Goal: Task Accomplishment & Management: Manage account settings

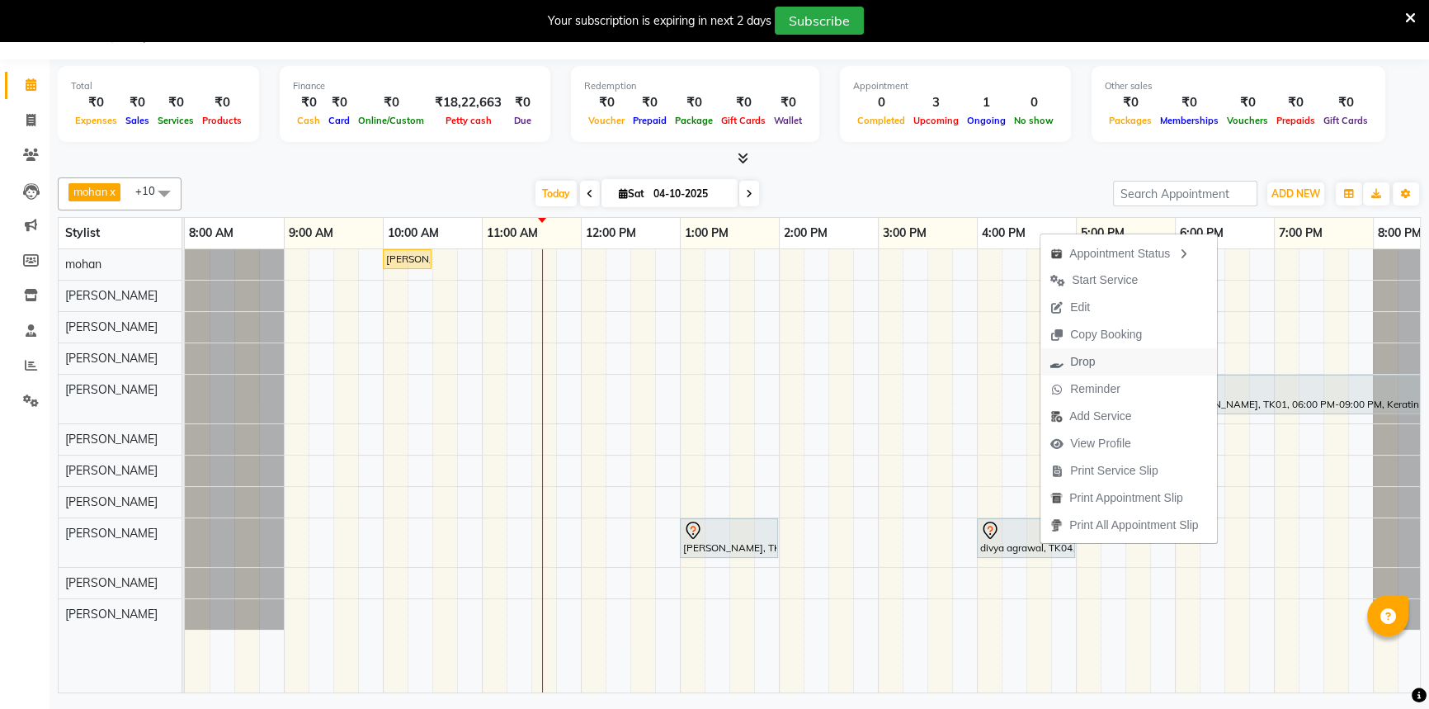
click at [1080, 364] on span "Drop" at bounding box center [1082, 361] width 25 height 17
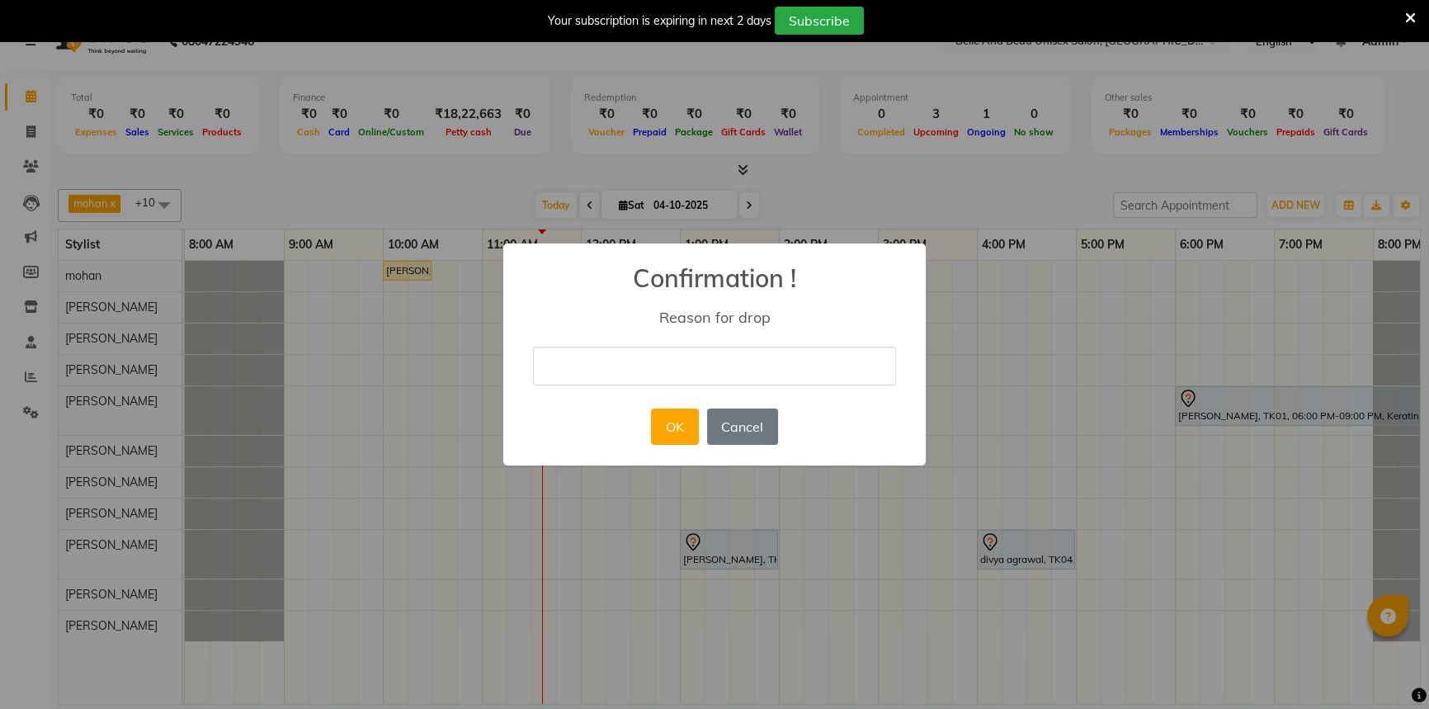
scroll to position [28, 0]
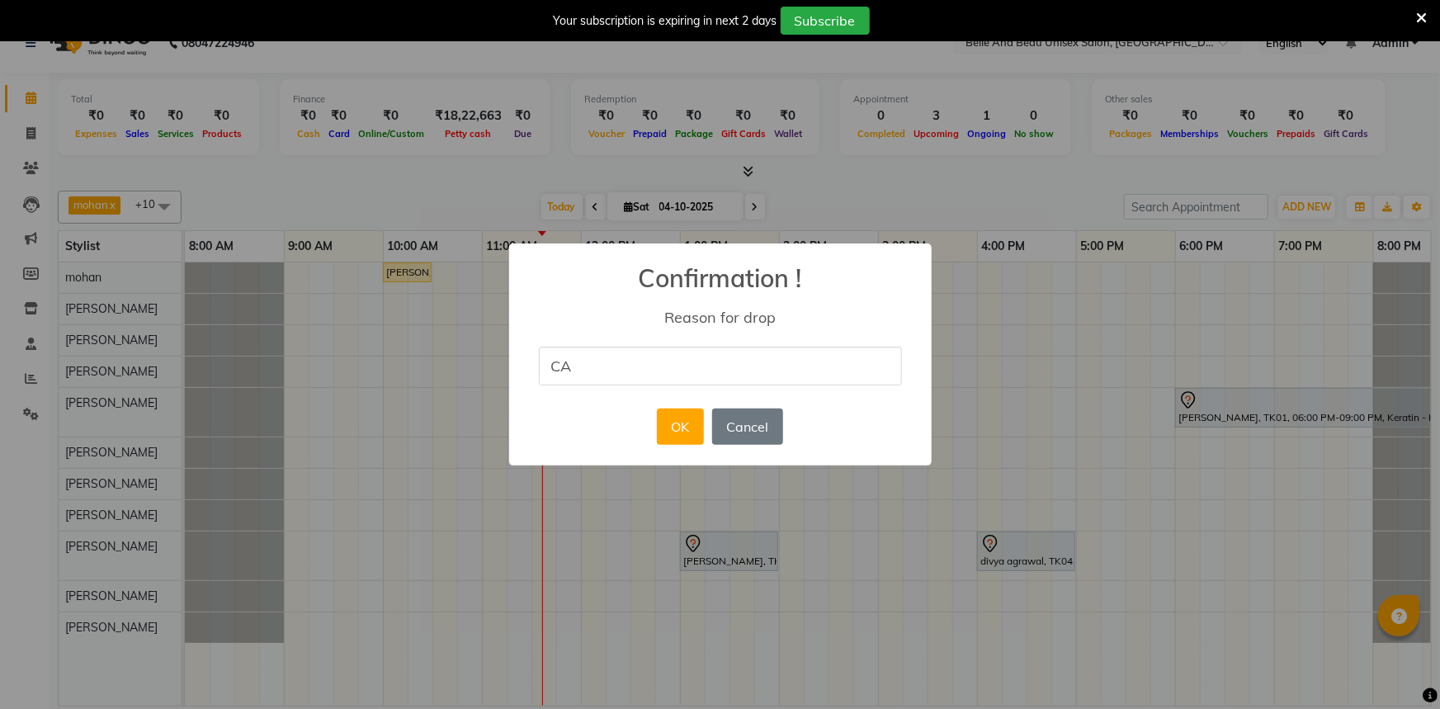
type input "cancel"
click at [668, 420] on button "OK" at bounding box center [680, 426] width 47 height 36
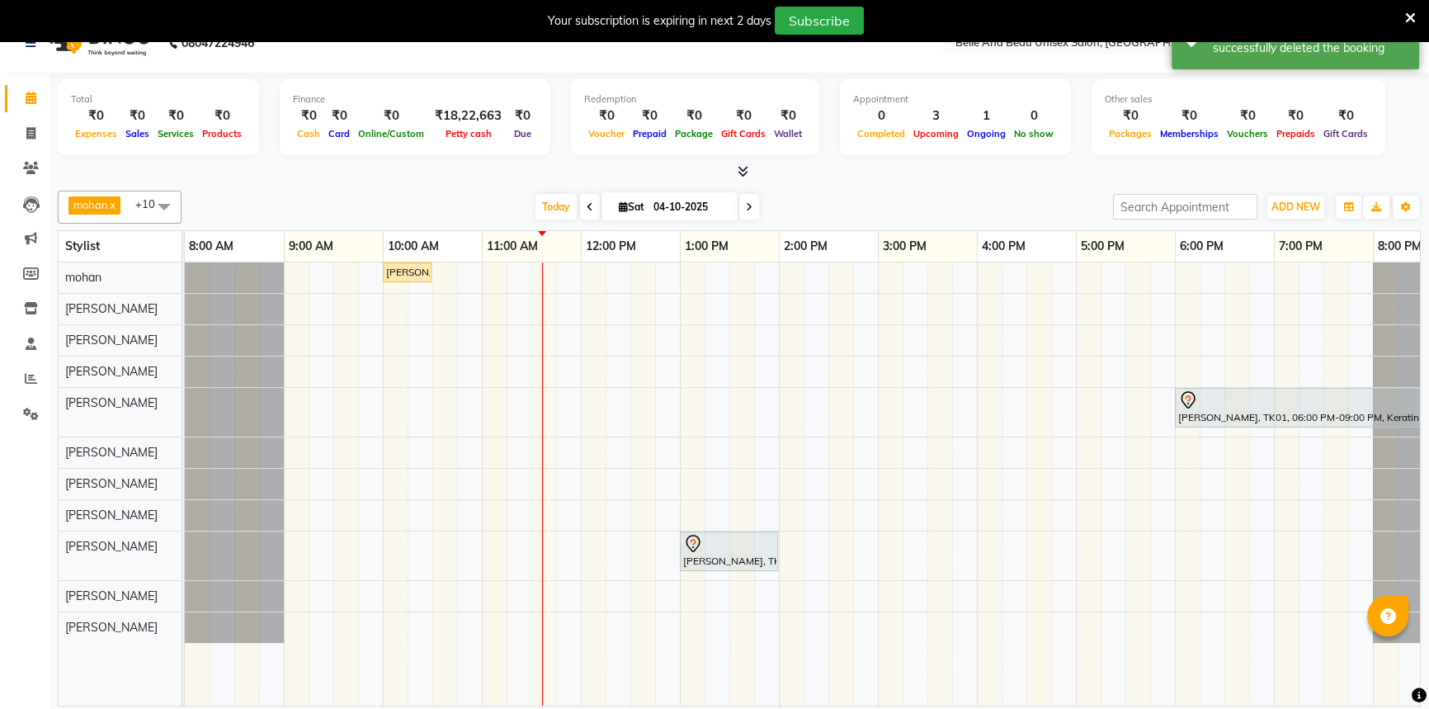
click at [747, 204] on icon at bounding box center [749, 207] width 7 height 10
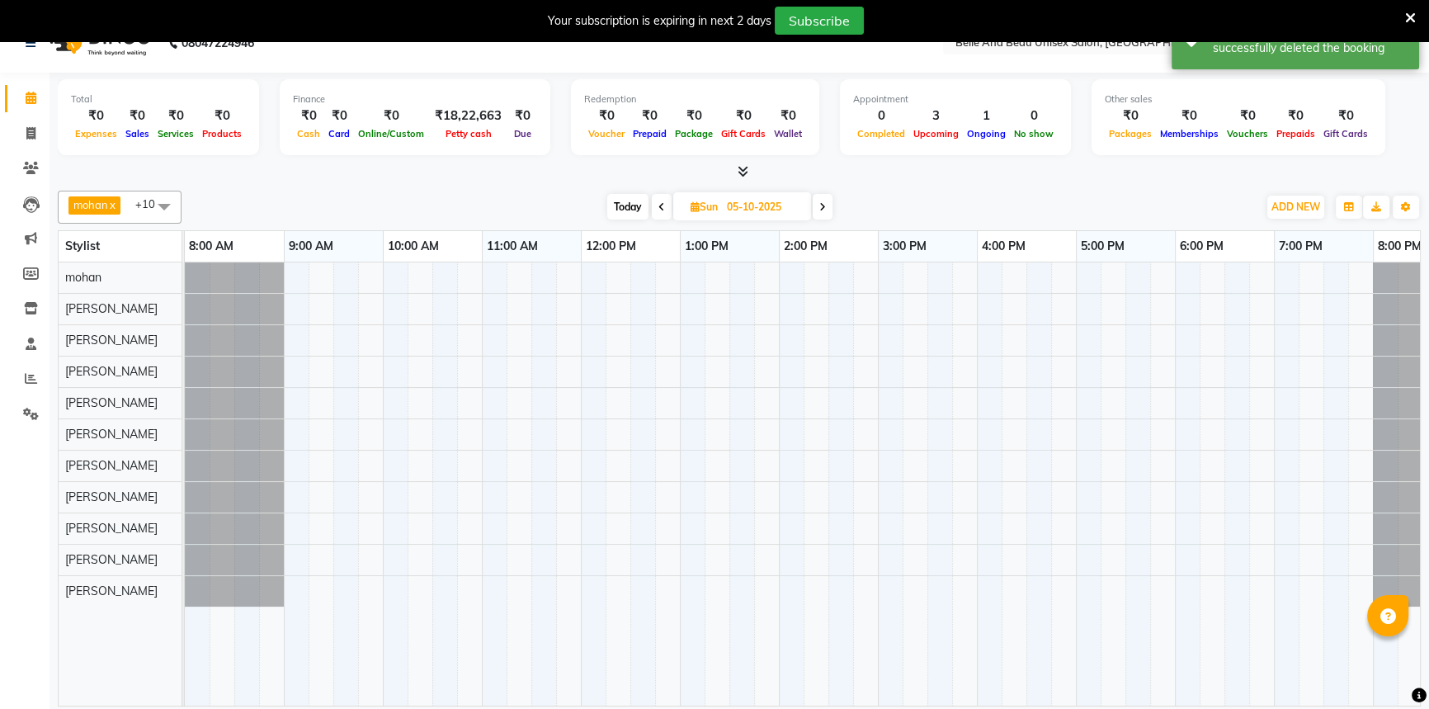
scroll to position [0, 51]
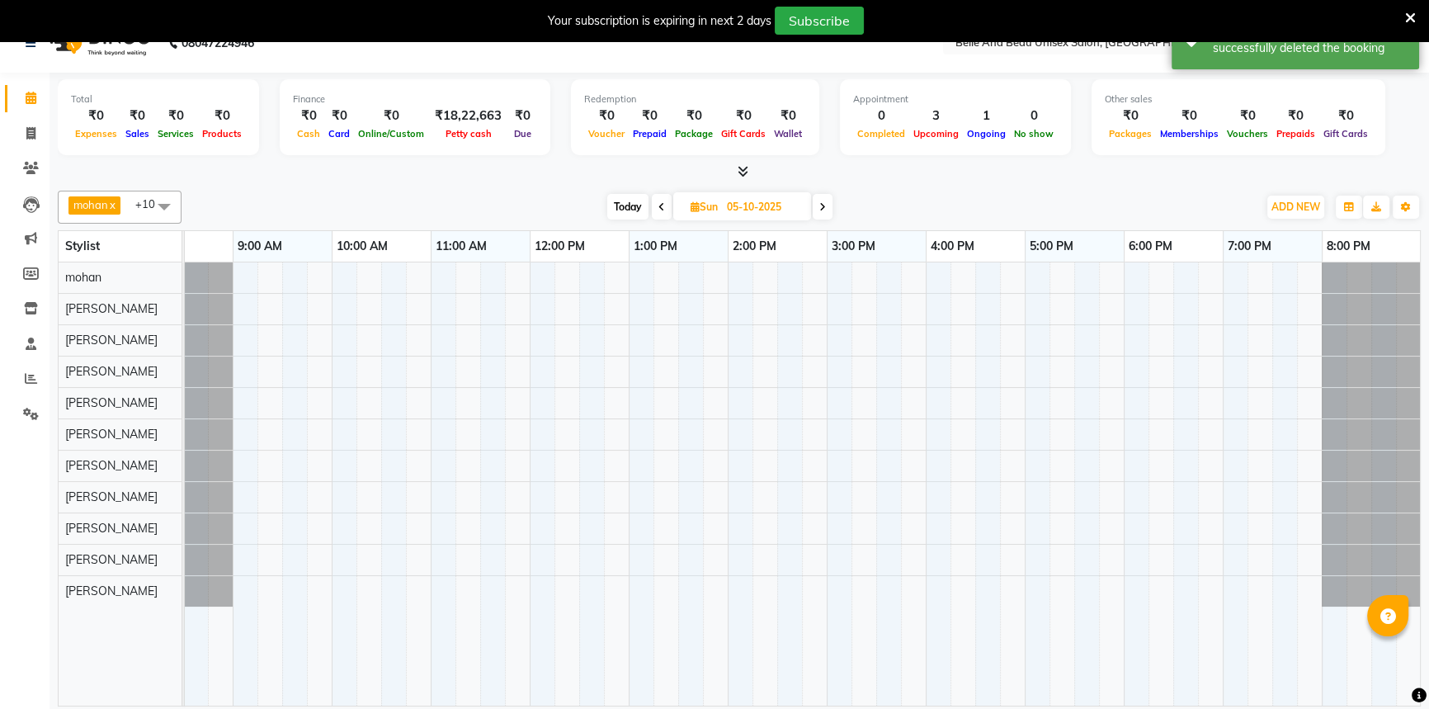
drag, startPoint x: 814, startPoint y: 210, endPoint x: 796, endPoint y: 224, distance: 23.5
click at [814, 210] on span at bounding box center [823, 207] width 20 height 26
type input "06-10-2025"
click at [943, 531] on div at bounding box center [777, 483] width 1287 height 443
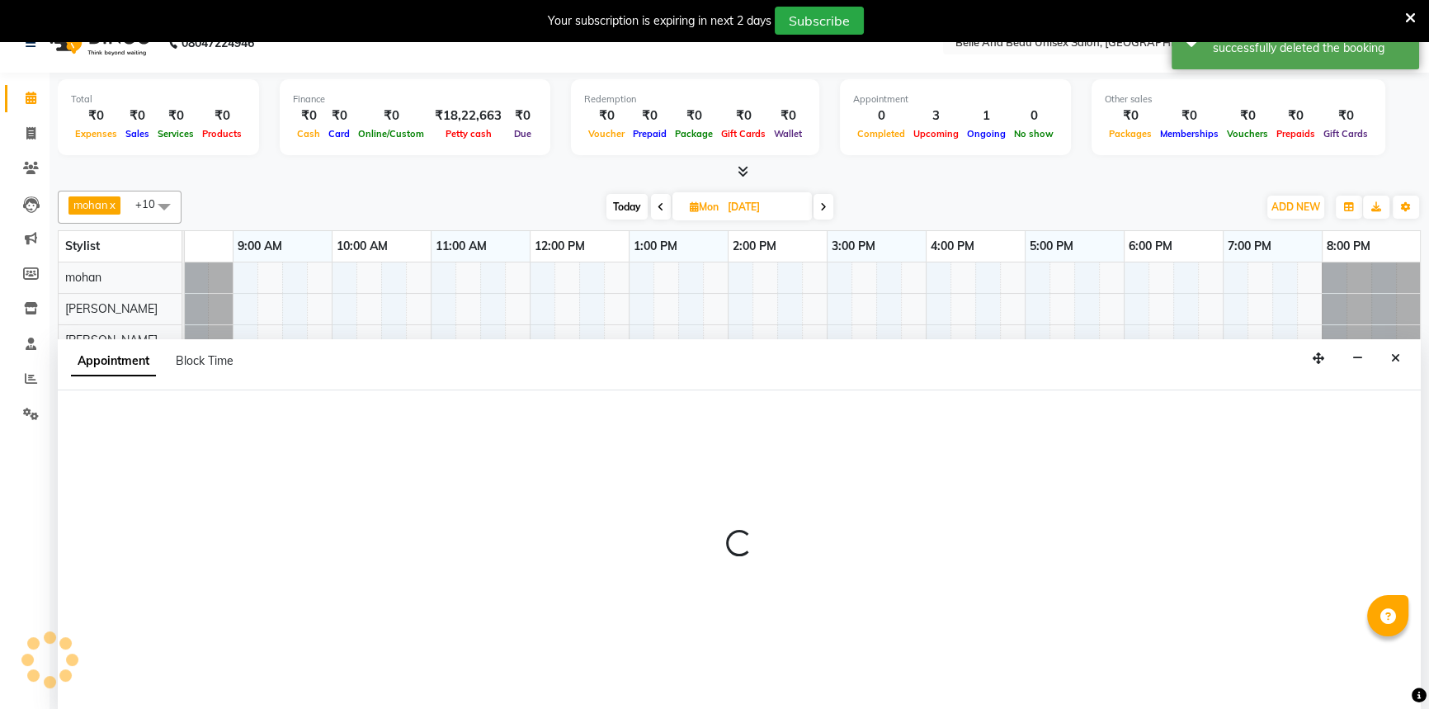
scroll to position [41, 0]
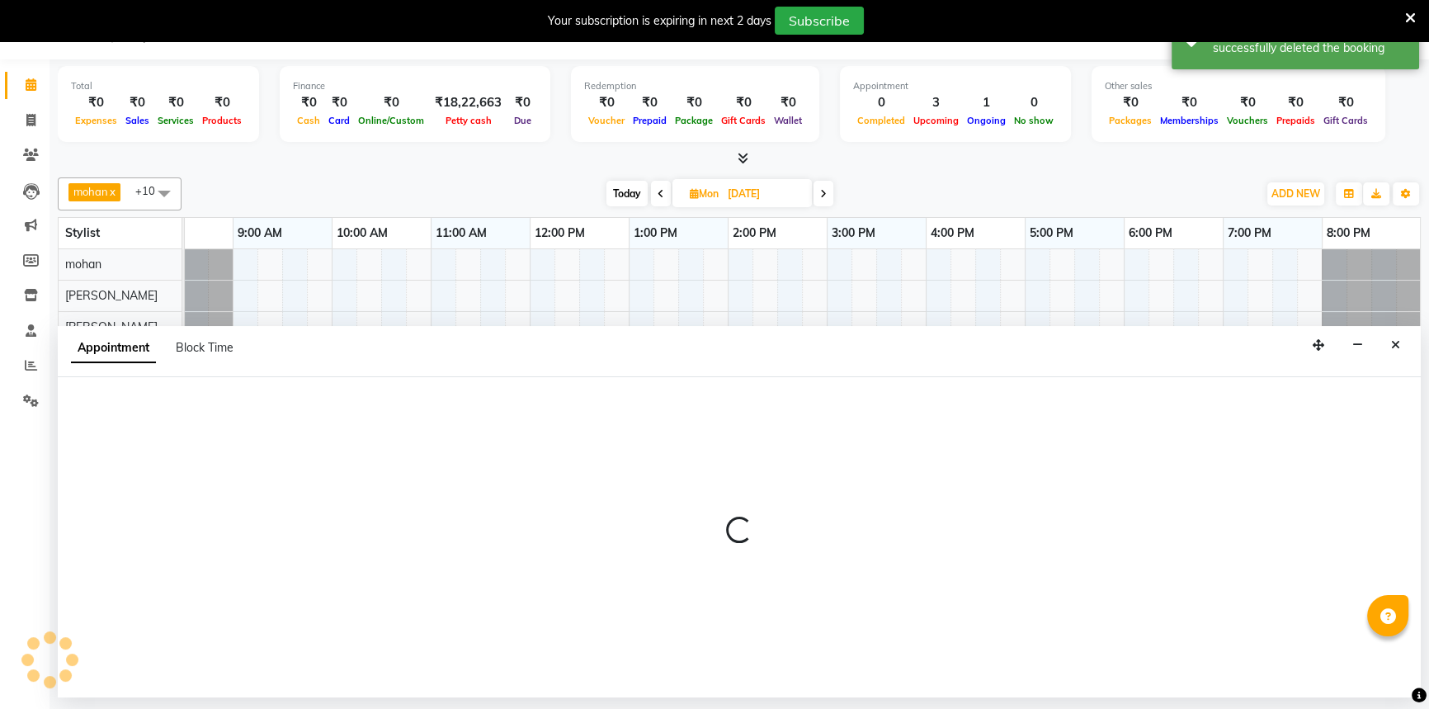
select select "83443"
select select "960"
select select "tentative"
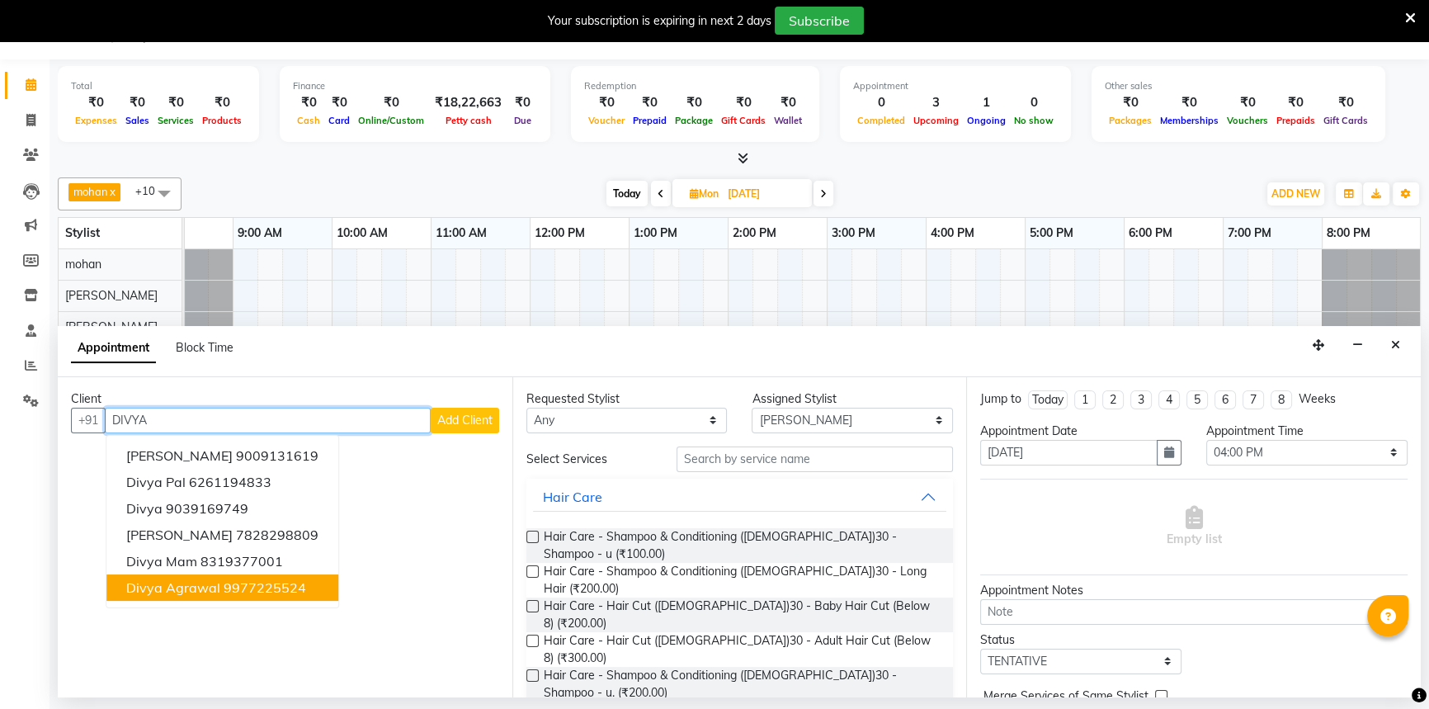
click at [216, 575] on button "divya agrawal 9977225524" at bounding box center [222, 587] width 232 height 26
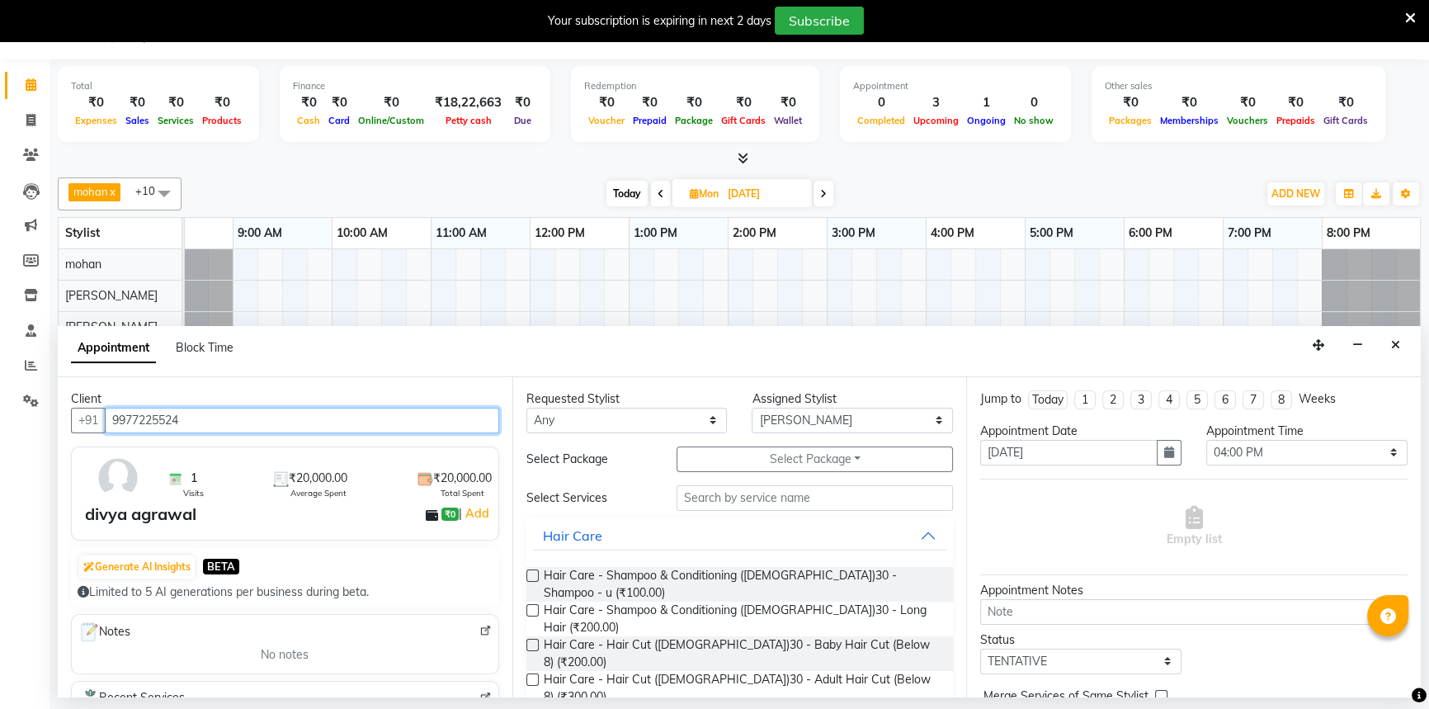
type input "9977225524"
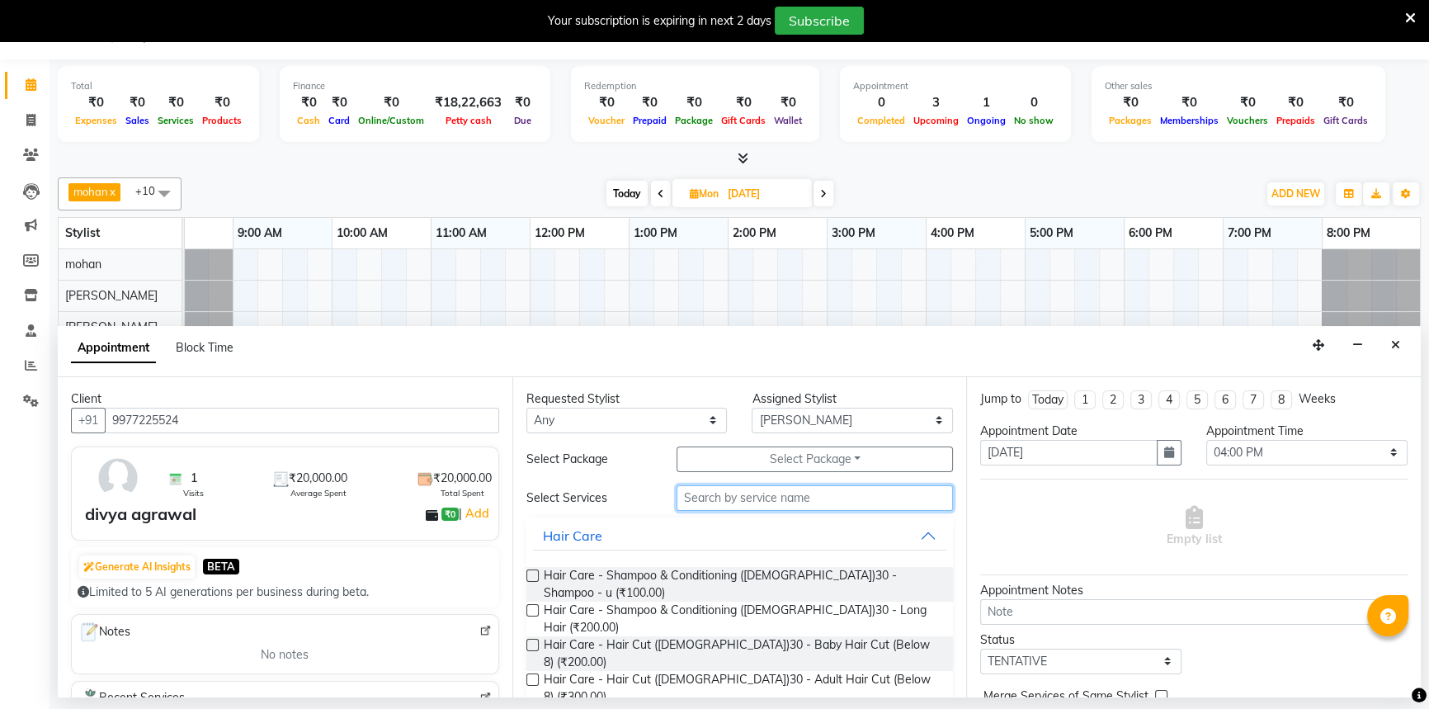
click at [757, 493] on input "text" at bounding box center [815, 498] width 276 height 26
type input "Y"
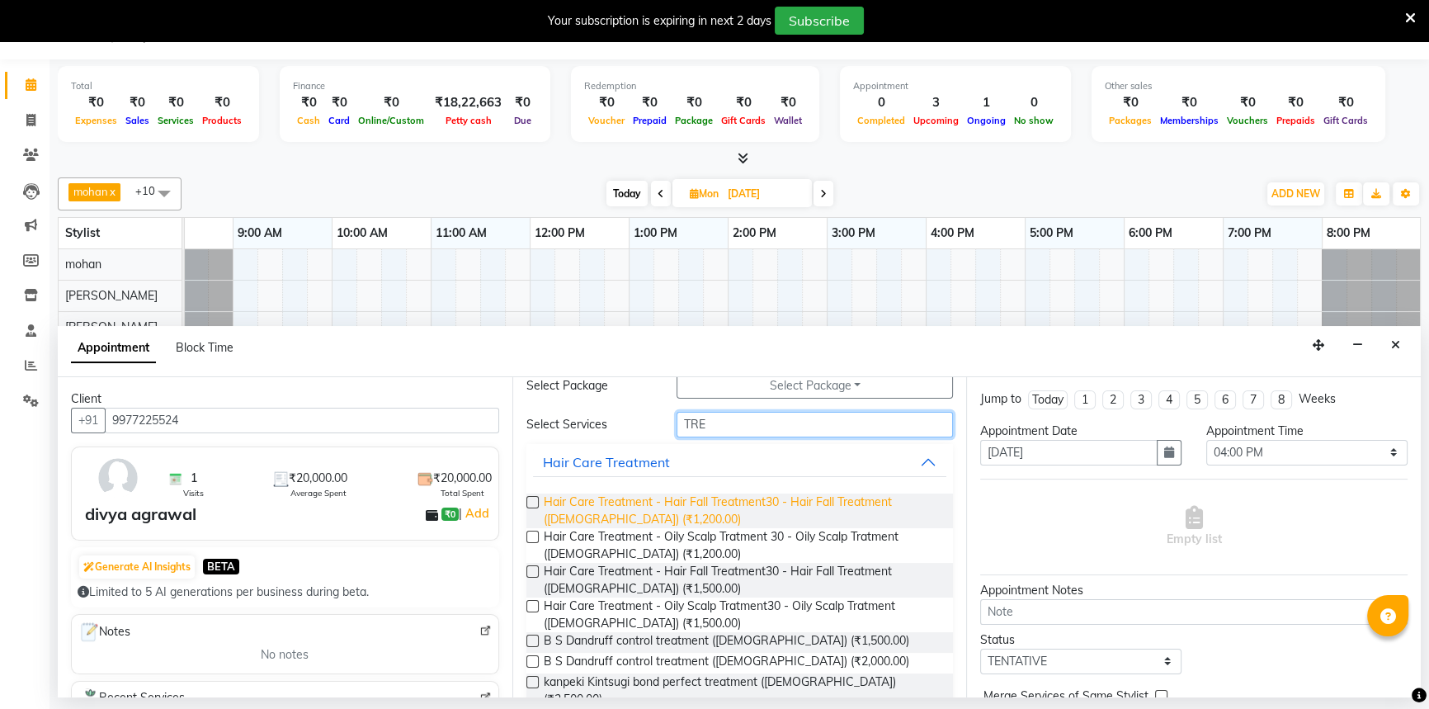
scroll to position [168, 0]
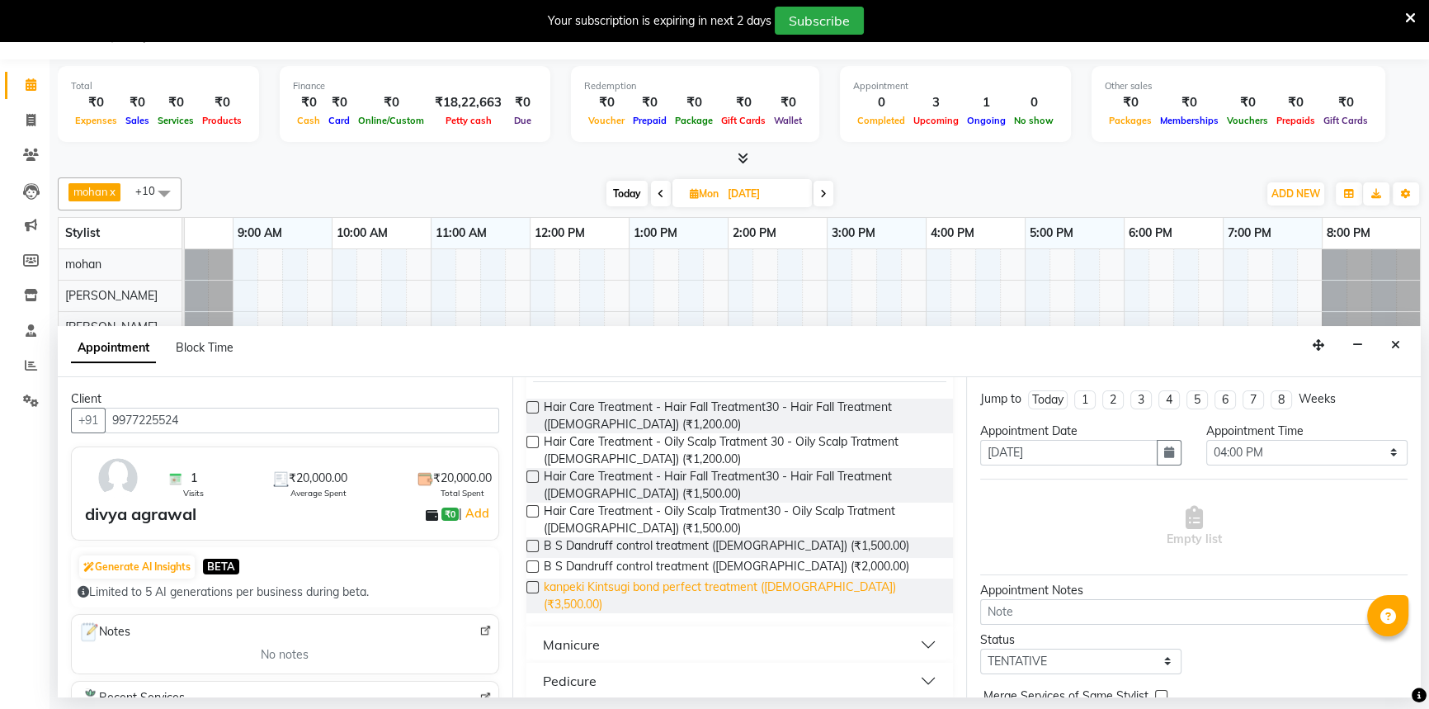
type input "TRE"
click at [754, 578] on span "kanpeki Kintsugi bond perfect treatment (female) (₹3,500.00)" at bounding box center [742, 595] width 397 height 35
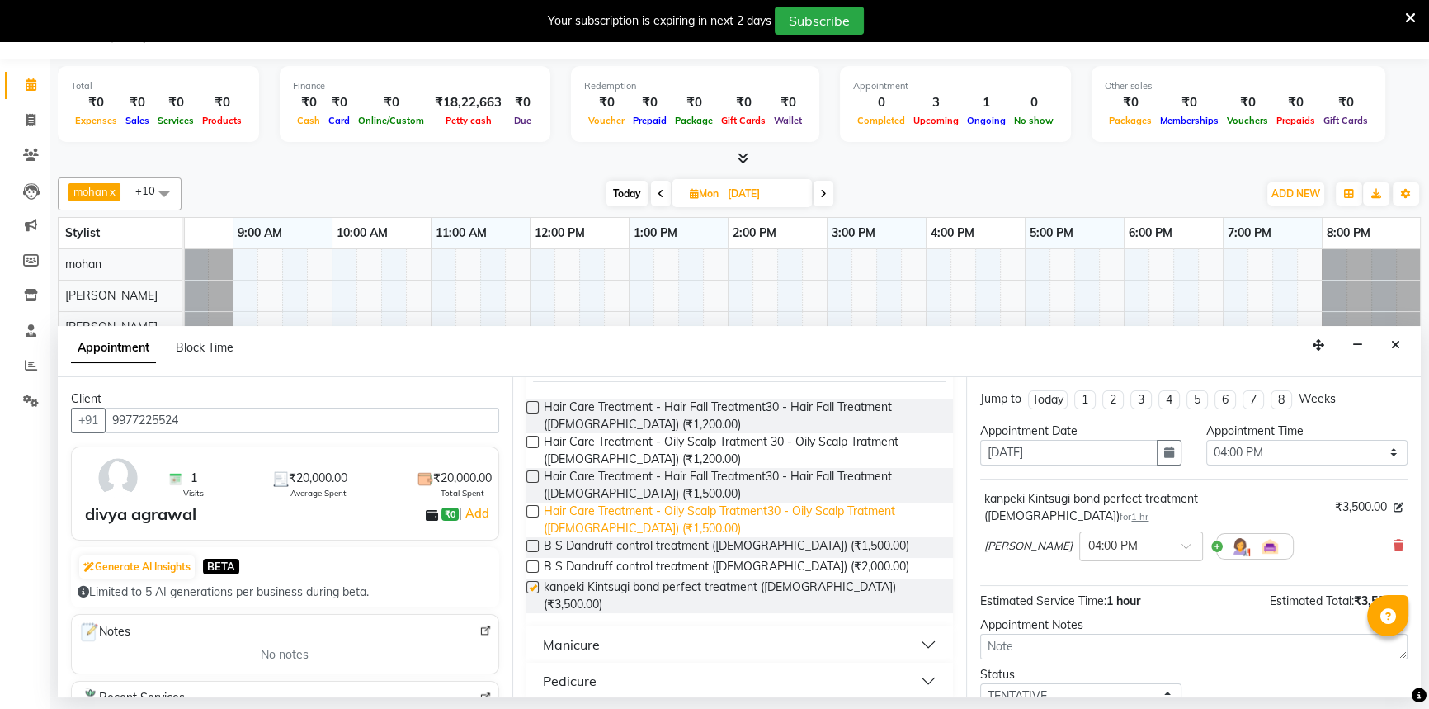
checkbox input "false"
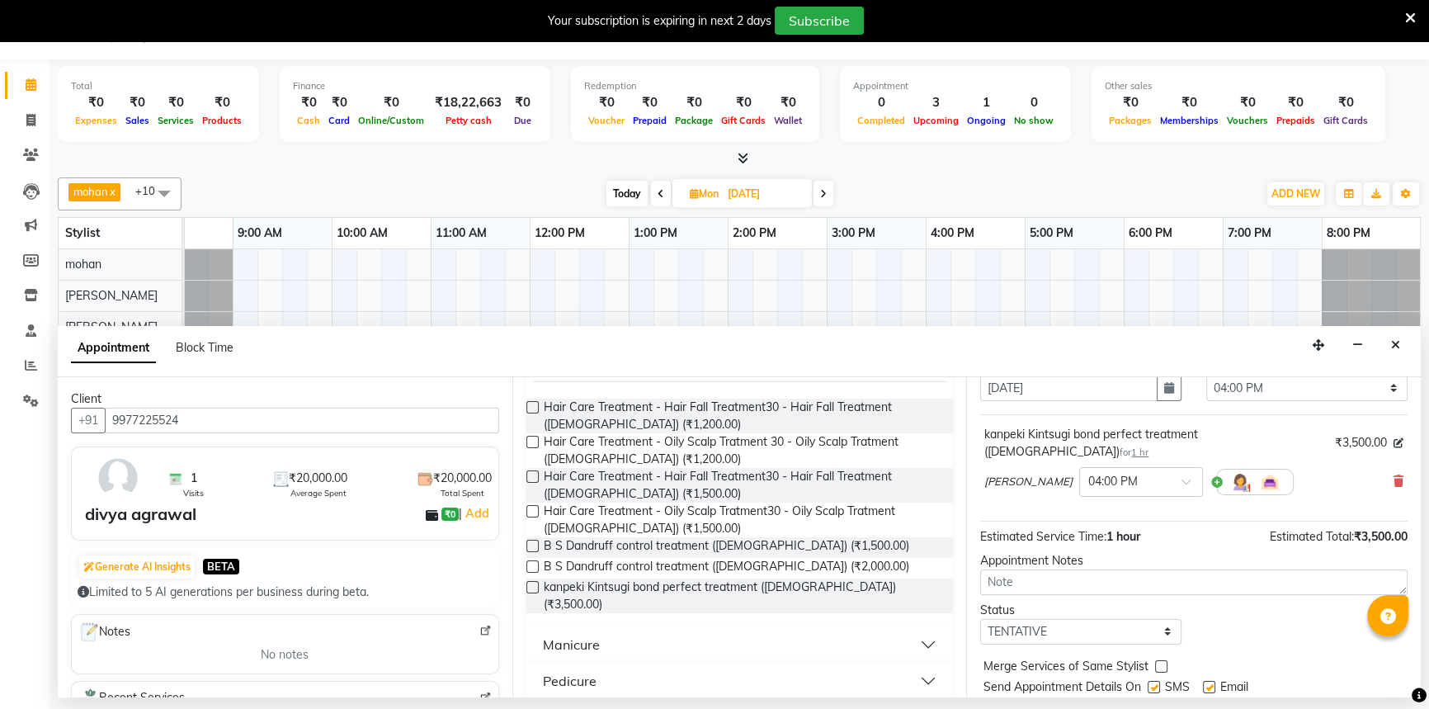
scroll to position [97, 0]
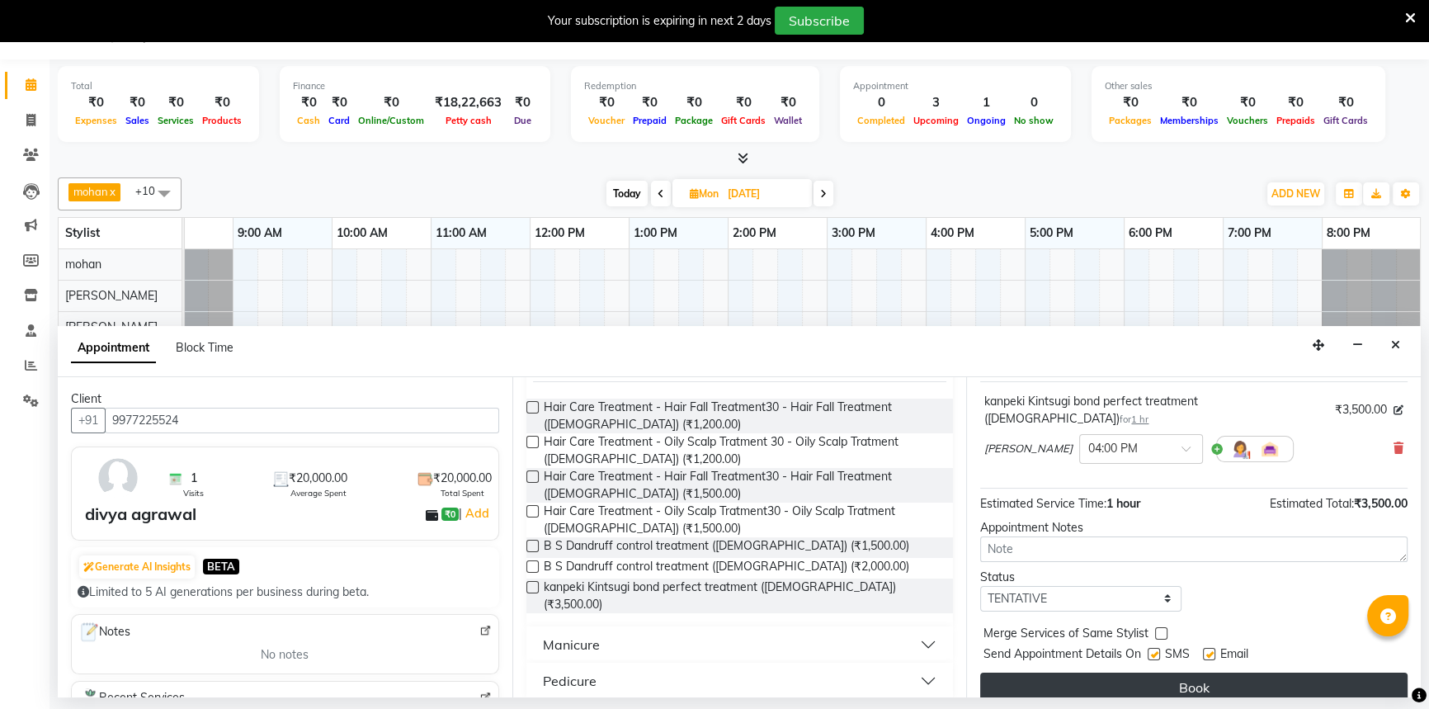
click at [1193, 673] on button "Book" at bounding box center [1193, 688] width 427 height 30
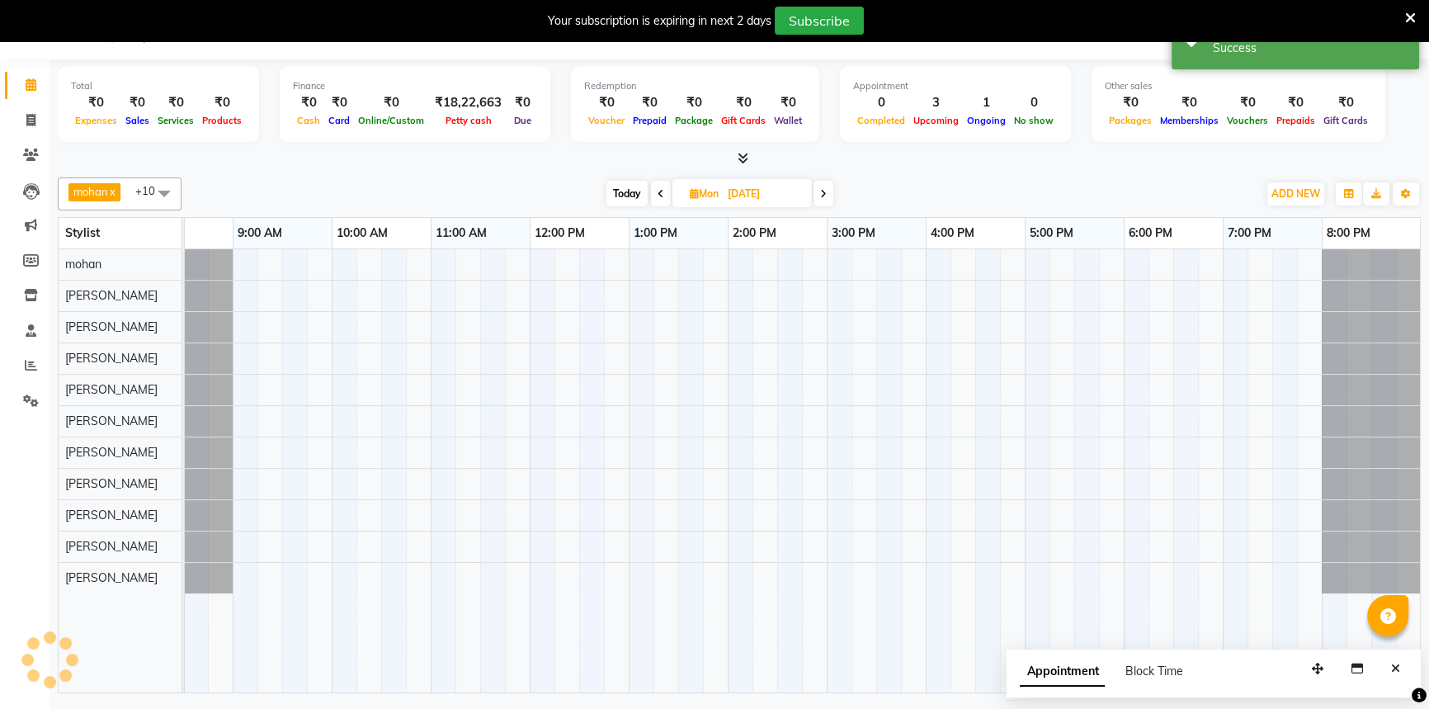
scroll to position [0, 0]
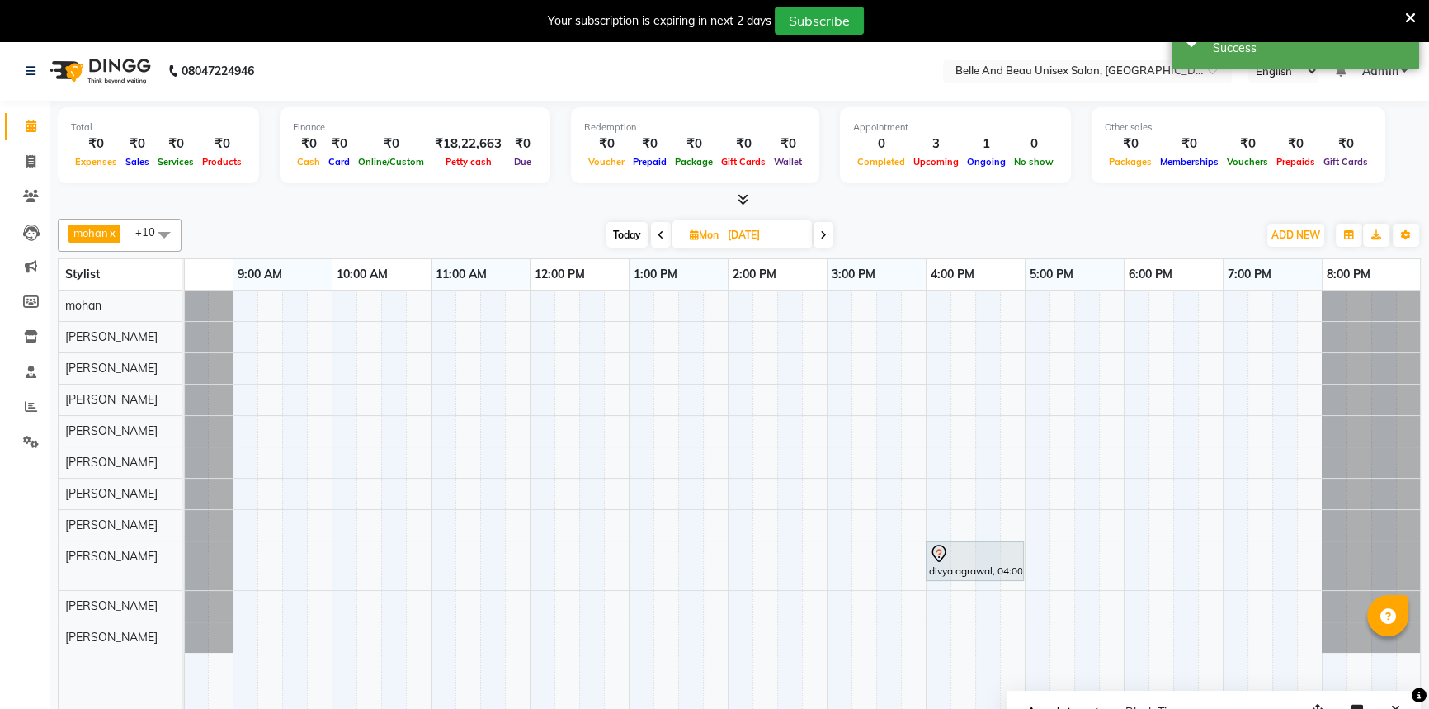
click at [658, 230] on icon at bounding box center [661, 235] width 7 height 10
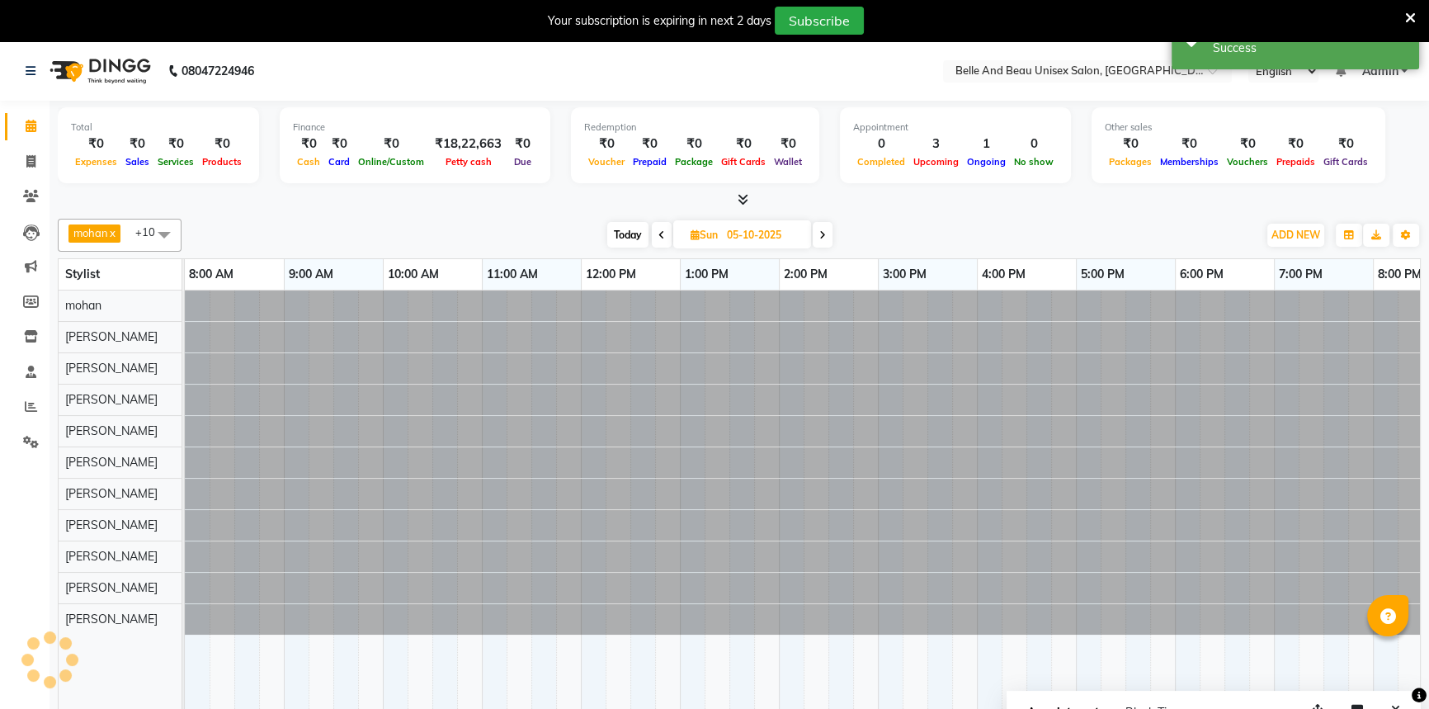
scroll to position [0, 51]
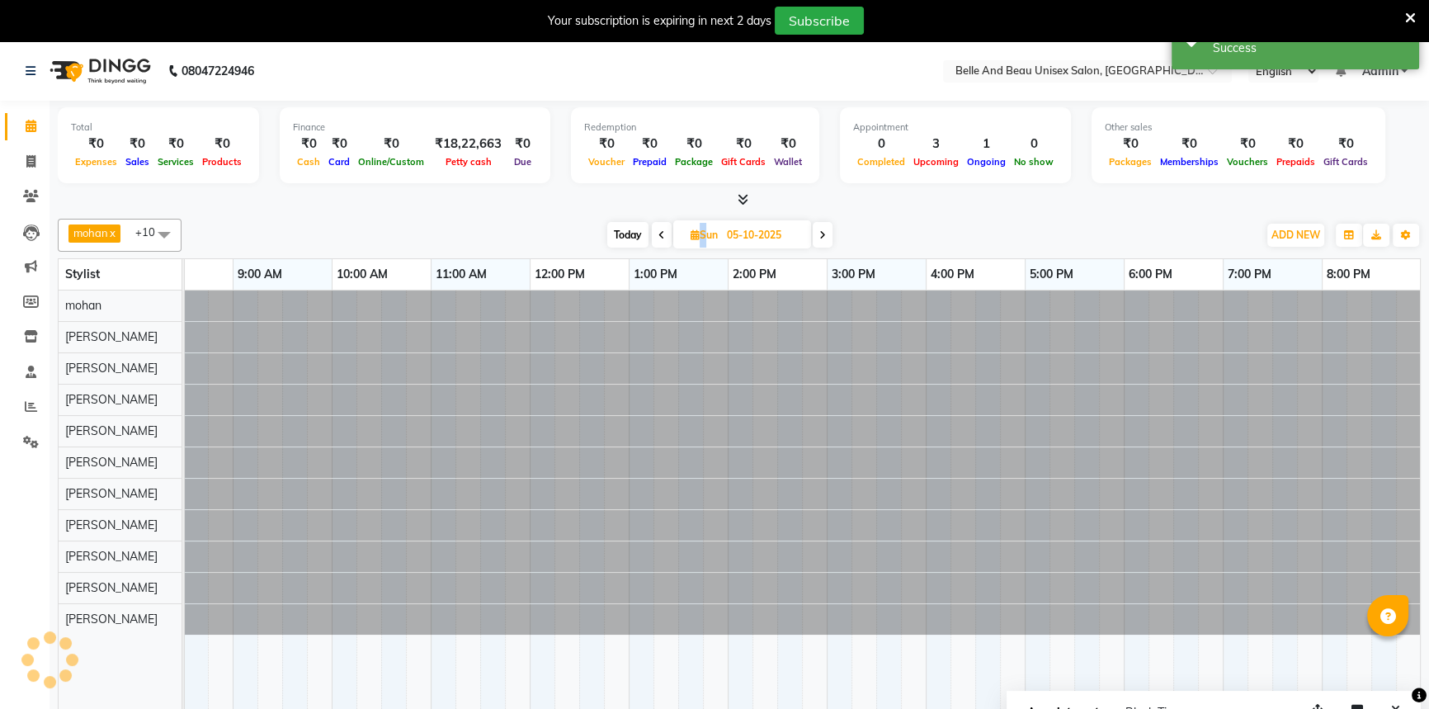
click at [655, 229] on span at bounding box center [662, 235] width 20 height 26
type input "04-10-2025"
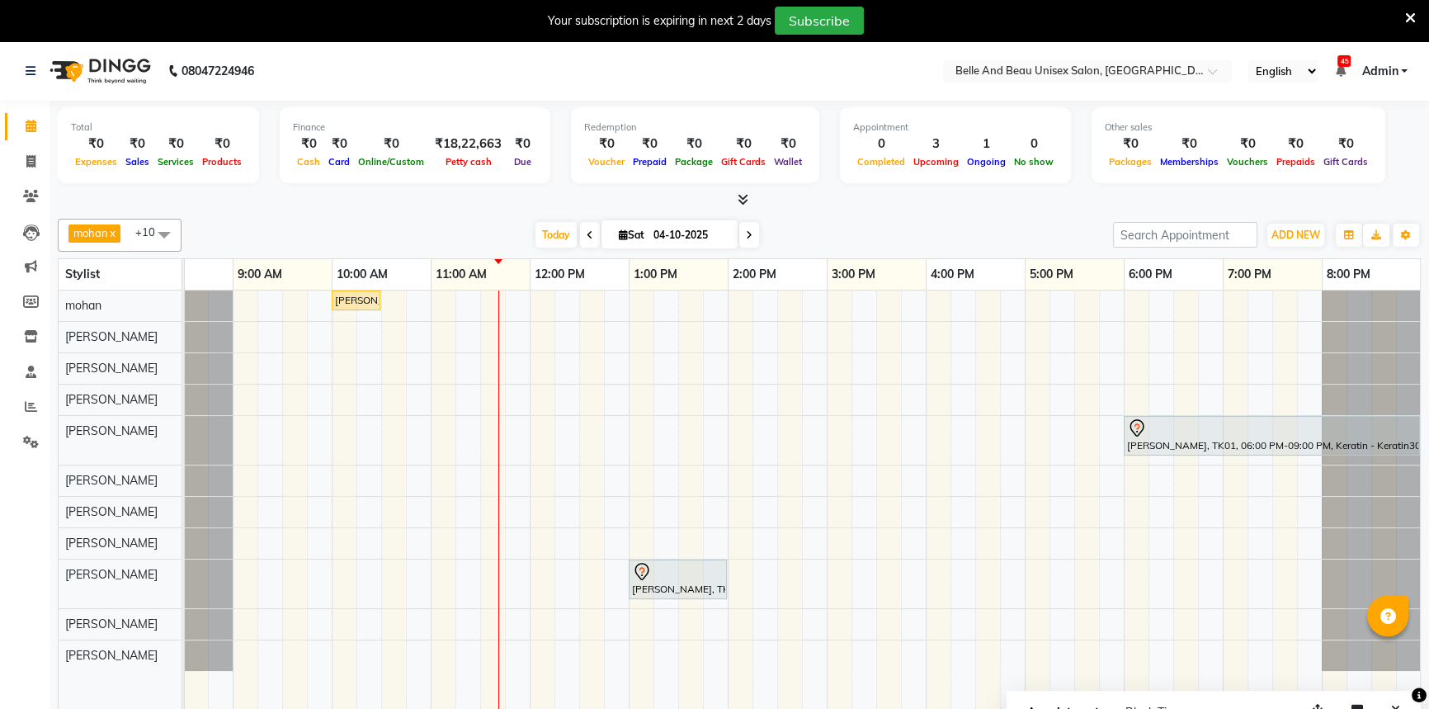
click at [522, 541] on div "PRAVEEN LOKHENDE, TK02, 10:00 AM-10:30 AM, Hair Care - Hair Cut (Male)30 - Adul…" at bounding box center [777, 511] width 1287 height 443
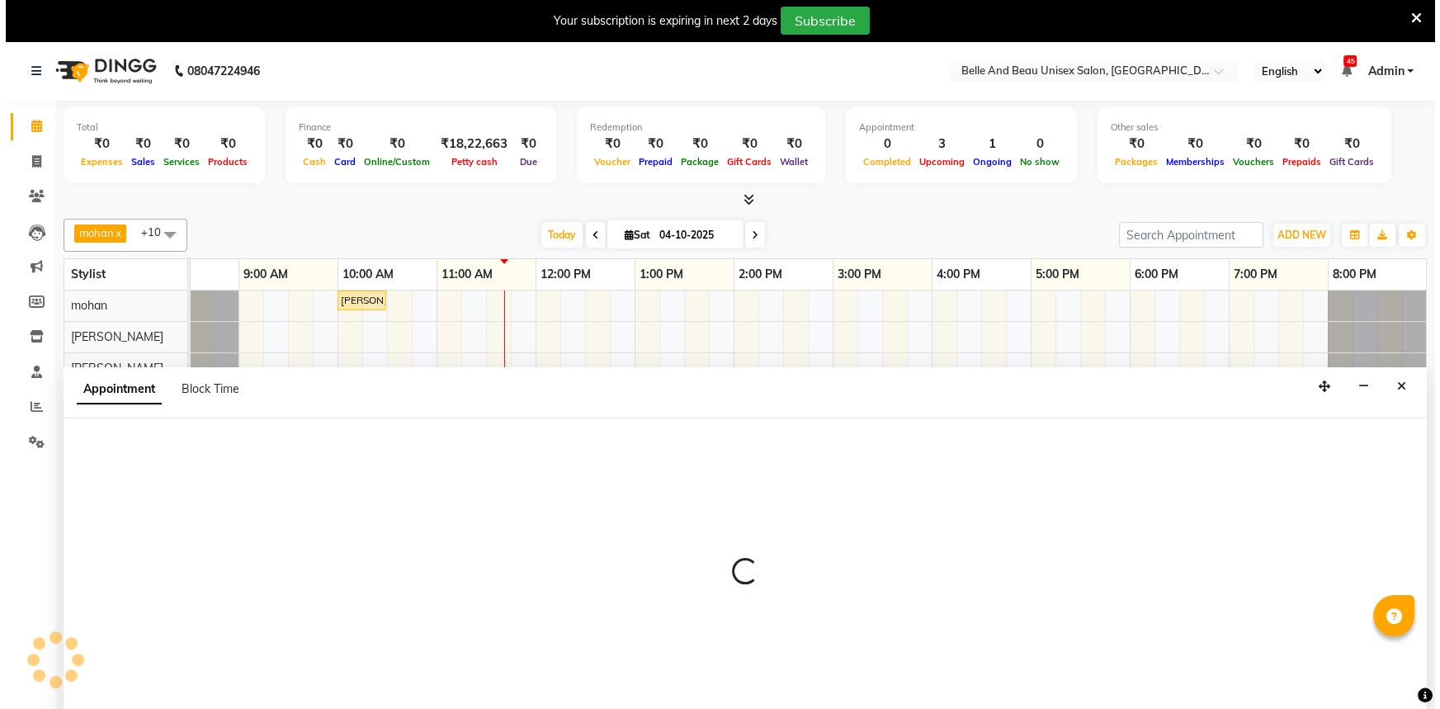
scroll to position [41, 0]
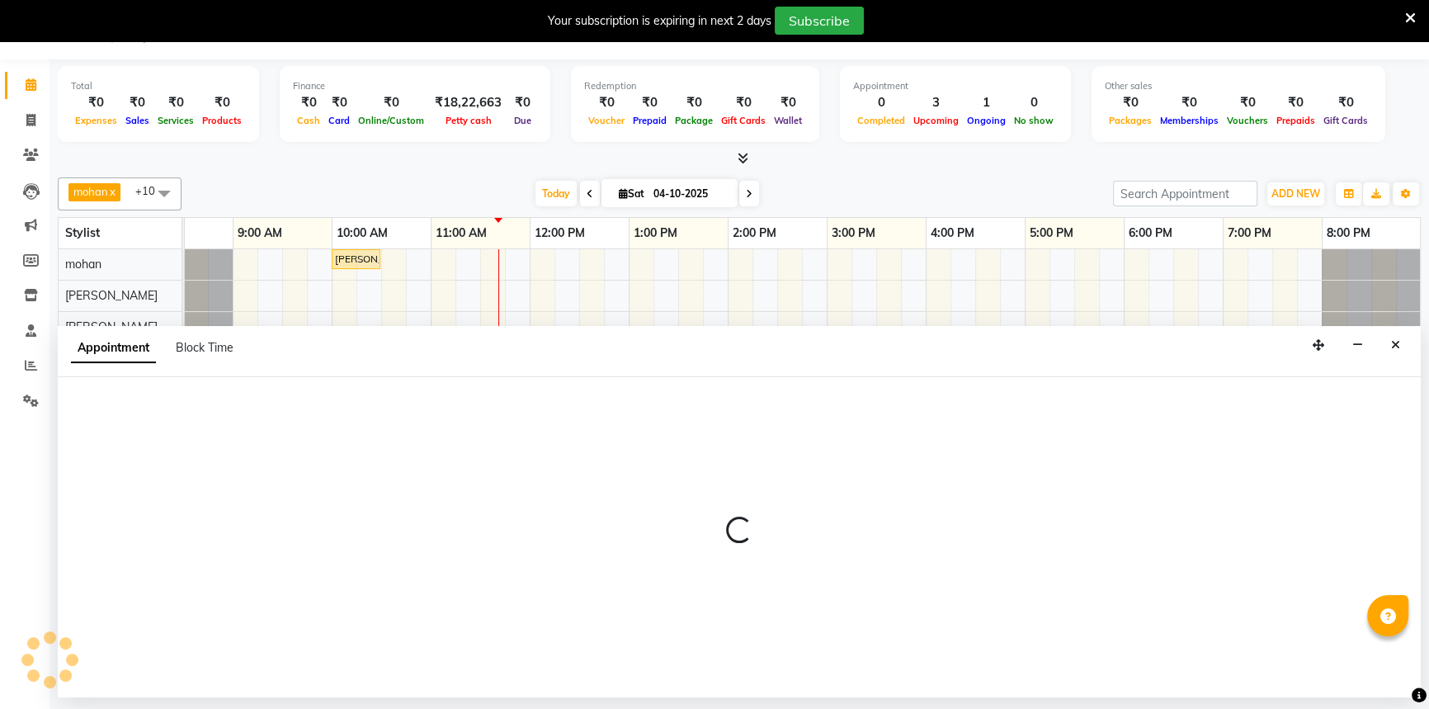
select select "92802"
select select "tentative"
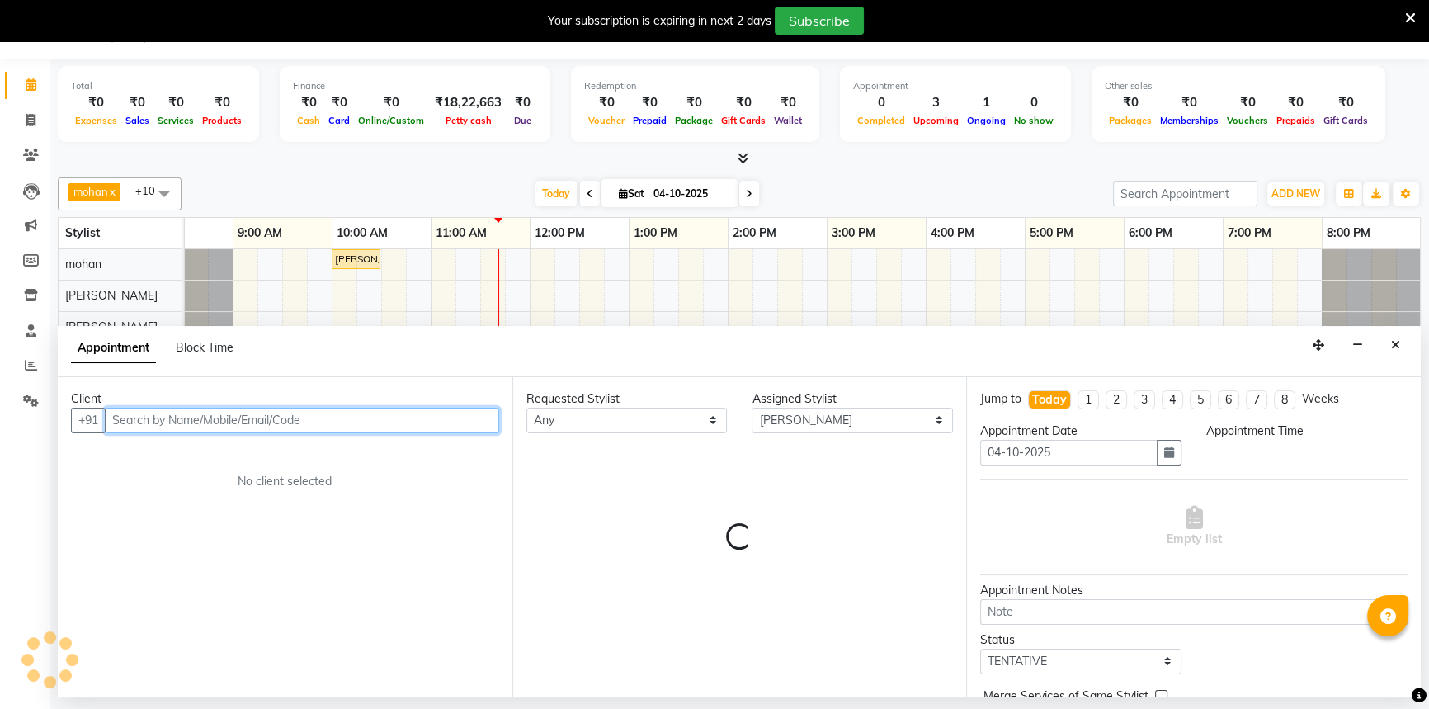
select select "705"
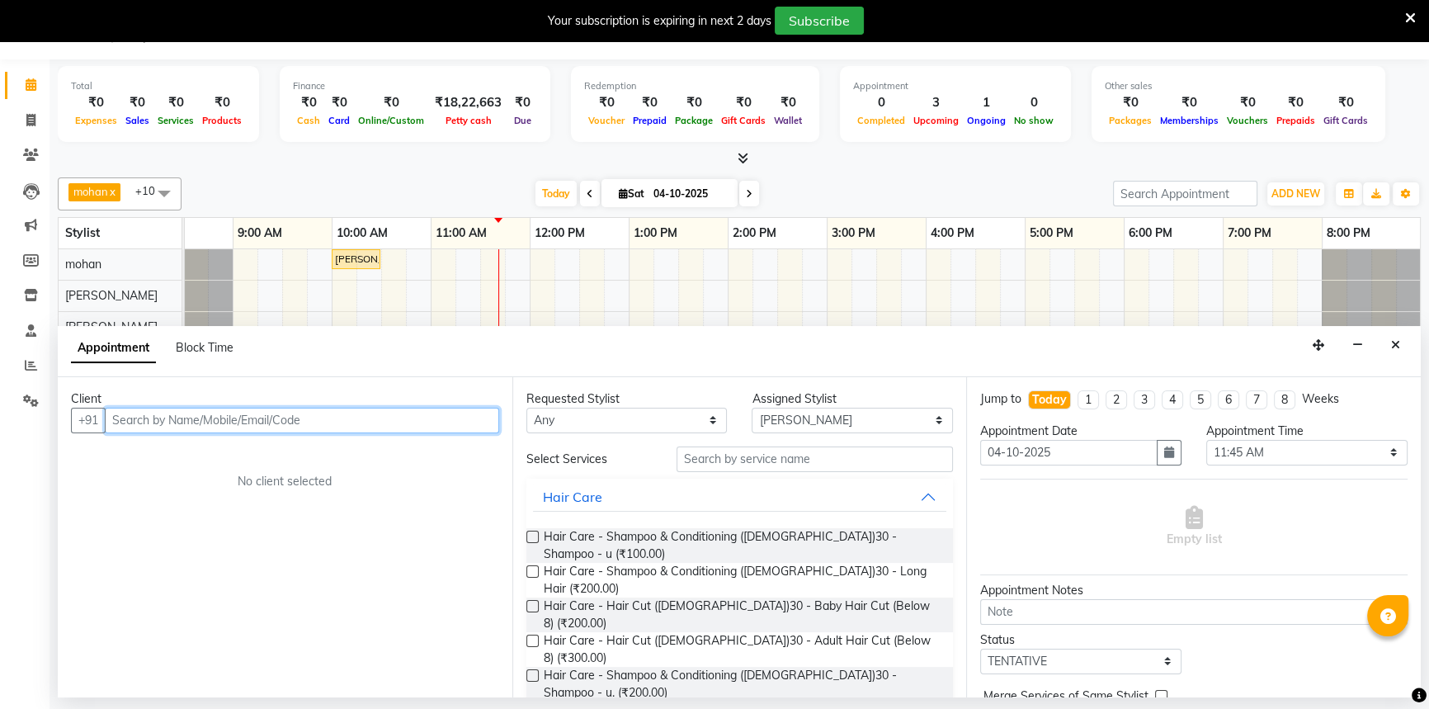
click at [154, 431] on input "text" at bounding box center [302, 421] width 394 height 26
type input "9770033031"
click at [455, 420] on span "Add Client" at bounding box center [464, 420] width 55 height 15
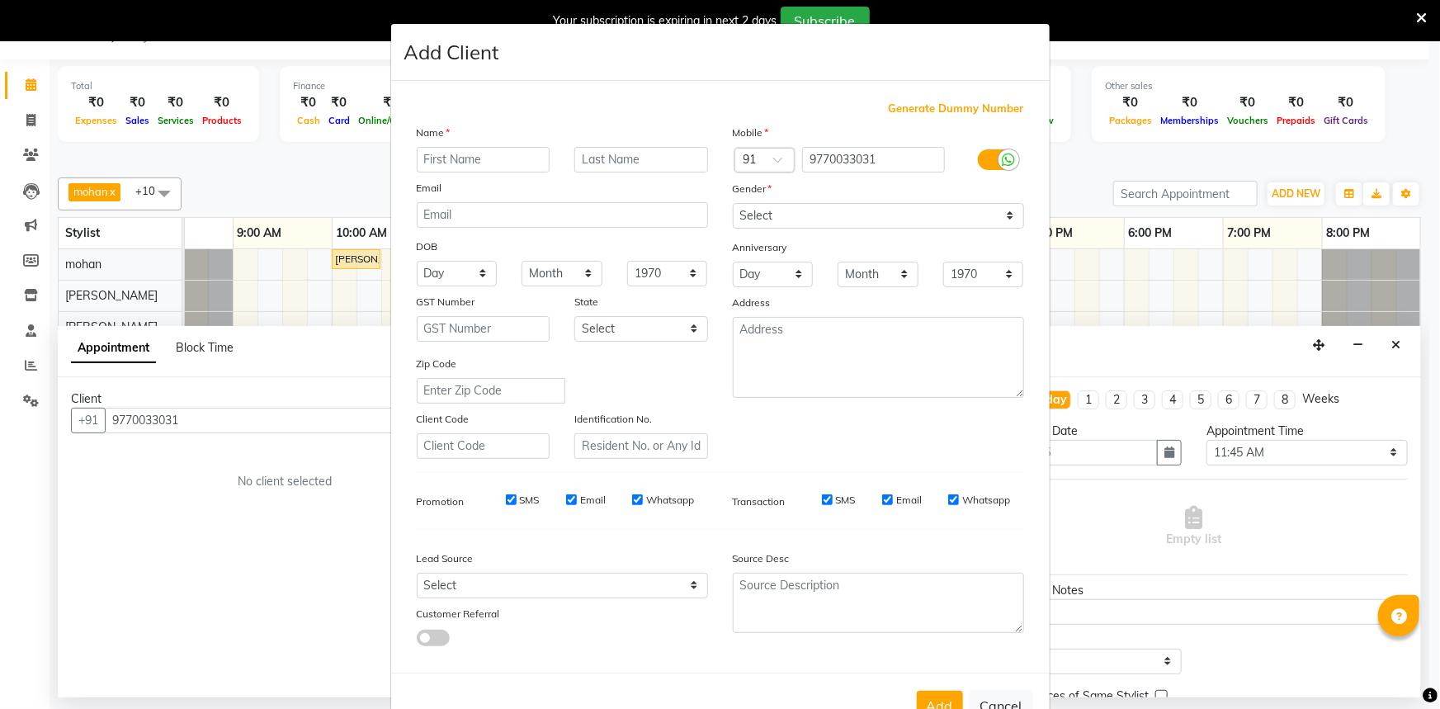
click at [453, 157] on input "text" at bounding box center [484, 160] width 134 height 26
type input "a"
click at [635, 158] on input "text" at bounding box center [641, 160] width 134 height 26
click at [424, 160] on input "aadersh" at bounding box center [484, 160] width 134 height 26
type input "Aadersh"
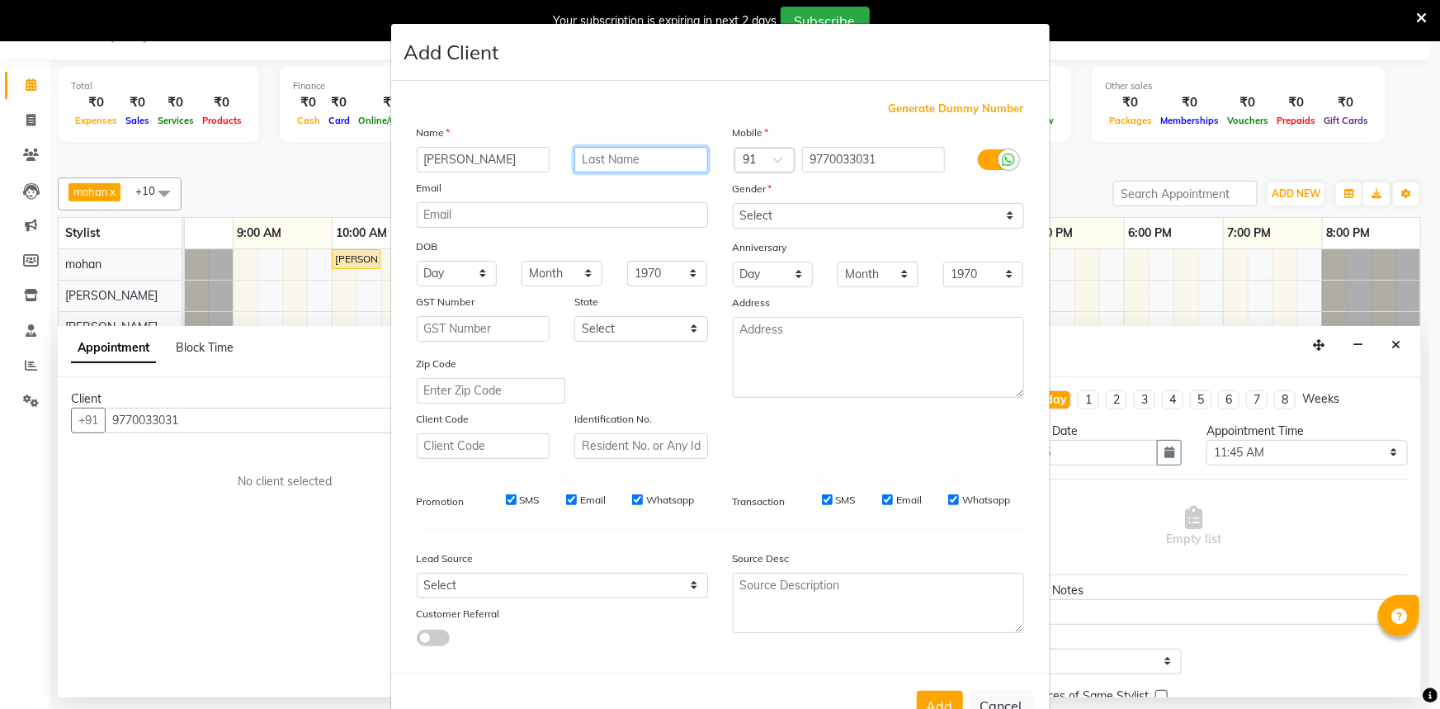
click at [598, 154] on input "text" at bounding box center [641, 160] width 134 height 26
type input "chouhan"
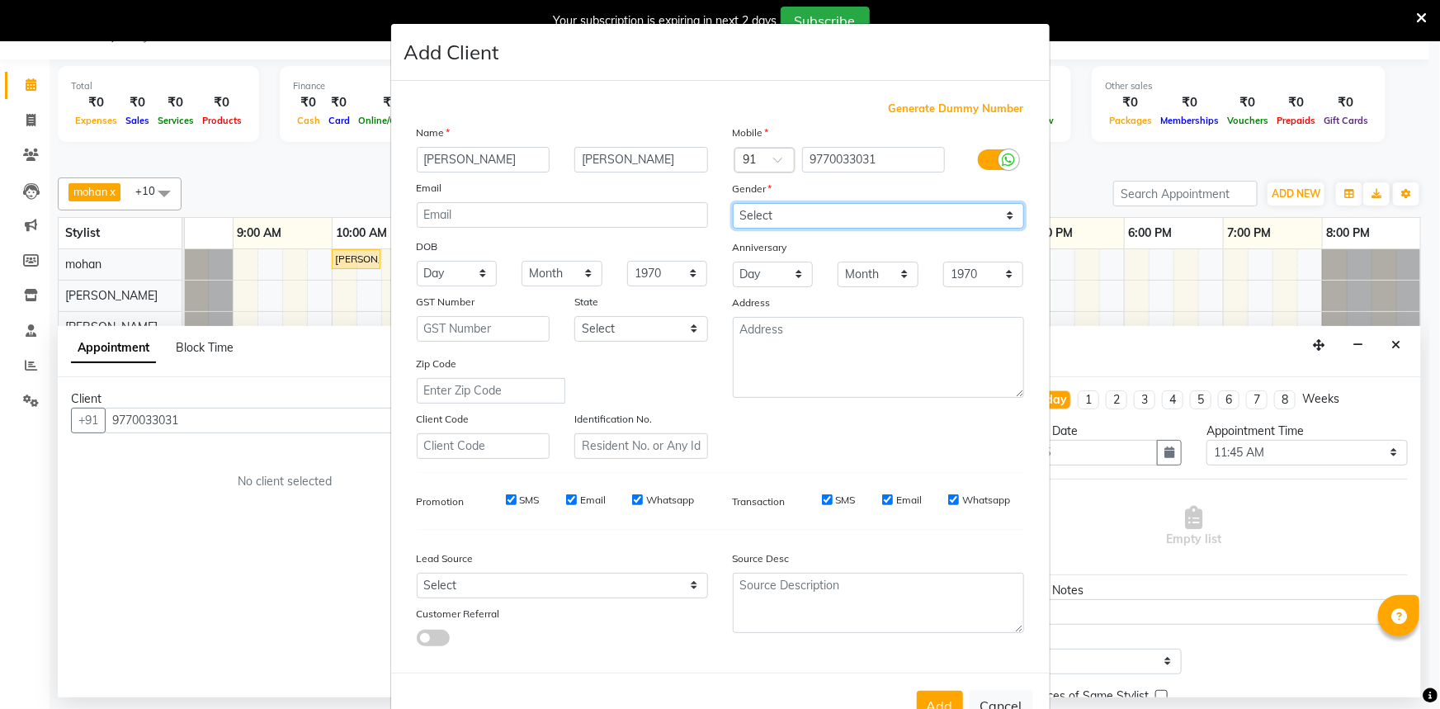
click at [785, 219] on select "Select Male Female Other Prefer Not To Say" at bounding box center [878, 216] width 291 height 26
select select "male"
click at [733, 203] on select "Select Male Female Other Prefer Not To Say" at bounding box center [878, 216] width 291 height 26
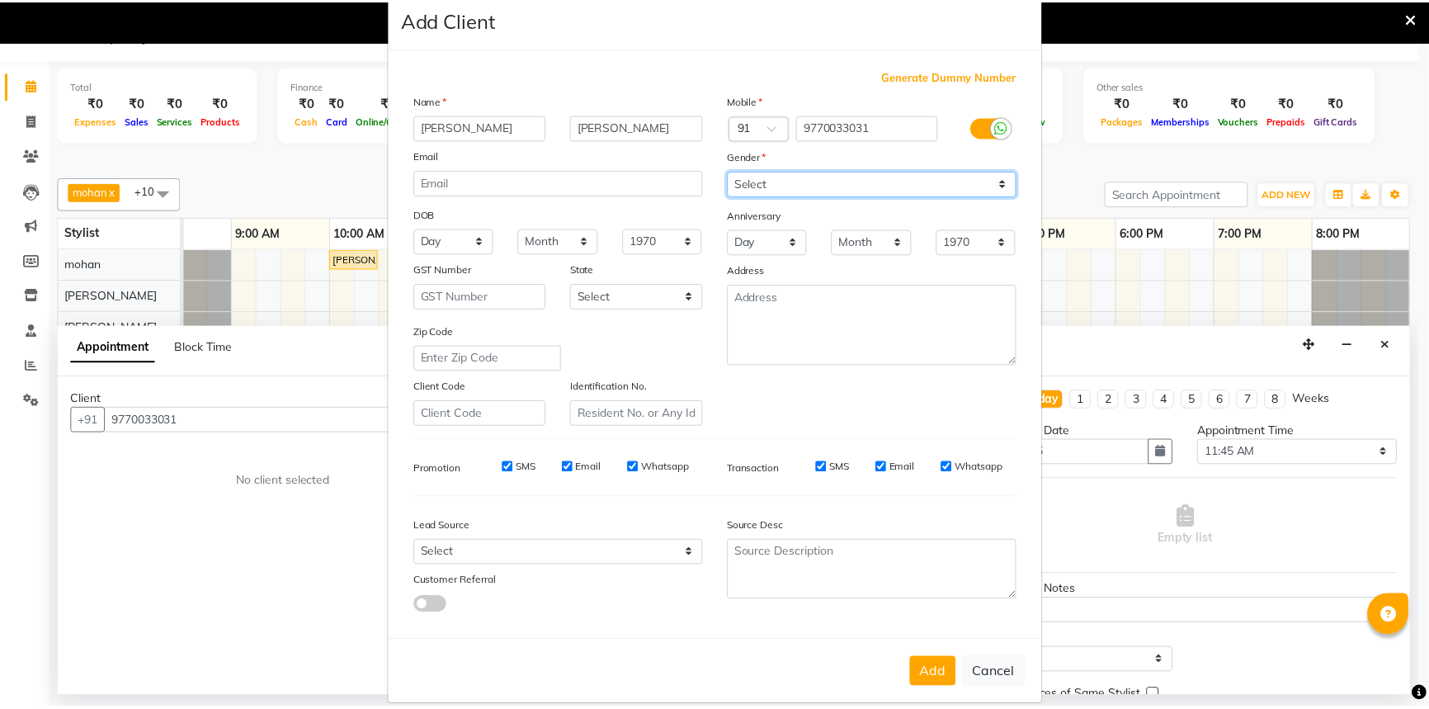
scroll to position [58, 0]
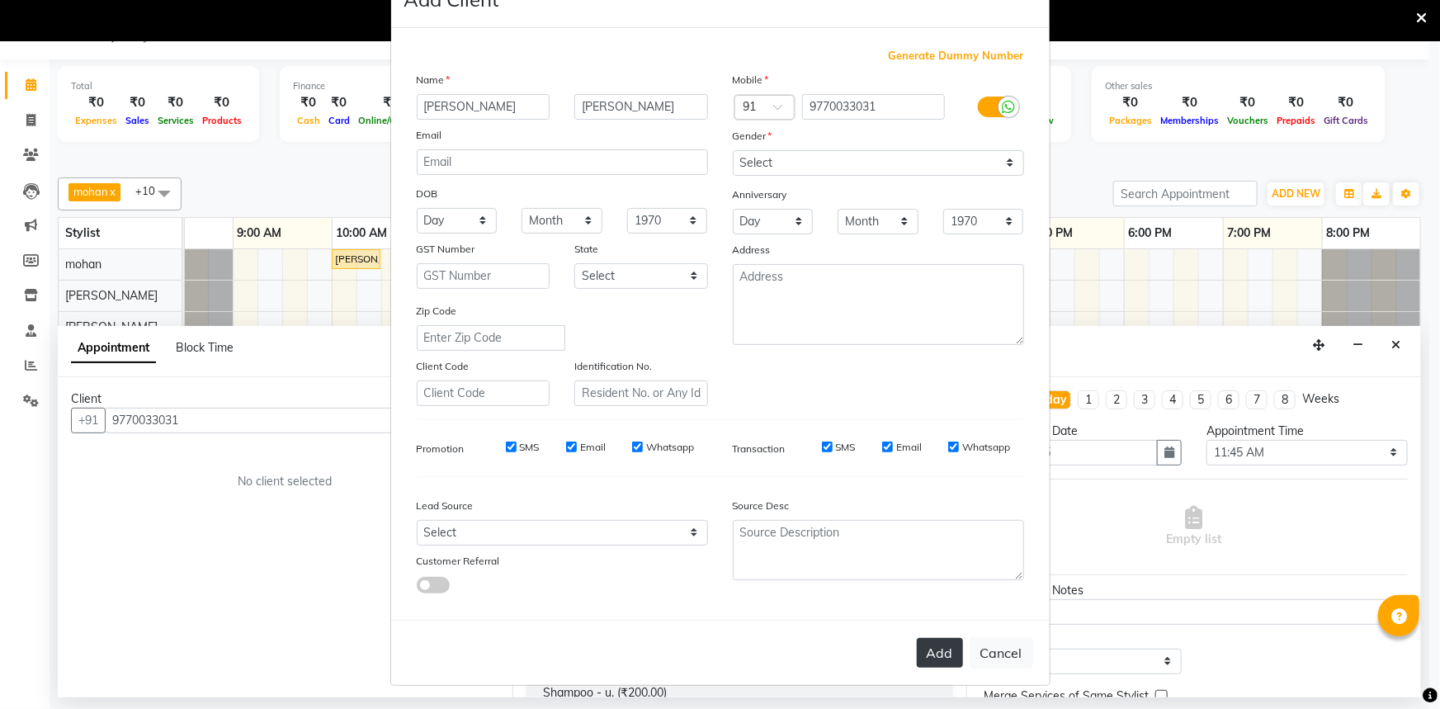
click at [932, 646] on button "Add" at bounding box center [940, 653] width 46 height 30
select select
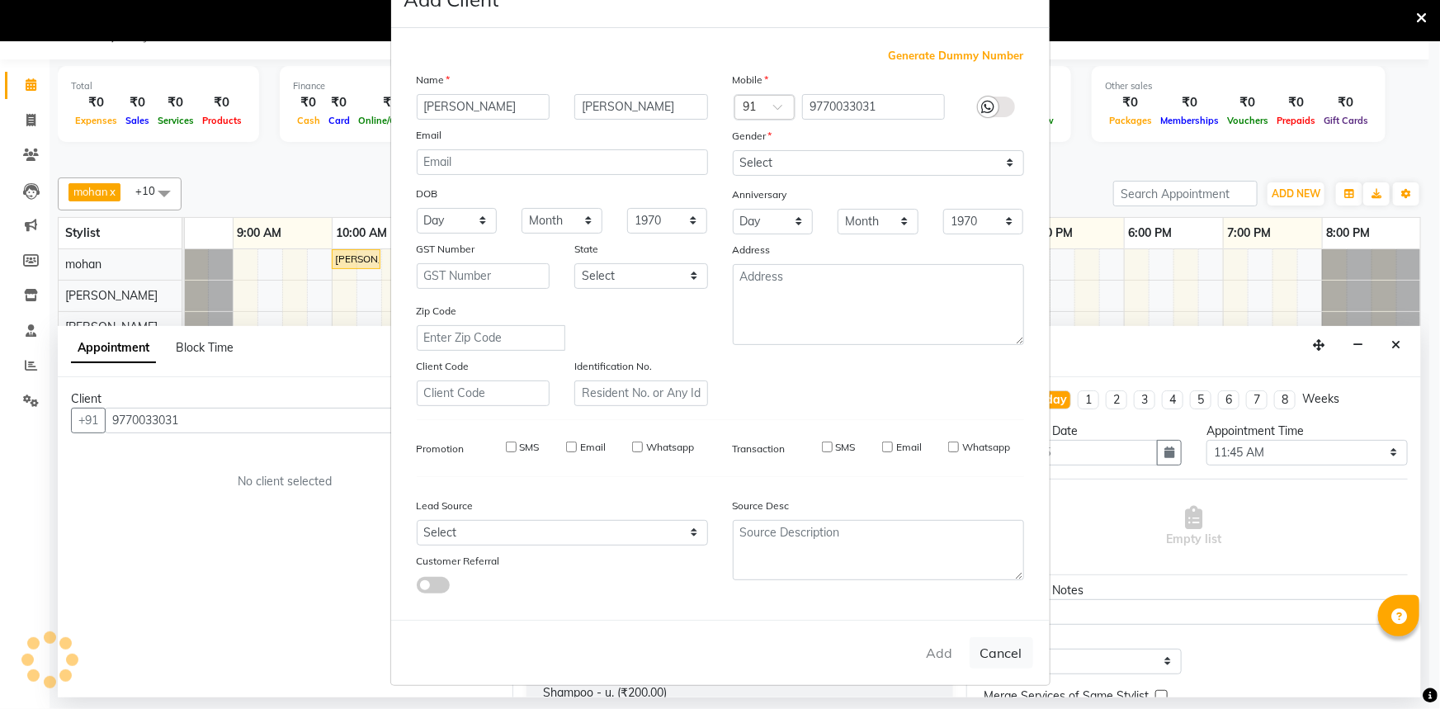
select select
checkbox input "false"
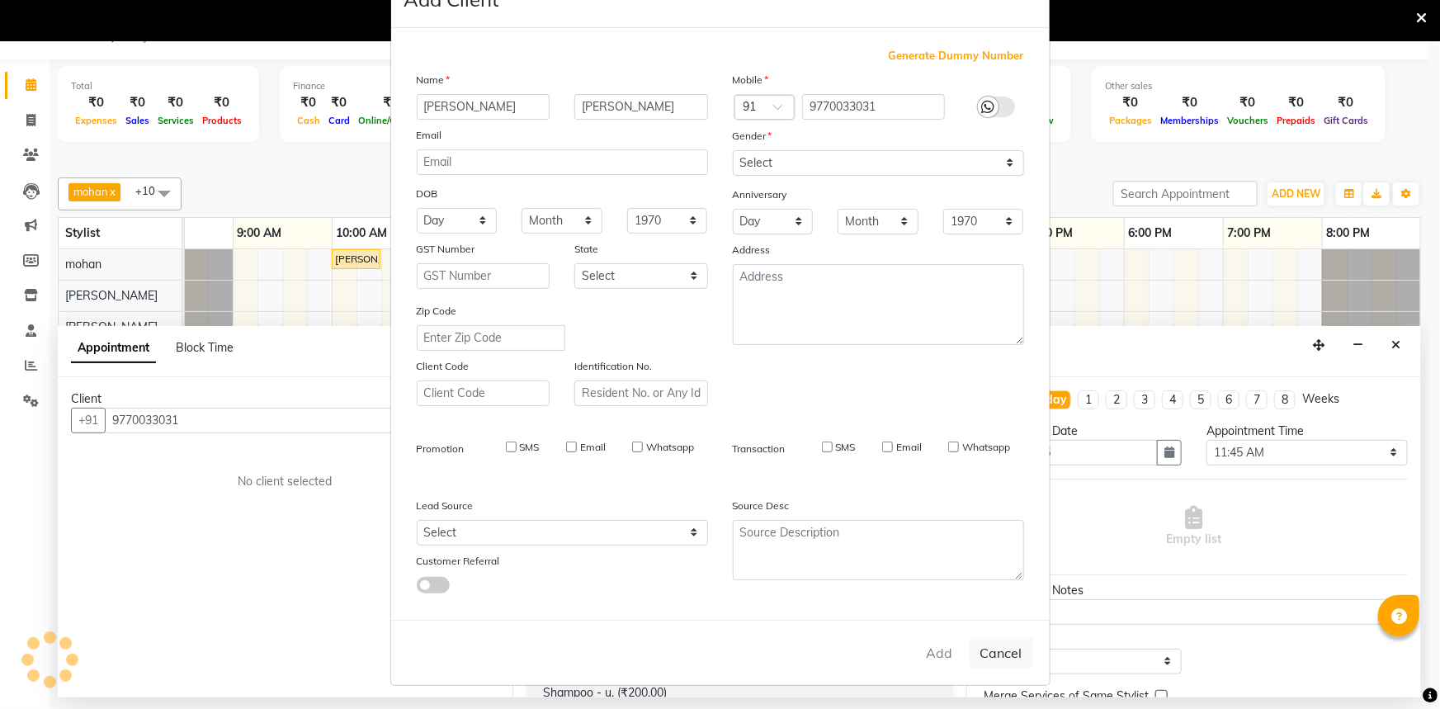
checkbox input "false"
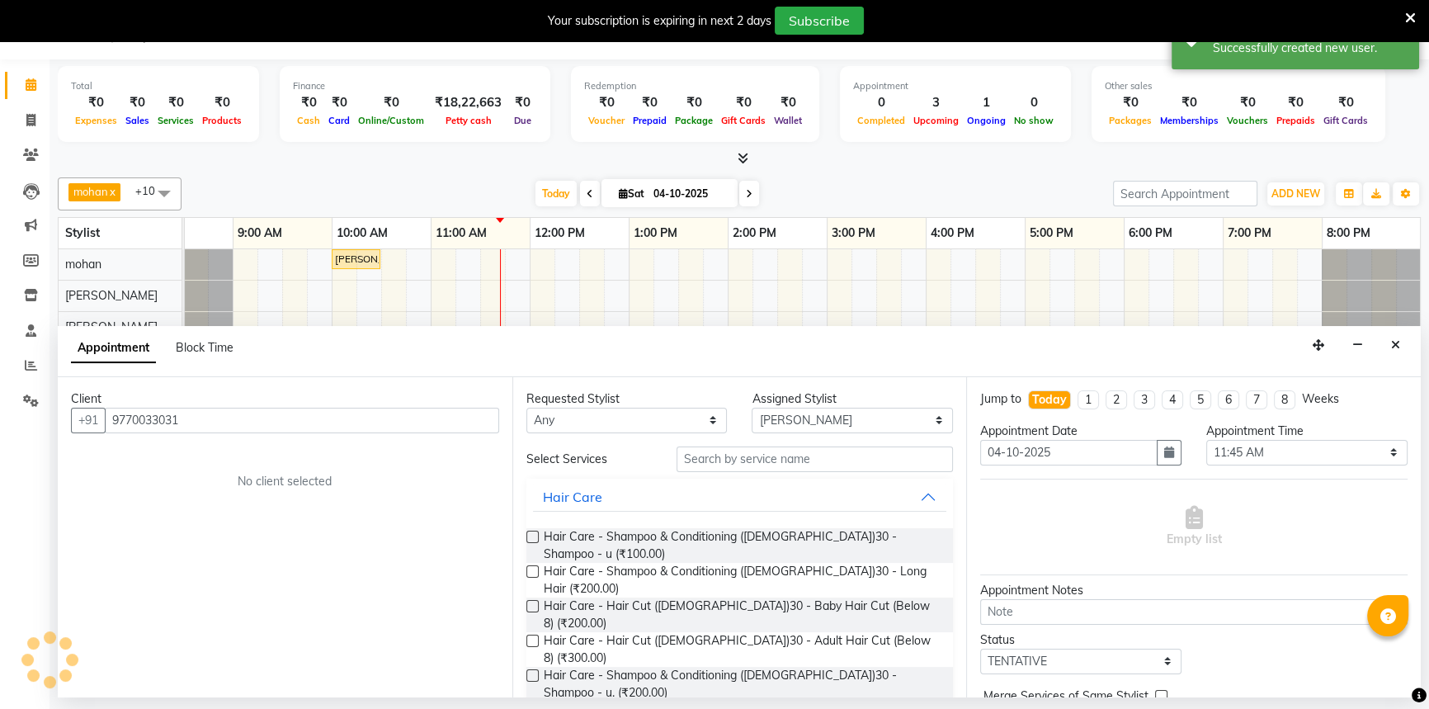
scroll to position [0, 40]
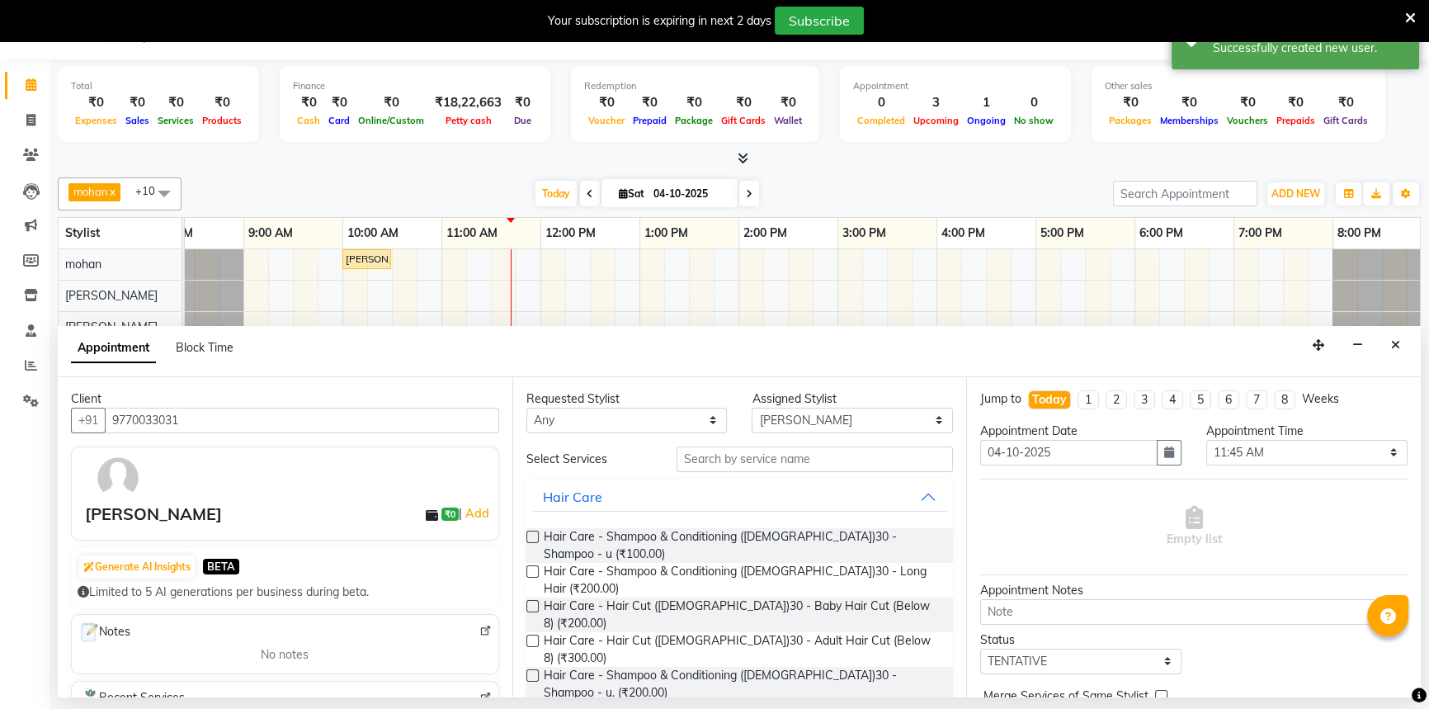
click at [535, 635] on label at bounding box center [532, 641] width 12 height 12
click at [535, 637] on input "checkbox" at bounding box center [531, 642] width 11 height 11
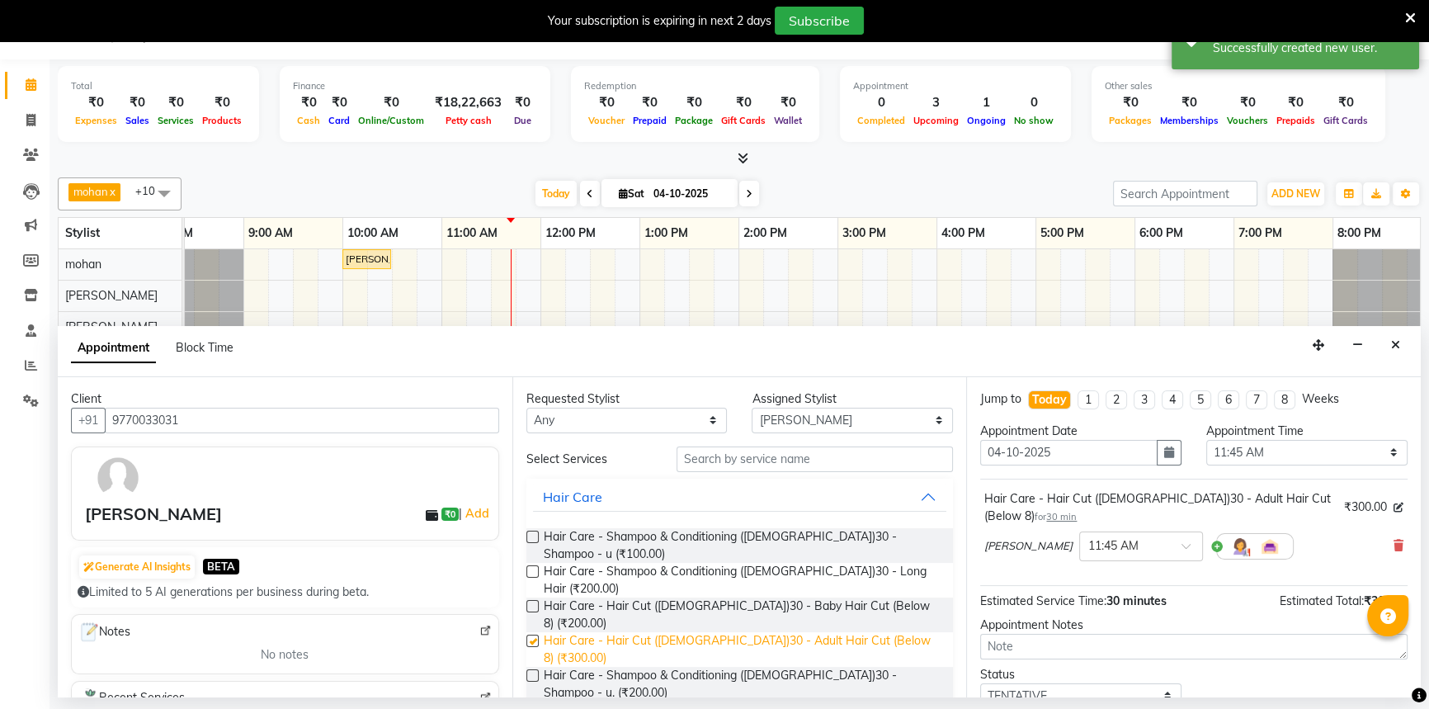
checkbox input "false"
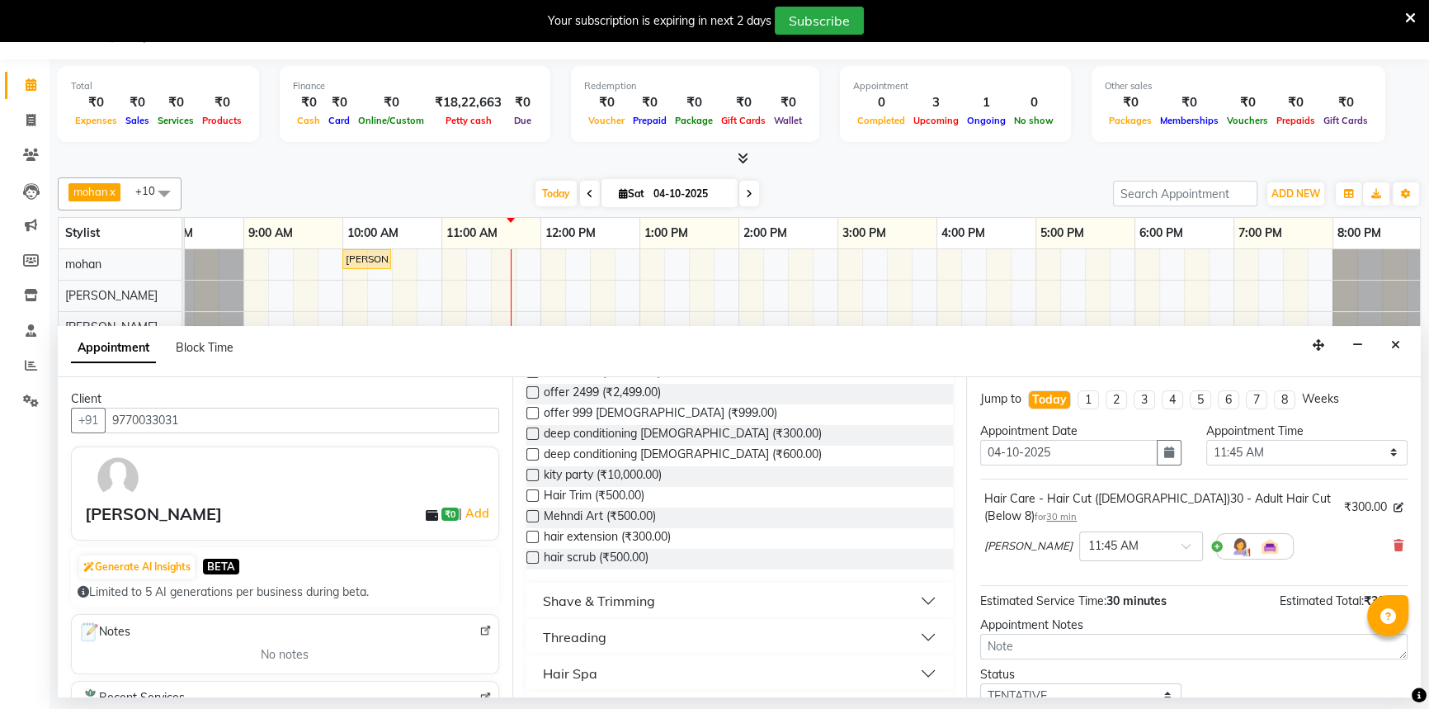
scroll to position [525, 0]
click at [576, 584] on div "Shave & Trimming" at bounding box center [599, 594] width 112 height 20
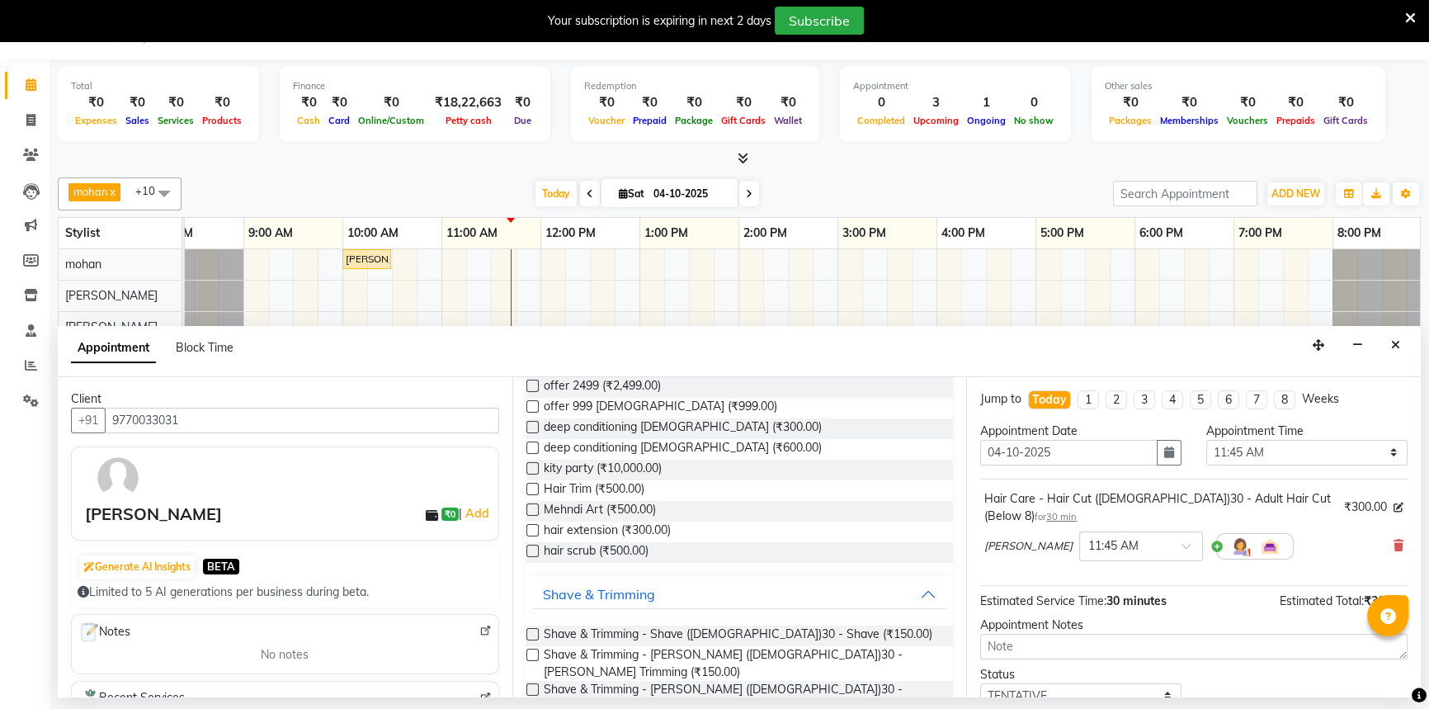
click at [534, 683] on label at bounding box center [532, 689] width 12 height 12
click at [534, 686] on input "checkbox" at bounding box center [531, 691] width 11 height 11
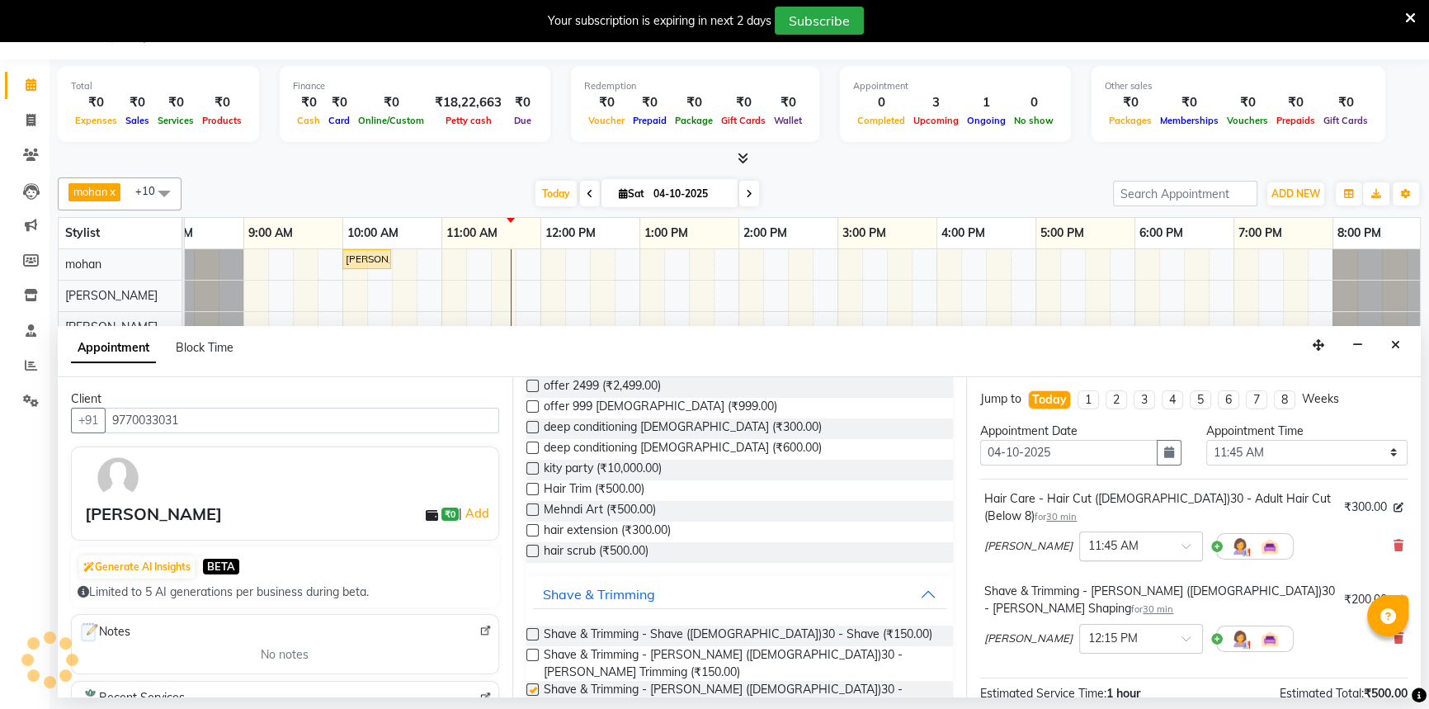
checkbox input "false"
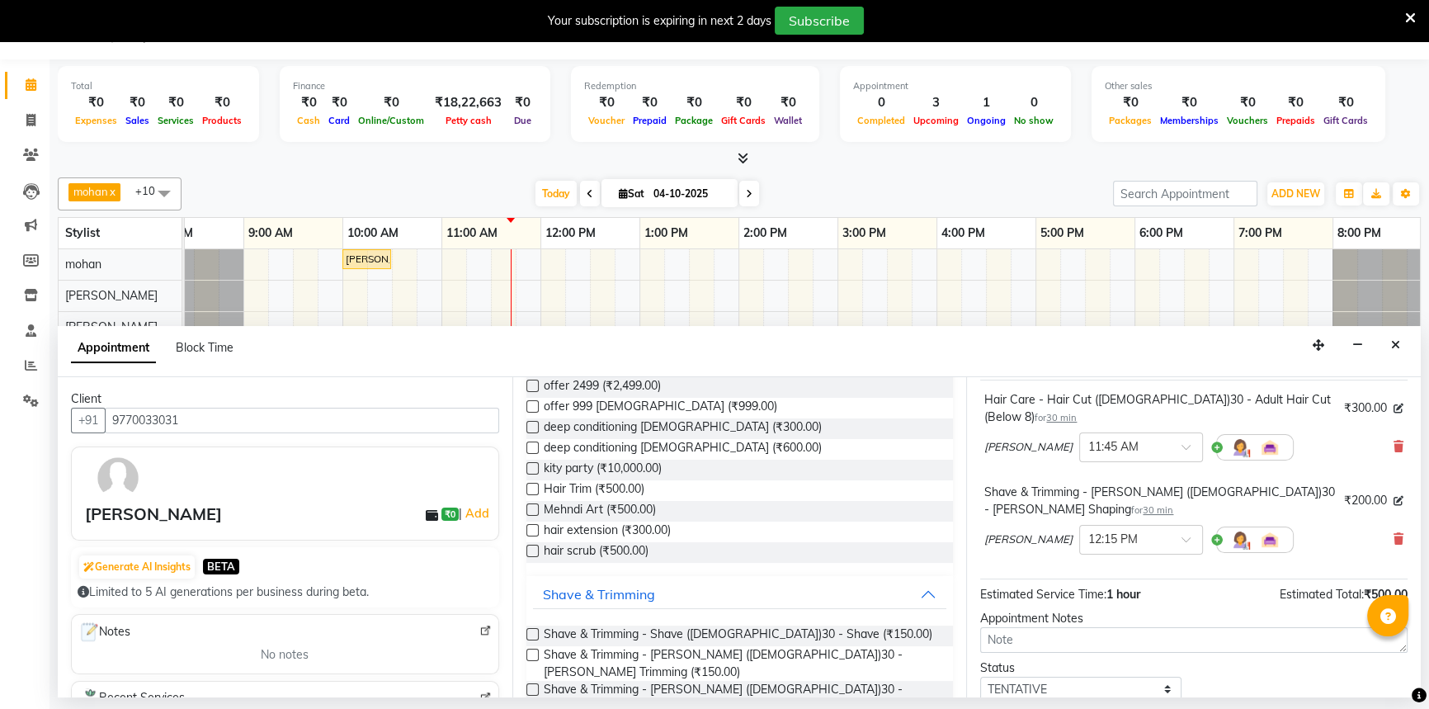
scroll to position [190, 0]
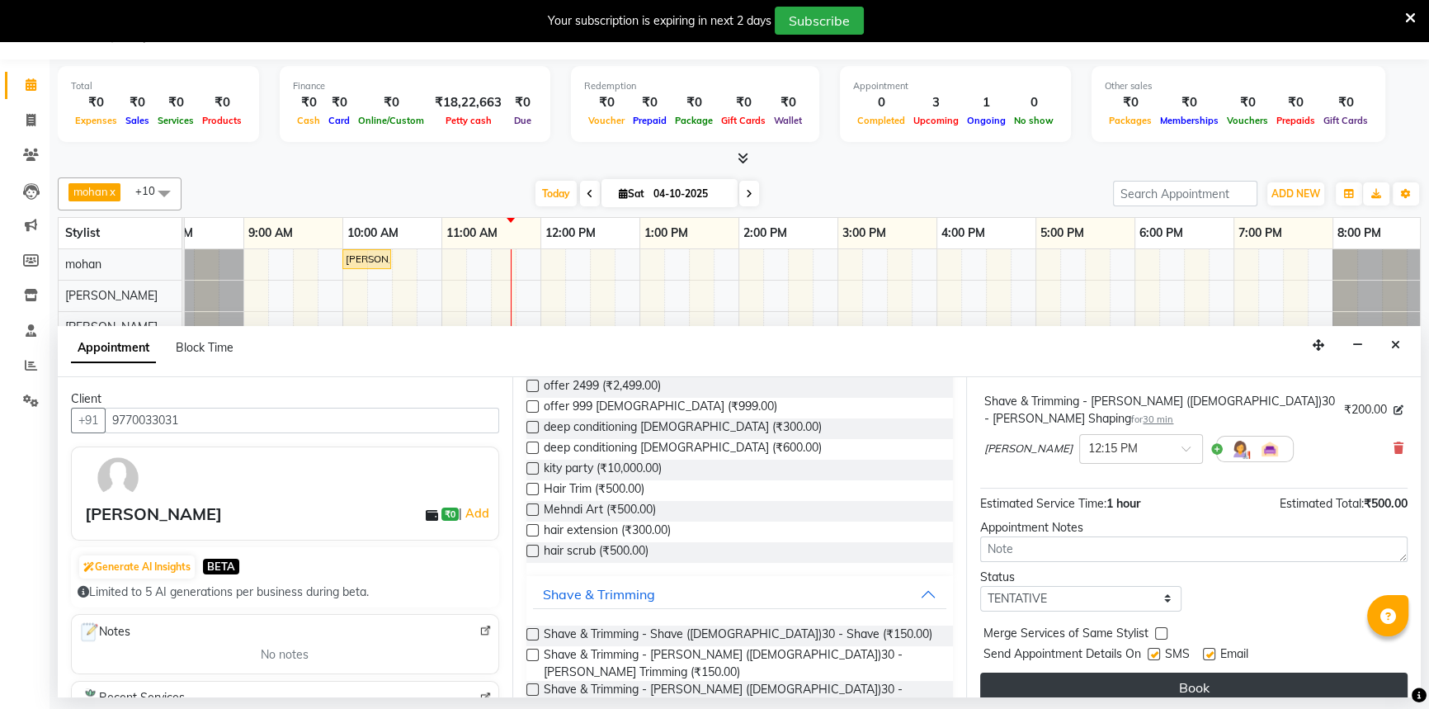
click at [1171, 677] on button "Book" at bounding box center [1193, 688] width 427 height 30
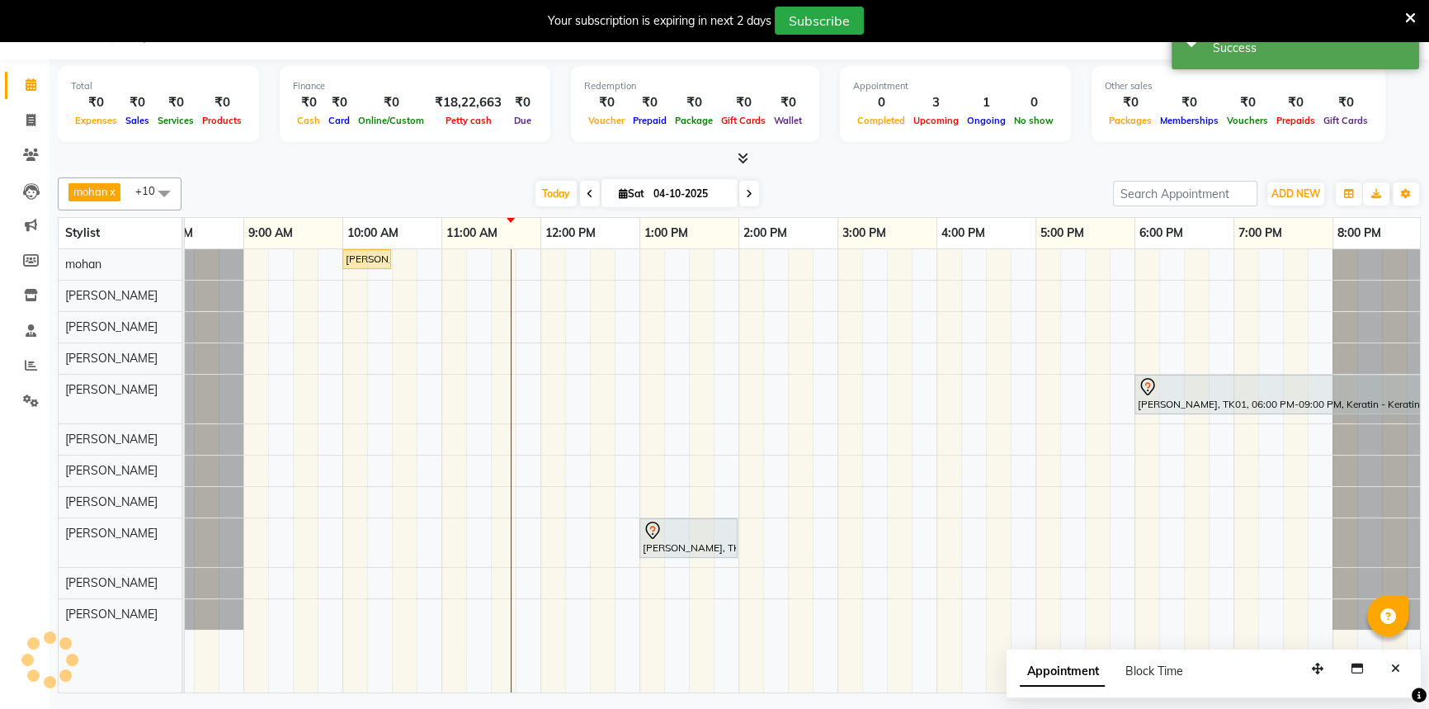
scroll to position [0, 0]
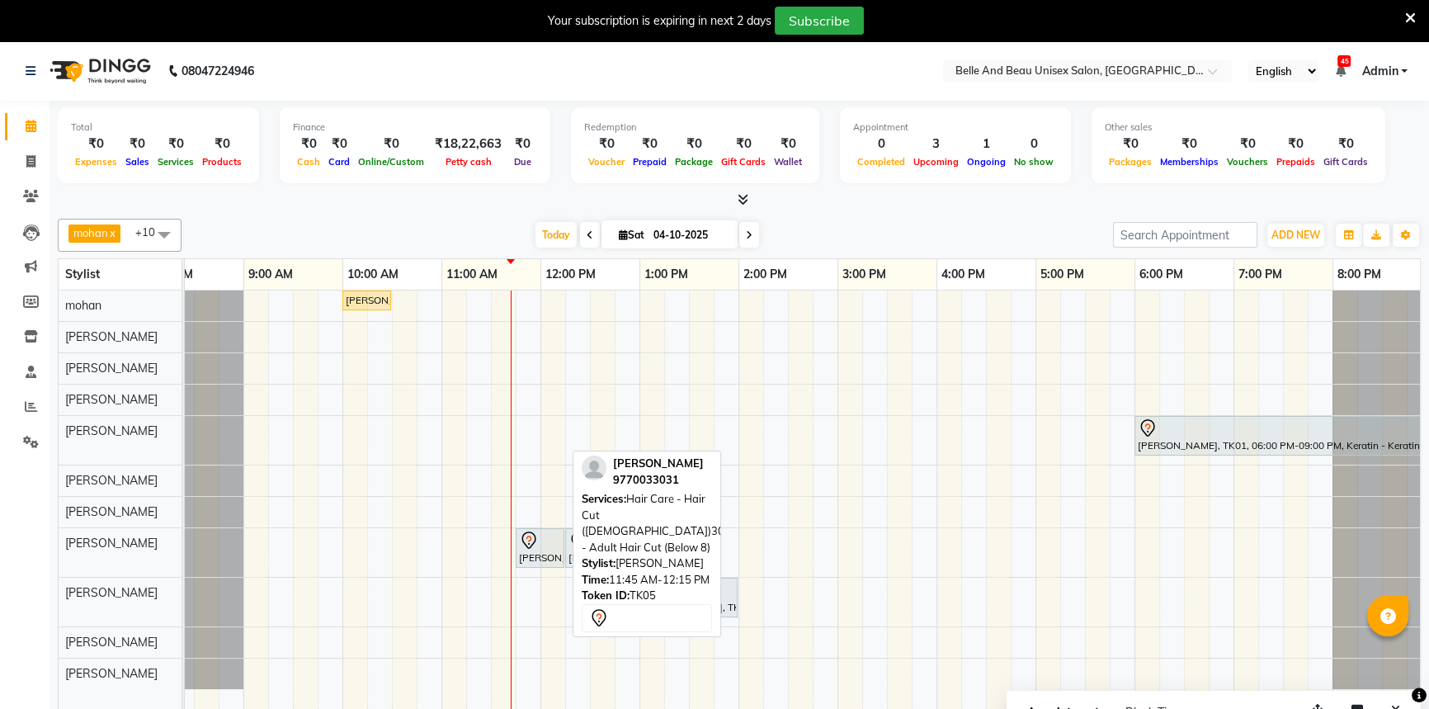
click at [528, 550] on div "[PERSON_NAME], TK05, 11:45 AM-12:15 PM, Hair Care - Hair Cut ([DEMOGRAPHIC_DATA…" at bounding box center [539, 548] width 45 height 35
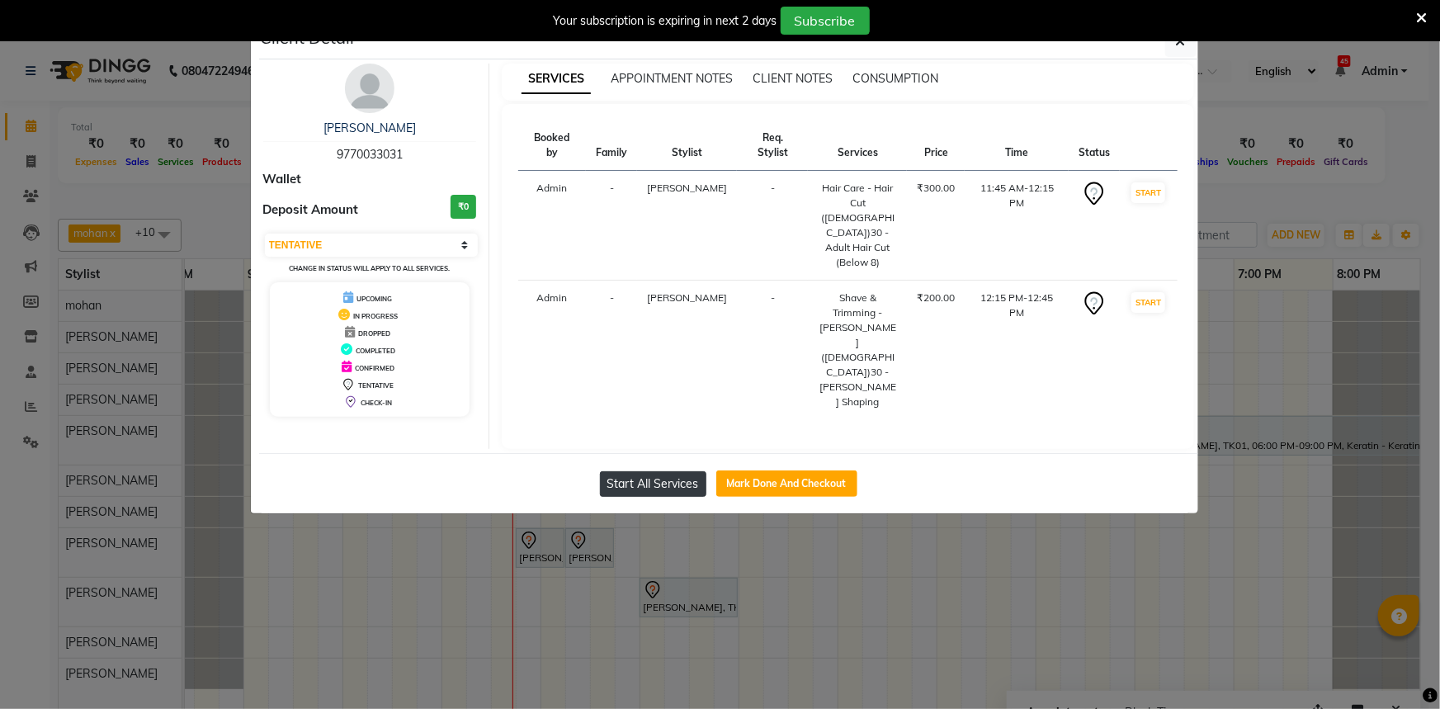
click at [653, 471] on button "Start All Services" at bounding box center [653, 484] width 106 height 26
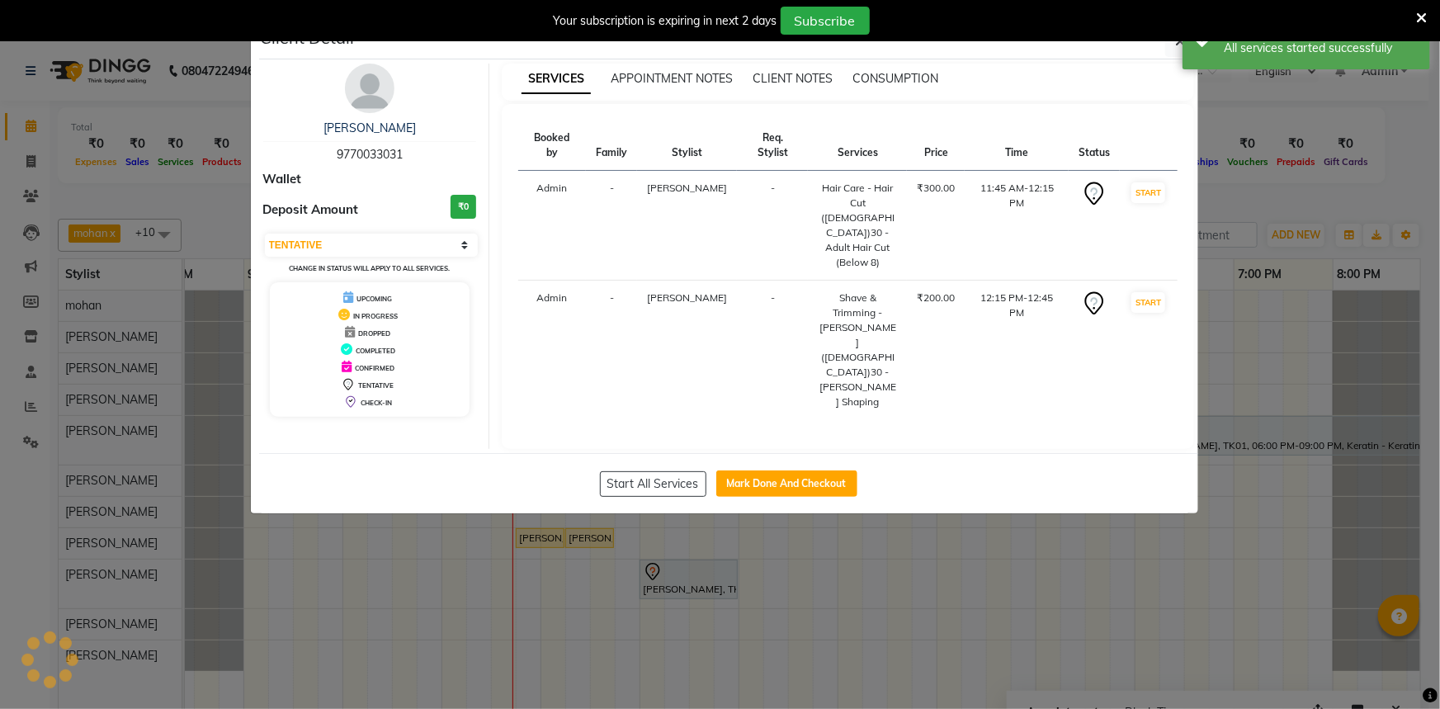
select select "1"
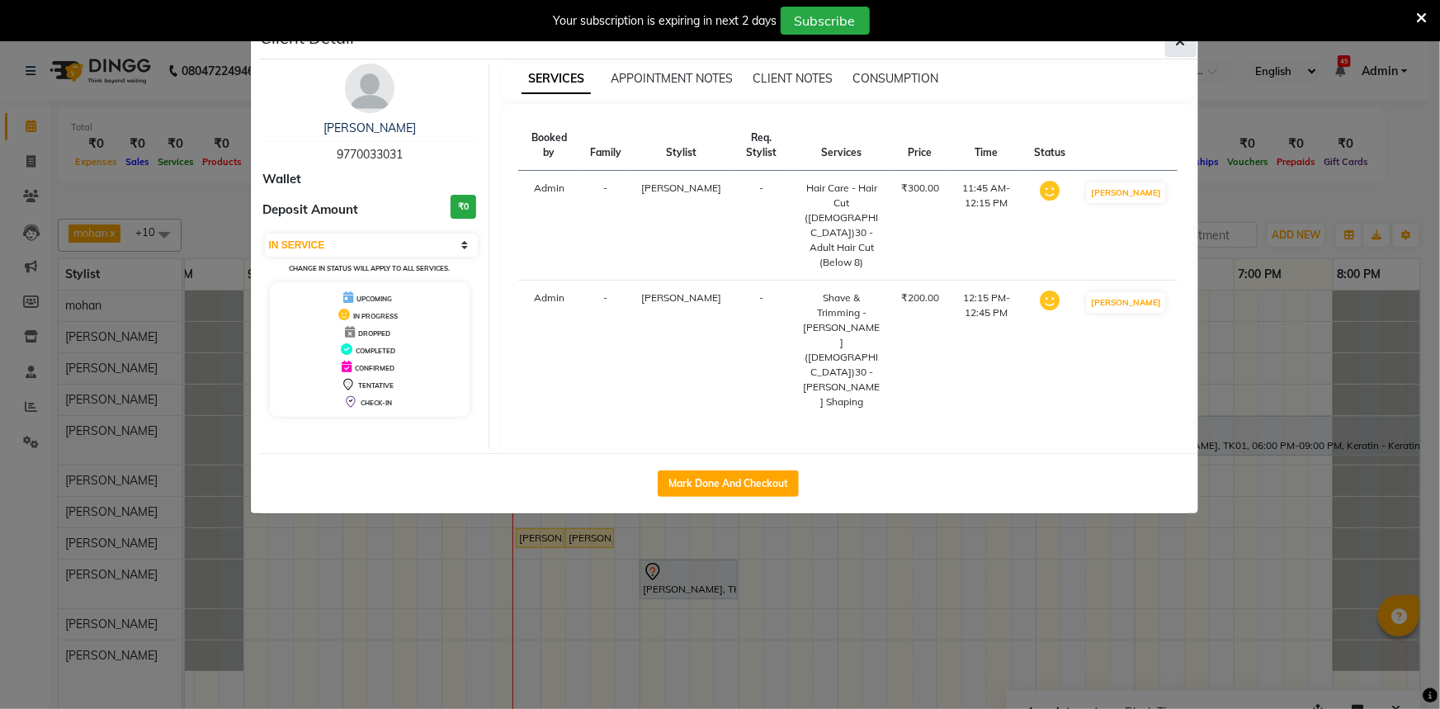
click at [1173, 54] on button "button" at bounding box center [1180, 41] width 31 height 31
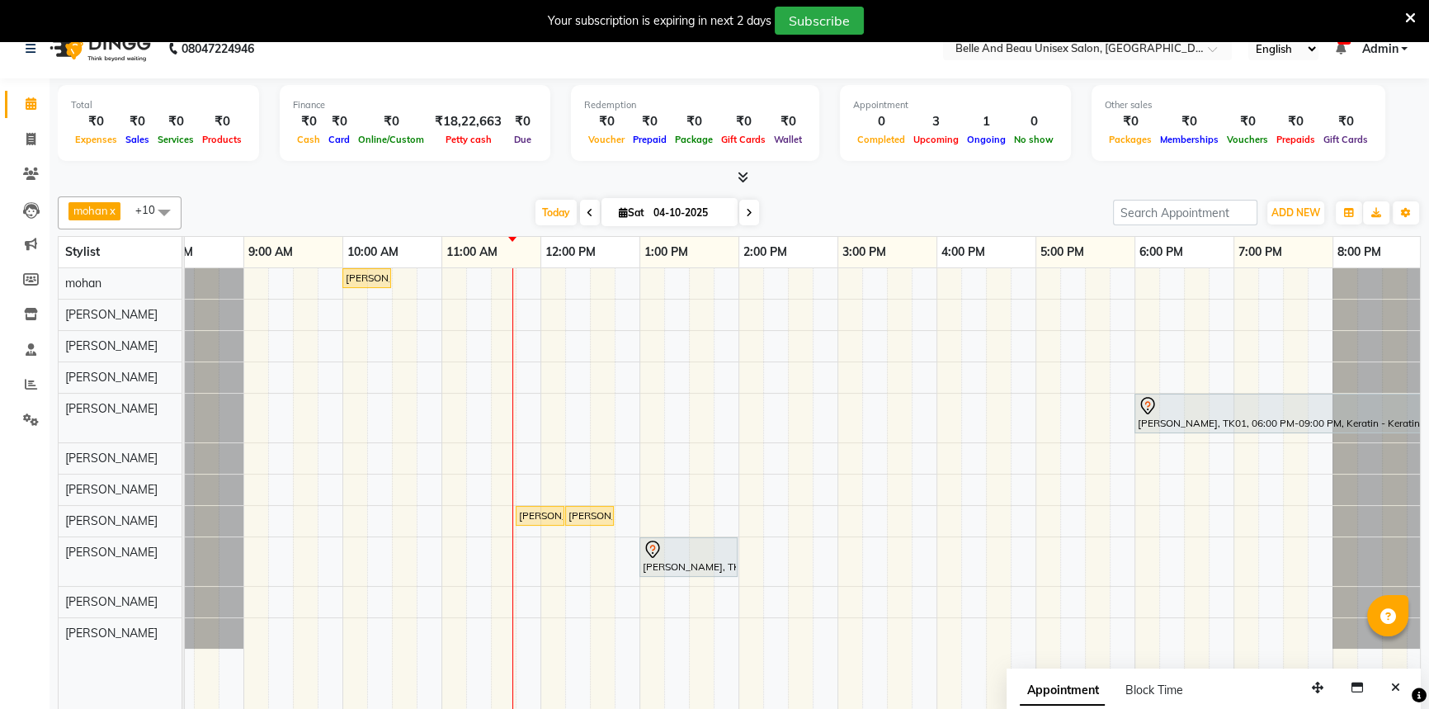
scroll to position [41, 0]
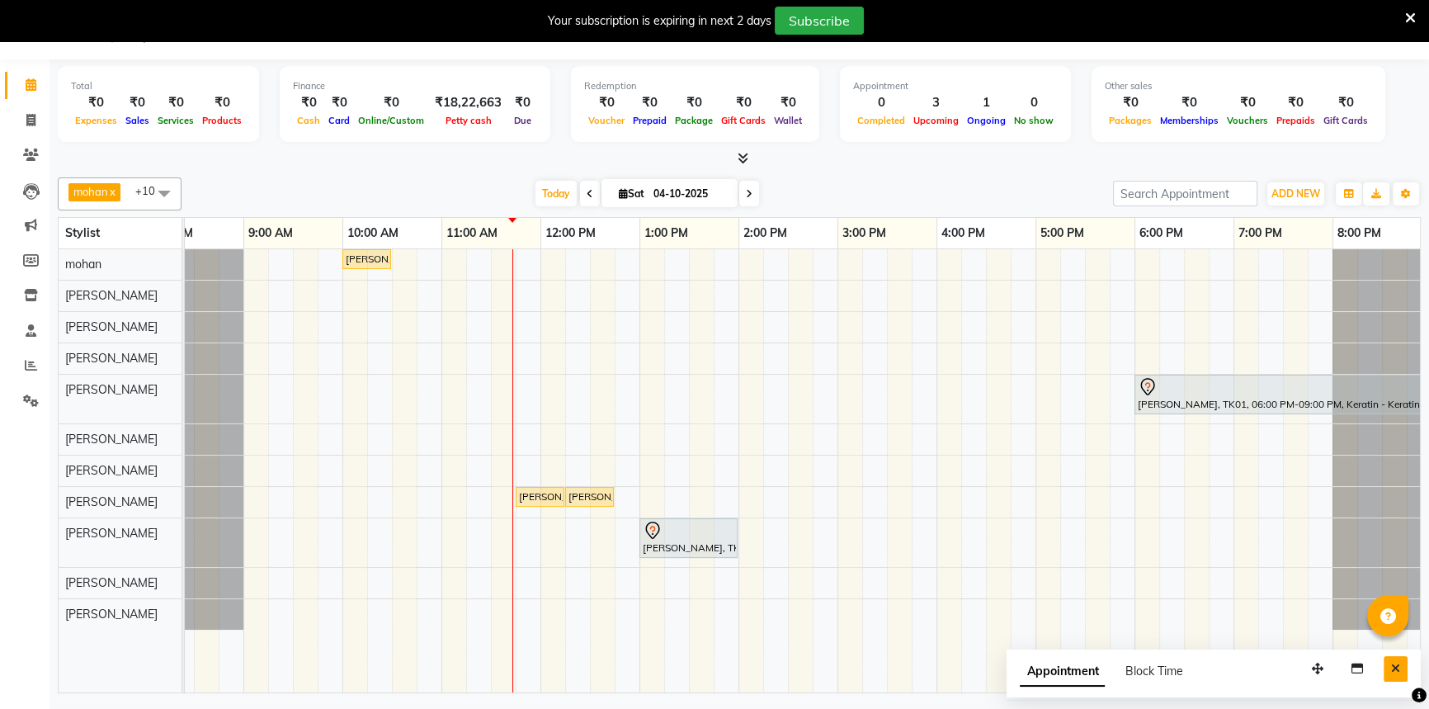
click at [1400, 668] on icon "Close" at bounding box center [1395, 669] width 9 height 12
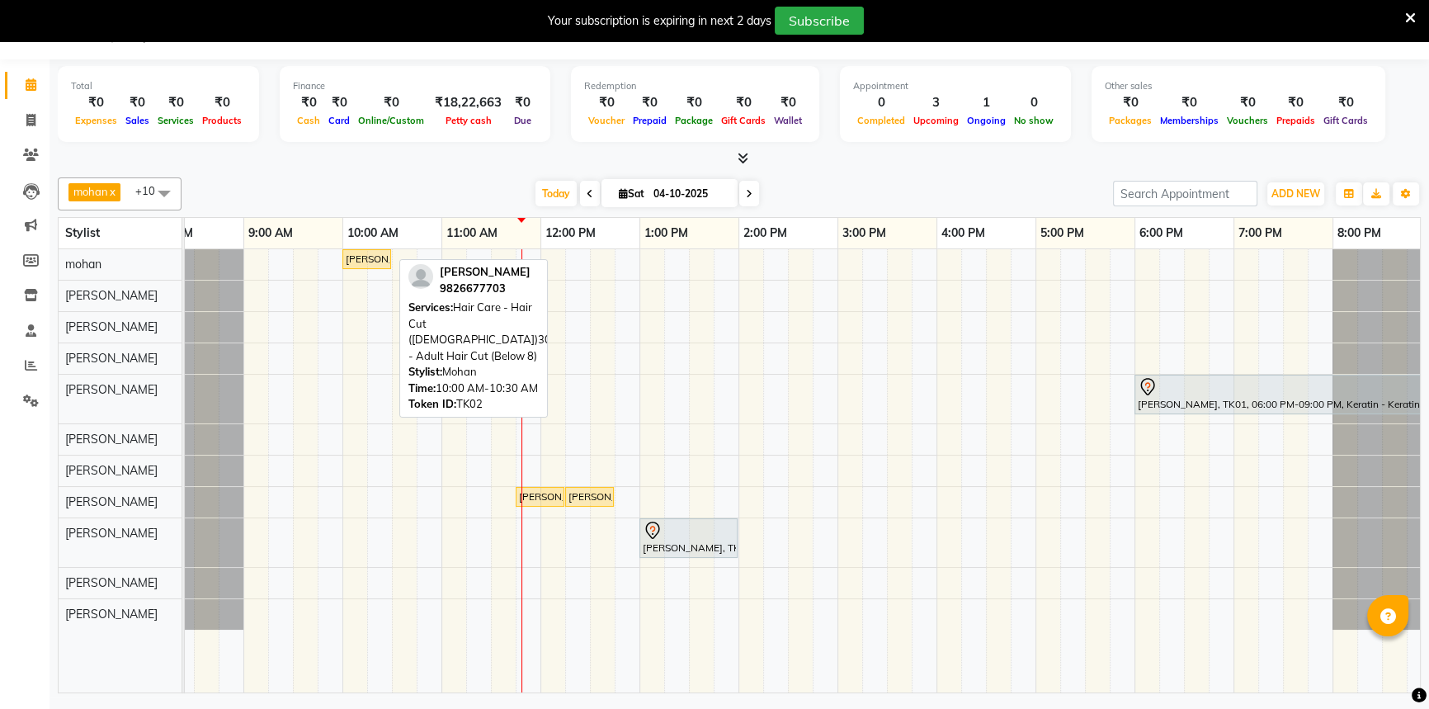
click at [362, 258] on div "PRAVEEN LOKHENDE, TK02, 10:00 AM-10:30 AM, Hair Care - Hair Cut (Male)30 - Adul…" at bounding box center [366, 259] width 45 height 15
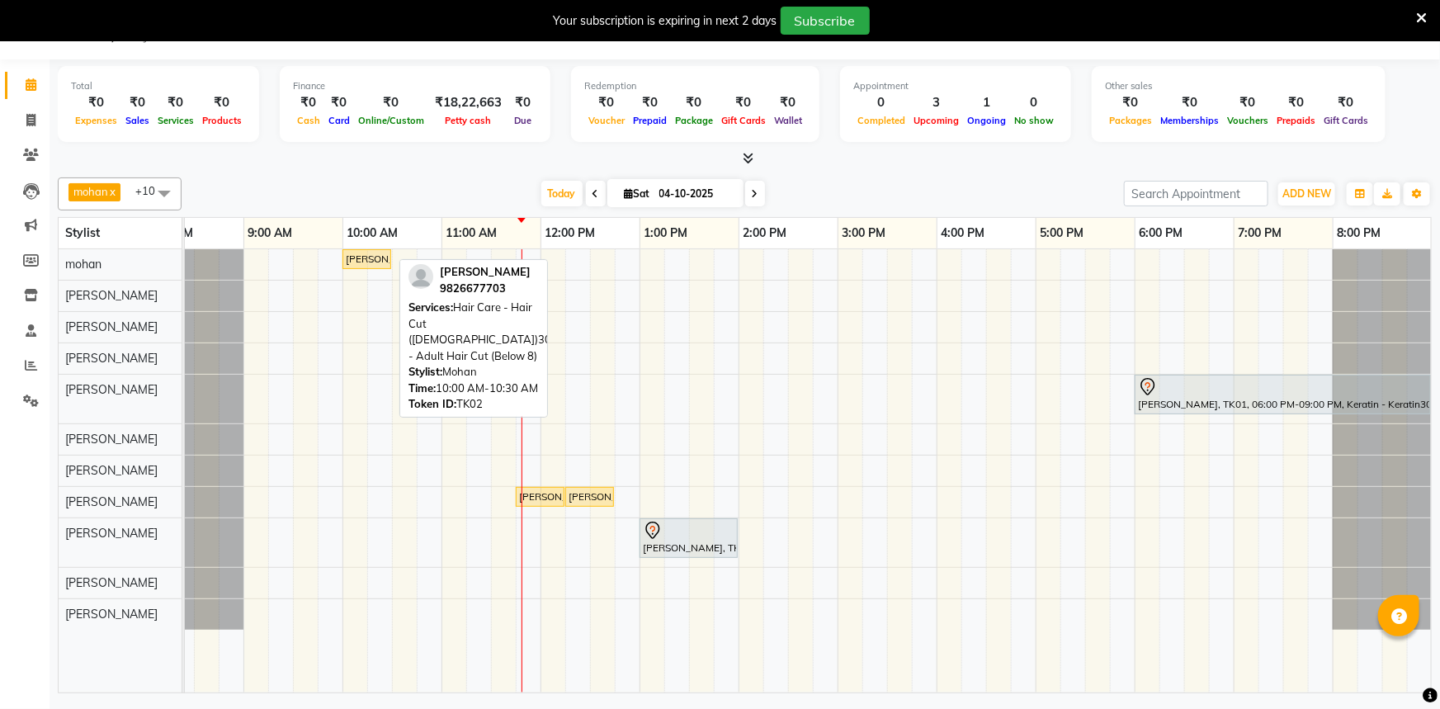
select select "1"
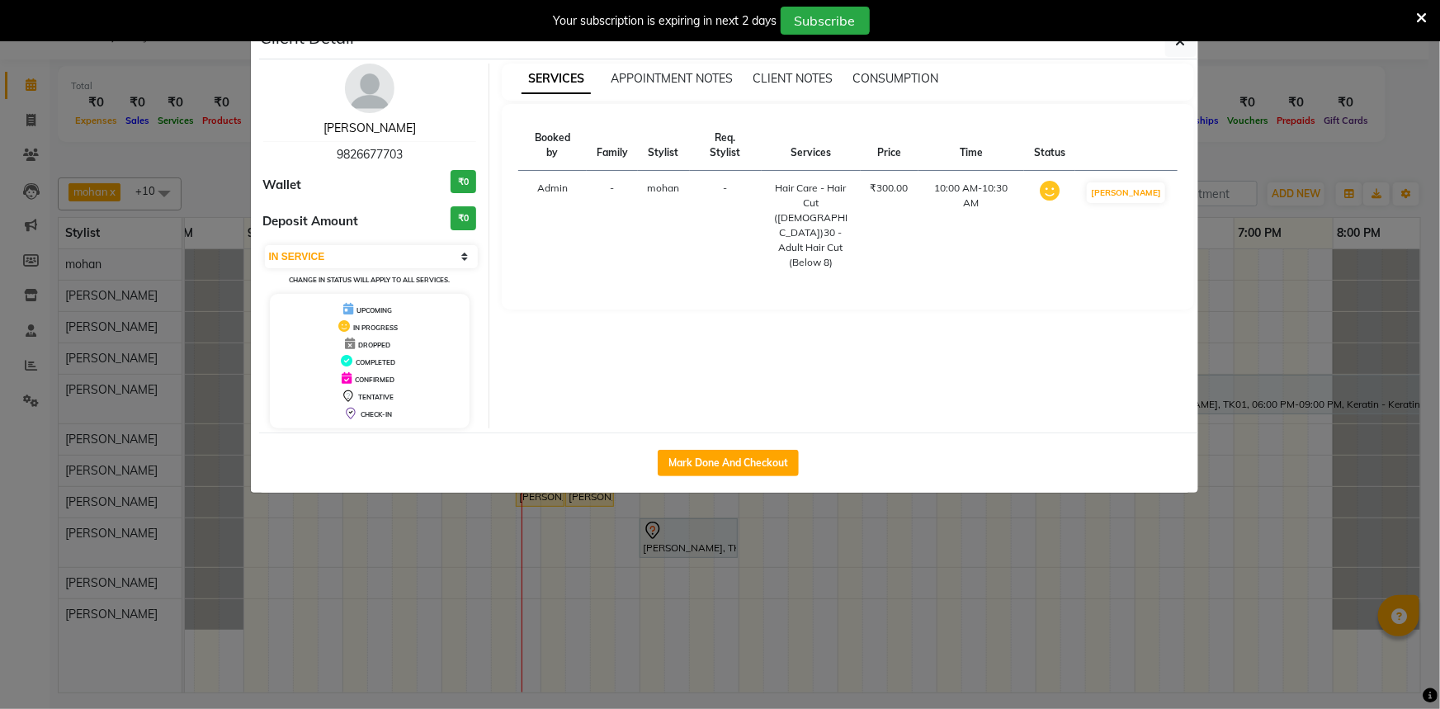
click at [374, 128] on link "[PERSON_NAME]" at bounding box center [369, 127] width 92 height 15
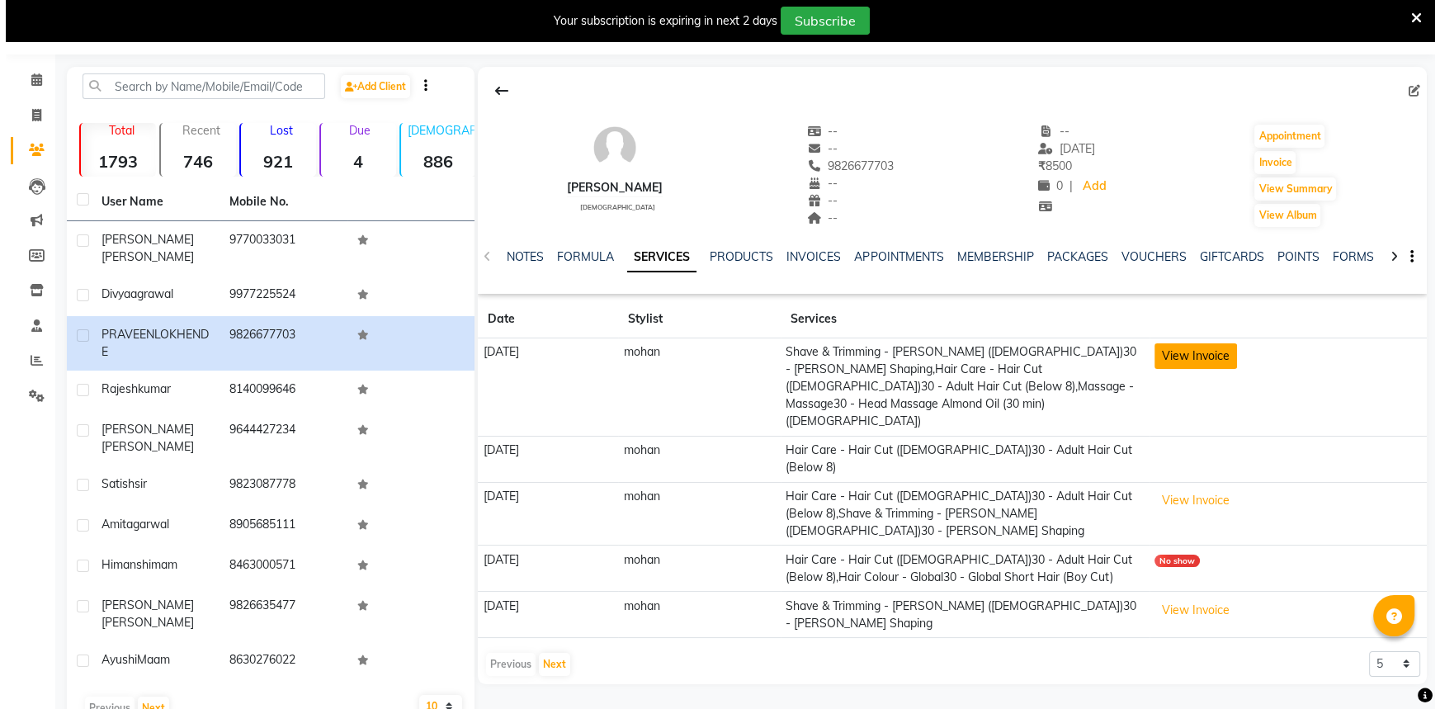
scroll to position [47, 0]
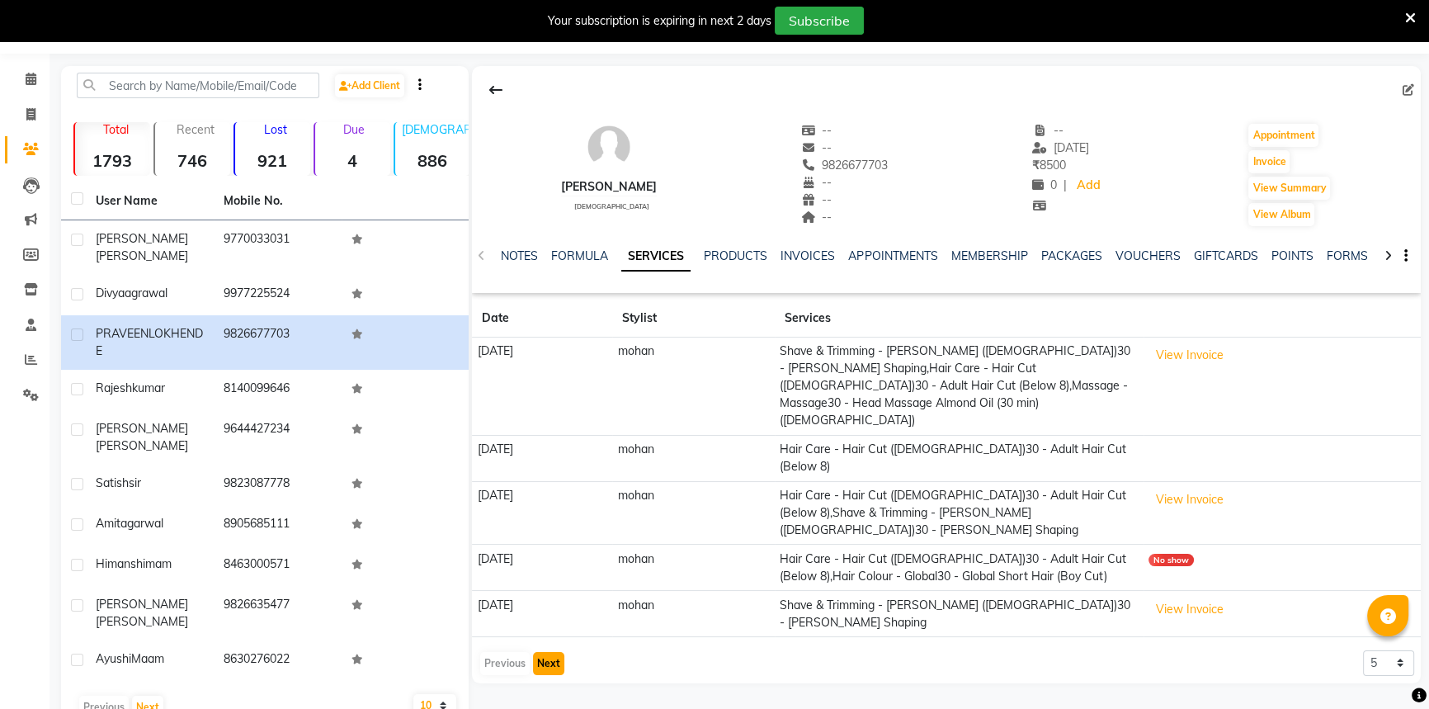
click at [549, 652] on button "Next" at bounding box center [548, 663] width 31 height 23
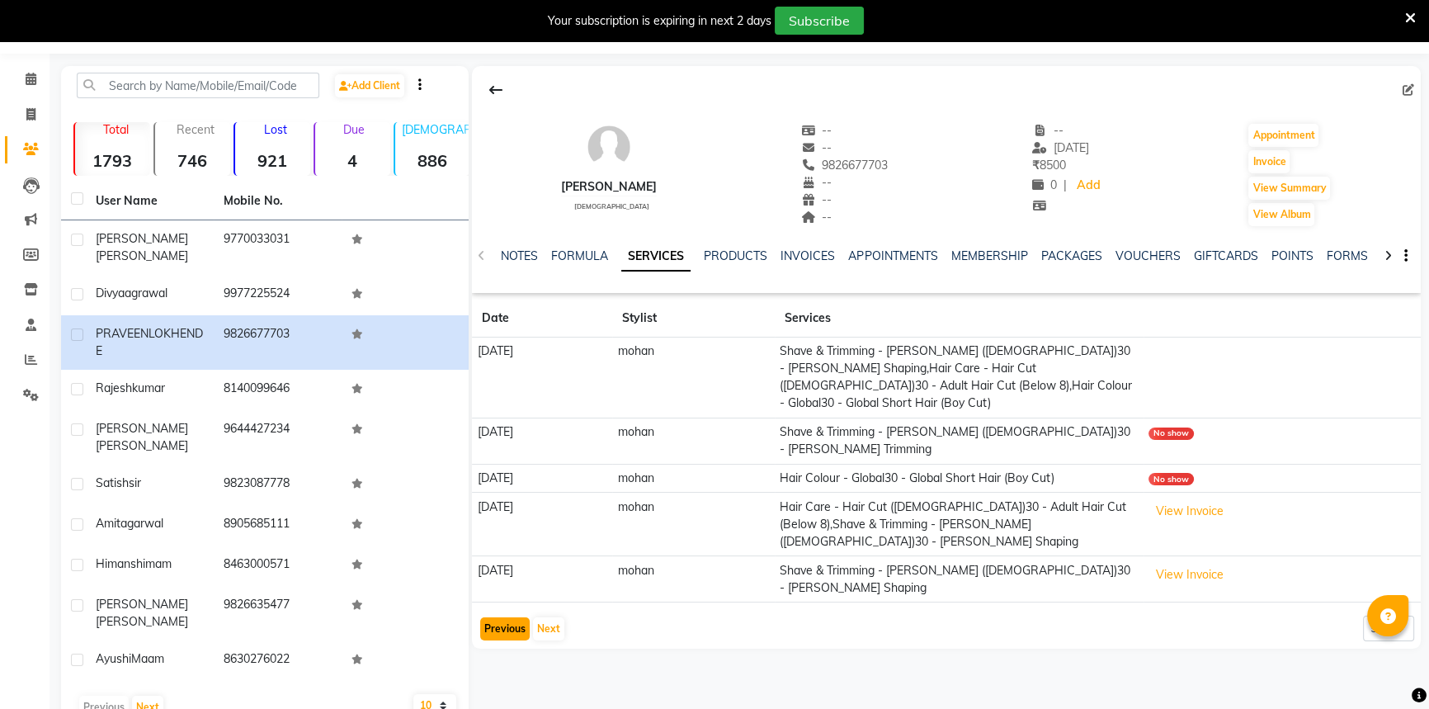
click at [505, 617] on button "Previous" at bounding box center [505, 628] width 50 height 23
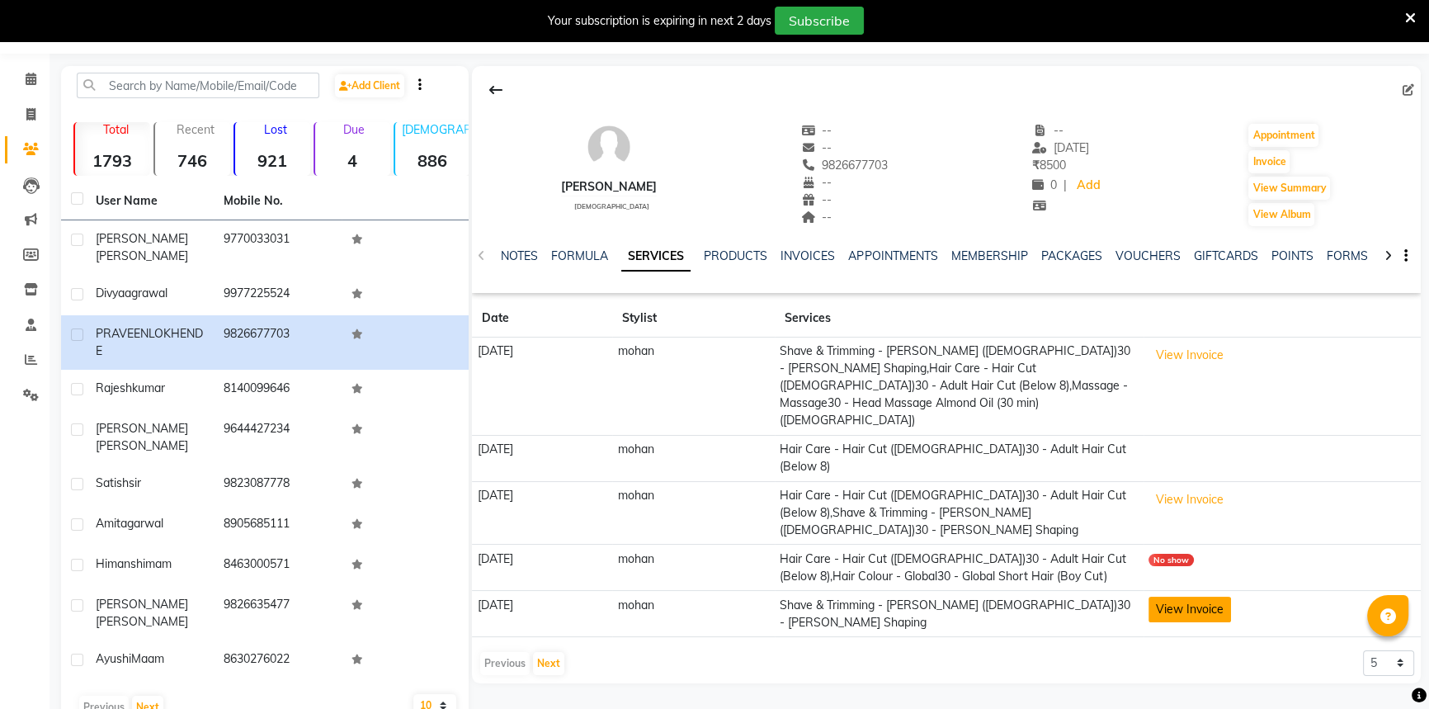
click at [1200, 597] on button "View Invoice" at bounding box center [1190, 610] width 83 height 26
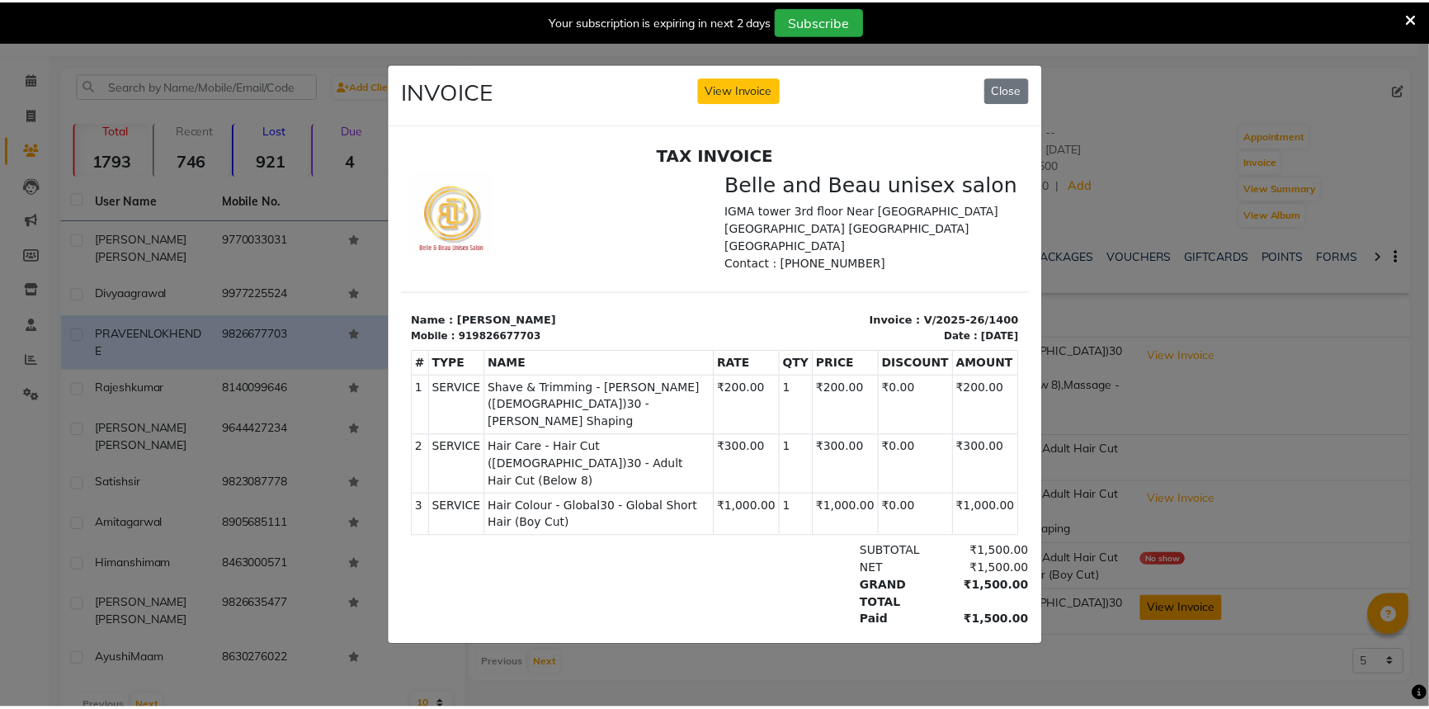
scroll to position [0, 0]
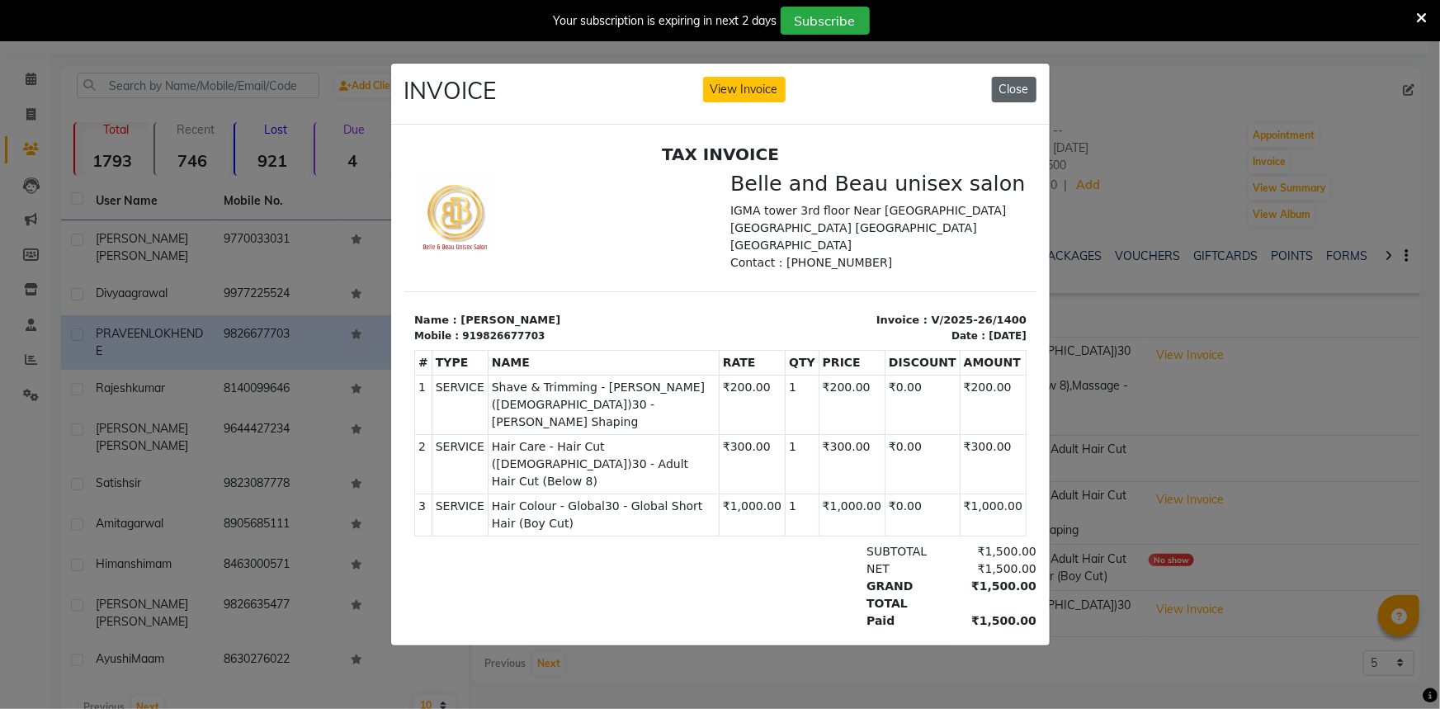
click at [1027, 83] on button "Close" at bounding box center [1014, 90] width 45 height 26
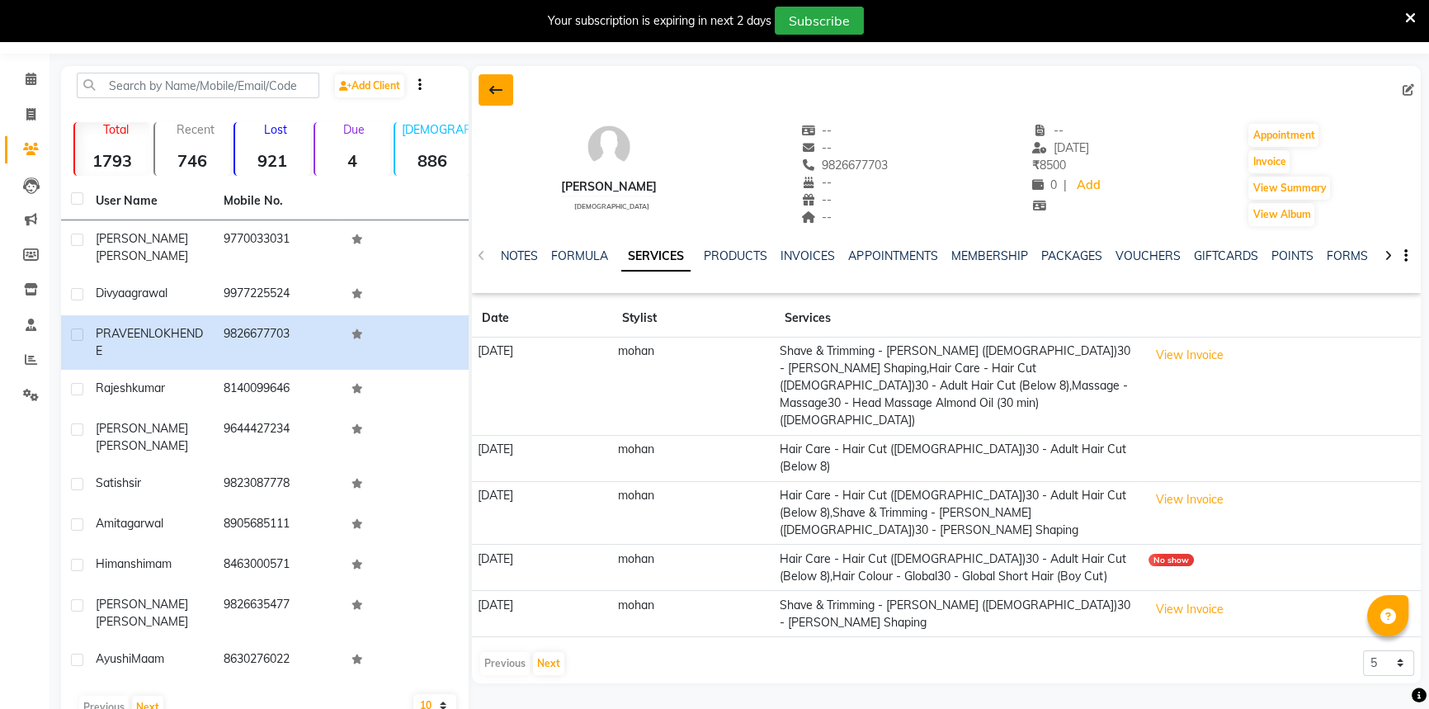
click at [489, 89] on icon at bounding box center [495, 89] width 13 height 13
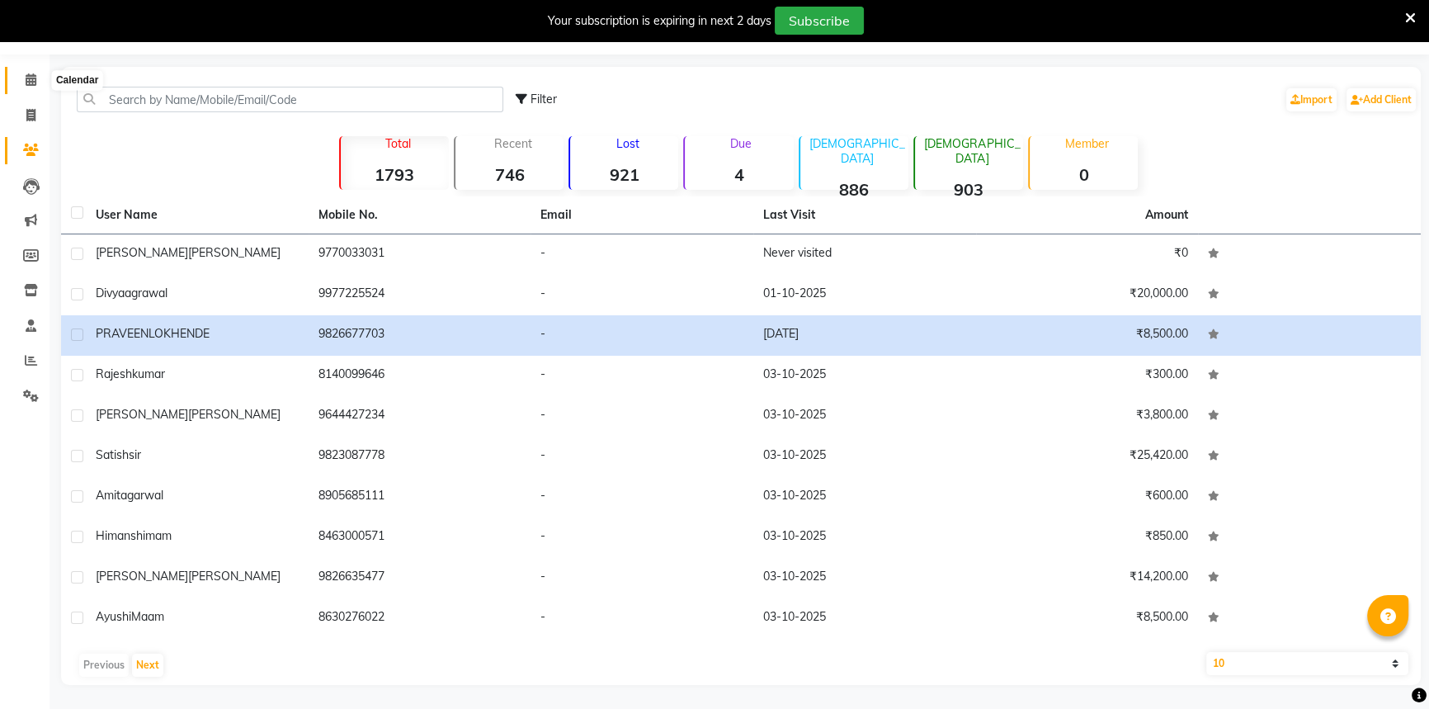
click at [40, 76] on span at bounding box center [31, 80] width 29 height 19
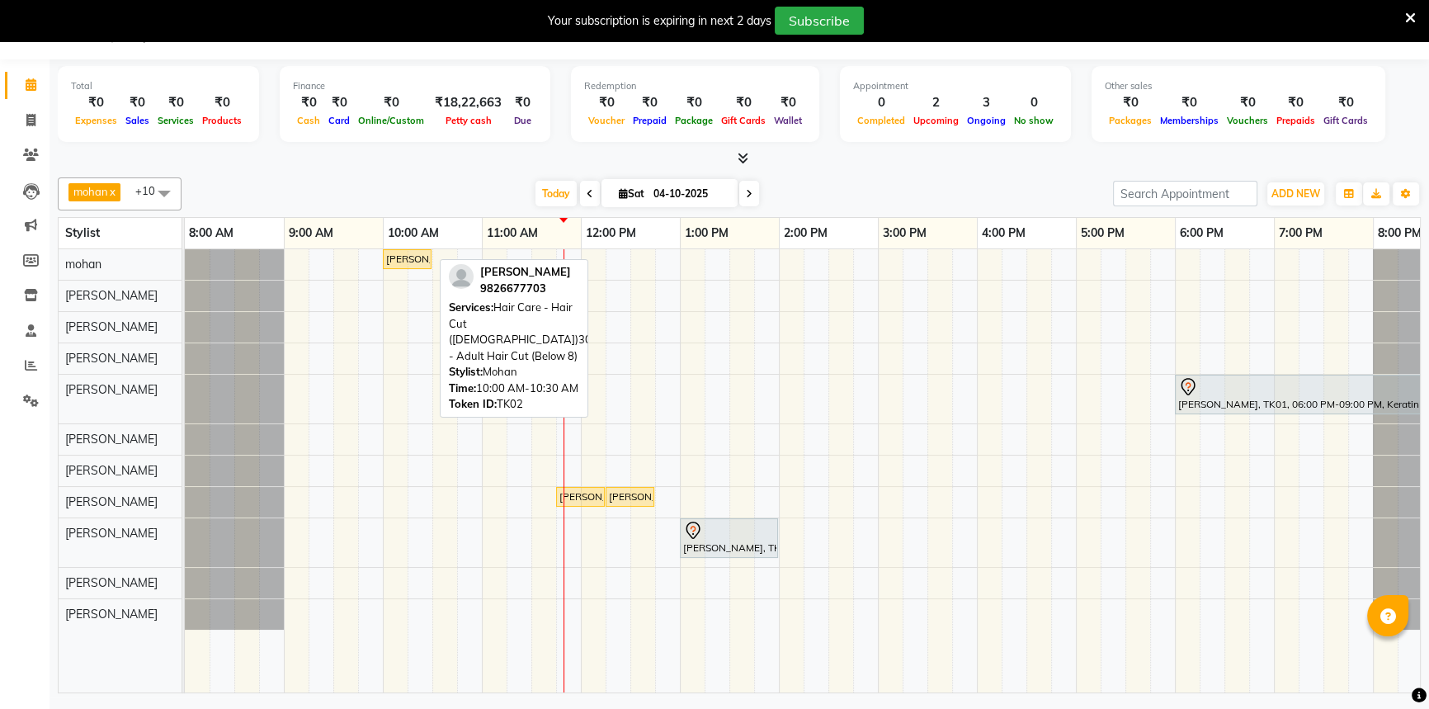
click at [411, 262] on div "PRAVEEN LOKHENDE, TK02, 10:00 AM-10:30 AM, Hair Care - Hair Cut (Male)30 - Adul…" at bounding box center [407, 259] width 45 height 15
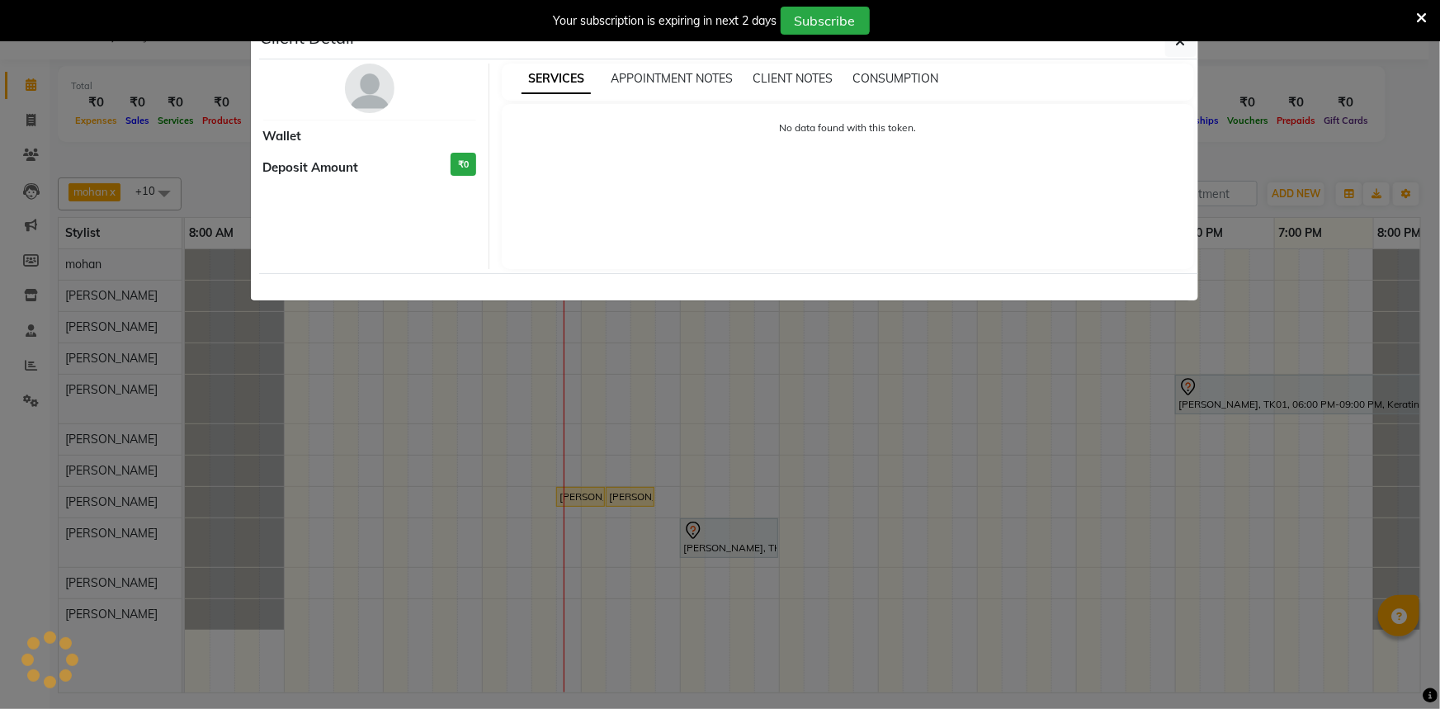
select select "1"
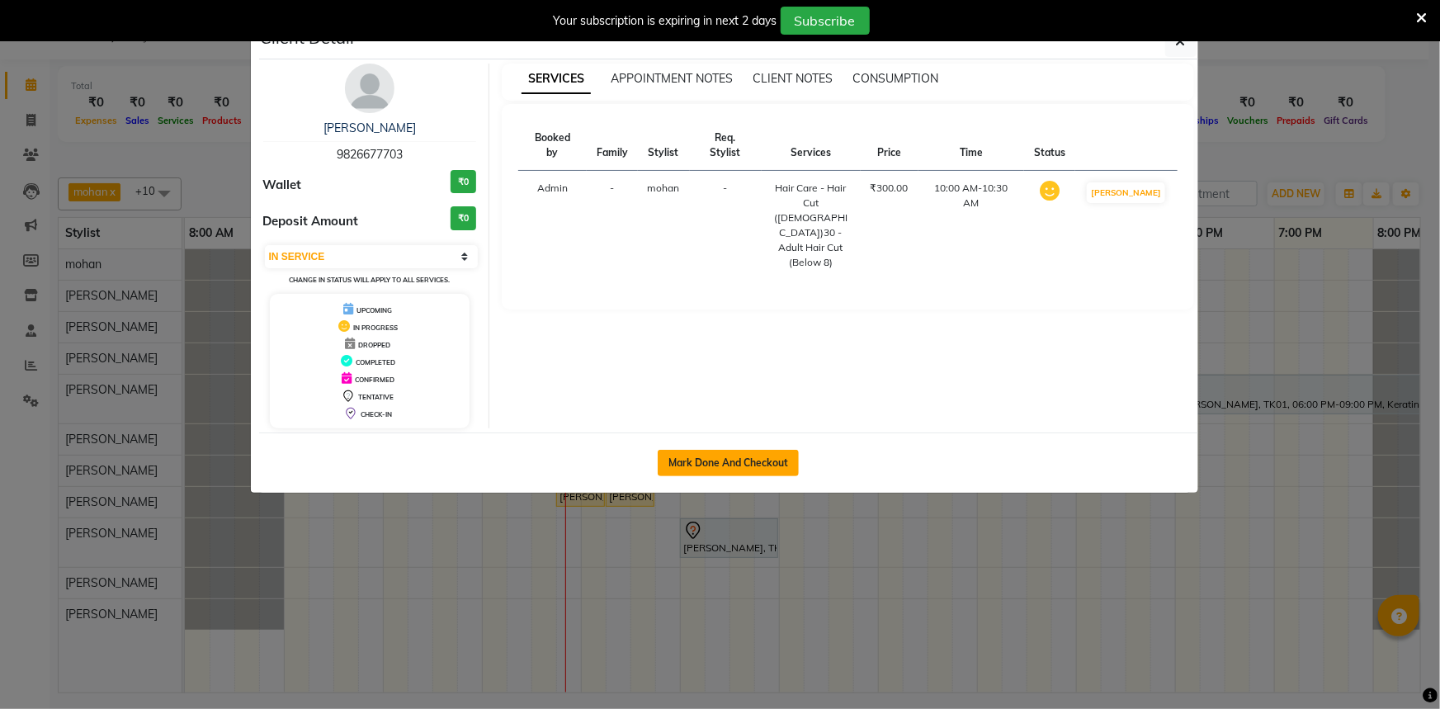
click at [673, 452] on button "Mark Done And Checkout" at bounding box center [728, 463] width 141 height 26
select select "service"
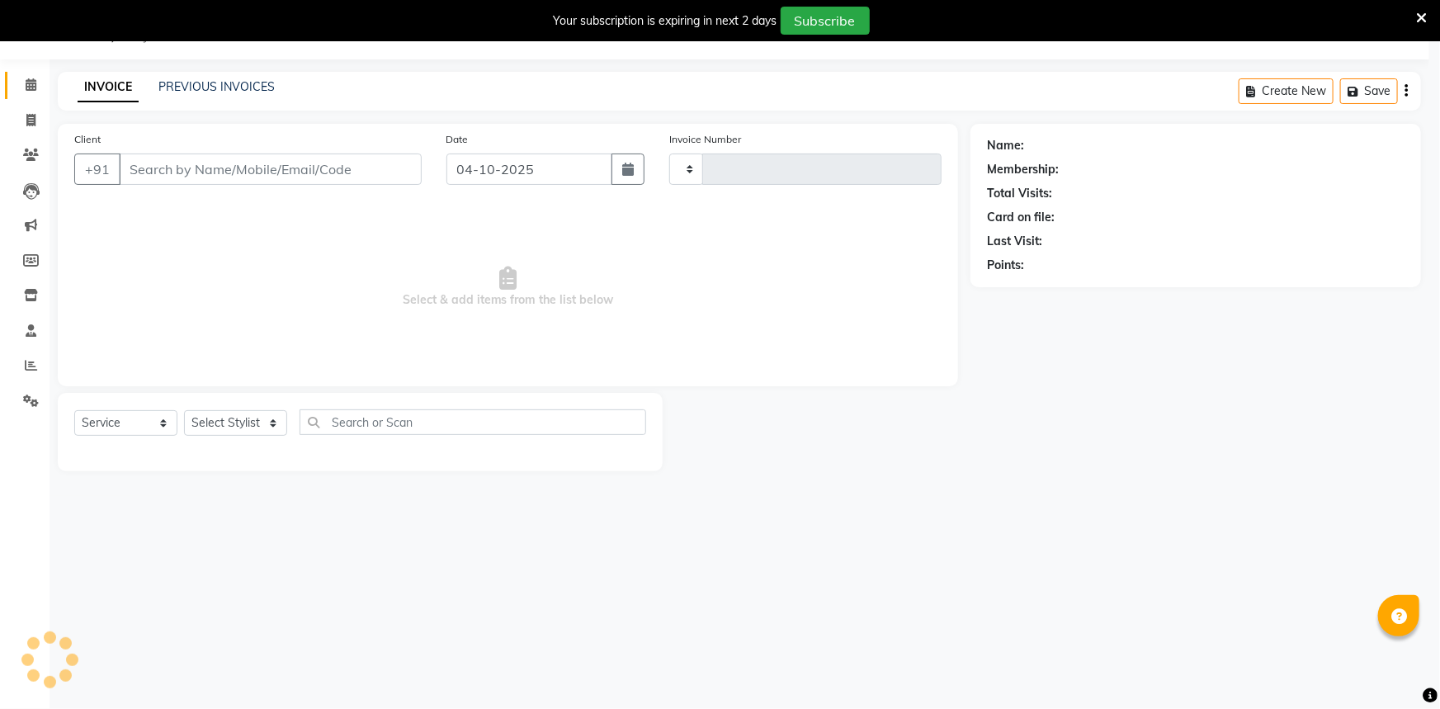
type input "2688"
select select "7066"
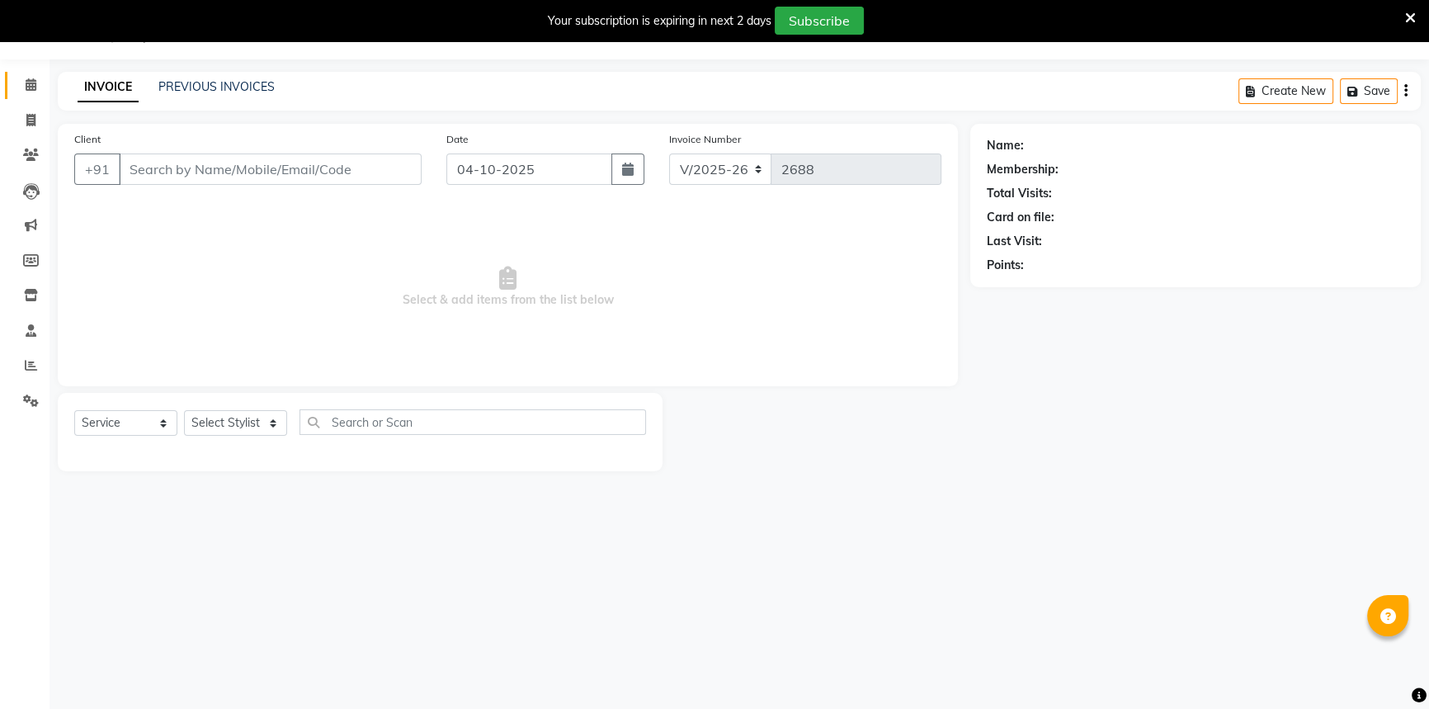
select select "60511"
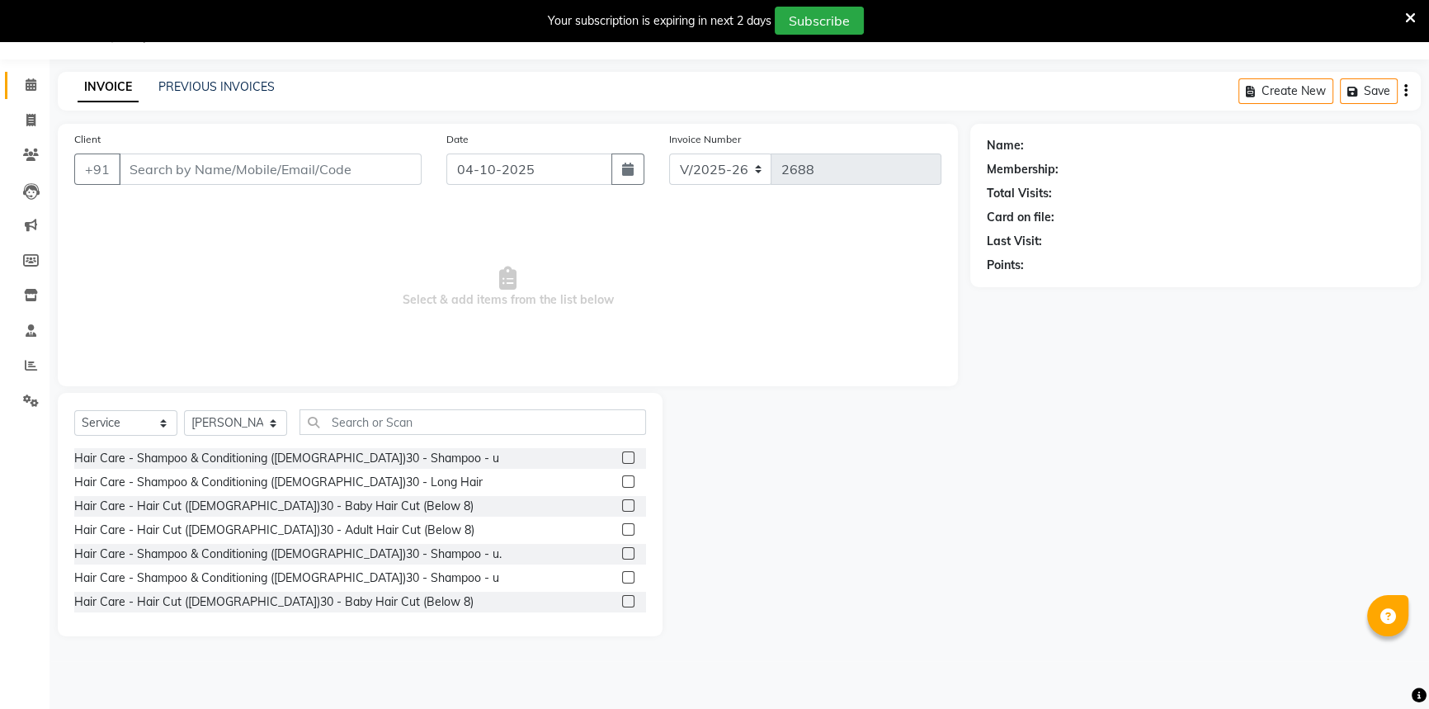
type input "9826677703"
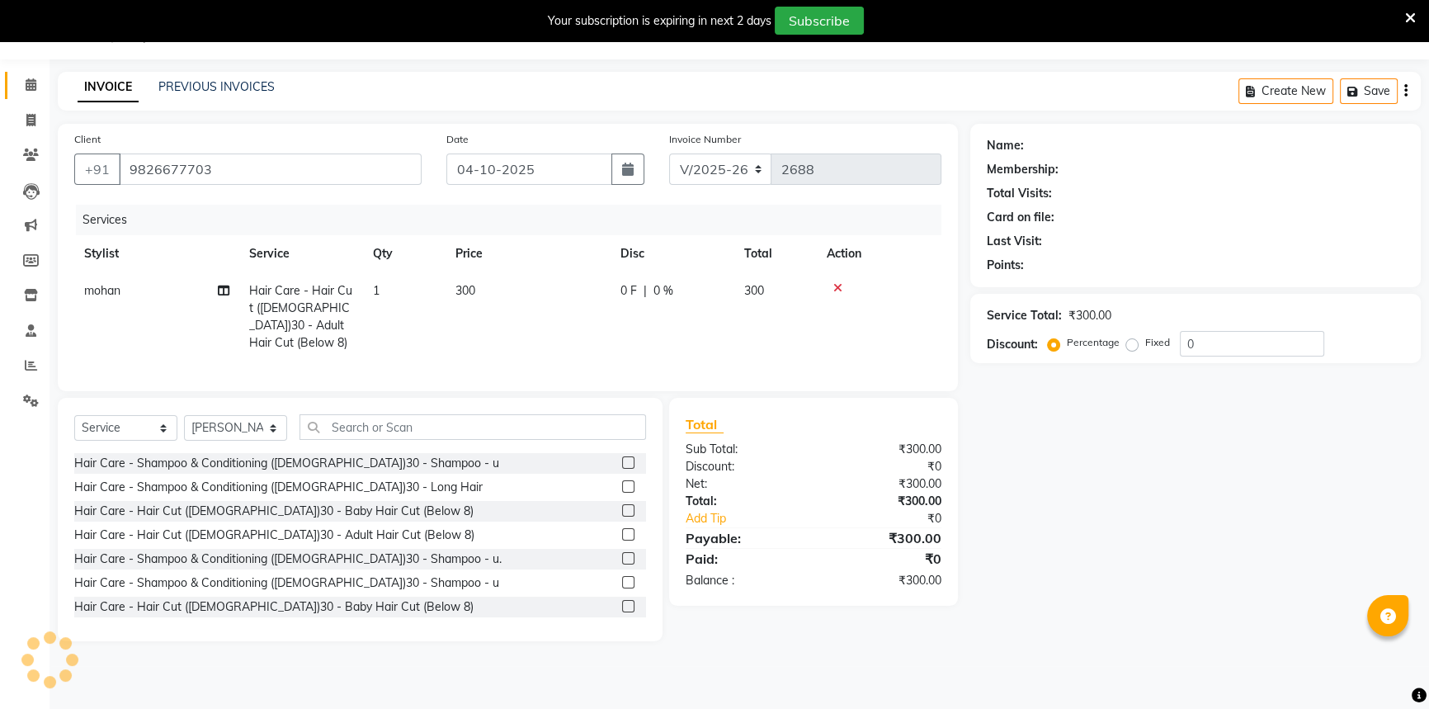
select select "1: Object"
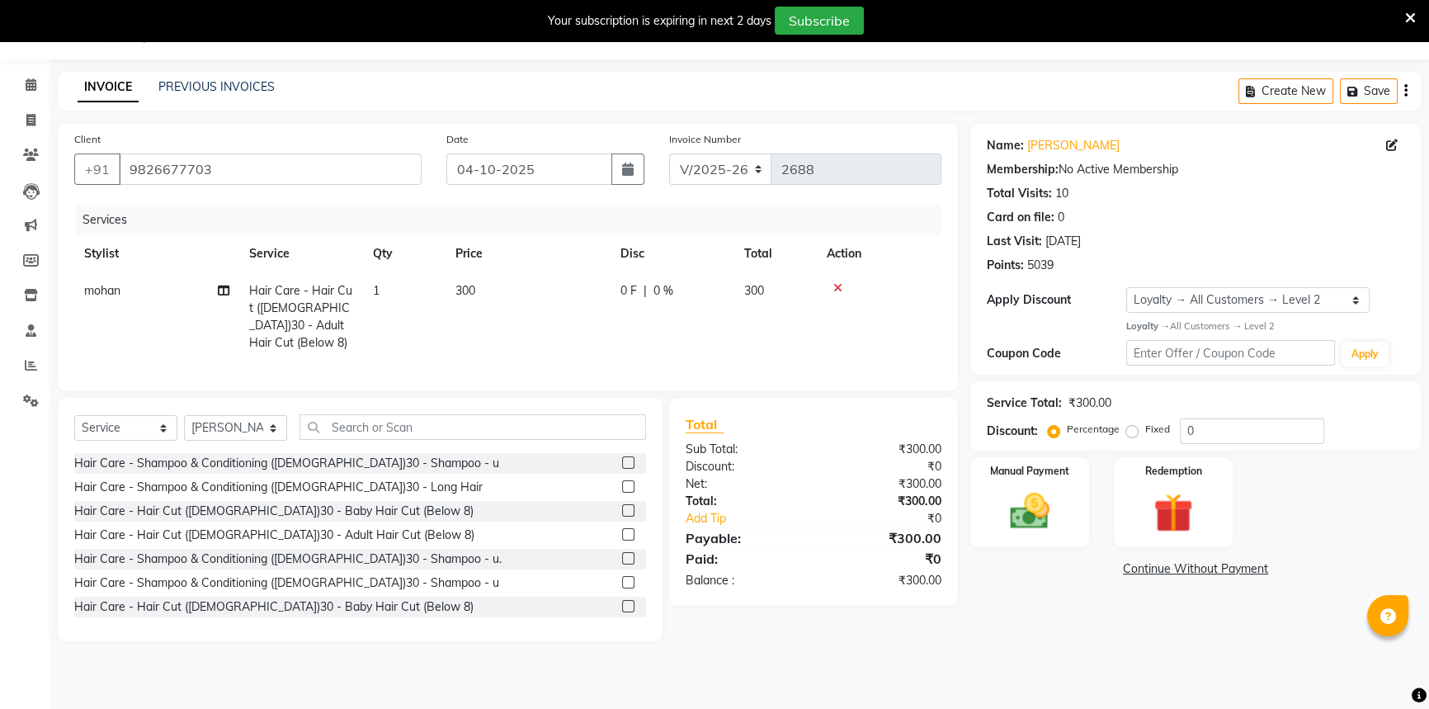
click at [839, 290] on icon at bounding box center [837, 288] width 9 height 12
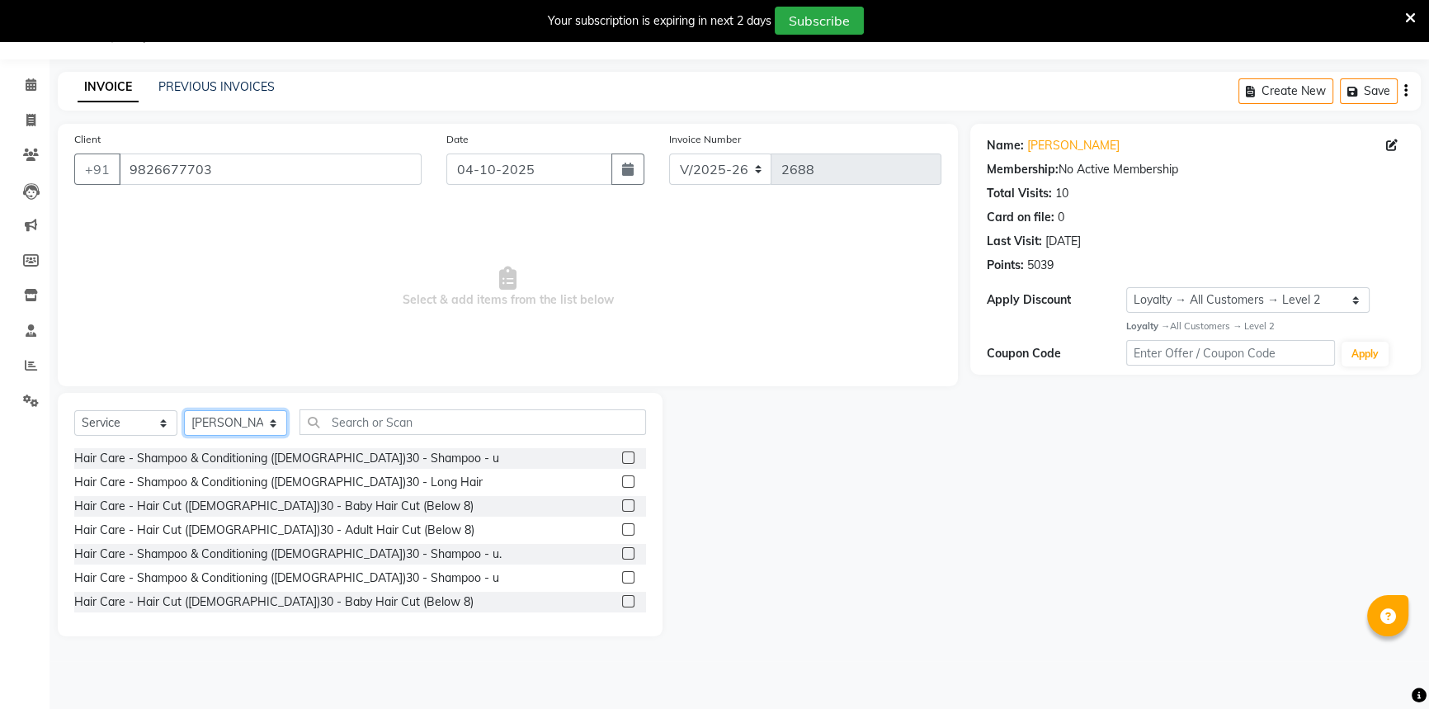
click at [240, 417] on select "Select Stylist AVINASH TANDI Gaurav Mandavgane mohan Mukesh Shrivas Nibha Prach…" at bounding box center [235, 423] width 103 height 26
select select "65137"
click at [184, 410] on select "Select Stylist AVINASH TANDI Gaurav Mandavgane mohan Mukesh Shrivas Nibha Prach…" at bounding box center [235, 423] width 103 height 26
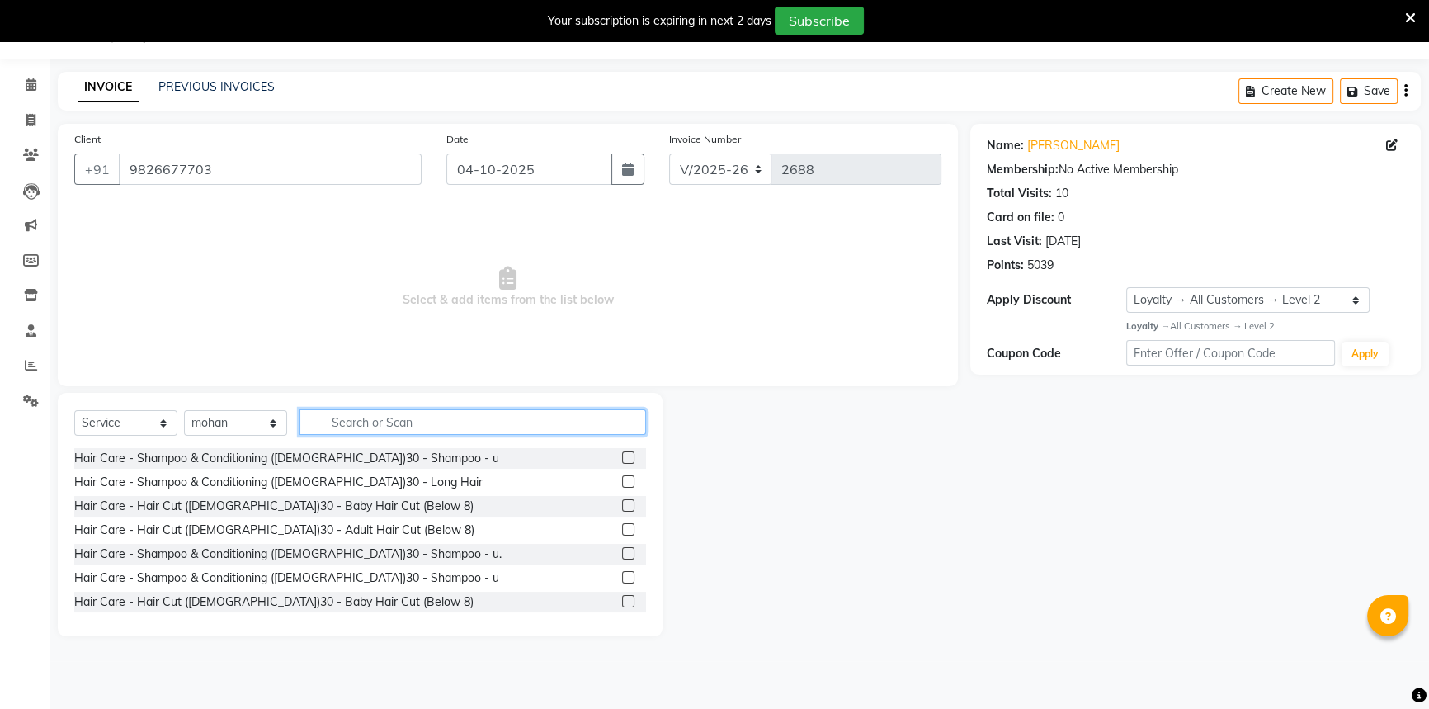
click at [368, 423] on input "text" at bounding box center [473, 422] width 347 height 26
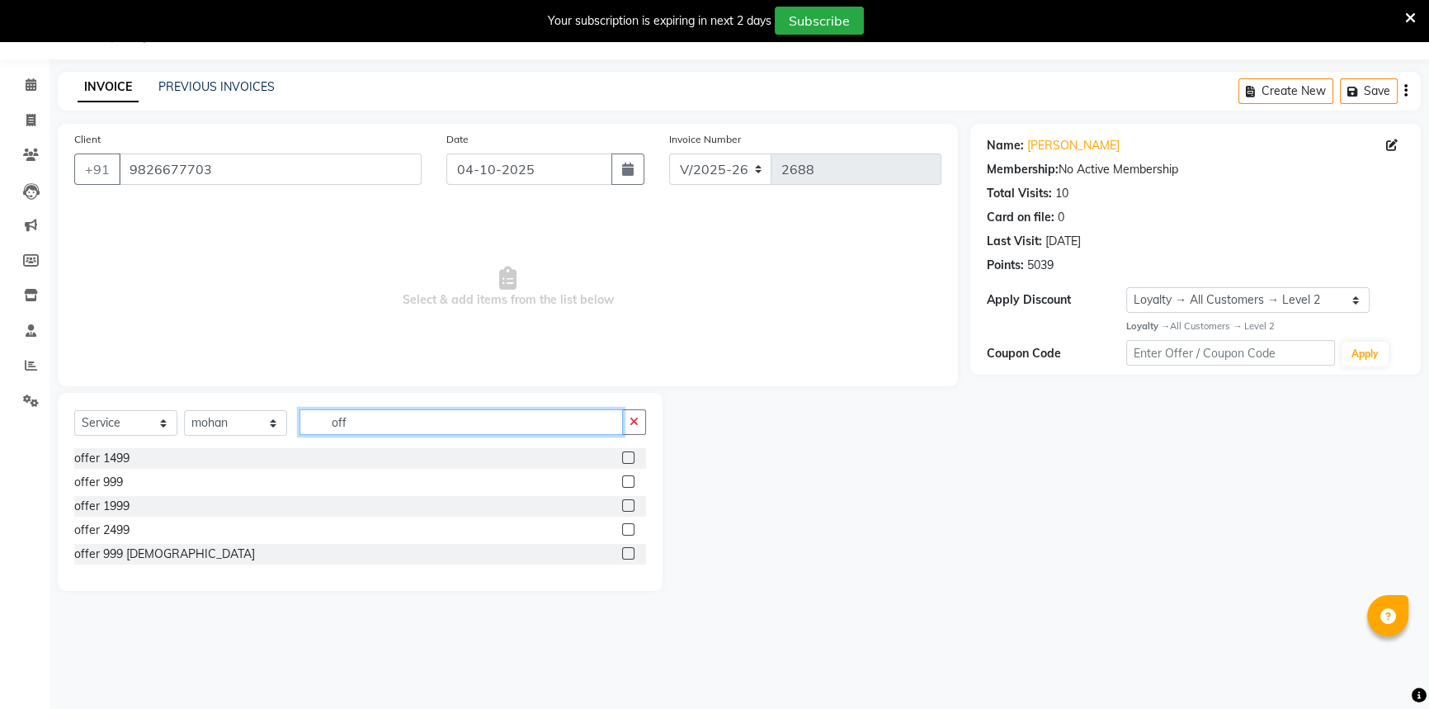
type input "off"
click at [627, 482] on label at bounding box center [628, 481] width 12 height 12
click at [627, 482] on input "checkbox" at bounding box center [627, 482] width 11 height 11
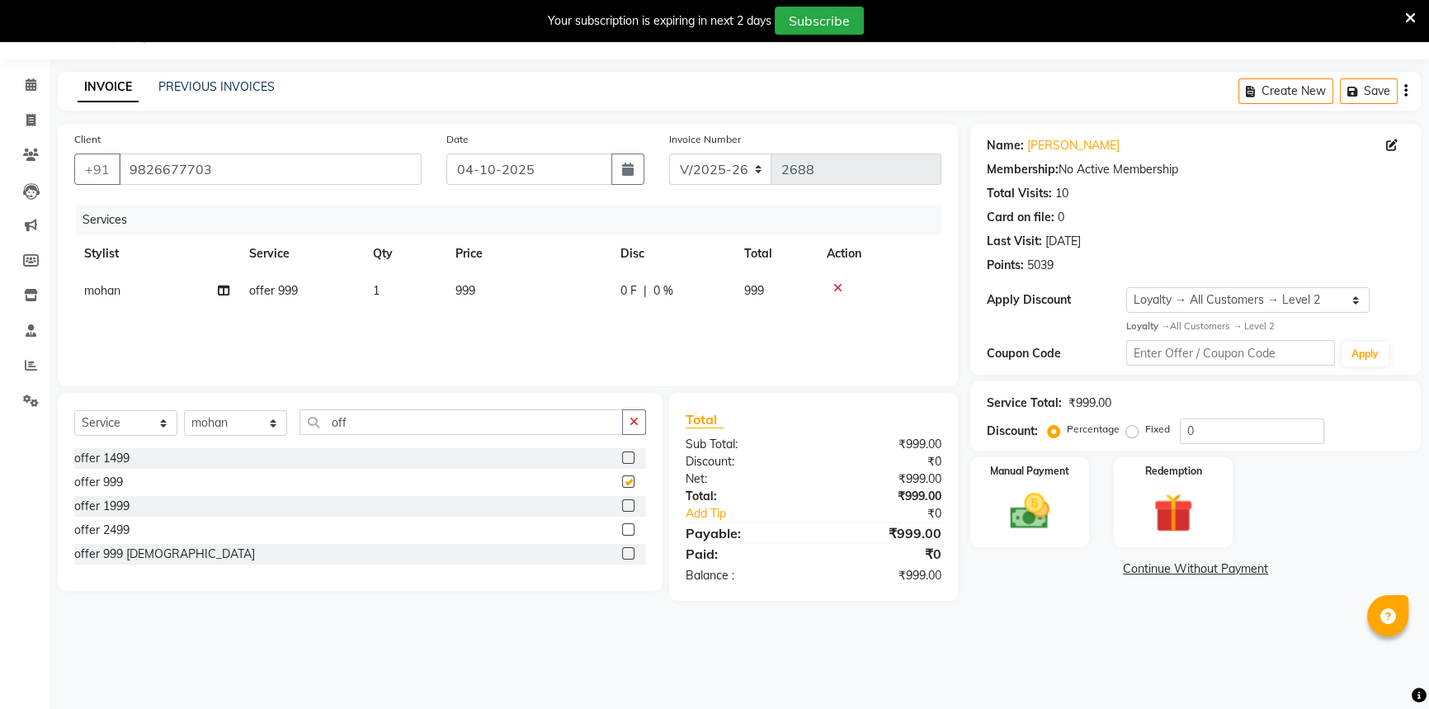
checkbox input "false"
click at [389, 427] on input "off" at bounding box center [461, 422] width 323 height 26
type input "o"
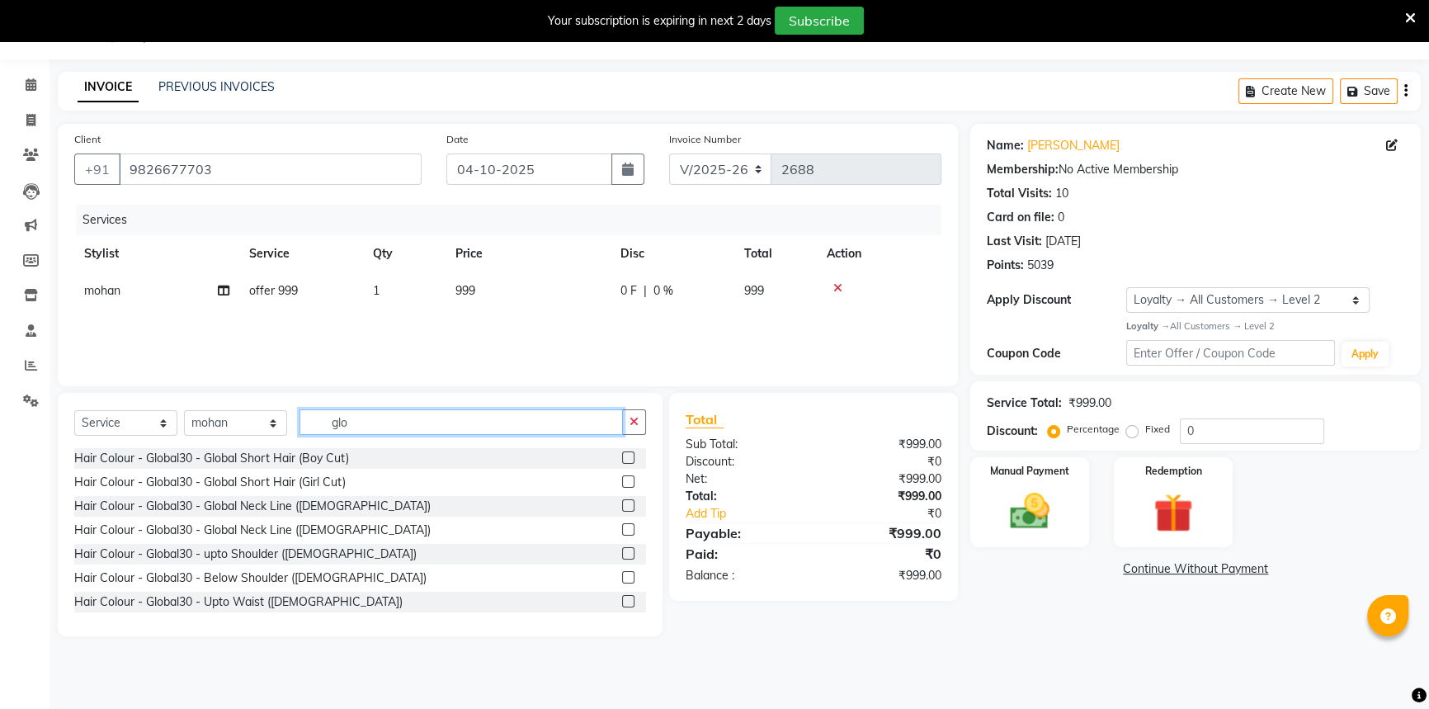
type input "glo"
click at [622, 460] on label at bounding box center [628, 457] width 12 height 12
click at [622, 460] on input "checkbox" at bounding box center [627, 458] width 11 height 11
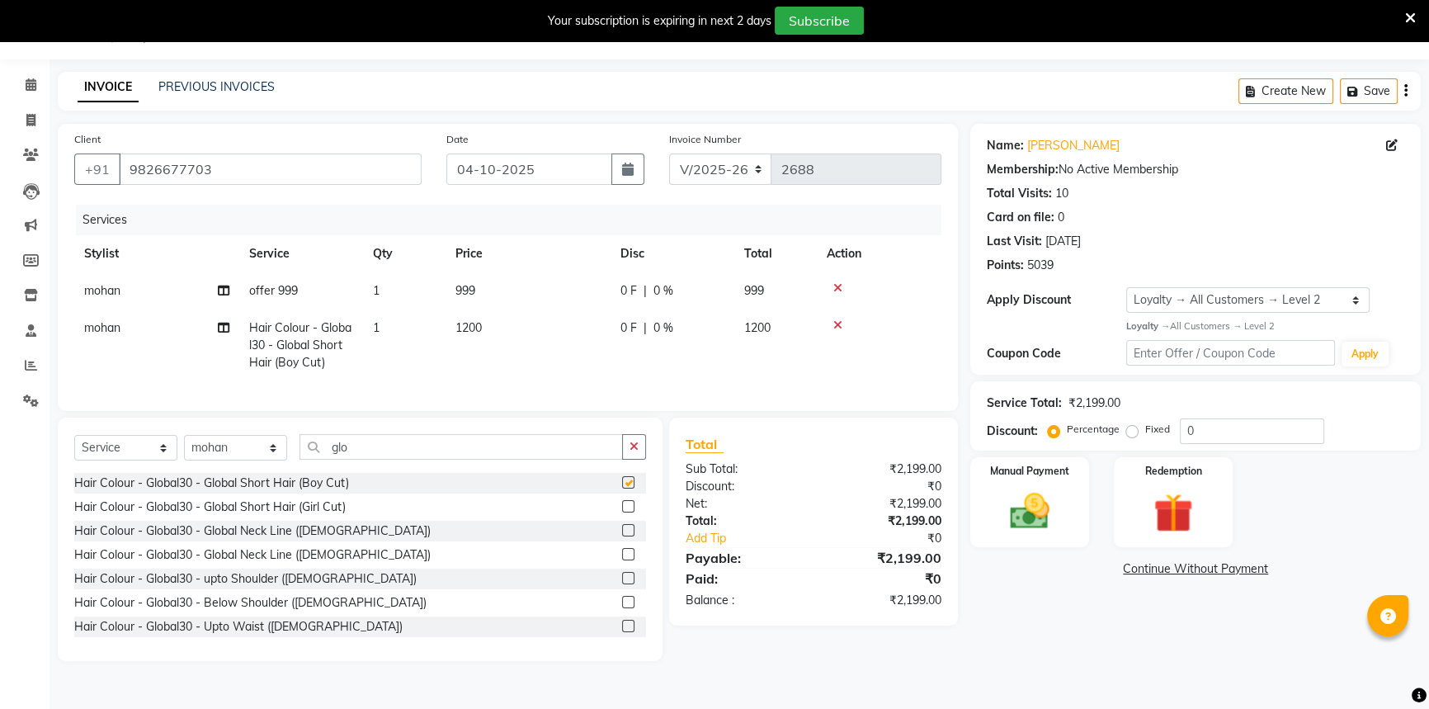
checkbox input "false"
click at [500, 328] on td "1200" at bounding box center [528, 345] width 165 height 72
select select "65137"
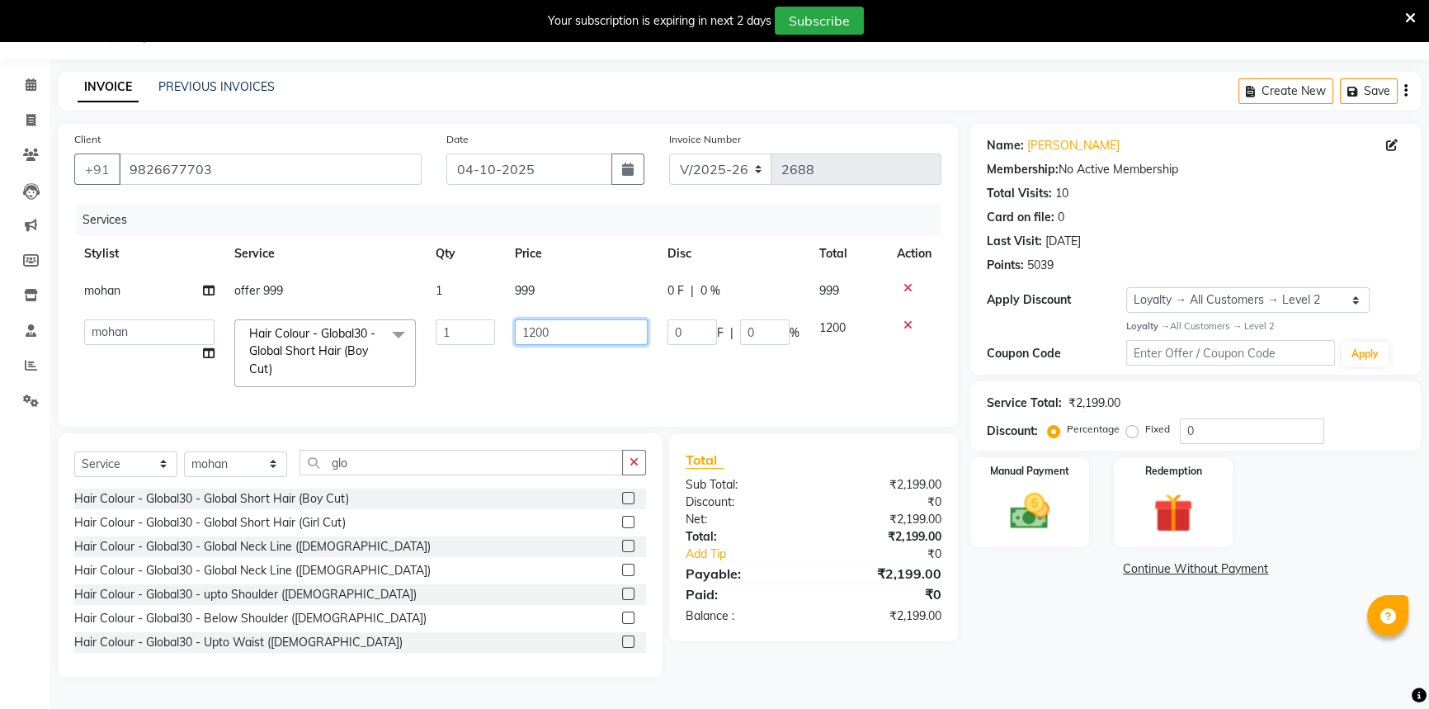
click at [619, 343] on input "1200" at bounding box center [581, 332] width 133 height 26
type input "1000"
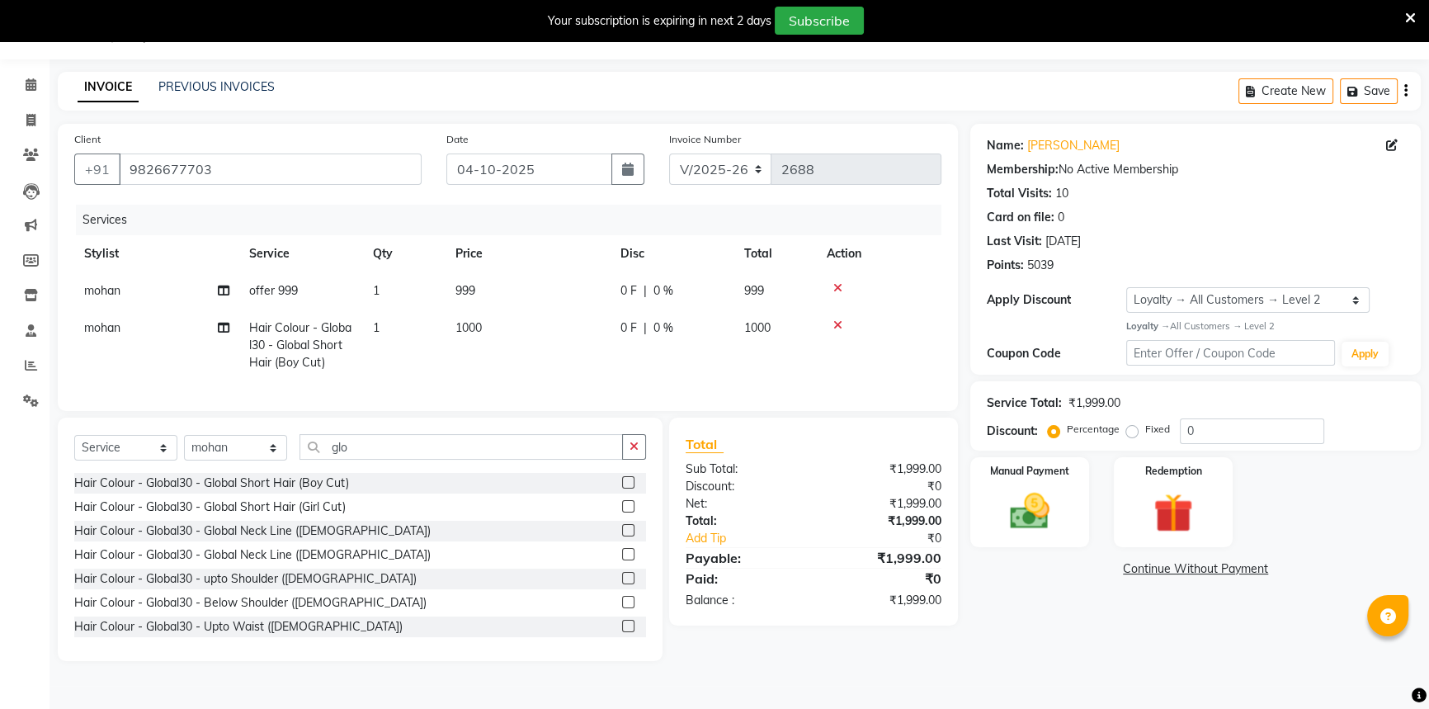
click at [621, 393] on div "Services Stylist Service Qty Price Disc Total Action mohan offer 999 1 999 0 F …" at bounding box center [507, 300] width 867 height 190
click at [1041, 519] on img at bounding box center [1030, 511] width 67 height 47
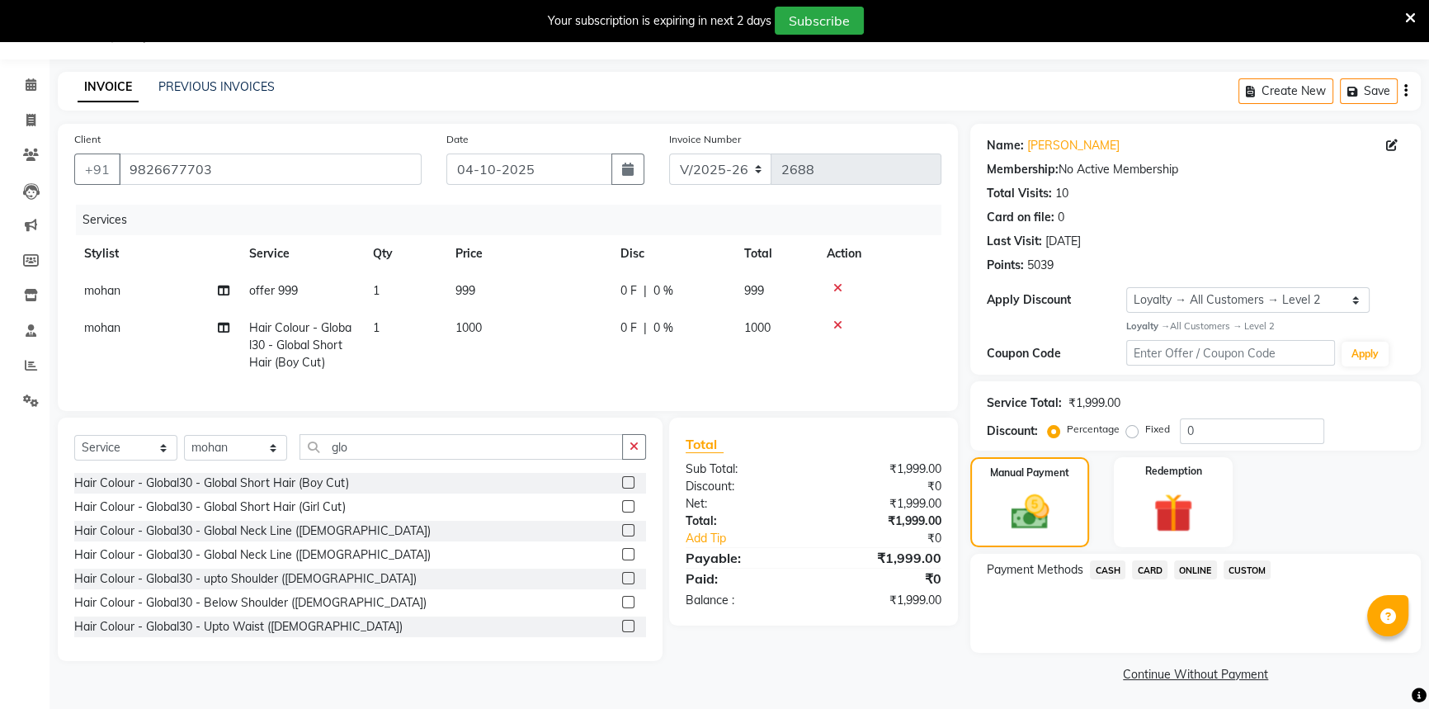
click at [1188, 576] on span "ONLINE" at bounding box center [1195, 569] width 43 height 19
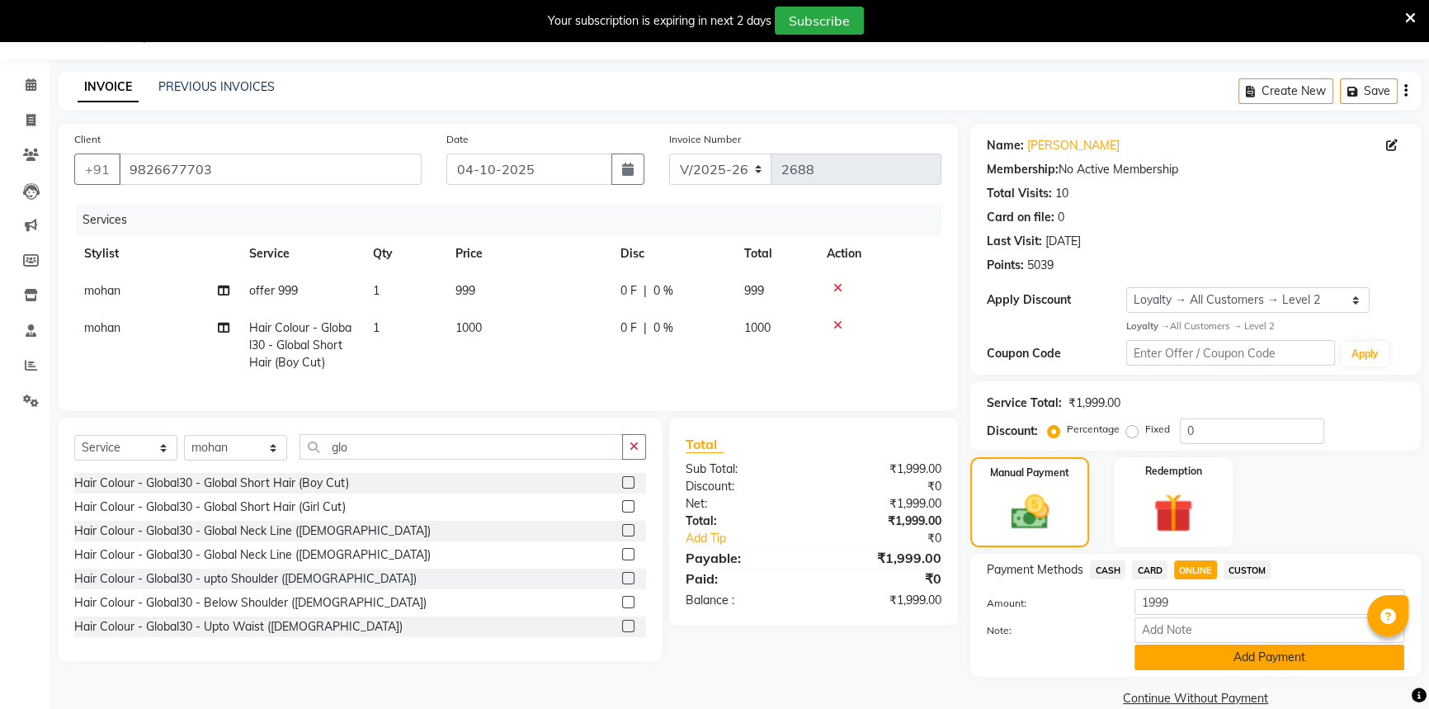
click at [1189, 659] on button "Add Payment" at bounding box center [1270, 657] width 270 height 26
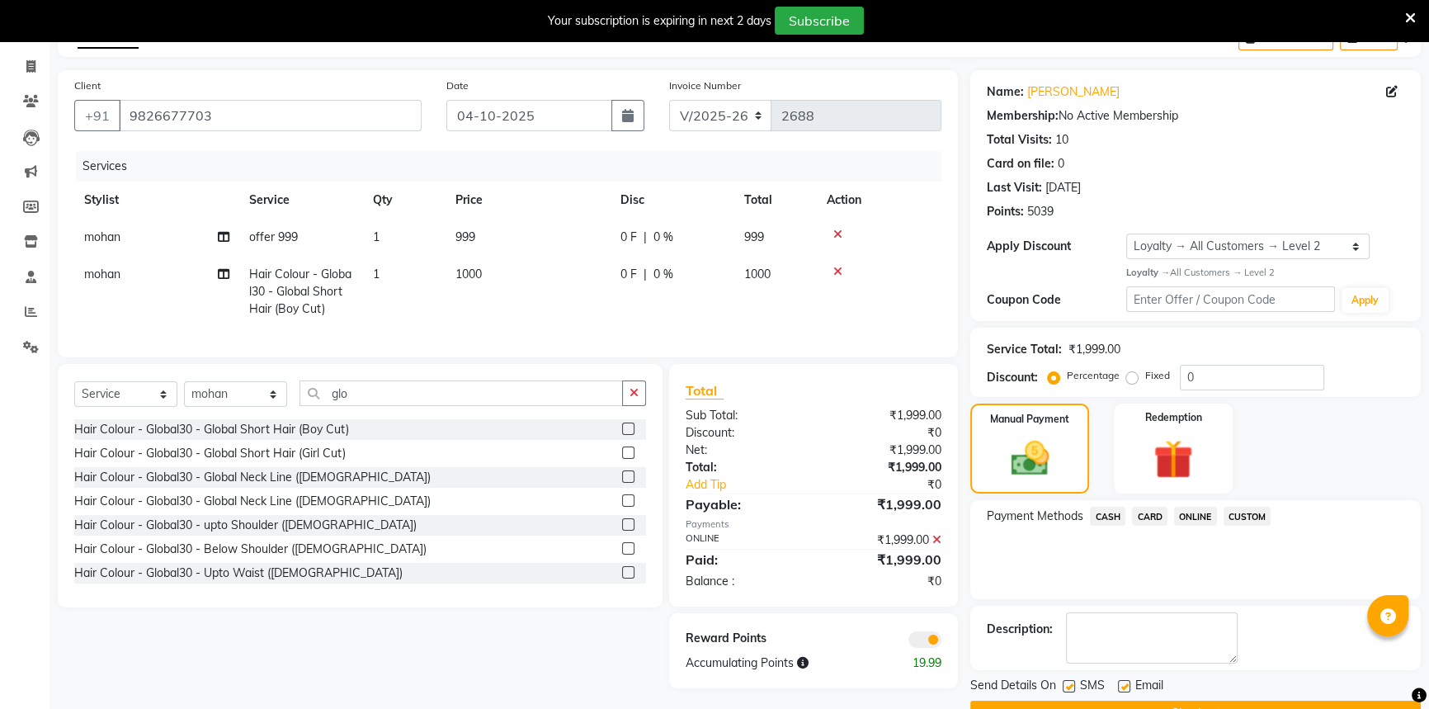
scroll to position [136, 0]
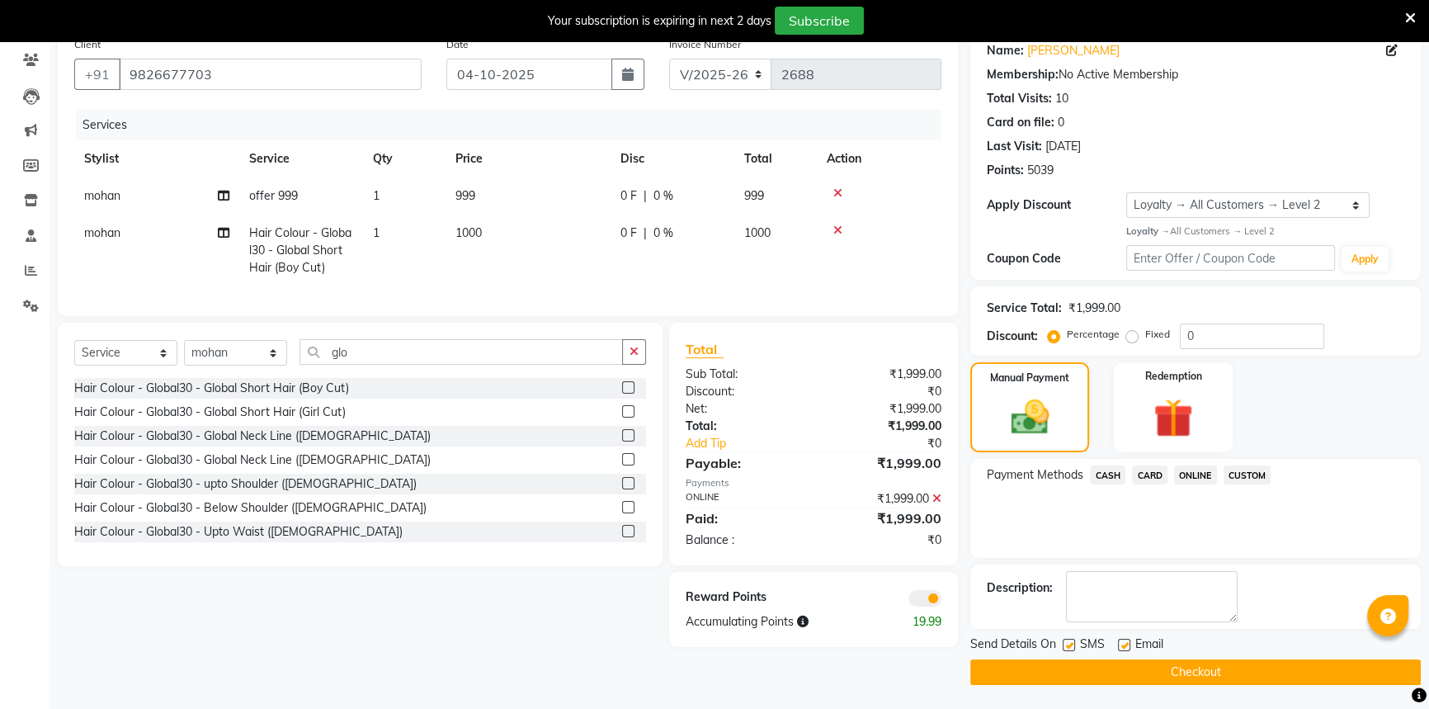
click at [1238, 668] on button "Checkout" at bounding box center [1195, 672] width 451 height 26
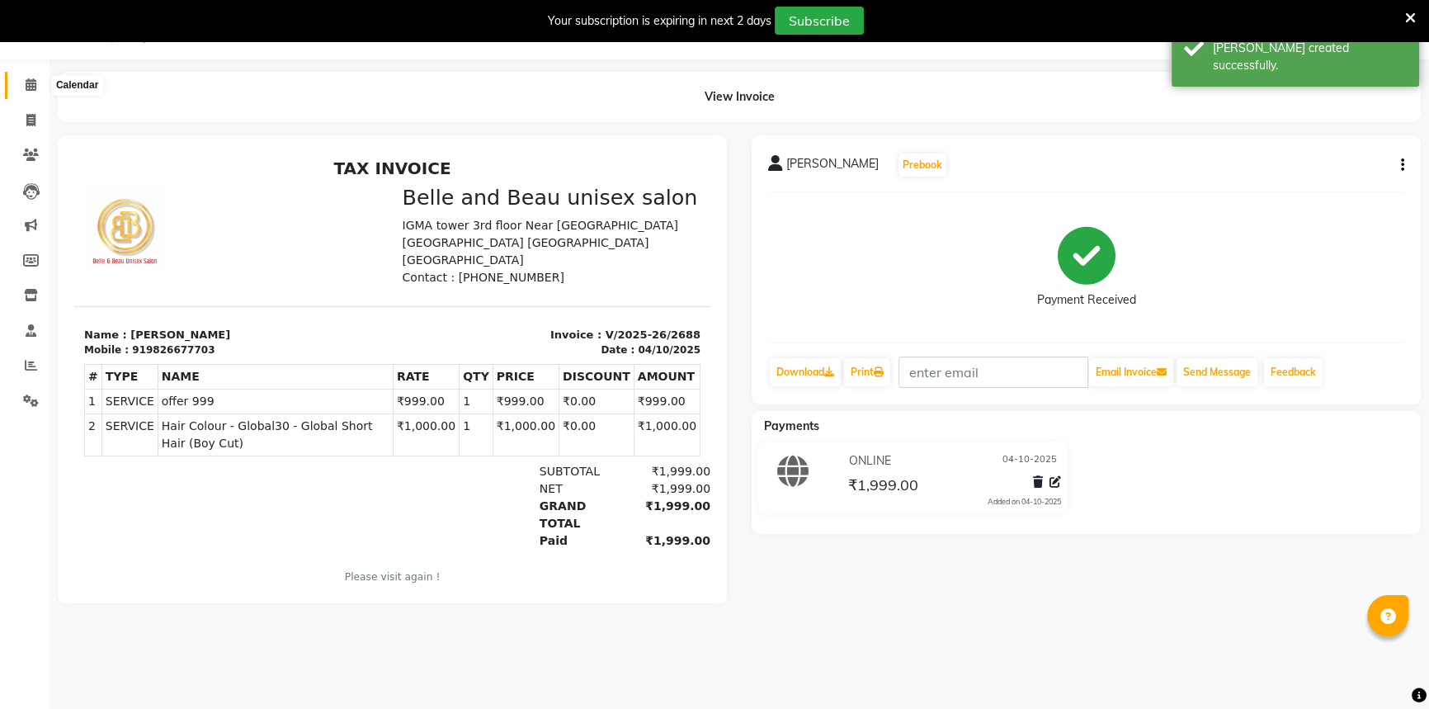
click at [31, 85] on icon at bounding box center [31, 84] width 11 height 12
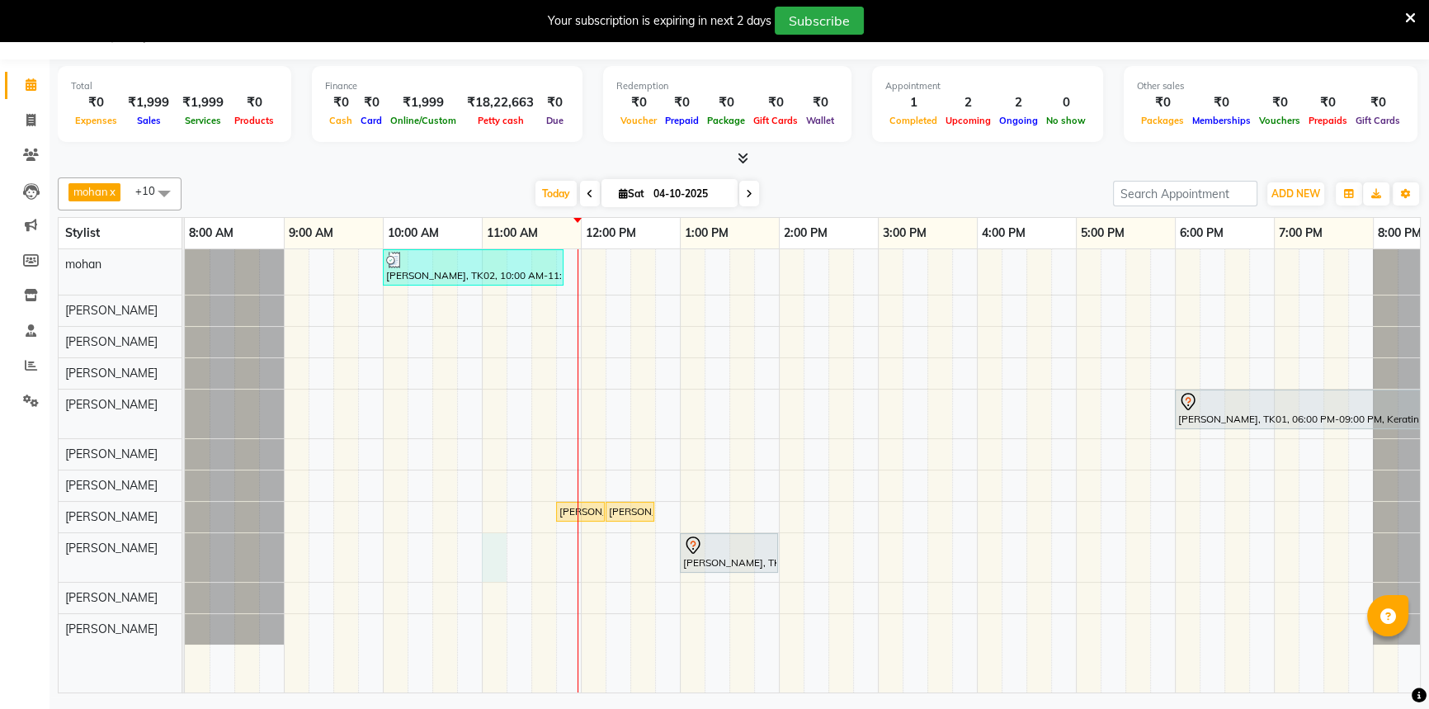
click at [495, 557] on div "PRAVEEN LOKHENDE, TK02, 10:00 AM-11:50 AM, offer 999,Hair Colour - Global30 - G…" at bounding box center [828, 470] width 1287 height 443
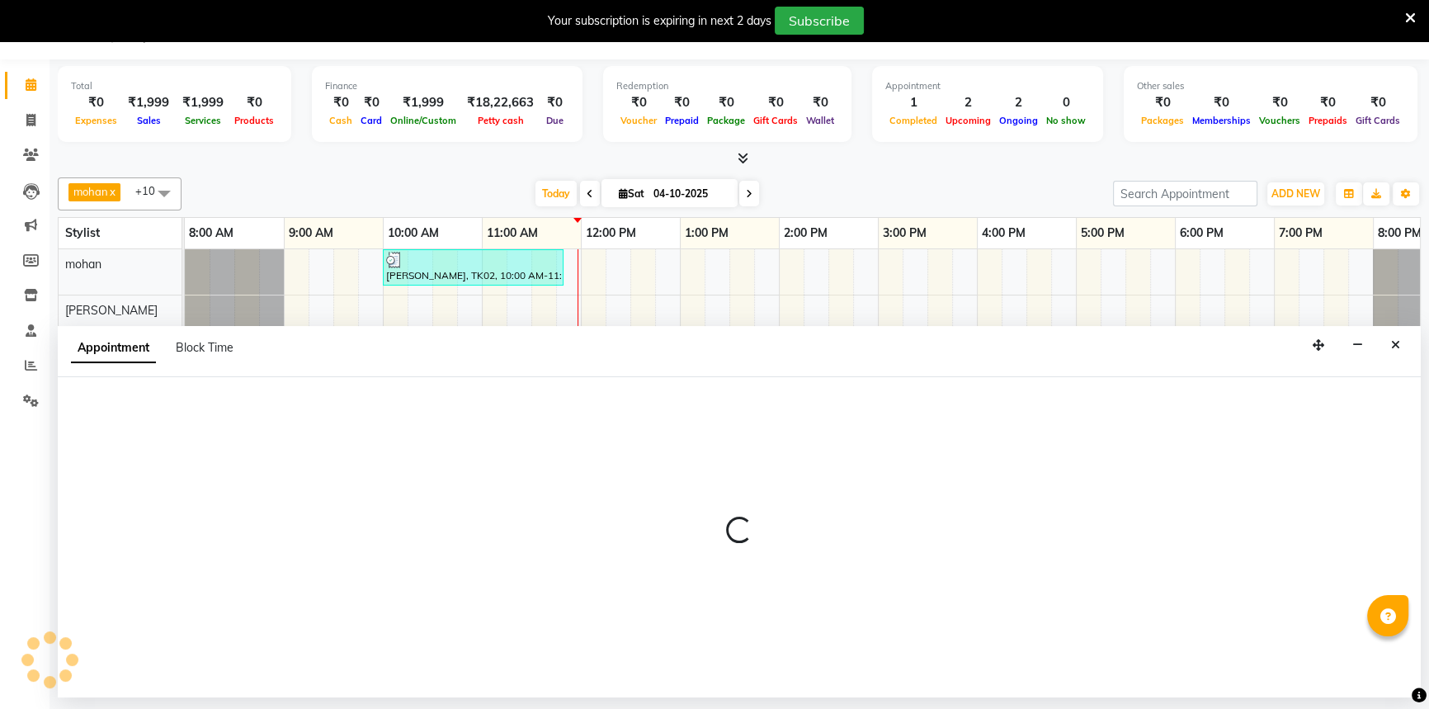
select select "83443"
select select "660"
select select "tentative"
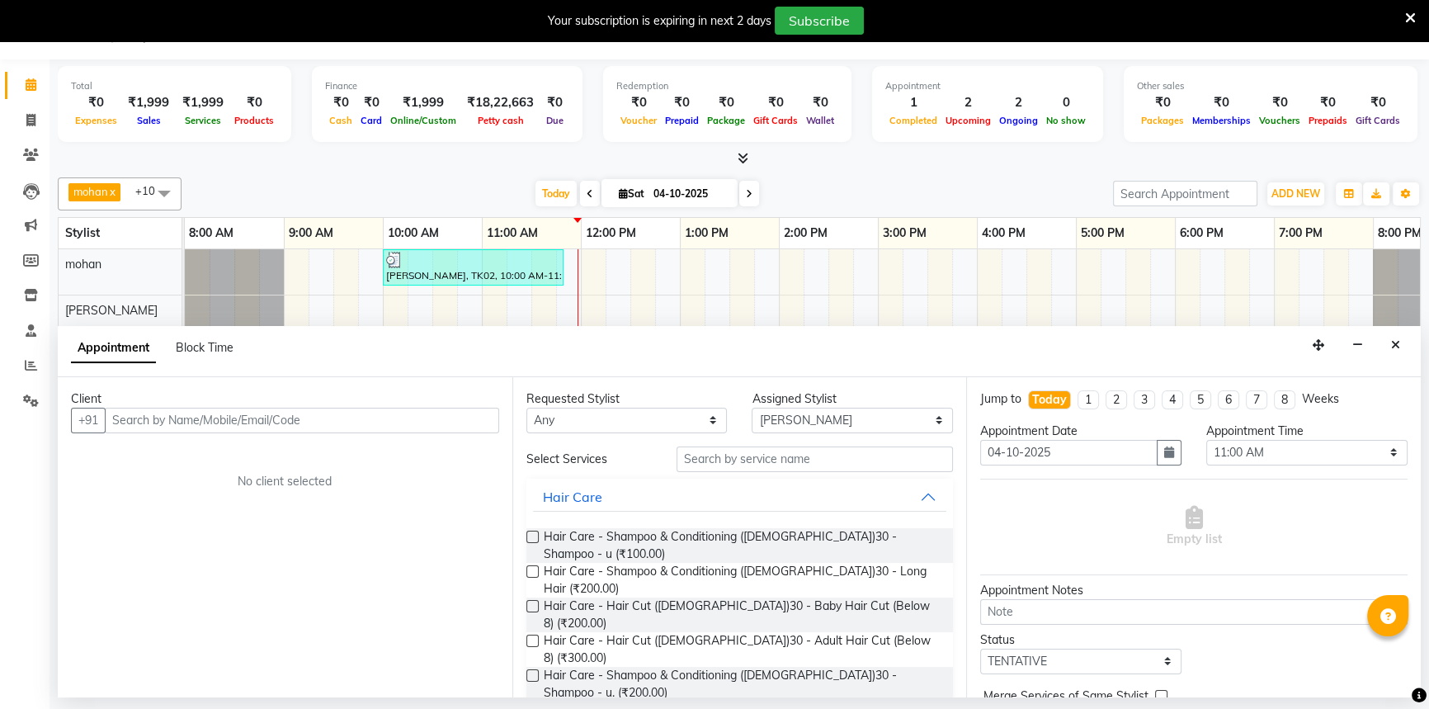
click at [253, 408] on input "text" at bounding box center [302, 421] width 394 height 26
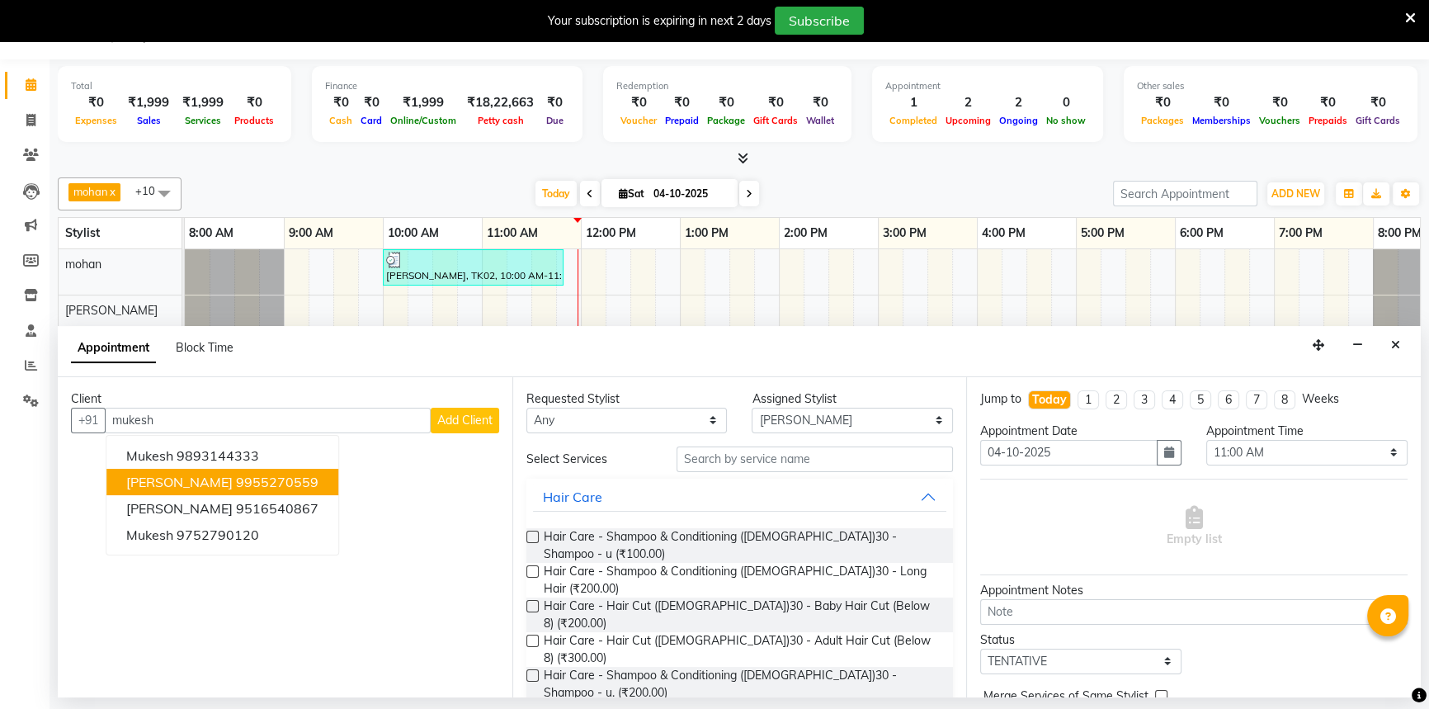
click at [304, 484] on ngb-highlight "9955270559" at bounding box center [277, 482] width 83 height 17
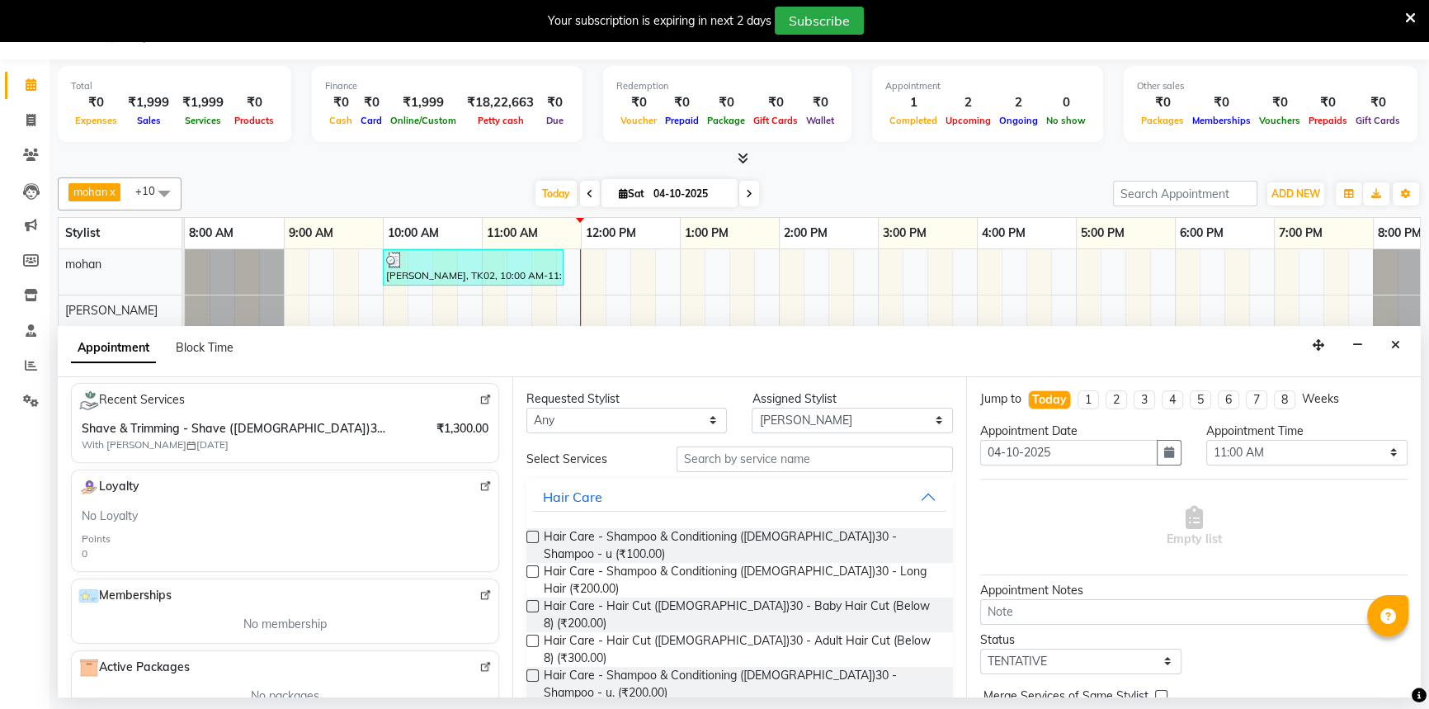
scroll to position [300, 0]
type input "9955270559"
click at [535, 635] on label at bounding box center [532, 641] width 12 height 12
click at [535, 637] on input "checkbox" at bounding box center [531, 642] width 11 height 11
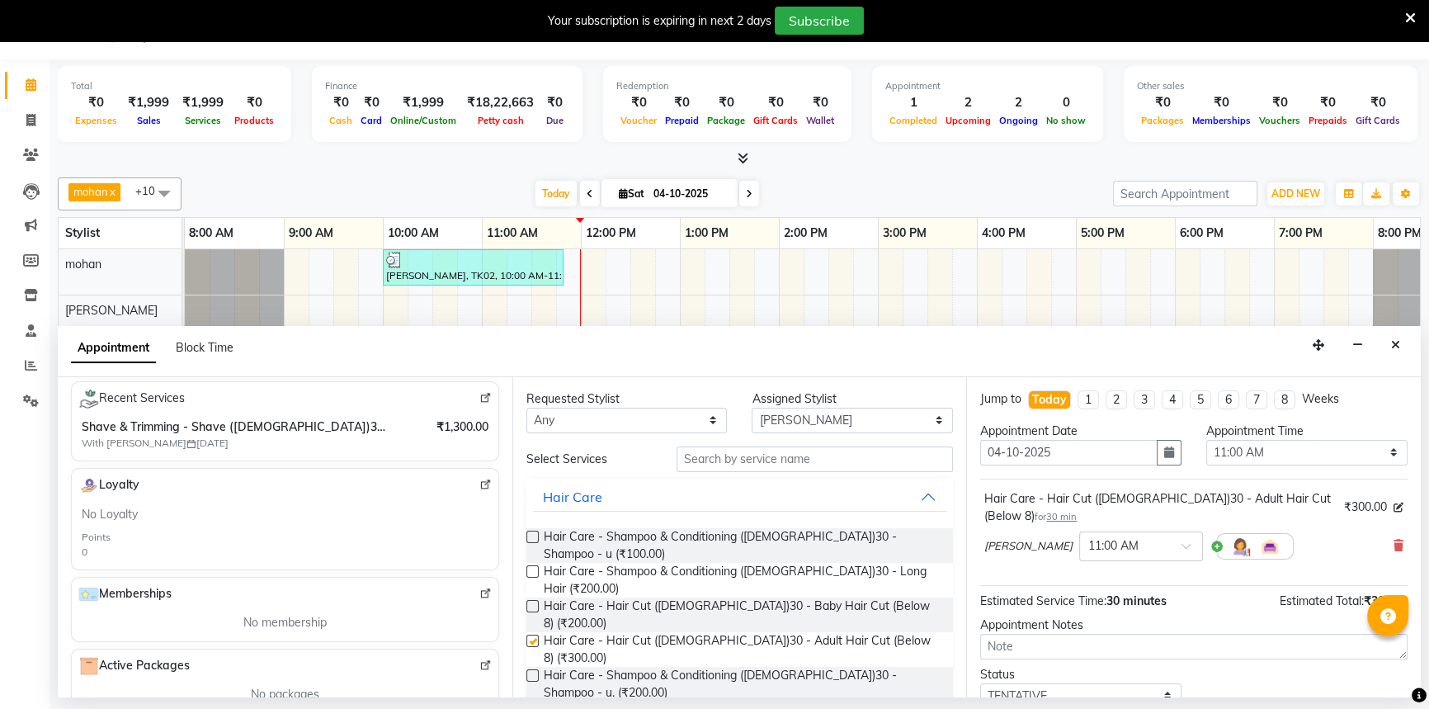
checkbox input "false"
click at [526, 537] on label at bounding box center [532, 537] width 12 height 12
click at [526, 537] on input "checkbox" at bounding box center [531, 538] width 11 height 11
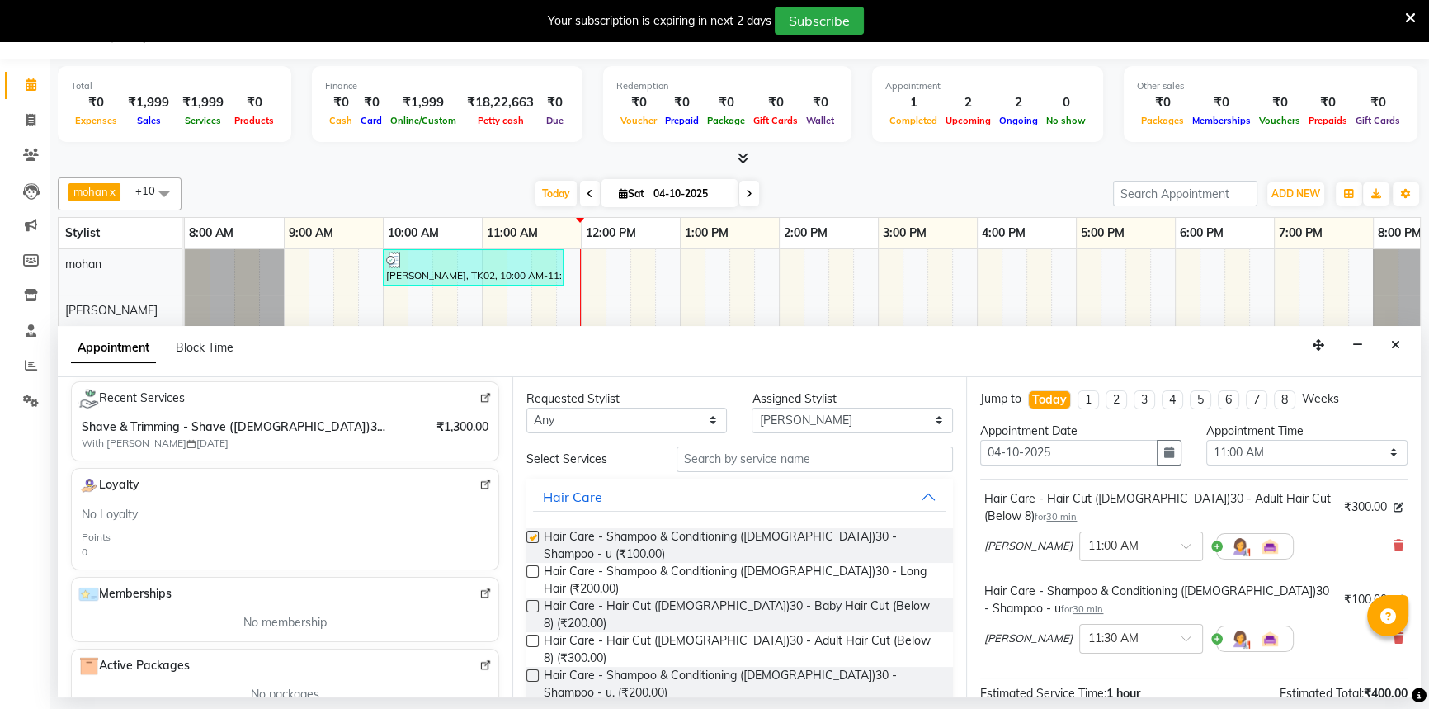
checkbox input "false"
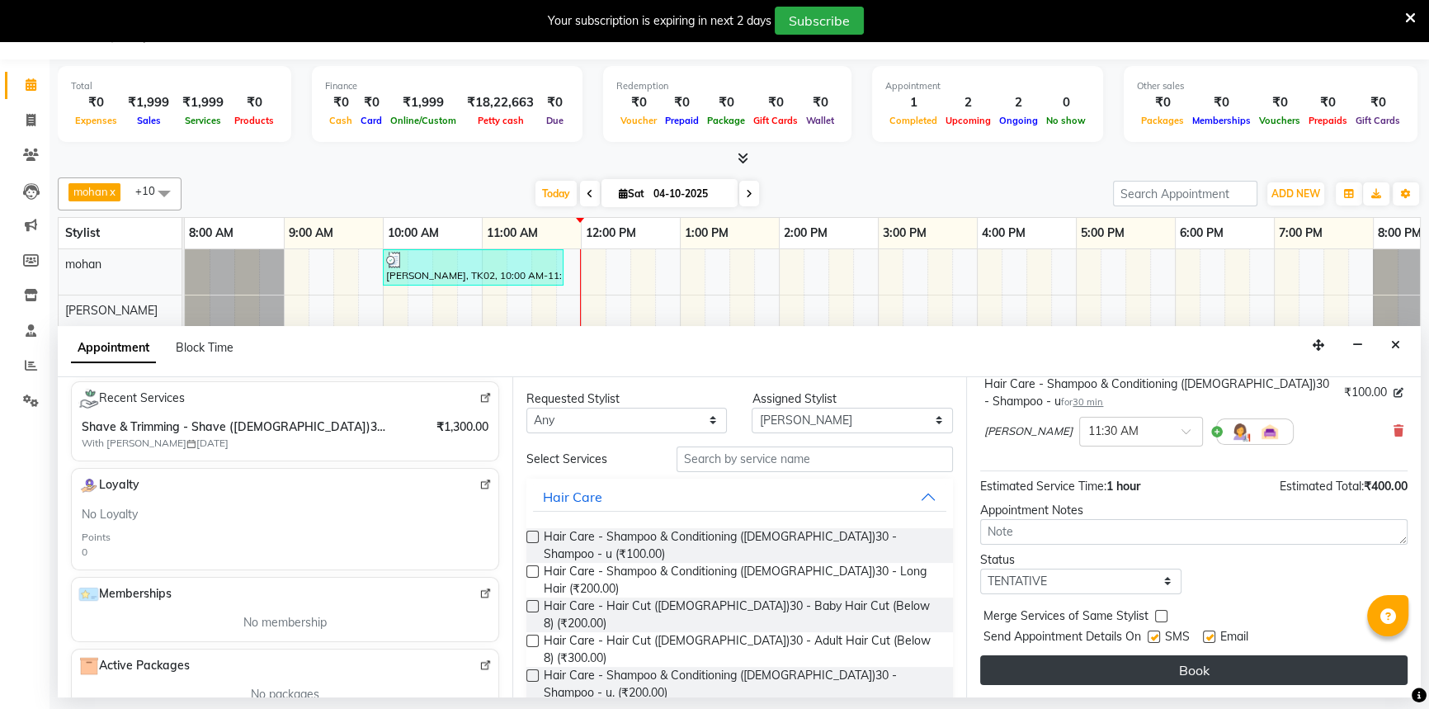
click at [1066, 670] on button "Book" at bounding box center [1193, 670] width 427 height 30
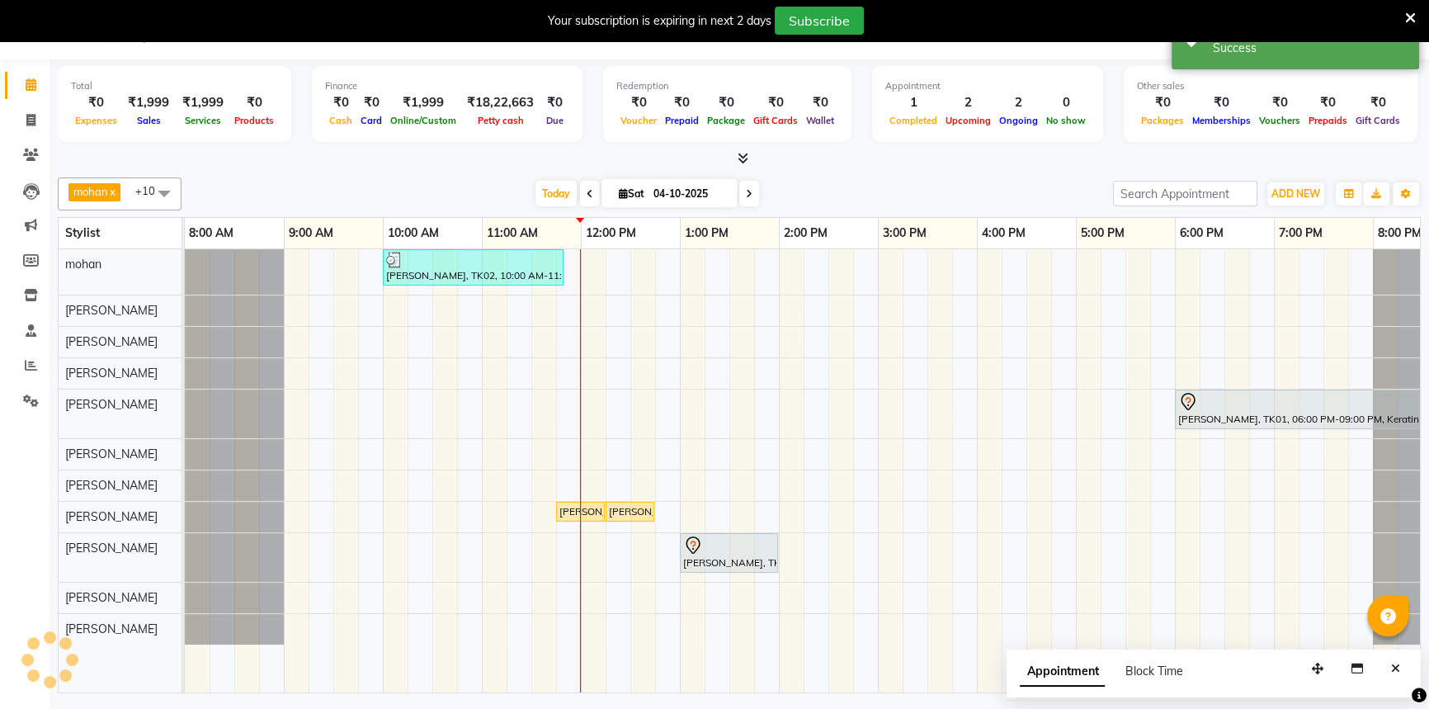
scroll to position [0, 0]
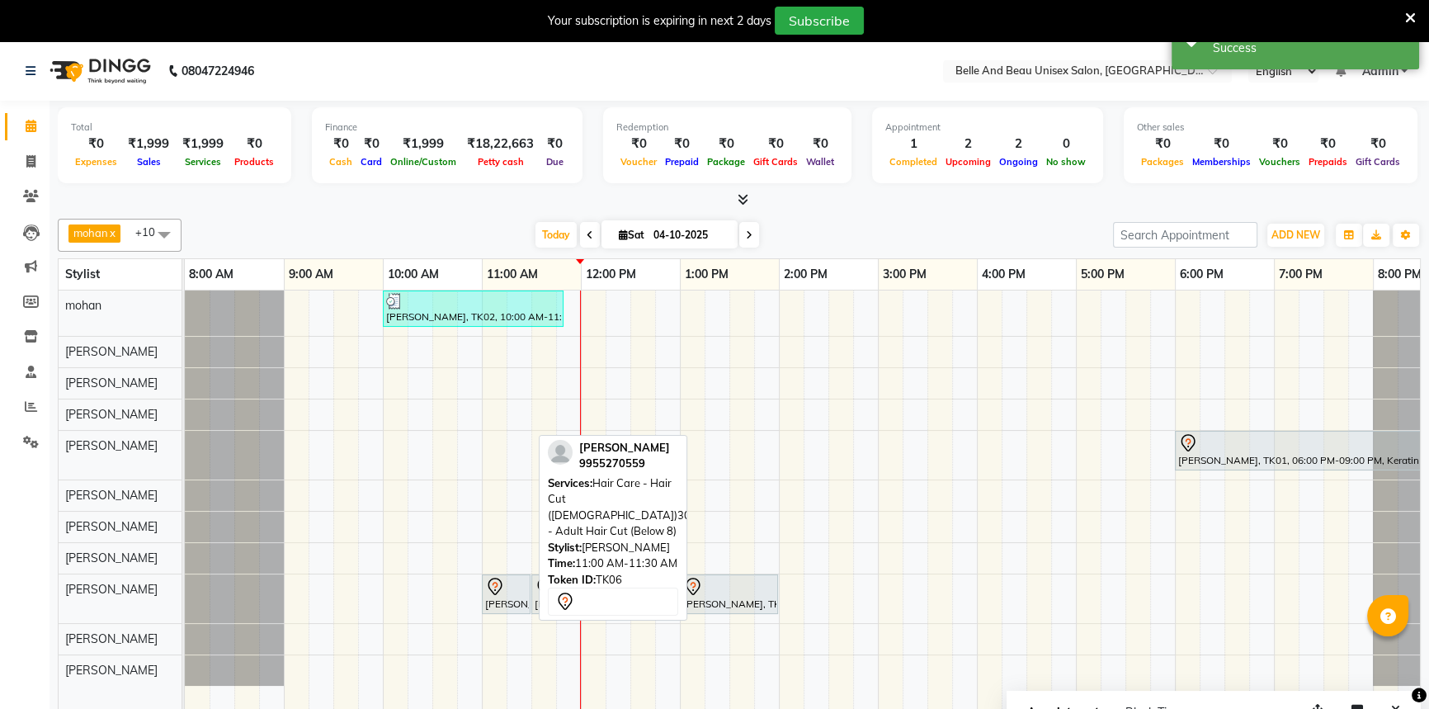
click at [522, 592] on div at bounding box center [506, 587] width 42 height 20
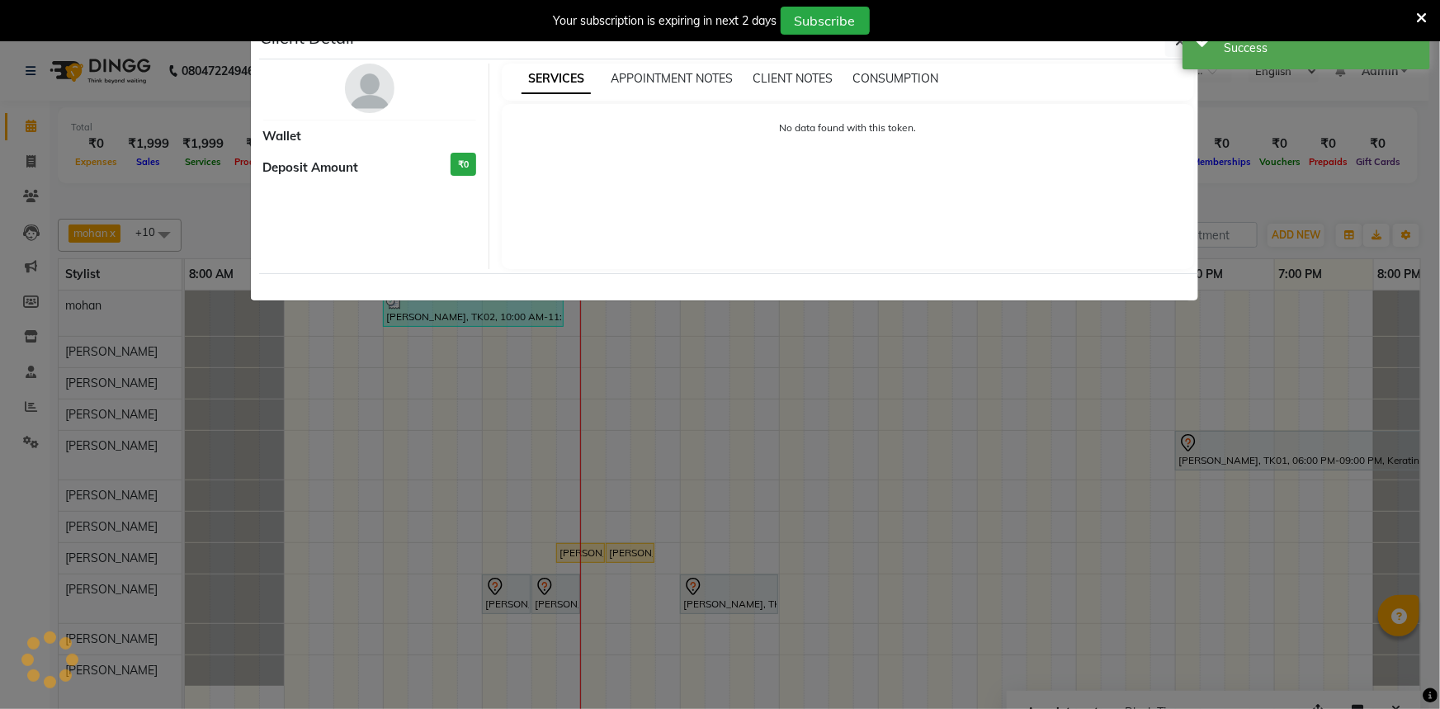
select select "7"
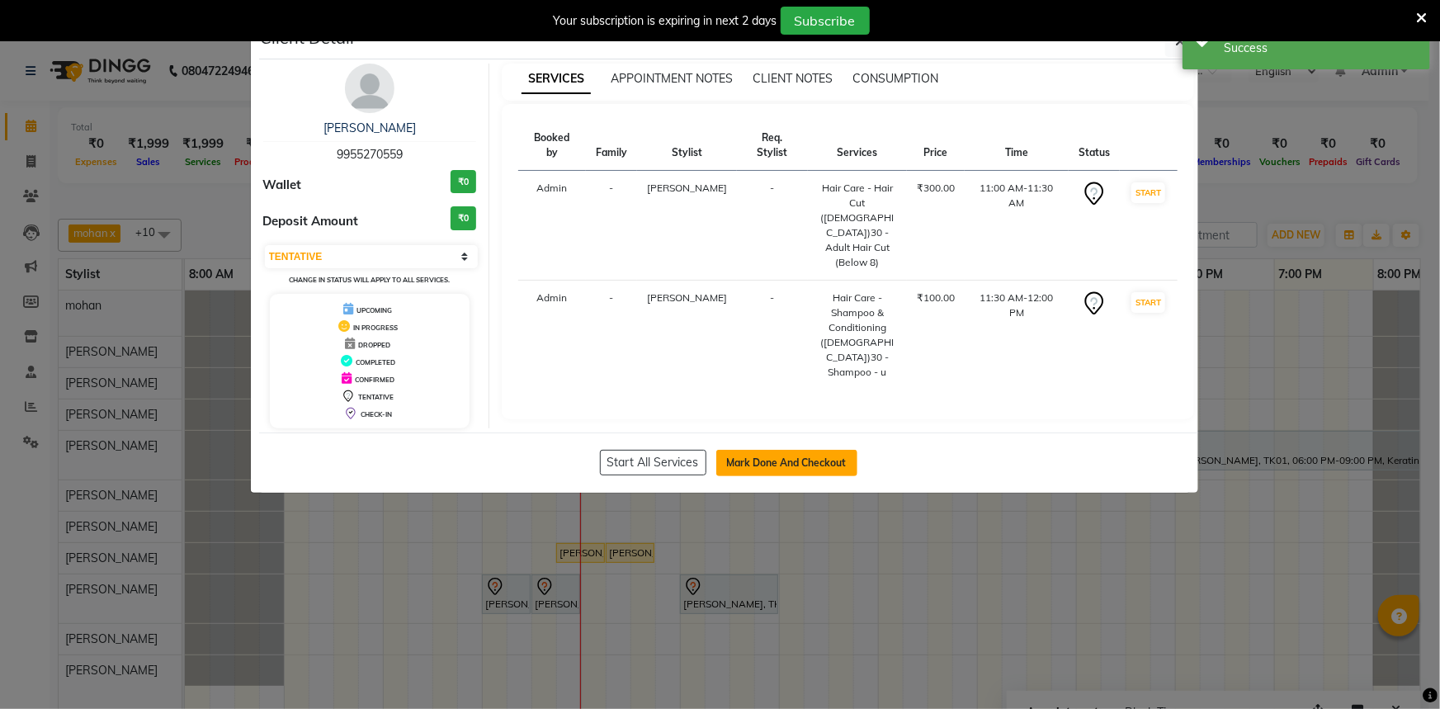
click at [790, 462] on button "Mark Done And Checkout" at bounding box center [786, 463] width 141 height 26
select select "service"
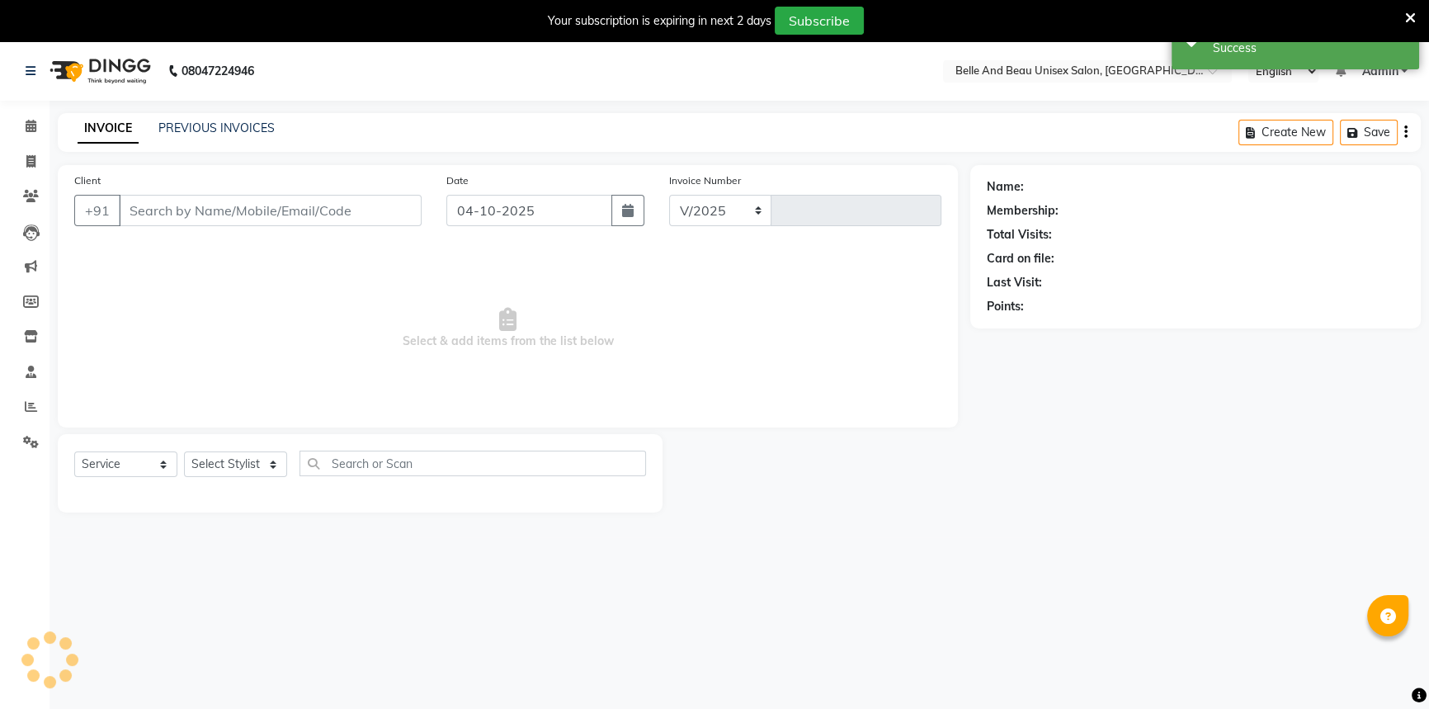
select select "7066"
type input "2689"
type input "9955270559"
select select "60511"
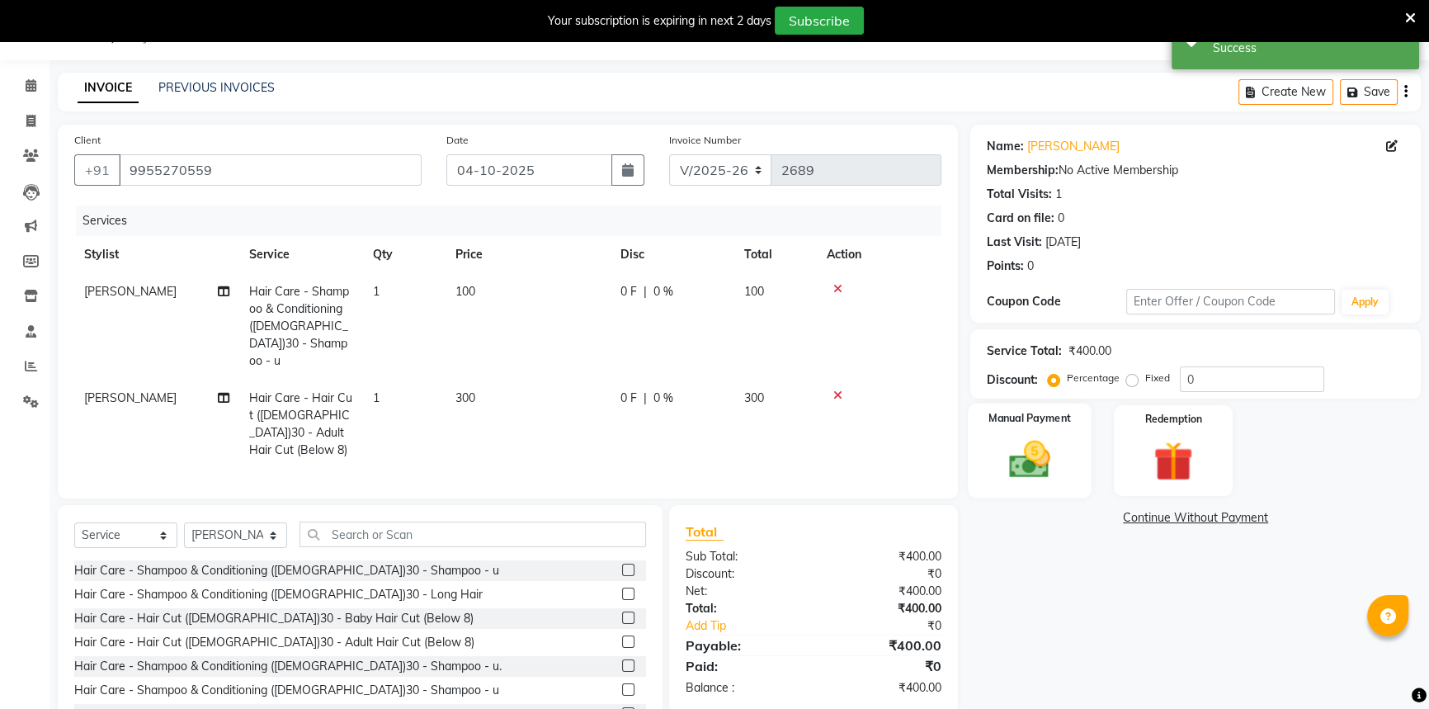
scroll to position [74, 0]
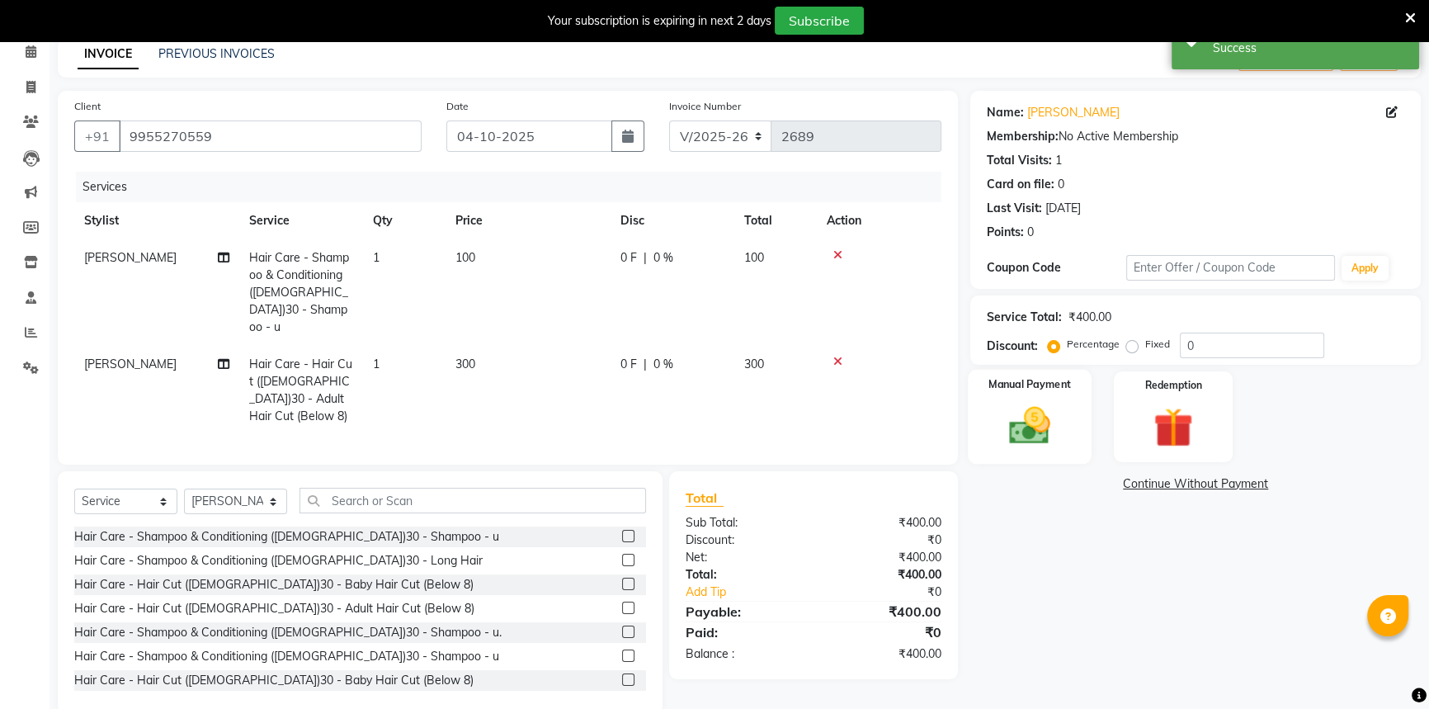
click at [1048, 400] on div "Manual Payment" at bounding box center [1030, 417] width 124 height 94
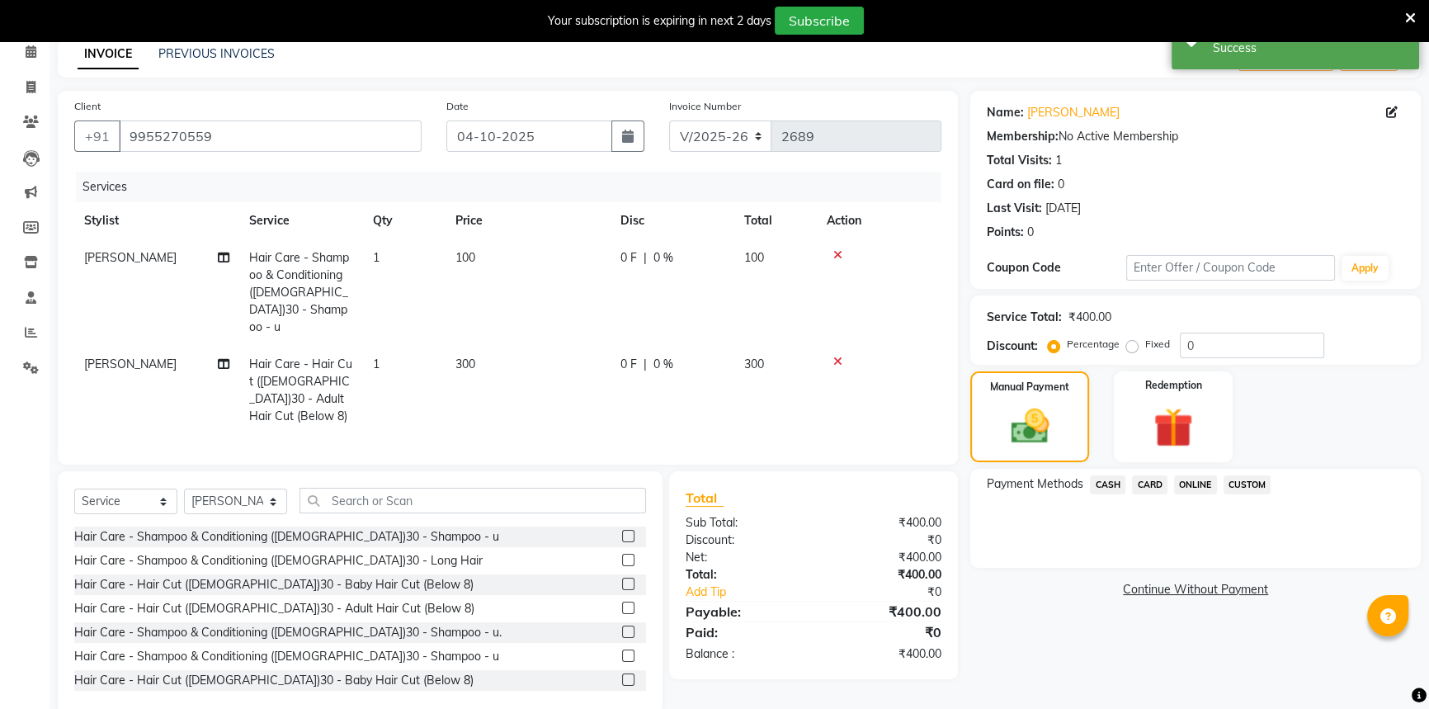
click at [1103, 484] on span "CASH" at bounding box center [1107, 484] width 35 height 19
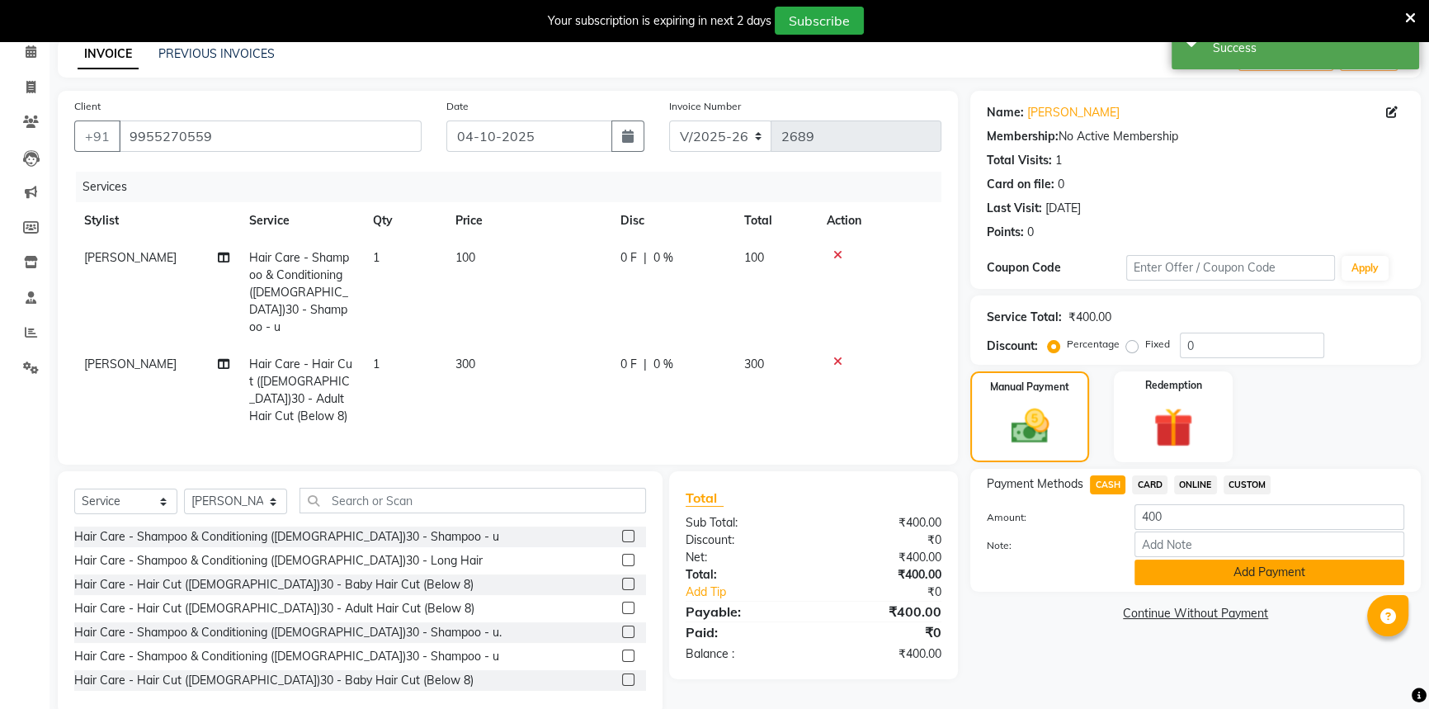
click at [1150, 564] on button "Add Payment" at bounding box center [1270, 572] width 270 height 26
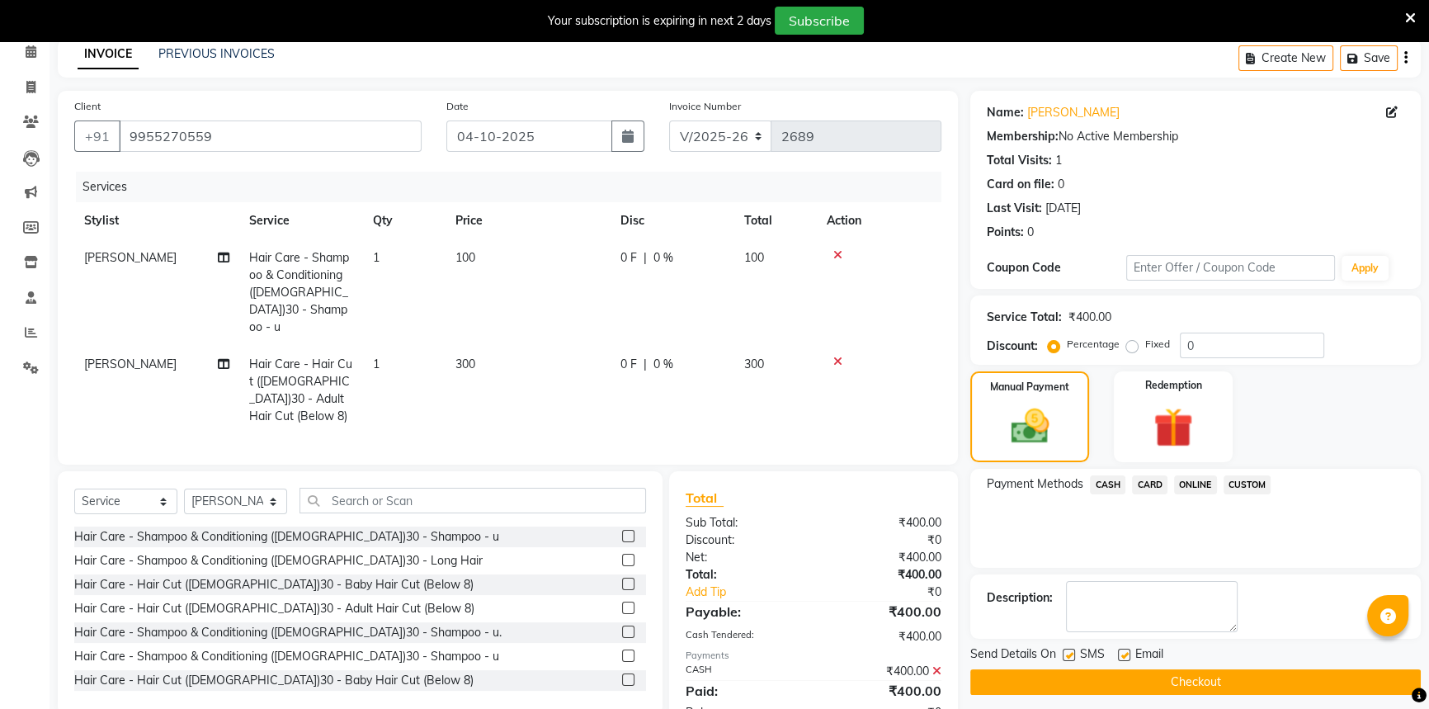
click at [1138, 687] on button "Checkout" at bounding box center [1195, 682] width 451 height 26
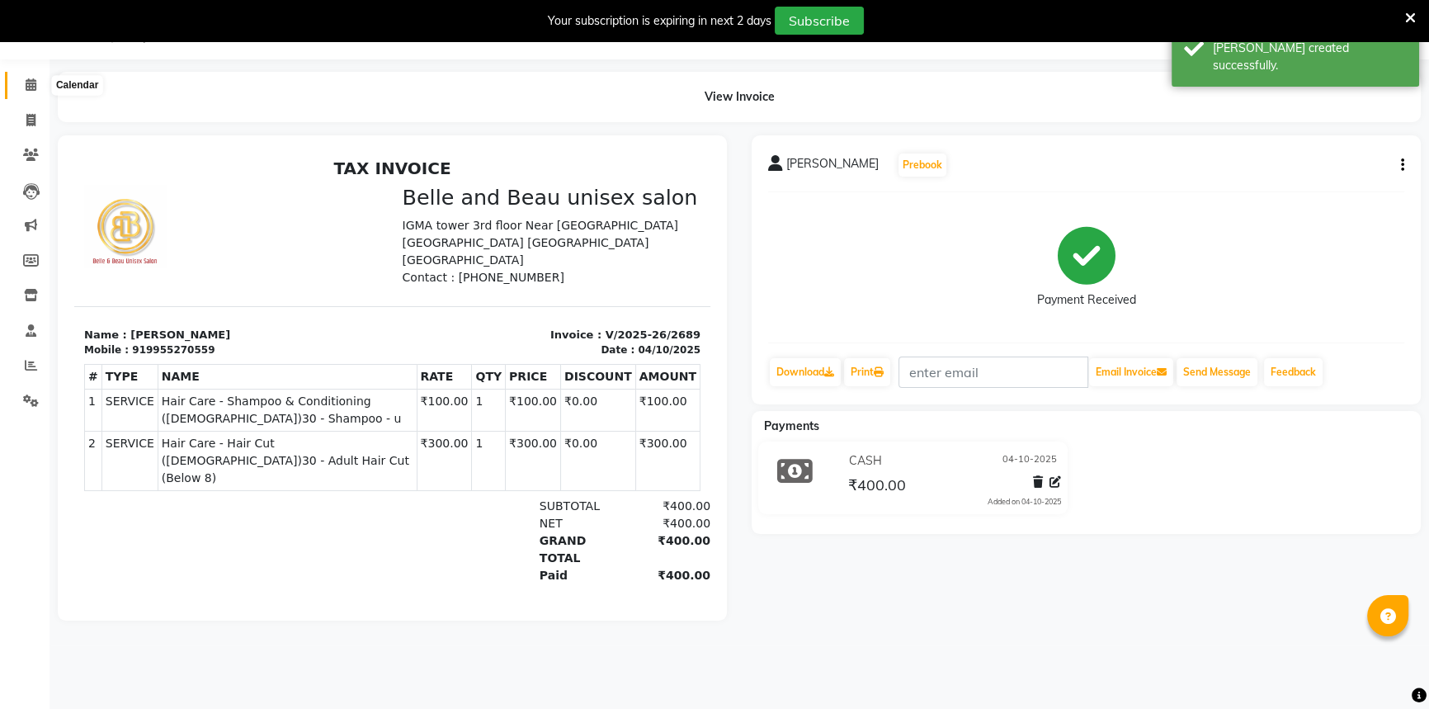
drag, startPoint x: 33, startPoint y: 89, endPoint x: 49, endPoint y: 101, distance: 19.5
click at [33, 89] on icon at bounding box center [31, 84] width 11 height 12
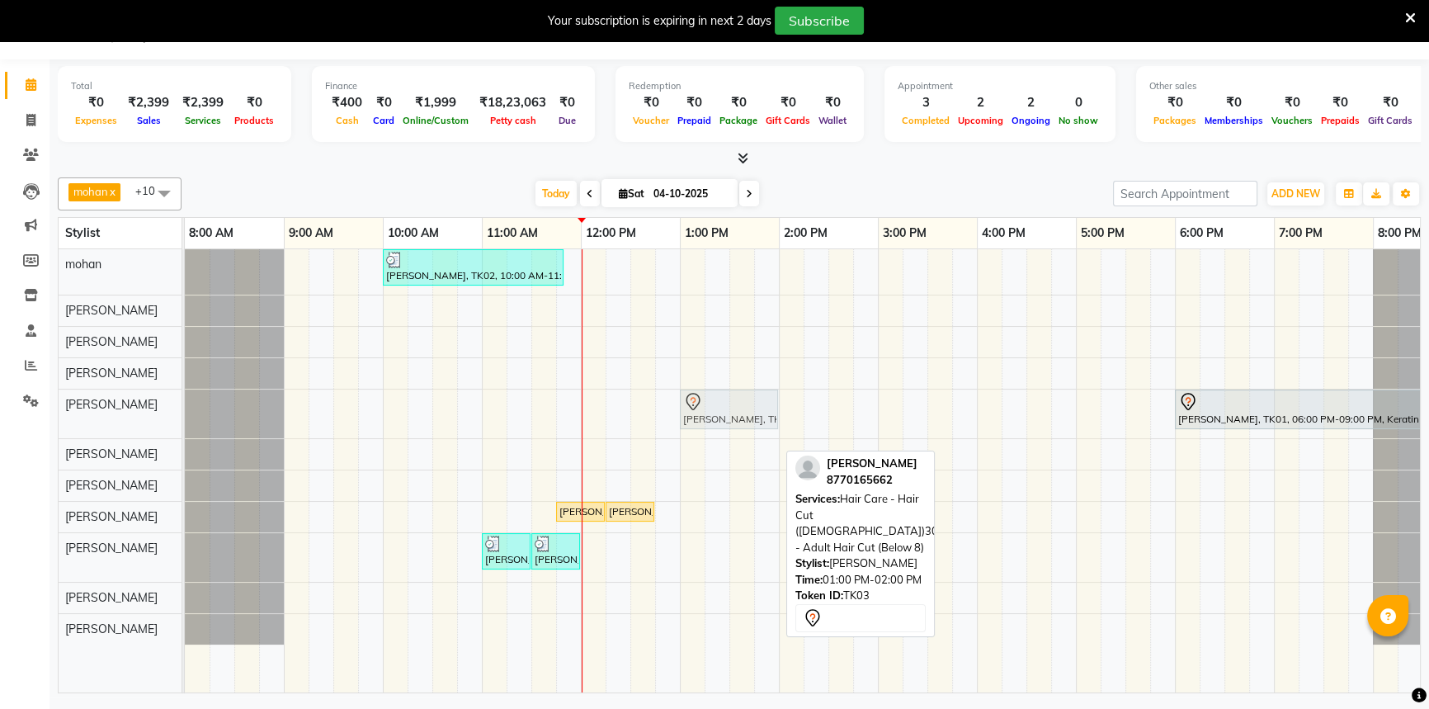
drag, startPoint x: 720, startPoint y: 554, endPoint x: 728, endPoint y: 432, distance: 121.6
click at [728, 432] on div "PRAVEEN LOKHENDE, TK02, 10:00 AM-11:50 AM, offer 999,Hair Colour - Global30 - G…" at bounding box center [828, 470] width 1287 height 443
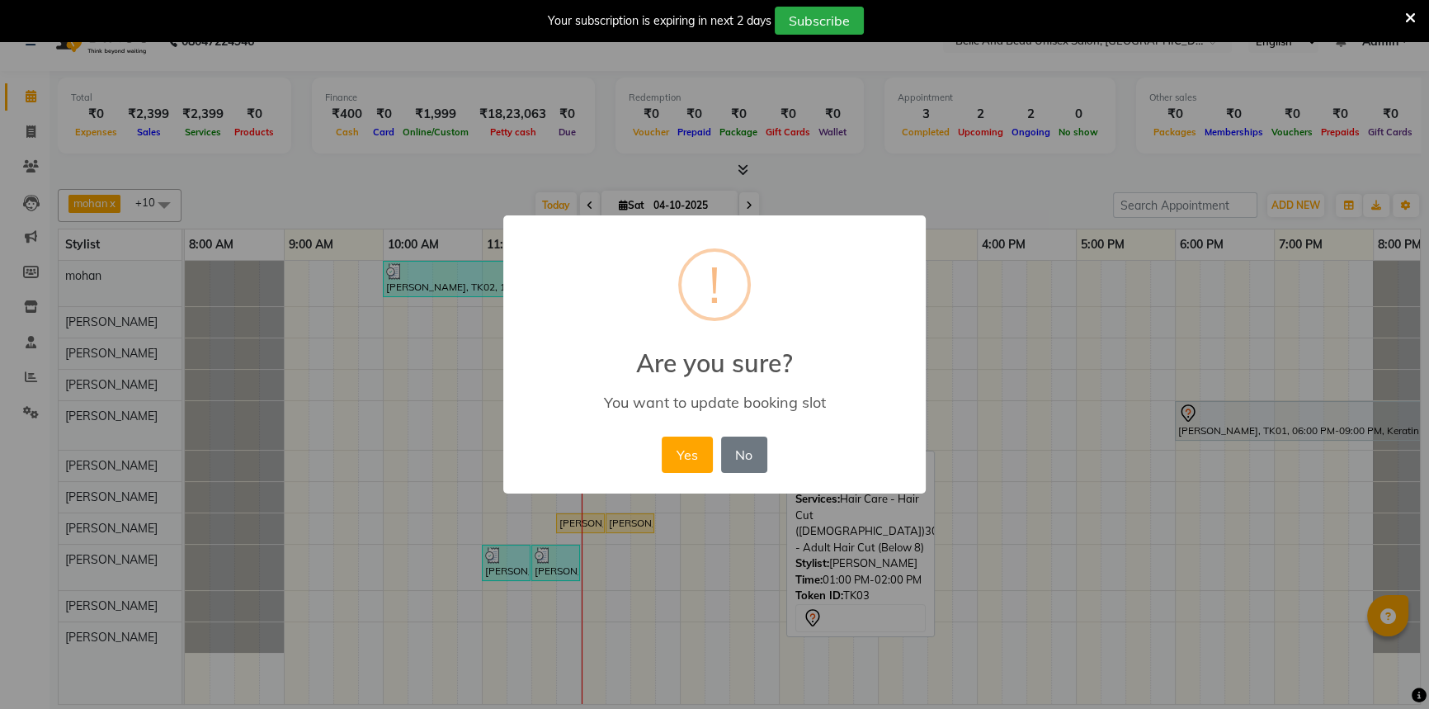
scroll to position [28, 0]
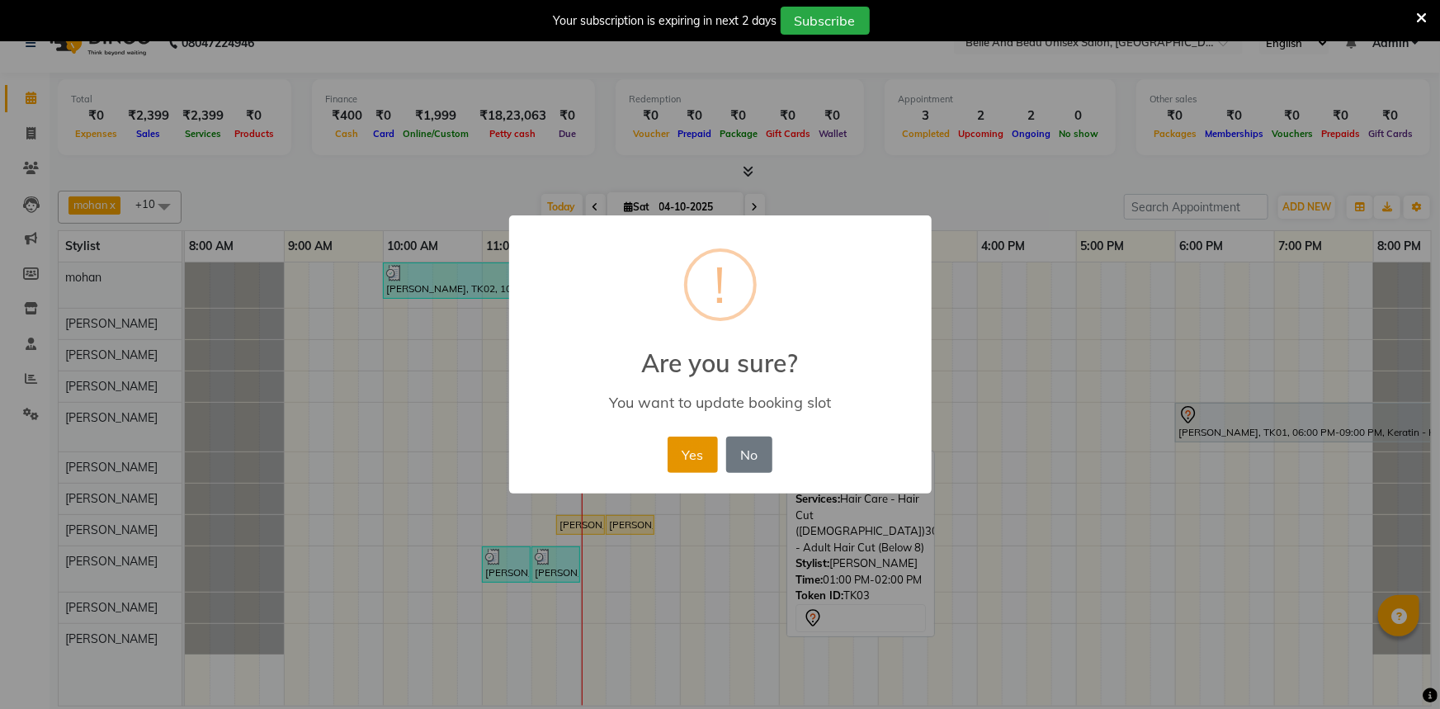
click at [668, 462] on button "Yes" at bounding box center [693, 455] width 50 height 36
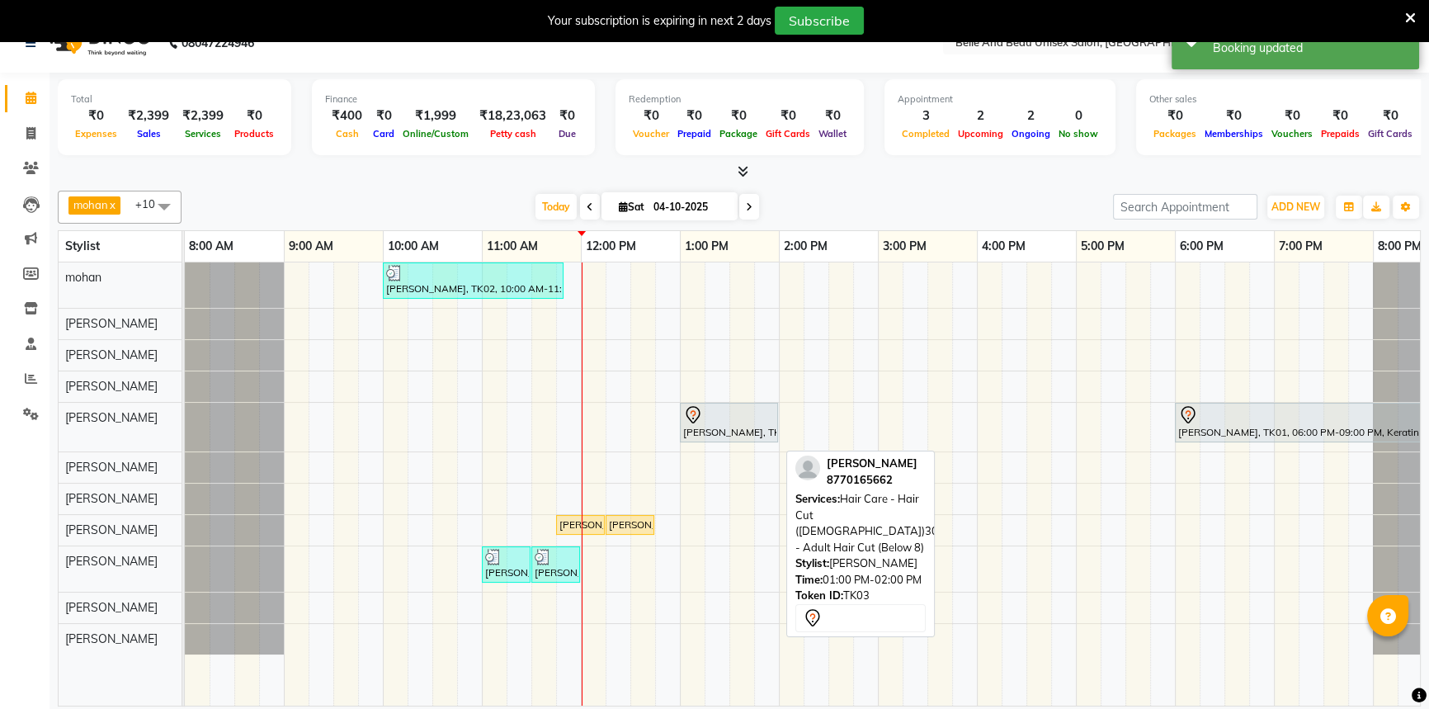
click at [1040, 567] on div "PRAVEEN LOKHENDE, TK02, 10:00 AM-11:50 AM, offer 999,Hair Colour - Global30 - G…" at bounding box center [828, 483] width 1287 height 443
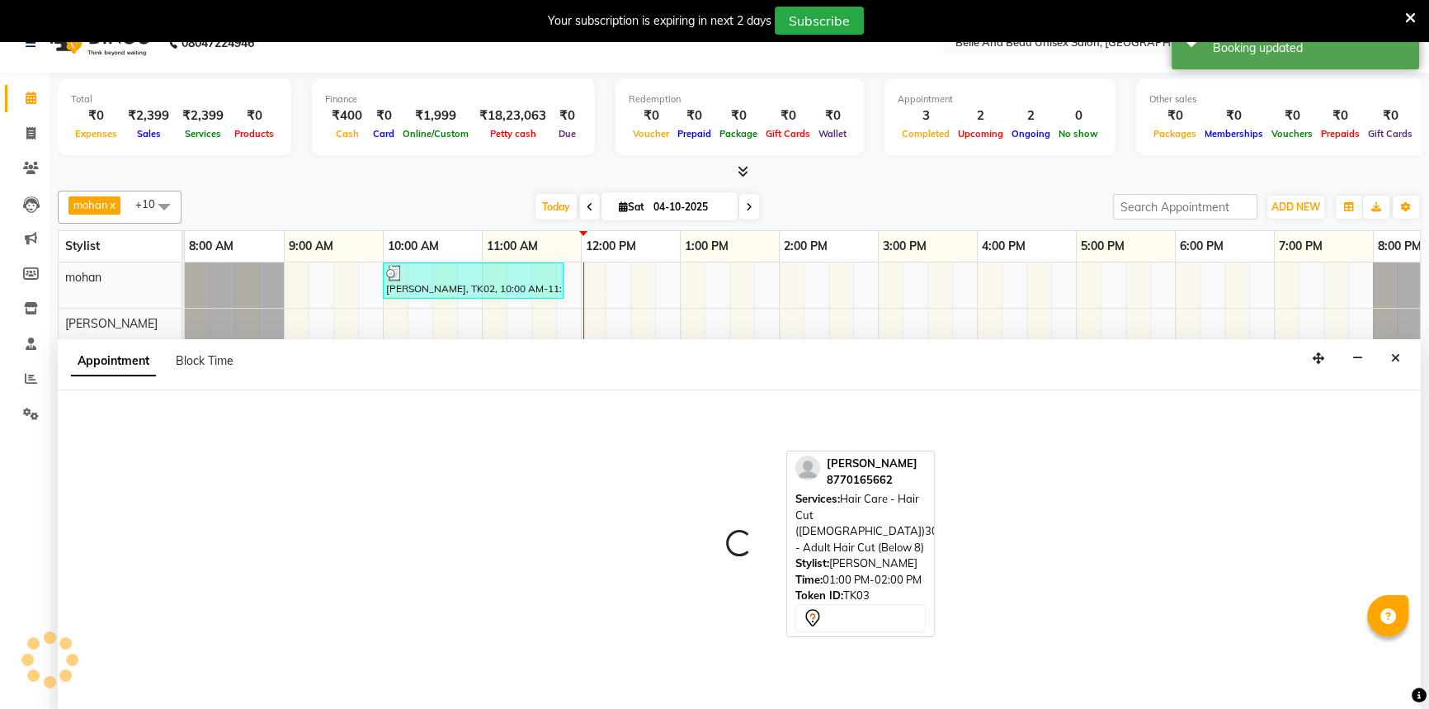
select select "83443"
select select "tentative"
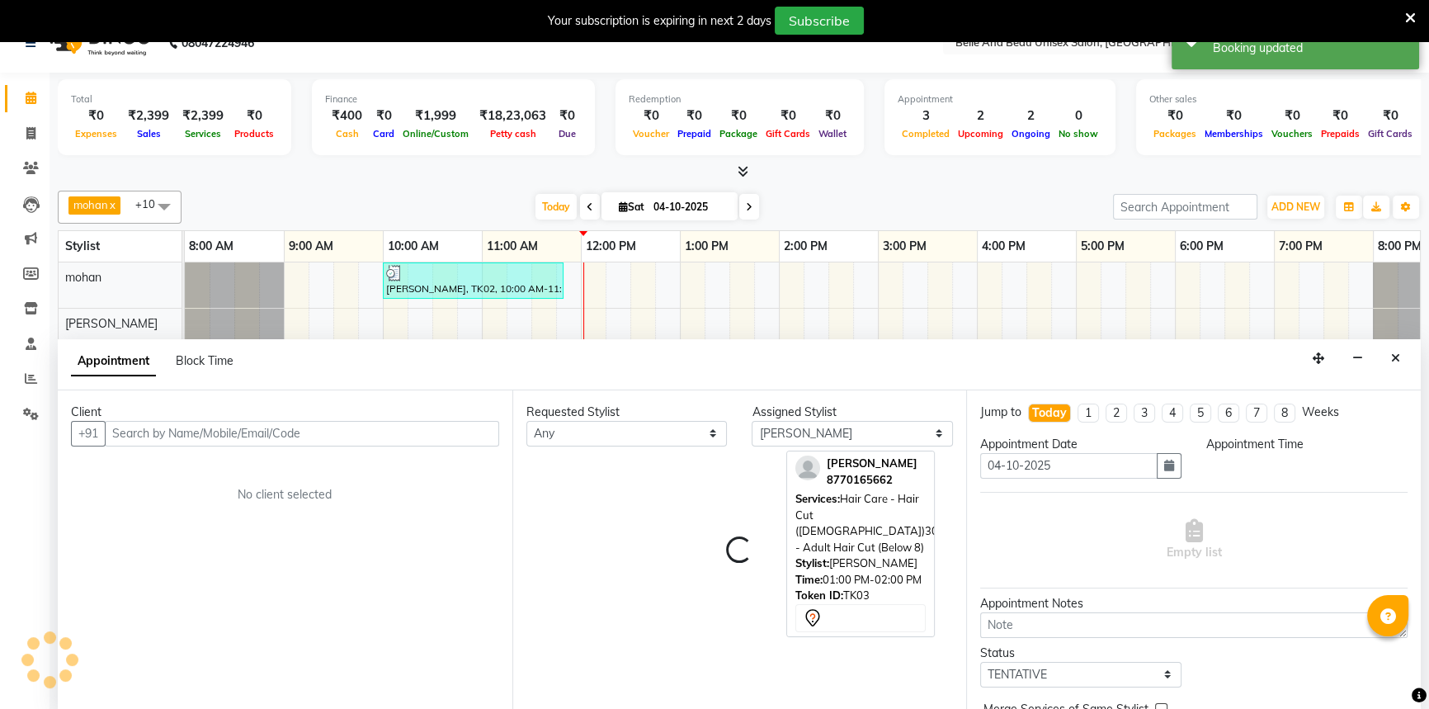
scroll to position [41, 0]
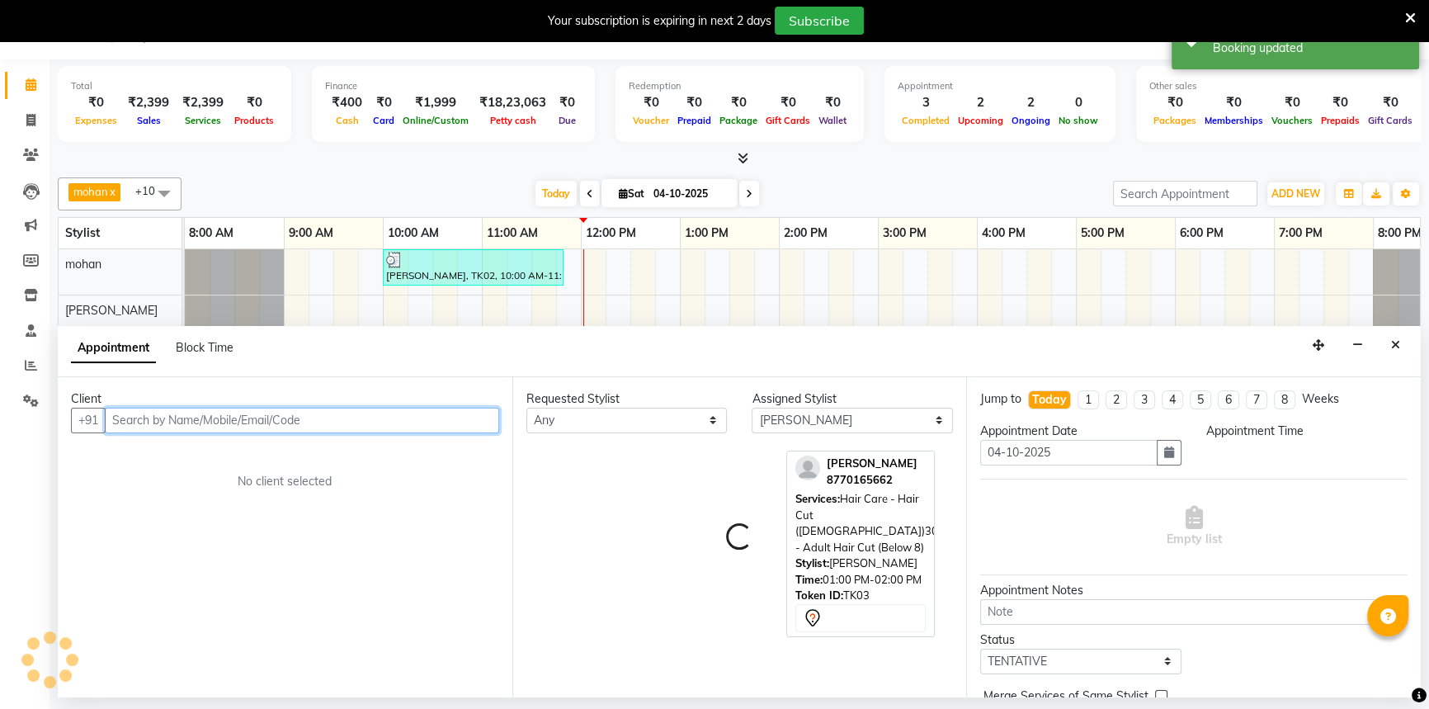
select select "990"
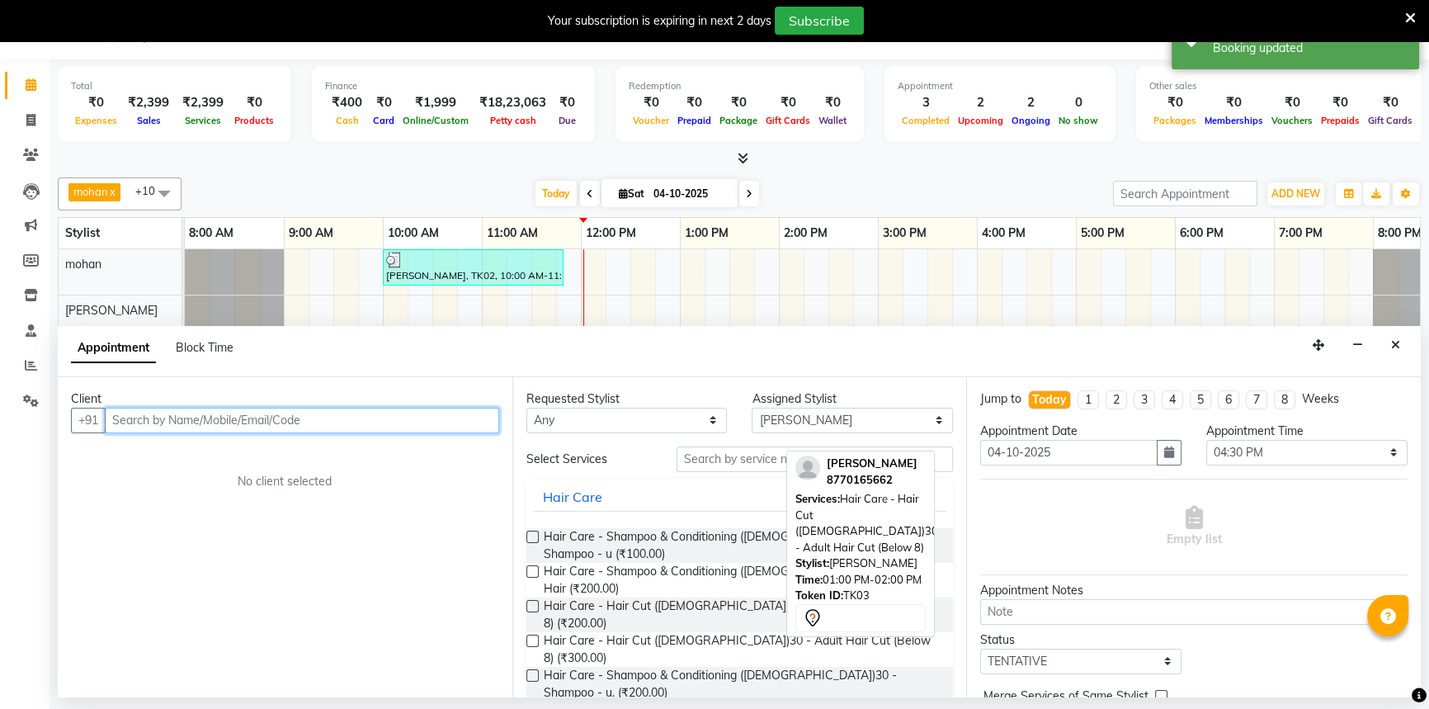
click at [195, 427] on input "text" at bounding box center [302, 421] width 394 height 26
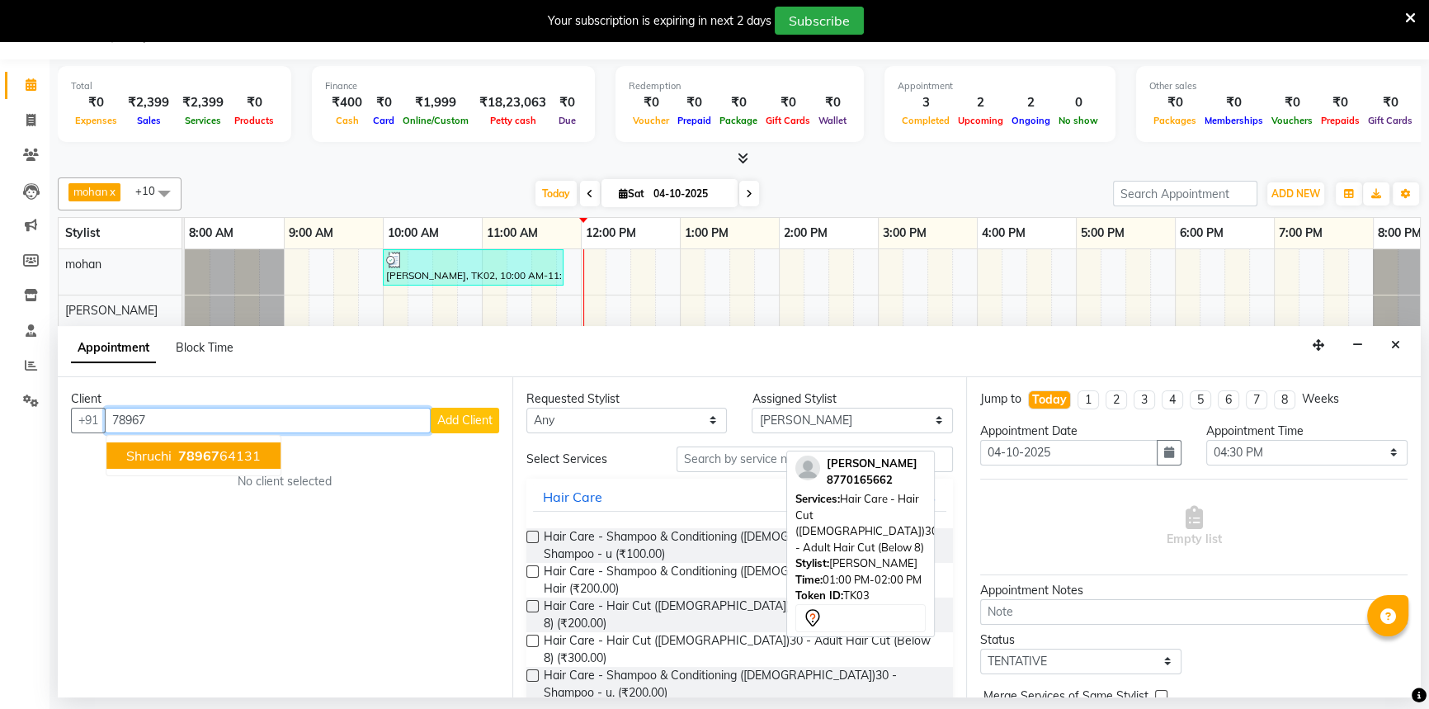
click at [201, 447] on span "78967" at bounding box center [198, 455] width 41 height 17
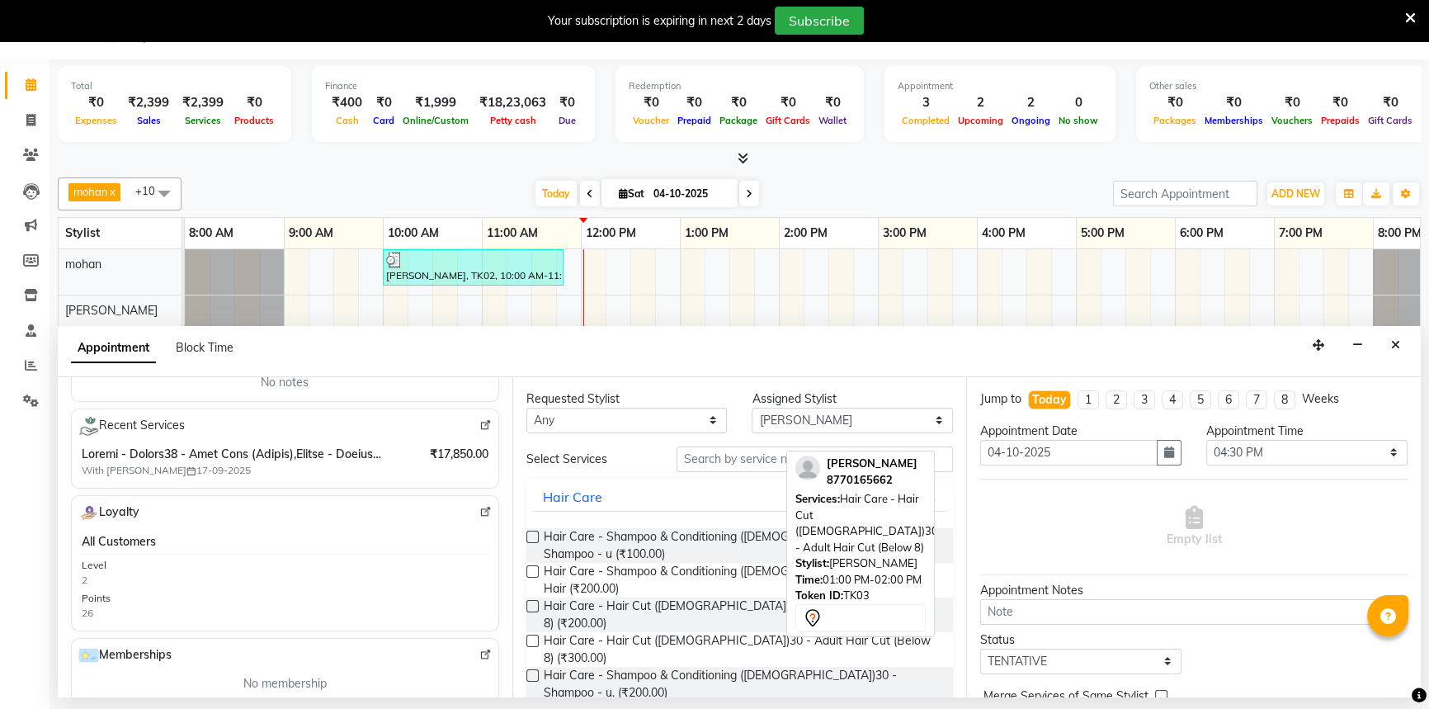
scroll to position [300, 0]
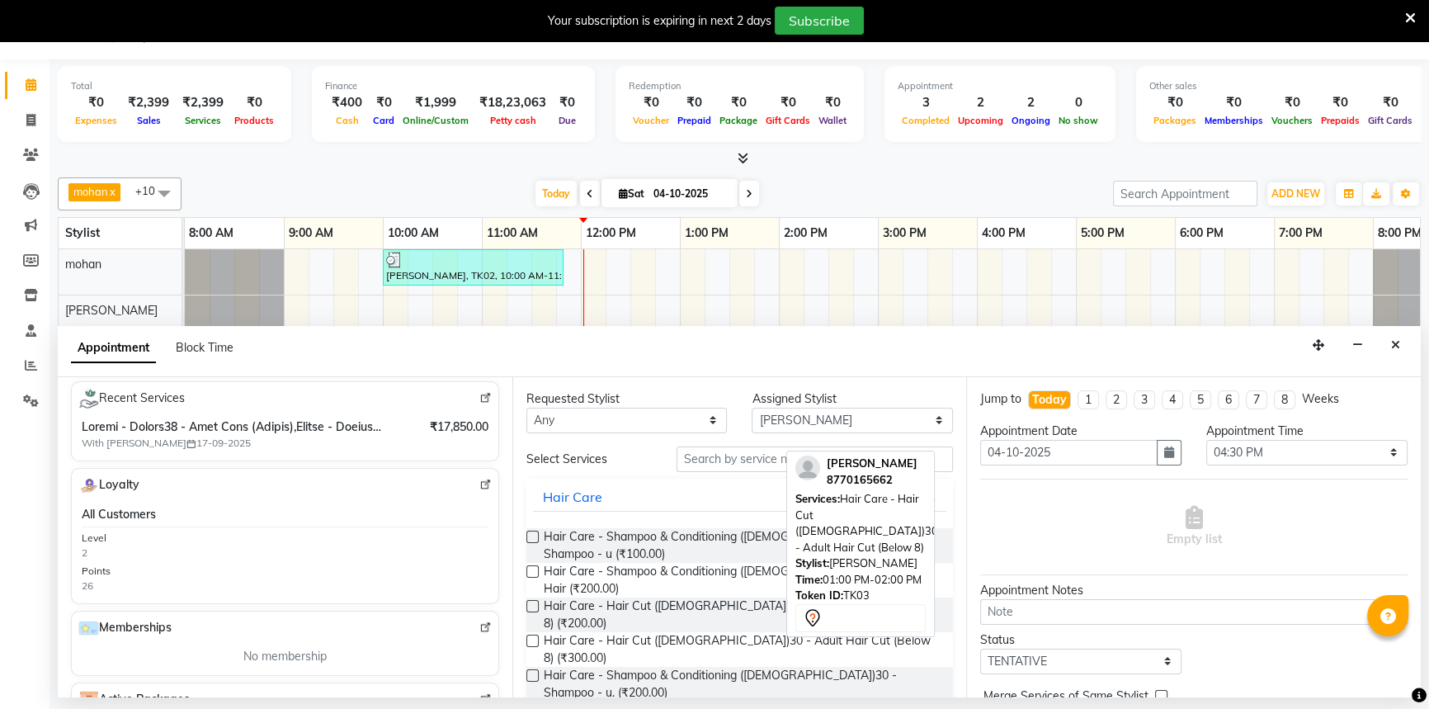
type input "7896764131"
click at [716, 463] on input "text" at bounding box center [815, 459] width 276 height 26
type input "h"
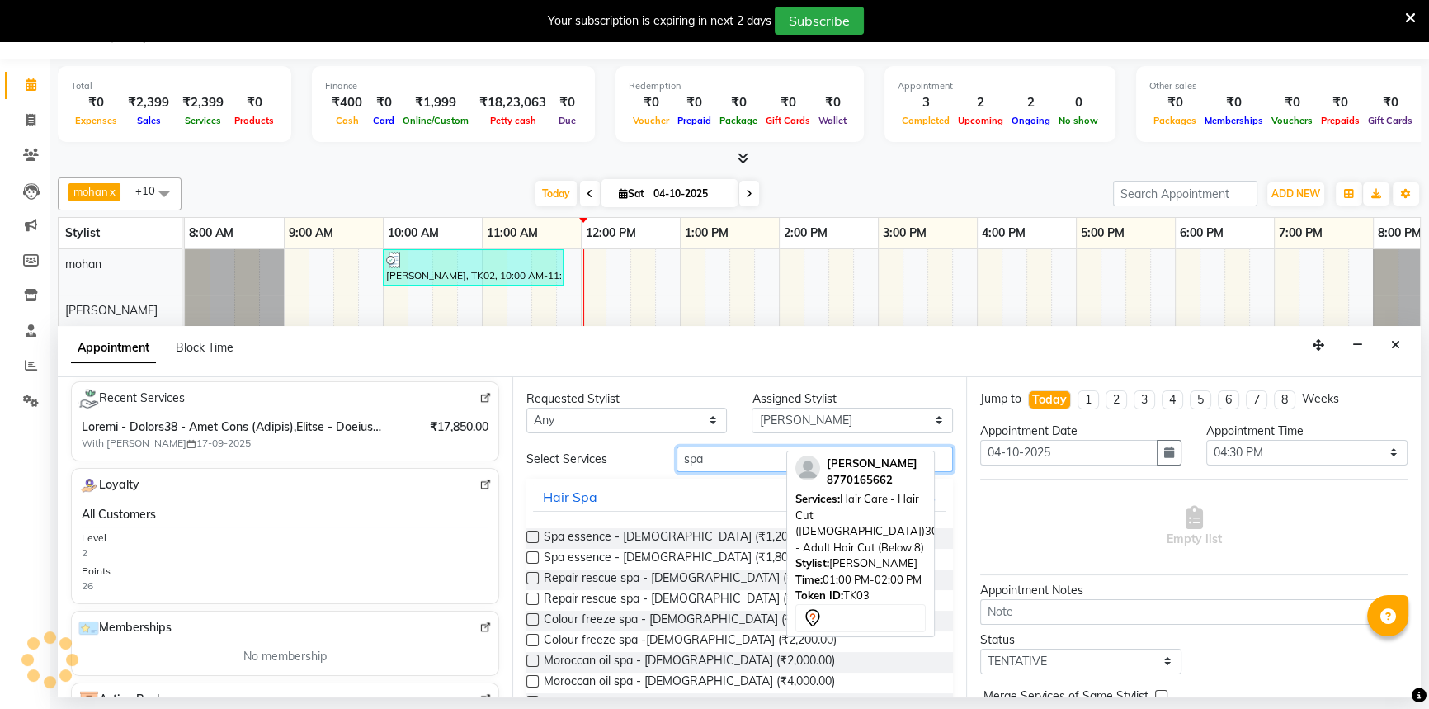
type input "spa"
click at [531, 558] on label at bounding box center [532, 557] width 12 height 12
click at [531, 558] on input "checkbox" at bounding box center [531, 559] width 11 height 11
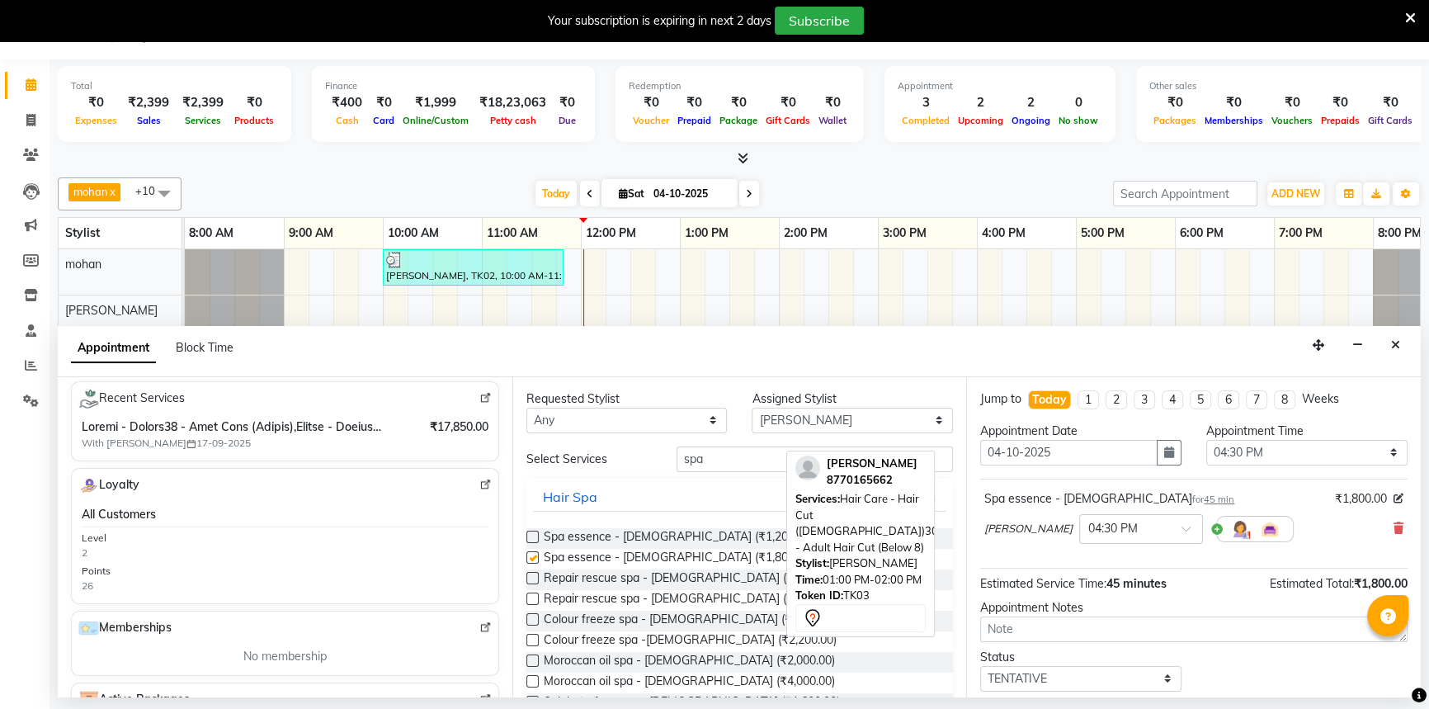
checkbox input "false"
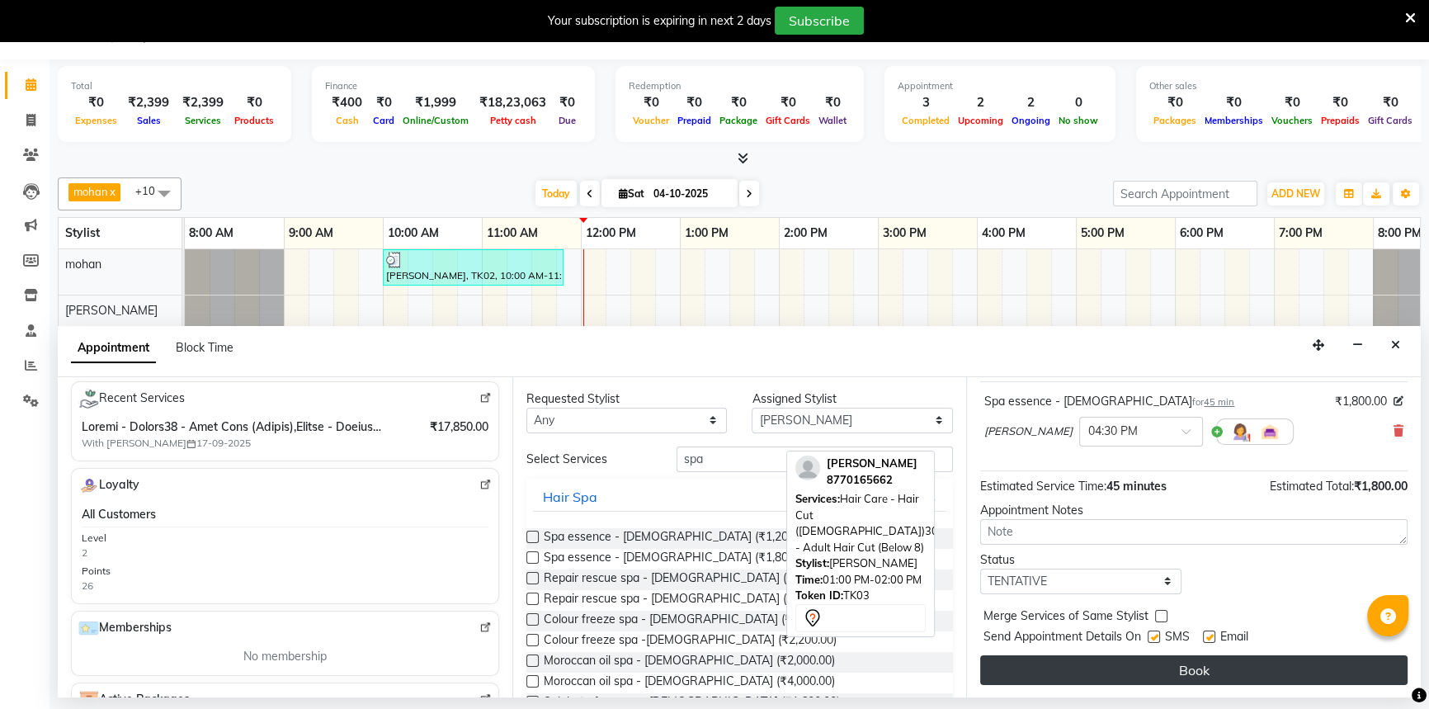
click at [1140, 672] on button "Book" at bounding box center [1193, 670] width 427 height 30
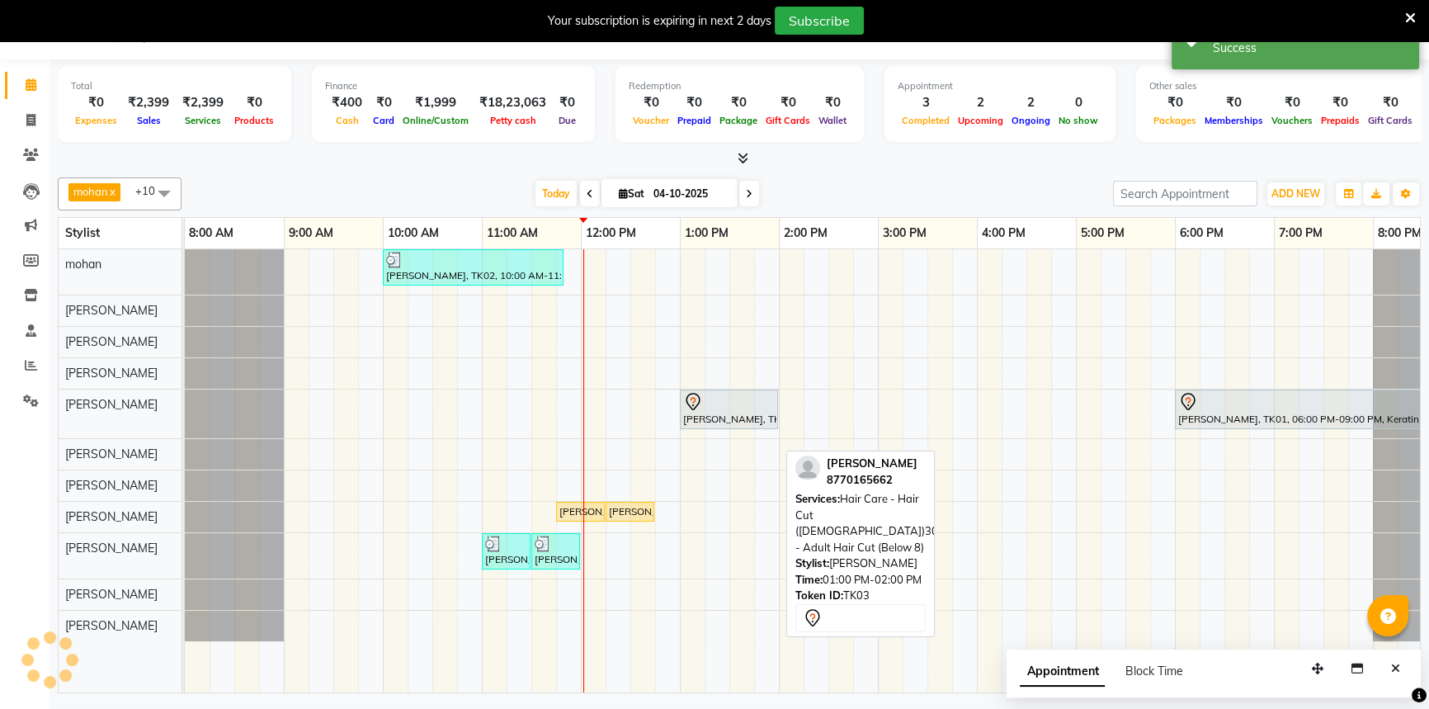
scroll to position [0, 0]
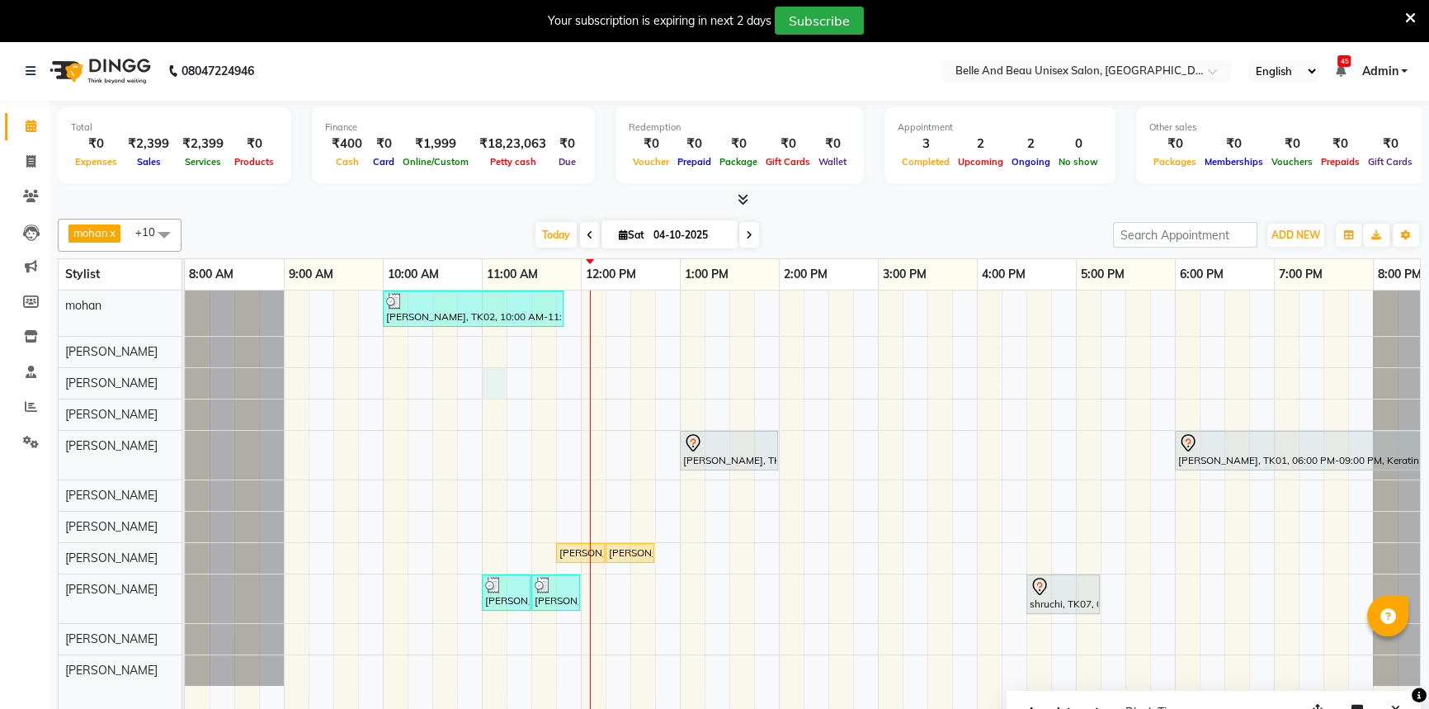
click at [487, 384] on div "PRAVEEN LOKHENDE, TK02, 10:00 AM-11:50 AM, offer 999,Hair Colour - Global30 - G…" at bounding box center [828, 511] width 1287 height 443
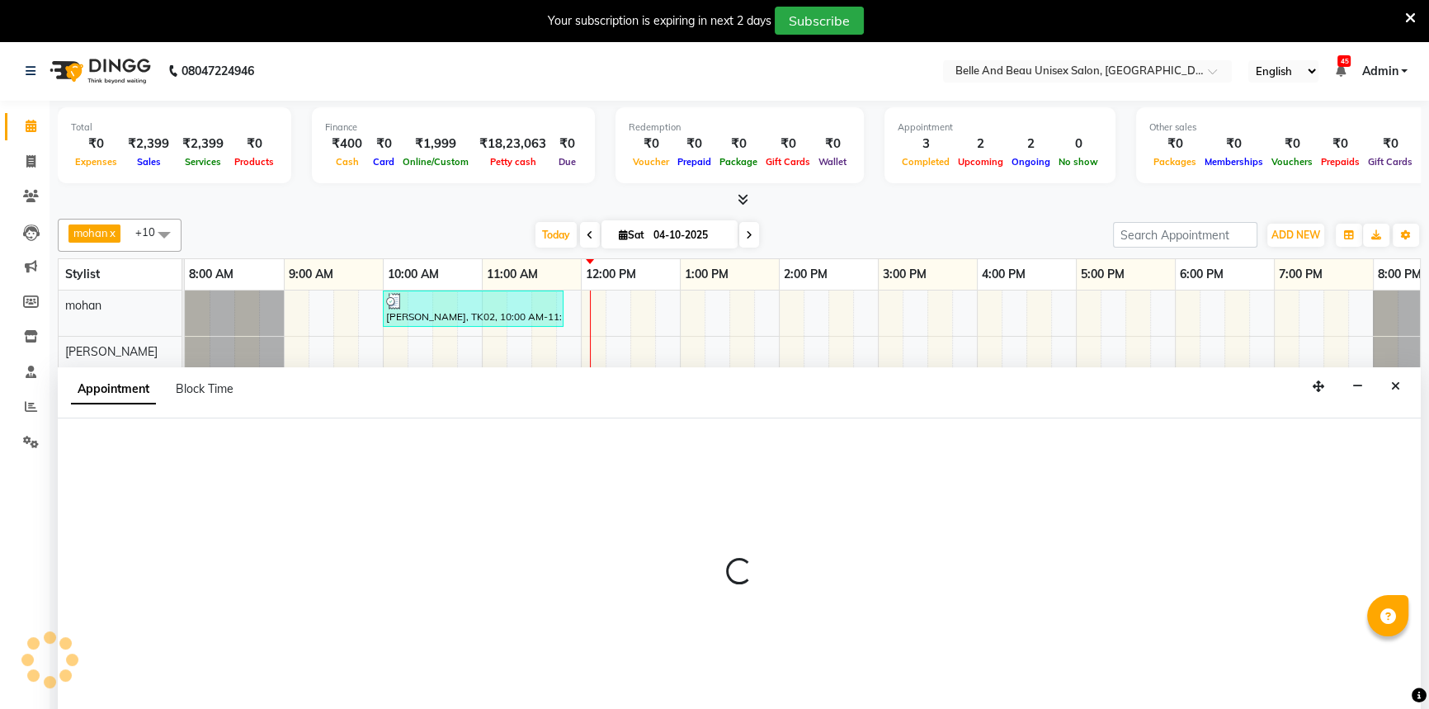
scroll to position [41, 0]
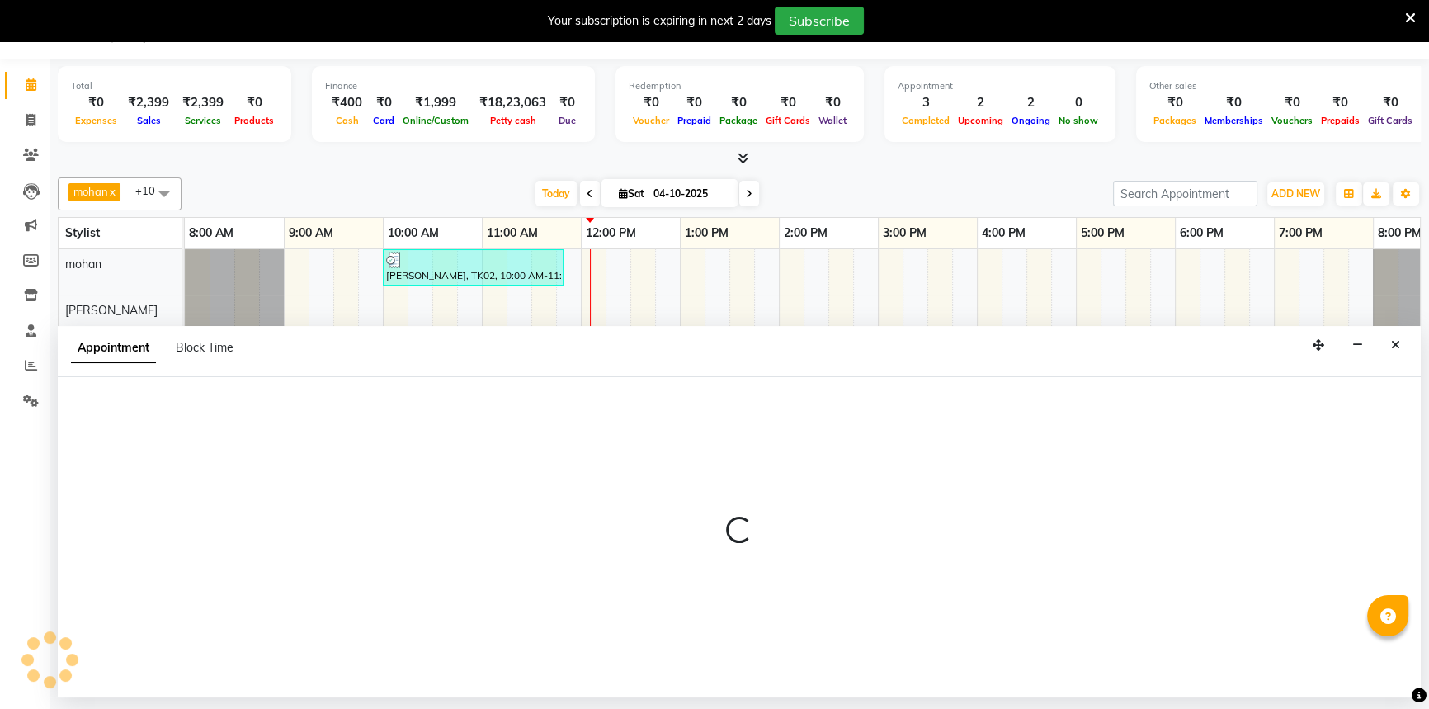
select select "59227"
select select "tentative"
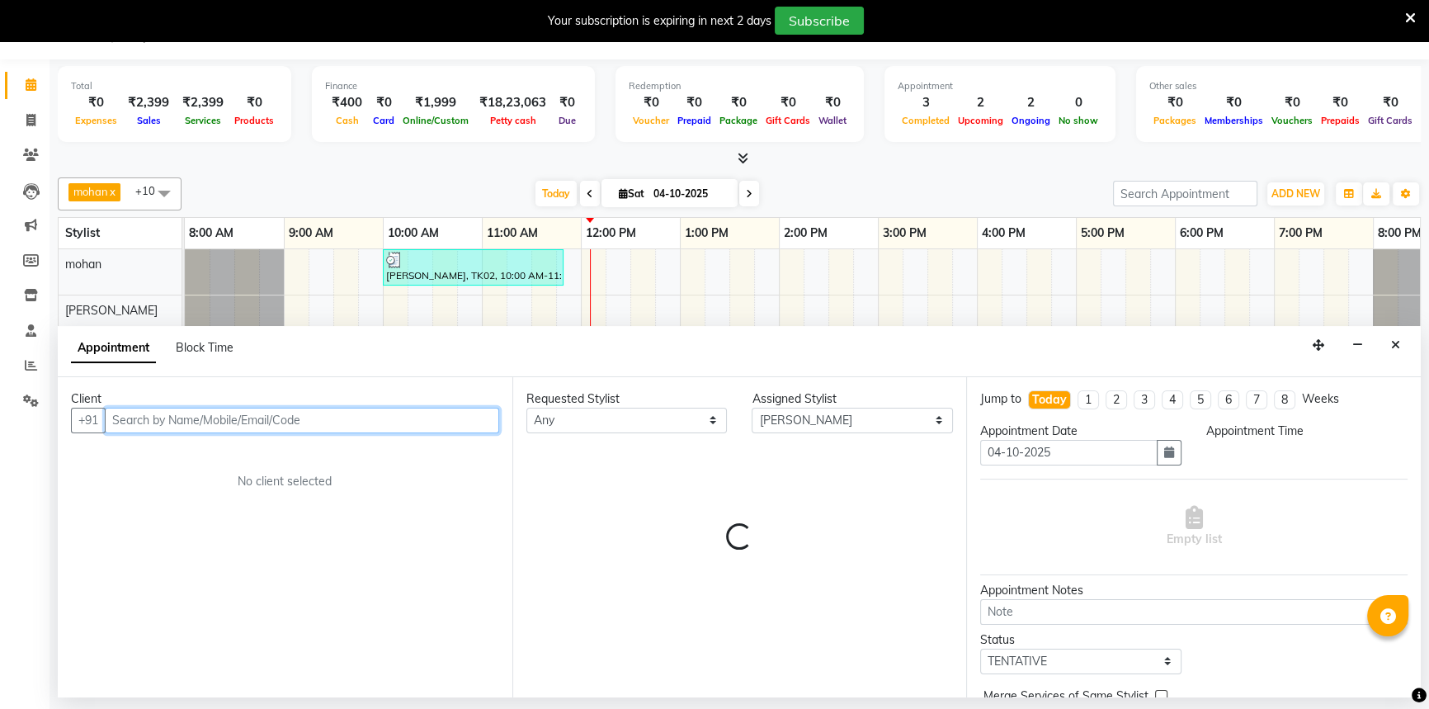
select select "660"
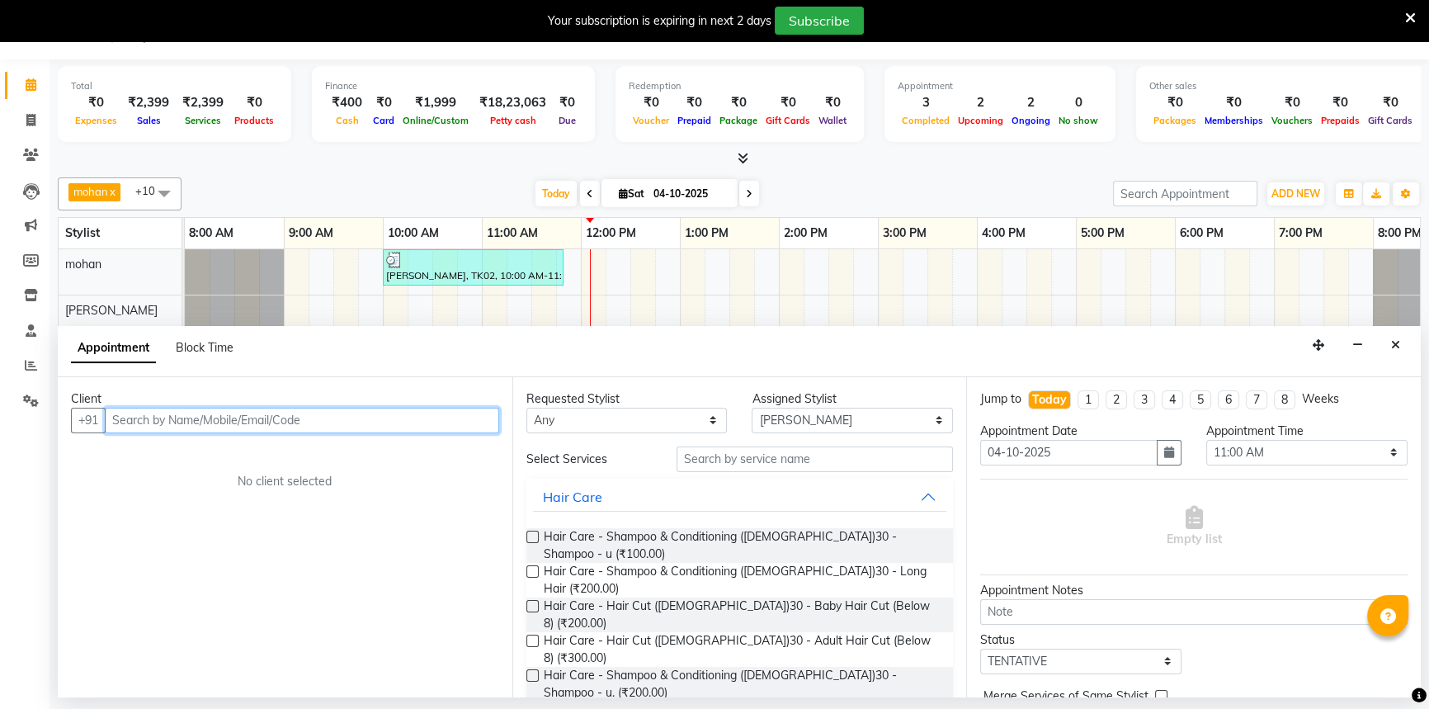
click at [125, 427] on input "text" at bounding box center [302, 421] width 394 height 26
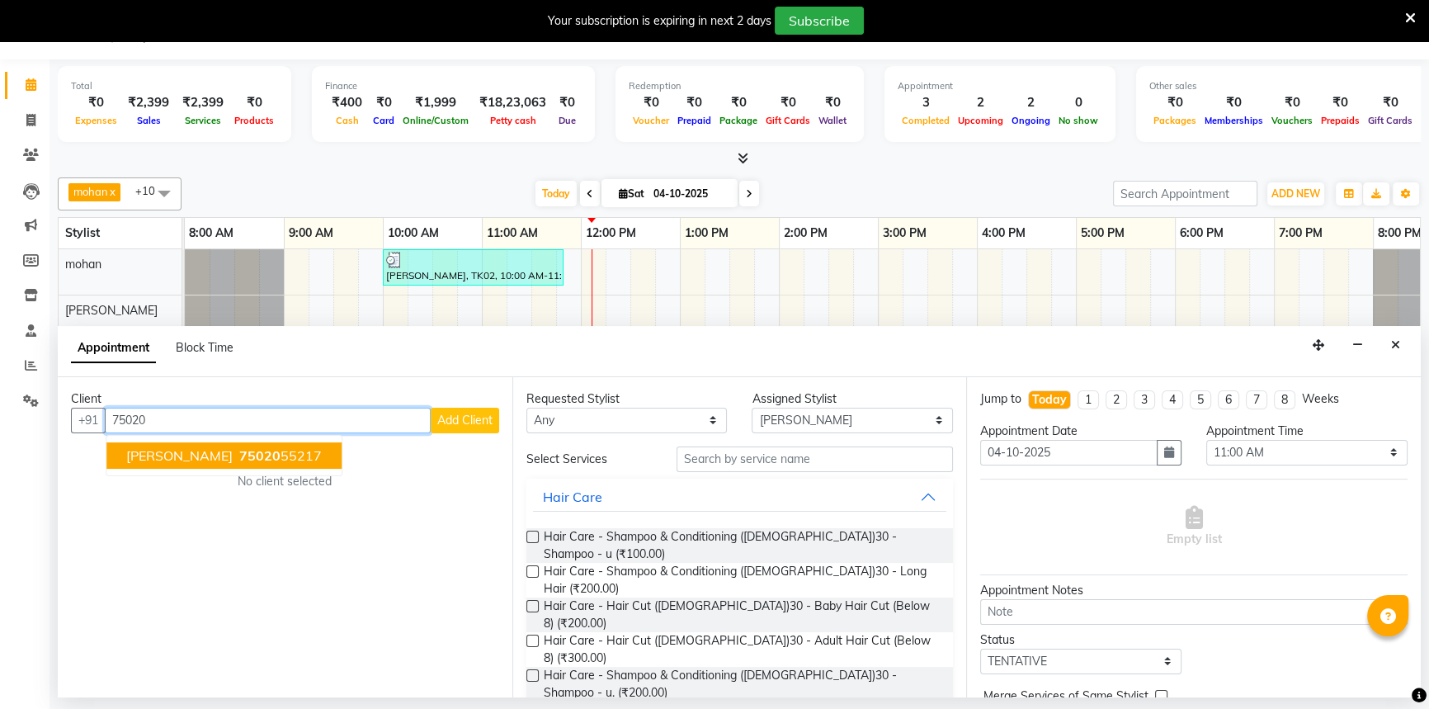
click at [244, 460] on span "75020" at bounding box center [259, 455] width 41 height 17
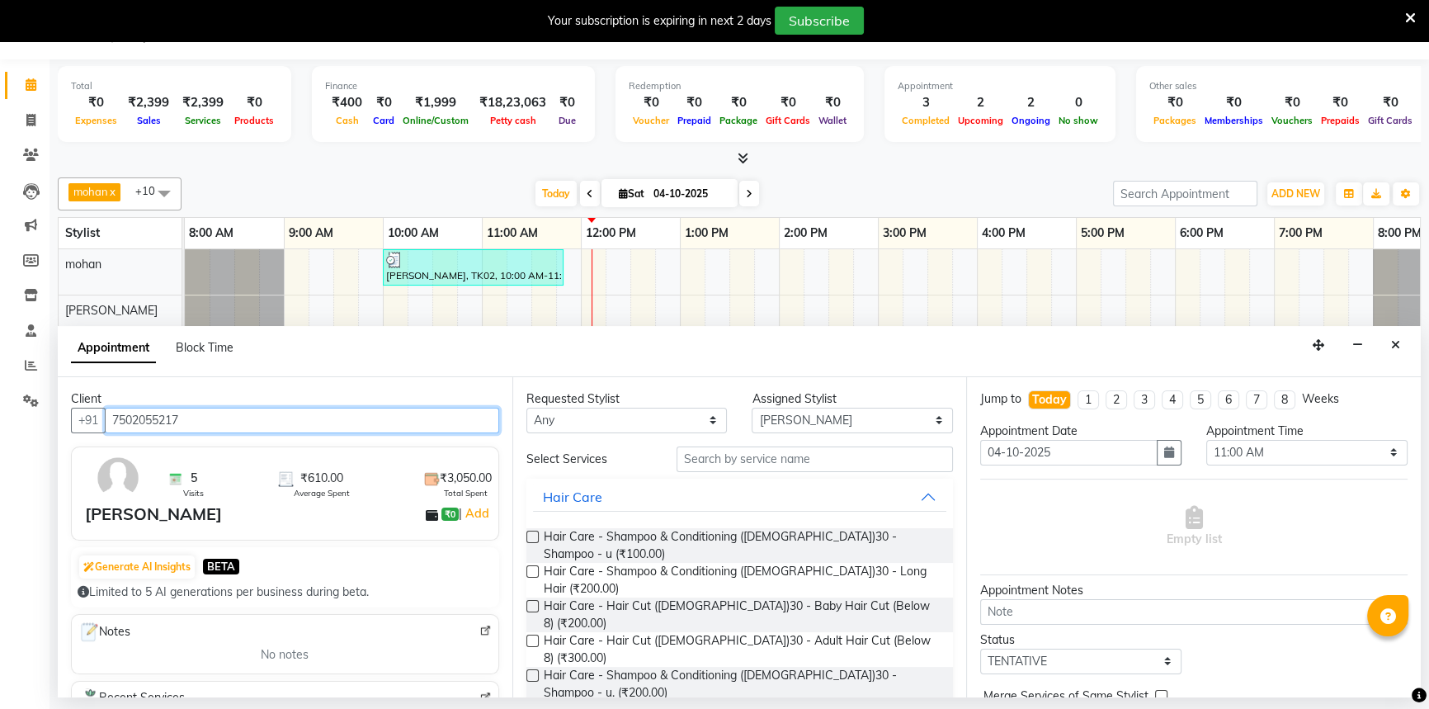
type input "7502055217"
click at [527, 635] on label at bounding box center [532, 641] width 12 height 12
click at [527, 637] on input "checkbox" at bounding box center [531, 642] width 11 height 11
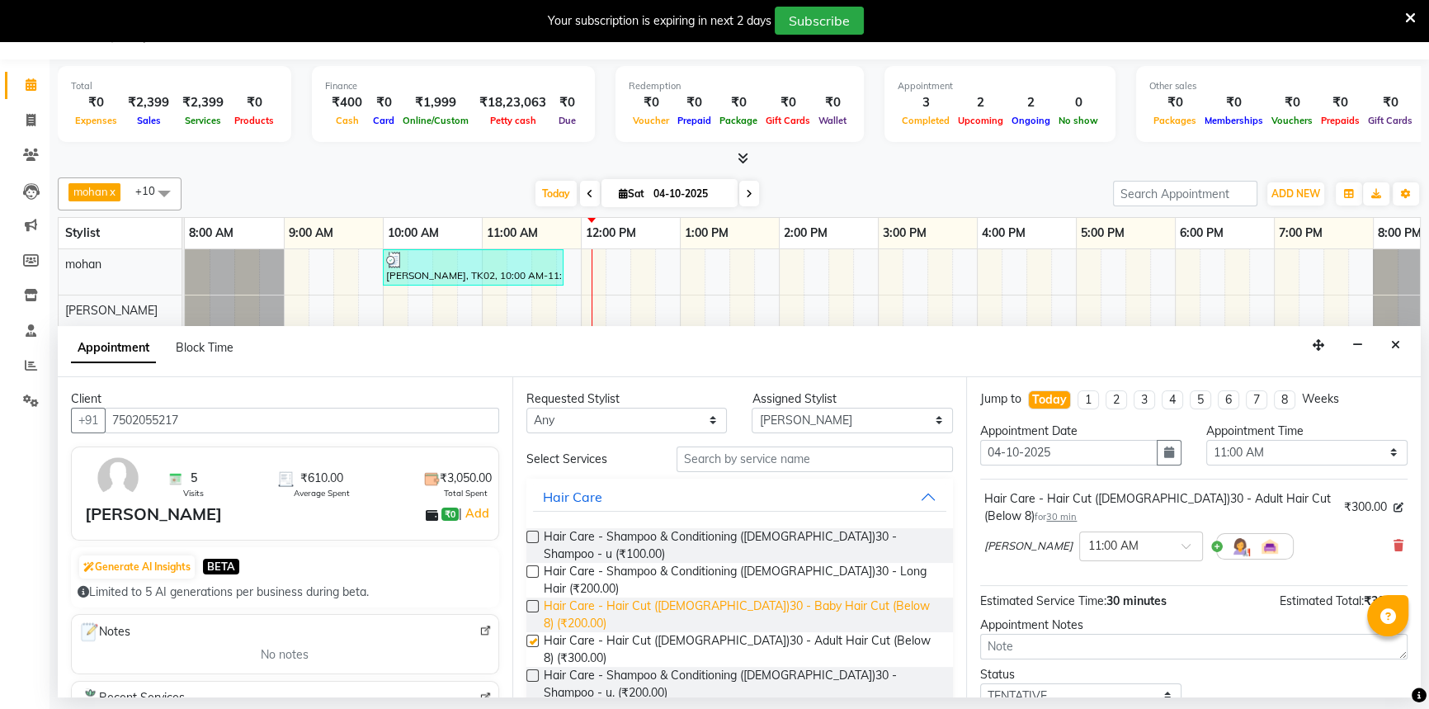
checkbox input "false"
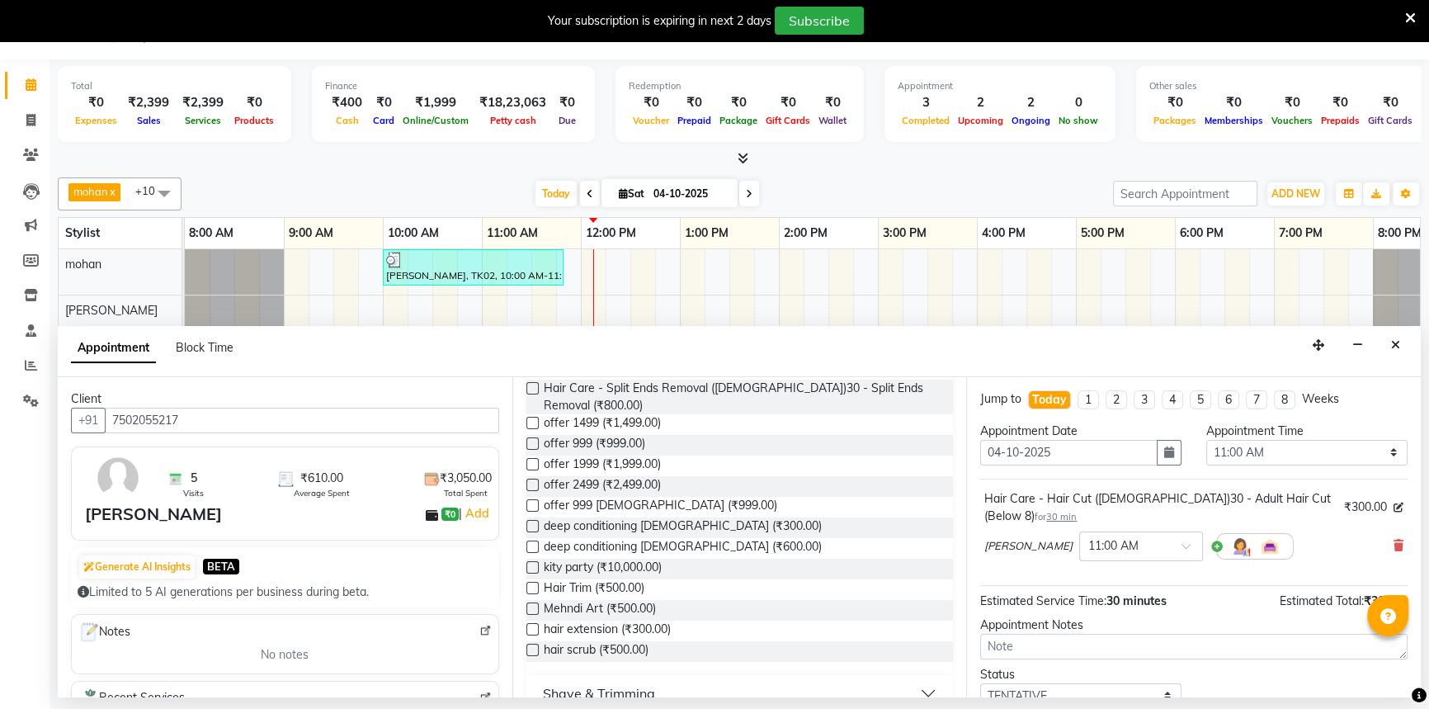
scroll to position [450, 0]
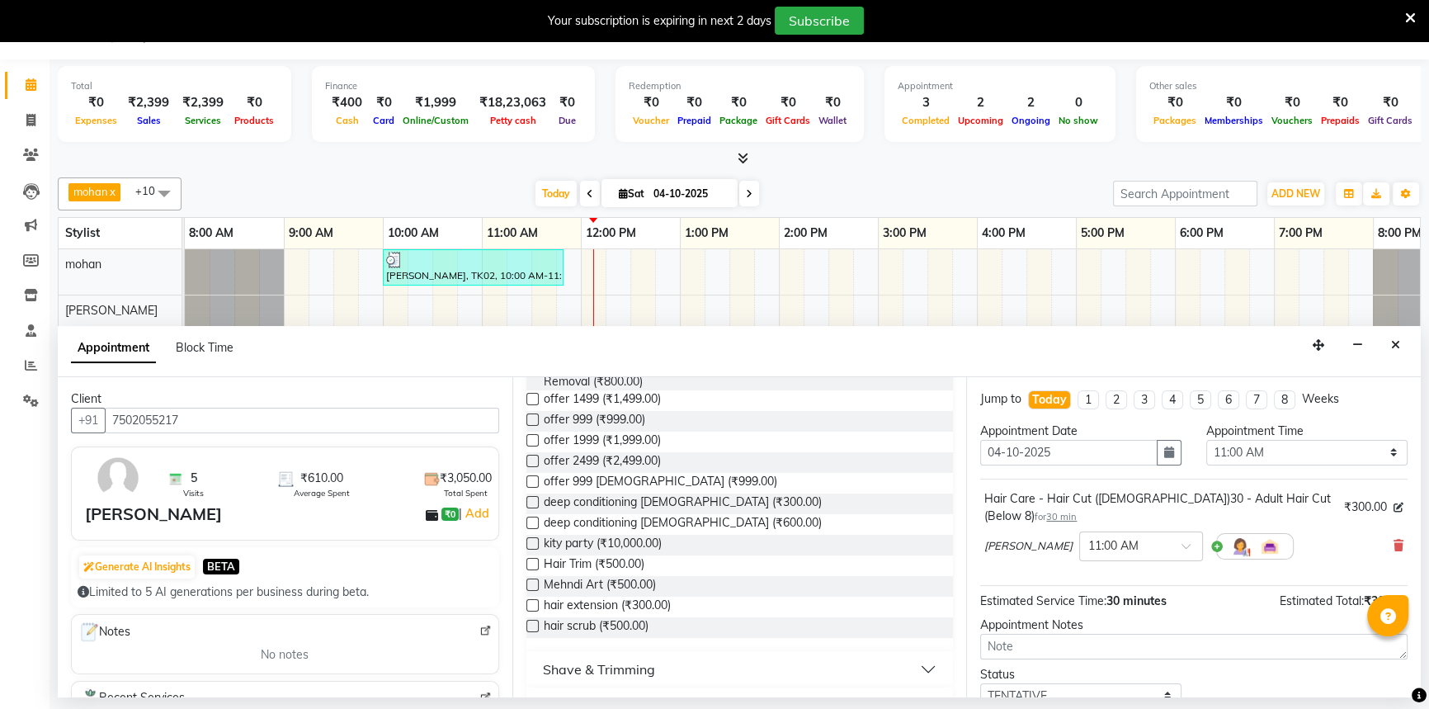
click at [663, 654] on button "Shave & Trimming" at bounding box center [740, 669] width 414 height 30
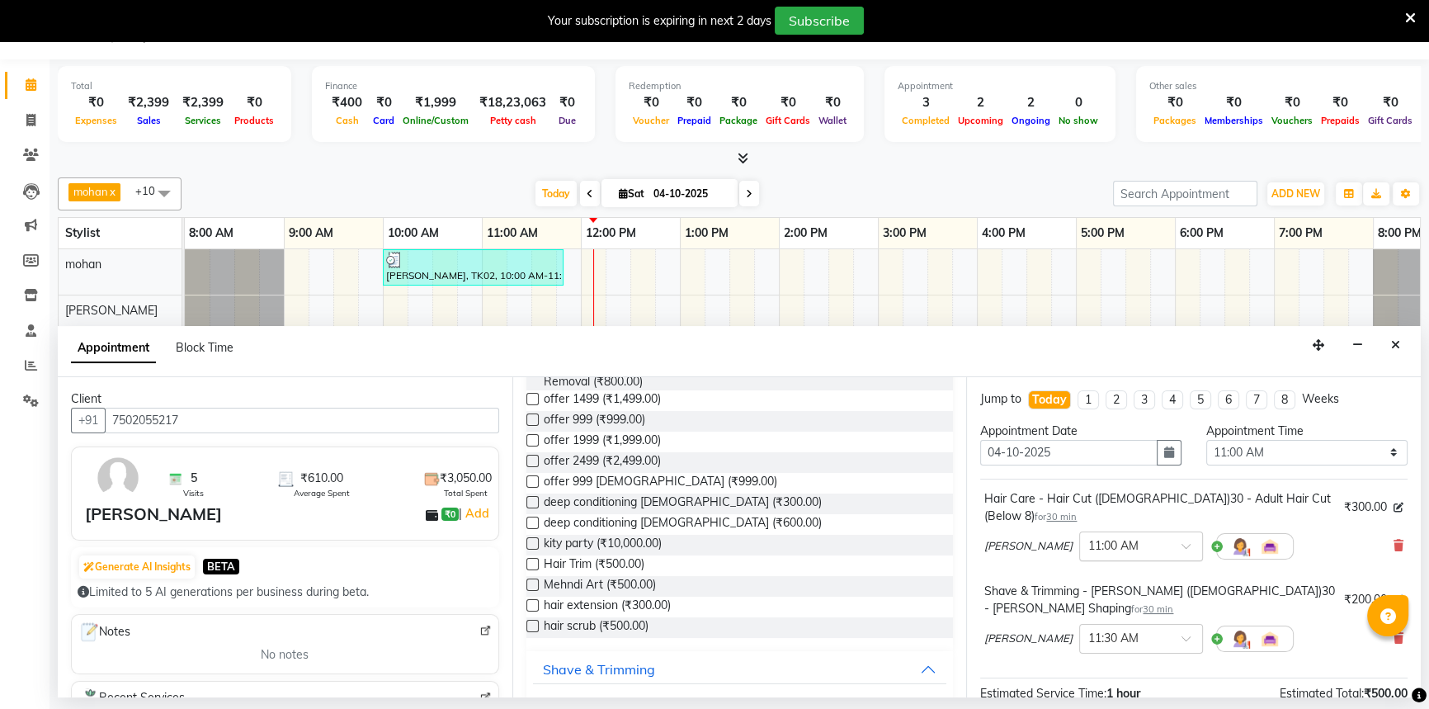
checkbox input "false"
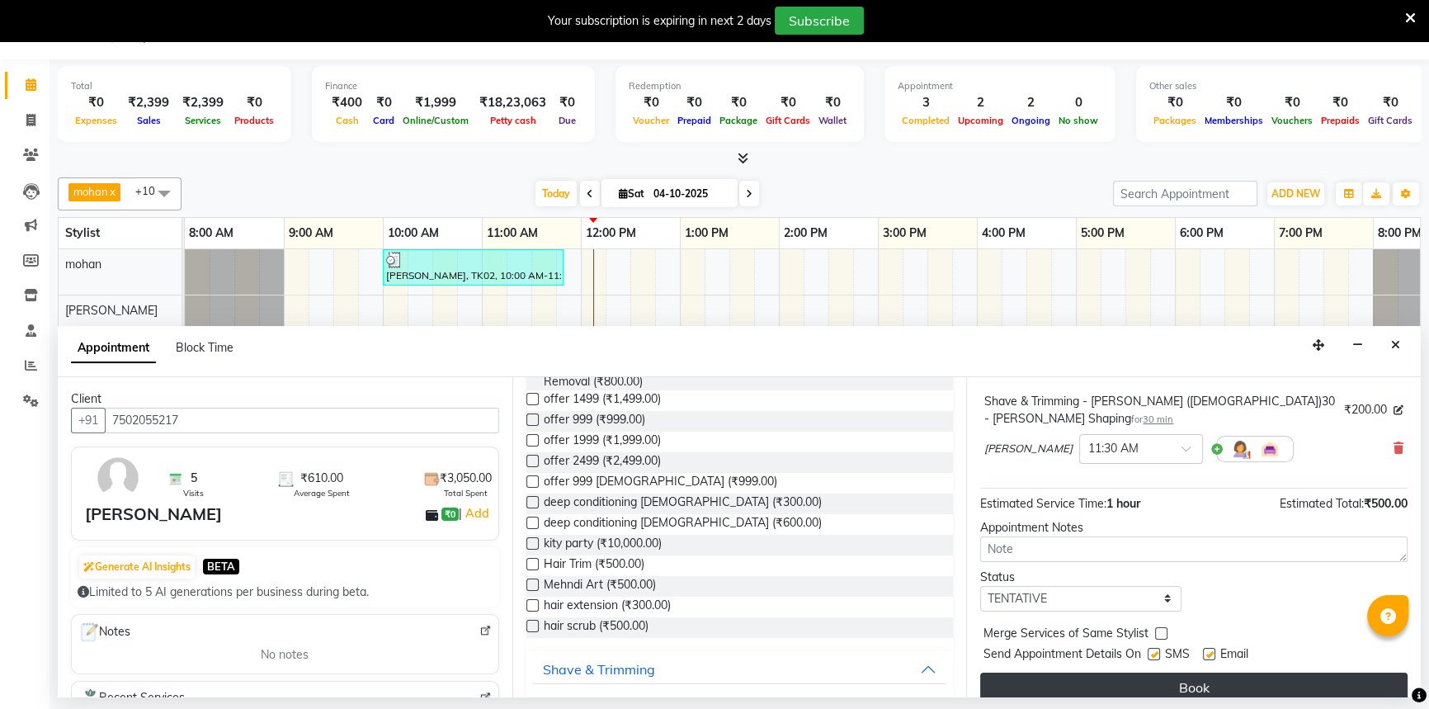
click at [1147, 673] on button "Book" at bounding box center [1193, 688] width 427 height 30
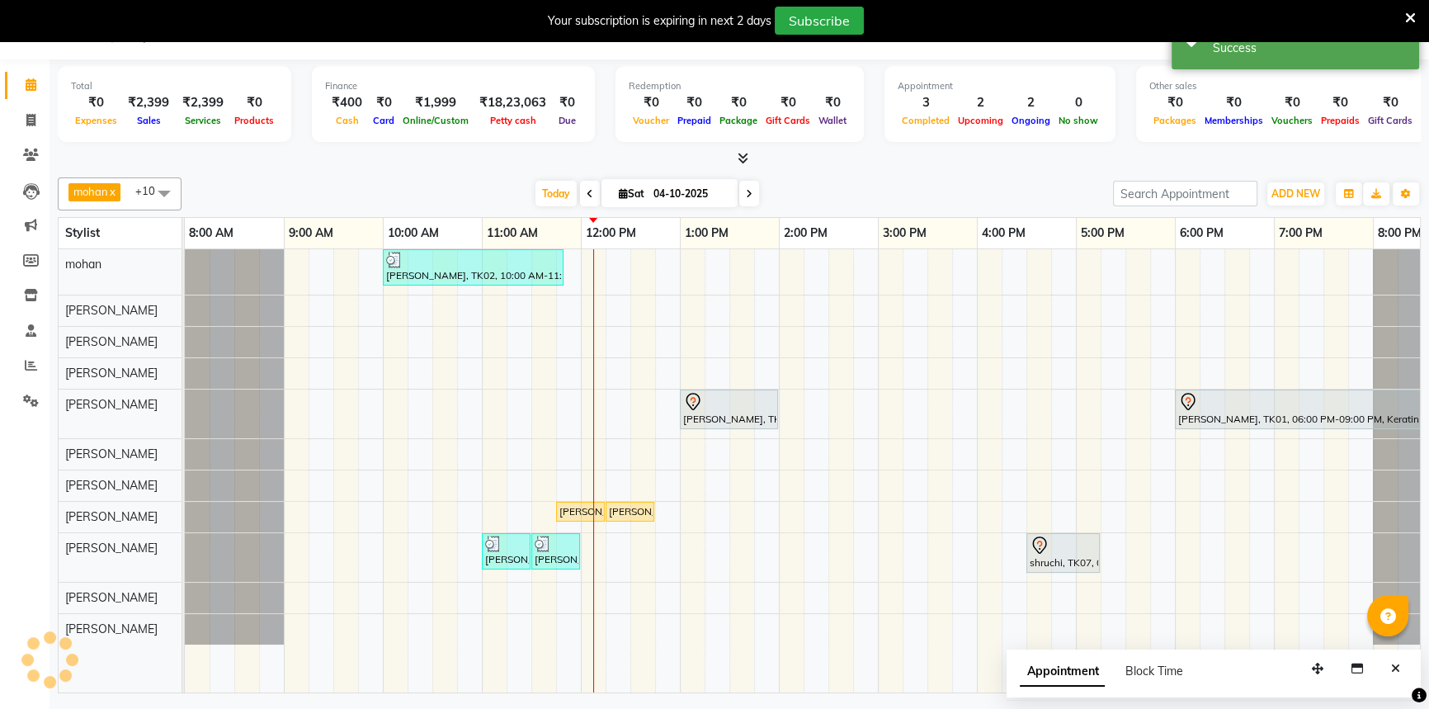
scroll to position [0, 0]
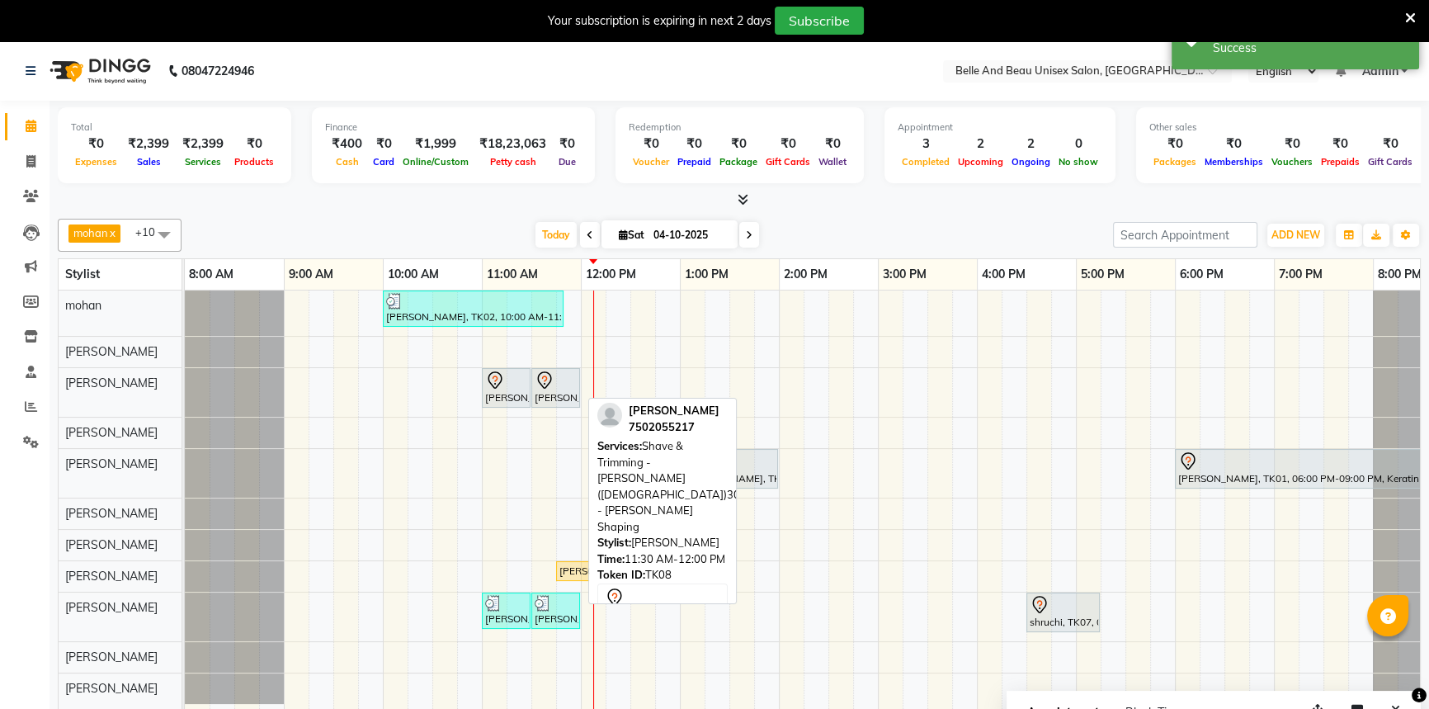
click at [536, 397] on div "[PERSON_NAME], TK08, 11:30 AM-12:00 PM, Shave & Trimming - [PERSON_NAME] ([DEMO…" at bounding box center [555, 388] width 45 height 35
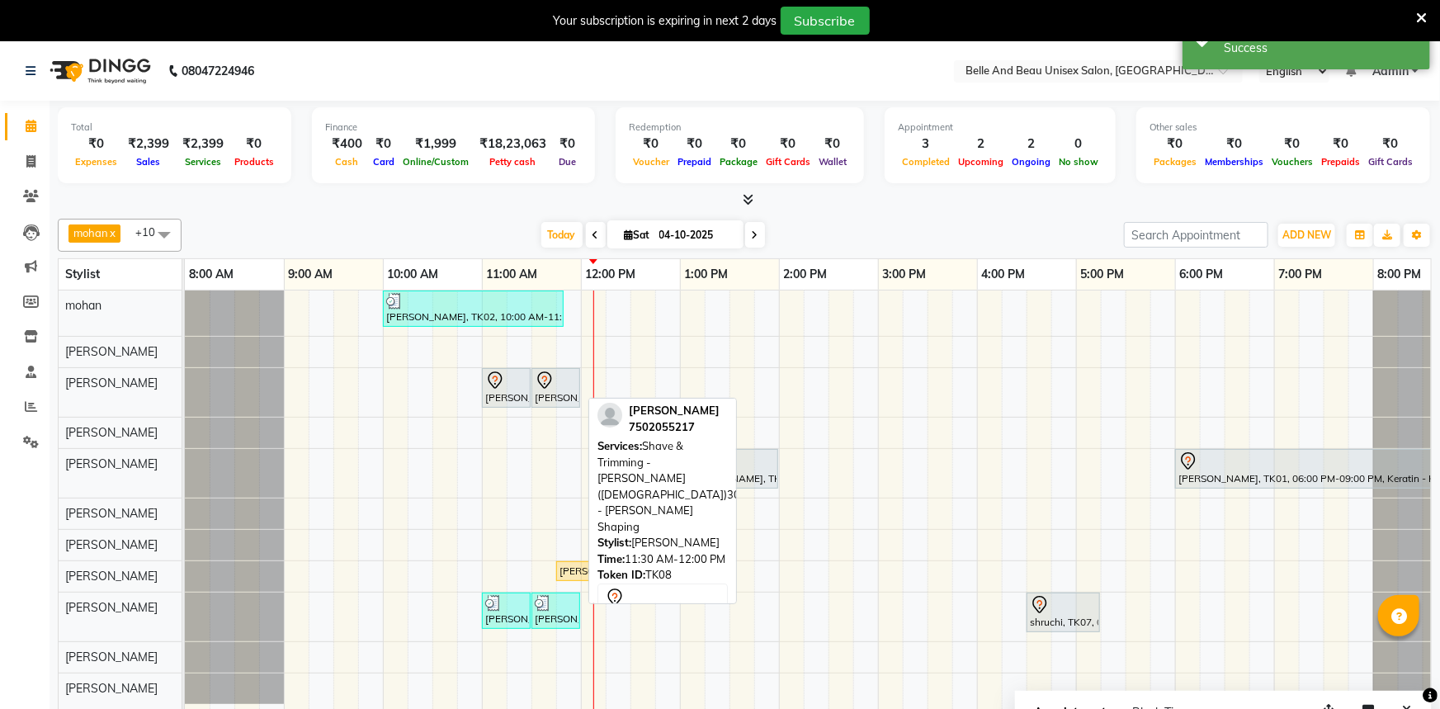
select select "7"
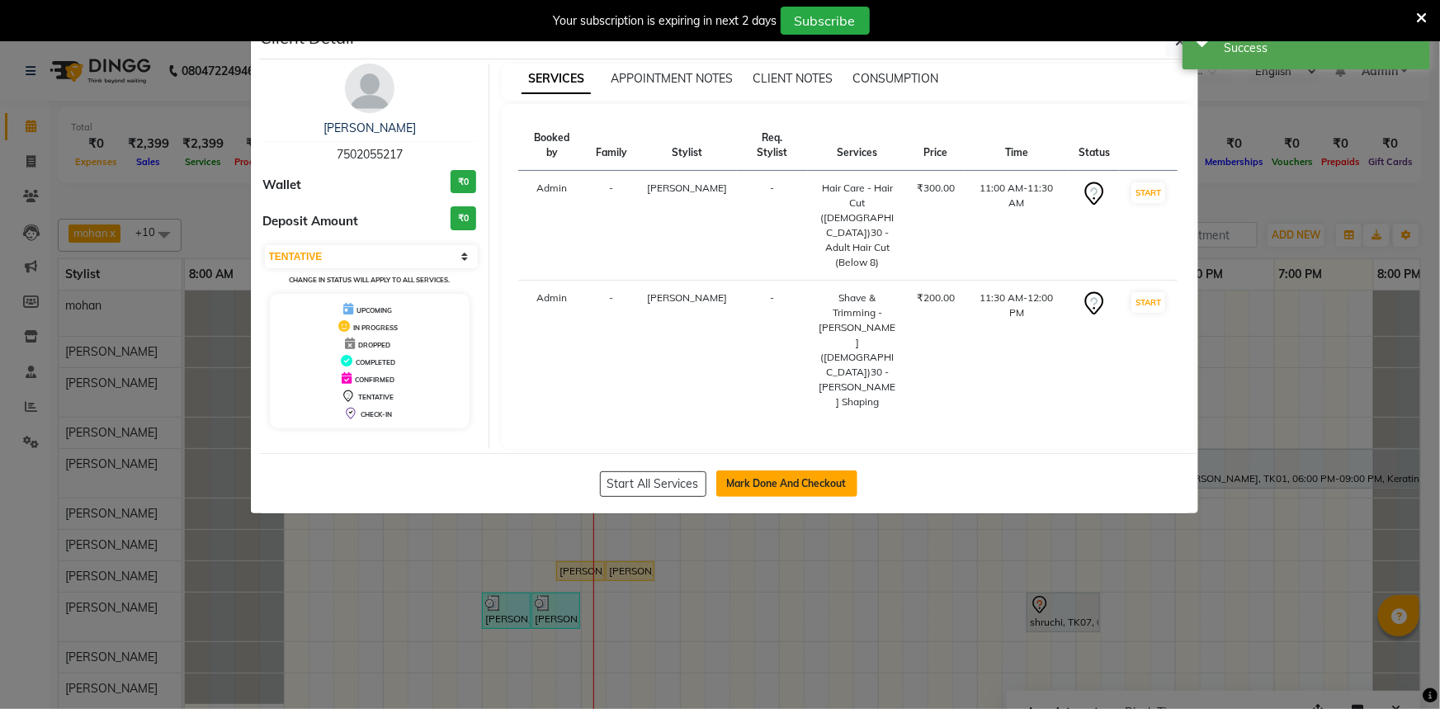
click at [793, 470] on button "Mark Done And Checkout" at bounding box center [786, 483] width 141 height 26
select select "7066"
select select "service"
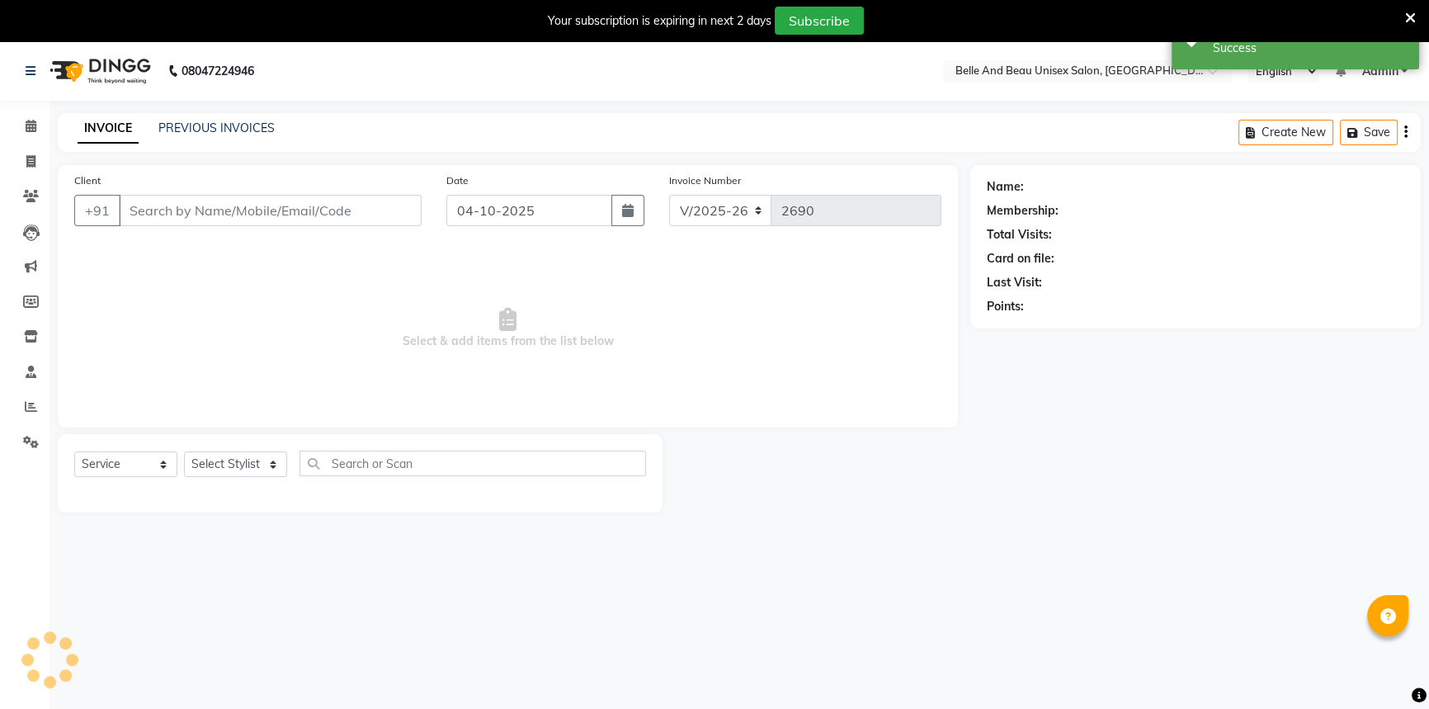
select select "60511"
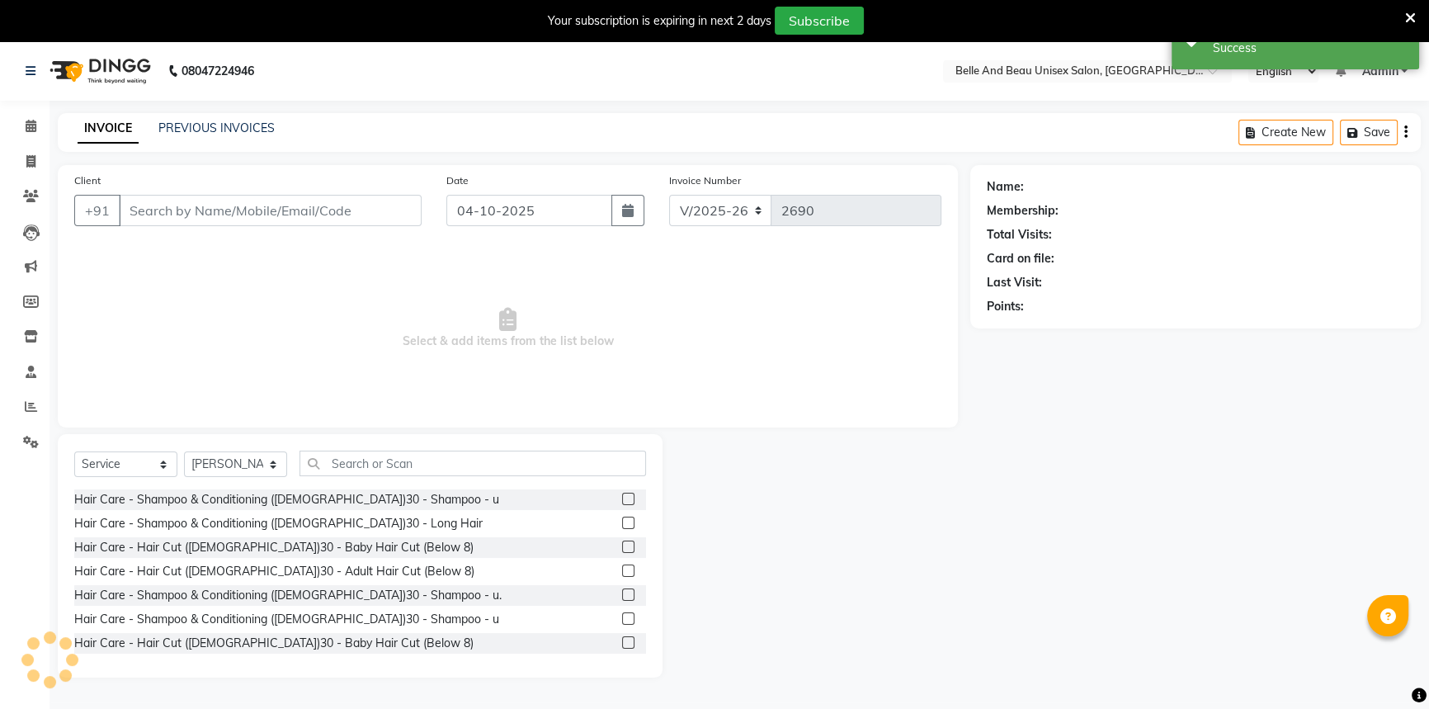
type input "7502055217"
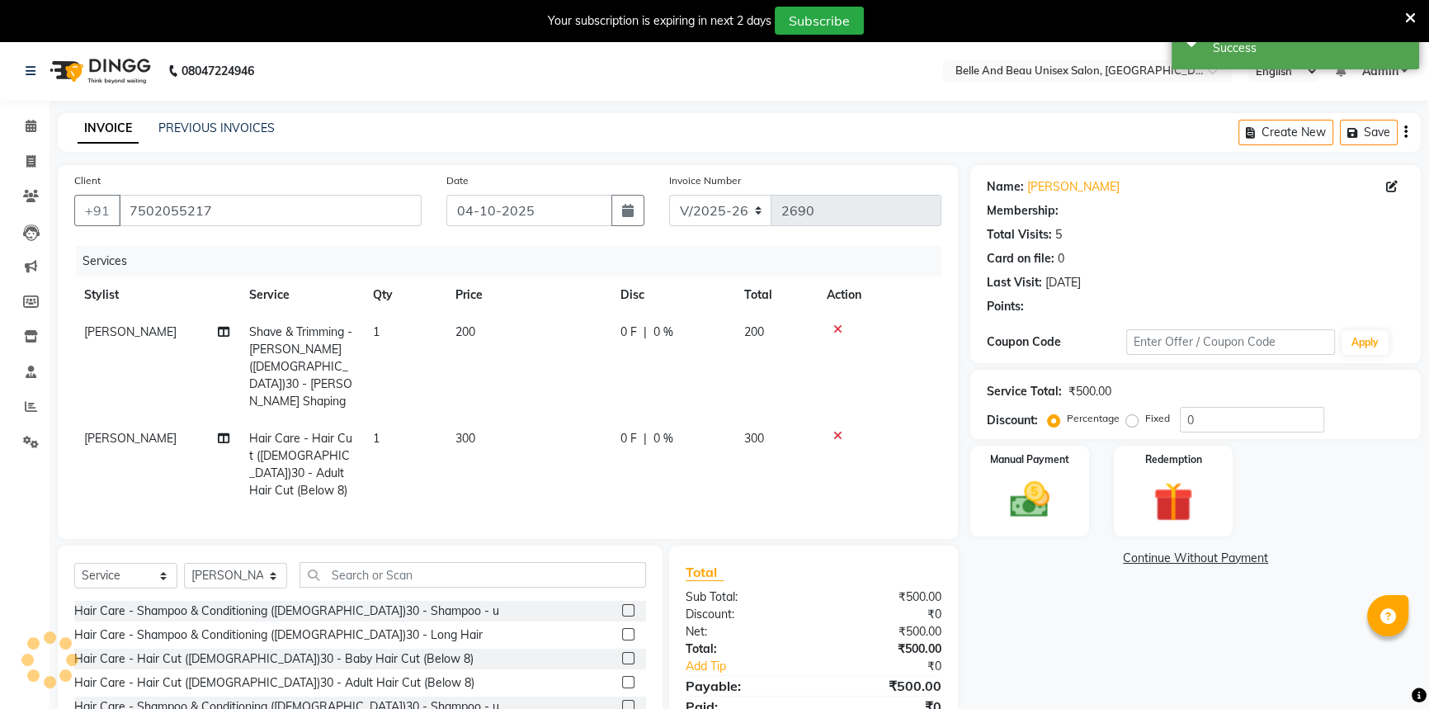
select select "1: Object"
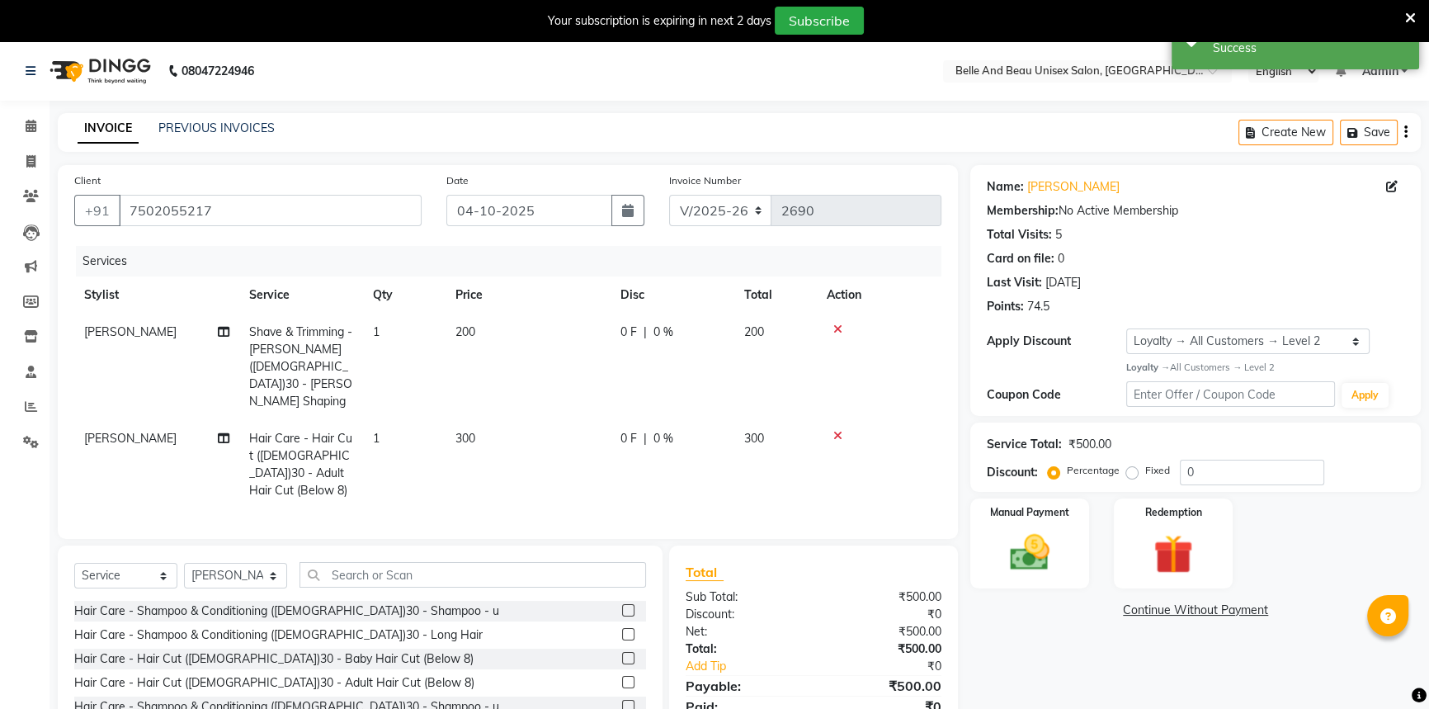
click at [478, 420] on td "300" at bounding box center [528, 464] width 165 height 89
select select "59227"
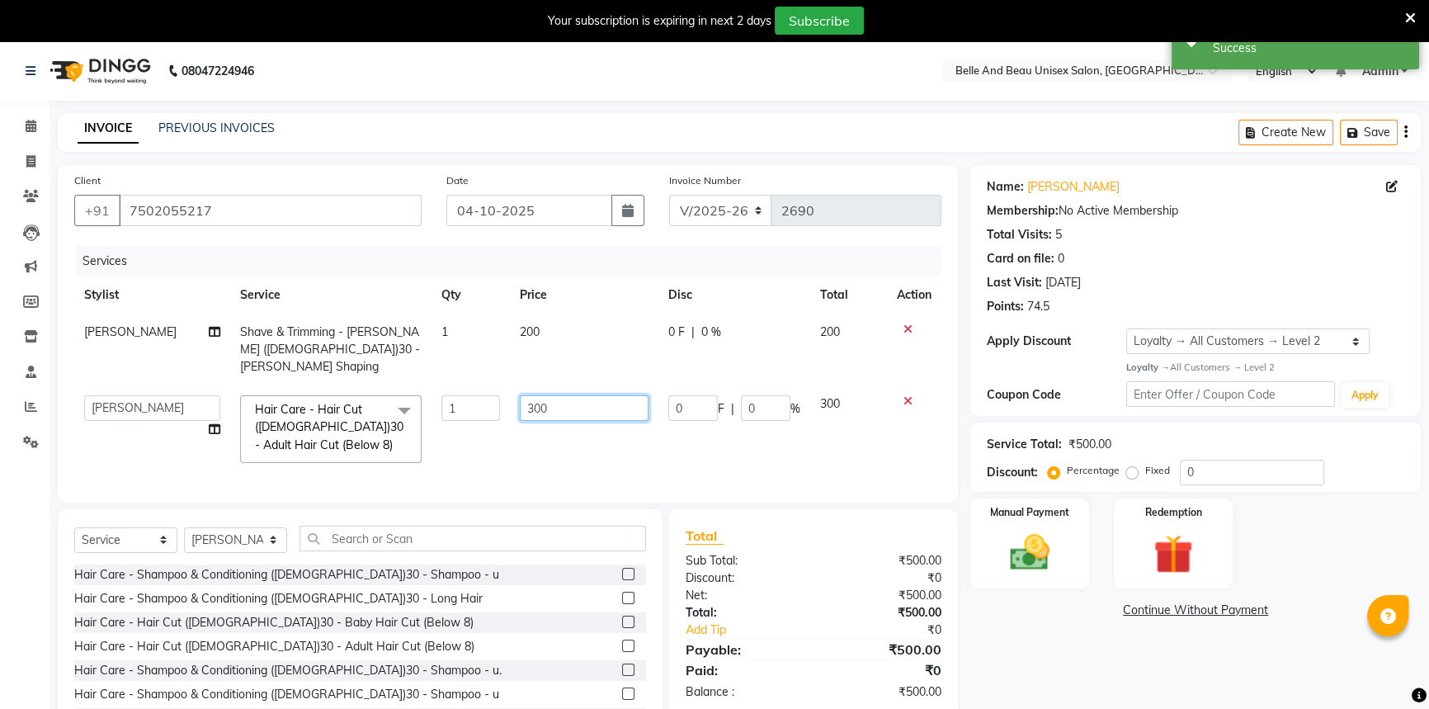
click at [602, 395] on input "300" at bounding box center [584, 408] width 129 height 26
type input "3"
type input "350"
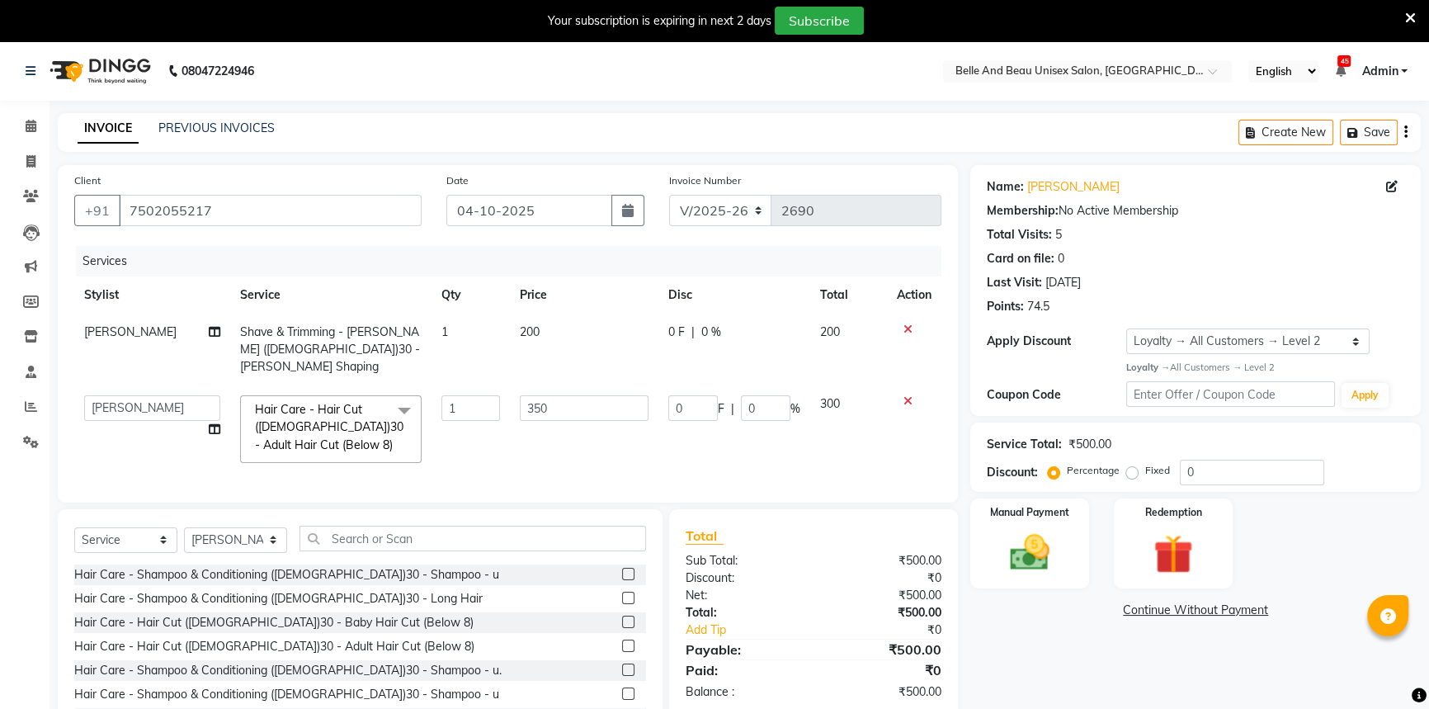
click at [600, 423] on td "350" at bounding box center [584, 428] width 149 height 87
select select "59227"
click at [1045, 545] on img at bounding box center [1030, 552] width 67 height 47
click at [1190, 611] on span "ONLINE" at bounding box center [1195, 611] width 43 height 19
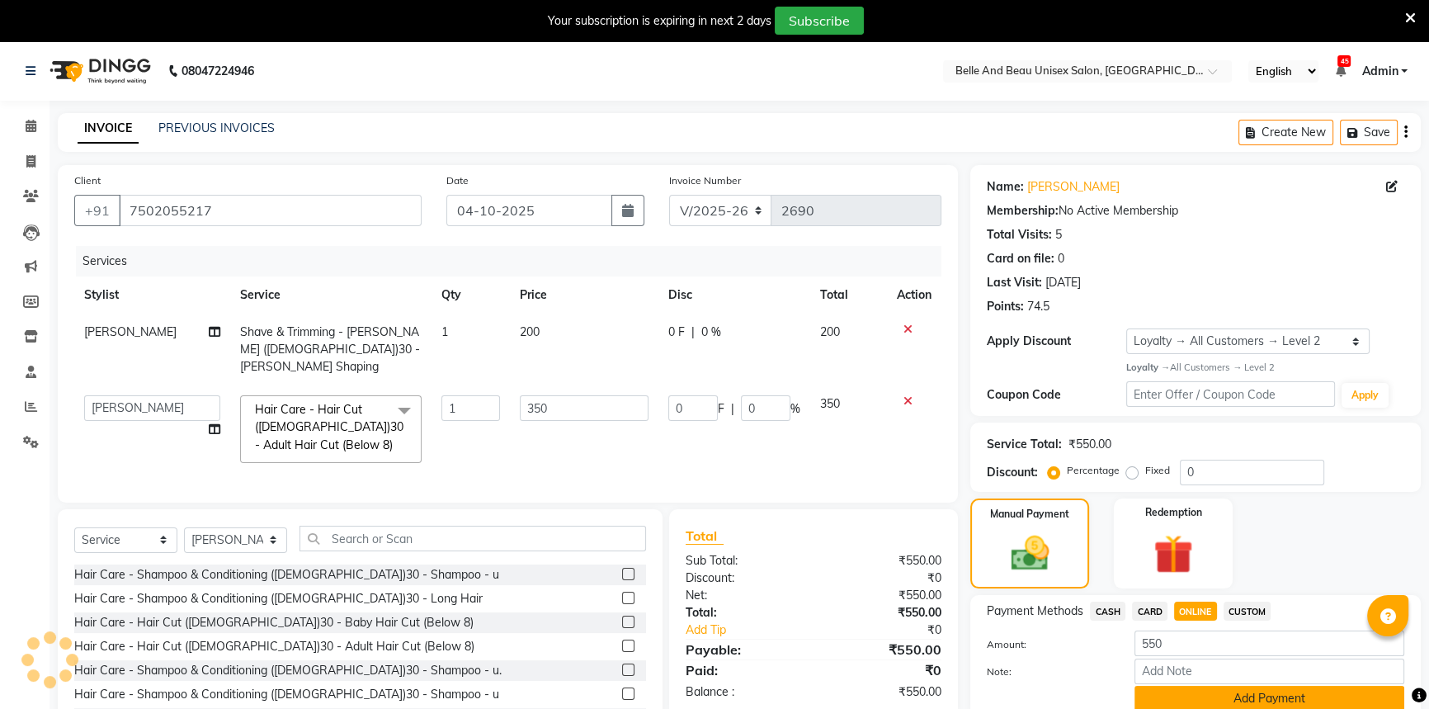
click at [1204, 694] on button "Add Payment" at bounding box center [1270, 699] width 270 height 26
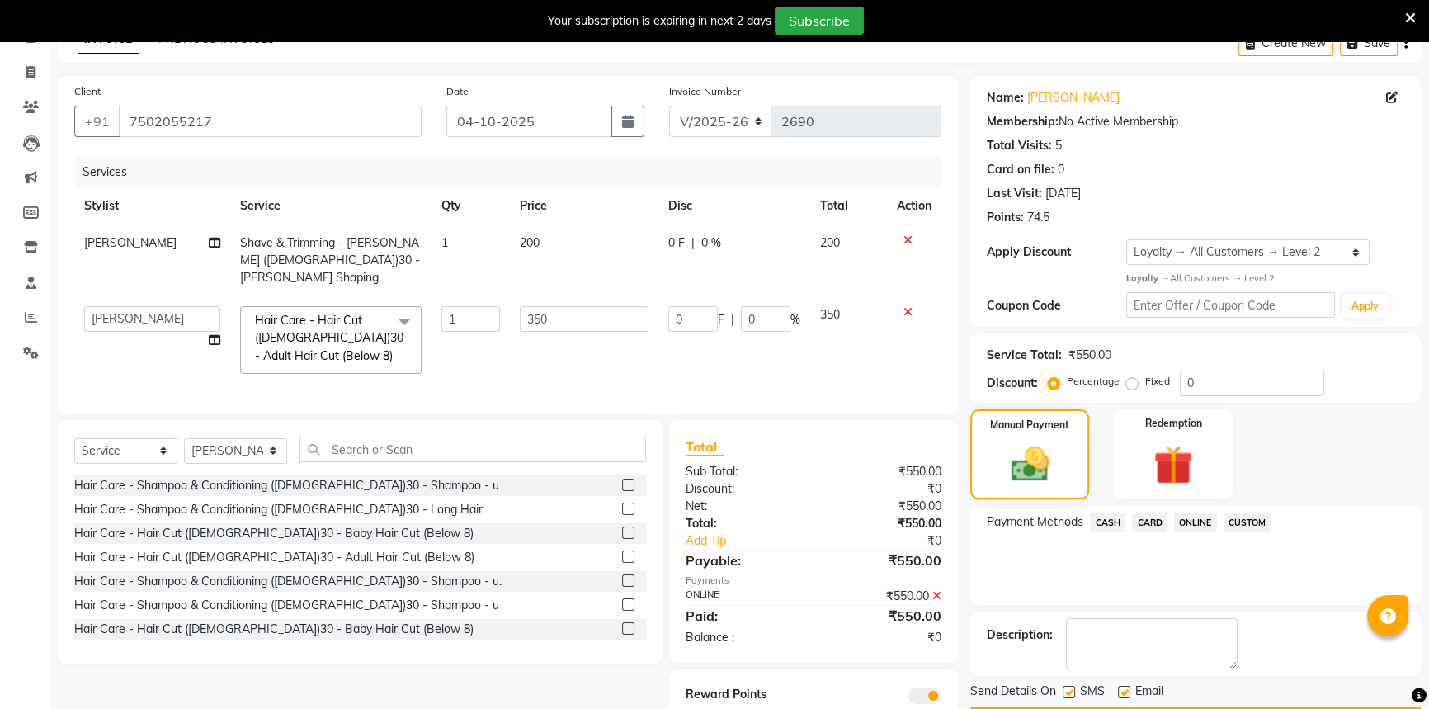
scroll to position [144, 0]
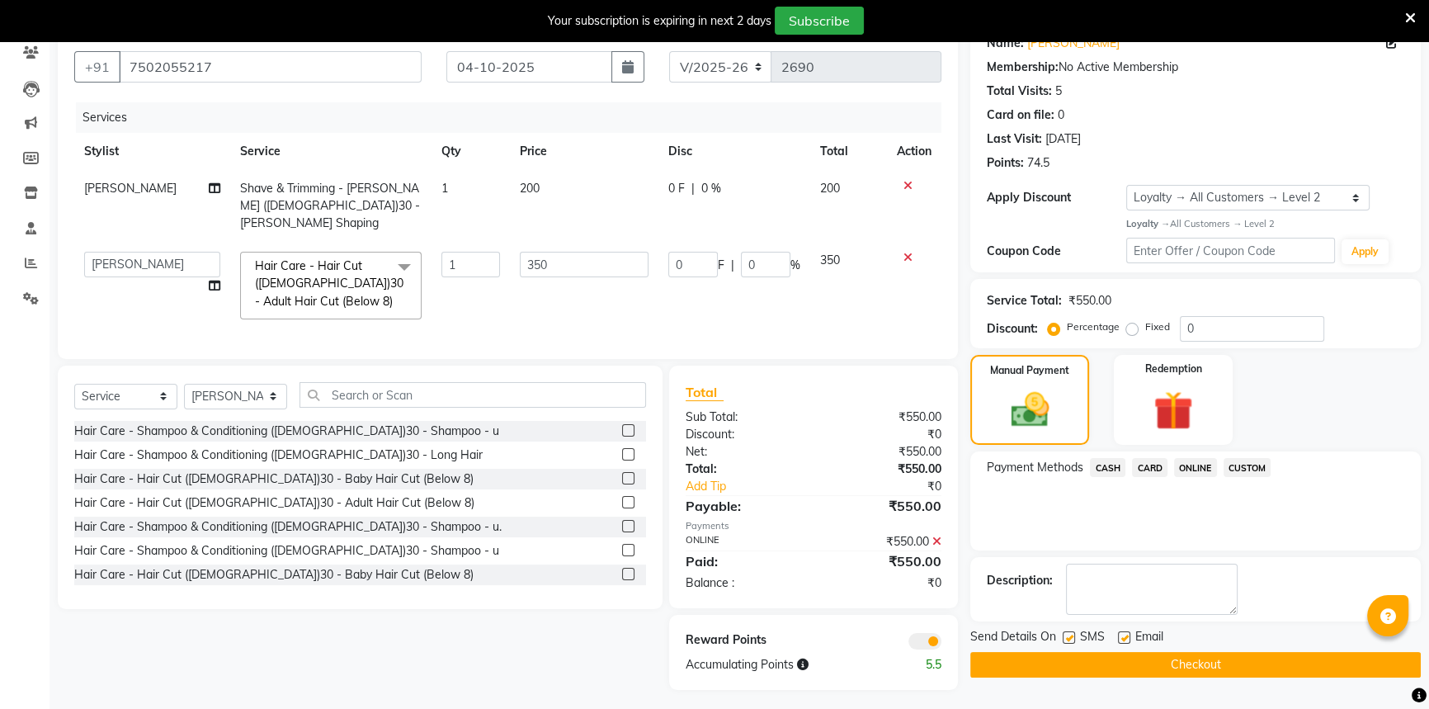
click at [1269, 661] on button "Checkout" at bounding box center [1195, 665] width 451 height 26
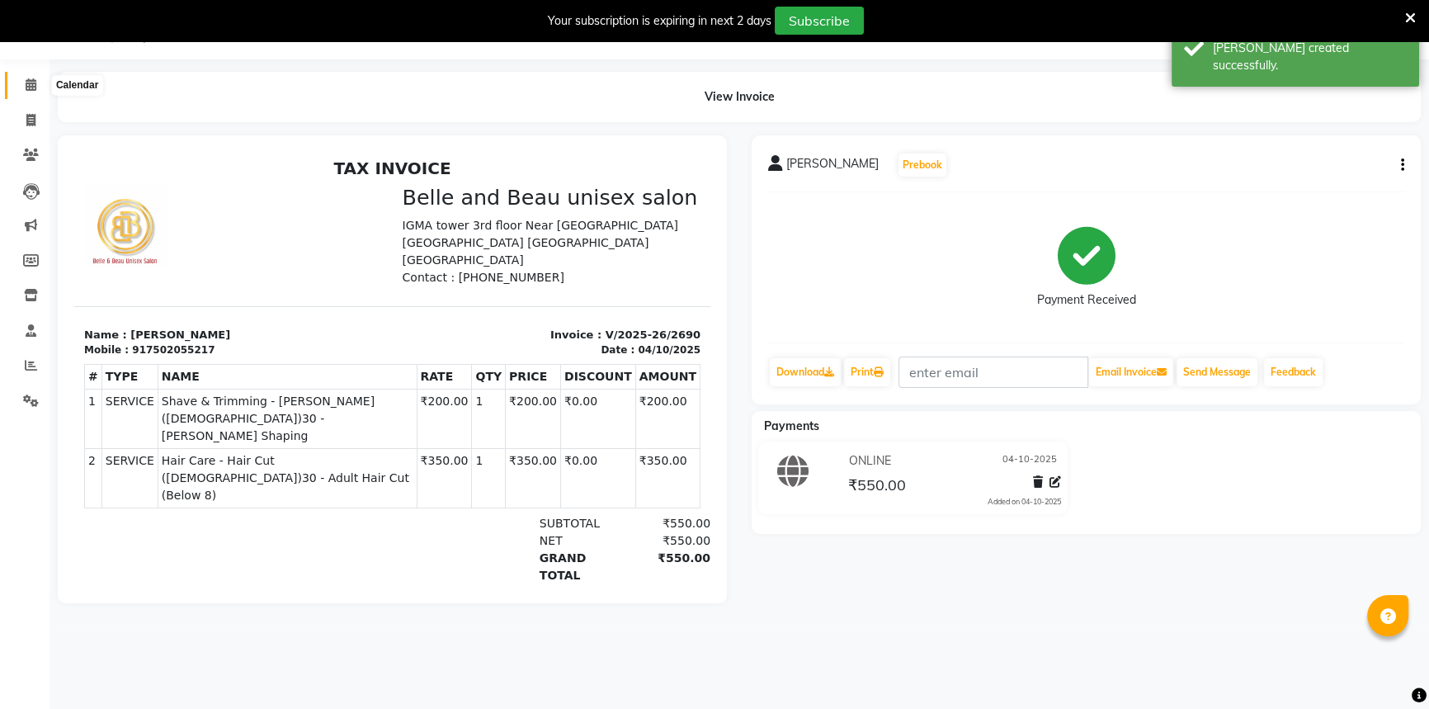
click at [31, 83] on icon at bounding box center [31, 84] width 11 height 12
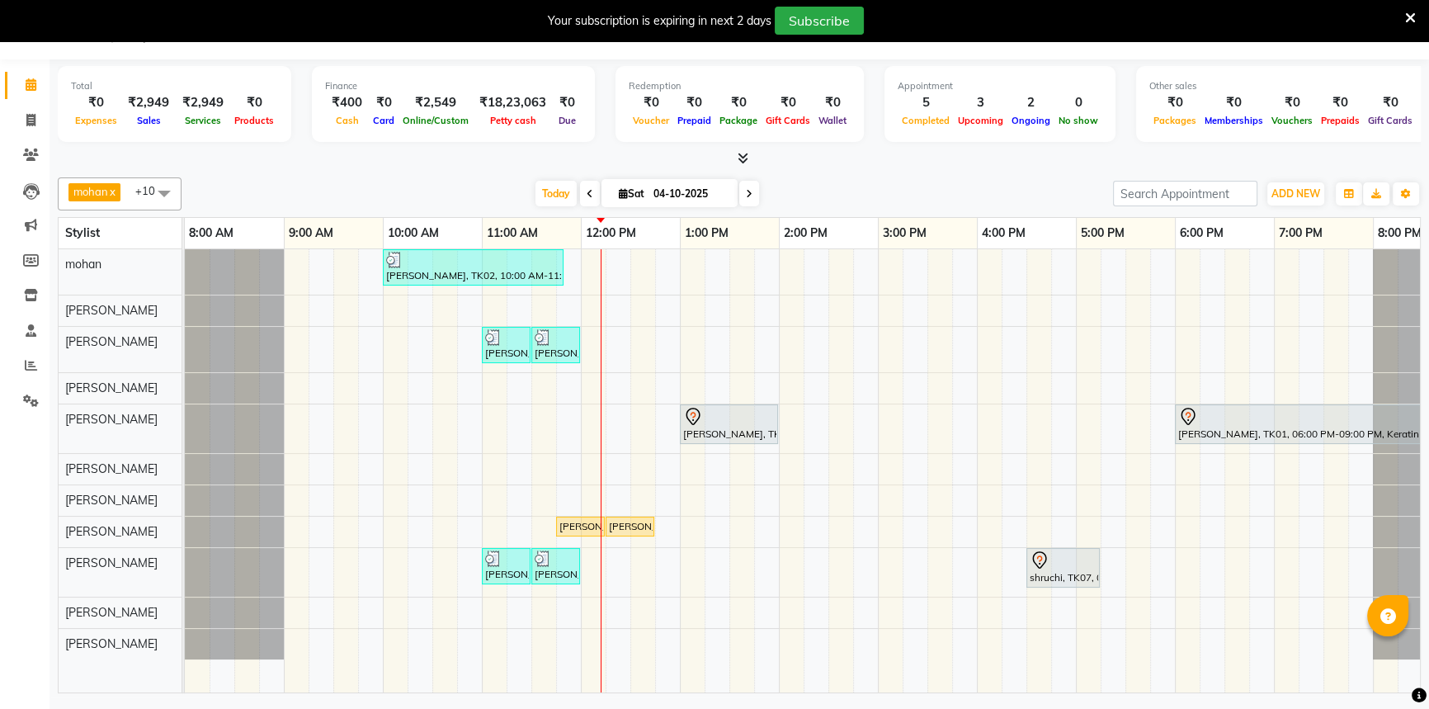
click at [1405, 19] on icon at bounding box center [1410, 18] width 11 height 15
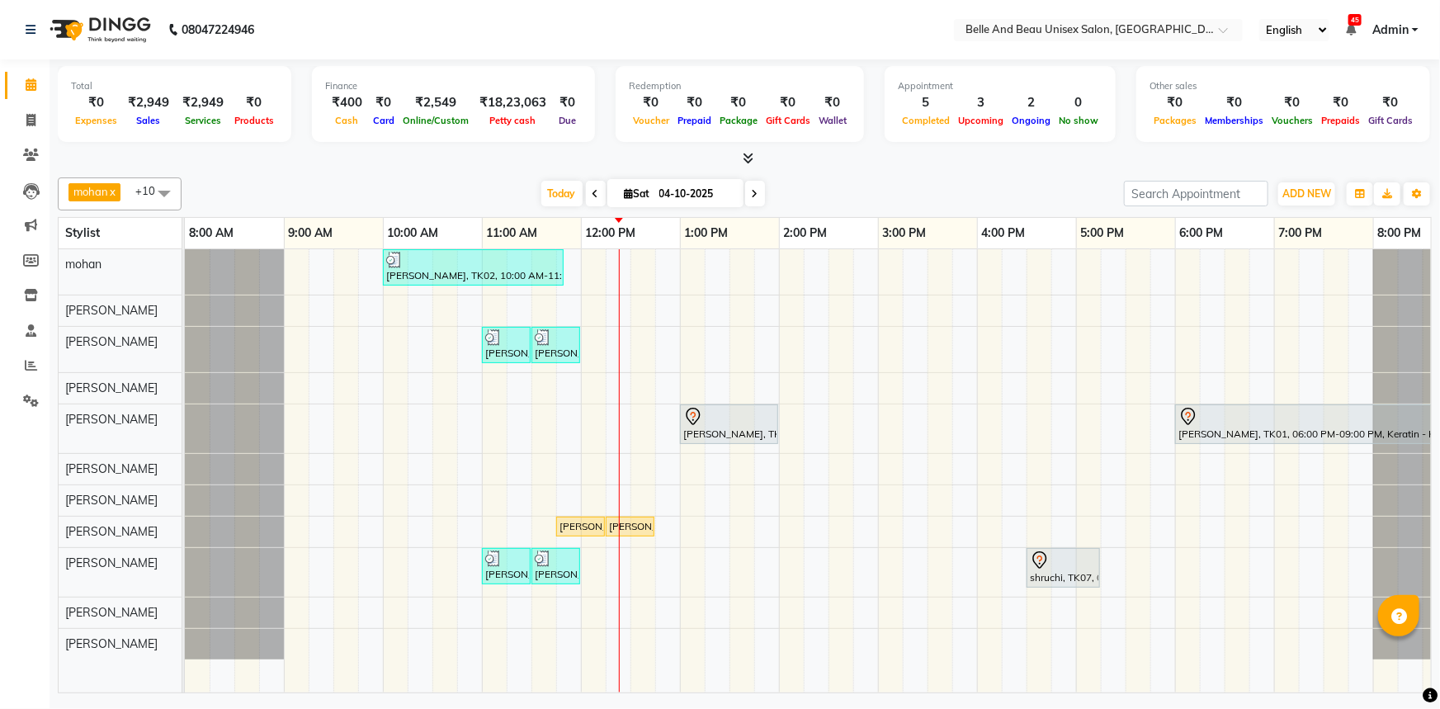
click at [695, 312] on div "PRAVEEN LOKHENDE, TK02, 10:00 AM-11:50 AM, offer 999,Hair Colour - Global30 - G…" at bounding box center [828, 470] width 1287 height 443
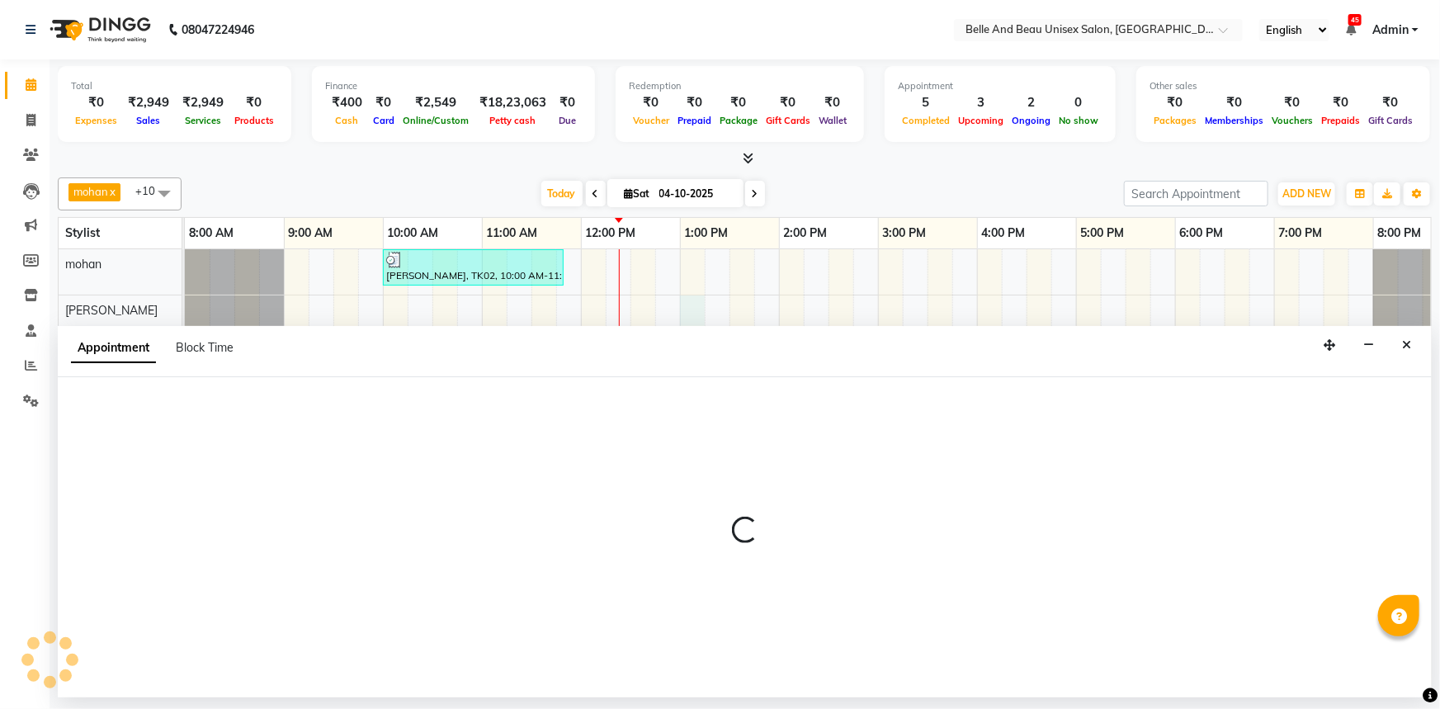
select select "59222"
select select "780"
select select "tentative"
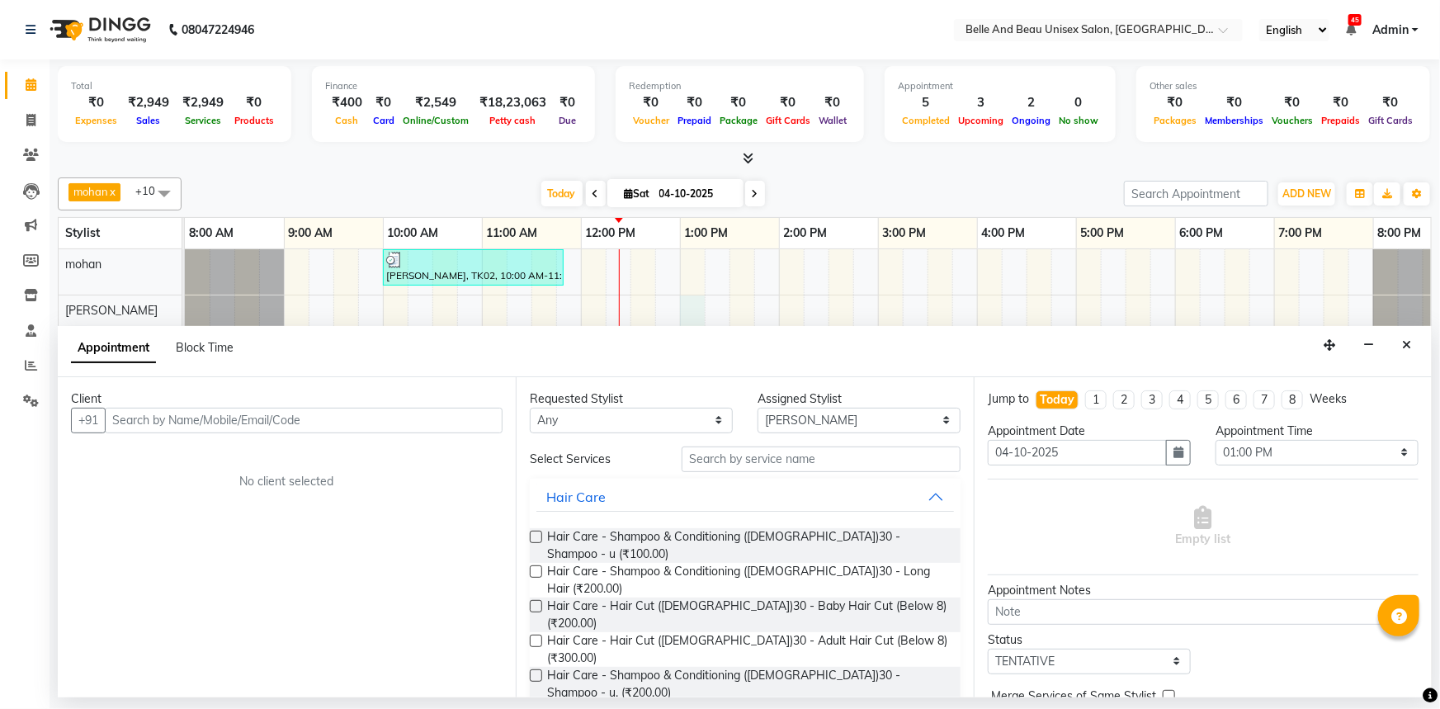
click at [155, 422] on input "text" at bounding box center [304, 421] width 398 height 26
type input "8819882776"
click at [462, 420] on span "Add Client" at bounding box center [468, 420] width 55 height 15
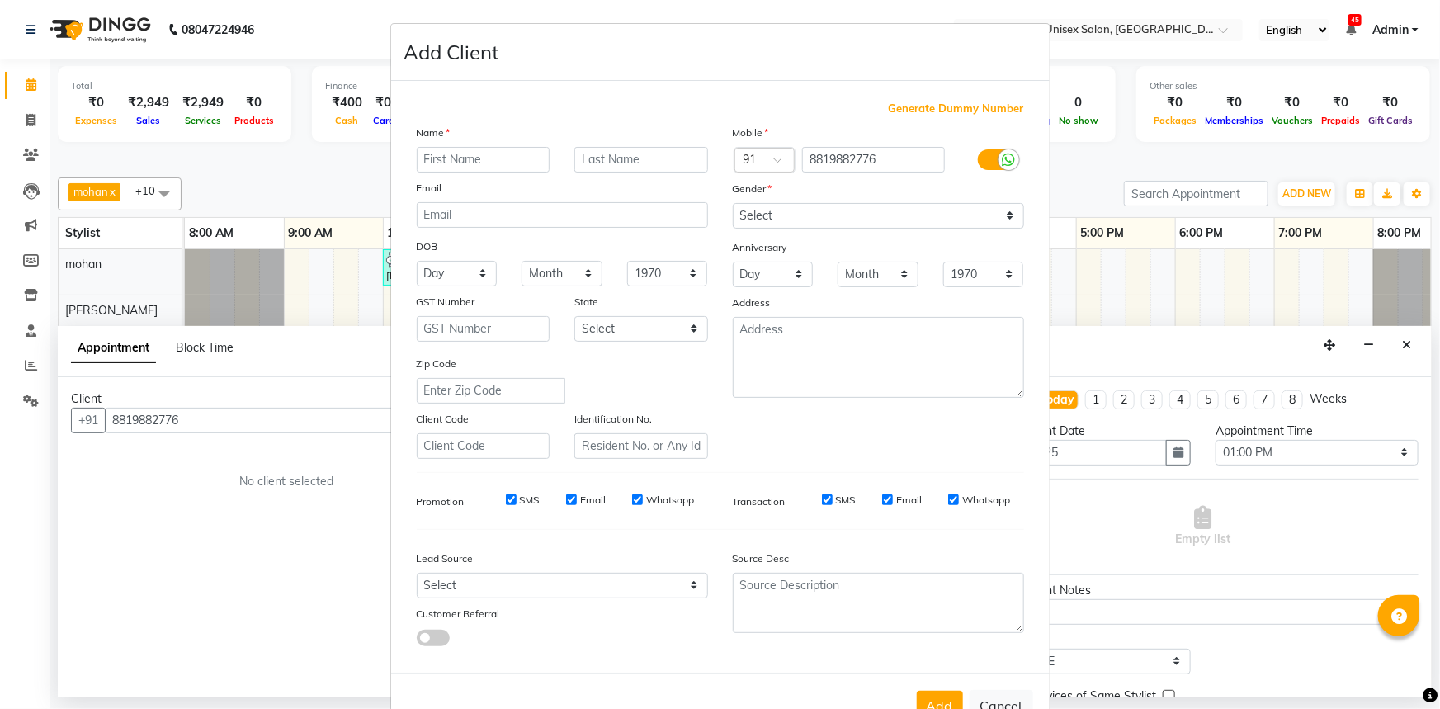
click at [494, 151] on input "text" at bounding box center [484, 160] width 134 height 26
type input "drapurva"
click at [588, 157] on input "text" at bounding box center [641, 160] width 134 height 26
type input "chowdhury"
click at [861, 217] on select "Select Male Female Other Prefer Not To Say" at bounding box center [878, 216] width 291 height 26
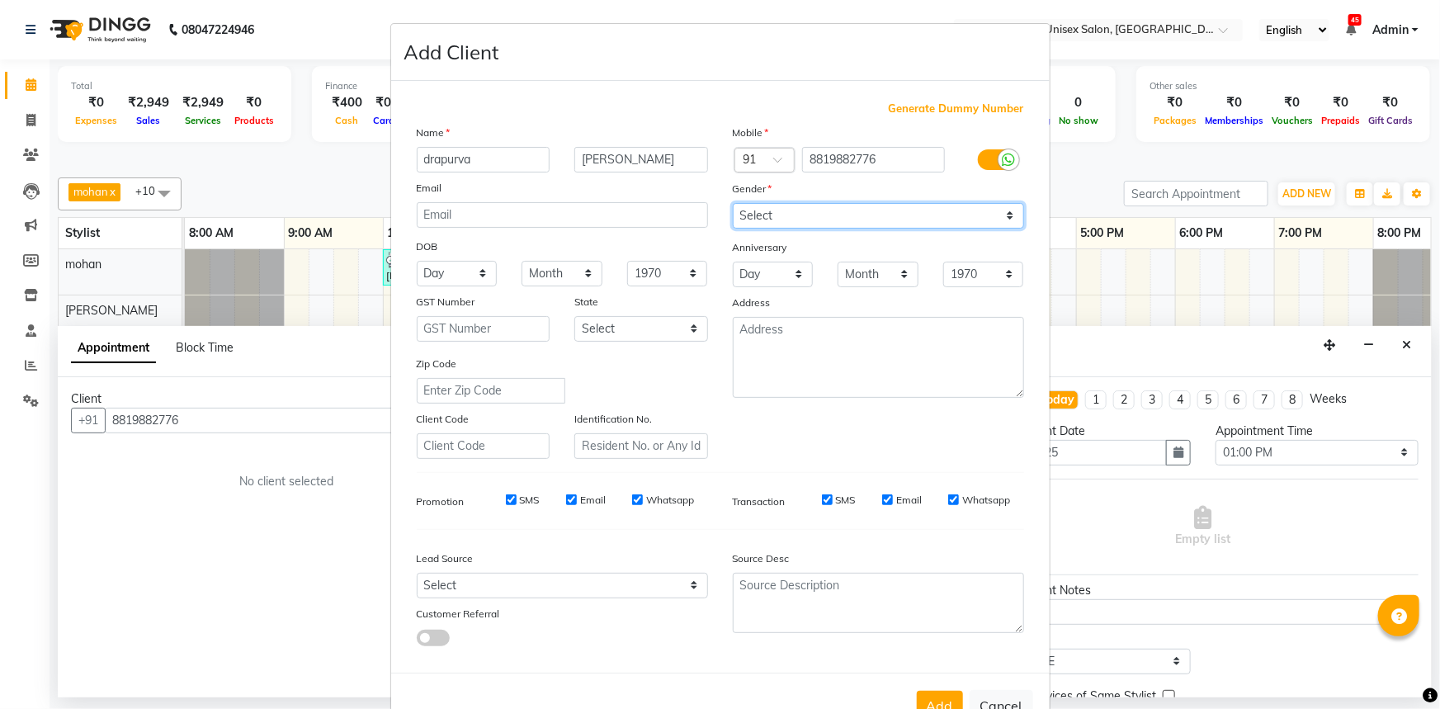
select select "female"
click at [733, 203] on select "Select Male Female Other Prefer Not To Say" at bounding box center [878, 216] width 291 height 26
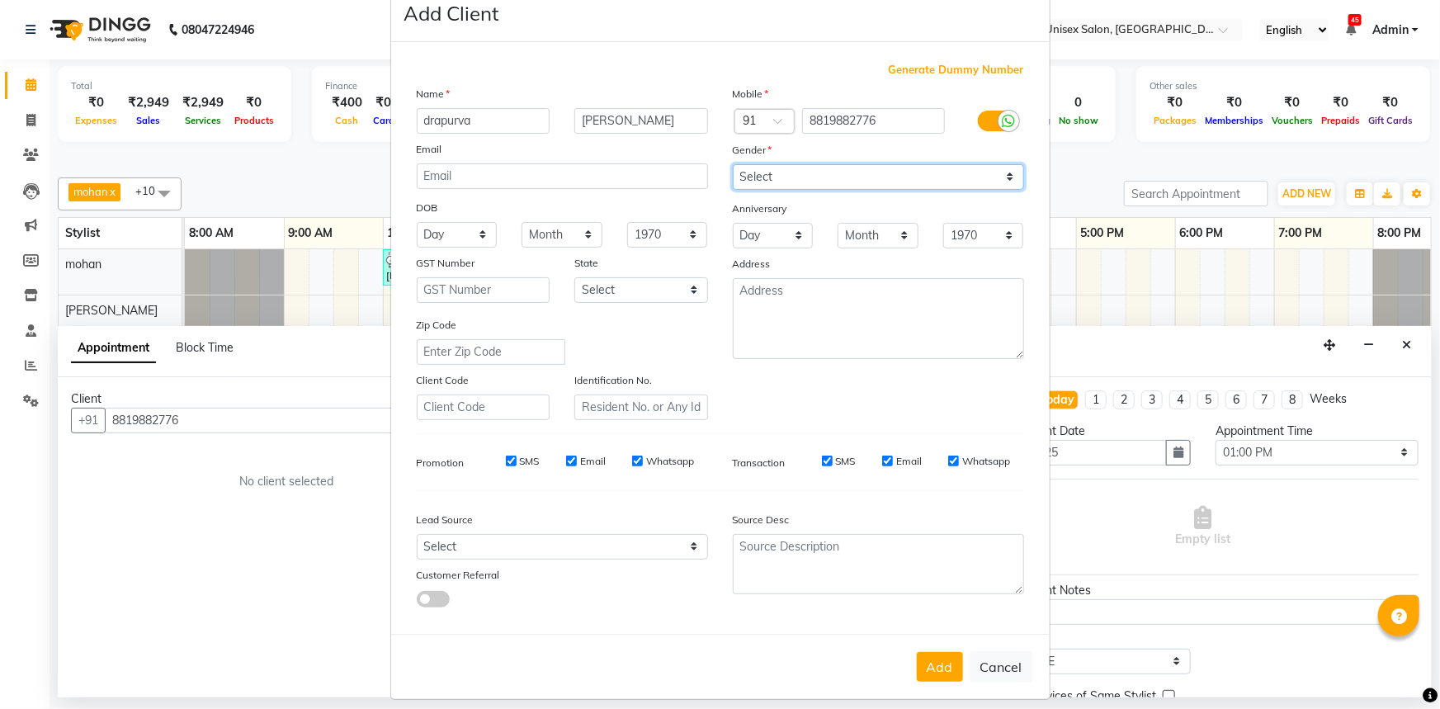
scroll to position [58, 0]
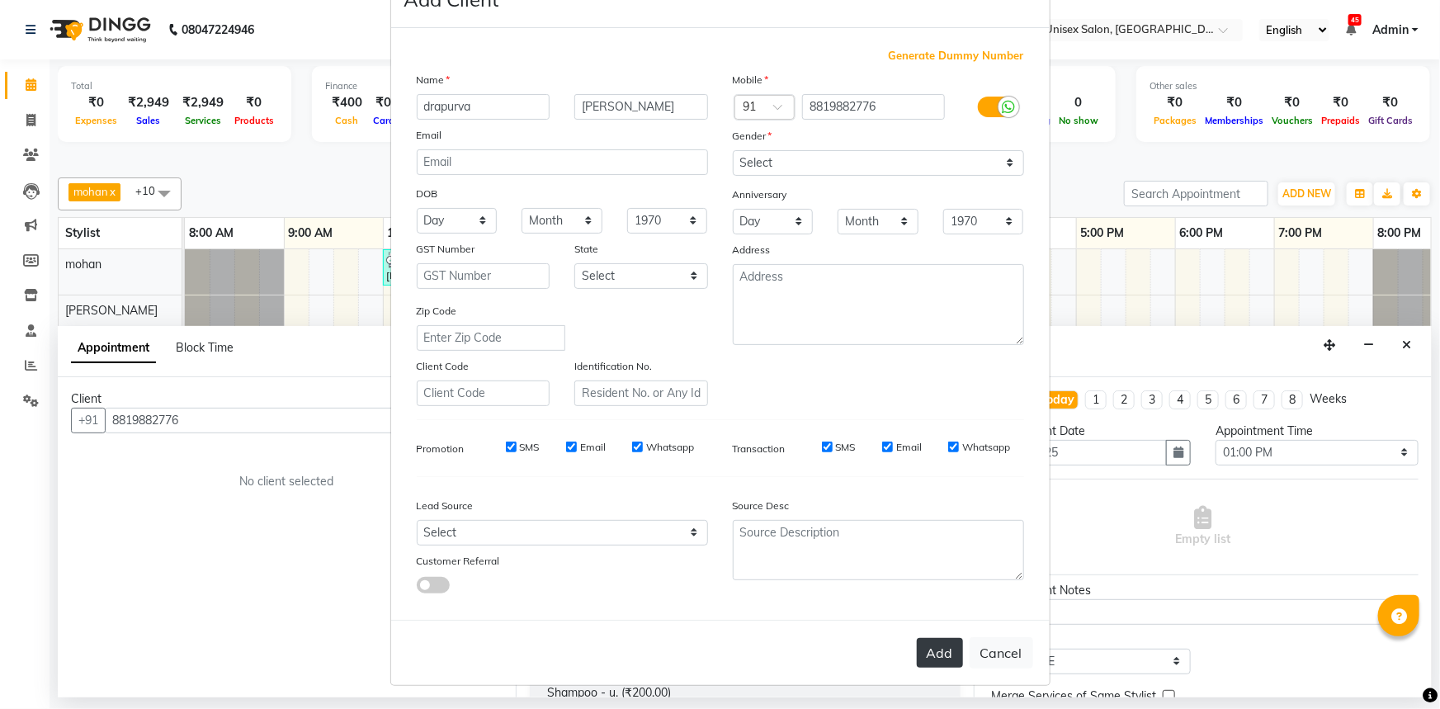
click at [917, 657] on button "Add" at bounding box center [940, 653] width 46 height 30
select select
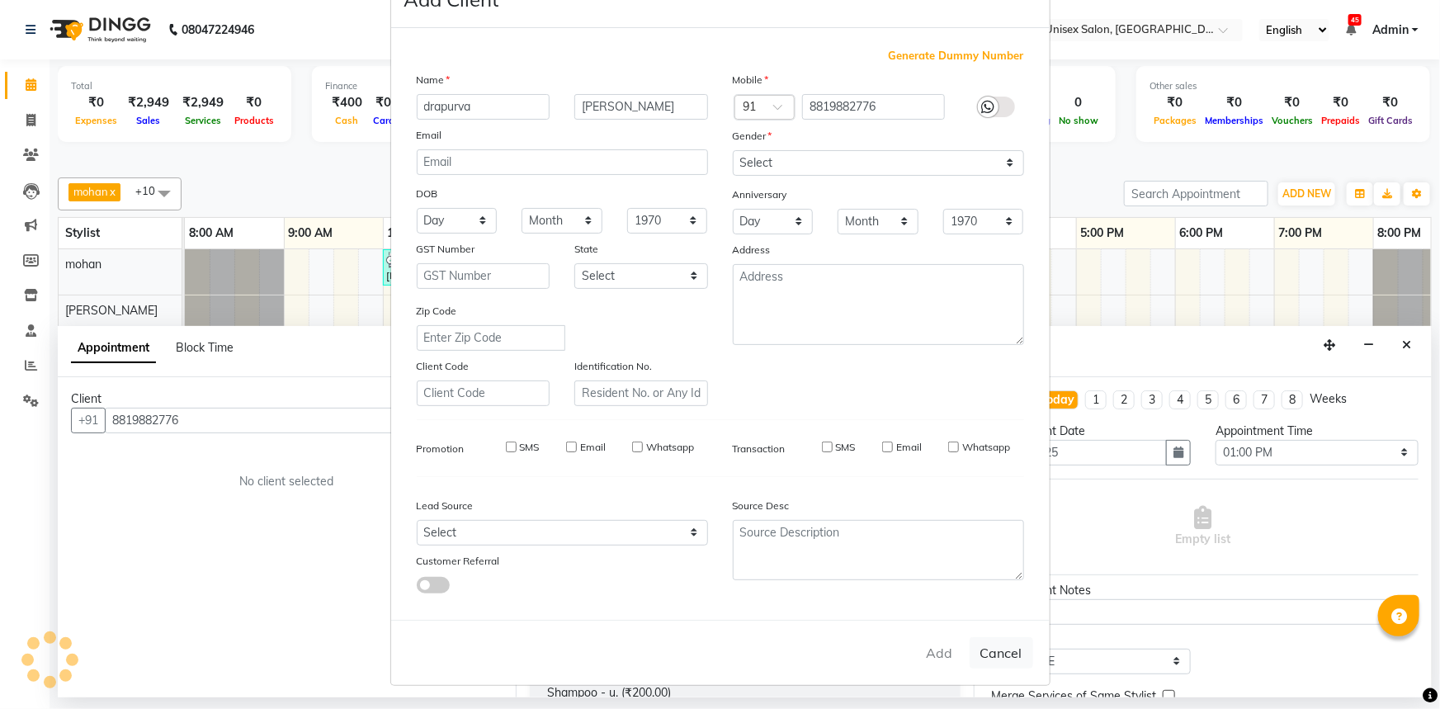
select select
checkbox input "false"
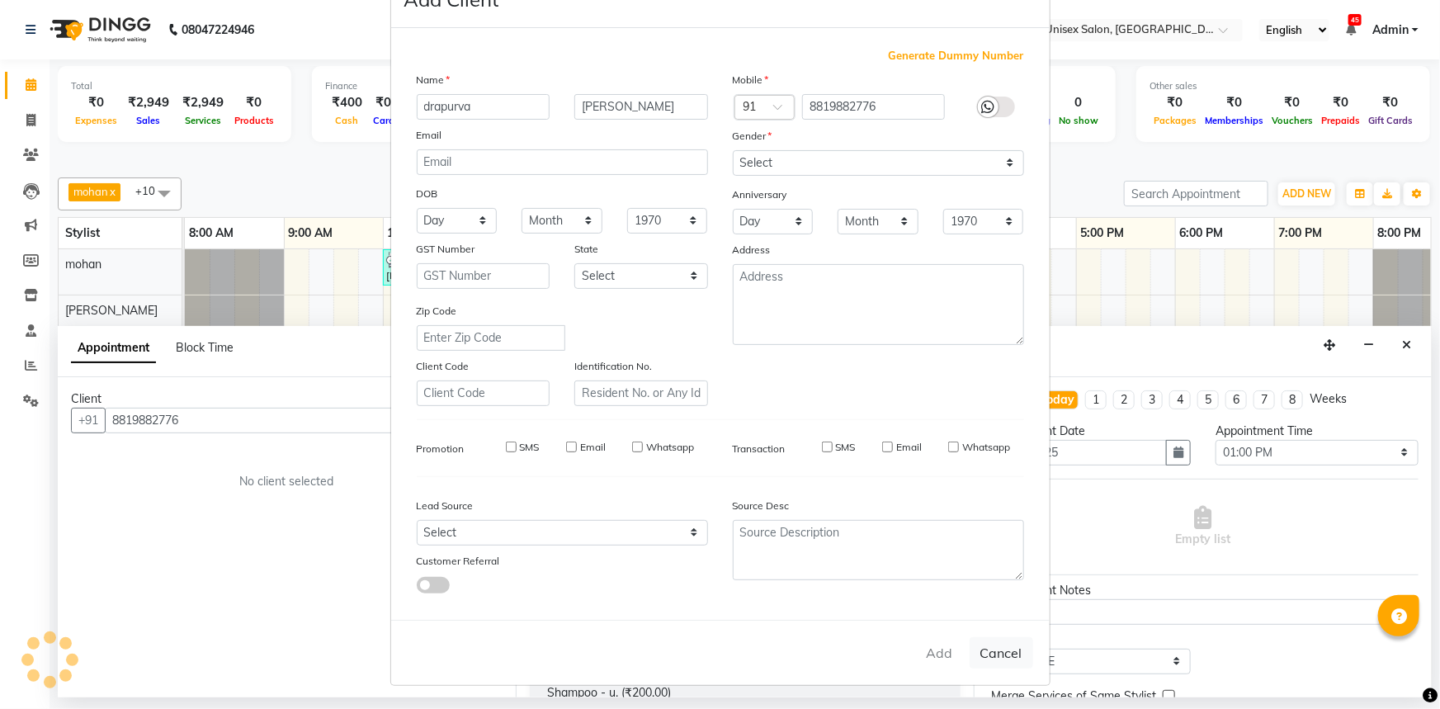
checkbox input "false"
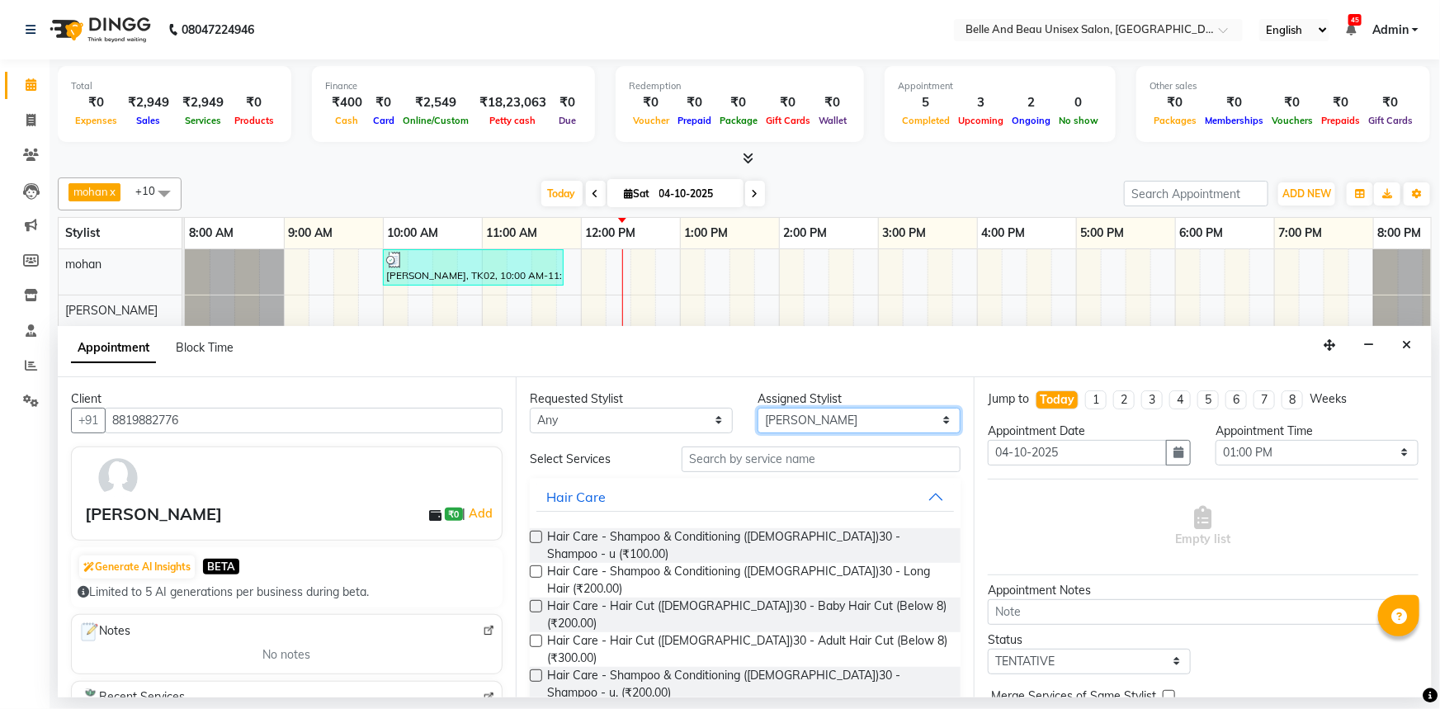
click at [798, 418] on select "Select AVINASH TANDI Gaurav Mandavgane mohan Mukesh Shrivas Nibha Rahul Sen Rek…" at bounding box center [859, 421] width 203 height 26
select select "60511"
click at [758, 408] on select "Select AVINASH TANDI Gaurav Mandavgane mohan Mukesh Shrivas Nibha Rahul Sen Rek…" at bounding box center [859, 421] width 203 height 26
click at [822, 427] on select "Select AVINASH TANDI Gaurav Mandavgane mohan Mukesh Shrivas Nibha Rahul Sen Rek…" at bounding box center [859, 421] width 203 height 26
click at [812, 422] on select "Select AVINASH TANDI Gaurav Mandavgane mohan Mukesh Shrivas Nibha Rahul Sen Rek…" at bounding box center [859, 421] width 203 height 26
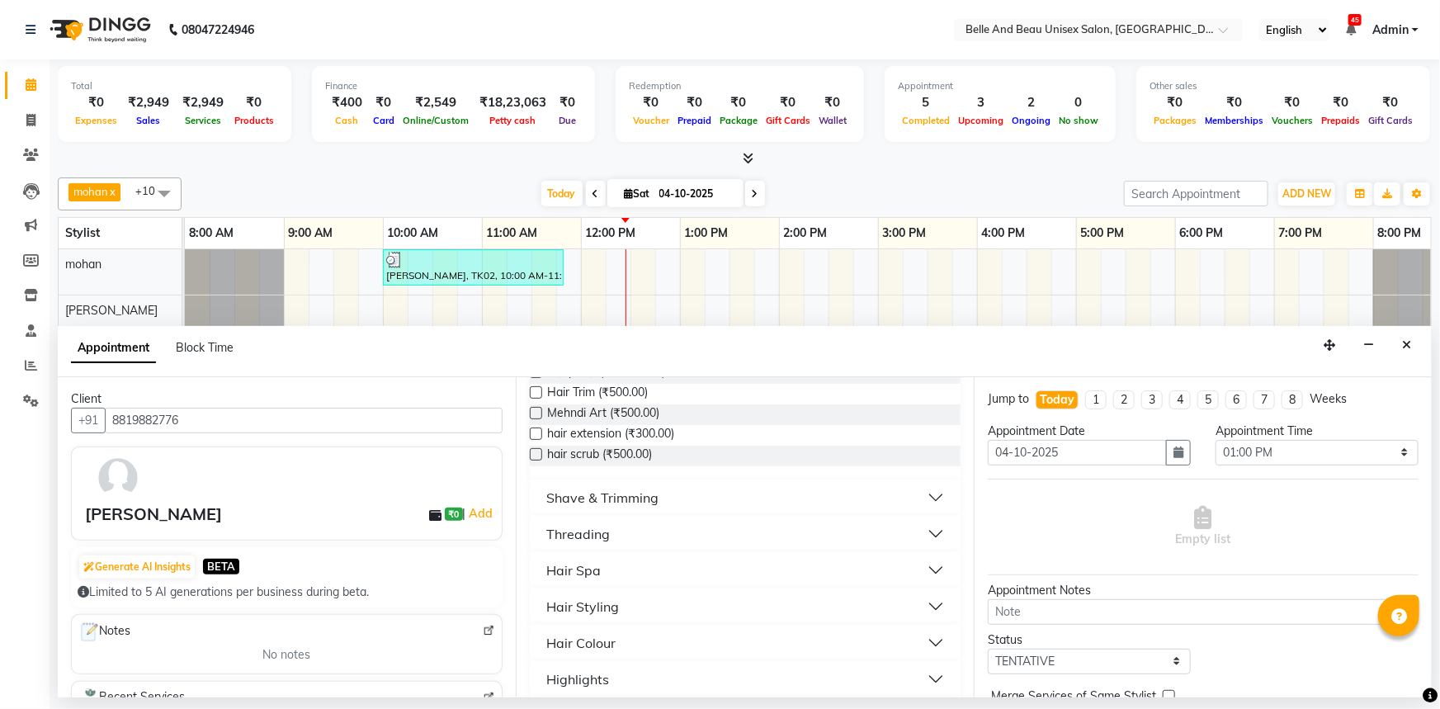
scroll to position [600, 0]
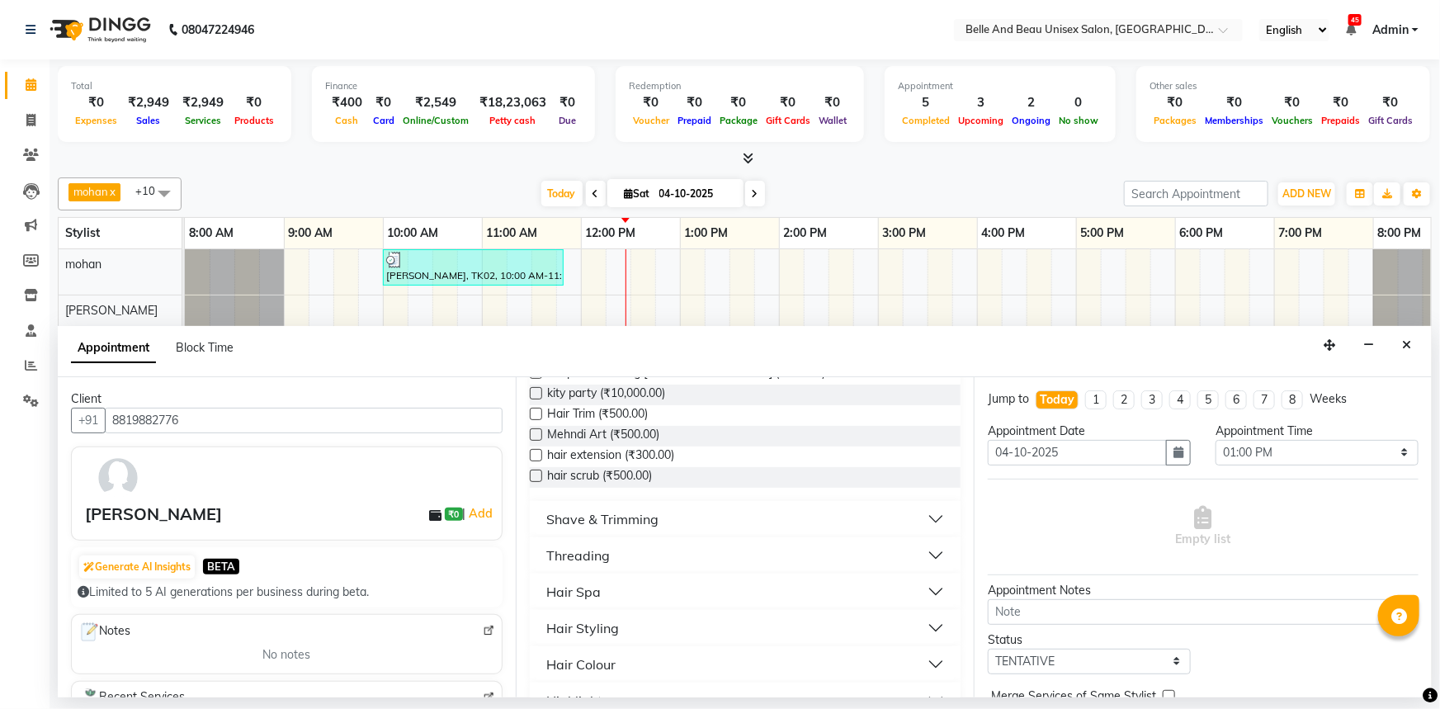
click at [656, 613] on button "Hair Styling" at bounding box center [745, 628] width 418 height 30
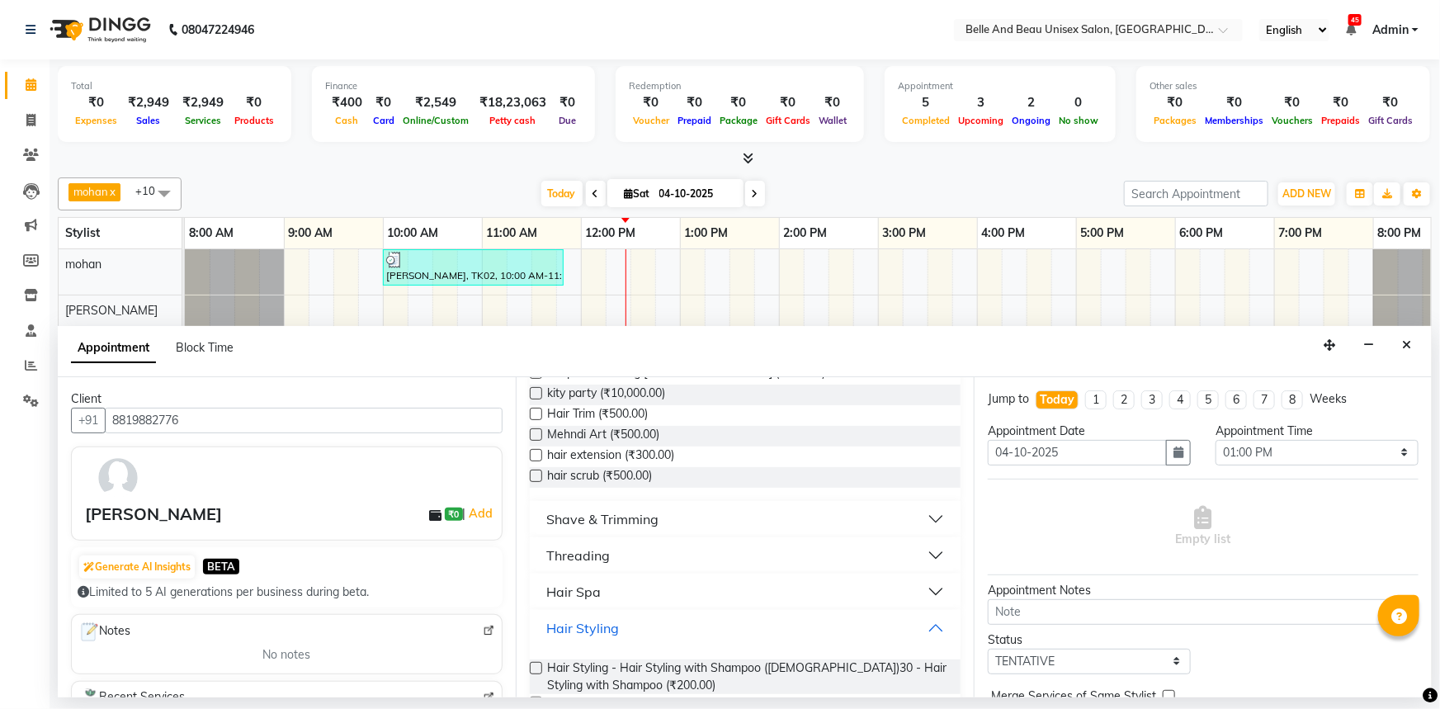
scroll to position [675, 0]
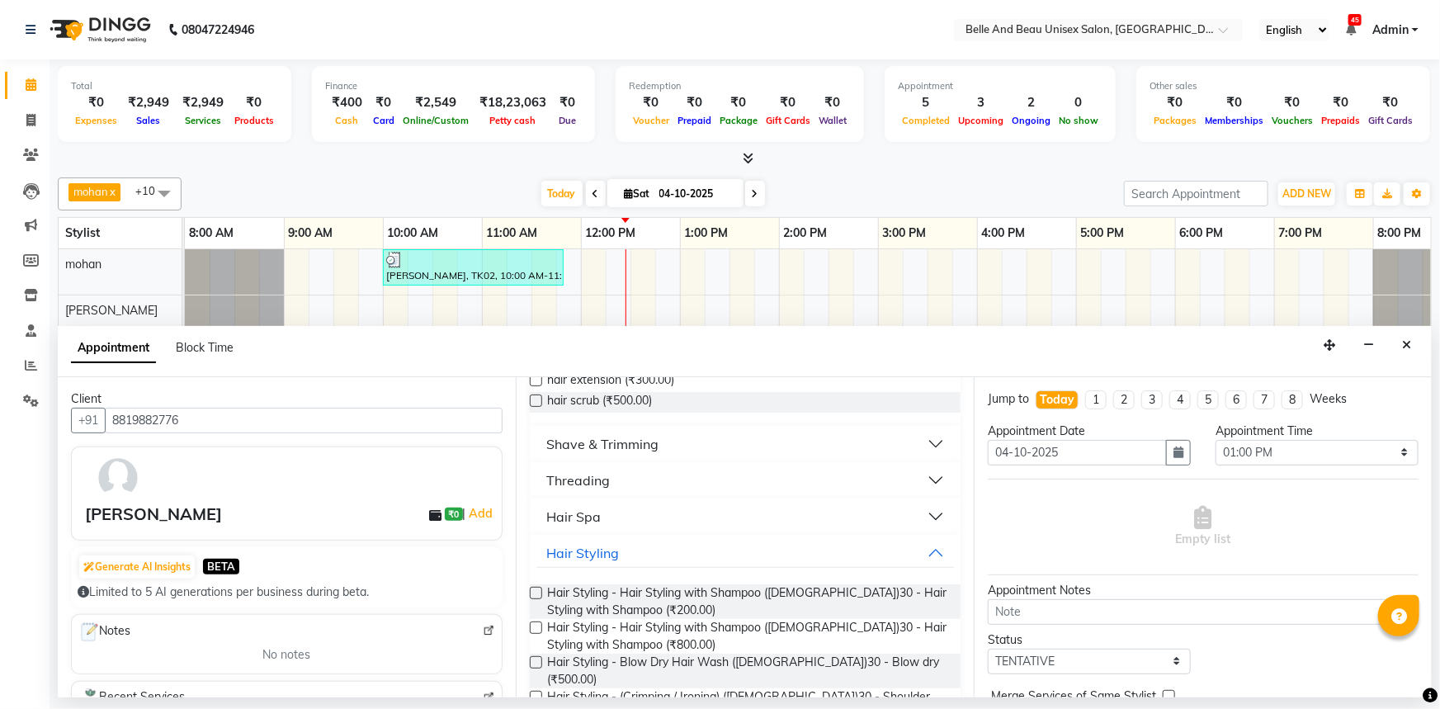
click at [540, 656] on label at bounding box center [536, 662] width 12 height 12
click at [540, 659] on input "checkbox" at bounding box center [535, 664] width 11 height 11
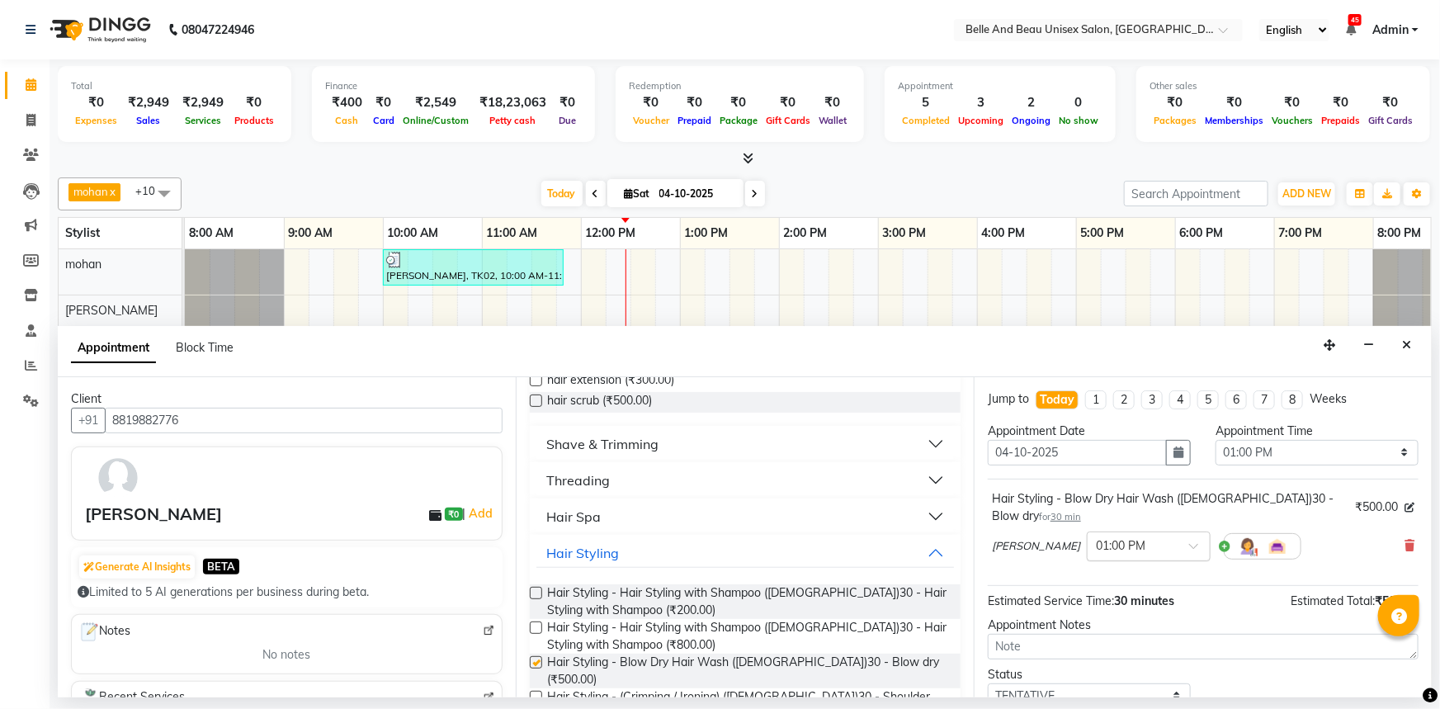
checkbox input "false"
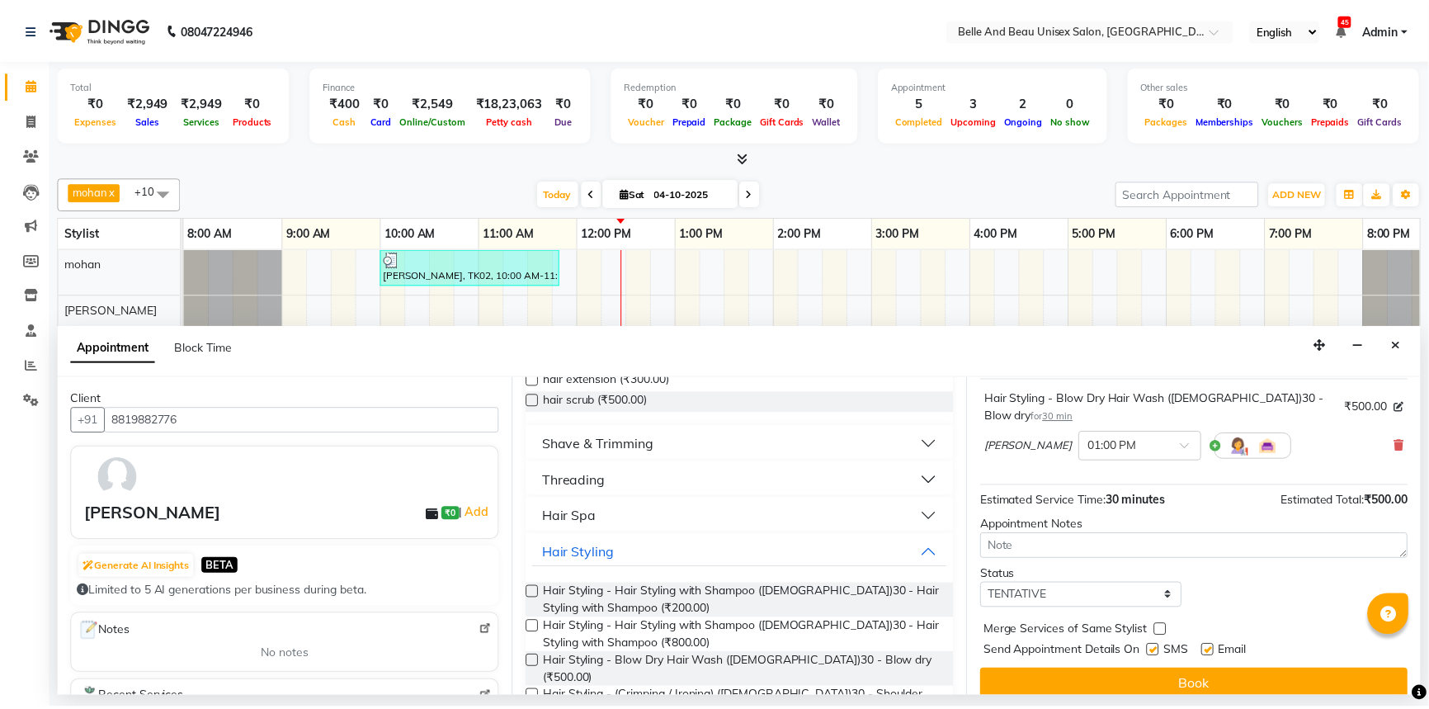
scroll to position [115, 0]
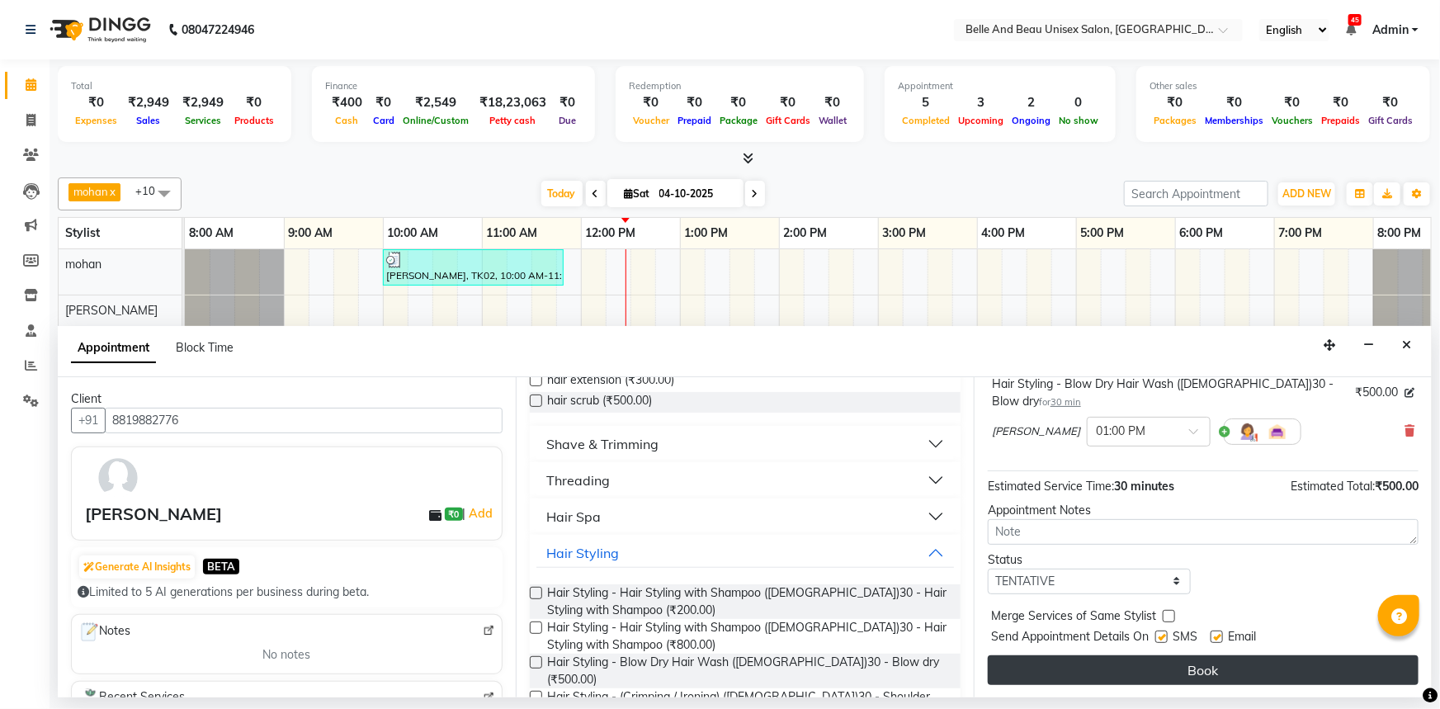
click at [1135, 666] on button "Book" at bounding box center [1203, 670] width 431 height 30
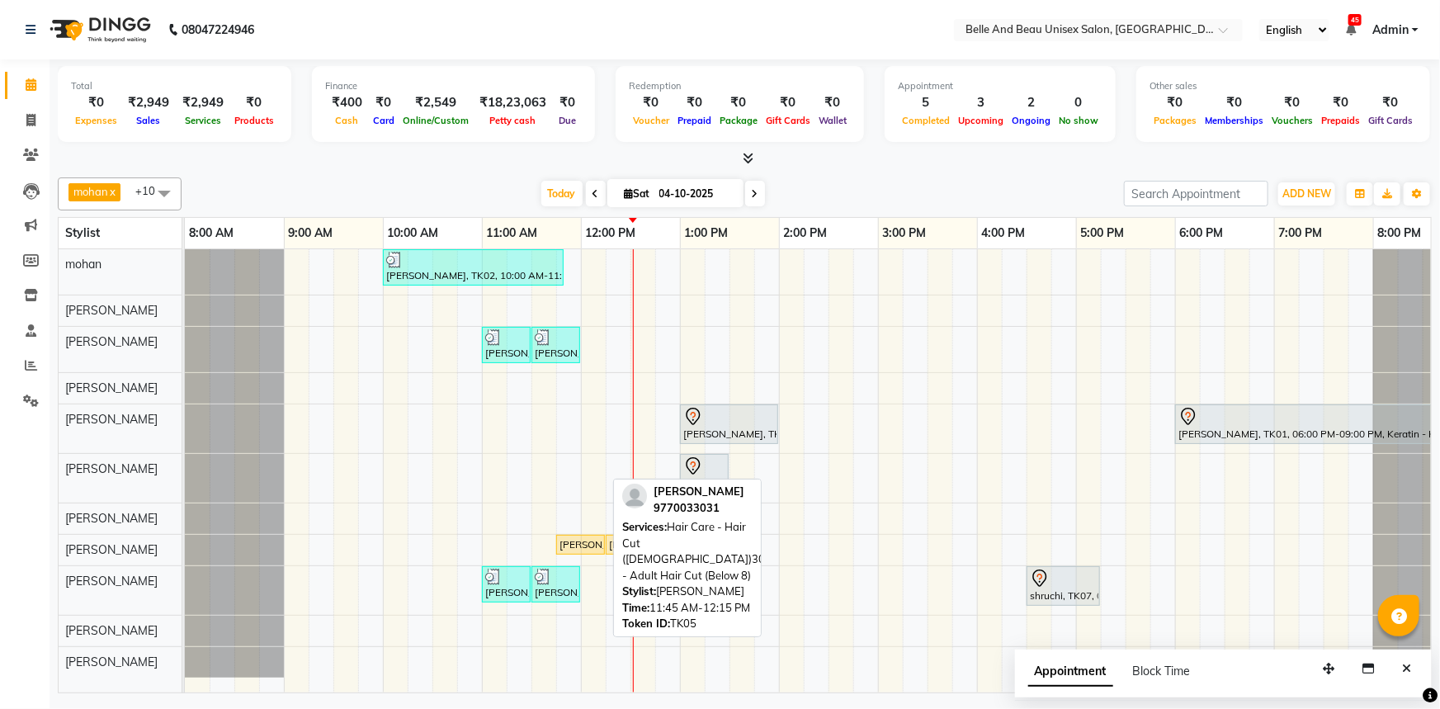
click at [578, 545] on div "[PERSON_NAME], TK05, 11:45 AM-12:15 PM, Hair Care - Hair Cut ([DEMOGRAPHIC_DATA…" at bounding box center [580, 544] width 45 height 15
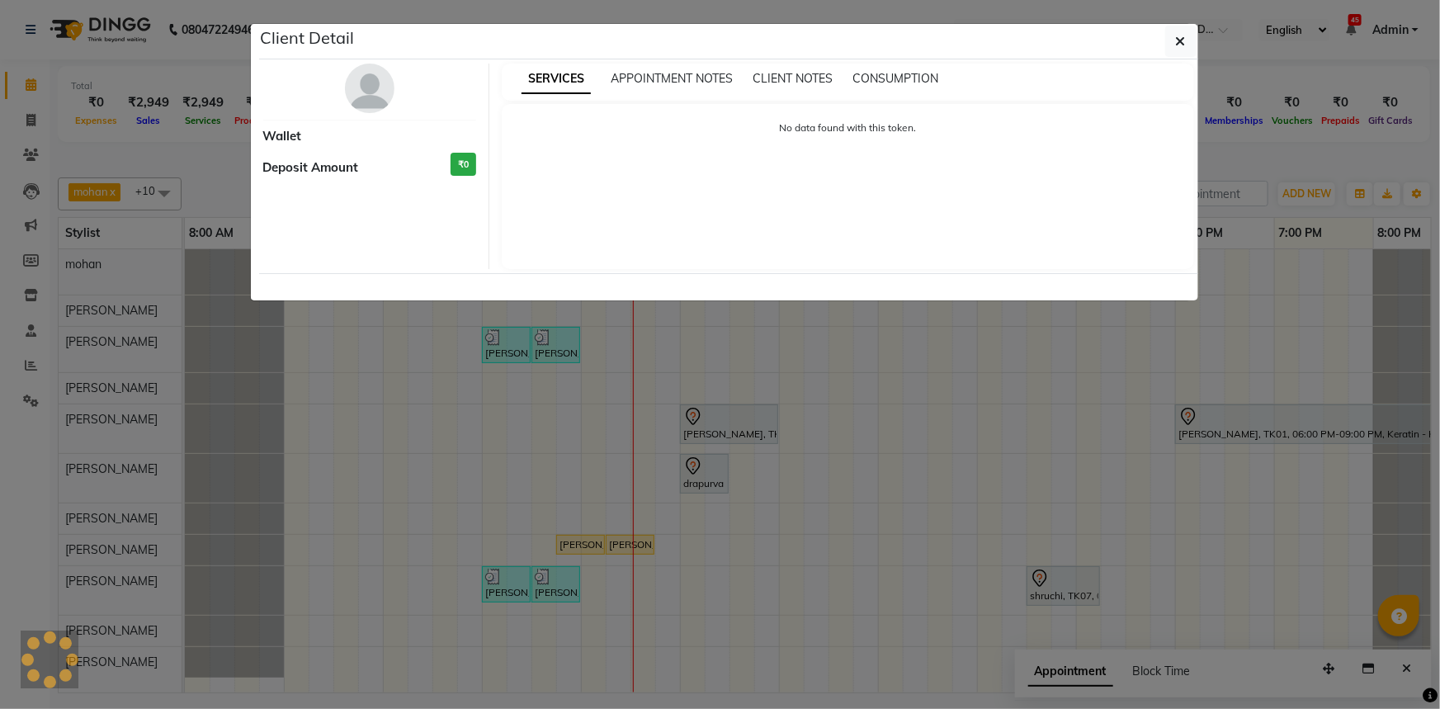
select select "1"
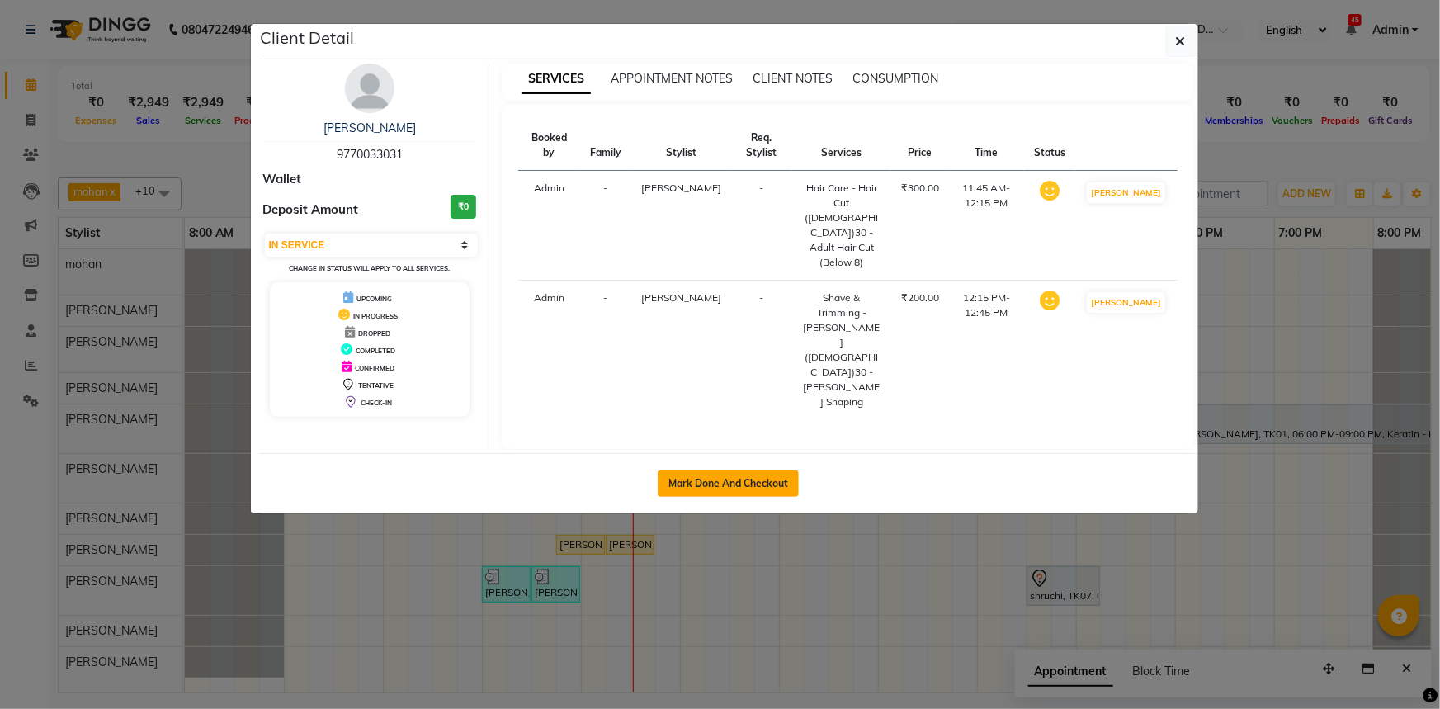
click at [739, 470] on button "Mark Done And Checkout" at bounding box center [728, 483] width 141 height 26
select select "7066"
select select "service"
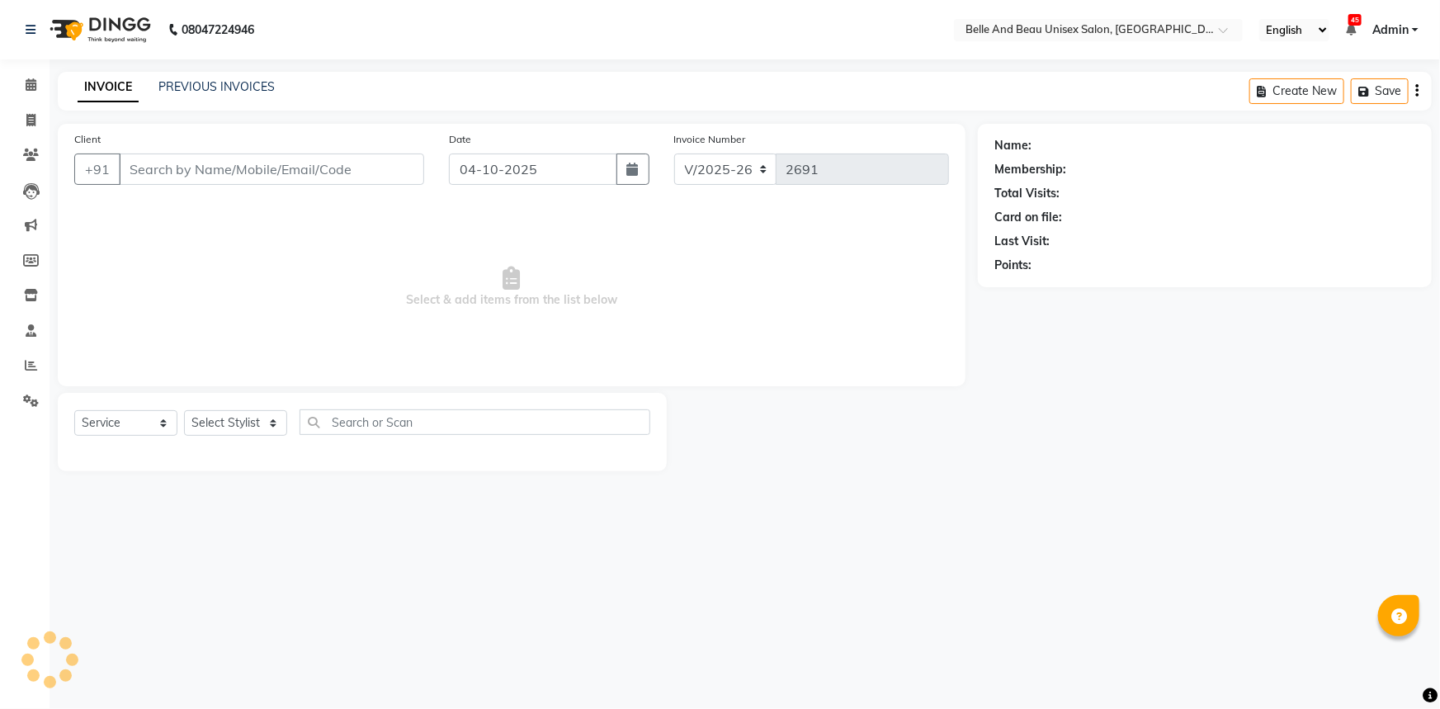
type input "9770033031"
select select "60511"
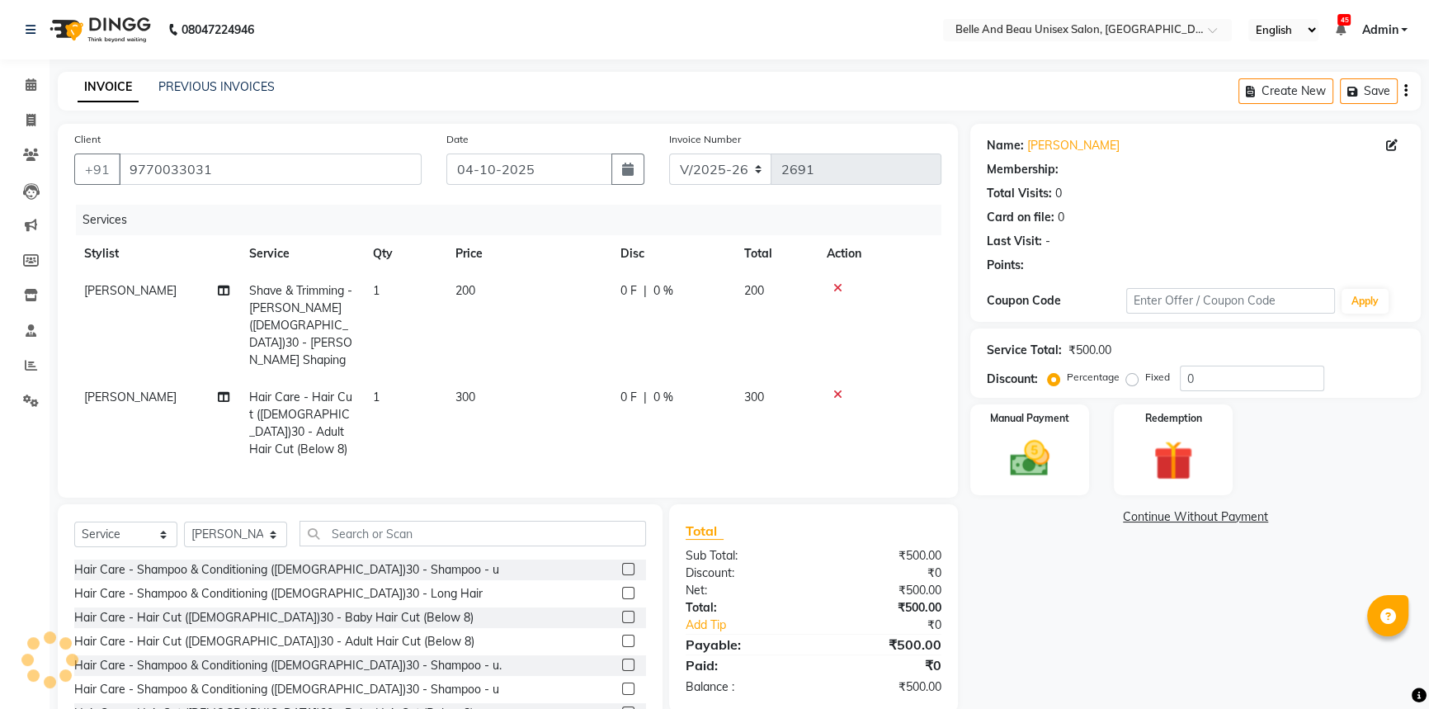
select select "1: Object"
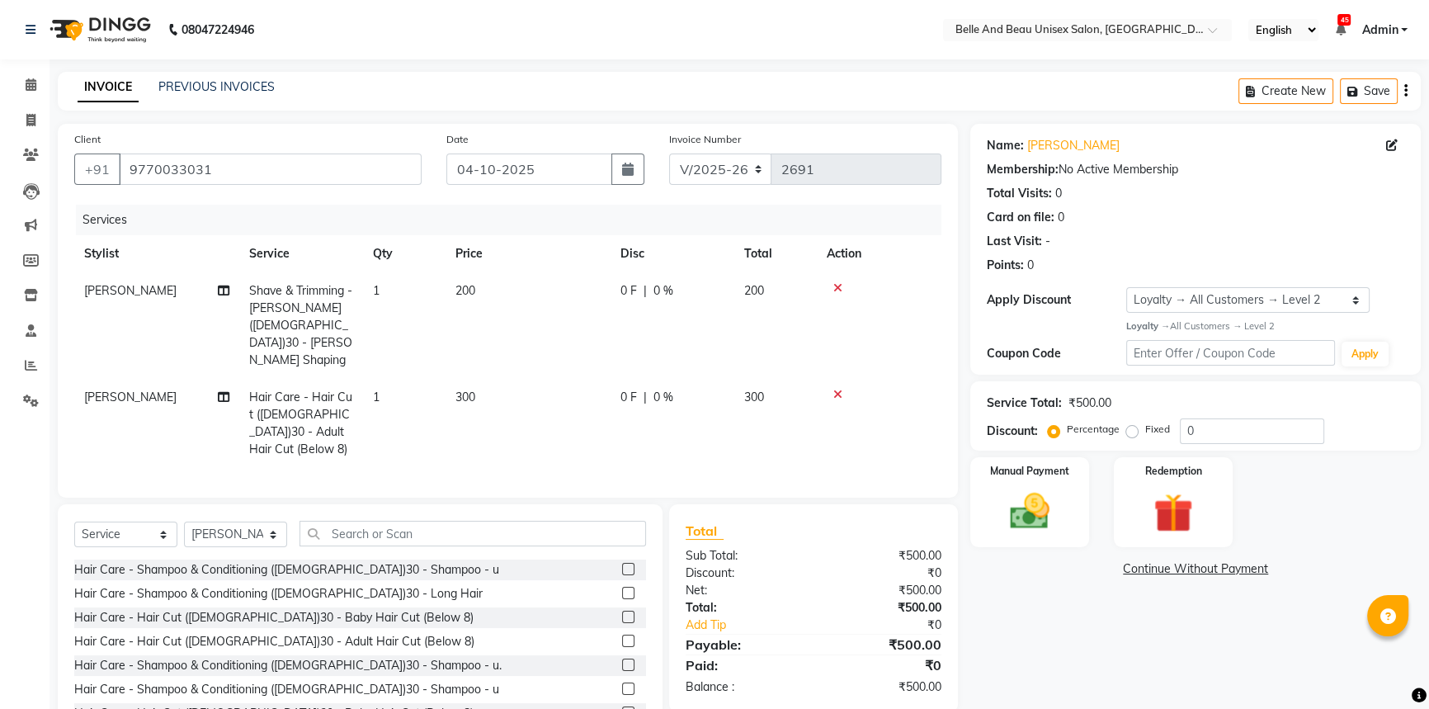
click at [487, 379] on td "300" at bounding box center [528, 423] width 165 height 89
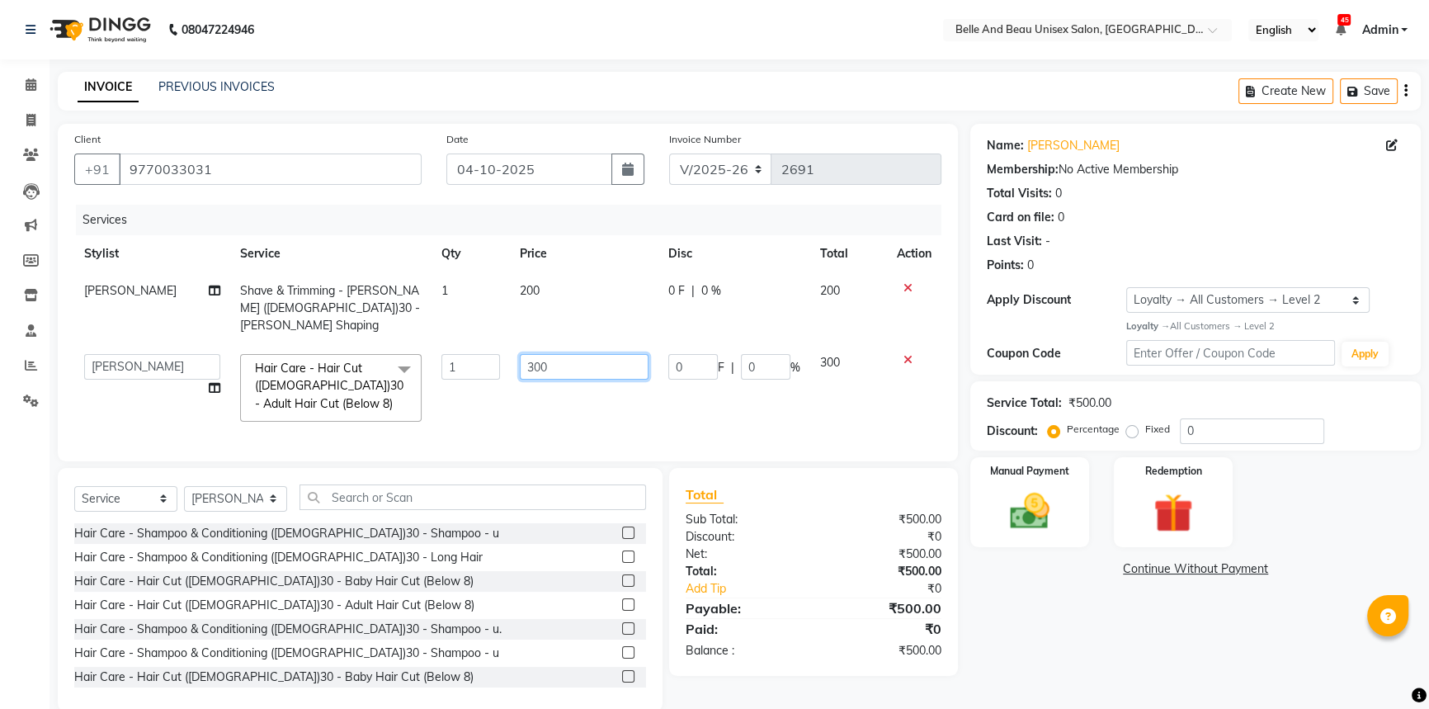
click at [574, 357] on input "300" at bounding box center [584, 367] width 129 height 26
type input "3"
type input "350"
click at [579, 388] on td "350" at bounding box center [584, 387] width 149 height 87
click at [1011, 502] on img at bounding box center [1030, 511] width 67 height 47
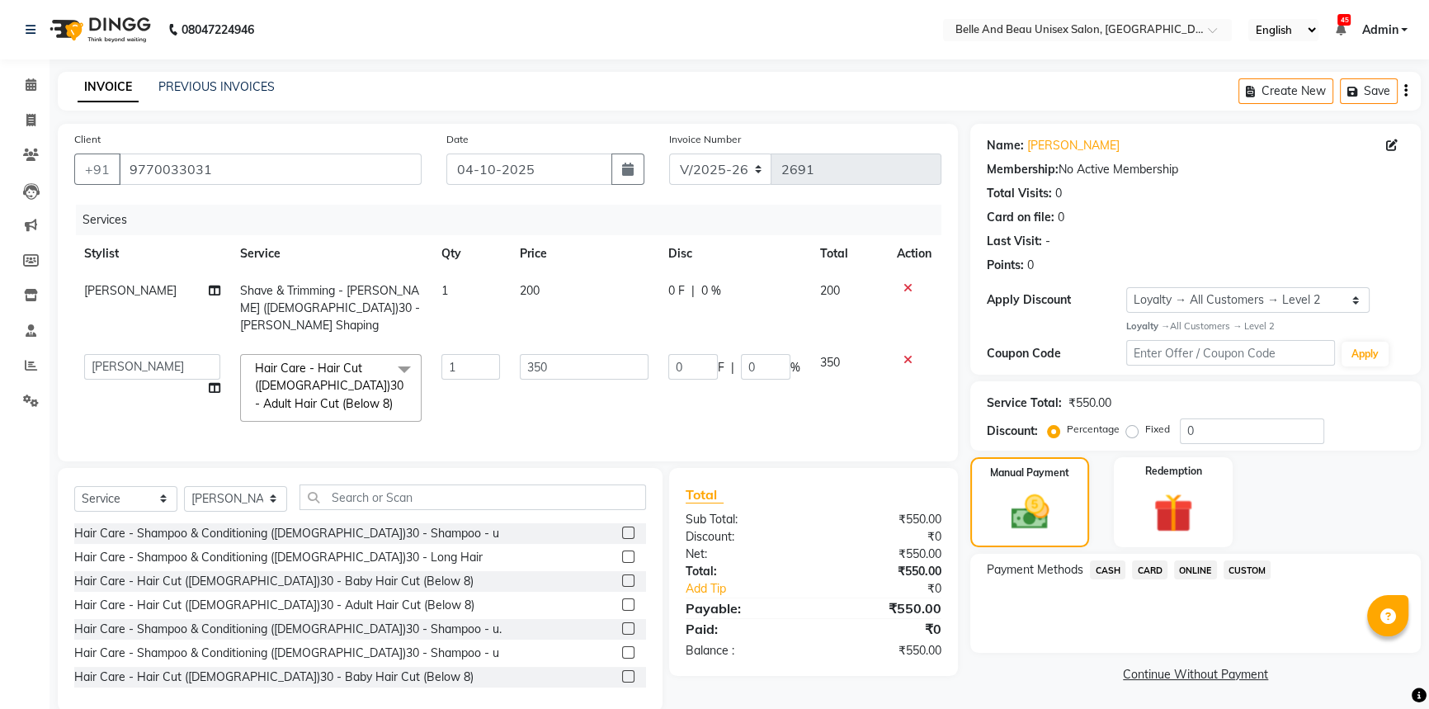
click at [1206, 572] on span "ONLINE" at bounding box center [1195, 569] width 43 height 19
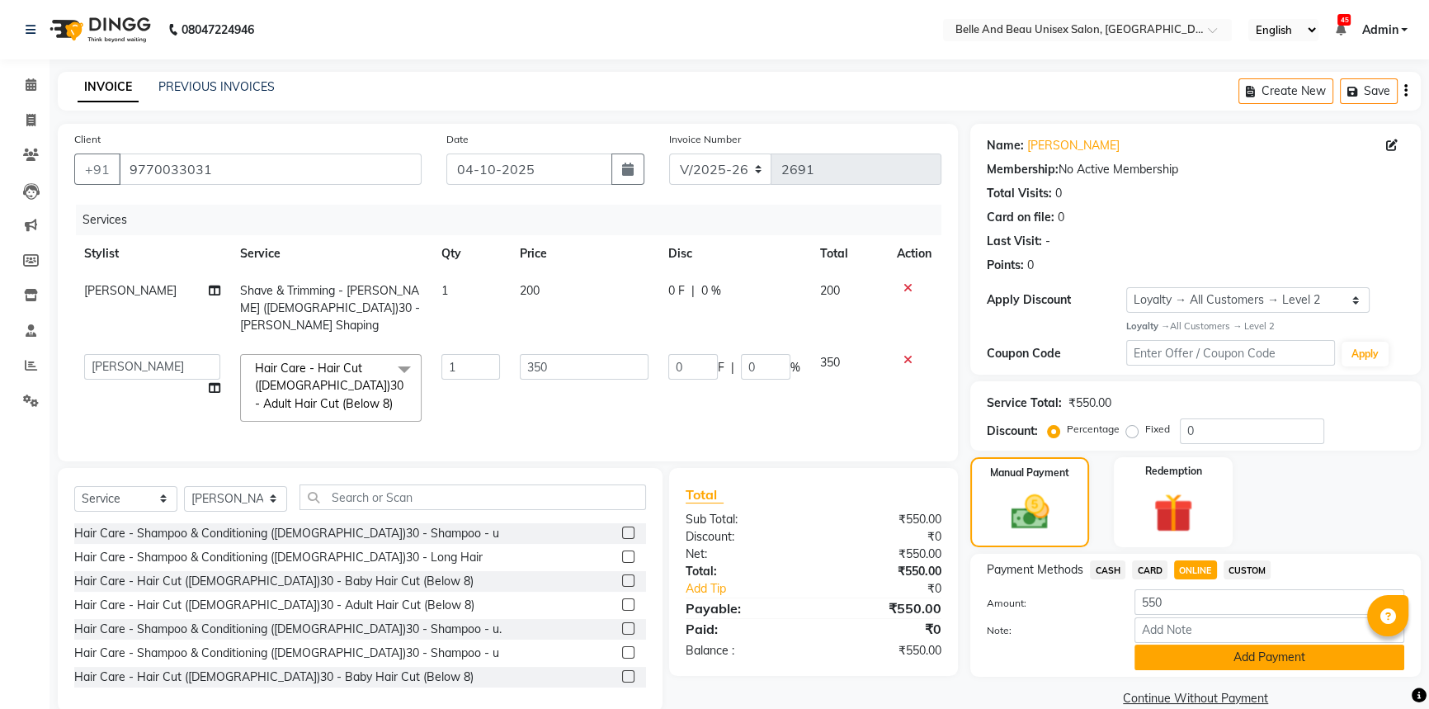
click at [1222, 662] on button "Add Payment" at bounding box center [1270, 657] width 270 height 26
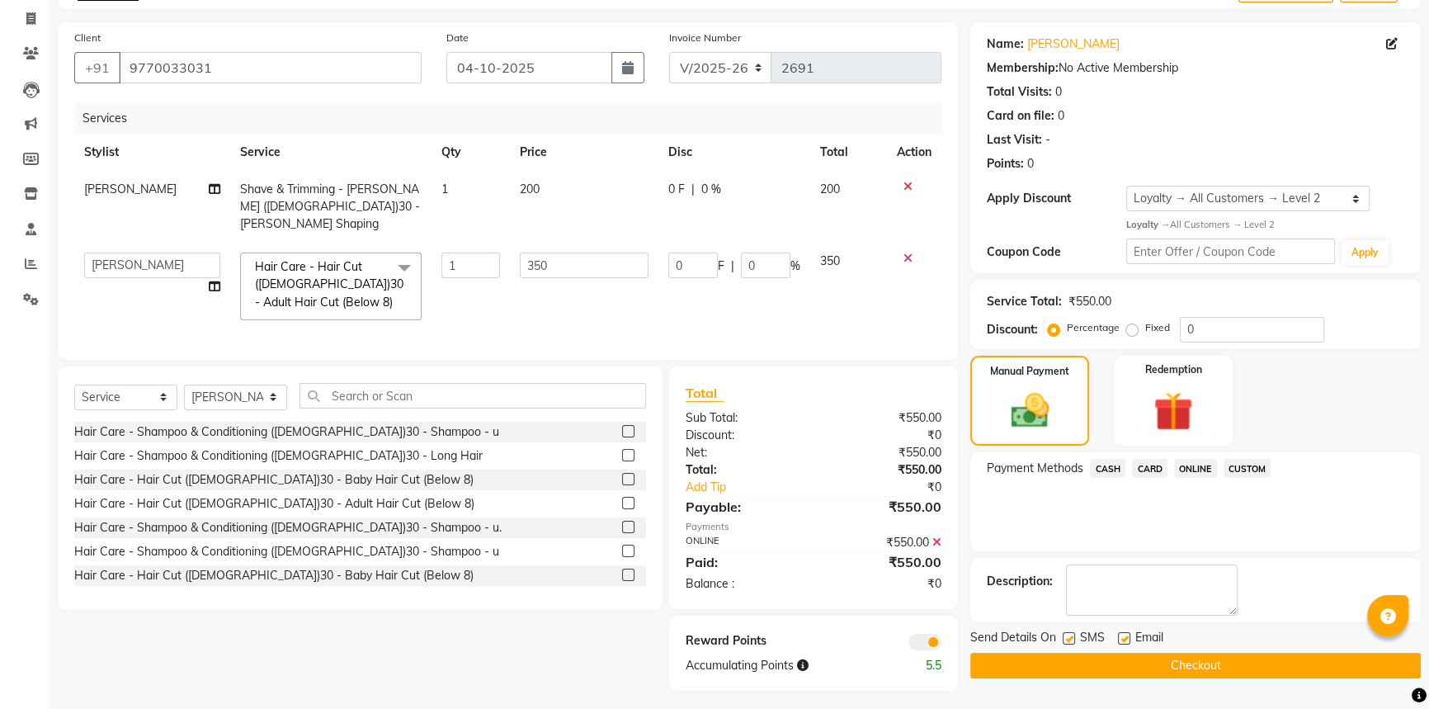
scroll to position [102, 0]
click at [1223, 659] on button "Checkout" at bounding box center [1195, 665] width 451 height 26
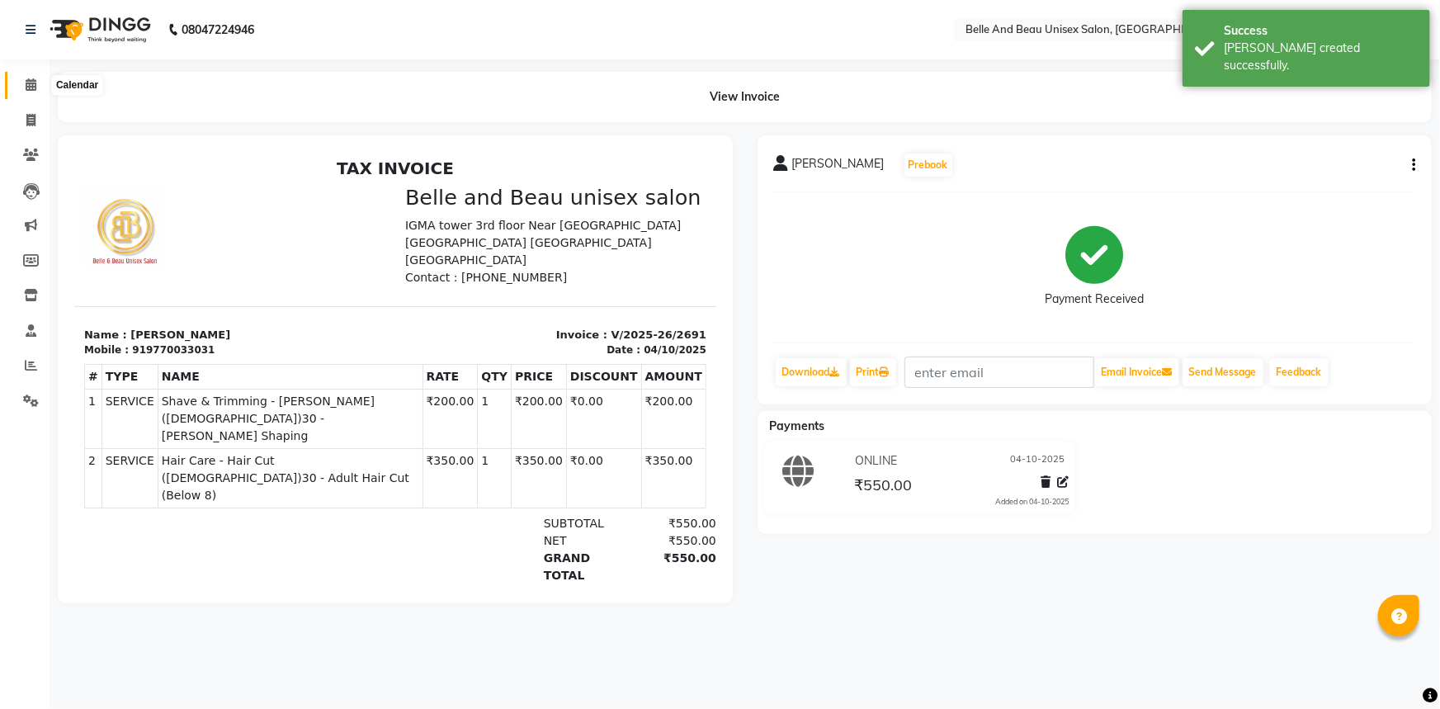
click at [28, 87] on icon at bounding box center [31, 84] width 11 height 12
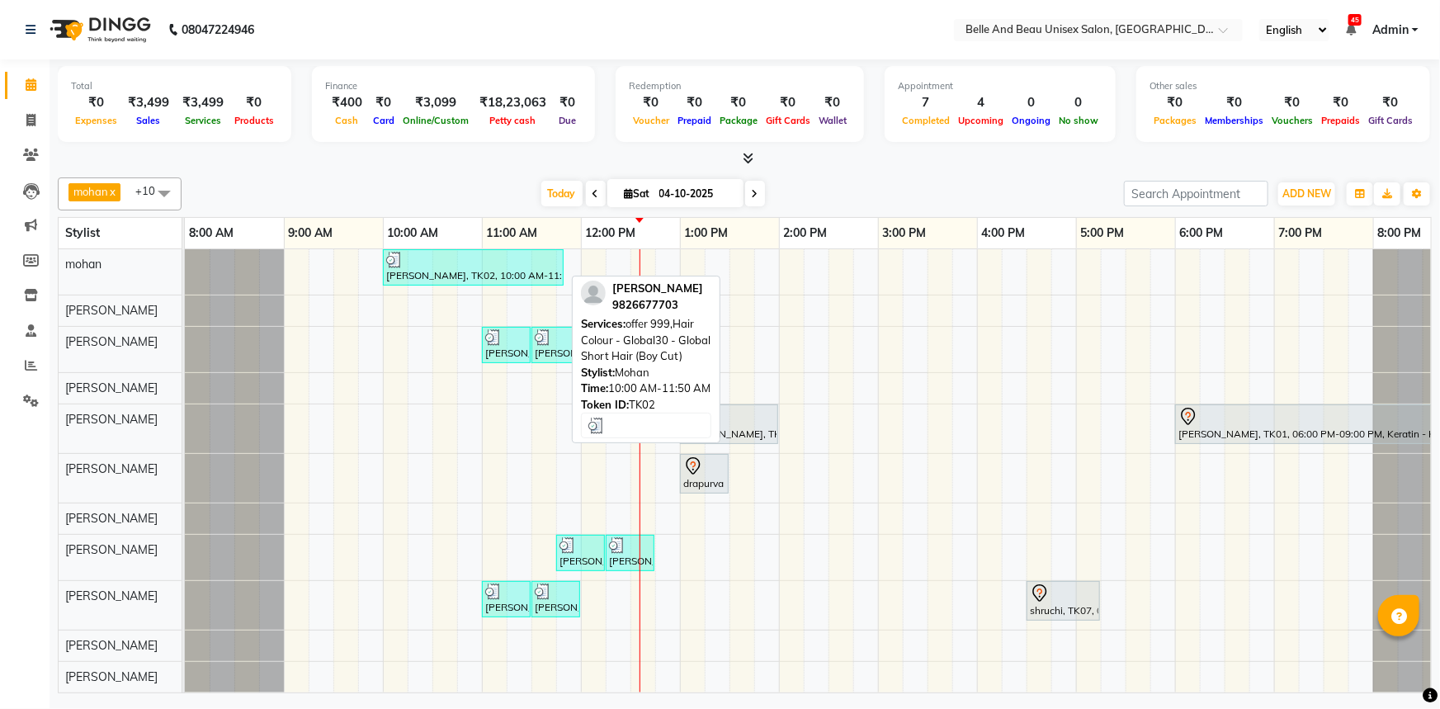
click at [464, 257] on div at bounding box center [473, 260] width 174 height 17
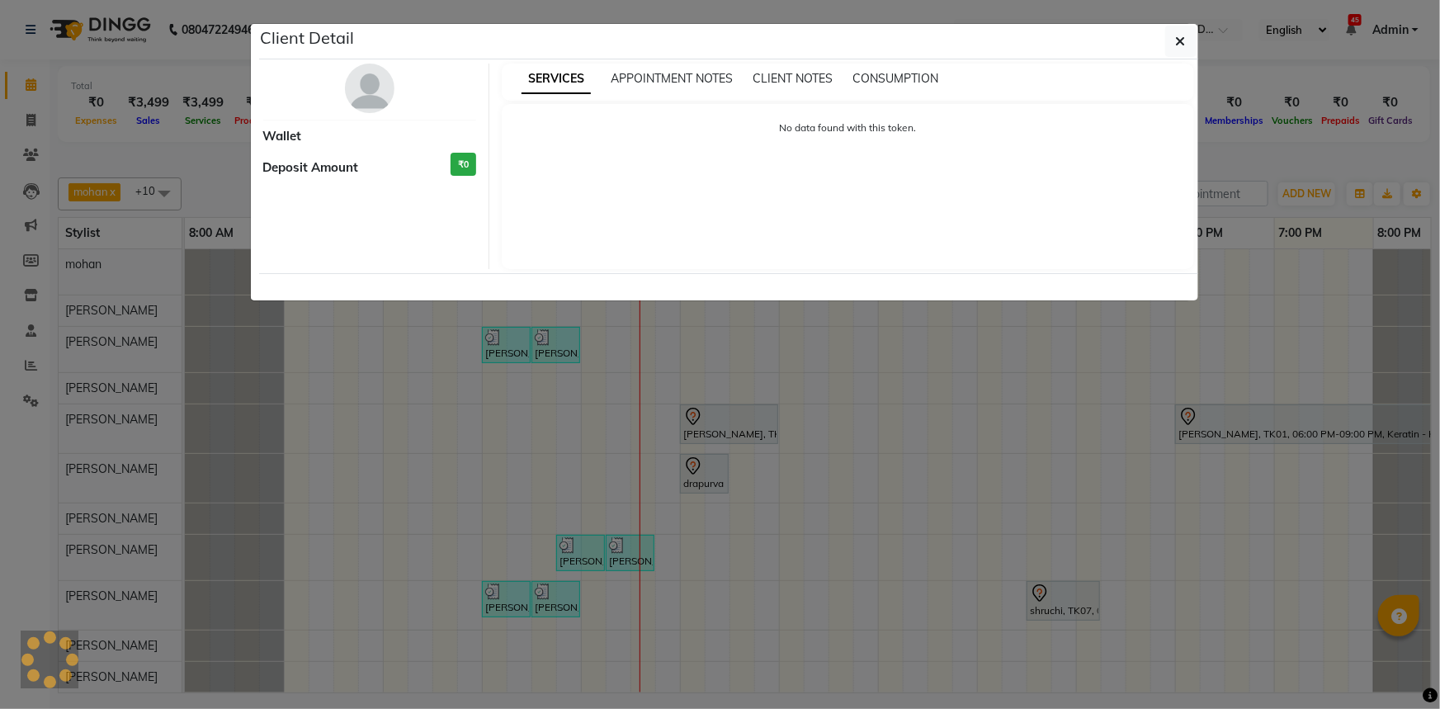
select select "3"
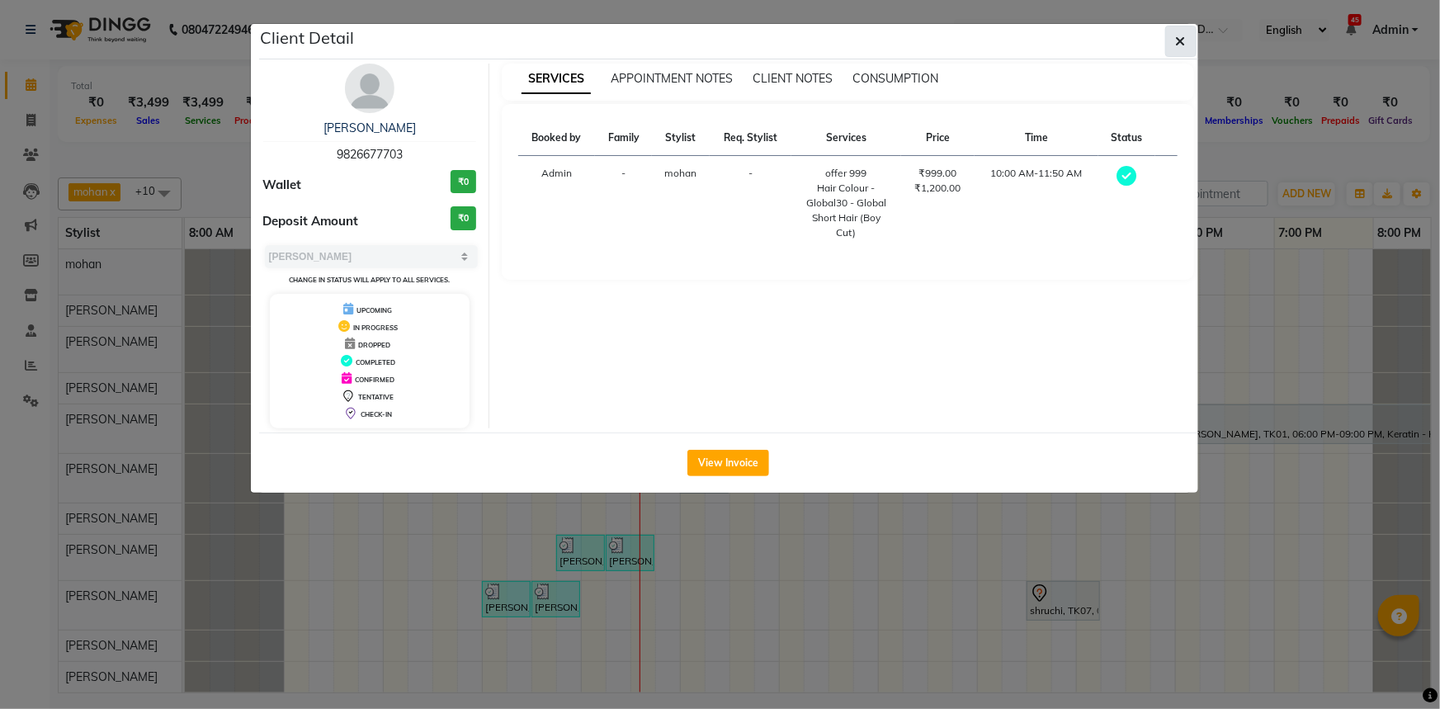
click at [1176, 48] on icon "button" at bounding box center [1181, 41] width 10 height 13
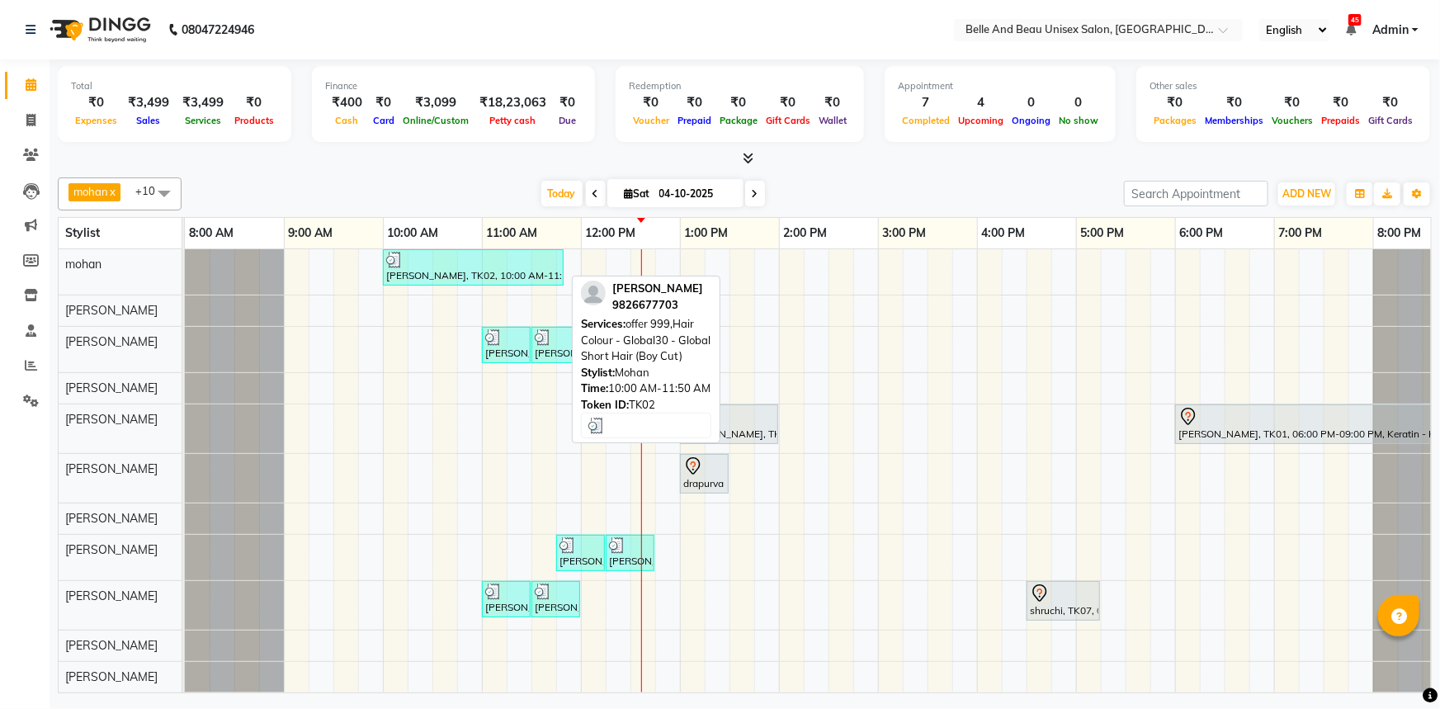
click at [484, 271] on div "[PERSON_NAME], TK02, 10:00 AM-11:50 AM, offer 999,Hair Colour - Global30 - Glob…" at bounding box center [473, 267] width 177 height 31
select select "3"
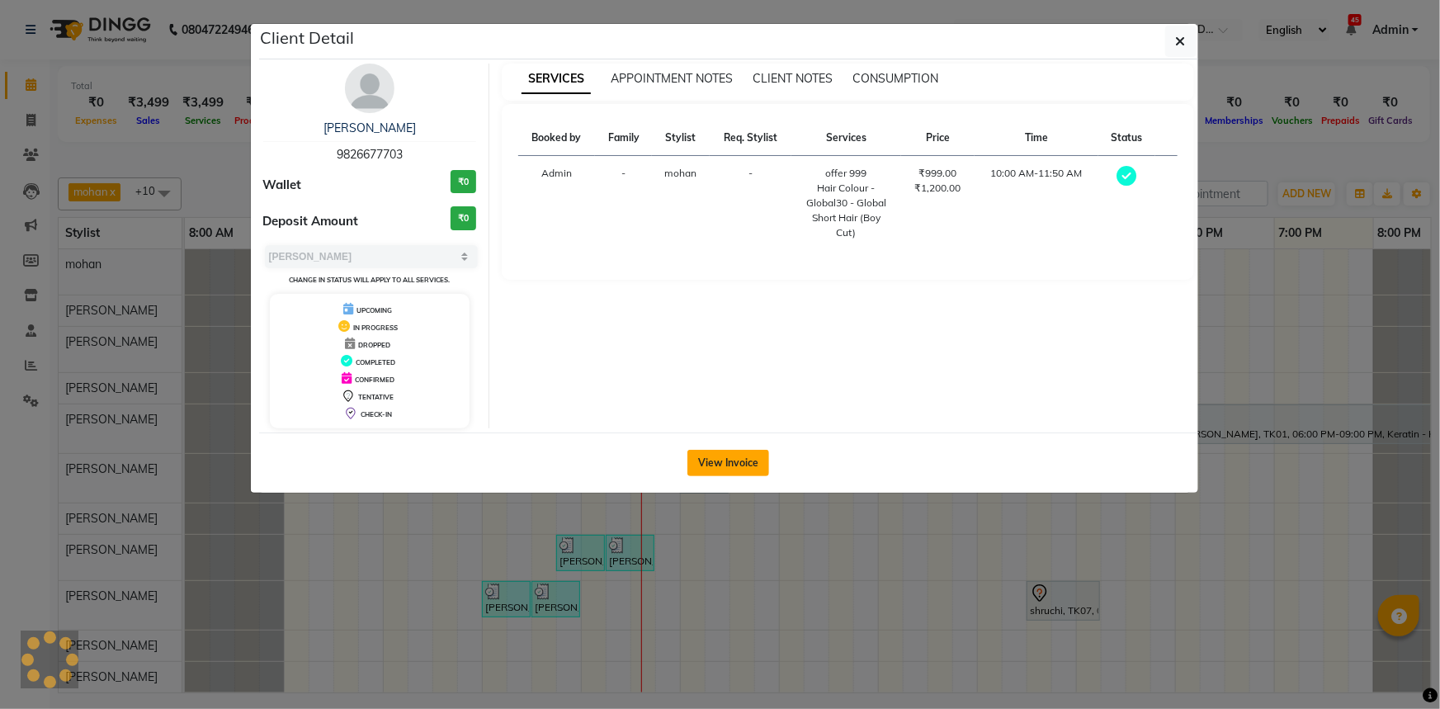
click at [722, 455] on button "View Invoice" at bounding box center [728, 463] width 82 height 26
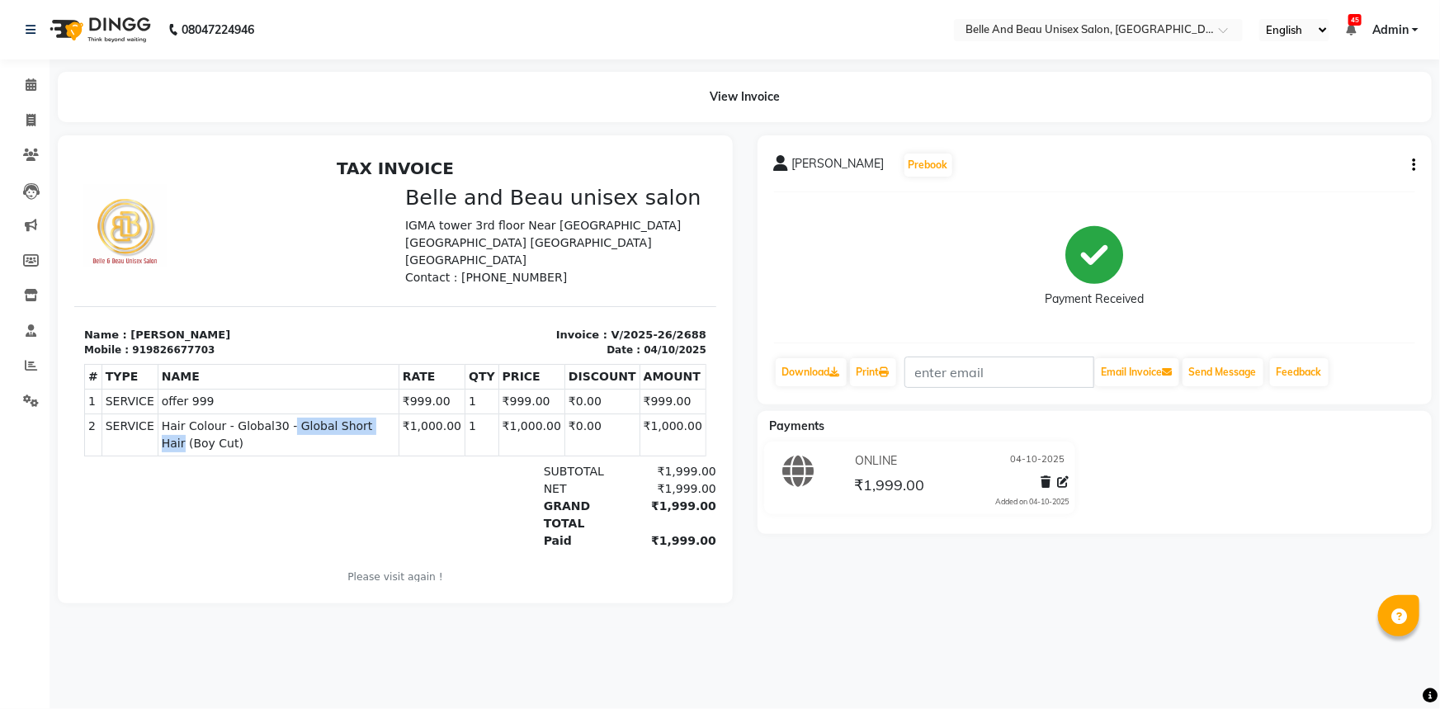
drag, startPoint x: 271, startPoint y: 407, endPoint x: 364, endPoint y: 408, distance: 92.4
click at [364, 417] on span "Hair Colour - Global30 - Global Short Hair (Boy Cut)" at bounding box center [278, 434] width 234 height 35
copy span "Global Short Hair"
click at [29, 78] on icon at bounding box center [31, 84] width 11 height 12
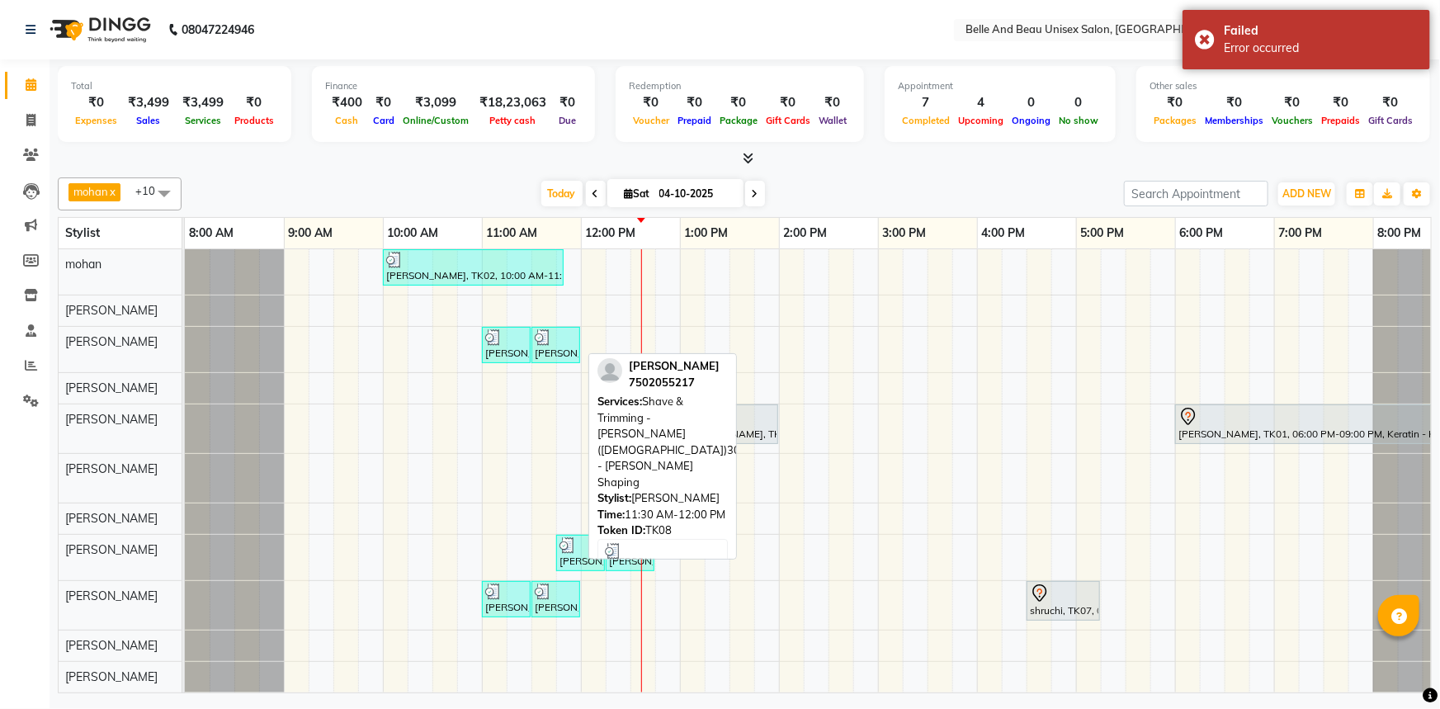
click at [545, 347] on div "[PERSON_NAME], TK08, 11:30 AM-12:00 PM, Shave & Trimming - [PERSON_NAME] ([DEMO…" at bounding box center [555, 344] width 45 height 31
select select "3"
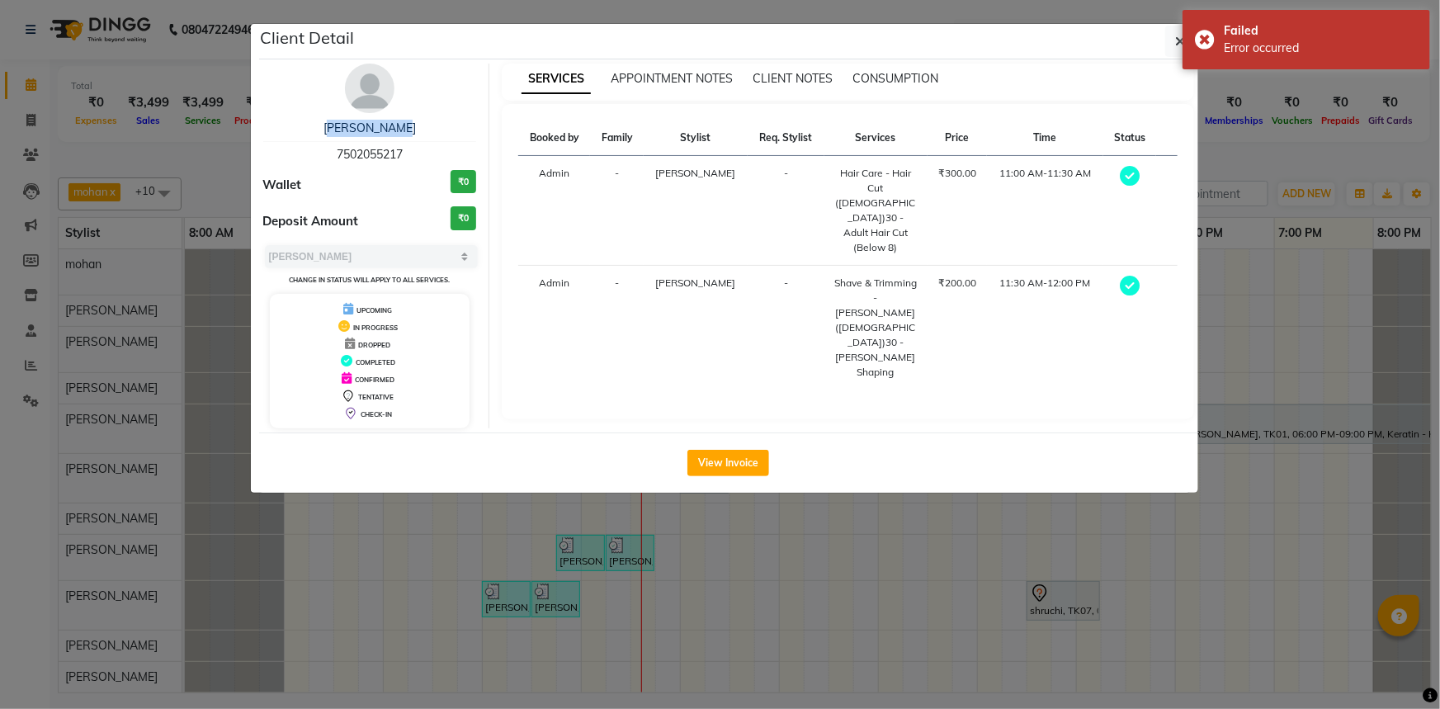
drag, startPoint x: 323, startPoint y: 119, endPoint x: 431, endPoint y: 119, distance: 107.3
click at [431, 120] on div "[PERSON_NAME]" at bounding box center [370, 128] width 214 height 17
copy link "[PERSON_NAME]"
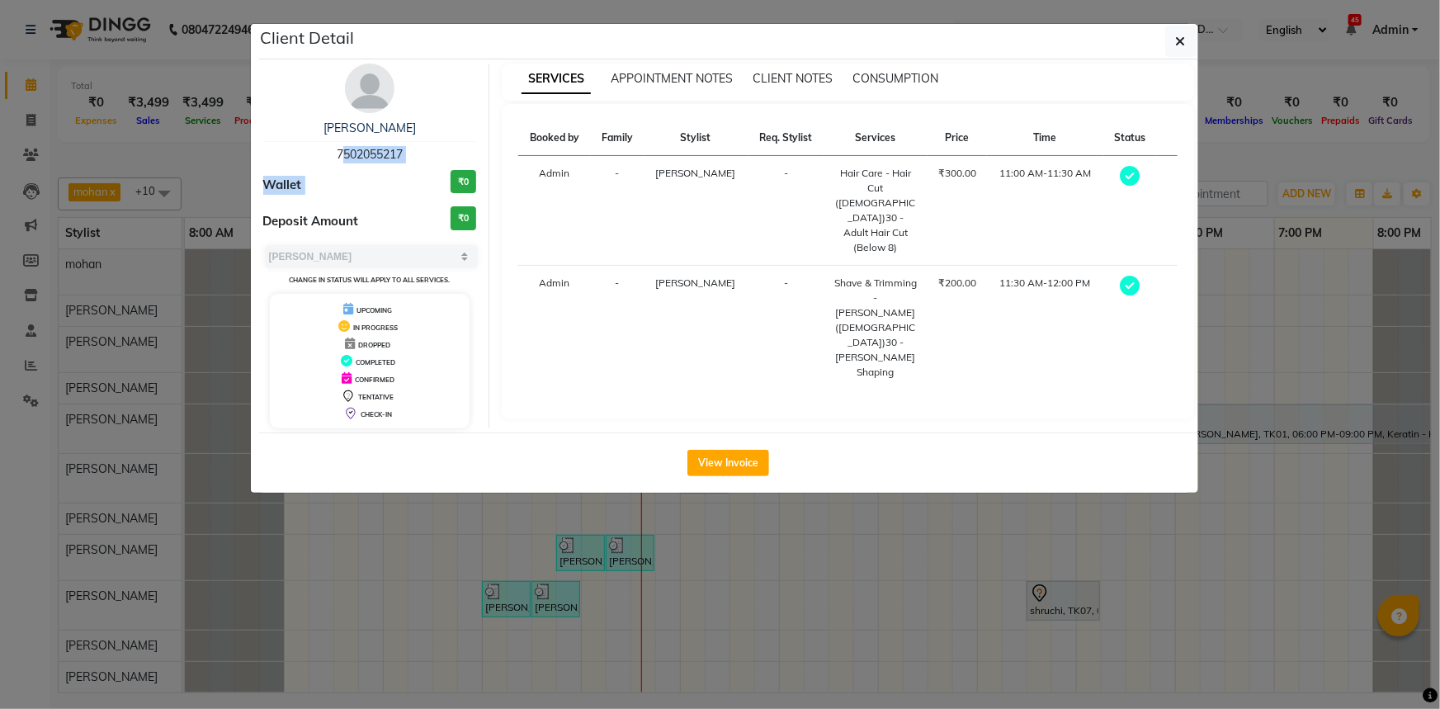
drag, startPoint x: 317, startPoint y: 157, endPoint x: 454, endPoint y: 163, distance: 137.1
click at [454, 163] on div "Ram kishore 7502055217 Wallet ₹0 Deposit Amount ₹0 Select MARK DONE UPCOMING Ch…" at bounding box center [370, 246] width 239 height 365
click at [432, 125] on div "[PERSON_NAME]" at bounding box center [370, 128] width 214 height 17
drag, startPoint x: 315, startPoint y: 148, endPoint x: 411, endPoint y: 152, distance: 95.8
click at [411, 152] on div "Ram kishore 7502055217" at bounding box center [370, 142] width 214 height 44
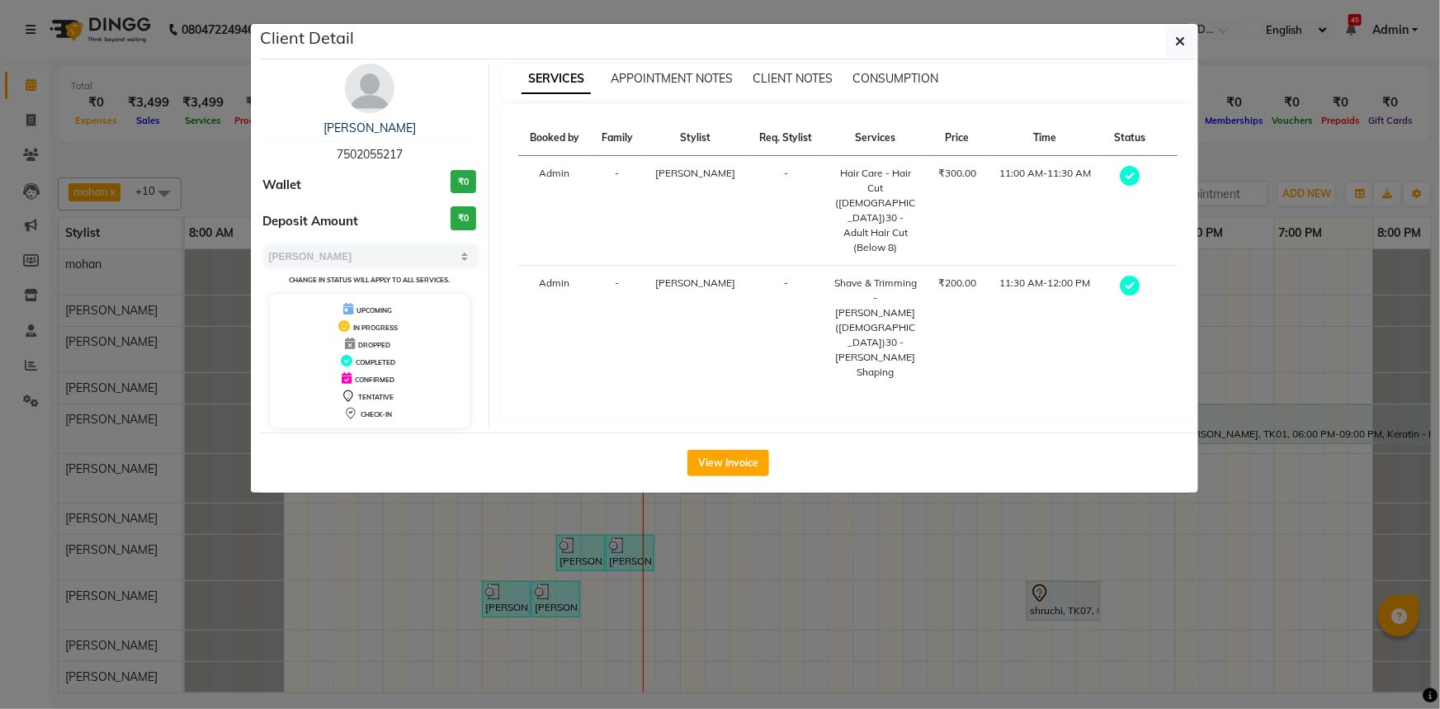
copy span "7502055217"
click at [707, 458] on button "View Invoice" at bounding box center [728, 463] width 82 height 26
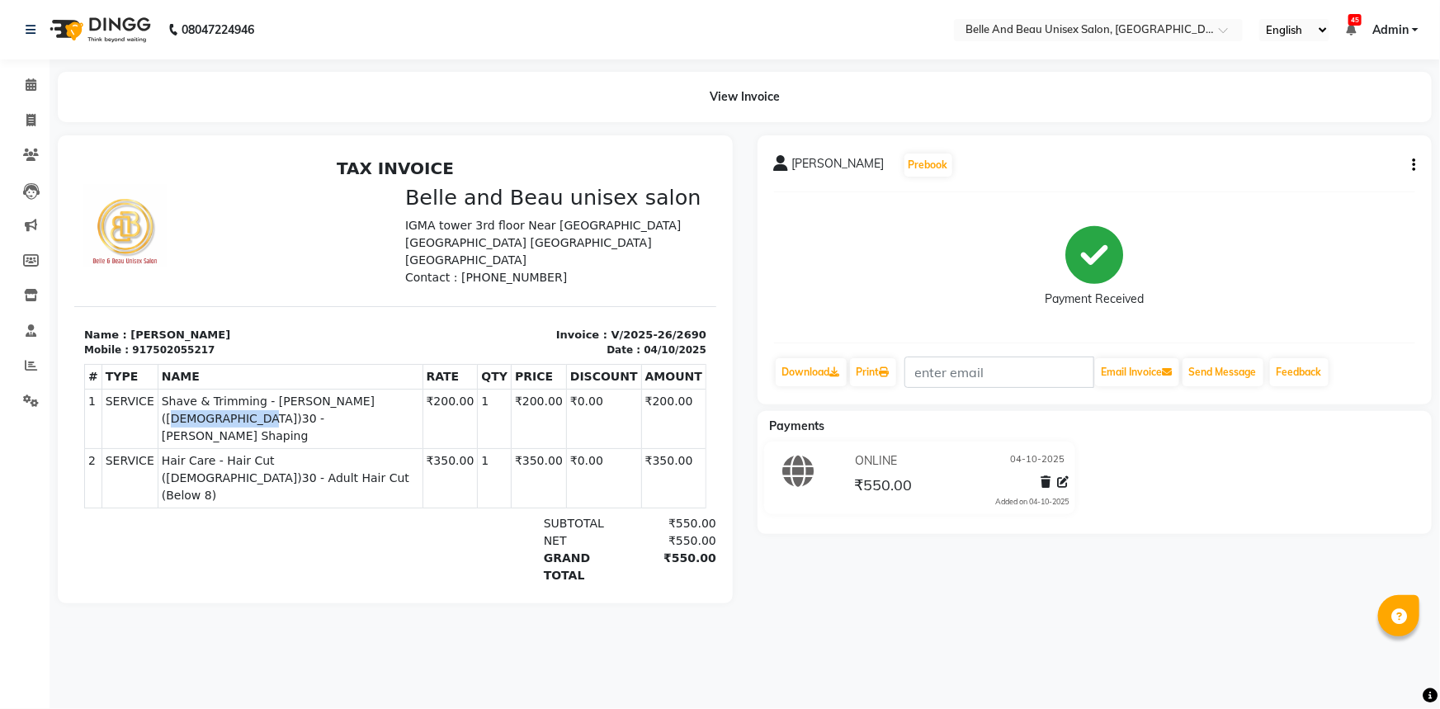
drag, startPoint x: 338, startPoint y: 385, endPoint x: 421, endPoint y: 388, distance: 82.6
click at [418, 392] on span "Shave & Trimming - [PERSON_NAME] ([DEMOGRAPHIC_DATA])30 - [PERSON_NAME] Shaping" at bounding box center [289, 418] width 257 height 52
copy span "Beard Shaping"
click at [31, 86] on icon at bounding box center [31, 84] width 11 height 12
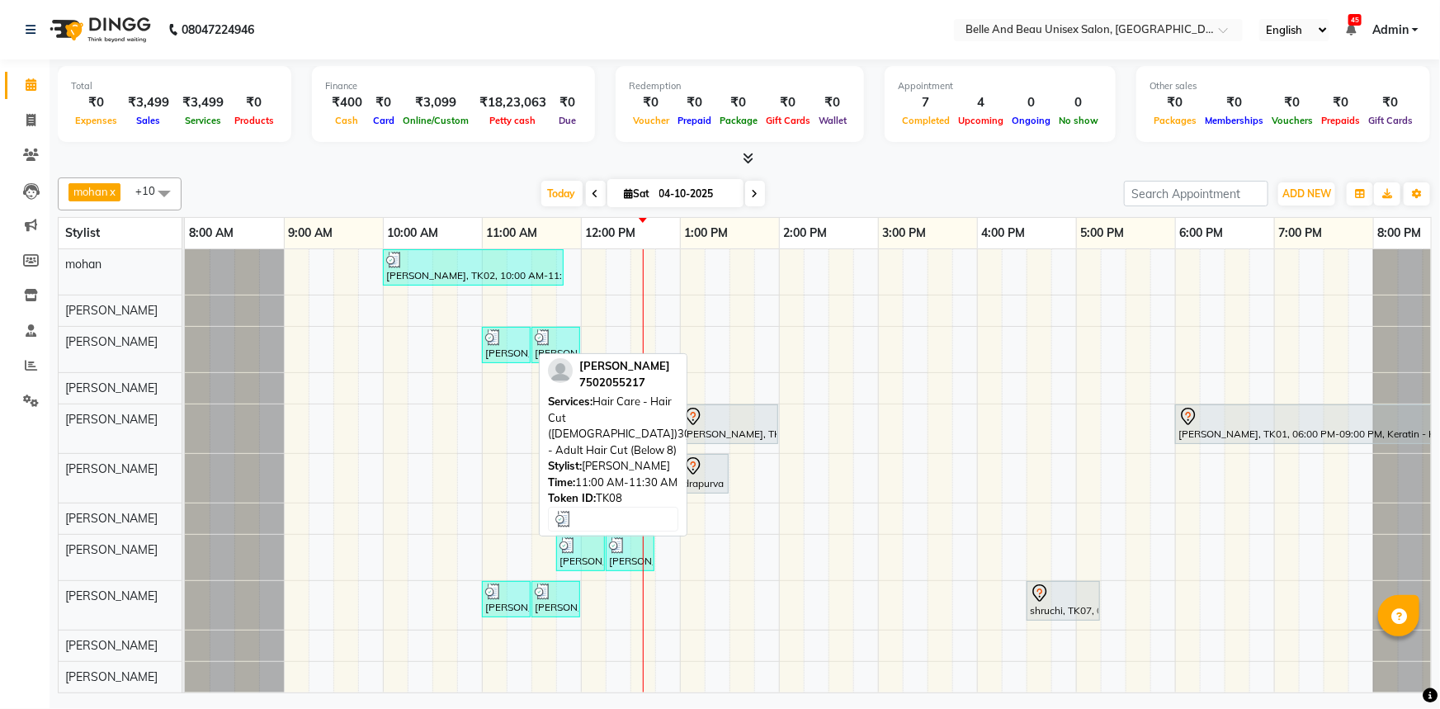
click at [527, 331] on div "[PERSON_NAME], TK08, 11:00 AM-11:30 AM, Hair Care - Hair Cut ([DEMOGRAPHIC_DATA…" at bounding box center [506, 344] width 45 height 31
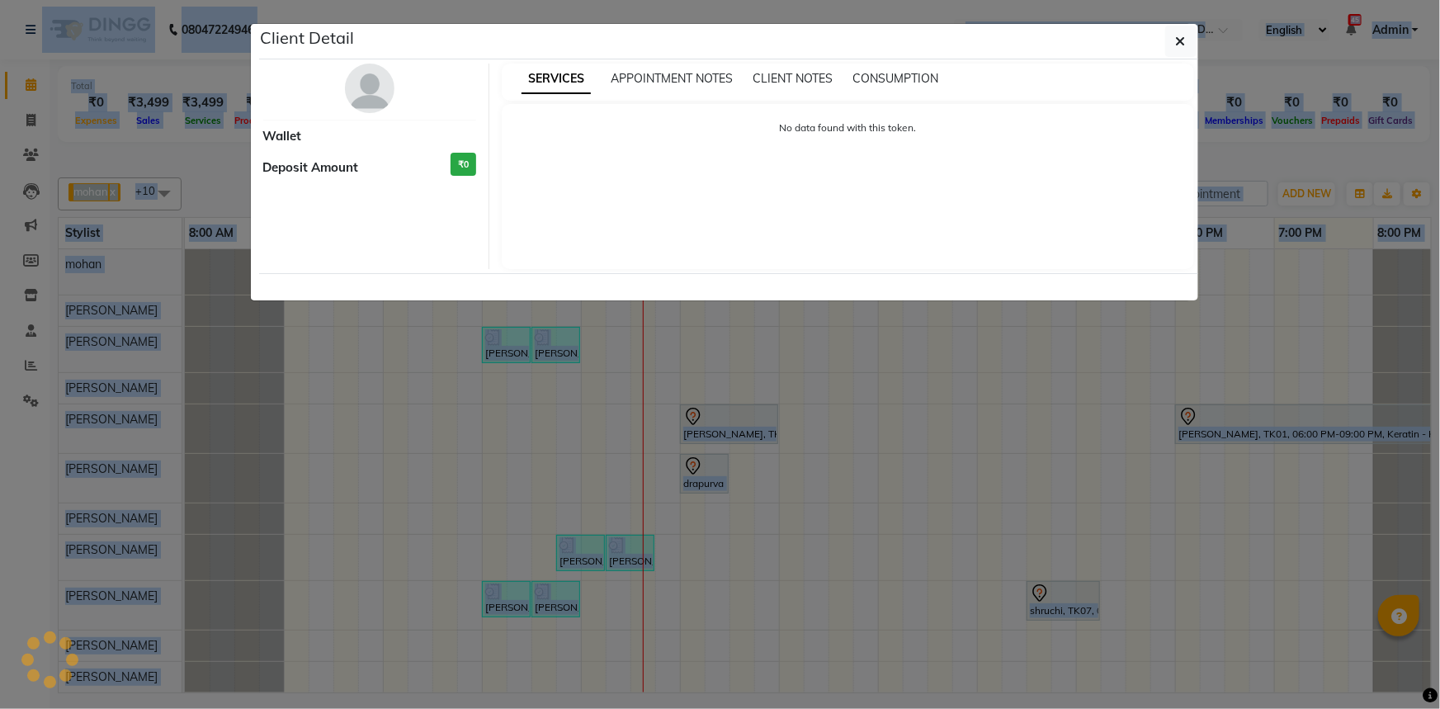
click at [527, 331] on ngb-modal-window "Client Detail Wallet Deposit Amount ₹0 SERVICES APPOINTMENT NOTES CLIENT NOTES …" at bounding box center [720, 354] width 1440 height 709
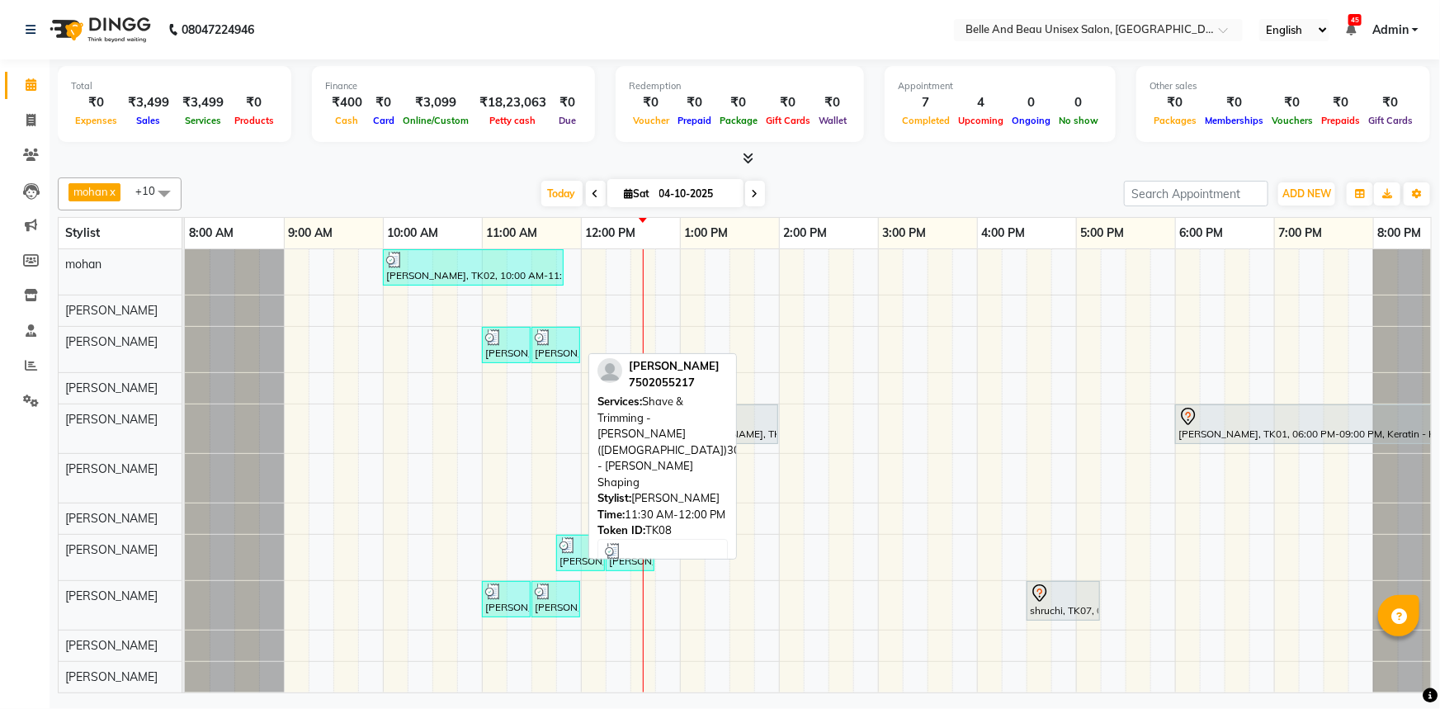
click at [536, 341] on img at bounding box center [543, 337] width 17 height 17
select select "3"
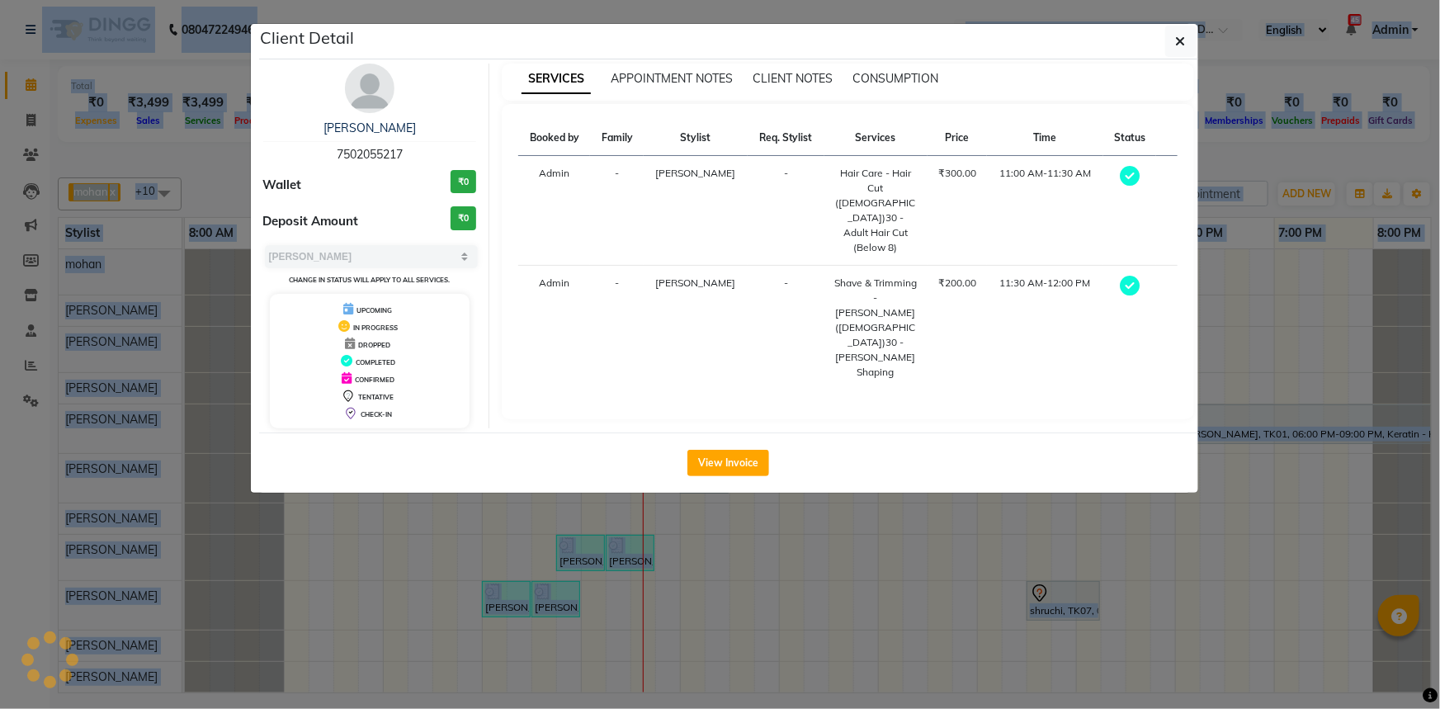
click at [536, 341] on div "SERVICES APPOINTMENT NOTES CLIENT NOTES CONSUMPTION Booked by Family Stylist Re…" at bounding box center [847, 246] width 717 height 365
click at [754, 457] on button "View Invoice" at bounding box center [728, 463] width 82 height 26
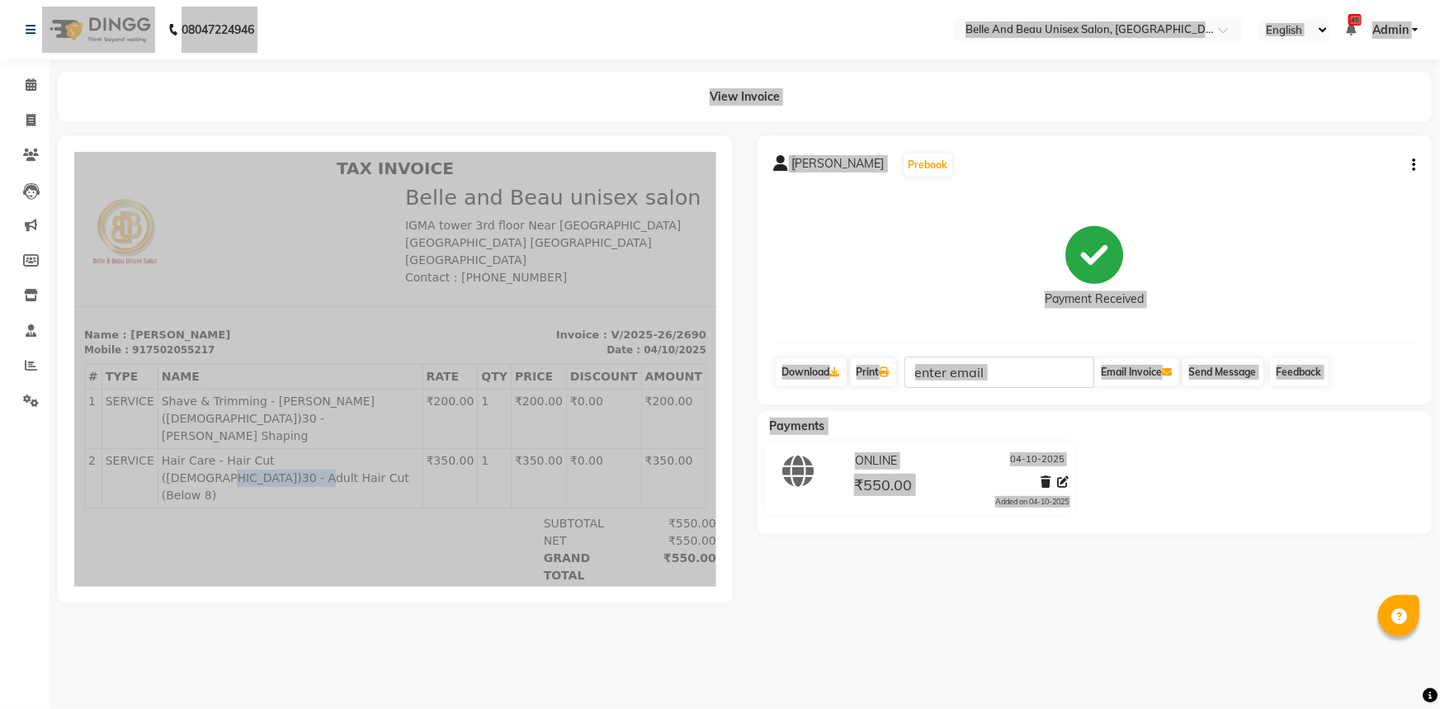
drag, startPoint x: 304, startPoint y: 405, endPoint x: 386, endPoint y: 404, distance: 81.7
click at [386, 451] on span "Hair Care - Hair Cut ([DEMOGRAPHIC_DATA])30 - Adult Hair Cut (Below 8)" at bounding box center [289, 477] width 257 height 52
copy span "Adult Hair Cut"
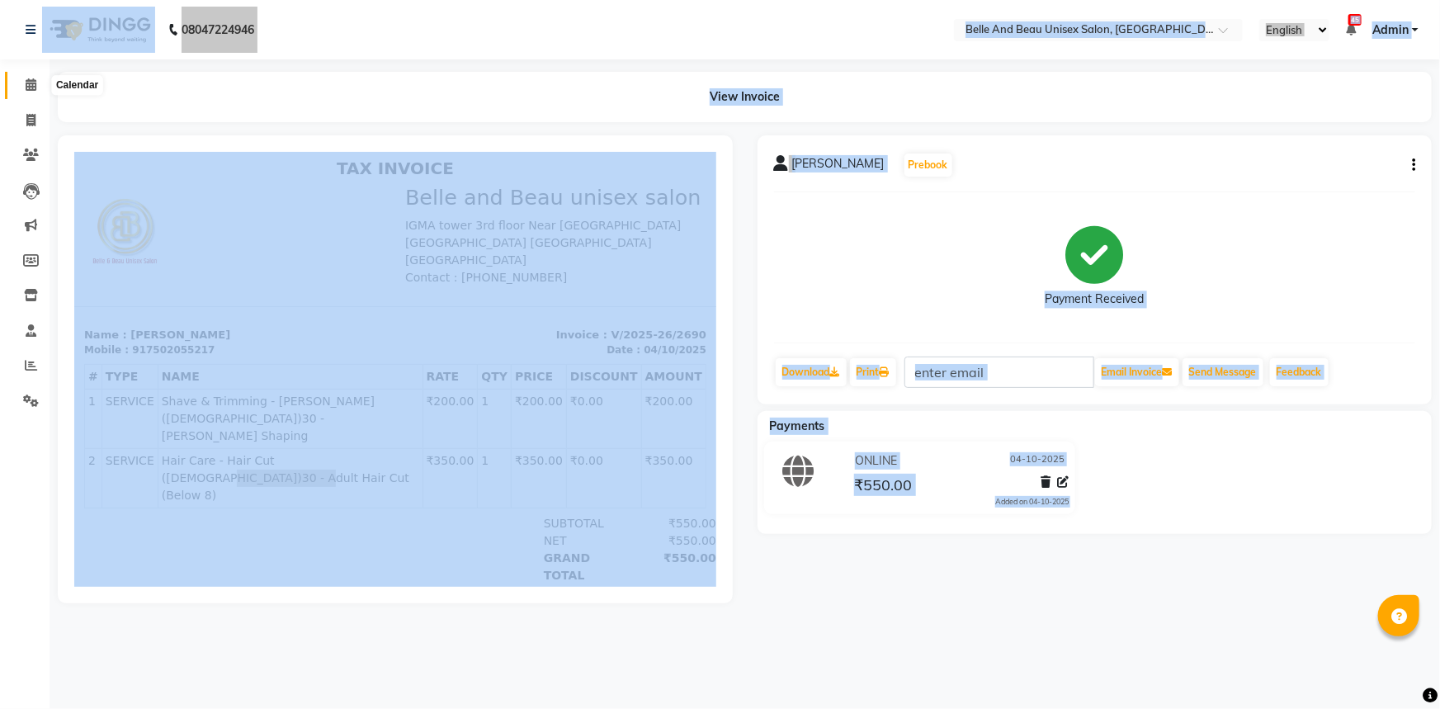
click at [26, 81] on icon at bounding box center [31, 84] width 11 height 12
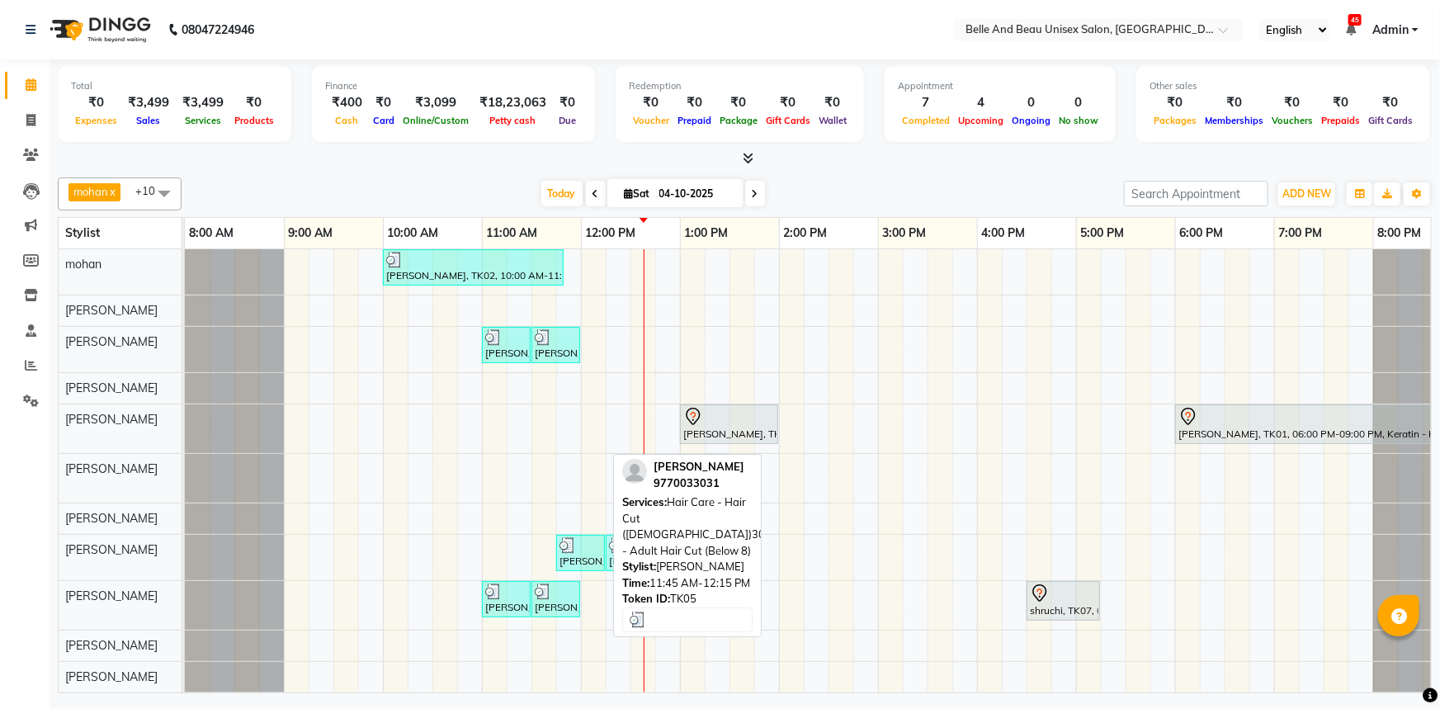
click at [569, 556] on div "[PERSON_NAME], TK05, 11:45 AM-12:15 PM, Hair Care - Hair Cut ([DEMOGRAPHIC_DATA…" at bounding box center [580, 552] width 45 height 31
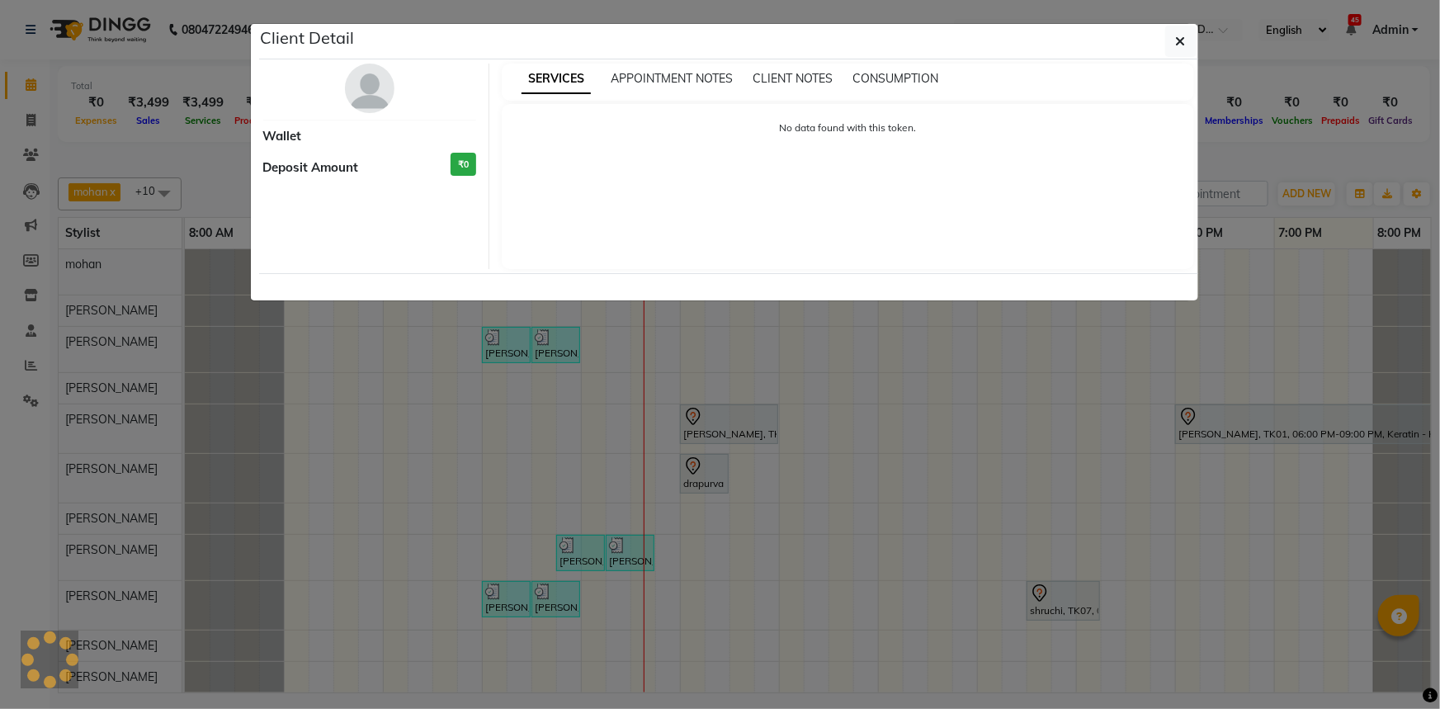
select select "3"
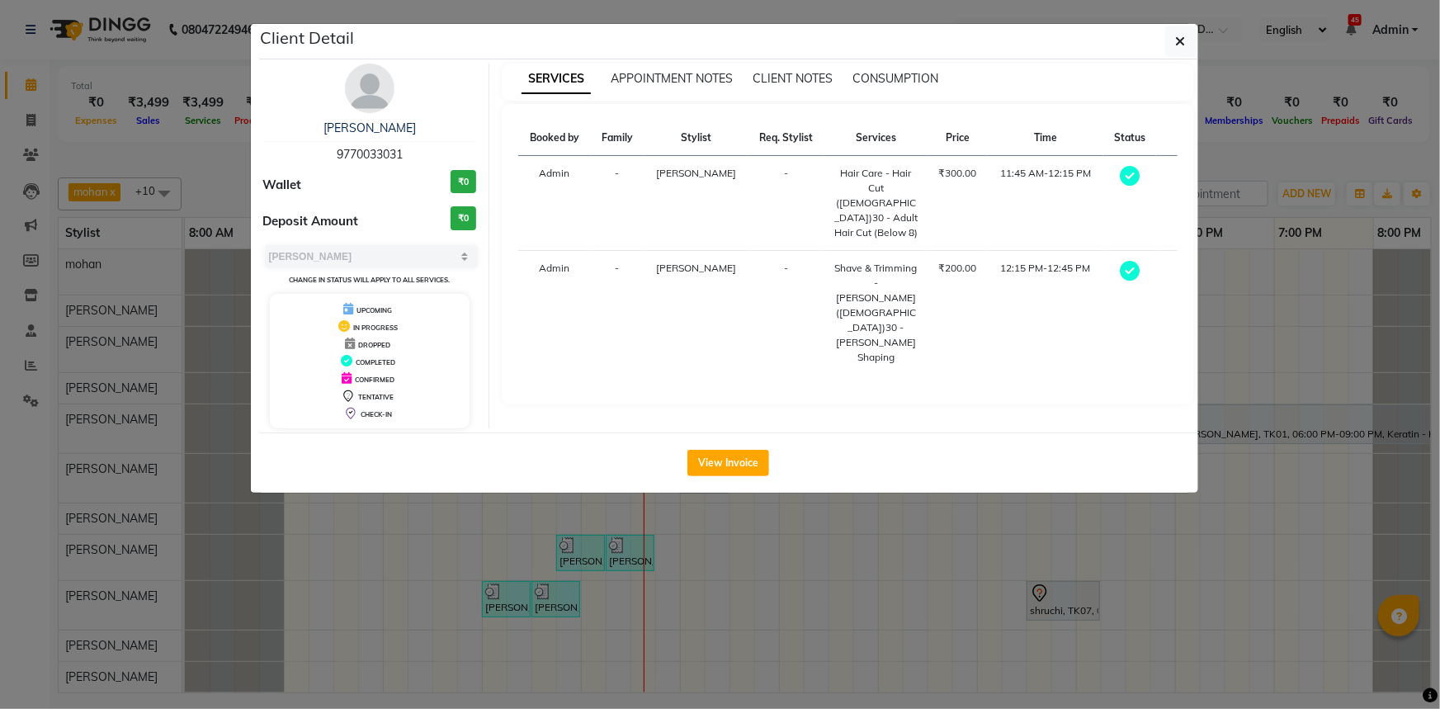
drag, startPoint x: 302, startPoint y: 123, endPoint x: 413, endPoint y: 116, distance: 111.6
click at [413, 116] on div "Aadersh chouhan 9770033031 Wallet ₹0 Deposit Amount ₹0 Select MARK DONE UPCOMIN…" at bounding box center [370, 246] width 239 height 365
copy link "[PERSON_NAME]"
click at [352, 154] on span "9770033031" at bounding box center [370, 154] width 66 height 15
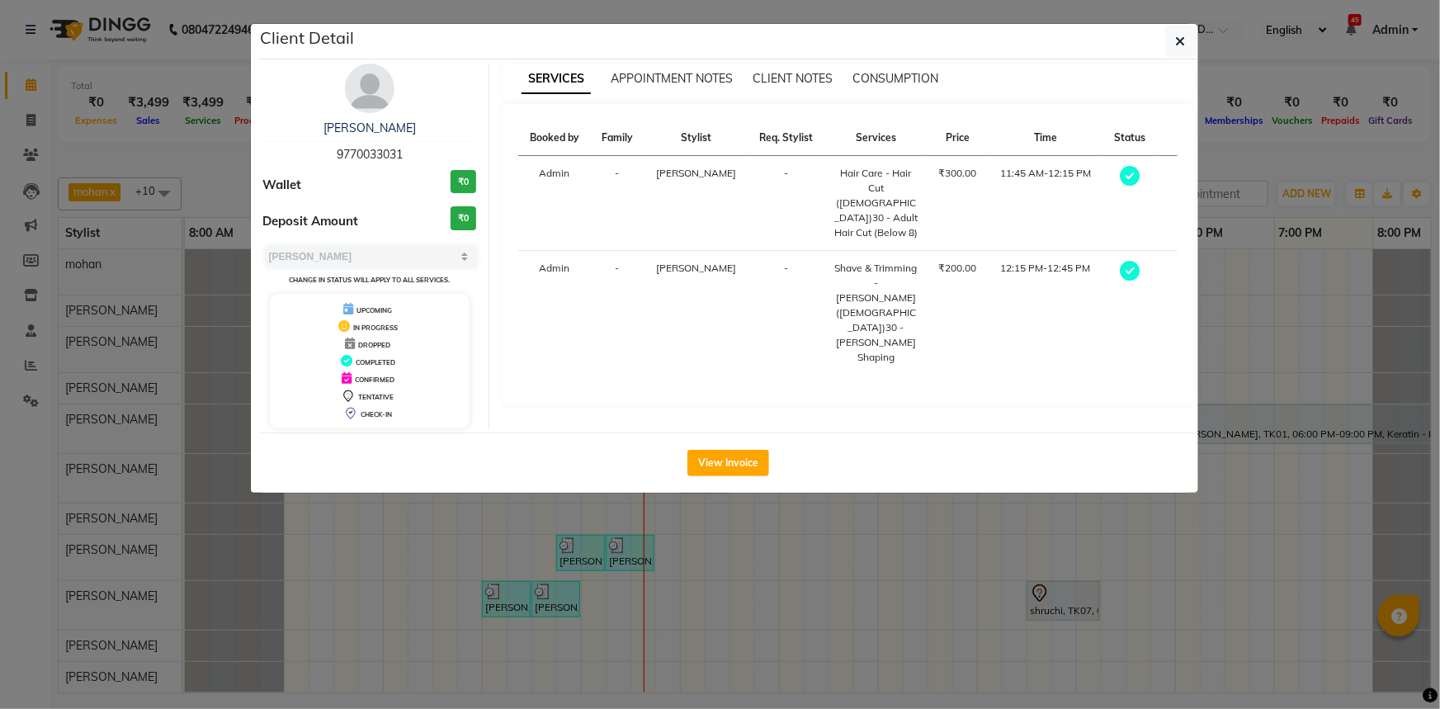
copy span "9770033031"
click at [709, 470] on button "View Invoice" at bounding box center [728, 463] width 82 height 26
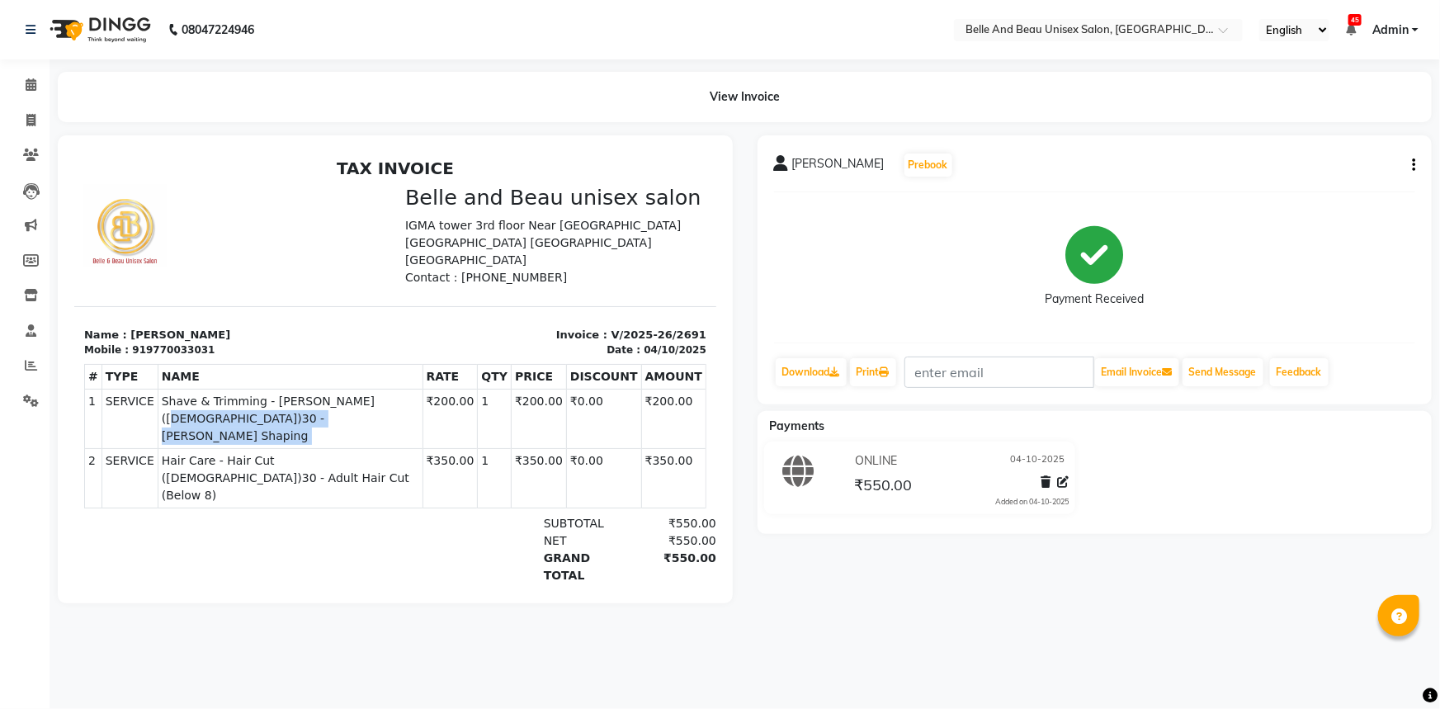
drag, startPoint x: 341, startPoint y: 379, endPoint x: 434, endPoint y: 379, distance: 93.2
click at [434, 389] on tr "1 SERVICE SERVICE Shave & Trimming - Beard (Male)30 - Beard Shaping ₹200.00 1" at bounding box center [394, 418] width 621 height 59
copy tr "Beard Shaping"
drag, startPoint x: 307, startPoint y: 408, endPoint x: 385, endPoint y: 410, distance: 78.4
click at [385, 451] on span "Hair Care - Hair Cut ([DEMOGRAPHIC_DATA])30 - Adult Hair Cut (Below 8)" at bounding box center [289, 477] width 257 height 52
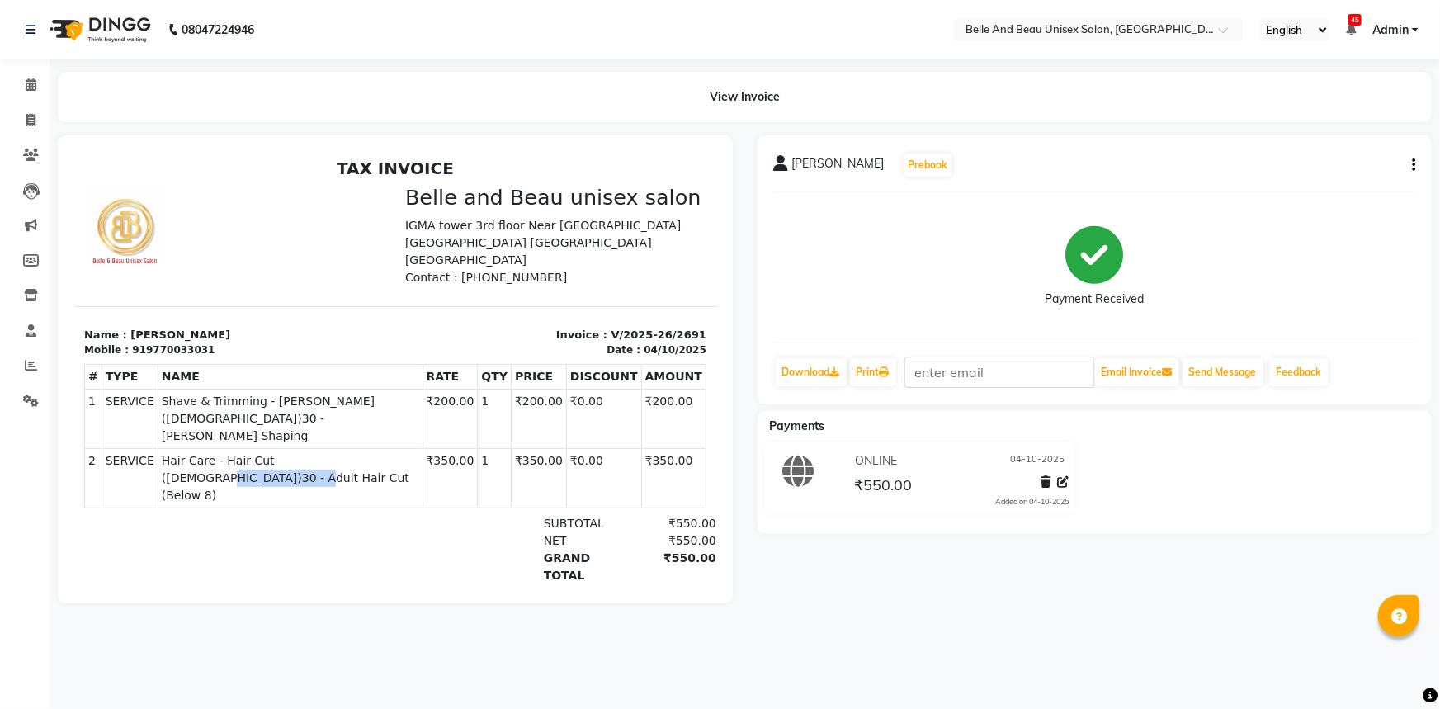
copy span "Adult Hair Cut"
drag, startPoint x: 40, startPoint y: 83, endPoint x: 66, endPoint y: 98, distance: 30.7
click at [40, 83] on span at bounding box center [31, 85] width 29 height 19
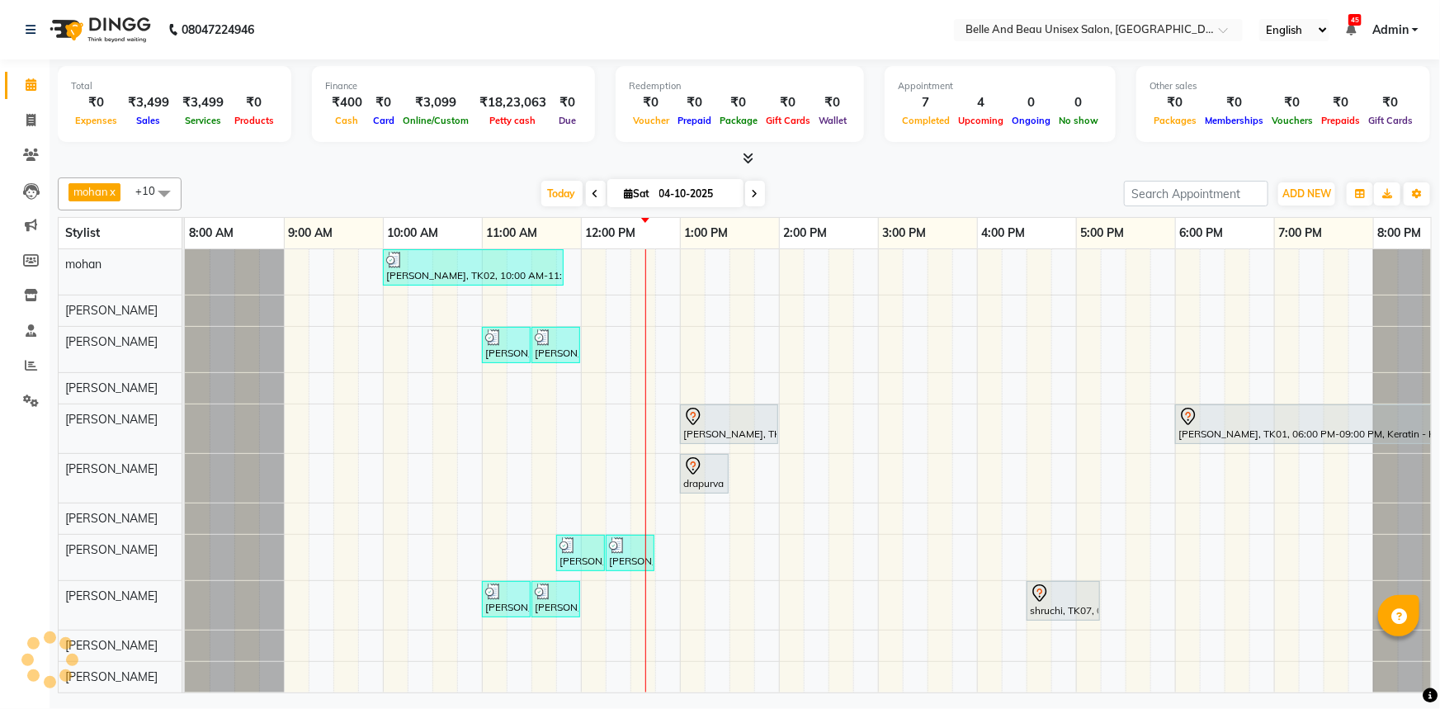
scroll to position [0, 40]
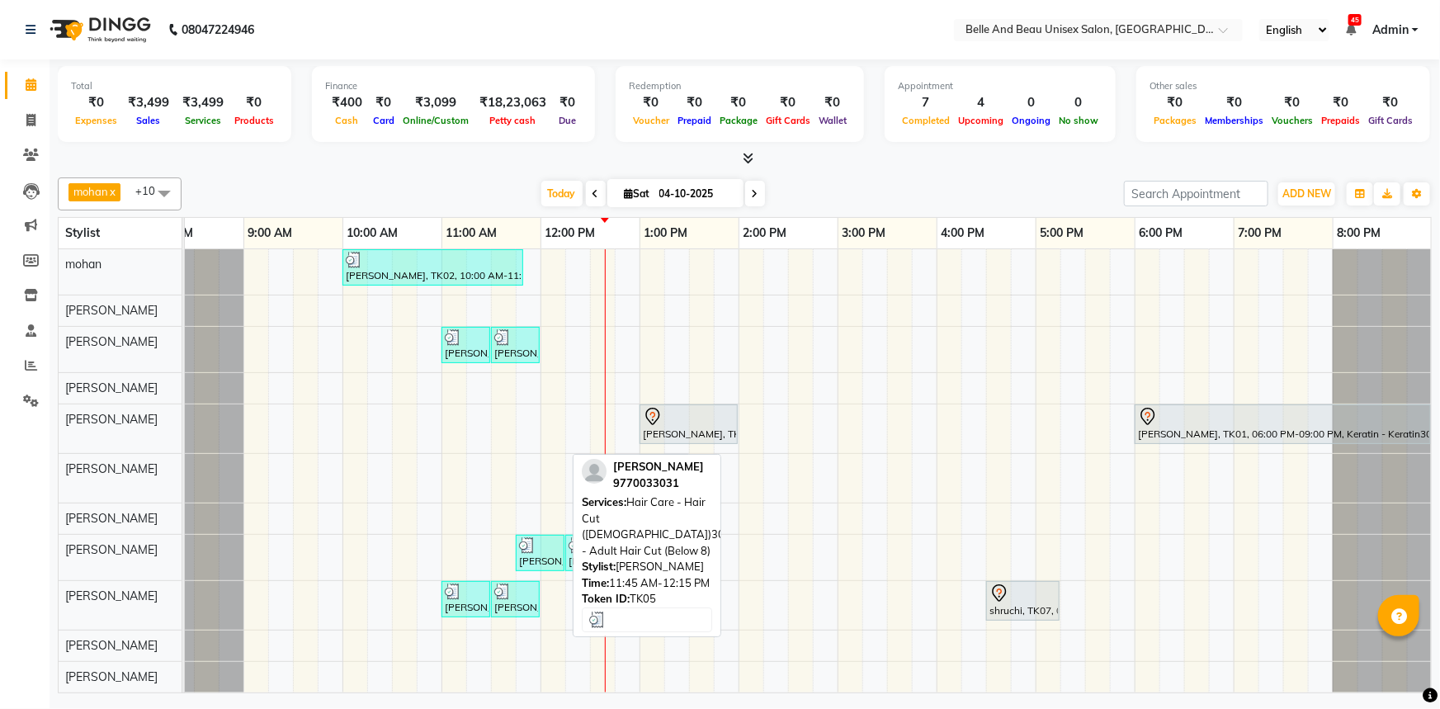
click at [552, 555] on div "[PERSON_NAME], TK05, 11:45 AM-12:15 PM, Hair Care - Hair Cut ([DEMOGRAPHIC_DATA…" at bounding box center [539, 552] width 45 height 31
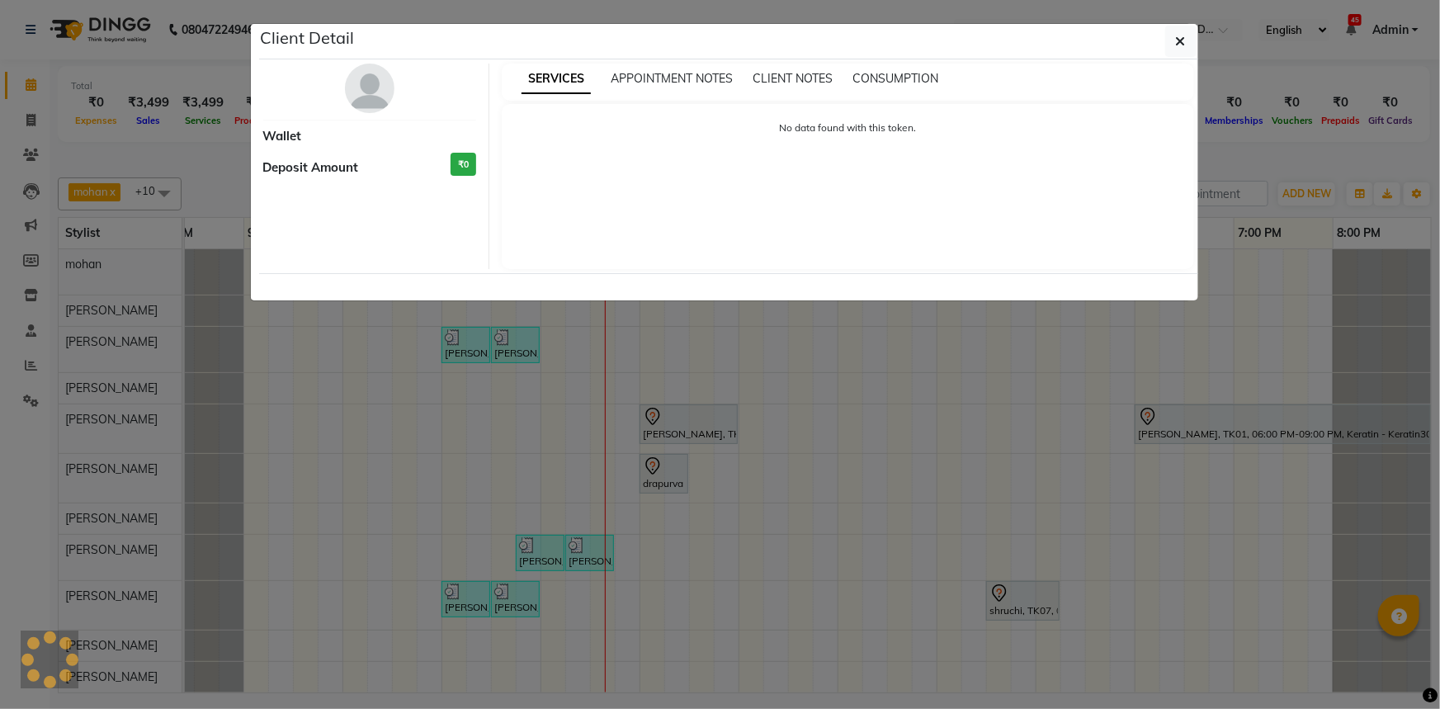
select select "3"
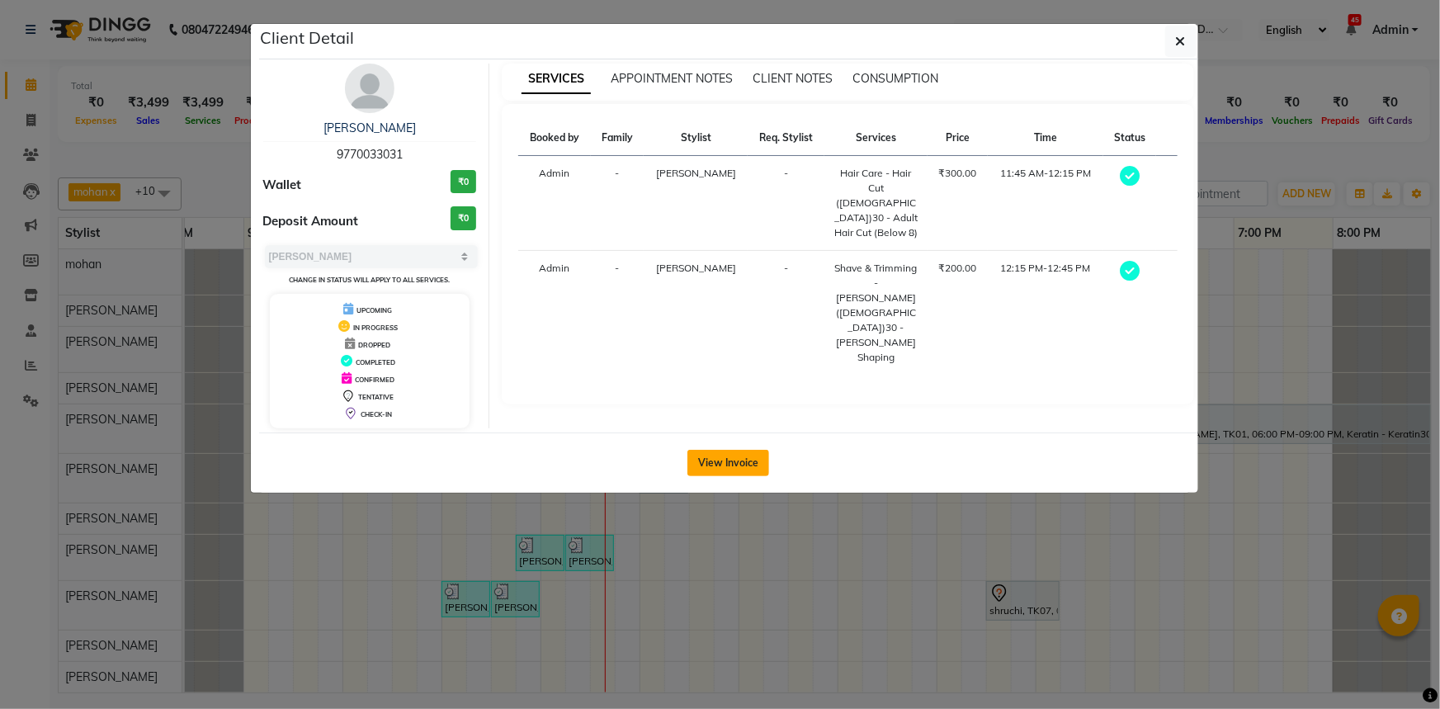
click at [710, 462] on button "View Invoice" at bounding box center [728, 463] width 82 height 26
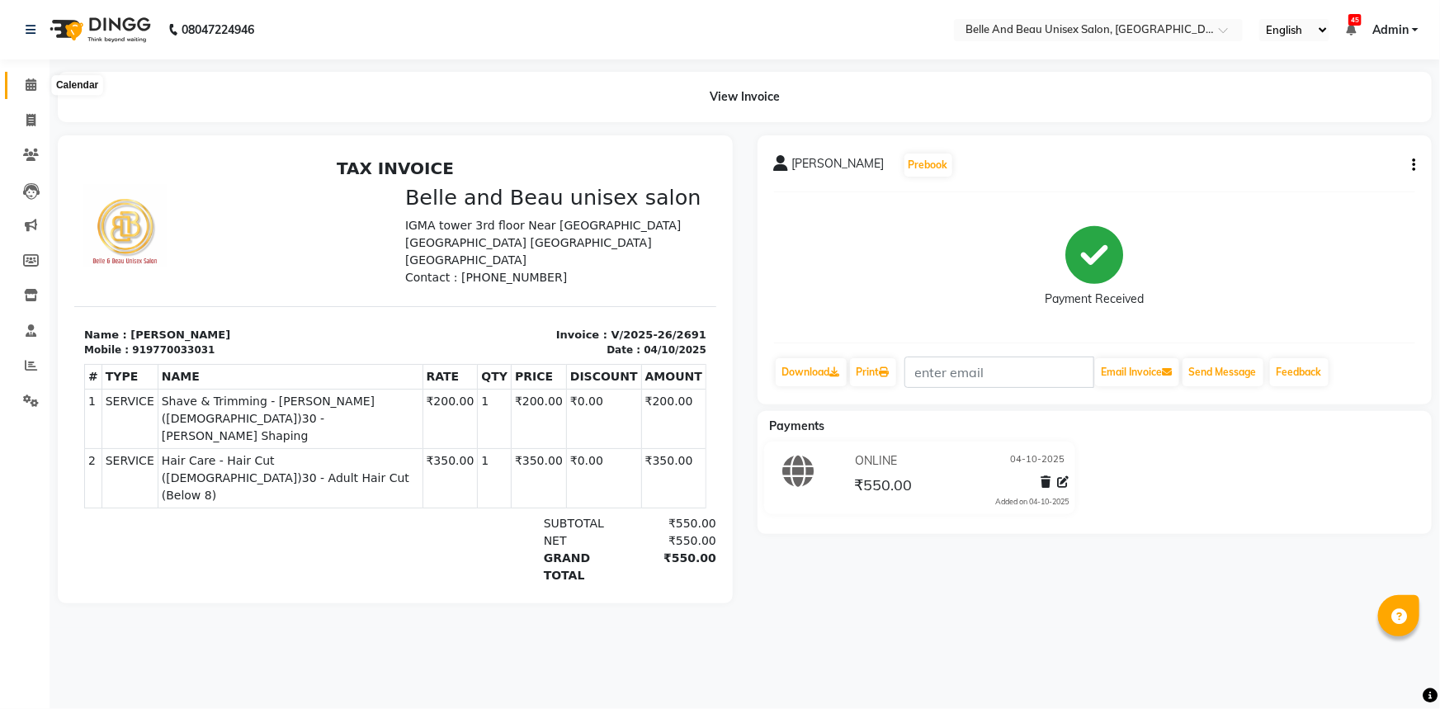
click at [37, 80] on span at bounding box center [31, 85] width 29 height 19
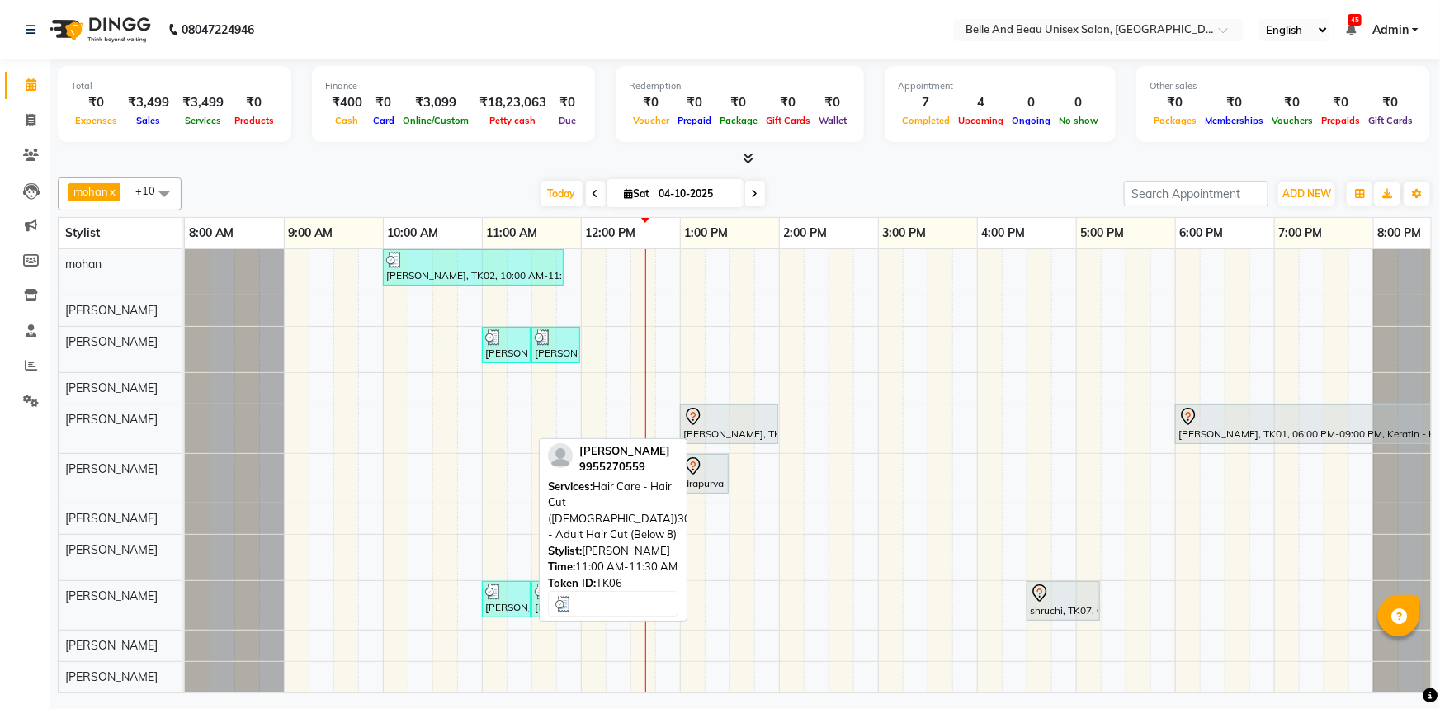
click at [507, 603] on div "[PERSON_NAME], TK06, 11:00 AM-11:30 AM, Hair Care - Hair Cut ([DEMOGRAPHIC_DATA…" at bounding box center [506, 598] width 45 height 31
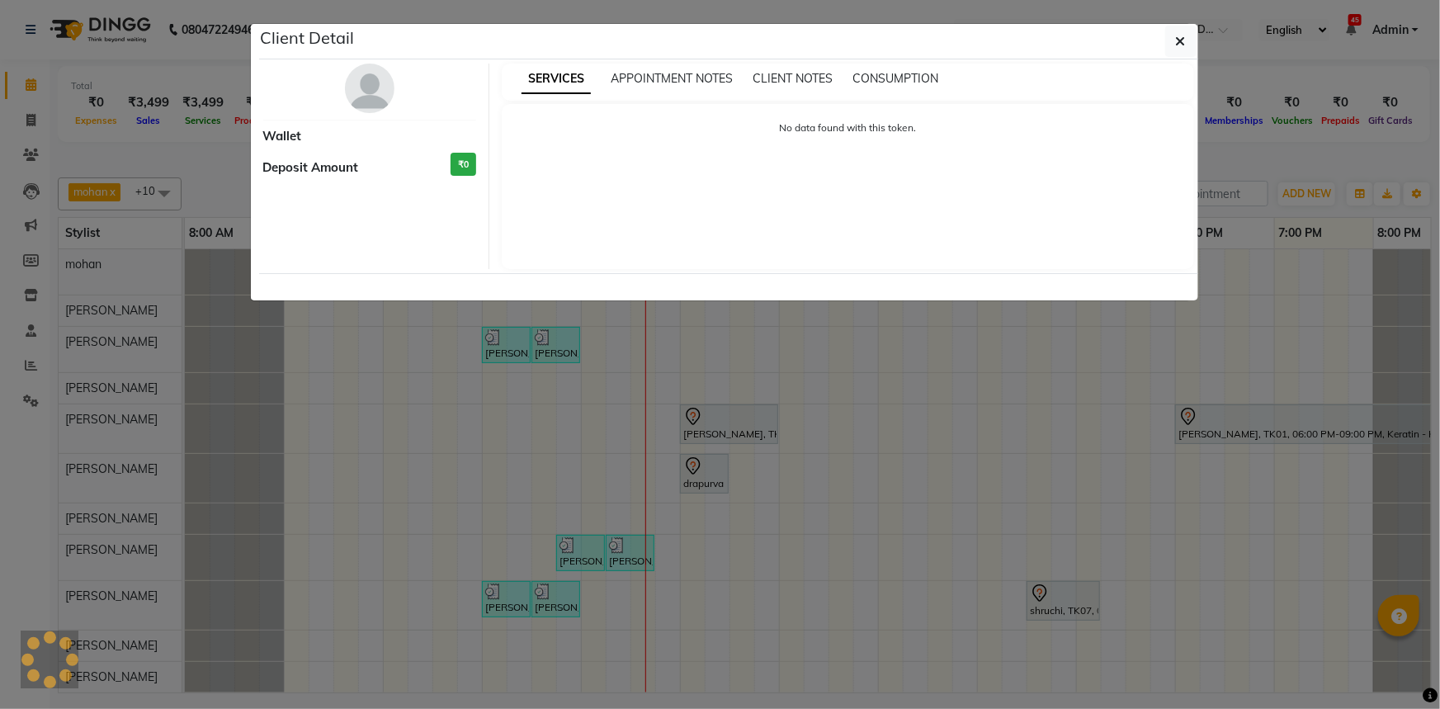
select select "3"
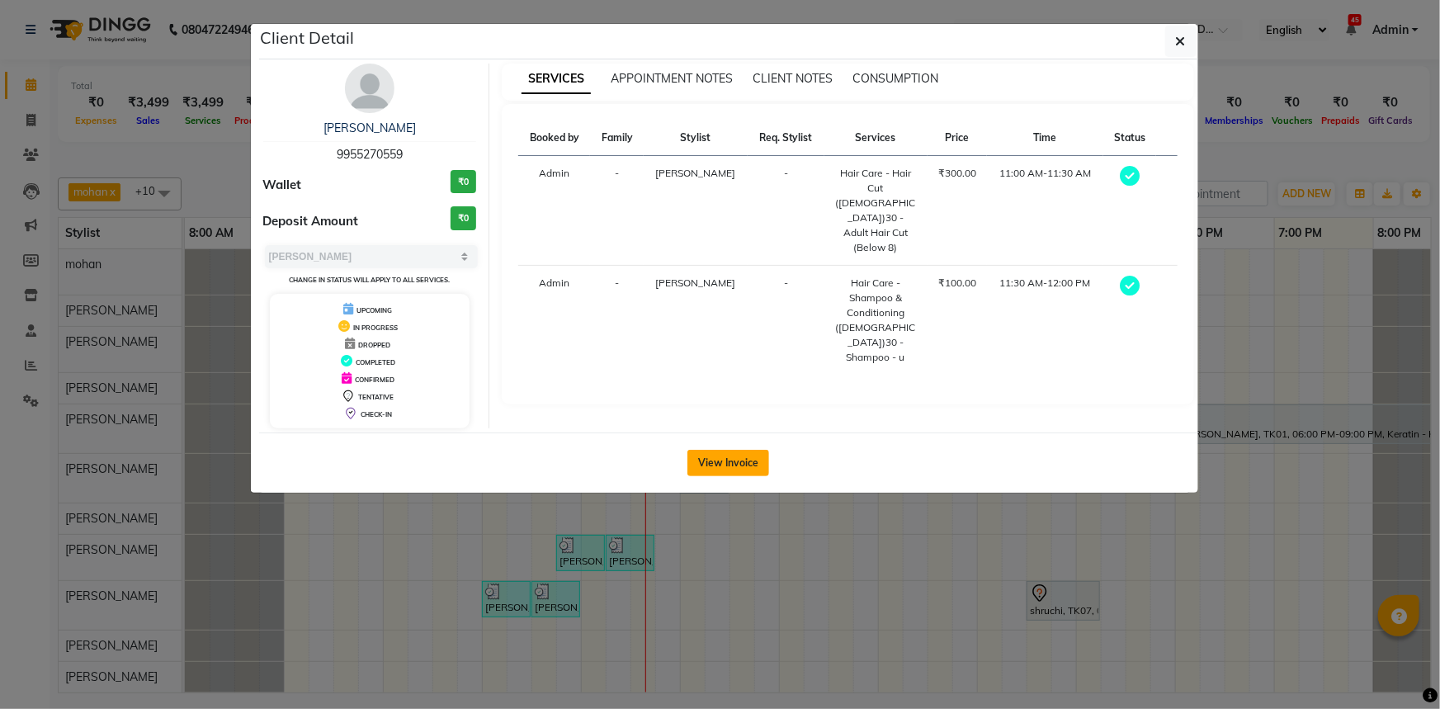
click at [717, 463] on button "View Invoice" at bounding box center [728, 463] width 82 height 26
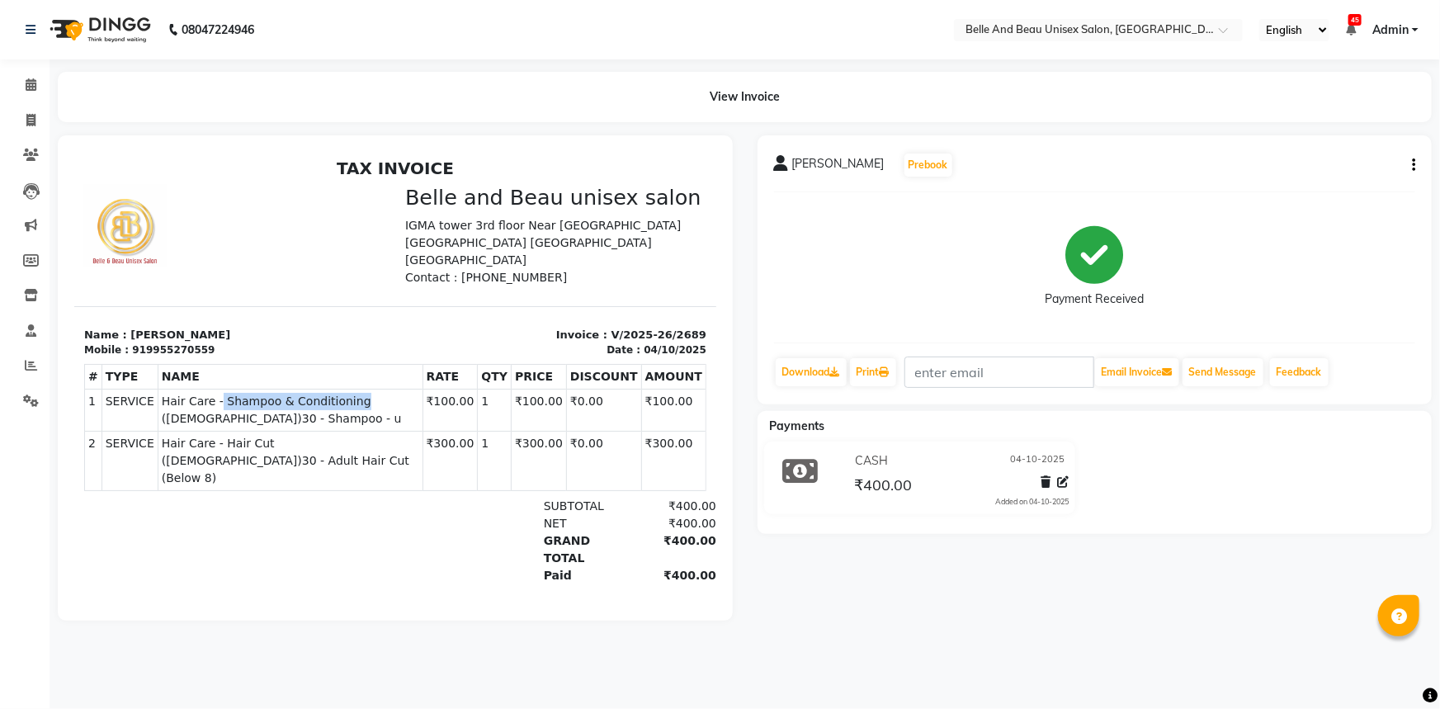
drag, startPoint x: 205, startPoint y: 383, endPoint x: 341, endPoint y: 389, distance: 135.5
click at [341, 392] on span "Hair Care - Shampoo & Conditioning ([DEMOGRAPHIC_DATA])30 - Shampoo - u" at bounding box center [289, 409] width 257 height 35
drag, startPoint x: 307, startPoint y: 423, endPoint x: 381, endPoint y: 423, distance: 74.3
click at [381, 434] on span "Hair Care - Hair Cut ([DEMOGRAPHIC_DATA])30 - Adult Hair Cut (Below 8)" at bounding box center [289, 460] width 257 height 52
copy span "Adult Hair Cut"
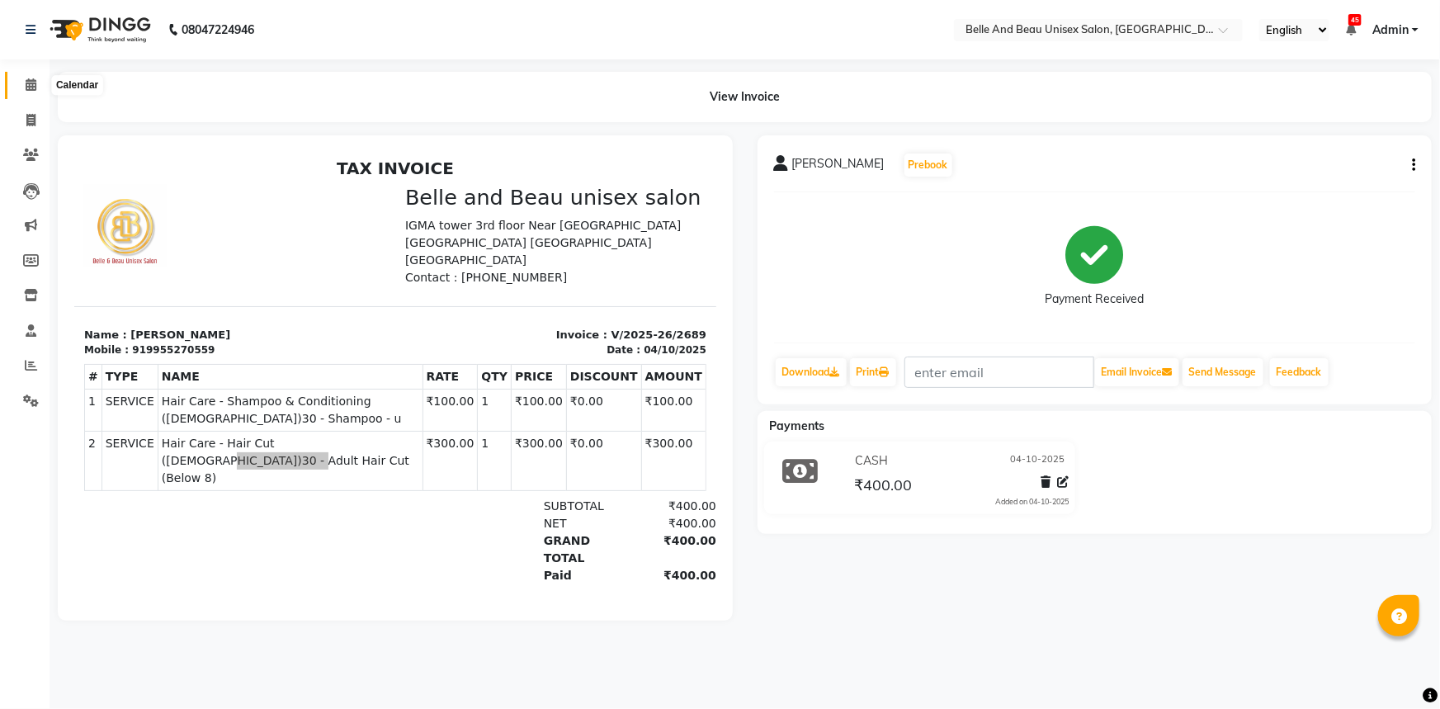
click at [27, 78] on icon at bounding box center [31, 84] width 11 height 12
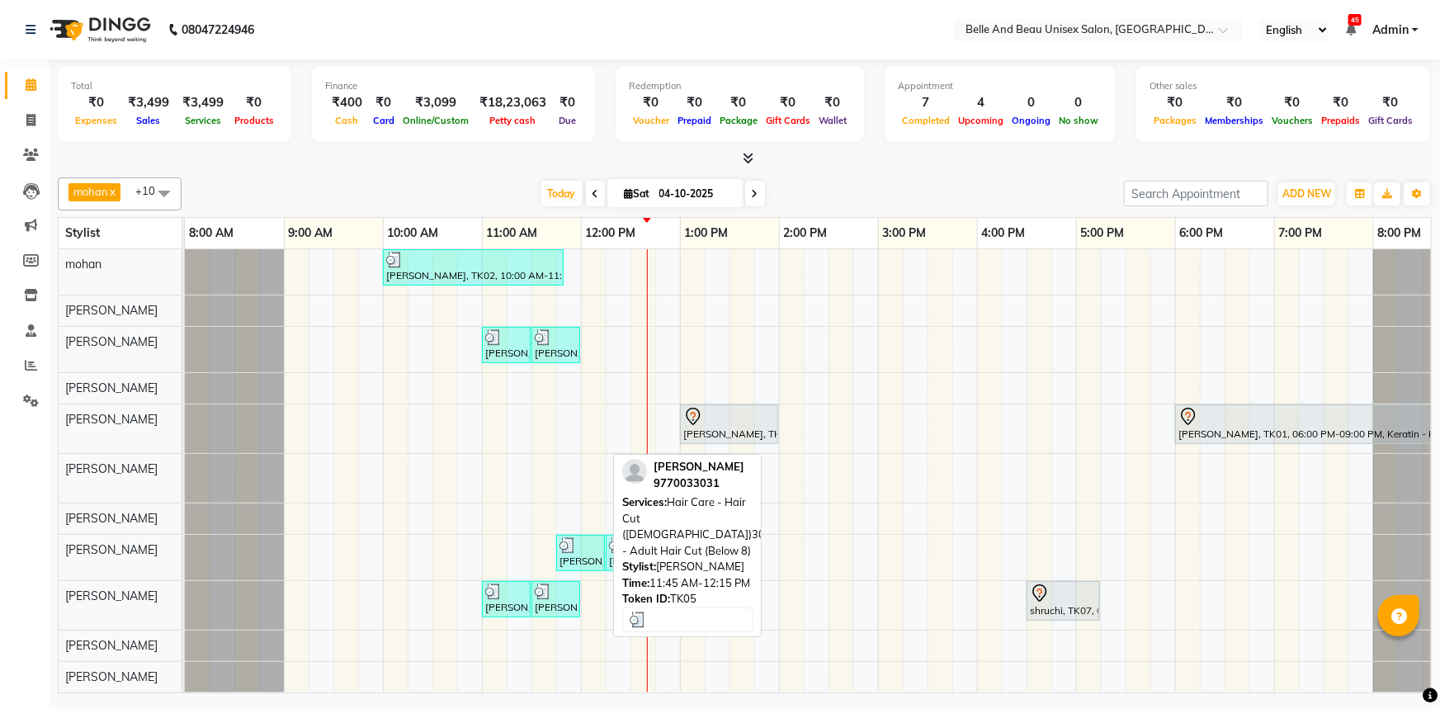
click at [584, 555] on div "[PERSON_NAME], TK05, 11:45 AM-12:15 PM, Hair Care - Hair Cut ([DEMOGRAPHIC_DATA…" at bounding box center [580, 552] width 45 height 31
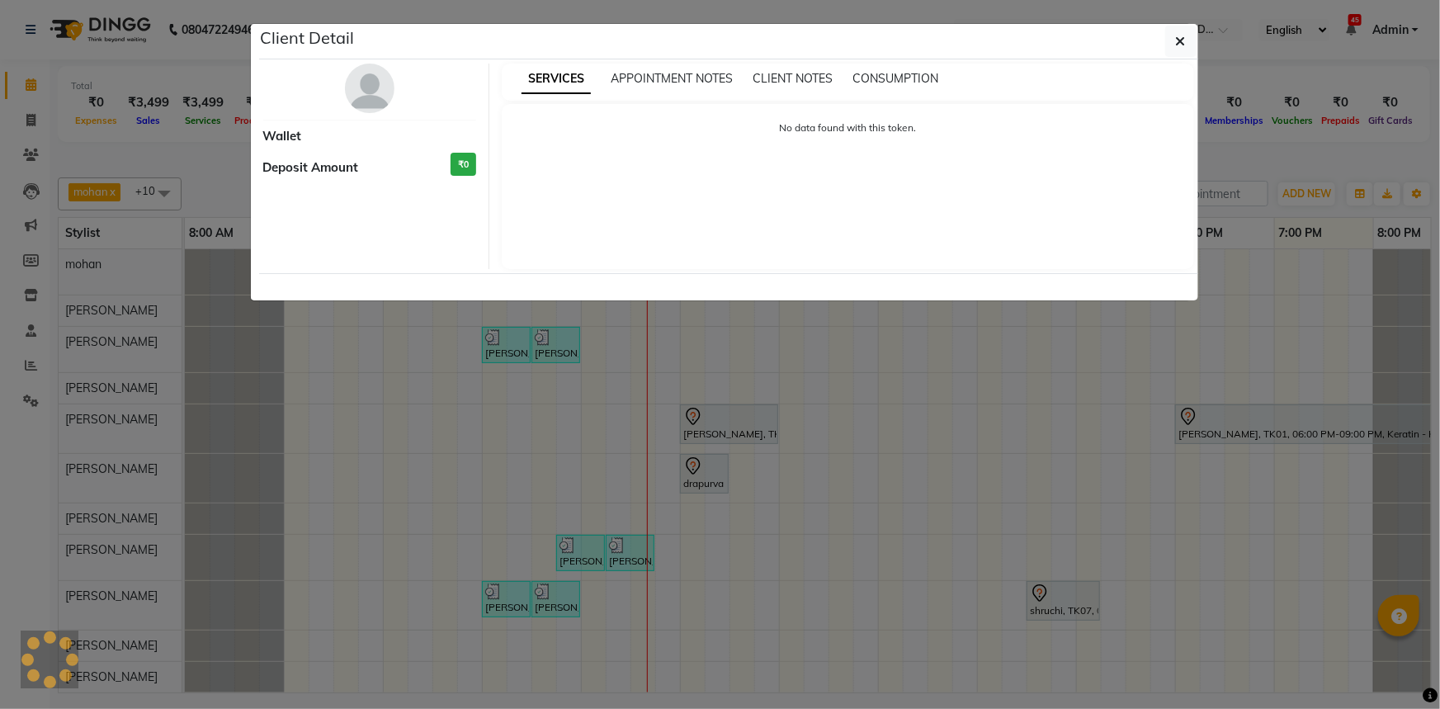
select select "3"
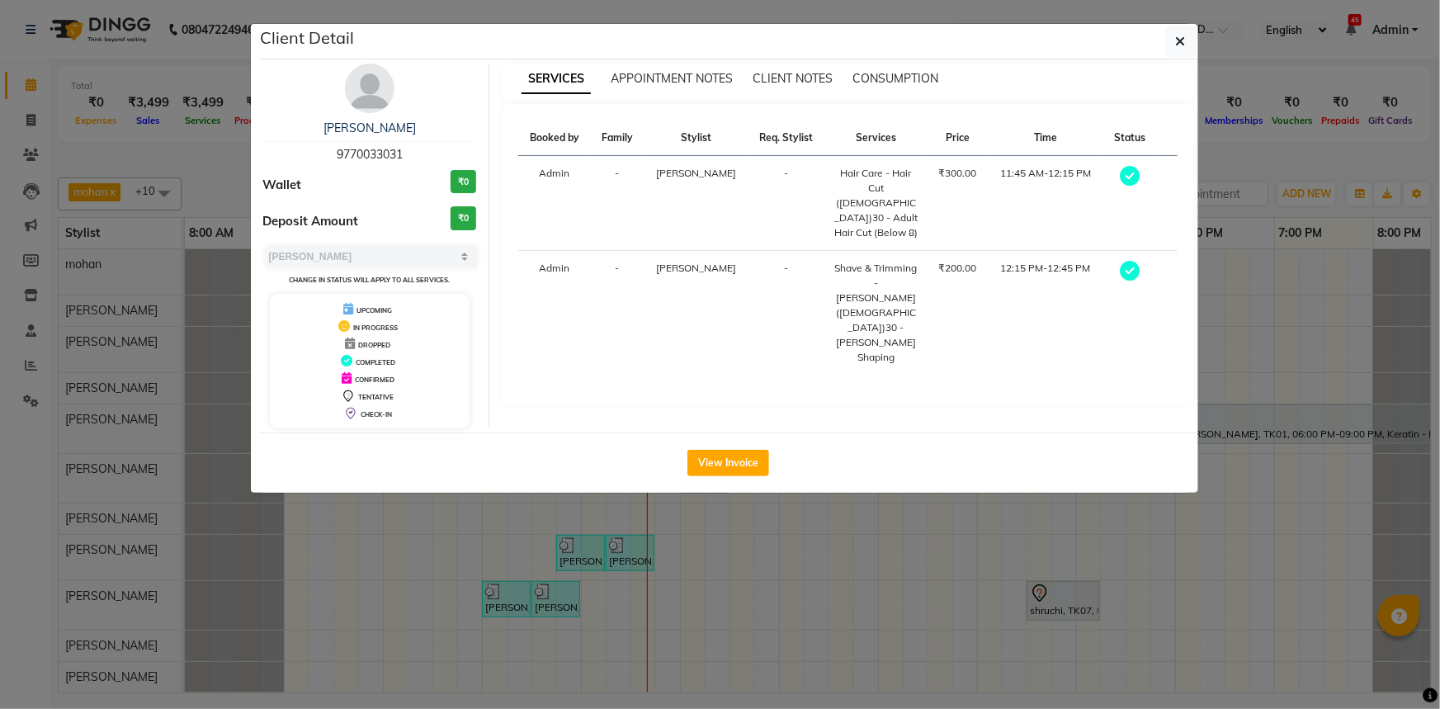
click at [508, 597] on ngb-modal-window "Client Detail Aadersh chouhan 9770033031 Wallet ₹0 Deposit Amount ₹0 Select MAR…" at bounding box center [720, 354] width 1440 height 709
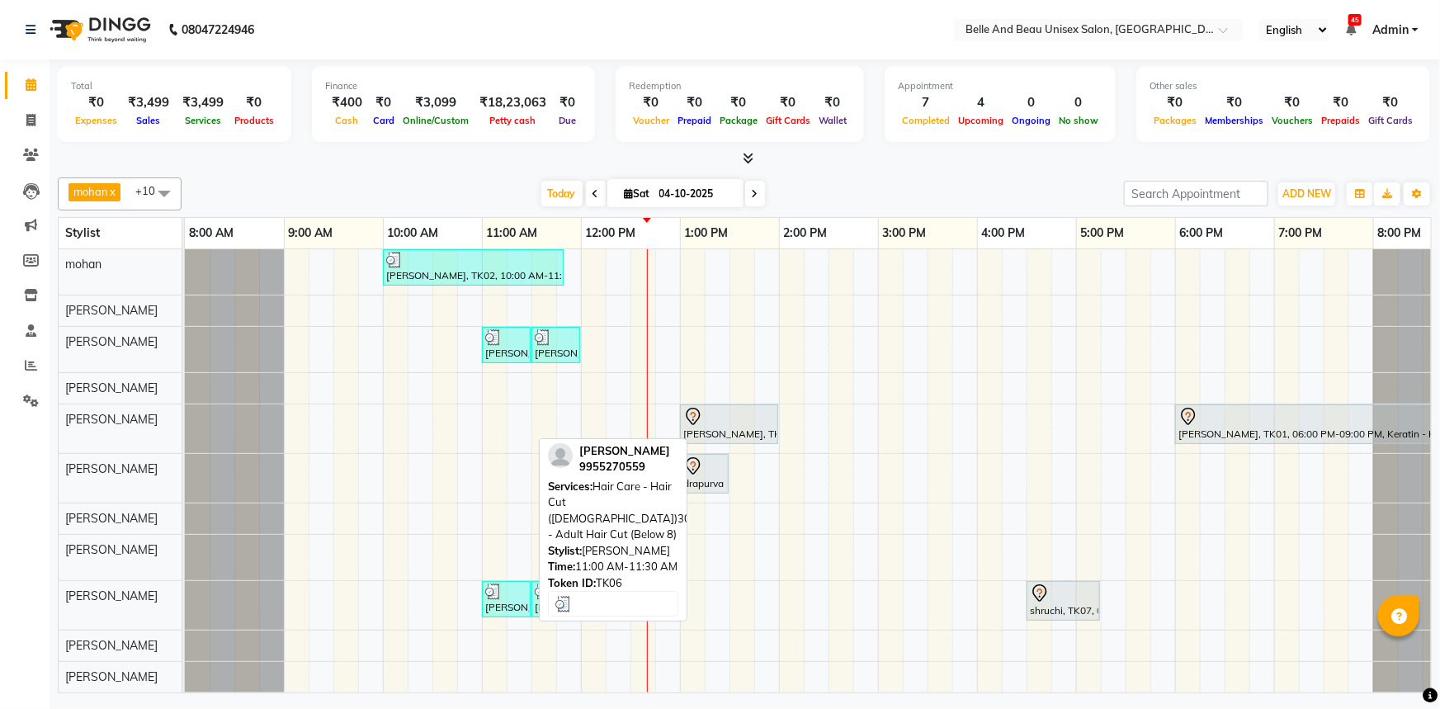
click at [503, 601] on div "[PERSON_NAME], TK06, 11:00 AM-11:30 AM, Hair Care - Hair Cut ([DEMOGRAPHIC_DATA…" at bounding box center [506, 598] width 45 height 31
select select "3"
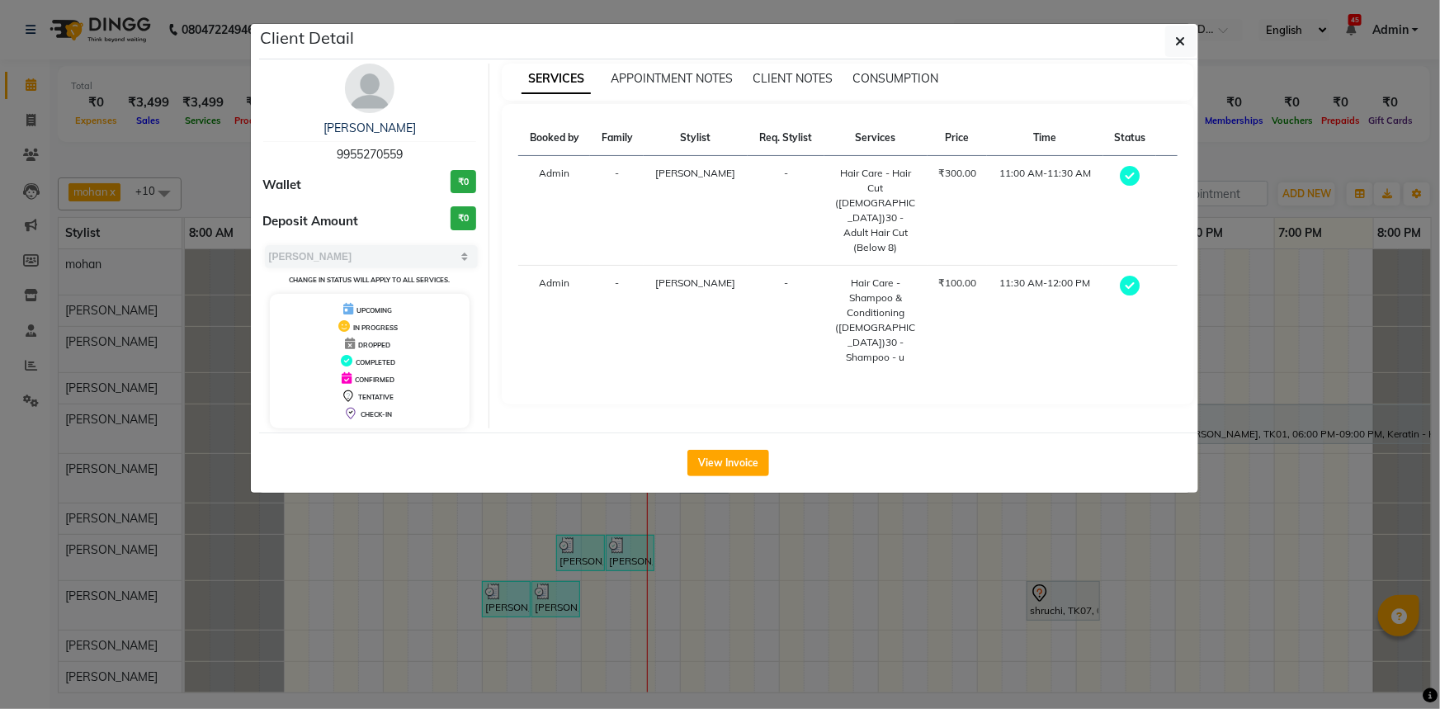
drag, startPoint x: 304, startPoint y: 122, endPoint x: 417, endPoint y: 120, distance: 113.1
click at [416, 120] on div "[PERSON_NAME]" at bounding box center [370, 128] width 214 height 17
drag, startPoint x: 318, startPoint y: 156, endPoint x: 432, endPoint y: 163, distance: 114.1
click at [432, 163] on div "[PERSON_NAME] 9955270559 Wallet ₹0 Deposit Amount ₹0 Select MARK DONE UPCOMING …" at bounding box center [370, 246] width 239 height 365
click at [442, 145] on div "Mukesh Agarwal 9955270559" at bounding box center [370, 142] width 214 height 44
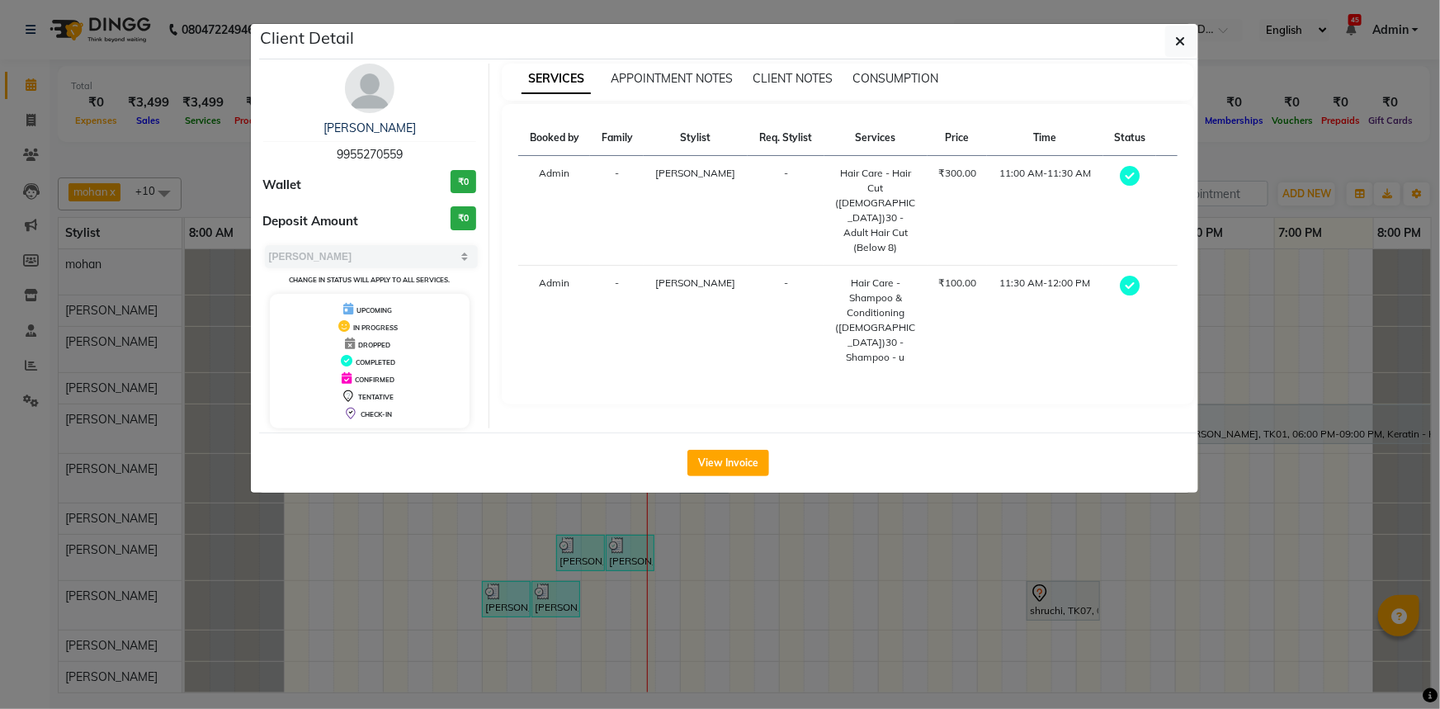
click at [359, 149] on span "9955270559" at bounding box center [370, 154] width 66 height 15
click at [1176, 44] on icon "button" at bounding box center [1181, 41] width 10 height 13
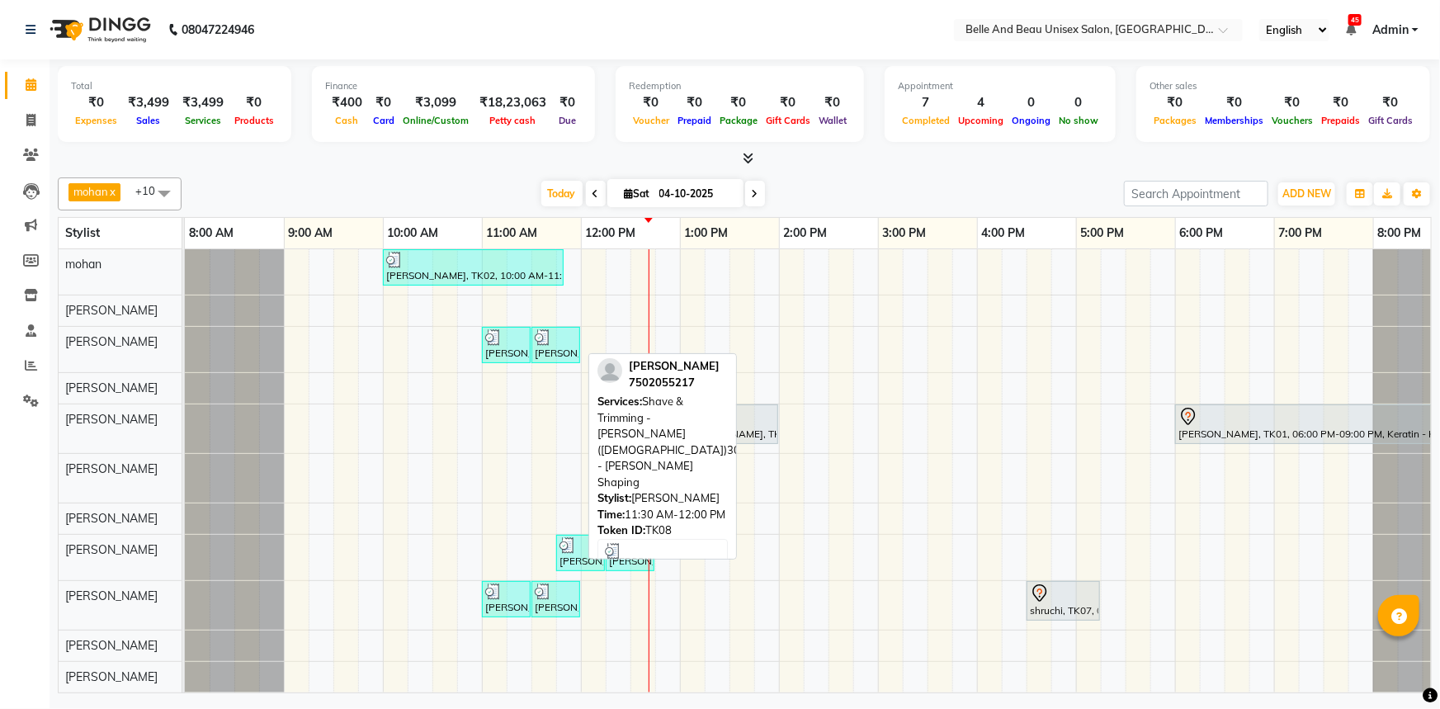
click at [532, 327] on link "[PERSON_NAME], TK08, 11:30 AM-12:00 PM, Shave & Trimming - [PERSON_NAME] ([DEMO…" at bounding box center [555, 345] width 49 height 36
select select "3"
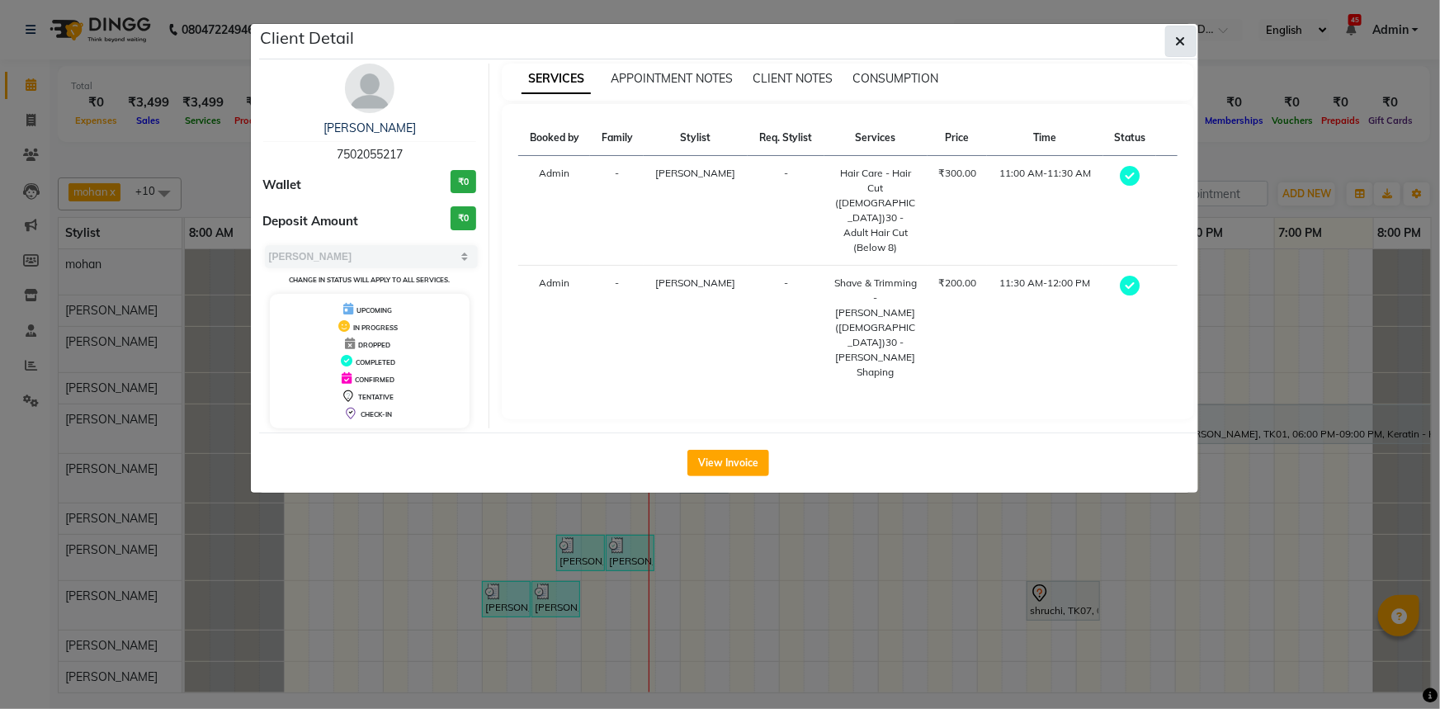
click at [1179, 36] on icon "button" at bounding box center [1181, 41] width 10 height 13
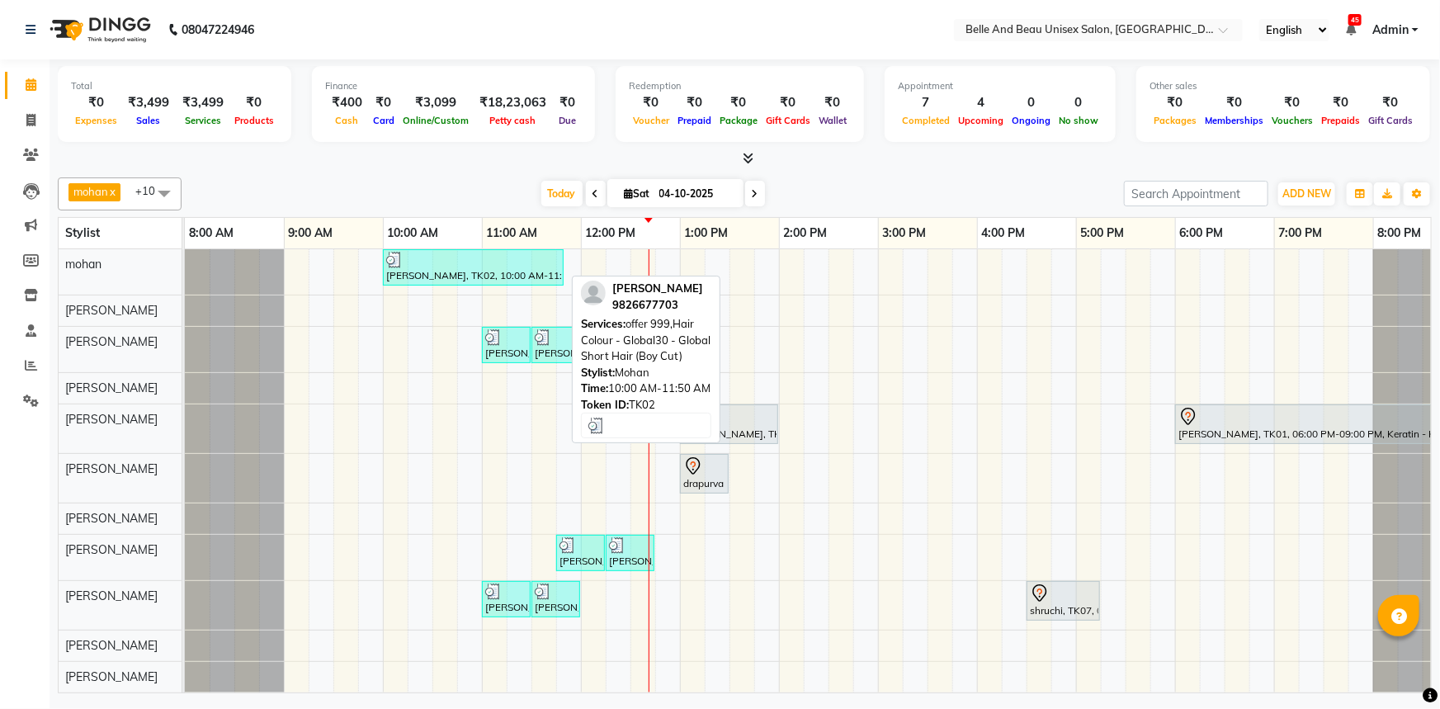
click at [495, 262] on div at bounding box center [473, 260] width 174 height 17
select select "3"
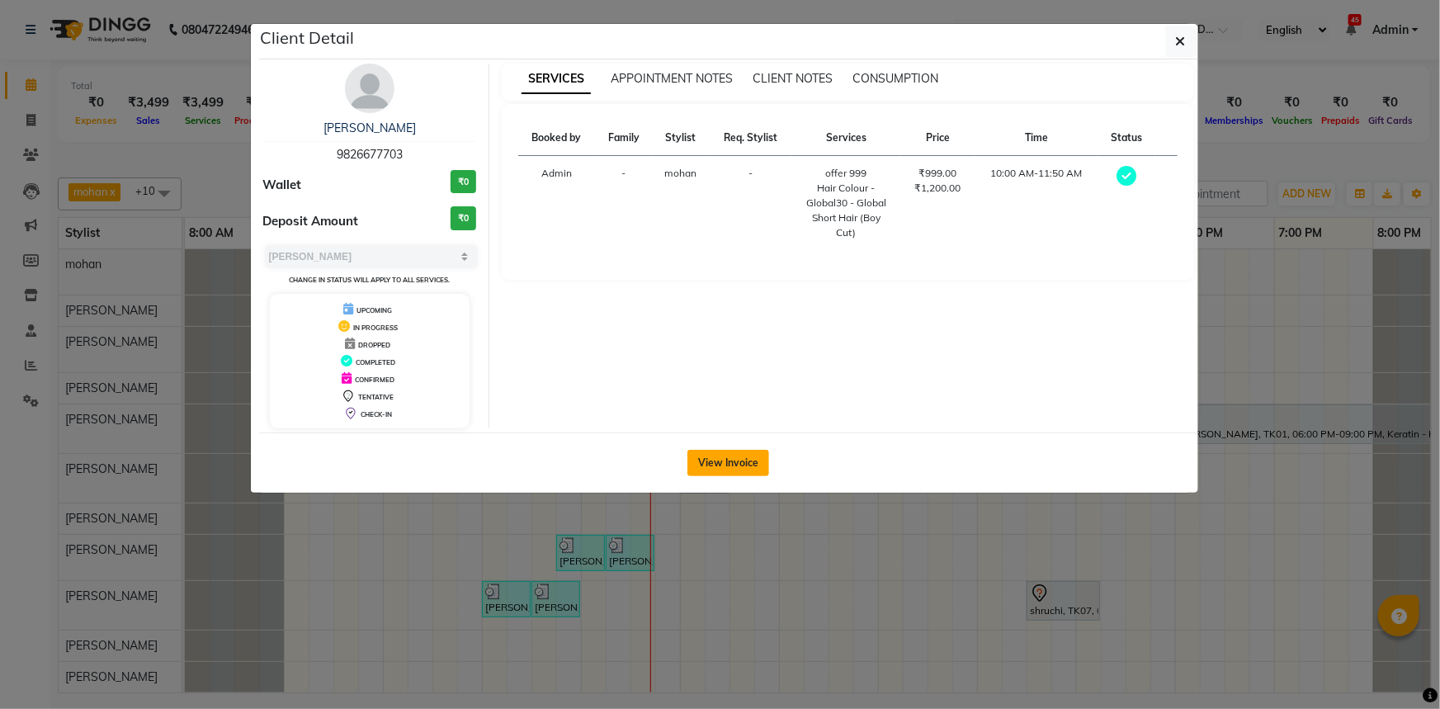
click at [719, 463] on button "View Invoice" at bounding box center [728, 463] width 82 height 26
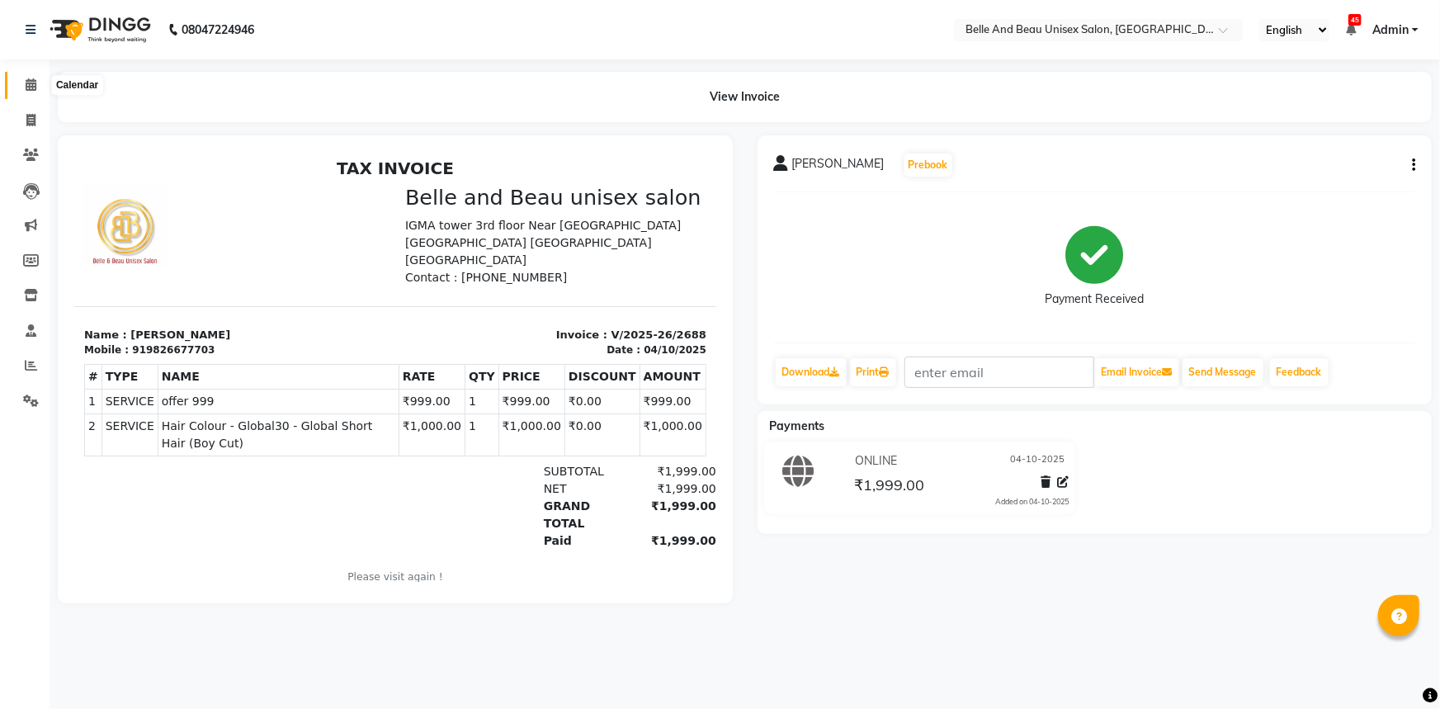
drag, startPoint x: 30, startPoint y: 83, endPoint x: 50, endPoint y: 98, distance: 25.3
click at [30, 83] on icon at bounding box center [31, 84] width 11 height 12
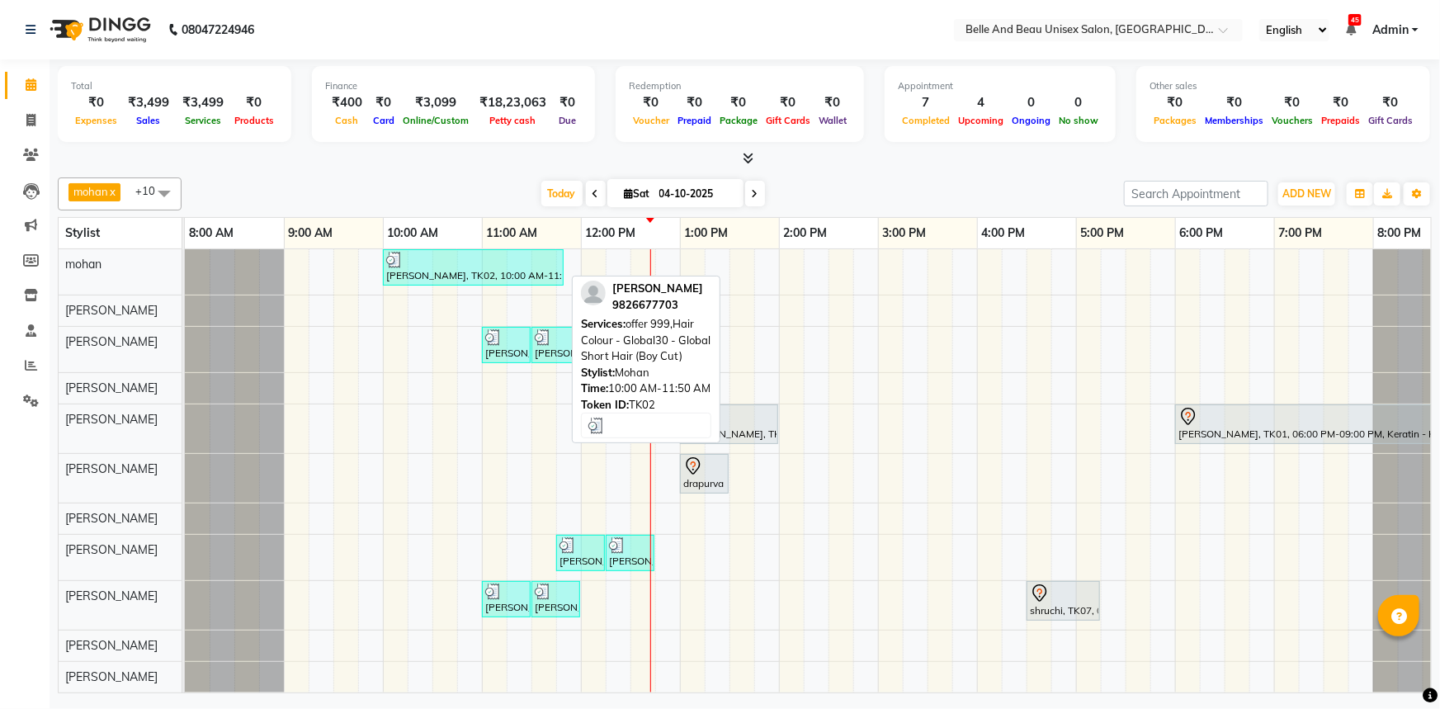
click at [510, 270] on div "[PERSON_NAME], TK02, 10:00 AM-11:50 AM, offer 999,Hair Colour - Global30 - Glob…" at bounding box center [473, 267] width 177 height 31
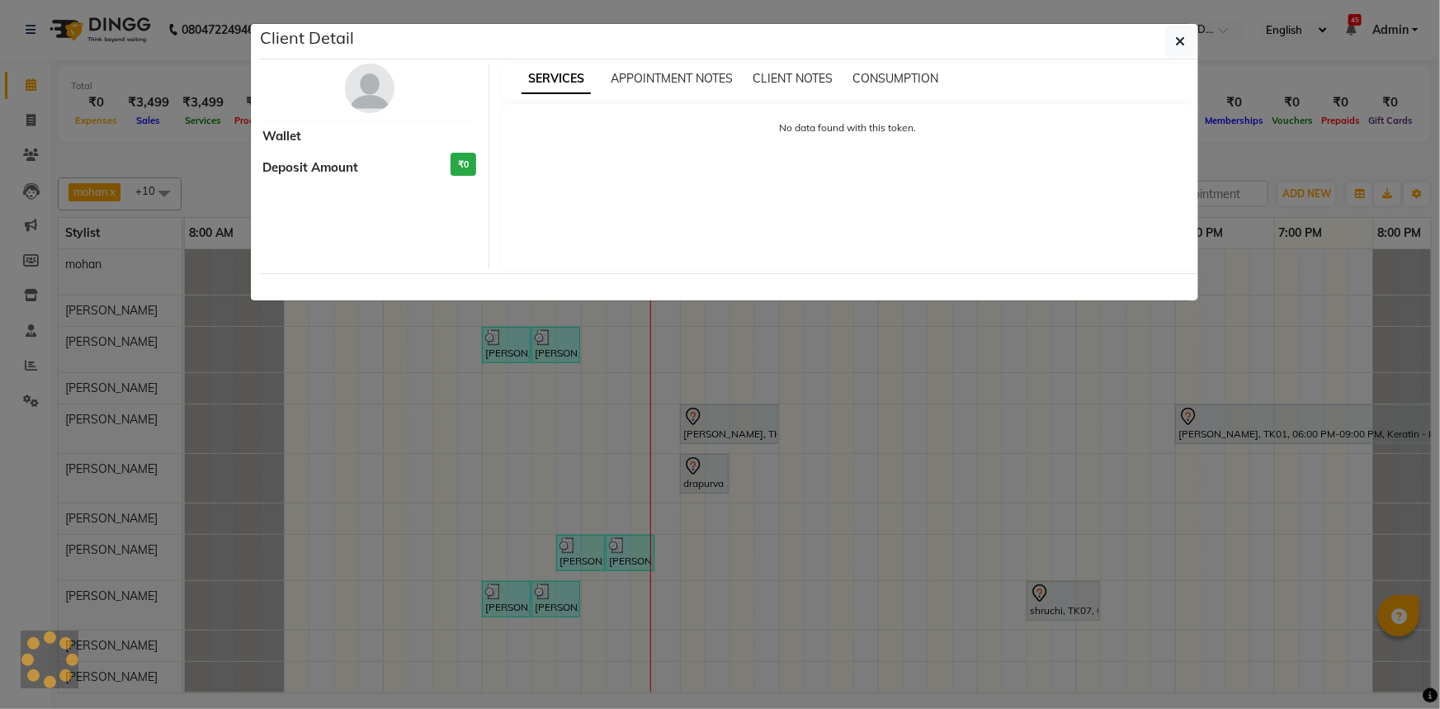
select select "3"
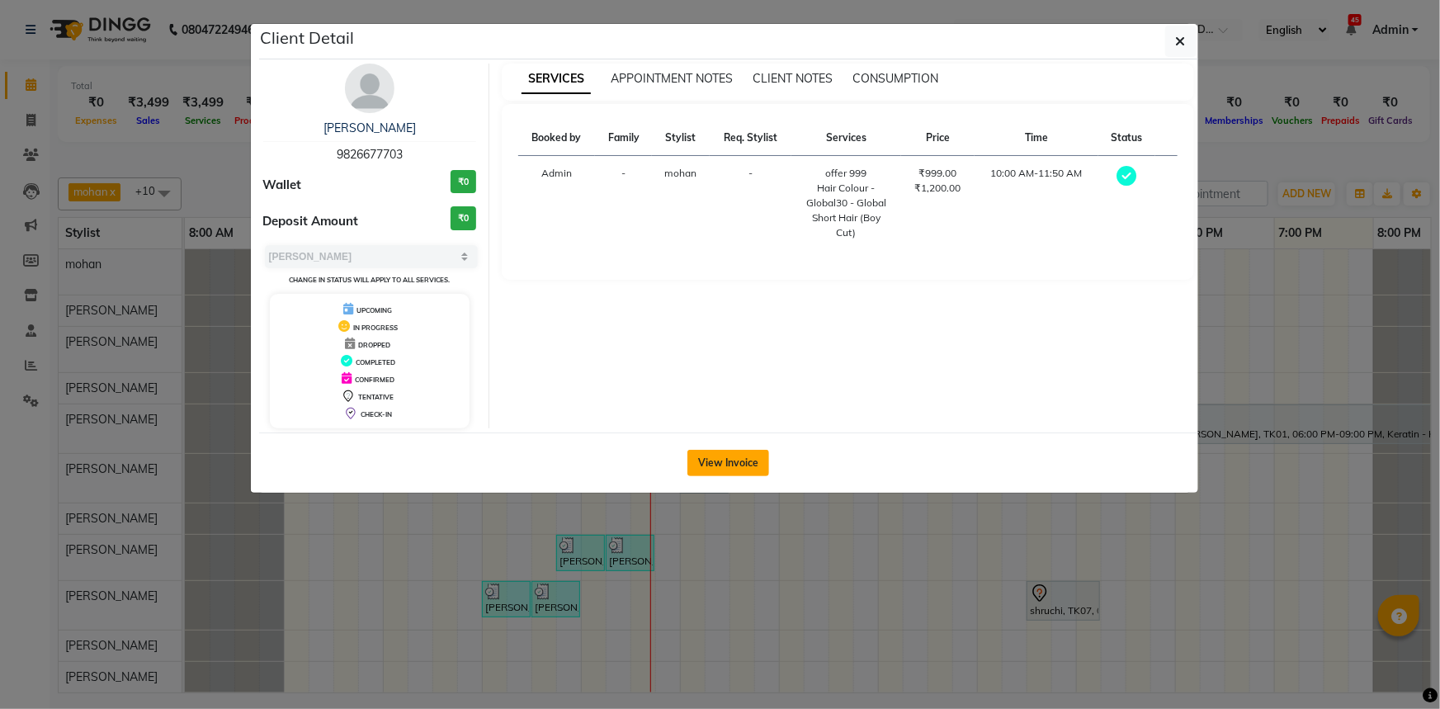
click at [748, 460] on button "View Invoice" at bounding box center [728, 463] width 82 height 26
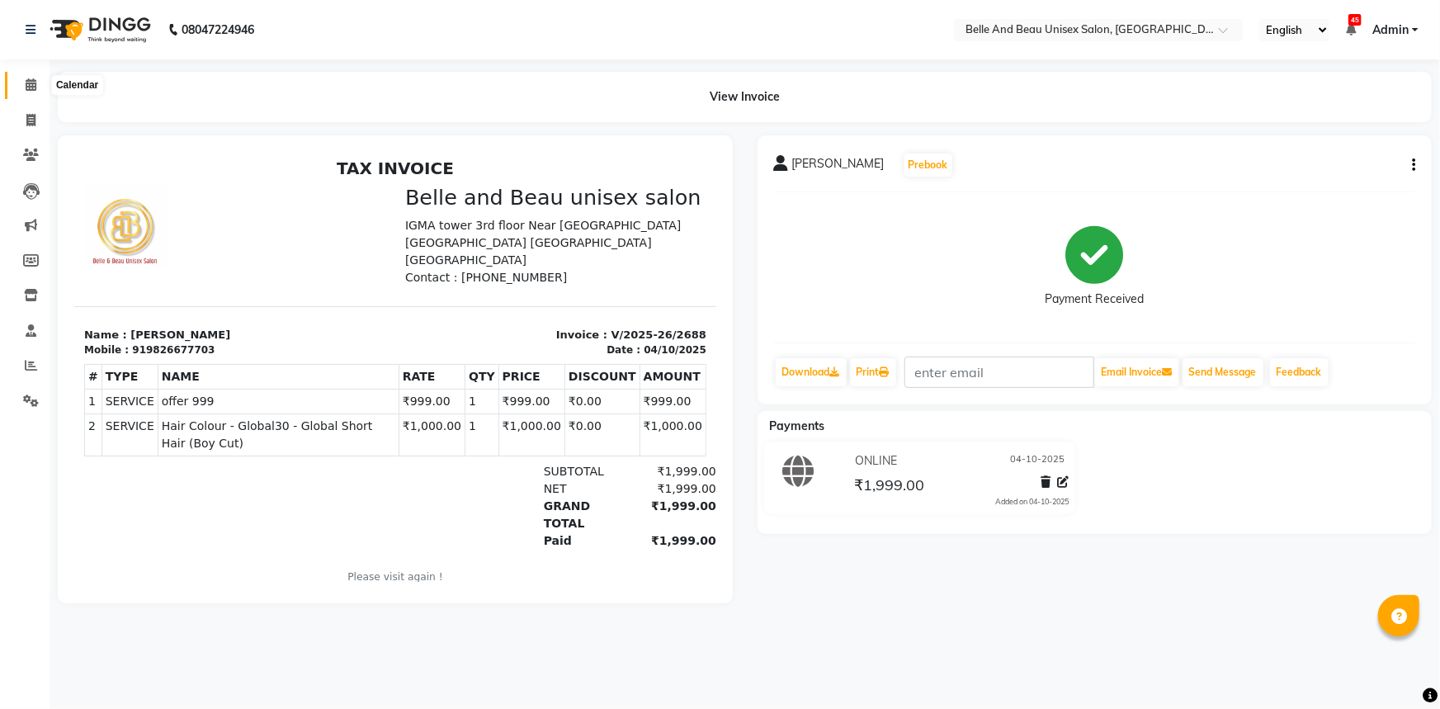
click at [40, 84] on span at bounding box center [31, 85] width 29 height 19
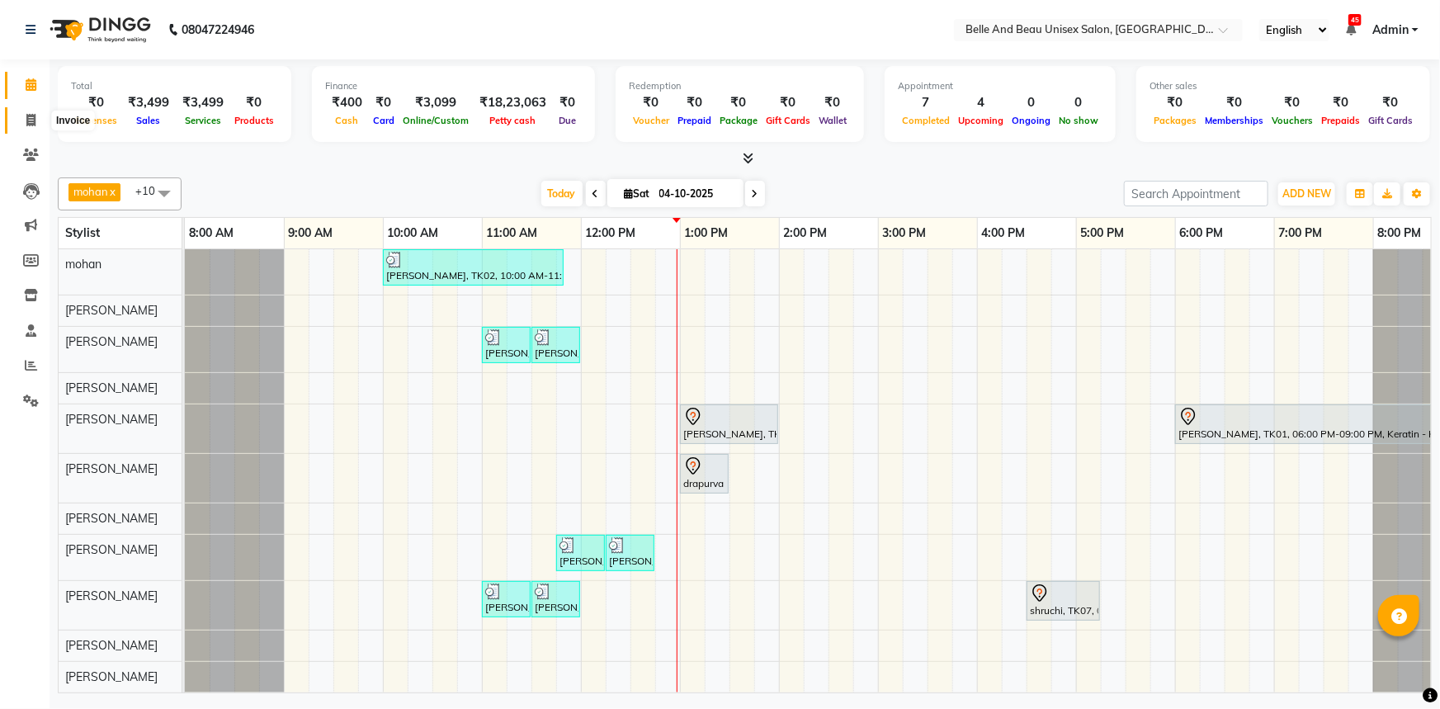
click at [35, 124] on span at bounding box center [31, 120] width 29 height 19
select select "service"
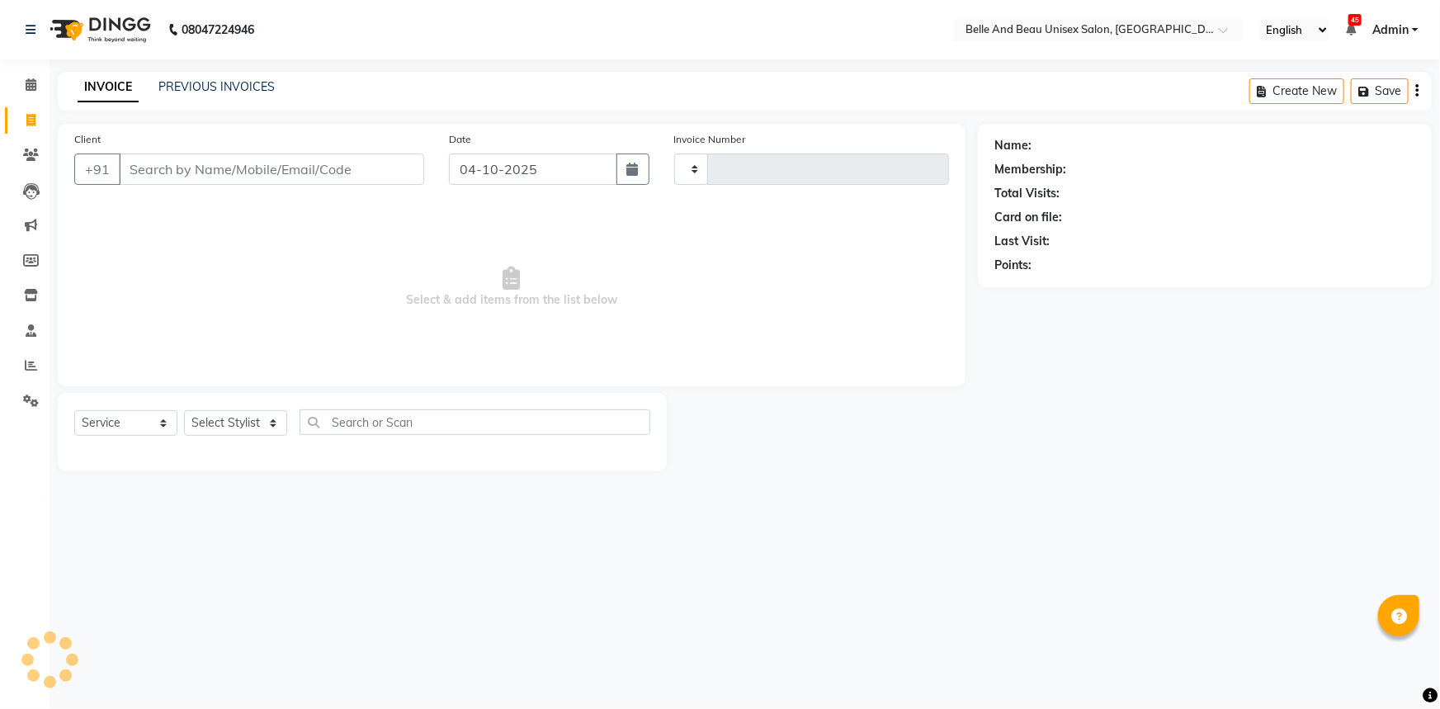
type input "2692"
select select "7066"
click at [35, 149] on icon at bounding box center [31, 155] width 16 height 12
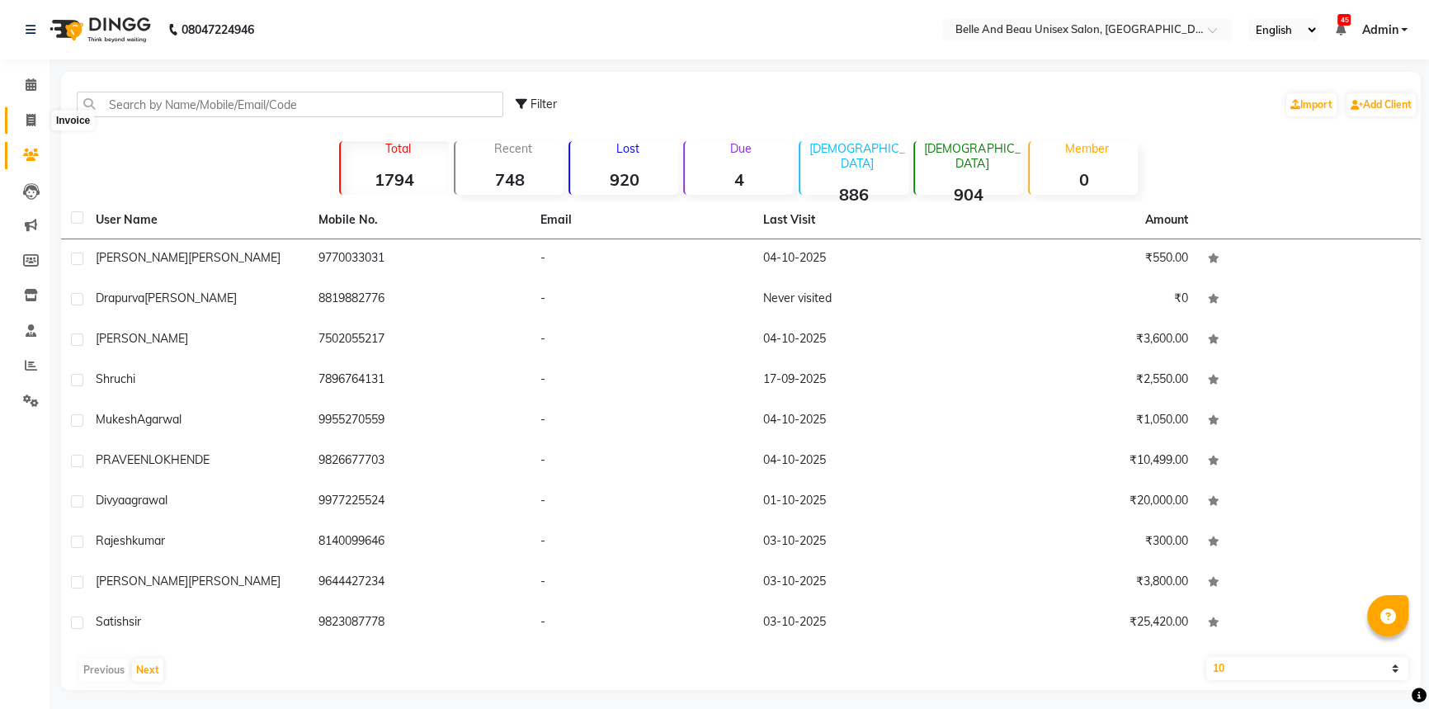
click at [26, 111] on span at bounding box center [31, 120] width 29 height 19
select select "service"
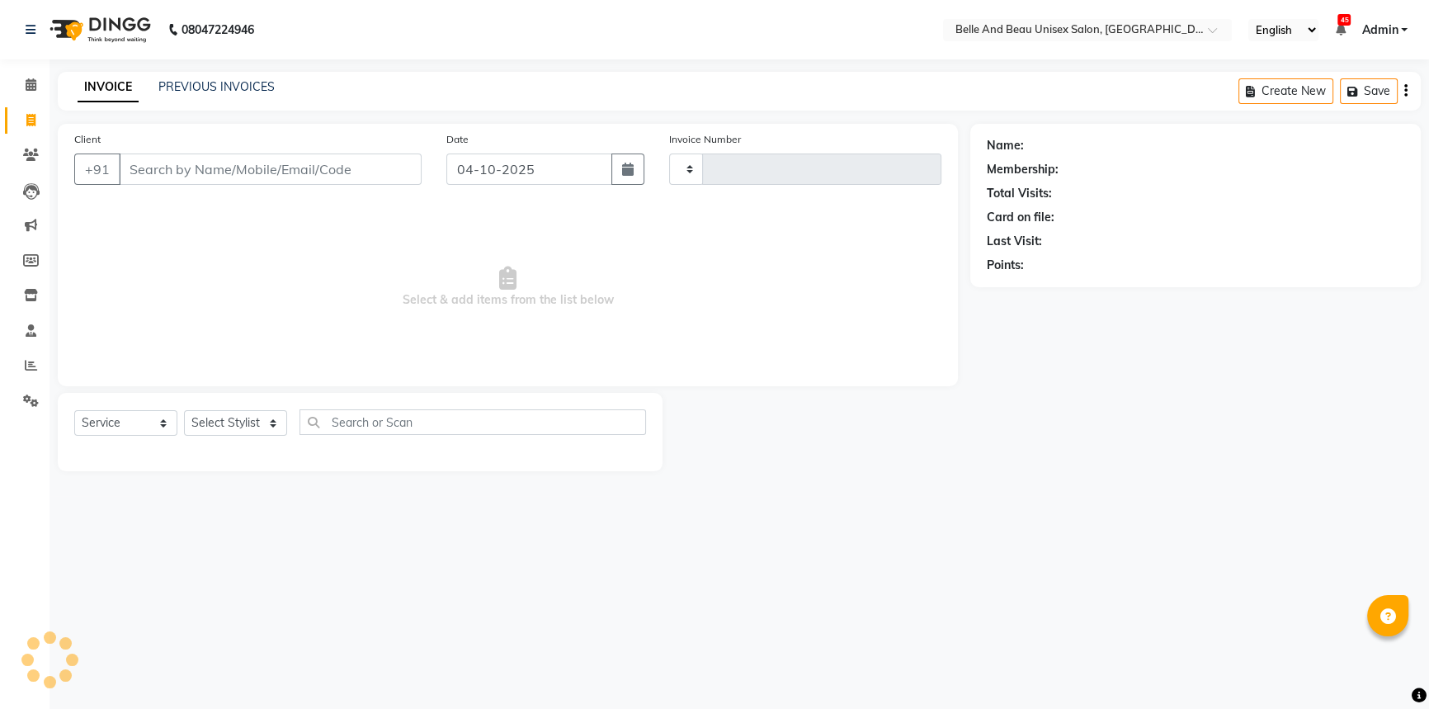
type input "2692"
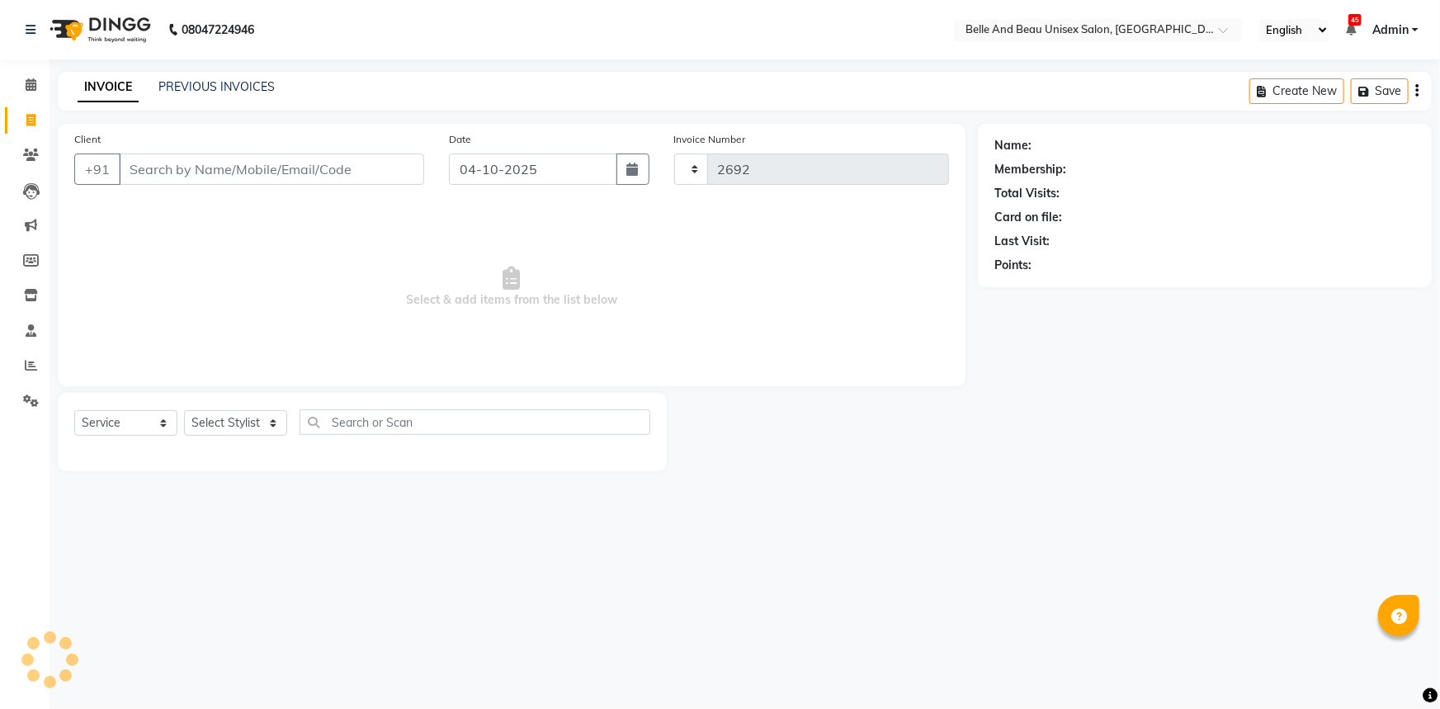
select select "7066"
select select "60511"
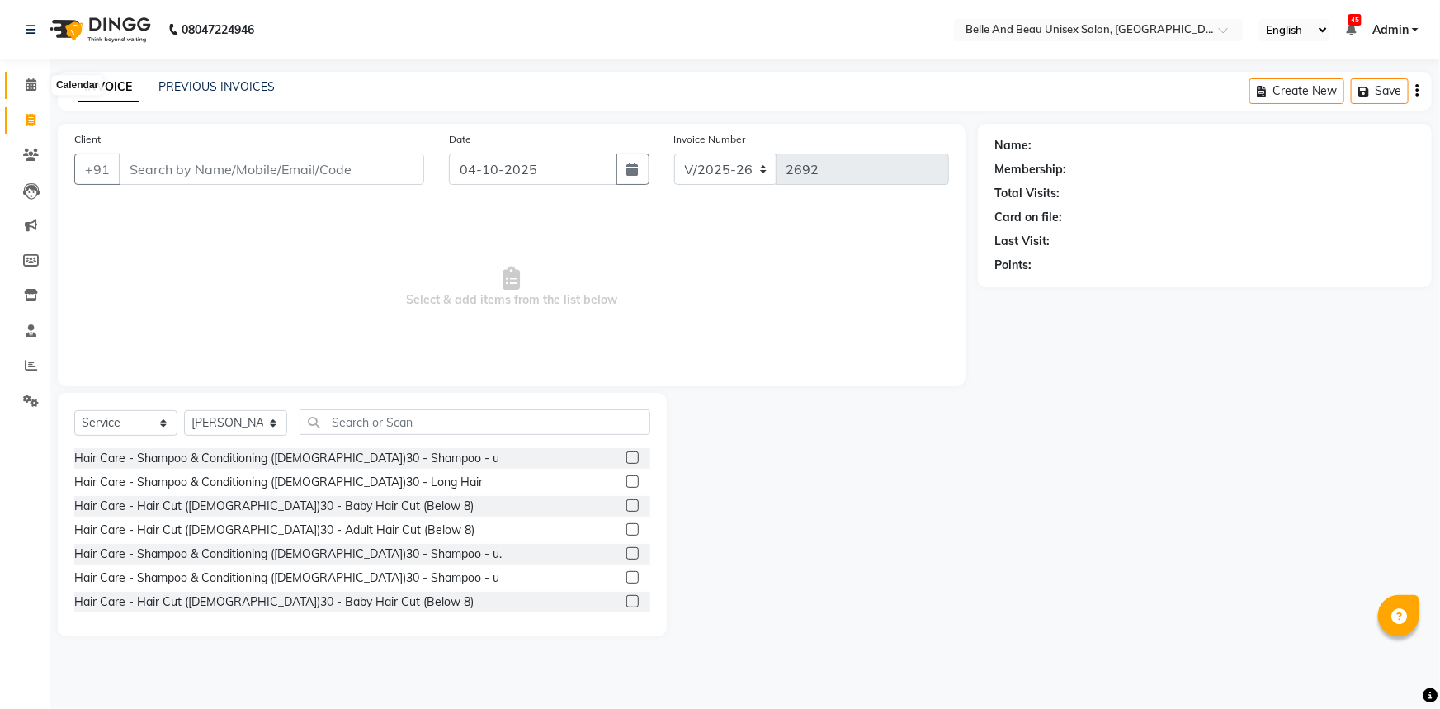
click at [40, 80] on span at bounding box center [31, 85] width 29 height 19
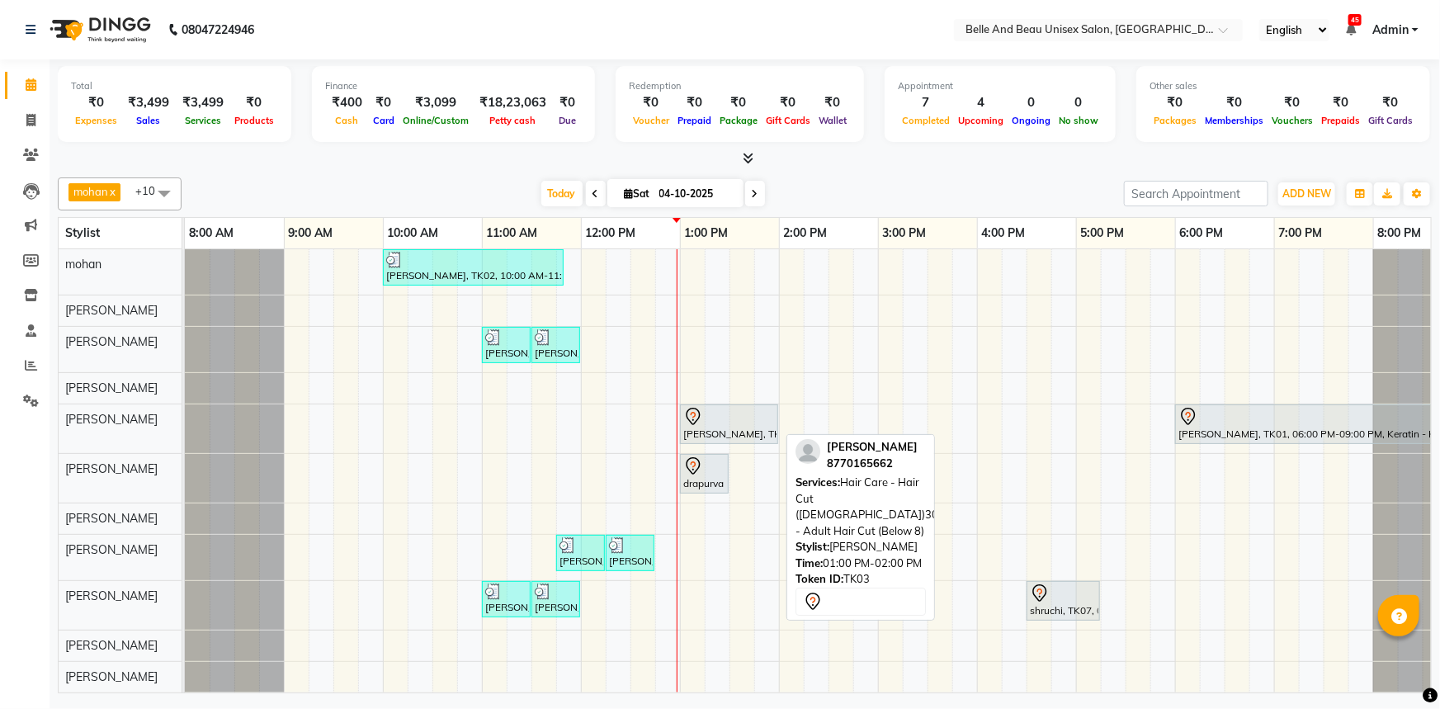
click at [729, 424] on div "rennuka deshmukh, TK03, 01:00 PM-02:00 PM, Hair Care - Hair Cut (Female)30 - Ad…" at bounding box center [729, 424] width 95 height 35
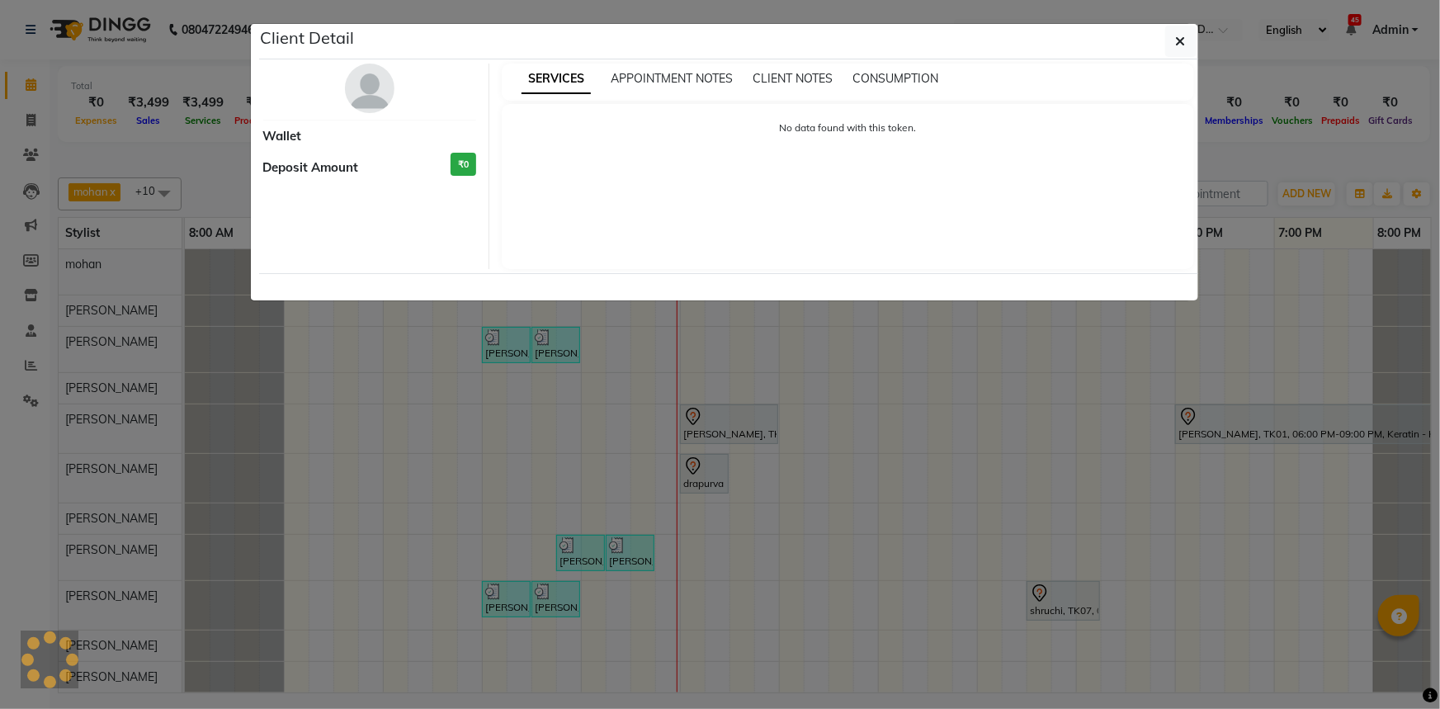
select select "7"
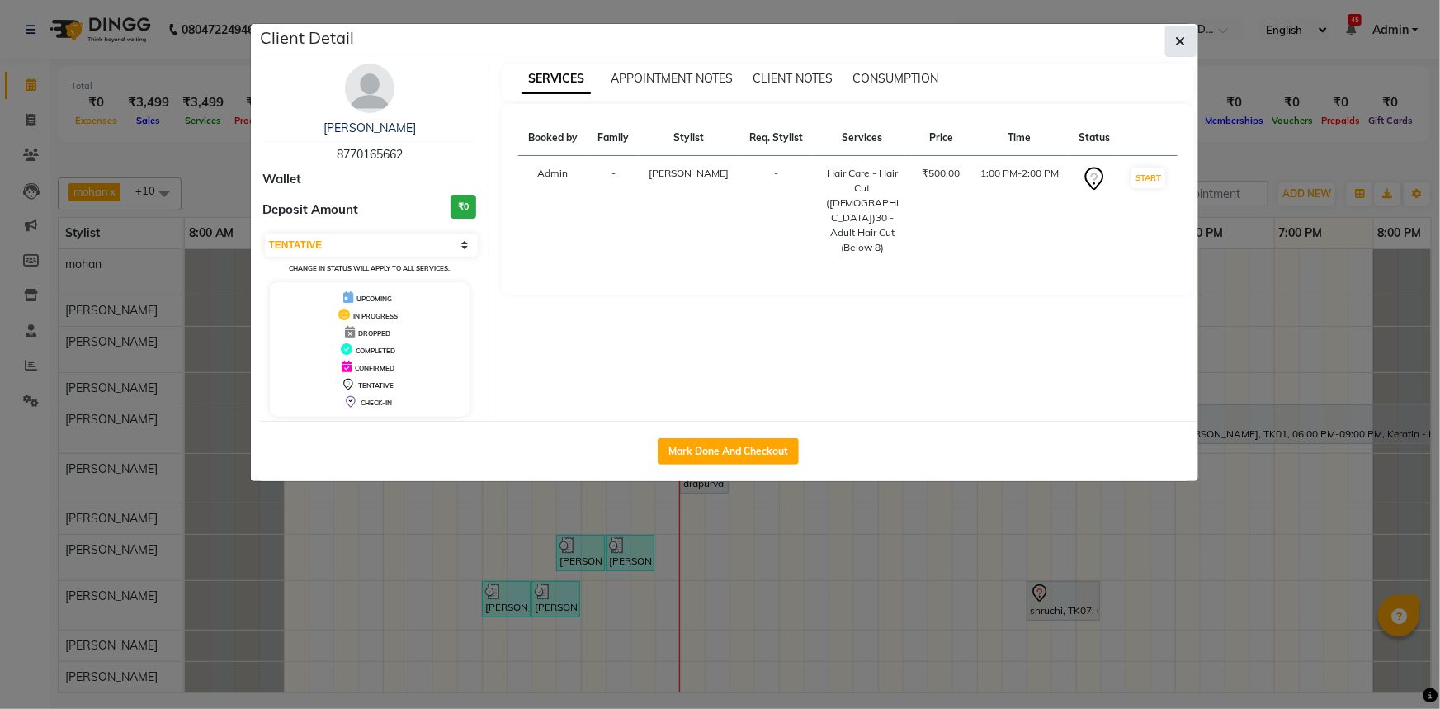
click at [1174, 35] on button "button" at bounding box center [1180, 41] width 31 height 31
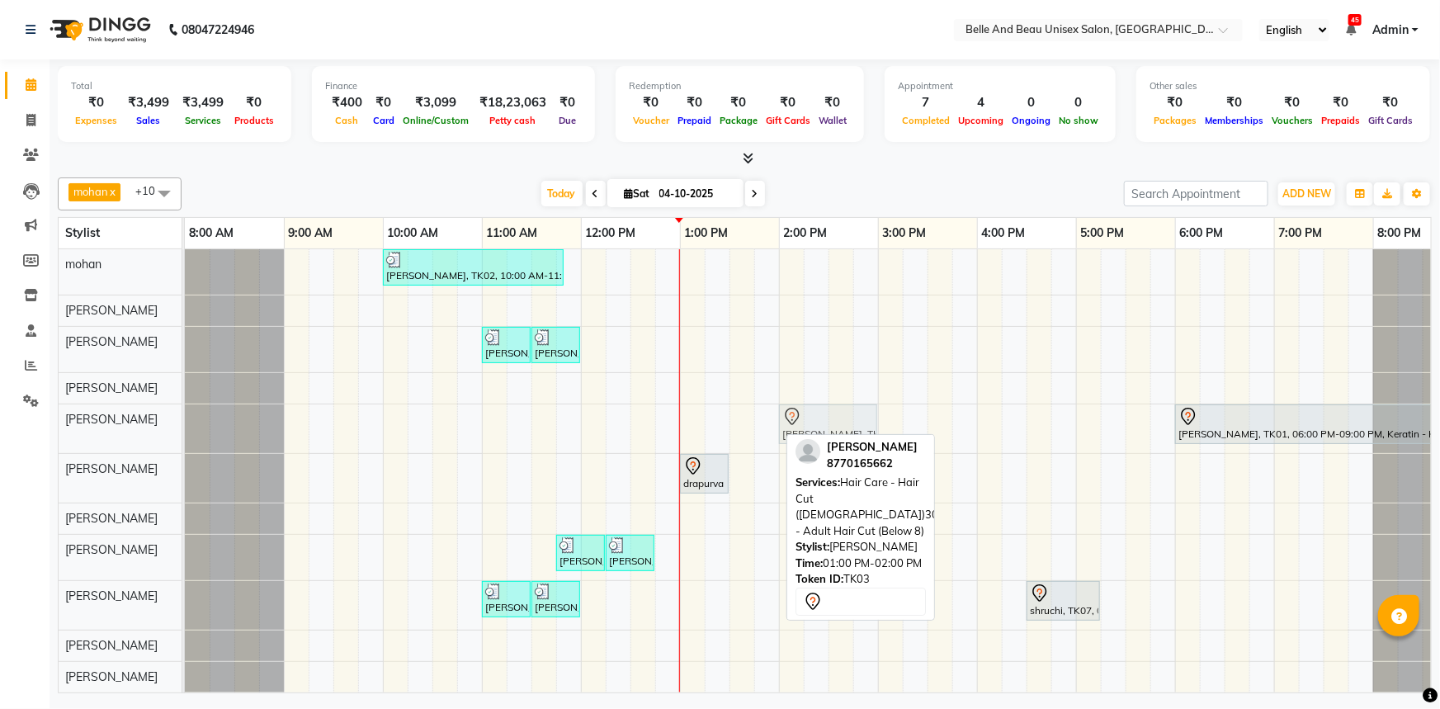
drag, startPoint x: 719, startPoint y: 425, endPoint x: 820, endPoint y: 413, distance: 102.3
click at [185, 413] on div "rennuka deshmukh, TK03, 01:00 PM-02:00 PM, Hair Care - Hair Cut (Female)30 - Ad…" at bounding box center [185, 428] width 0 height 49
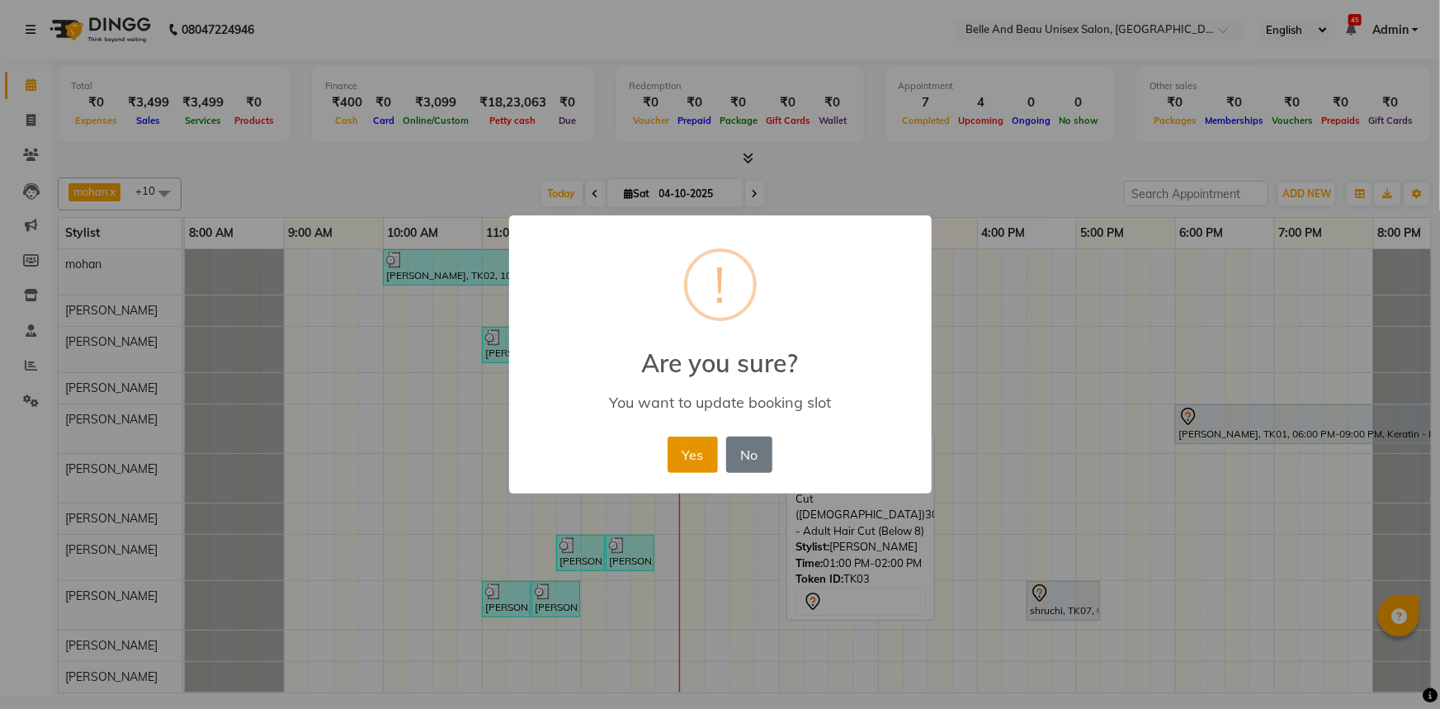
click at [685, 445] on button "Yes" at bounding box center [693, 455] width 50 height 36
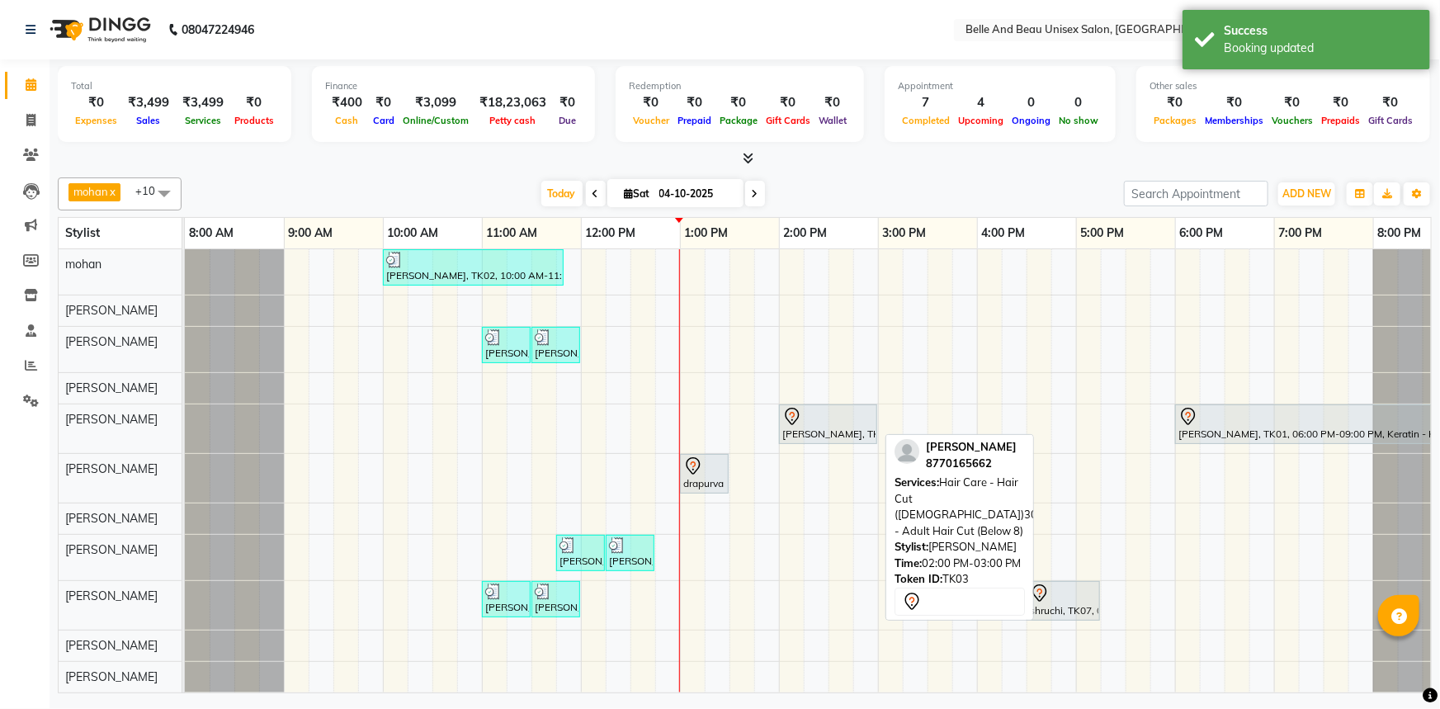
click at [824, 416] on div at bounding box center [828, 417] width 92 height 20
select select "7"
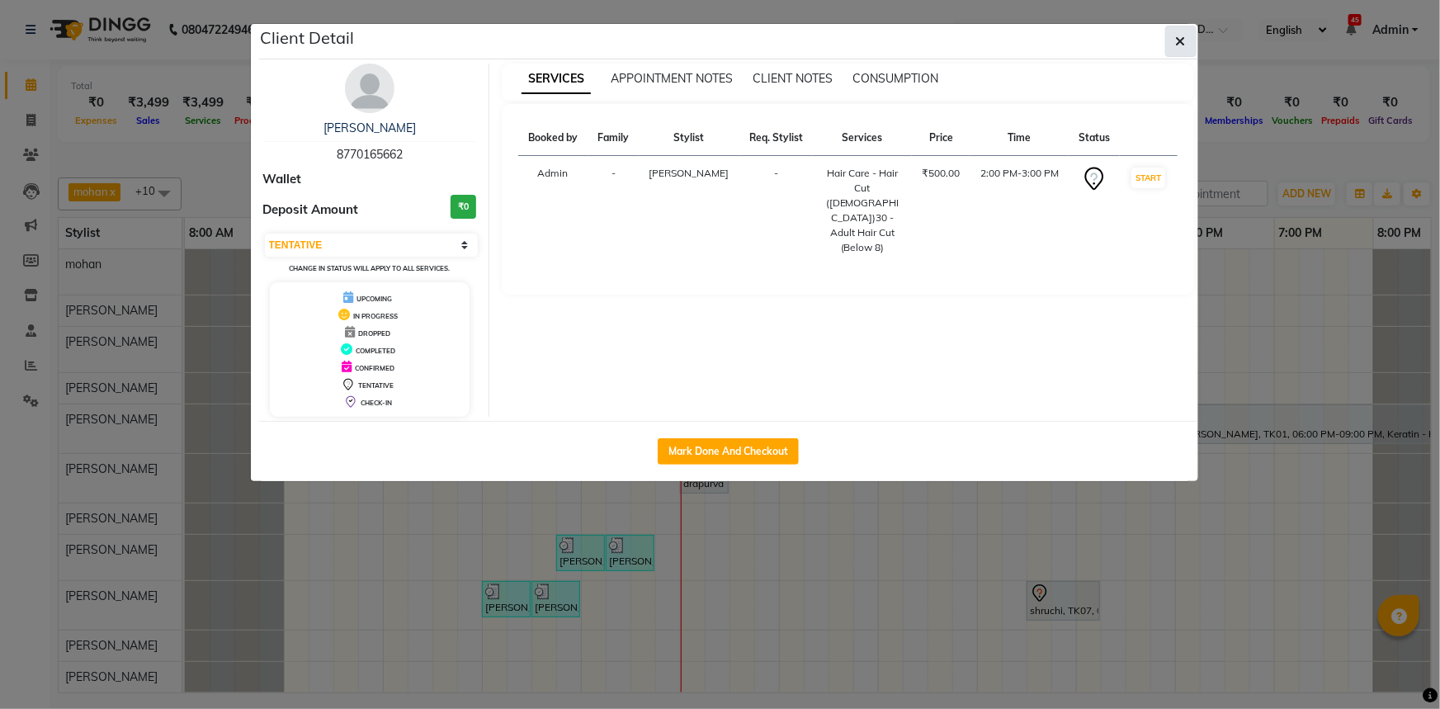
click at [1174, 40] on button "button" at bounding box center [1180, 41] width 31 height 31
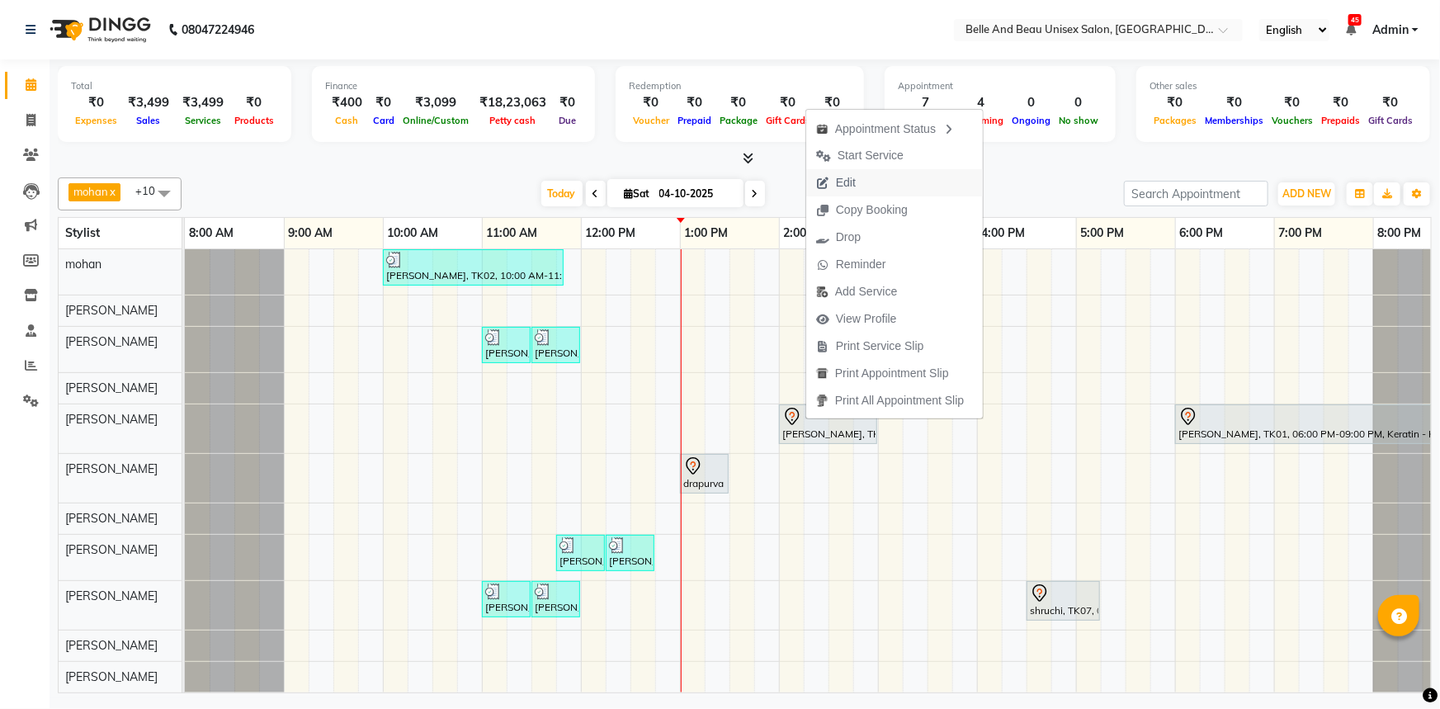
click at [883, 184] on button "Edit" at bounding box center [894, 182] width 177 height 27
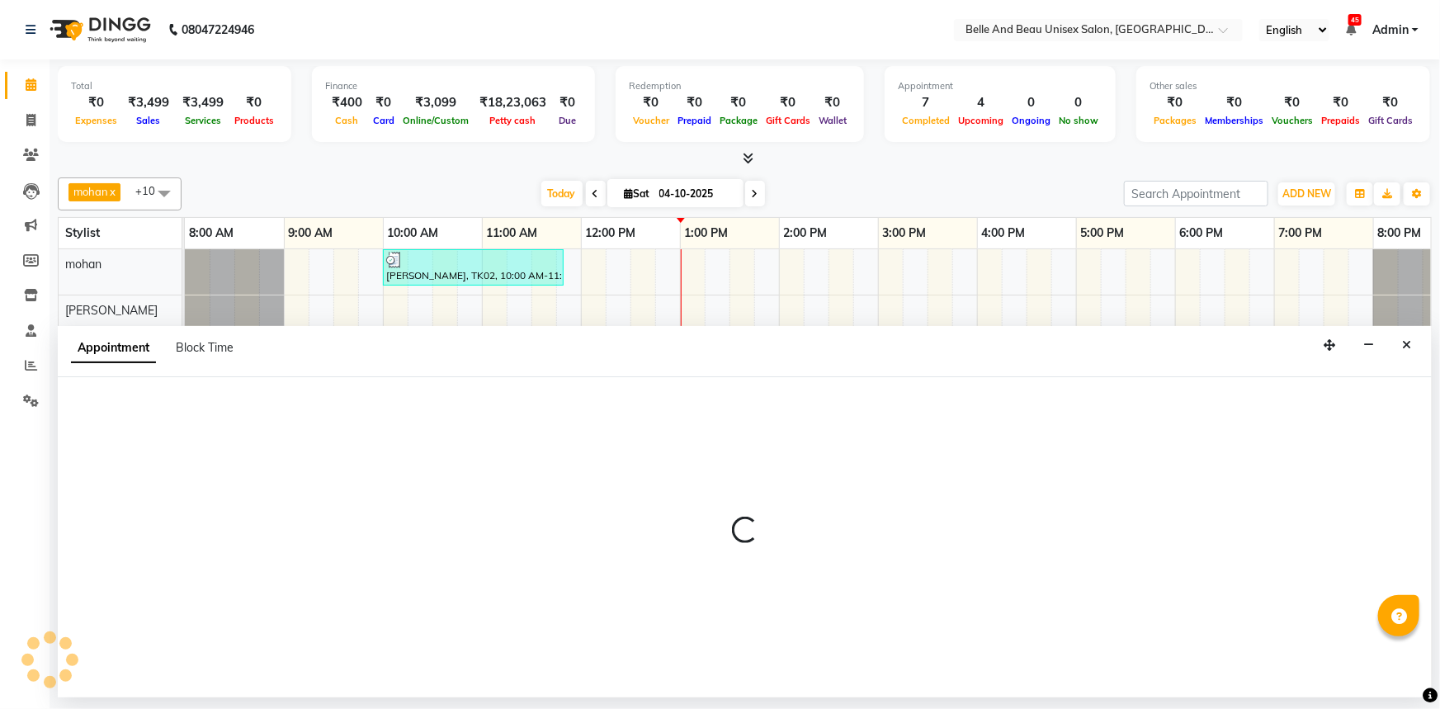
select select "tentative"
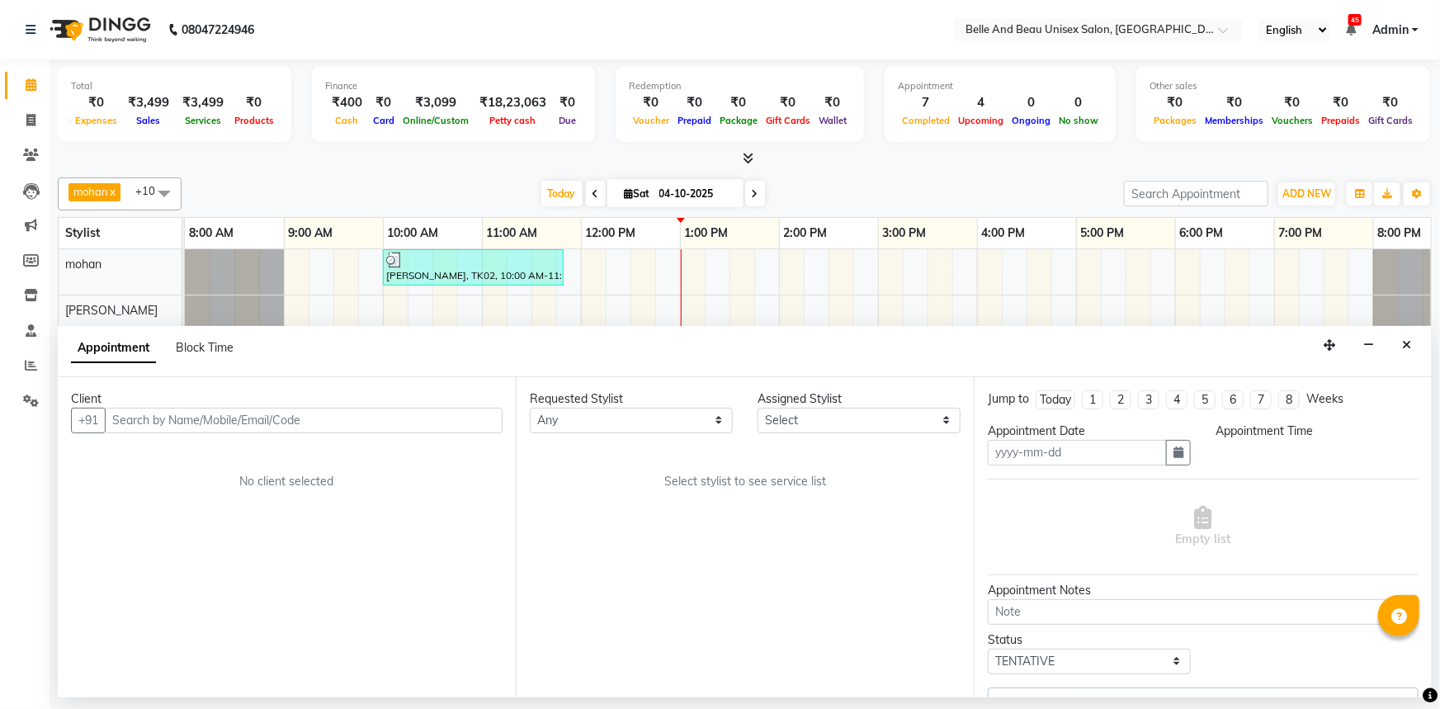
type input "04-10-2025"
select select "59701"
select select "840"
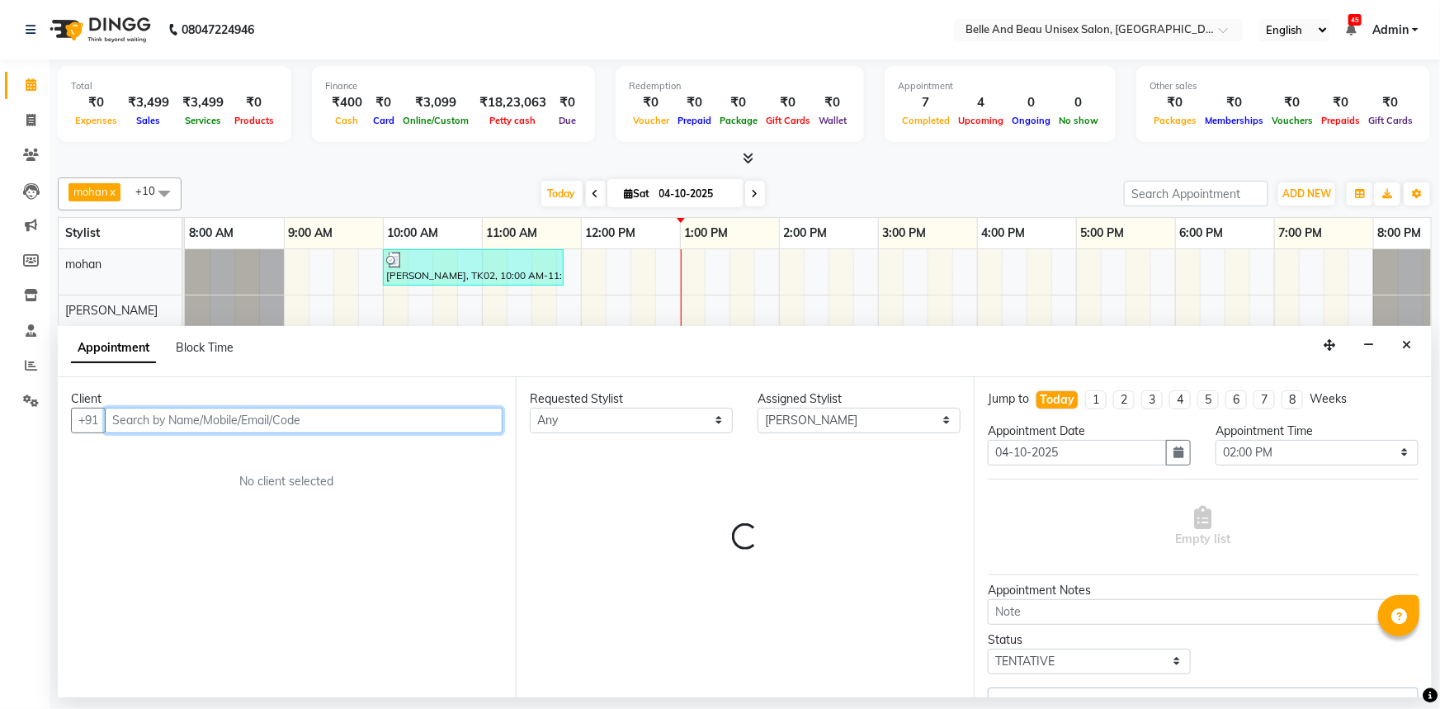
select select "3555"
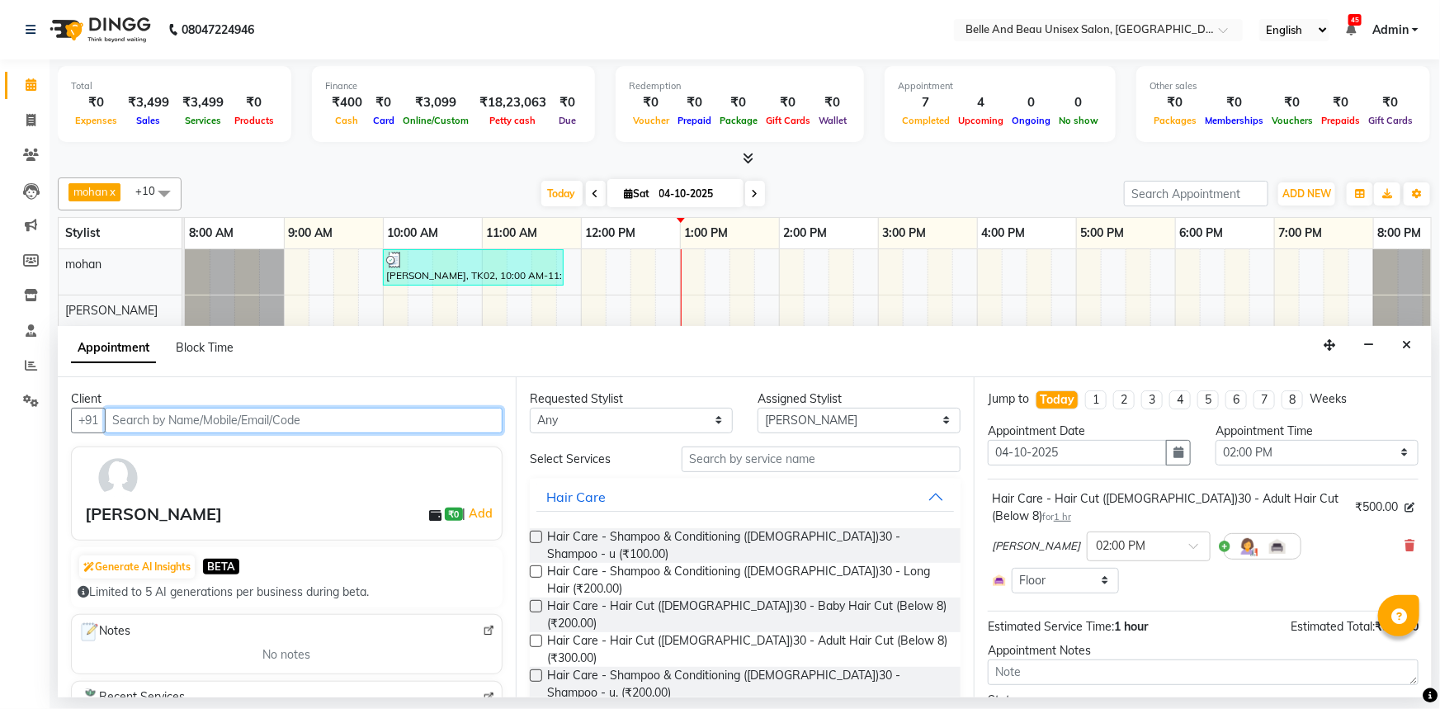
scroll to position [0, 40]
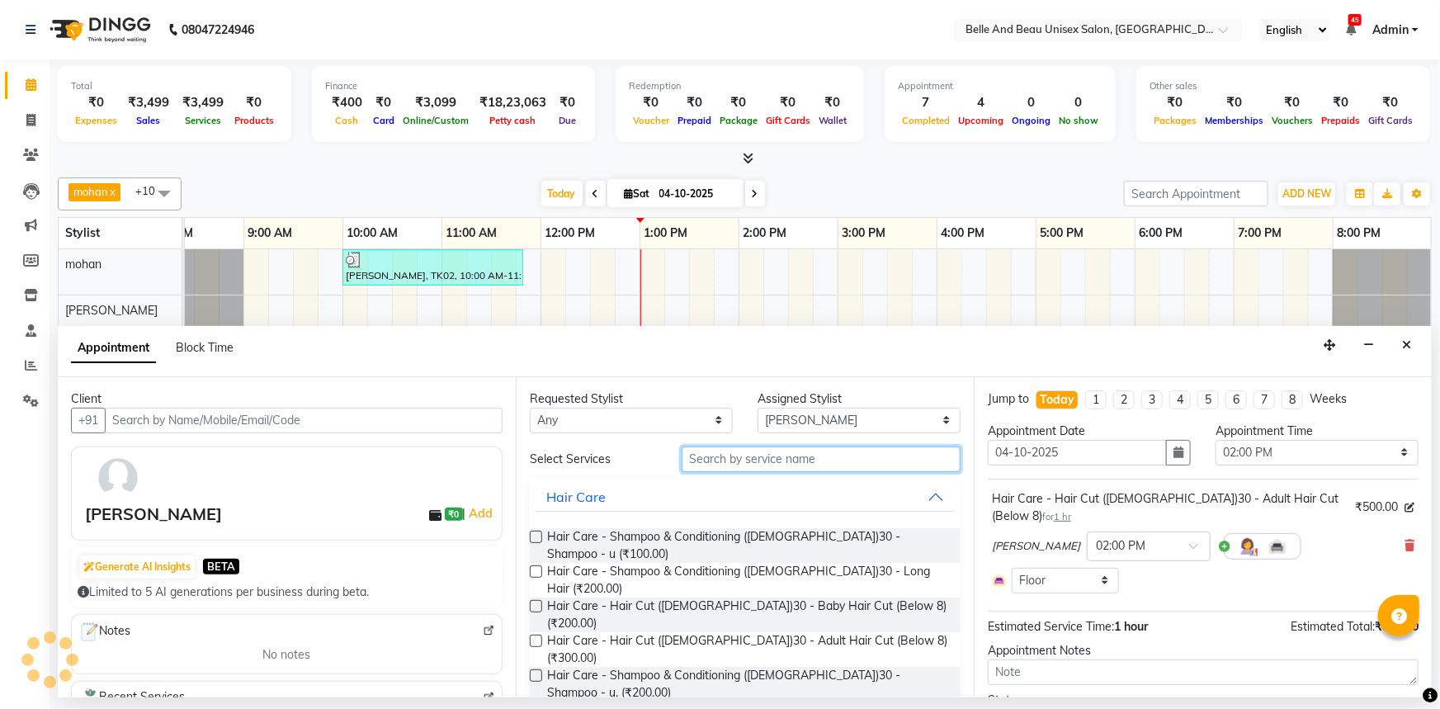
click at [727, 460] on input "text" at bounding box center [821, 459] width 279 height 26
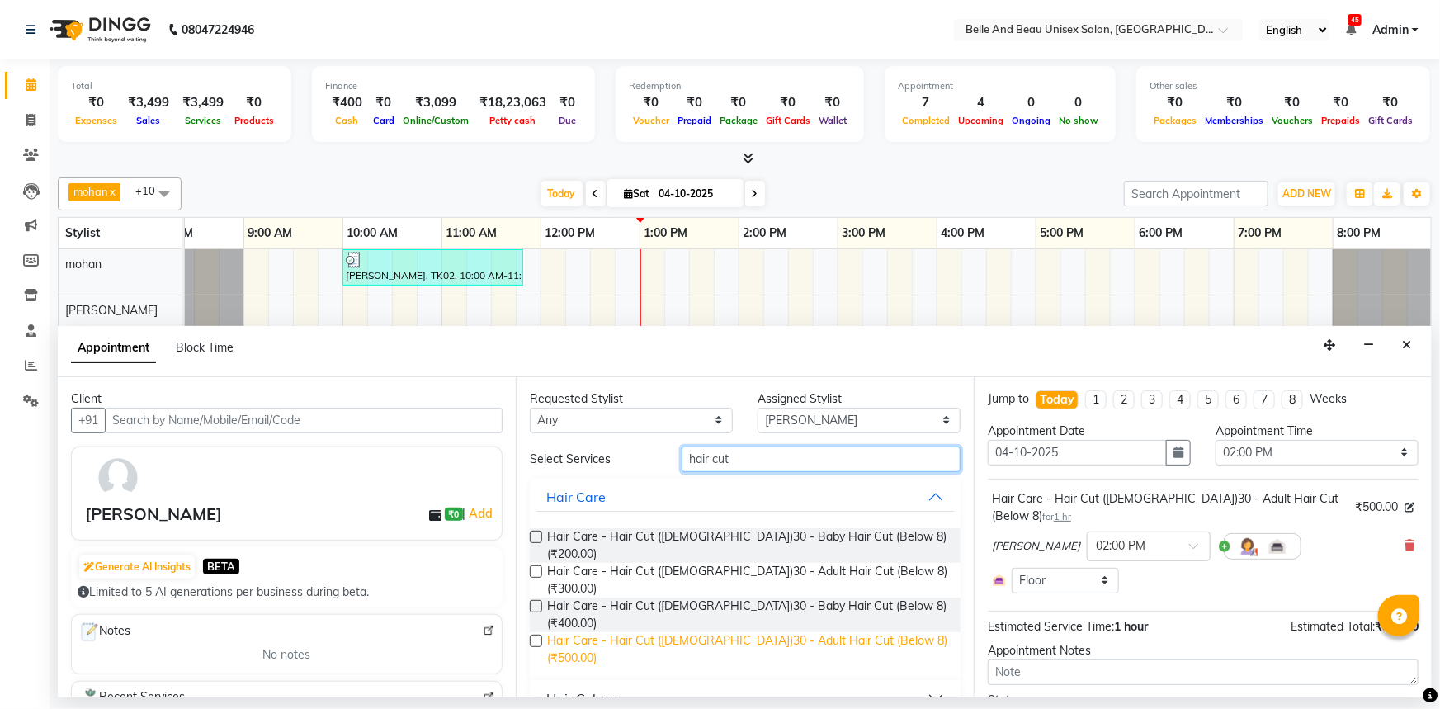
type input "hair cut"
click at [770, 632] on span "Hair Care - Hair Cut ([DEMOGRAPHIC_DATA])30 - Adult Hair Cut (Below 8) (₹500.00)" at bounding box center [747, 649] width 400 height 35
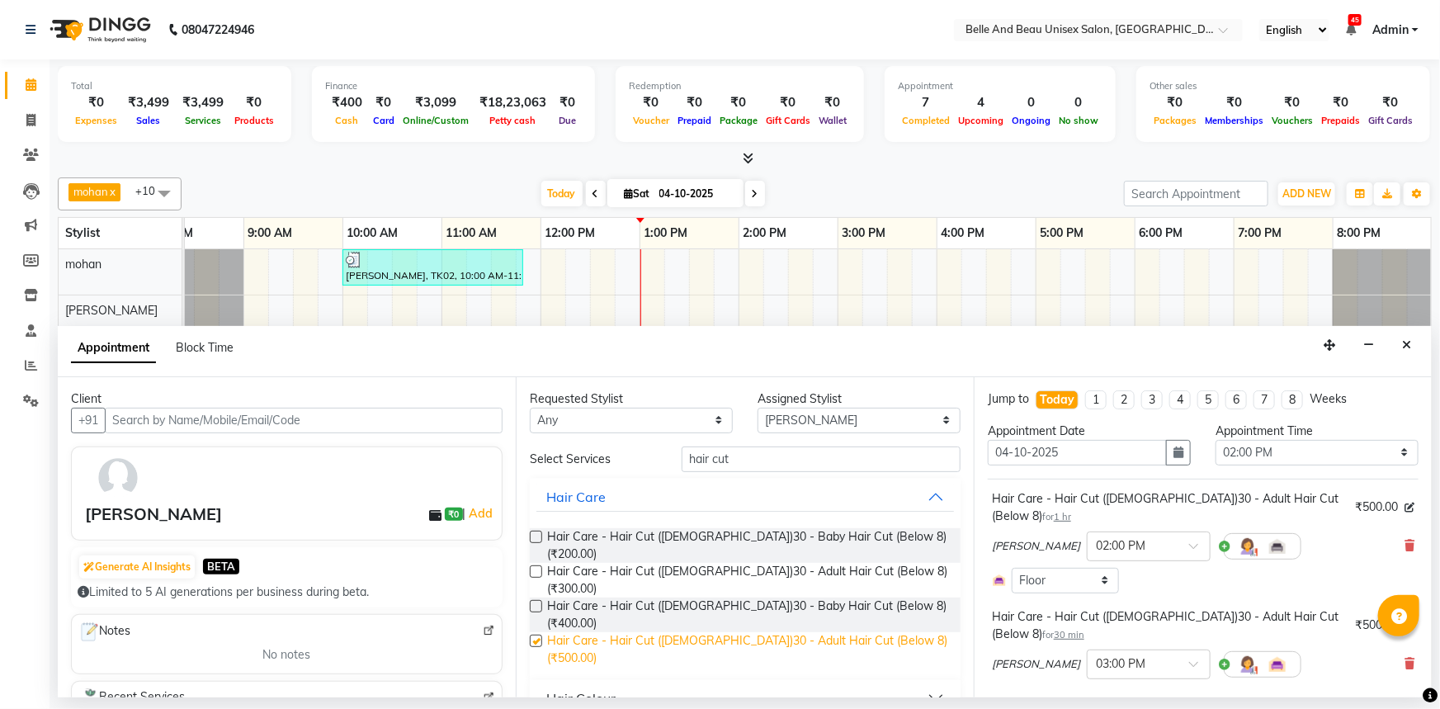
checkbox input "false"
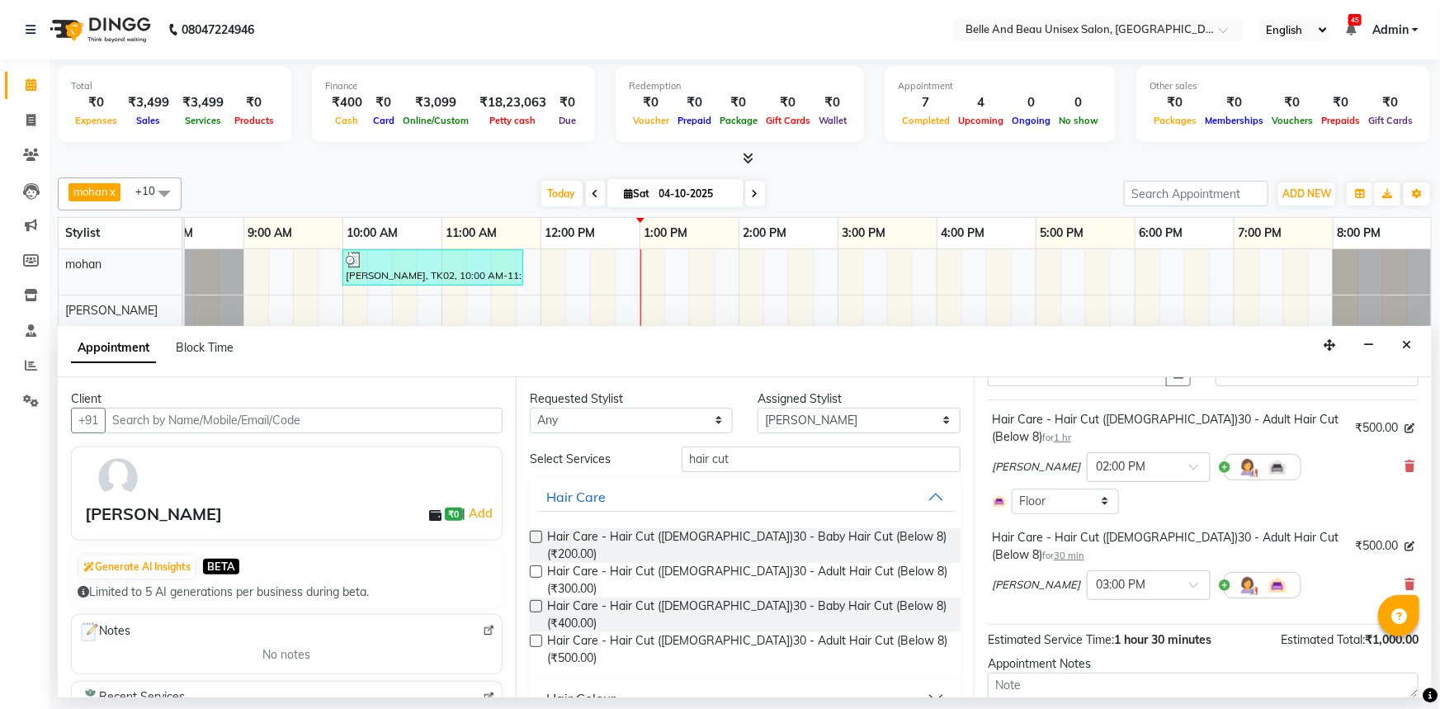
scroll to position [168, 0]
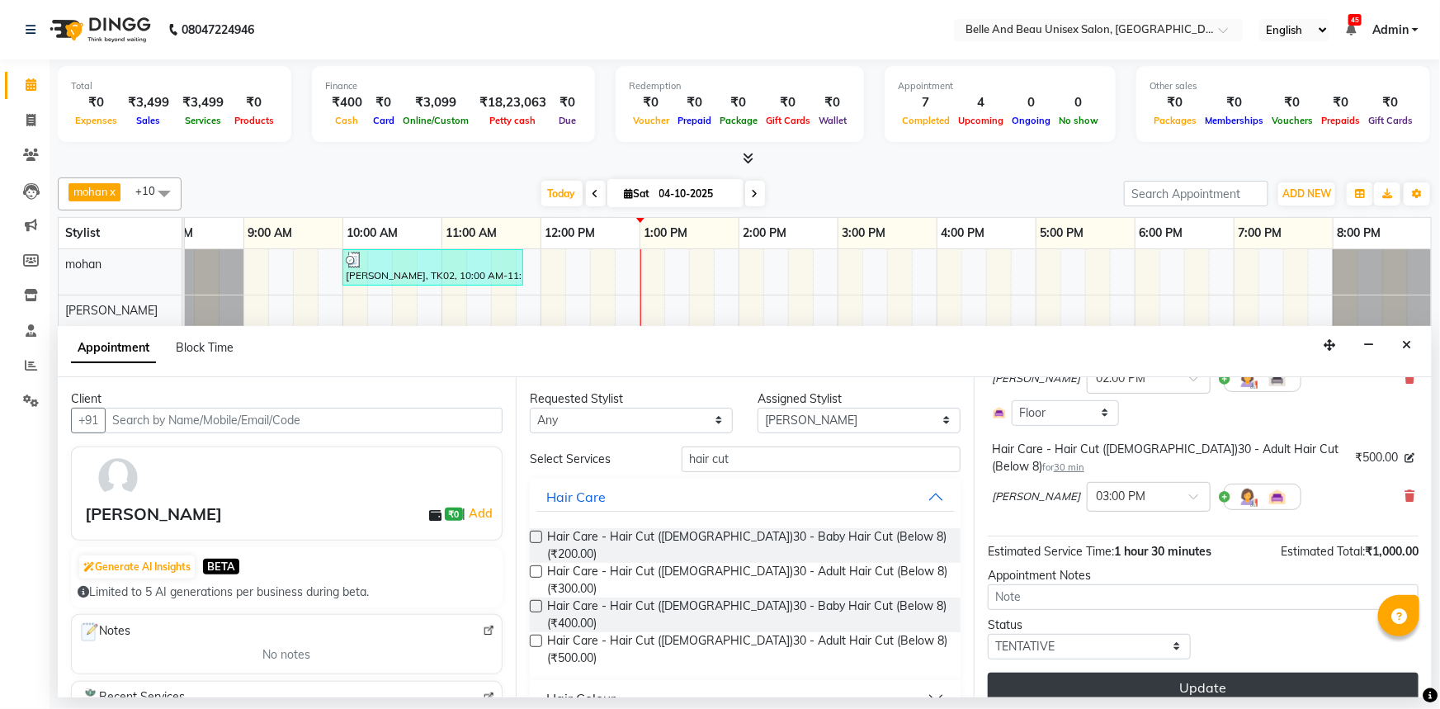
click at [1211, 673] on button "Update" at bounding box center [1203, 688] width 431 height 30
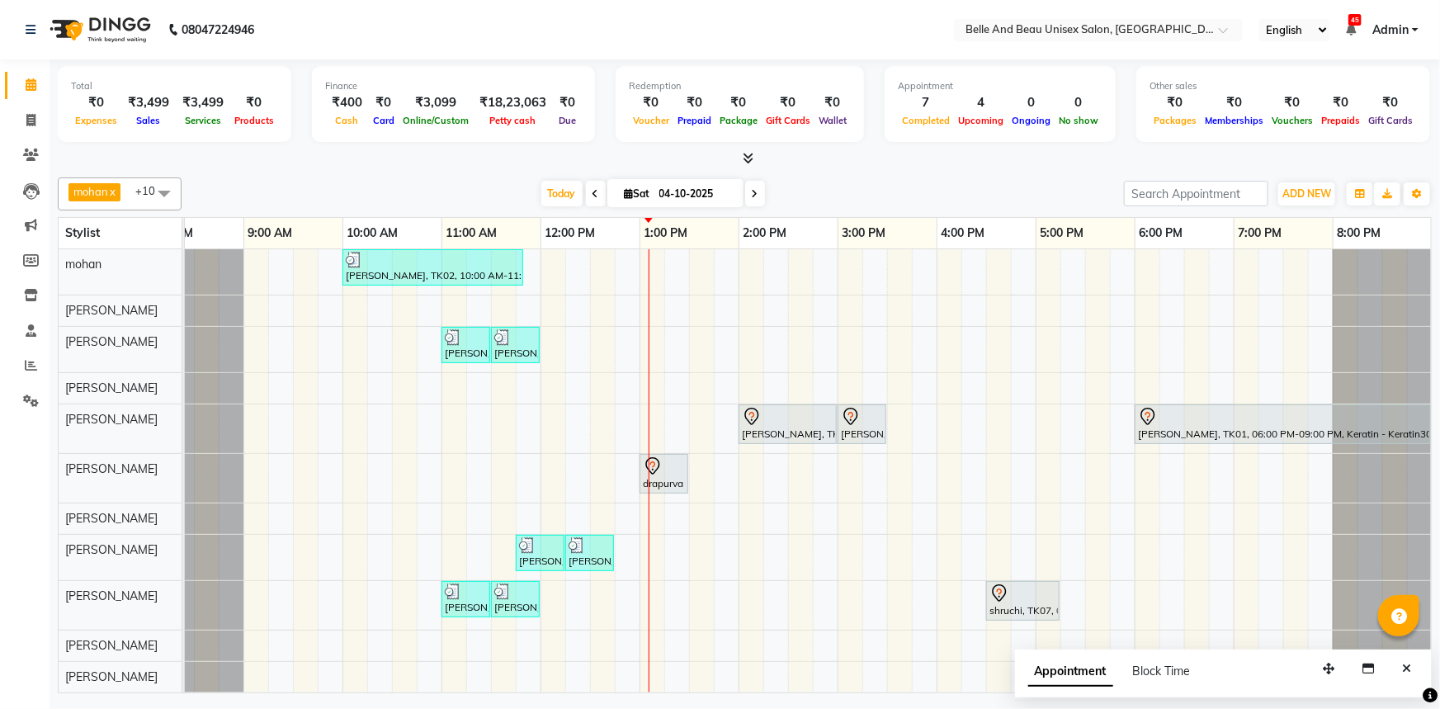
click at [803, 268] on div "PRAVEEN LOKHENDE, TK02, 10:00 AM-11:50 AM, offer 999,Hair Colour - Global30 - G…" at bounding box center [787, 470] width 1287 height 443
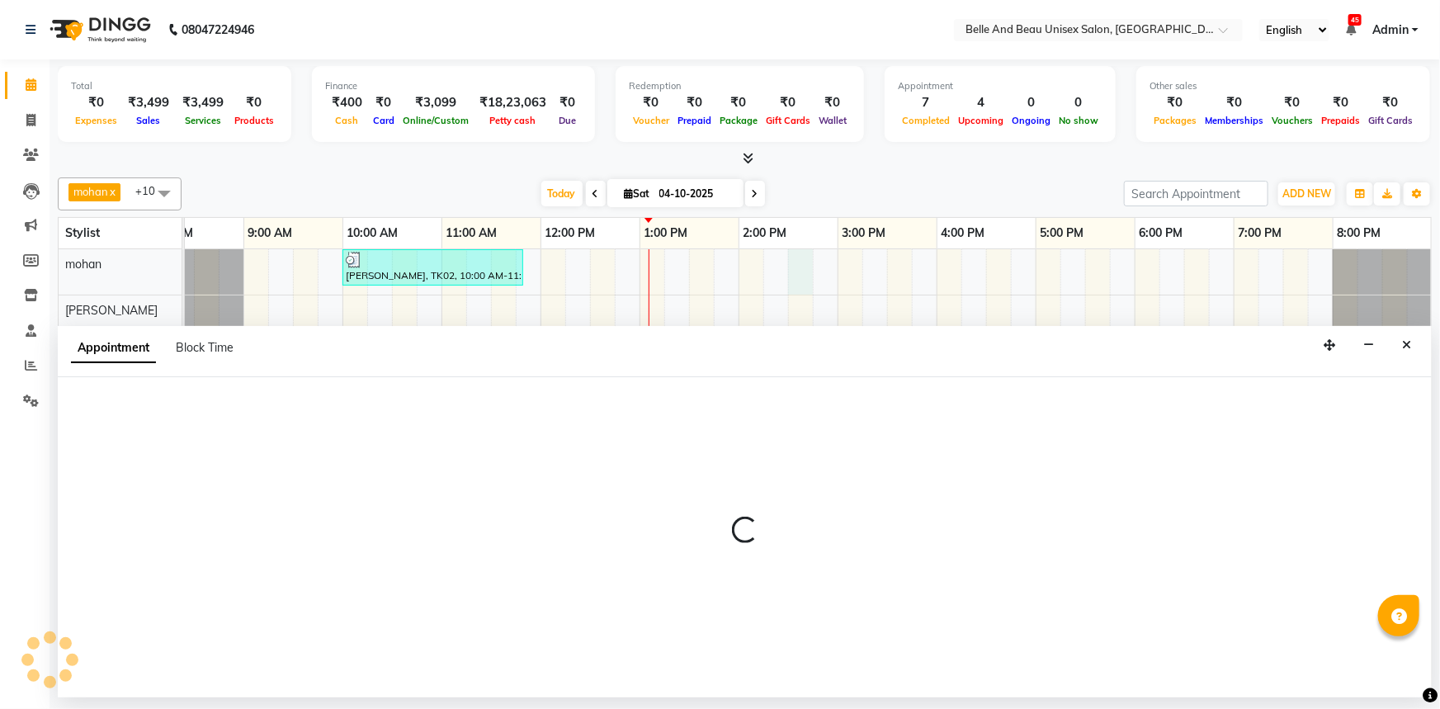
select select "65137"
select select "870"
select select "tentative"
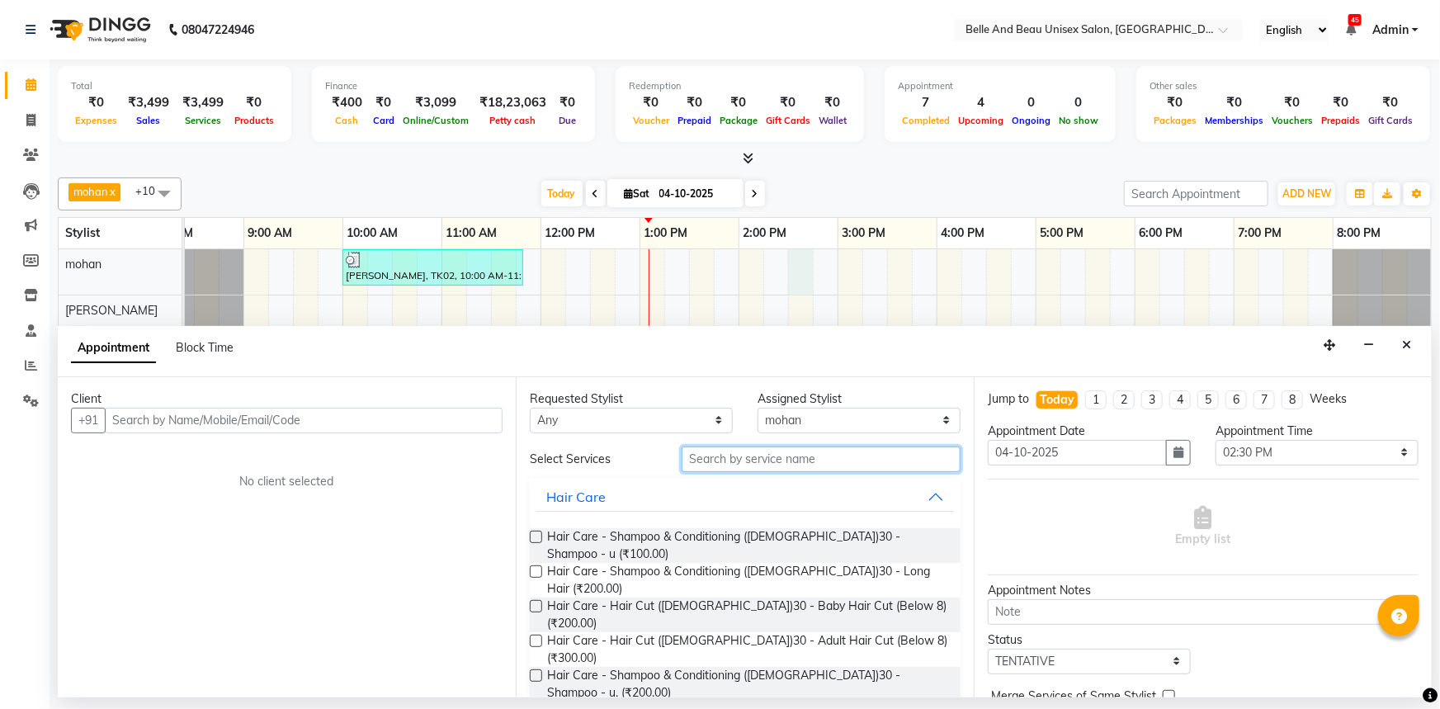
click at [739, 454] on input "text" at bounding box center [821, 459] width 279 height 26
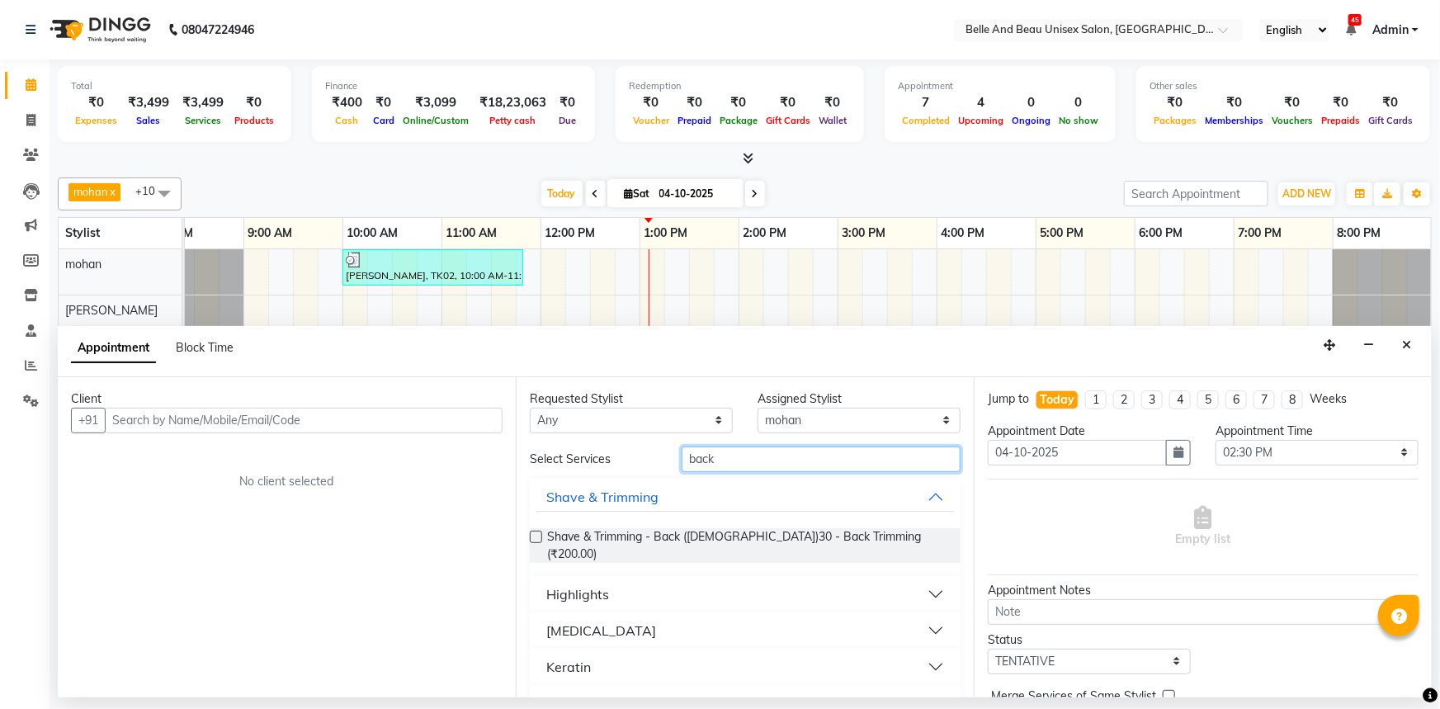
drag, startPoint x: 778, startPoint y: 503, endPoint x: 759, endPoint y: 465, distance: 42.4
click at [759, 465] on input "back" at bounding box center [821, 459] width 279 height 26
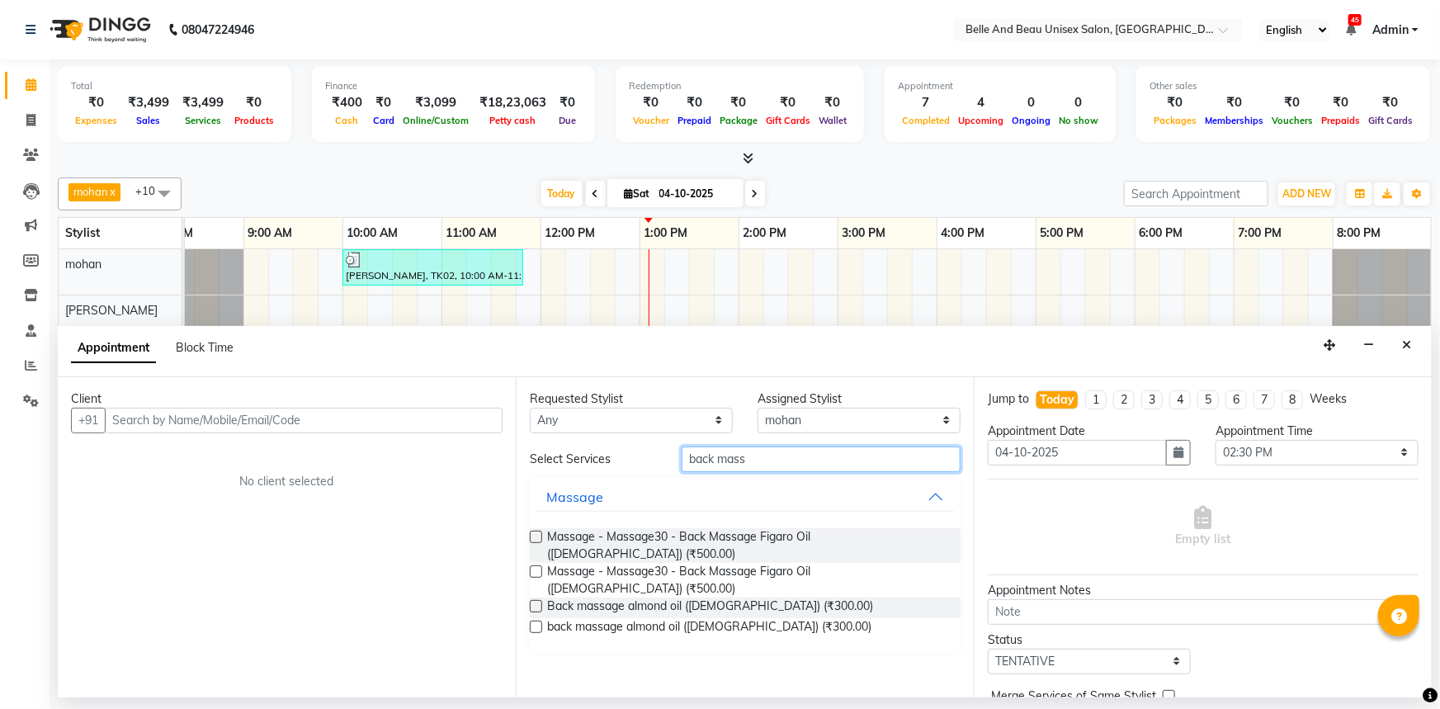
type input "back mass"
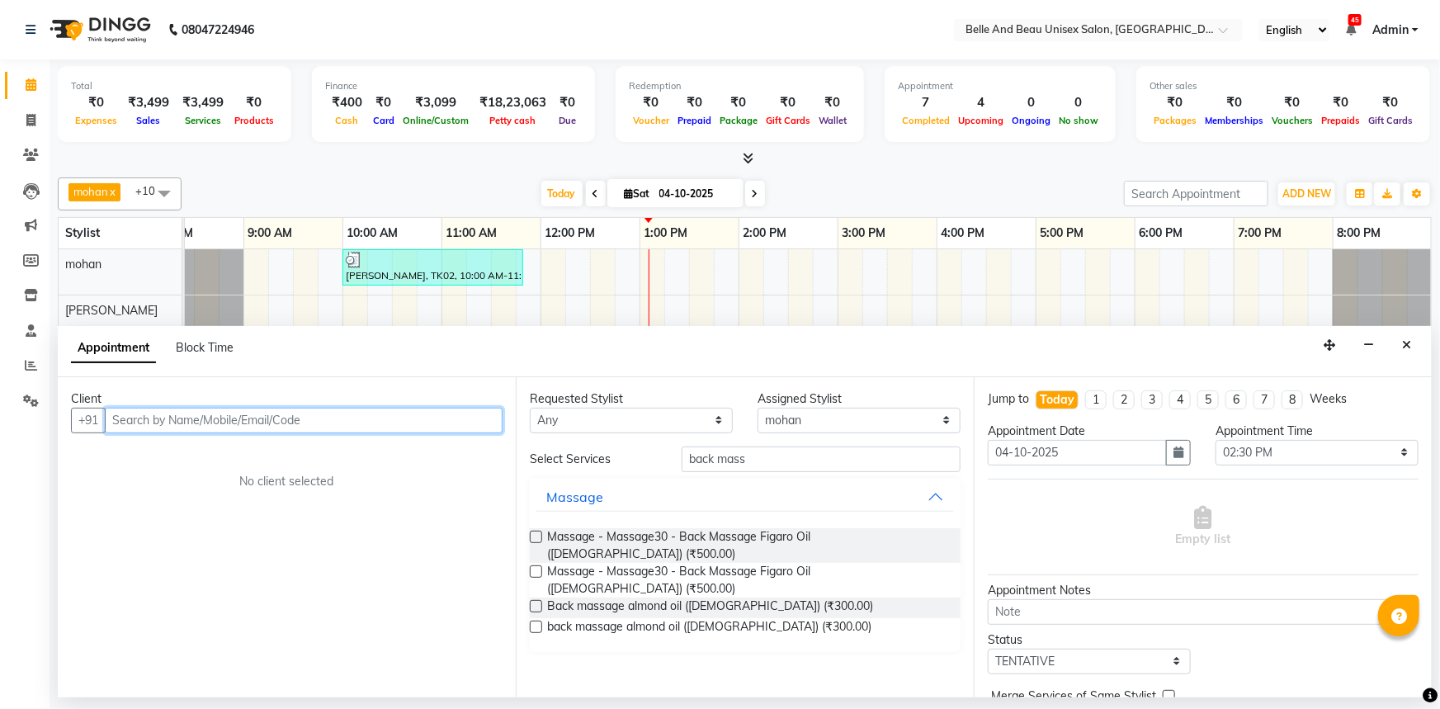
click at [316, 412] on input "text" at bounding box center [304, 421] width 398 height 26
click at [160, 422] on input "dr somya pandy" at bounding box center [269, 421] width 329 height 26
click at [255, 416] on input "dr soumya pandy" at bounding box center [269, 421] width 329 height 26
type input "d"
click at [542, 532] on div "Massage - Massage30 - Back Massage Figaro Oil (Male) (₹500.00)" at bounding box center [745, 545] width 431 height 35
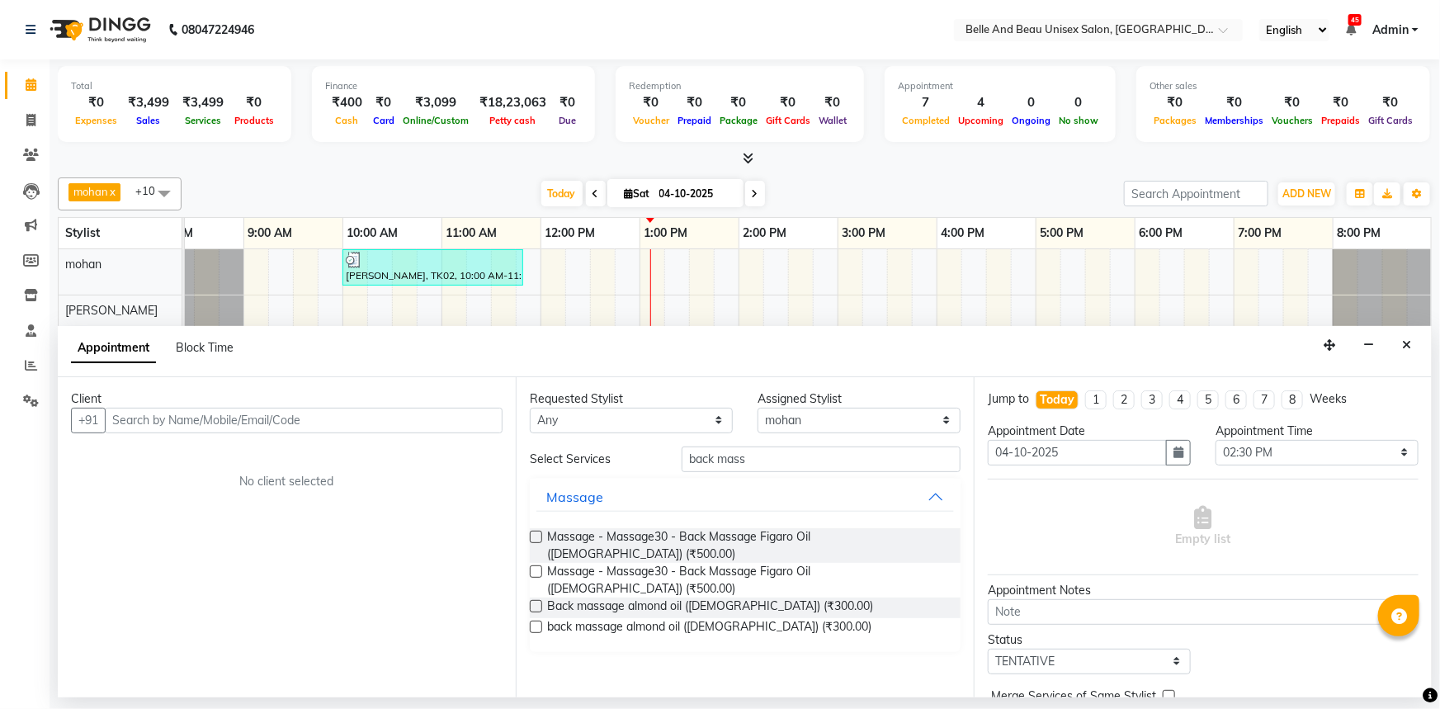
click at [532, 538] on label at bounding box center [536, 537] width 12 height 12
click at [532, 538] on input "checkbox" at bounding box center [535, 538] width 11 height 11
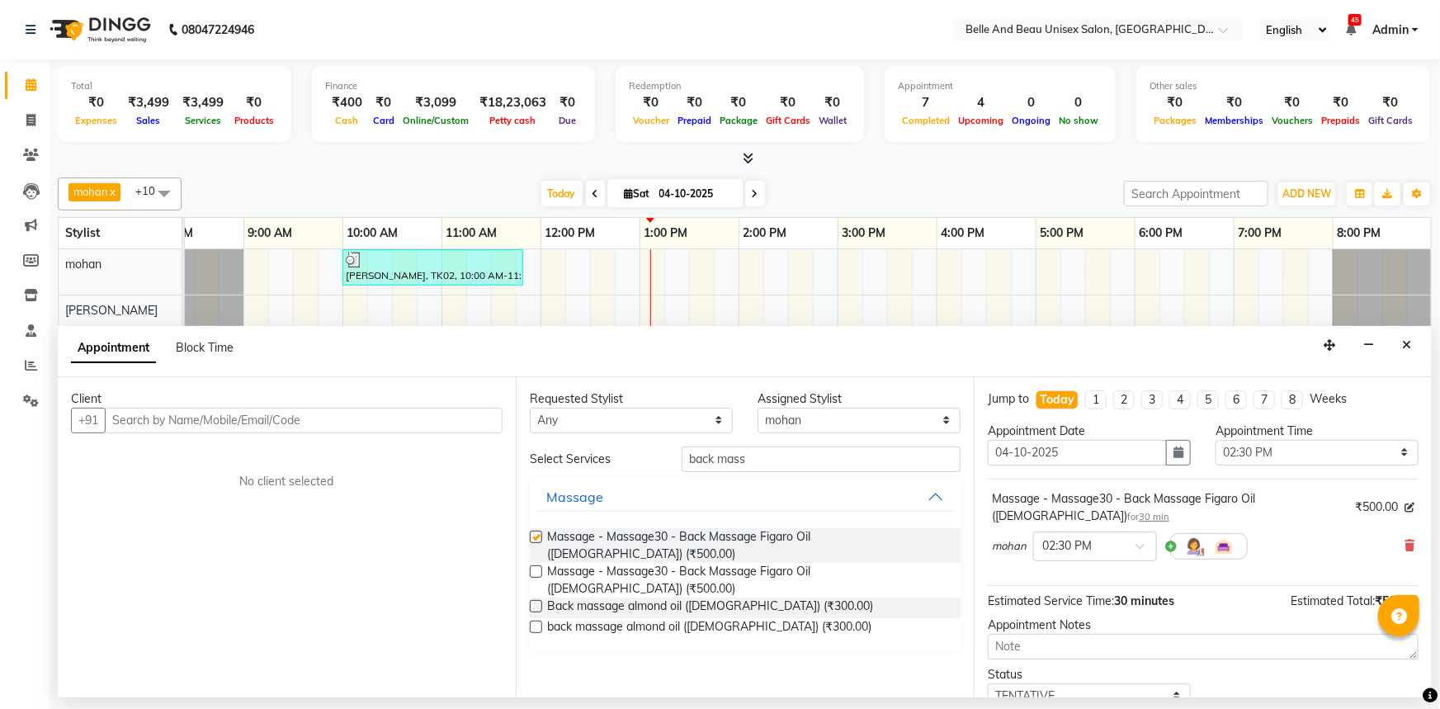
checkbox input "false"
click at [286, 413] on input "text" at bounding box center [304, 421] width 398 height 26
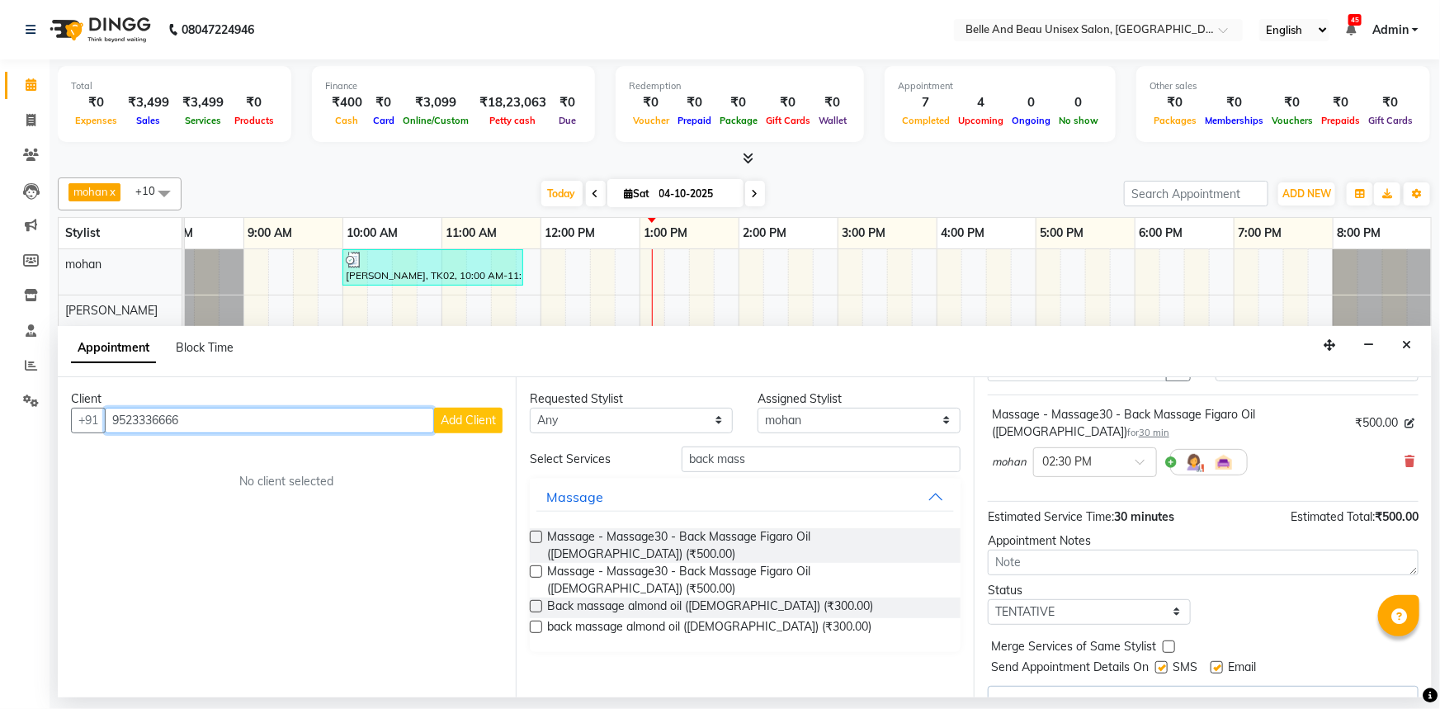
scroll to position [116, 0]
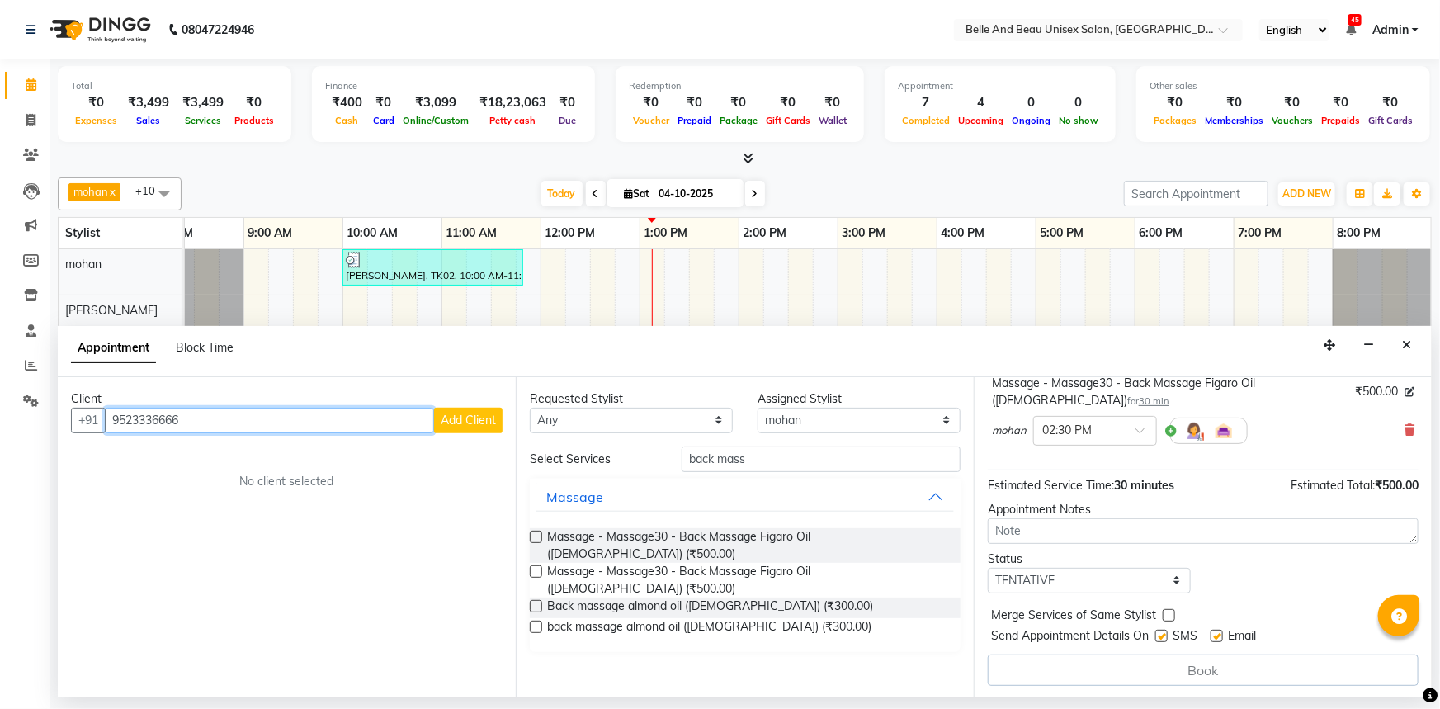
click at [319, 420] on input "9523336666" at bounding box center [269, 421] width 329 height 26
click at [149, 421] on input "9523336666" at bounding box center [269, 421] width 329 height 26
click at [215, 432] on input "9523336666" at bounding box center [269, 421] width 329 height 26
click at [137, 416] on input "9523336666" at bounding box center [269, 421] width 329 height 26
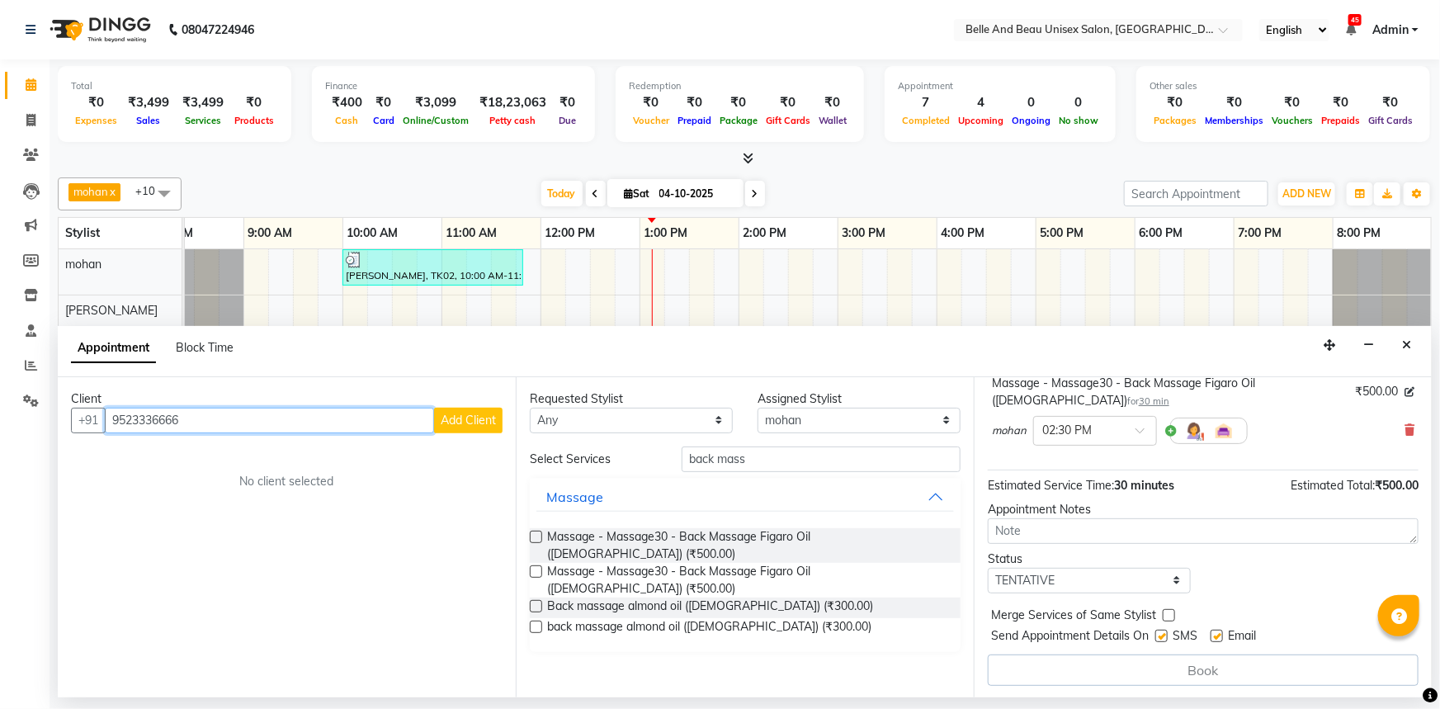
drag, startPoint x: 132, startPoint y: 418, endPoint x: 186, endPoint y: 414, distance: 53.7
click at [173, 414] on input "9523336666" at bounding box center [269, 421] width 329 height 26
drag, startPoint x: 145, startPoint y: 416, endPoint x: 220, endPoint y: 430, distance: 75.6
click at [151, 416] on input "952236666" at bounding box center [269, 421] width 329 height 26
click at [151, 418] on input "952236666" at bounding box center [269, 421] width 329 height 26
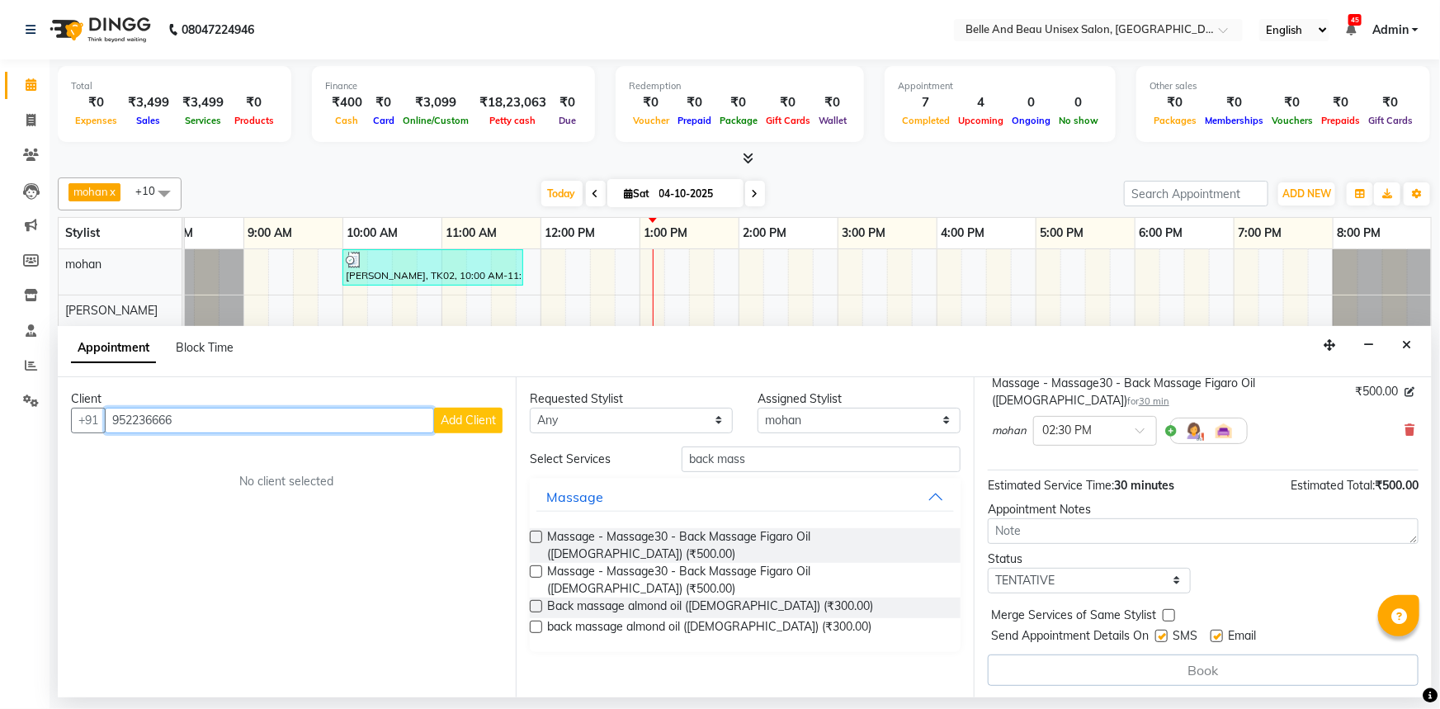
click at [149, 419] on input "952236666" at bounding box center [269, 421] width 329 height 26
click at [226, 416] on input "9522336666" at bounding box center [269, 421] width 329 height 26
type input "9522336666"
click at [460, 418] on span "Add Client" at bounding box center [468, 420] width 55 height 15
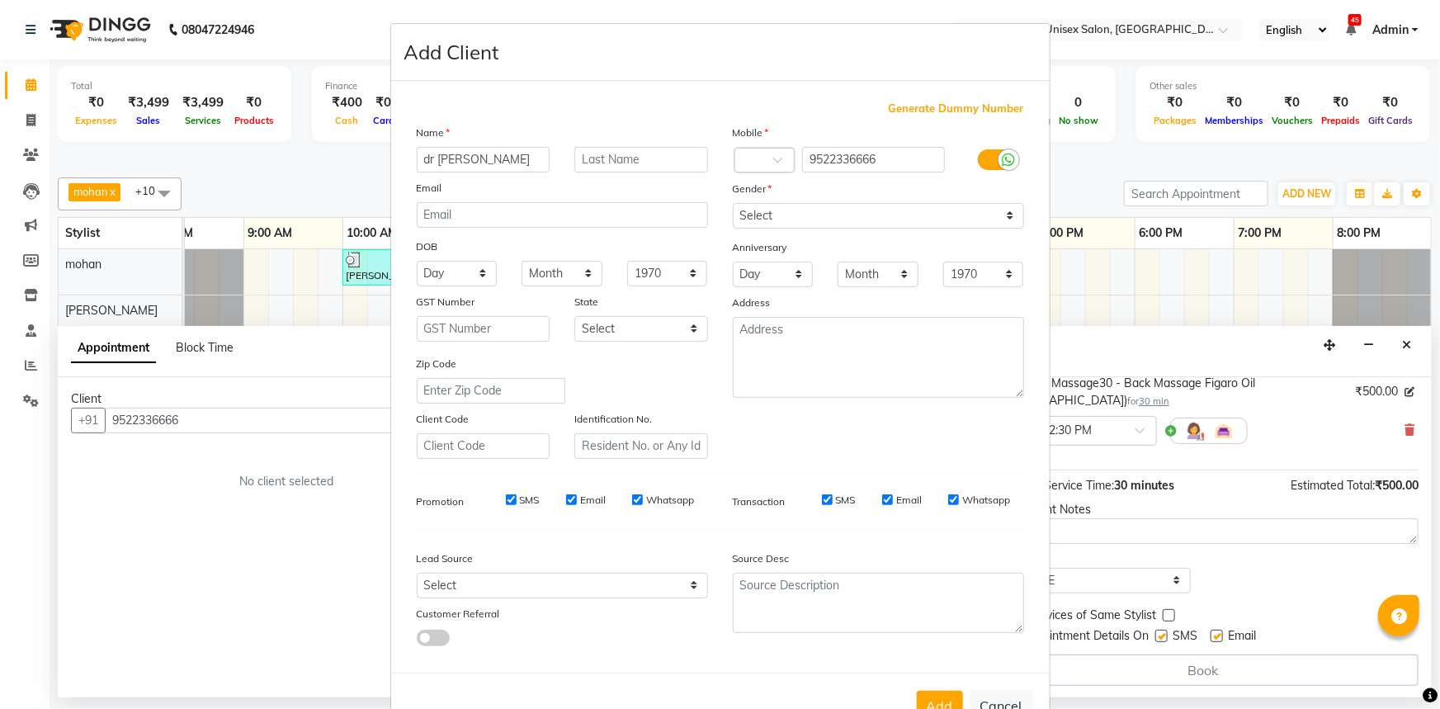
type input "dr somya"
click at [638, 163] on input "text" at bounding box center [641, 160] width 134 height 26
type input "pandy"
click at [820, 214] on select "Select Male Female Other Prefer Not To Say" at bounding box center [878, 216] width 291 height 26
select select "male"
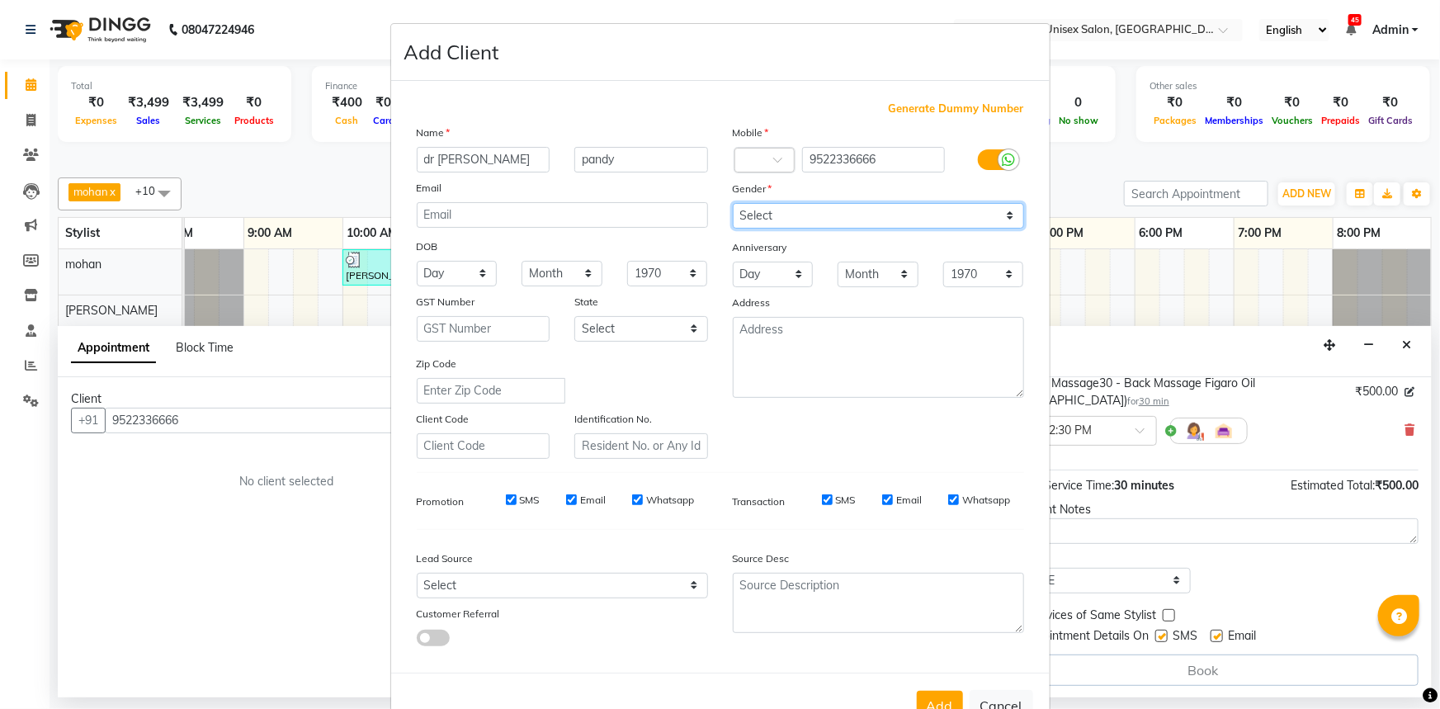
click at [733, 203] on select "Select Male Female Other Prefer Not To Say" at bounding box center [878, 216] width 291 height 26
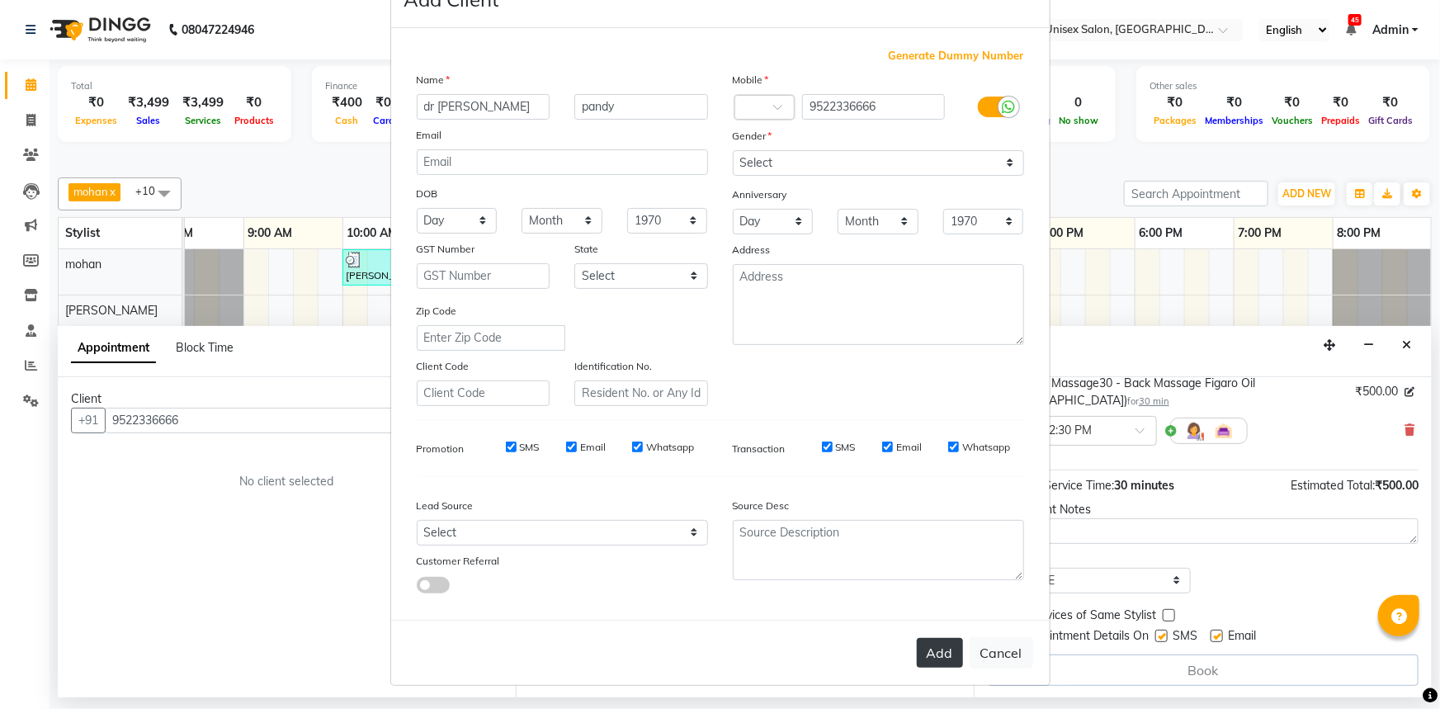
click at [932, 658] on button "Add" at bounding box center [940, 653] width 46 height 30
click at [917, 646] on button "Add" at bounding box center [940, 653] width 46 height 30
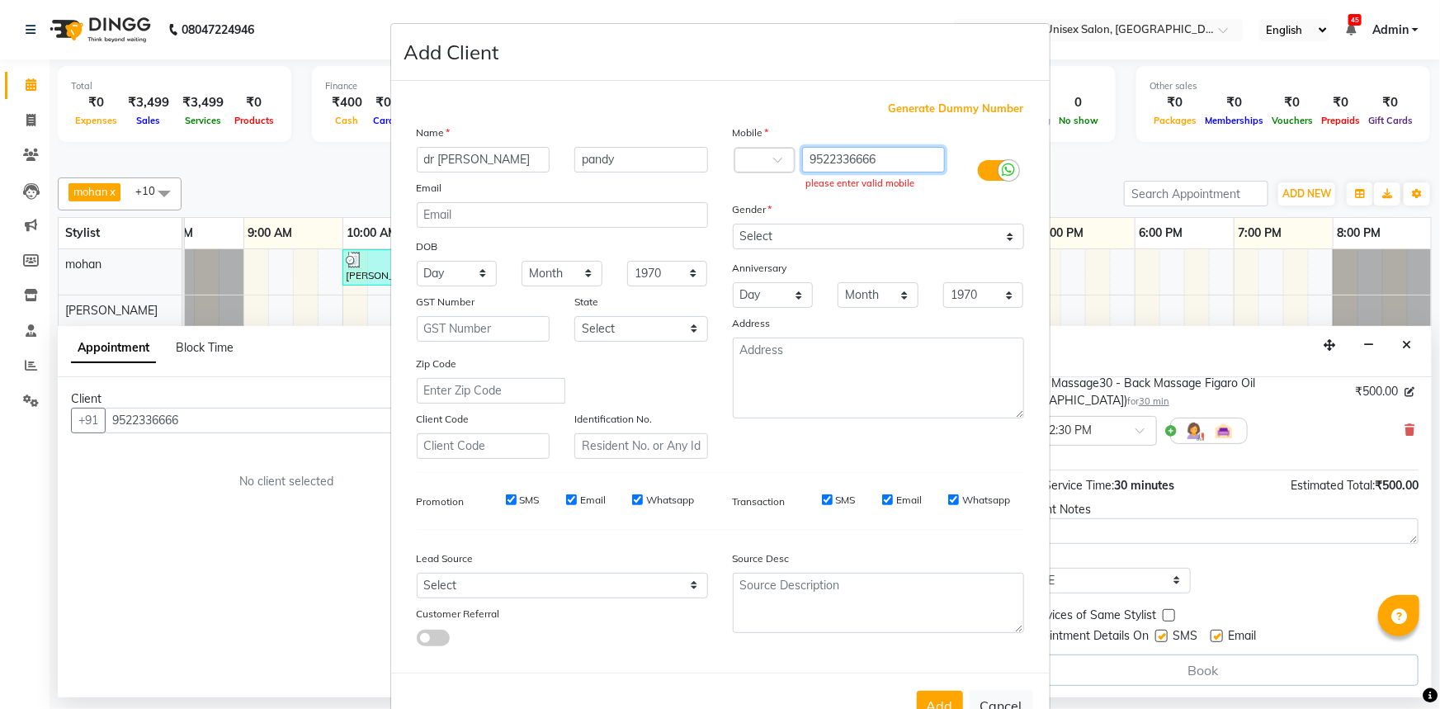
click at [883, 151] on input "9522336666" at bounding box center [873, 160] width 143 height 26
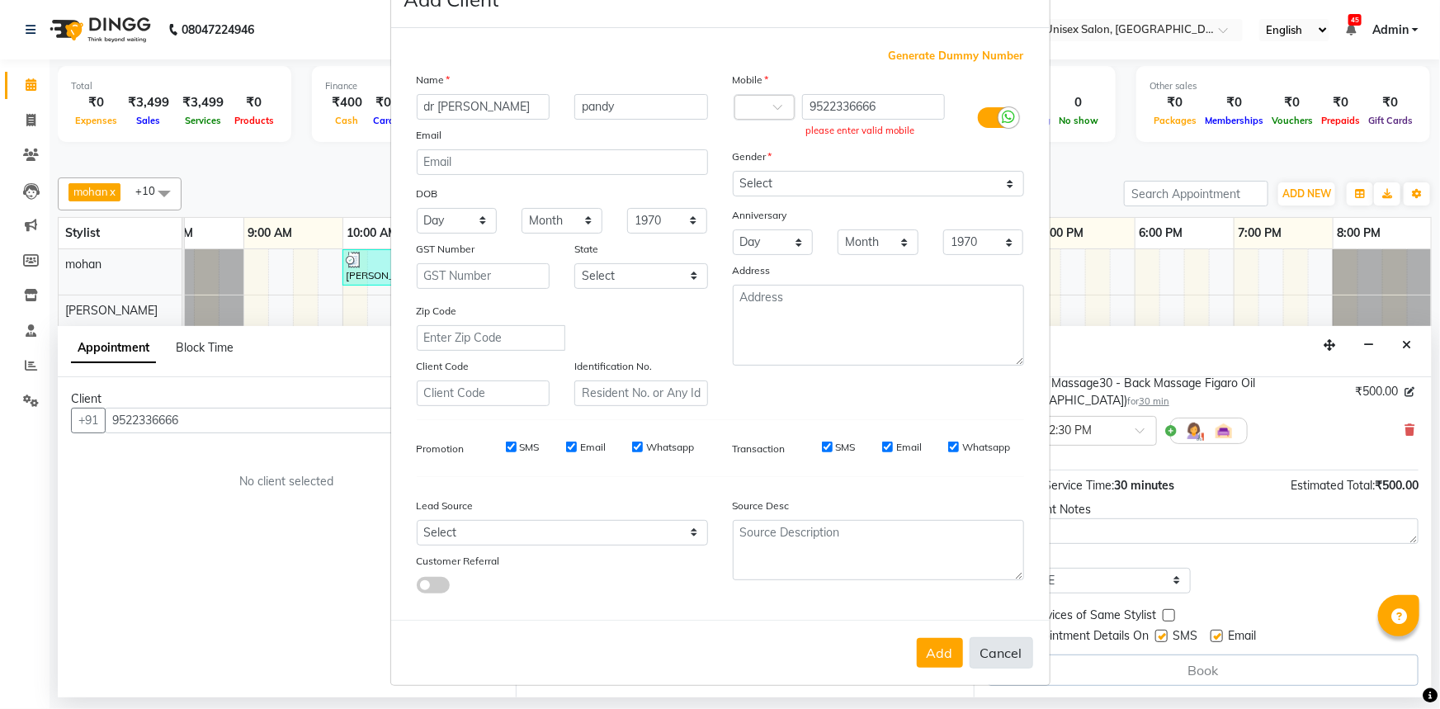
click at [989, 657] on button "Cancel" at bounding box center [1002, 652] width 64 height 31
select select
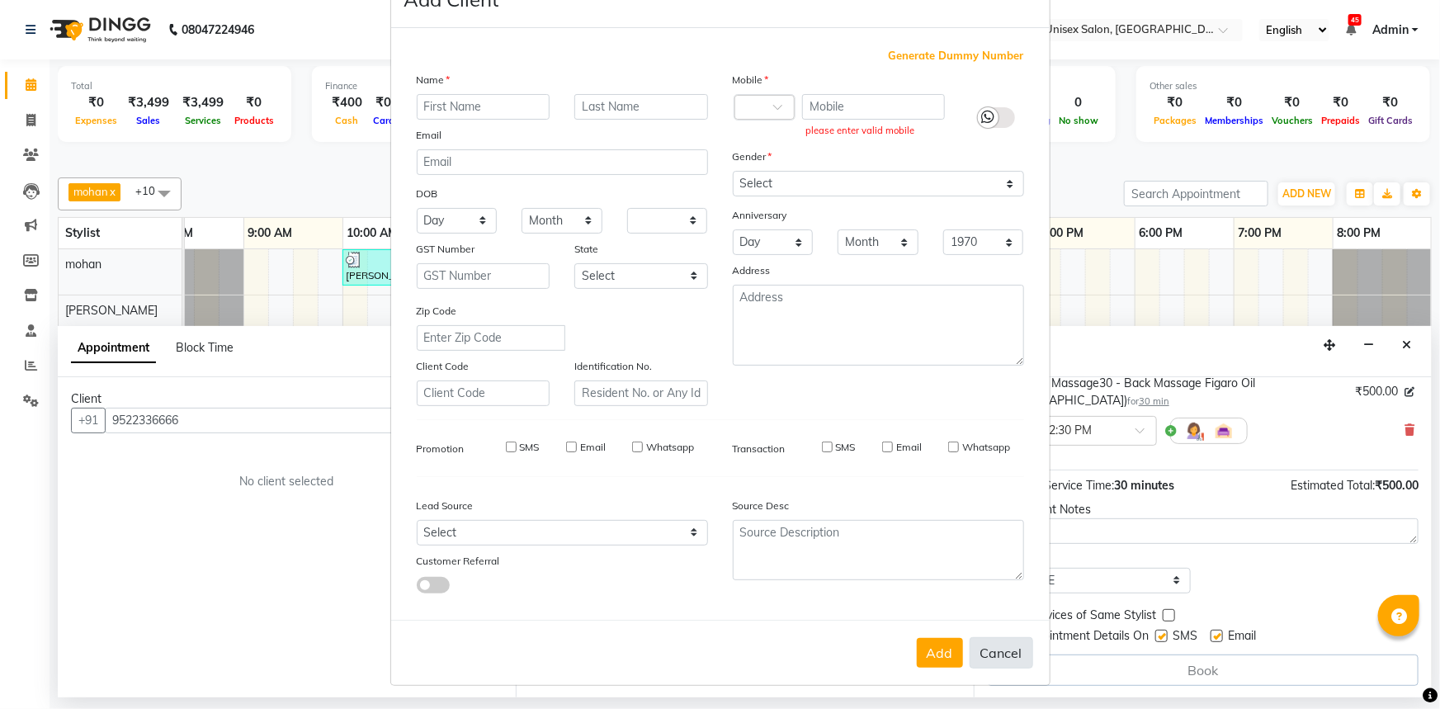
select select
checkbox input "false"
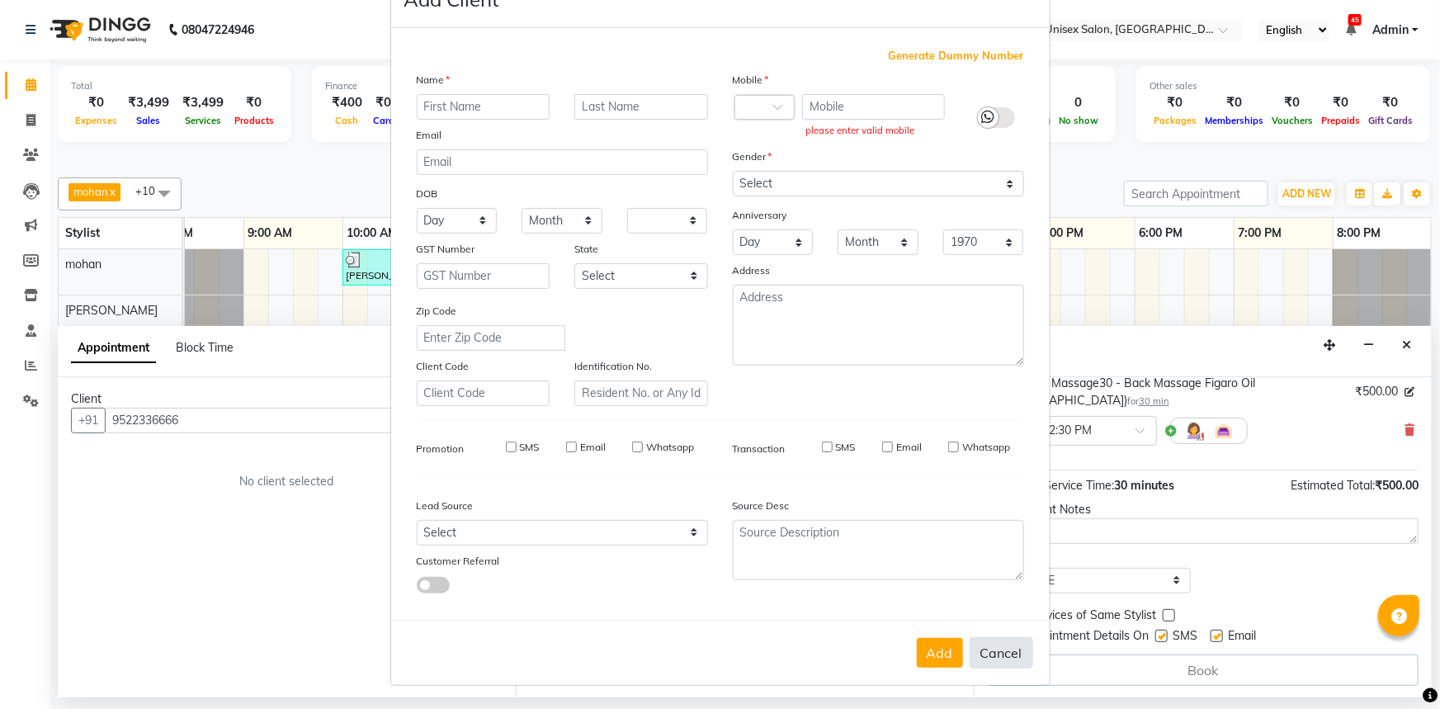
checkbox input "false"
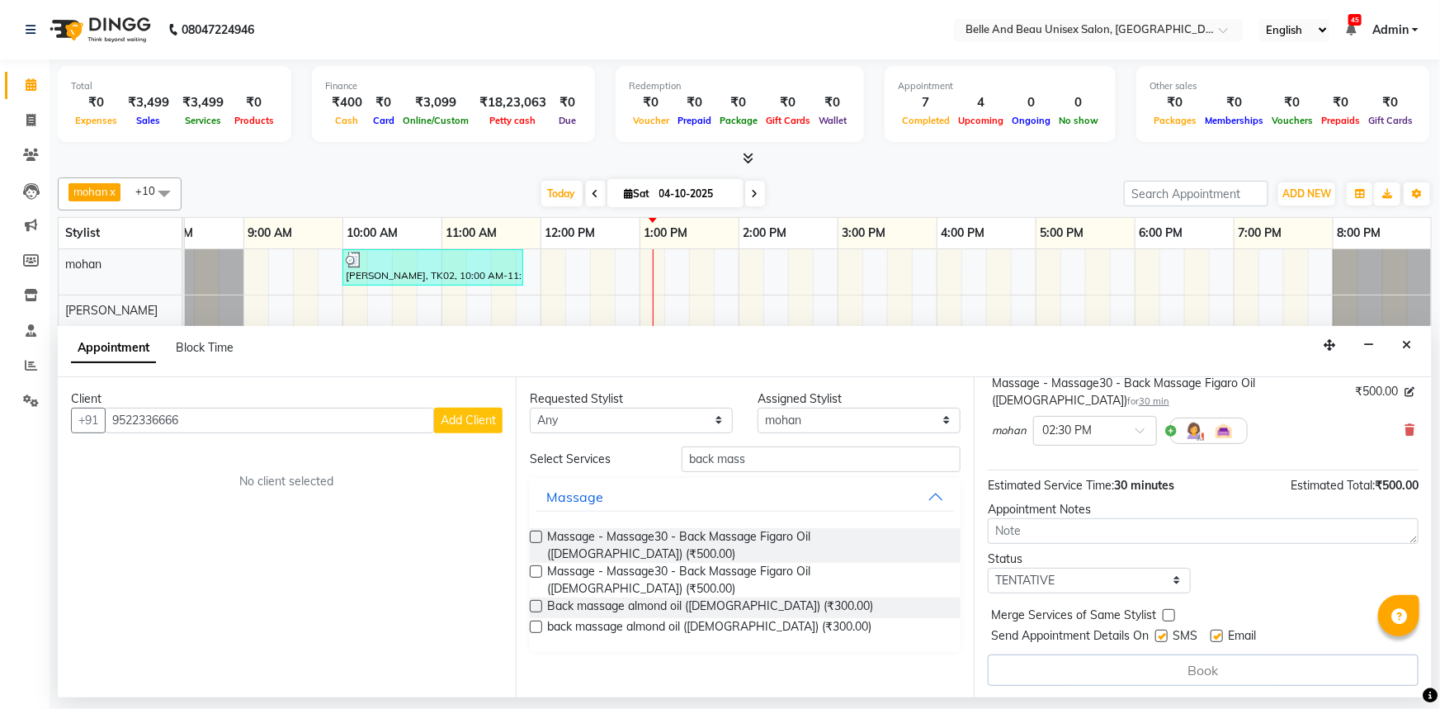
drag, startPoint x: 1404, startPoint y: 345, endPoint x: 1097, endPoint y: 234, distance: 326.6
click at [1403, 345] on icon "Close" at bounding box center [1406, 345] width 9 height 12
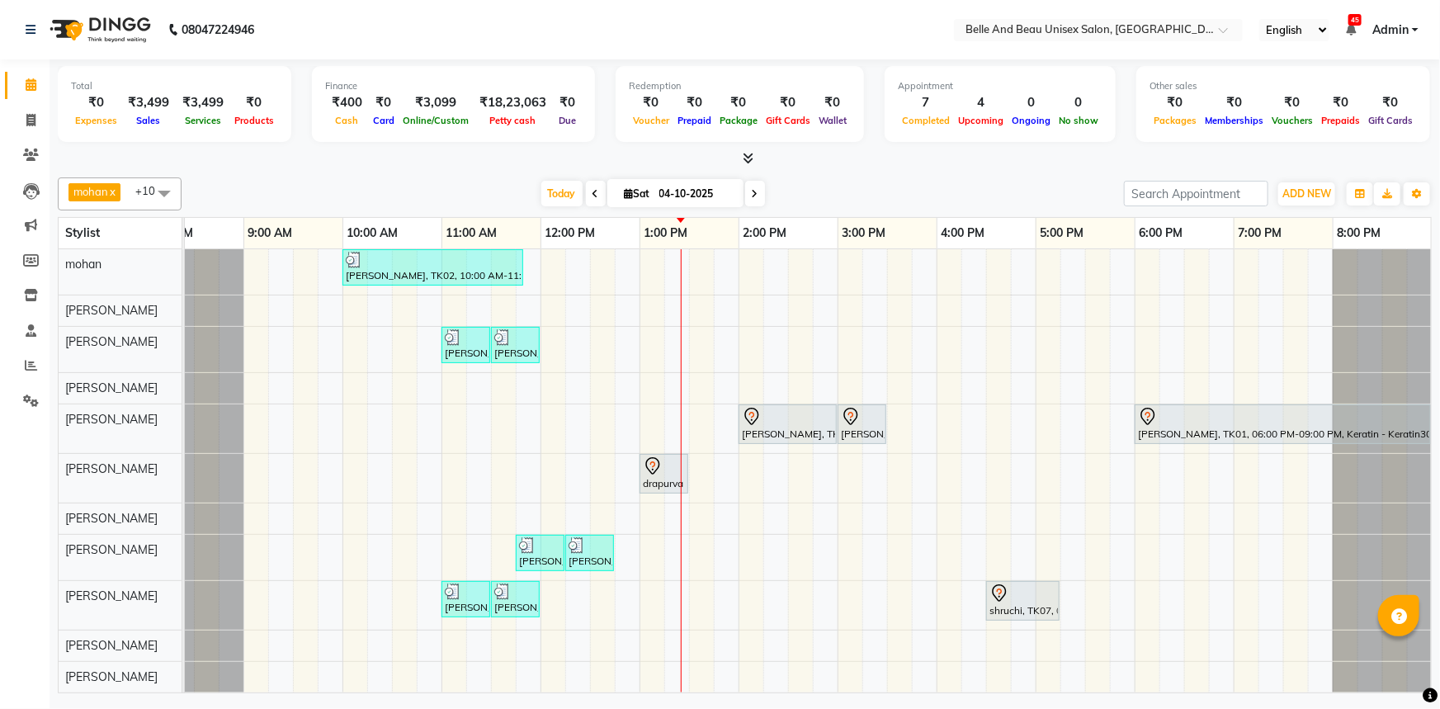
click at [677, 268] on div "PRAVEEN LOKHENDE, TK02, 10:00 AM-11:50 AM, offer 999,Hair Colour - Global30 - G…" at bounding box center [787, 470] width 1287 height 443
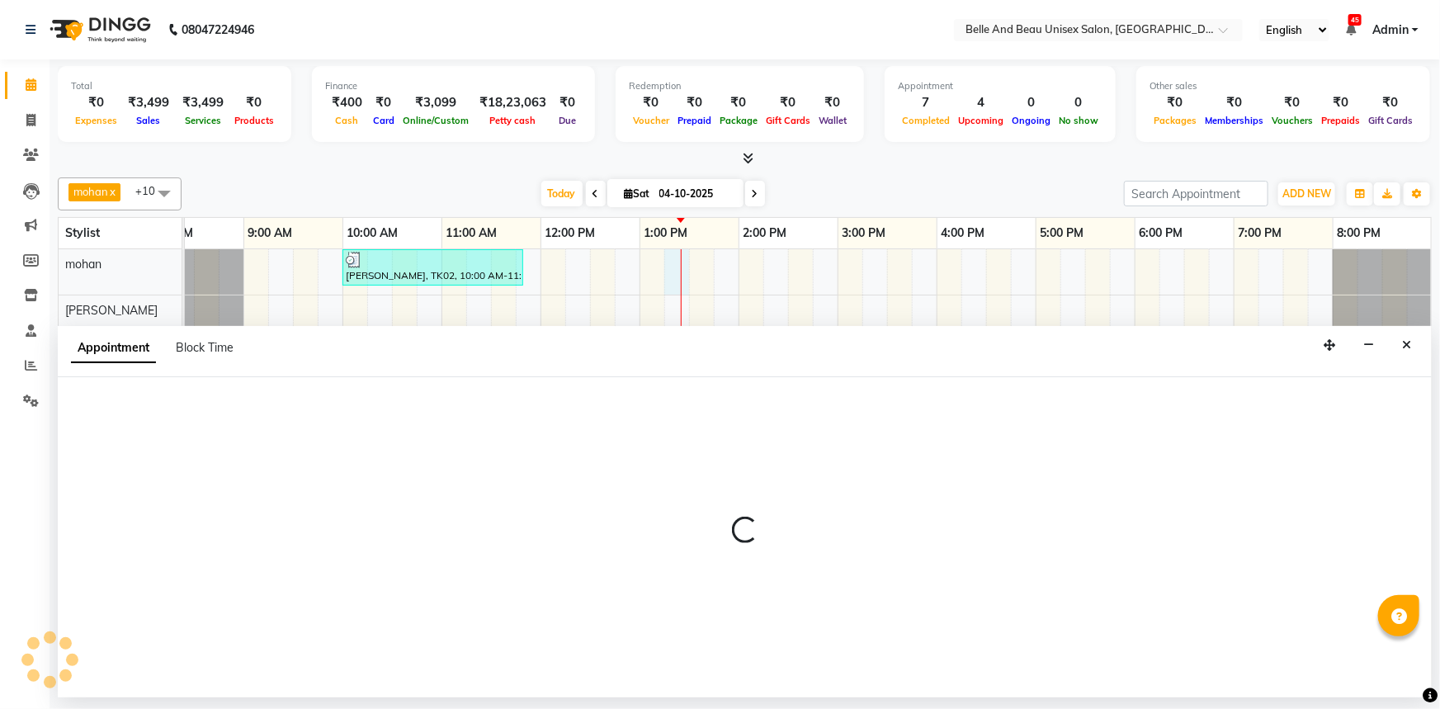
select select "65137"
select select "795"
select select "tentative"
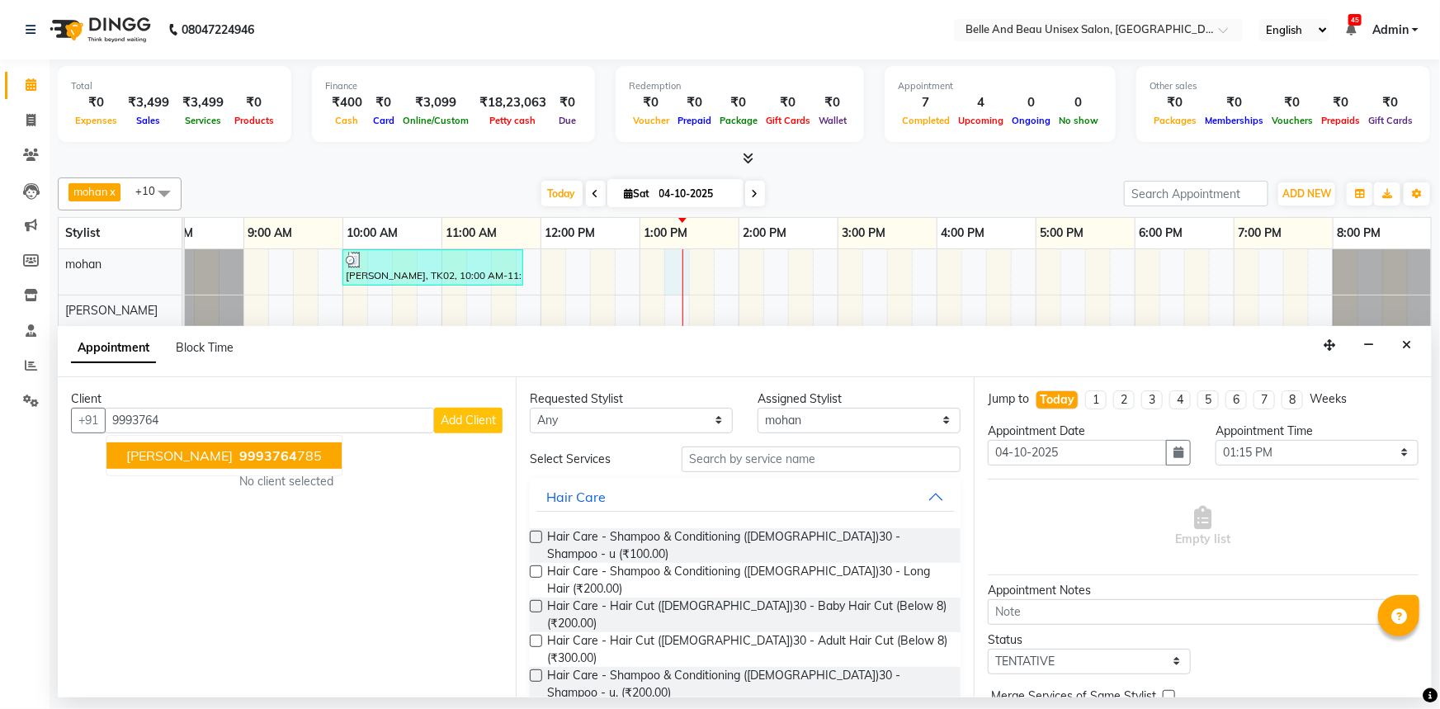
click at [177, 456] on span "[PERSON_NAME]" at bounding box center [179, 455] width 106 height 17
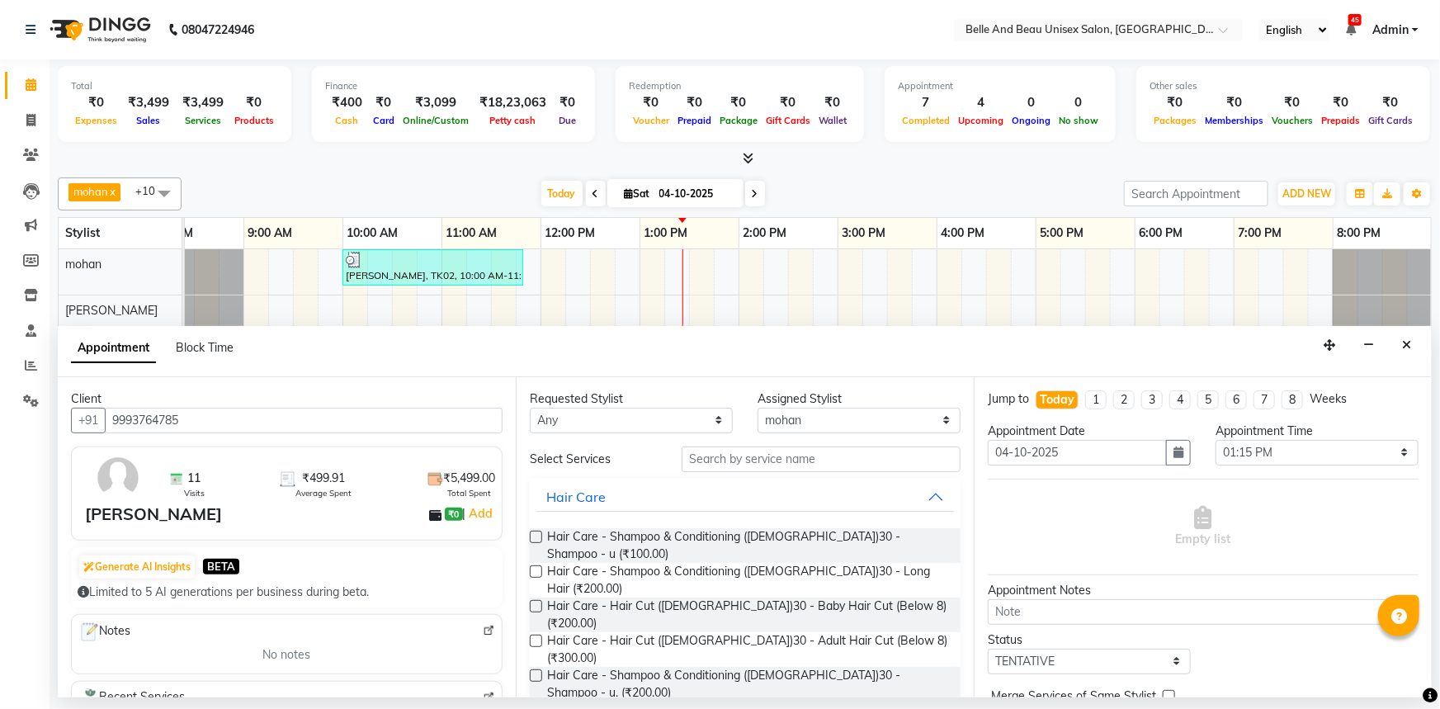
type input "9993764785"
click at [772, 451] on input "text" at bounding box center [821, 459] width 279 height 26
click at [743, 632] on span "Hair Care - Hair Cut ([DEMOGRAPHIC_DATA])30 - Adult Hair Cut (Below 8) (₹300.00)" at bounding box center [747, 649] width 400 height 35
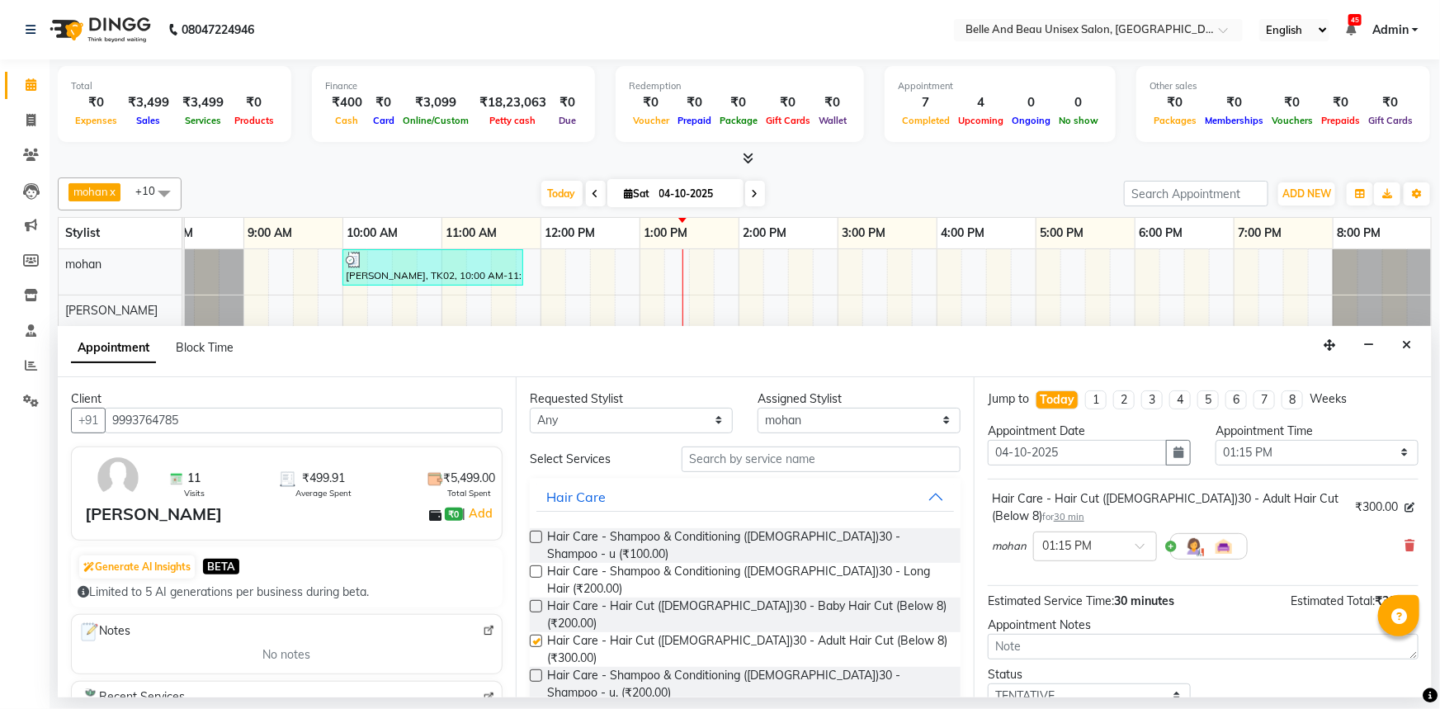
checkbox input "false"
click at [780, 457] on input "text" at bounding box center [821, 459] width 279 height 26
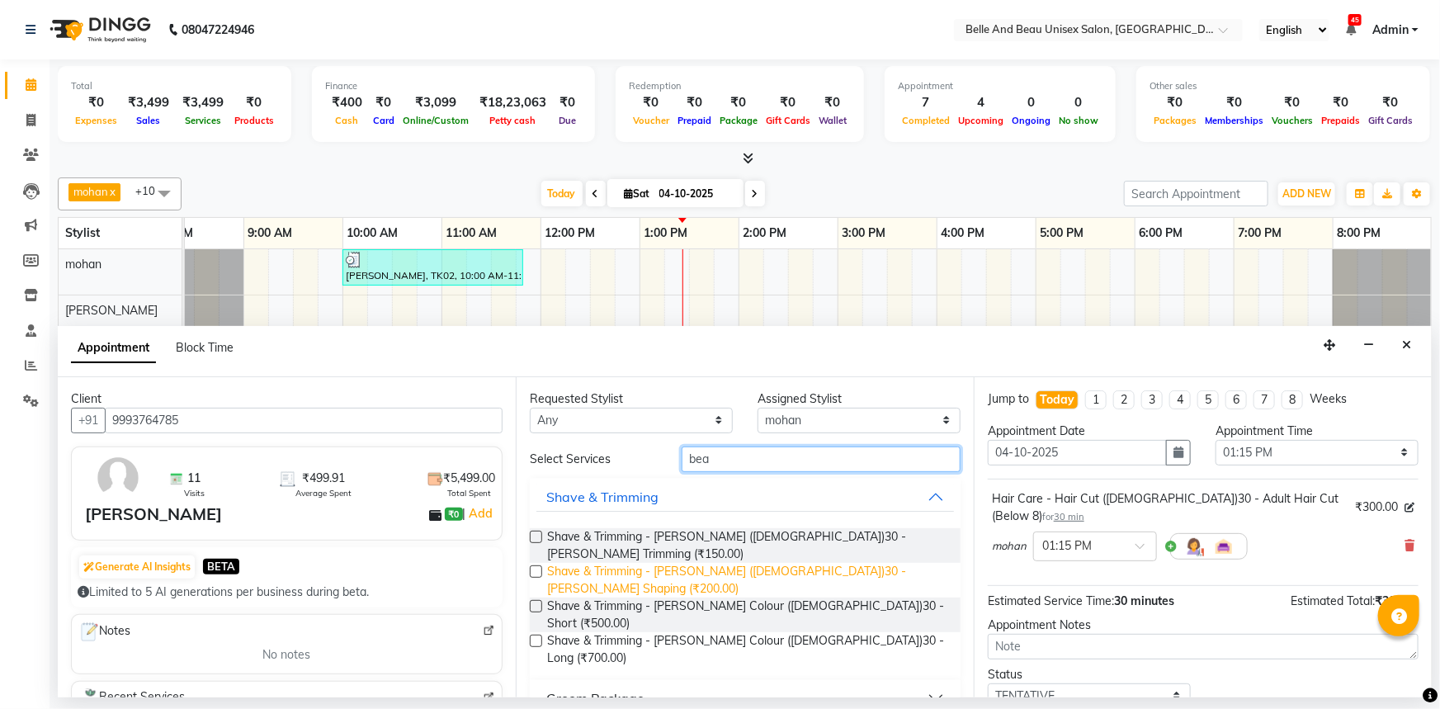
type input "bea"
click at [808, 563] on span "Shave & Trimming - Beard (Male)30 - Beard Shaping (₹200.00)" at bounding box center [747, 580] width 400 height 35
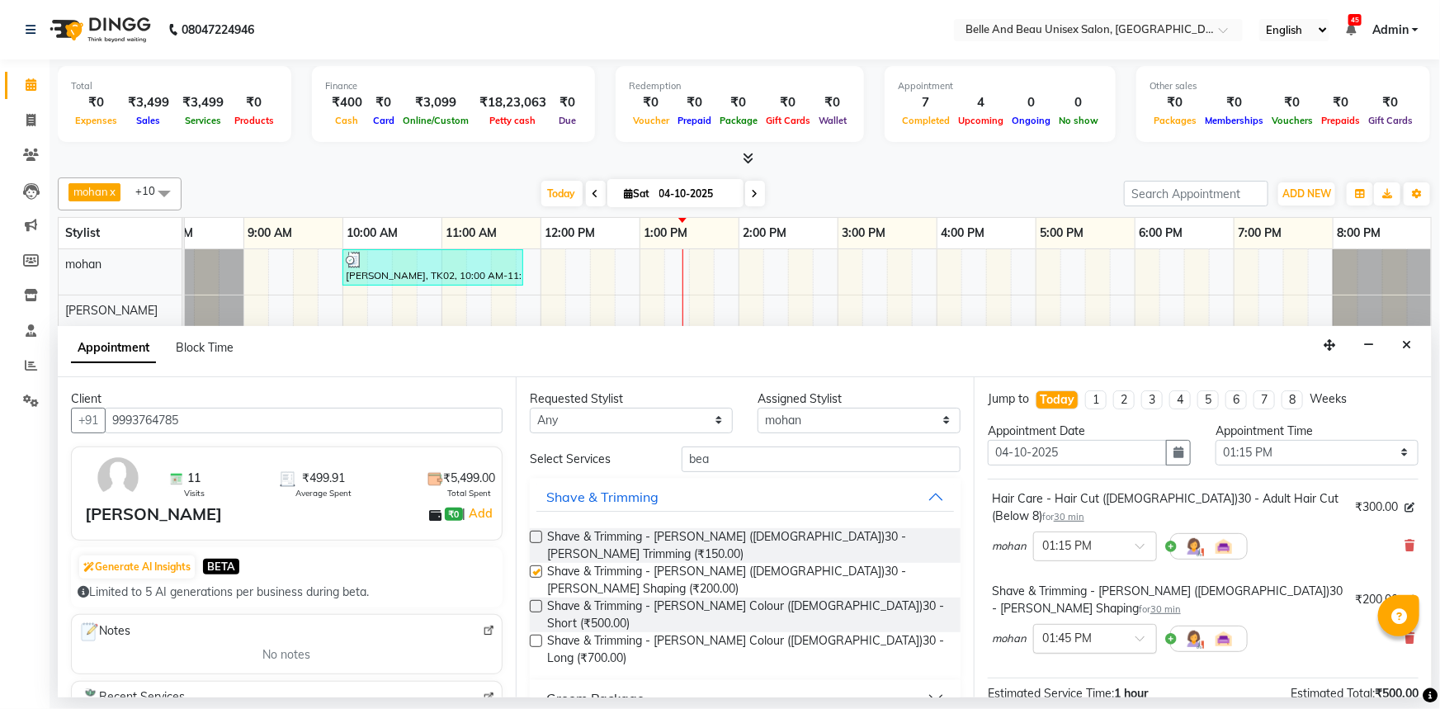
checkbox input "false"
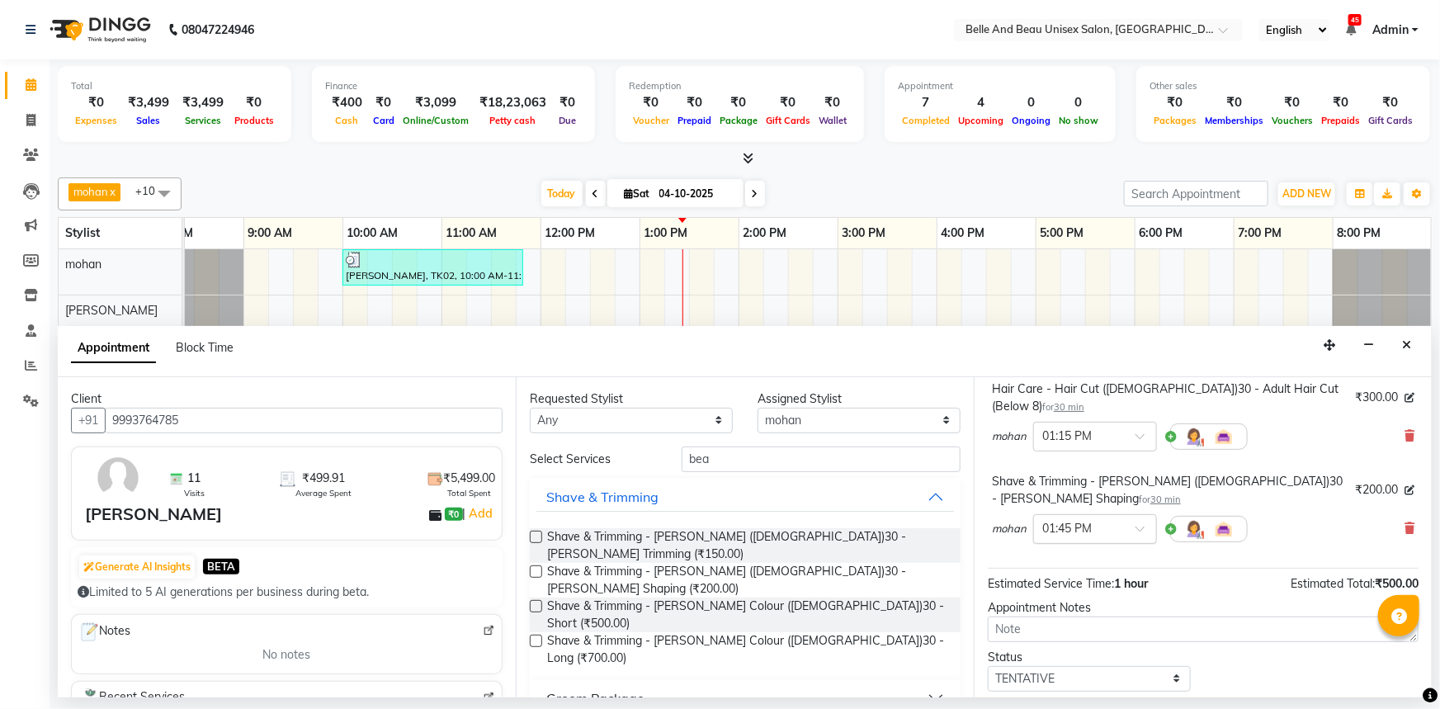
scroll to position [172, 0]
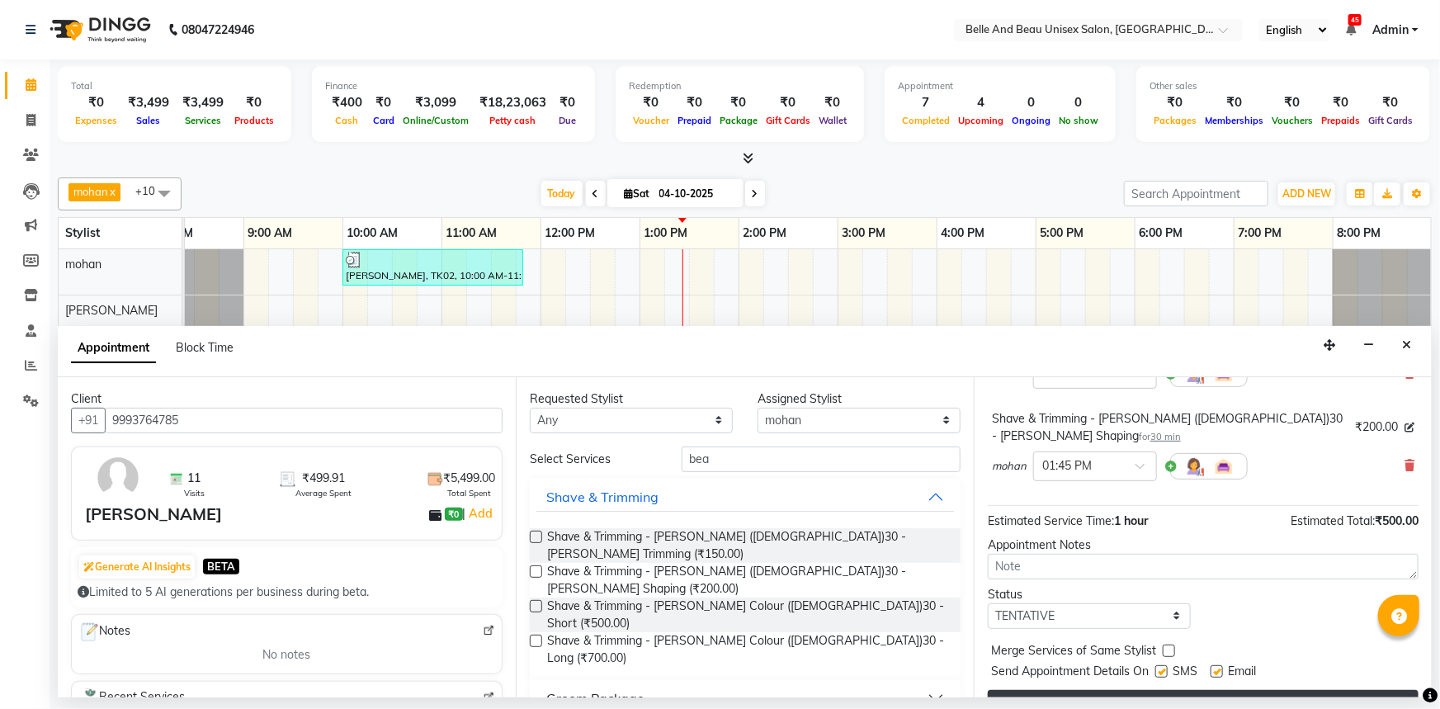
click at [1143, 690] on button "Book" at bounding box center [1203, 705] width 431 height 30
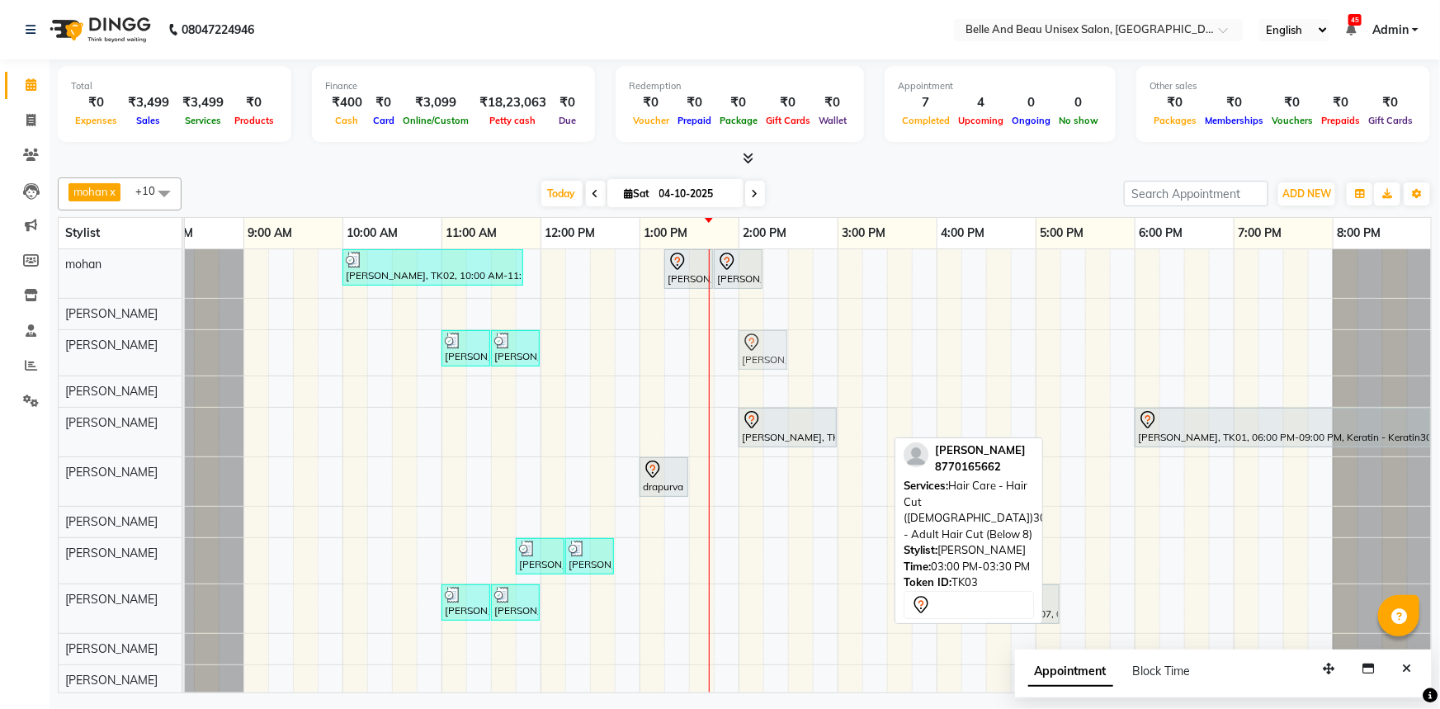
drag, startPoint x: 854, startPoint y: 434, endPoint x: 768, endPoint y: 338, distance: 129.2
click at [761, 350] on tbody "PRAVEEN LOKHENDE, TK02, 10:00 AM-11:50 AM, offer 999,Hair Colour - Global30 - G…" at bounding box center [787, 472] width 1287 height 446
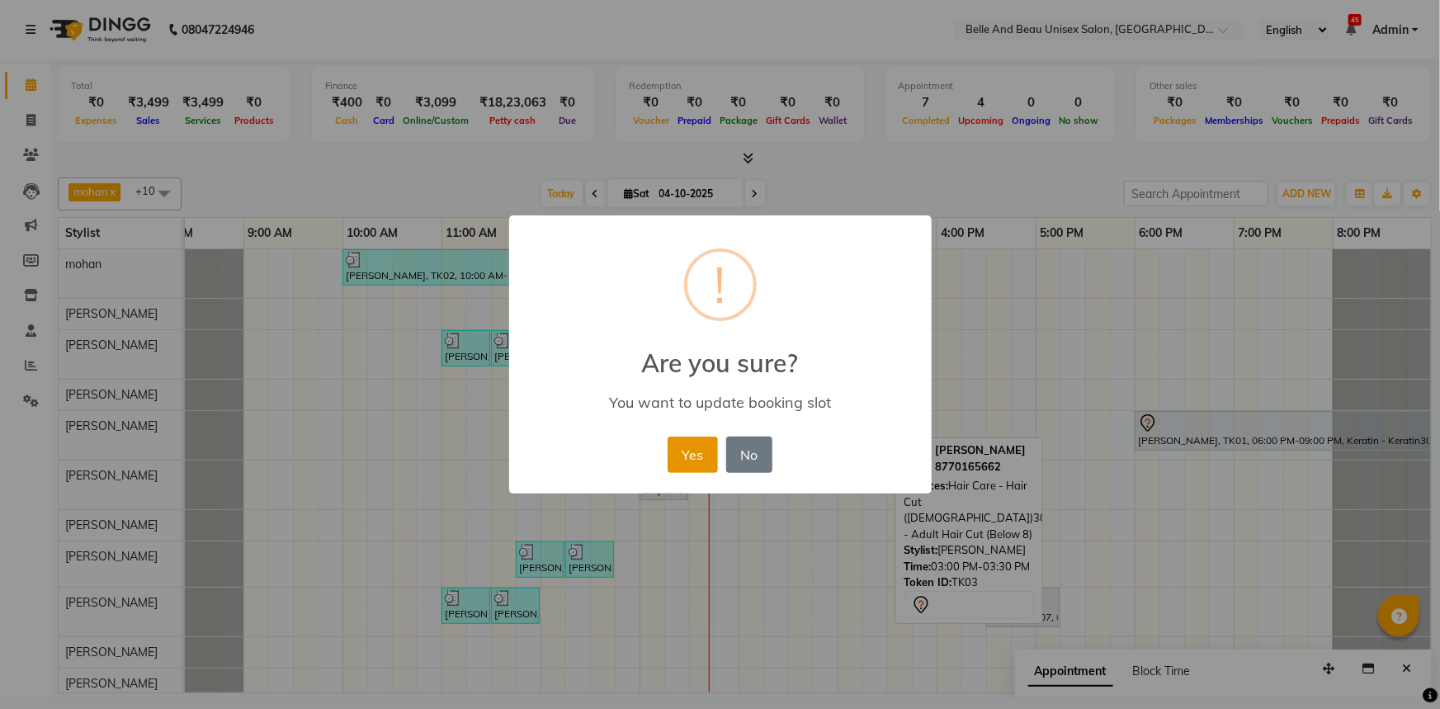
click at [673, 461] on button "Yes" at bounding box center [693, 455] width 50 height 36
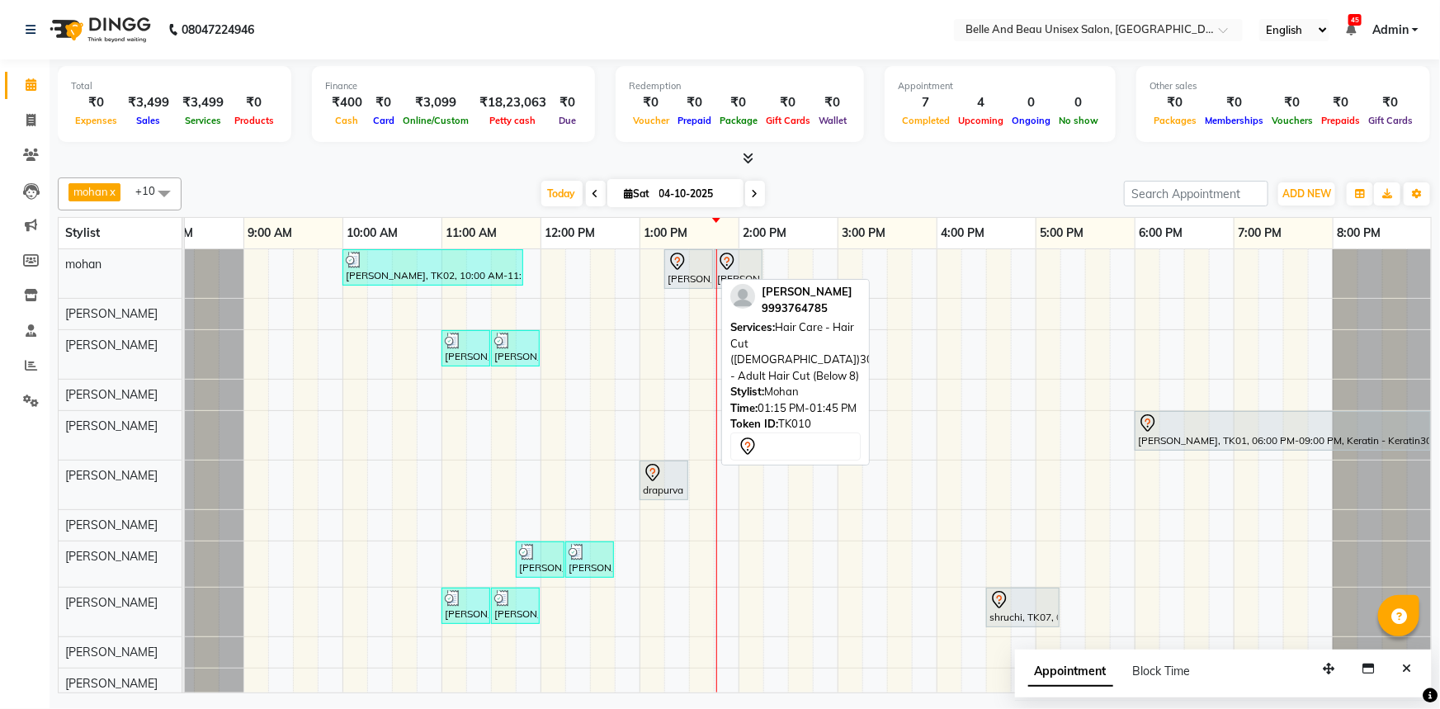
click at [673, 278] on div "[PERSON_NAME], TK10, 01:15 PM-01:45 PM, Hair Care - Hair Cut ([DEMOGRAPHIC_DATA…" at bounding box center [688, 269] width 45 height 35
click at [688, 273] on div "[PERSON_NAME], TK10, 01:15 PM-01:45 PM, Hair Care - Hair Cut ([DEMOGRAPHIC_DATA…" at bounding box center [688, 269] width 45 height 35
select select "7"
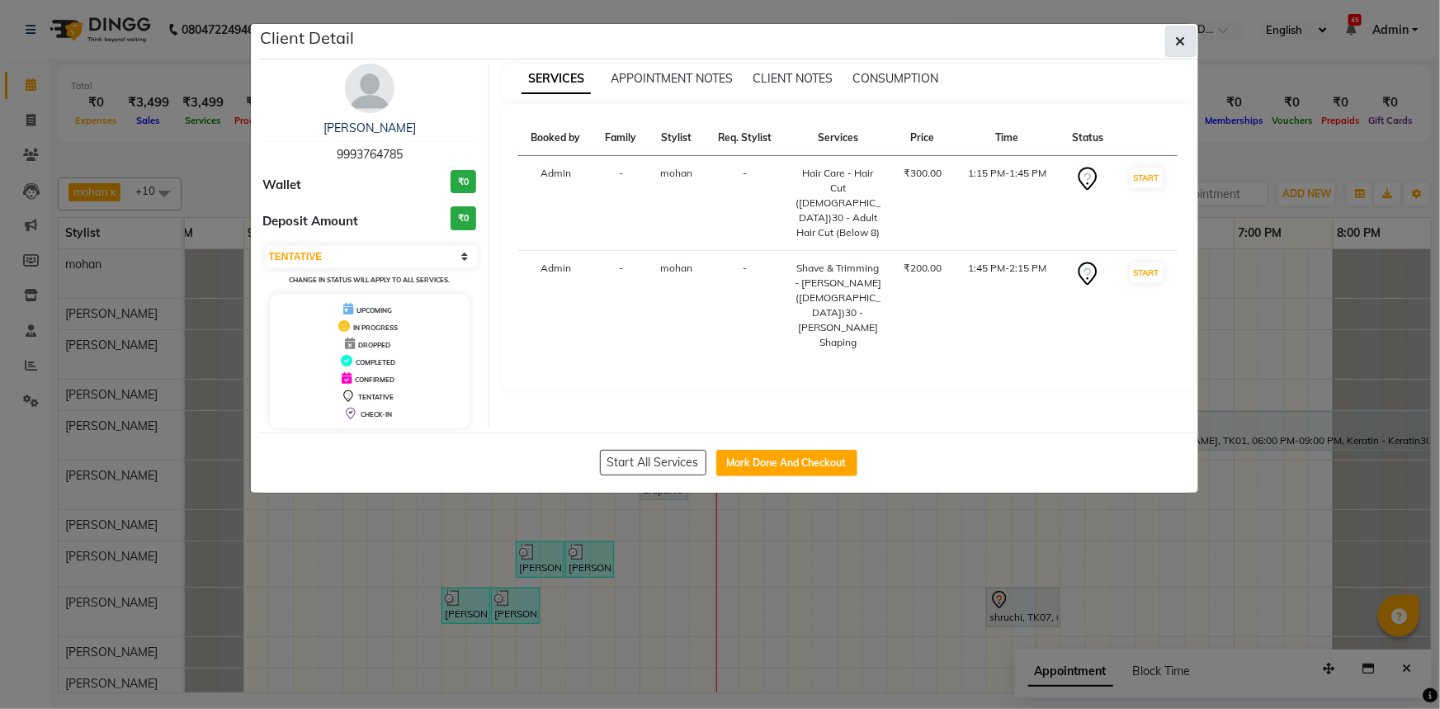
click at [1185, 51] on button "button" at bounding box center [1180, 41] width 31 height 31
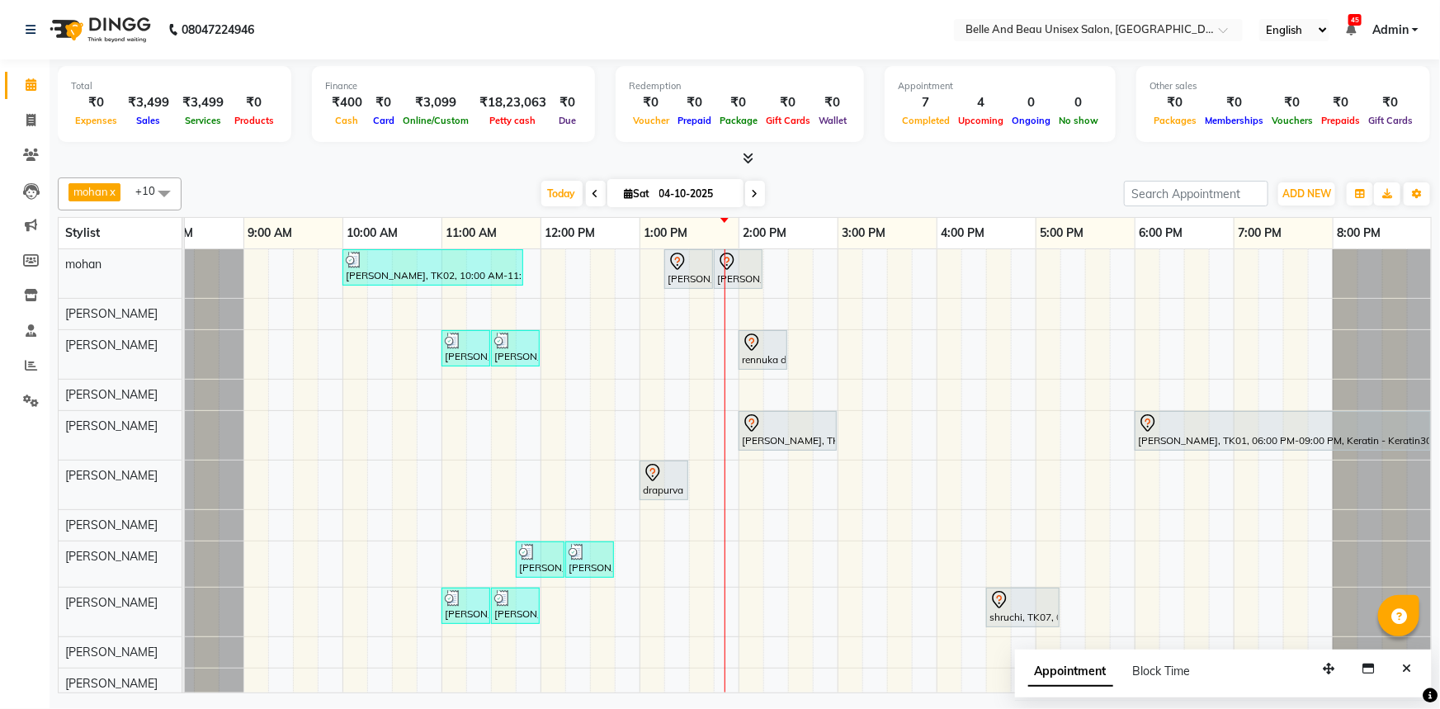
scroll to position [17, 0]
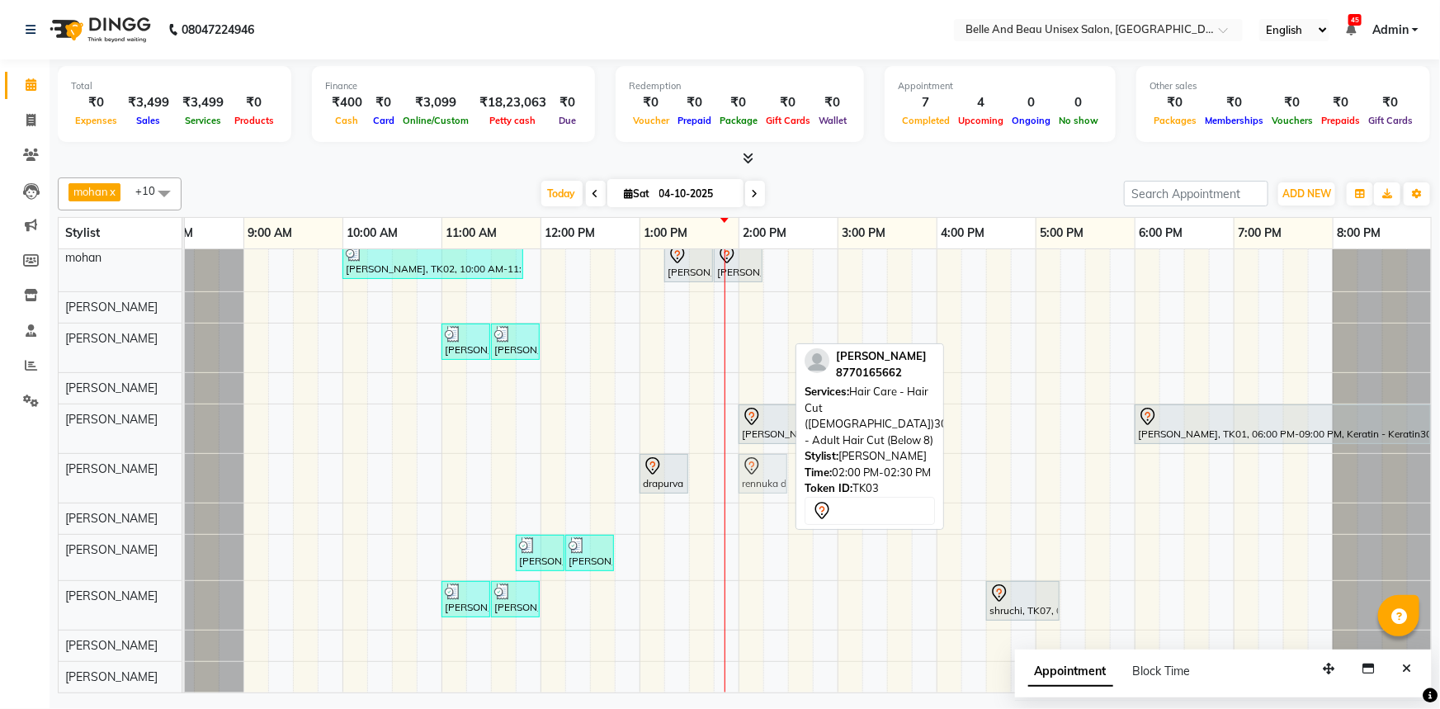
drag, startPoint x: 758, startPoint y: 330, endPoint x: 751, endPoint y: 465, distance: 134.7
click at [751, 465] on tbody "PRAVEEN LOKHENDE, TK02, 10:00 AM-11:50 AM, offer 999,Hair Colour - Global30 - G…" at bounding box center [787, 468] width 1287 height 450
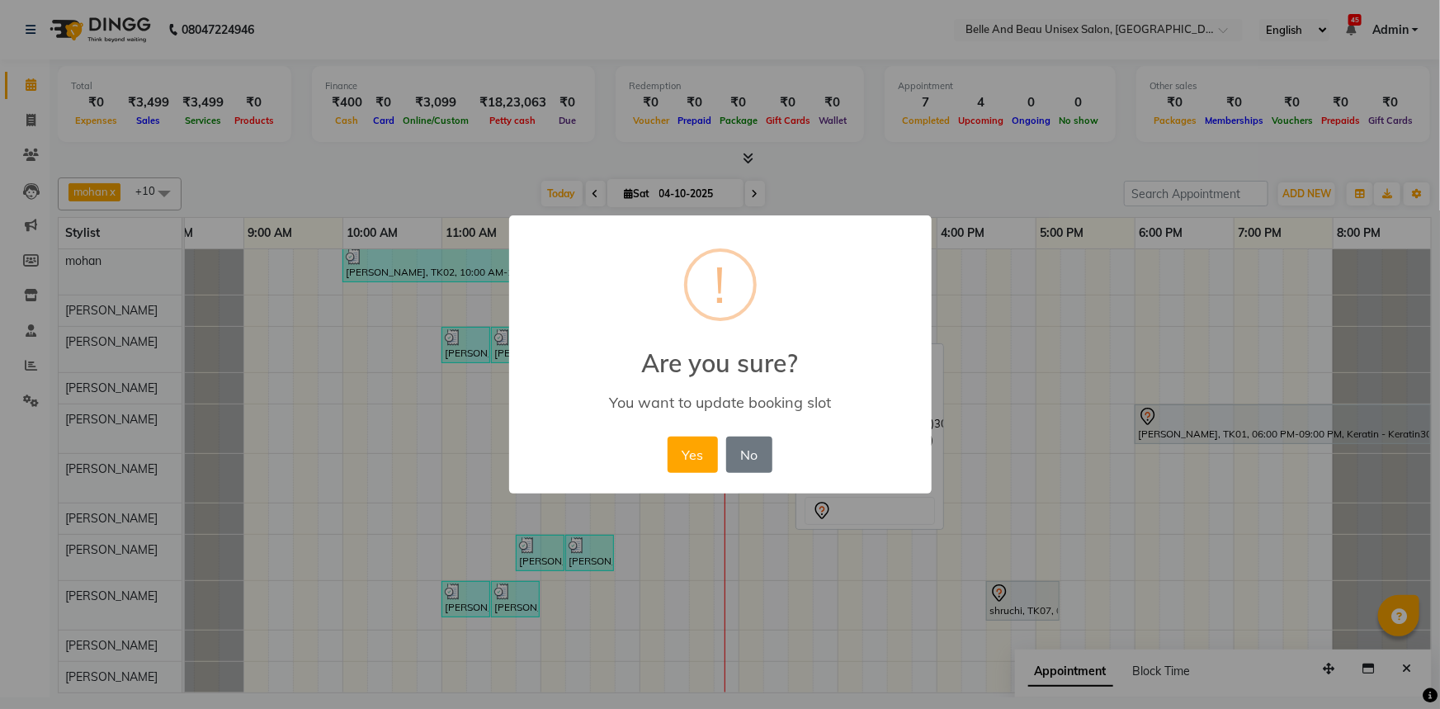
scroll to position [13, 40]
click at [694, 456] on button "Yes" at bounding box center [693, 455] width 50 height 36
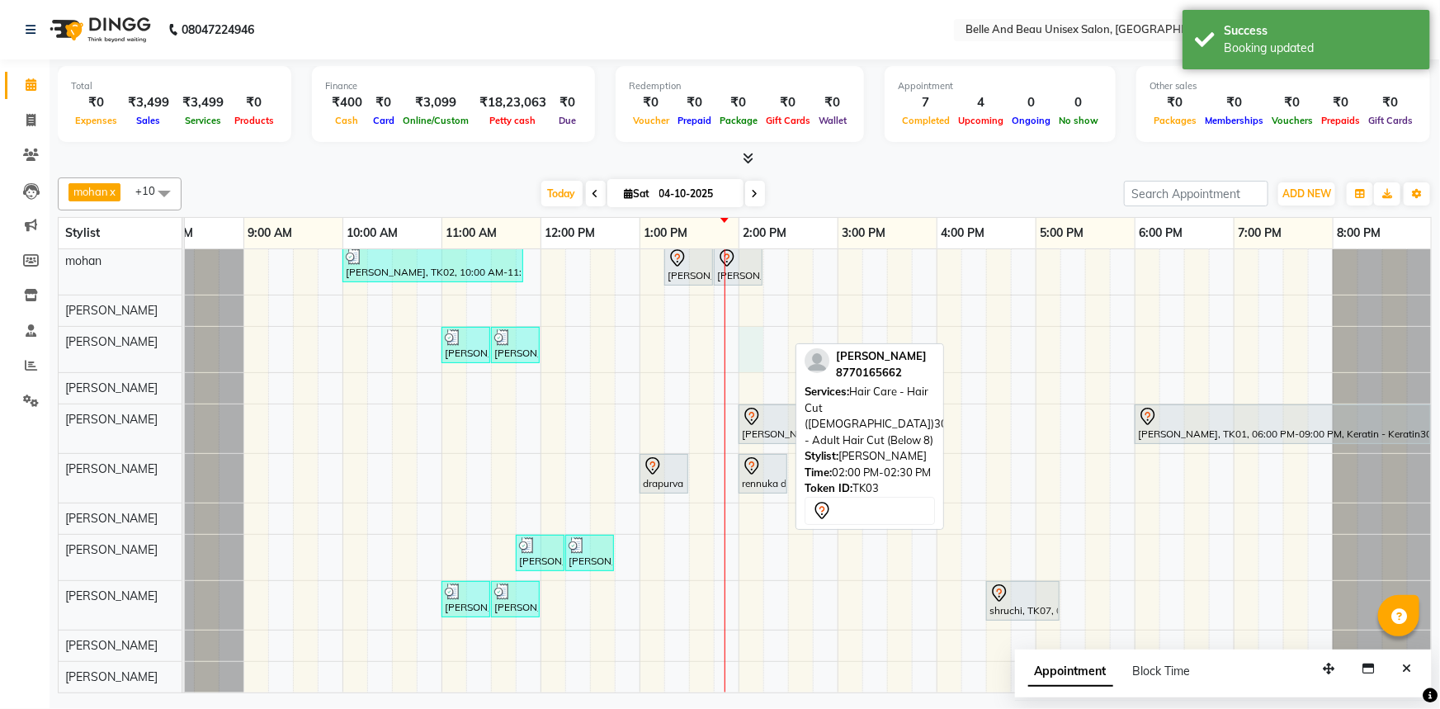
click at [745, 334] on div "PRAVEEN LOKHENDE, TK02, 10:00 AM-11:50 AM, offer 999,Hair Colour - Global30 - G…" at bounding box center [787, 469] width 1287 height 446
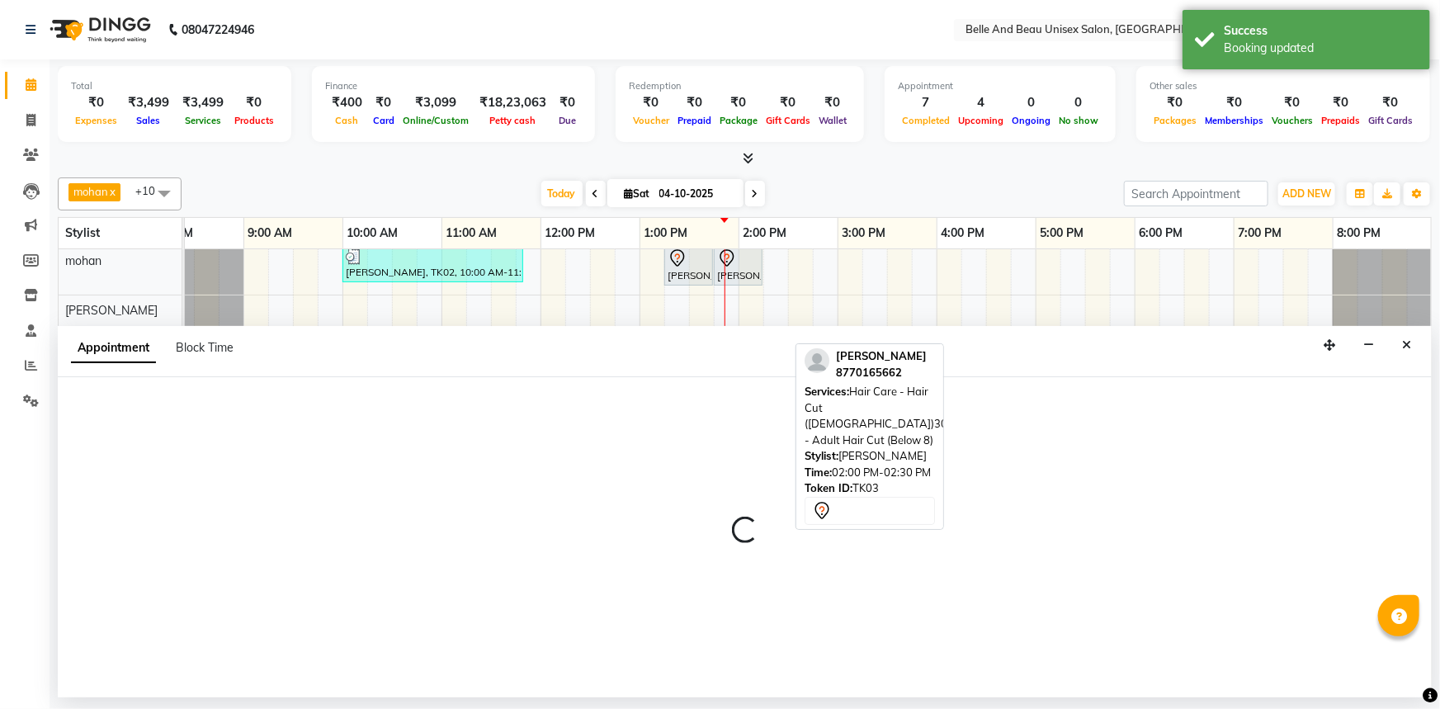
select select "59227"
select select "tentative"
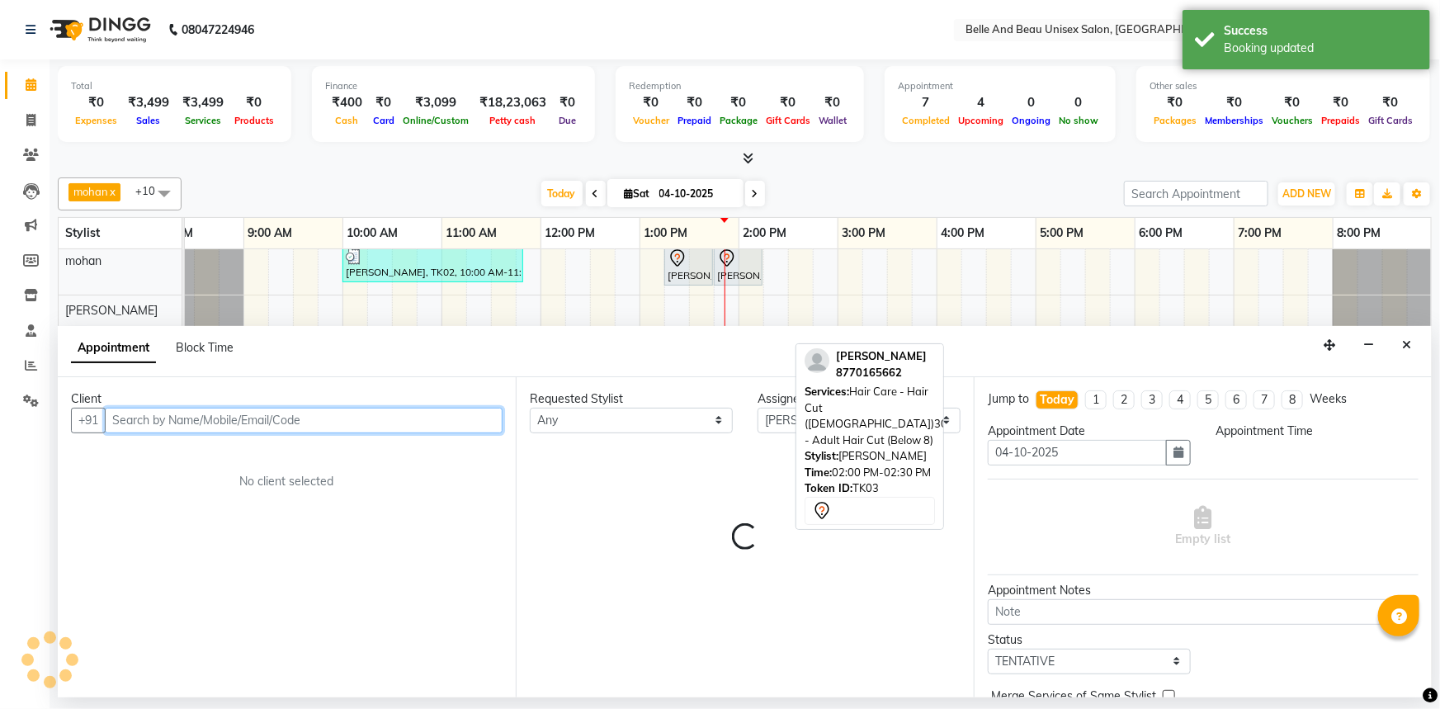
select select "840"
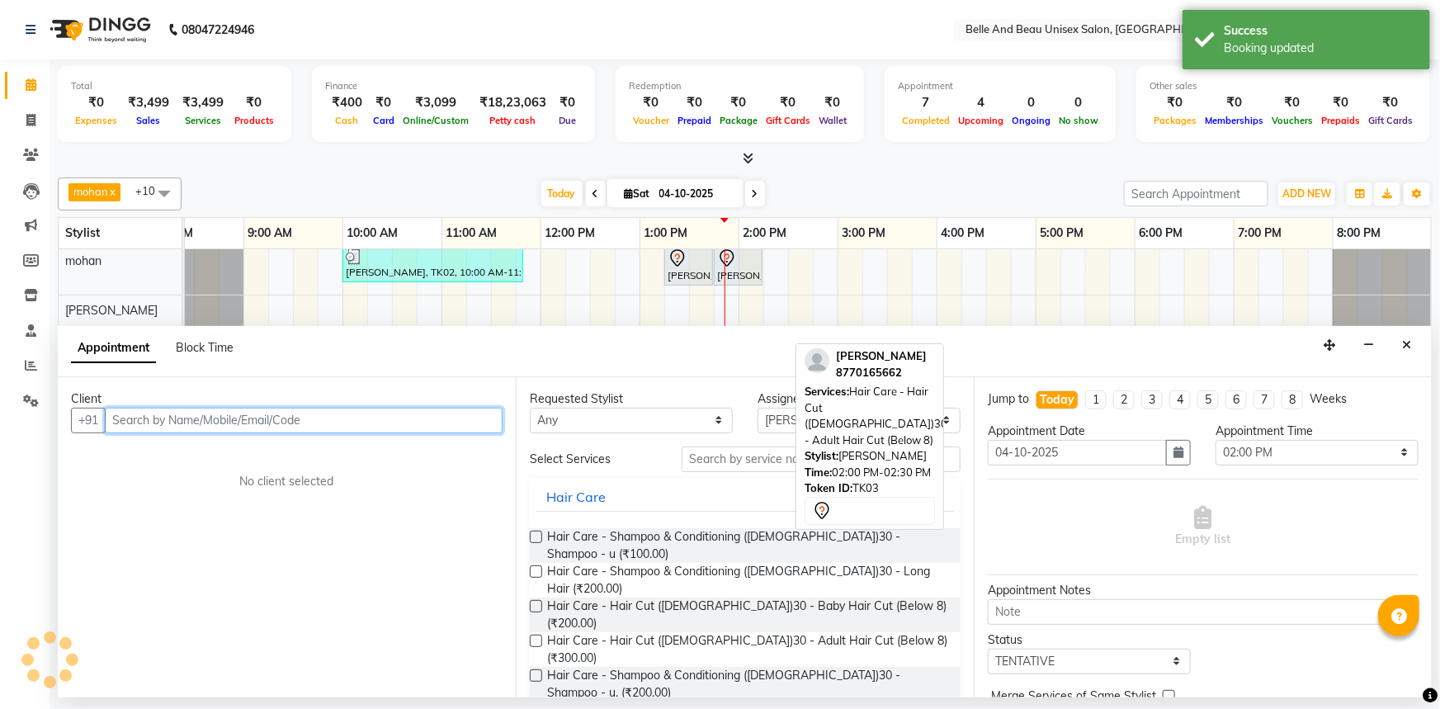
click at [130, 422] on input "text" at bounding box center [304, 421] width 398 height 26
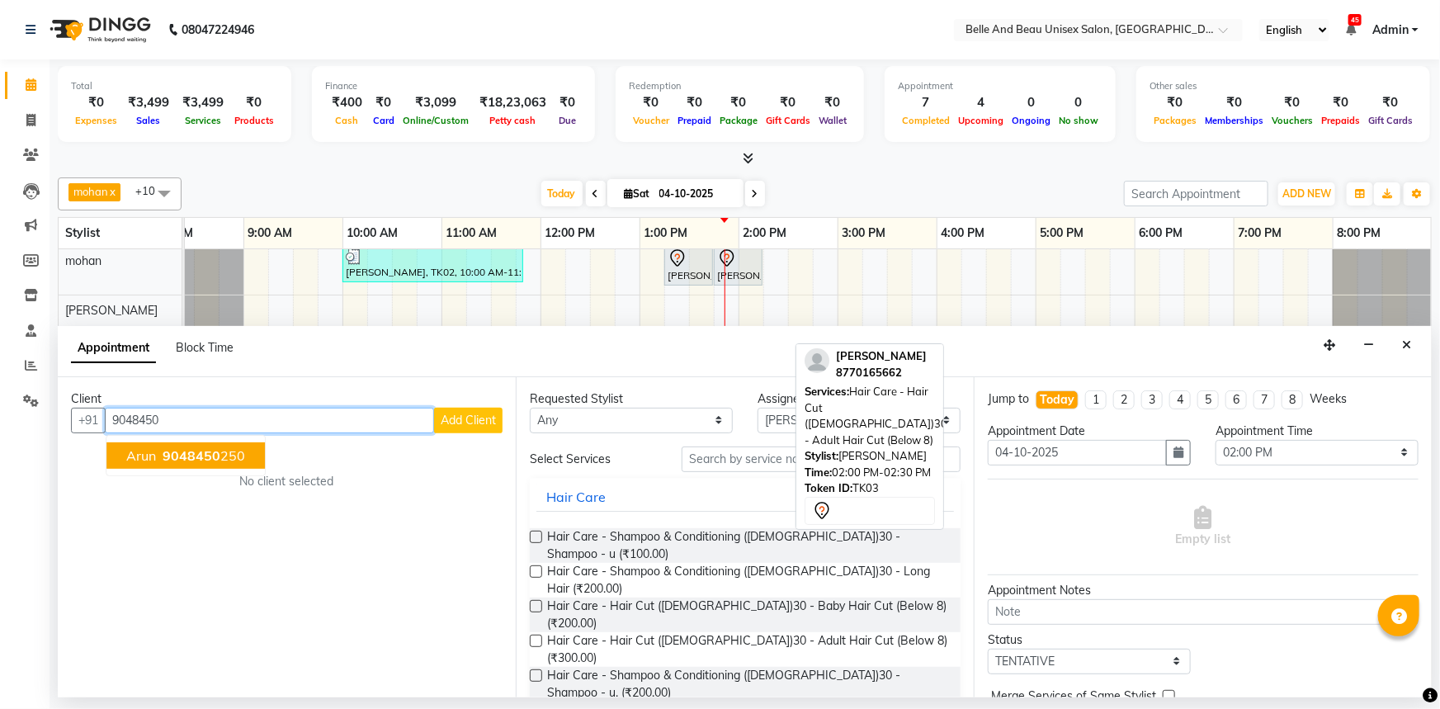
click at [214, 453] on span "9048450" at bounding box center [192, 455] width 58 height 17
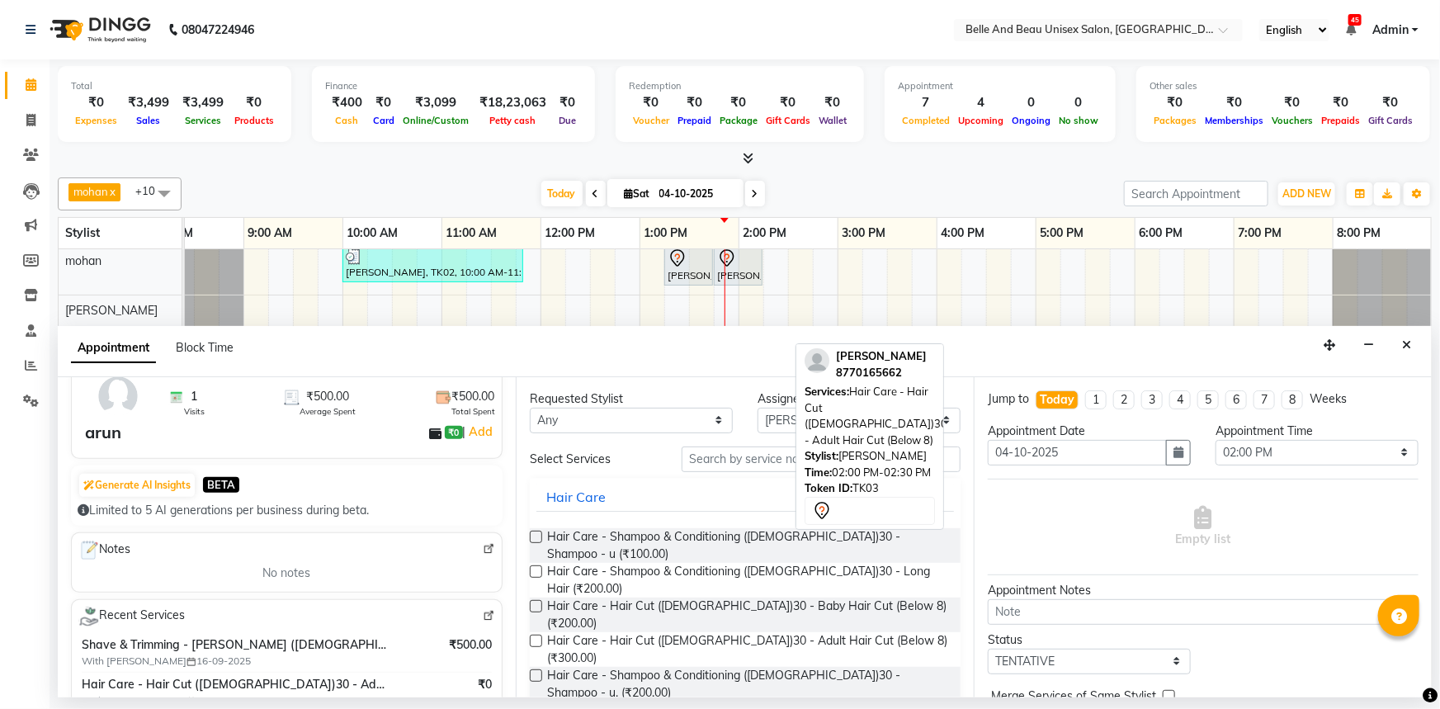
scroll to position [224, 0]
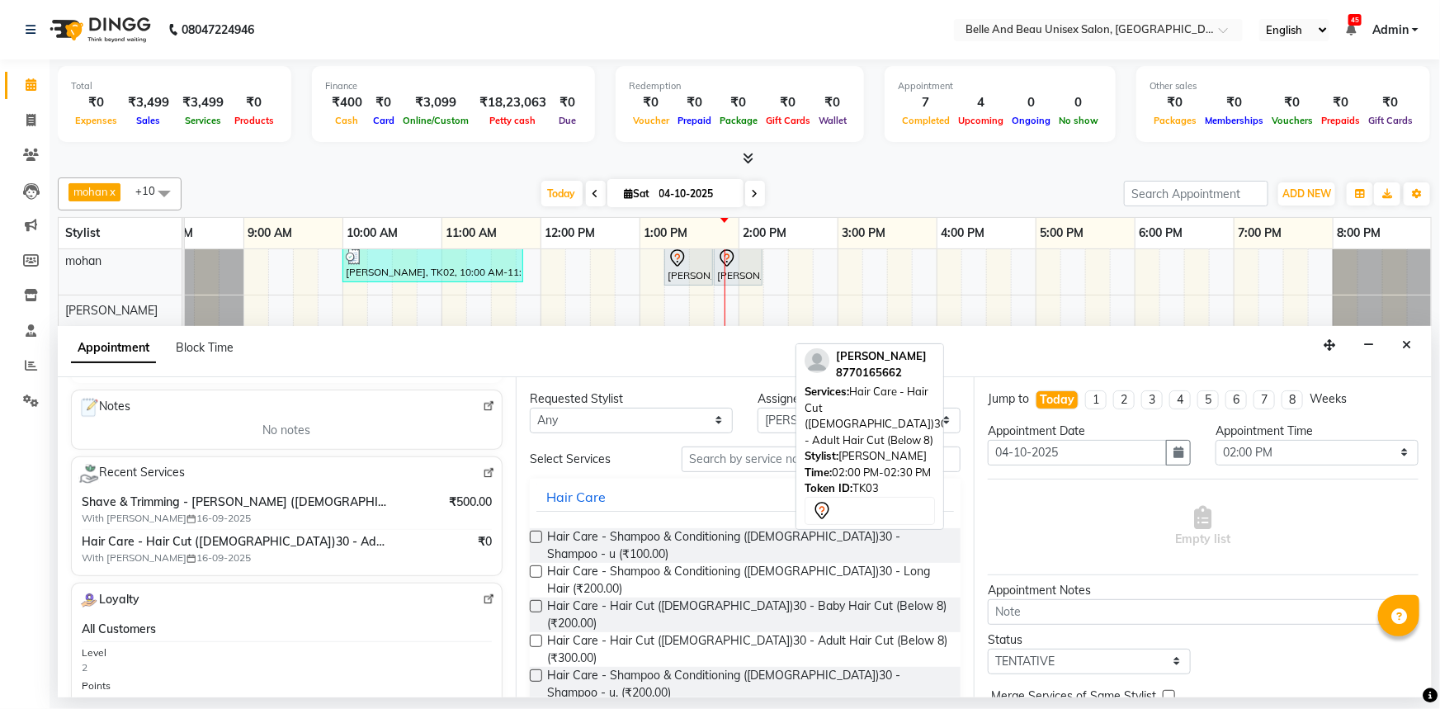
type input "9048450250"
click at [540, 635] on label at bounding box center [536, 641] width 12 height 12
click at [540, 637] on input "checkbox" at bounding box center [535, 642] width 11 height 11
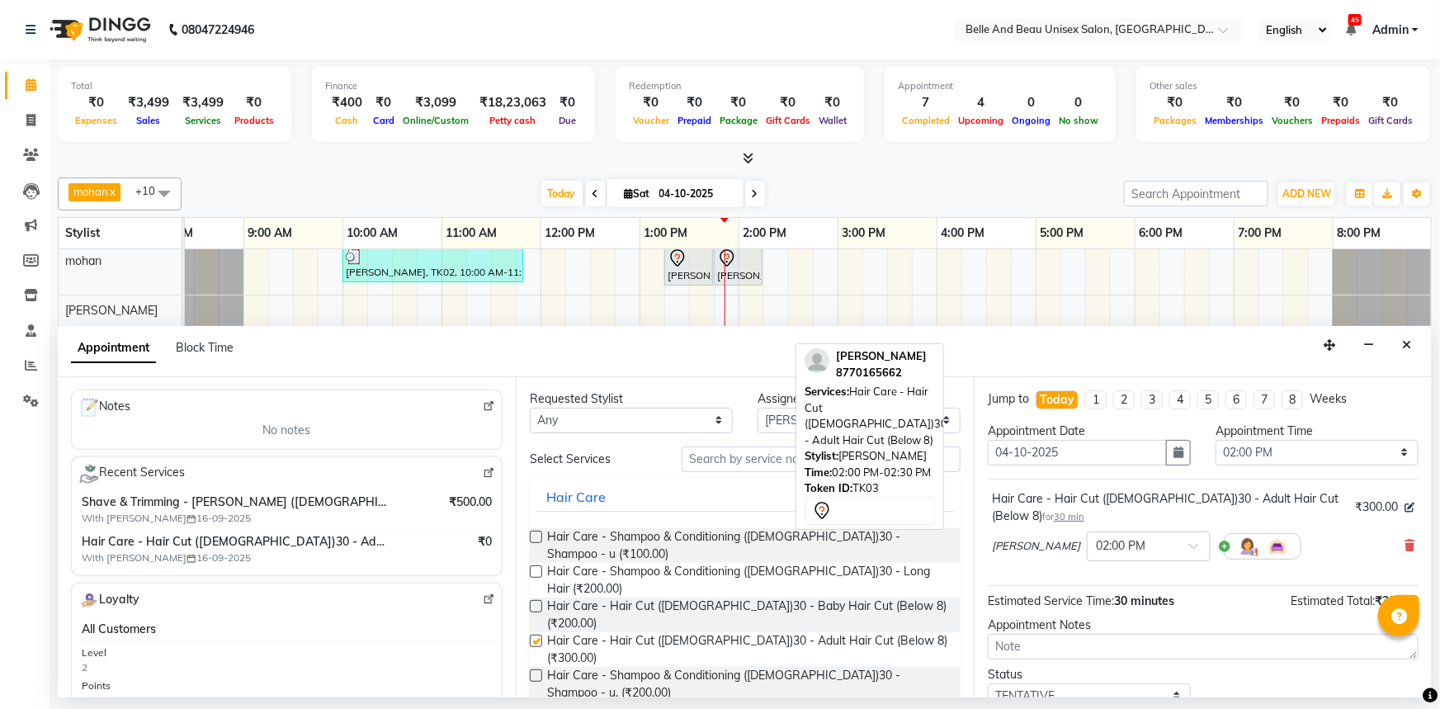
checkbox input "false"
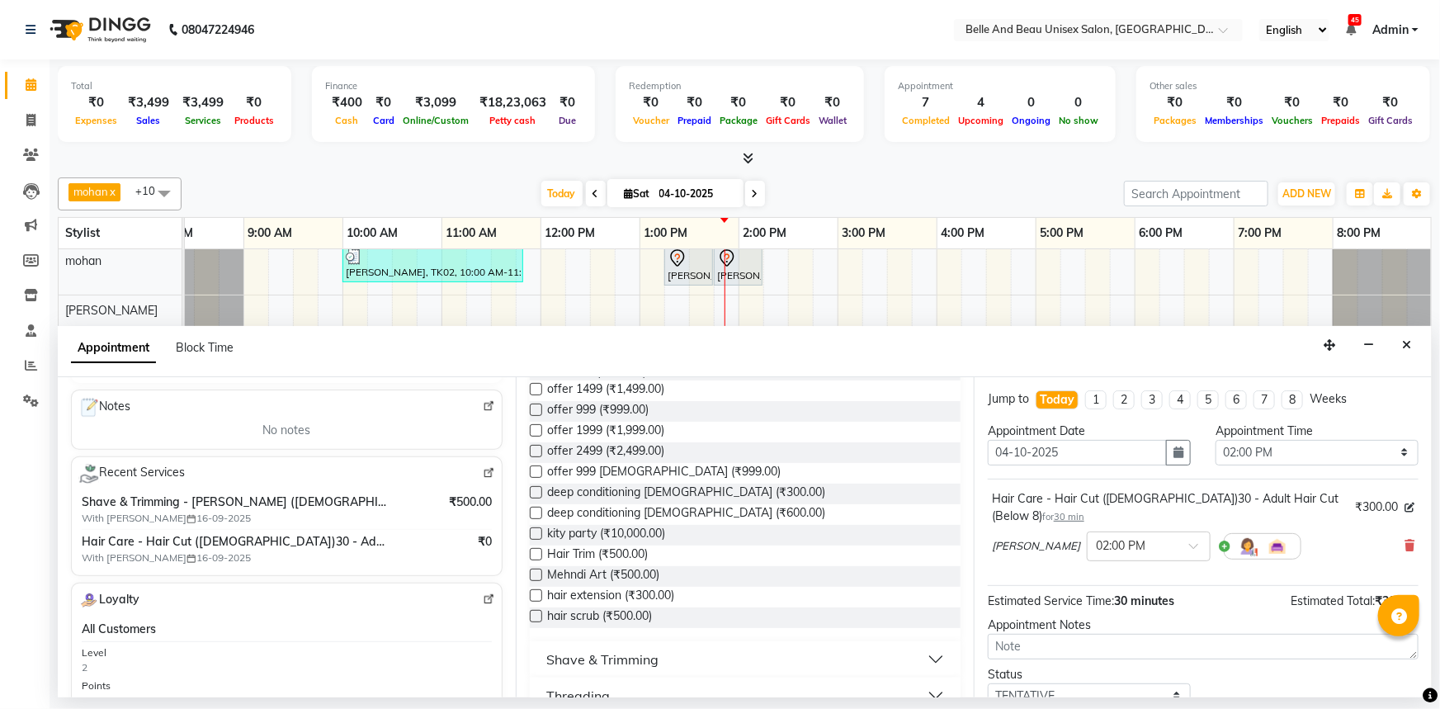
scroll to position [525, 0]
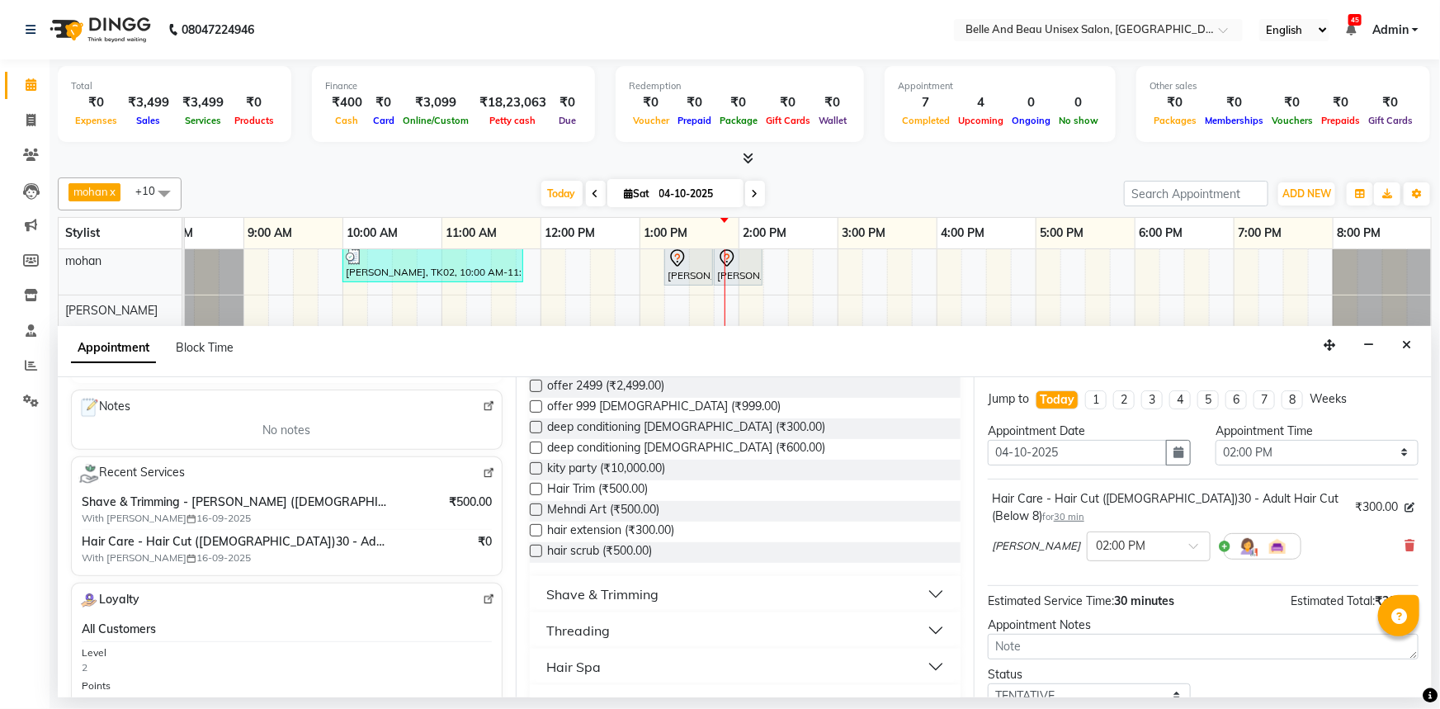
click at [662, 579] on button "Shave & Trimming" at bounding box center [745, 594] width 418 height 30
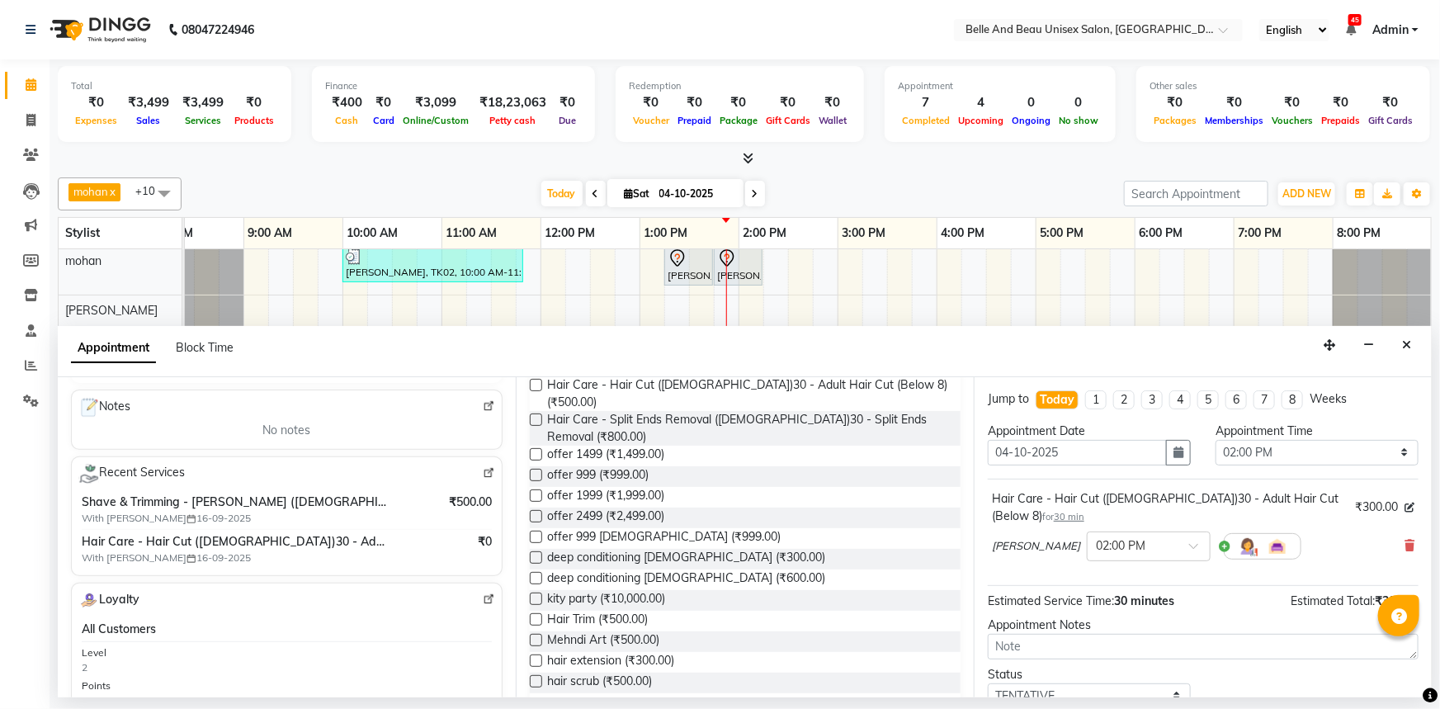
scroll to position [149, 0]
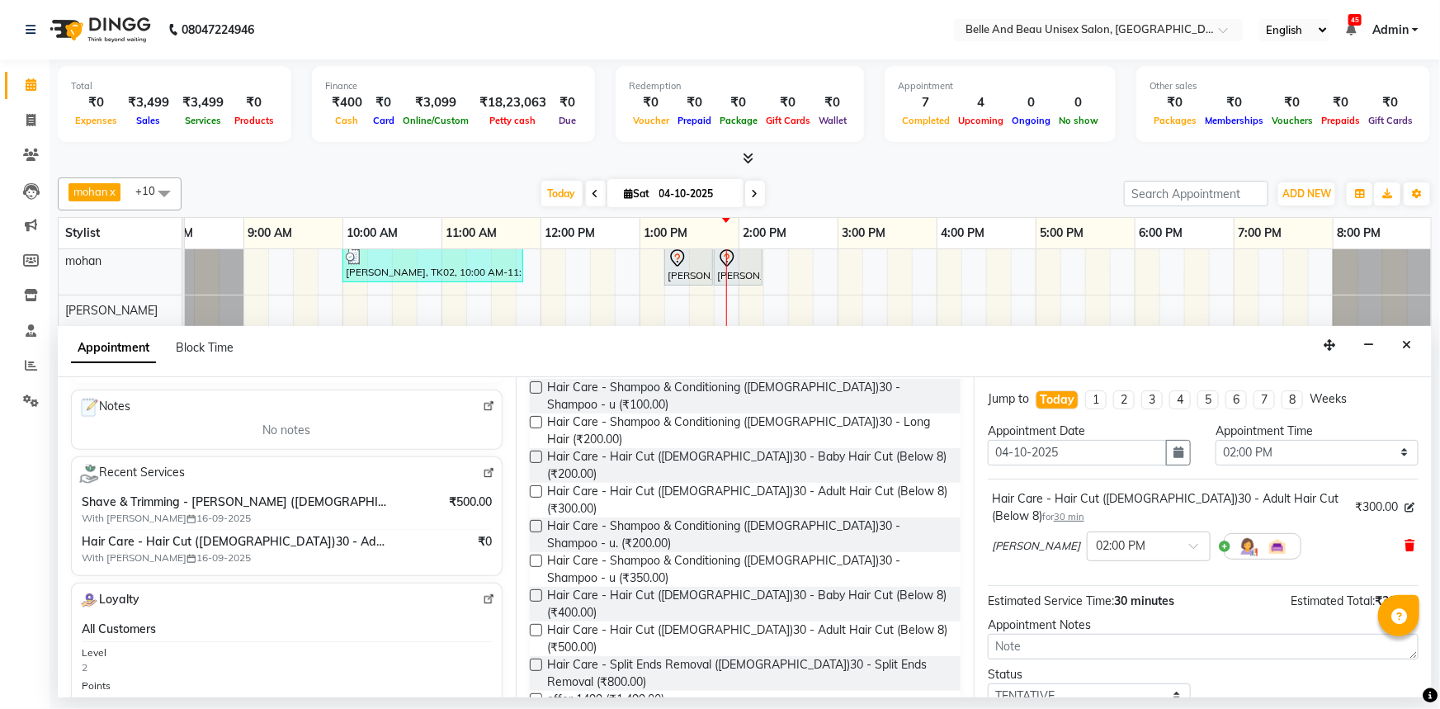
click at [1404, 540] on icon at bounding box center [1409, 546] width 10 height 12
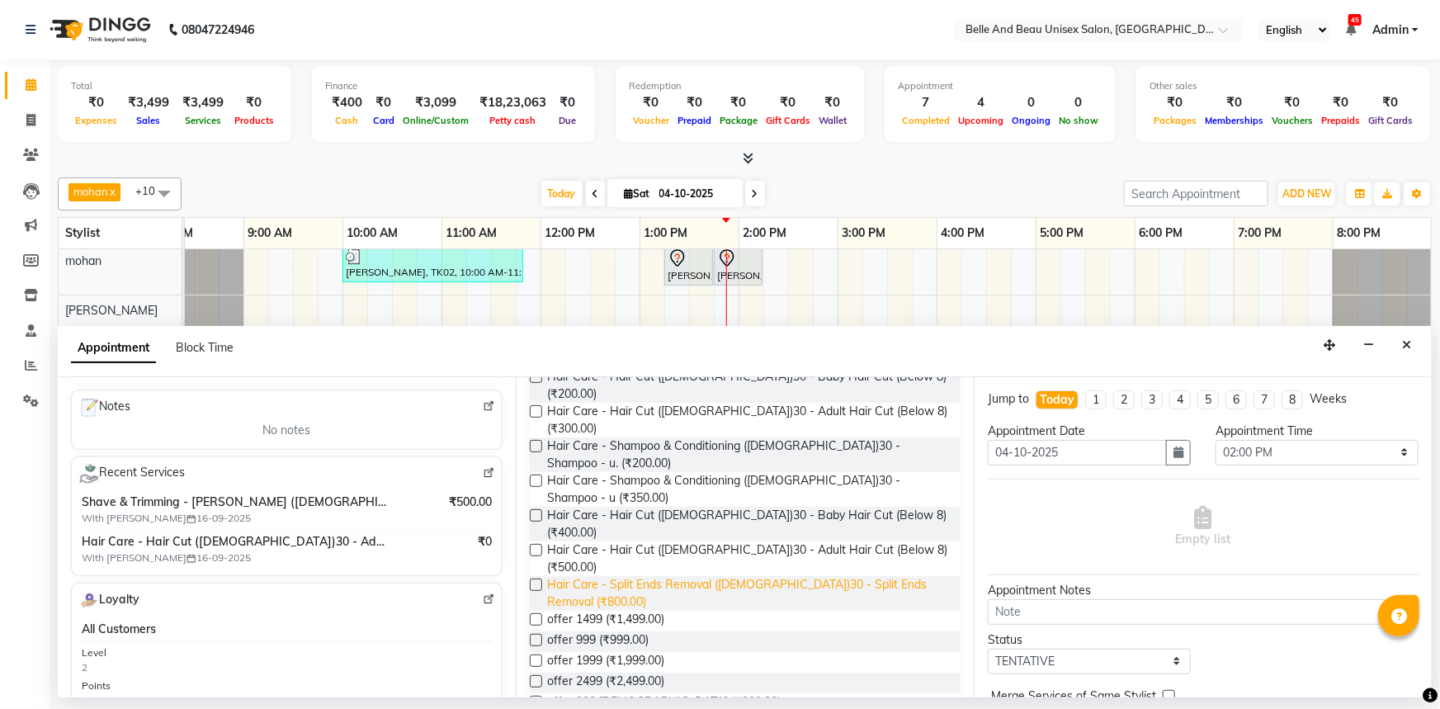
scroll to position [375, 0]
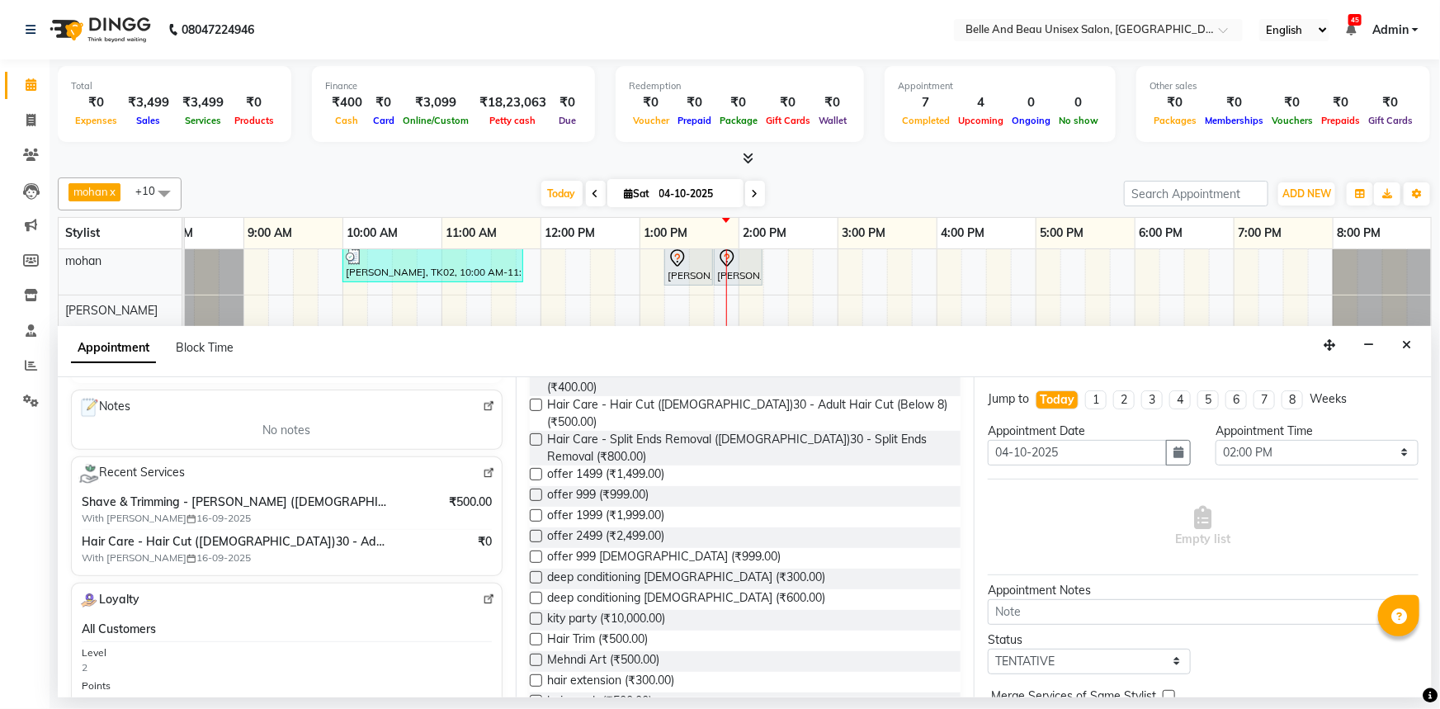
click at [526, 410] on div "Requested Stylist Any AVINASH TANDI Gaurav Mandavgane mohan Mukesh Shrivas Nibh…" at bounding box center [745, 537] width 458 height 320
click at [531, 489] on label at bounding box center [536, 495] width 12 height 12
click at [531, 491] on input "checkbox" at bounding box center [535, 496] width 11 height 11
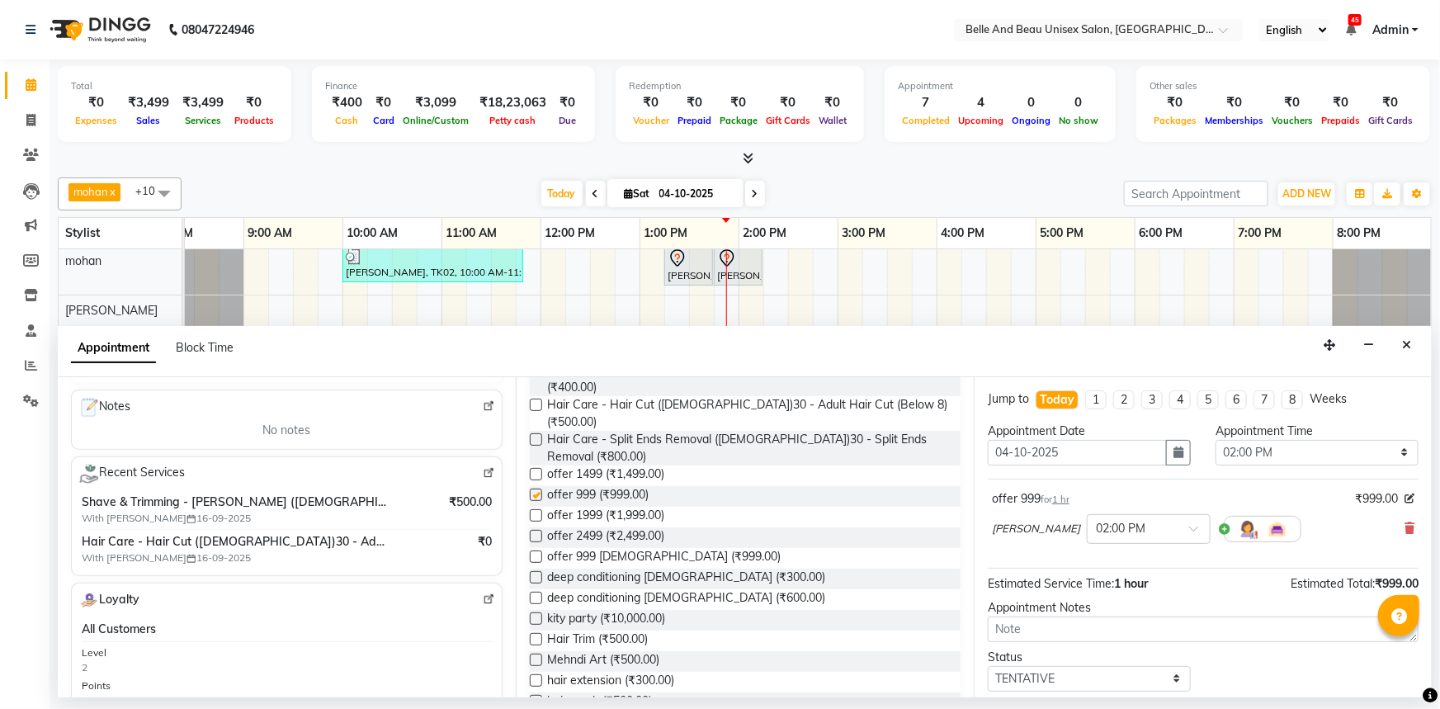
checkbox input "false"
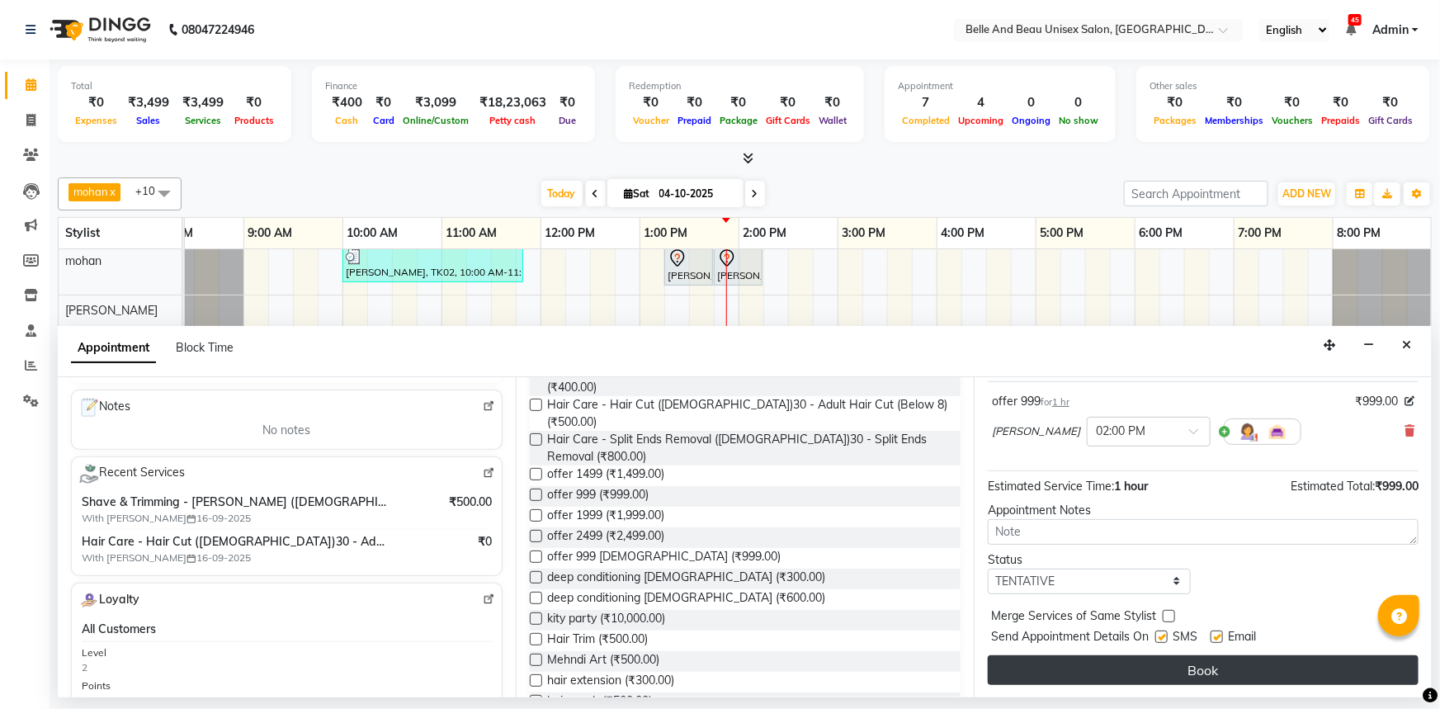
click at [1114, 659] on button "Book" at bounding box center [1203, 670] width 431 height 30
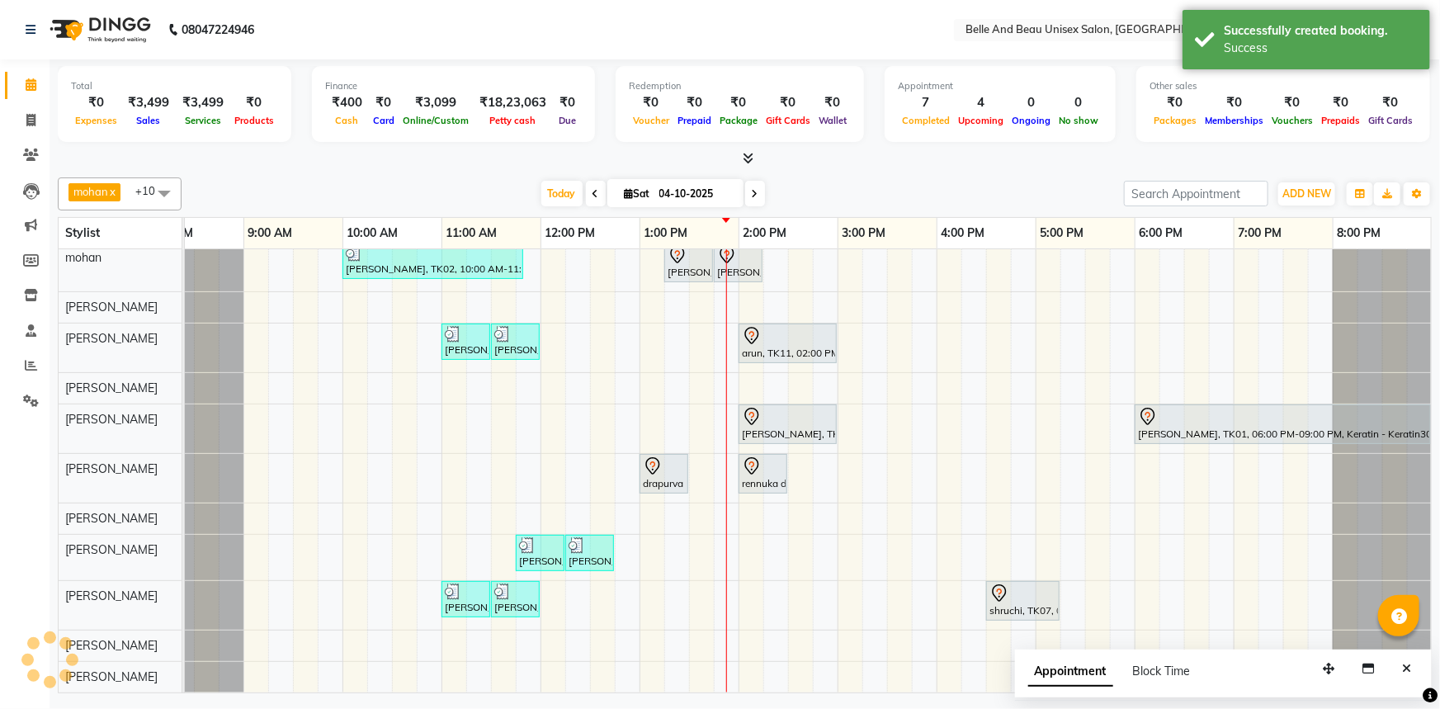
scroll to position [17, 40]
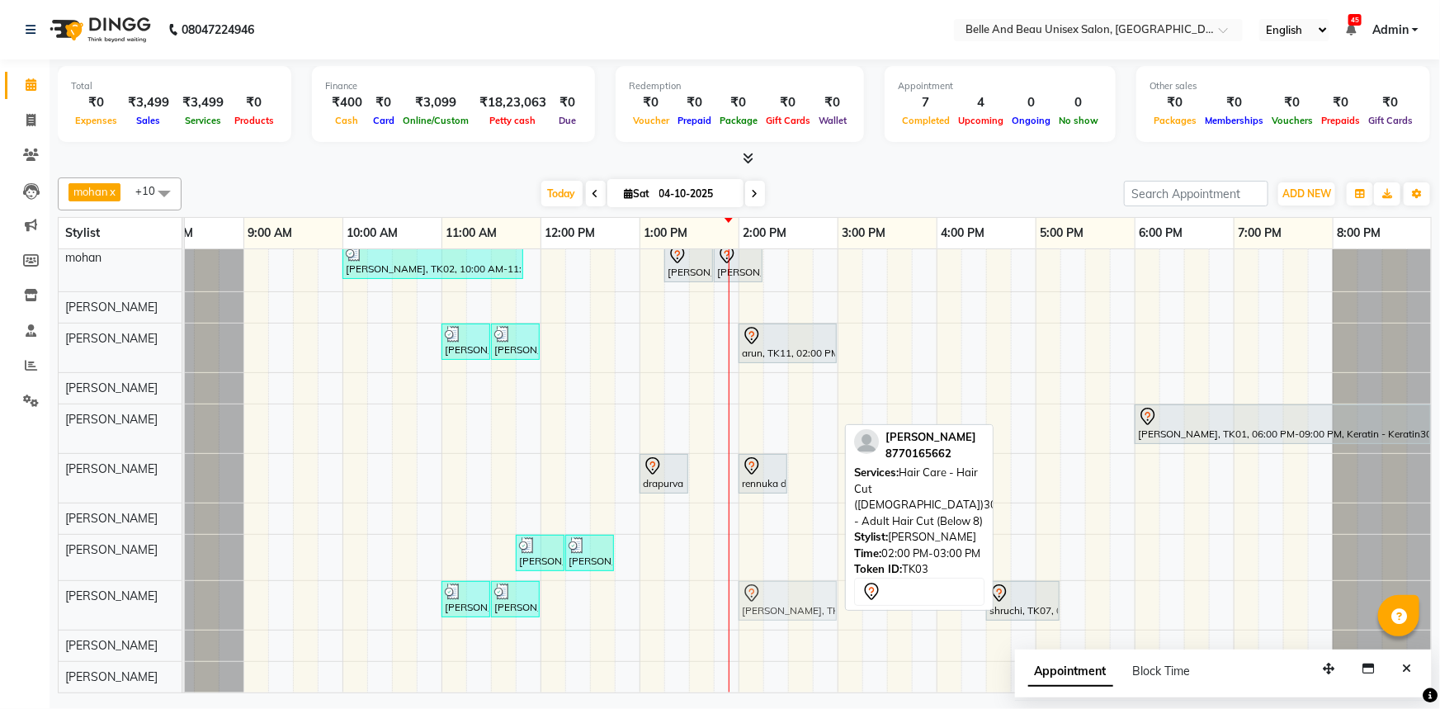
drag, startPoint x: 796, startPoint y: 394, endPoint x: 792, endPoint y: 564, distance: 170.0
click at [791, 569] on tbody "PRAVEEN LOKHENDE, TK02, 10:00 AM-11:50 AM, offer 999,Hair Colour - Global30 - G…" at bounding box center [787, 468] width 1287 height 450
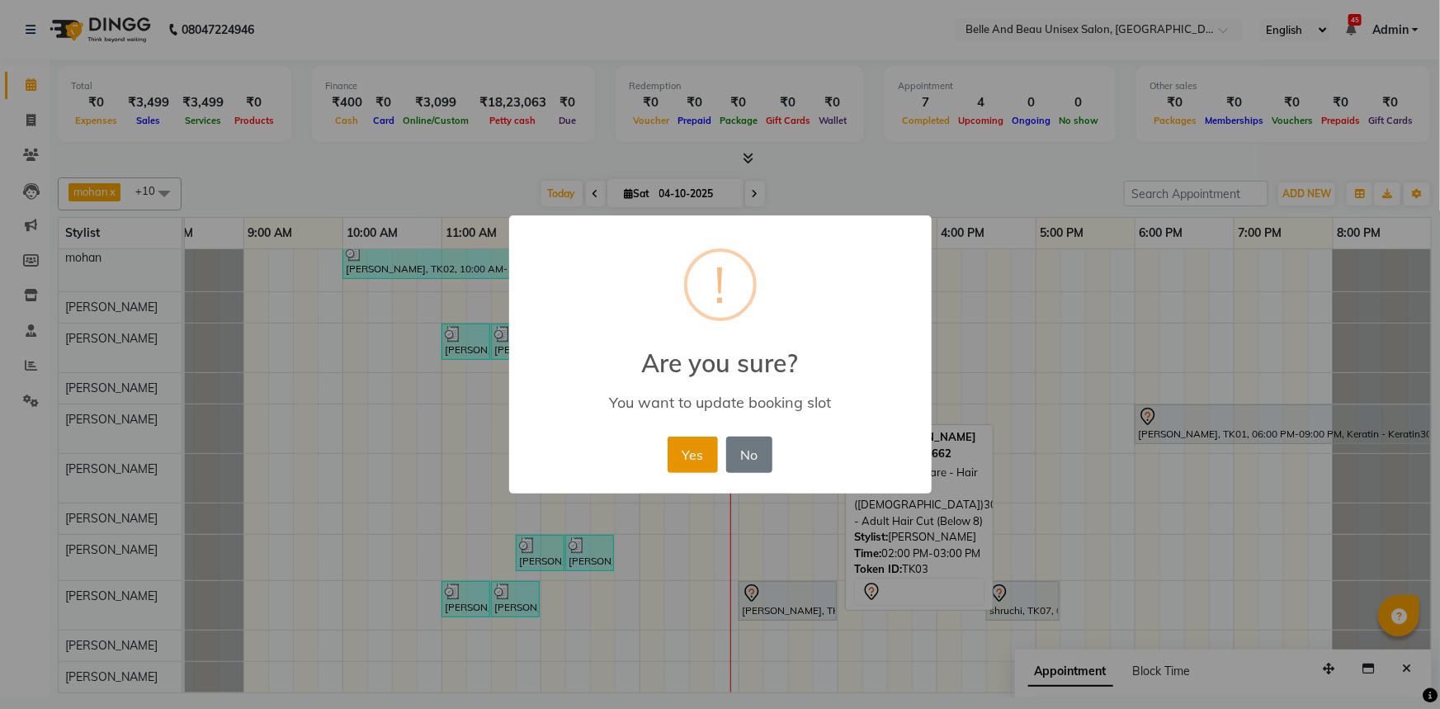
click at [710, 453] on button "Yes" at bounding box center [693, 455] width 50 height 36
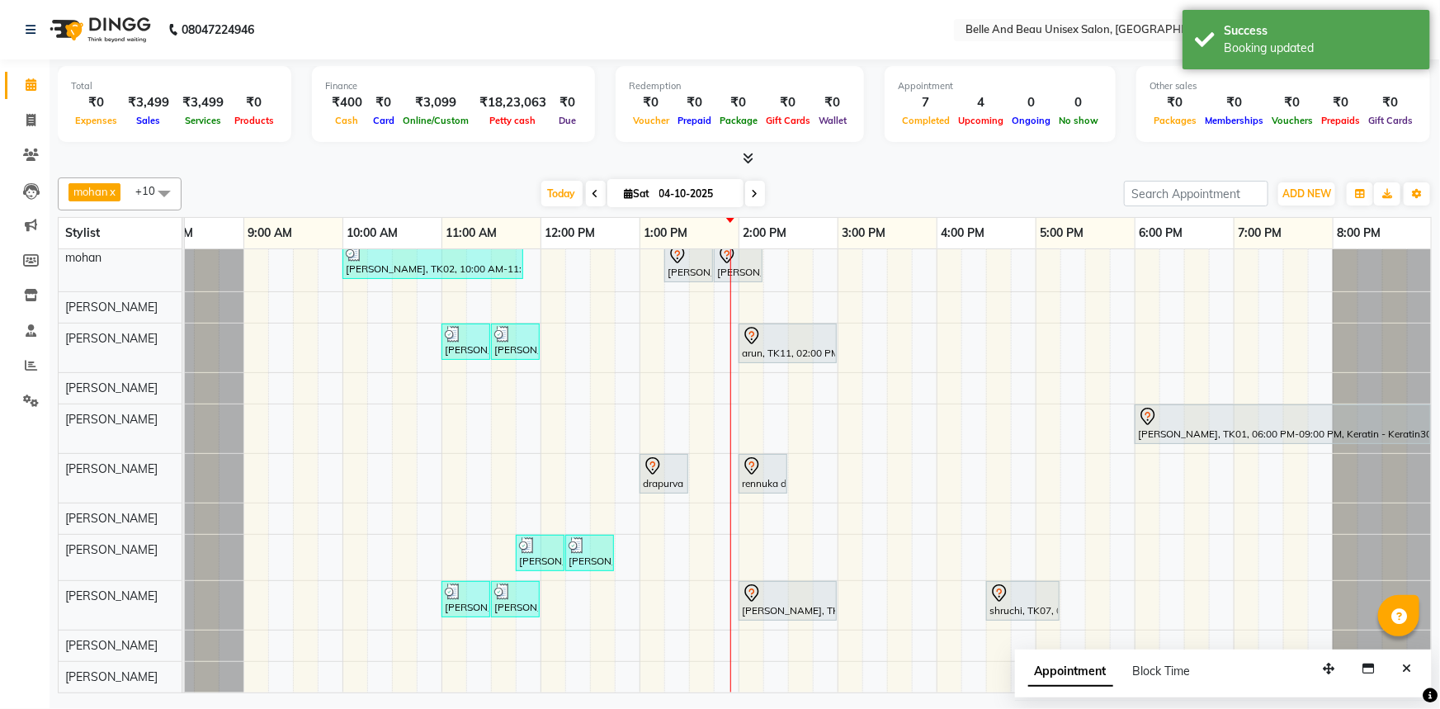
click at [740, 408] on div "PRAVEEN LOKHENDE, TK02, 10:00 AM-11:50 AM, offer 999,Hair Colour - Global30 - G…" at bounding box center [787, 468] width 1287 height 450
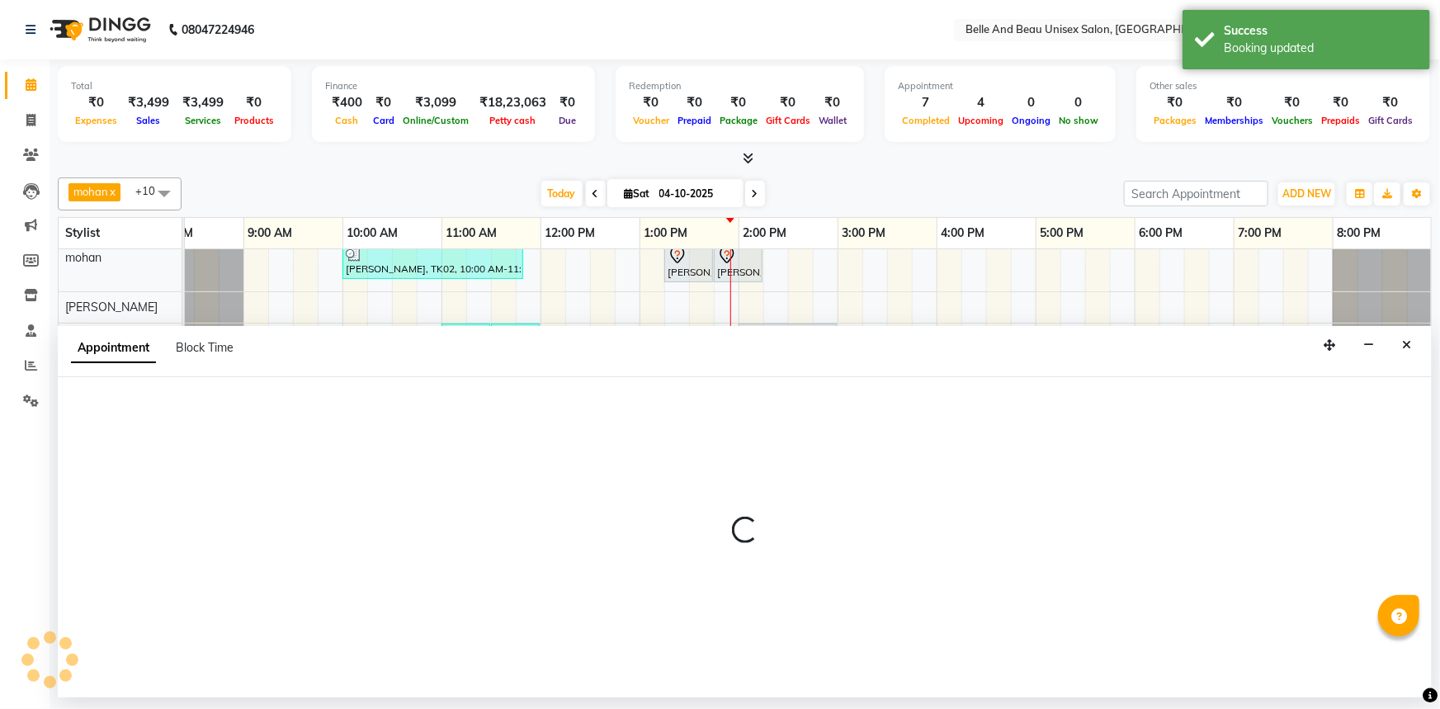
select select "59701"
select select "840"
select select "tentative"
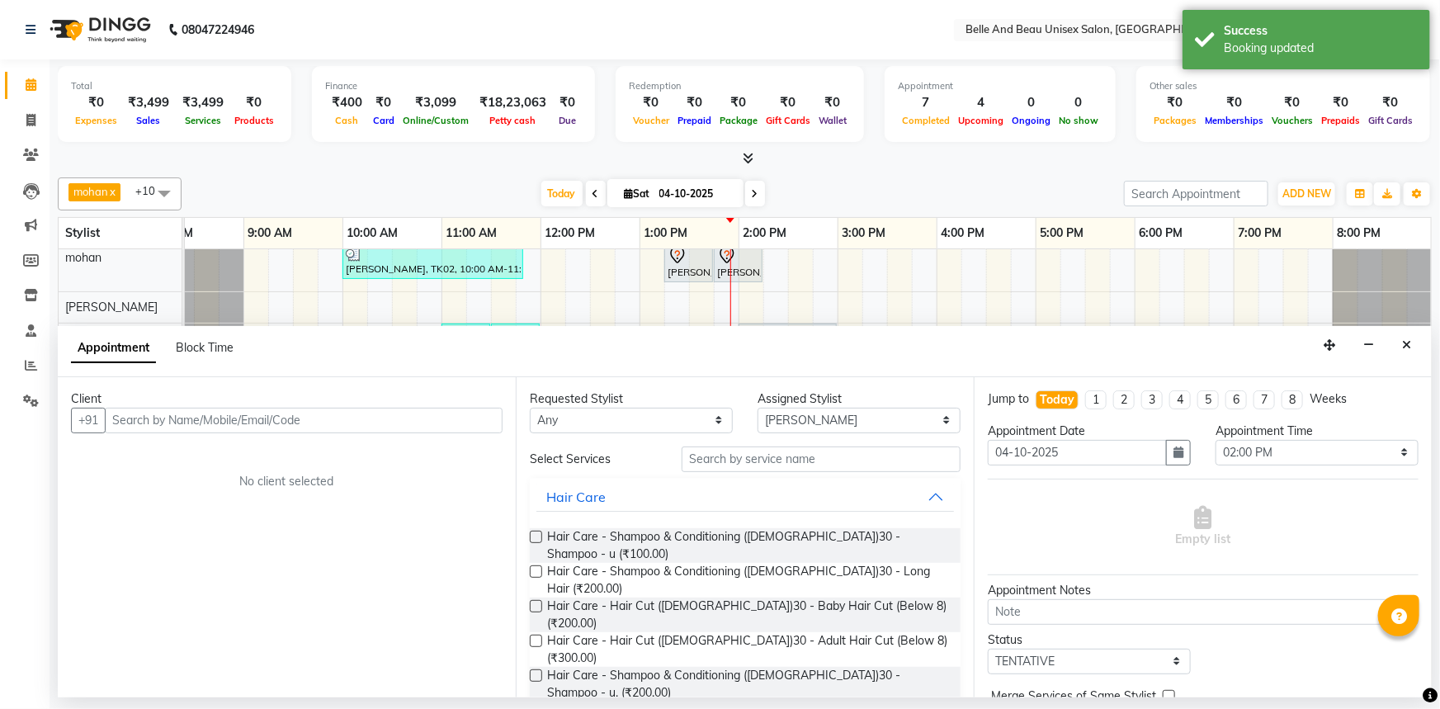
click at [210, 427] on input "text" at bounding box center [304, 421] width 398 height 26
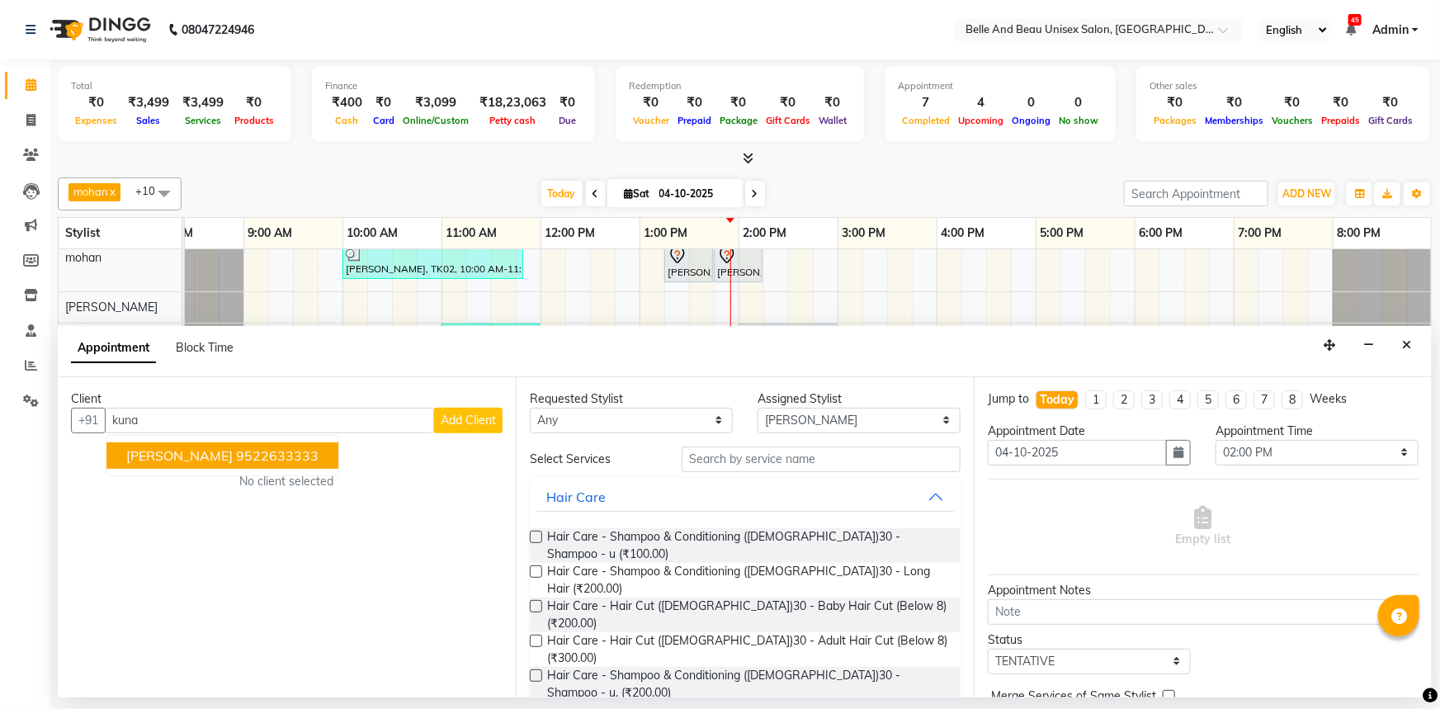
click at [162, 454] on span "[PERSON_NAME]" at bounding box center [179, 455] width 106 height 17
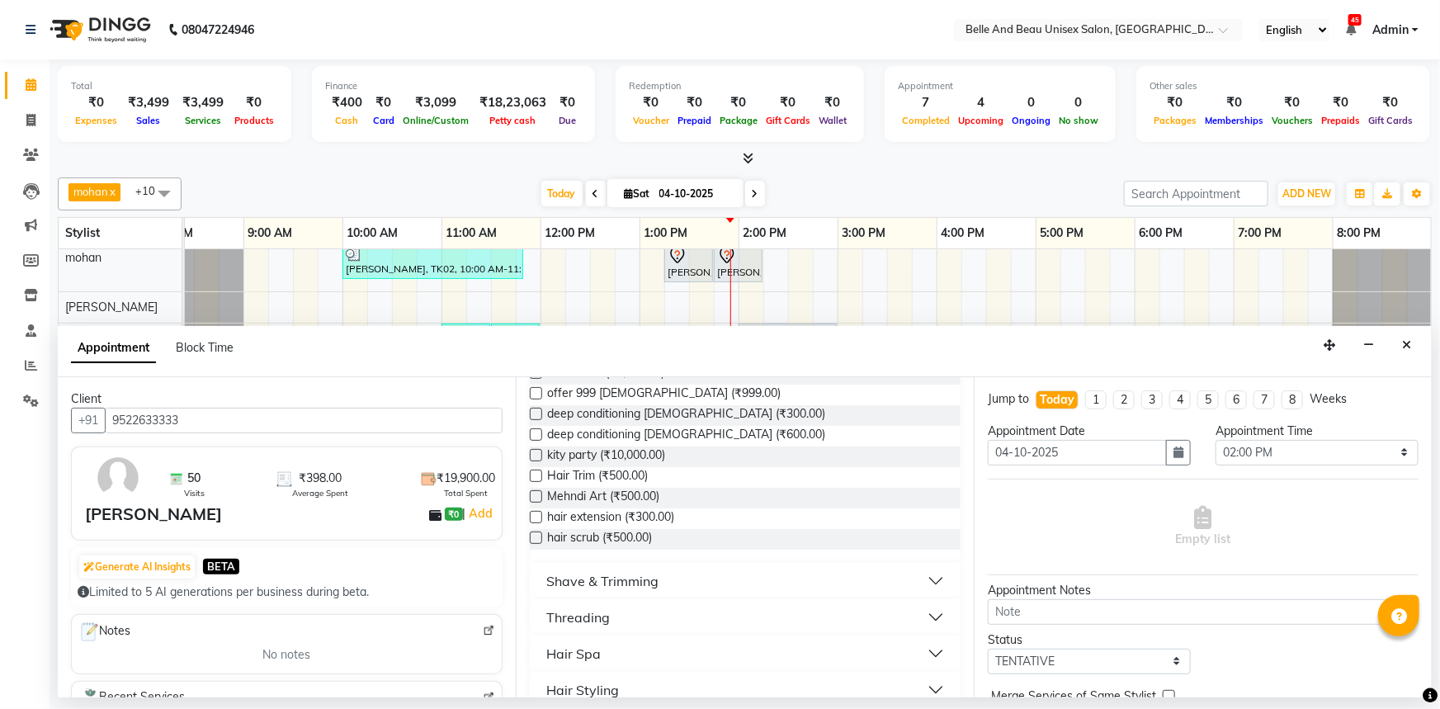
scroll to position [600, 0]
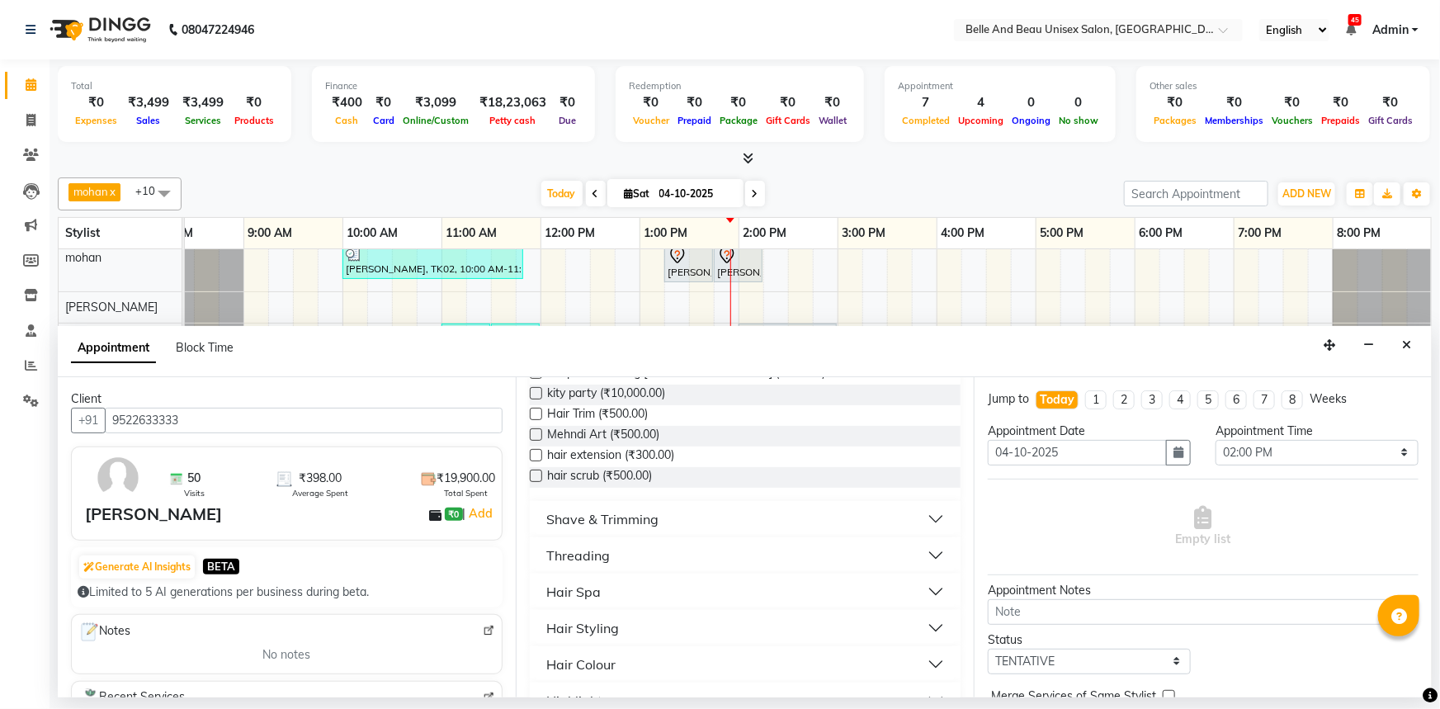
type input "9522633333"
click at [658, 504] on button "Shave & Trimming" at bounding box center [745, 519] width 418 height 30
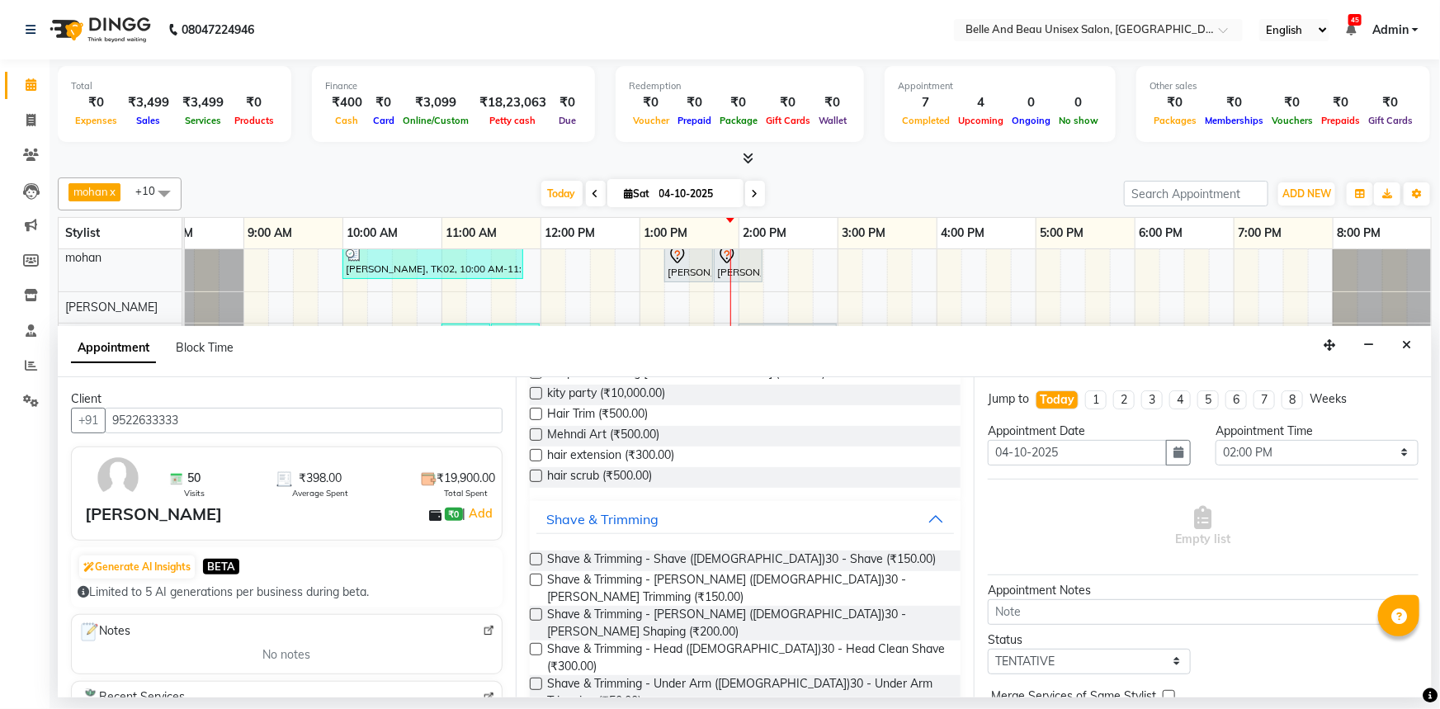
click at [536, 608] on label at bounding box center [536, 614] width 12 height 12
click at [536, 611] on input "checkbox" at bounding box center [535, 616] width 11 height 11
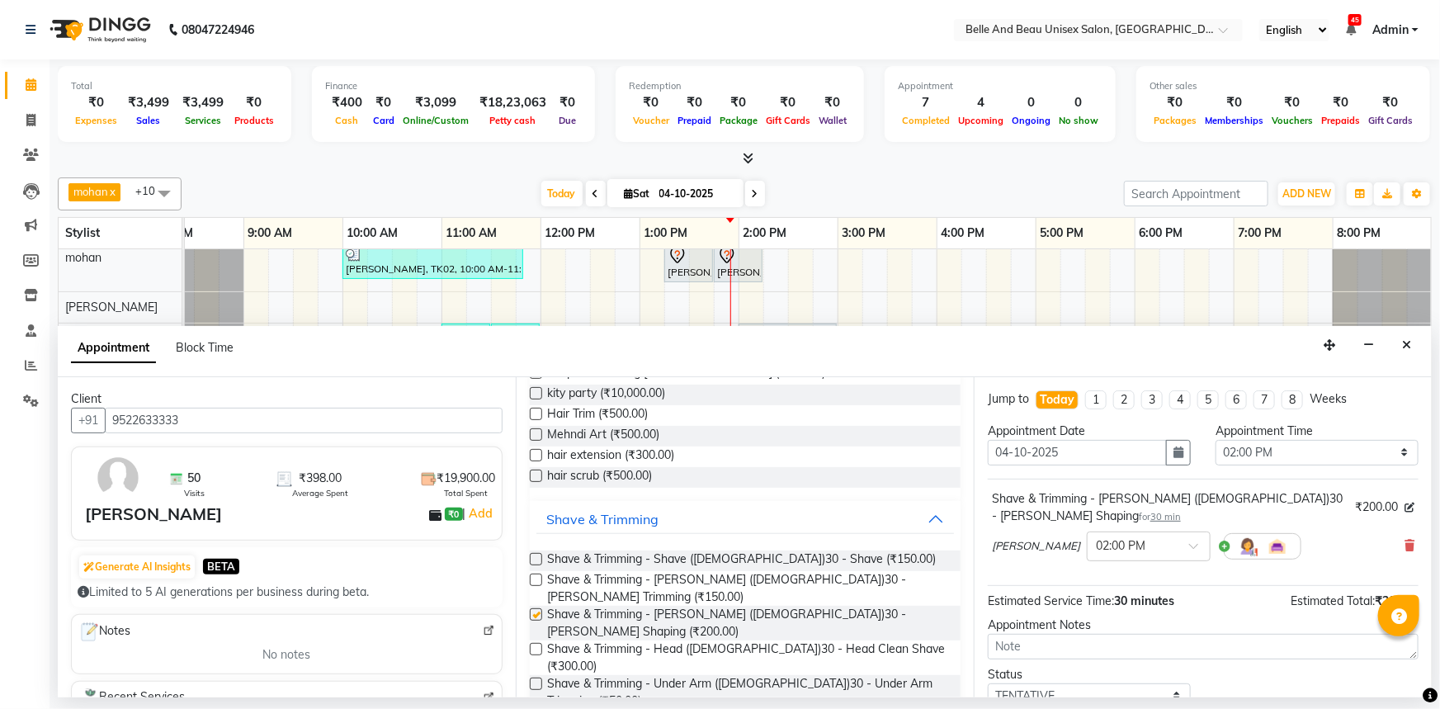
checkbox input "false"
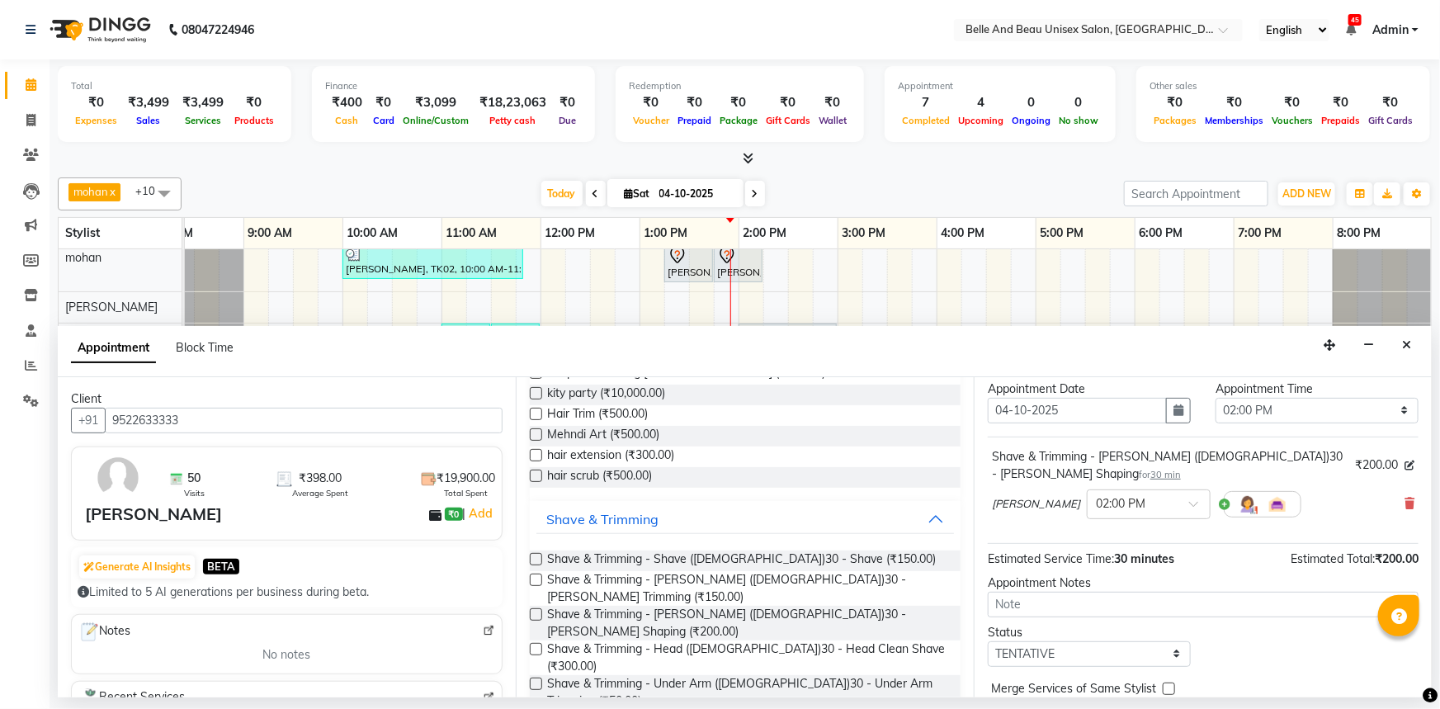
scroll to position [97, 0]
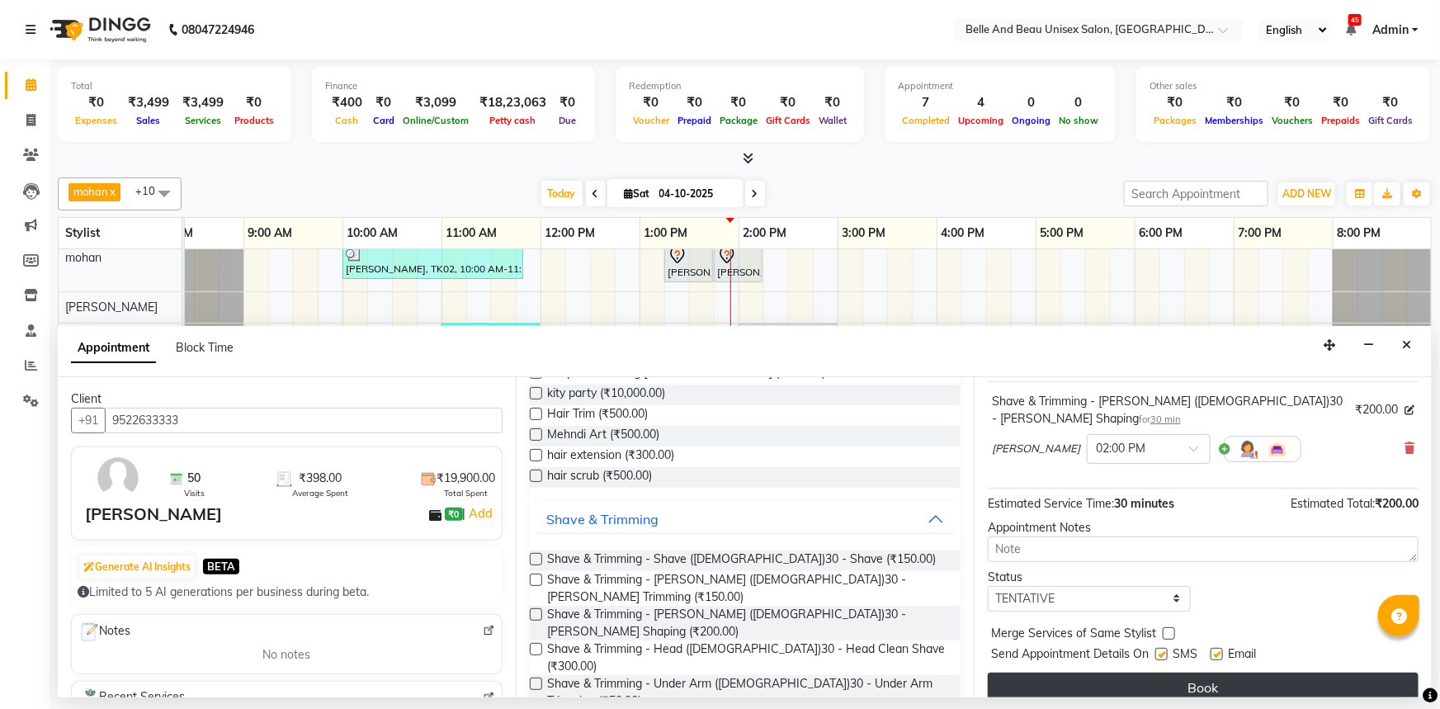
click at [1174, 673] on button "Book" at bounding box center [1203, 688] width 431 height 30
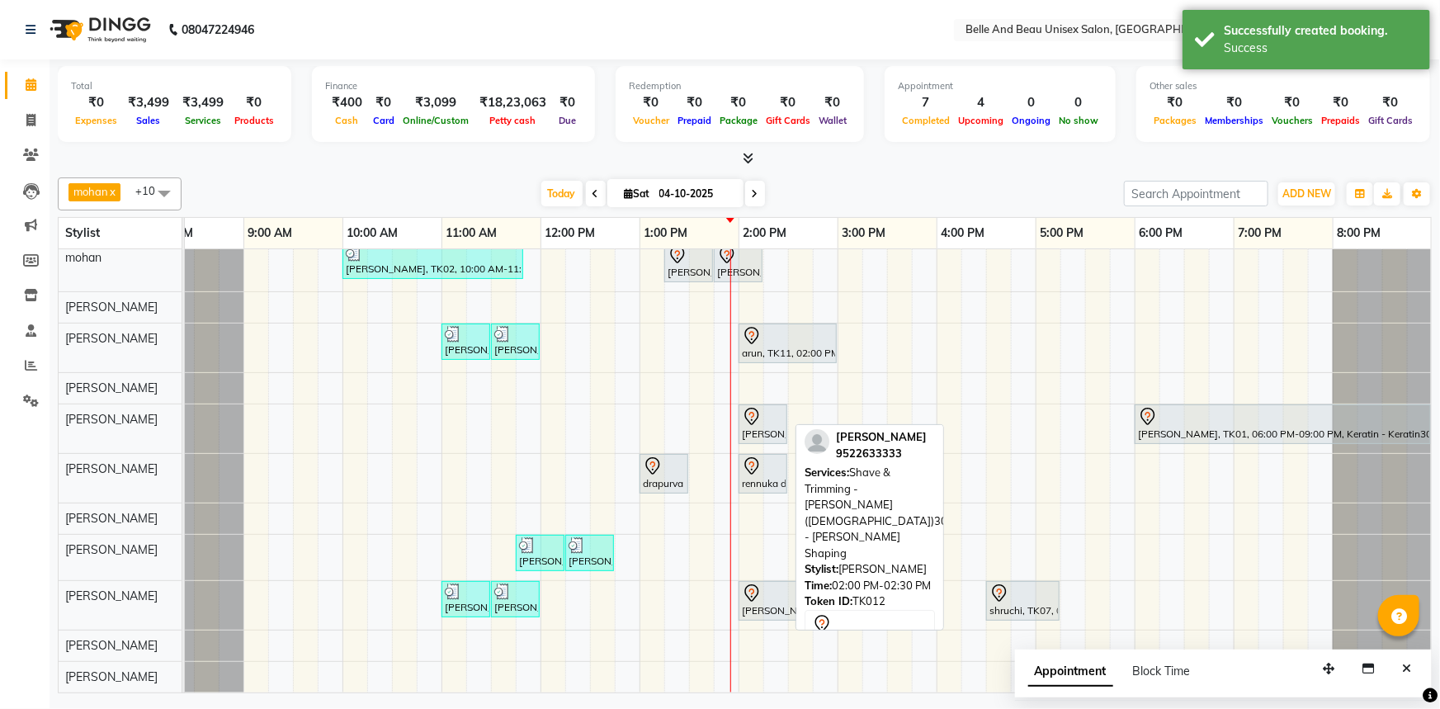
click at [755, 413] on icon at bounding box center [752, 417] width 20 height 20
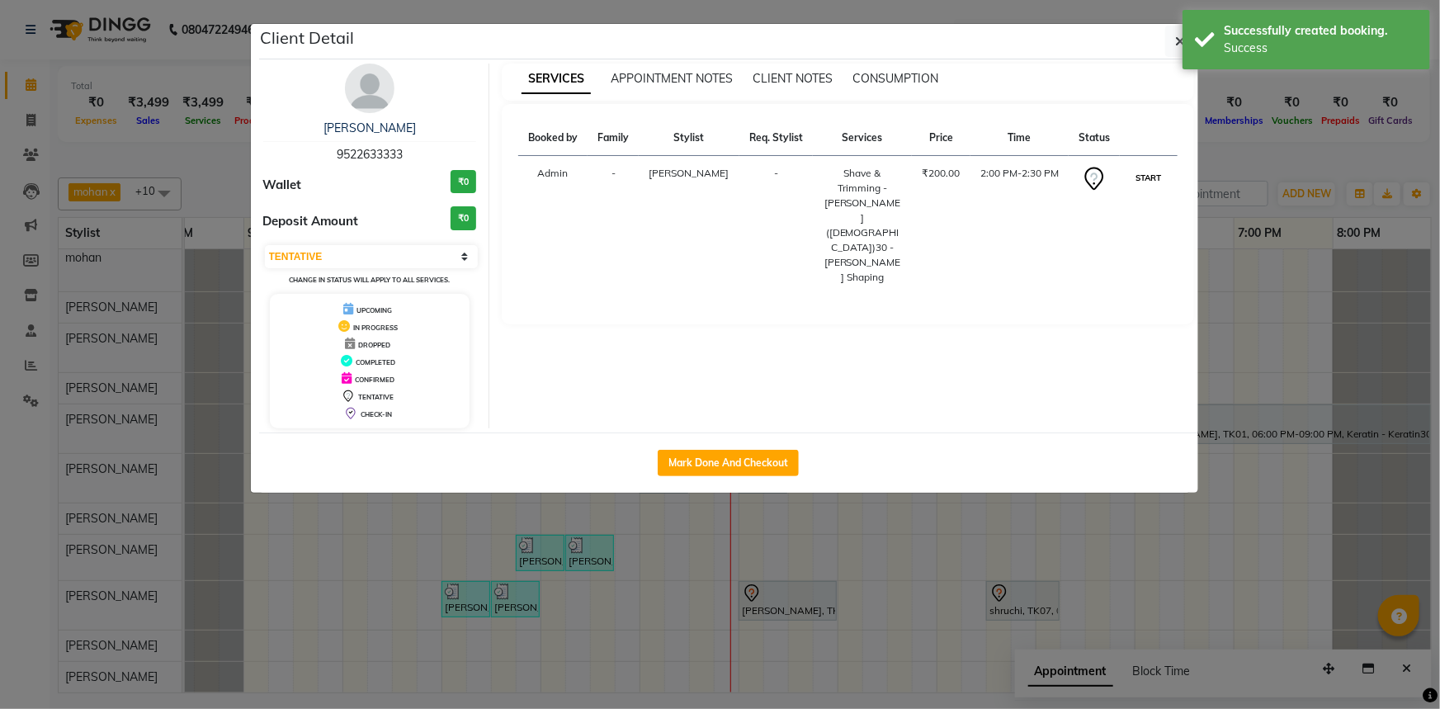
click at [1141, 173] on button "START" at bounding box center [1148, 178] width 34 height 21
select select "1"
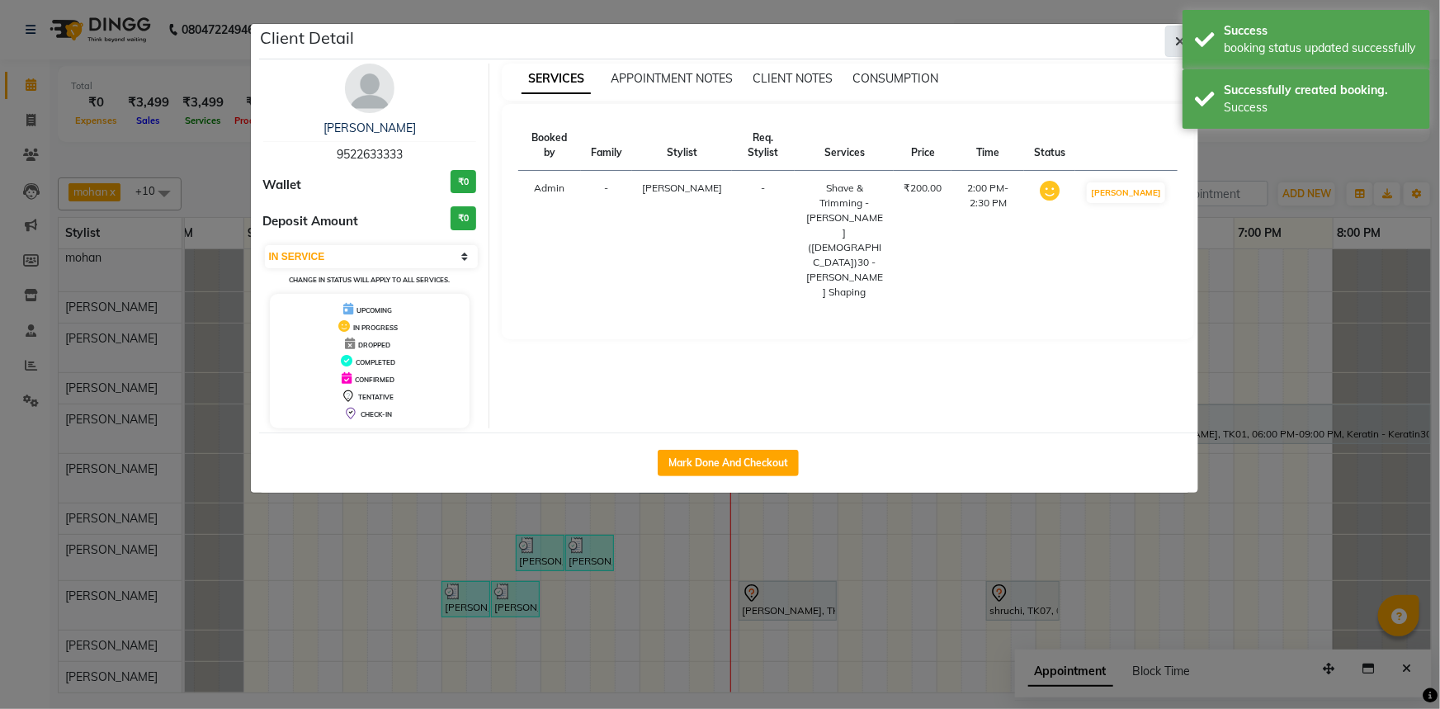
click at [1171, 53] on button "button" at bounding box center [1180, 41] width 31 height 31
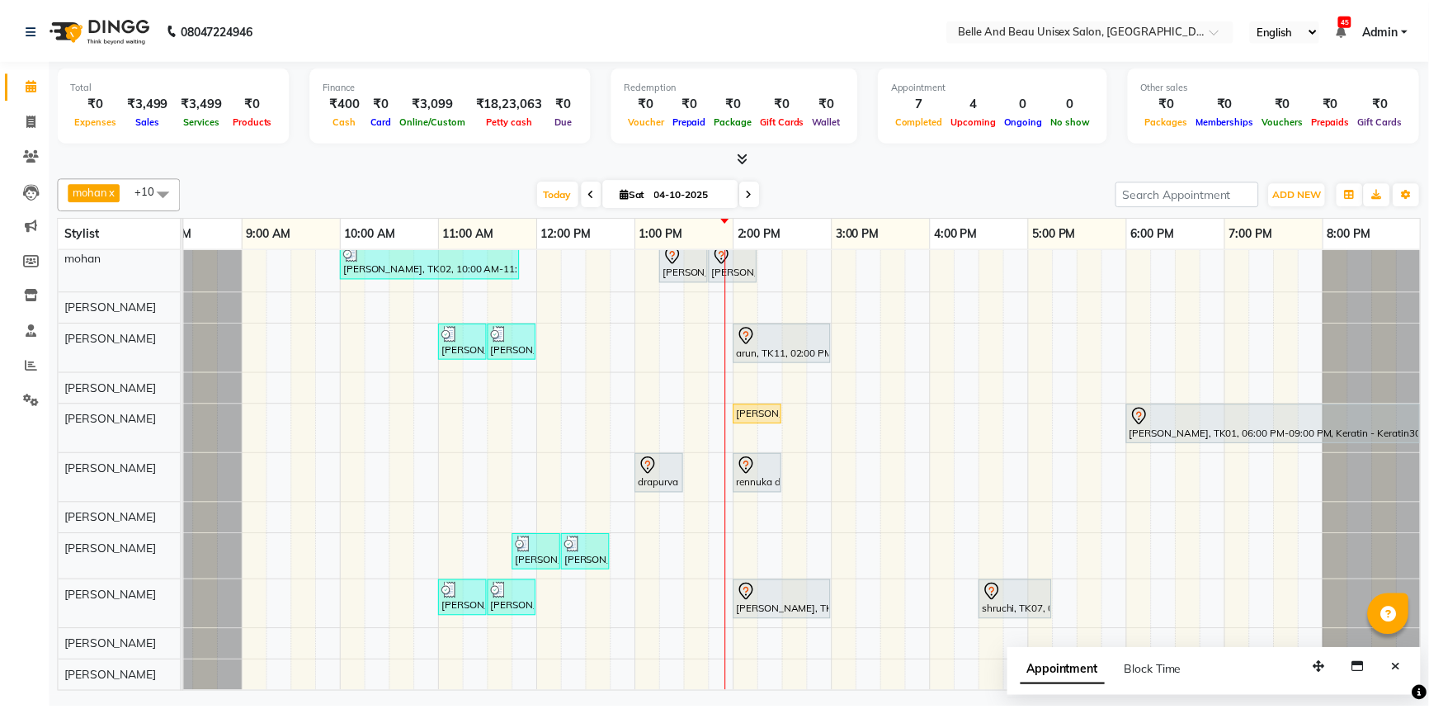
scroll to position [0, 0]
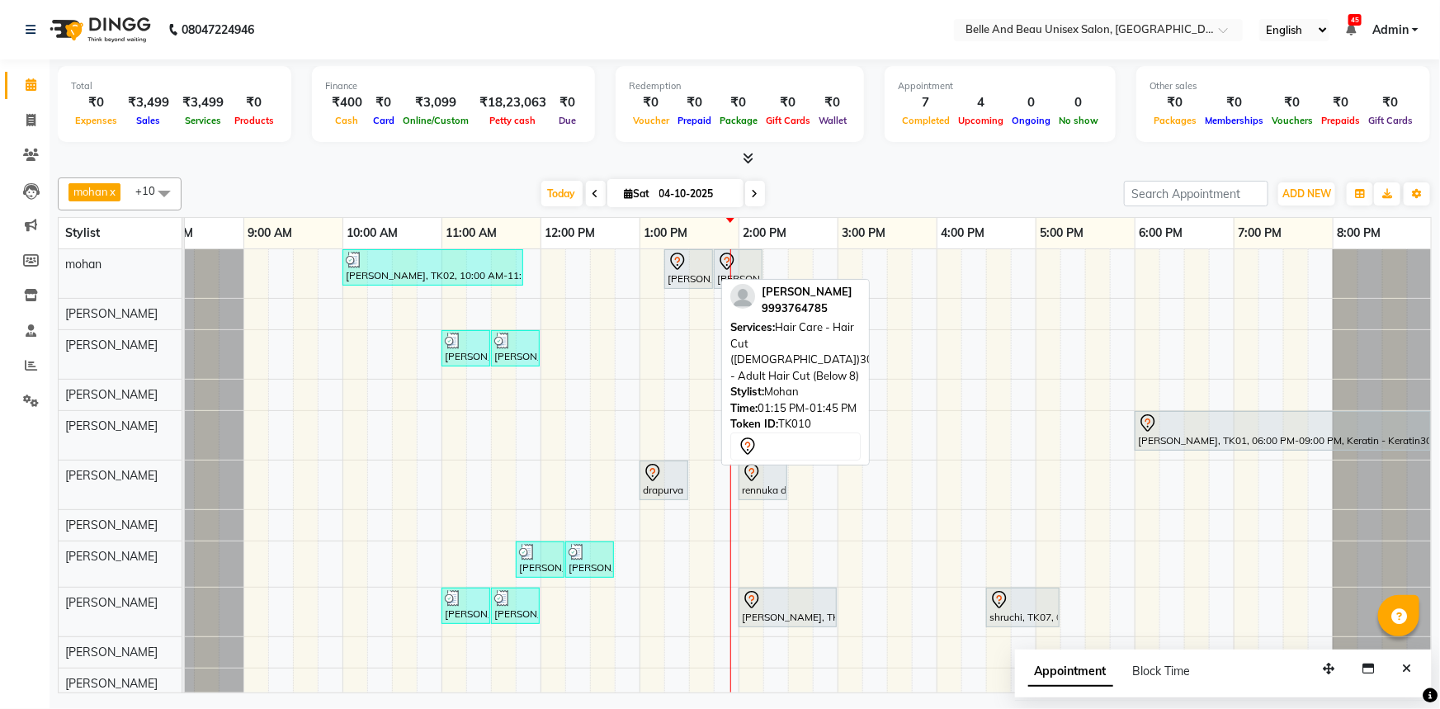
click at [706, 277] on div "[PERSON_NAME], TK10, 01:15 PM-01:45 PM, Hair Care - Hair Cut ([DEMOGRAPHIC_DATA…" at bounding box center [688, 269] width 45 height 35
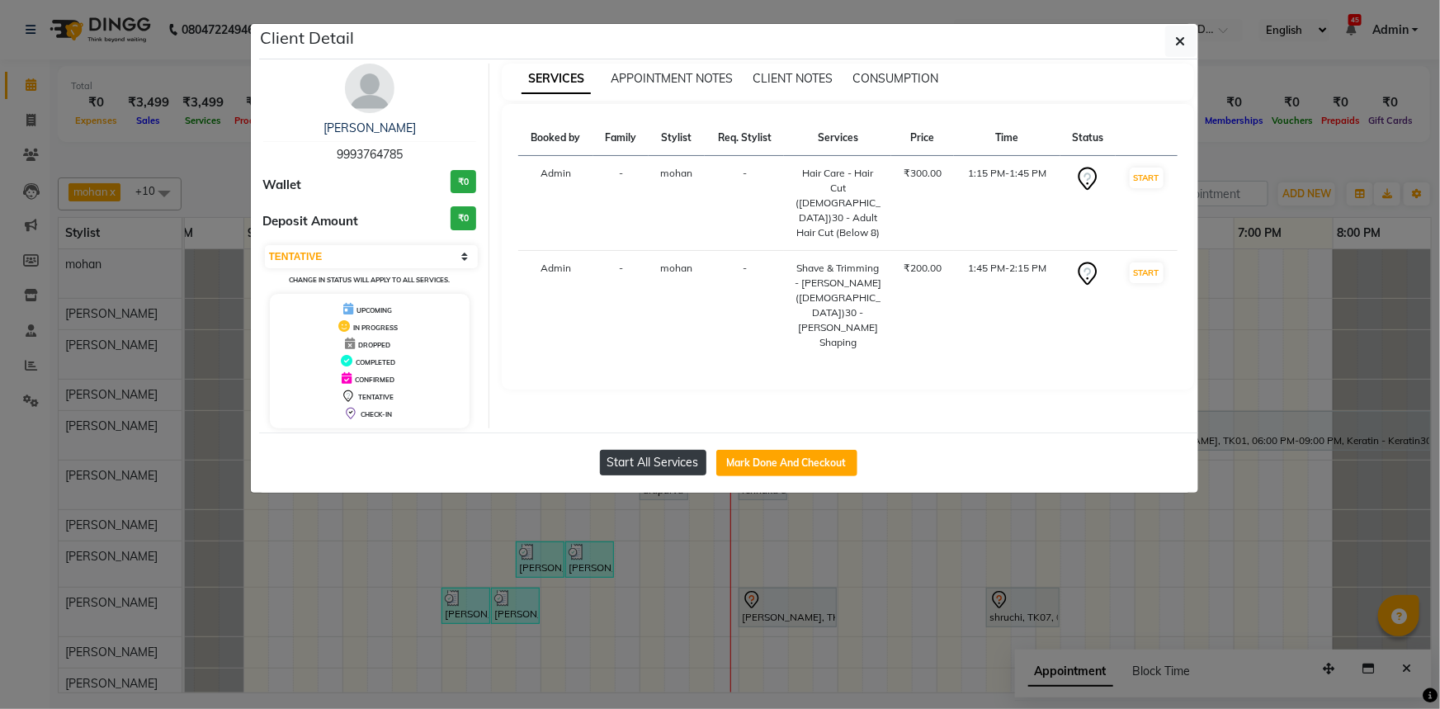
click at [700, 466] on button "Start All Services" at bounding box center [653, 463] width 106 height 26
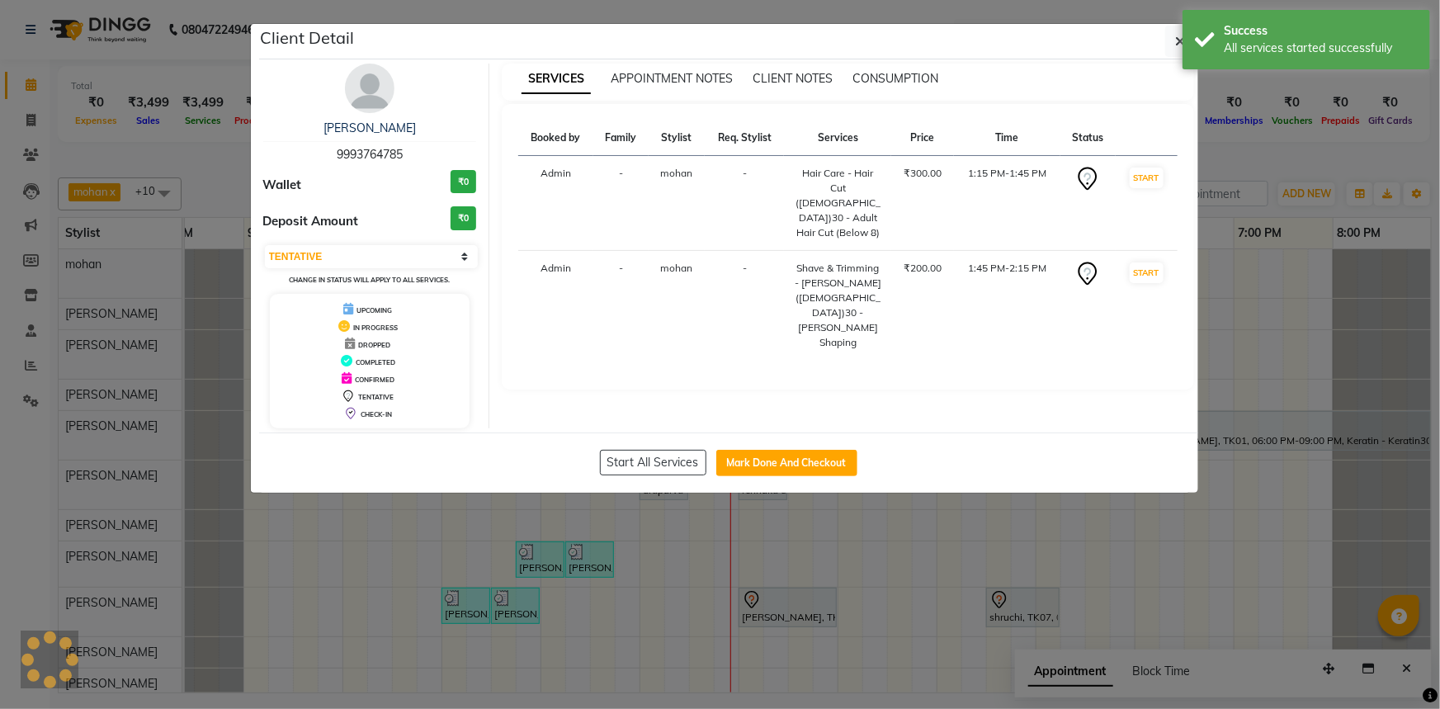
select select "1"
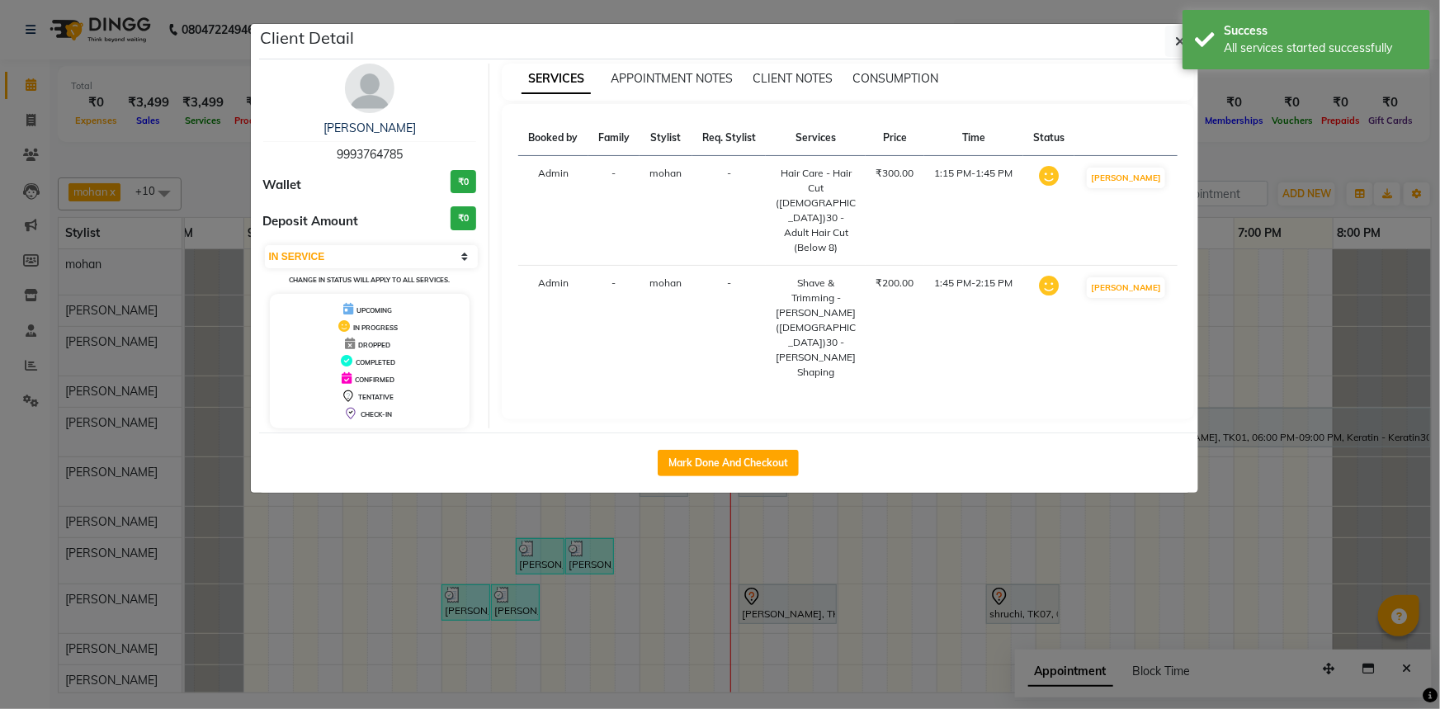
click at [1173, 57] on div "Client Detail" at bounding box center [728, 41] width 939 height 35
click at [1173, 52] on button "button" at bounding box center [1180, 41] width 31 height 31
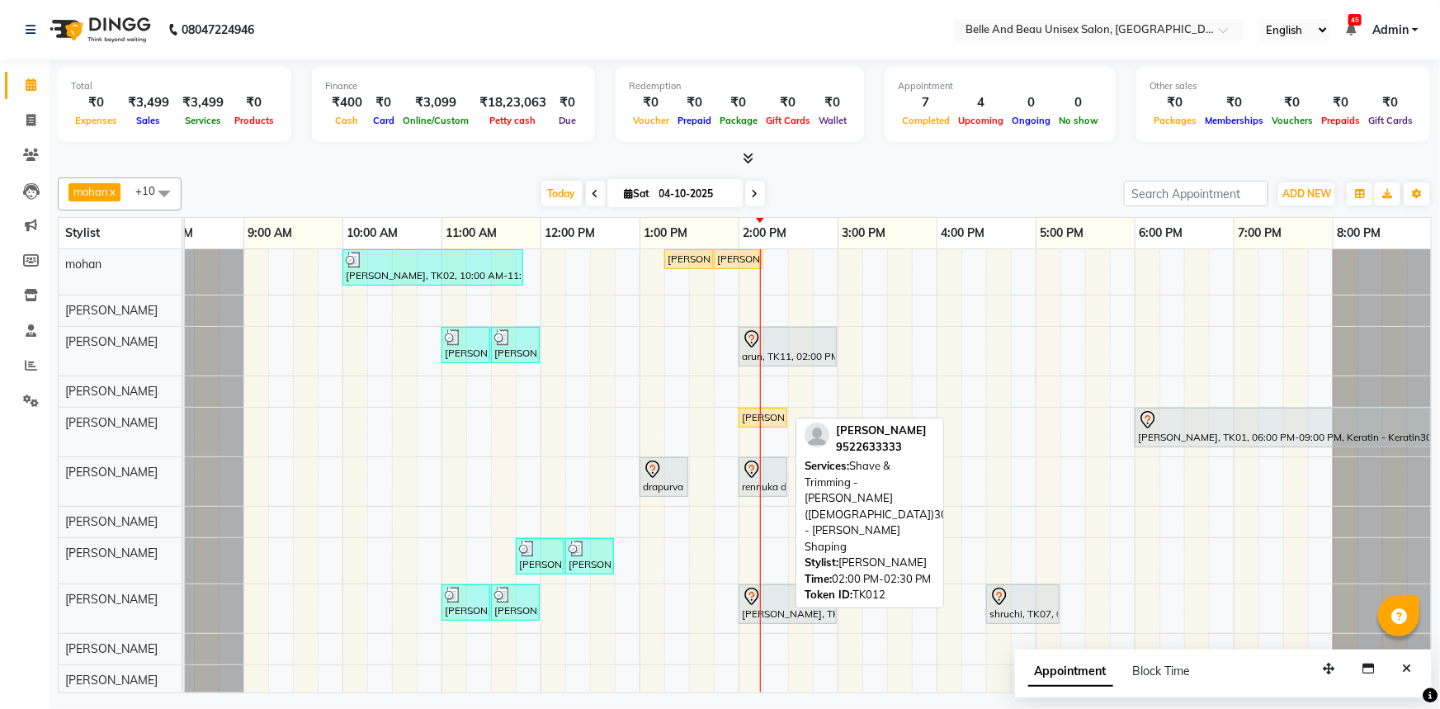
click at [778, 418] on div "[PERSON_NAME], TK12, 02:00 PM-02:30 PM, Shave & Trimming - [PERSON_NAME] ([DEMO…" at bounding box center [762, 417] width 45 height 15
select select "1"
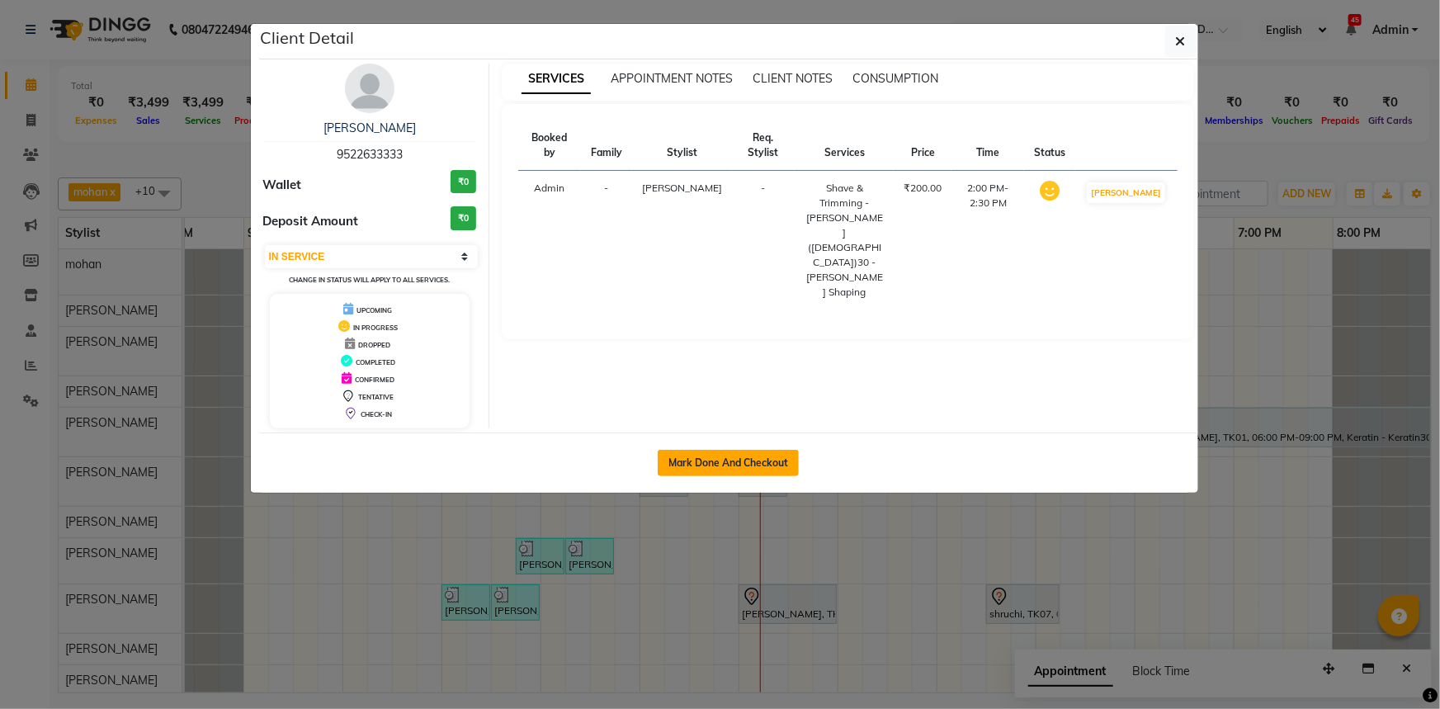
click at [745, 460] on button "Mark Done And Checkout" at bounding box center [728, 463] width 141 height 26
select select "service"
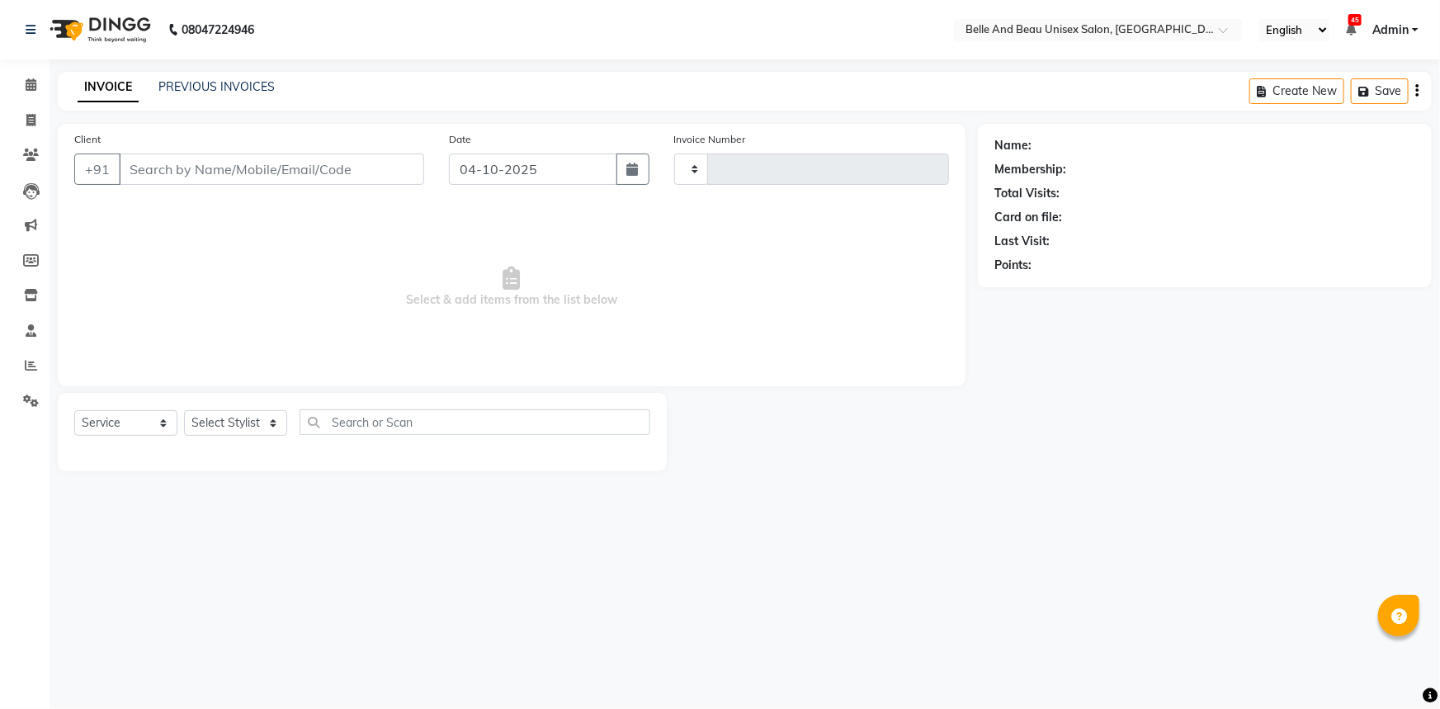
type input "2692"
select select "7066"
type input "9522633333"
select select "60511"
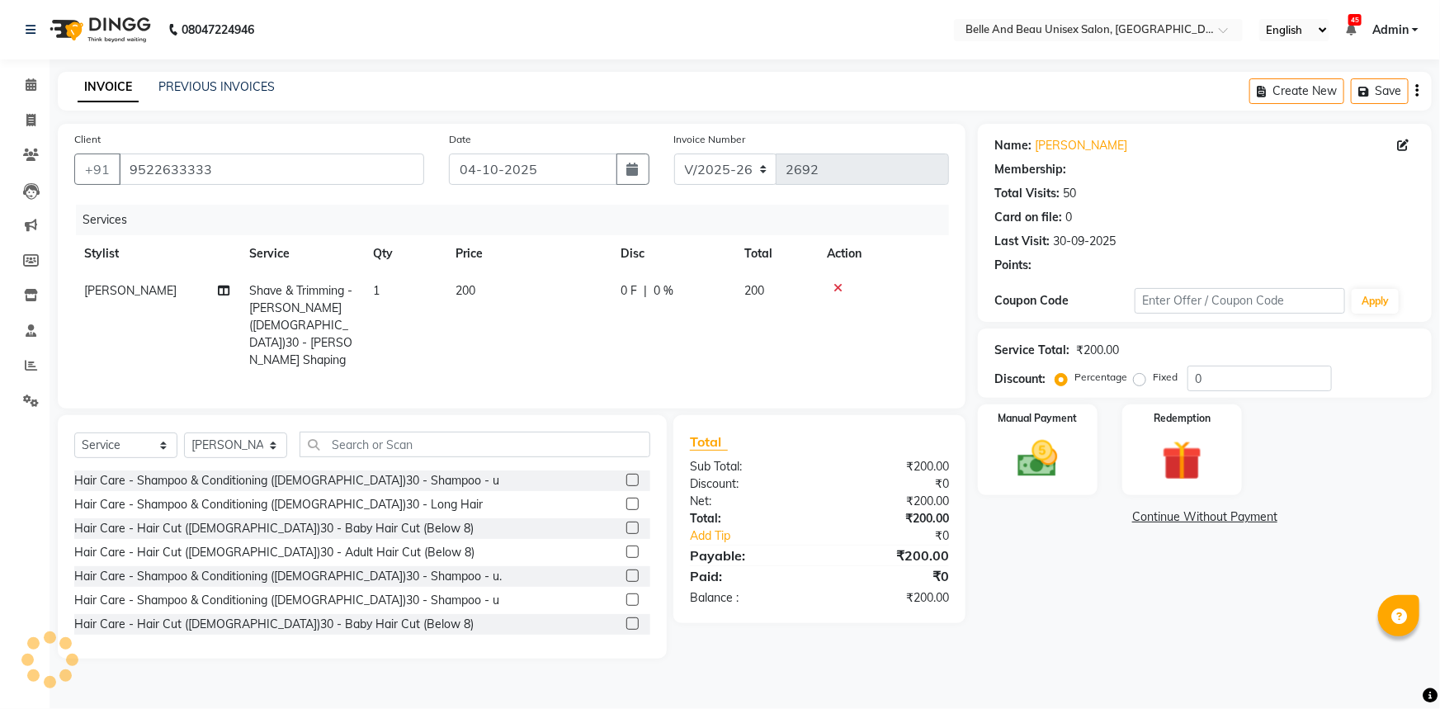
select select "1: Object"
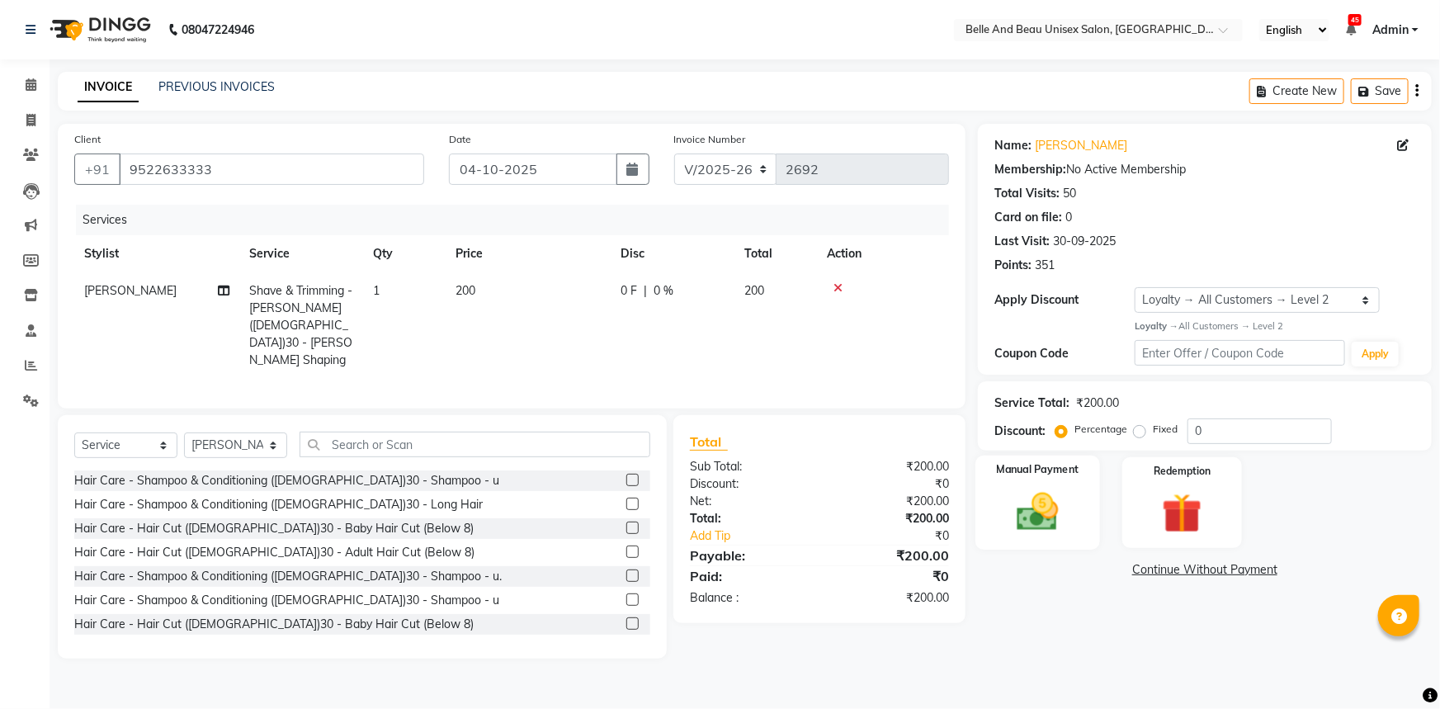
click at [1076, 508] on div "Manual Payment" at bounding box center [1037, 503] width 125 height 95
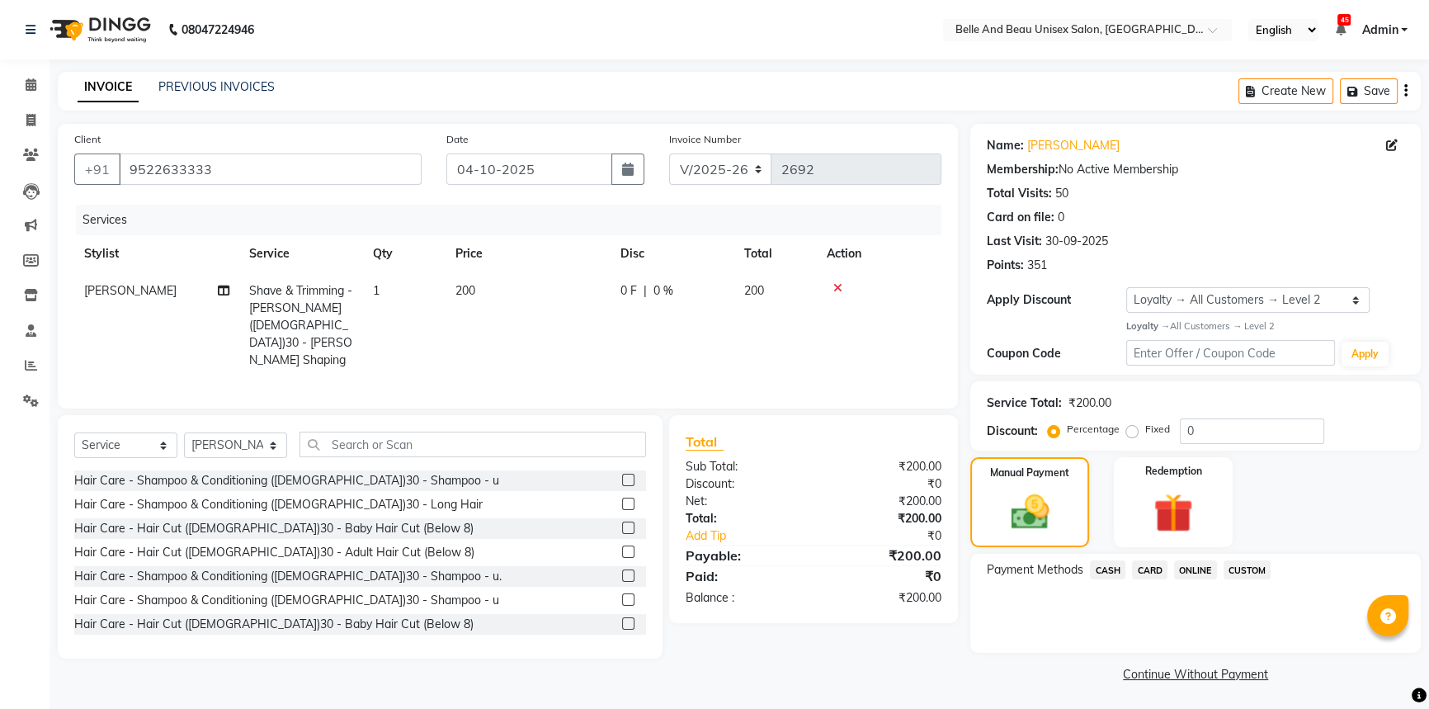
click at [1186, 571] on span "ONLINE" at bounding box center [1195, 569] width 43 height 19
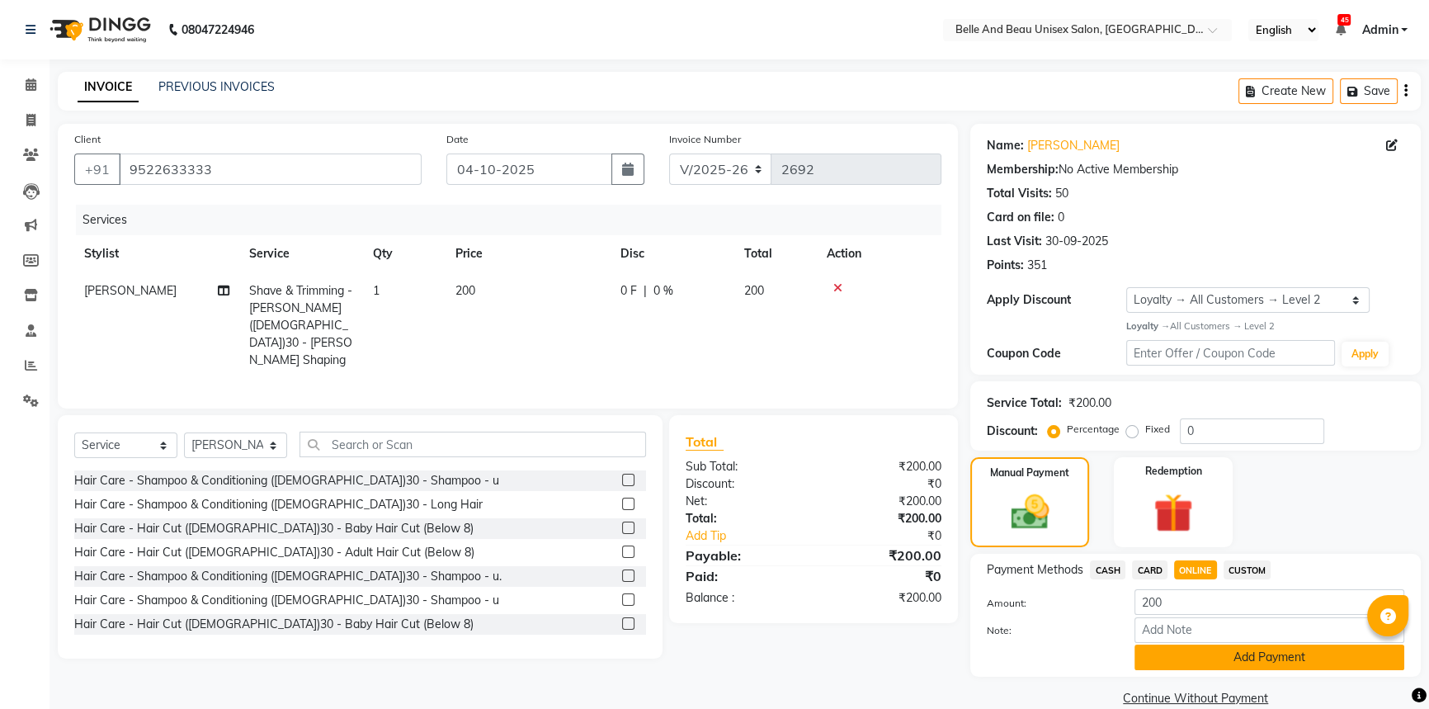
click at [1180, 660] on button "Add Payment" at bounding box center [1270, 657] width 270 height 26
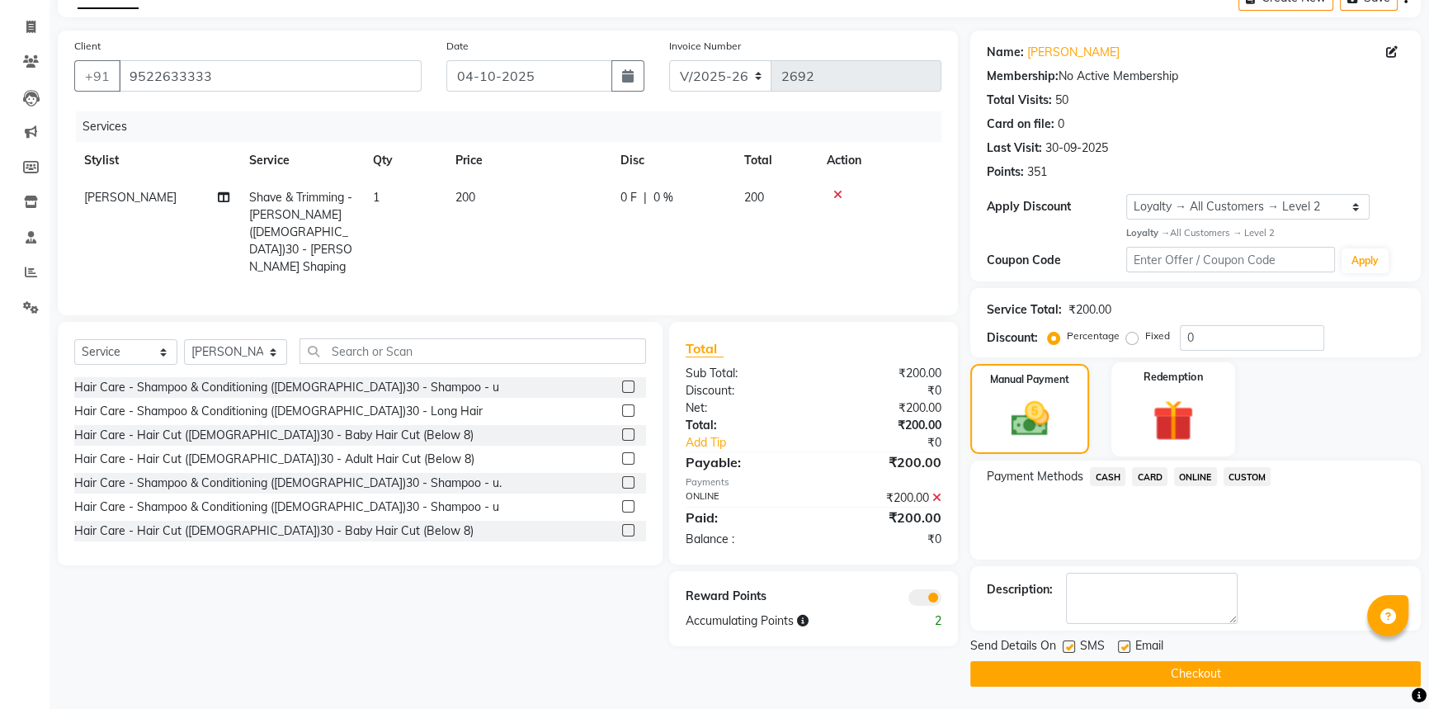
scroll to position [95, 0]
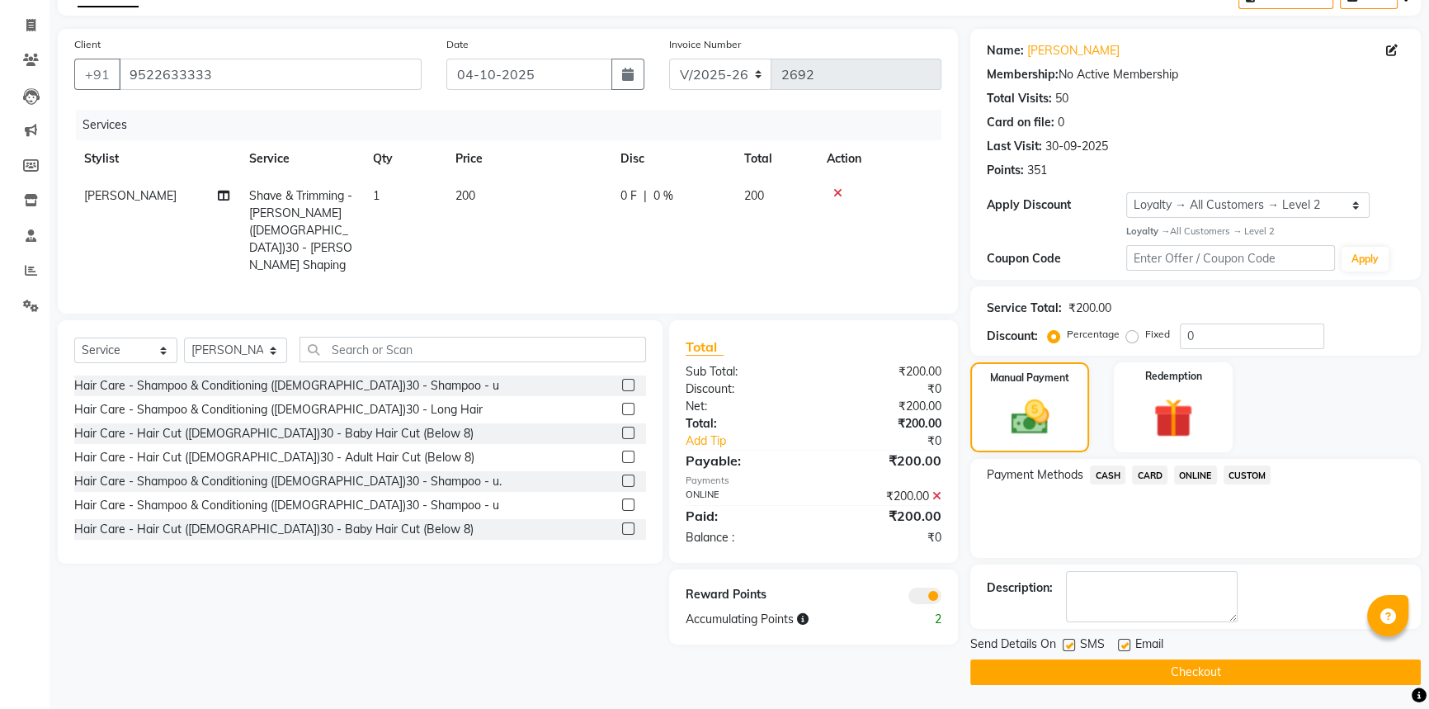
click at [1139, 669] on button "Checkout" at bounding box center [1195, 672] width 451 height 26
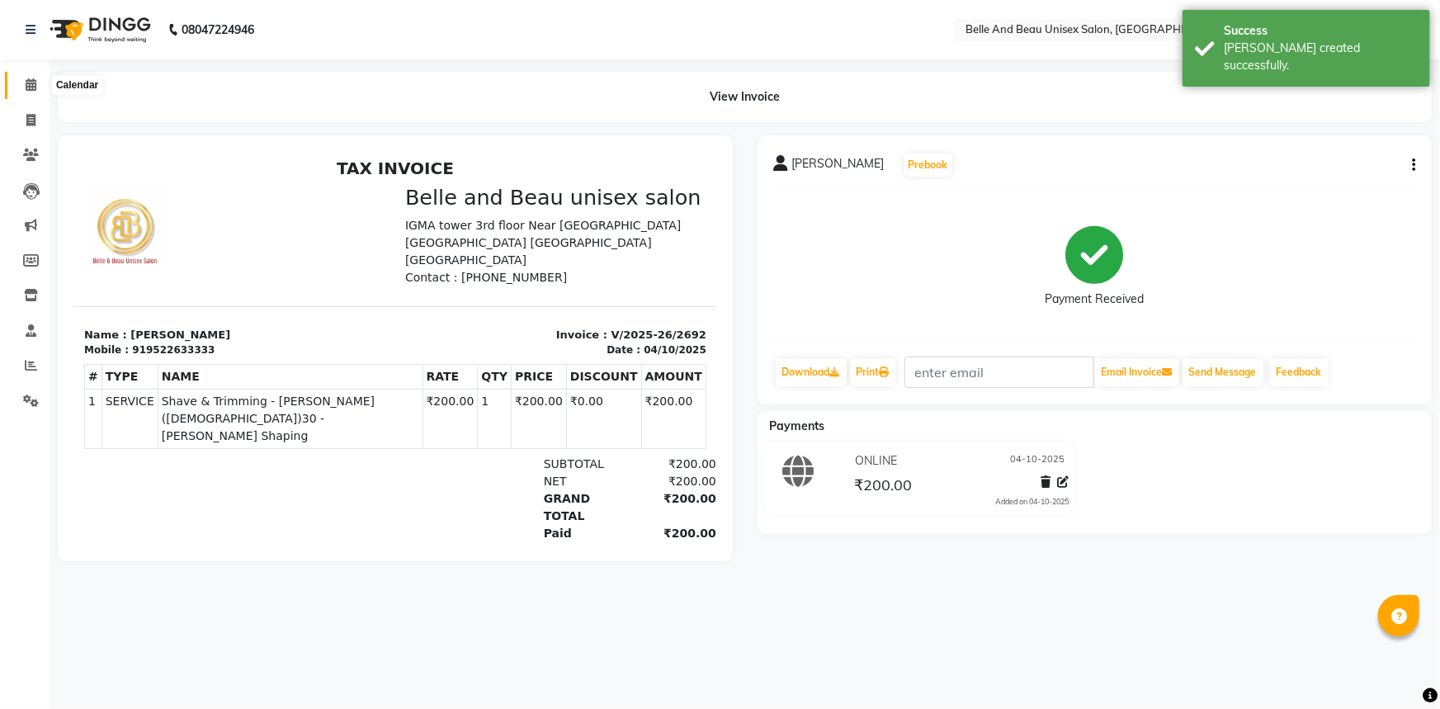
drag, startPoint x: 32, startPoint y: 83, endPoint x: 40, endPoint y: 87, distance: 9.2
click at [32, 83] on icon at bounding box center [31, 84] width 11 height 12
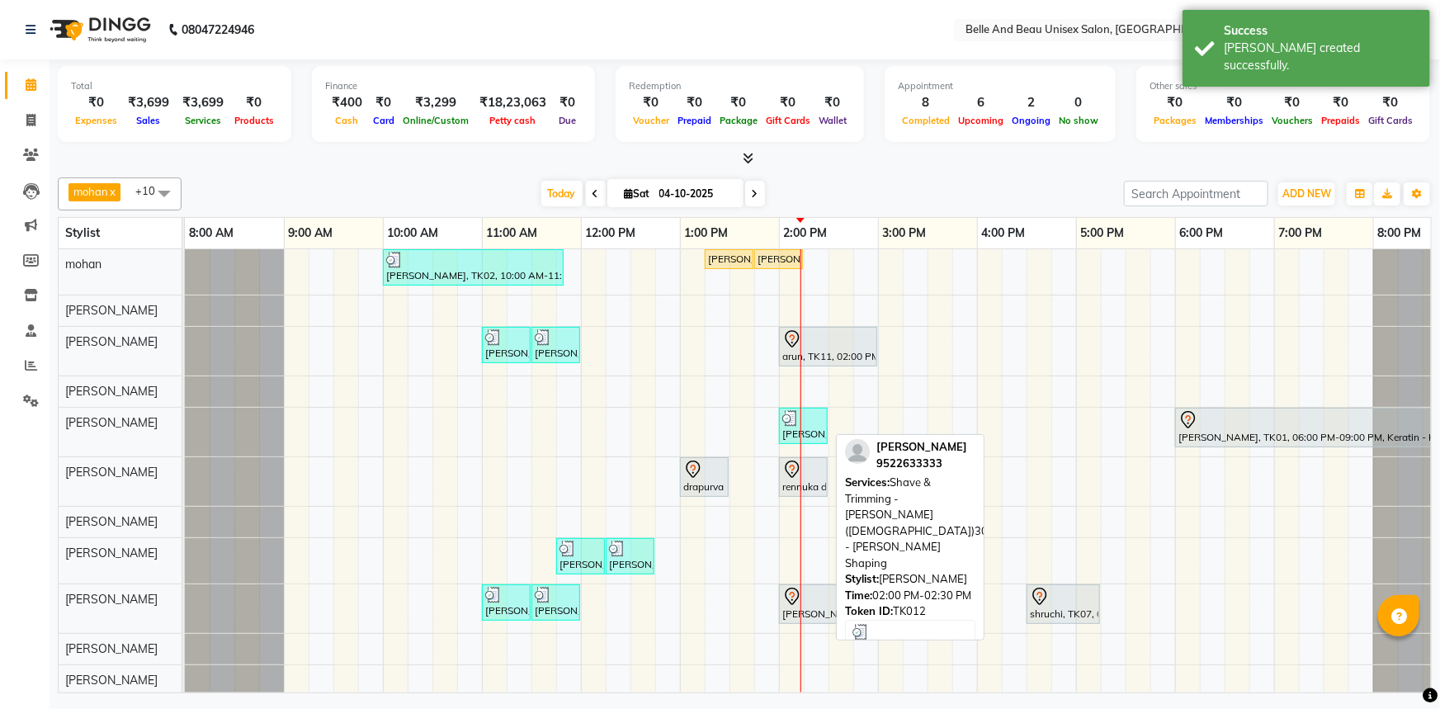
click at [786, 432] on div "[PERSON_NAME], TK12, 02:00 PM-02:30 PM, Shave & Trimming - [PERSON_NAME] ([DEMO…" at bounding box center [803, 425] width 45 height 31
select select "3"
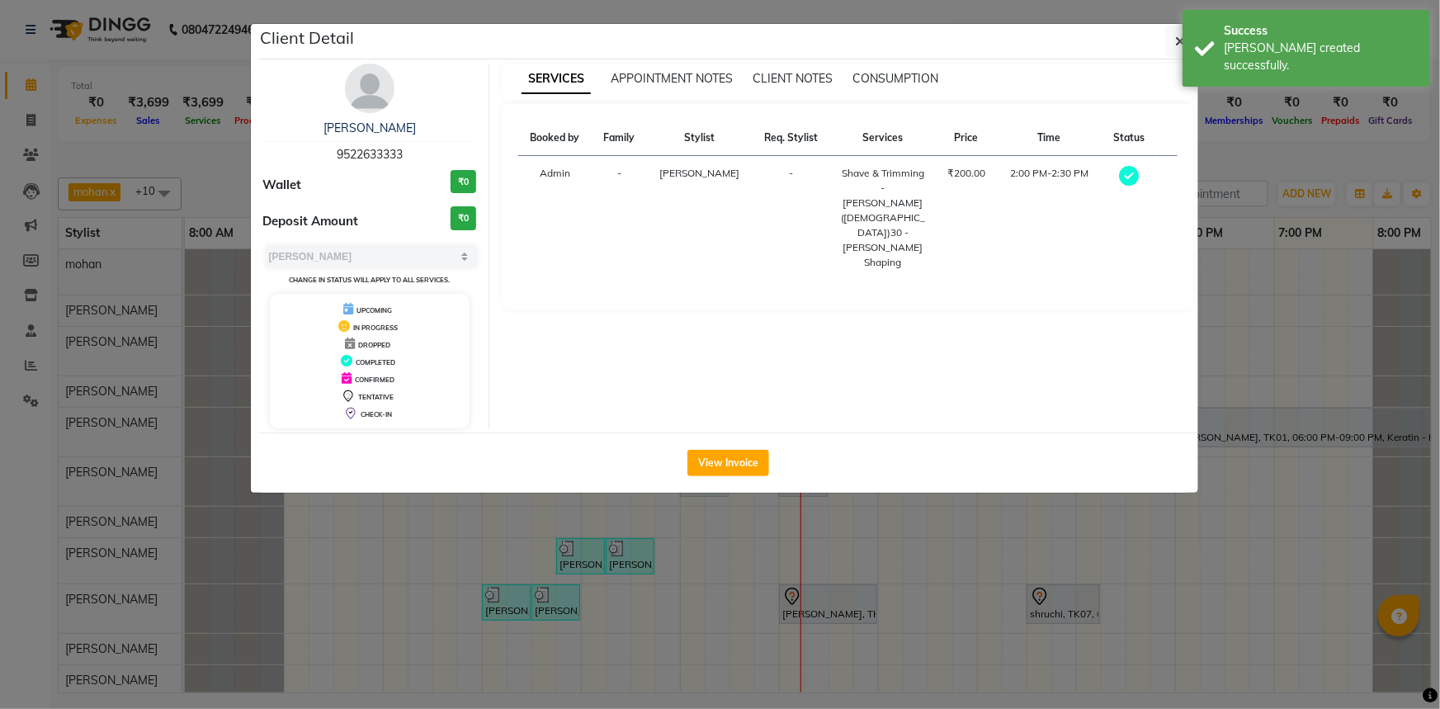
drag, startPoint x: 362, startPoint y: 125, endPoint x: 418, endPoint y: 131, distance: 55.6
click at [418, 131] on div "KUNAL JADWANI 9522633333 Wallet ₹0 Deposit Amount ₹0 Select MARK DONE UPCOMING …" at bounding box center [370, 246] width 239 height 365
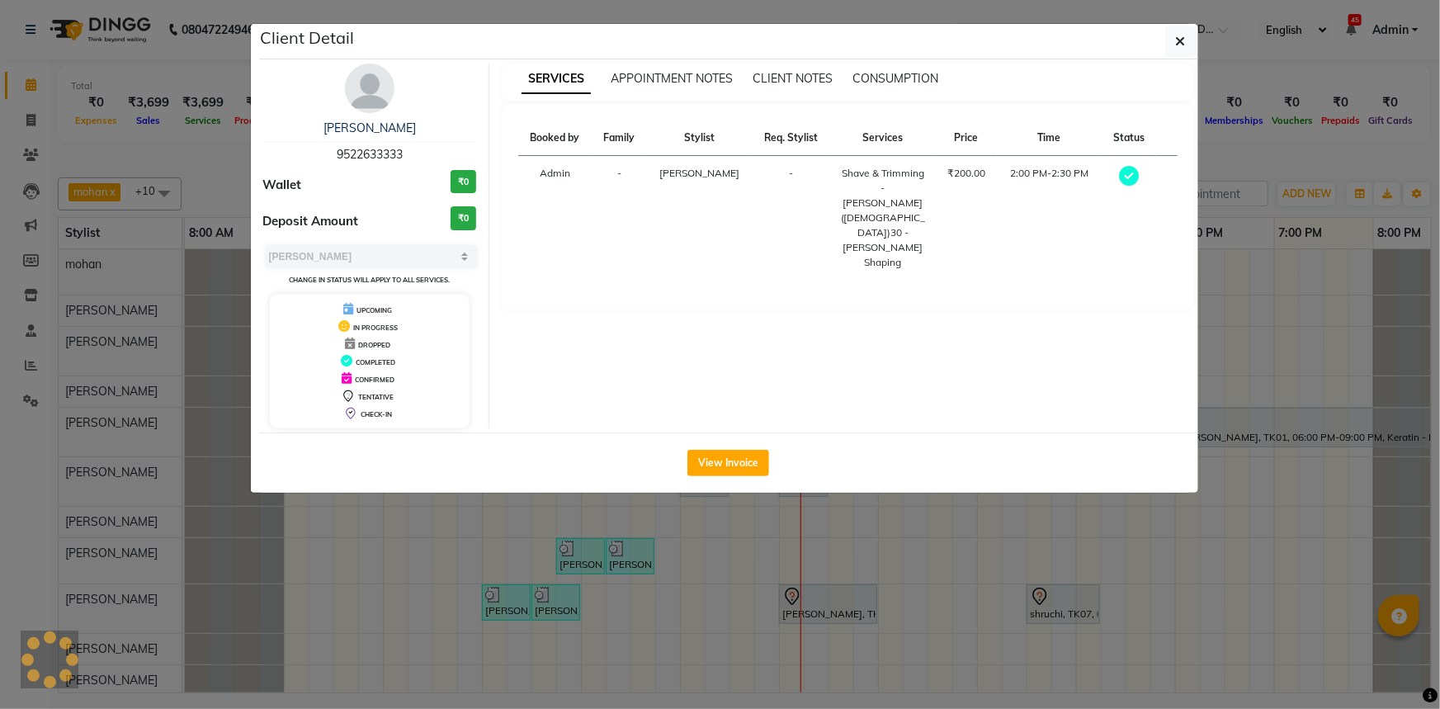
drag, startPoint x: 326, startPoint y: 151, endPoint x: 412, endPoint y: 154, distance: 85.9
click at [412, 154] on div "KUNAL JADWANI 9522633333" at bounding box center [370, 142] width 214 height 44
click at [1188, 42] on button "button" at bounding box center [1180, 41] width 31 height 31
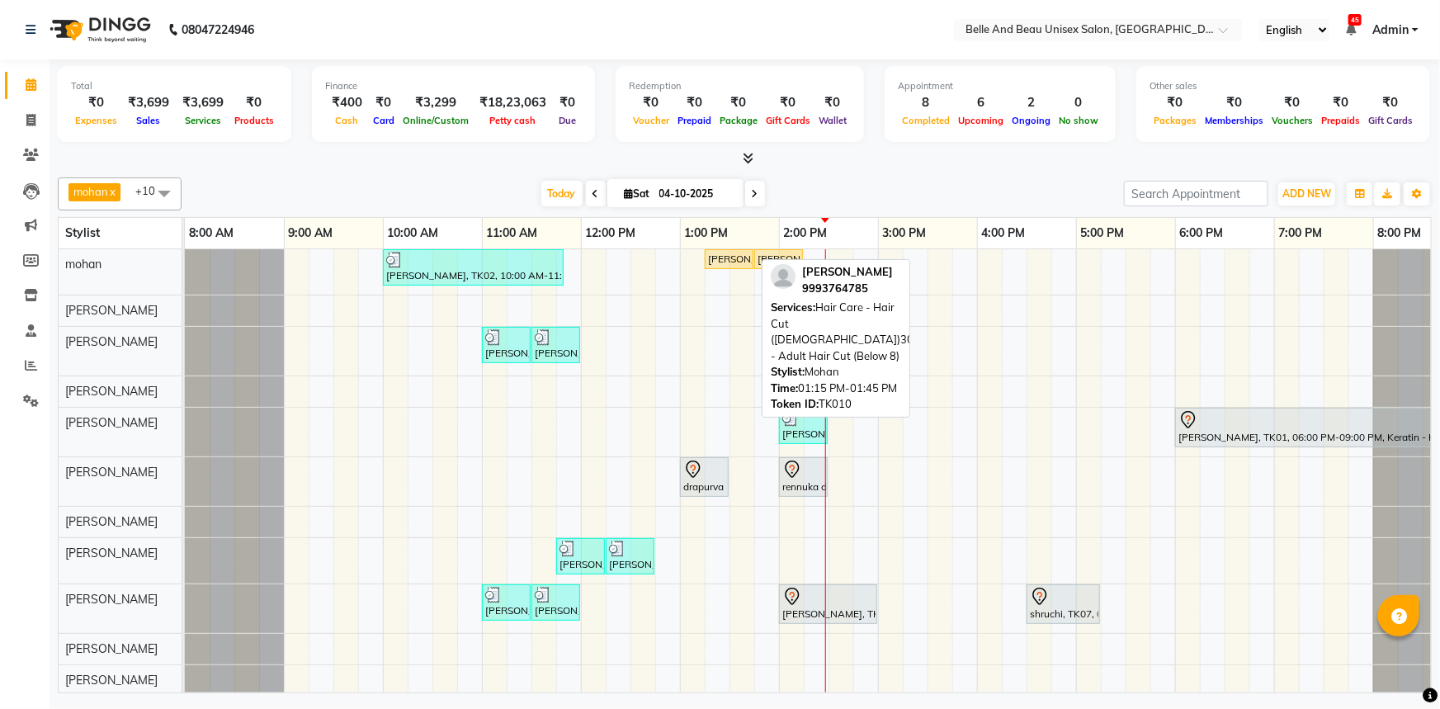
click at [731, 262] on div "[PERSON_NAME], TK10, 01:15 PM-01:45 PM, Hair Care - Hair Cut ([DEMOGRAPHIC_DATA…" at bounding box center [728, 259] width 45 height 15
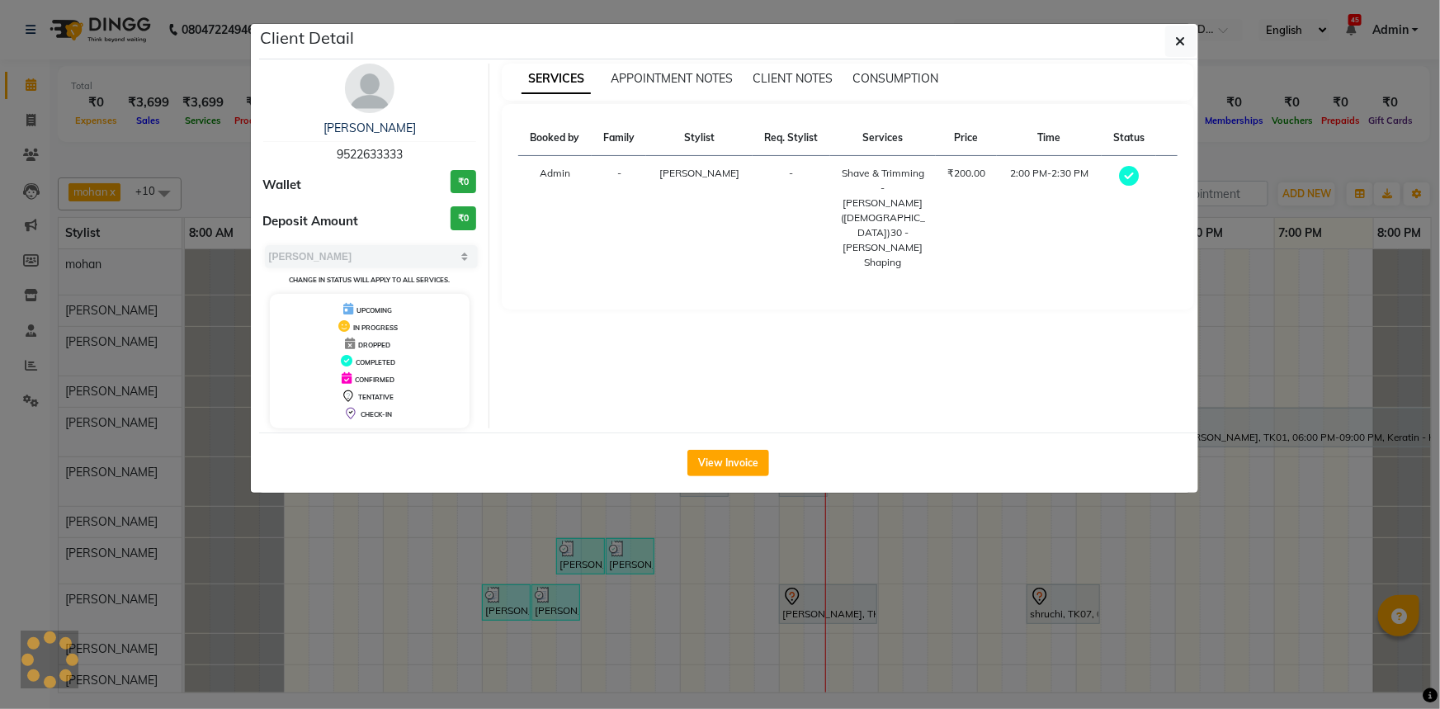
select select "1"
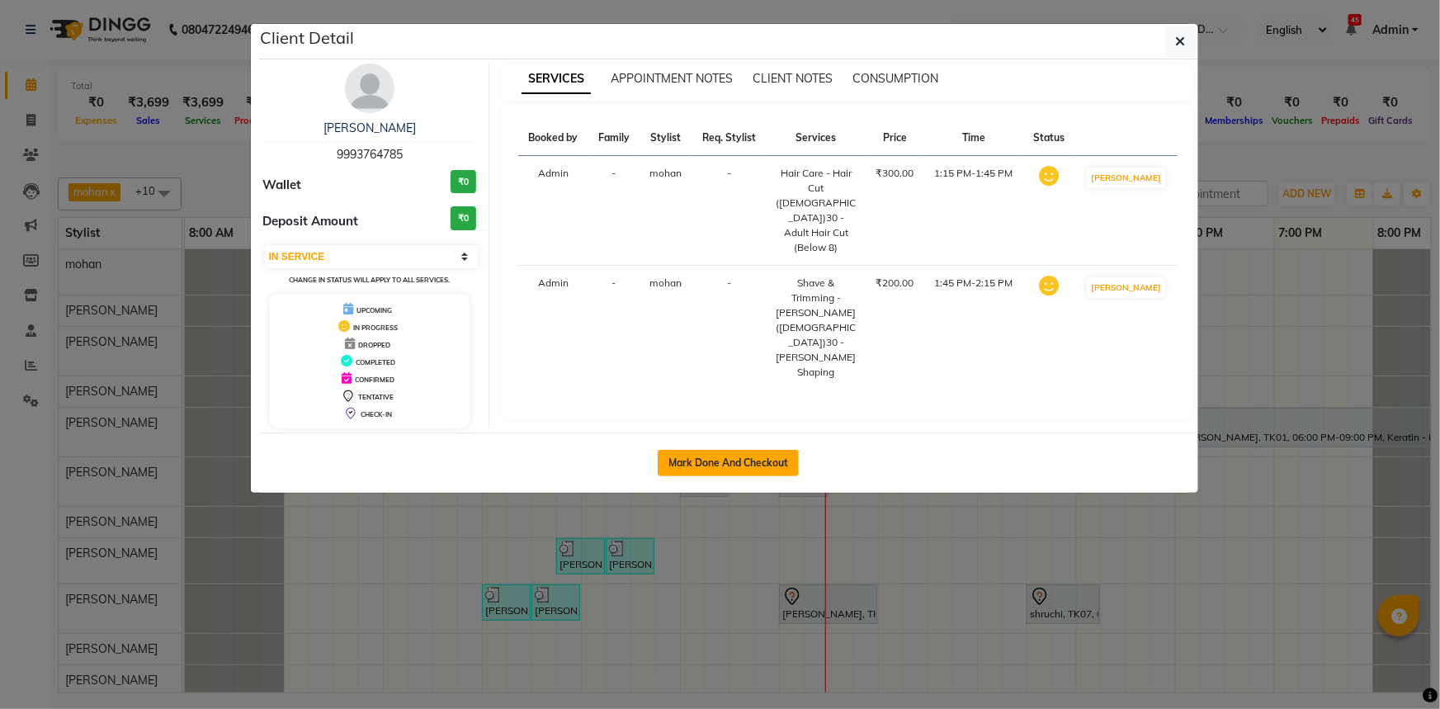
click at [761, 465] on button "Mark Done And Checkout" at bounding box center [728, 463] width 141 height 26
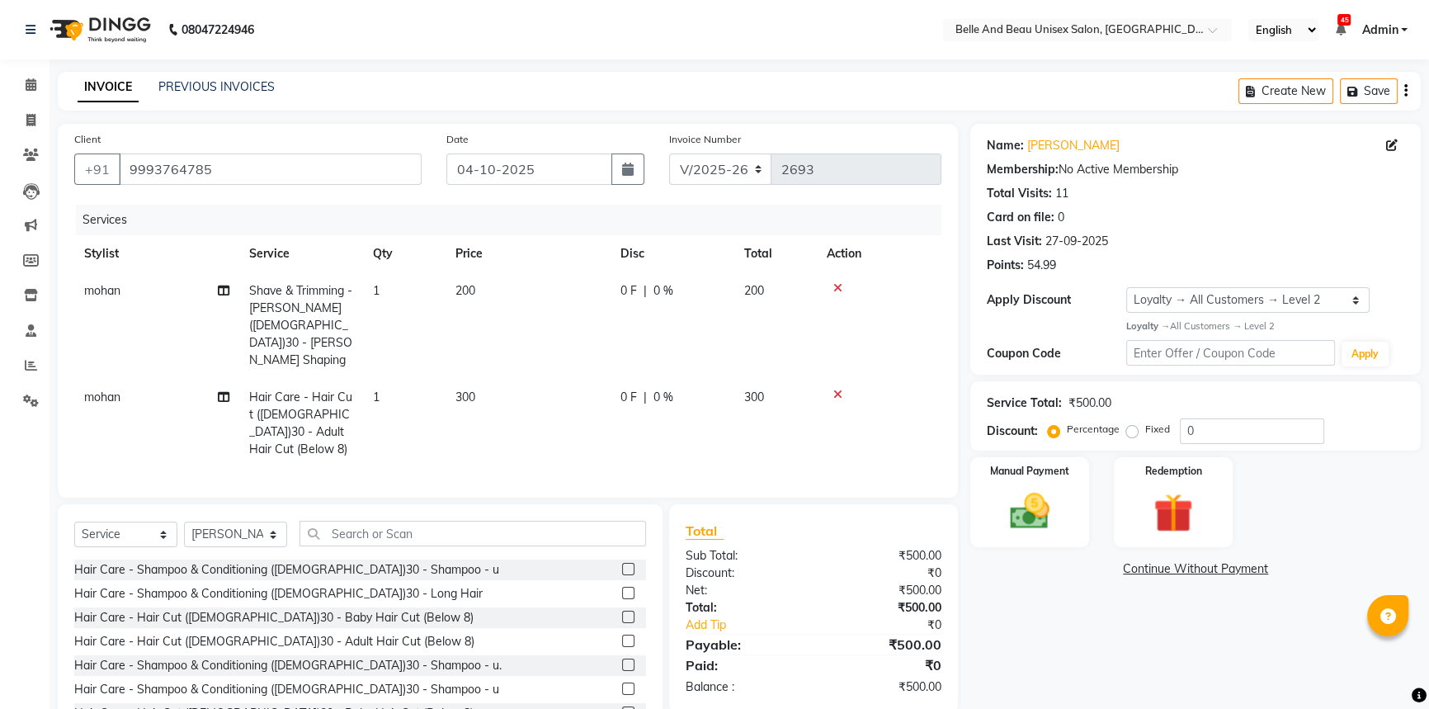
click at [1180, 427] on div "Percentage Fixed 0" at bounding box center [1187, 431] width 273 height 26
drag, startPoint x: 1186, startPoint y: 428, endPoint x: 1206, endPoint y: 431, distance: 20.0
click at [1187, 428] on input "0" at bounding box center [1252, 431] width 144 height 26
click at [1209, 426] on input "10" at bounding box center [1252, 431] width 144 height 26
click at [759, 389] on span "300" at bounding box center [754, 396] width 20 height 15
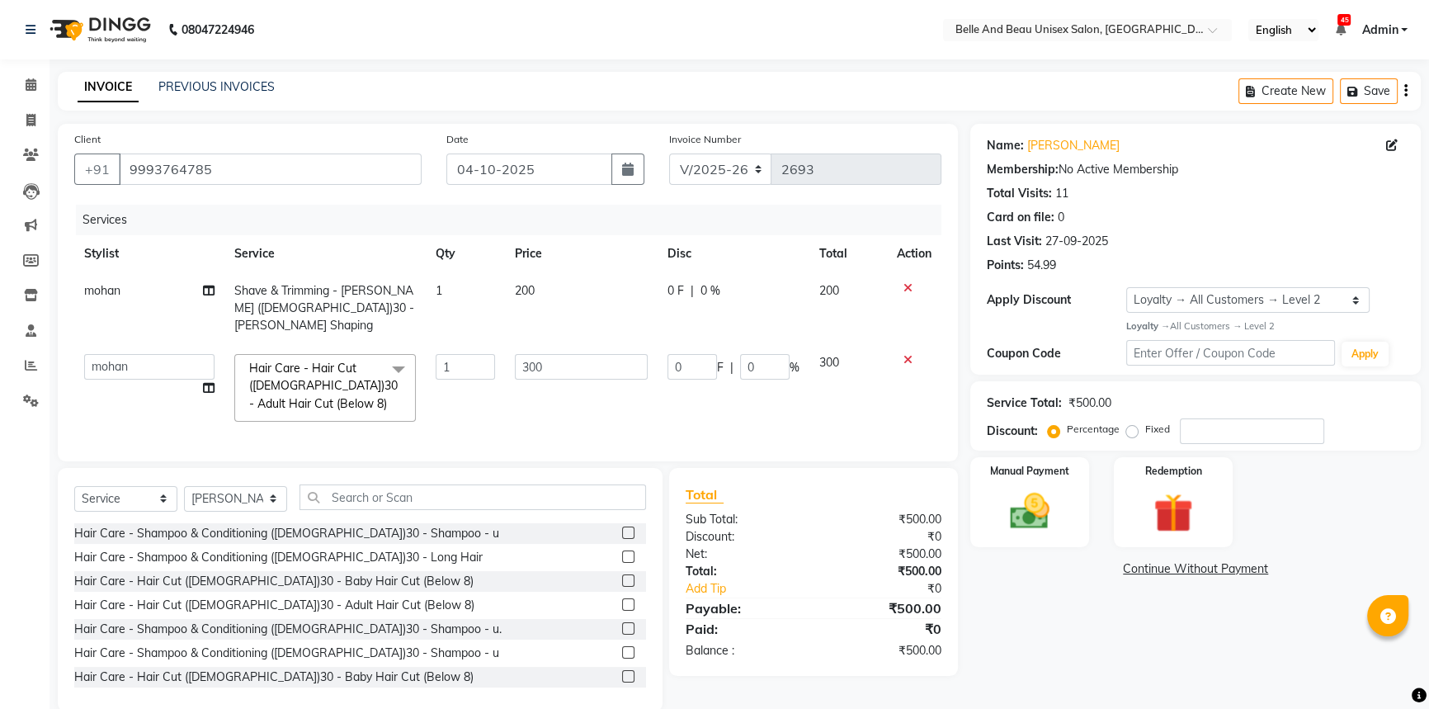
click at [831, 355] on span "300" at bounding box center [829, 362] width 20 height 15
click at [833, 355] on span "300" at bounding box center [829, 362] width 20 height 15
click at [829, 355] on span "300" at bounding box center [829, 362] width 20 height 15
click at [831, 355] on span "300" at bounding box center [829, 362] width 20 height 15
click at [833, 355] on span "300" at bounding box center [829, 362] width 20 height 15
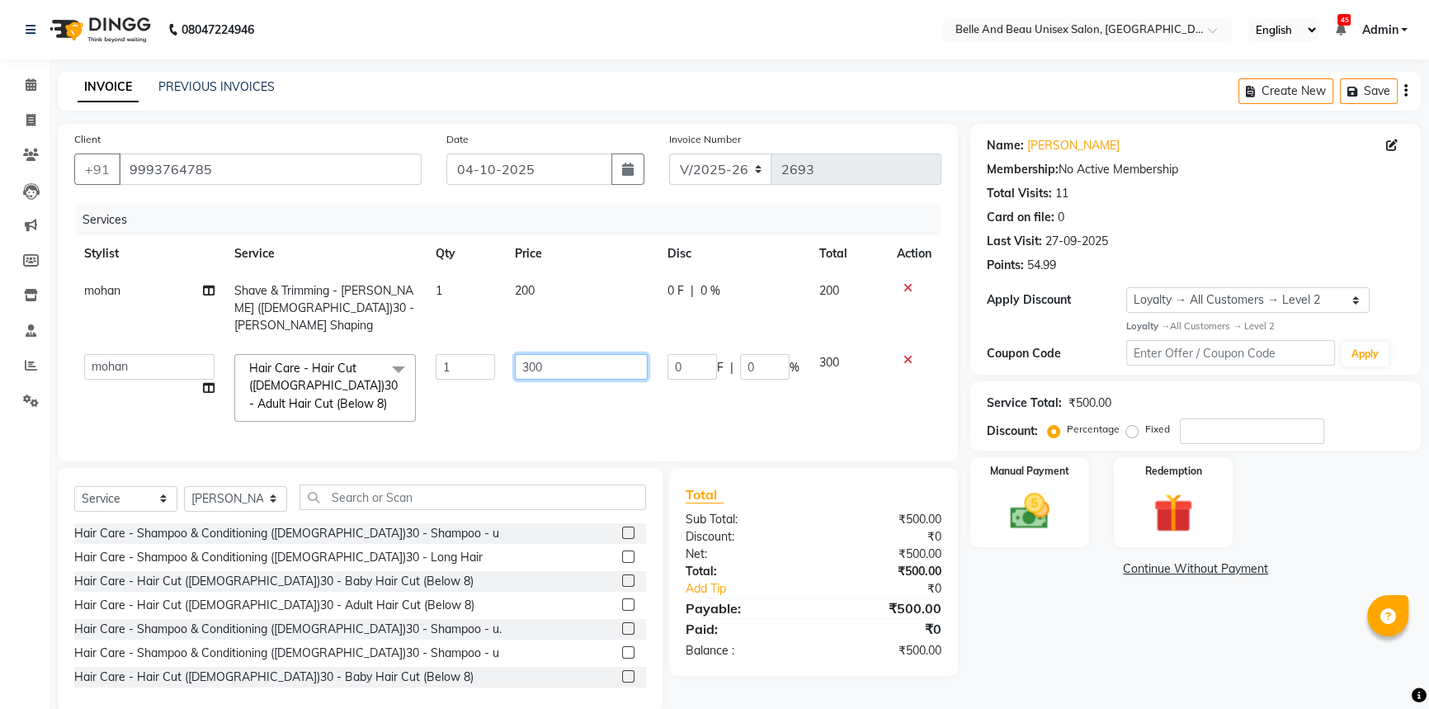
drag, startPoint x: 535, startPoint y: 347, endPoint x: 561, endPoint y: 341, distance: 27.2
click at [540, 354] on input "300" at bounding box center [581, 367] width 133 height 26
click at [536, 354] on input "300" at bounding box center [581, 367] width 133 height 26
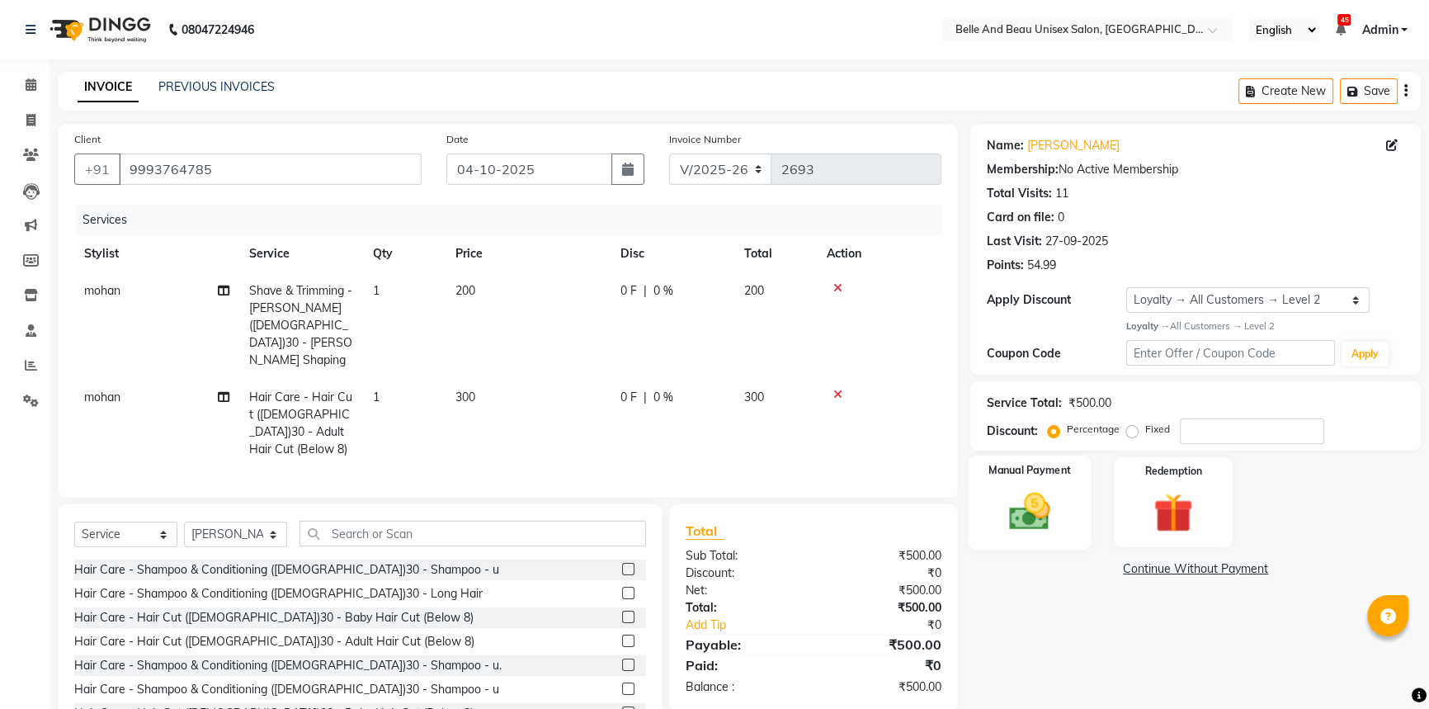
click at [1040, 493] on img at bounding box center [1030, 511] width 67 height 47
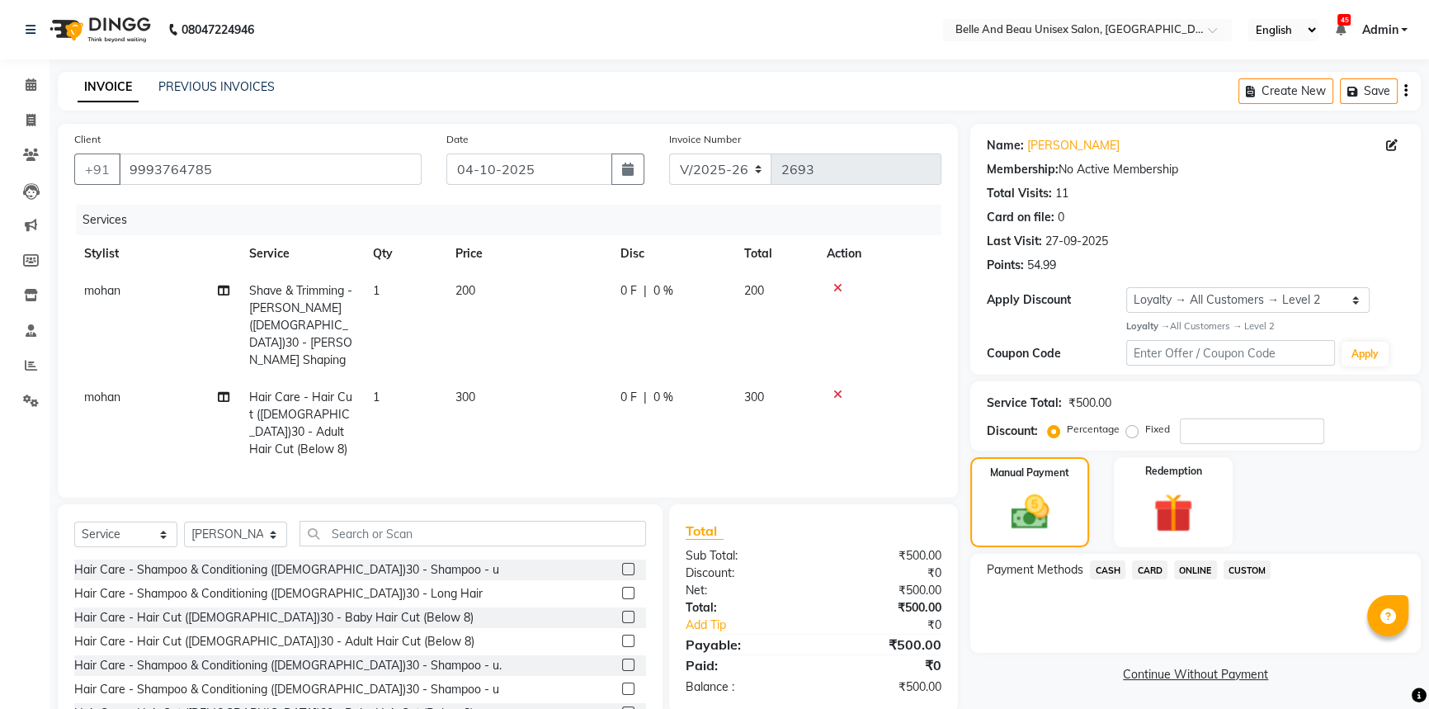
click at [1194, 567] on span "ONLINE" at bounding box center [1195, 569] width 43 height 19
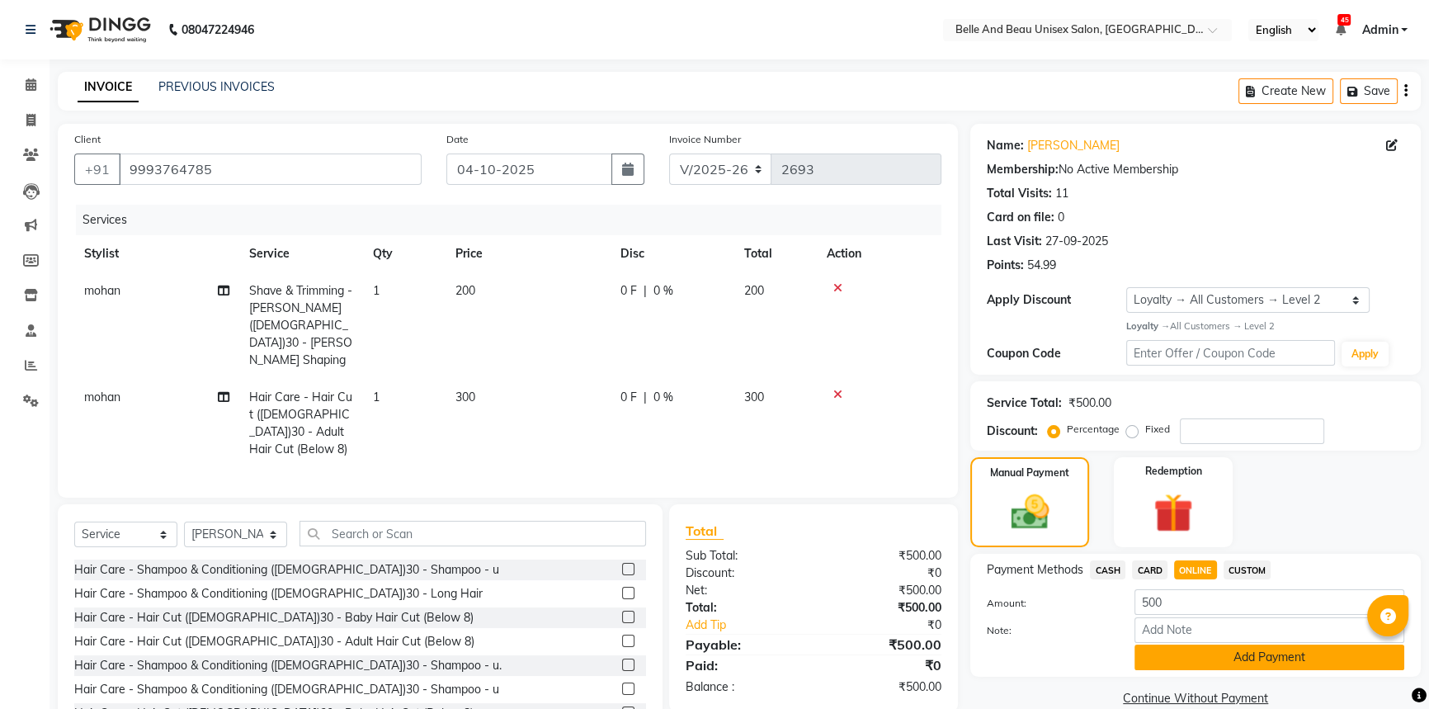
click at [1217, 662] on button "Add Payment" at bounding box center [1270, 657] width 270 height 26
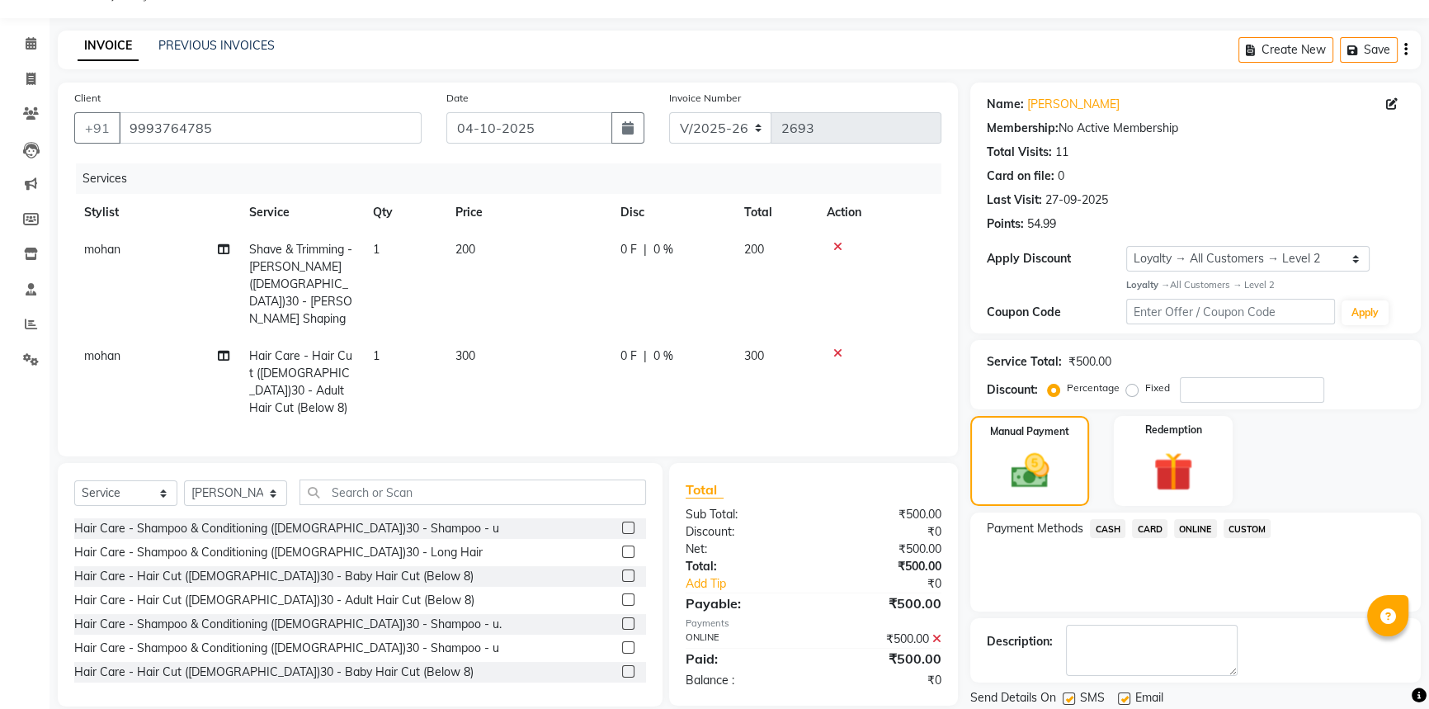
scroll to position [104, 0]
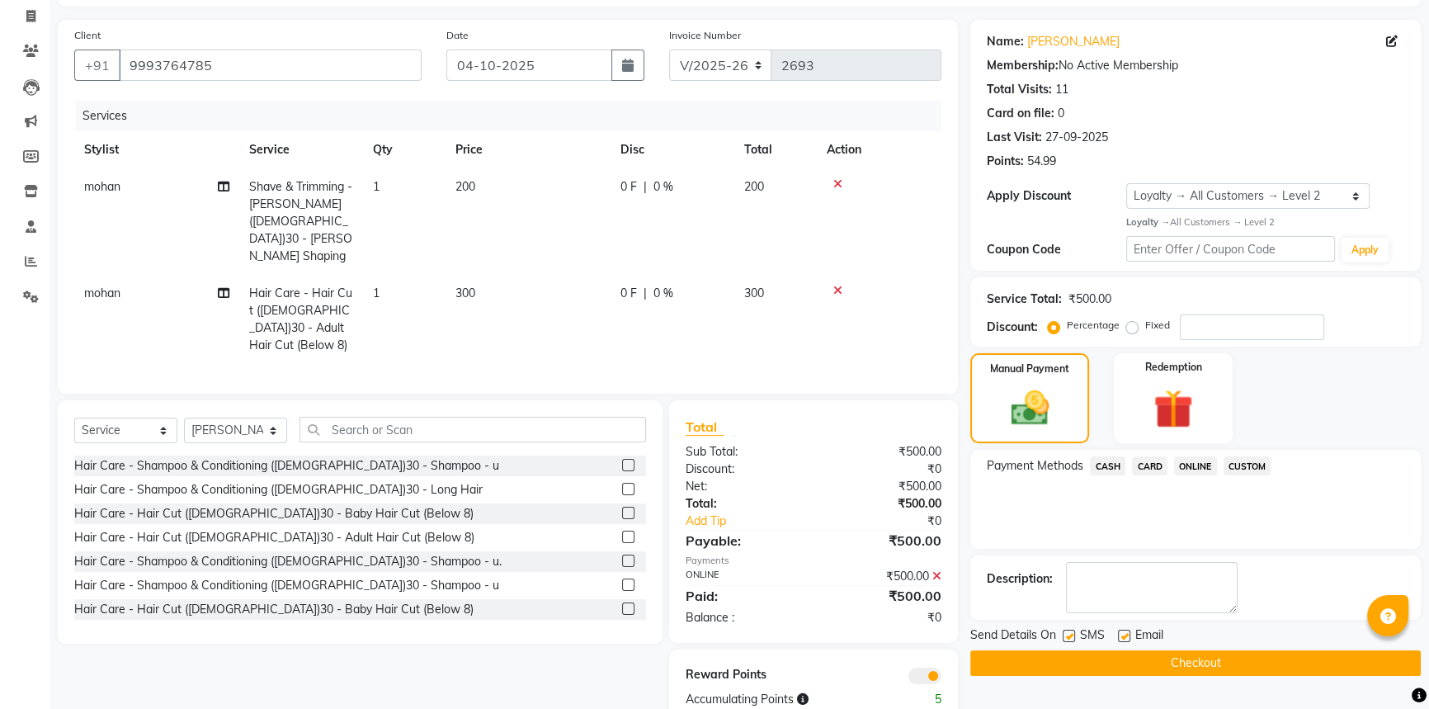
drag, startPoint x: 1158, startPoint y: 653, endPoint x: 874, endPoint y: 511, distance: 317.4
click at [1157, 652] on button "Checkout" at bounding box center [1195, 663] width 451 height 26
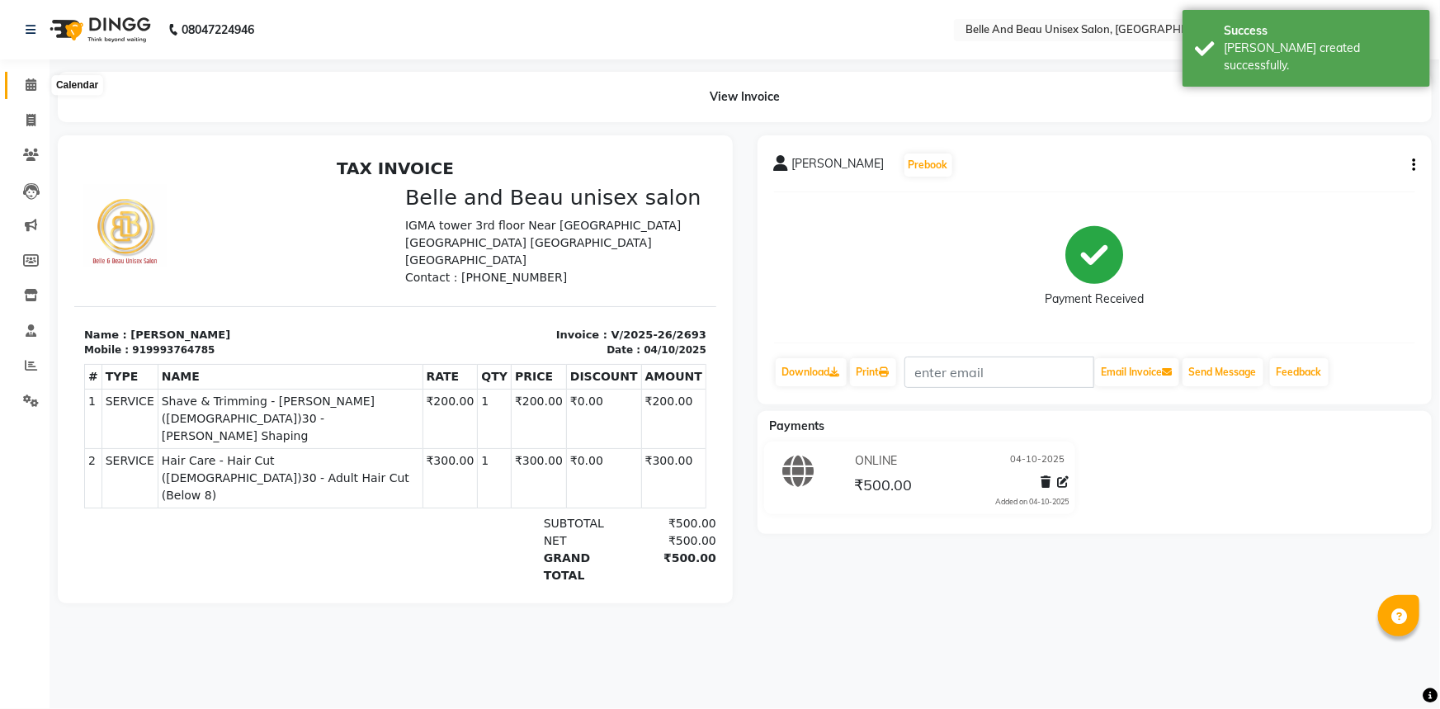
click at [34, 83] on icon at bounding box center [31, 84] width 11 height 12
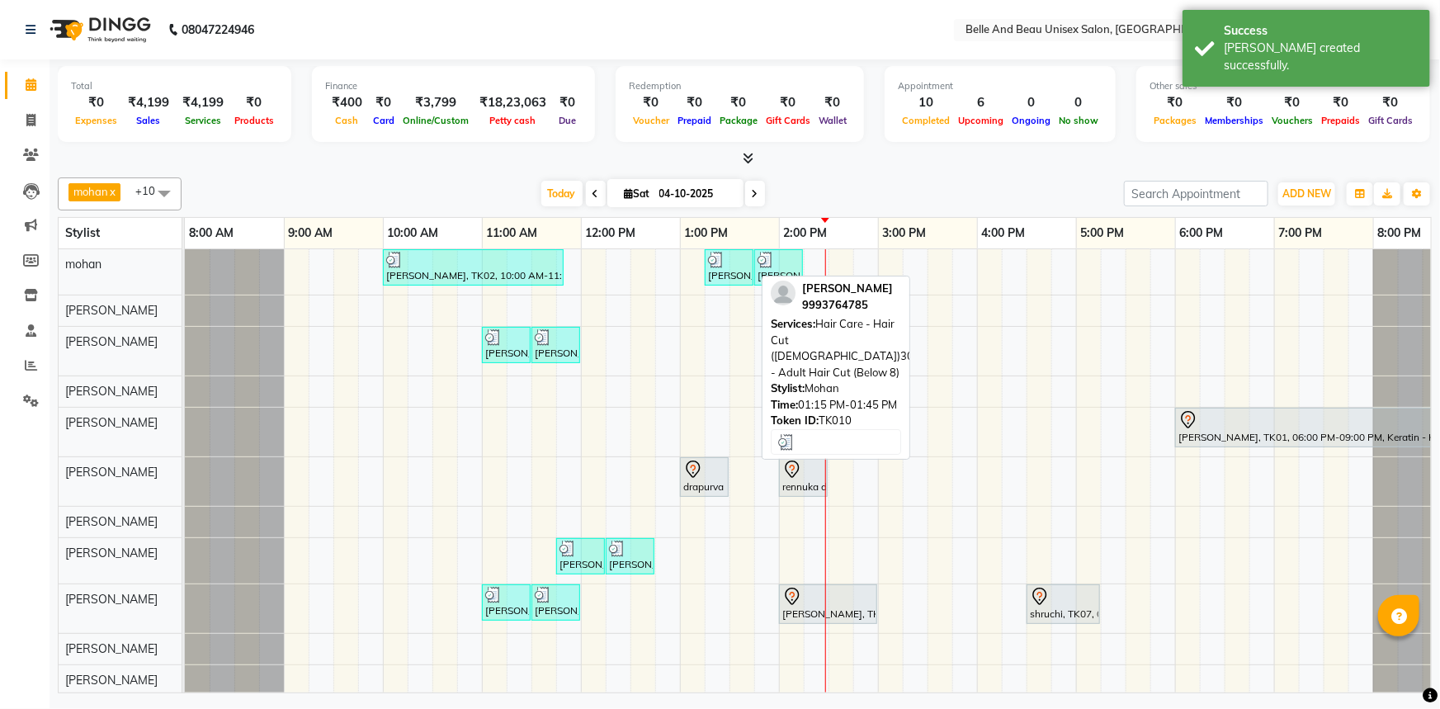
click at [741, 261] on div at bounding box center [729, 260] width 42 height 17
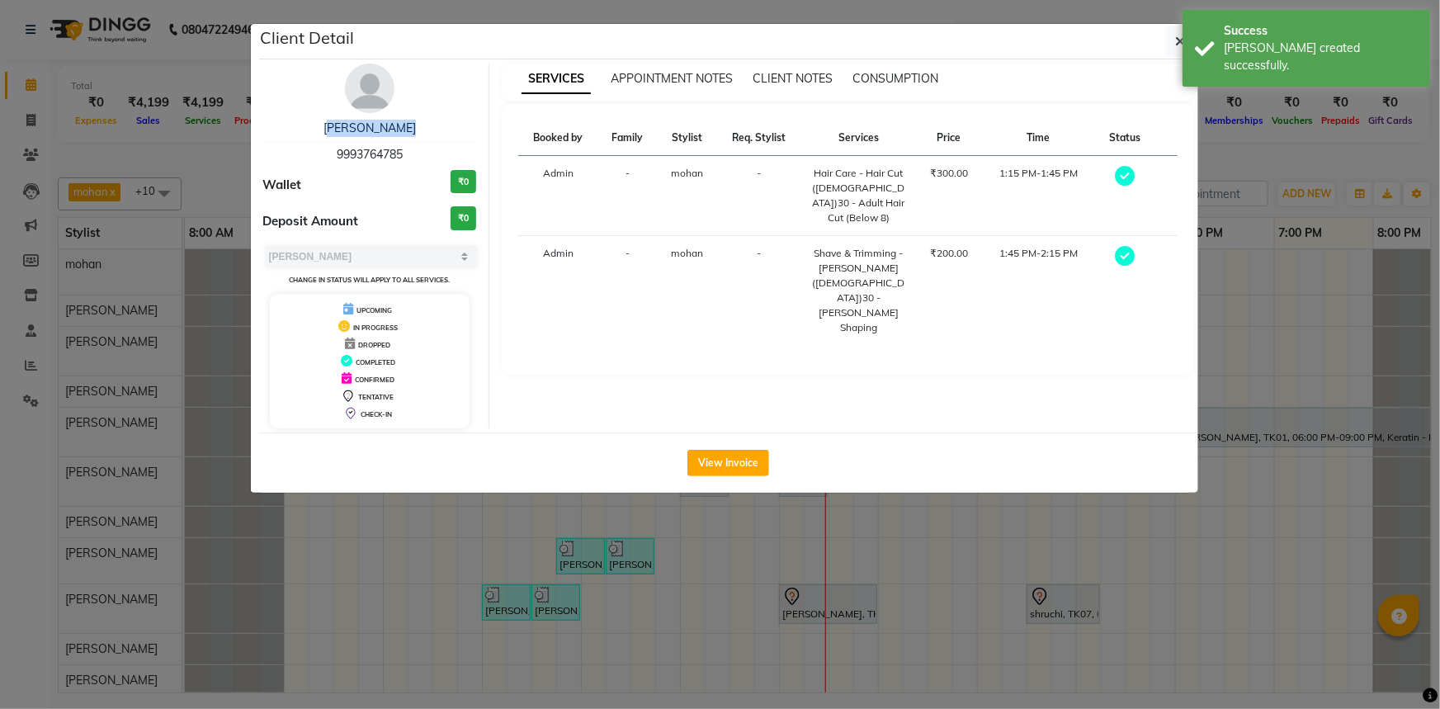
drag, startPoint x: 329, startPoint y: 125, endPoint x: 408, endPoint y: 128, distance: 79.3
click at [408, 128] on div "[PERSON_NAME]" at bounding box center [370, 128] width 214 height 17
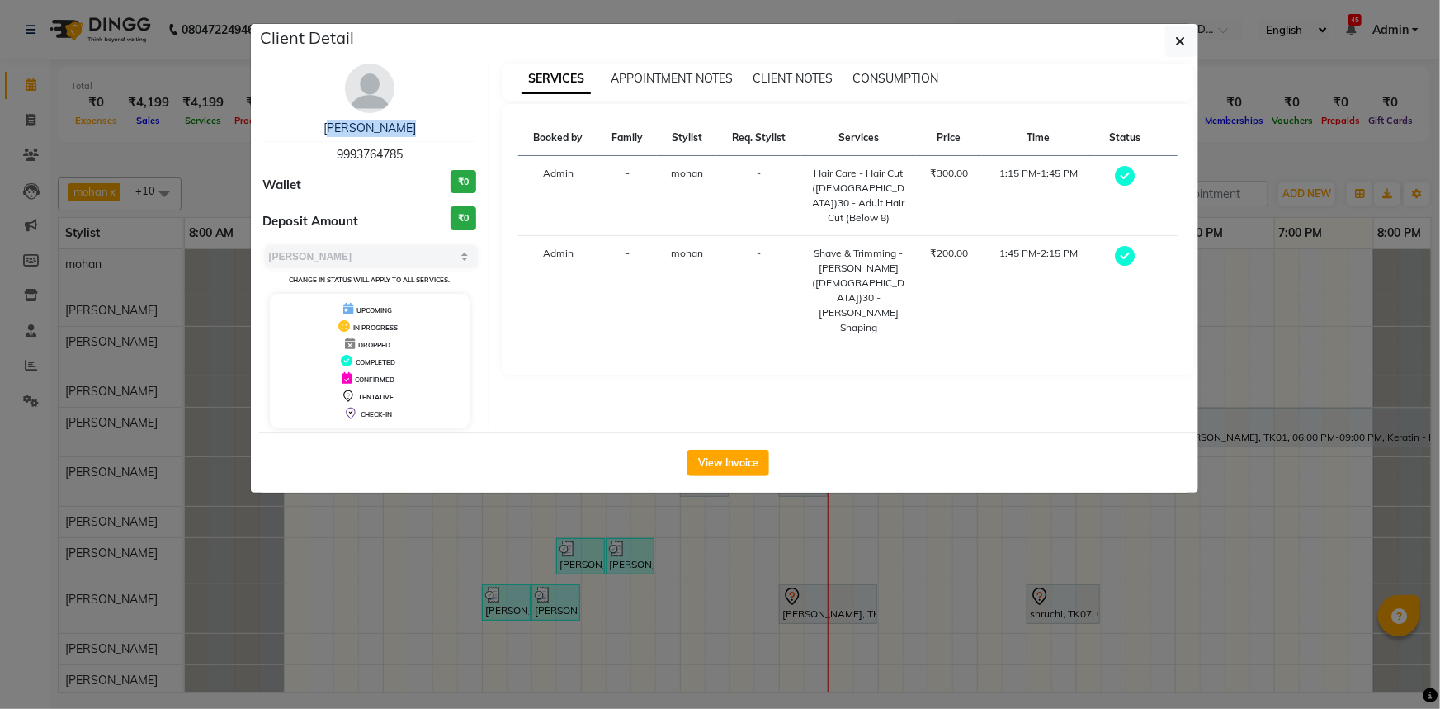
drag, startPoint x: 326, startPoint y: 153, endPoint x: 408, endPoint y: 158, distance: 82.7
click at [408, 158] on div "Vishesh Shah 9993764785" at bounding box center [370, 142] width 214 height 44
click at [1177, 37] on icon "button" at bounding box center [1181, 41] width 10 height 13
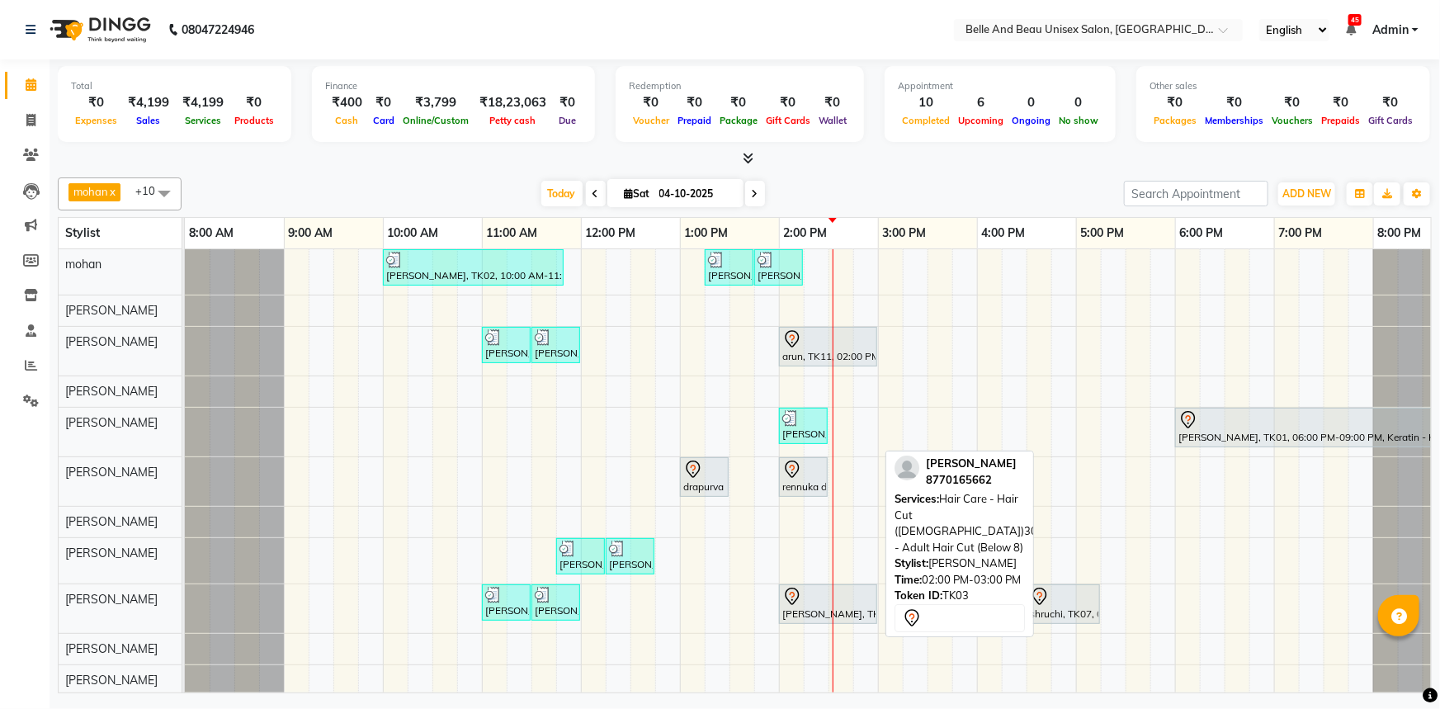
click at [814, 608] on div "[PERSON_NAME], TK03, 02:00 PM-03:00 PM, Hair Care - Hair Cut ([DEMOGRAPHIC_DATA…" at bounding box center [828, 604] width 95 height 35
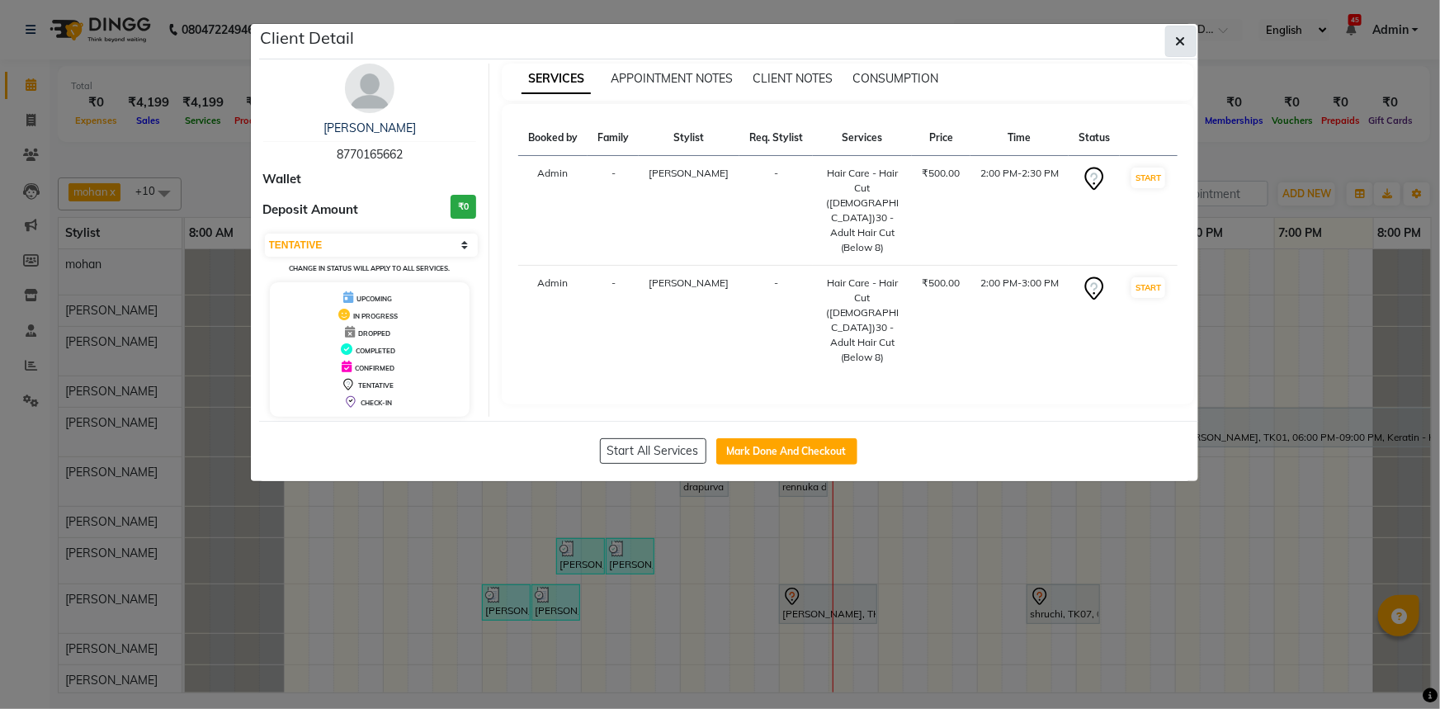
click at [1188, 40] on button "button" at bounding box center [1180, 41] width 31 height 31
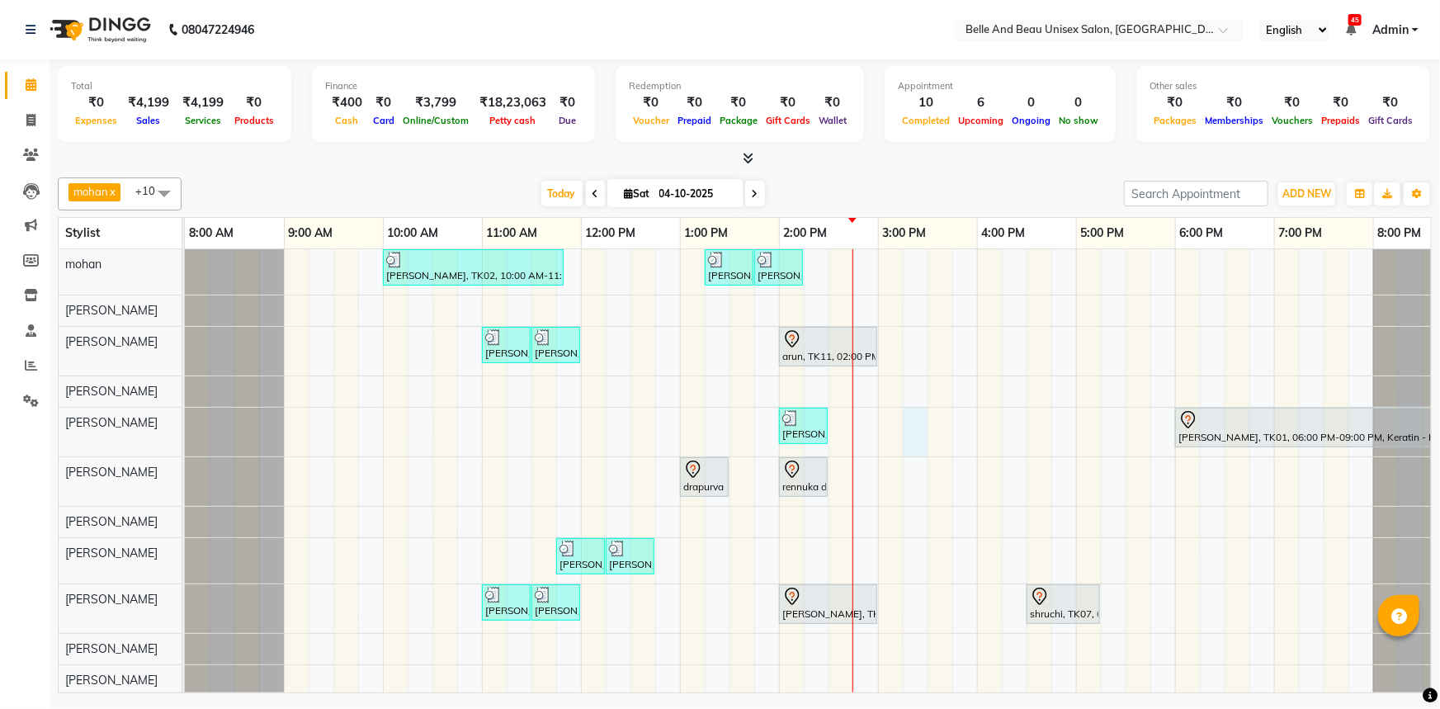
click at [918, 426] on div "PRAVEEN LOKHENDE, TK02, 10:00 AM-11:50 AM, offer 999,Hair Colour - Global30 - G…" at bounding box center [828, 472] width 1287 height 446
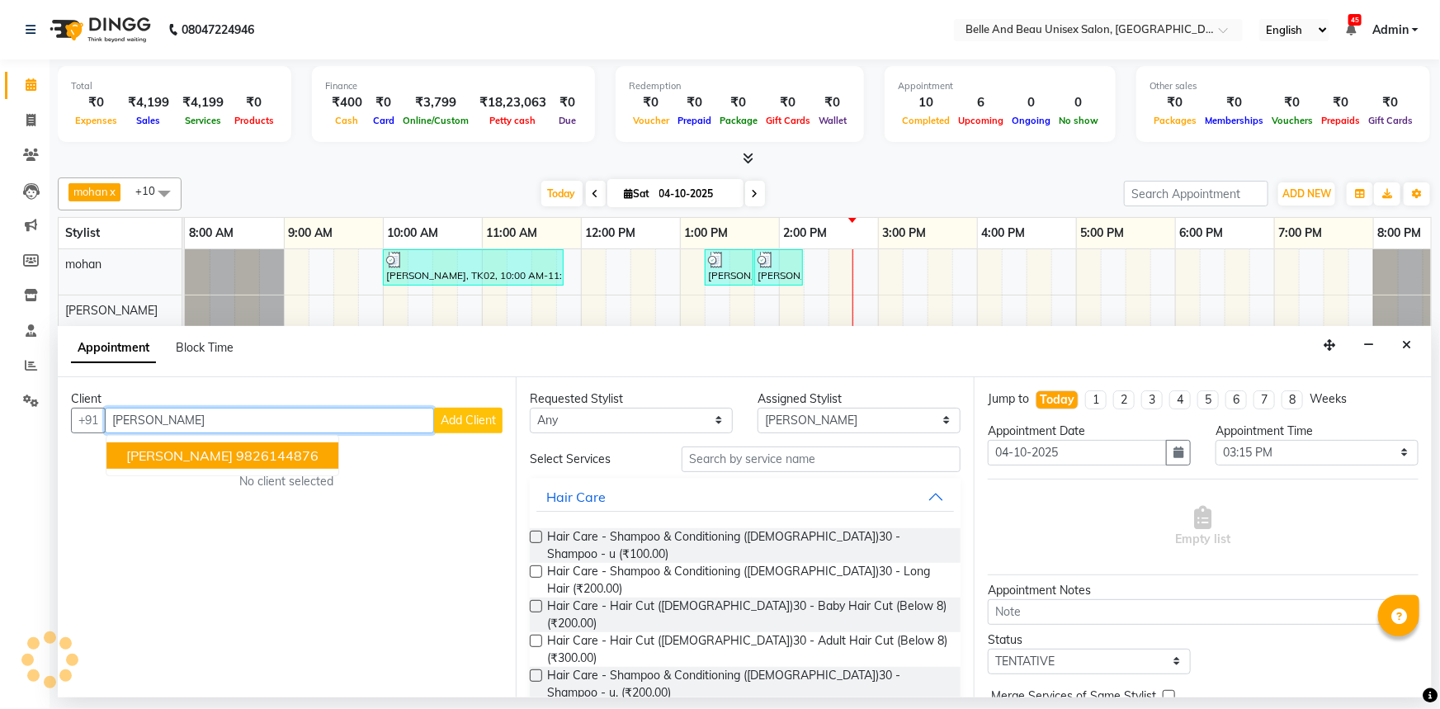
click at [236, 458] on ngb-highlight "9826144876" at bounding box center [277, 455] width 83 height 17
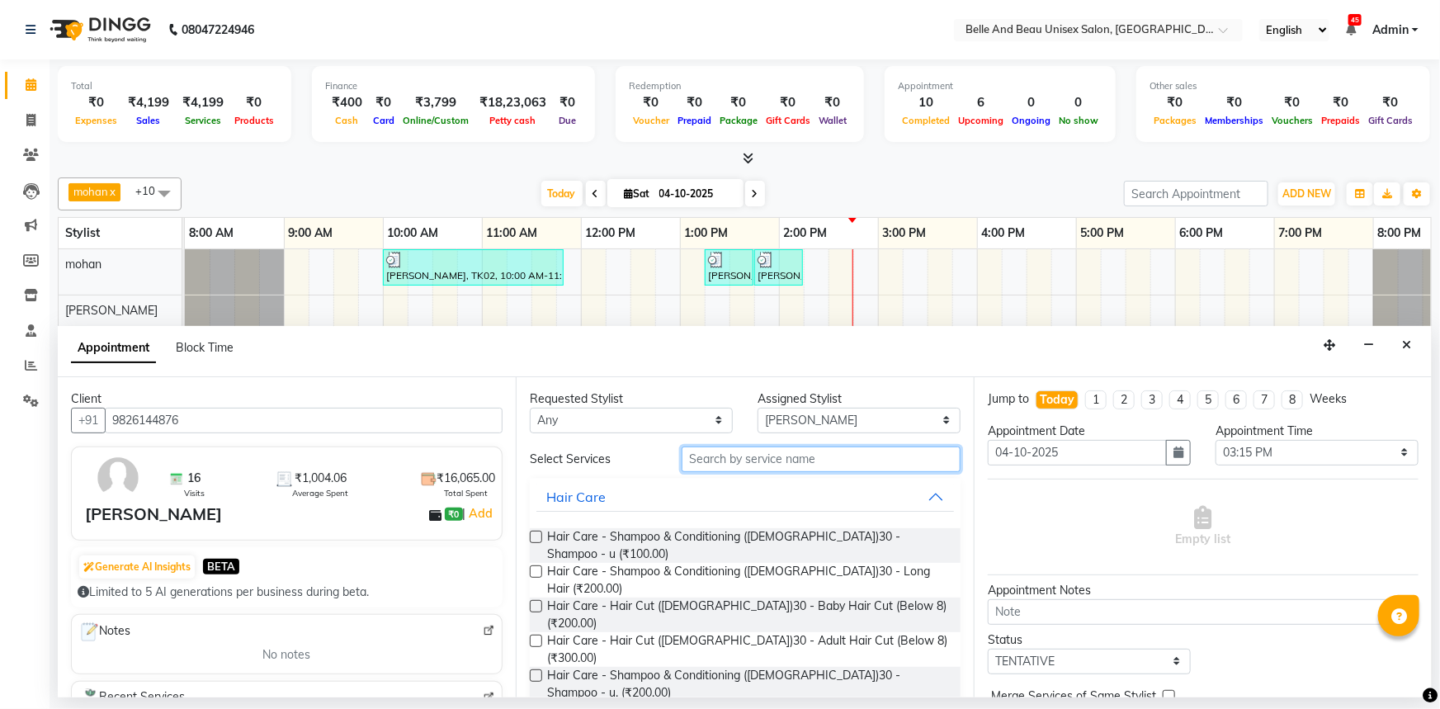
click at [759, 455] on input "text" at bounding box center [821, 459] width 279 height 26
click at [539, 635] on label at bounding box center [536, 641] width 12 height 12
click at [539, 637] on input "checkbox" at bounding box center [535, 642] width 11 height 11
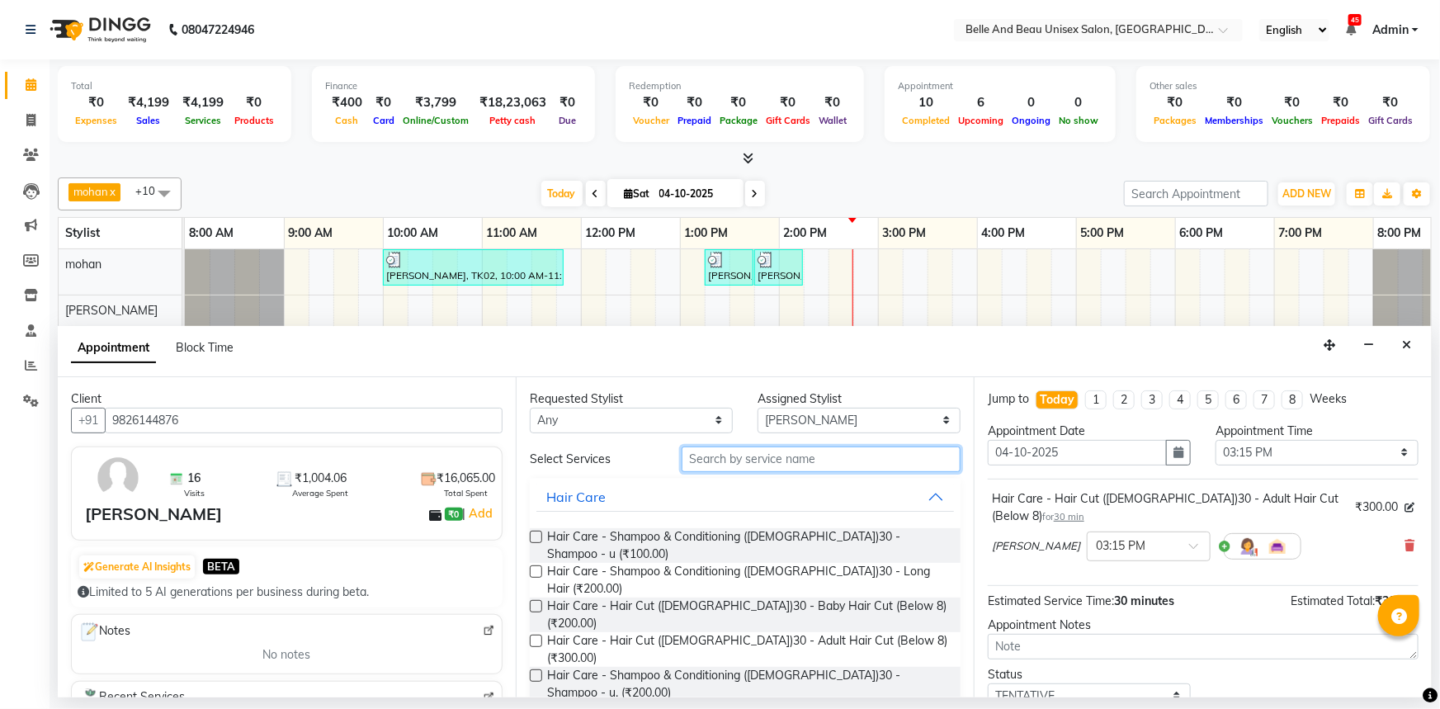
click at [809, 456] on input "text" at bounding box center [821, 459] width 279 height 26
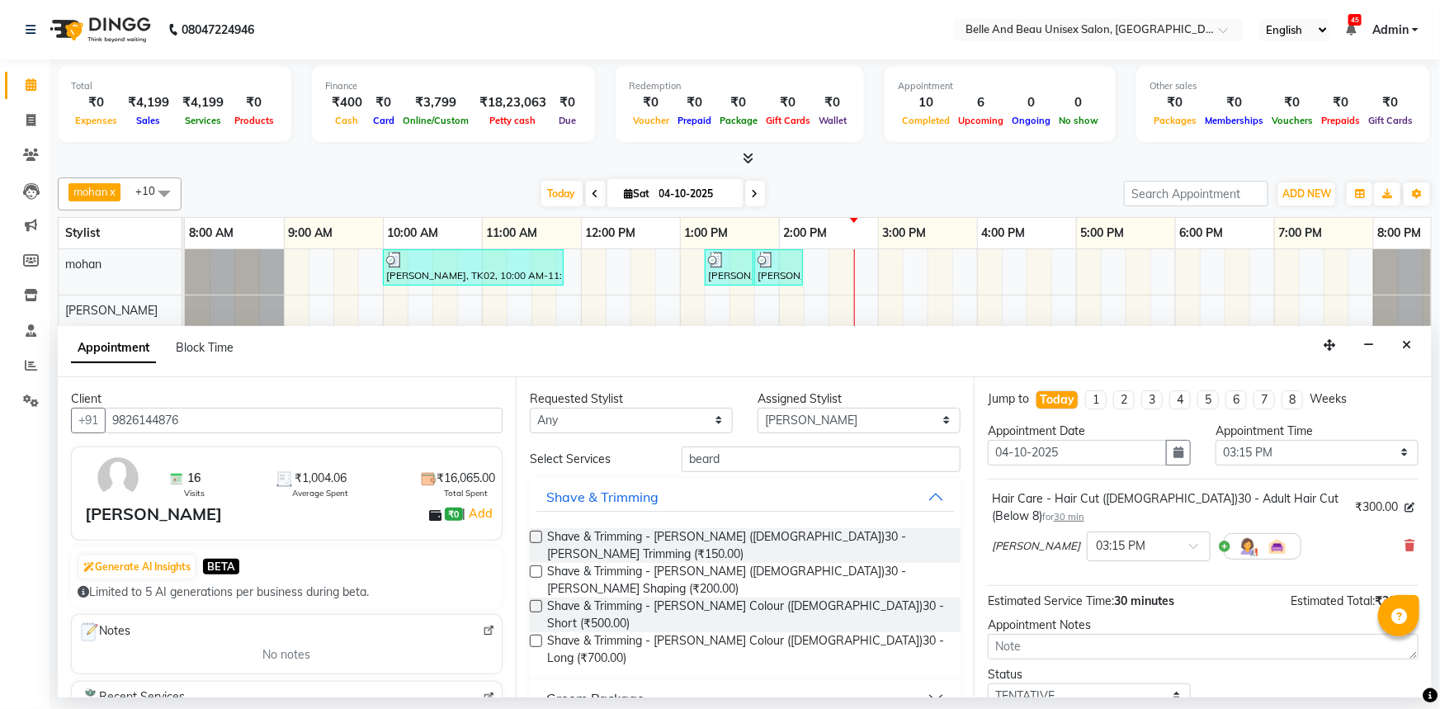
click at [535, 565] on label at bounding box center [536, 571] width 12 height 12
click at [535, 568] on input "checkbox" at bounding box center [535, 573] width 11 height 11
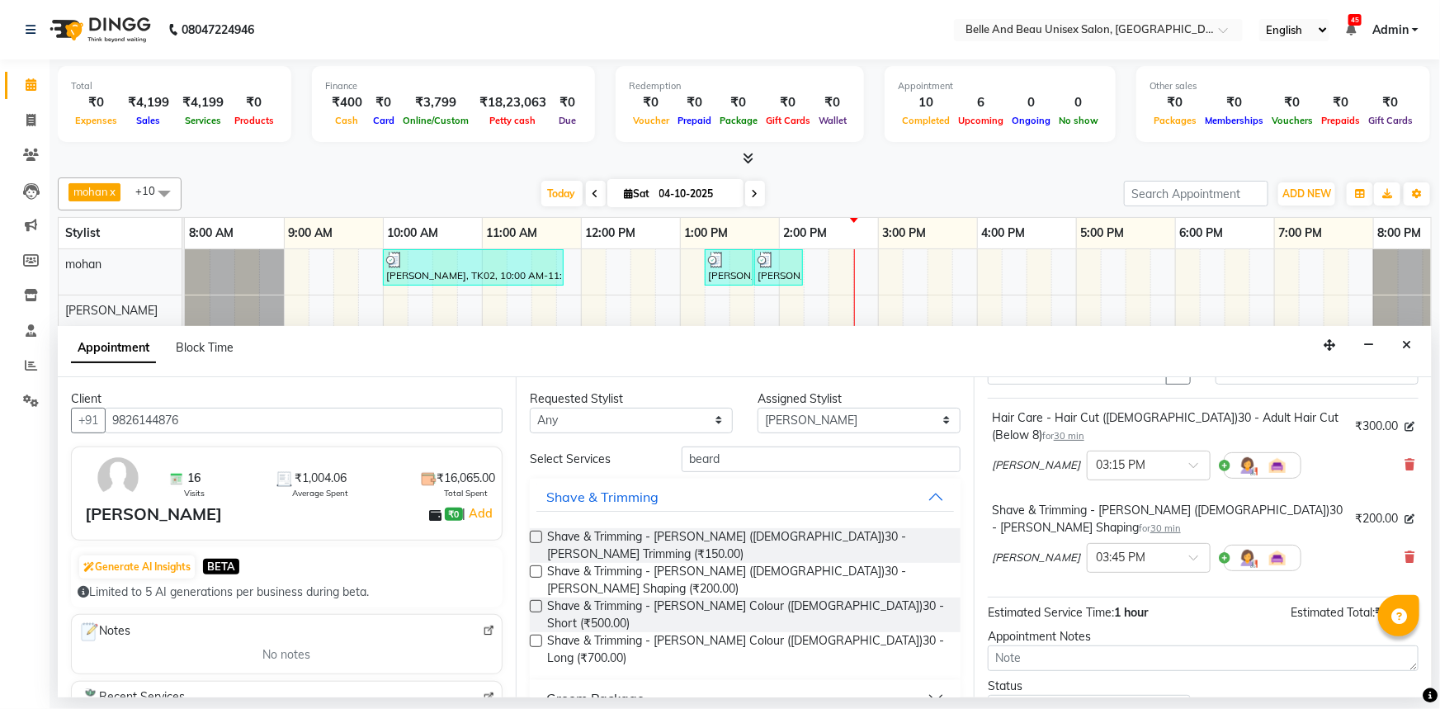
scroll to position [172, 0]
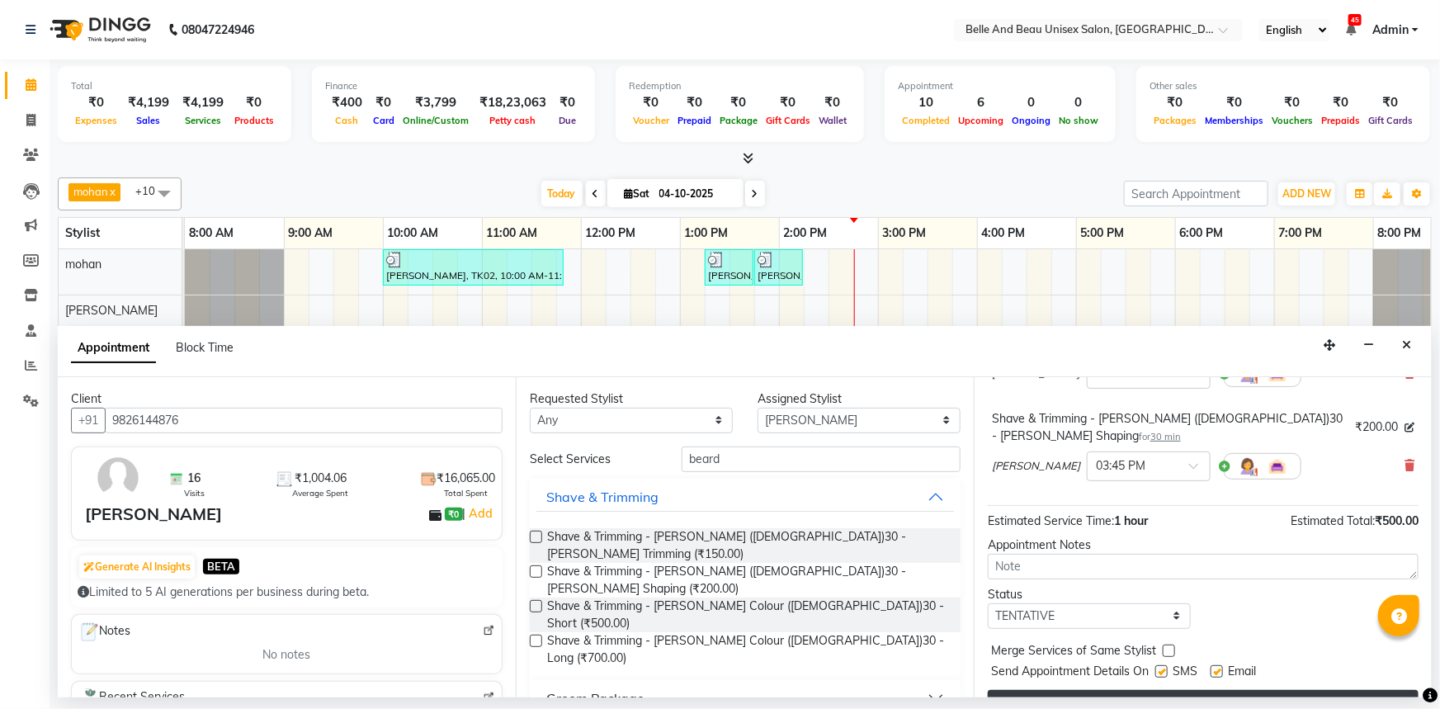
click at [1192, 690] on button "Book" at bounding box center [1203, 705] width 431 height 30
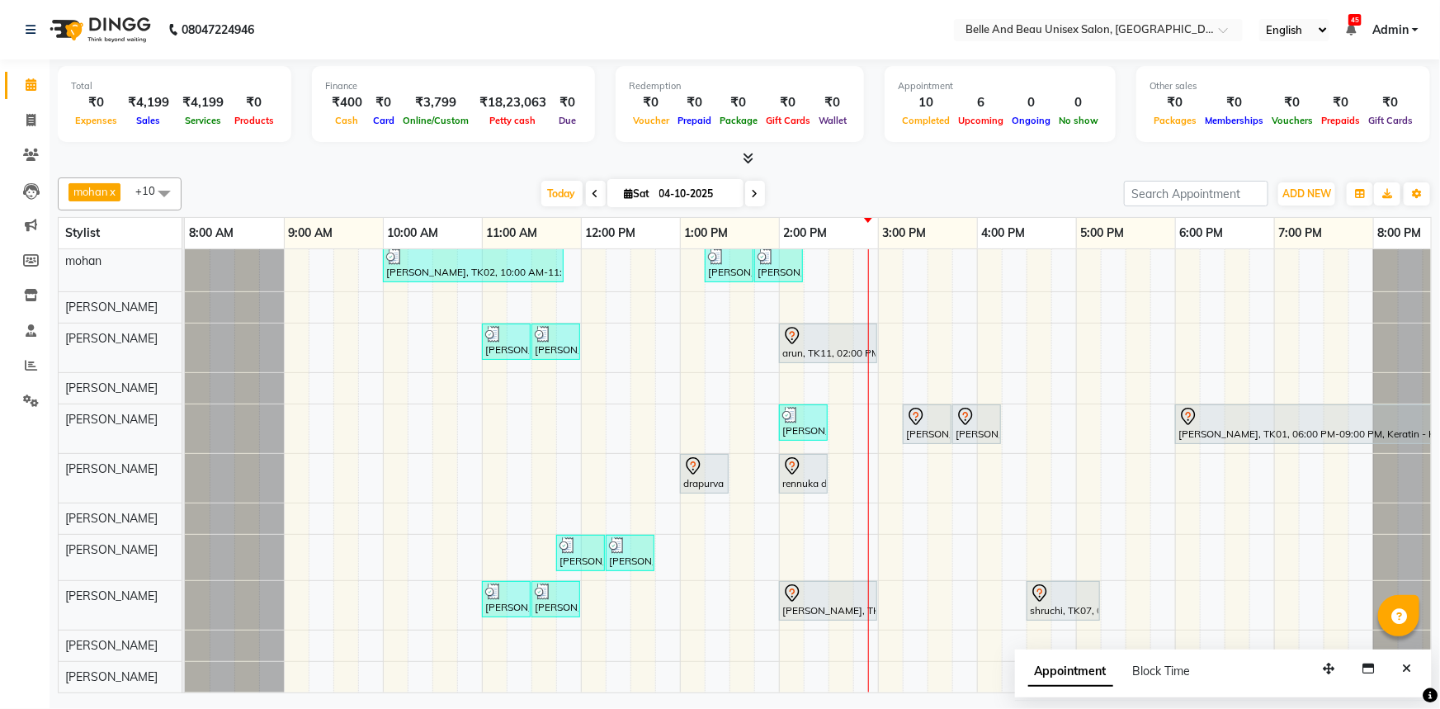
scroll to position [0, 0]
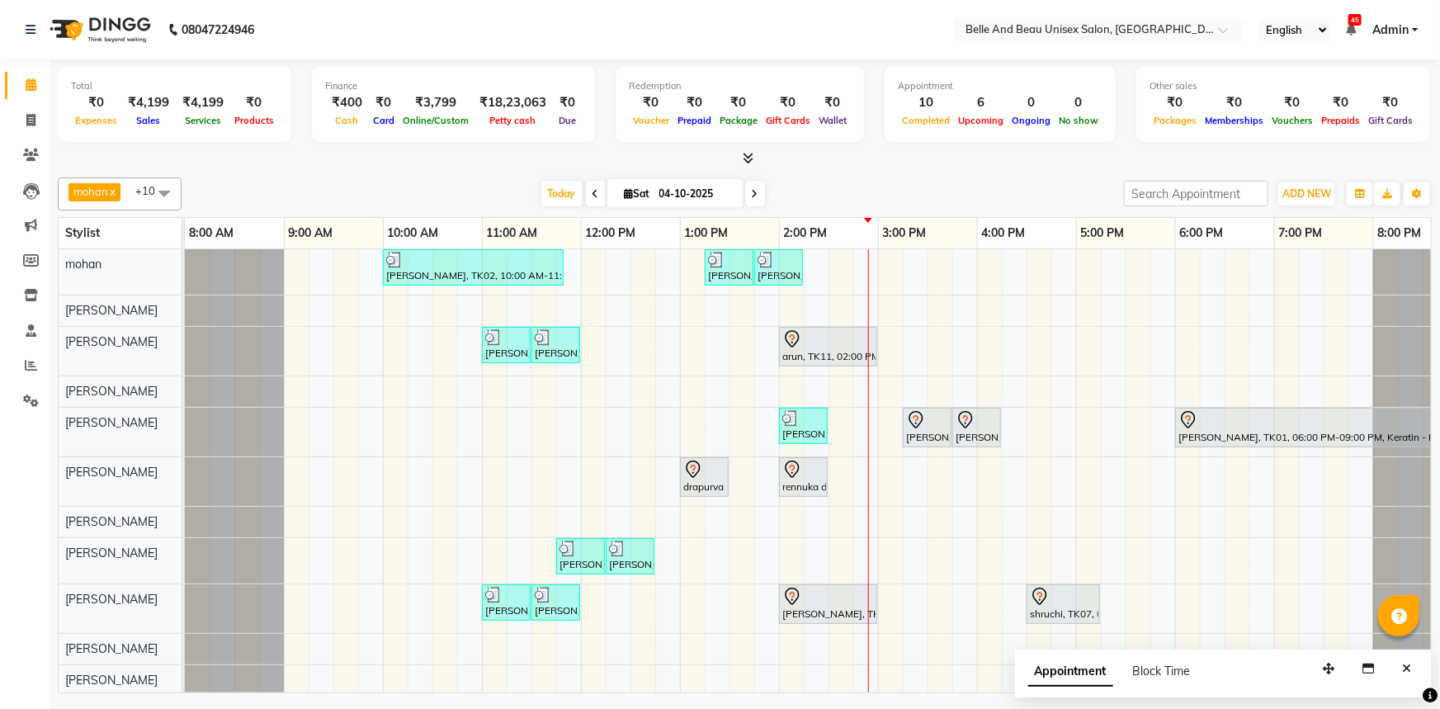
click at [918, 336] on div "PRAVEEN LOKHENDE, TK02, 10:00 AM-11:50 AM, offer 999,Hair Colour - Global30 - G…" at bounding box center [828, 472] width 1287 height 446
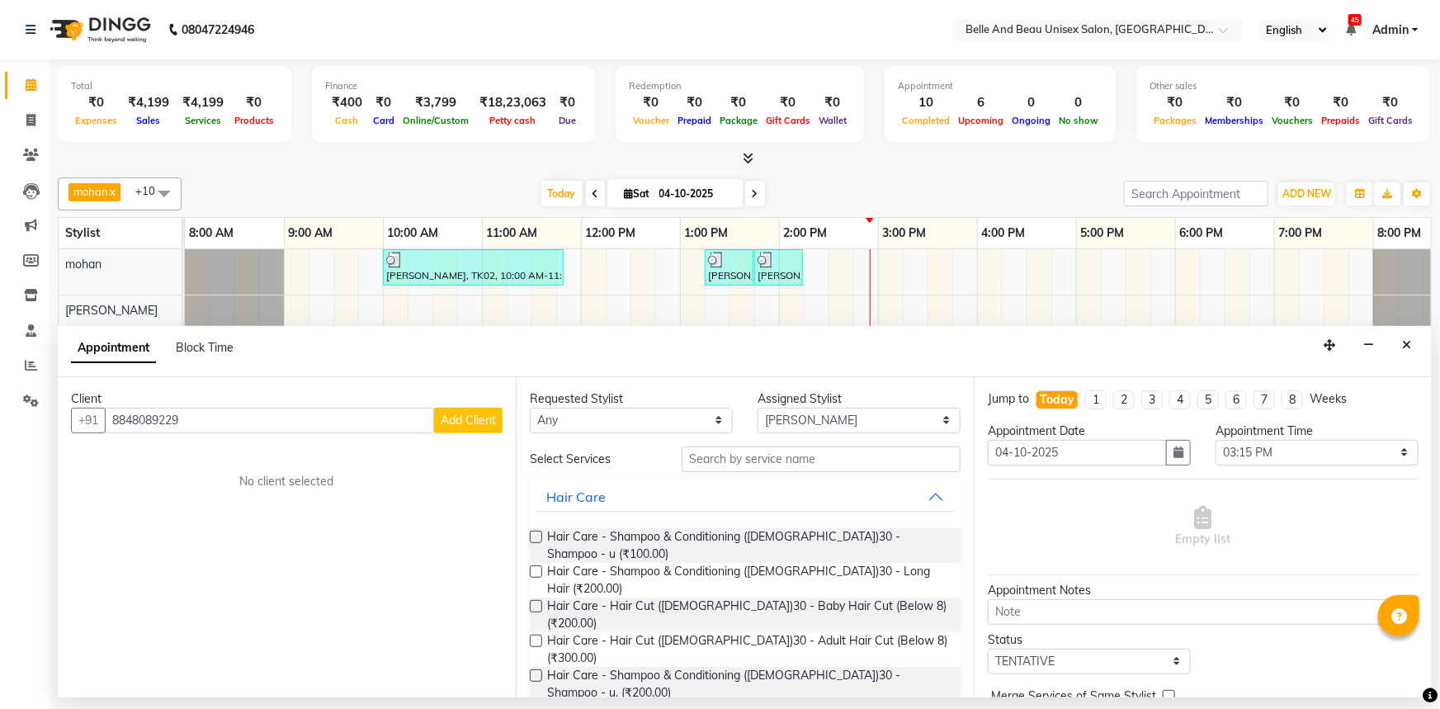
click at [461, 429] on button "Add Client" at bounding box center [468, 421] width 68 height 26
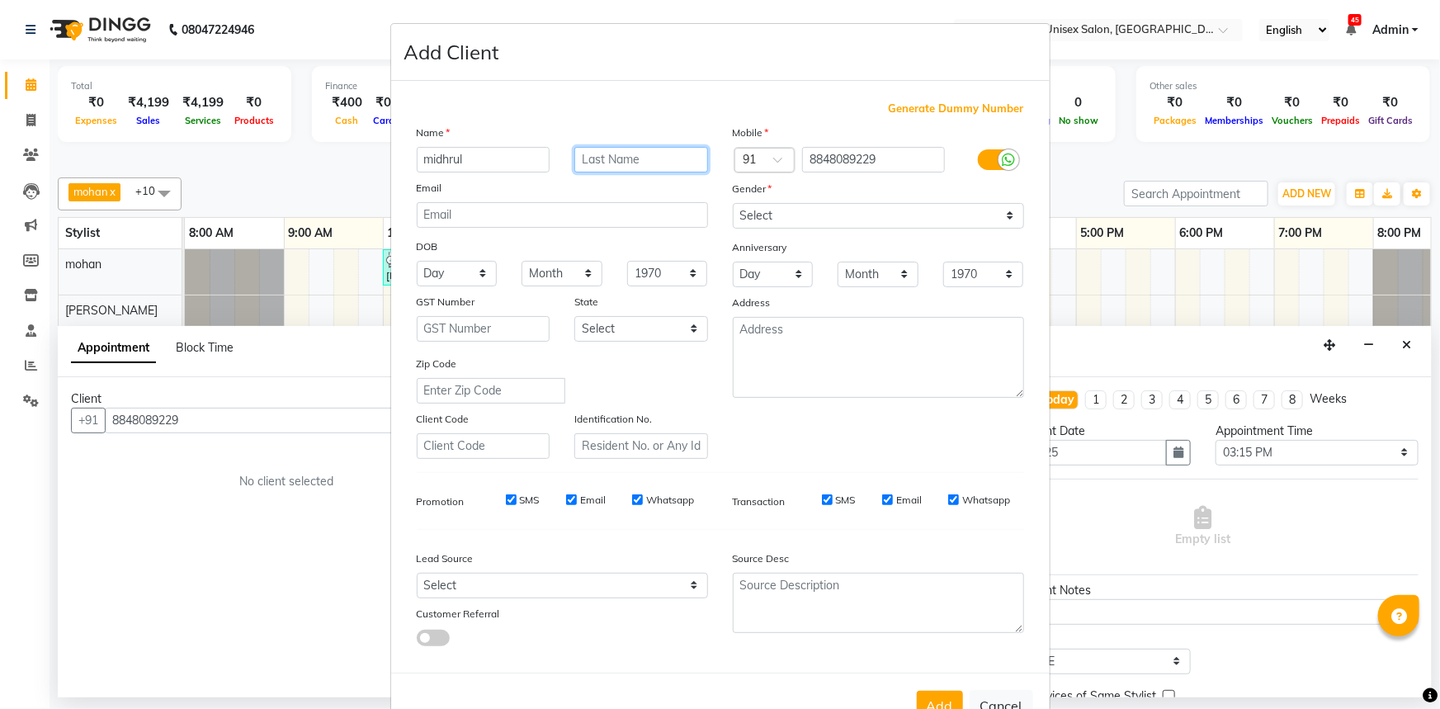
click at [612, 157] on input "text" at bounding box center [641, 160] width 134 height 26
click at [826, 218] on select "Select Male Female Other Prefer Not To Say" at bounding box center [878, 216] width 291 height 26
click at [733, 203] on select "Select Male Female Other Prefer Not To Say" at bounding box center [878, 216] width 291 height 26
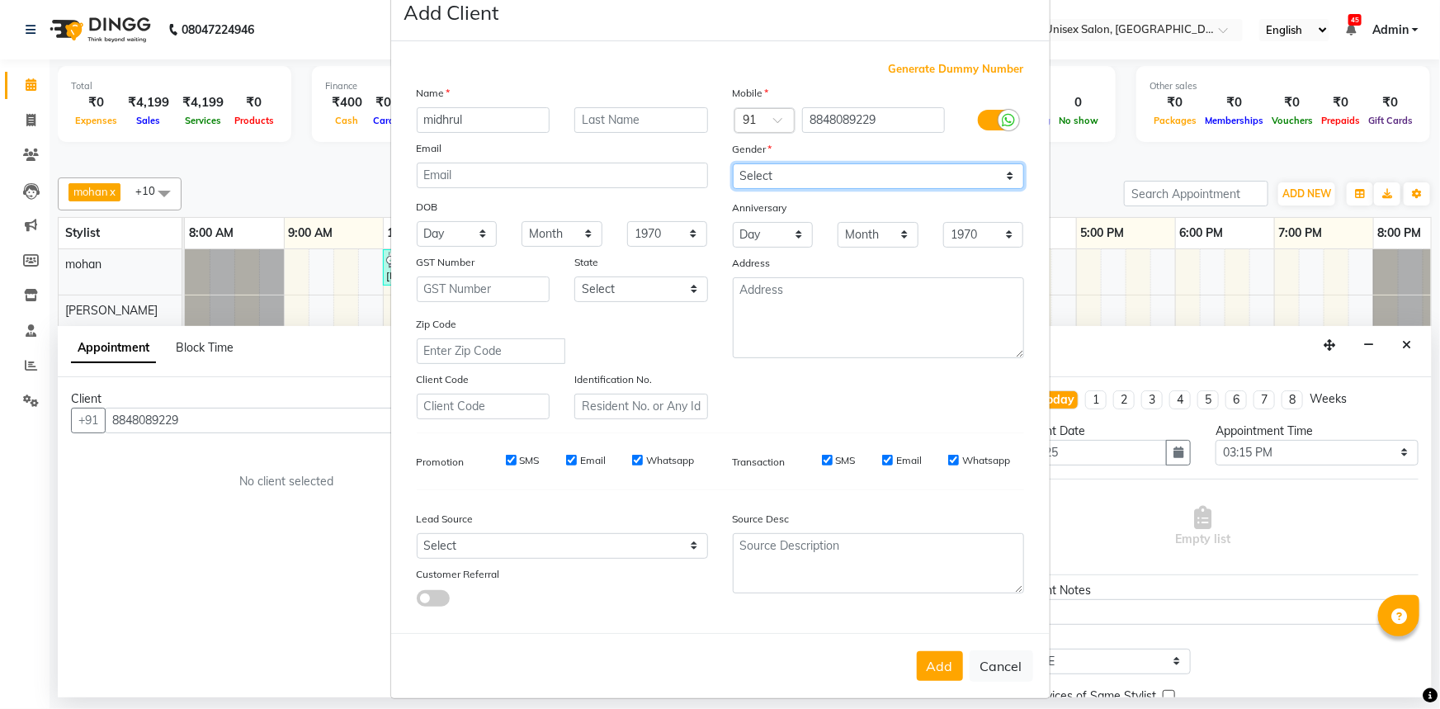
scroll to position [58, 0]
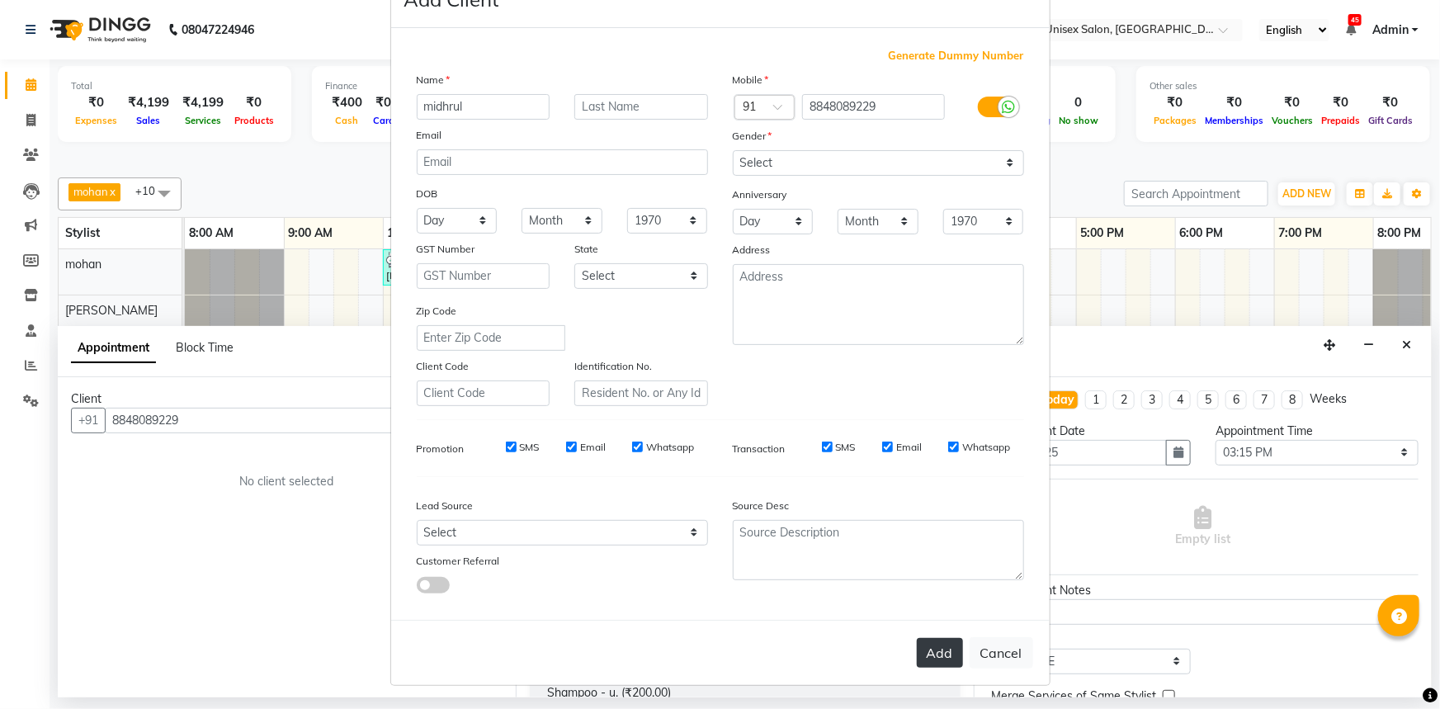
click at [944, 660] on button "Add" at bounding box center [940, 653] width 46 height 30
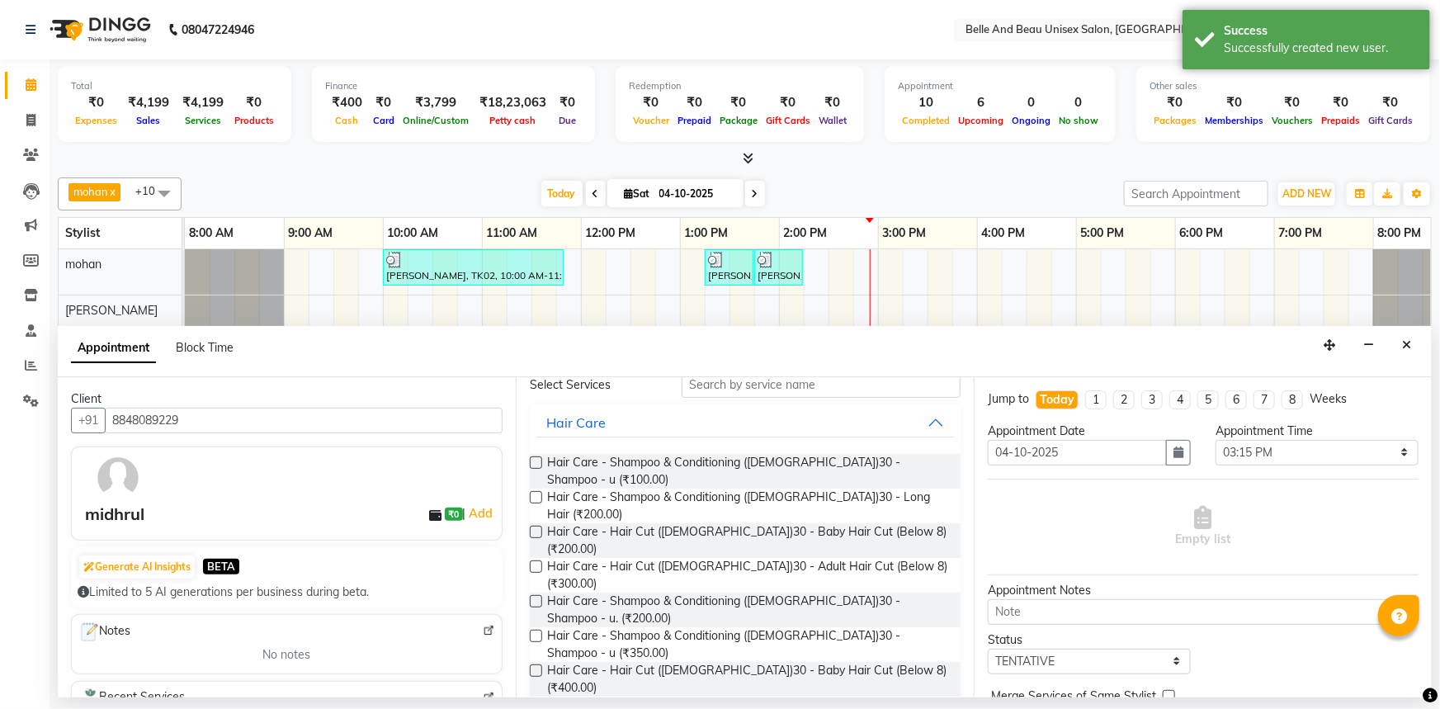
scroll to position [0, 0]
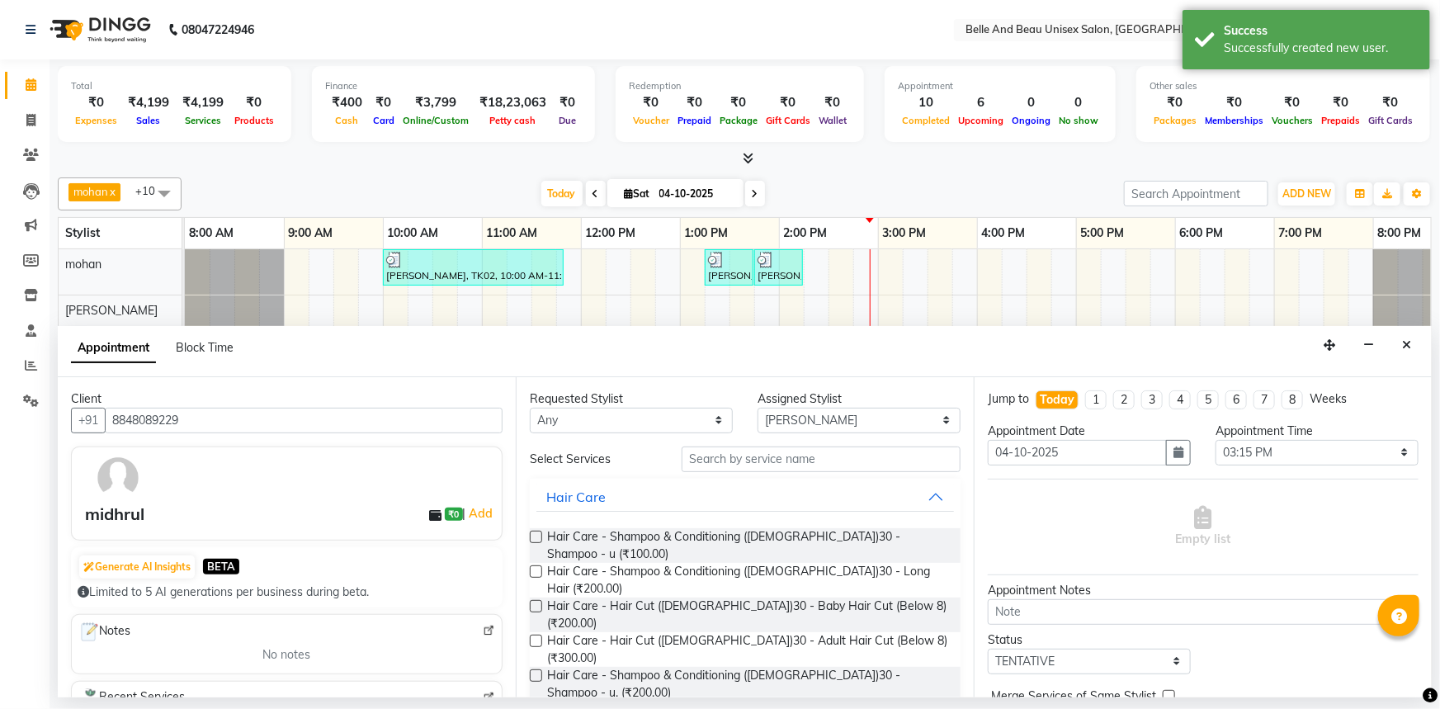
click at [533, 635] on label at bounding box center [536, 641] width 12 height 12
click at [533, 637] on input "checkbox" at bounding box center [535, 642] width 11 height 11
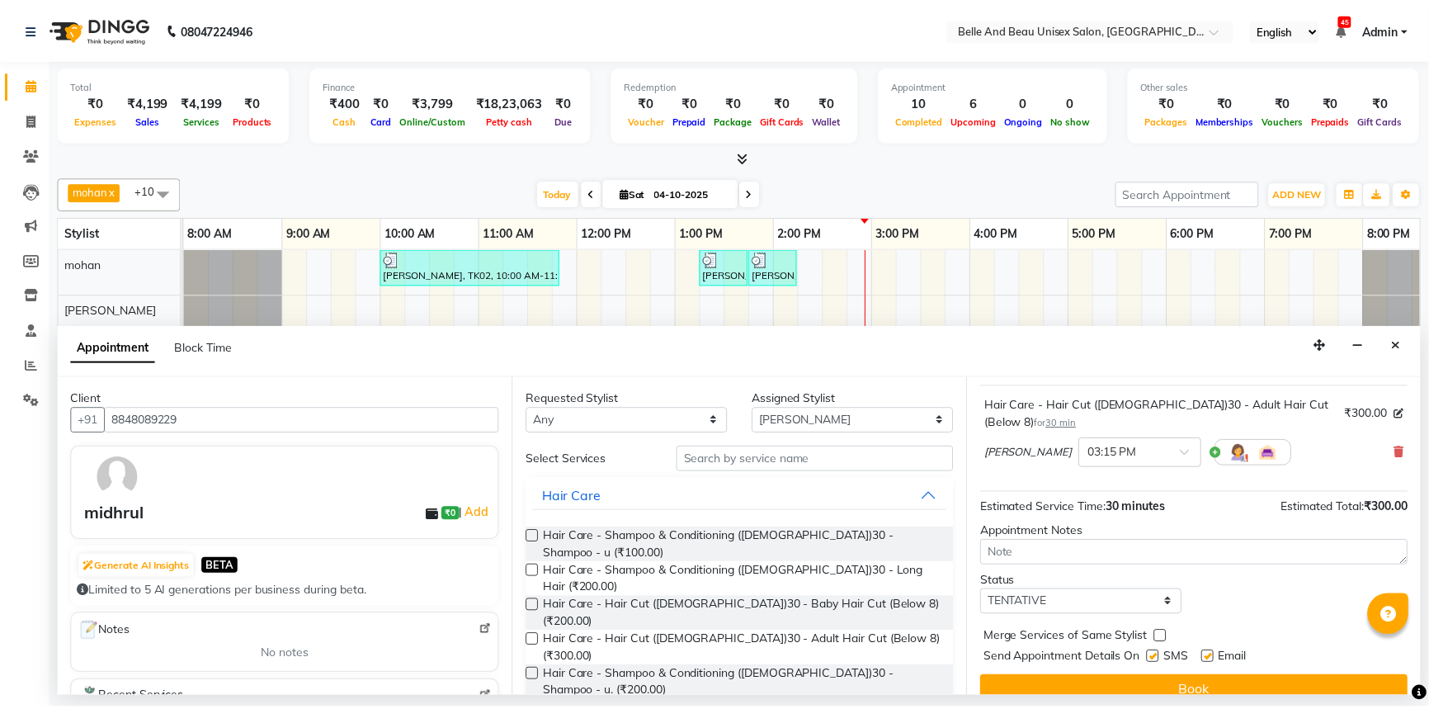
scroll to position [97, 0]
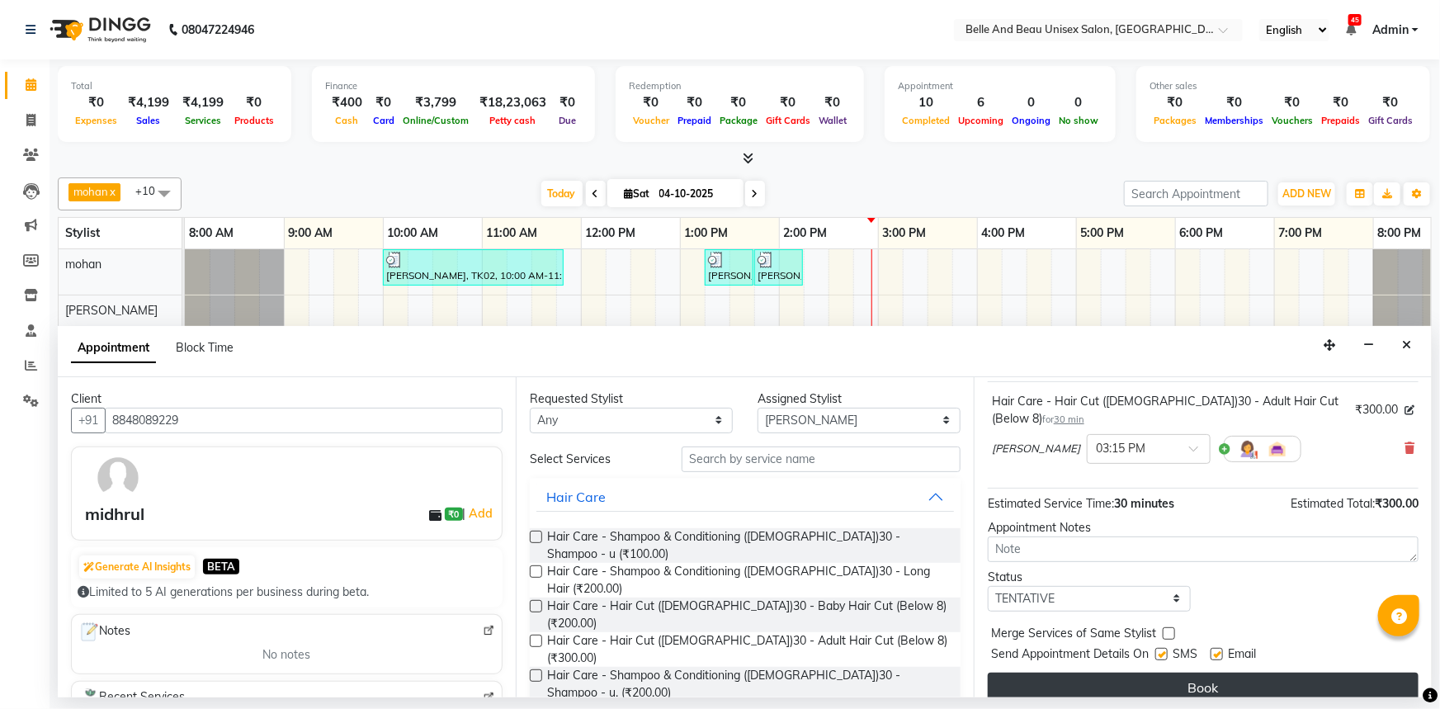
click at [1133, 673] on button "Book" at bounding box center [1203, 688] width 431 height 30
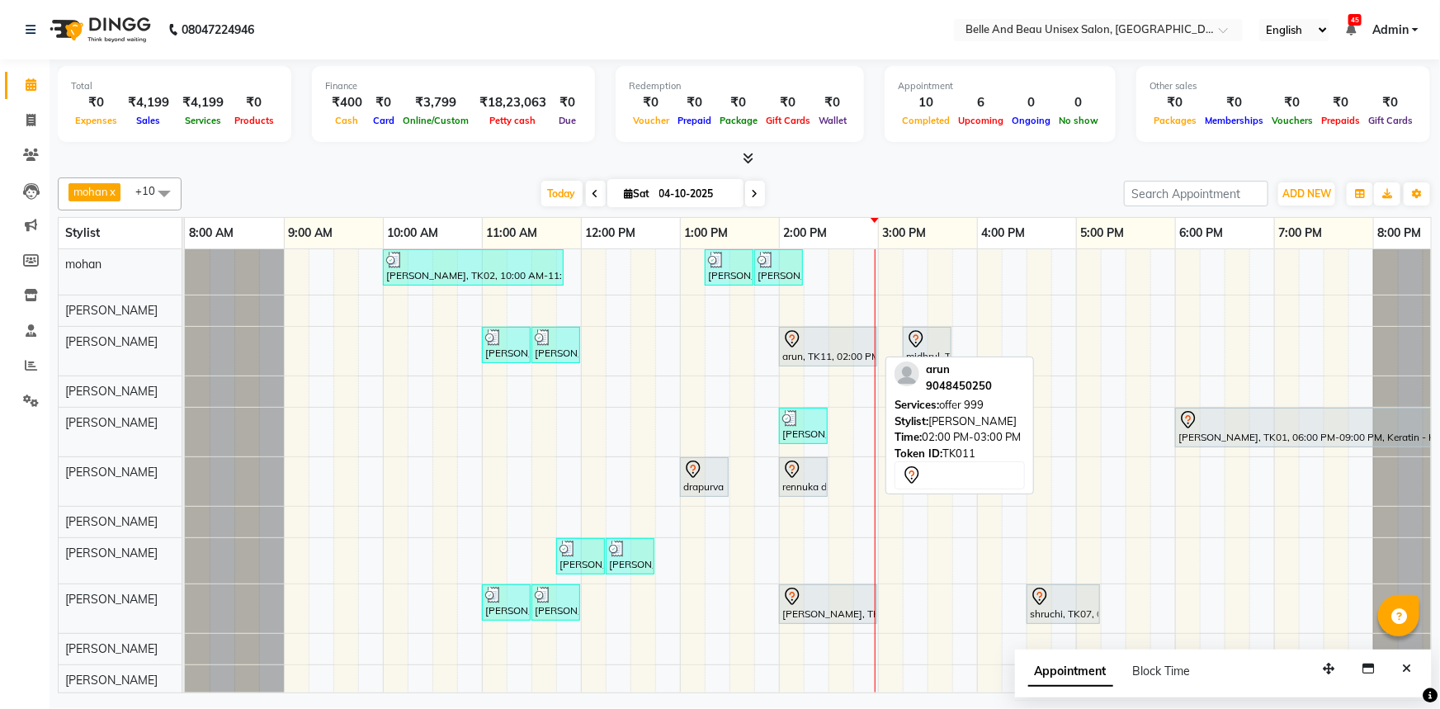
click at [821, 356] on div "arun, TK11, 02:00 PM-03:00 PM, offer 999" at bounding box center [828, 346] width 95 height 35
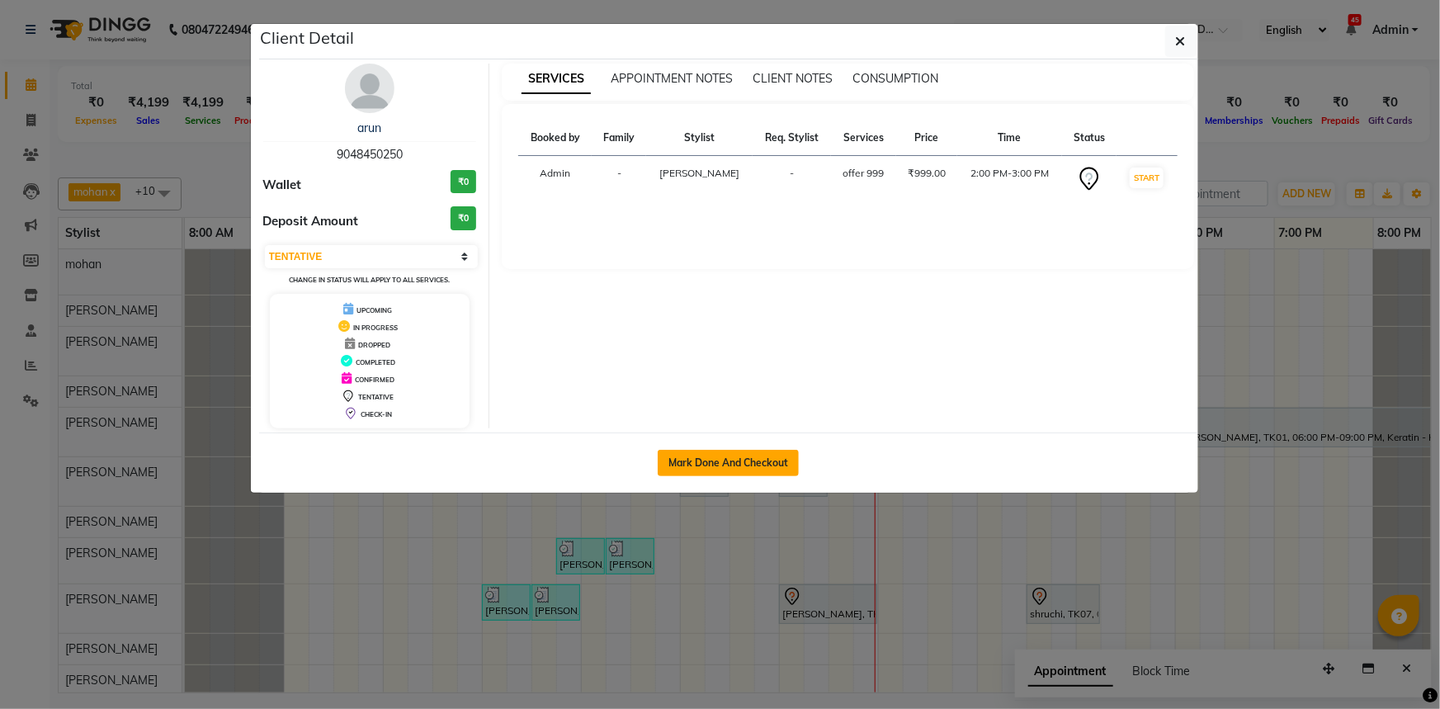
click at [736, 466] on button "Mark Done And Checkout" at bounding box center [728, 463] width 141 height 26
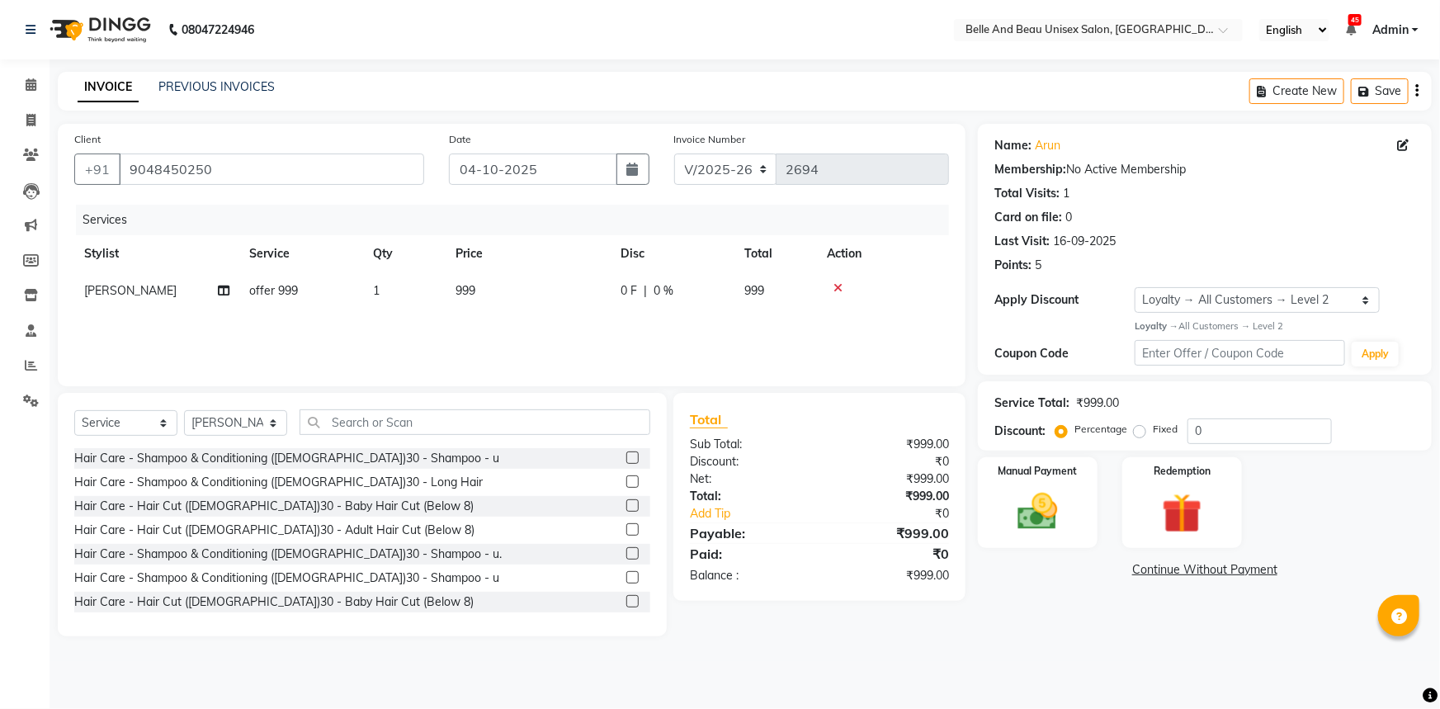
click at [839, 281] on td at bounding box center [883, 290] width 132 height 37
click at [838, 292] on icon at bounding box center [837, 288] width 9 height 12
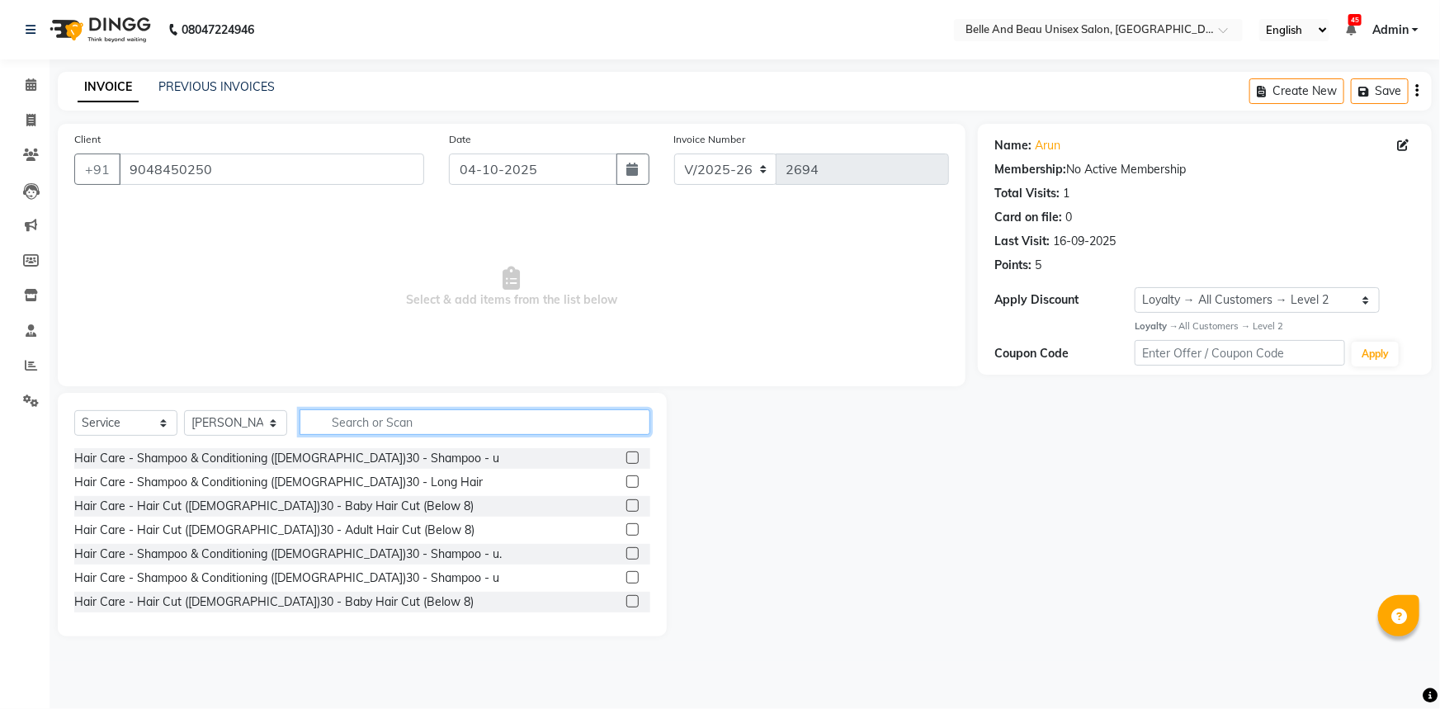
click at [378, 428] on input "text" at bounding box center [475, 422] width 351 height 26
click at [626, 530] on label at bounding box center [632, 529] width 12 height 12
click at [626, 530] on input "checkbox" at bounding box center [631, 530] width 11 height 11
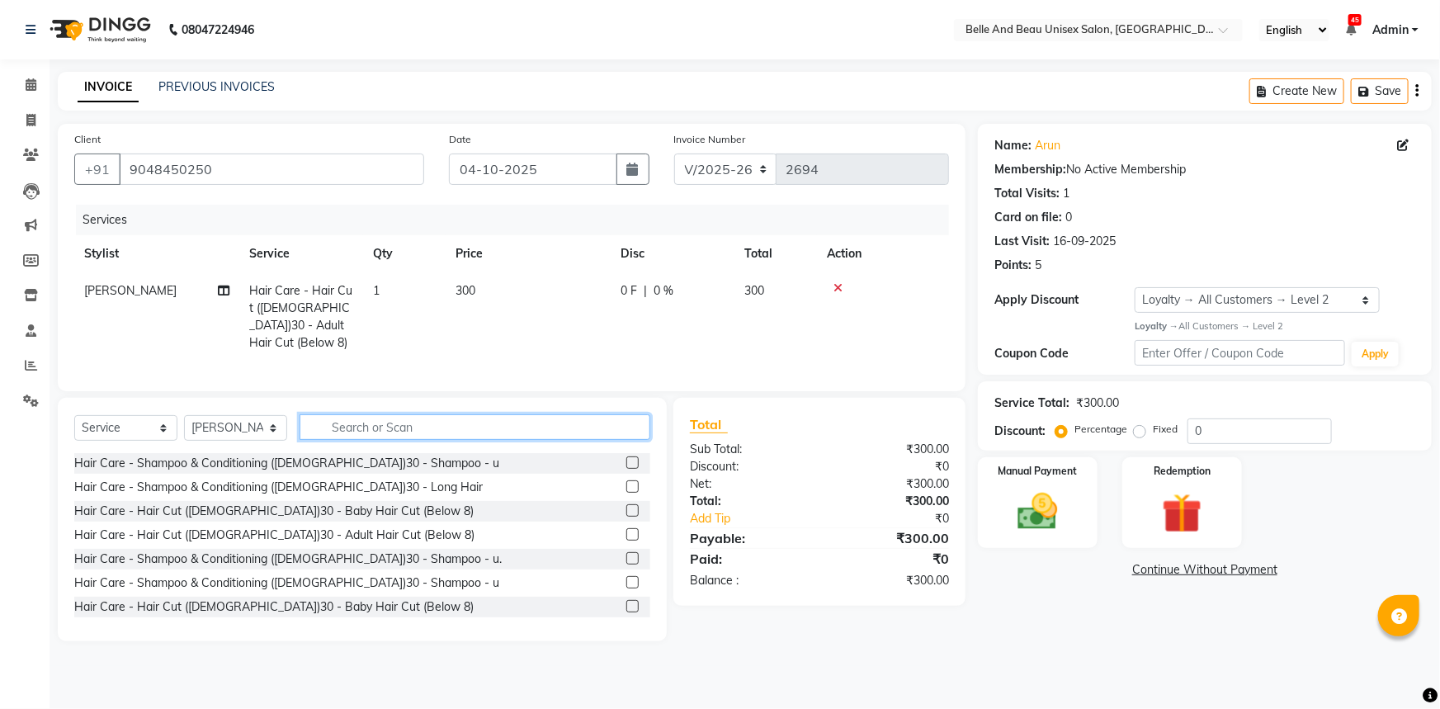
click at [330, 423] on input "text" at bounding box center [475, 427] width 351 height 26
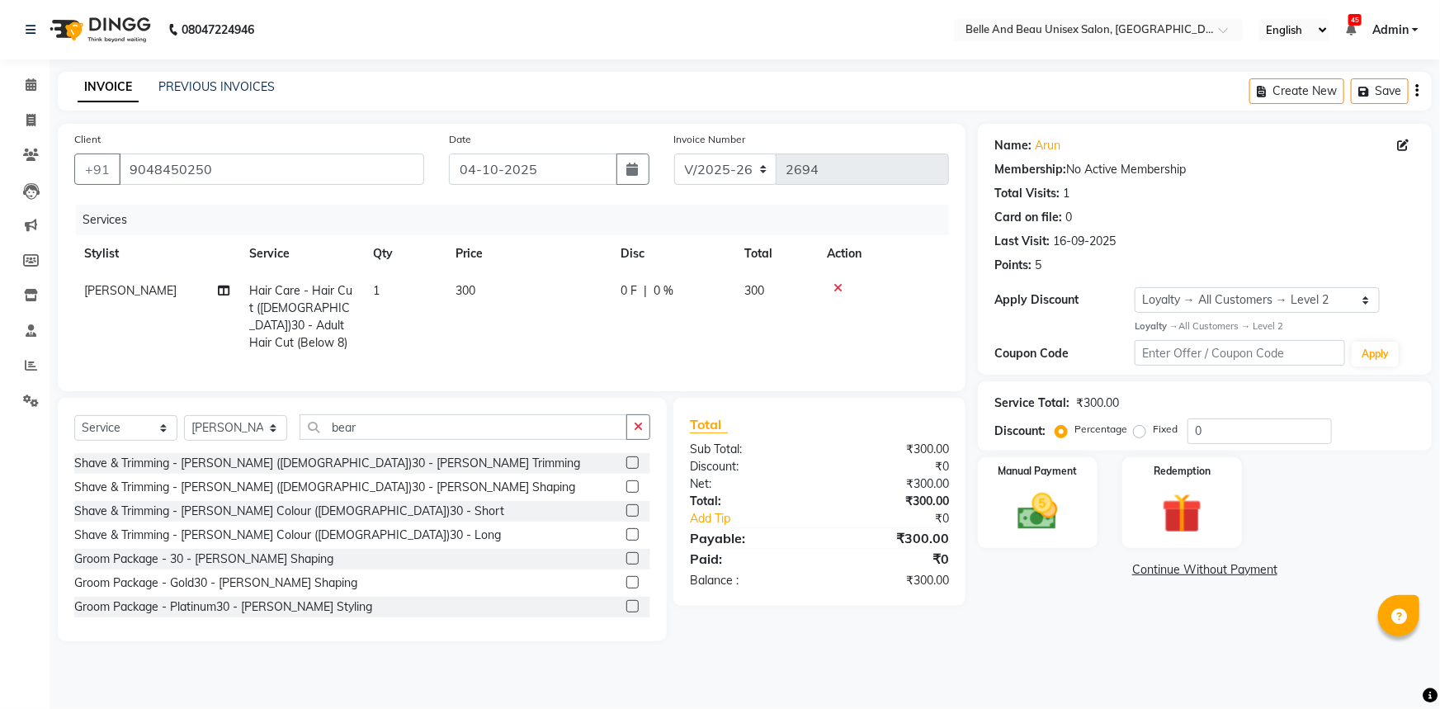
click at [626, 482] on label at bounding box center [632, 486] width 12 height 12
click at [626, 482] on input "checkbox" at bounding box center [631, 487] width 11 height 11
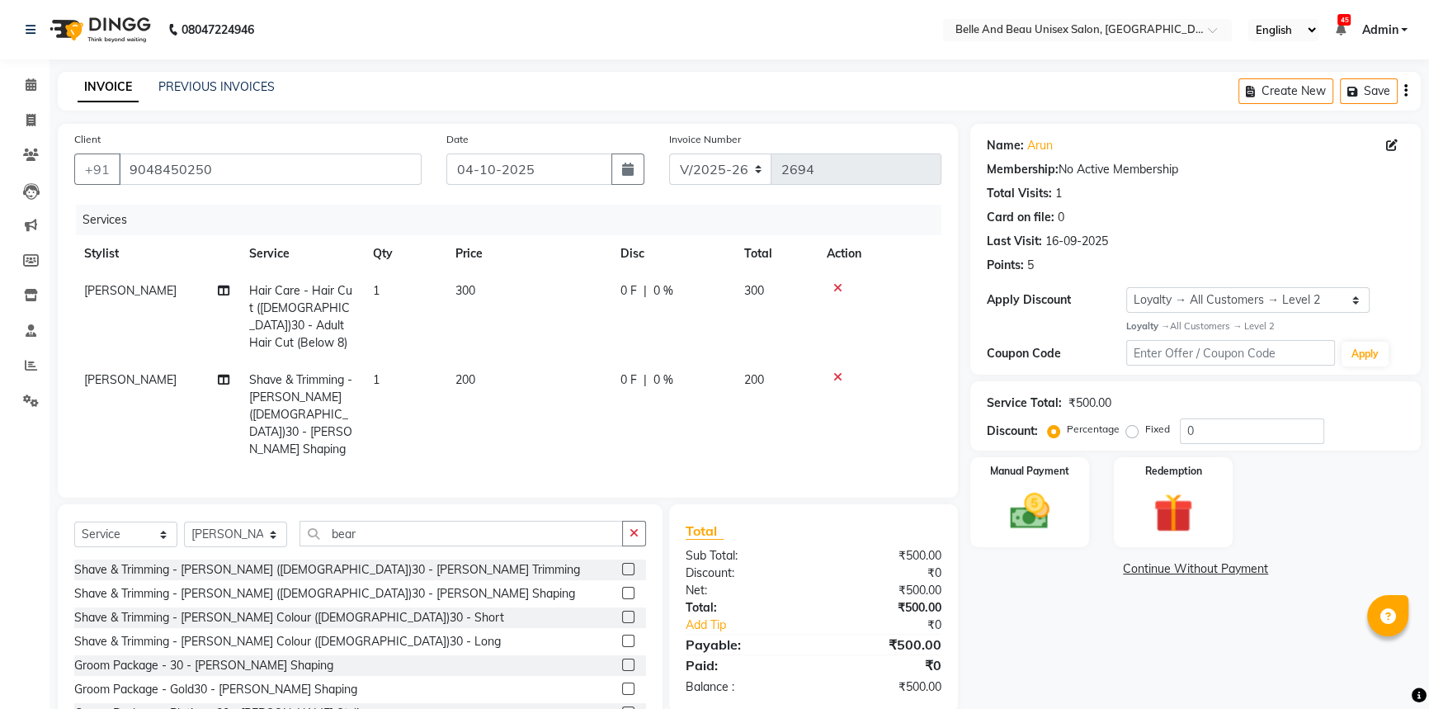
click at [771, 289] on td "300" at bounding box center [775, 316] width 83 height 89
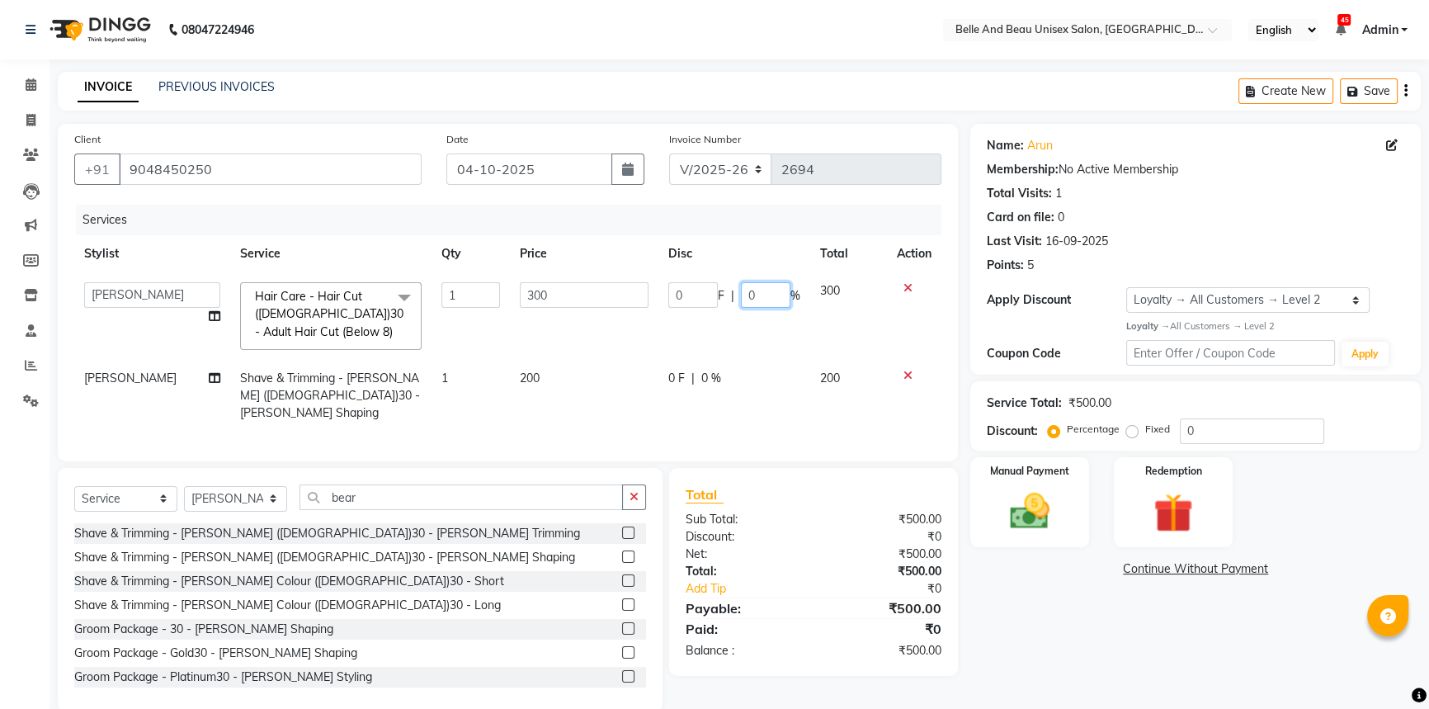
click at [771, 289] on input "0" at bounding box center [766, 295] width 50 height 26
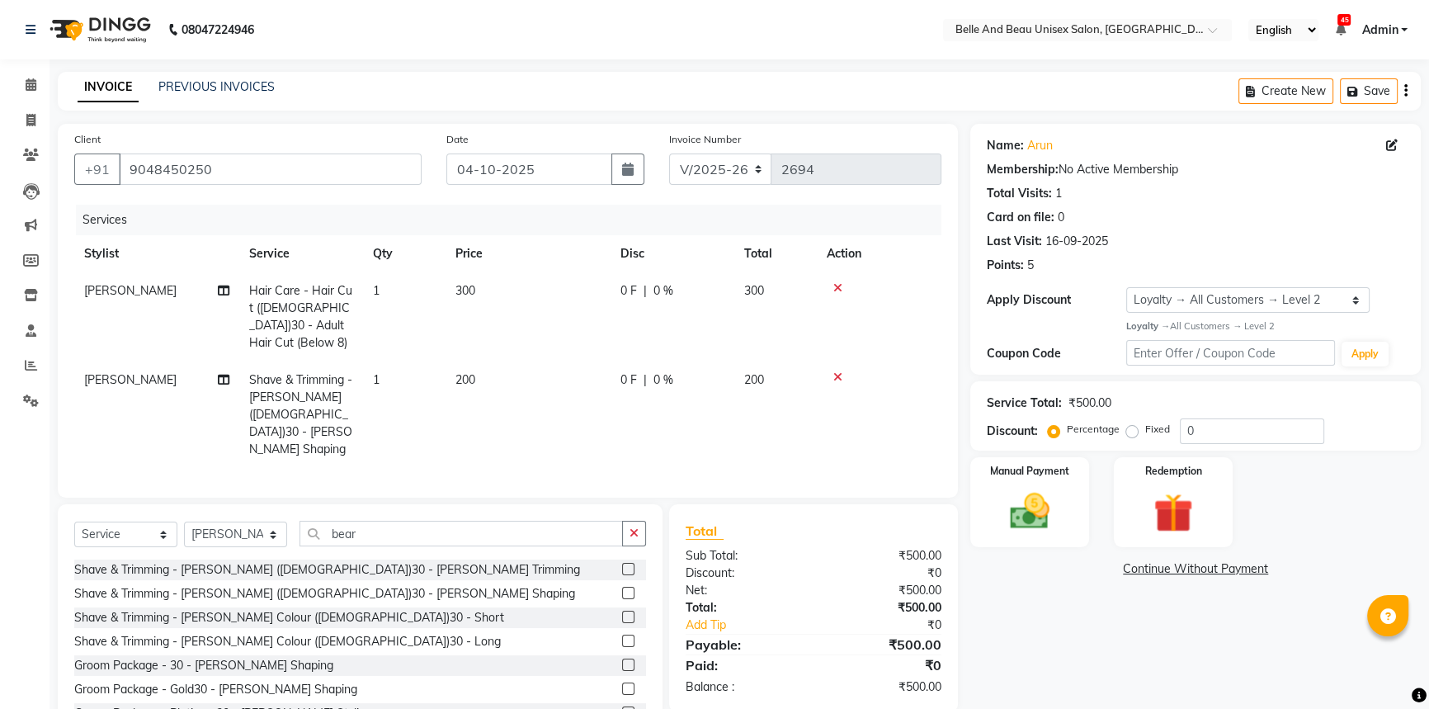
click at [470, 287] on span "300" at bounding box center [466, 290] width 20 height 15
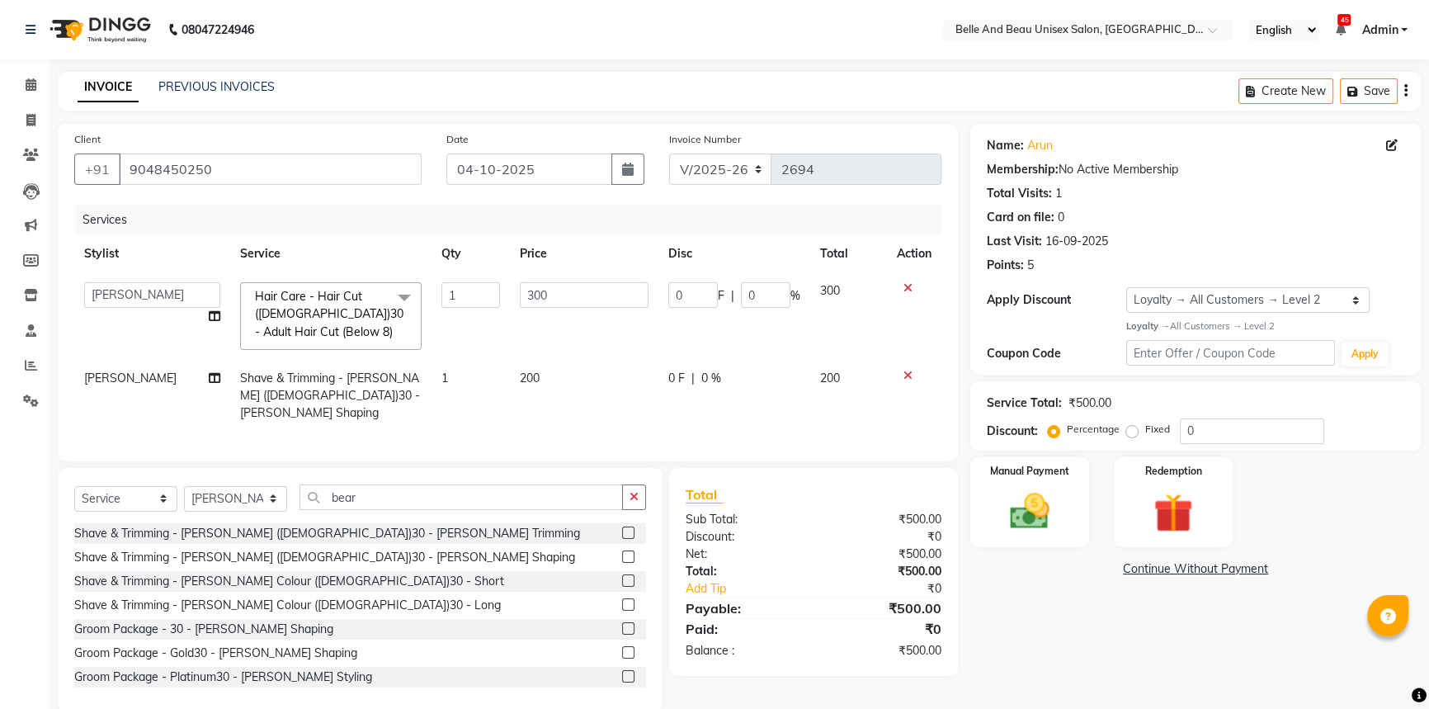
click at [470, 287] on input "1" at bounding box center [470, 295] width 59 height 26
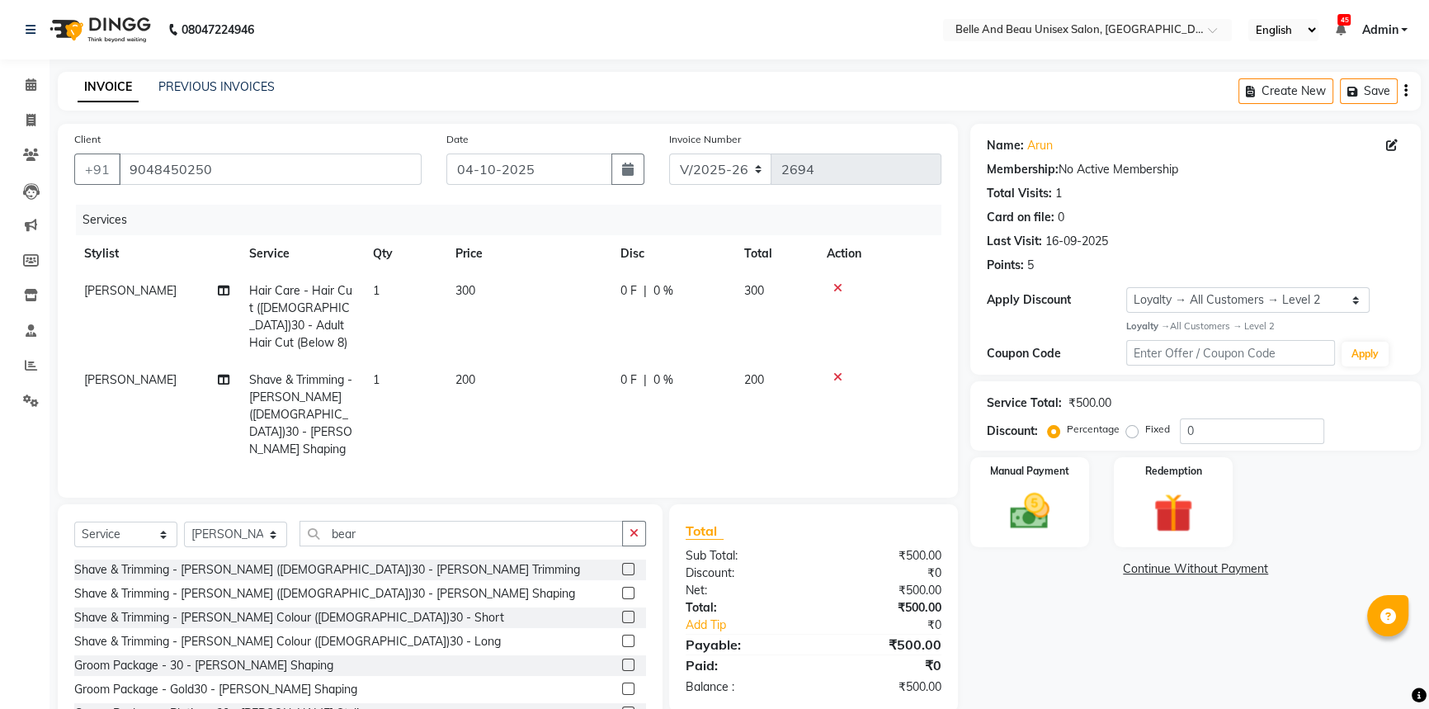
click at [517, 293] on td "300" at bounding box center [528, 316] width 165 height 89
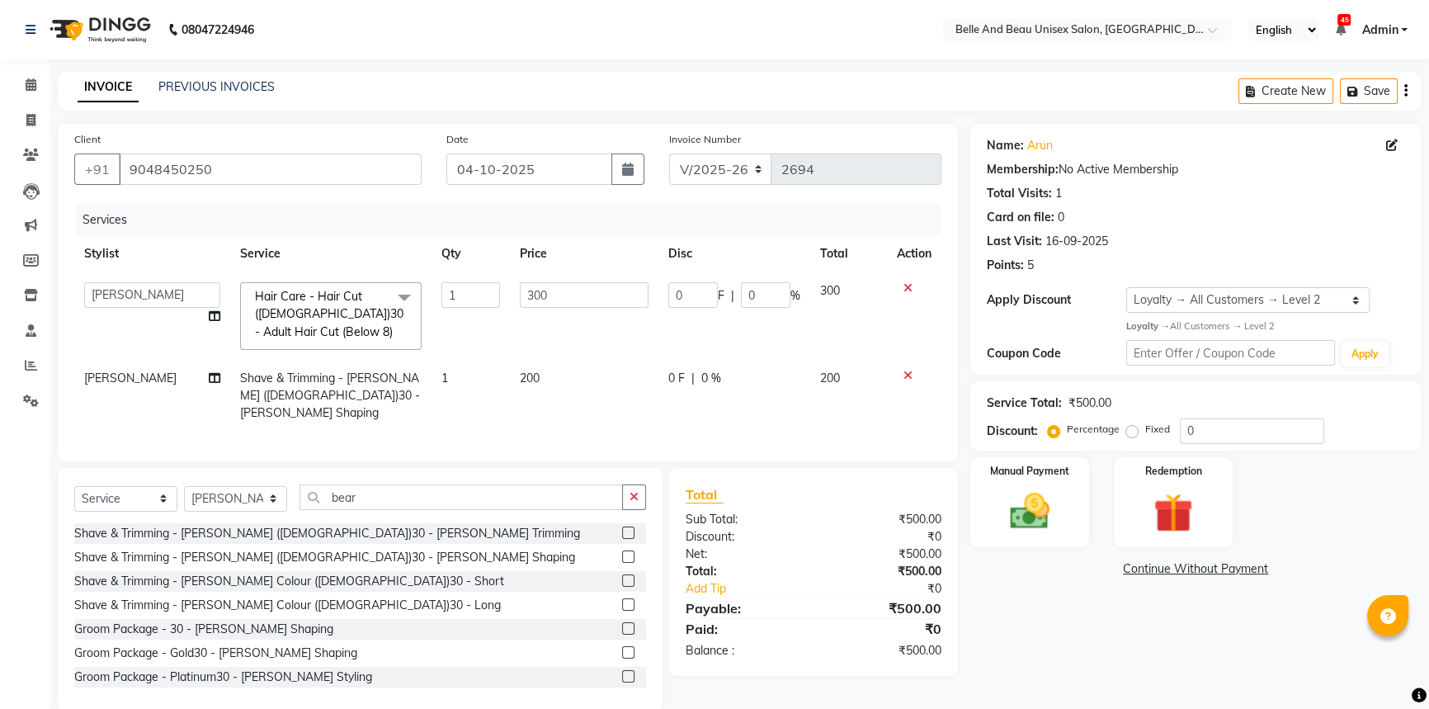
click at [520, 293] on input "300" at bounding box center [584, 295] width 129 height 26
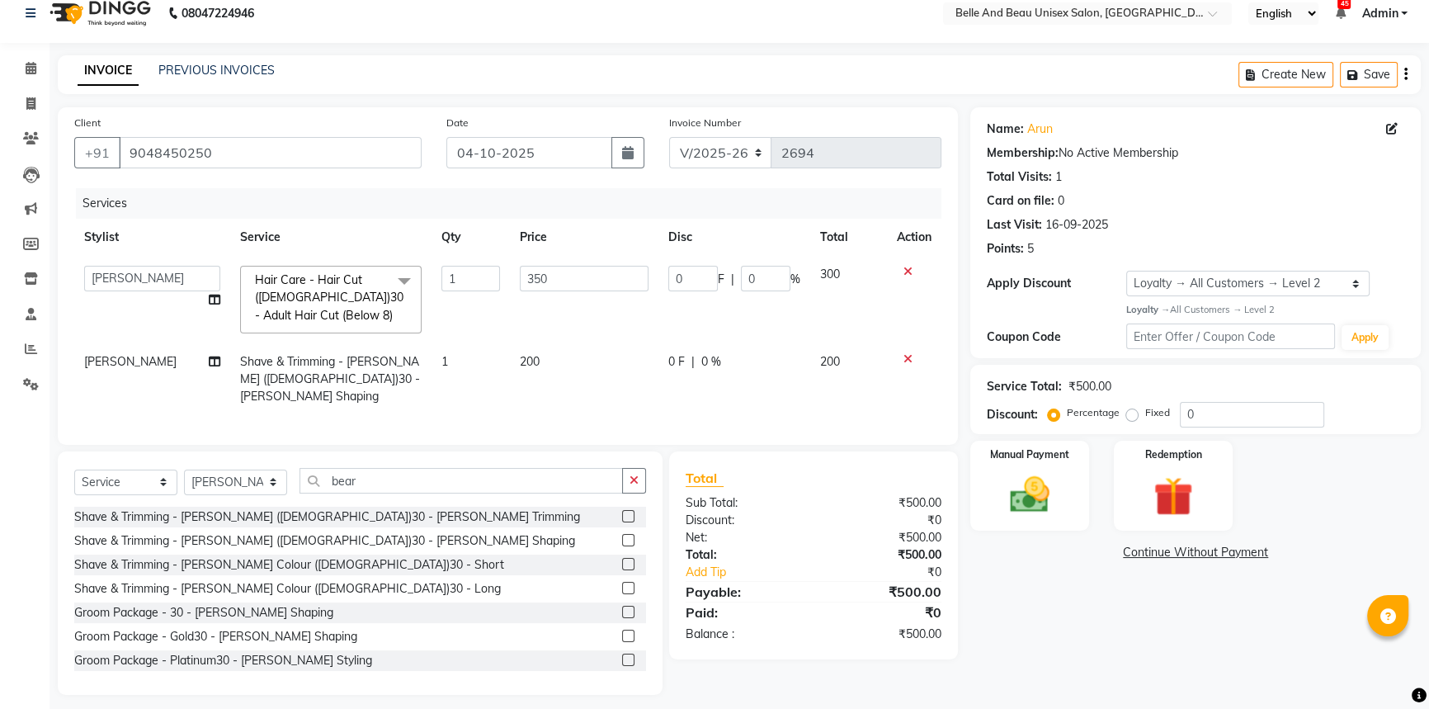
scroll to position [21, 0]
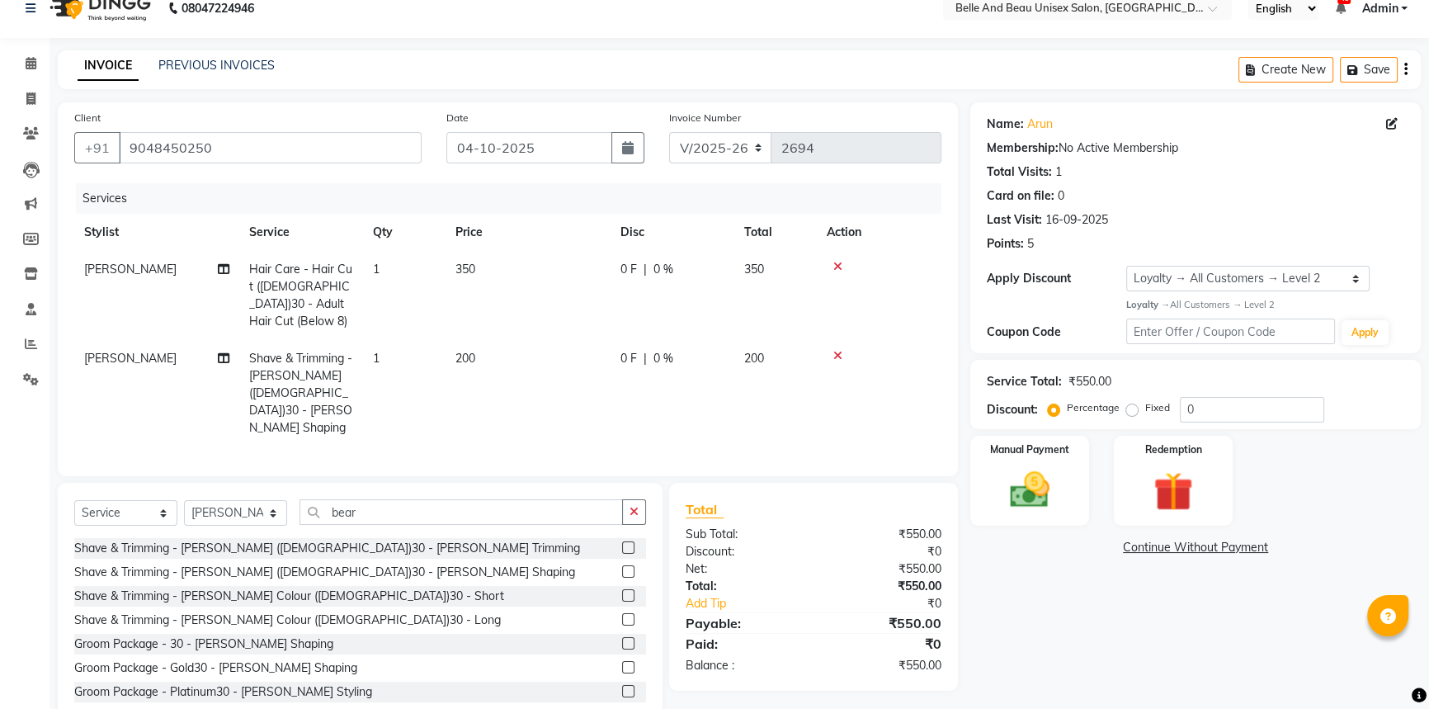
click at [772, 395] on div "Services Stylist Service Qty Price Disc Total Action varsha Hair Care - Hair Cu…" at bounding box center [507, 321] width 867 height 276
click at [1050, 493] on img at bounding box center [1030, 489] width 67 height 47
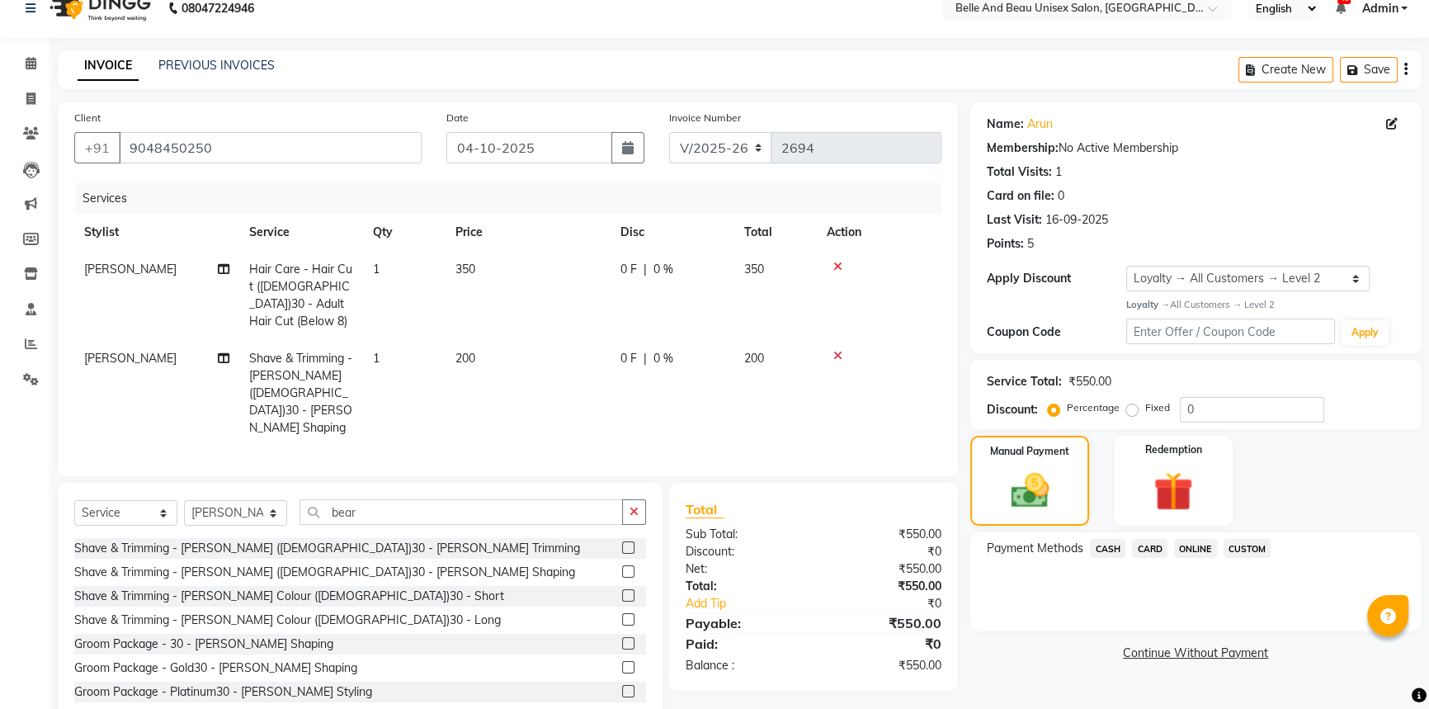
click at [1197, 549] on span "ONLINE" at bounding box center [1195, 548] width 43 height 19
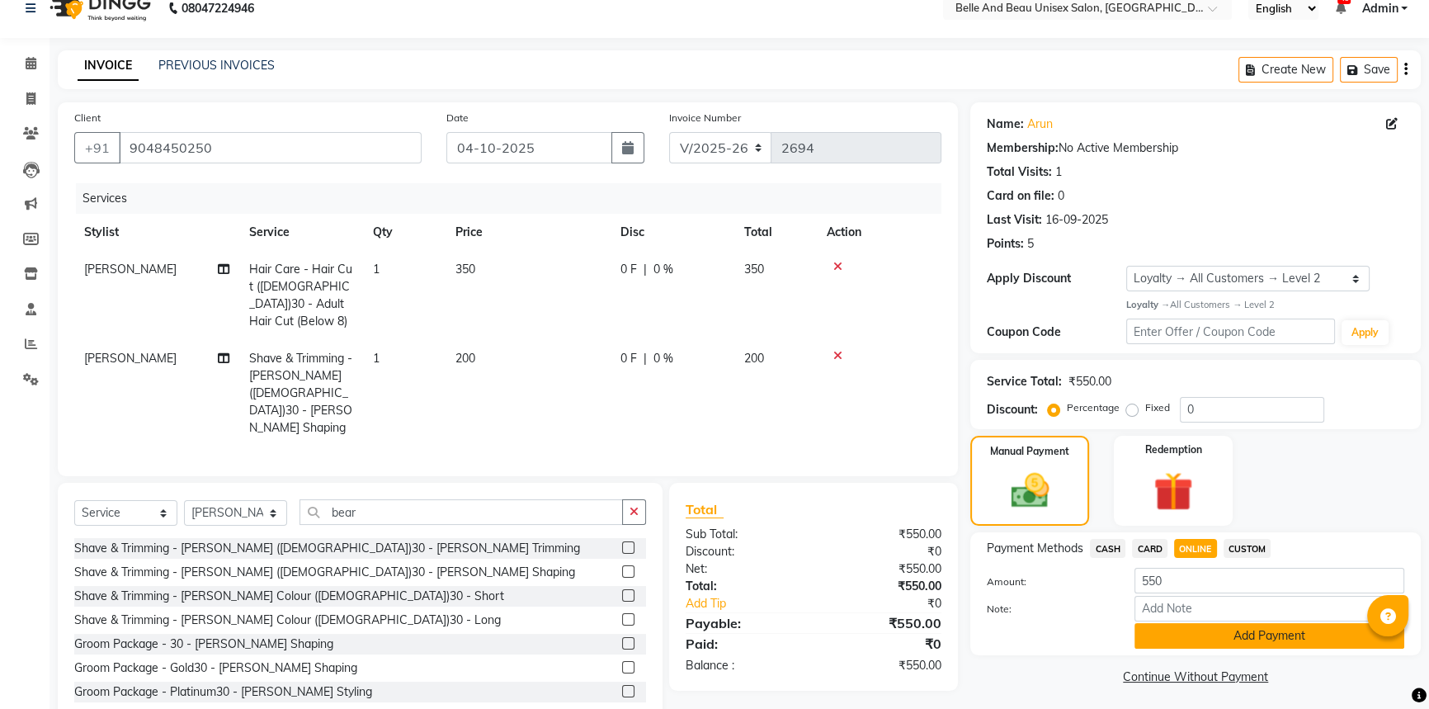
click at [1227, 636] on button "Add Payment" at bounding box center [1270, 636] width 270 height 26
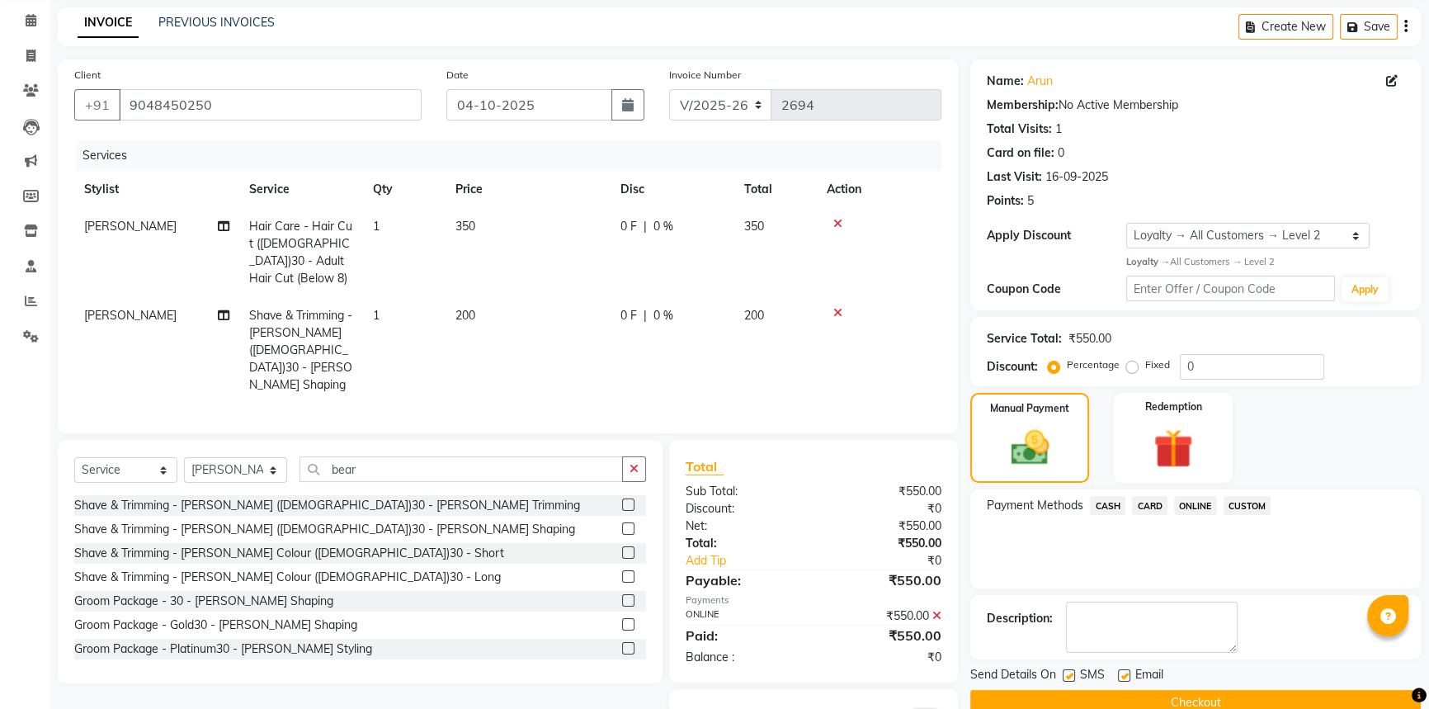
scroll to position [104, 0]
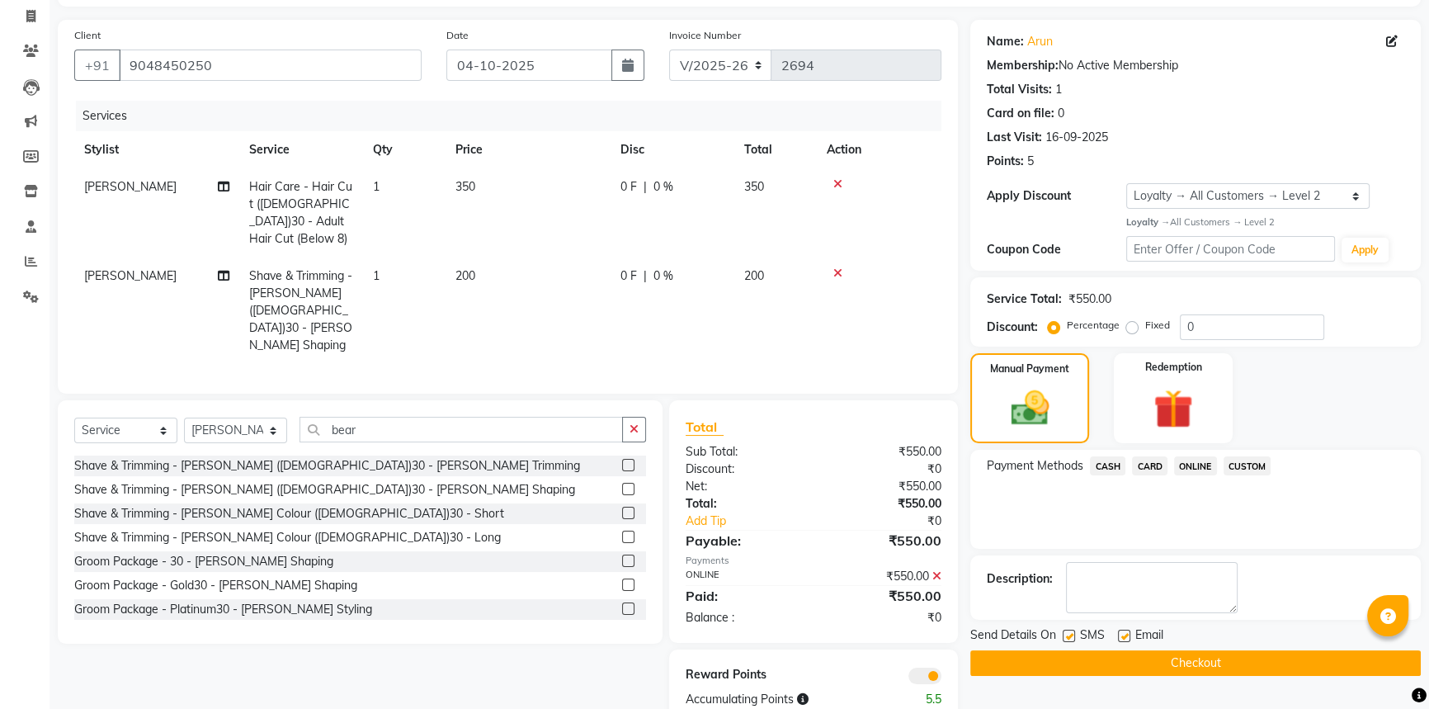
click at [1184, 669] on button "Checkout" at bounding box center [1195, 663] width 451 height 26
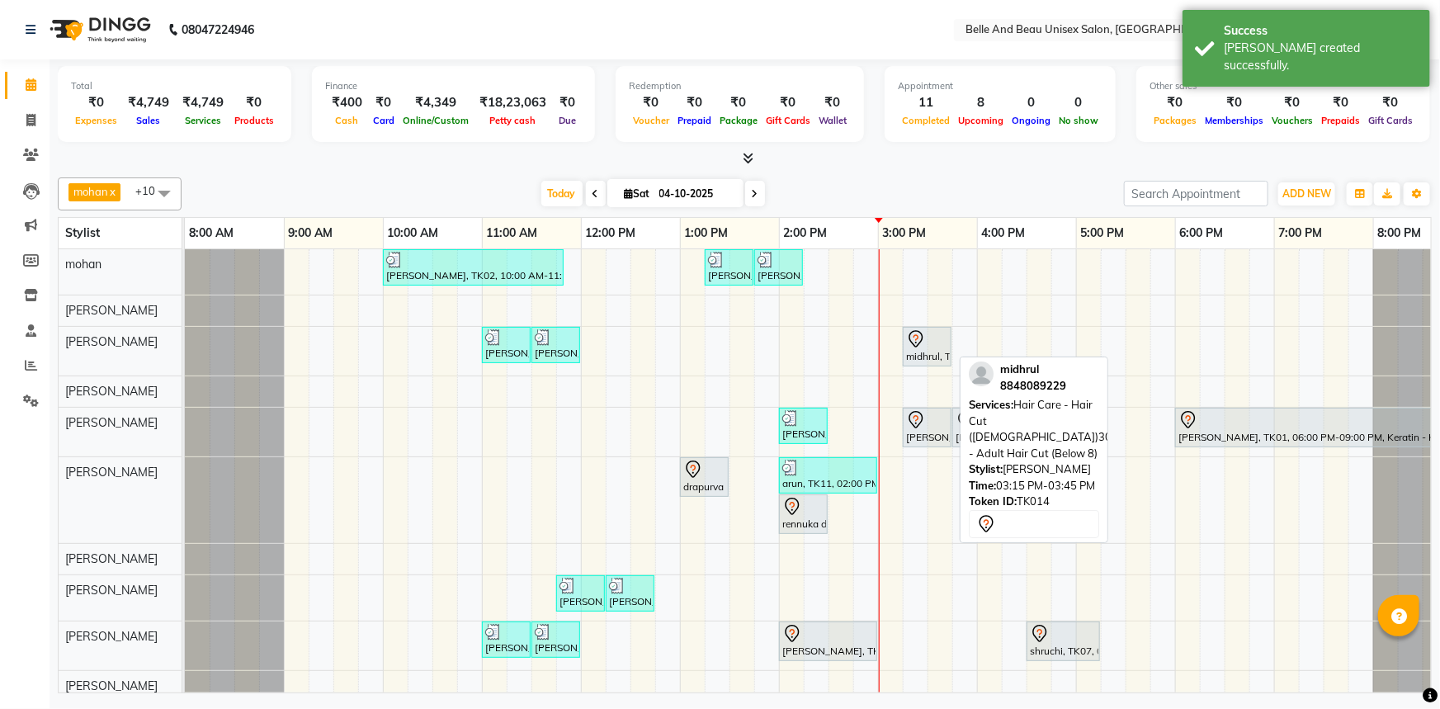
click at [917, 359] on div "midhrul, TK14, 03:15 PM-03:45 PM, Hair Care - Hair Cut ([DEMOGRAPHIC_DATA])30 -…" at bounding box center [926, 346] width 45 height 35
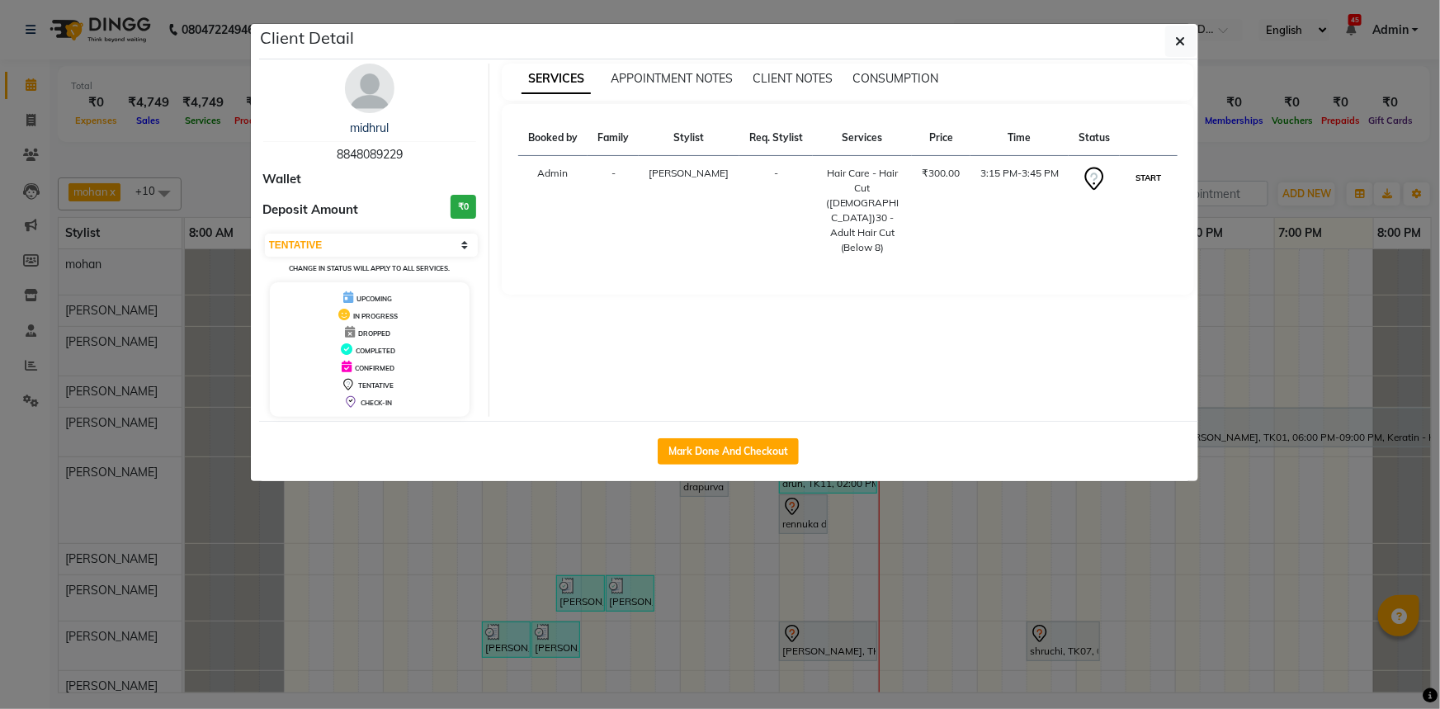
click at [1154, 180] on button "START" at bounding box center [1148, 178] width 34 height 21
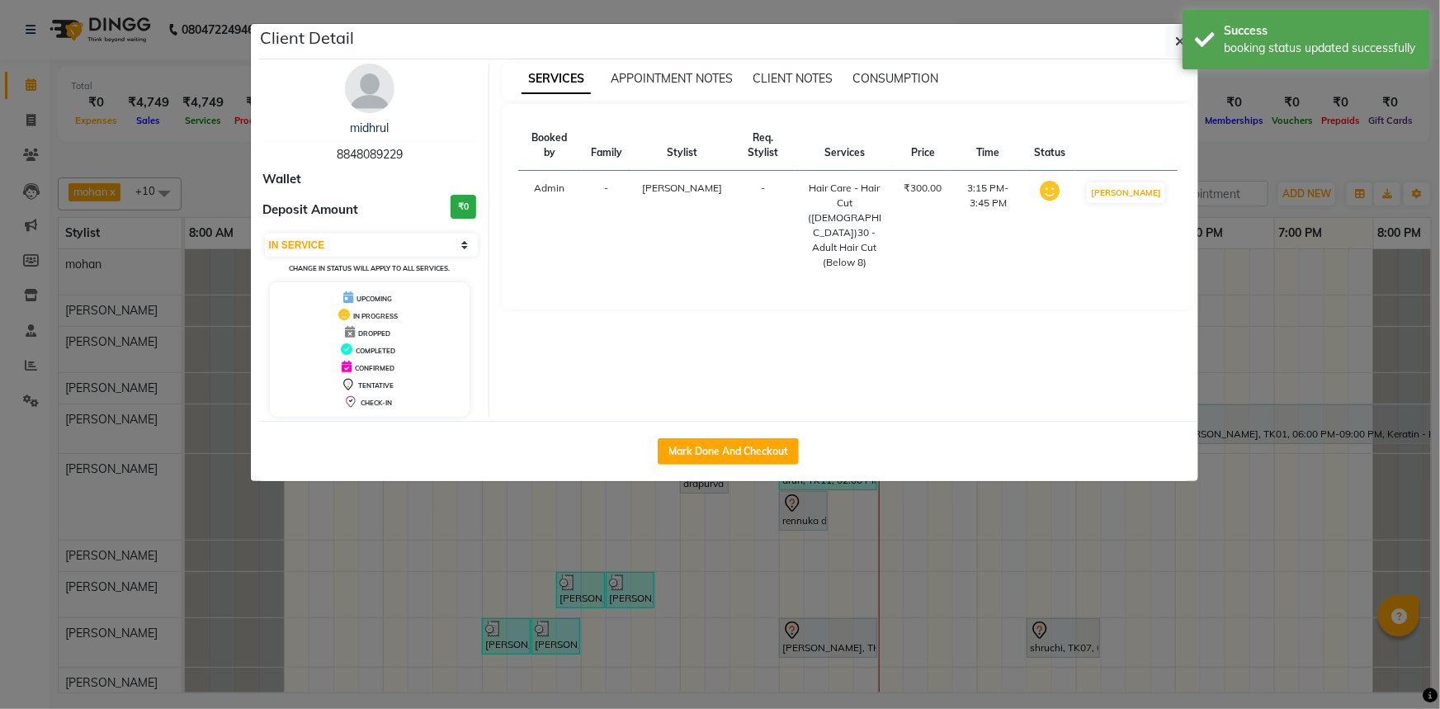
click at [918, 541] on ngb-modal-window "Client Detail midhrul 8848089229 Wallet Deposit Amount ₹0 Select IN SERVICE CON…" at bounding box center [720, 354] width 1440 height 709
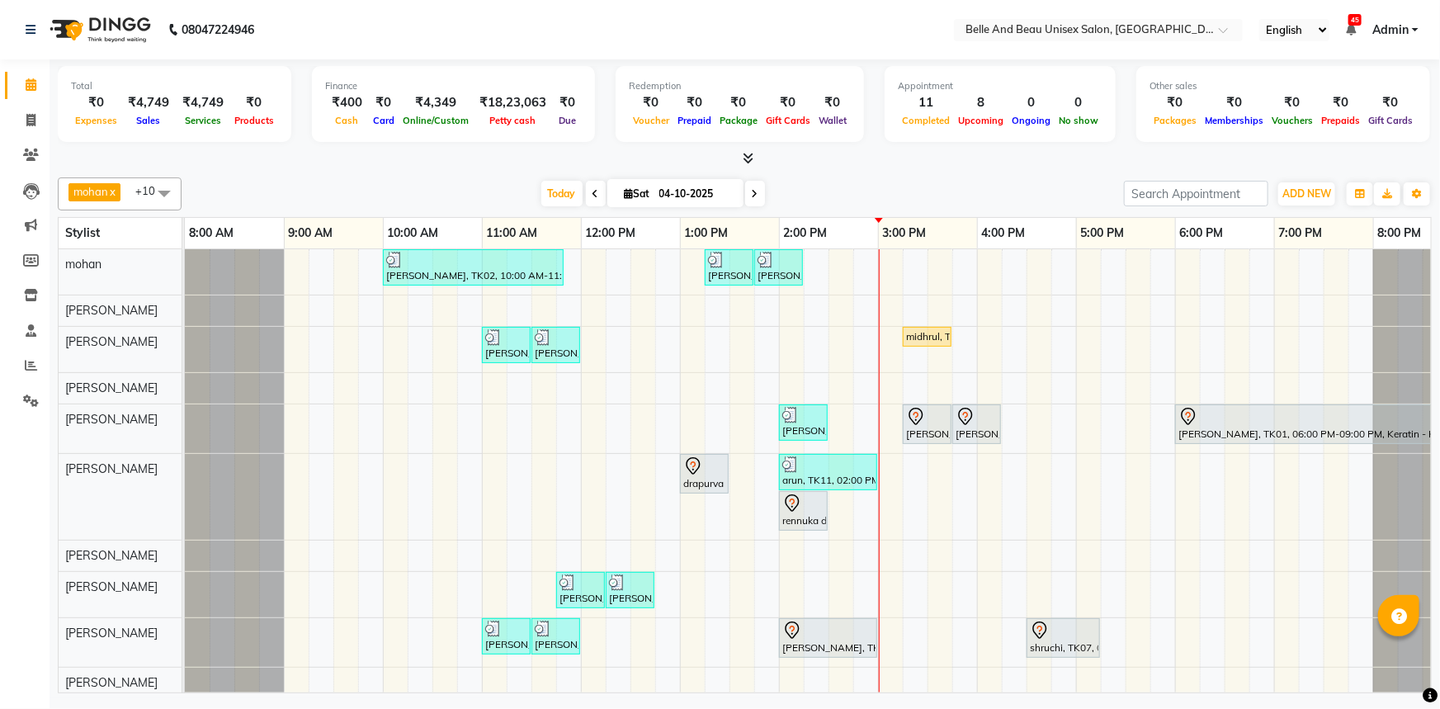
scroll to position [47, 0]
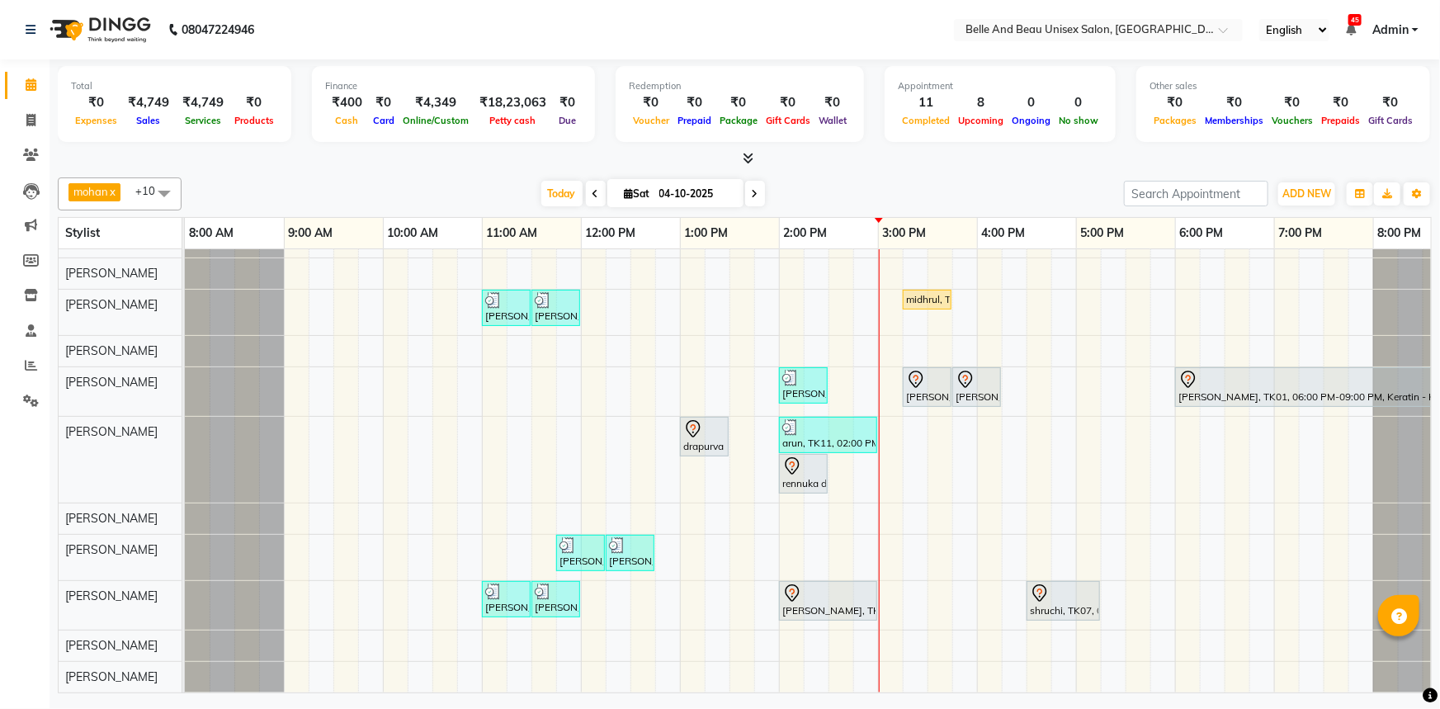
drag, startPoint x: 817, startPoint y: 422, endPoint x: 830, endPoint y: 349, distance: 74.6
click at [830, 349] on div "PRAVEEN LOKHENDE, TK02, 10:00 AM-11:50 AM, offer 999,Hair Colour - Global30 - G…" at bounding box center [828, 452] width 1287 height 480
drag, startPoint x: 838, startPoint y: 431, endPoint x: 850, endPoint y: 393, distance: 39.9
click at [850, 393] on div "PRAVEEN LOKHENDE, TK02, 10:00 AM-11:50 AM, offer 999,Hair Colour - Global30 - G…" at bounding box center [828, 452] width 1287 height 480
drag, startPoint x: 842, startPoint y: 428, endPoint x: 850, endPoint y: 333, distance: 96.1
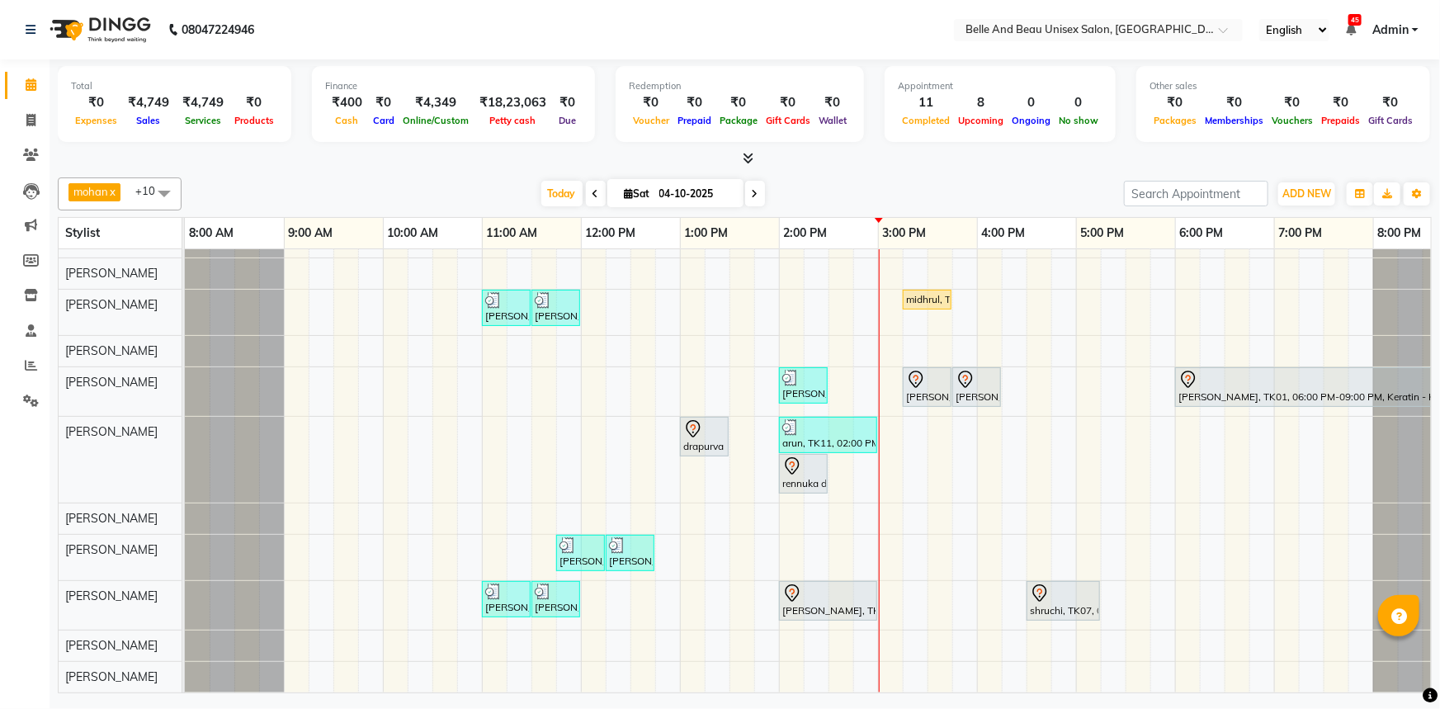
click at [850, 333] on div "PRAVEEN LOKHENDE, TK02, 10:00 AM-11:50 AM, offer 999,Hair Colour - Global30 - G…" at bounding box center [828, 452] width 1287 height 480
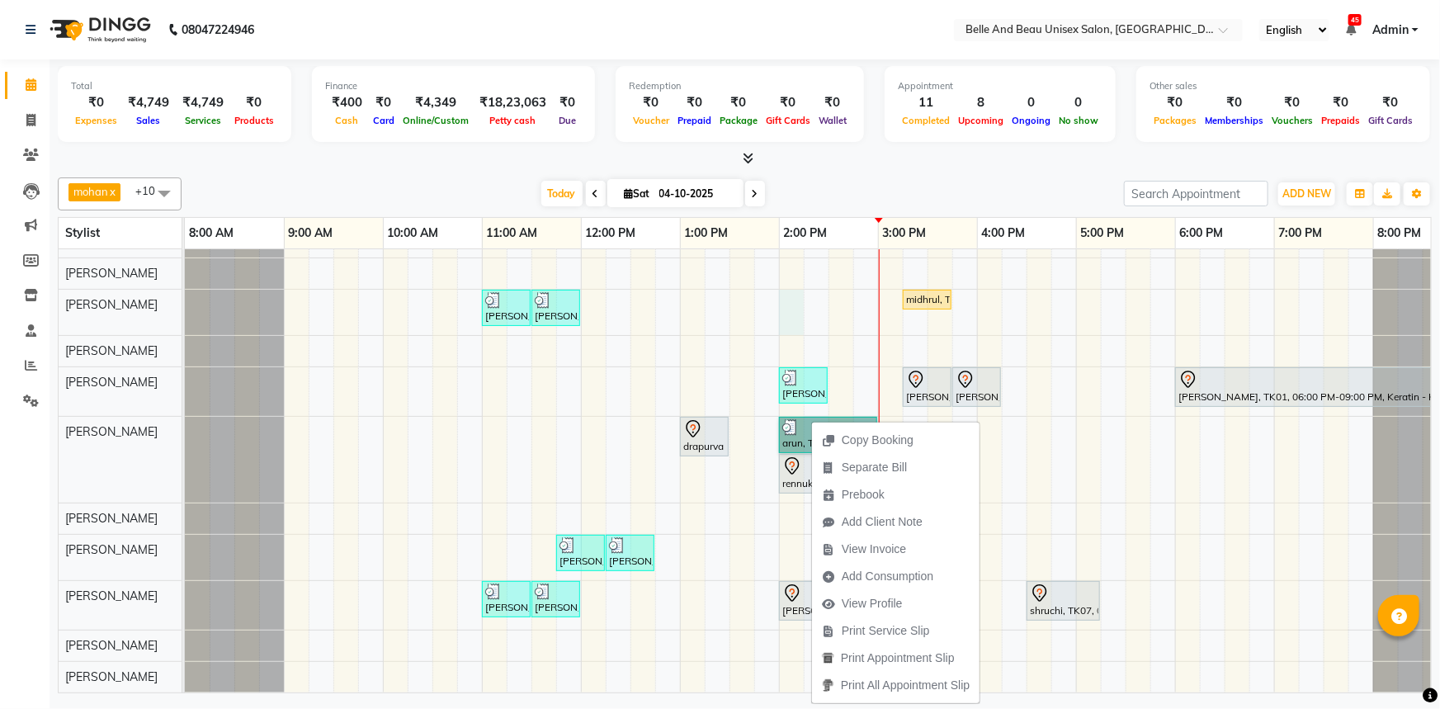
click at [792, 292] on div "PRAVEEN LOKHENDE, TK02, 10:00 AM-11:50 AM, offer 999,Hair Colour - Global30 - G…" at bounding box center [828, 452] width 1287 height 480
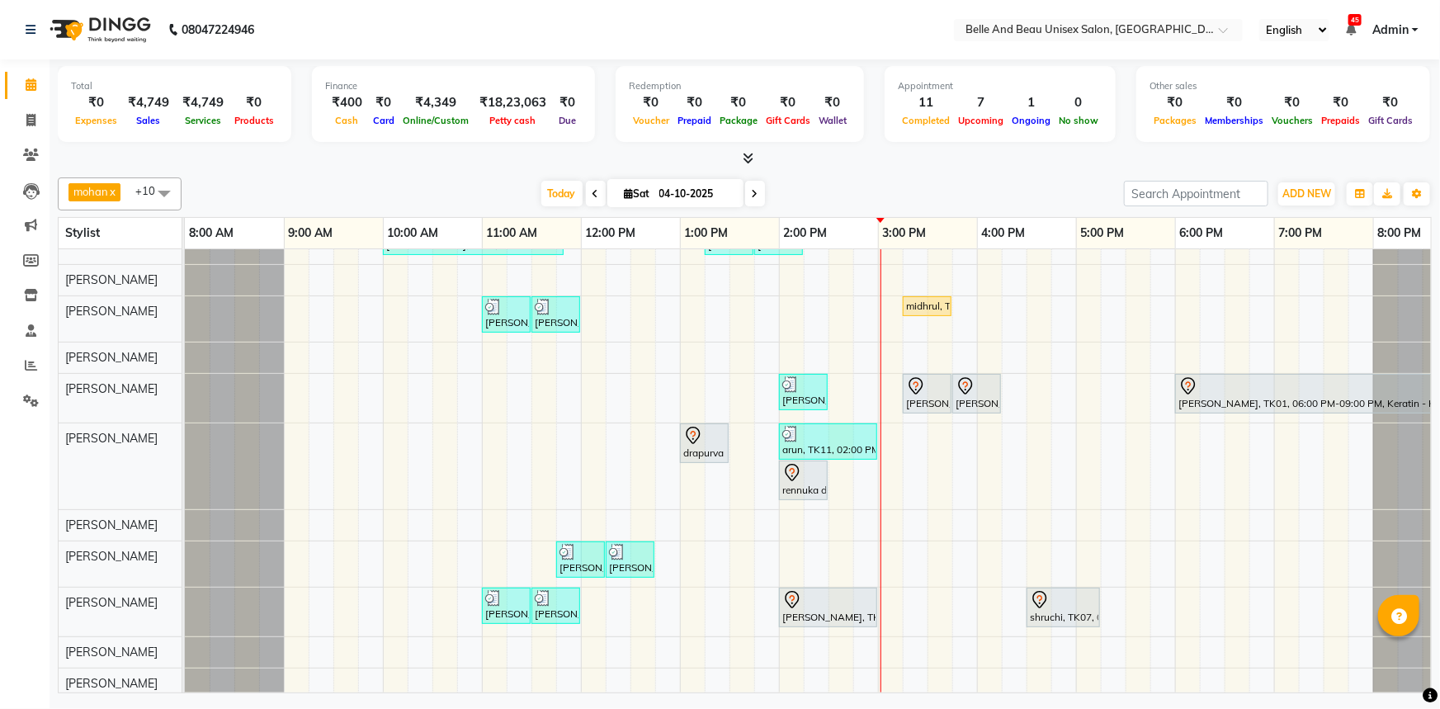
scroll to position [47, 0]
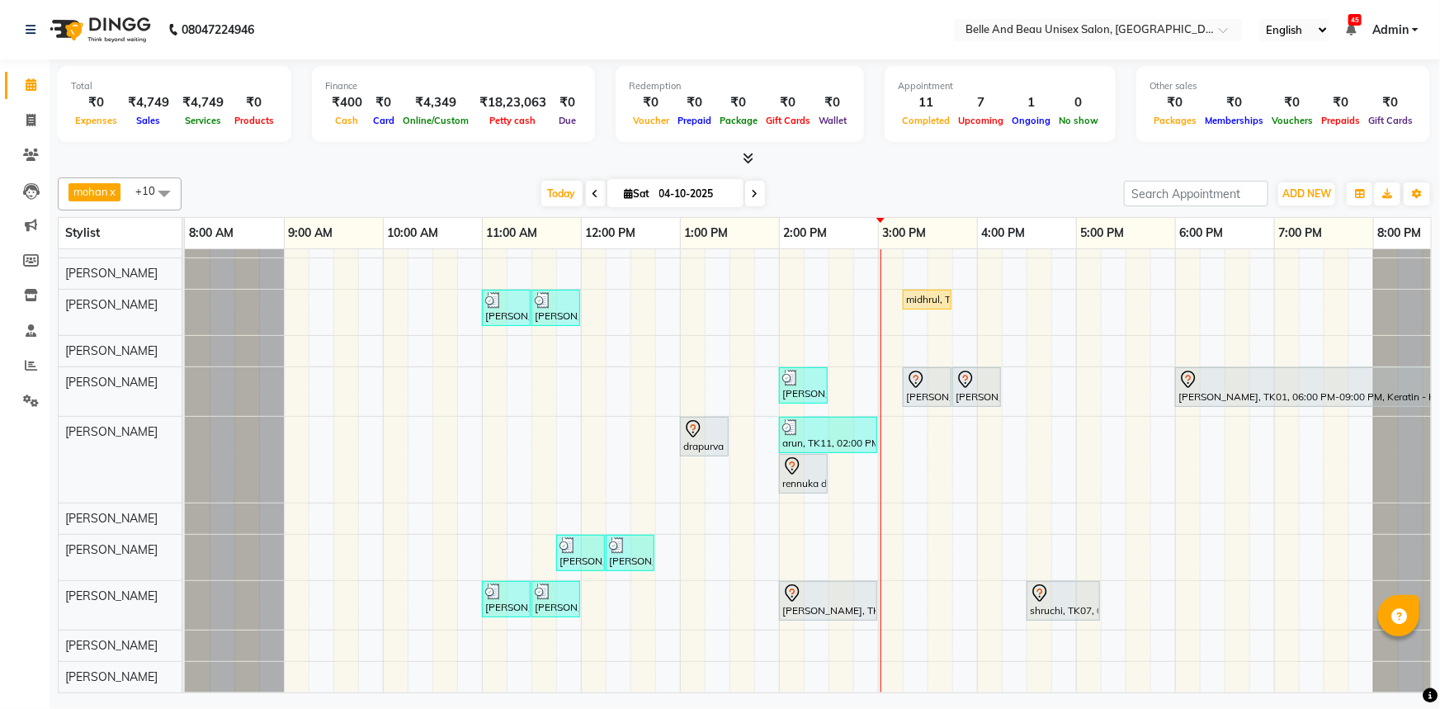
click at [905, 529] on div "PRAVEEN LOKHENDE, TK02, 10:00 AM-11:50 AM, offer 999,Hair Colour - Global30 - G…" at bounding box center [828, 452] width 1287 height 480
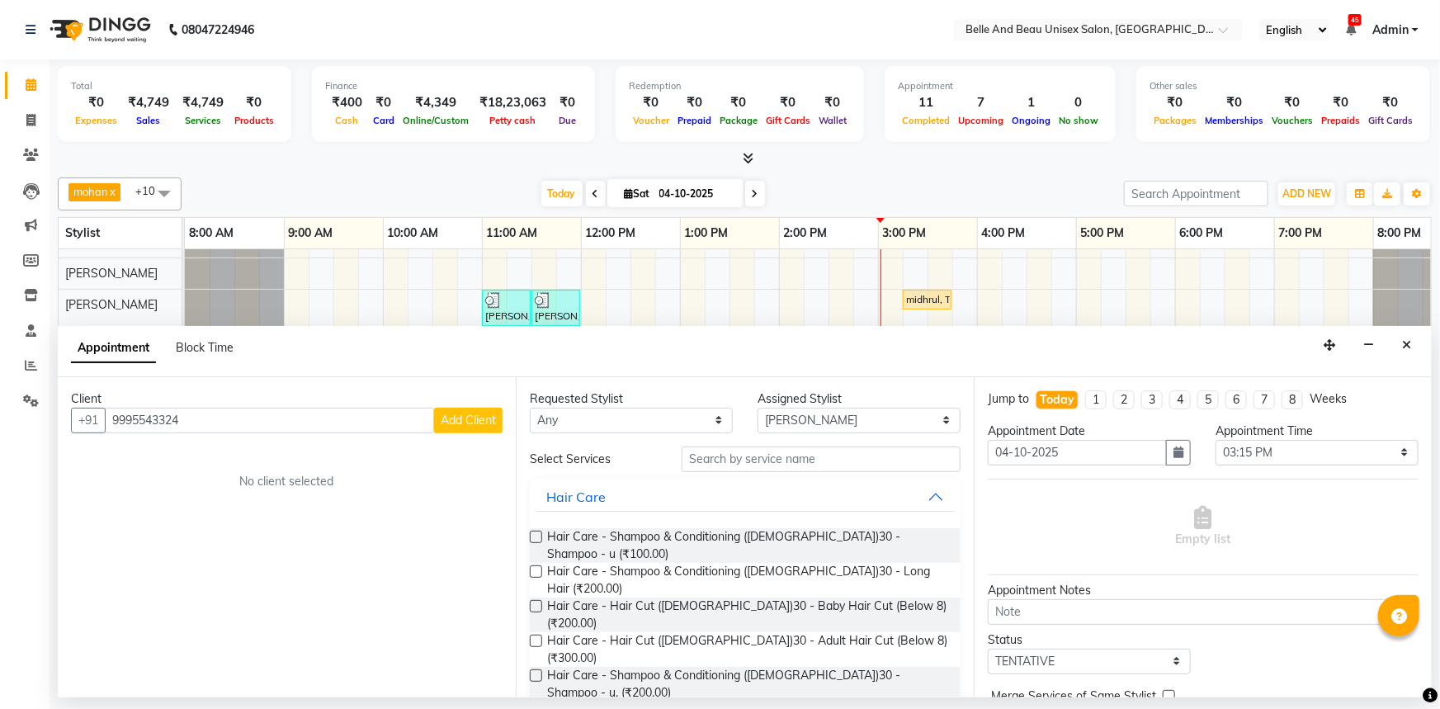
click at [493, 426] on span "Add Client" at bounding box center [468, 420] width 55 height 15
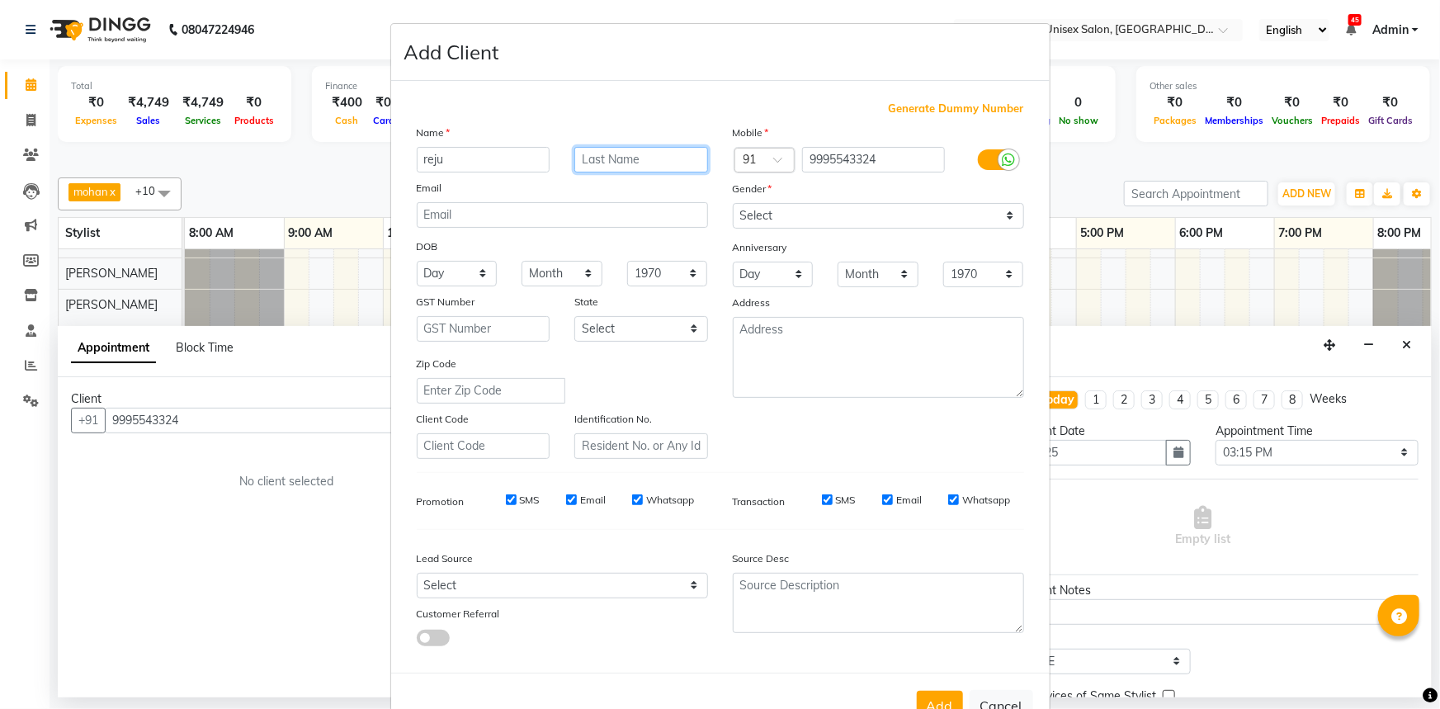
click at [623, 158] on input "text" at bounding box center [641, 160] width 134 height 26
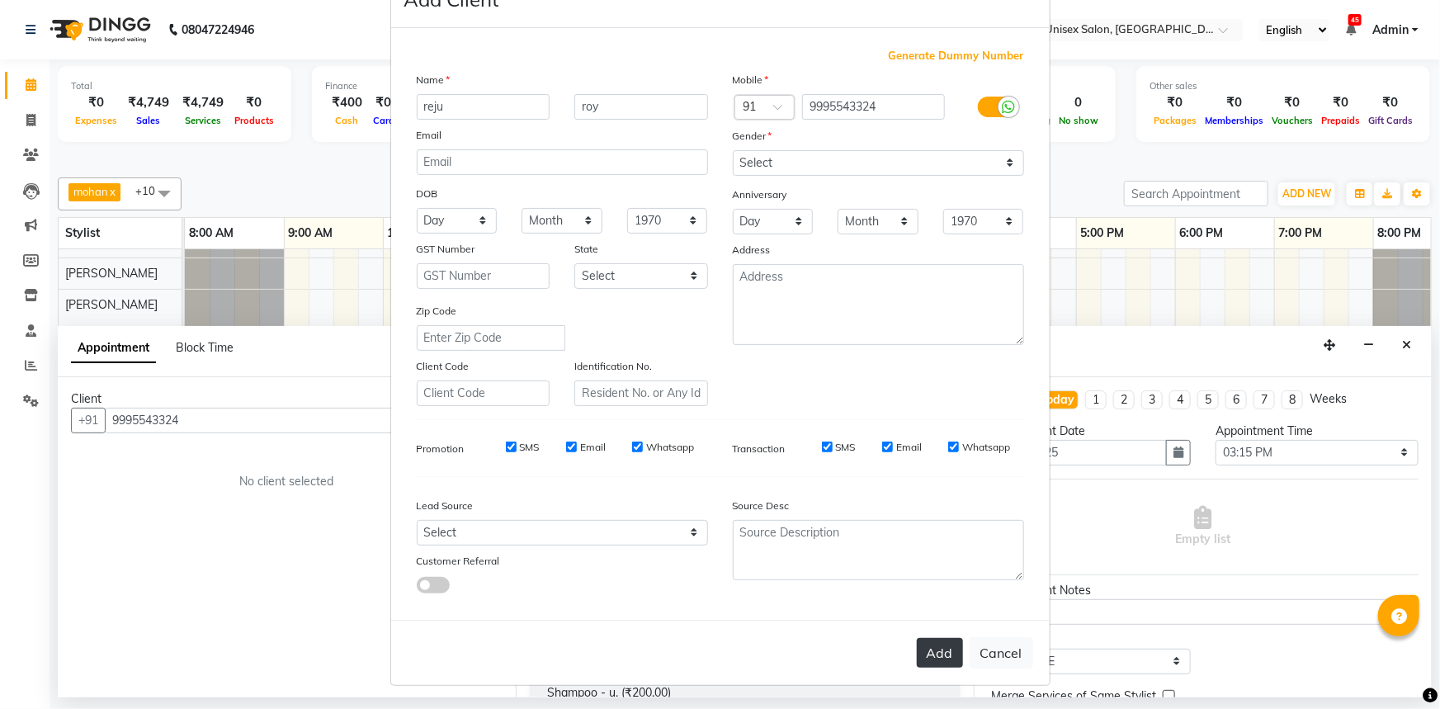
click at [931, 650] on button "Add" at bounding box center [940, 653] width 46 height 30
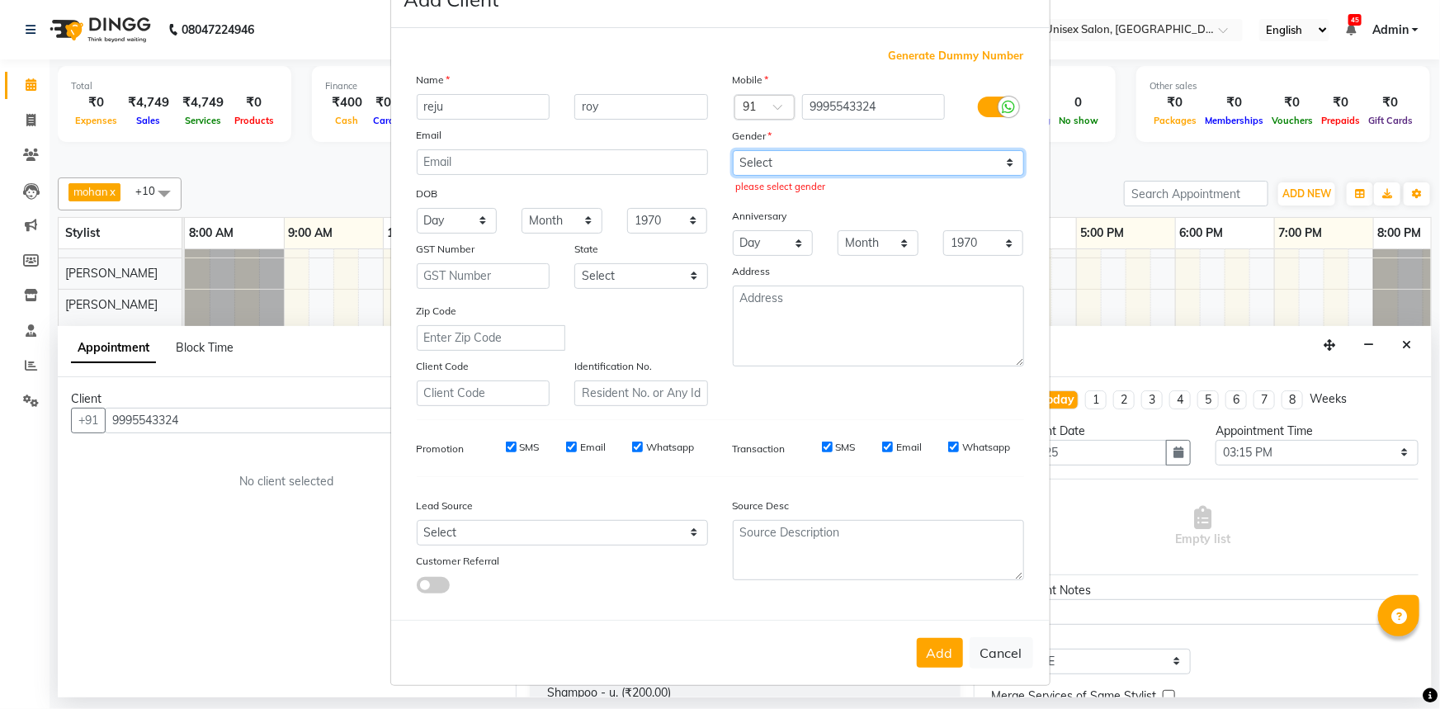
click at [842, 156] on select "Select Male Female Other Prefer Not To Say" at bounding box center [878, 163] width 291 height 26
click at [733, 150] on select "Select Male Female Other Prefer Not To Say" at bounding box center [878, 163] width 291 height 26
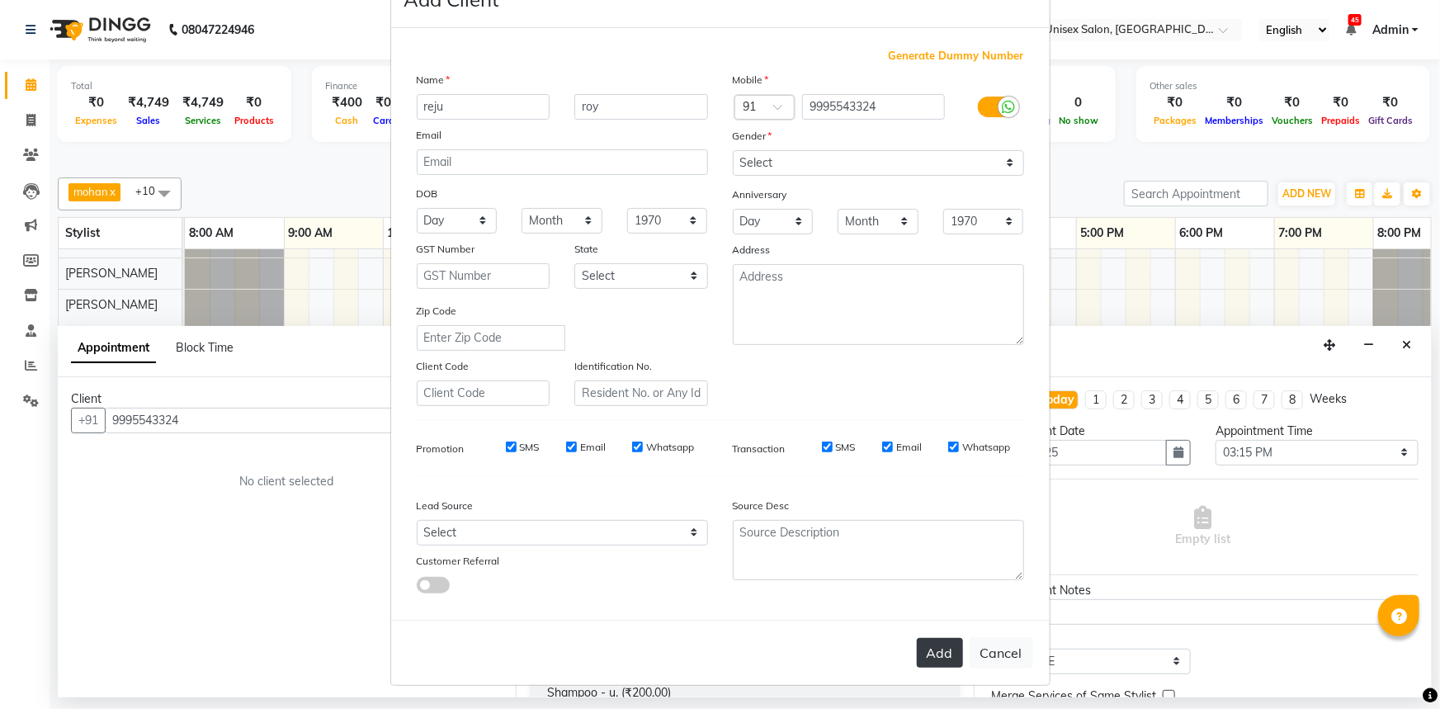
click at [928, 664] on button "Add" at bounding box center [940, 653] width 46 height 30
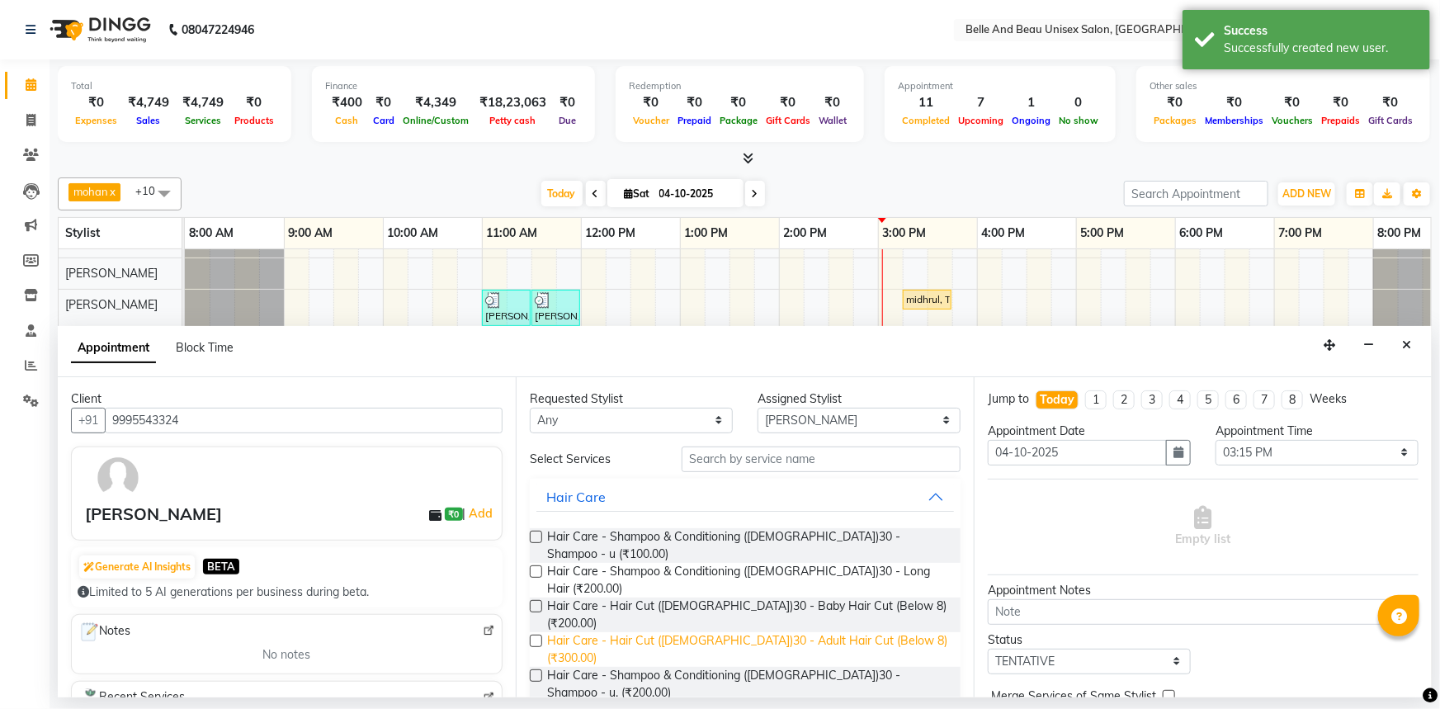
click at [788, 632] on span "Hair Care - Hair Cut ([DEMOGRAPHIC_DATA])30 - Adult Hair Cut (Below 8) (₹300.00)" at bounding box center [747, 649] width 400 height 35
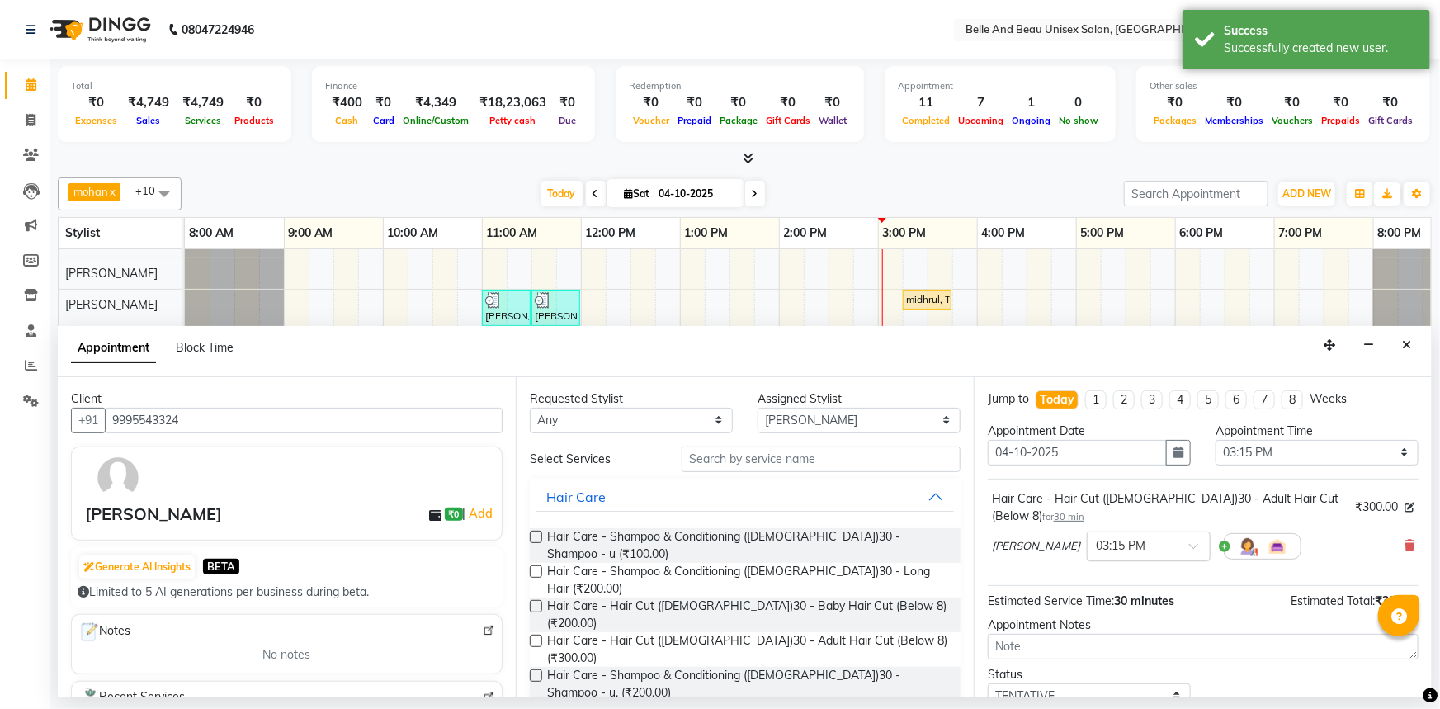
scroll to position [97, 0]
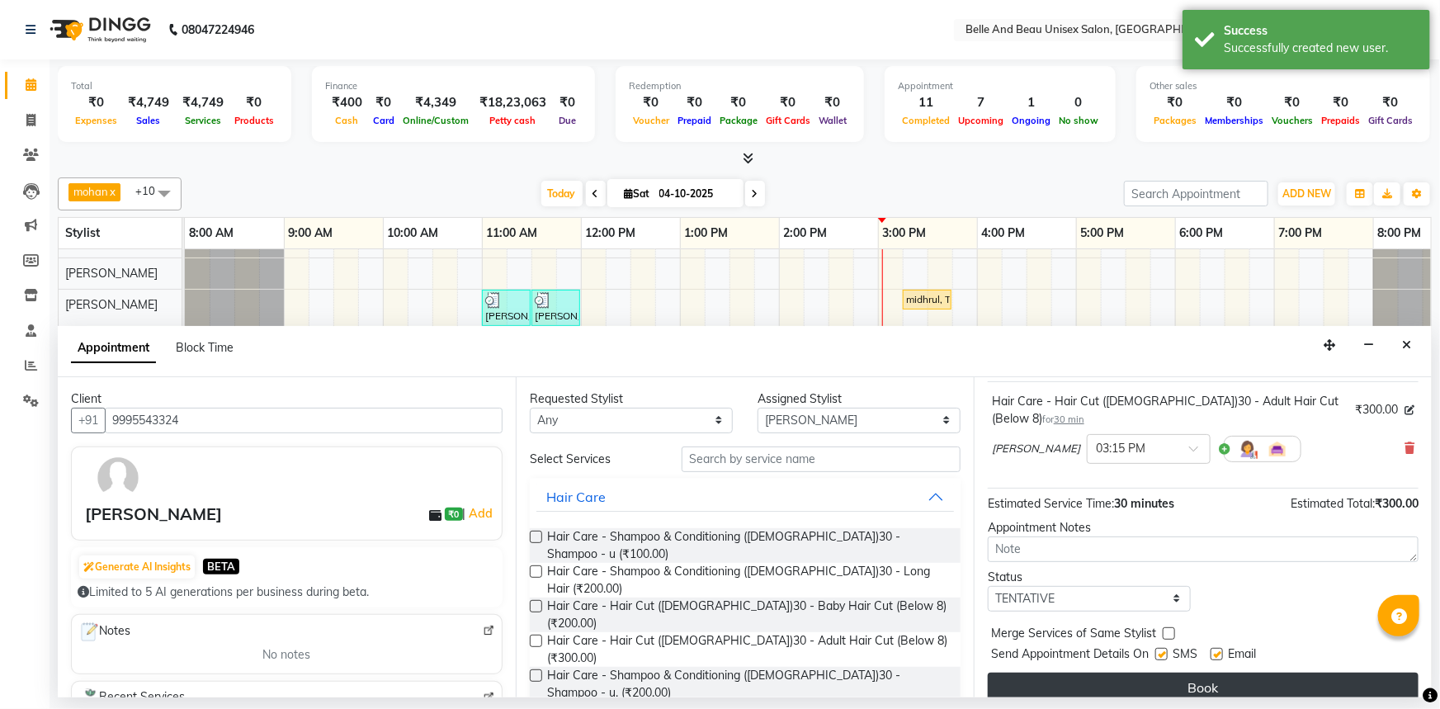
click at [1160, 673] on button "Book" at bounding box center [1203, 688] width 431 height 30
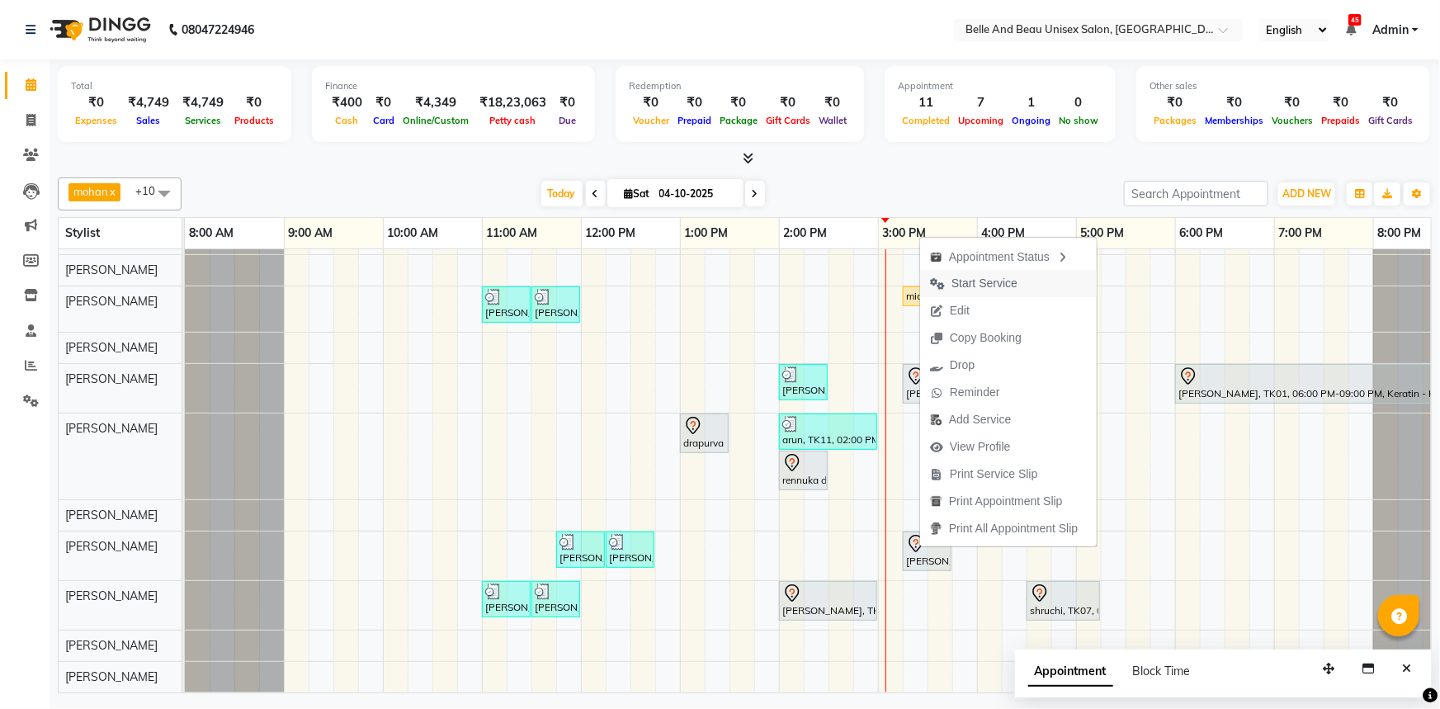
click at [975, 286] on span "Start Service" at bounding box center [984, 283] width 66 height 17
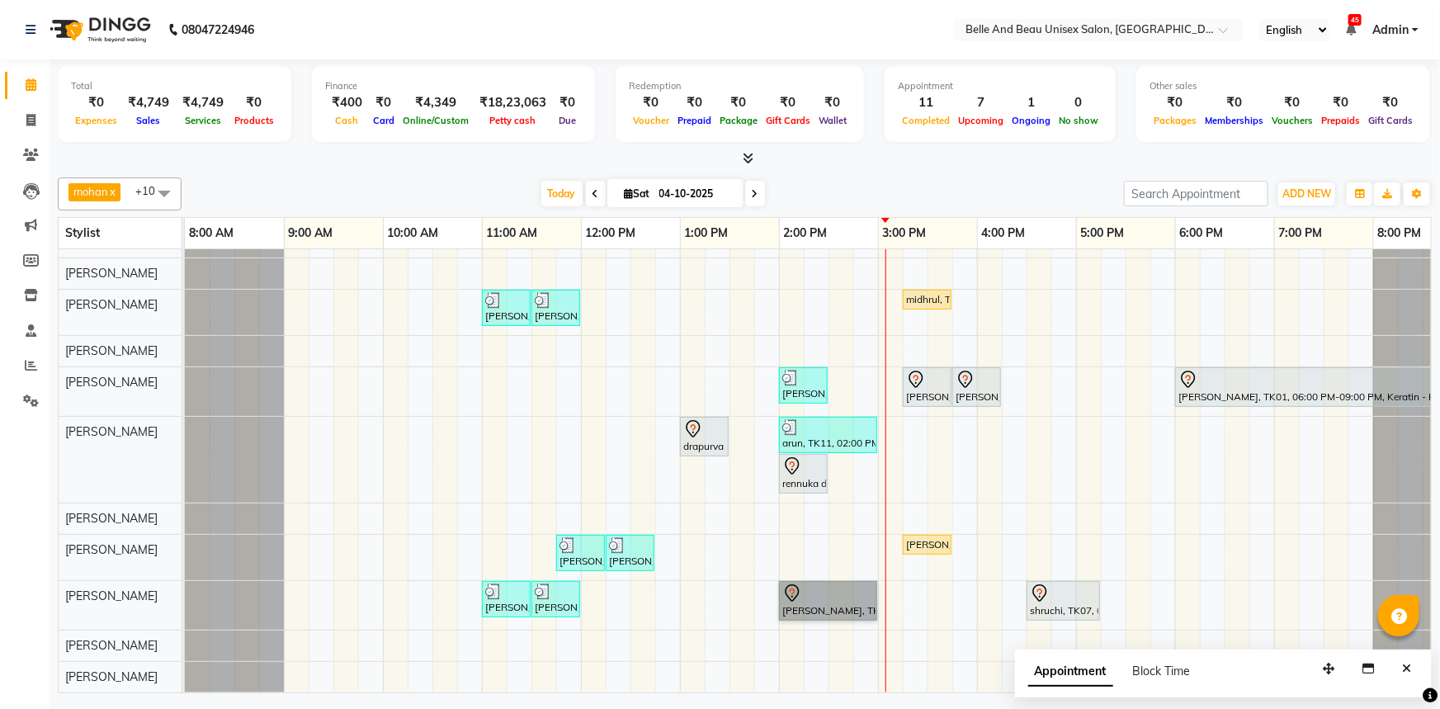
drag, startPoint x: 803, startPoint y: 618, endPoint x: 795, endPoint y: 594, distance: 25.3
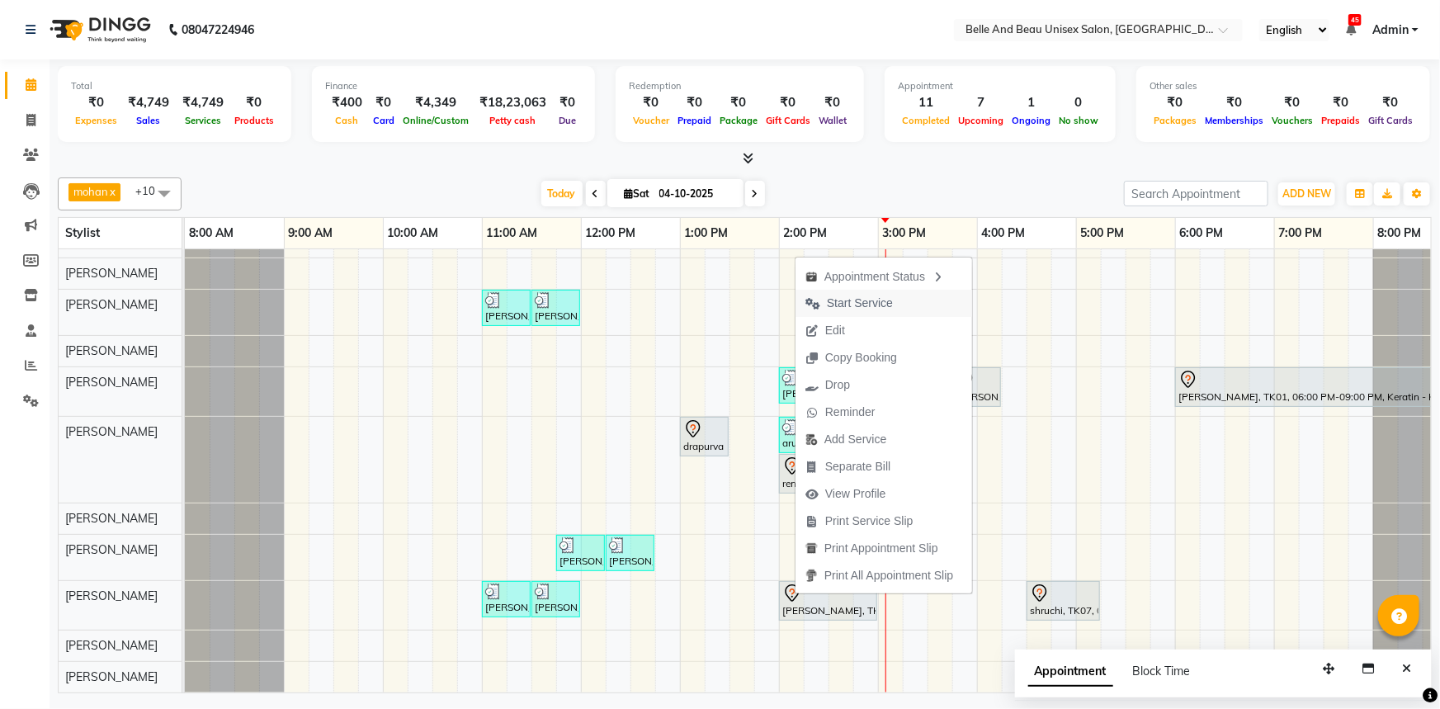
click at [873, 300] on span "Start Service" at bounding box center [860, 303] width 66 height 17
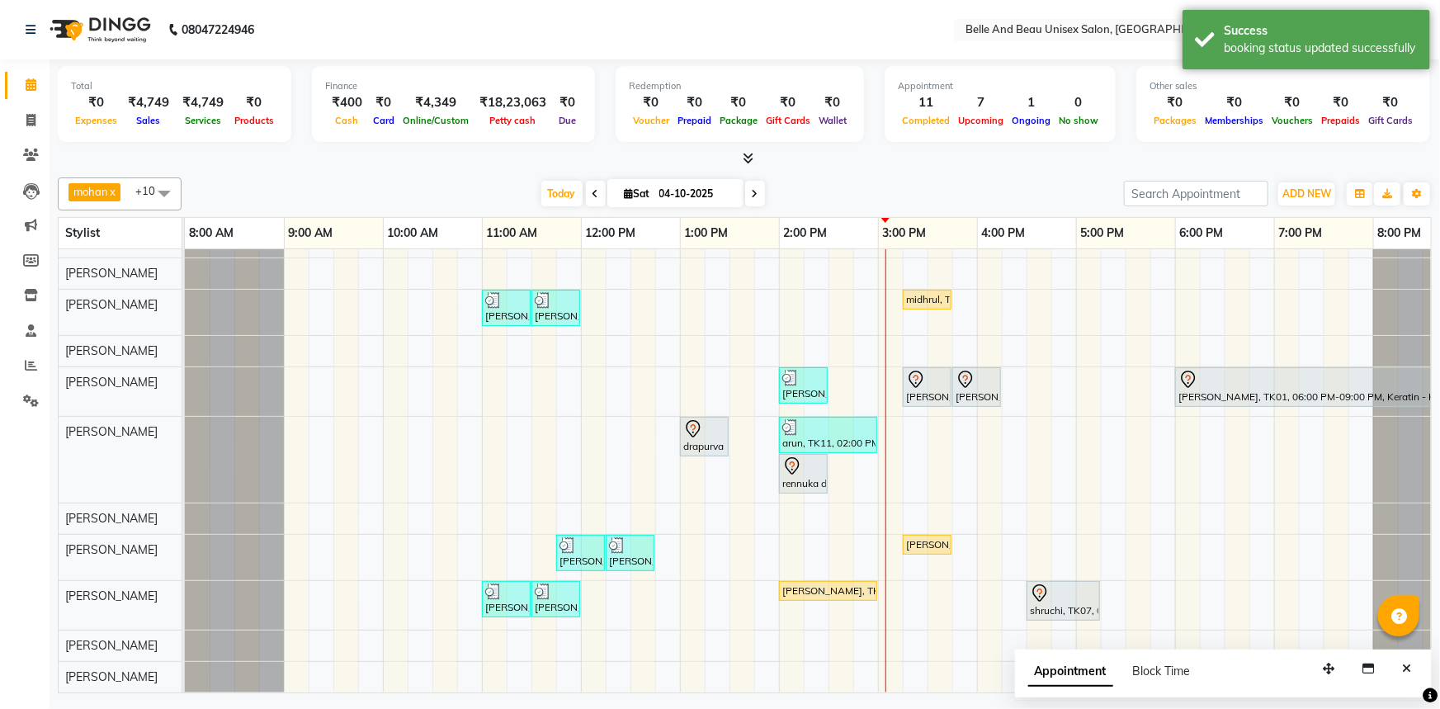
scroll to position [0, 0]
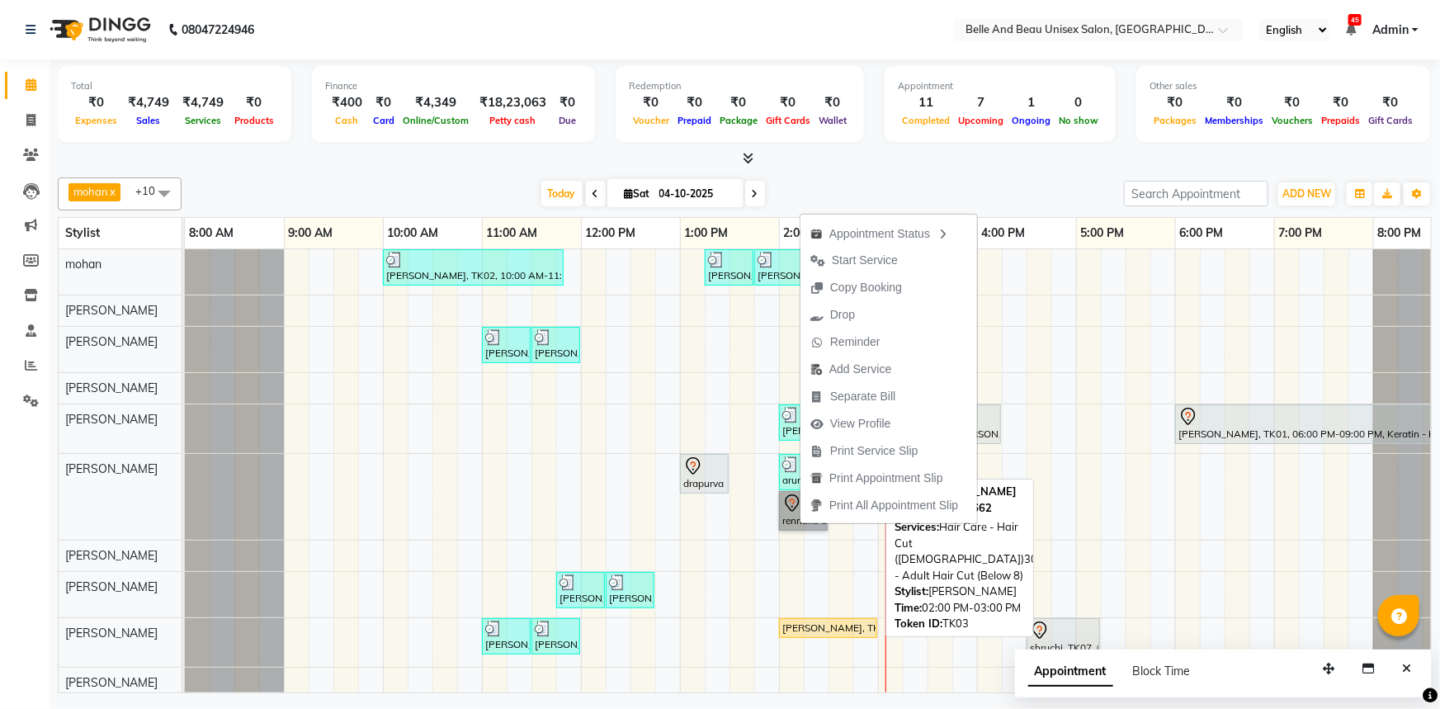
click at [833, 623] on div "[PERSON_NAME], TK03, 02:00 PM-03:00 PM, Hair Care - Hair Cut ([DEMOGRAPHIC_DATA…" at bounding box center [828, 628] width 95 height 15
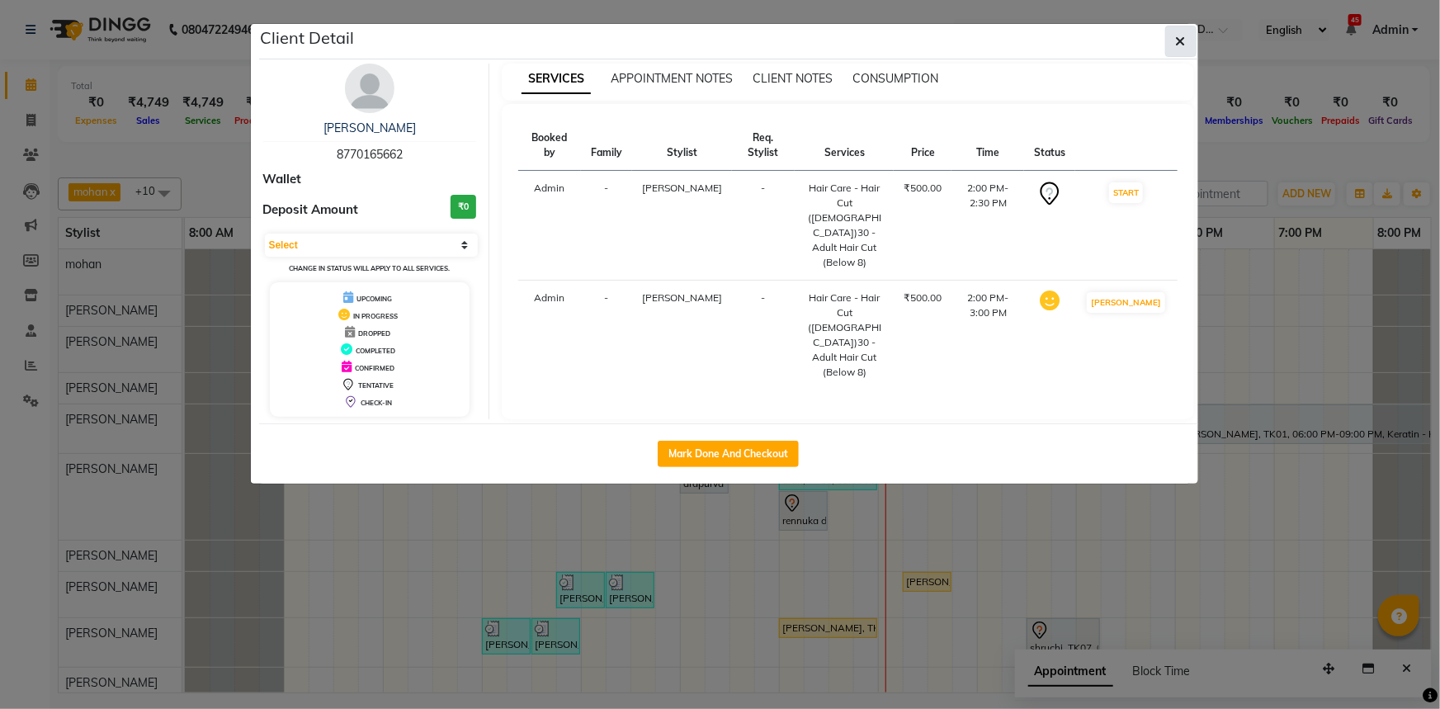
click at [1173, 42] on button "button" at bounding box center [1180, 41] width 31 height 31
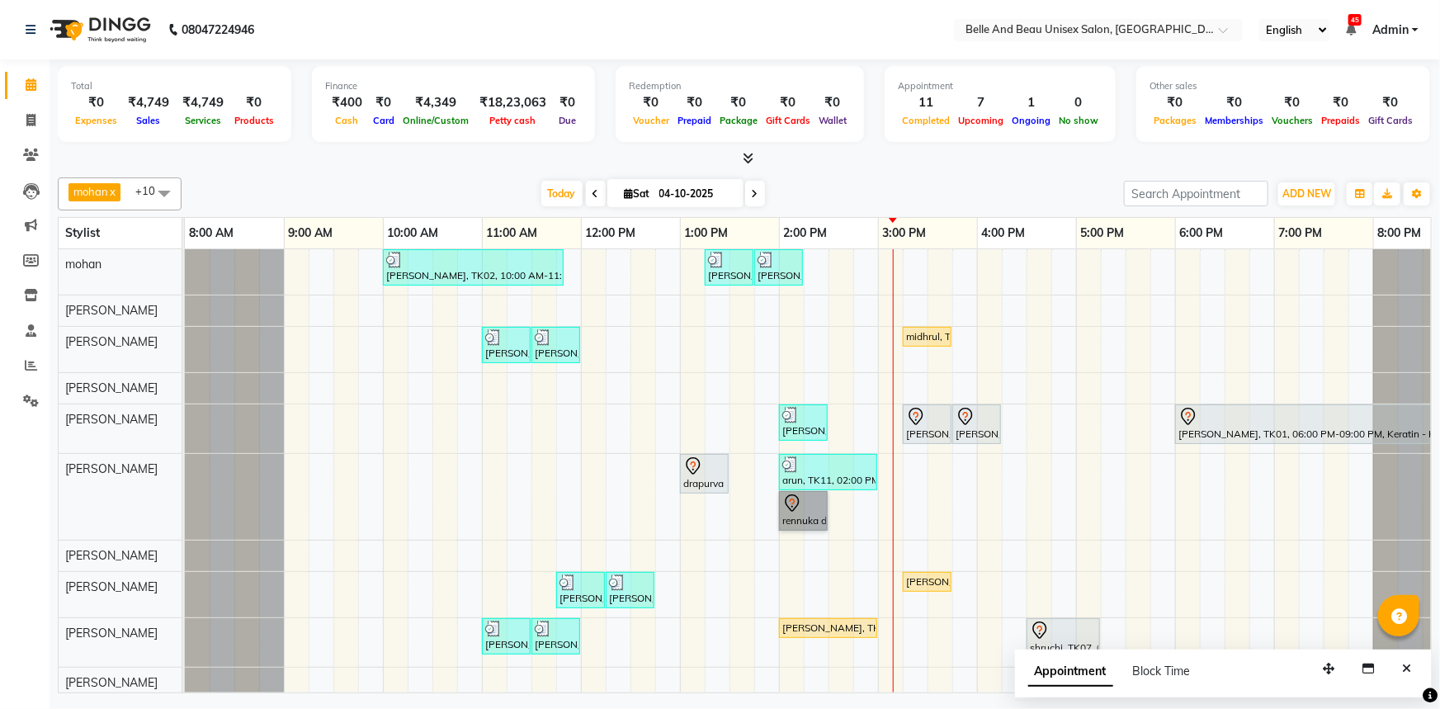
click at [884, 584] on div "PRAVEEN LOKHENDE, TK02, 10:00 AM-11:50 AM, offer 999,Hair Colour - Global30 - G…" at bounding box center [828, 489] width 1287 height 480
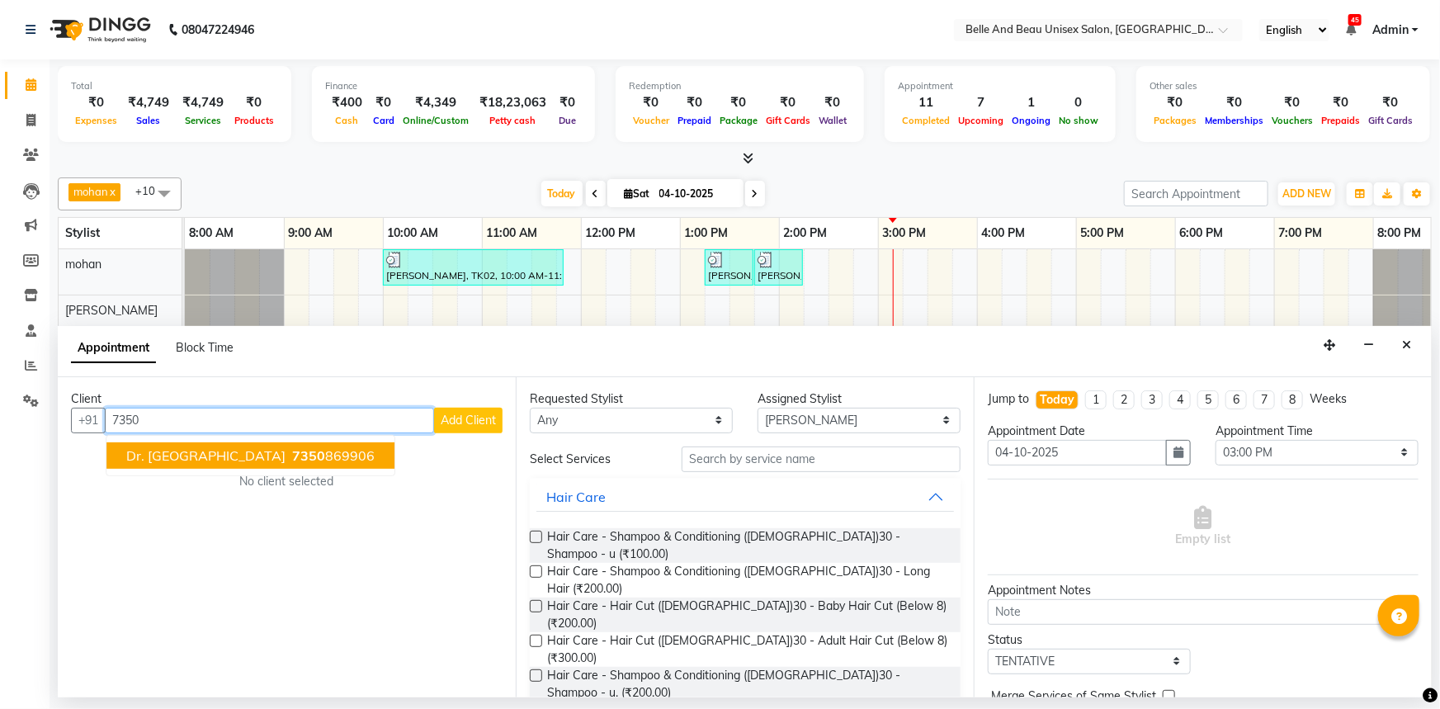
click at [292, 455] on span "7350" at bounding box center [308, 455] width 33 height 17
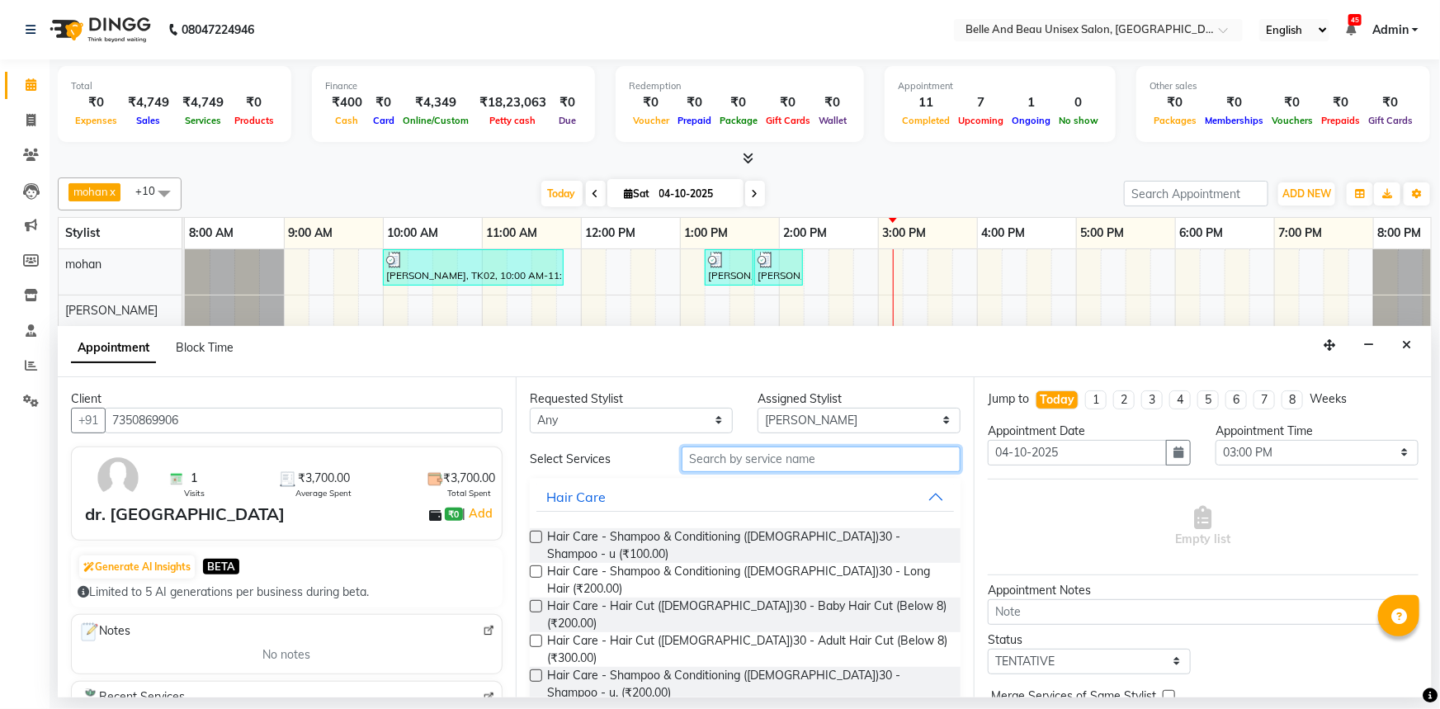
click at [725, 453] on input "text" at bounding box center [821, 459] width 279 height 26
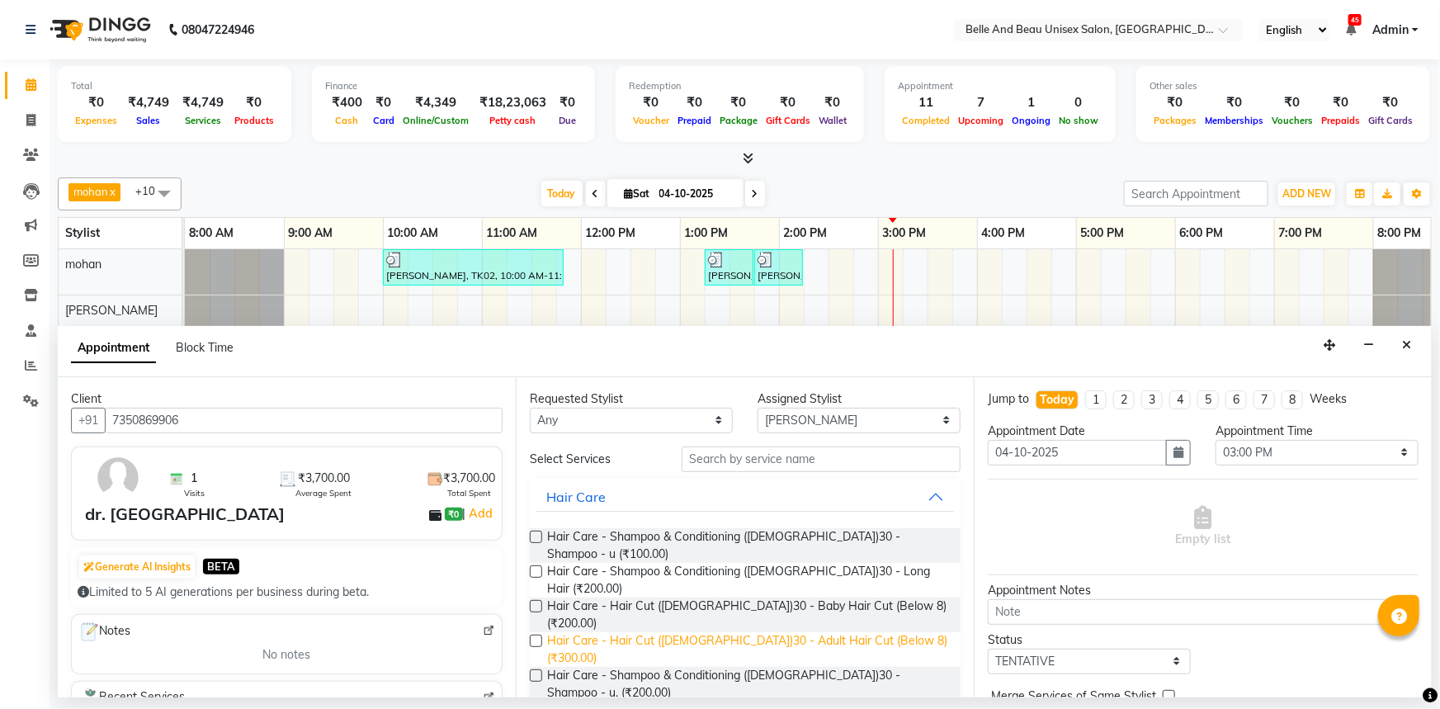
click at [755, 632] on span "Hair Care - Hair Cut ([DEMOGRAPHIC_DATA])30 - Adult Hair Cut (Below 8) (₹300.00)" at bounding box center [747, 649] width 400 height 35
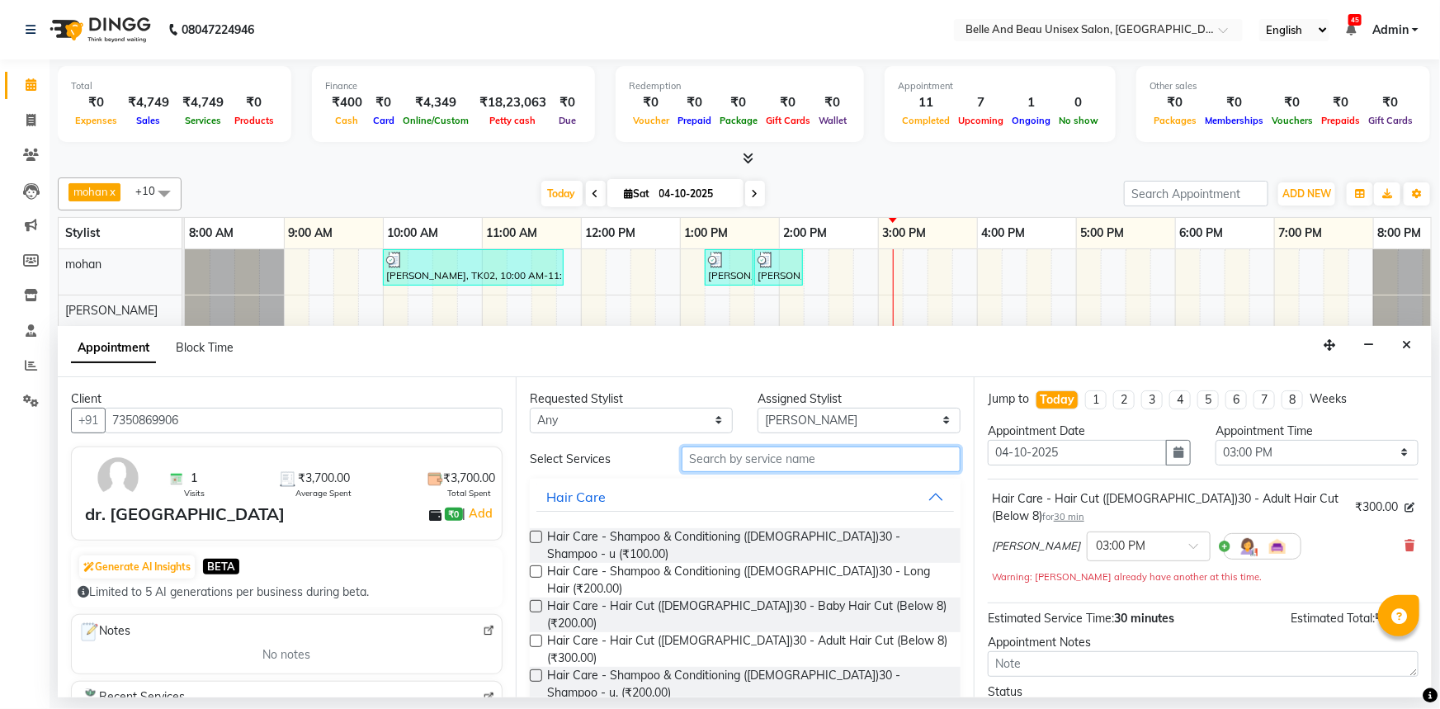
click at [758, 459] on input "text" at bounding box center [821, 459] width 279 height 26
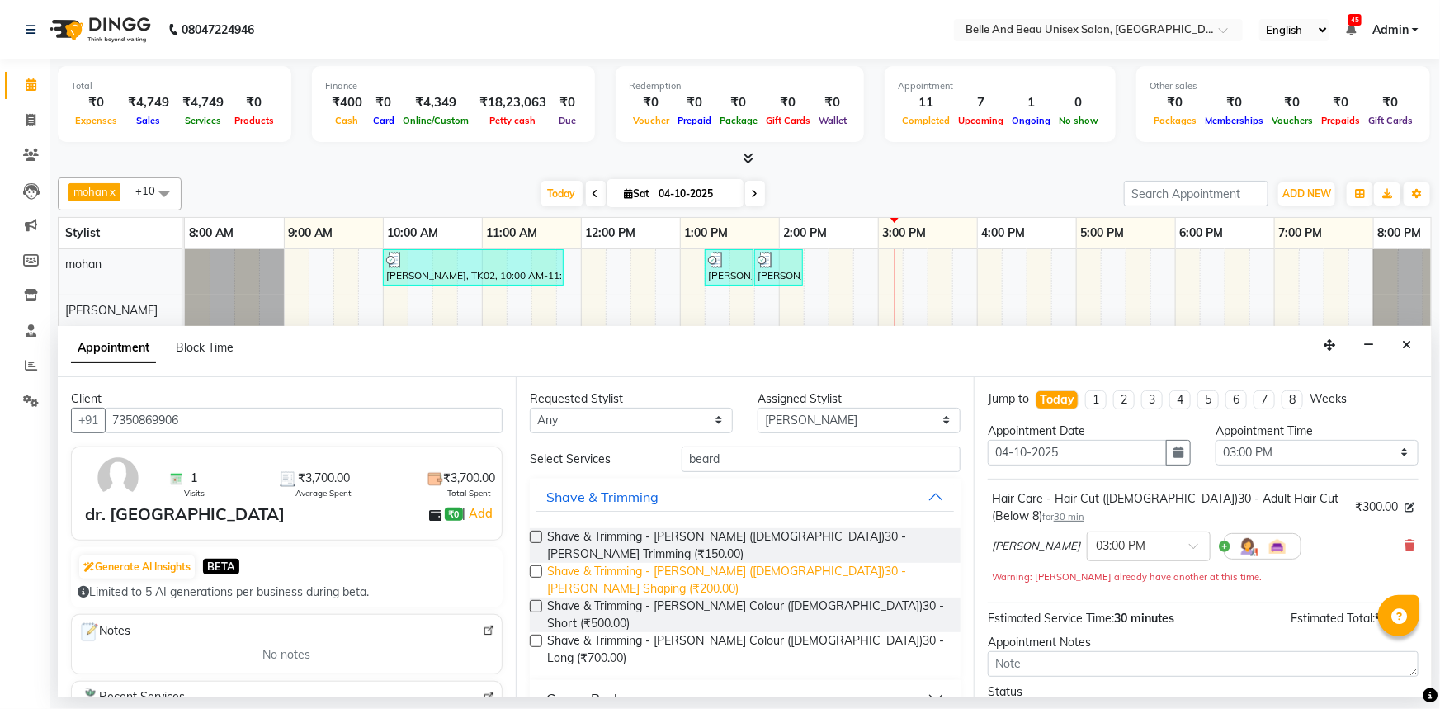
click at [852, 563] on span "Shave & Trimming - Beard (Male)30 - Beard Shaping (₹200.00)" at bounding box center [747, 580] width 400 height 35
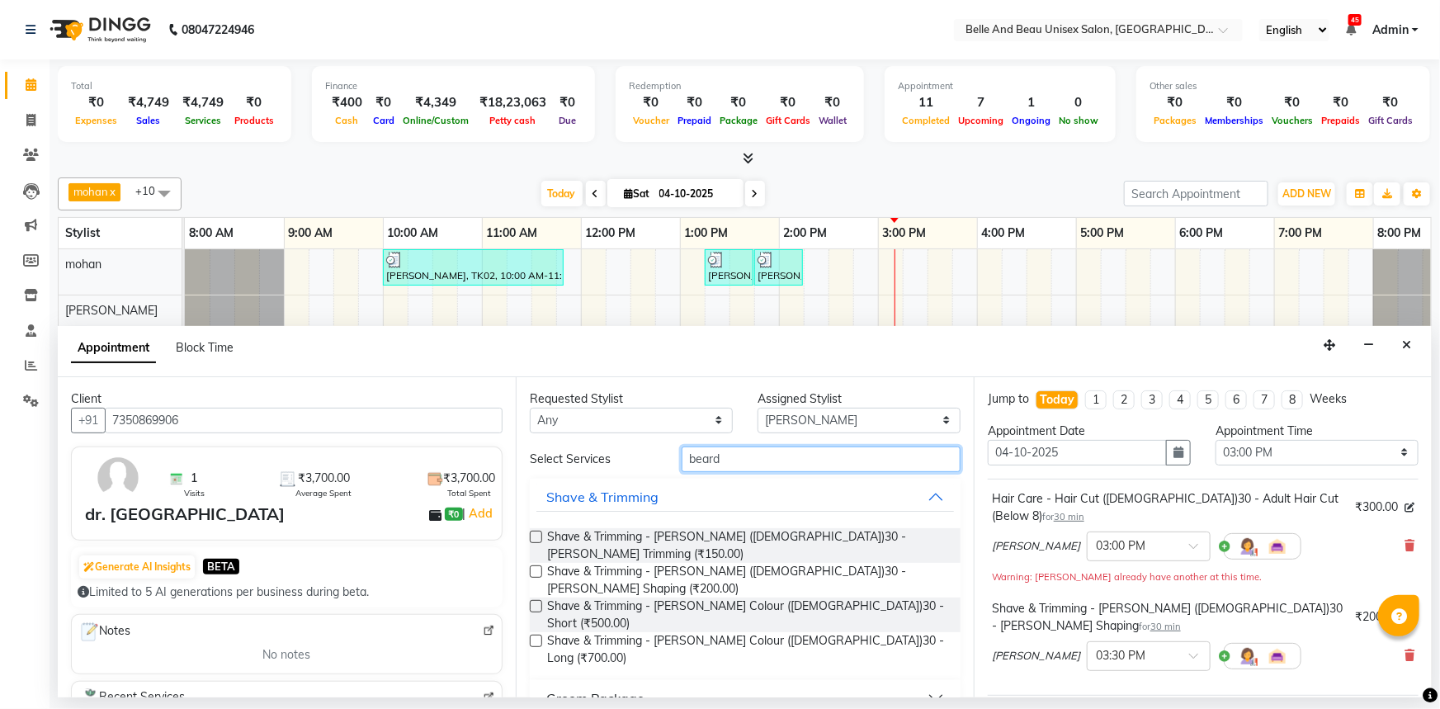
click at [790, 453] on input "beard" at bounding box center [821, 459] width 279 height 26
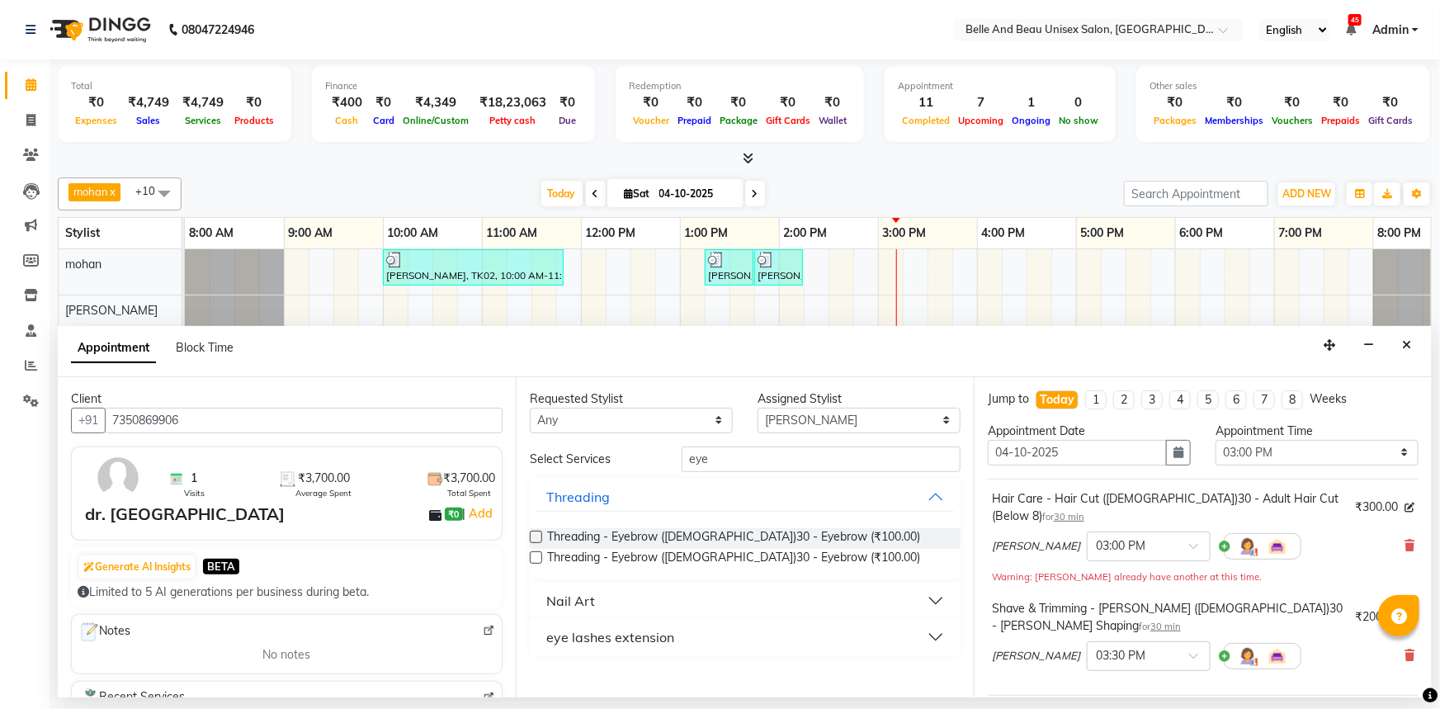
click at [535, 536] on label at bounding box center [536, 537] width 12 height 12
click at [535, 536] on input "checkbox" at bounding box center [535, 538] width 11 height 11
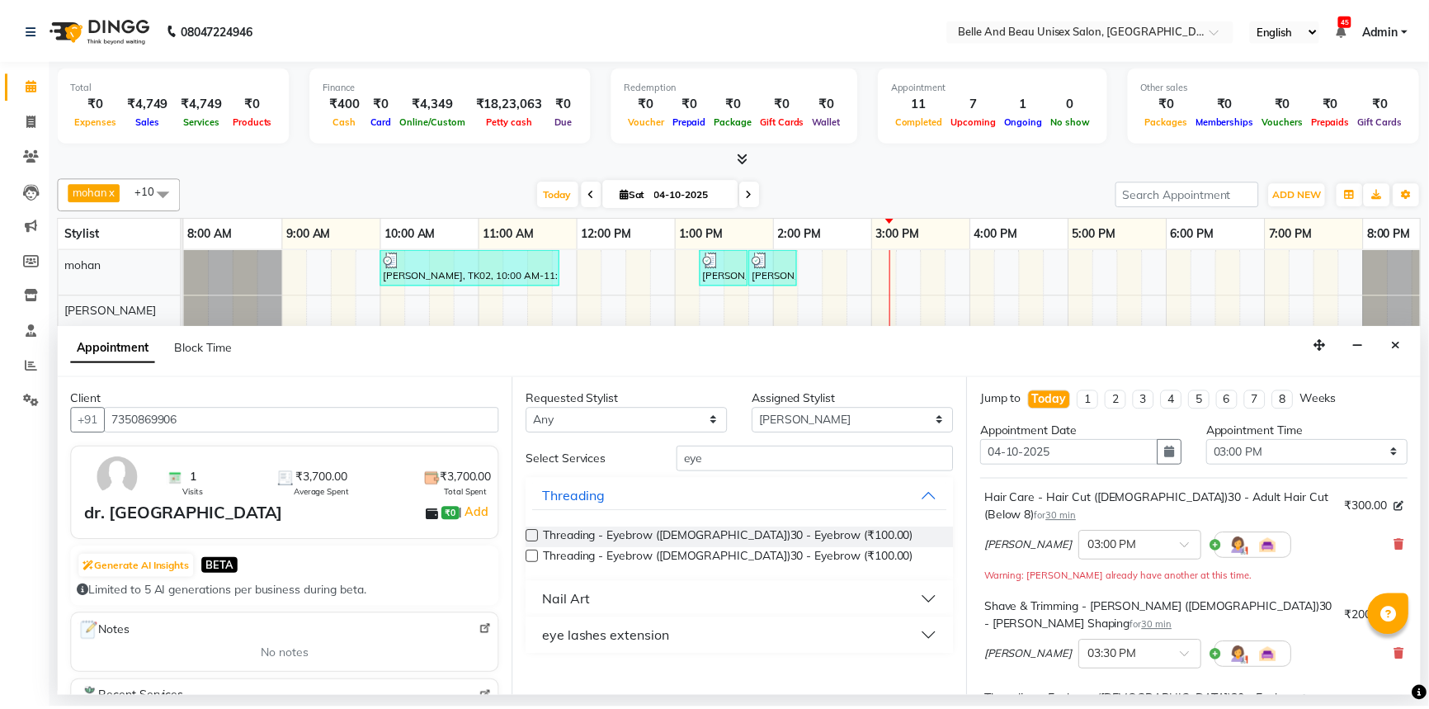
scroll to position [265, 0]
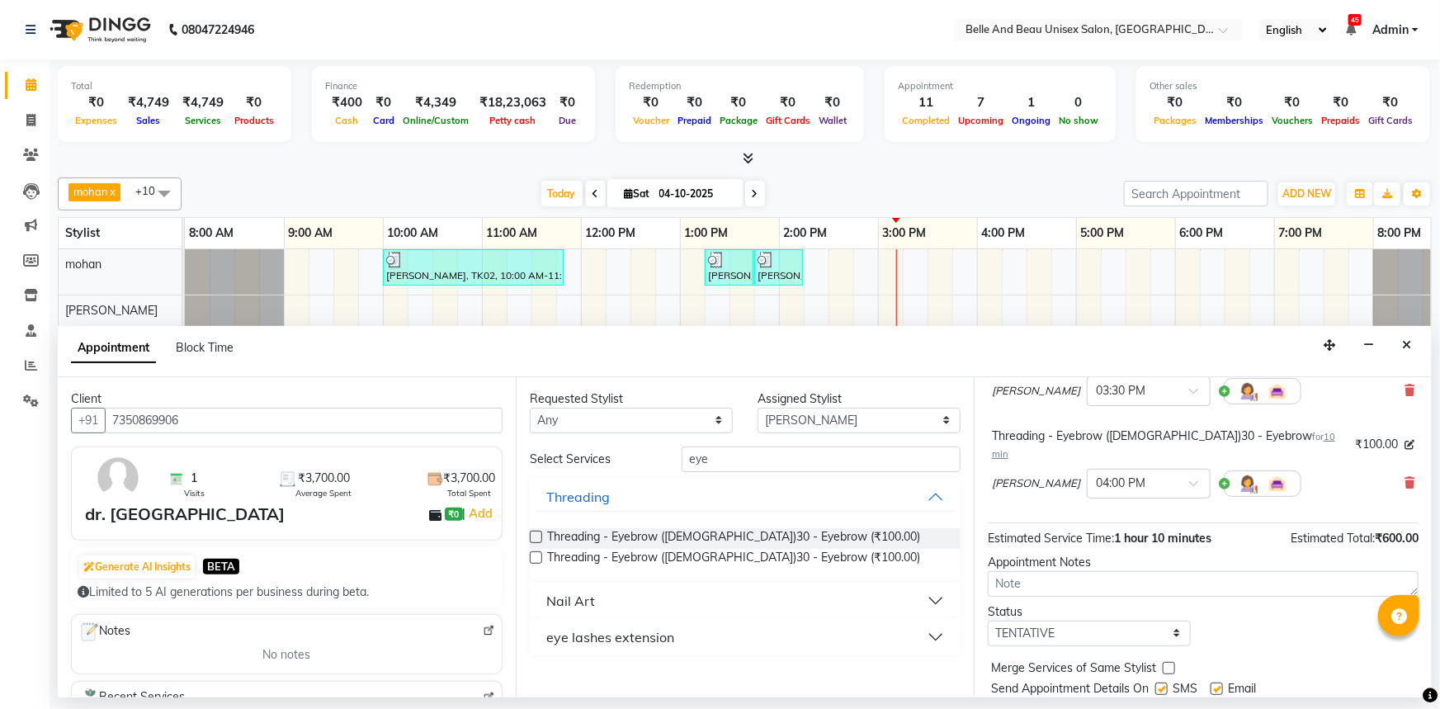
click at [1139, 707] on button "Book" at bounding box center [1203, 722] width 431 height 30
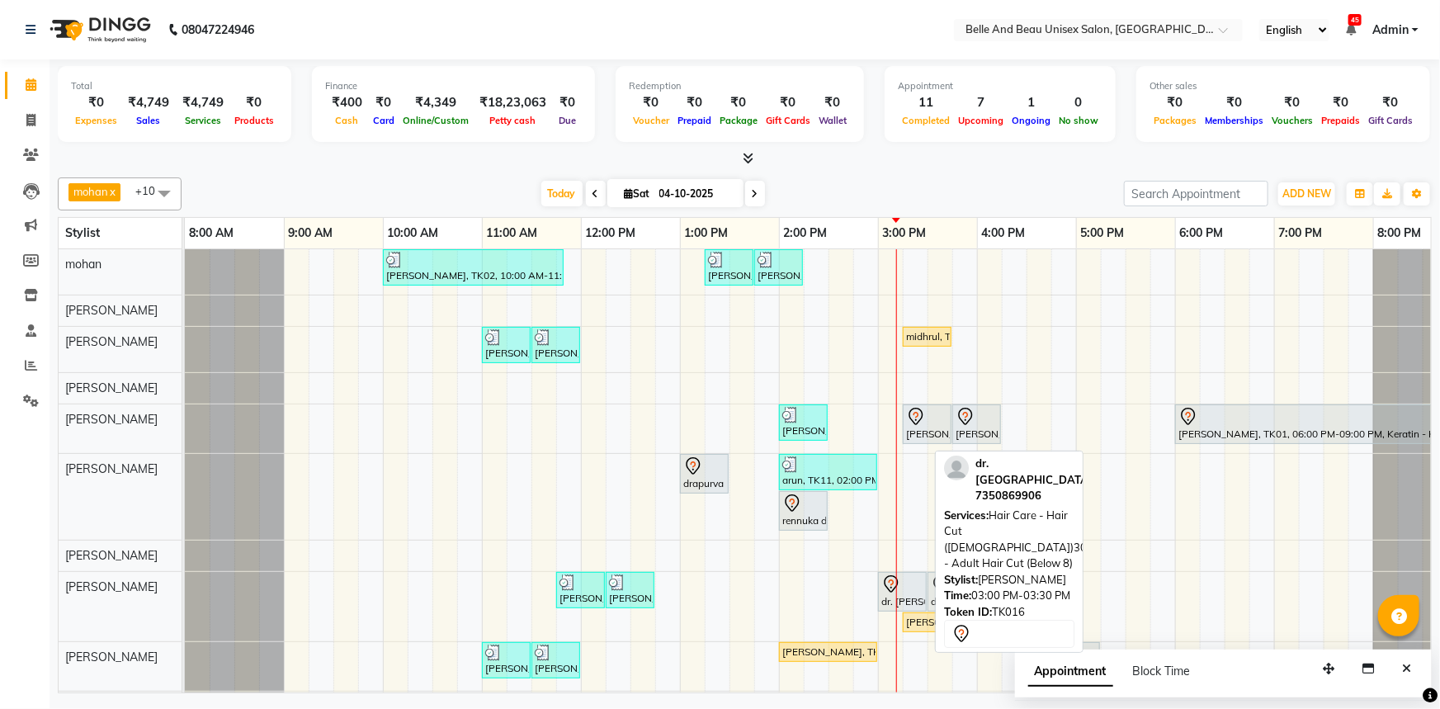
click at [913, 594] on div "dr. [PERSON_NAME], TK16, 03:00 PM-03:30 PM, Hair Care - Hair Cut ([DEMOGRAPHIC_…" at bounding box center [902, 591] width 45 height 35
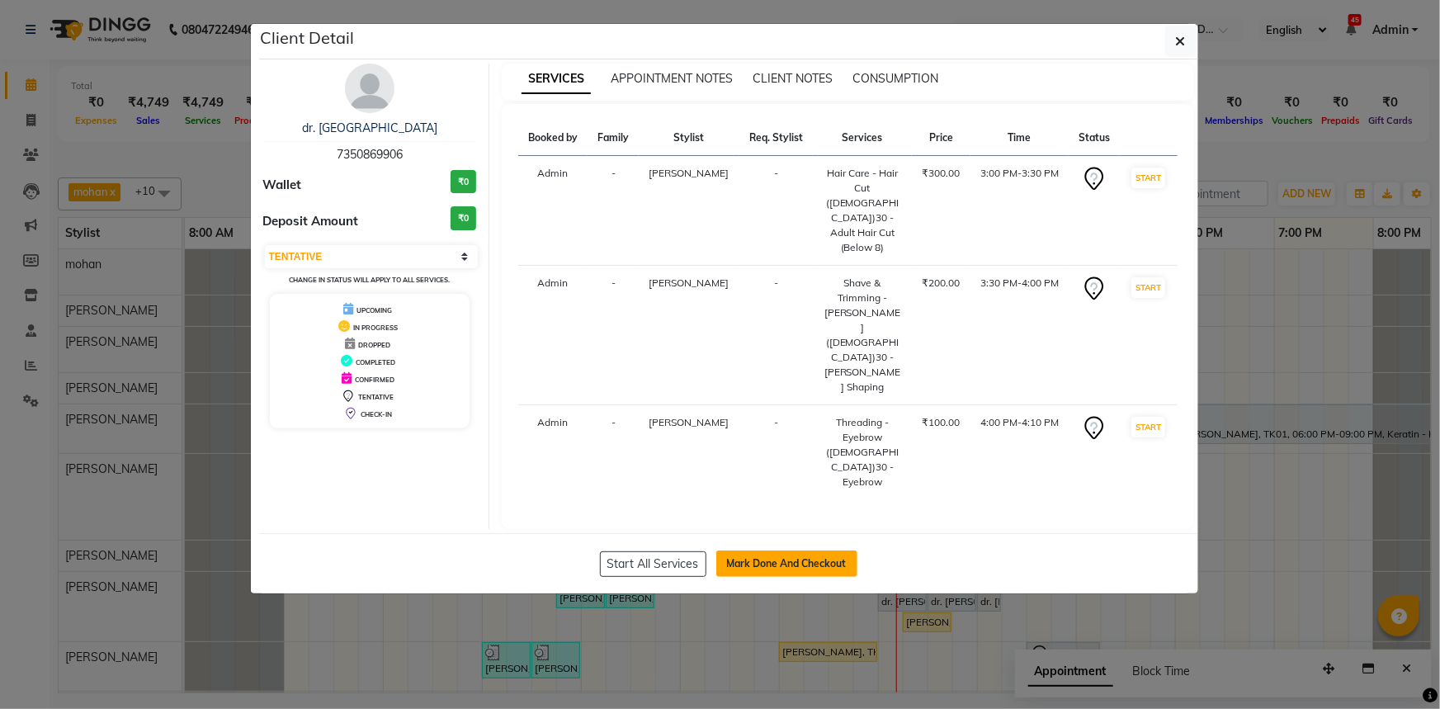
click at [794, 550] on button "Mark Done And Checkout" at bounding box center [786, 563] width 141 height 26
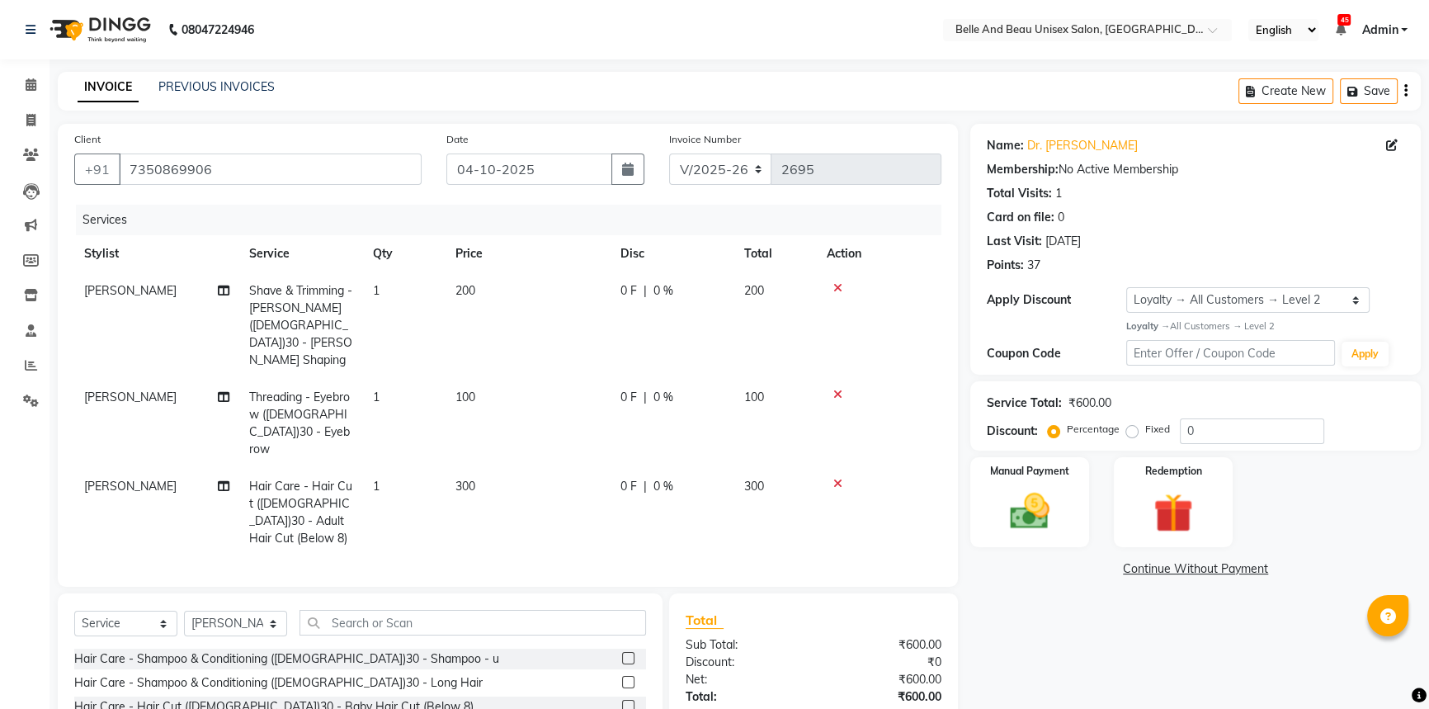
click at [471, 479] on span "300" at bounding box center [466, 486] width 20 height 15
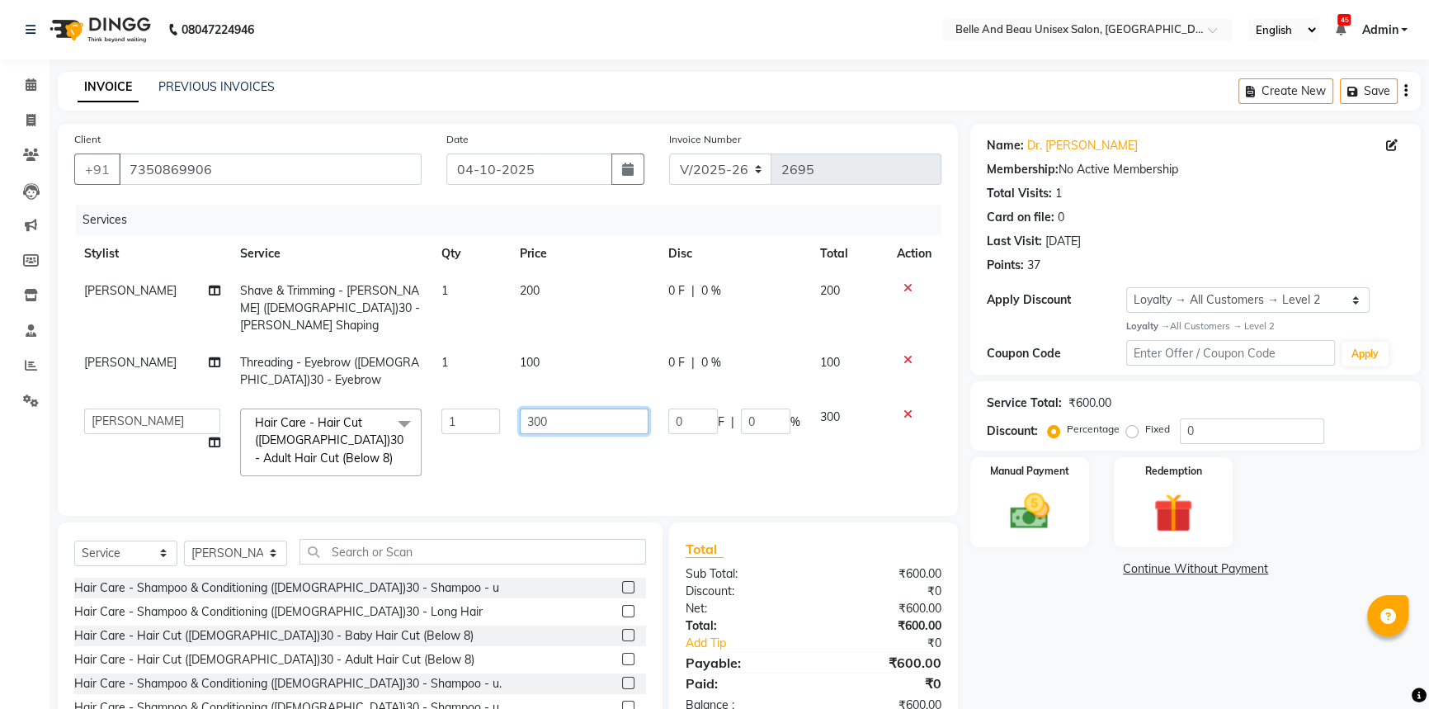
click at [535, 408] on input "300" at bounding box center [584, 421] width 129 height 26
click at [536, 344] on td "100" at bounding box center [584, 371] width 149 height 54
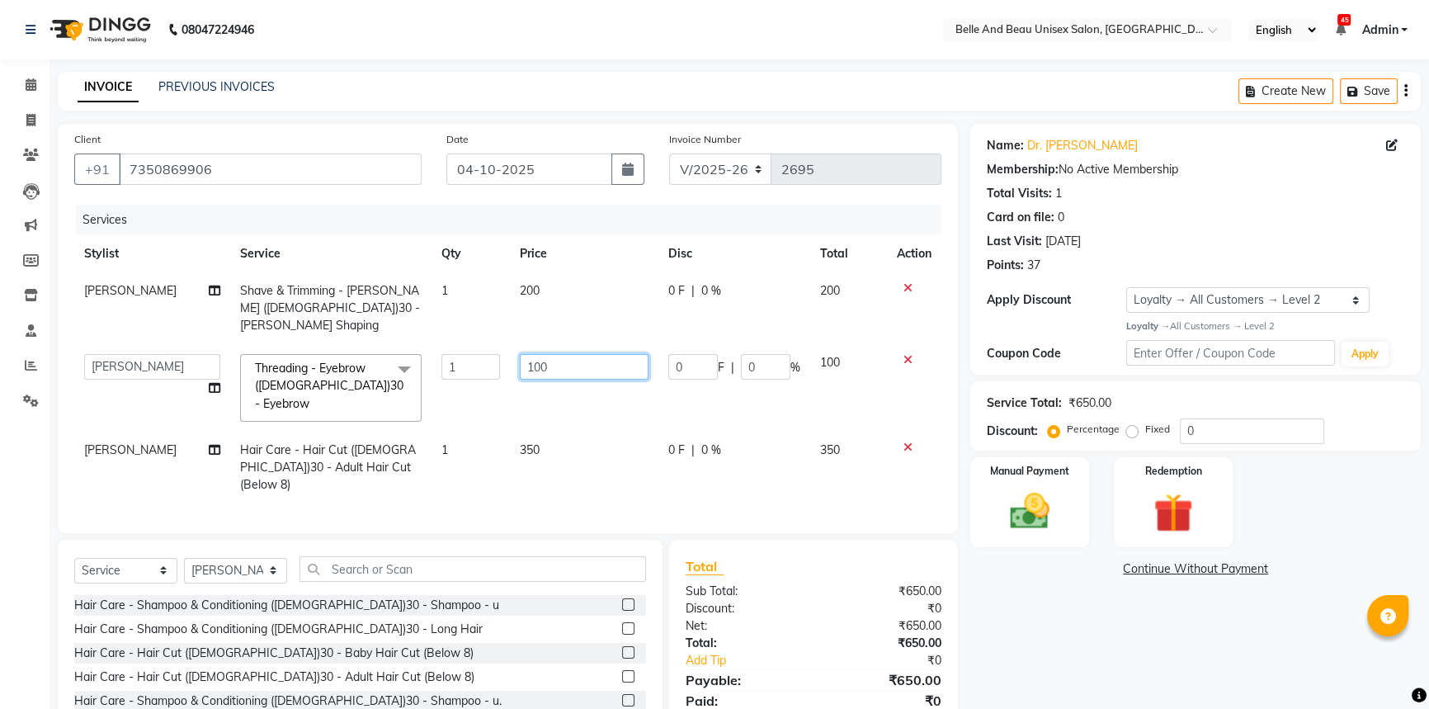
click at [553, 354] on input "100" at bounding box center [584, 367] width 129 height 26
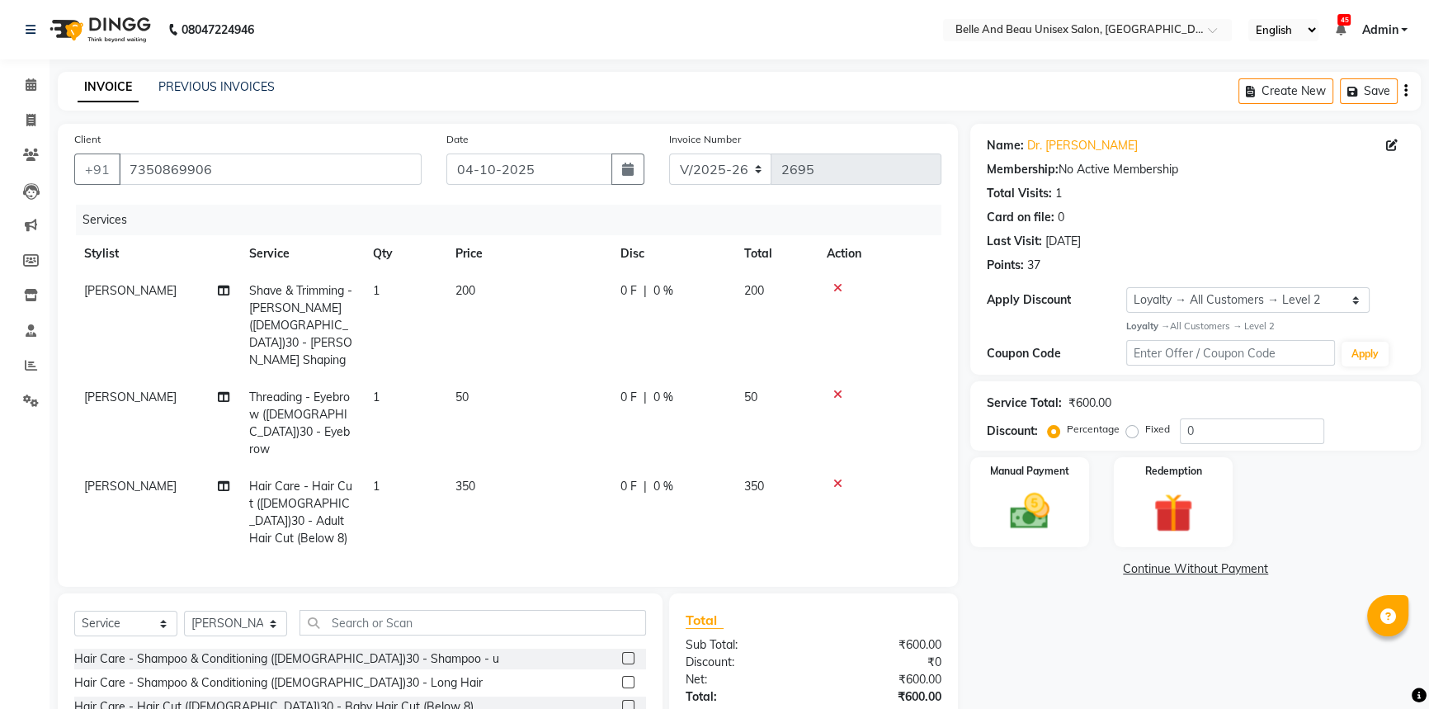
click at [287, 389] on span "Threading - Eyebrow ([DEMOGRAPHIC_DATA])30 - Eyebrow" at bounding box center [299, 422] width 101 height 67
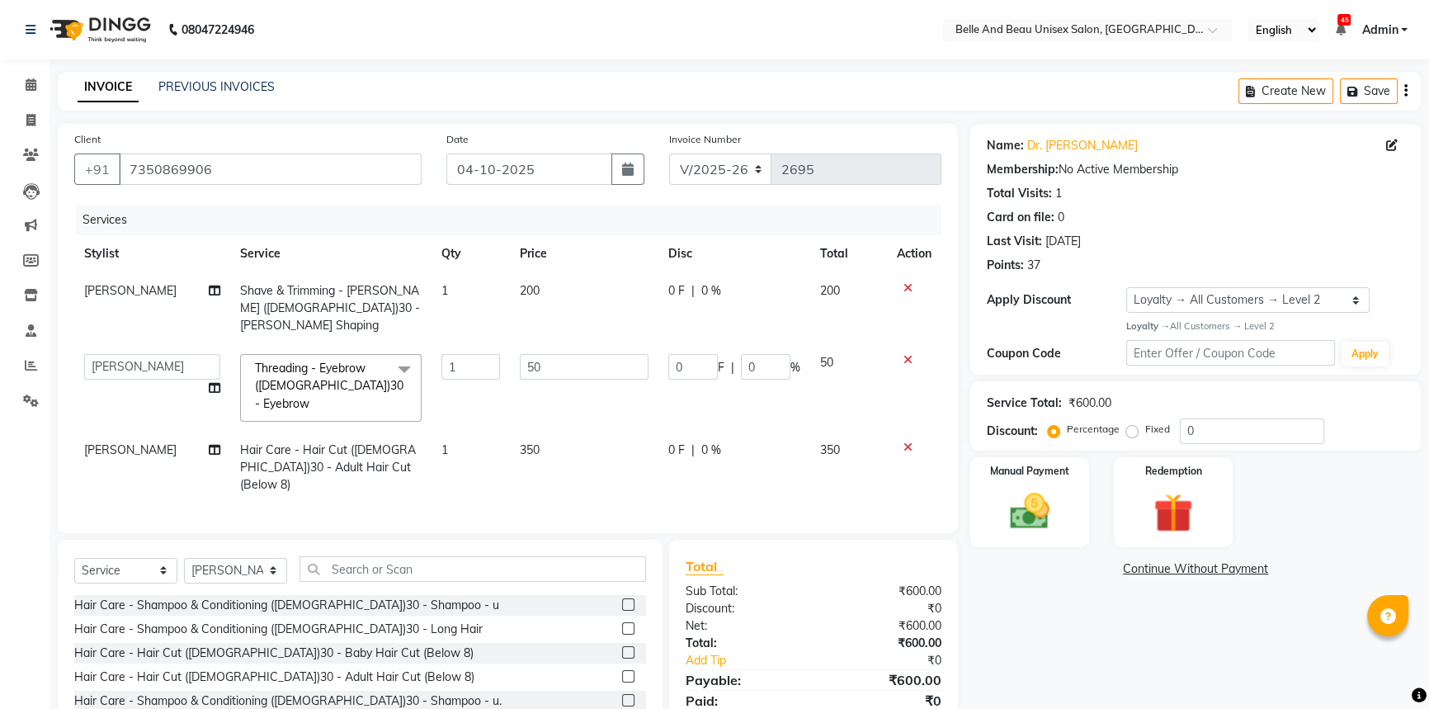
click at [394, 354] on span at bounding box center [404, 369] width 33 height 31
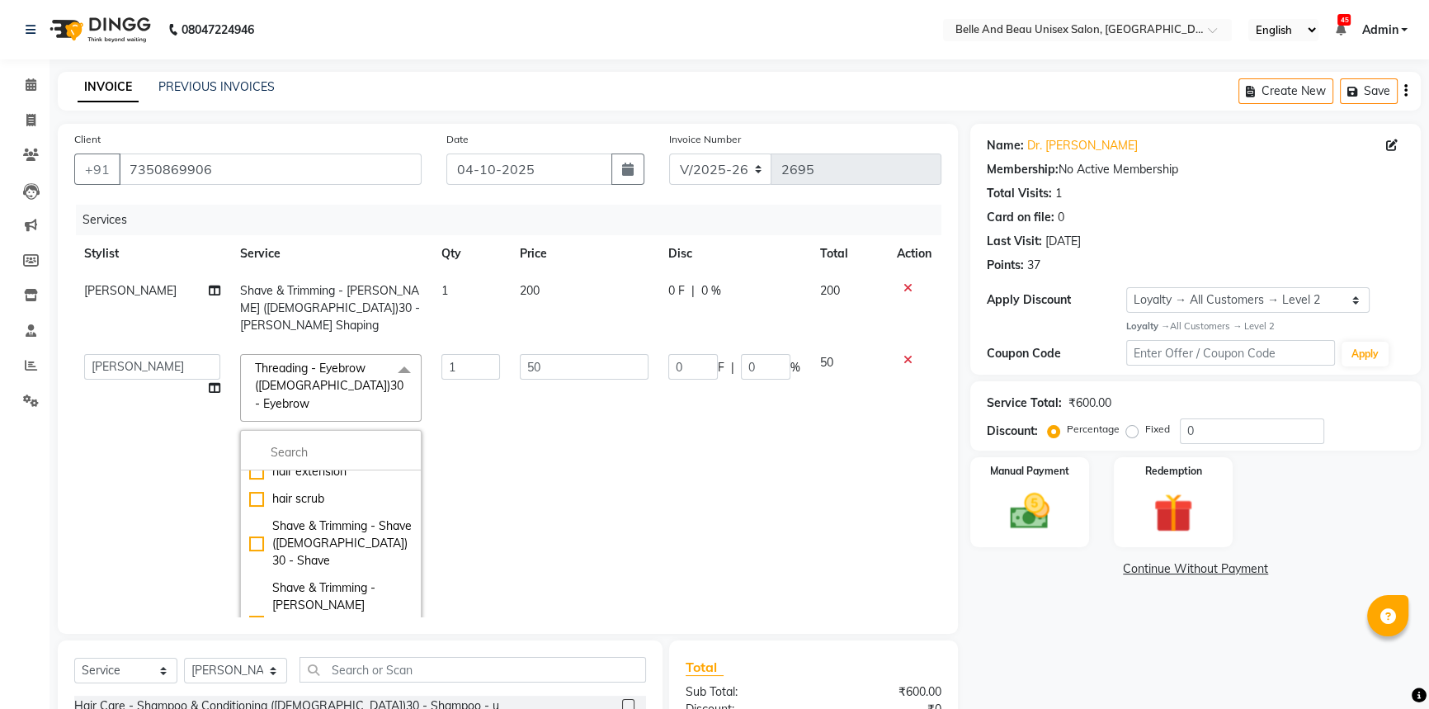
scroll to position [1125, 0]
click at [356, 444] on input "multiselect-search" at bounding box center [330, 452] width 163 height 17
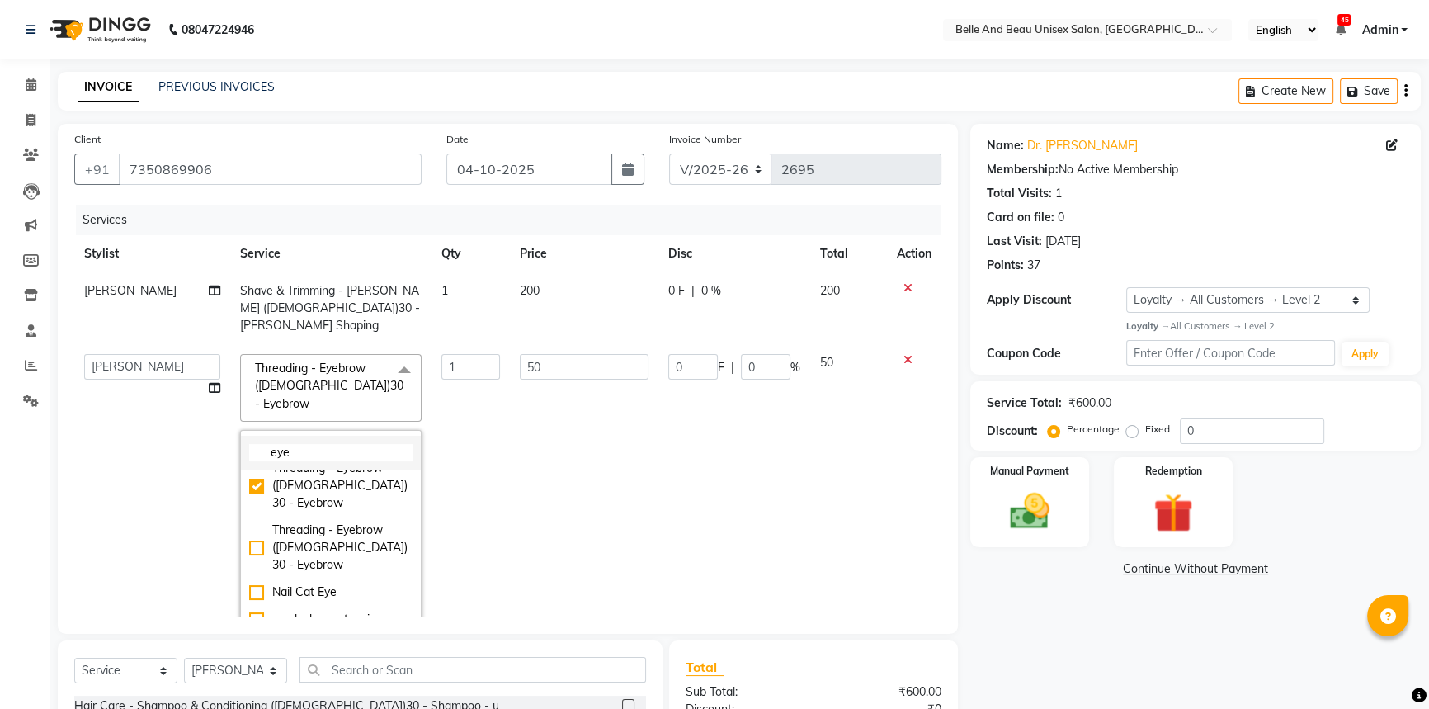
scroll to position [0, 0]
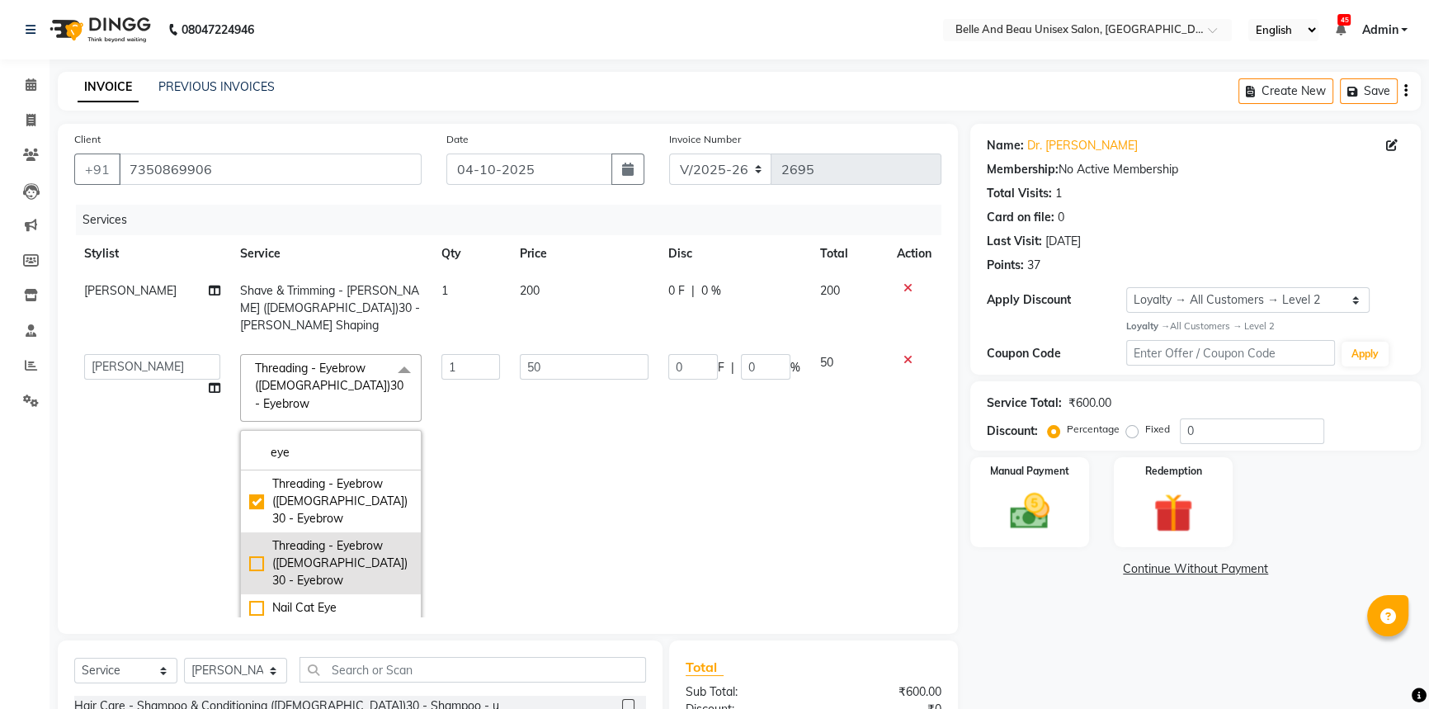
click at [249, 537] on div "Threading - Eyebrow ([DEMOGRAPHIC_DATA])30 - Eyebrow" at bounding box center [330, 563] width 163 height 52
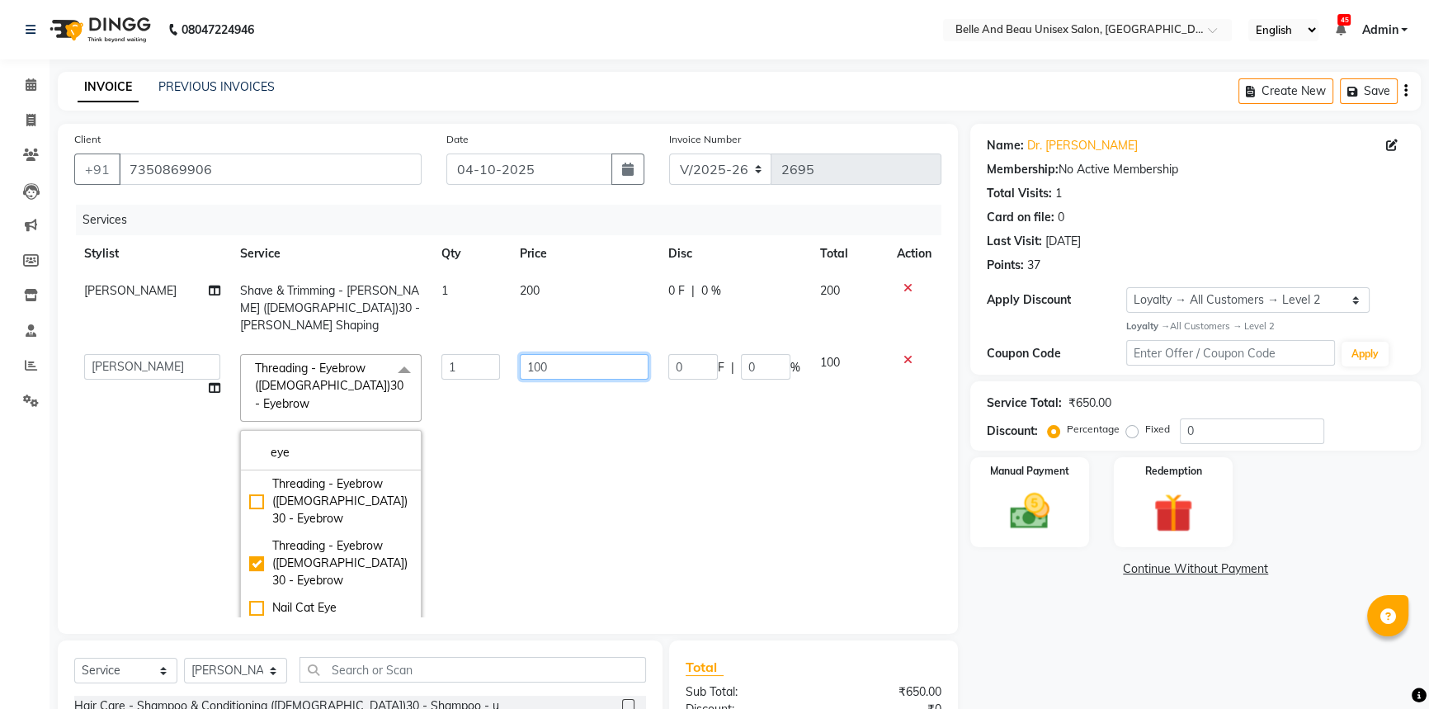
click at [551, 354] on input "100" at bounding box center [584, 367] width 129 height 26
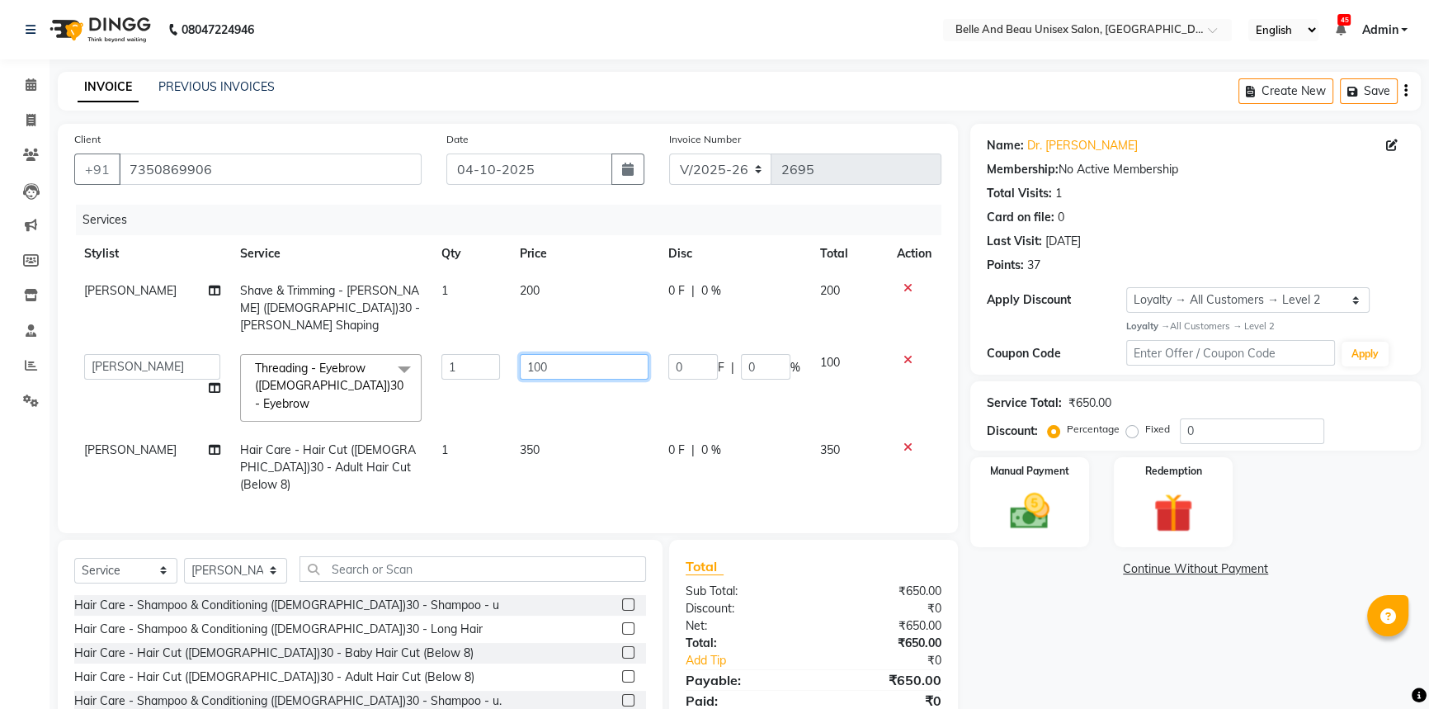
click at [551, 354] on input "100" at bounding box center [584, 367] width 129 height 26
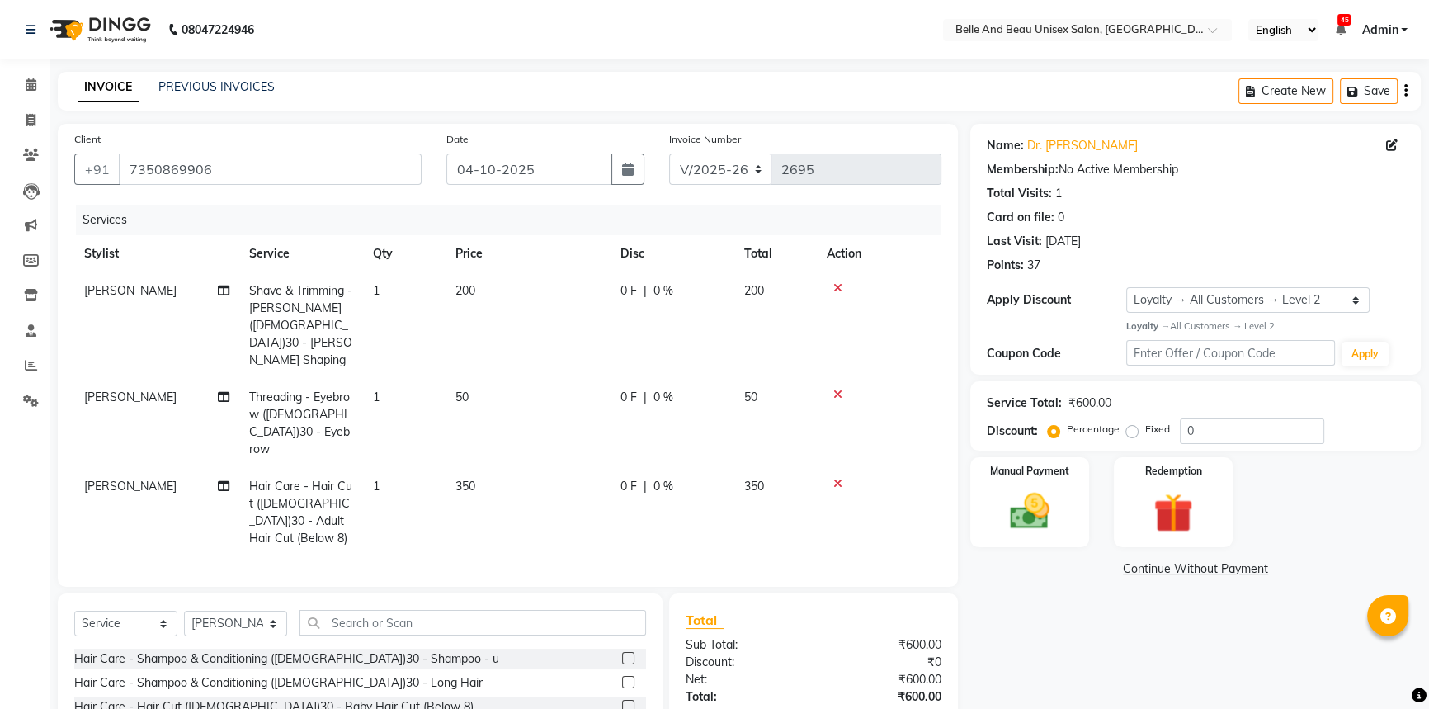
click at [905, 341] on tbody "AVINASH TANDI Shave & Trimming - Beard (Male)30 - Beard Shaping 1 200 0 F | 0 %…" at bounding box center [507, 414] width 867 height 285
click at [1067, 508] on div "Manual Payment" at bounding box center [1030, 503] width 124 height 94
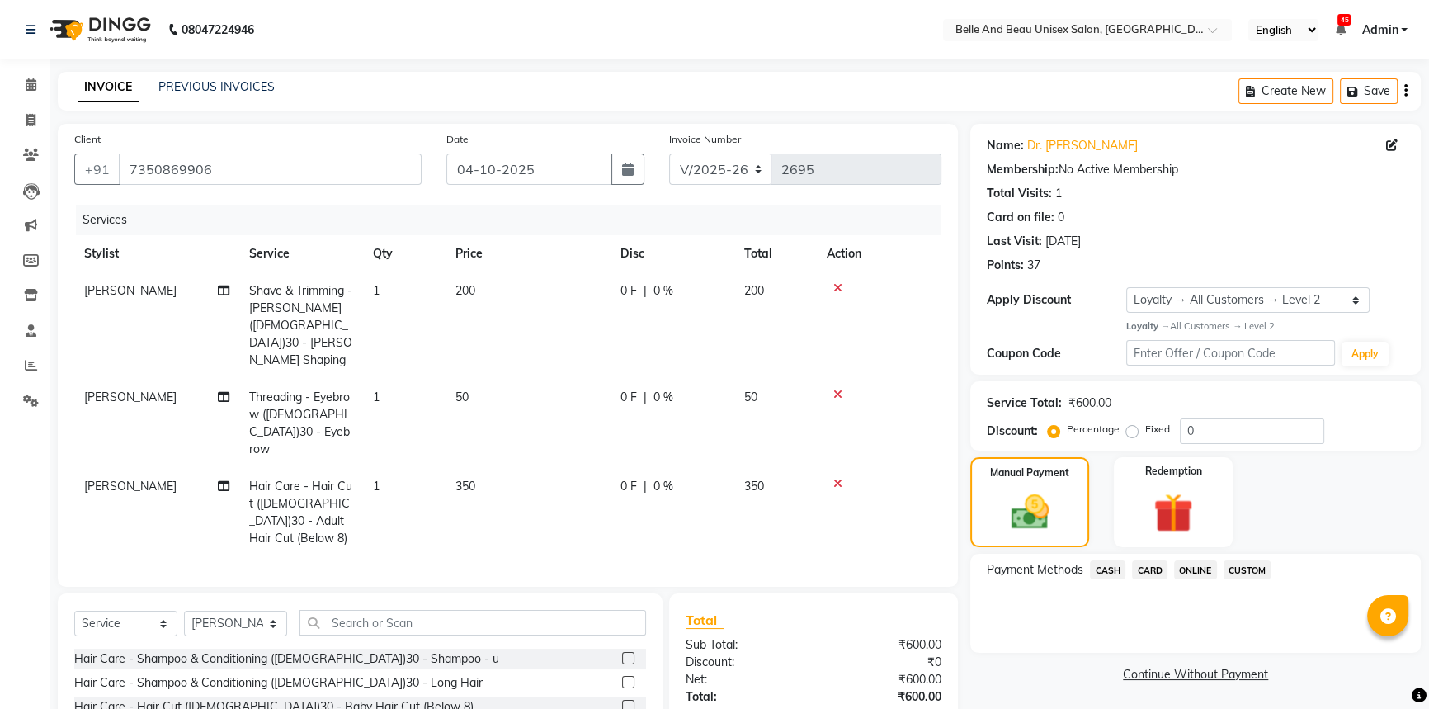
click at [1154, 569] on span "CARD" at bounding box center [1149, 569] width 35 height 19
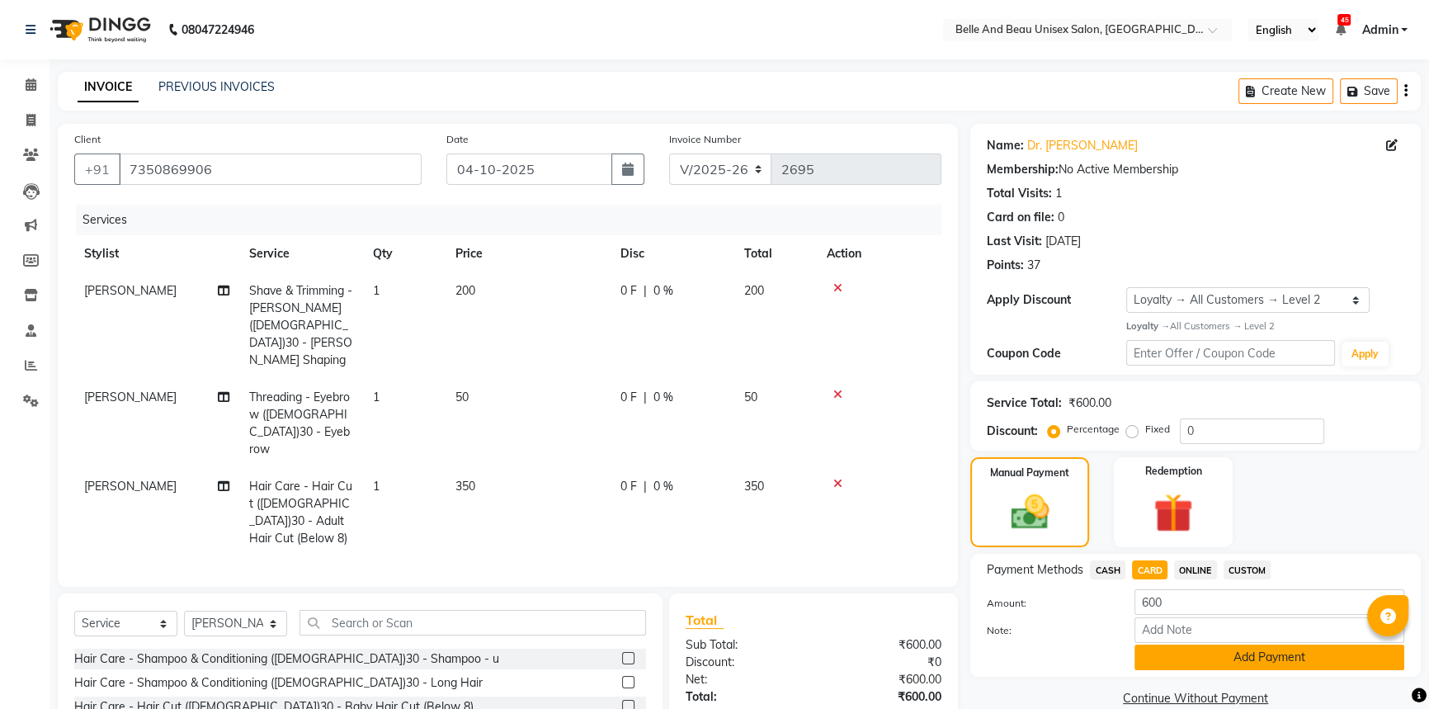
click at [1164, 652] on button "Add Payment" at bounding box center [1270, 657] width 270 height 26
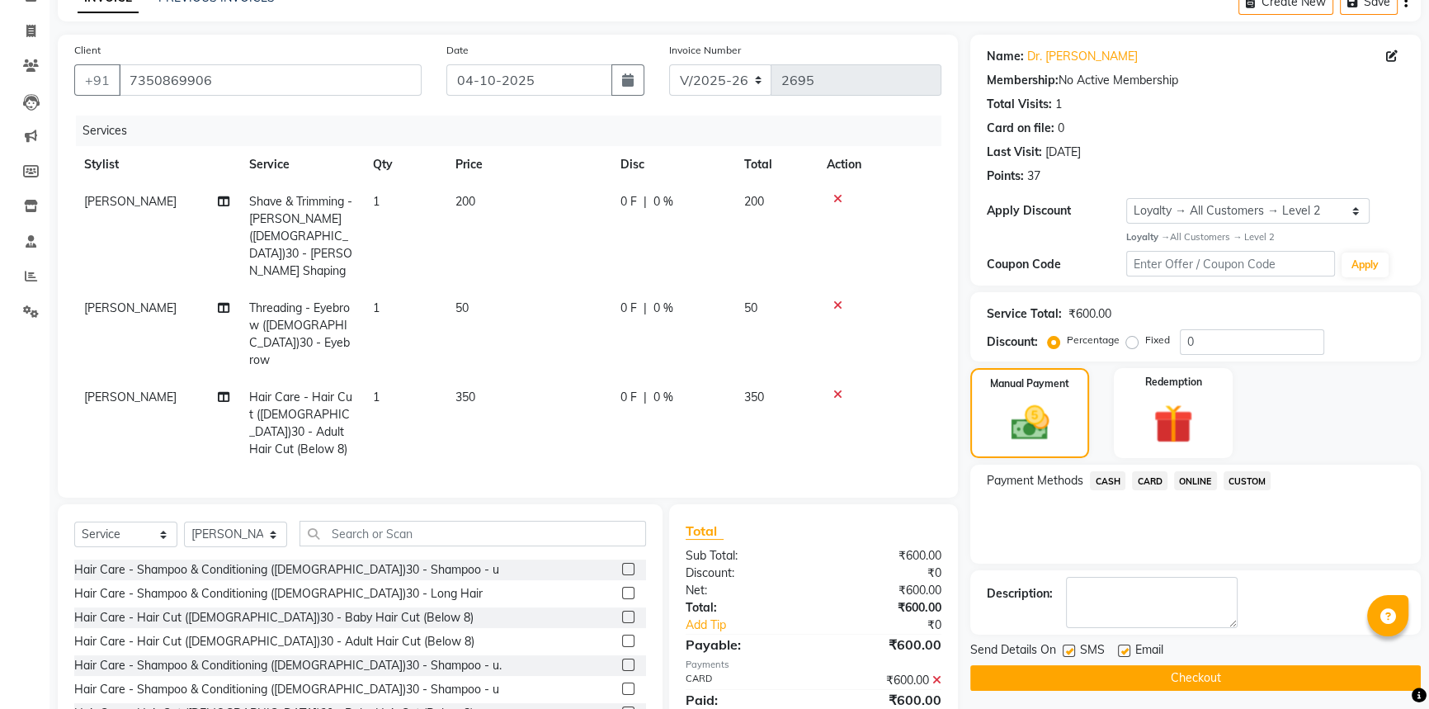
scroll to position [176, 0]
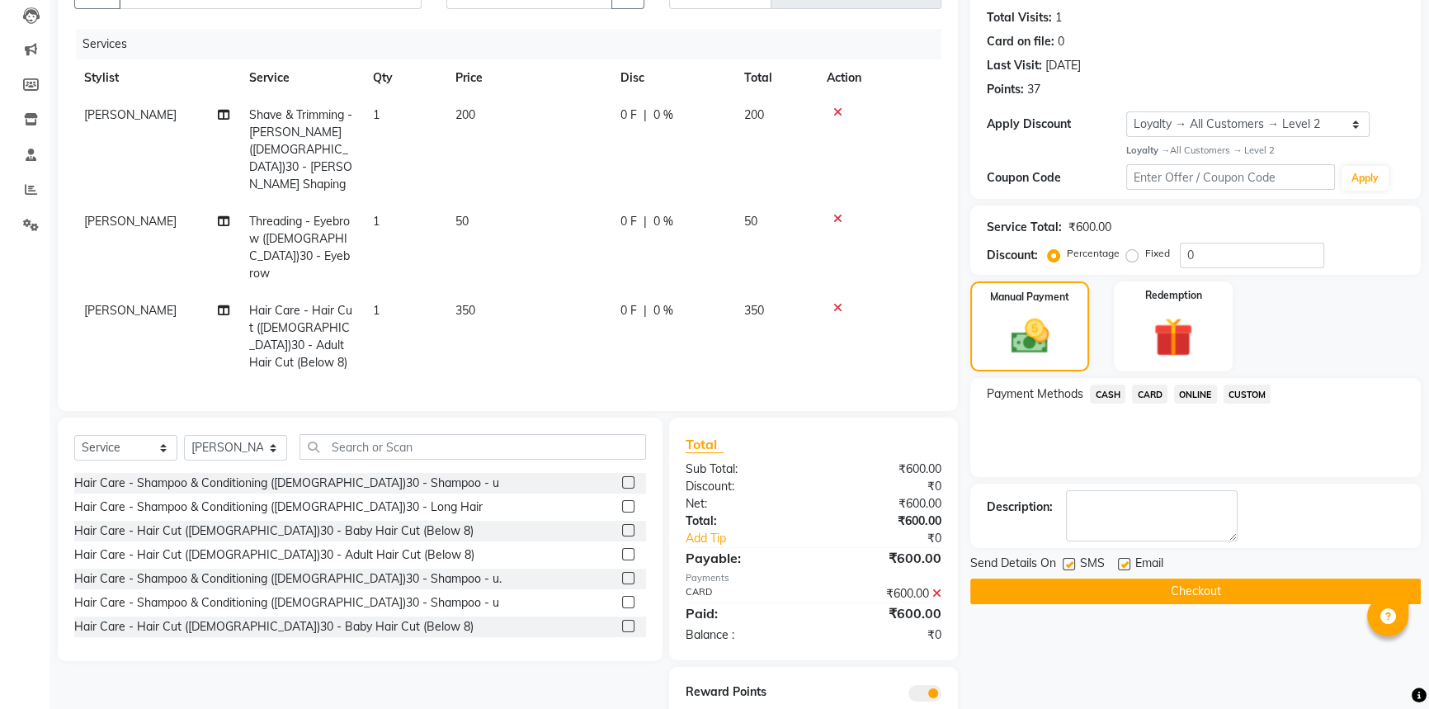
click at [1145, 587] on button "Checkout" at bounding box center [1195, 591] width 451 height 26
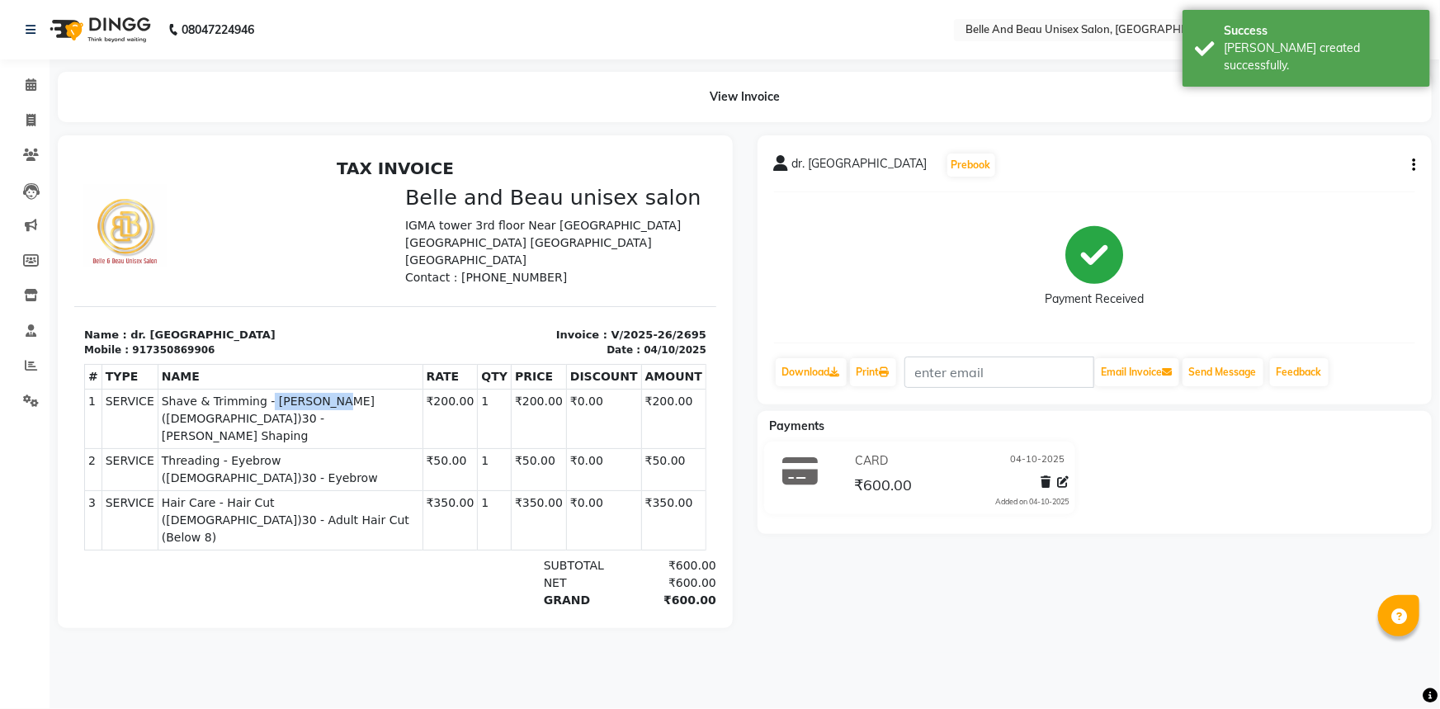
drag, startPoint x: 253, startPoint y: 381, endPoint x: 308, endPoint y: 383, distance: 55.3
click at [308, 392] on span "Shave & Trimming - [PERSON_NAME] ([DEMOGRAPHIC_DATA])30 - [PERSON_NAME] Shaping" at bounding box center [289, 418] width 257 height 52
drag, startPoint x: 343, startPoint y: 384, endPoint x: 436, endPoint y: 382, distance: 92.4
click at [436, 389] on tr "1 SERVICE SERVICE Shave & Trimming - Beard (Male)30 - Beard Shaping ₹200.00 1" at bounding box center [394, 418] width 621 height 59
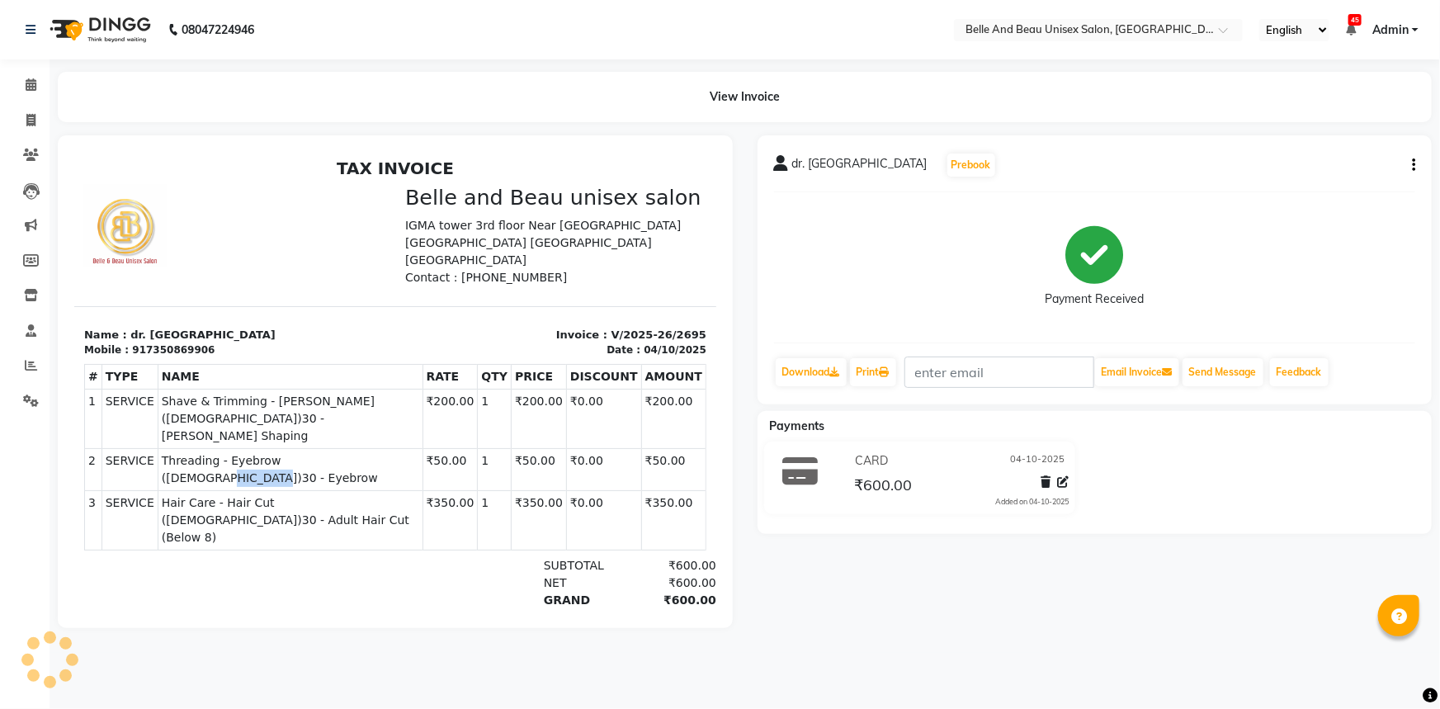
drag, startPoint x: 313, startPoint y: 406, endPoint x: 361, endPoint y: 404, distance: 48.7
click at [361, 451] on span "Threading - Eyebrow ([DEMOGRAPHIC_DATA])30 - Eyebrow" at bounding box center [289, 468] width 257 height 35
drag, startPoint x: 210, startPoint y: 410, endPoint x: 291, endPoint y: 411, distance: 80.9
click at [291, 451] on span "Threading - Eyebrow ([DEMOGRAPHIC_DATA])30 - Eyebrow" at bounding box center [289, 468] width 257 height 35
drag, startPoint x: 307, startPoint y: 432, endPoint x: 384, endPoint y: 432, distance: 76.7
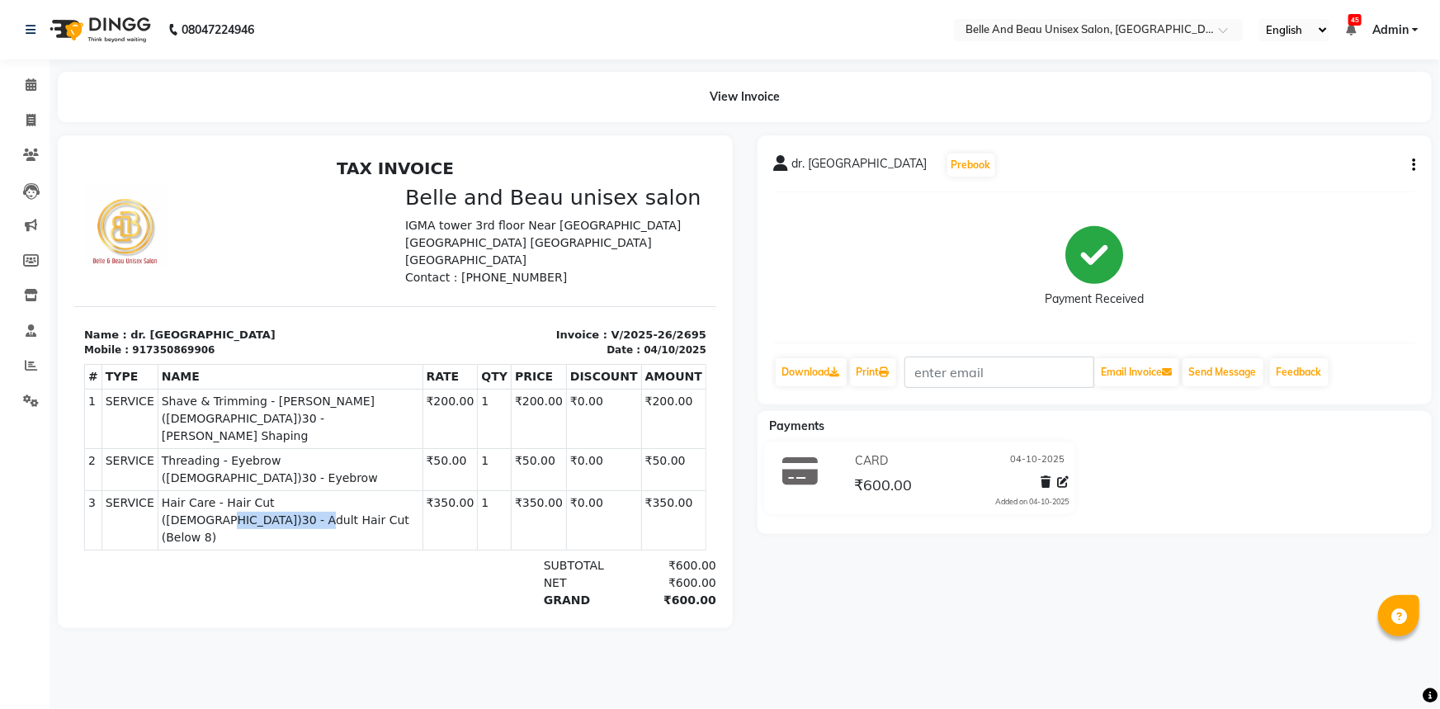
click at [384, 493] on span "Hair Care - Hair Cut ([DEMOGRAPHIC_DATA])30 - Adult Hair Cut (Below 8)" at bounding box center [289, 519] width 257 height 52
click at [23, 89] on span at bounding box center [31, 85] width 29 height 19
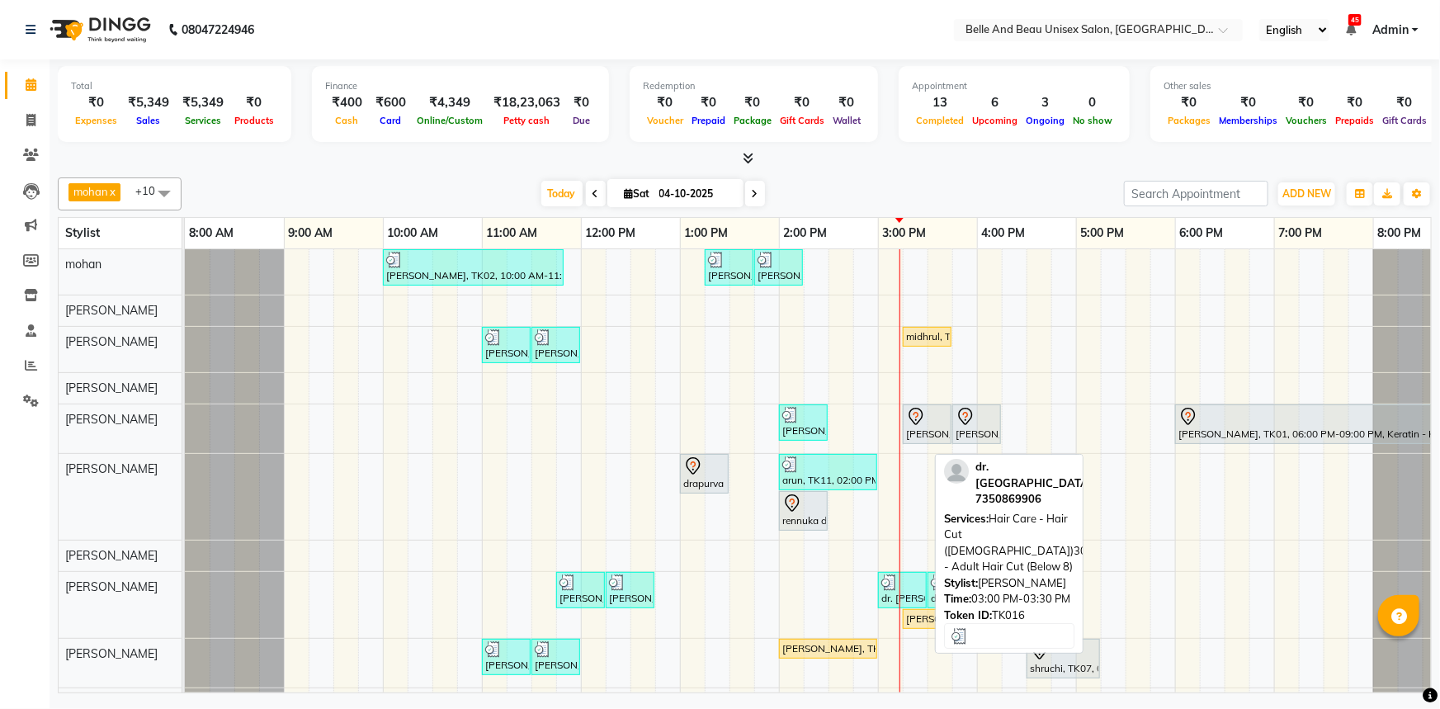
click at [922, 582] on div at bounding box center [902, 582] width 42 height 17
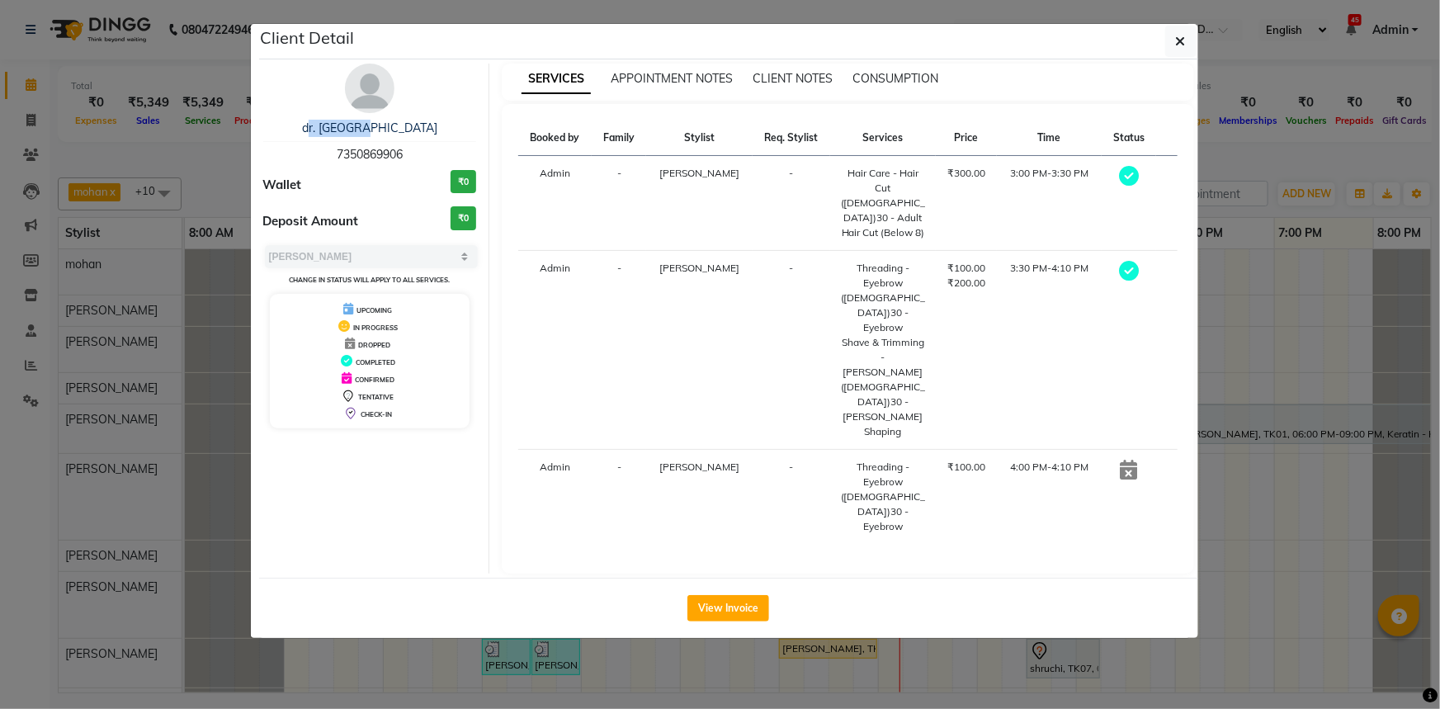
drag, startPoint x: 335, startPoint y: 125, endPoint x: 405, endPoint y: 123, distance: 70.2
click at [405, 123] on div "dr. [GEOGRAPHIC_DATA]" at bounding box center [370, 128] width 214 height 17
click at [371, 147] on span "7350869906" at bounding box center [370, 154] width 66 height 15
click at [371, 153] on span "7350869906" at bounding box center [370, 154] width 66 height 15
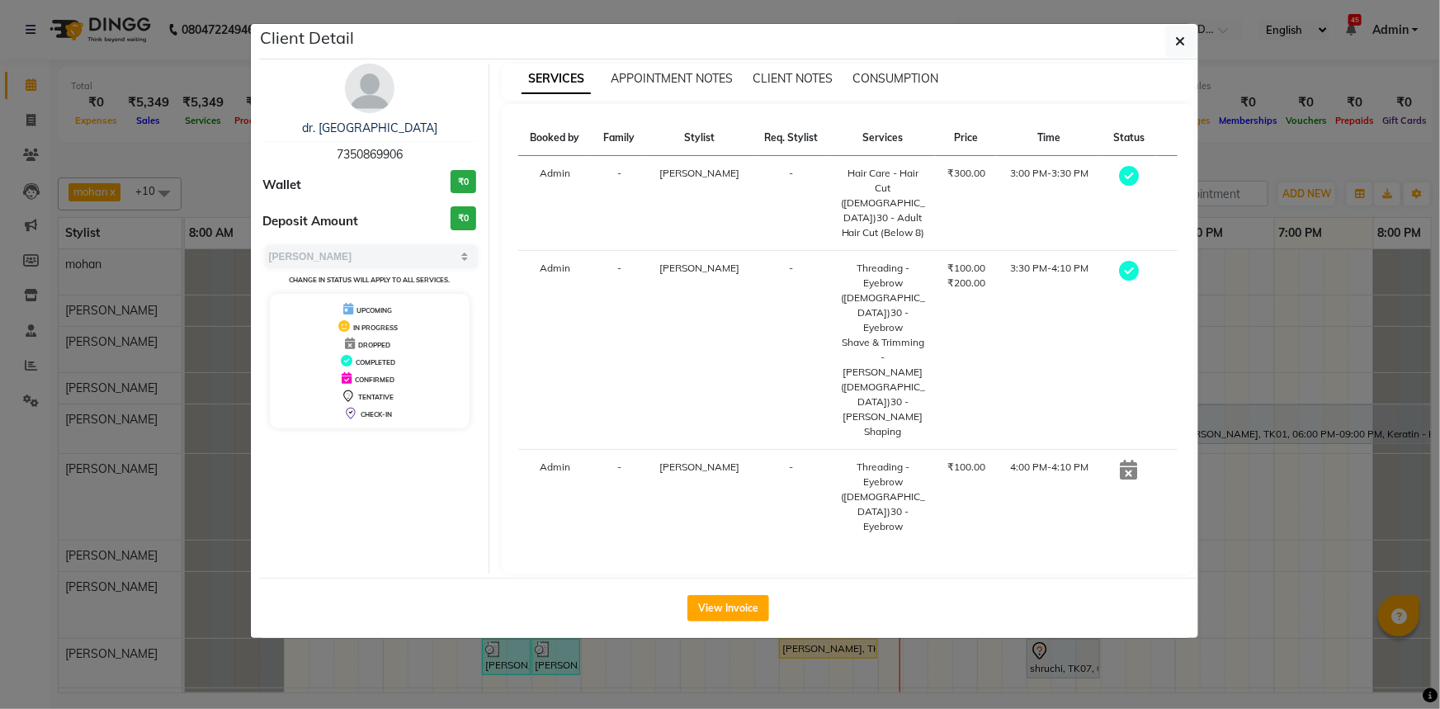
click at [371, 153] on span "7350869906" at bounding box center [370, 154] width 66 height 15
click at [1183, 41] on icon "button" at bounding box center [1181, 41] width 10 height 13
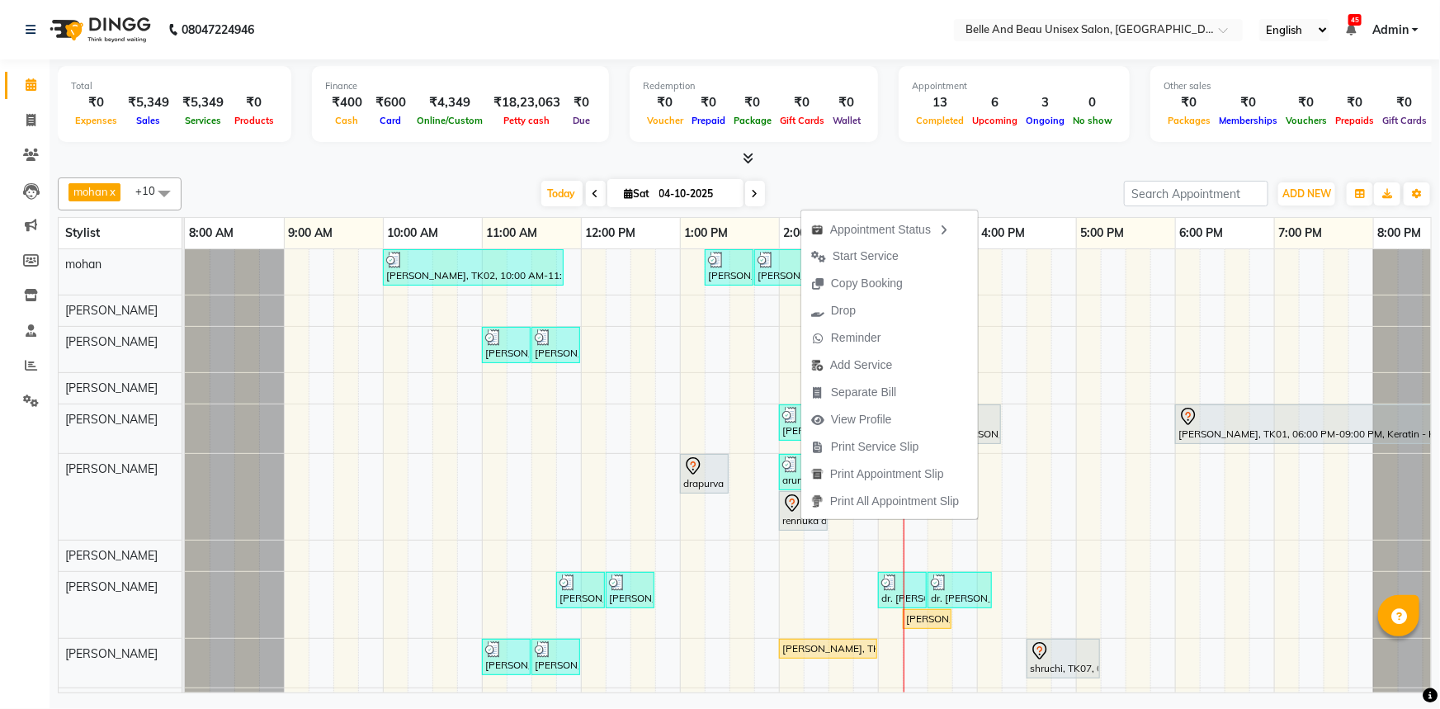
click at [910, 183] on div "Today Sat 04-10-2025" at bounding box center [653, 194] width 926 height 25
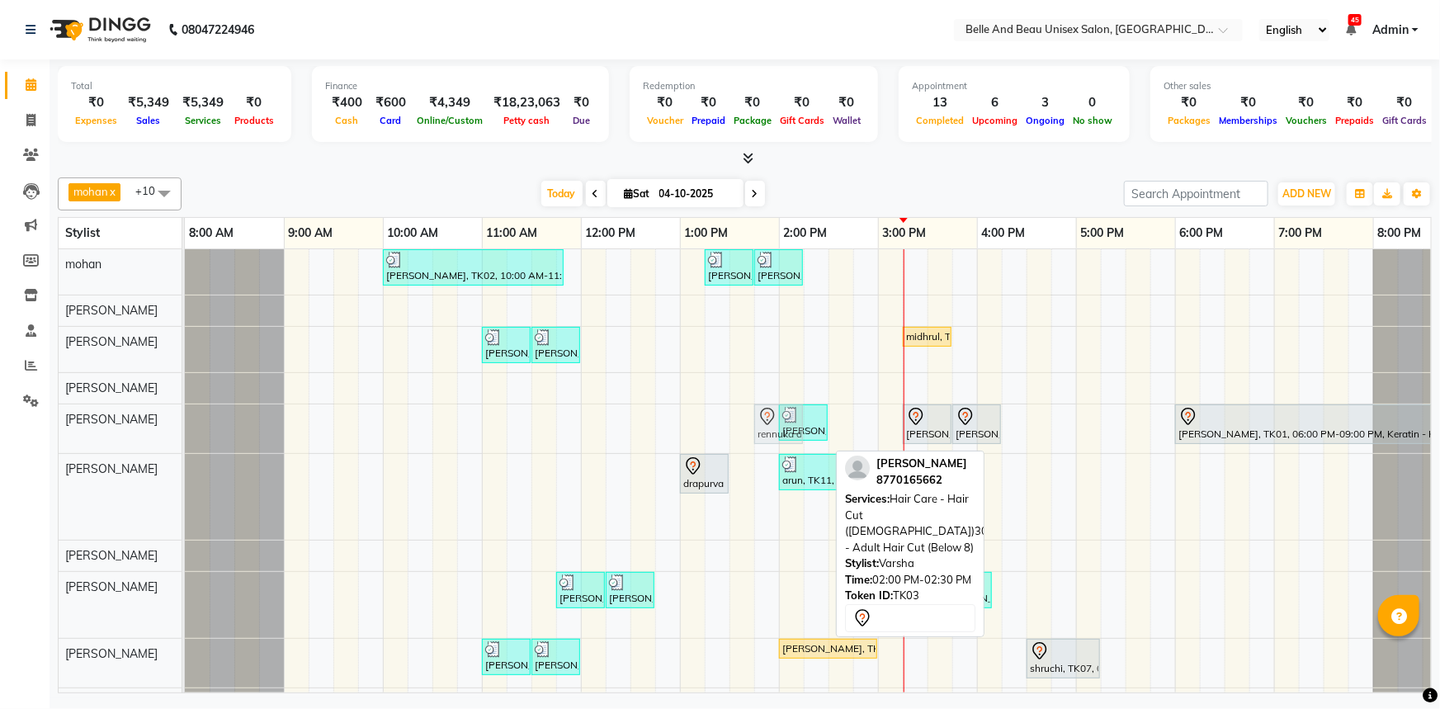
drag, startPoint x: 791, startPoint y: 510, endPoint x: 775, endPoint y: 433, distance: 78.3
click at [767, 433] on tbody "PRAVEEN LOKHENDE, TK02, 10:00 AM-11:50 AM, offer 999,Hair Colour - Global30 - G…" at bounding box center [828, 499] width 1287 height 501
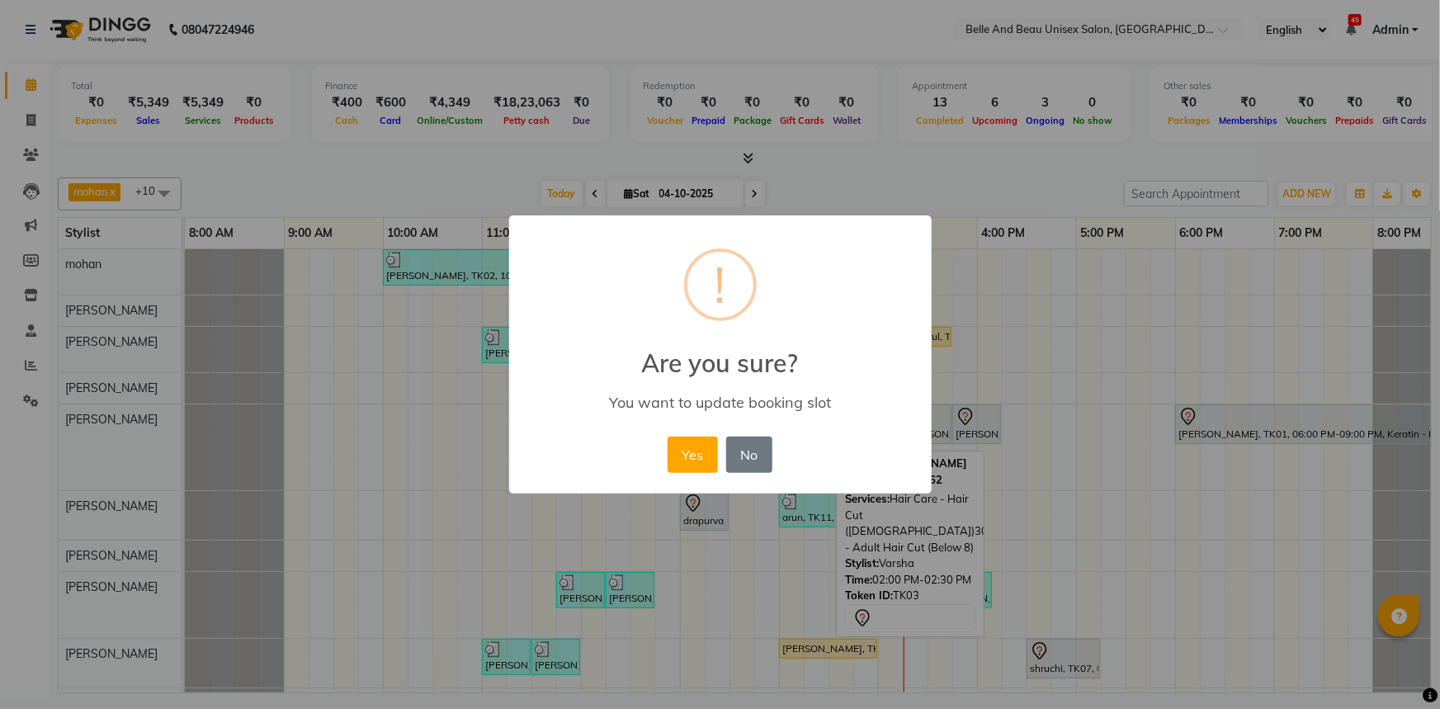
click at [665, 449] on div "Yes No No" at bounding box center [719, 454] width 113 height 45
click at [687, 450] on button "Yes" at bounding box center [693, 455] width 50 height 36
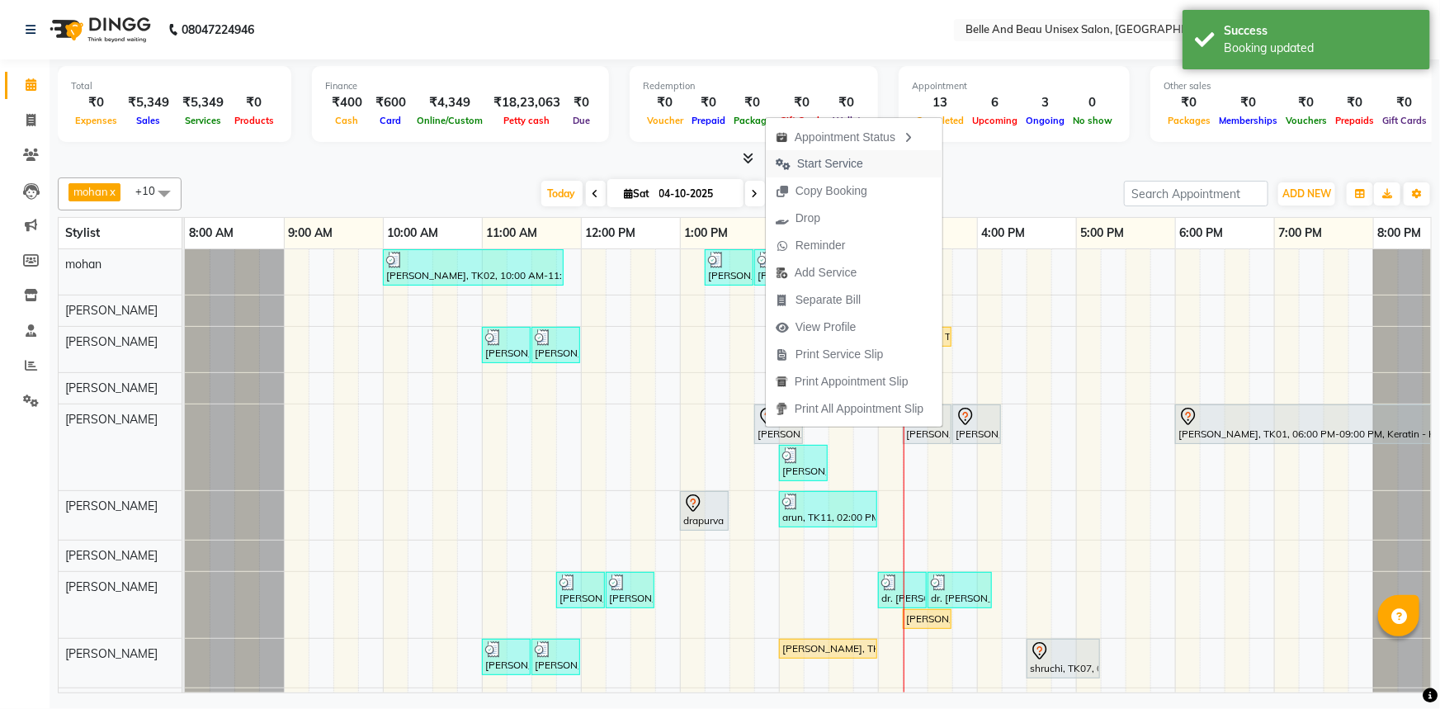
click at [810, 163] on span "Start Service" at bounding box center [830, 163] width 66 height 17
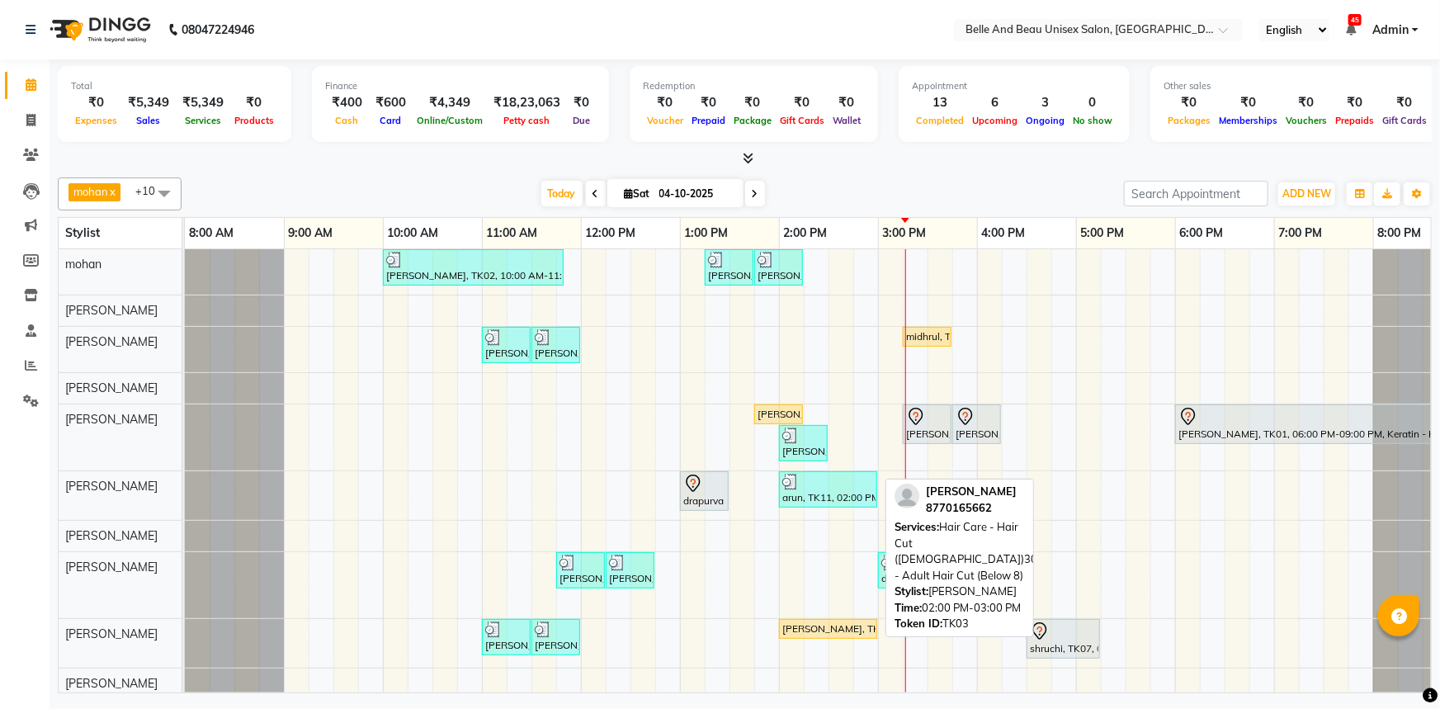
click at [845, 624] on div "[PERSON_NAME], TK03, 02:00 PM-03:00 PM, Hair Care - Hair Cut ([DEMOGRAPHIC_DATA…" at bounding box center [828, 628] width 95 height 15
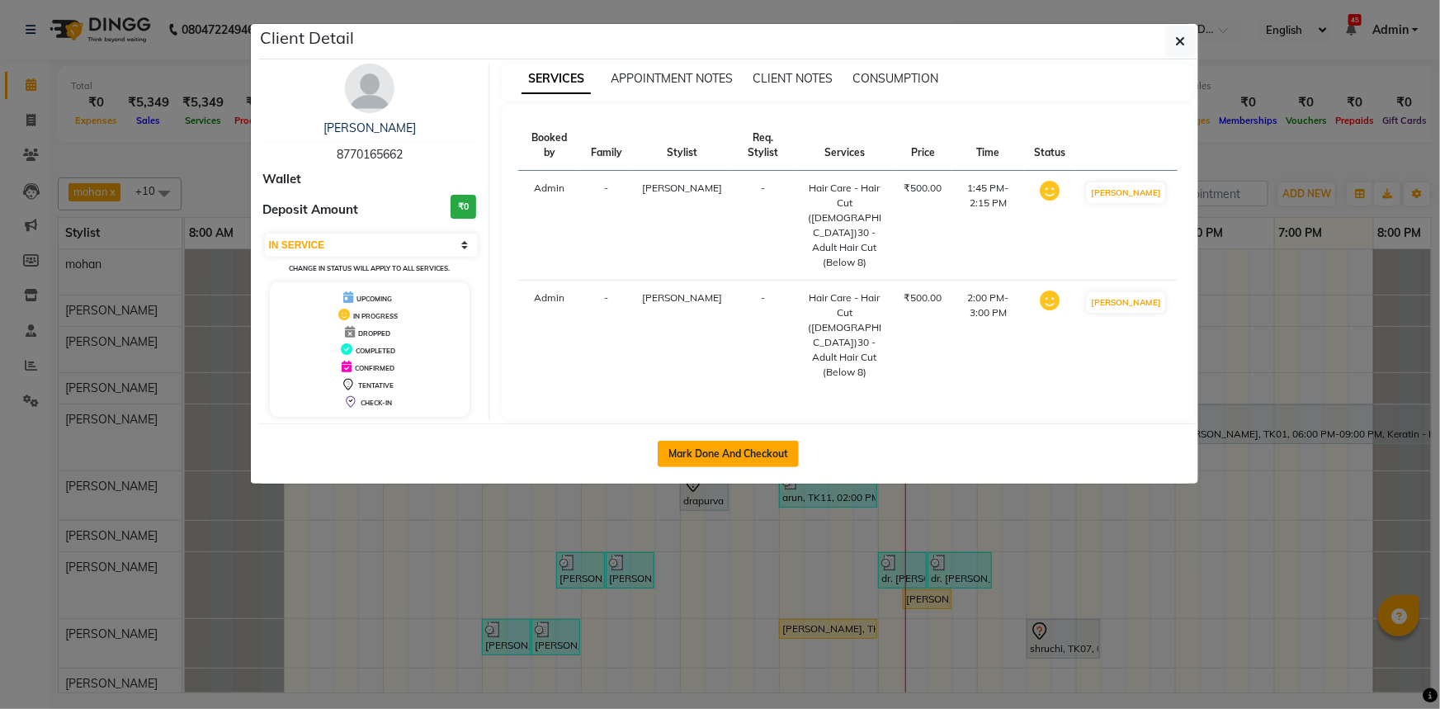
click at [748, 453] on button "Mark Done And Checkout" at bounding box center [728, 454] width 141 height 26
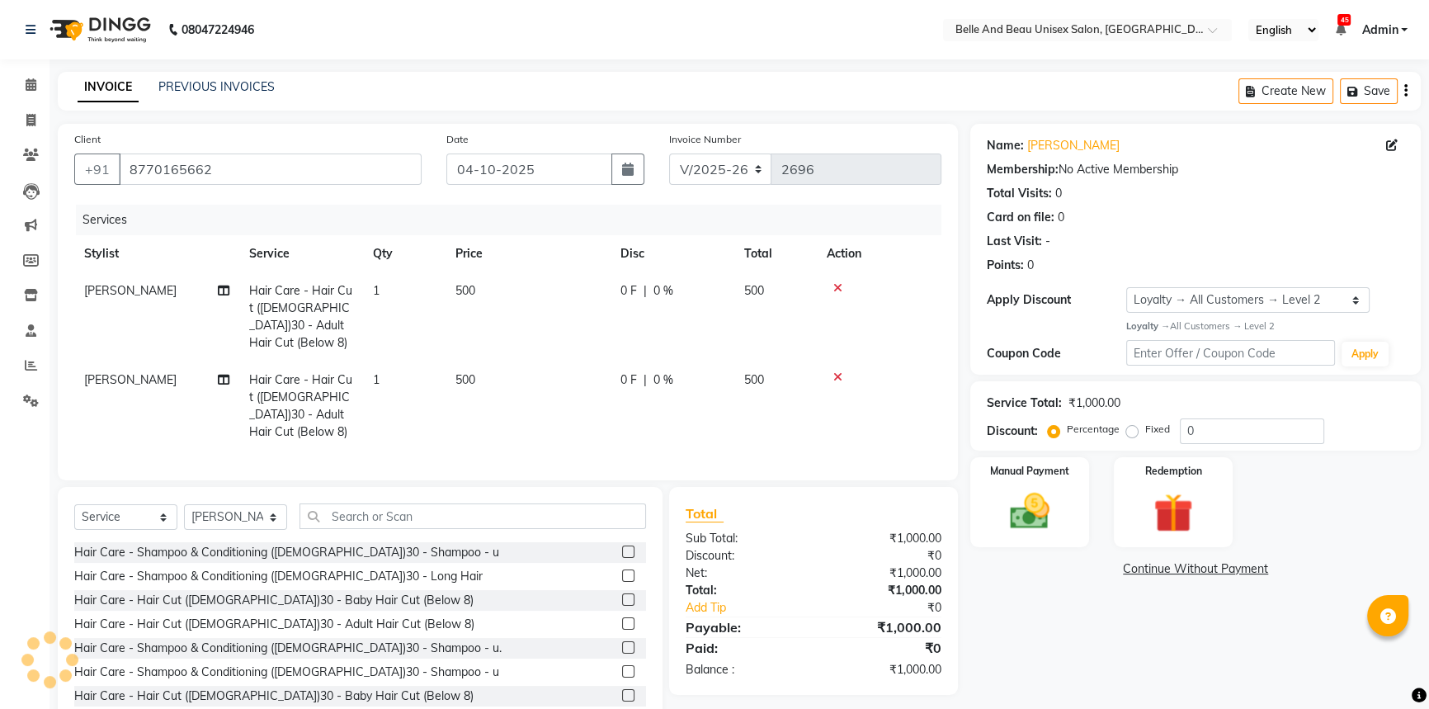
click at [463, 281] on td "500" at bounding box center [528, 316] width 165 height 89
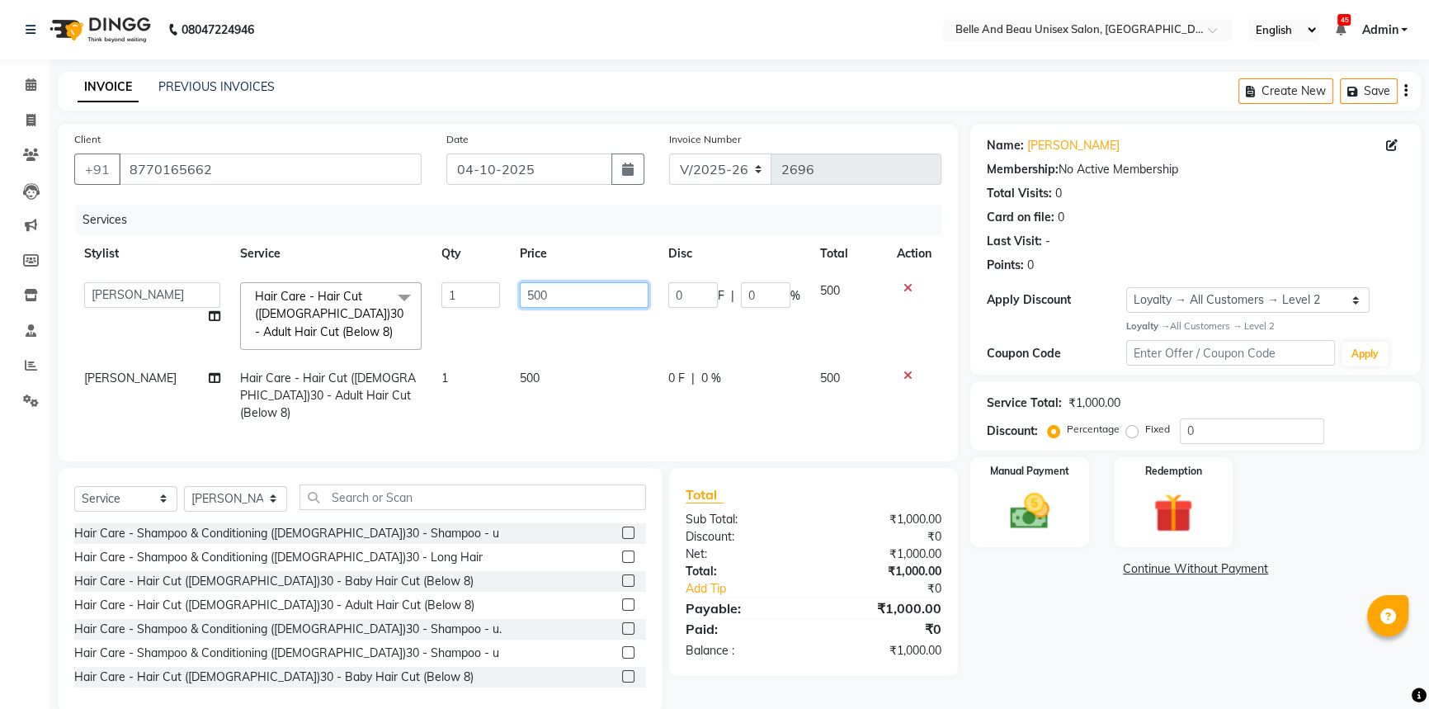
drag, startPoint x: 528, startPoint y: 293, endPoint x: 581, endPoint y: 288, distance: 53.0
click at [528, 292] on input "500" at bounding box center [584, 295] width 129 height 26
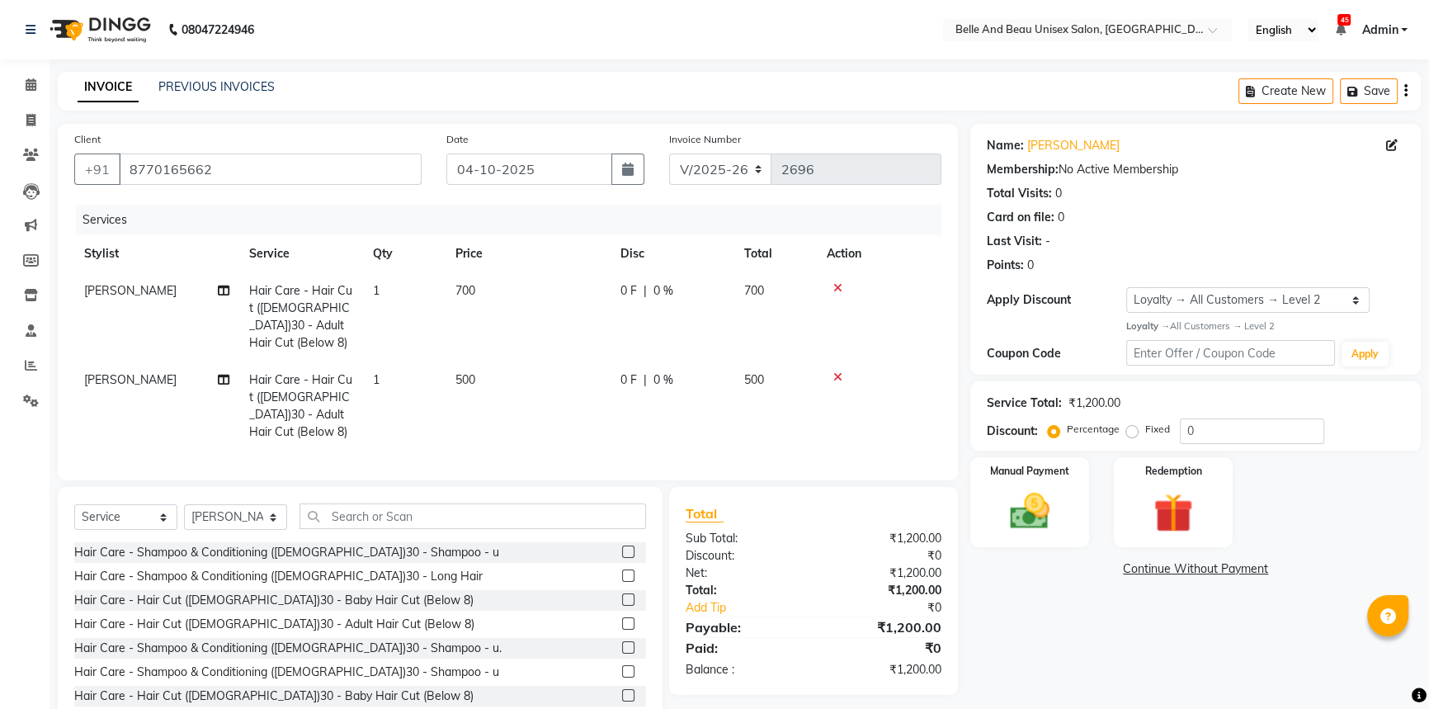
click at [518, 373] on td "500" at bounding box center [528, 405] width 165 height 89
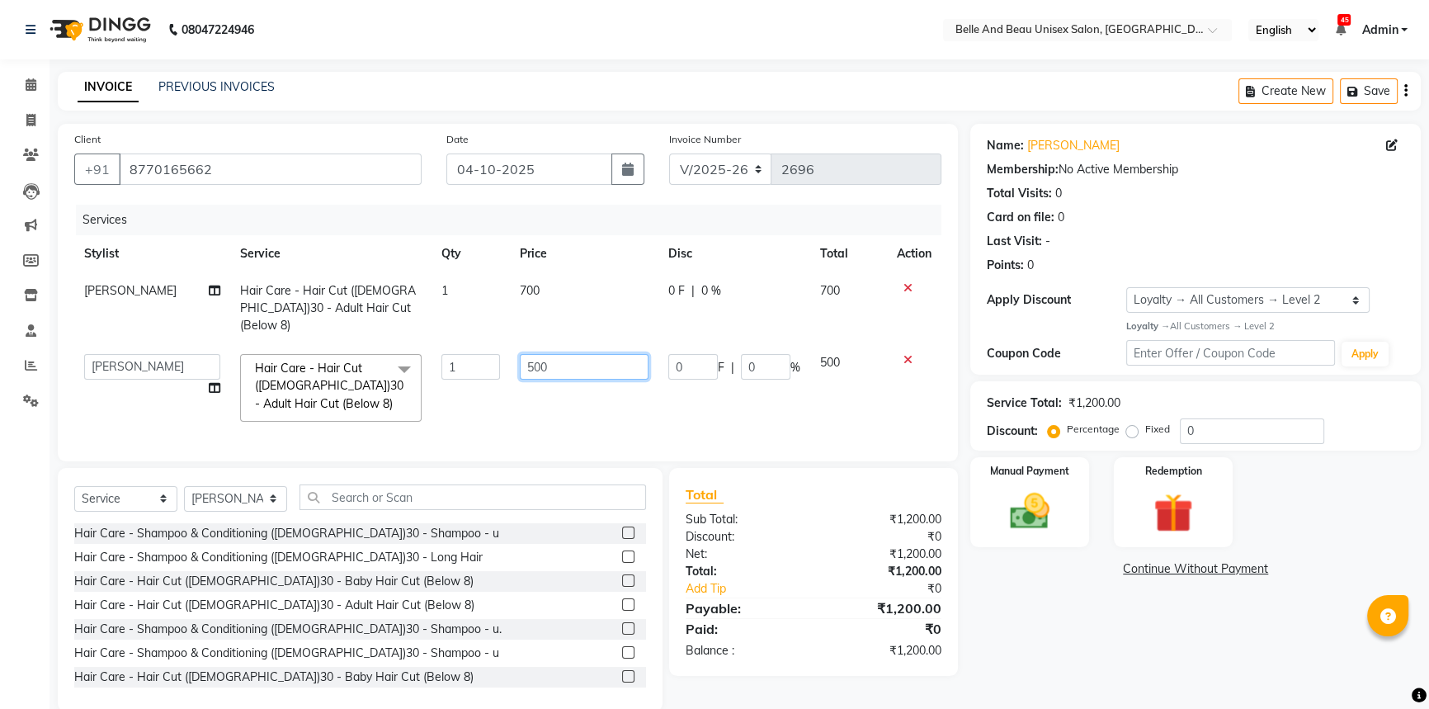
click at [530, 354] on input "500" at bounding box center [584, 367] width 129 height 26
click at [1056, 482] on div "Manual Payment" at bounding box center [1030, 503] width 124 height 94
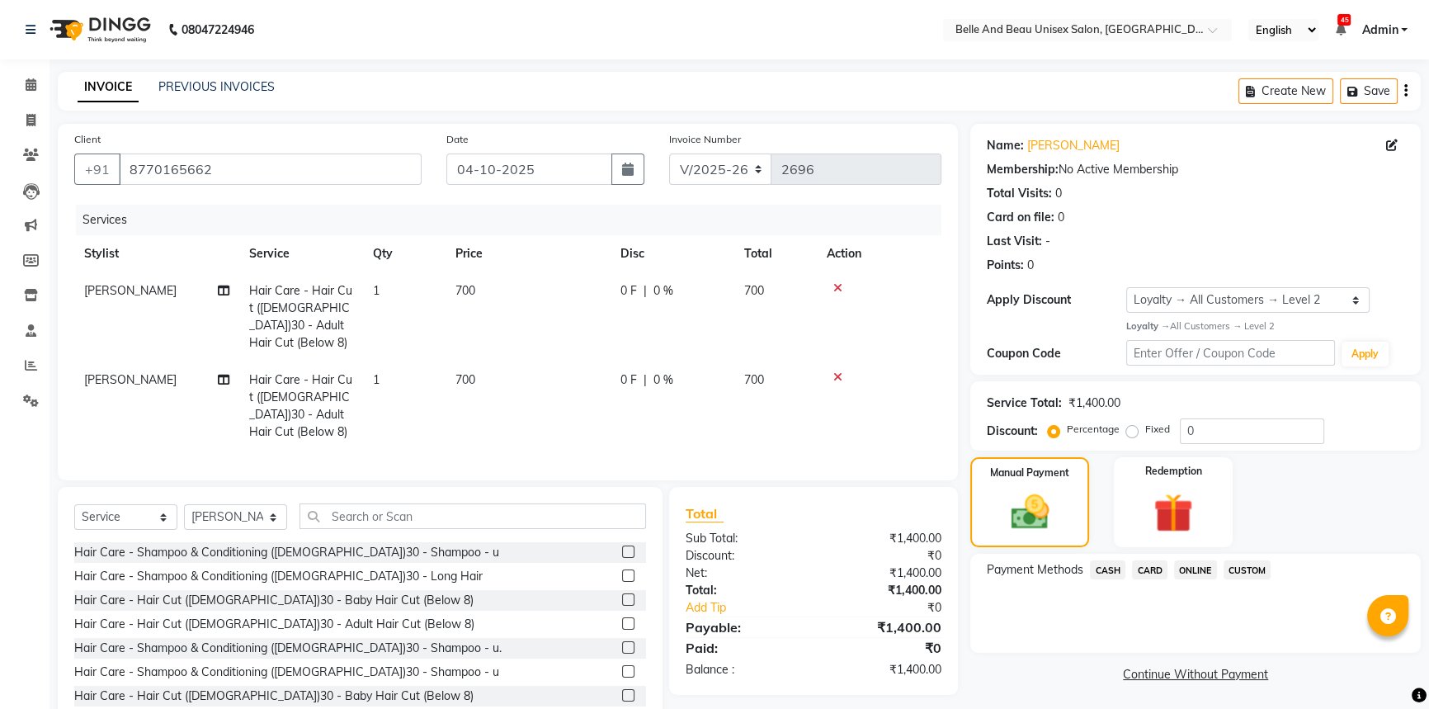
click at [1110, 569] on span "CASH" at bounding box center [1107, 569] width 35 height 19
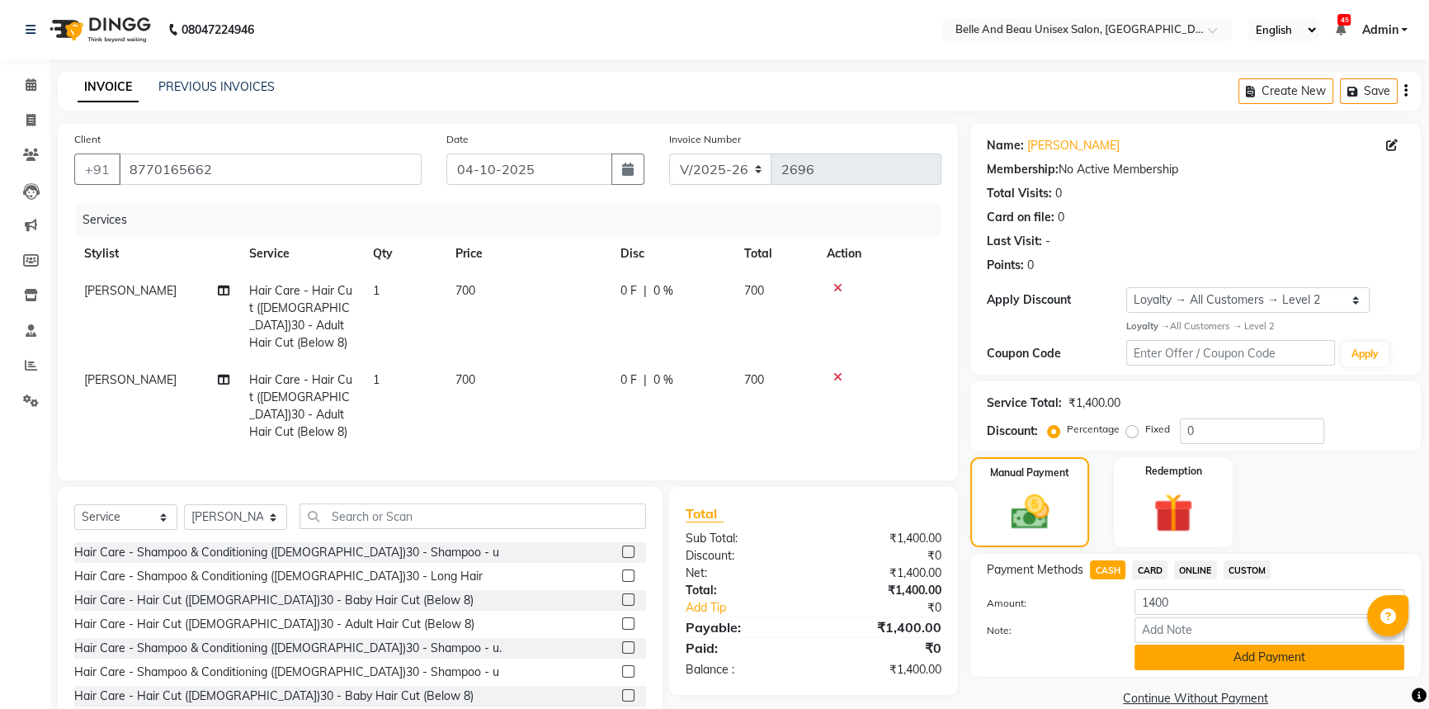
click at [1172, 661] on button "Add Payment" at bounding box center [1270, 657] width 270 height 26
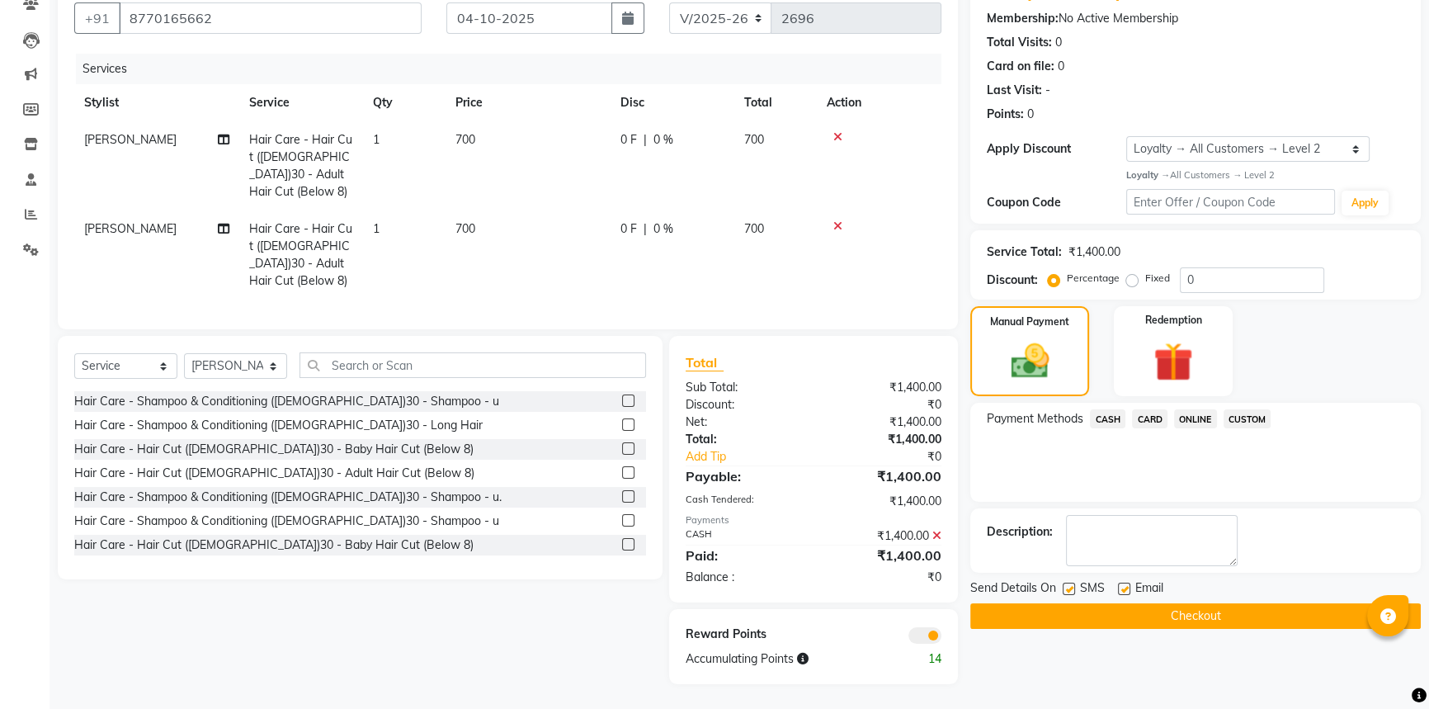
scroll to position [163, 0]
click at [1154, 606] on button "Checkout" at bounding box center [1195, 616] width 451 height 26
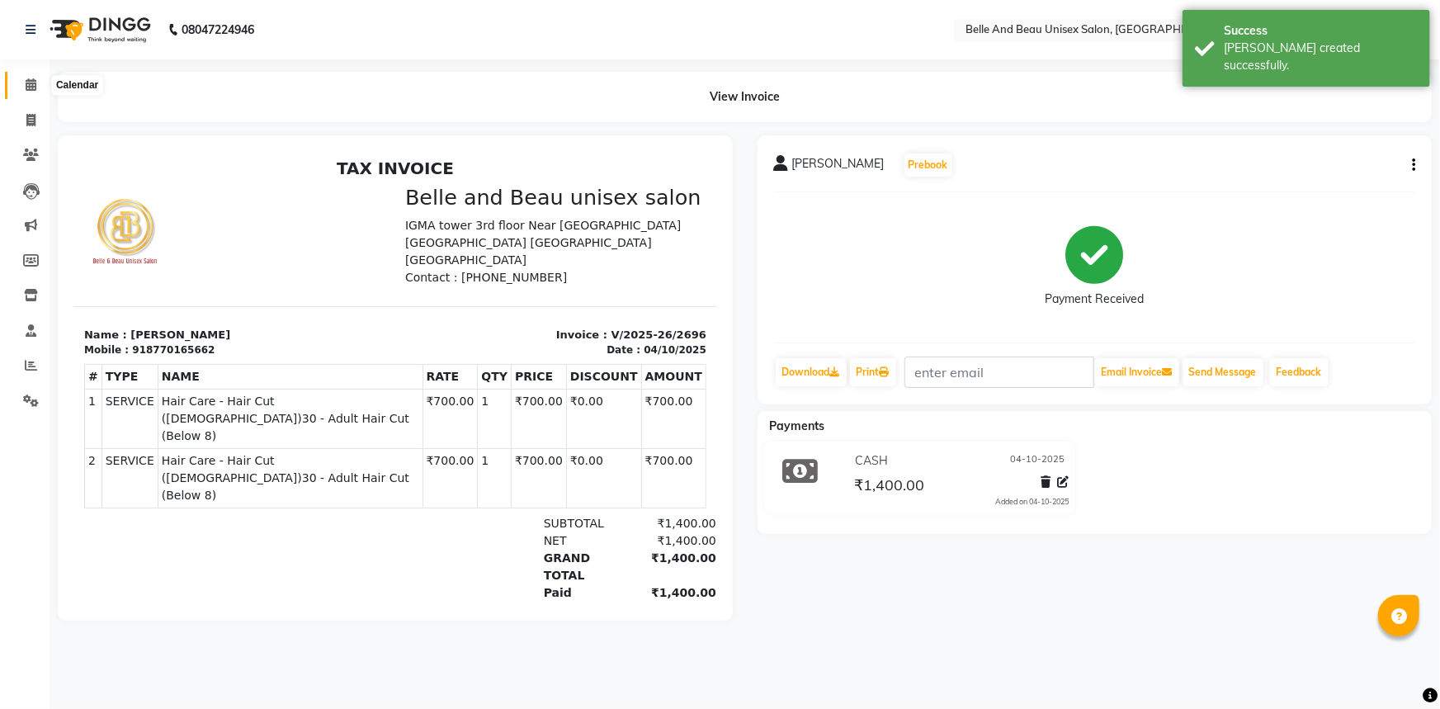
click at [30, 80] on icon at bounding box center [31, 84] width 11 height 12
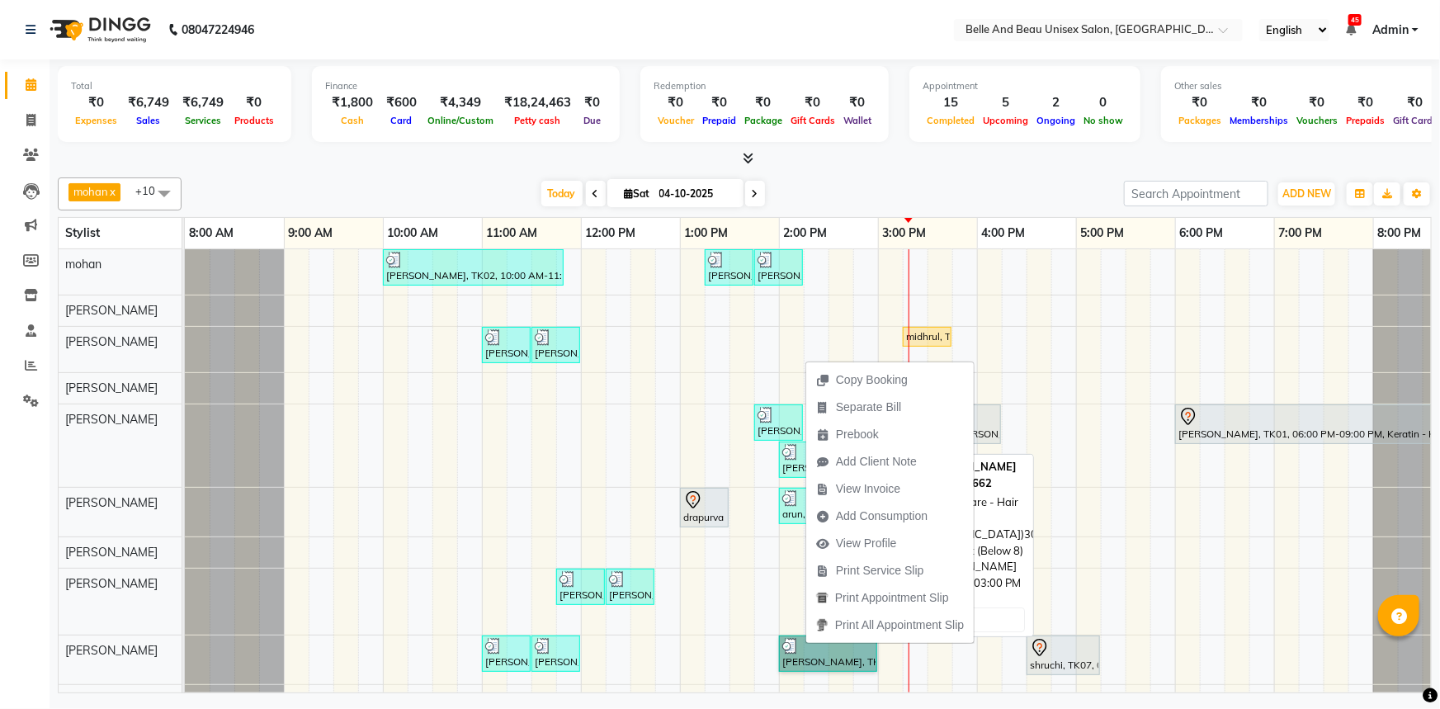
click at [805, 644] on link "[PERSON_NAME], TK03, 02:00 PM-03:00 PM, Hair Care - Hair Cut ([DEMOGRAPHIC_DATA…" at bounding box center [828, 653] width 98 height 36
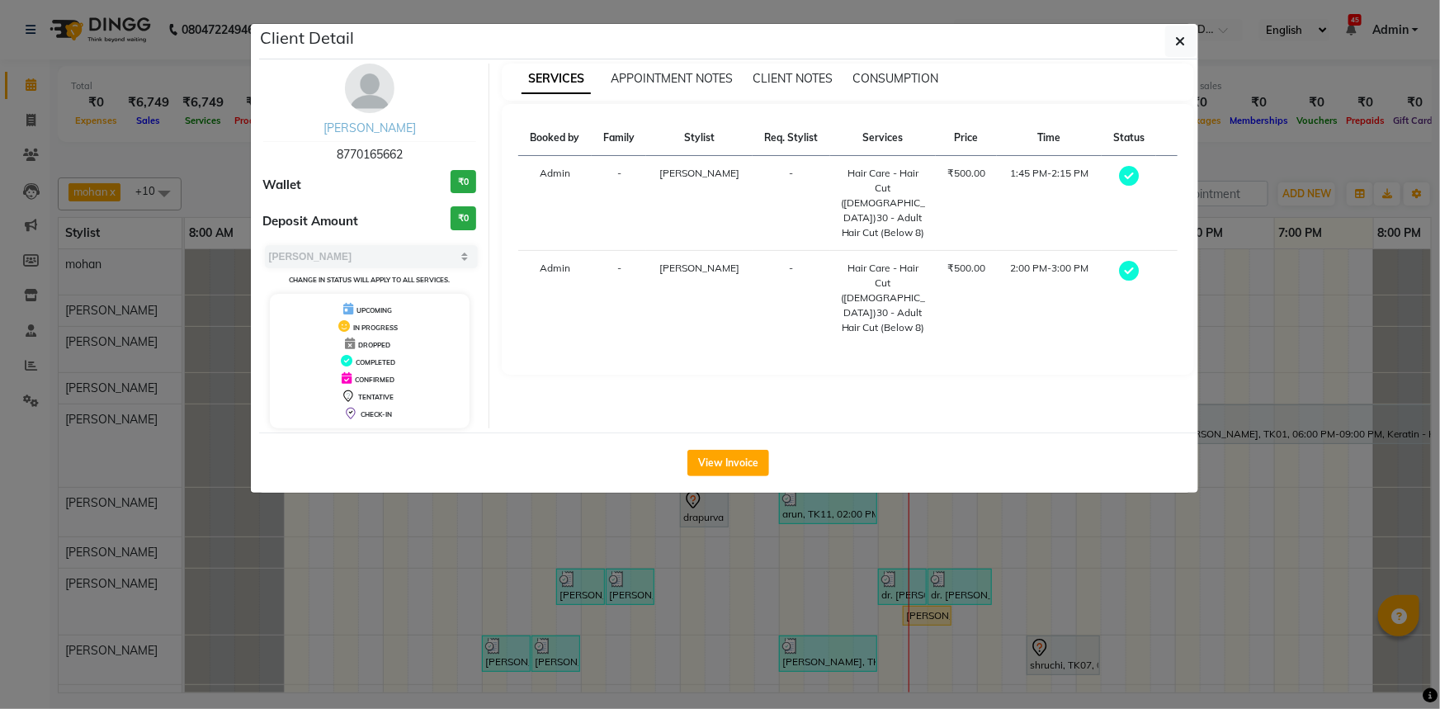
drag, startPoint x: 354, startPoint y: 126, endPoint x: 414, endPoint y: 127, distance: 60.2
click at [414, 127] on div "[PERSON_NAME]" at bounding box center [370, 128] width 214 height 17
click at [297, 112] on div "rennuka deshmukh 8770165662 Wallet ₹0 Deposit Amount ₹0 Select MARK DONE UPCOMI…" at bounding box center [370, 246] width 239 height 365
drag, startPoint x: 310, startPoint y: 121, endPoint x: 429, endPoint y: 126, distance: 118.9
click at [429, 126] on div "[PERSON_NAME]" at bounding box center [370, 128] width 214 height 17
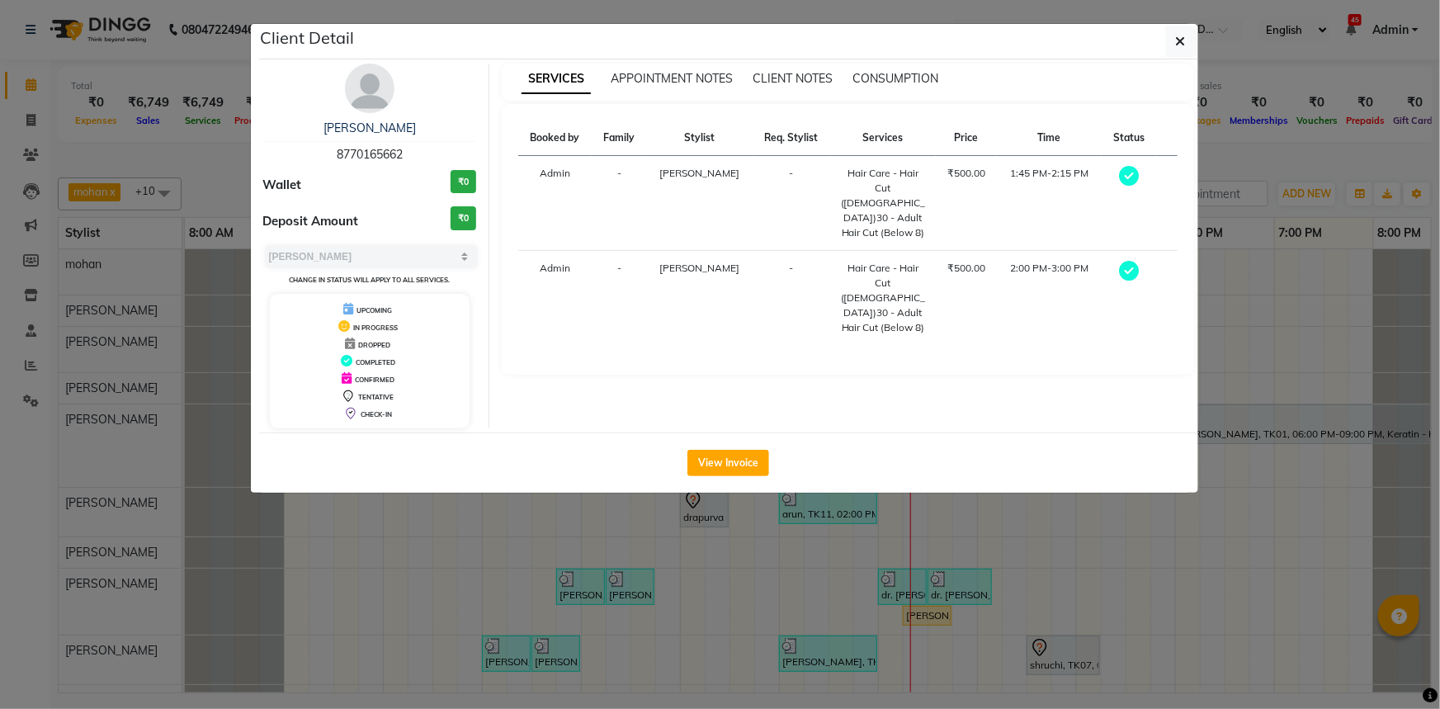
drag, startPoint x: 318, startPoint y: 149, endPoint x: 410, endPoint y: 148, distance: 92.4
click at [410, 148] on div "rennuka deshmukh 8770165662" at bounding box center [370, 142] width 214 height 44
click at [1187, 41] on button "button" at bounding box center [1180, 41] width 31 height 31
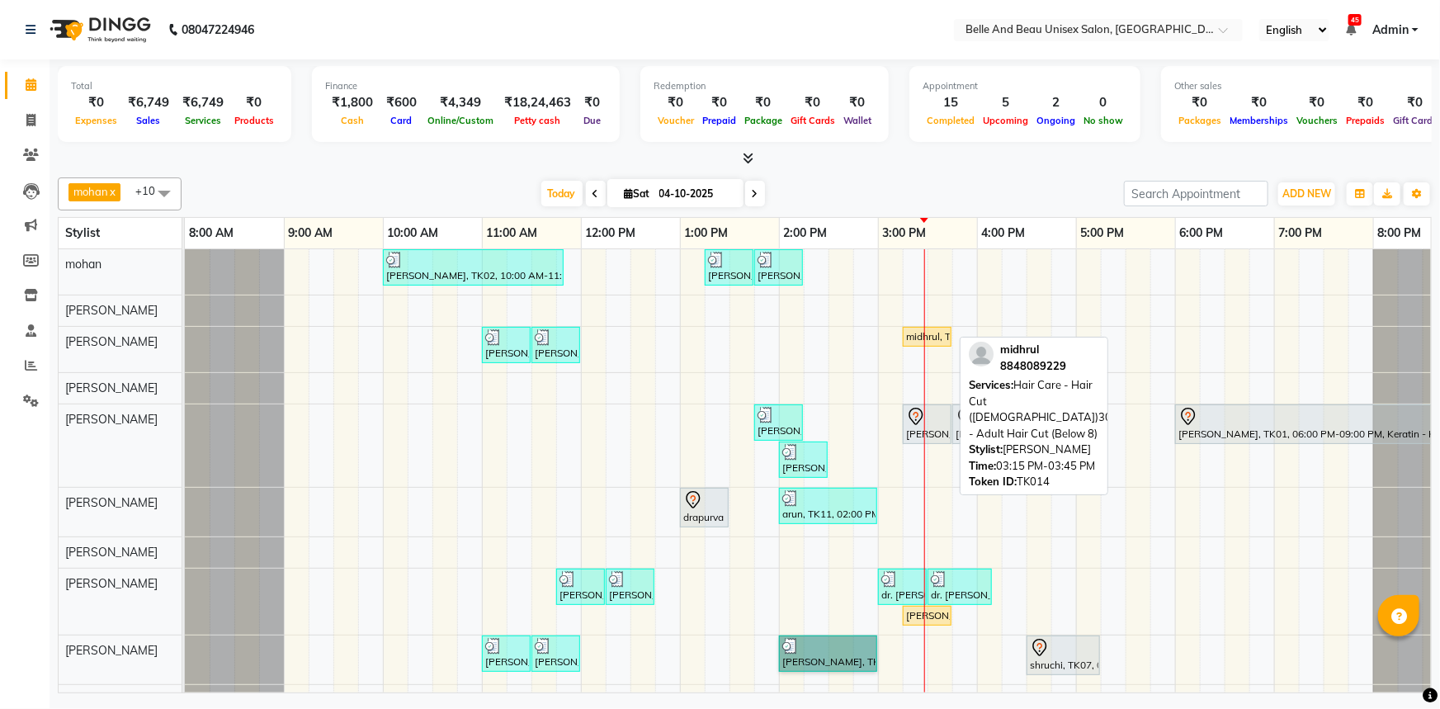
click at [936, 333] on div "midhrul, TK14, 03:15 PM-03:45 PM, Hair Care - Hair Cut ([DEMOGRAPHIC_DATA])30 -…" at bounding box center [926, 336] width 45 height 15
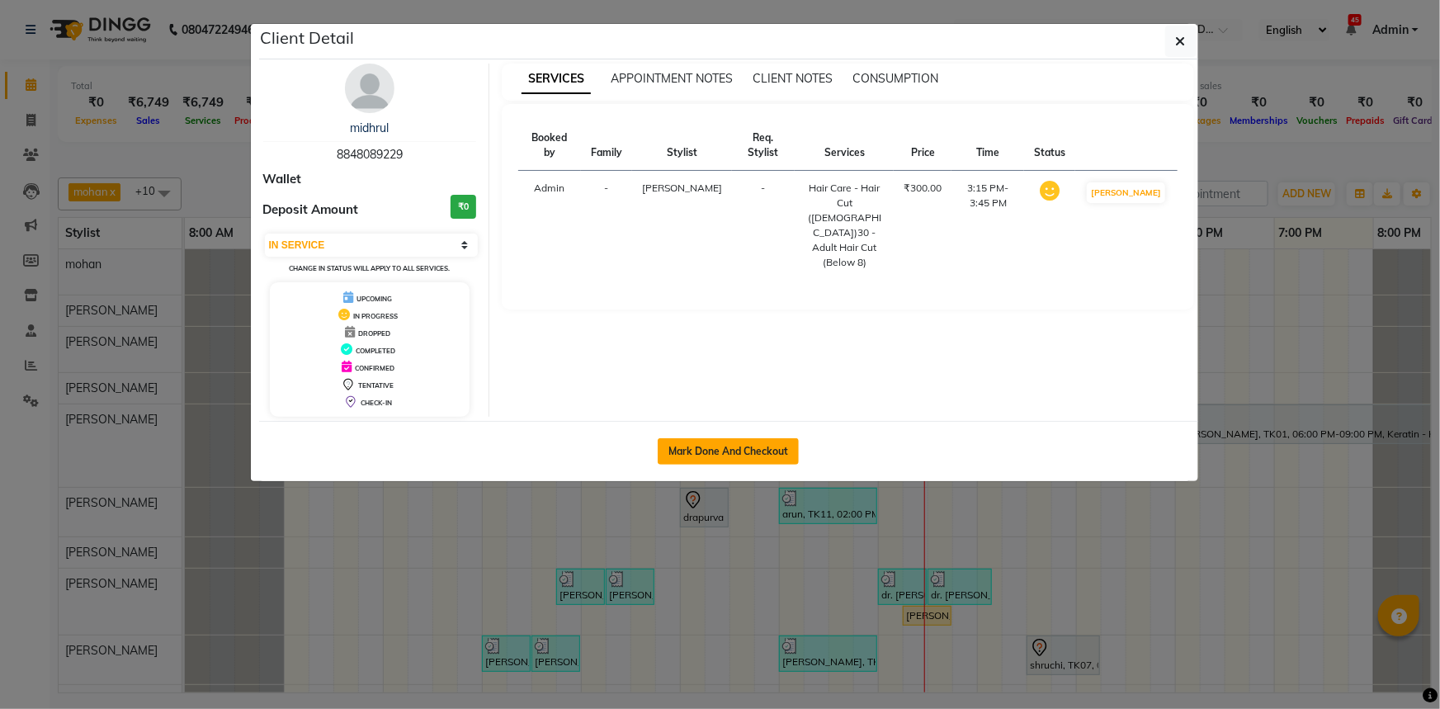
click at [770, 452] on button "Mark Done And Checkout" at bounding box center [728, 451] width 141 height 26
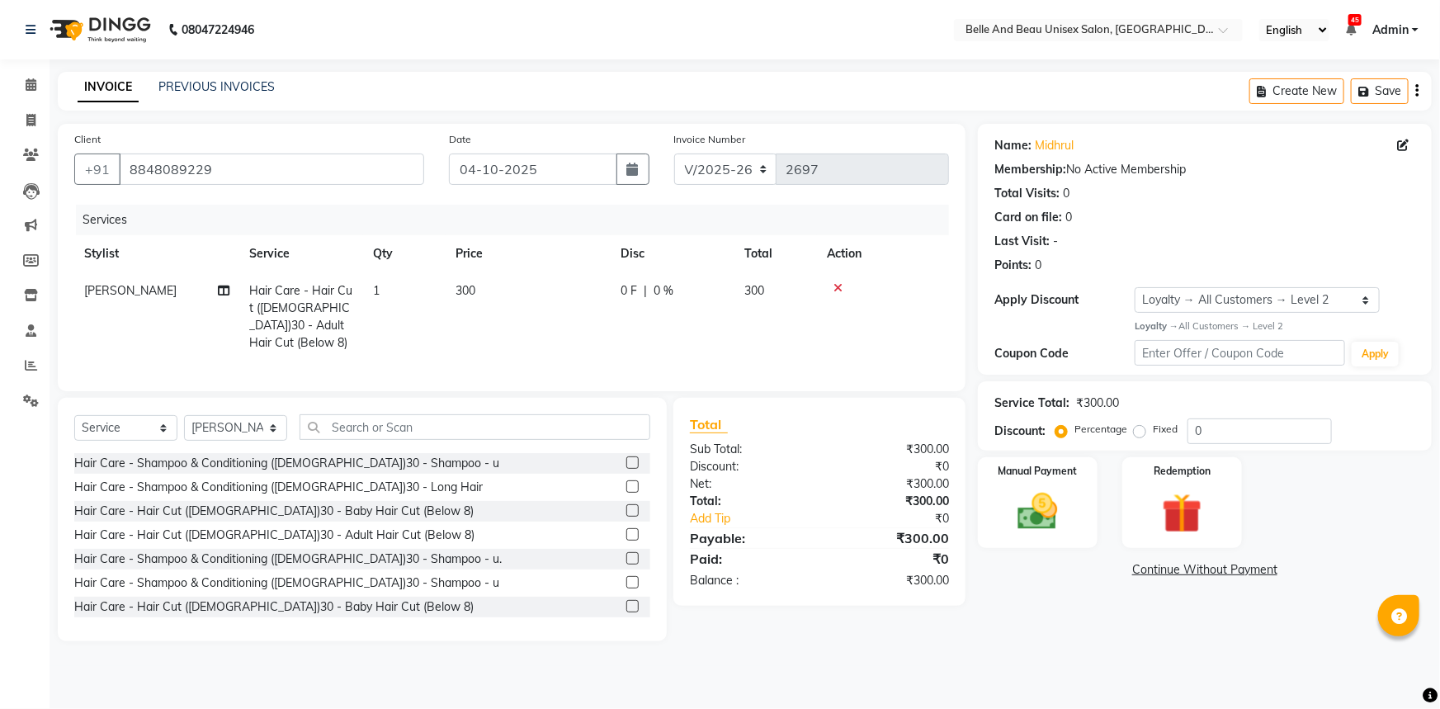
click at [482, 289] on td "300" at bounding box center [528, 316] width 165 height 89
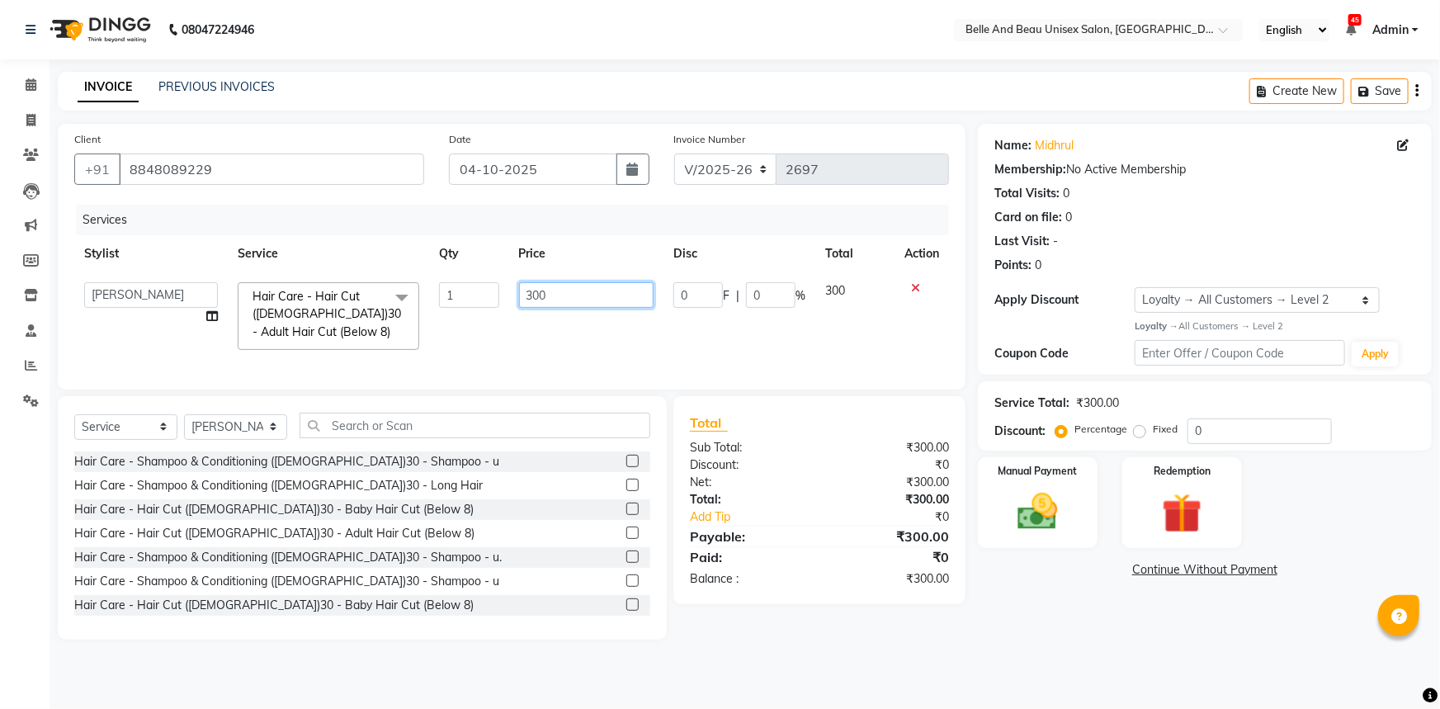
click at [603, 296] on input "300" at bounding box center [586, 295] width 135 height 26
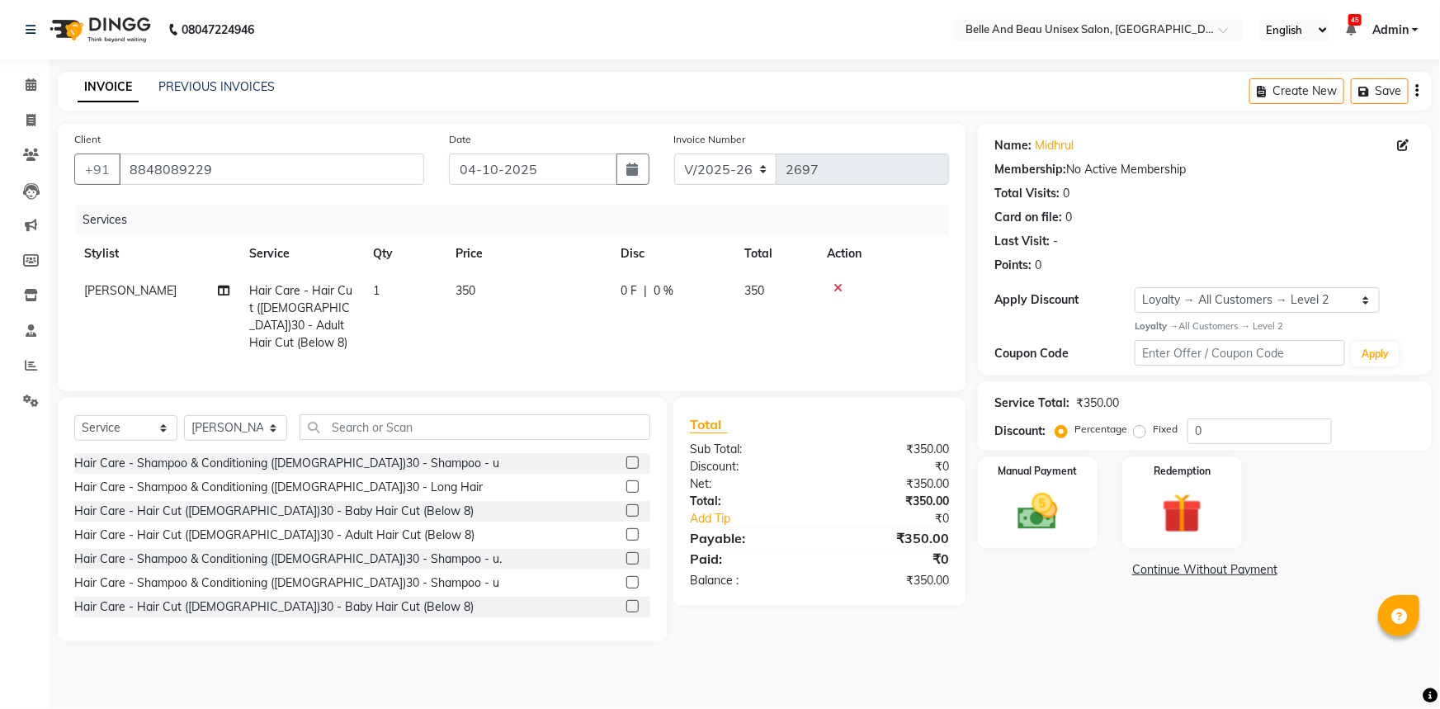
click at [503, 348] on div "Services Stylist Service Qty Price Disc Total Action Rahul Sen Hair Care - Hair…" at bounding box center [511, 290] width 875 height 170
click at [1050, 502] on img at bounding box center [1038, 512] width 68 height 48
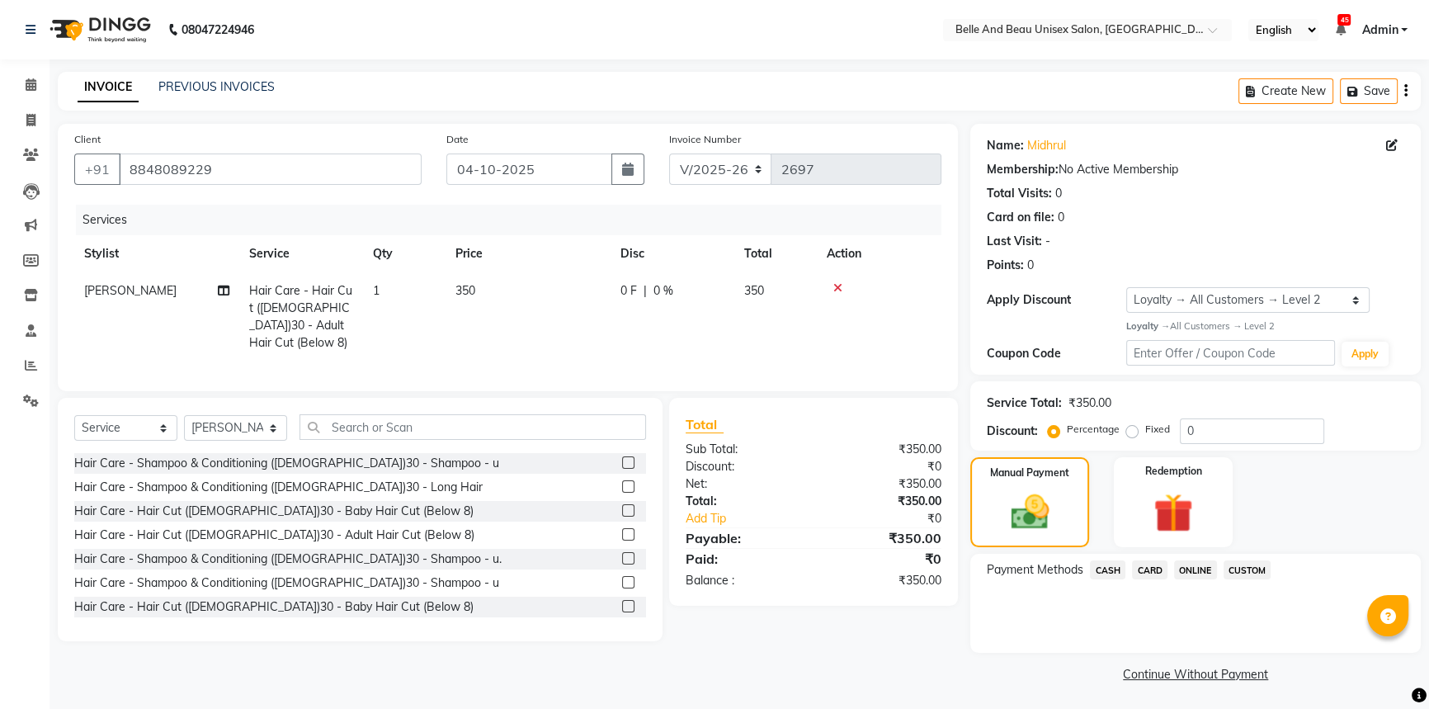
click at [1097, 570] on span "CASH" at bounding box center [1107, 569] width 35 height 19
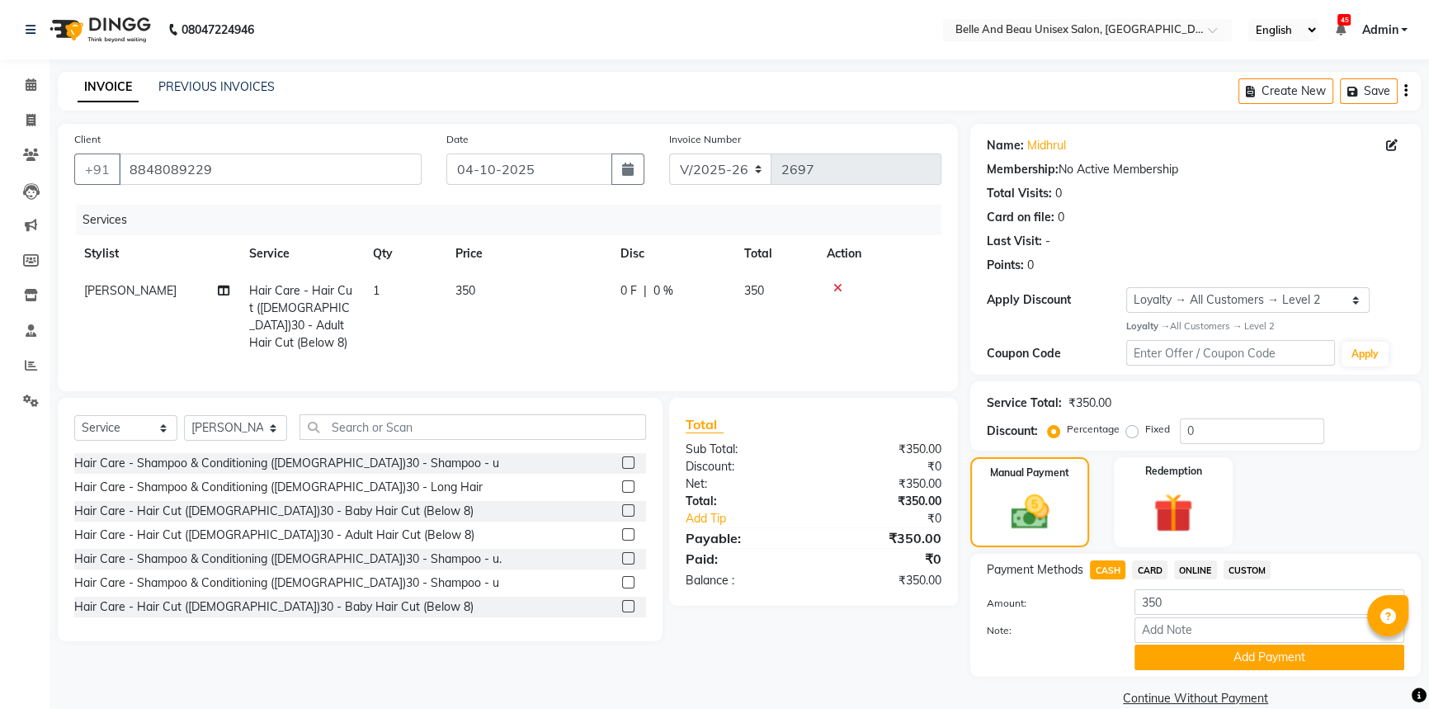
click at [1192, 569] on span "ONLINE" at bounding box center [1195, 569] width 43 height 19
click at [1192, 668] on button "Add Payment" at bounding box center [1270, 657] width 270 height 26
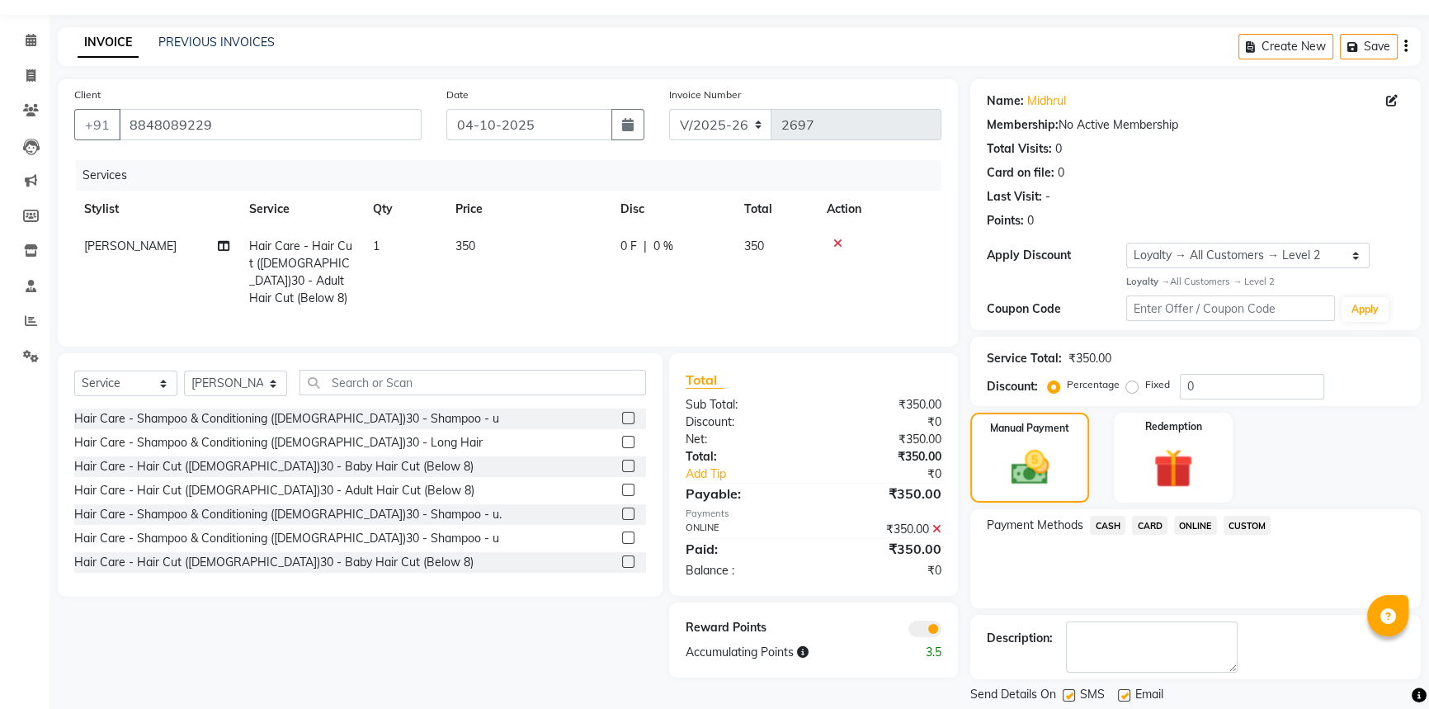
scroll to position [95, 0]
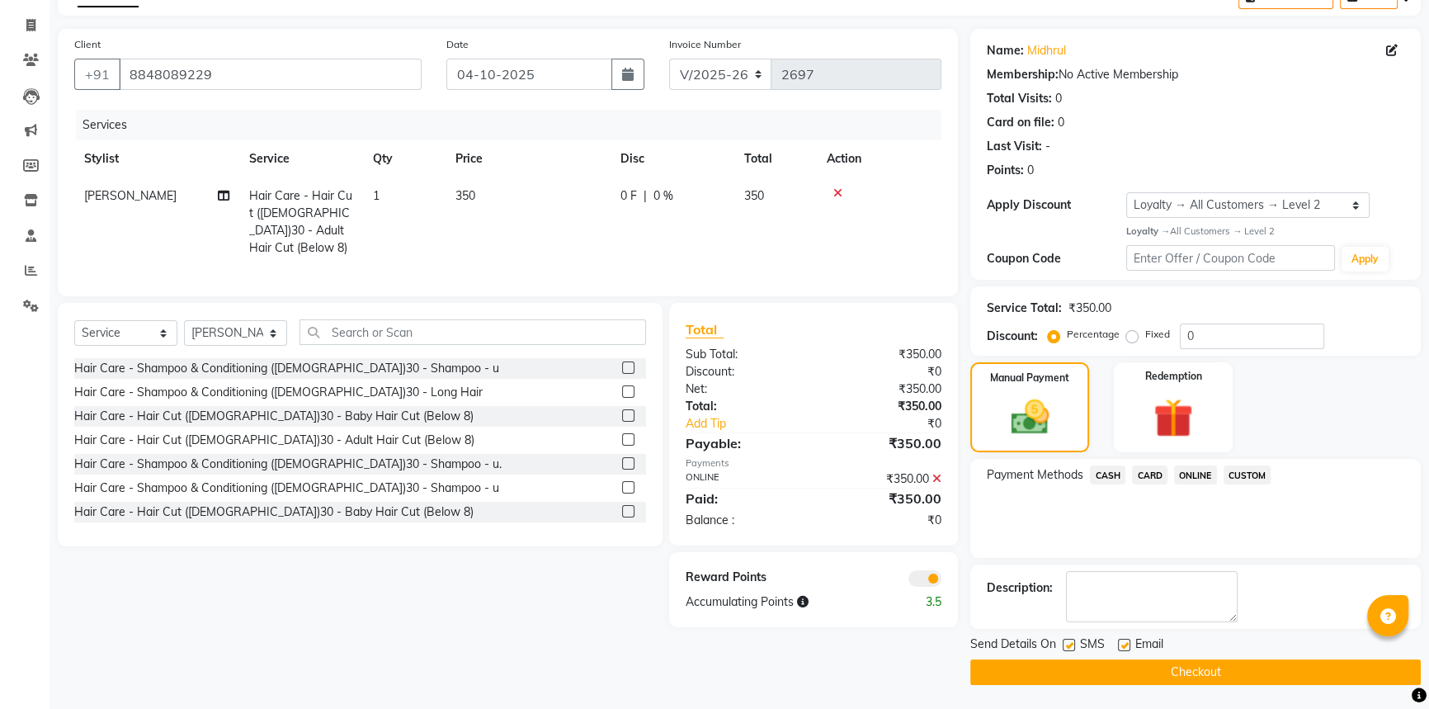
click at [1192, 675] on button "Checkout" at bounding box center [1195, 672] width 451 height 26
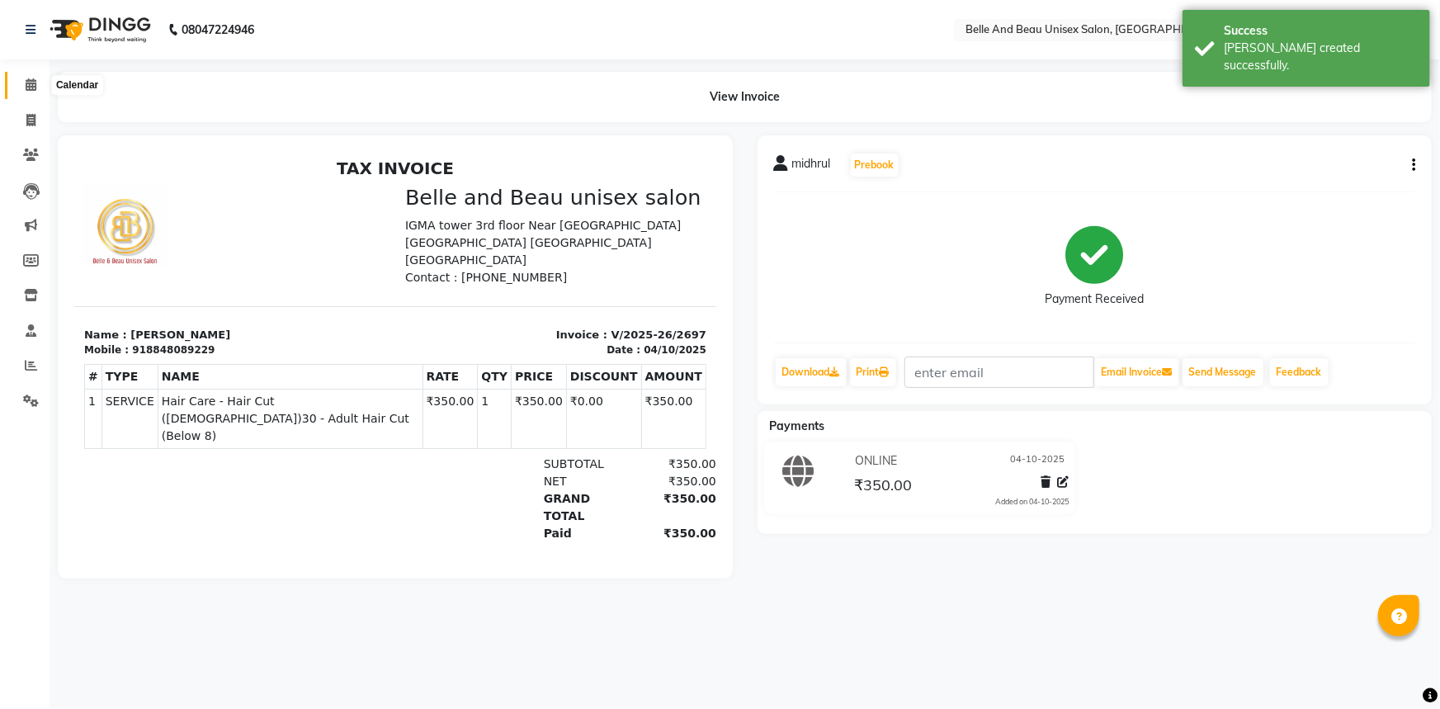
click at [37, 81] on span at bounding box center [31, 85] width 29 height 19
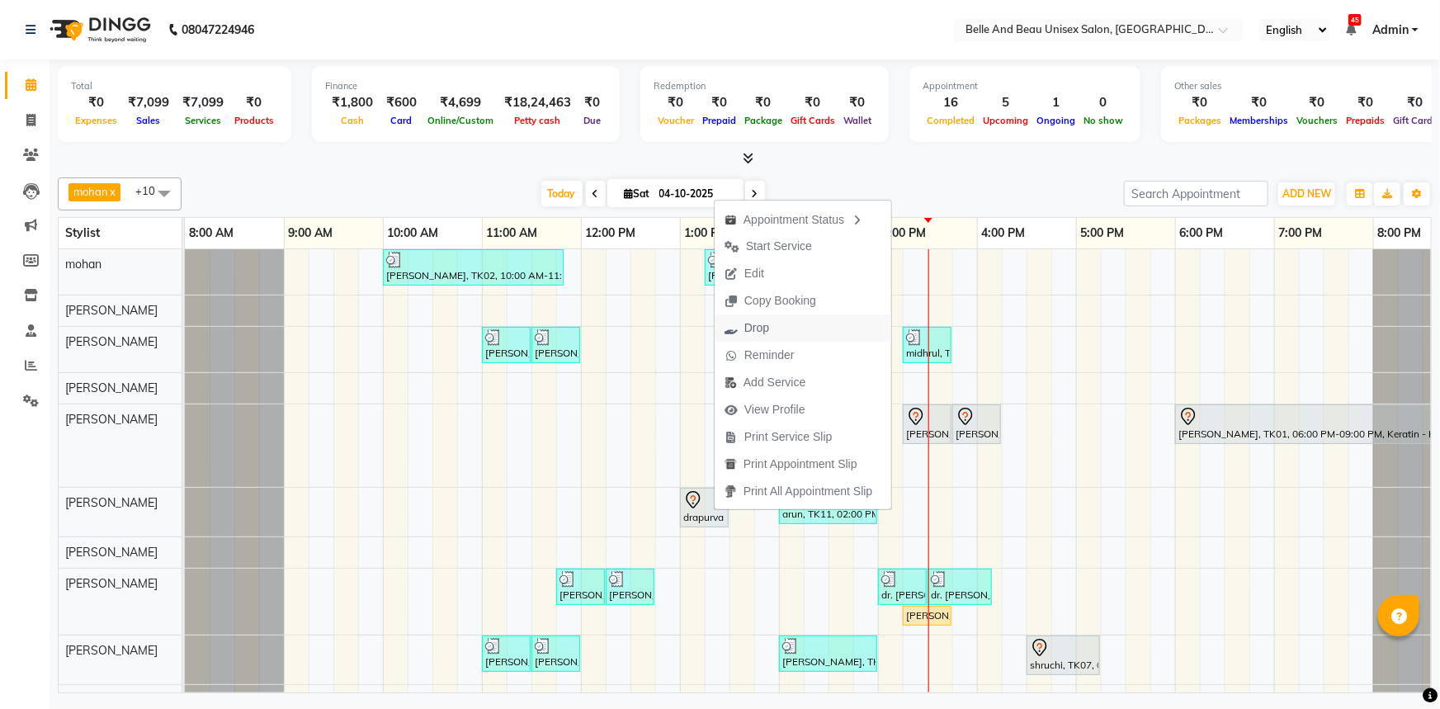
click at [781, 322] on button "Drop" at bounding box center [803, 327] width 177 height 27
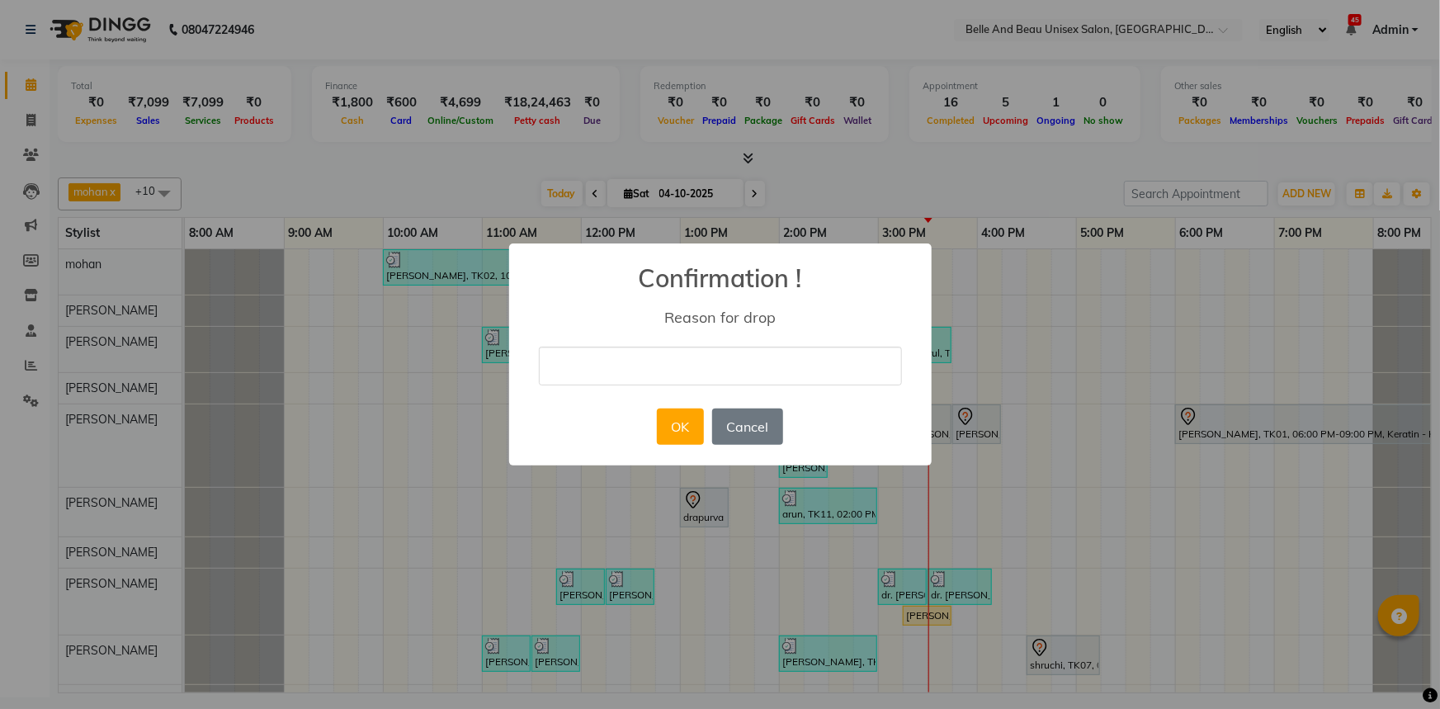
click at [722, 366] on input "text" at bounding box center [720, 366] width 363 height 39
click at [692, 433] on button "OK" at bounding box center [680, 426] width 47 height 36
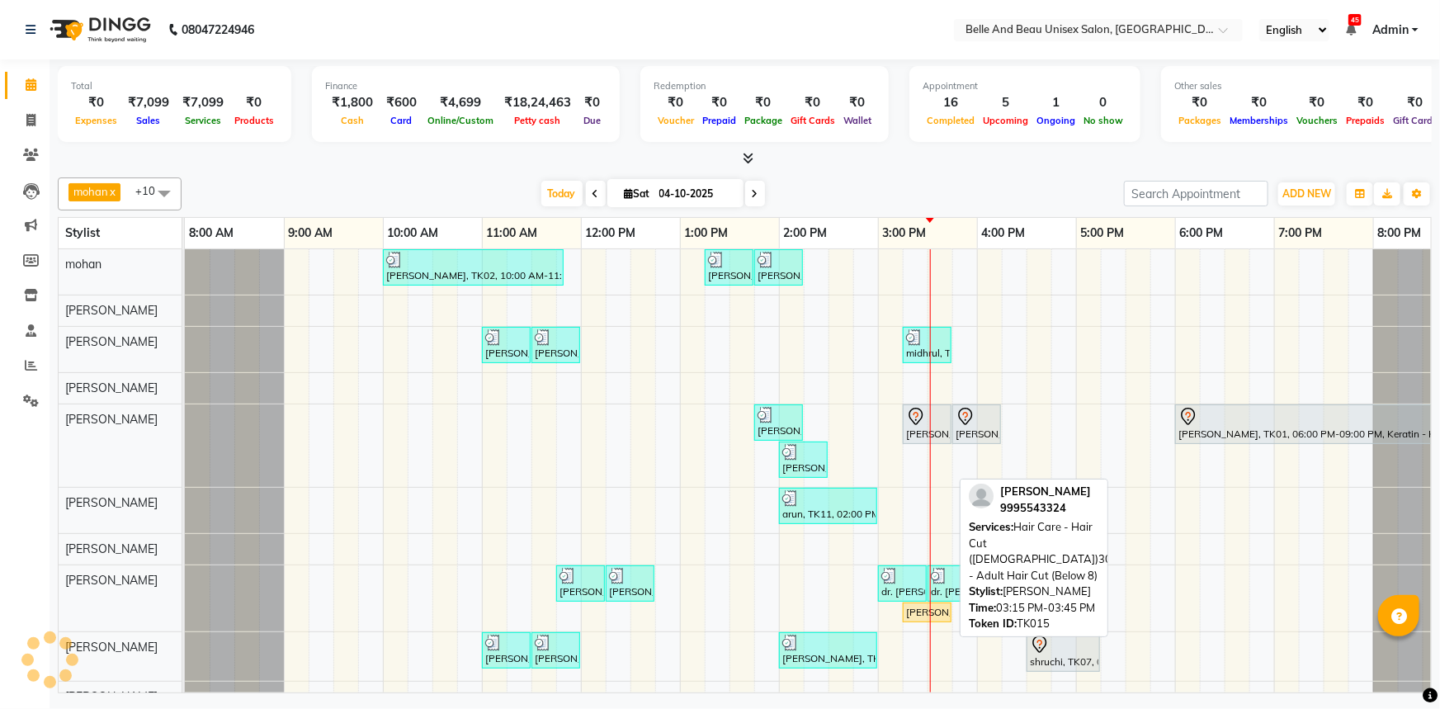
click at [921, 613] on div "[PERSON_NAME], TK15, 03:15 PM-03:45 PM, Hair Care - Hair Cut ([DEMOGRAPHIC_DATA…" at bounding box center [926, 612] width 45 height 15
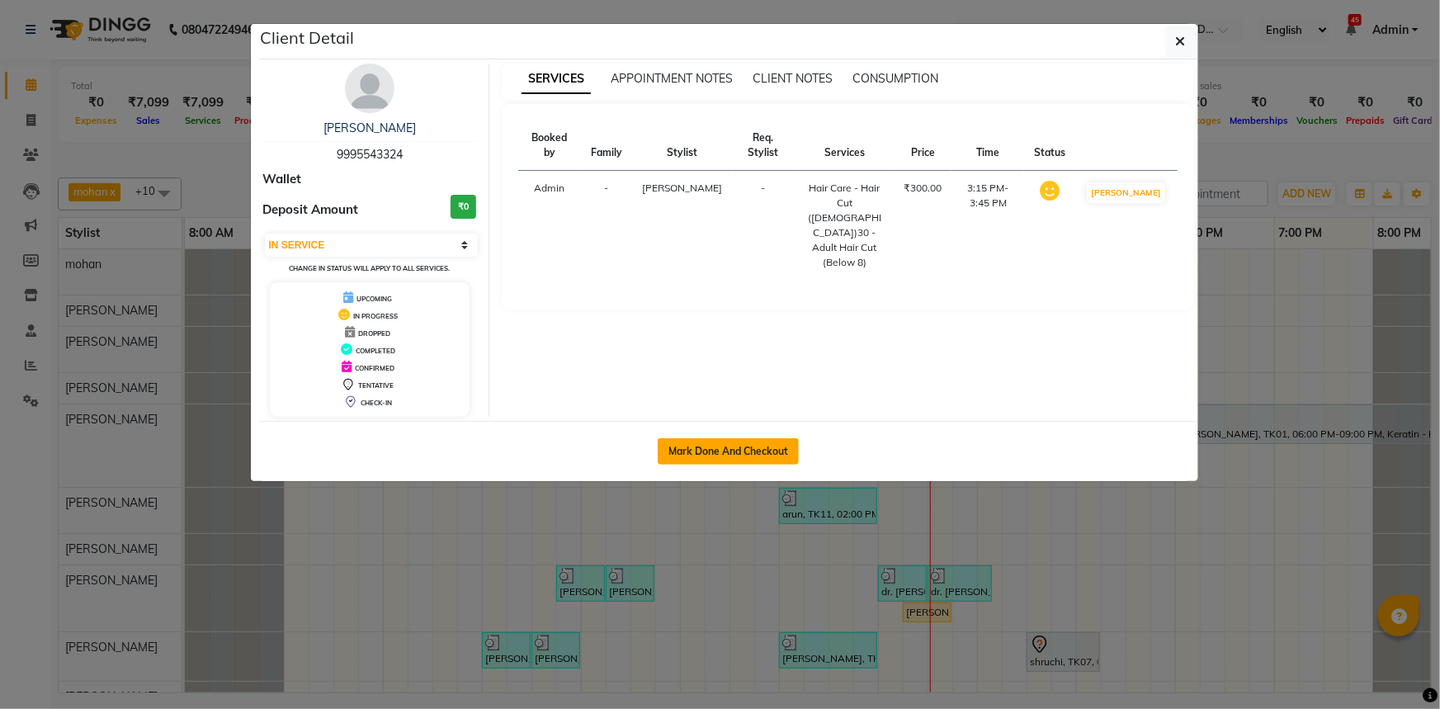
click at [747, 449] on button "Mark Done And Checkout" at bounding box center [728, 451] width 141 height 26
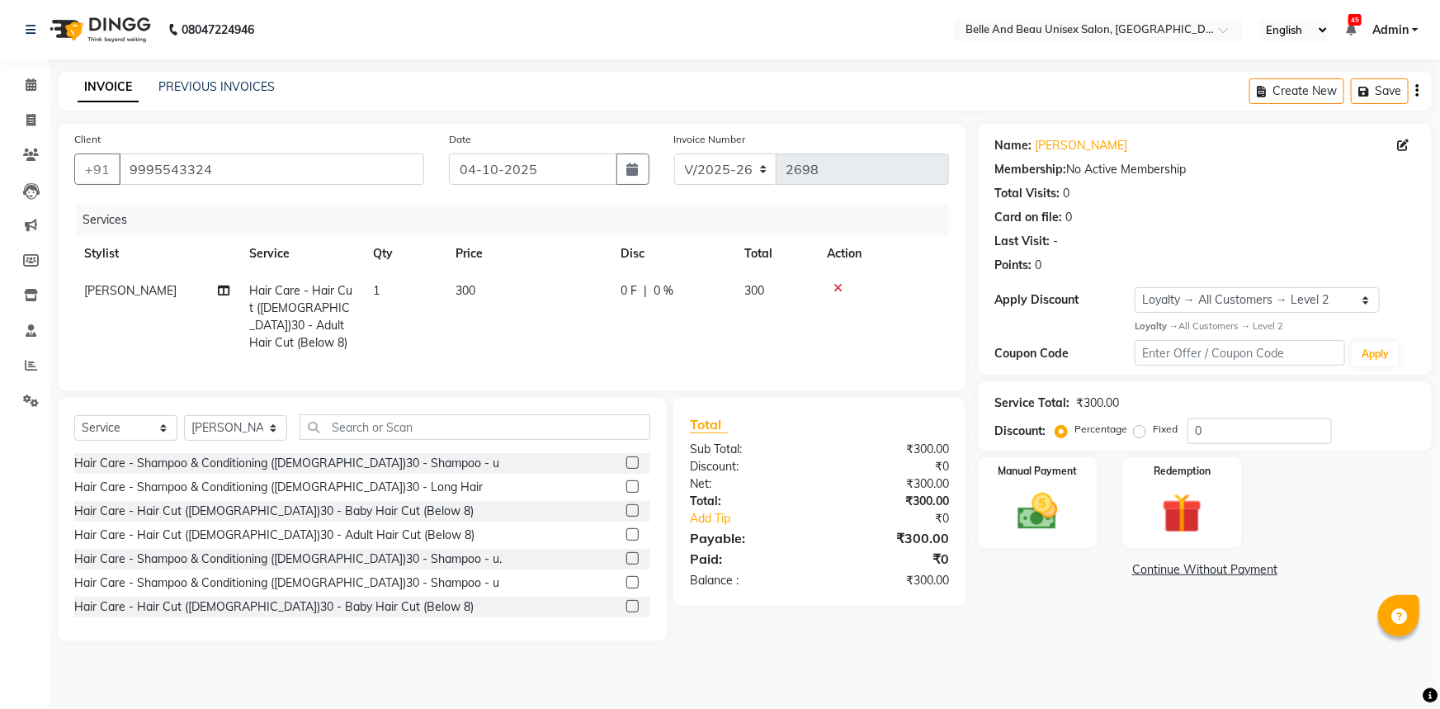
click at [491, 289] on td "300" at bounding box center [528, 316] width 165 height 89
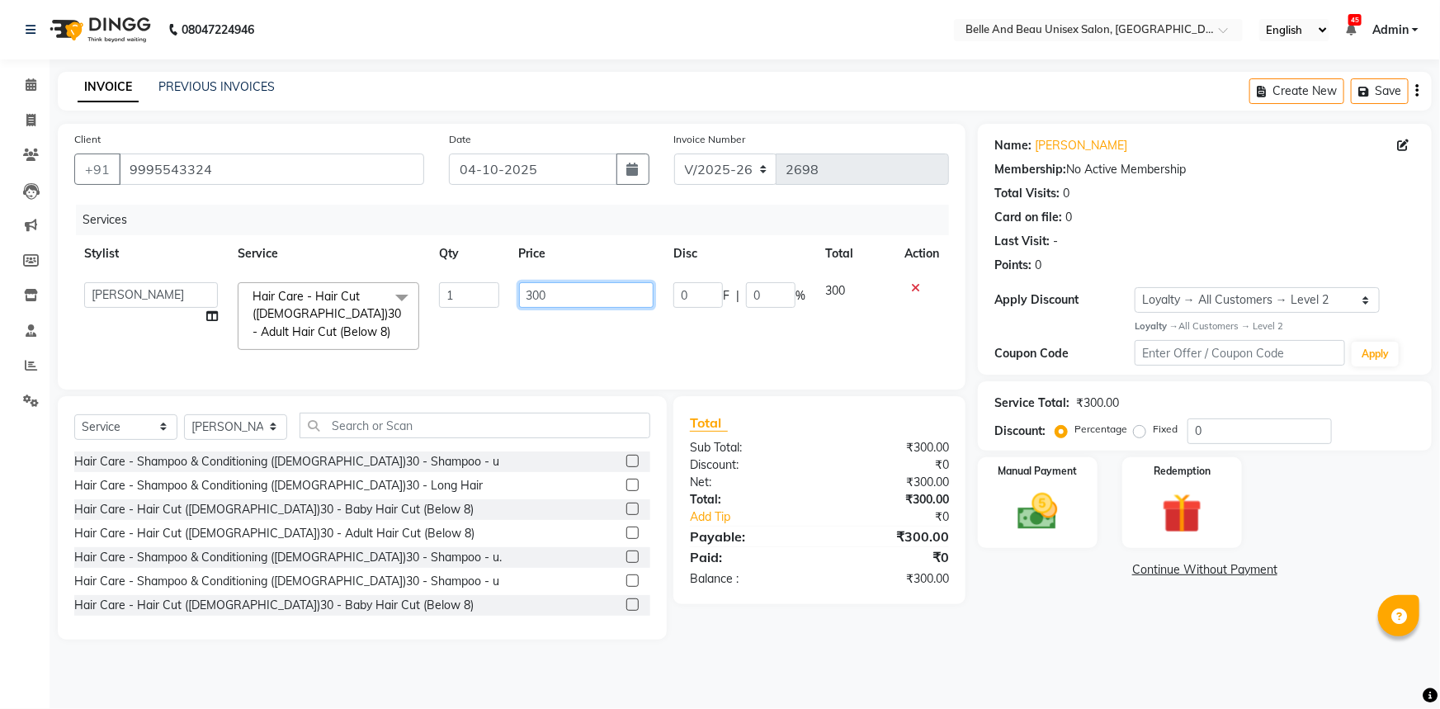
click at [588, 304] on input "300" at bounding box center [586, 295] width 135 height 26
click at [568, 342] on td "350" at bounding box center [586, 315] width 155 height 87
click at [1063, 522] on img at bounding box center [1038, 512] width 68 height 48
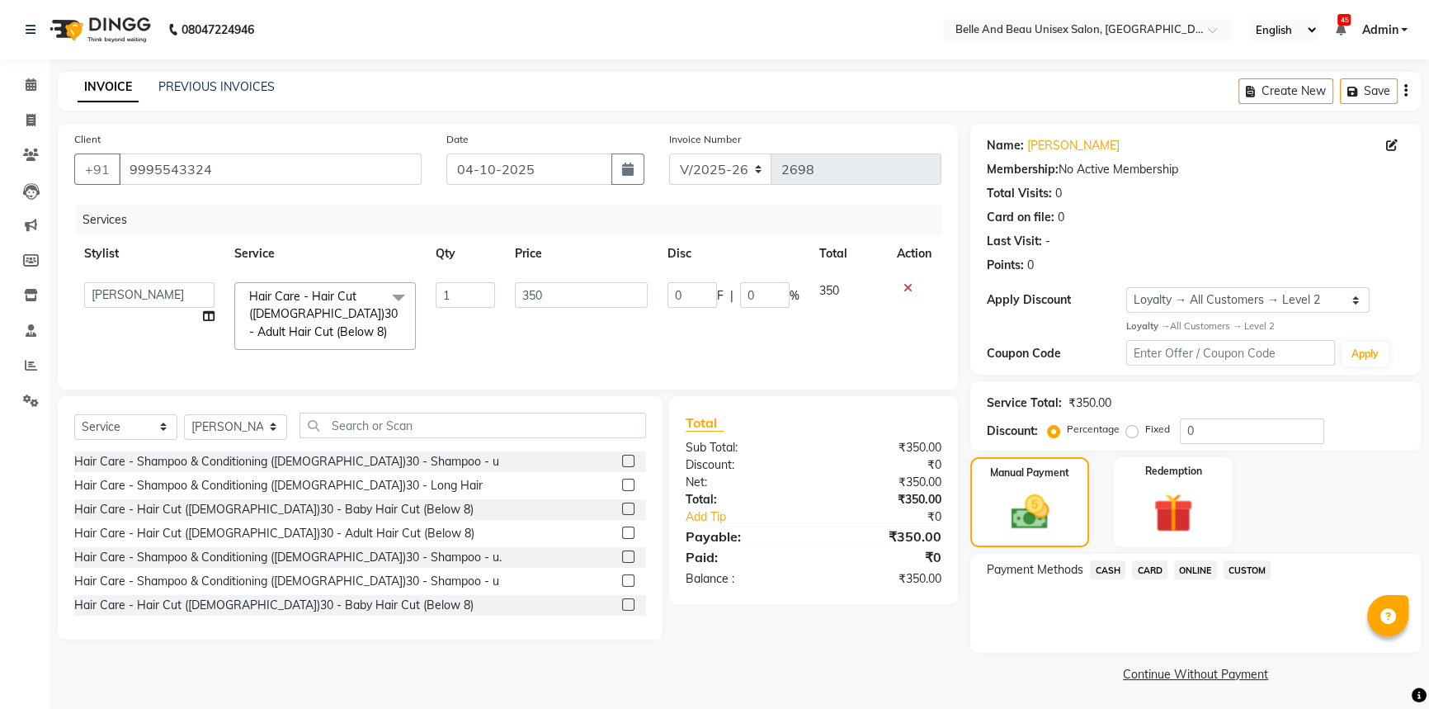
click at [1187, 566] on span "ONLINE" at bounding box center [1195, 569] width 43 height 19
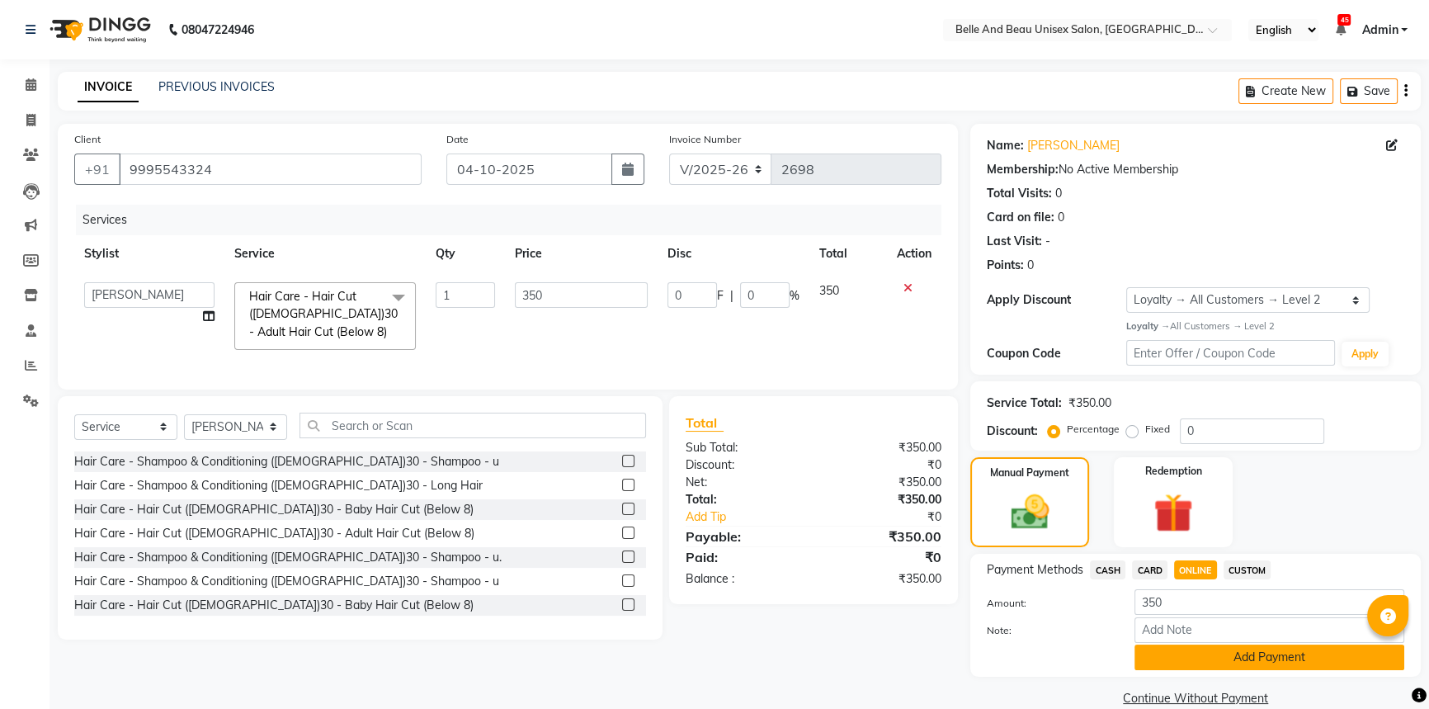
click at [1205, 660] on button "Add Payment" at bounding box center [1270, 657] width 270 height 26
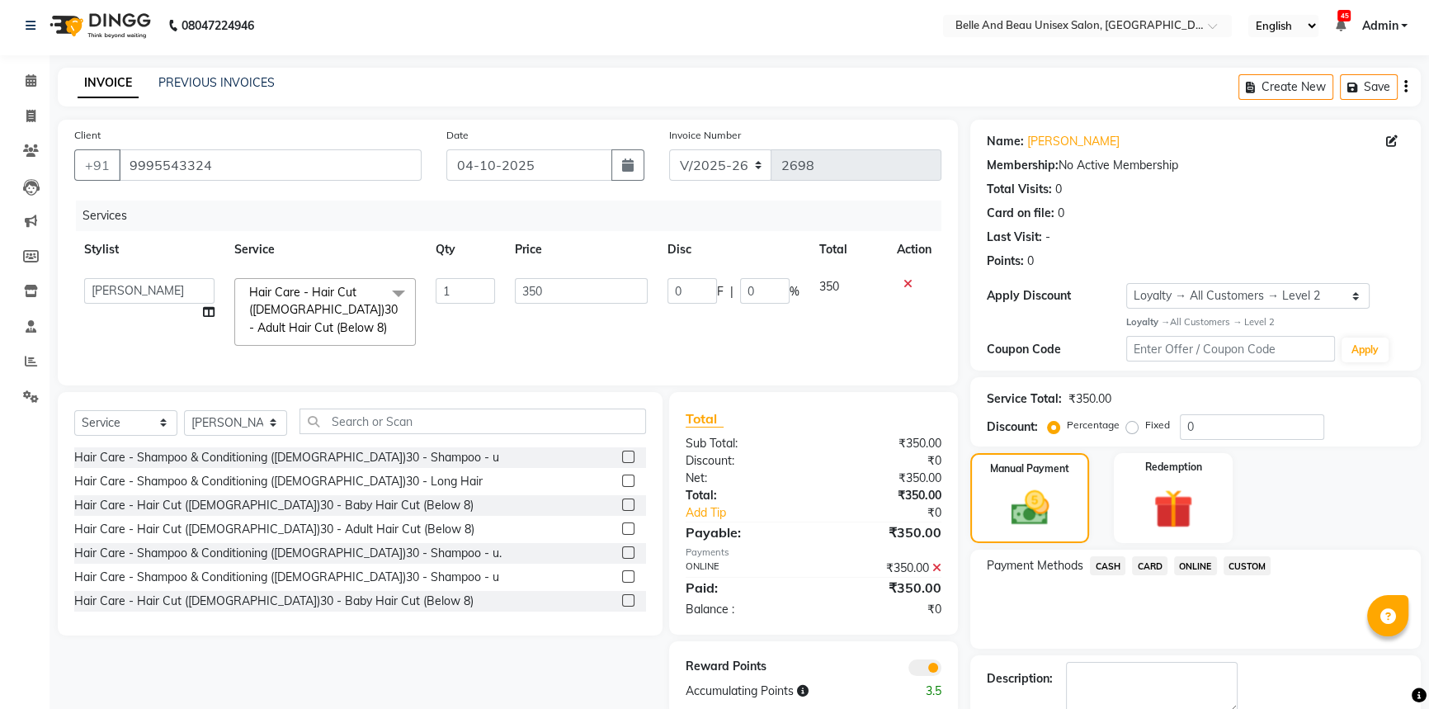
scroll to position [95, 0]
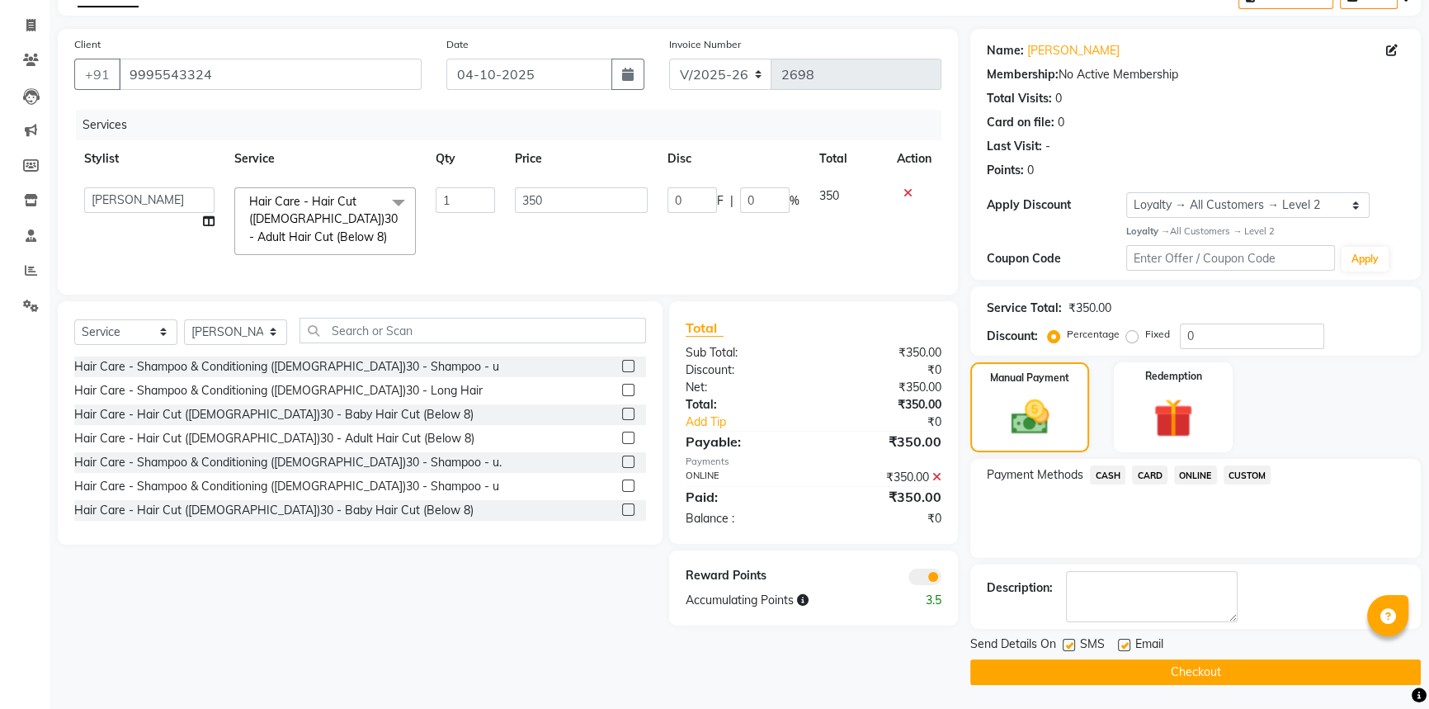
click at [1212, 675] on button "Checkout" at bounding box center [1195, 672] width 451 height 26
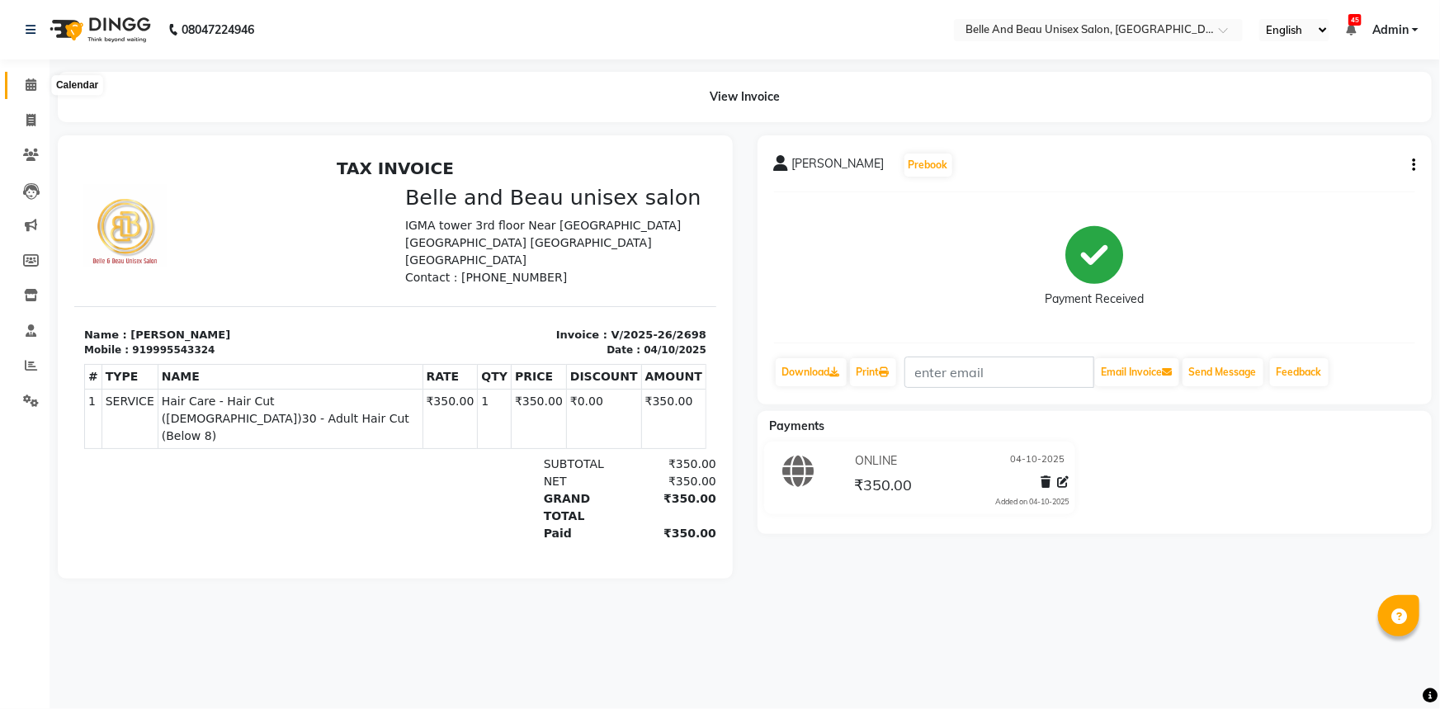
drag, startPoint x: 25, startPoint y: 83, endPoint x: 22, endPoint y: 73, distance: 9.4
click at [26, 82] on icon at bounding box center [31, 84] width 11 height 12
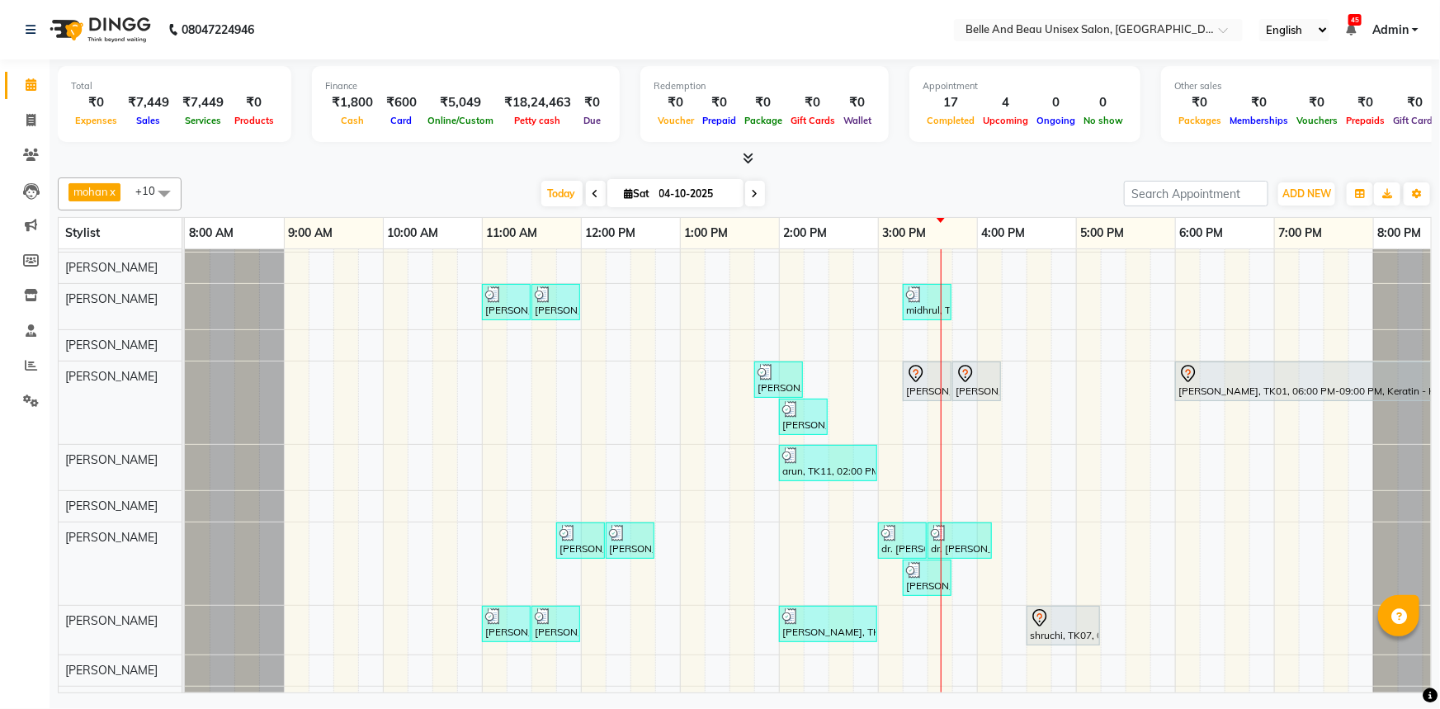
scroll to position [78, 0]
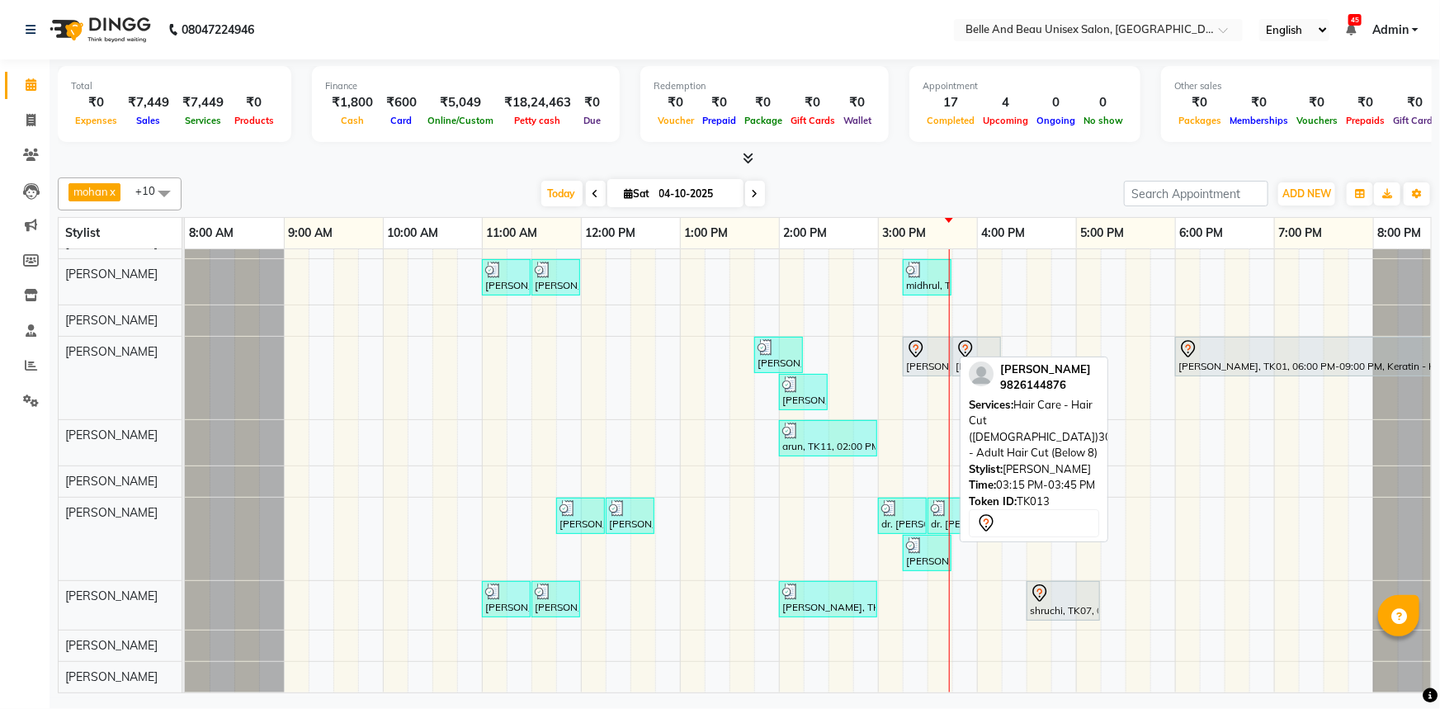
click at [924, 354] on div "AMAN GILL, TK13, 03:15 PM-03:45 PM, Hair Care - Hair Cut (Male)30 - Adult Hair …" at bounding box center [926, 356] width 45 height 35
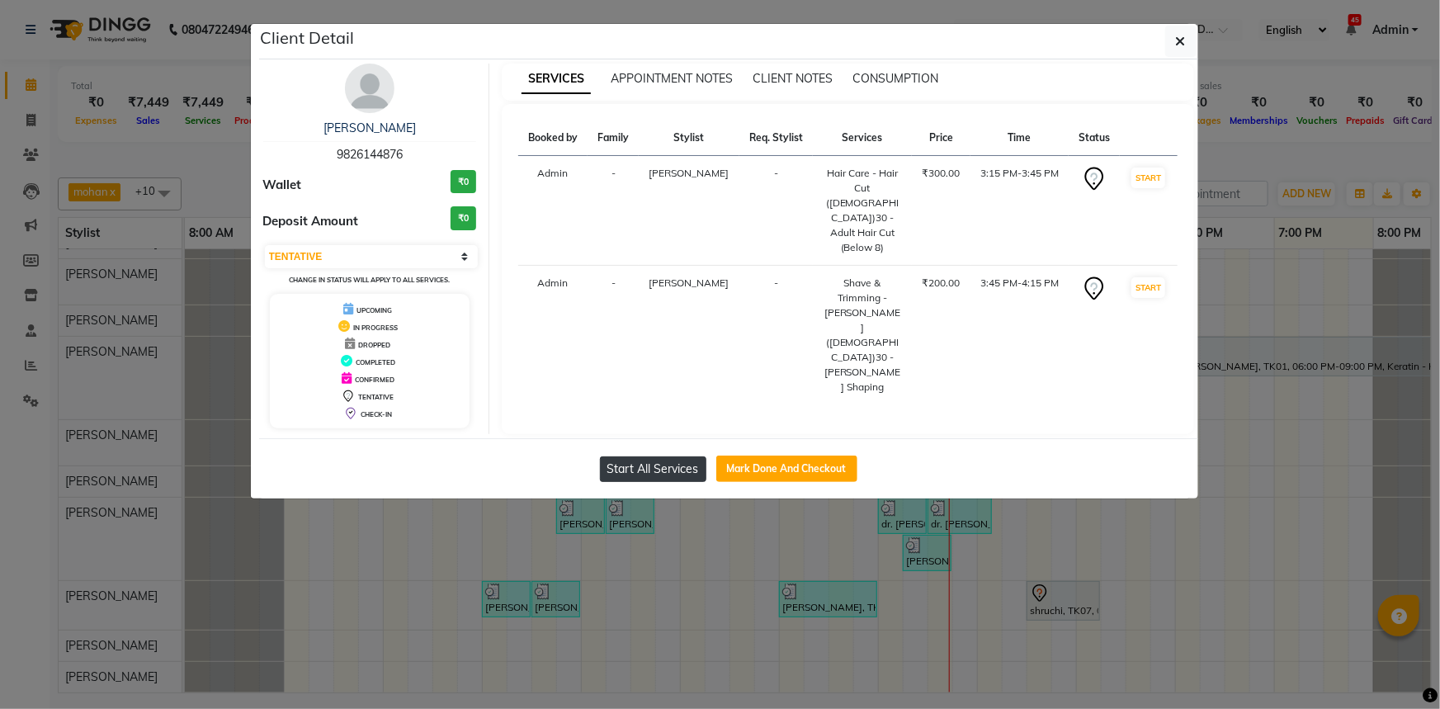
click at [661, 466] on button "Start All Services" at bounding box center [653, 469] width 106 height 26
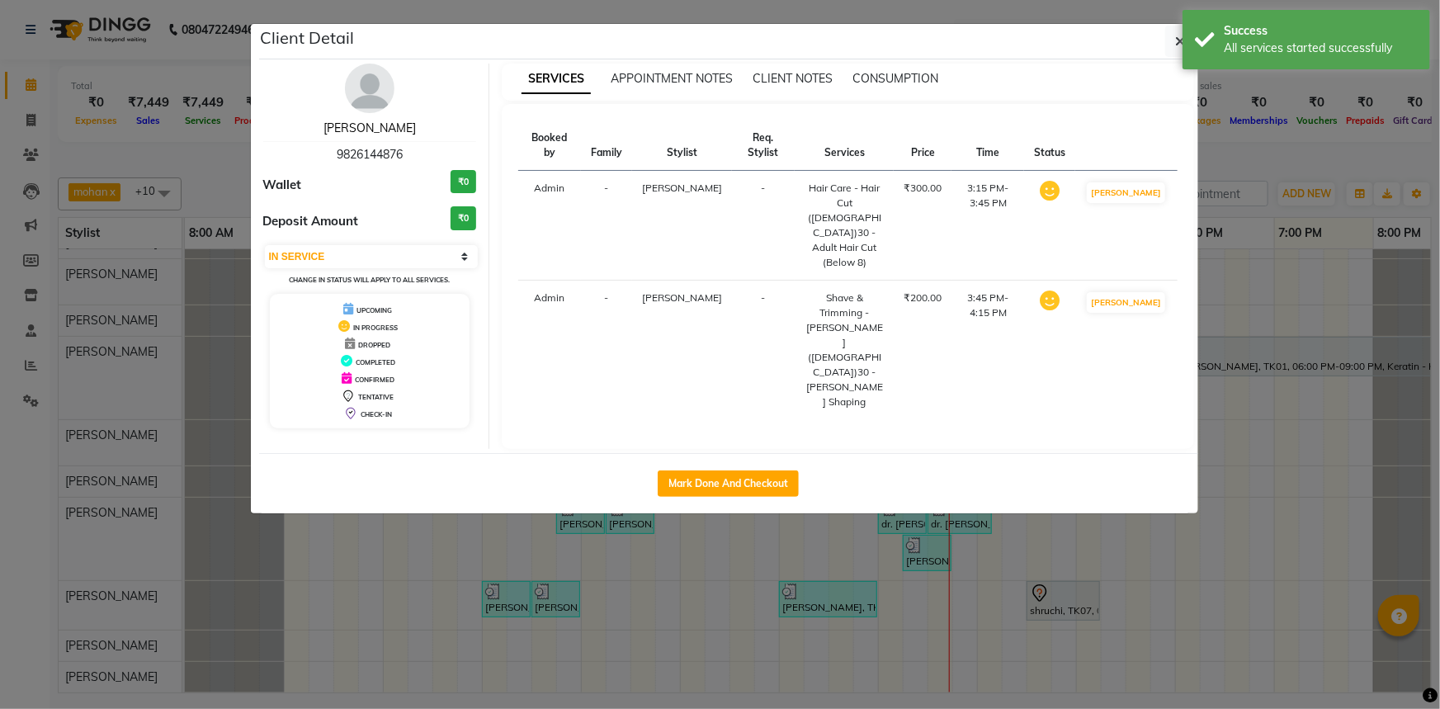
click at [379, 129] on link "[PERSON_NAME]" at bounding box center [369, 127] width 92 height 15
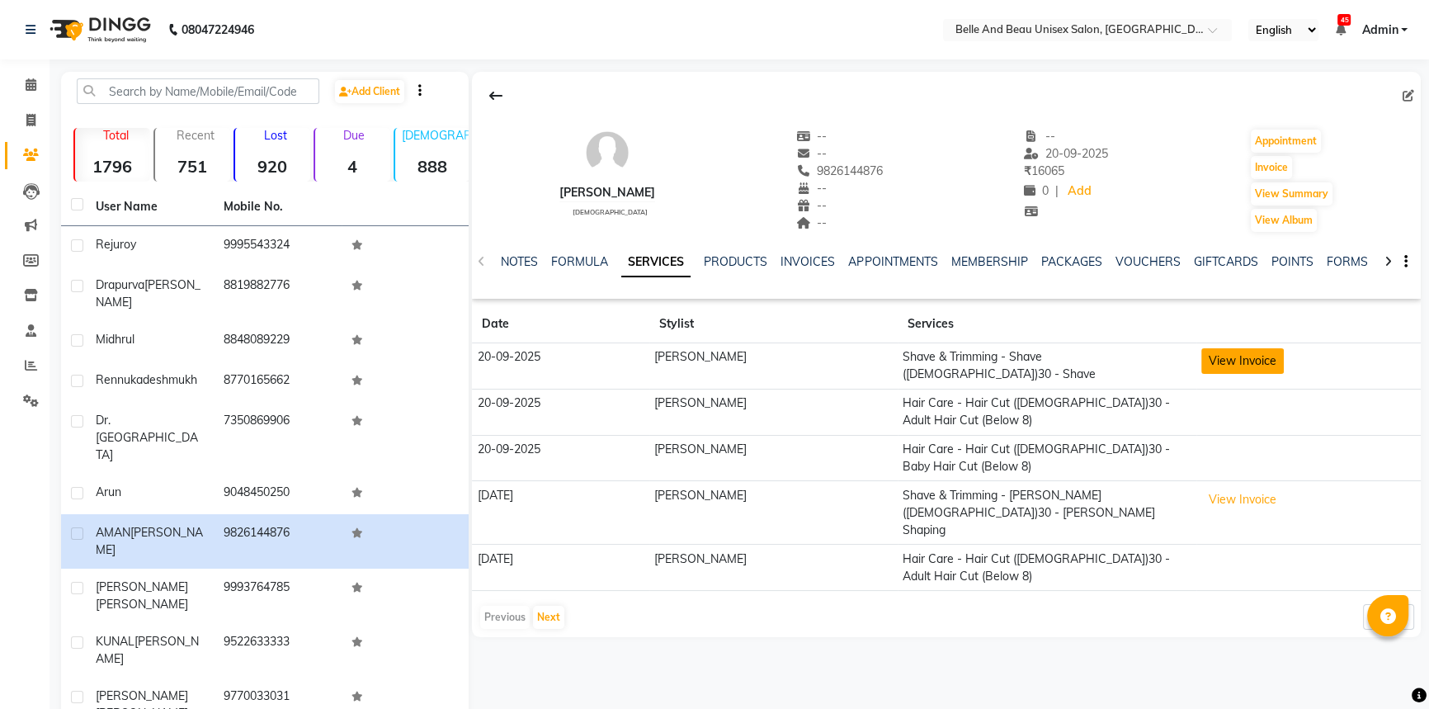
click at [1213, 362] on button "View Invoice" at bounding box center [1242, 361] width 83 height 26
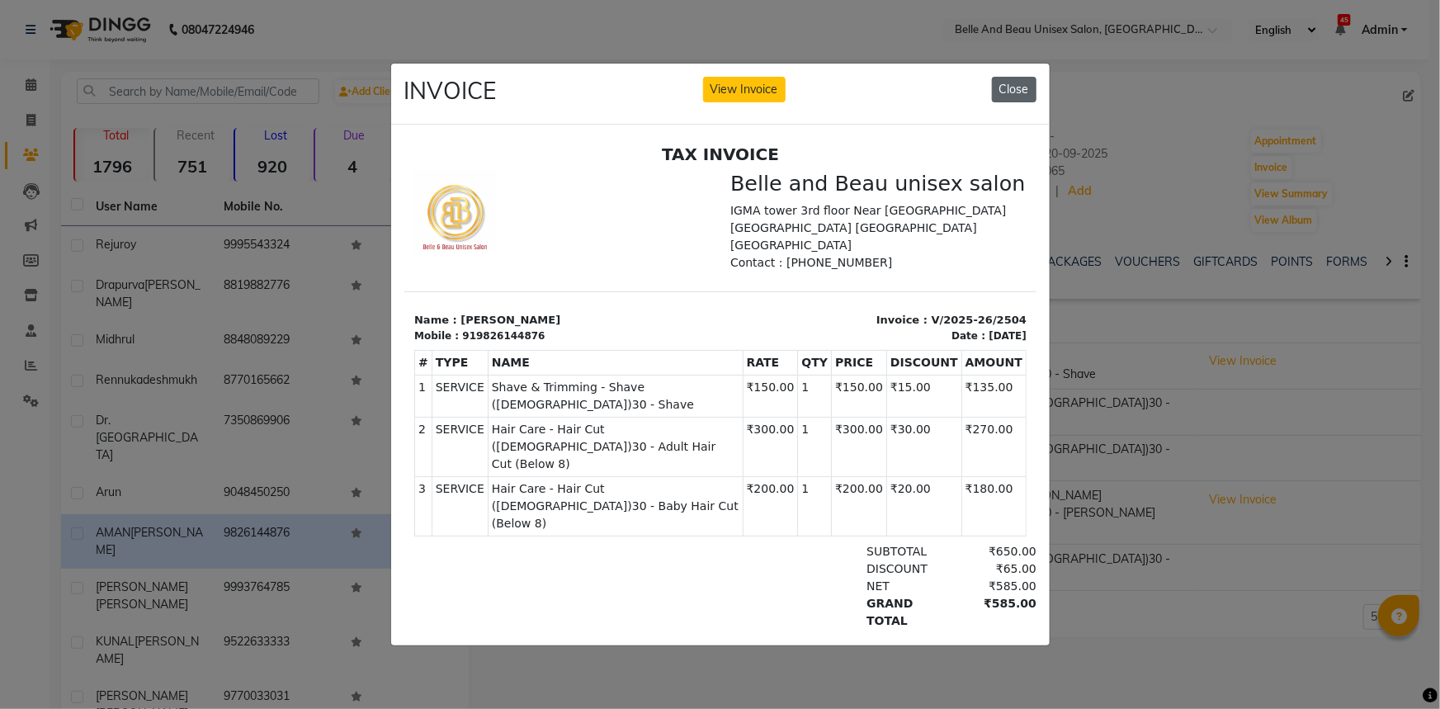
click at [1016, 87] on button "Close" at bounding box center [1014, 90] width 45 height 26
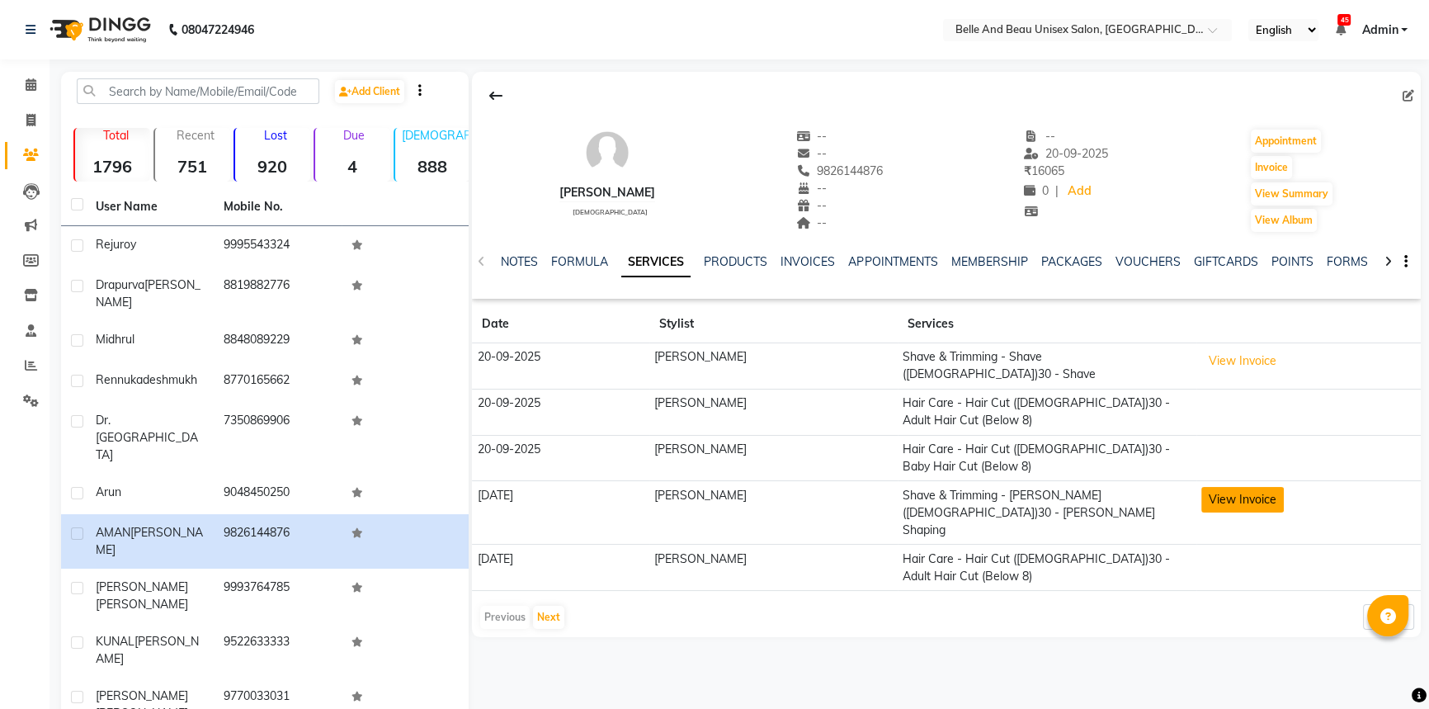
click at [1206, 487] on button "View Invoice" at bounding box center [1242, 500] width 83 height 26
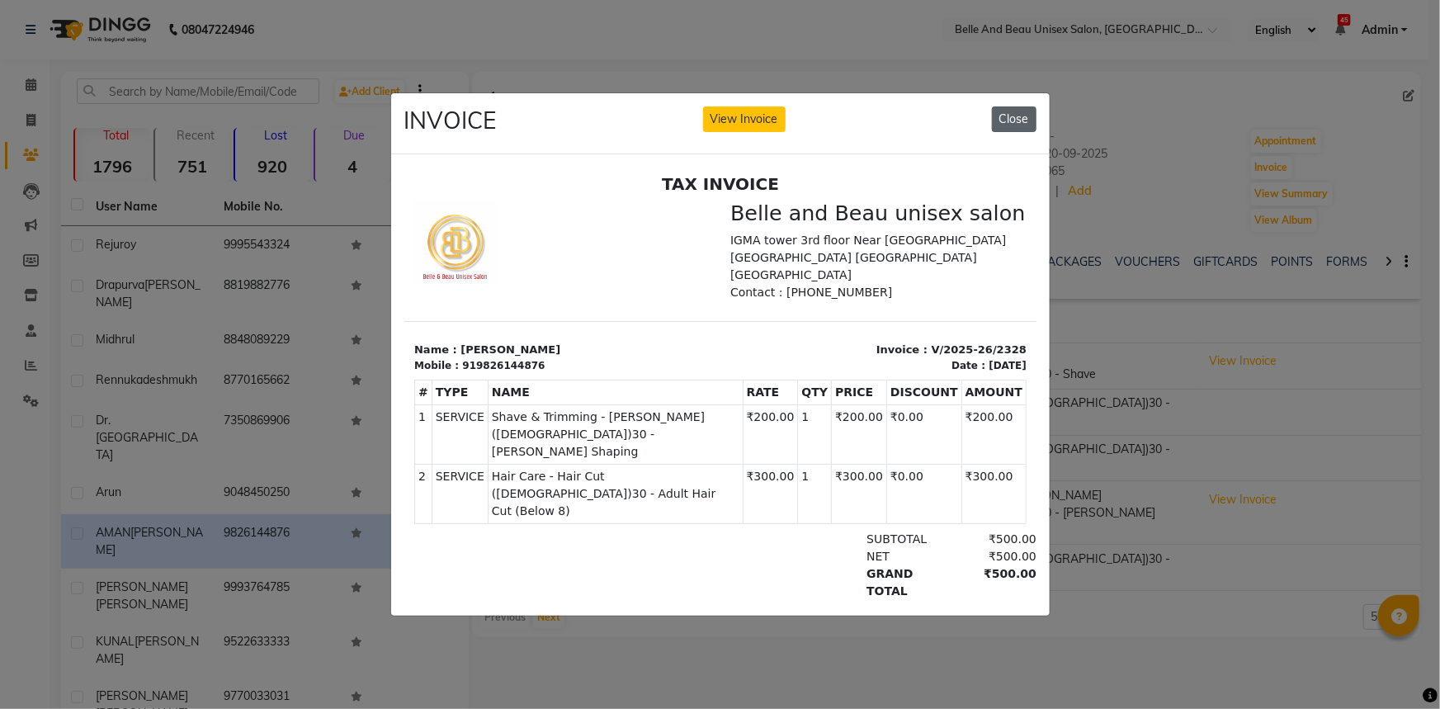
click at [1029, 120] on button "Close" at bounding box center [1014, 119] width 45 height 26
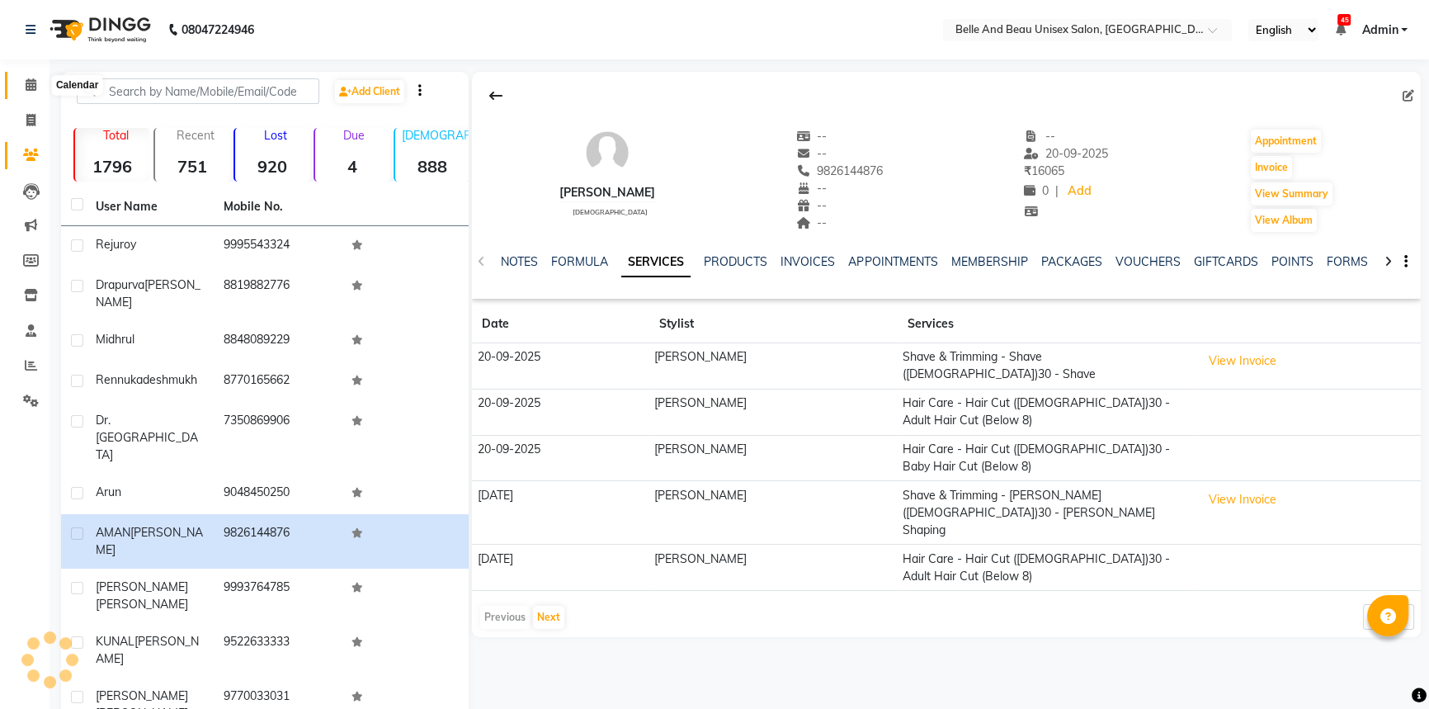
click at [28, 85] on icon at bounding box center [31, 84] width 11 height 12
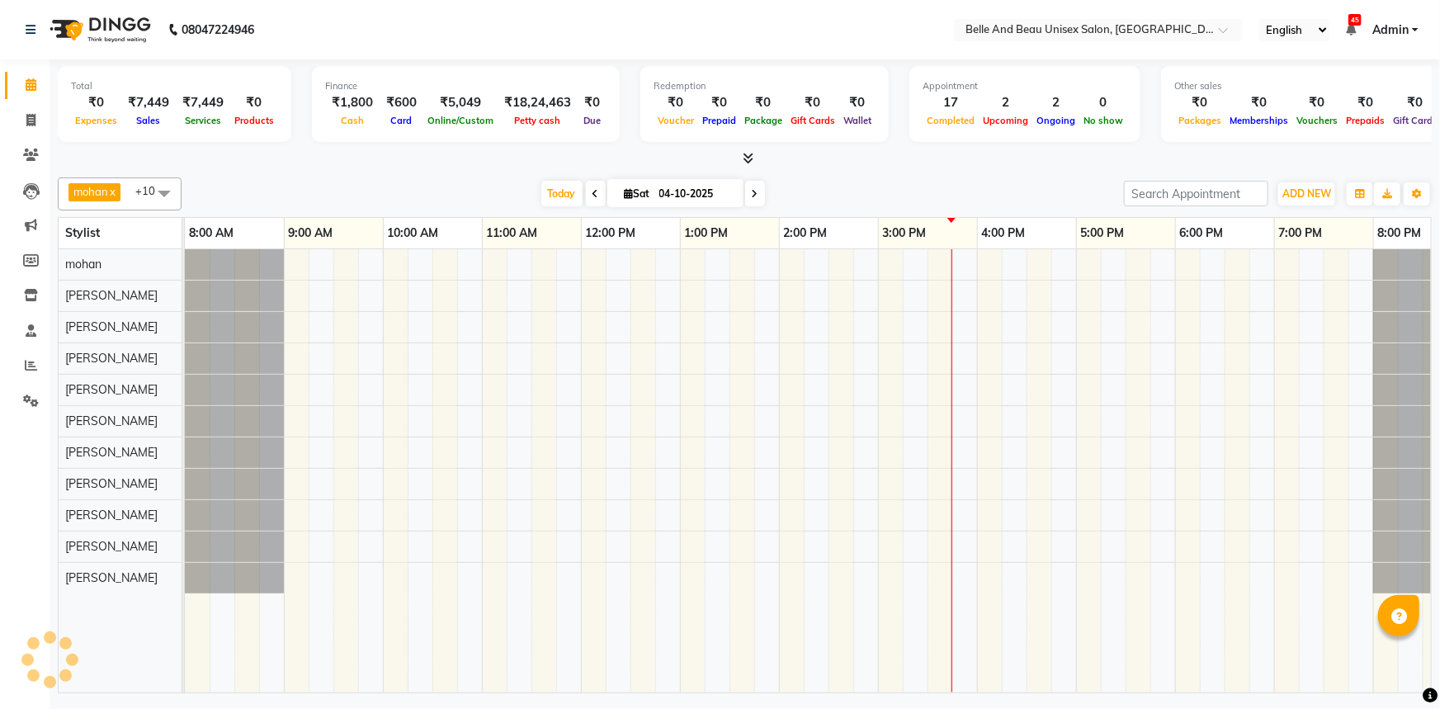
scroll to position [0, 40]
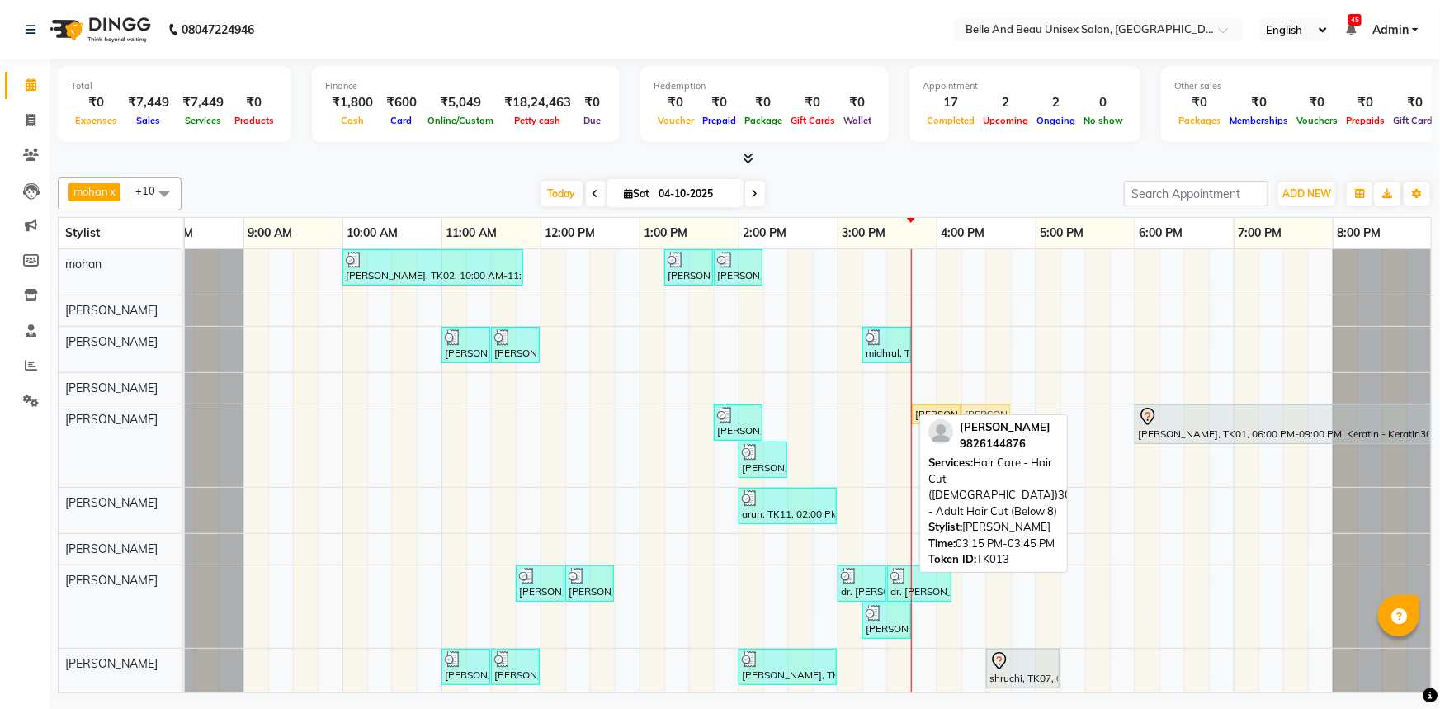
drag, startPoint x: 883, startPoint y: 412, endPoint x: 976, endPoint y: 417, distance: 93.4
click at [976, 417] on div "mohan x [PERSON_NAME] x [PERSON_NAME] x [PERSON_NAME] x [PERSON_NAME] x [PERSON…" at bounding box center [745, 432] width 1374 height 522
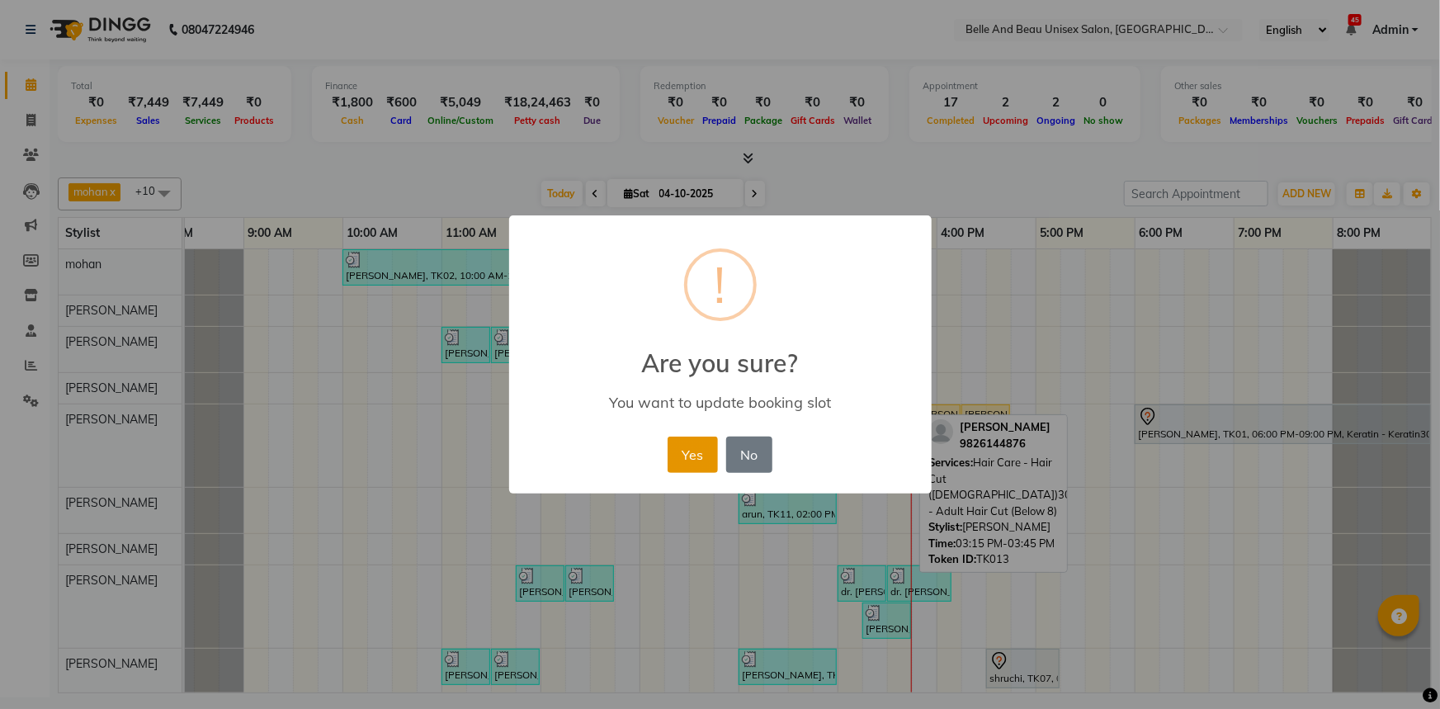
click at [687, 467] on button "Yes" at bounding box center [693, 455] width 50 height 36
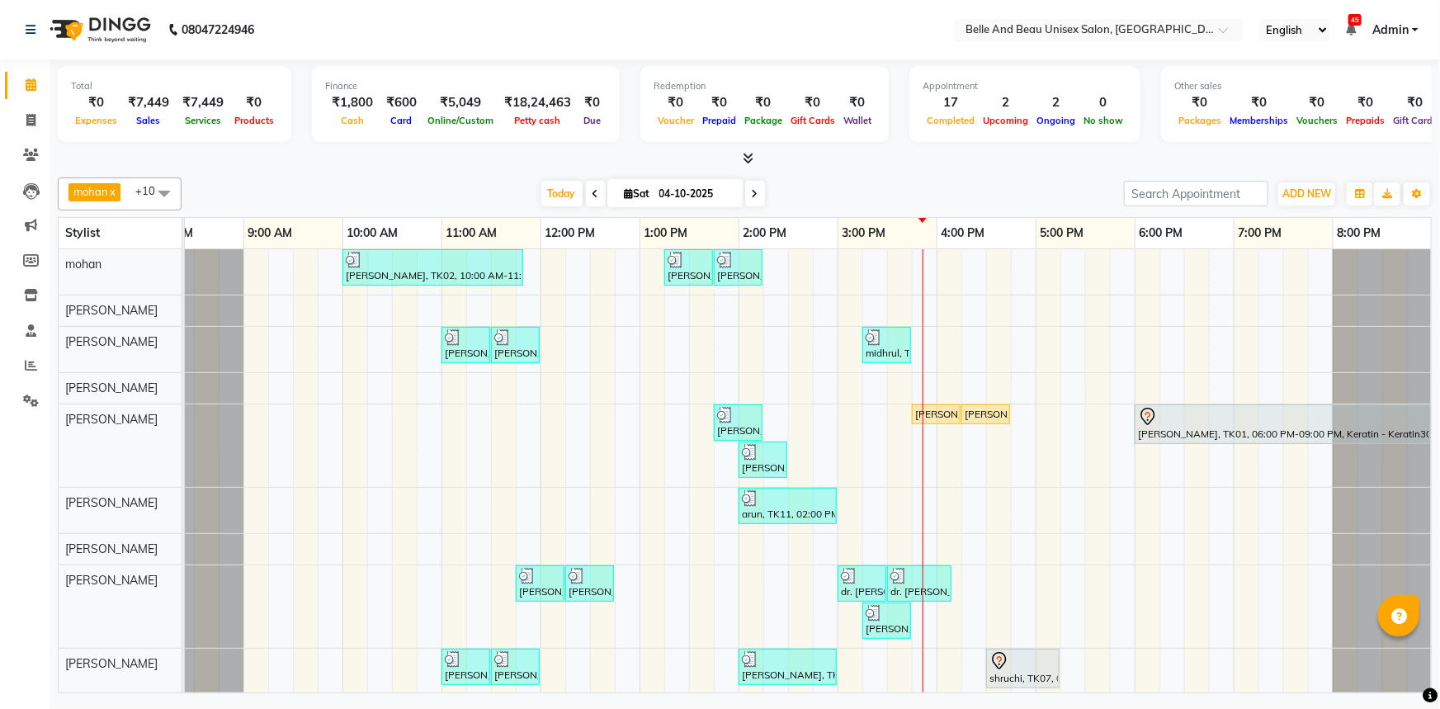
scroll to position [0, 0]
click at [977, 308] on div "PRAVEEN LOKHENDE, TK02, 10:00 AM-11:50 AM, offer 999,Hair Colour - Global30 - G…" at bounding box center [787, 504] width 1287 height 511
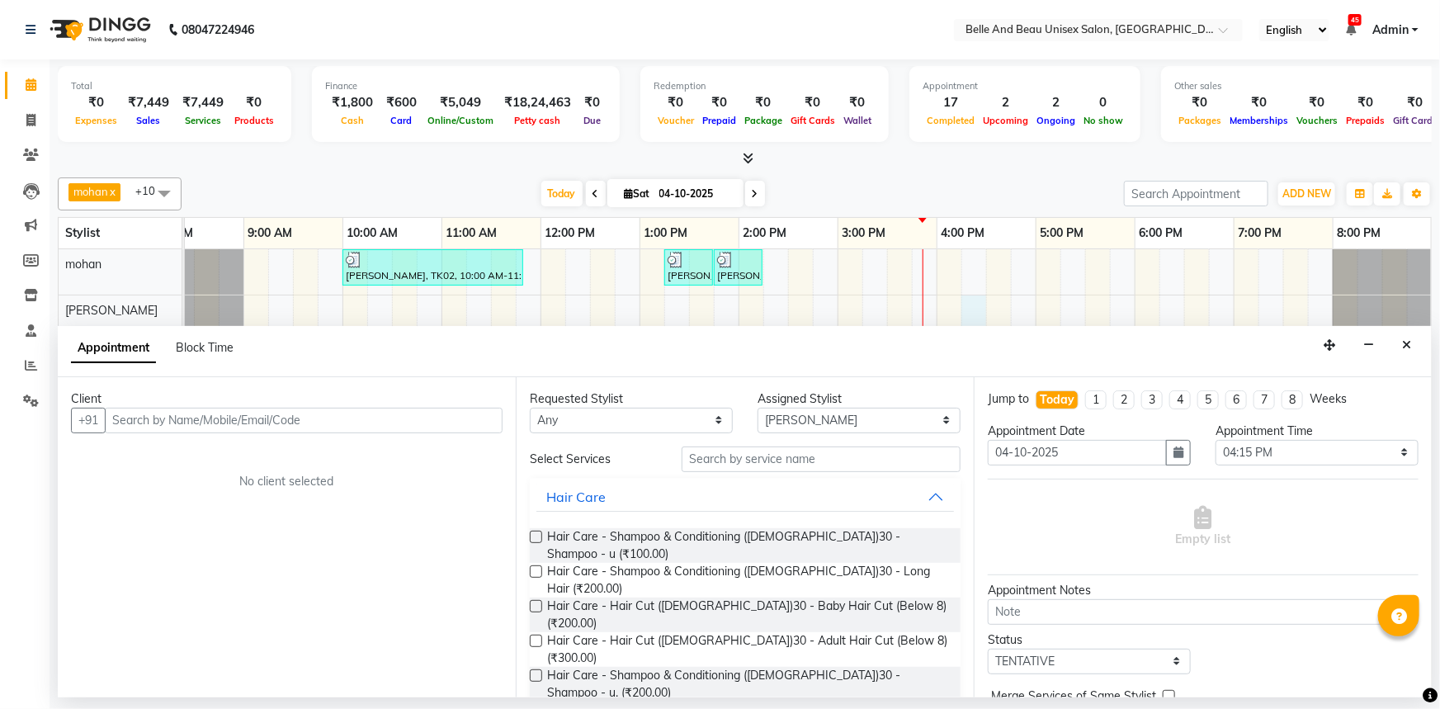
click at [224, 425] on input "text" at bounding box center [304, 421] width 398 height 26
click at [444, 424] on span "Add Client" at bounding box center [468, 420] width 55 height 15
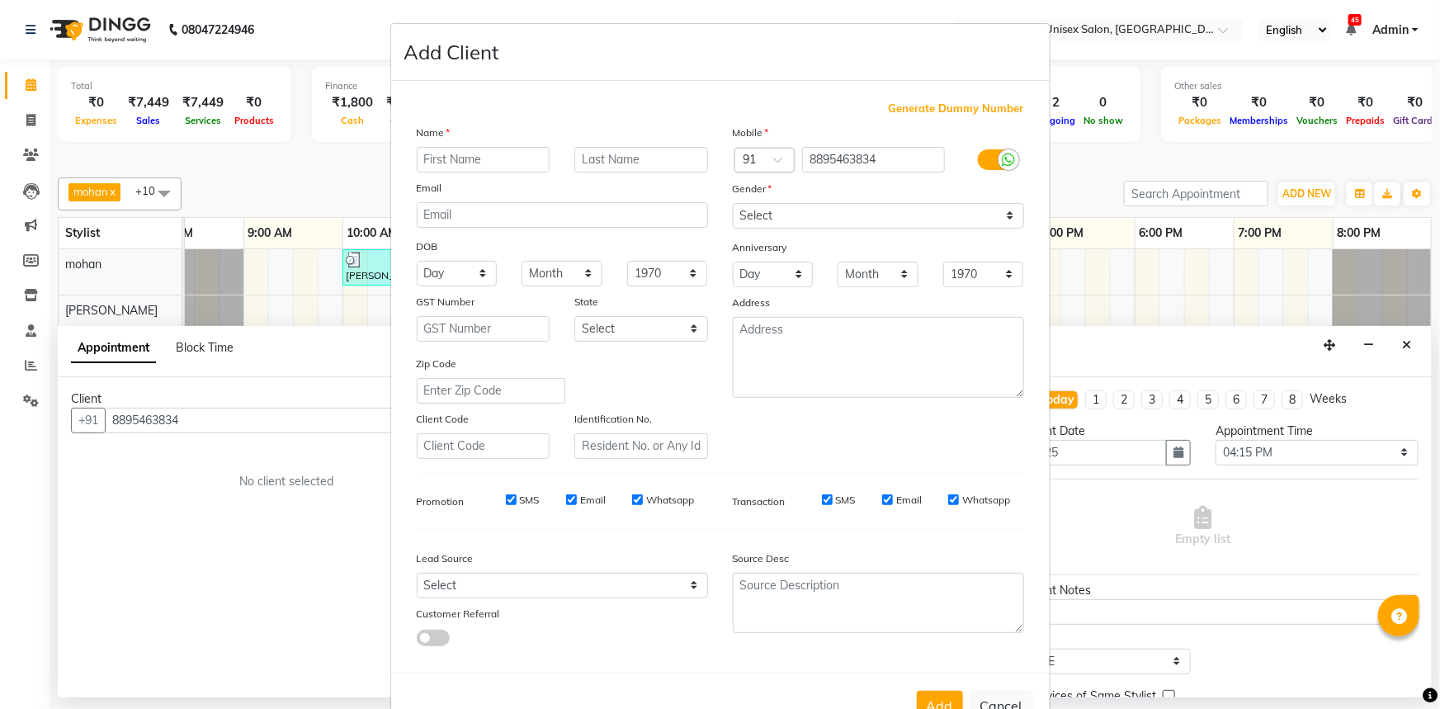
click at [434, 159] on input "text" at bounding box center [484, 160] width 134 height 26
click at [766, 214] on select "Select Male Female Other Prefer Not To Say" at bounding box center [878, 216] width 291 height 26
click at [733, 203] on select "Select Male Female Other Prefer Not To Say" at bounding box center [878, 216] width 291 height 26
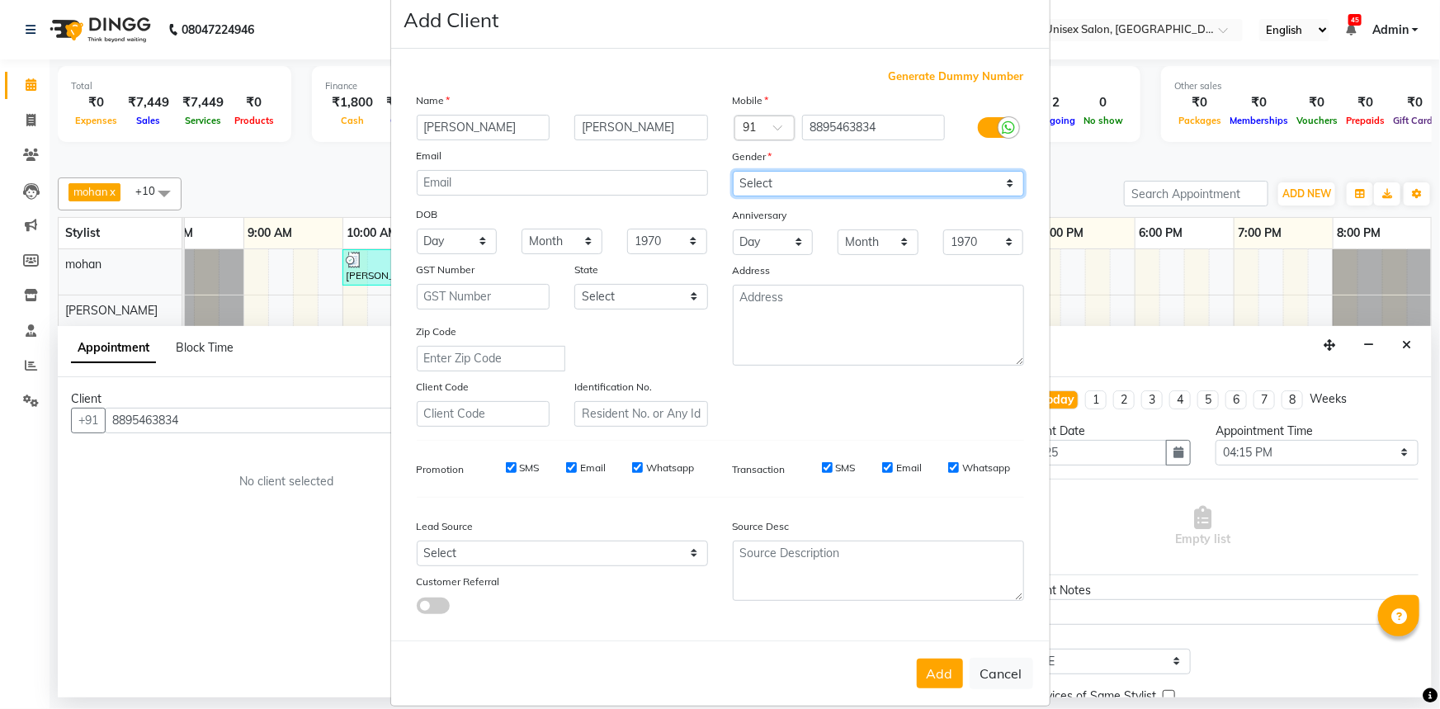
scroll to position [58, 0]
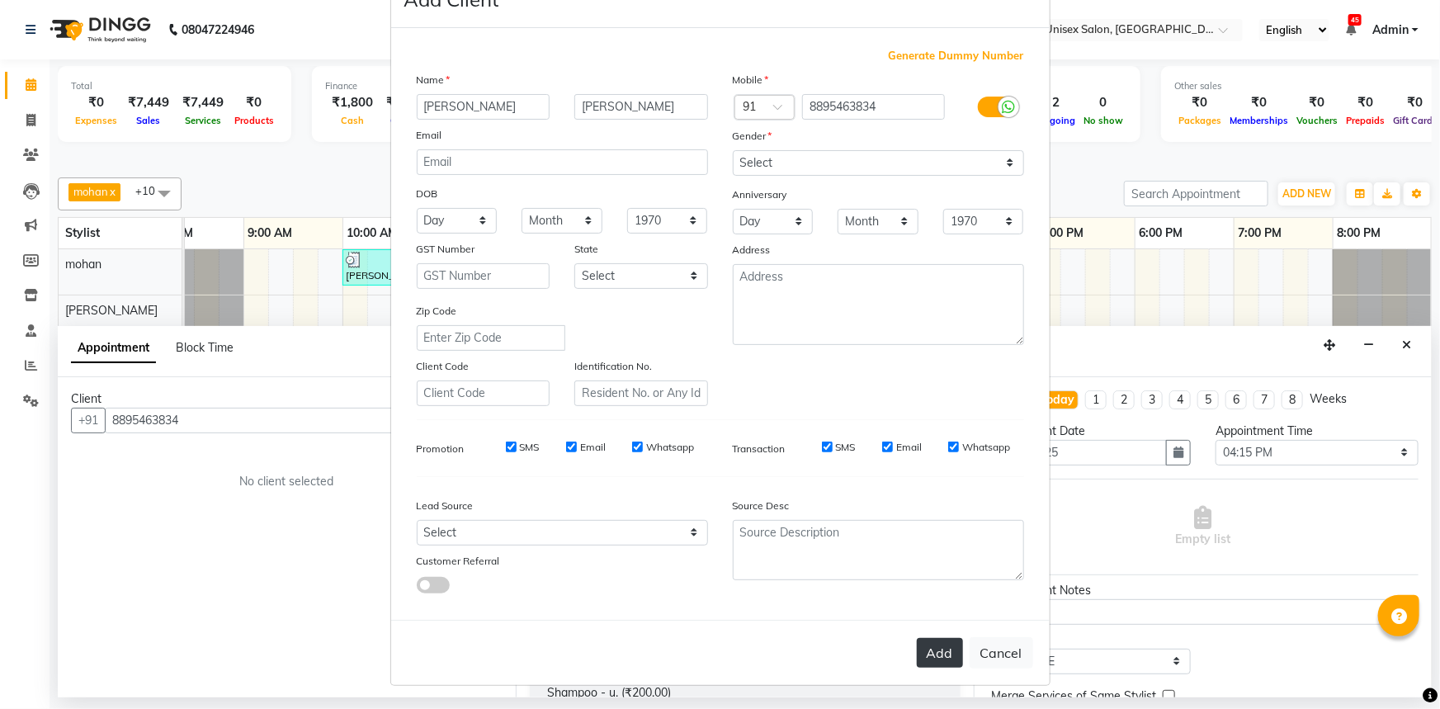
click at [940, 642] on button "Add" at bounding box center [940, 653] width 46 height 30
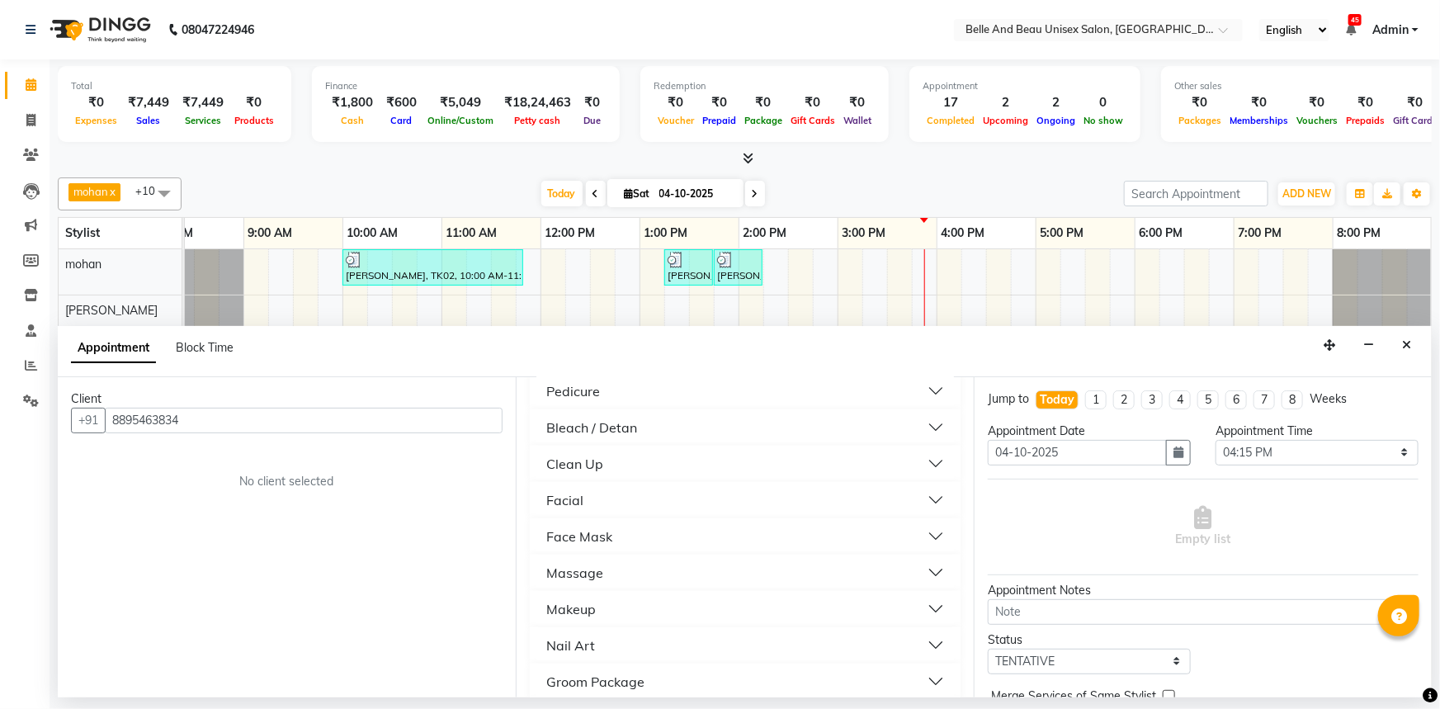
scroll to position [1125, 0]
click at [585, 560] on button "Facial" at bounding box center [745, 575] width 418 height 30
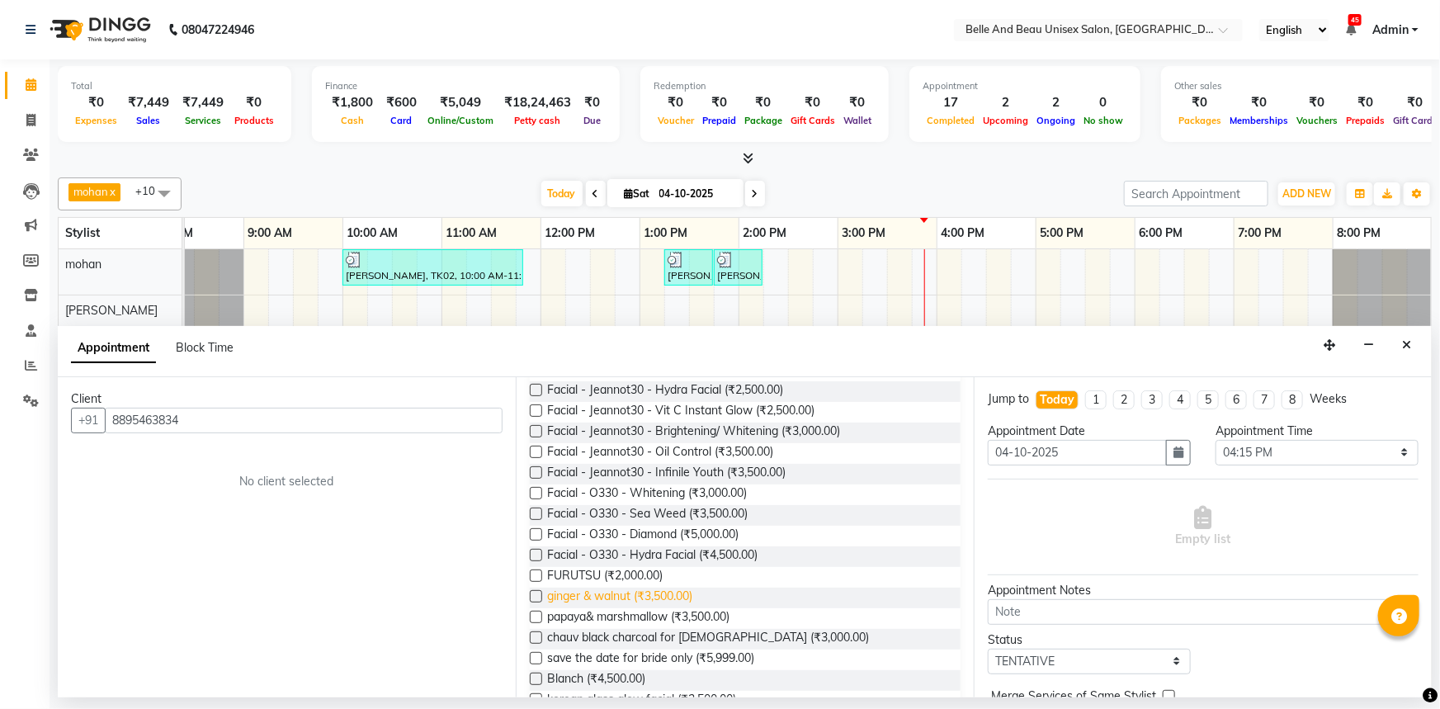
scroll to position [1275, 0]
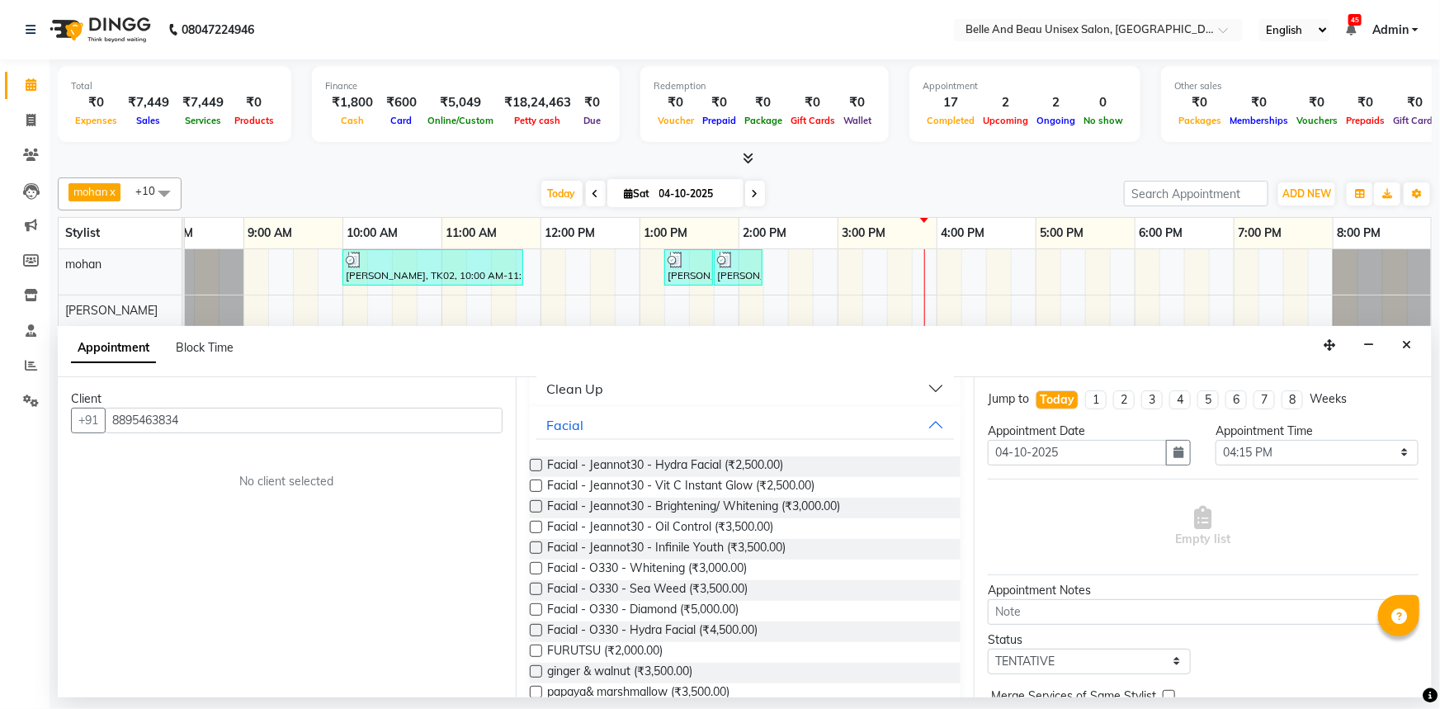
click at [534, 624] on label at bounding box center [536, 630] width 12 height 12
click at [534, 626] on input "checkbox" at bounding box center [535, 631] width 11 height 11
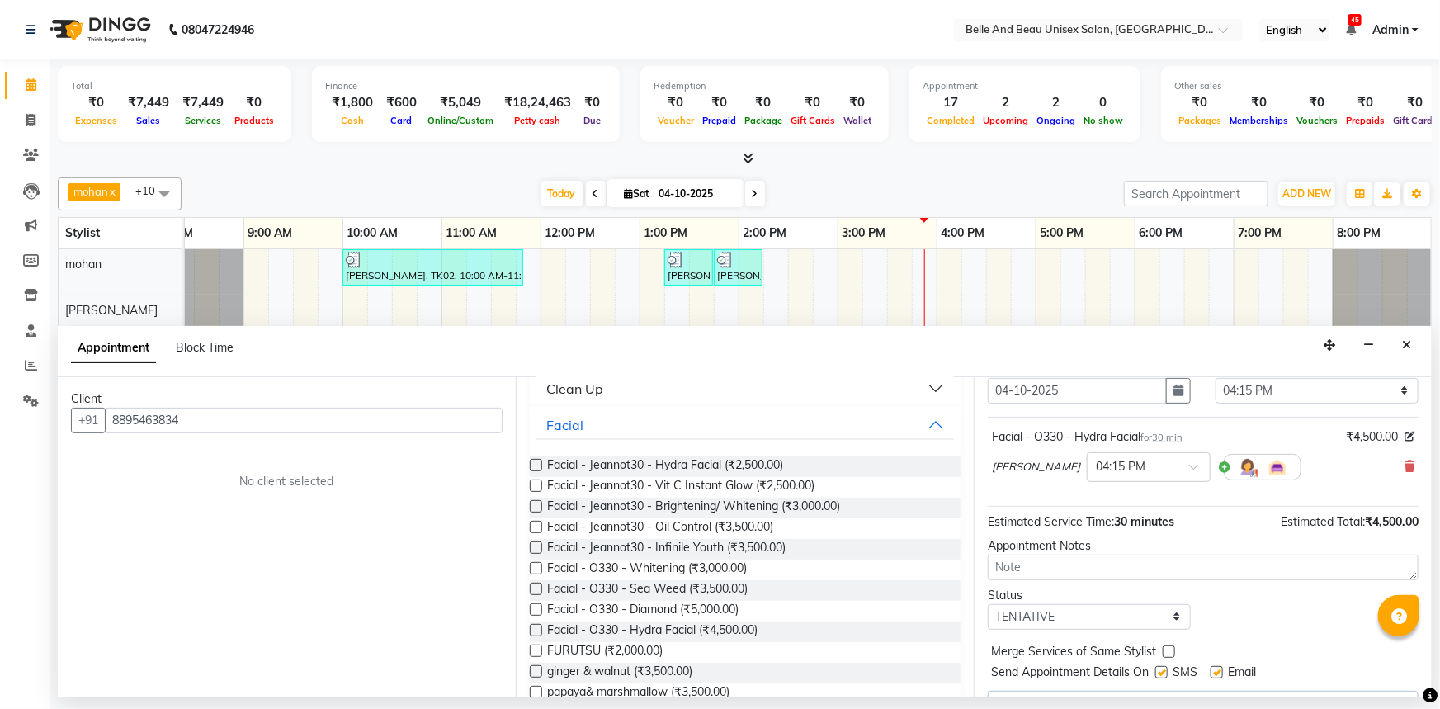
scroll to position [99, 0]
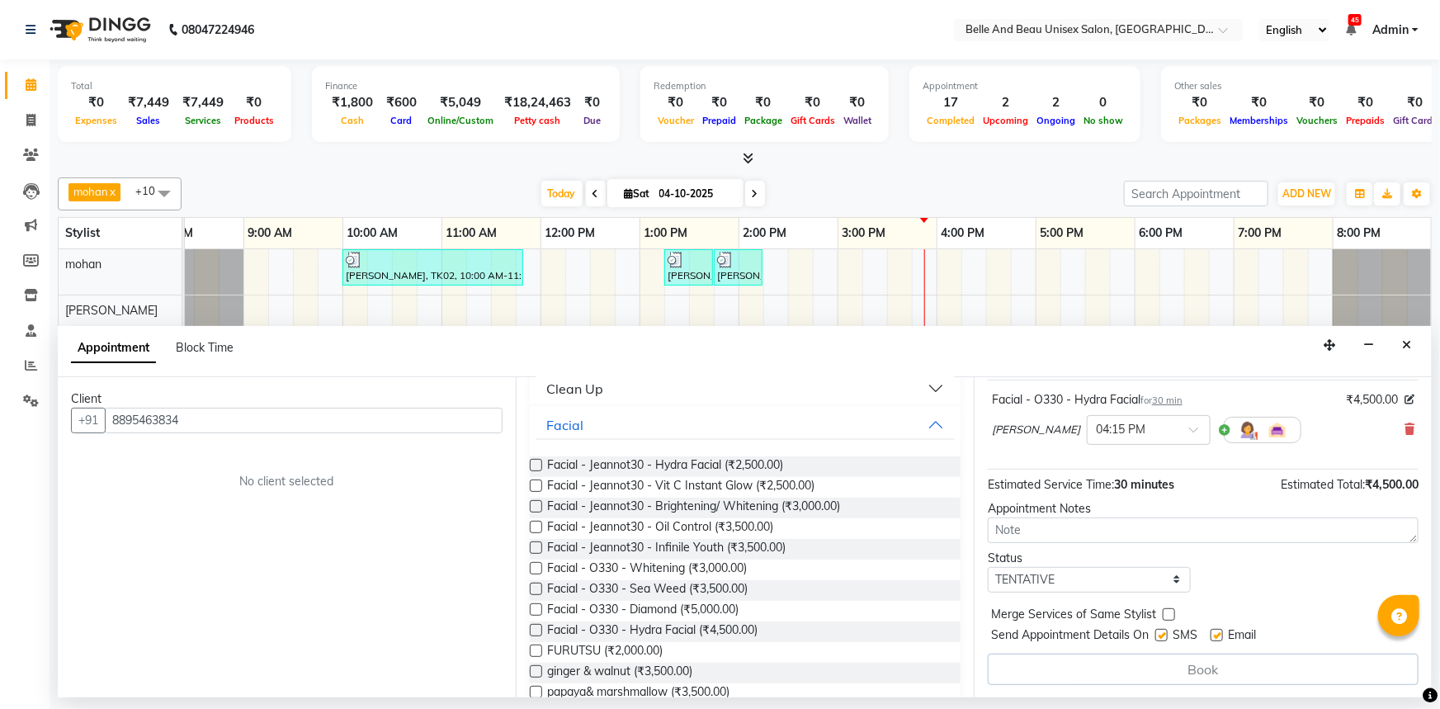
click at [1077, 676] on div "Book" at bounding box center [1203, 669] width 431 height 31
click at [540, 624] on label at bounding box center [536, 630] width 12 height 12
click at [540, 626] on input "checkbox" at bounding box center [535, 631] width 11 height 11
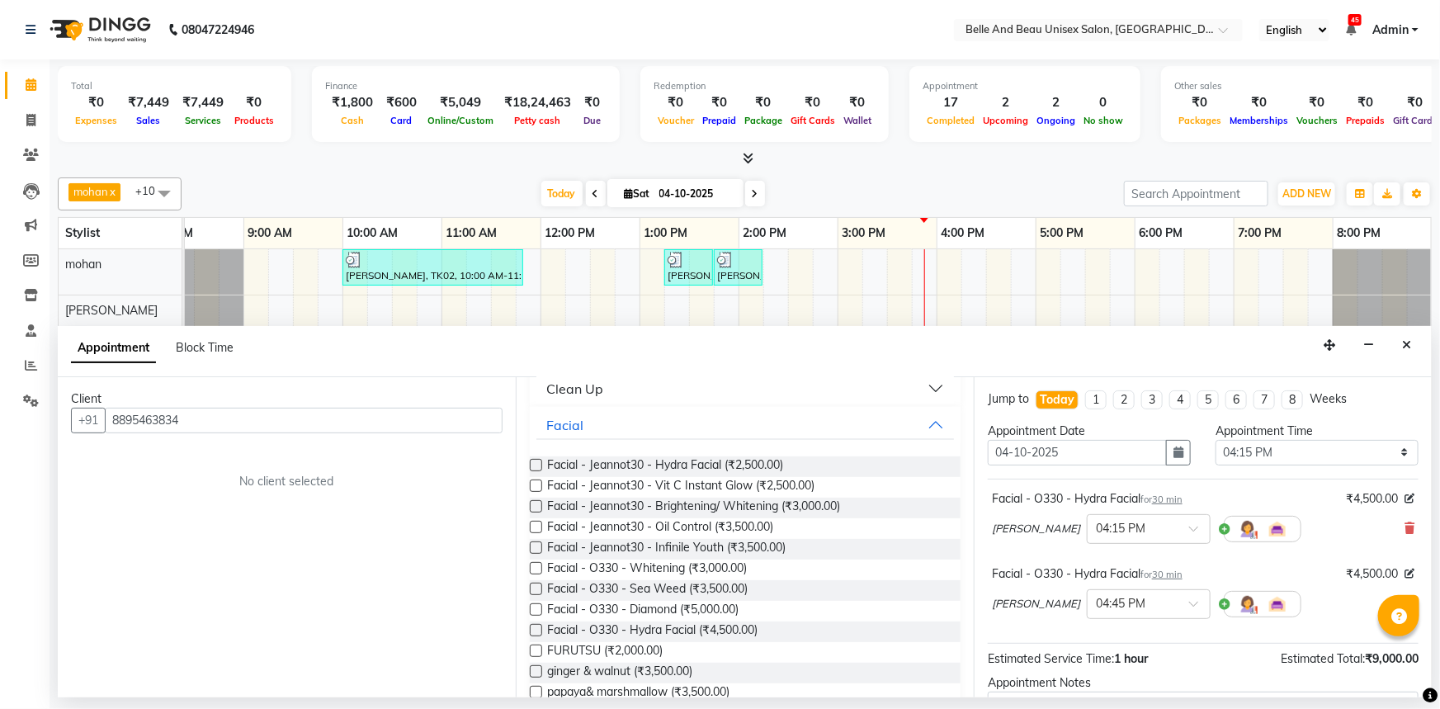
scroll to position [173, 0]
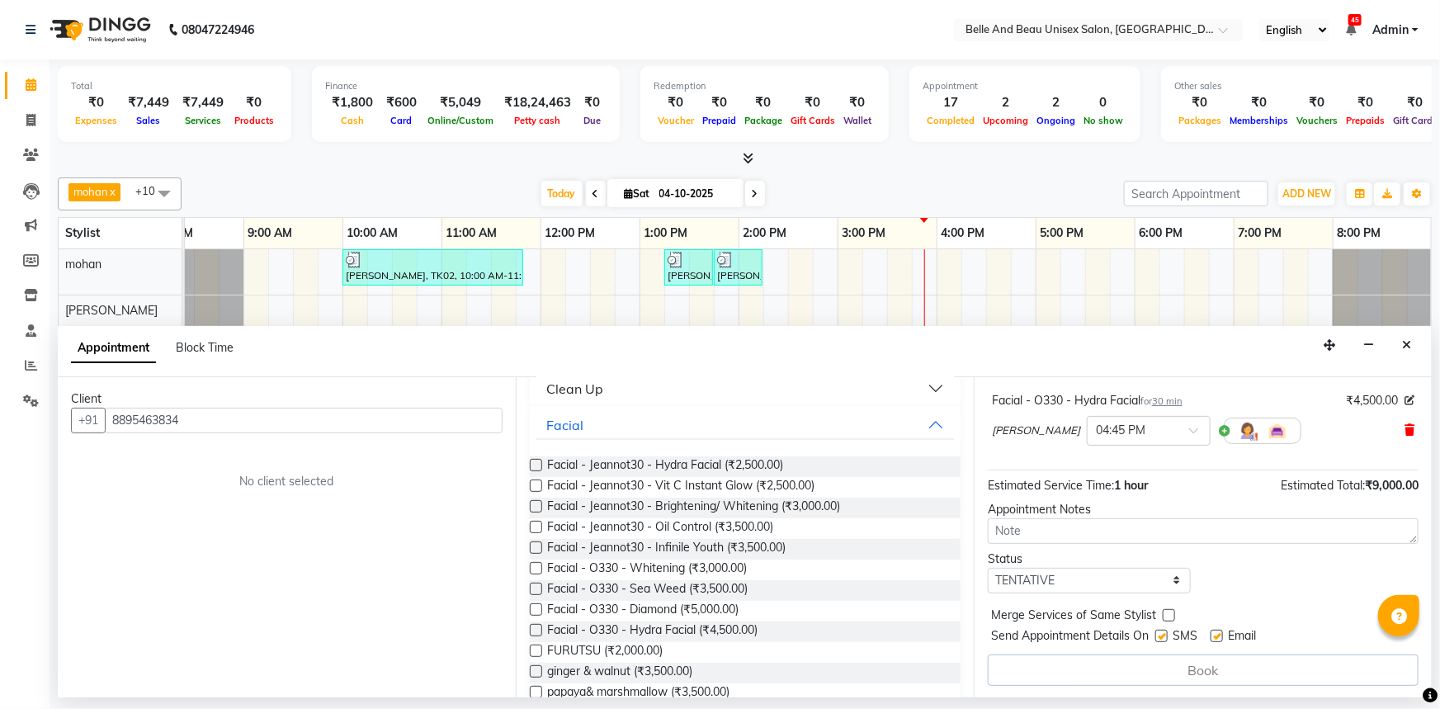
click at [1404, 432] on icon at bounding box center [1409, 430] width 10 height 12
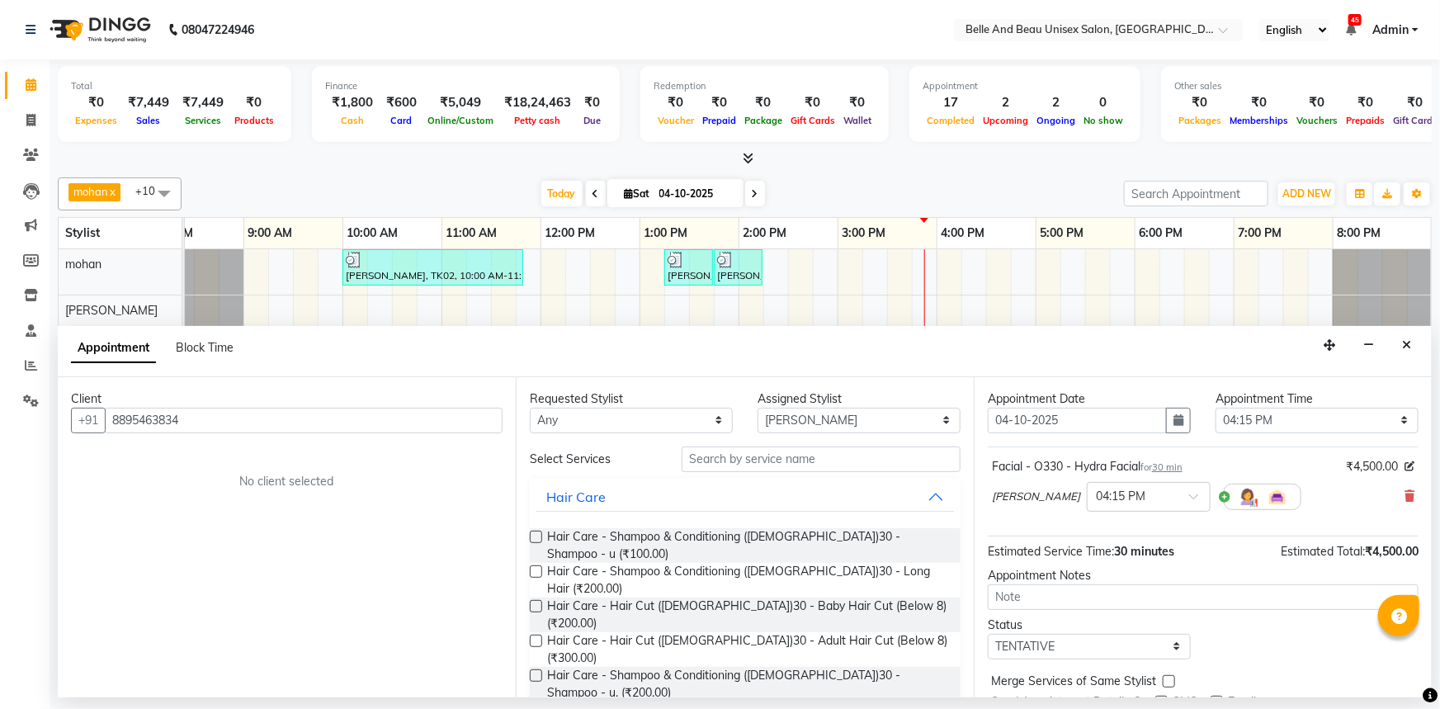
scroll to position [0, 0]
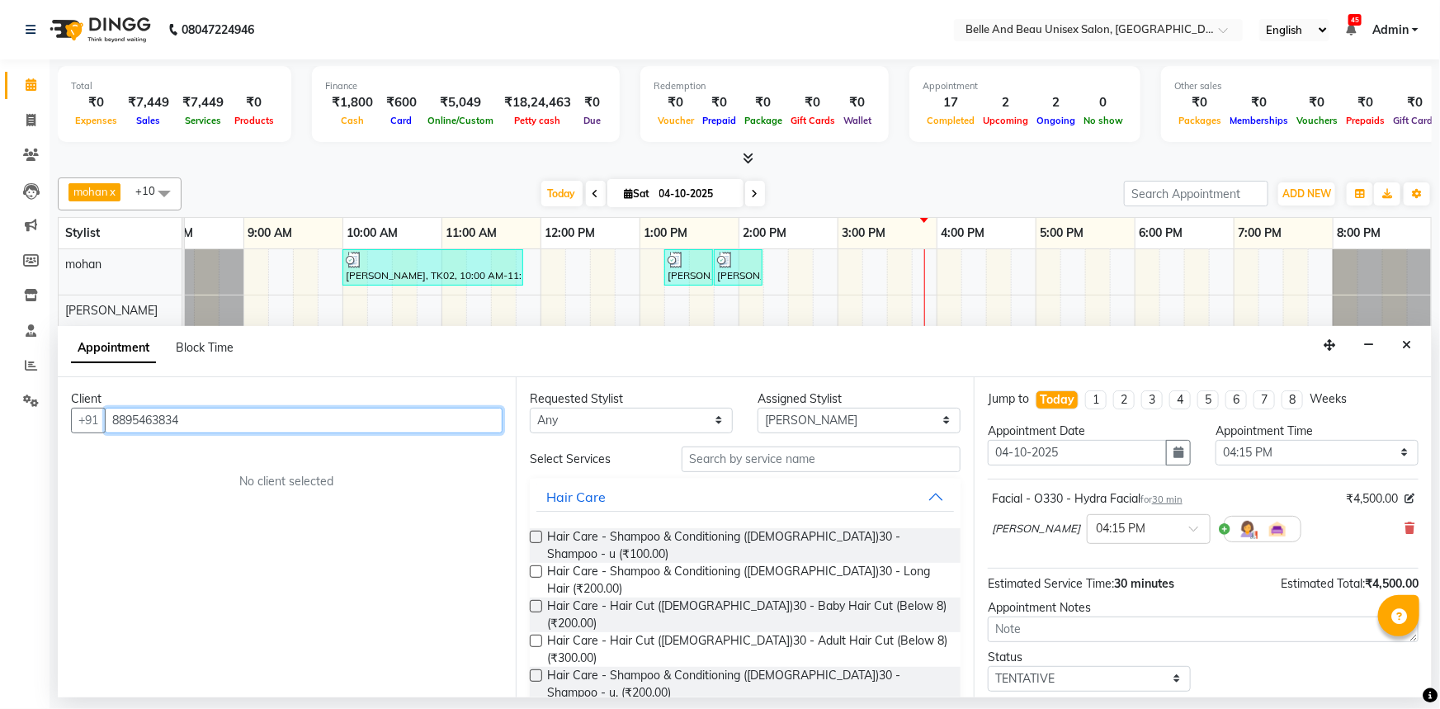
click at [228, 422] on input "8895463834" at bounding box center [304, 421] width 398 height 26
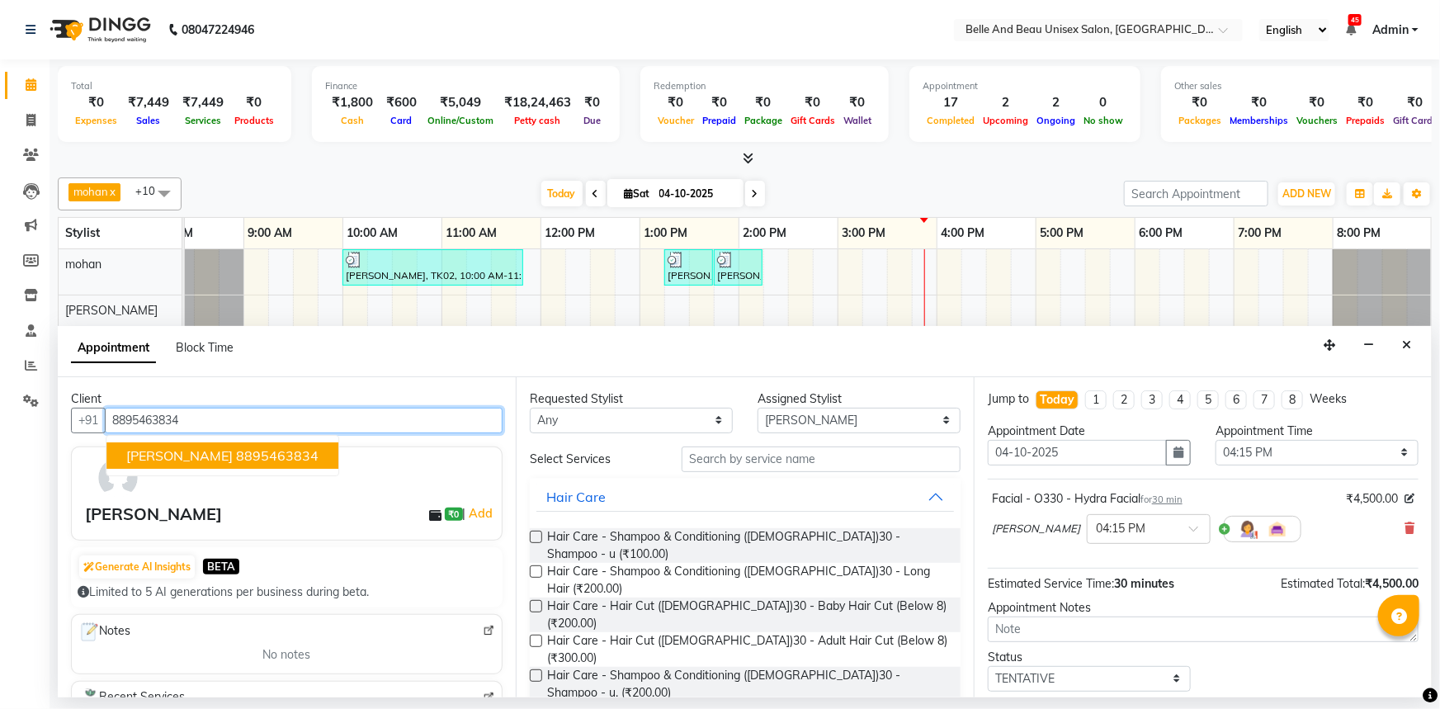
click at [196, 447] on span "[PERSON_NAME]" at bounding box center [179, 455] width 106 height 17
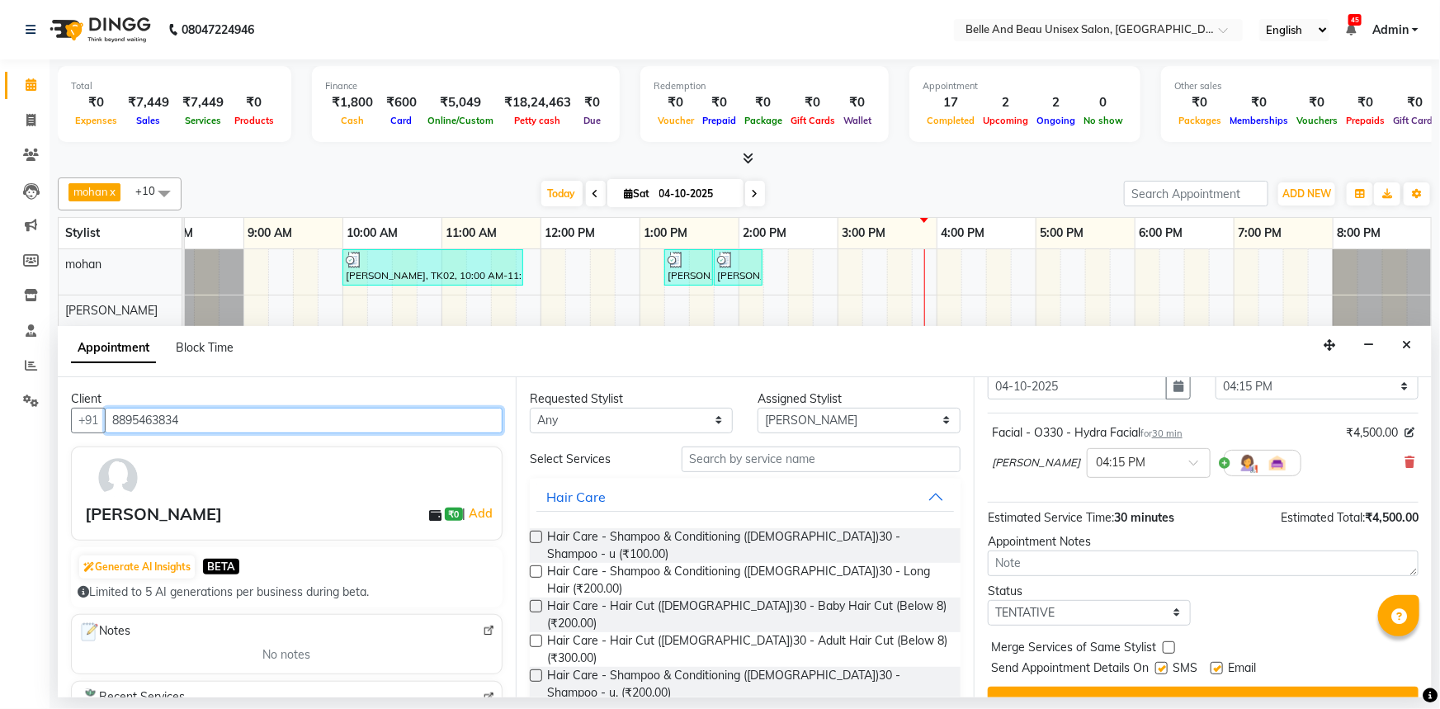
scroll to position [97, 0]
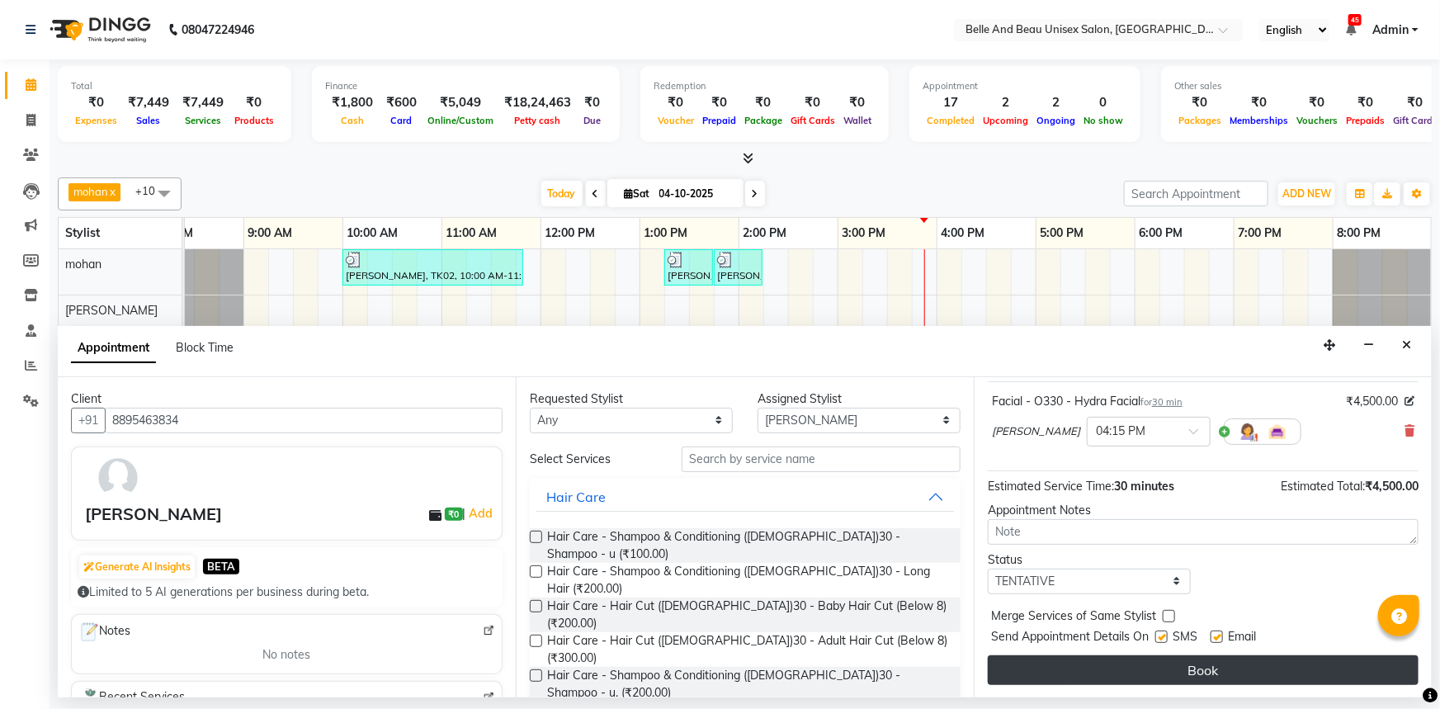
click at [1220, 676] on button "Book" at bounding box center [1203, 670] width 431 height 30
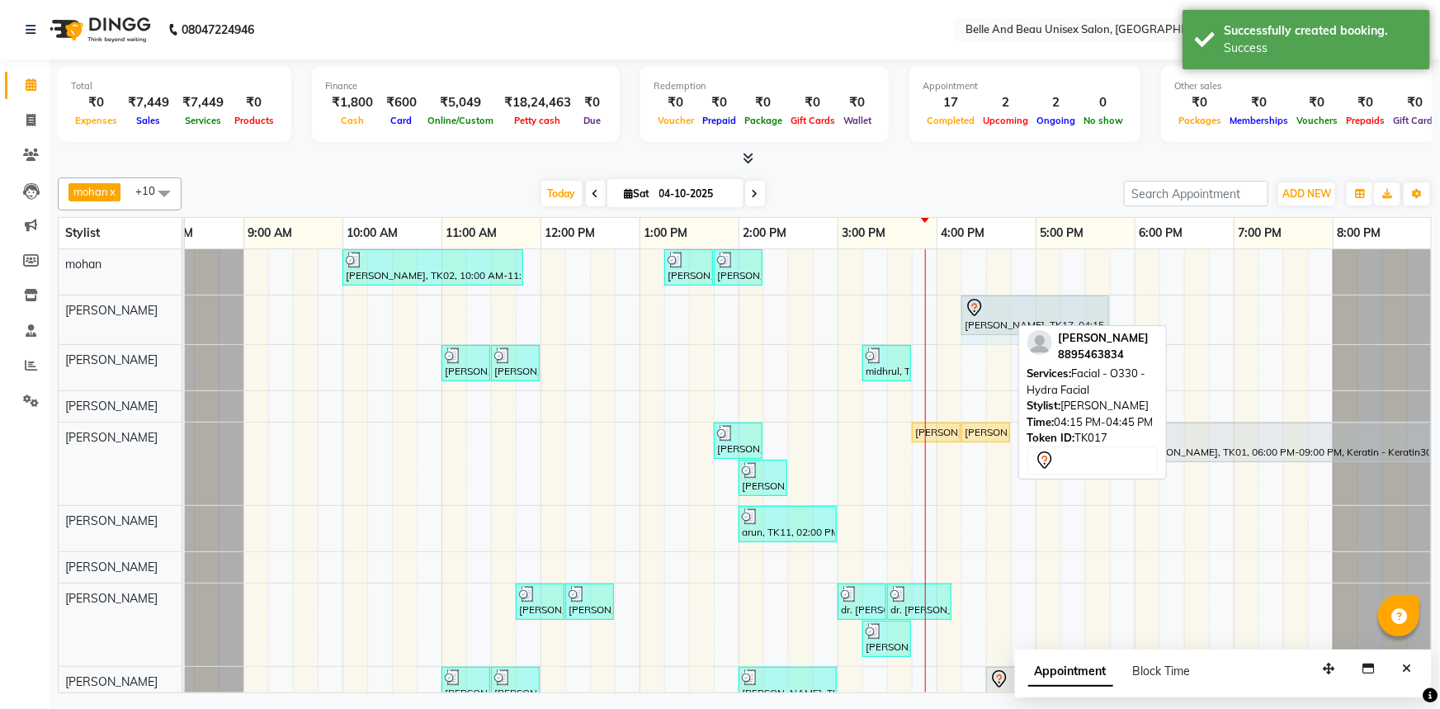
drag, startPoint x: 1007, startPoint y: 309, endPoint x: 1094, endPoint y: 320, distance: 88.2
click at [144, 320] on div "vidhya Singh, TK17, 04:15 PM-04:45 PM, Facial - O330 - Hydra Facial vidhya Sing…" at bounding box center [144, 319] width 0 height 49
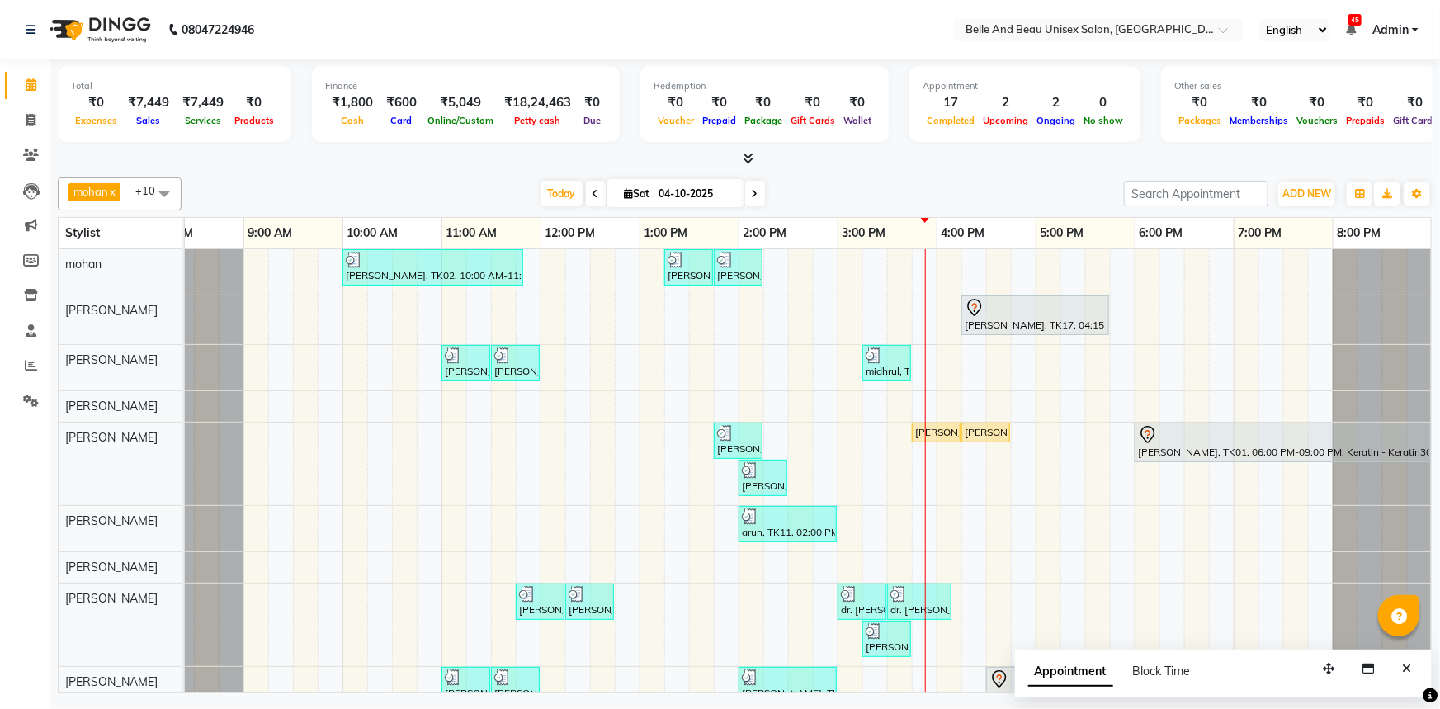
click at [974, 520] on div "PRAVEEN LOKHENDE, TK02, 10:00 AM-11:50 AM, offer 999,Hair Colour - Global30 - G…" at bounding box center [787, 513] width 1287 height 529
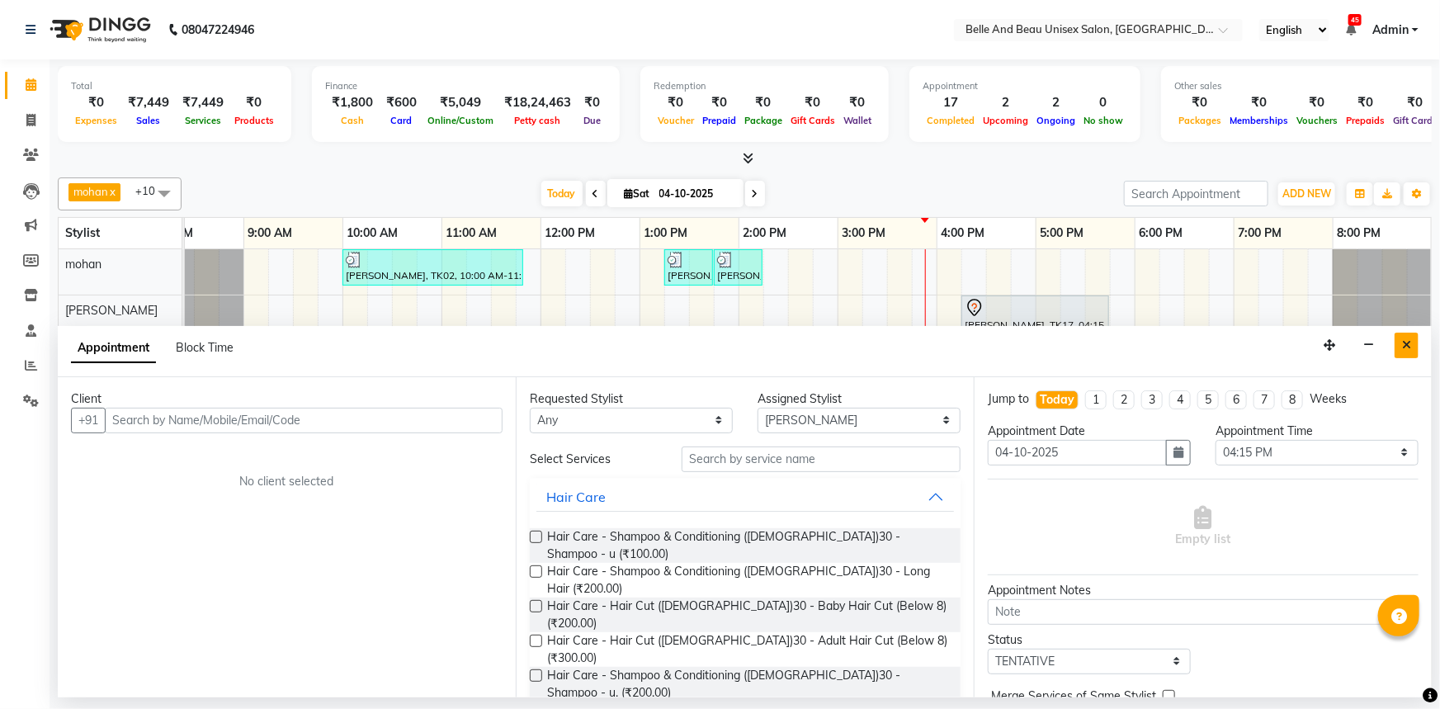
click at [1398, 341] on button "Close" at bounding box center [1407, 346] width 24 height 26
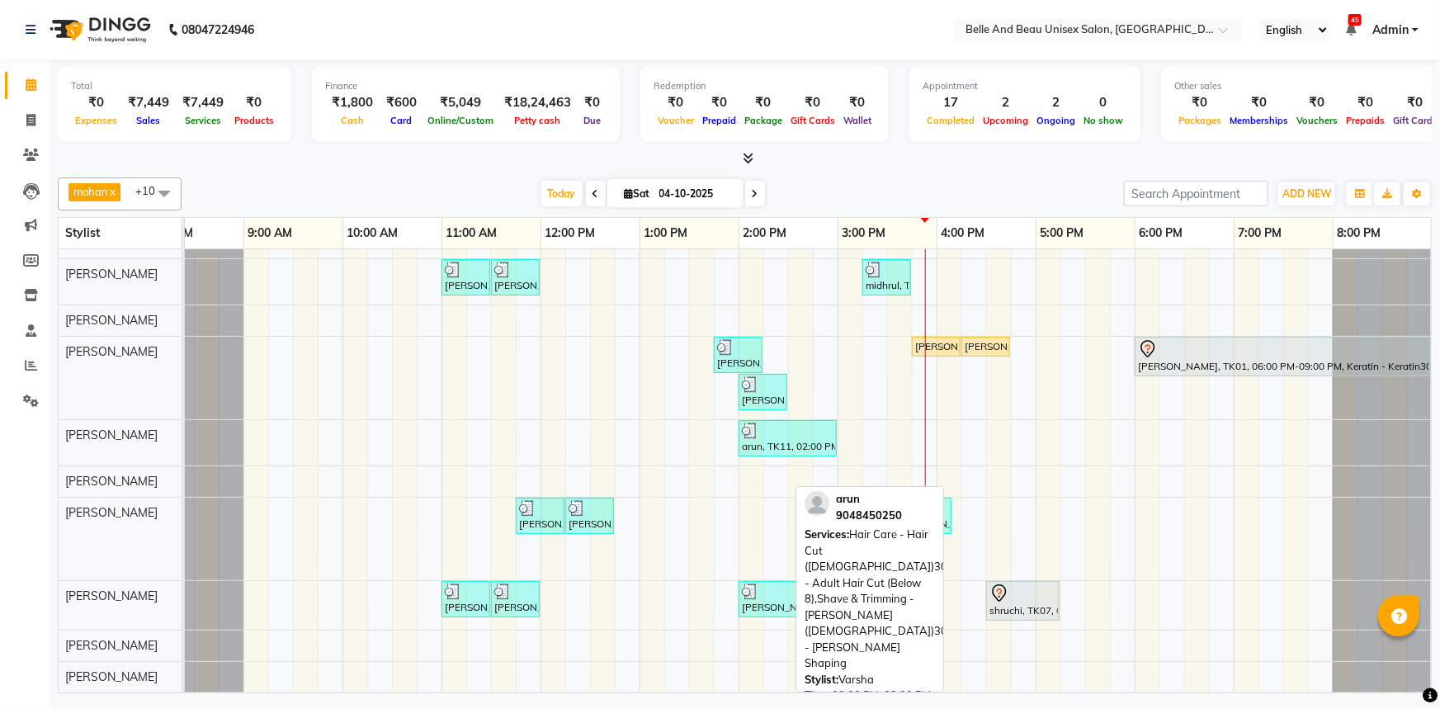
scroll to position [96, 0]
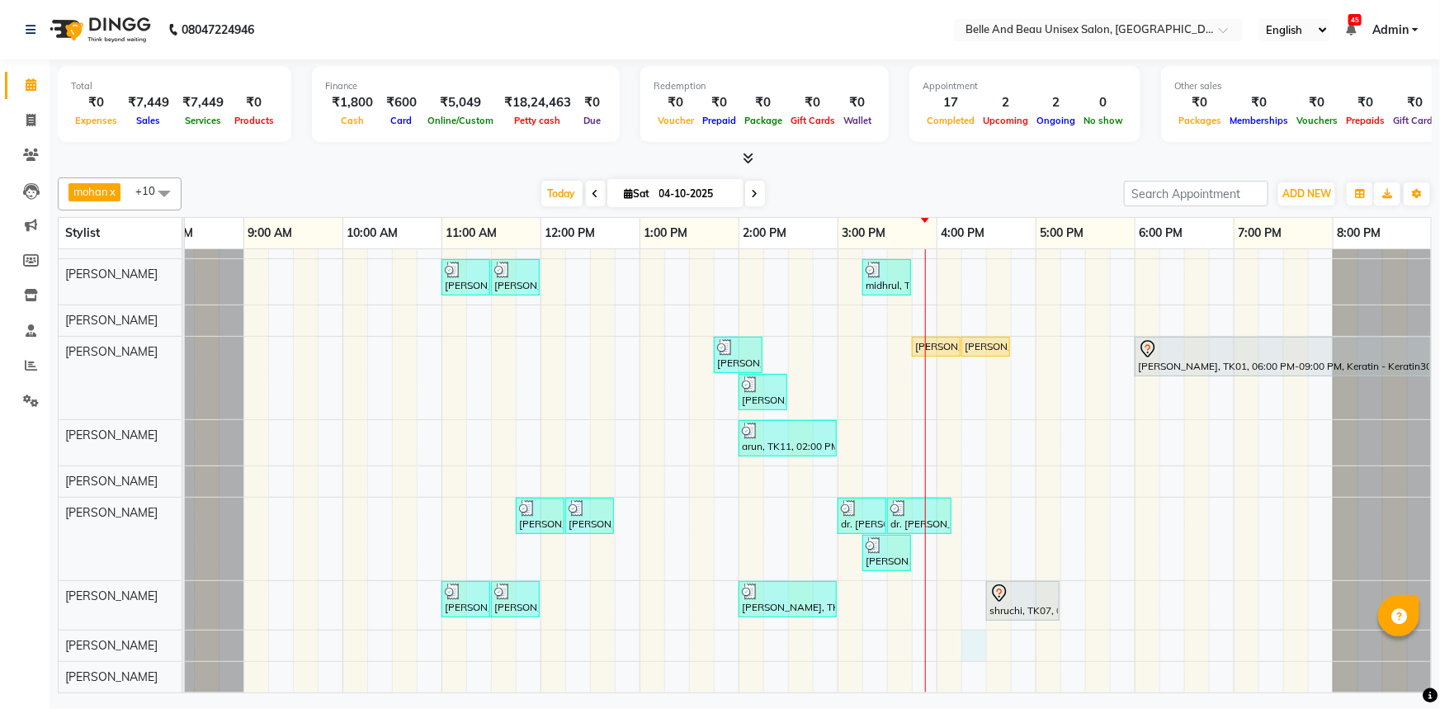
click at [961, 637] on div "PRAVEEN LOKHENDE, TK02, 10:00 AM-11:50 AM, offer 999,Hair Colour - Global30 - G…" at bounding box center [787, 427] width 1287 height 529
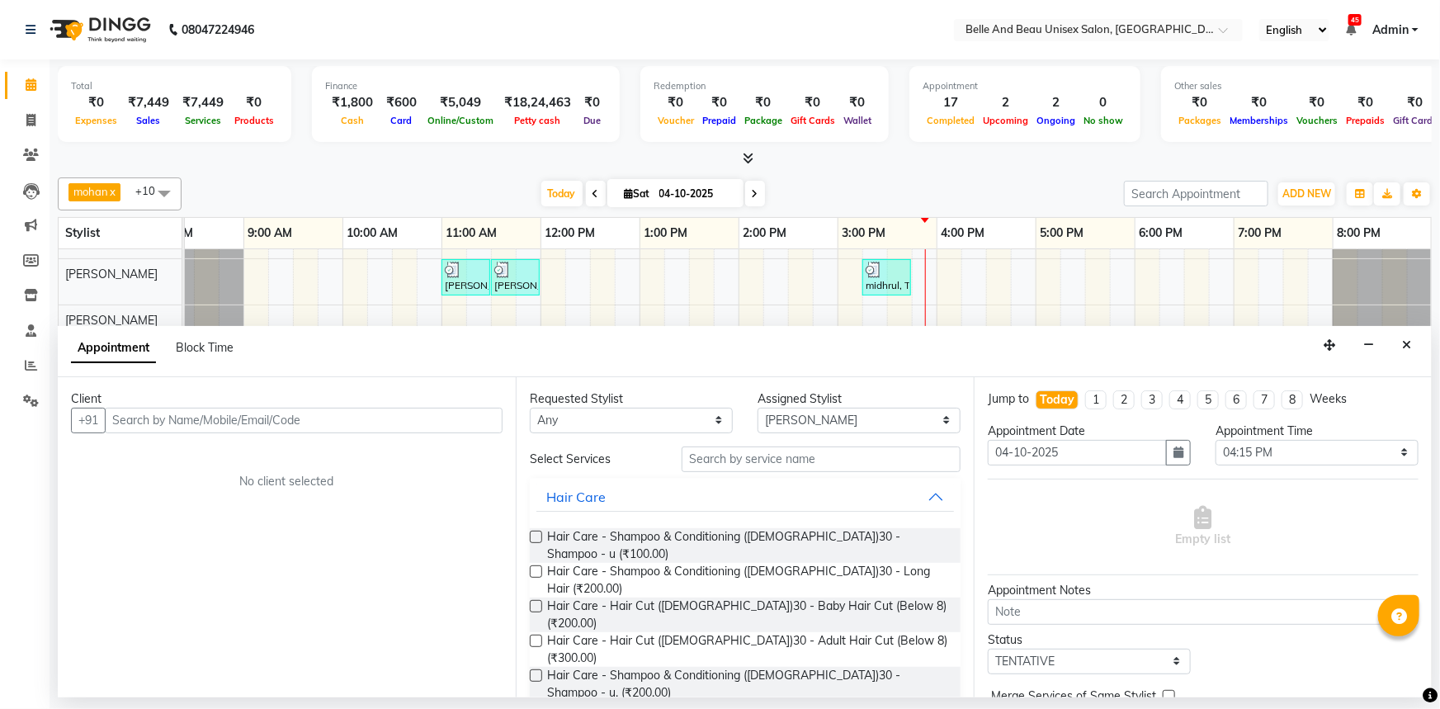
click at [196, 418] on input "text" at bounding box center [304, 421] width 398 height 26
click at [178, 422] on input "text" at bounding box center [304, 421] width 398 height 26
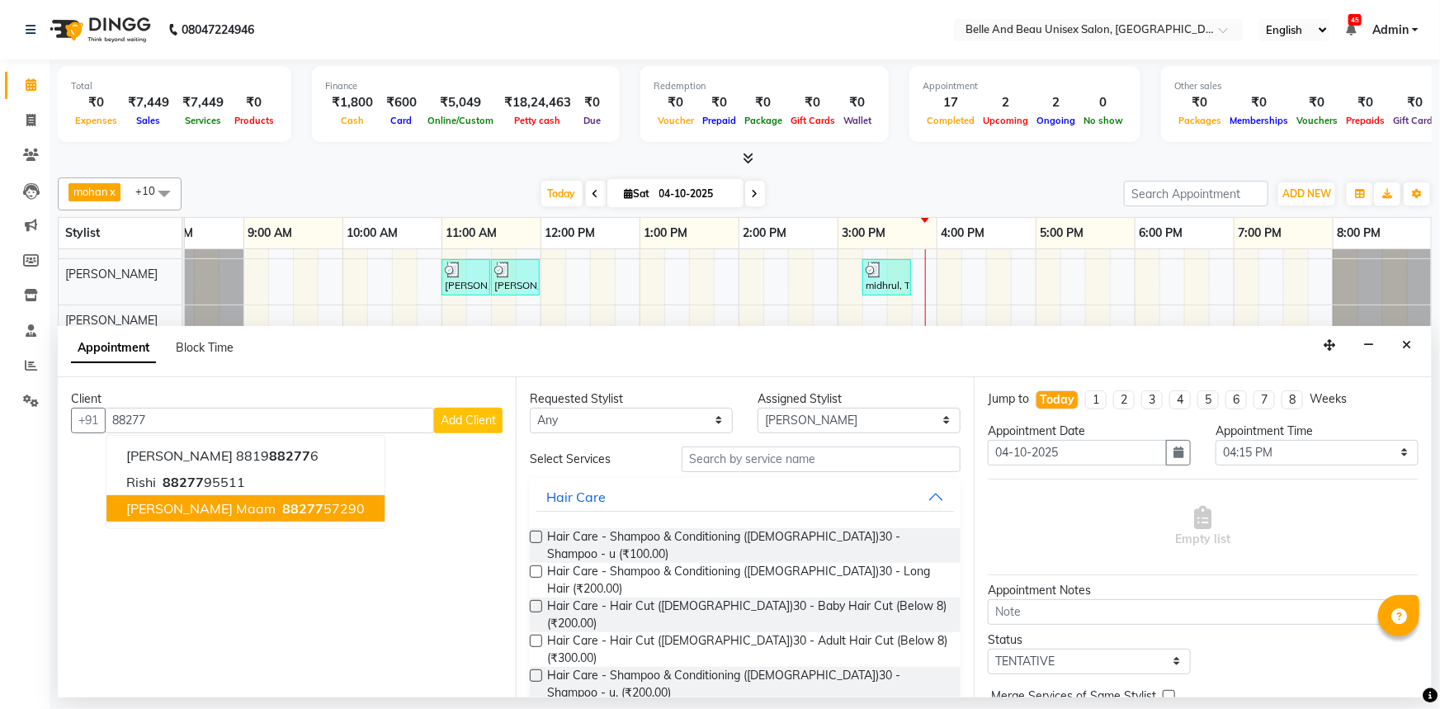
click at [282, 511] on span "88277" at bounding box center [302, 508] width 41 height 17
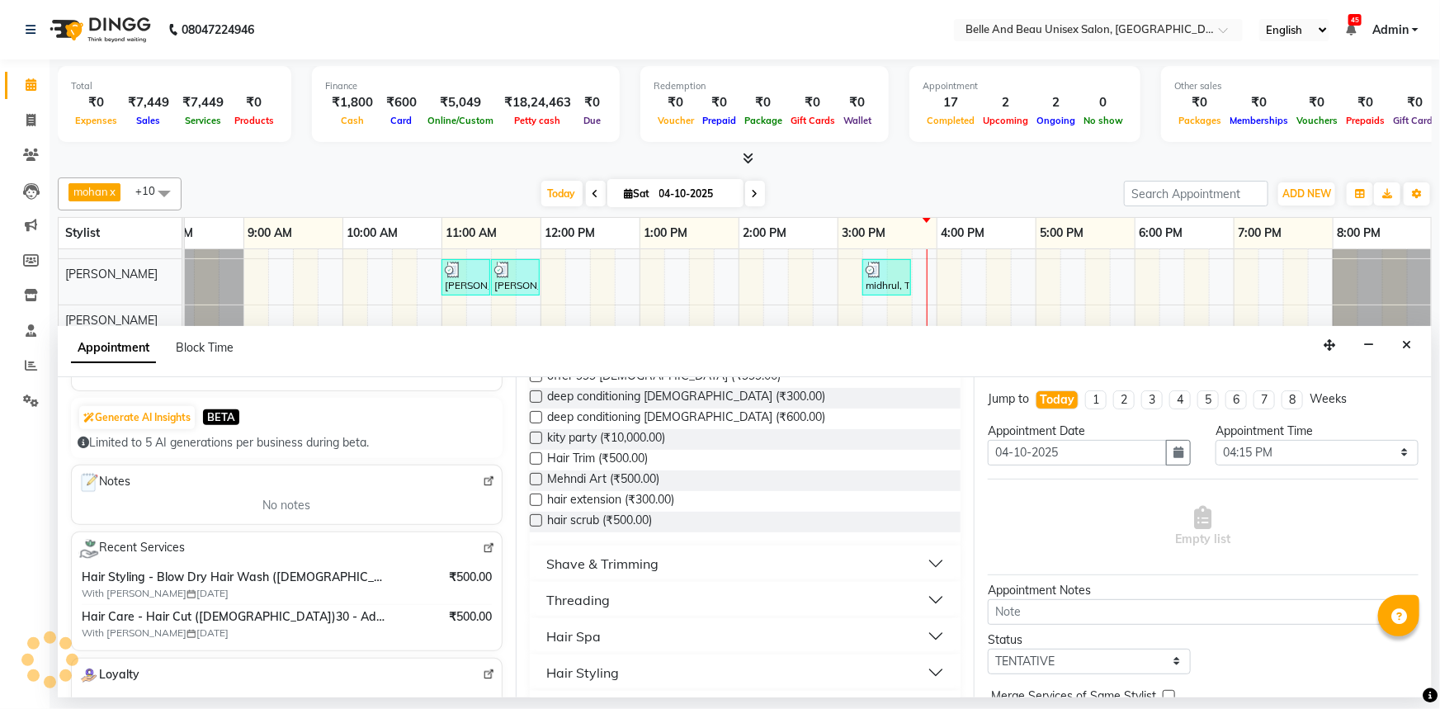
scroll to position [675, 0]
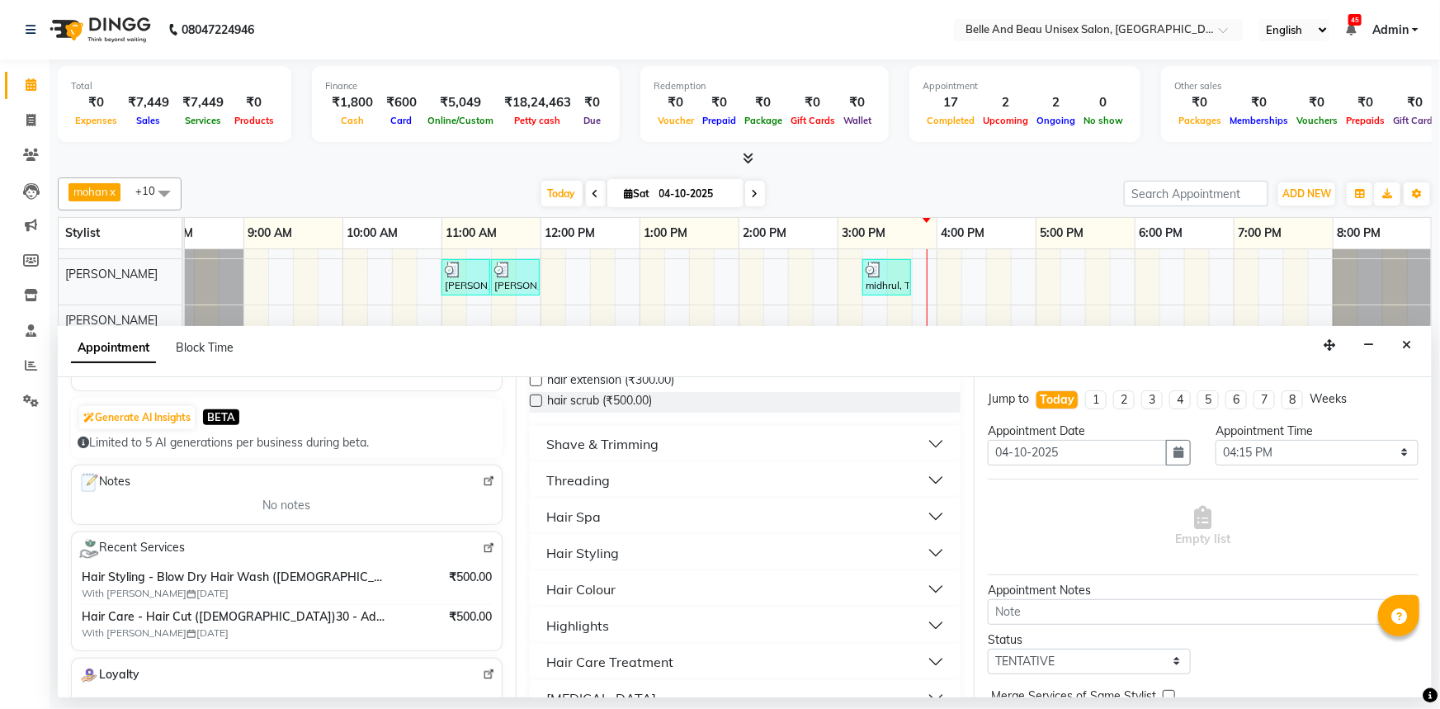
click at [615, 543] on div "Hair Styling" at bounding box center [582, 553] width 73 height 20
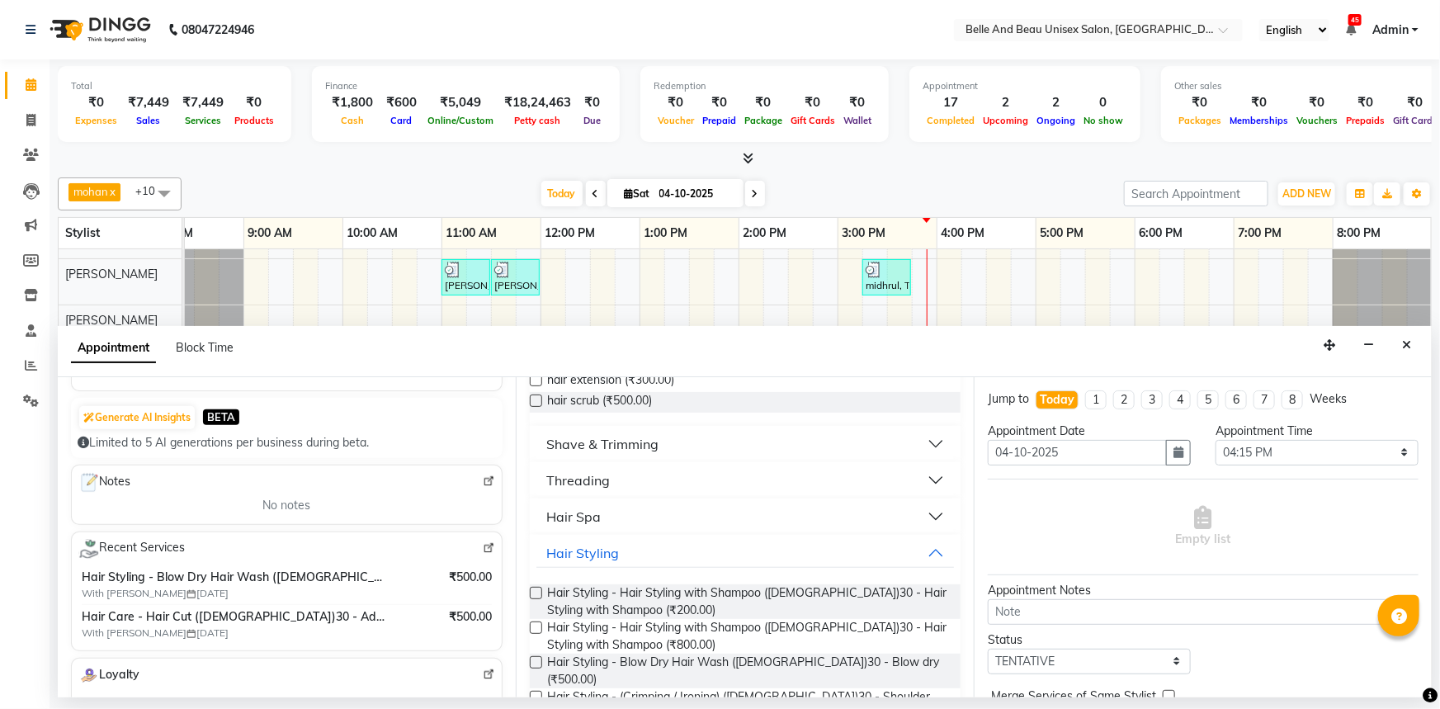
click at [533, 656] on label at bounding box center [536, 662] width 12 height 12
click at [533, 659] on input "checkbox" at bounding box center [535, 664] width 11 height 11
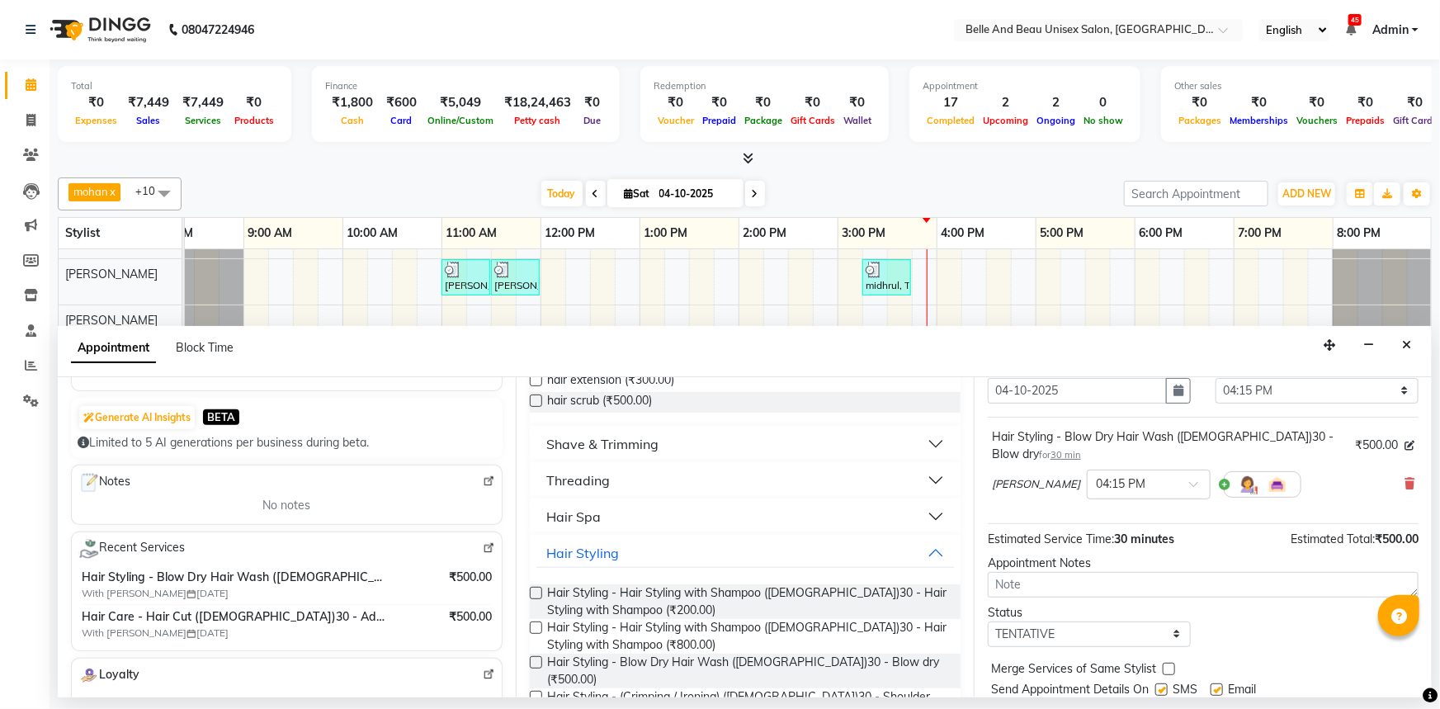
scroll to position [115, 0]
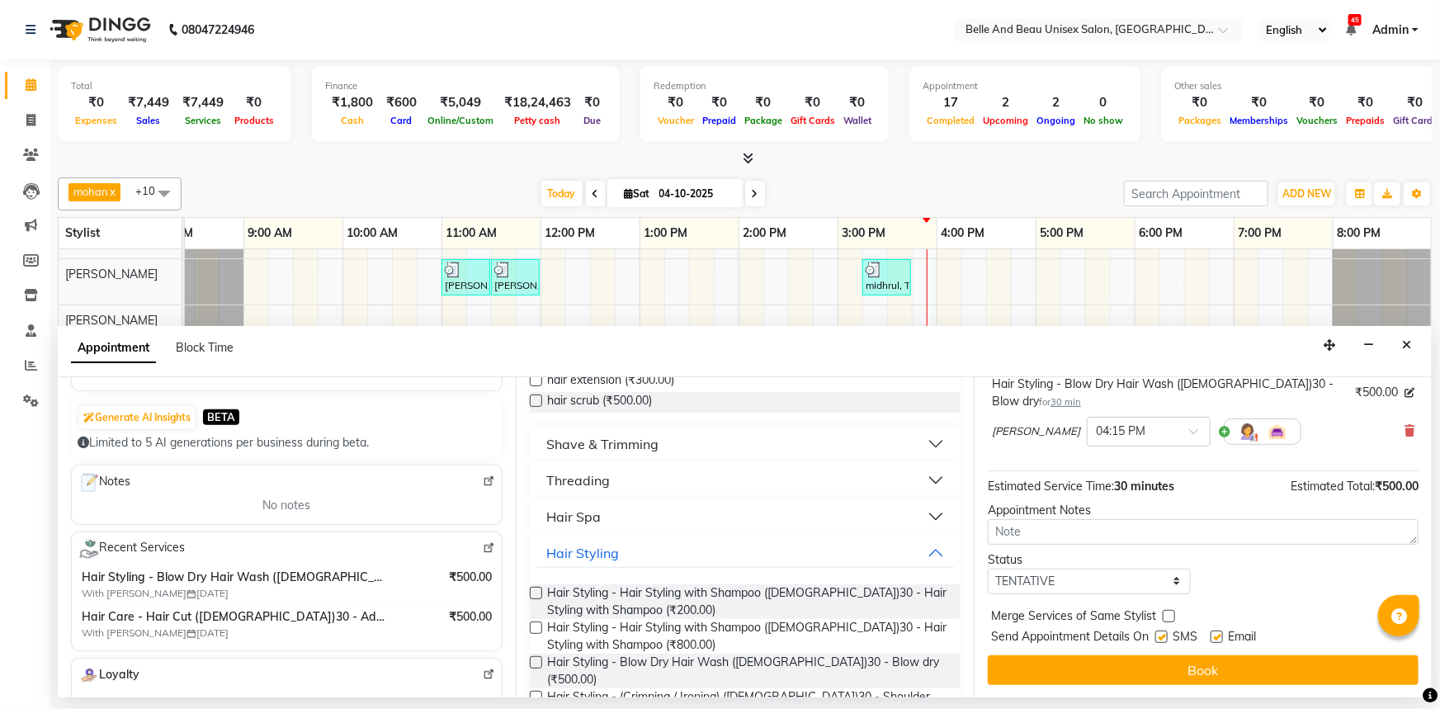
click at [1201, 658] on button "Book" at bounding box center [1203, 670] width 431 height 30
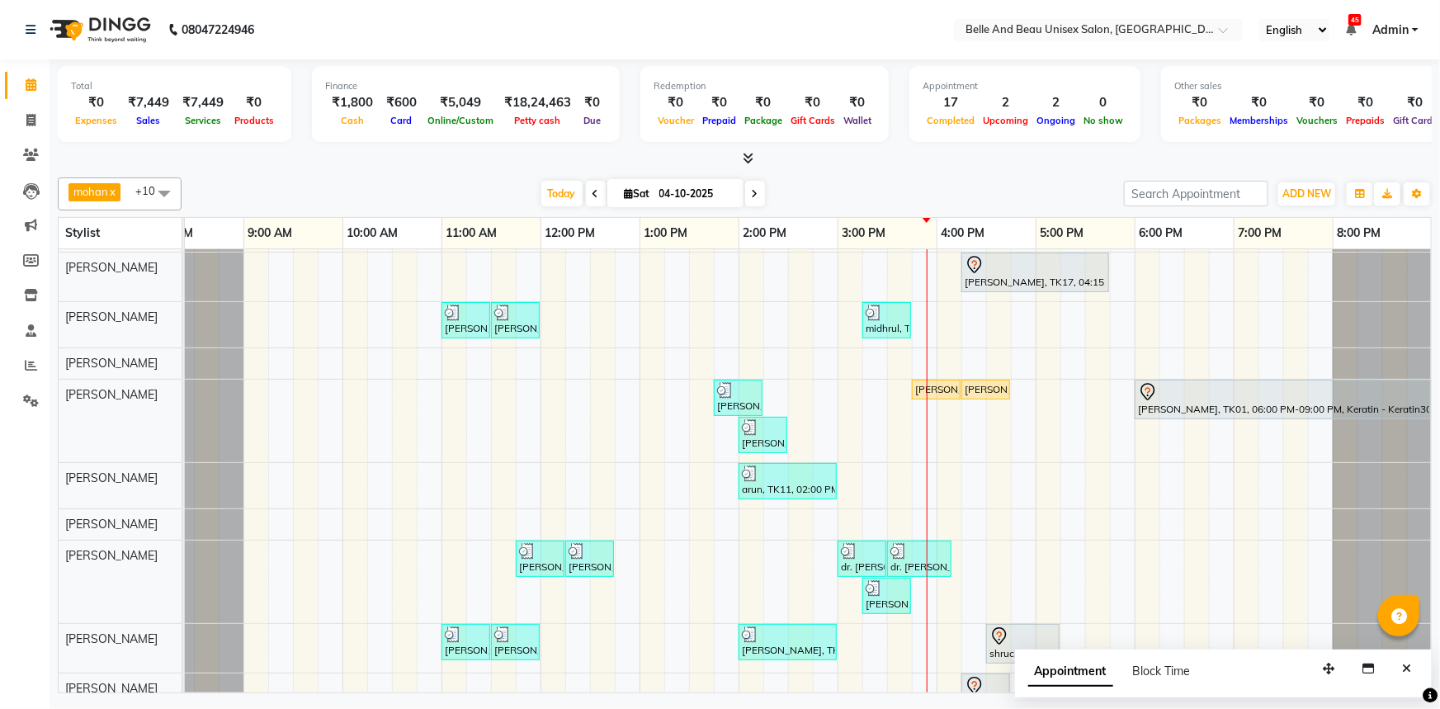
scroll to position [114, 0]
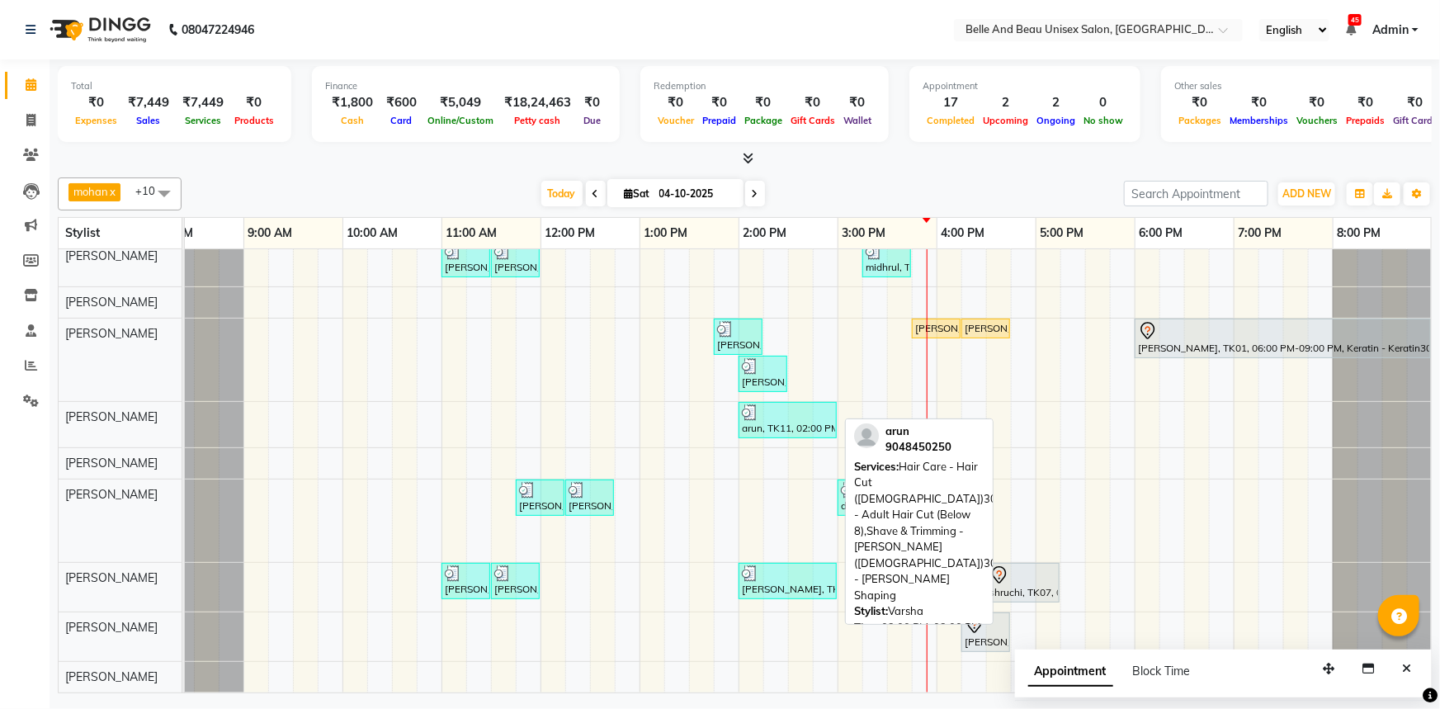
click at [795, 414] on div "arun, TK11, 02:00 PM-03:00 PM, Hair Care - Hair Cut ([DEMOGRAPHIC_DATA])30 - Ad…" at bounding box center [787, 419] width 95 height 31
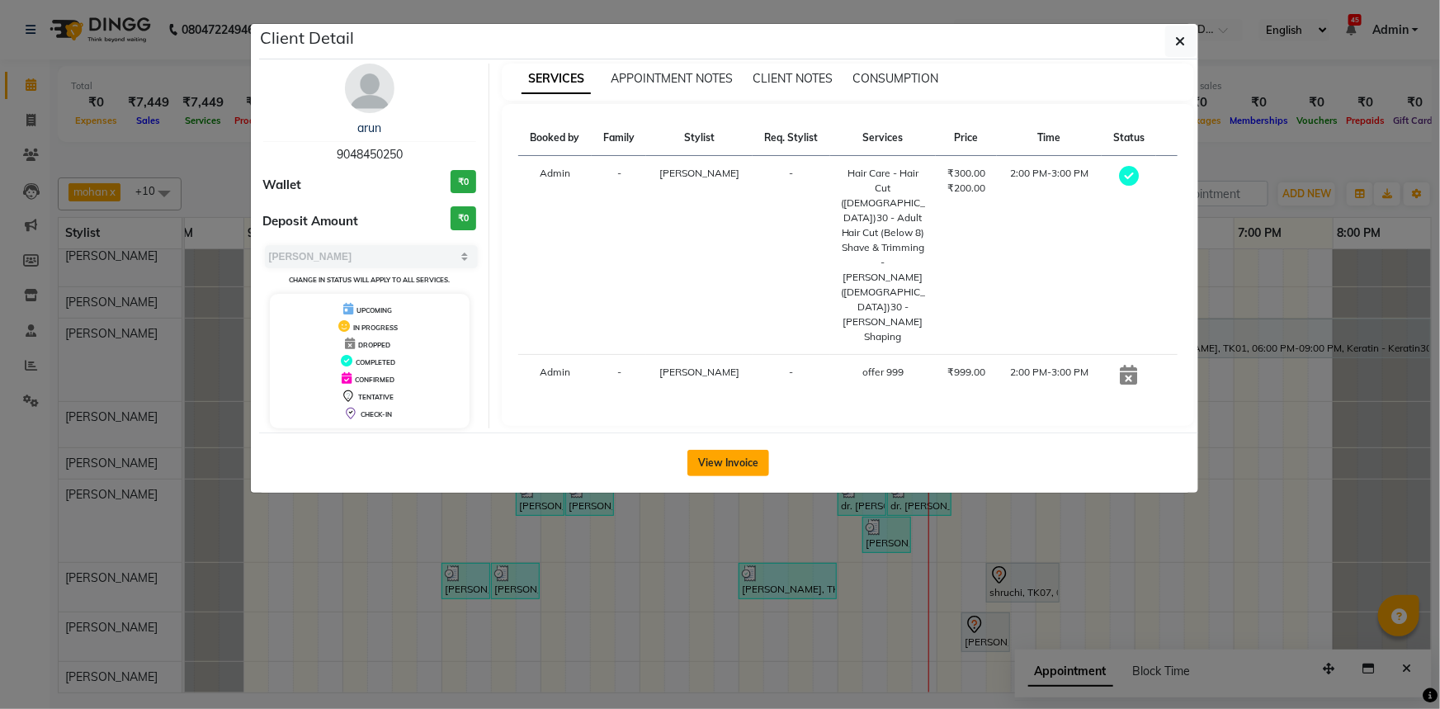
click at [724, 459] on button "View Invoice" at bounding box center [728, 463] width 82 height 26
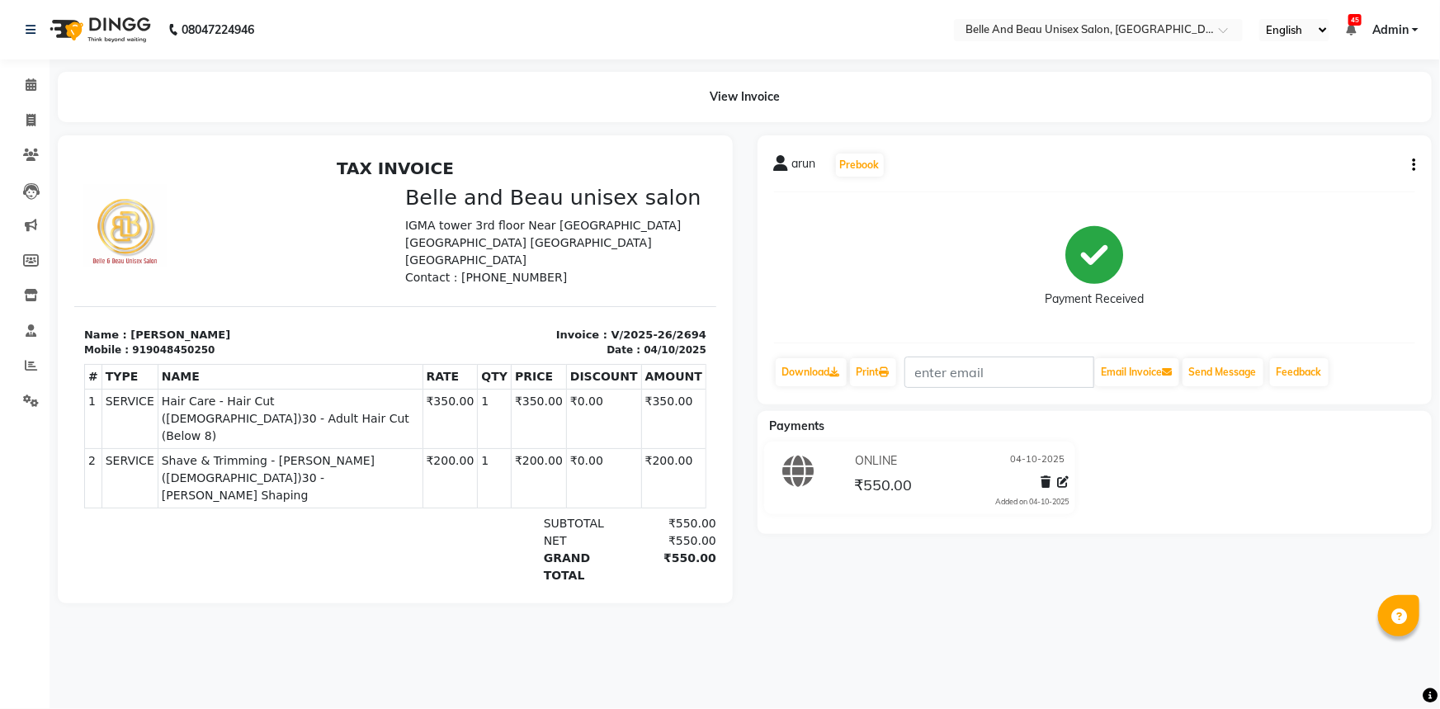
click at [1410, 160] on button "button" at bounding box center [1410, 165] width 10 height 17
click at [1333, 165] on div "Edit Item Staff" at bounding box center [1331, 164] width 113 height 21
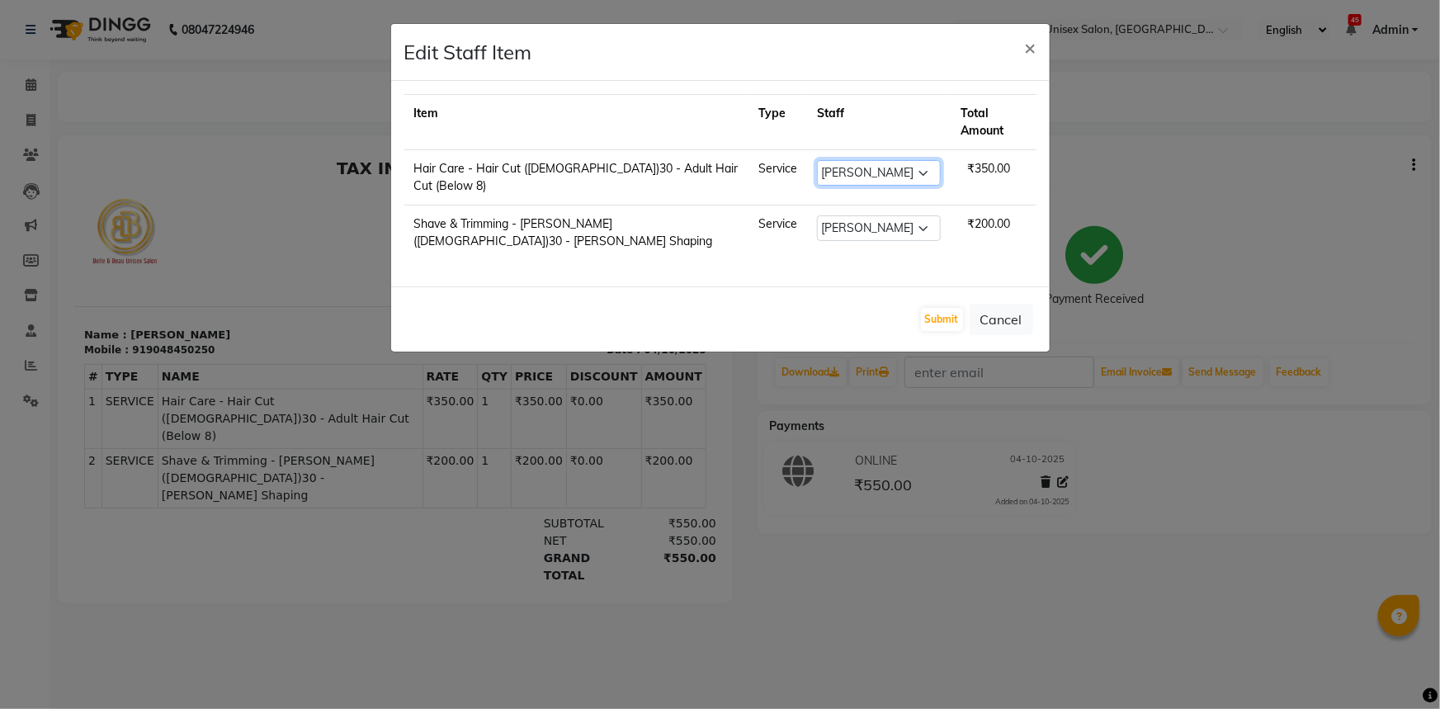
click at [879, 160] on select "Select [PERSON_NAME] [PERSON_NAME] [PERSON_NAME] [PERSON_NAME] [PERSON_NAME] [P…" at bounding box center [879, 173] width 124 height 26
click at [677, 286] on div "Submit Cancel" at bounding box center [720, 318] width 659 height 65
click at [1015, 50] on button "×" at bounding box center [1031, 47] width 38 height 46
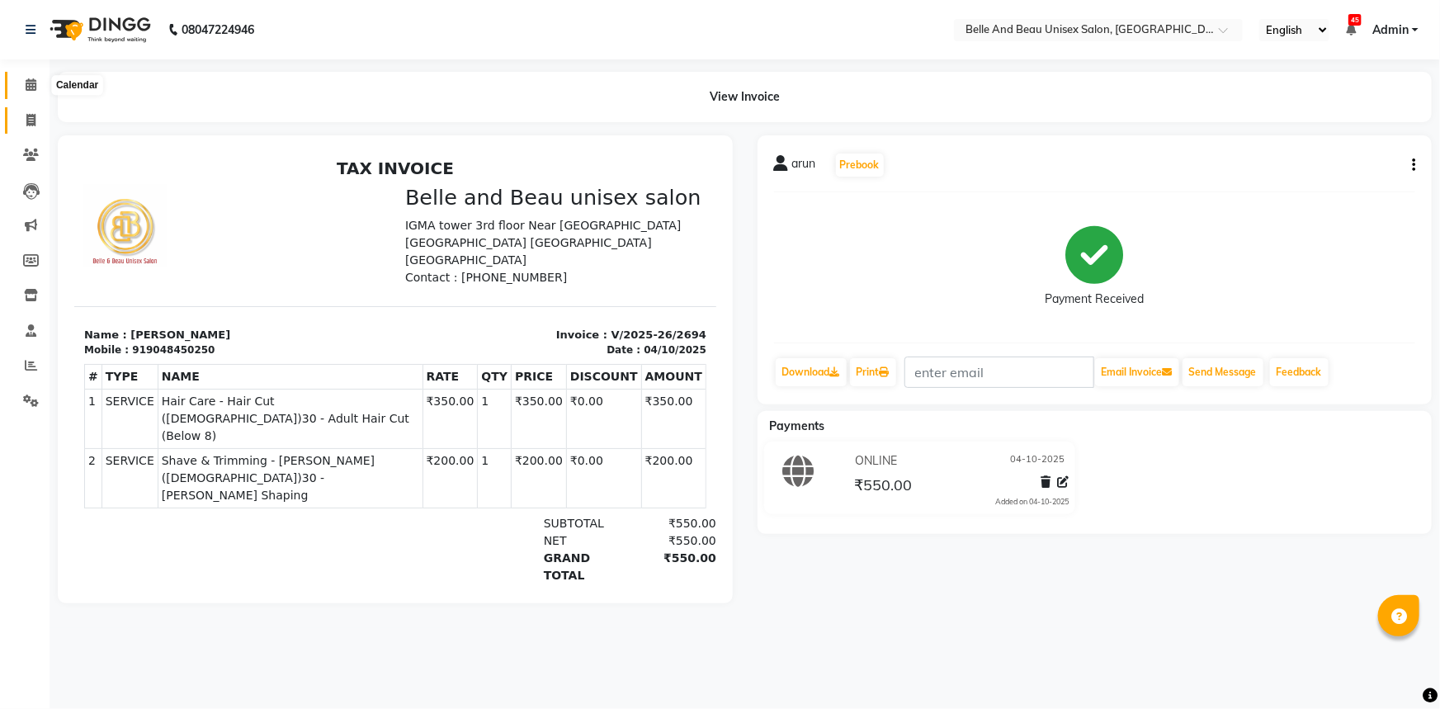
drag, startPoint x: 27, startPoint y: 83, endPoint x: 32, endPoint y: 110, distance: 27.7
click at [27, 83] on icon at bounding box center [31, 84] width 11 height 12
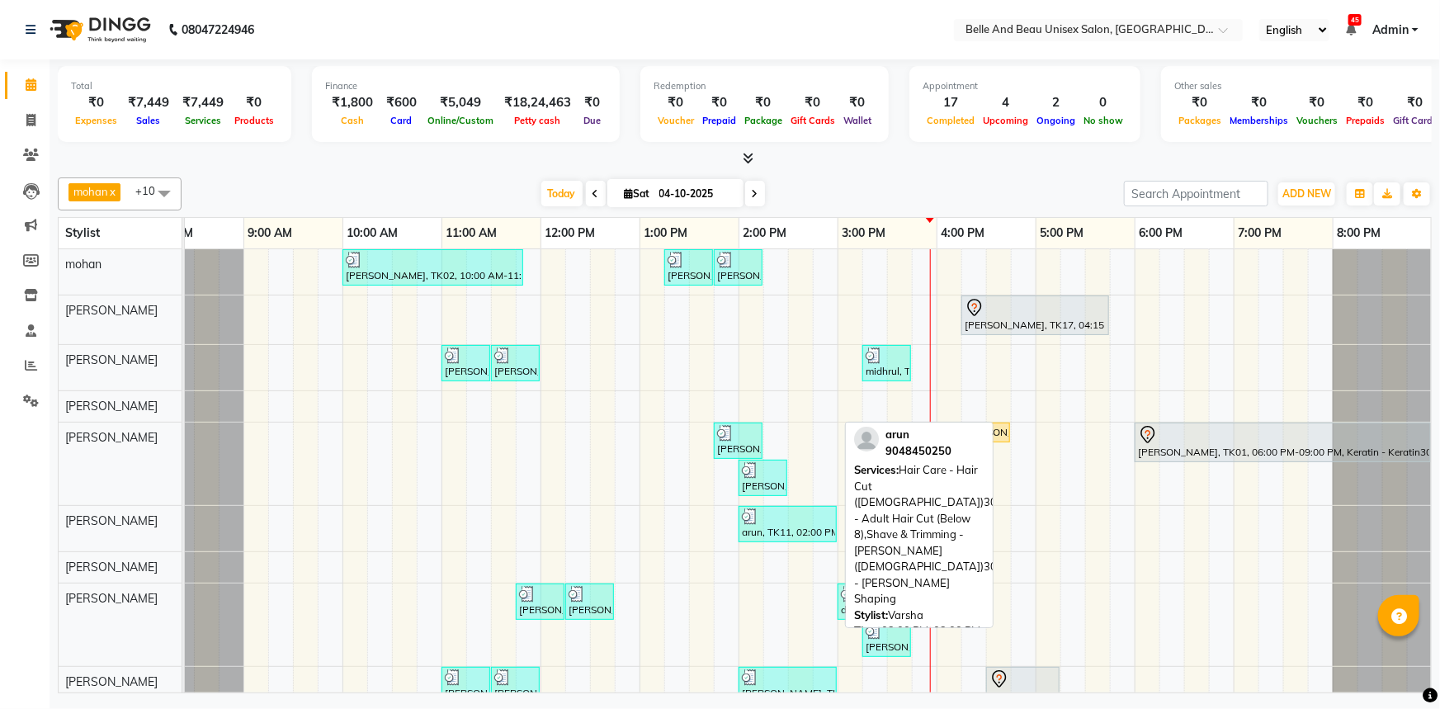
click at [769, 535] on div "arun, TK11, 02:00 PM-03:00 PM, Hair Care - Hair Cut ([DEMOGRAPHIC_DATA])30 - Ad…" at bounding box center [787, 523] width 95 height 31
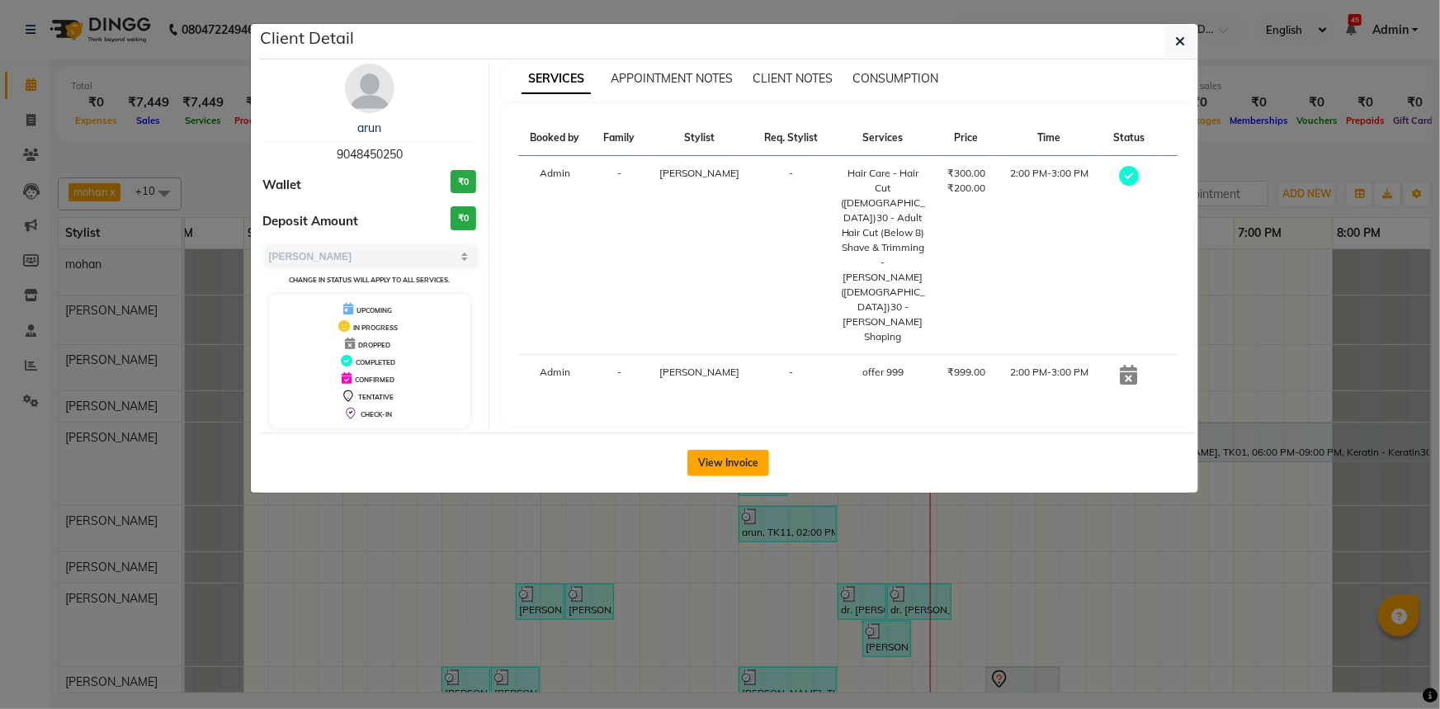
click at [716, 466] on button "View Invoice" at bounding box center [728, 463] width 82 height 26
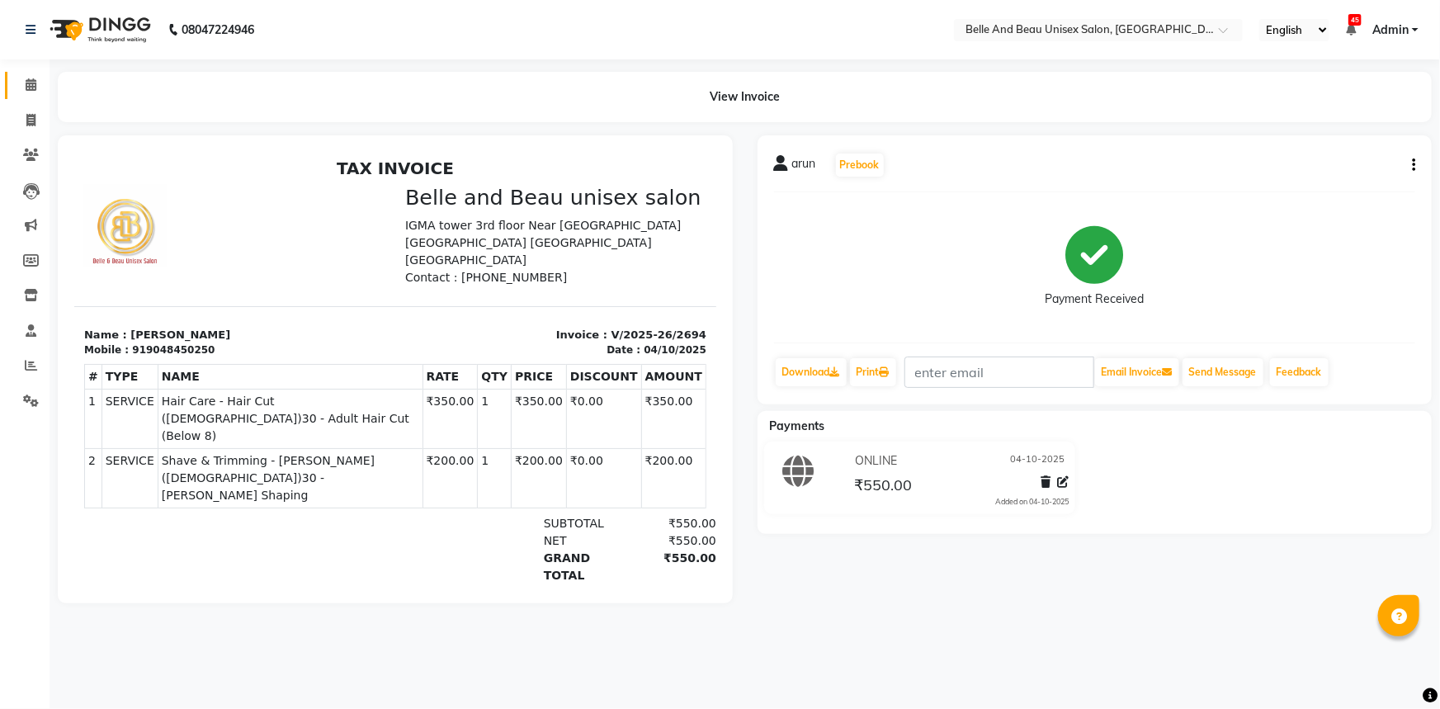
click at [24, 73] on link "Calendar" at bounding box center [25, 85] width 40 height 27
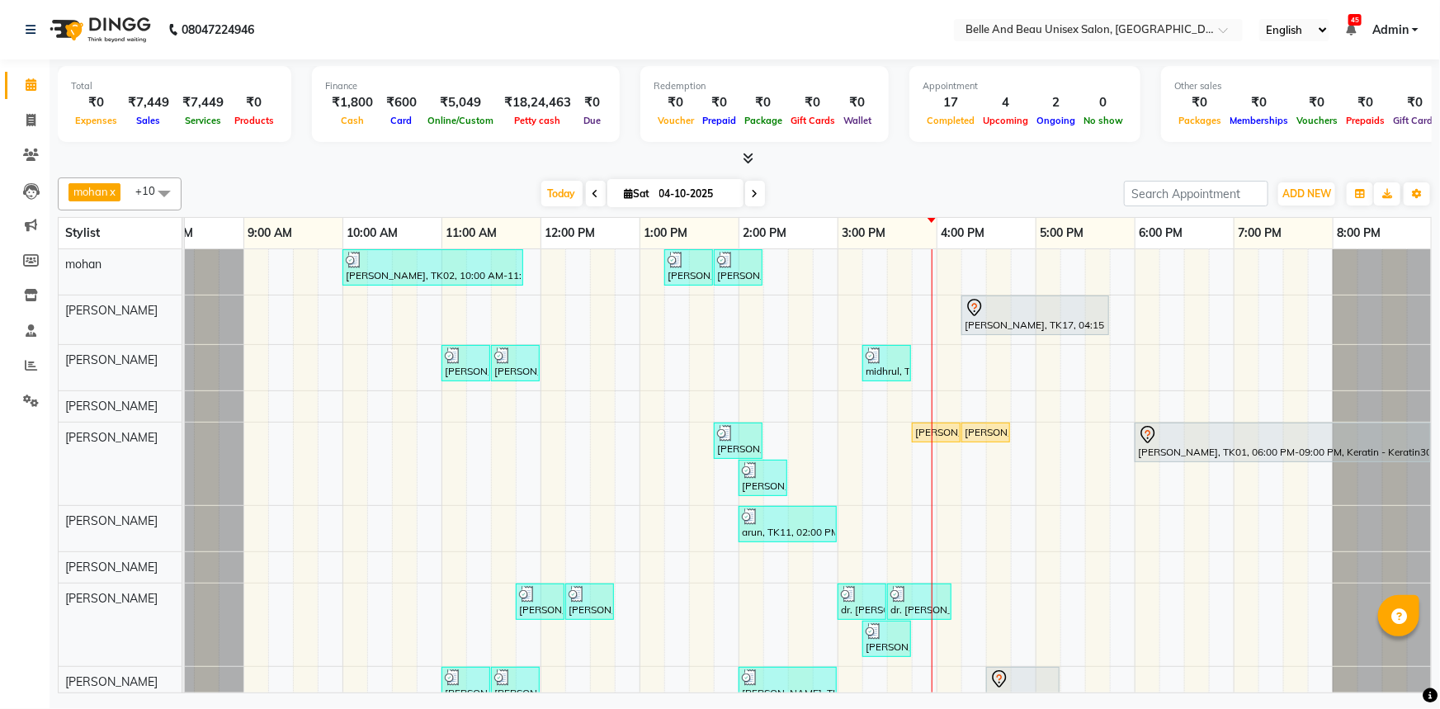
scroll to position [74, 0]
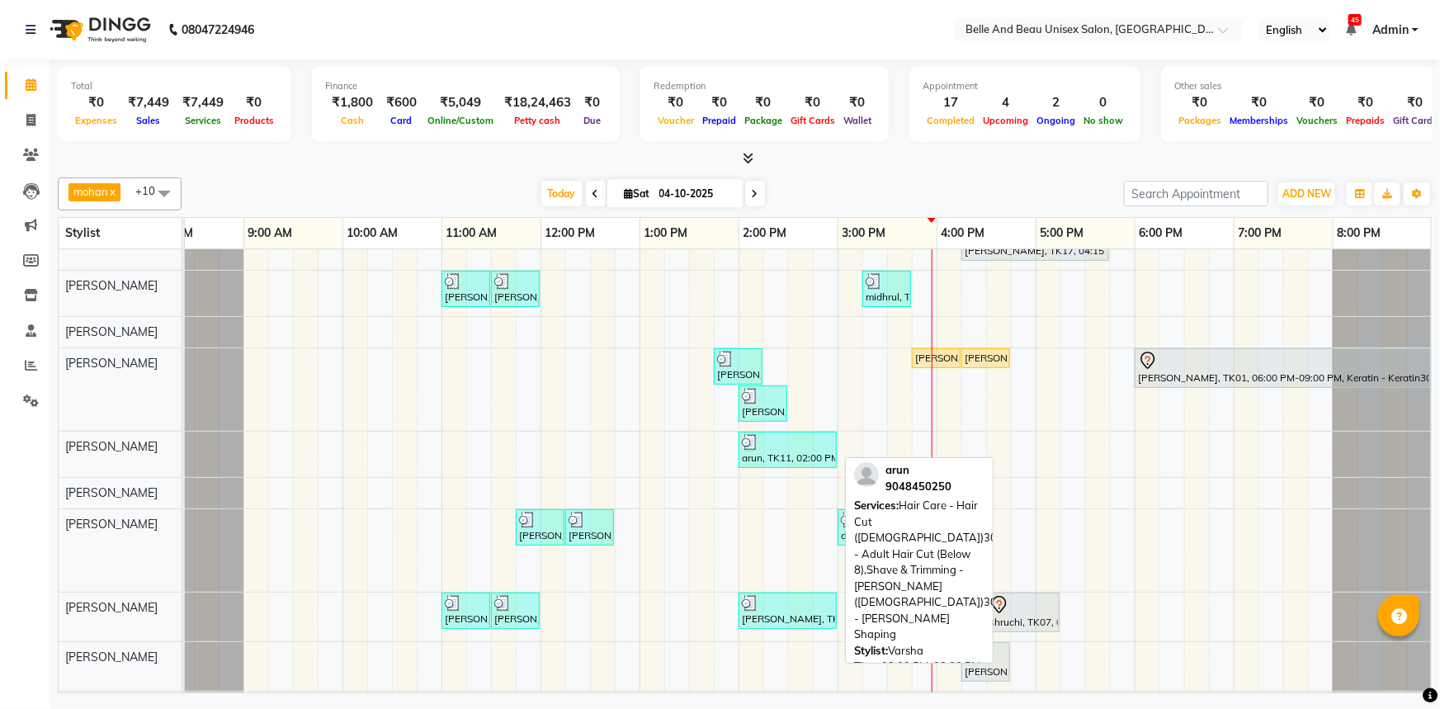
click at [773, 449] on div "arun, TK11, 02:00 PM-03:00 PM, Hair Care - Hair Cut ([DEMOGRAPHIC_DATA])30 - Ad…" at bounding box center [787, 449] width 95 height 31
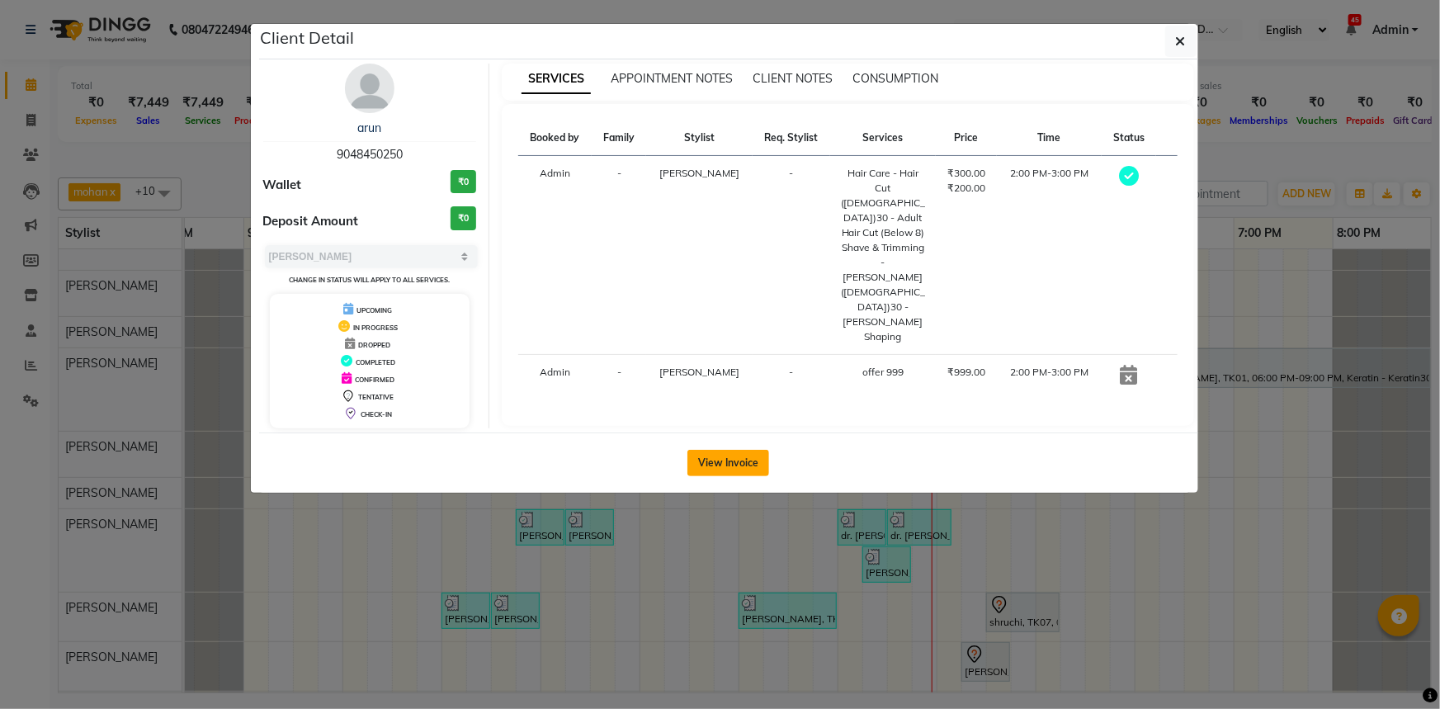
click at [753, 469] on button "View Invoice" at bounding box center [728, 463] width 82 height 26
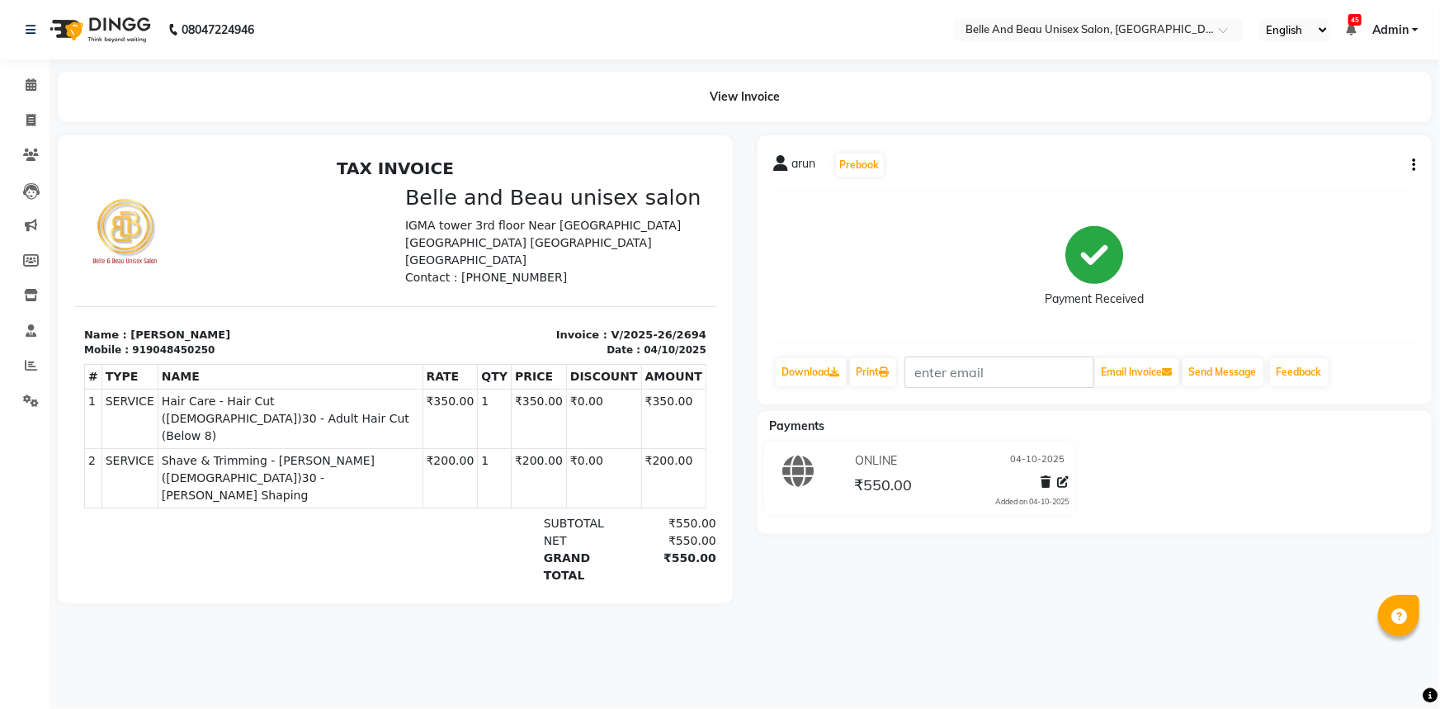
click at [1410, 165] on button "button" at bounding box center [1410, 165] width 10 height 17
click at [1337, 163] on div "Edit Item Staff" at bounding box center [1331, 164] width 113 height 21
select select
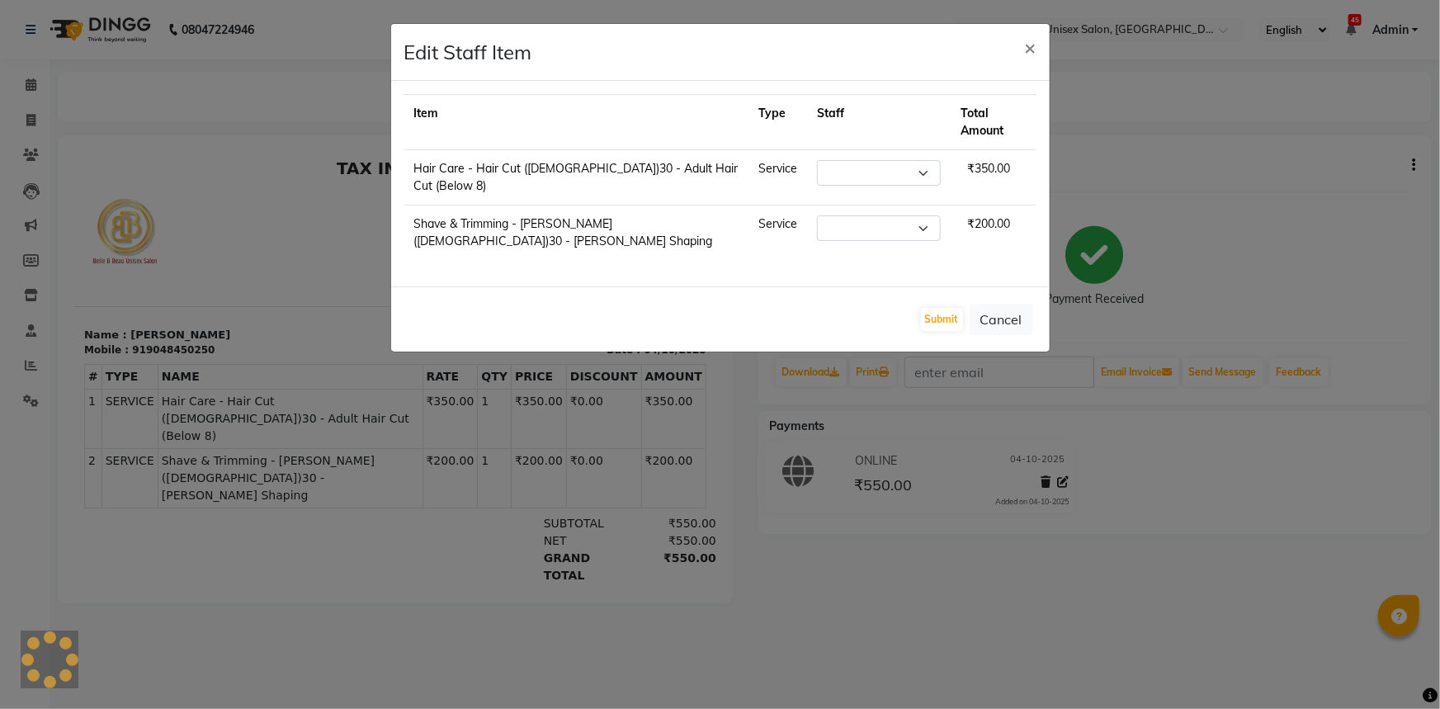
select select "60511"
click at [887, 163] on select "Select [PERSON_NAME] [PERSON_NAME] [PERSON_NAME] [PERSON_NAME] [PERSON_NAME] [P…" at bounding box center [879, 173] width 124 height 26
select select "59227"
click at [817, 160] on select "Select [PERSON_NAME] [PERSON_NAME] [PERSON_NAME] [PERSON_NAME] [PERSON_NAME] [P…" at bounding box center [879, 173] width 124 height 26
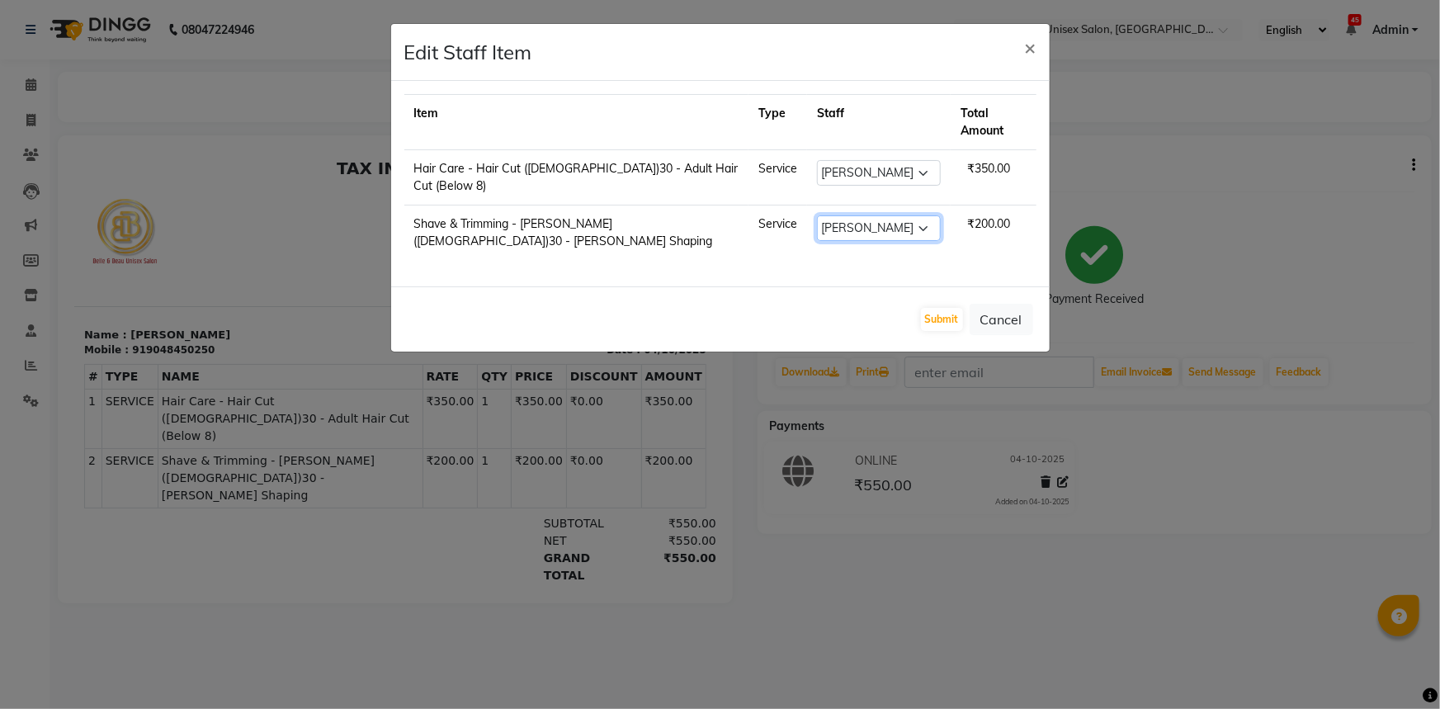
click at [900, 215] on select "Select [PERSON_NAME] [PERSON_NAME] [PERSON_NAME] [PERSON_NAME] [PERSON_NAME] [P…" at bounding box center [879, 228] width 124 height 26
select select "59227"
click at [817, 215] on select "Select [PERSON_NAME] [PERSON_NAME] [PERSON_NAME] [PERSON_NAME] [PERSON_NAME] [P…" at bounding box center [879, 228] width 124 height 26
click at [950, 308] on button "Submit" at bounding box center [942, 319] width 42 height 23
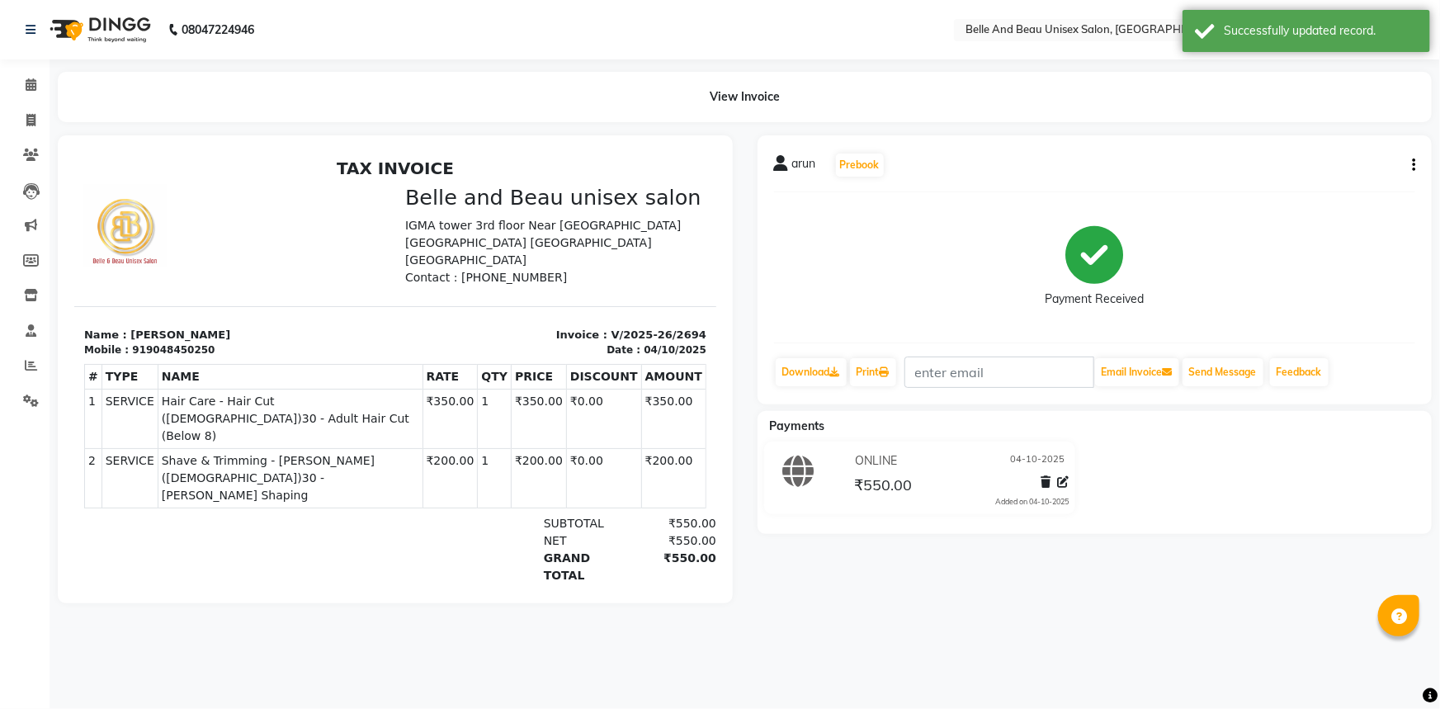
click at [1414, 165] on icon "button" at bounding box center [1413, 165] width 3 height 1
click at [1326, 172] on div "Edit Item Staff" at bounding box center [1331, 164] width 113 height 21
select select "59227"
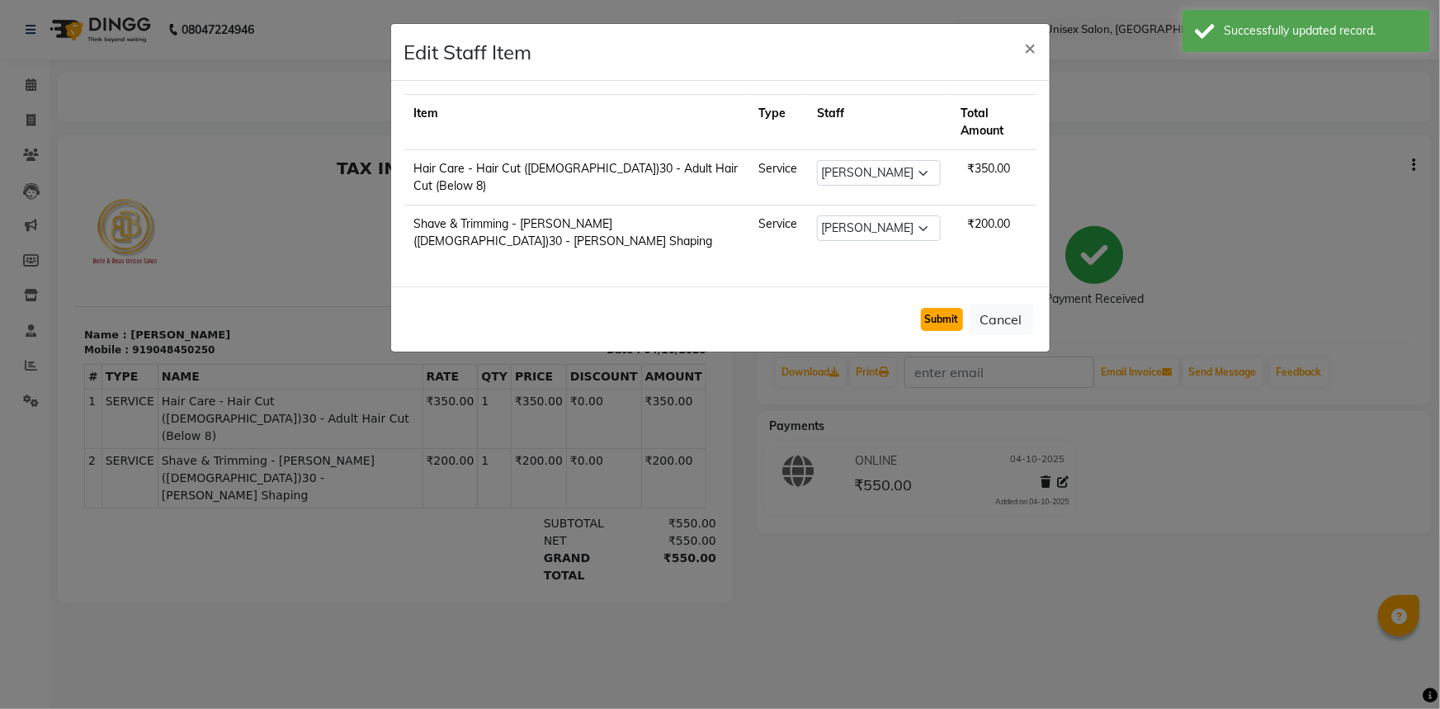
click at [935, 308] on button "Submit" at bounding box center [942, 319] width 42 height 23
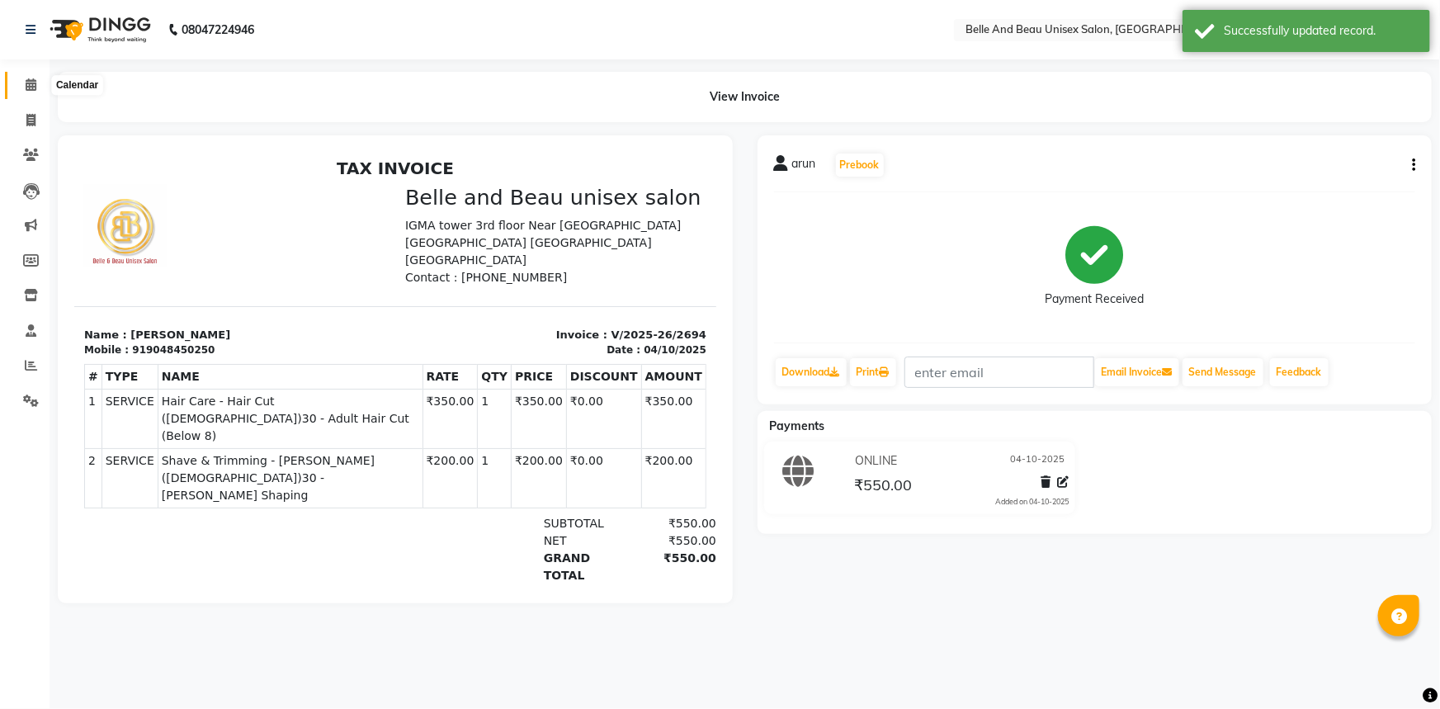
drag, startPoint x: 24, startPoint y: 78, endPoint x: 38, endPoint y: 89, distance: 18.2
click at [24, 78] on span at bounding box center [31, 85] width 29 height 19
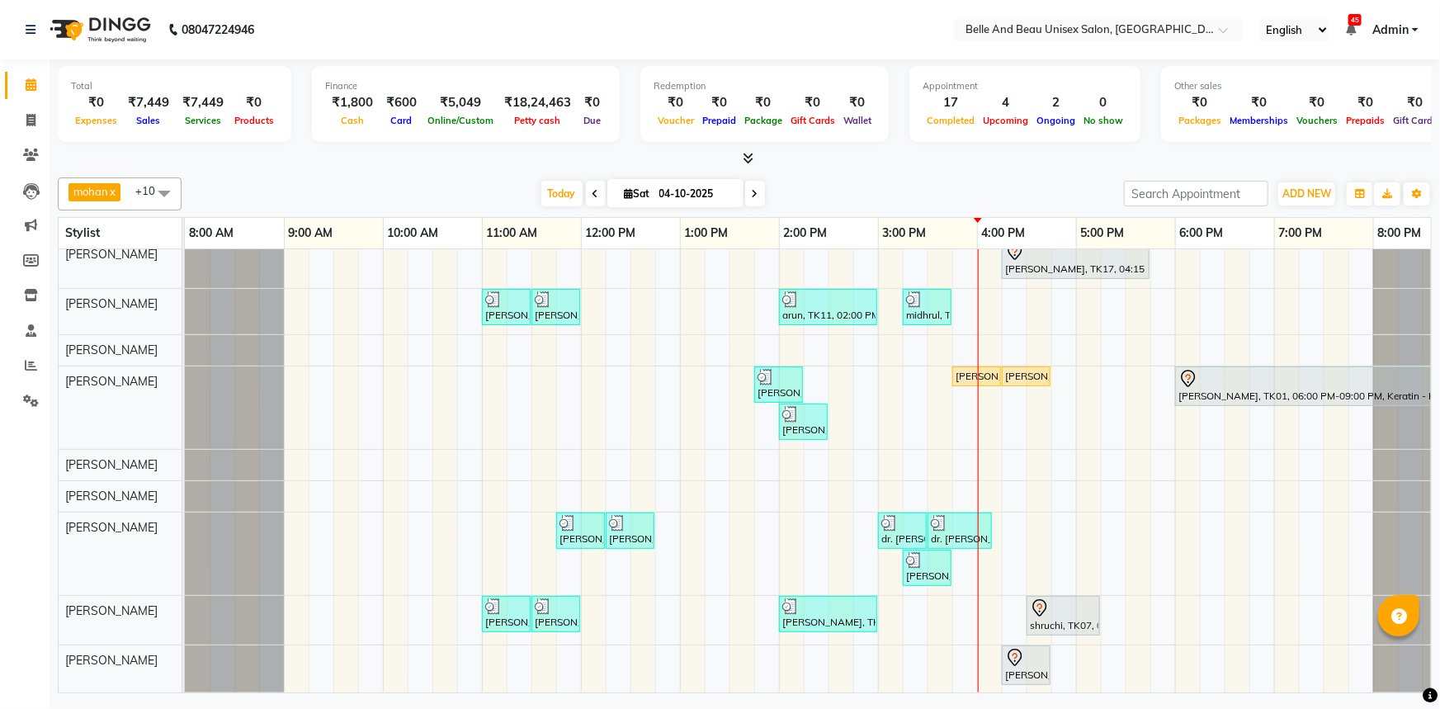
scroll to position [99, 0]
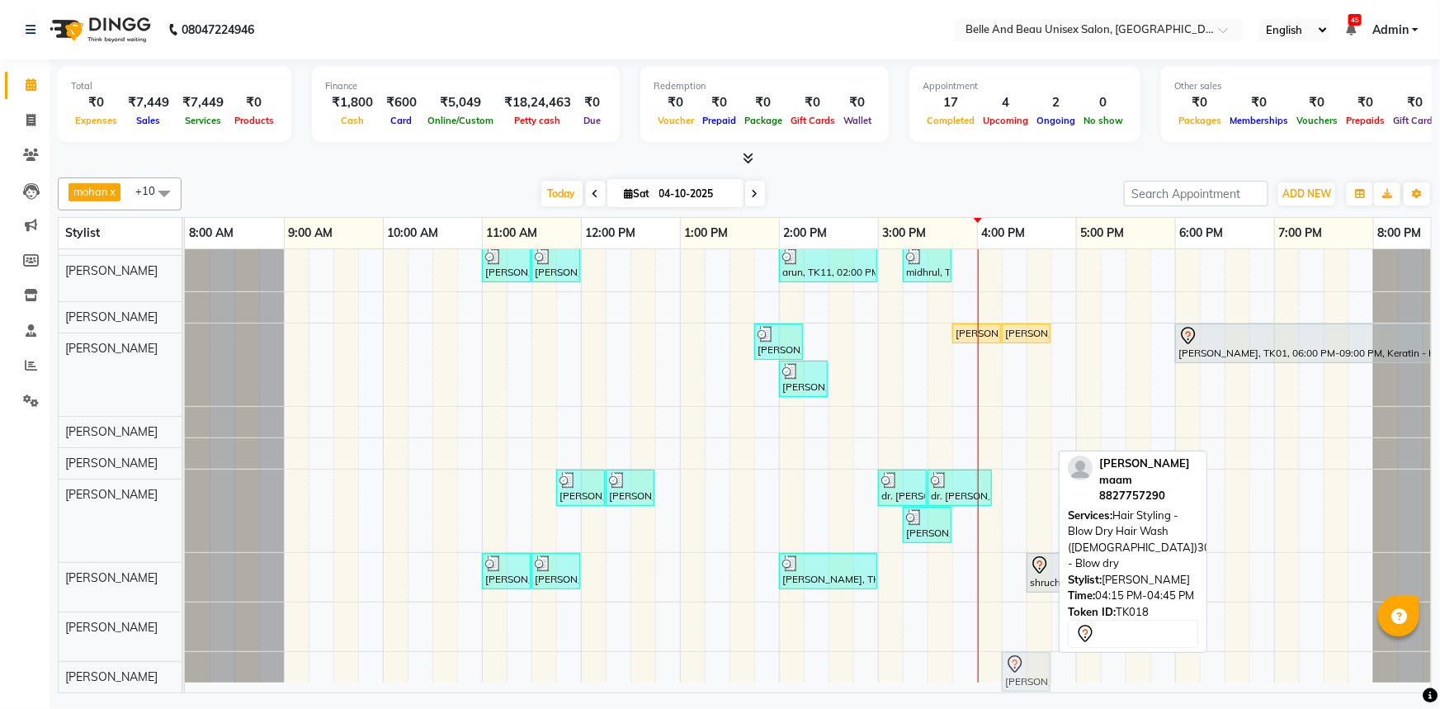
drag, startPoint x: 1015, startPoint y: 622, endPoint x: 1018, endPoint y: 657, distance: 34.8
click at [1018, 657] on tbody "[PERSON_NAME], TK02, 10:00 AM-11:50 AM, offer 999,Hair Colour - Global30 - Glob…" at bounding box center [828, 416] width 1287 height 532
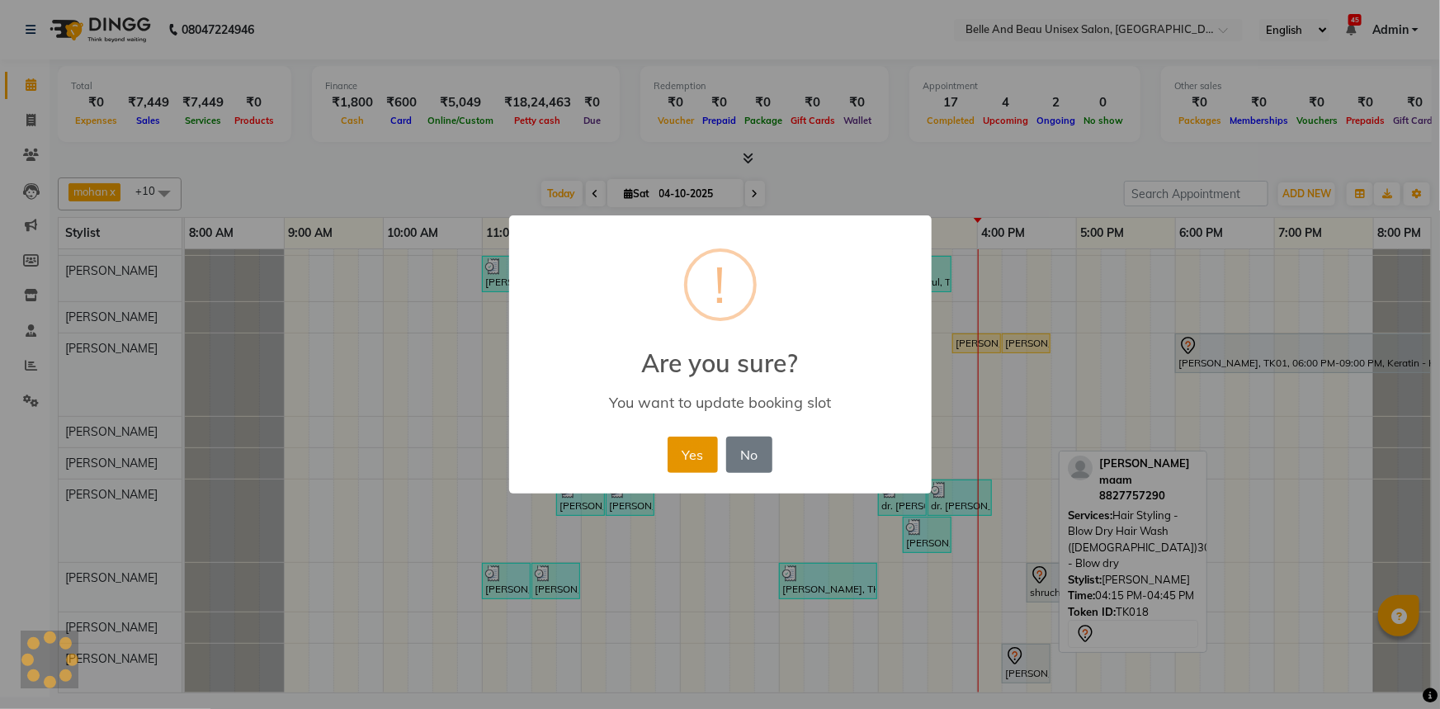
click at [683, 454] on button "Yes" at bounding box center [693, 455] width 50 height 36
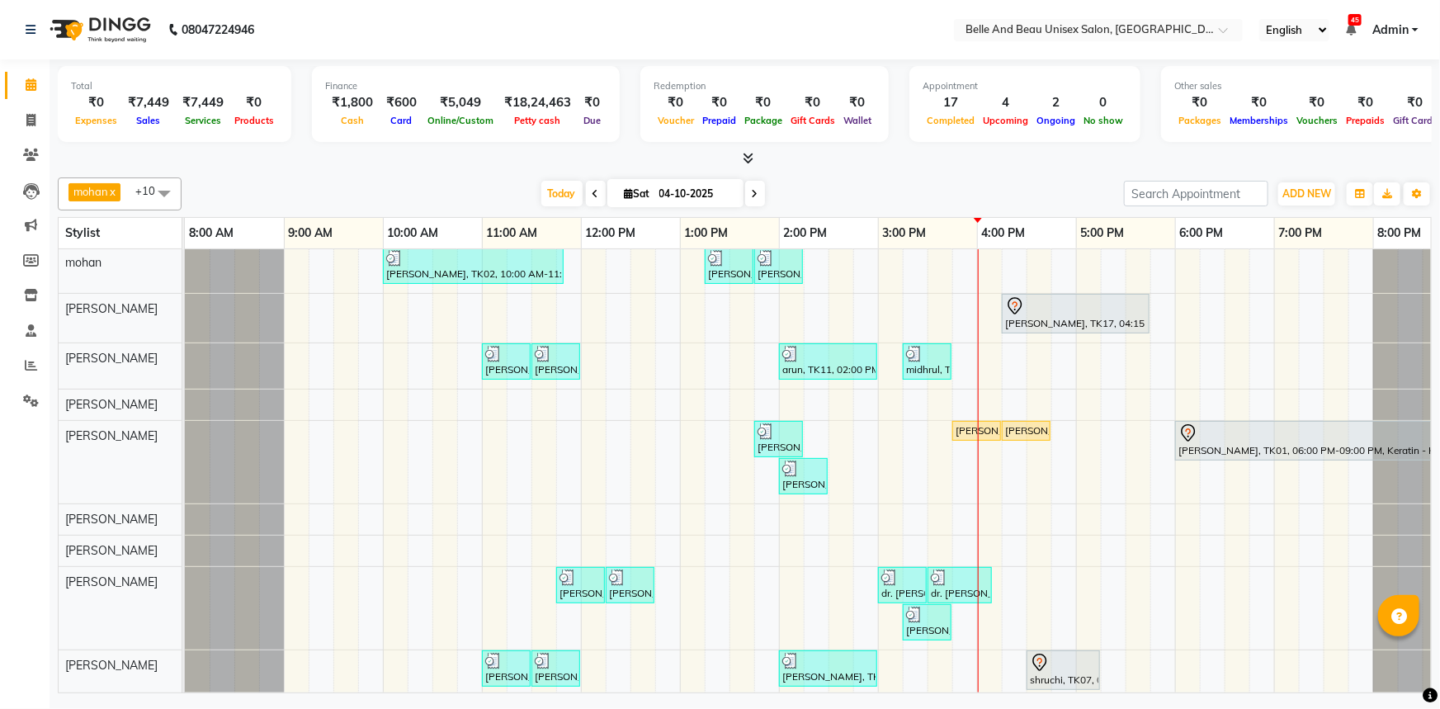
scroll to position [0, 0]
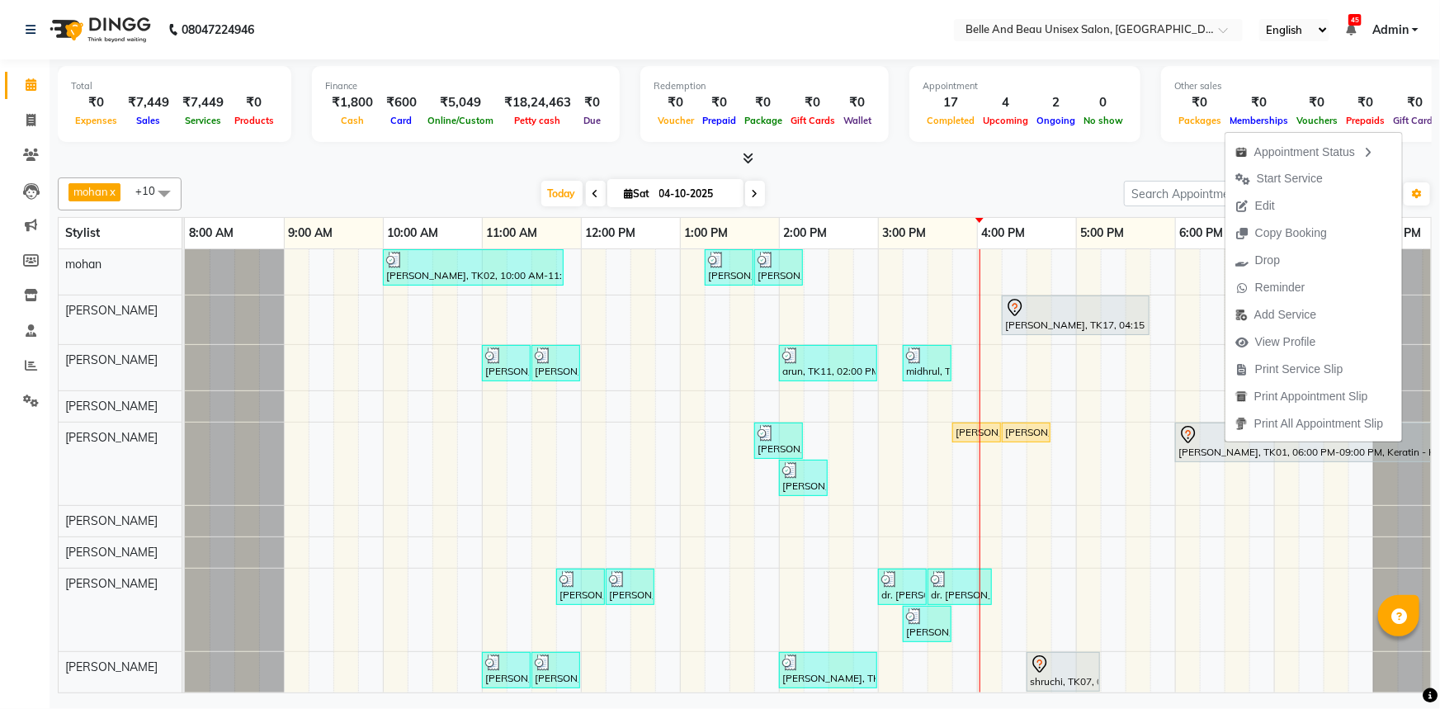
click at [1070, 172] on div "mohan x [PERSON_NAME] x [PERSON_NAME] x [PERSON_NAME] x [PERSON_NAME] x [PERSON…" at bounding box center [745, 432] width 1374 height 522
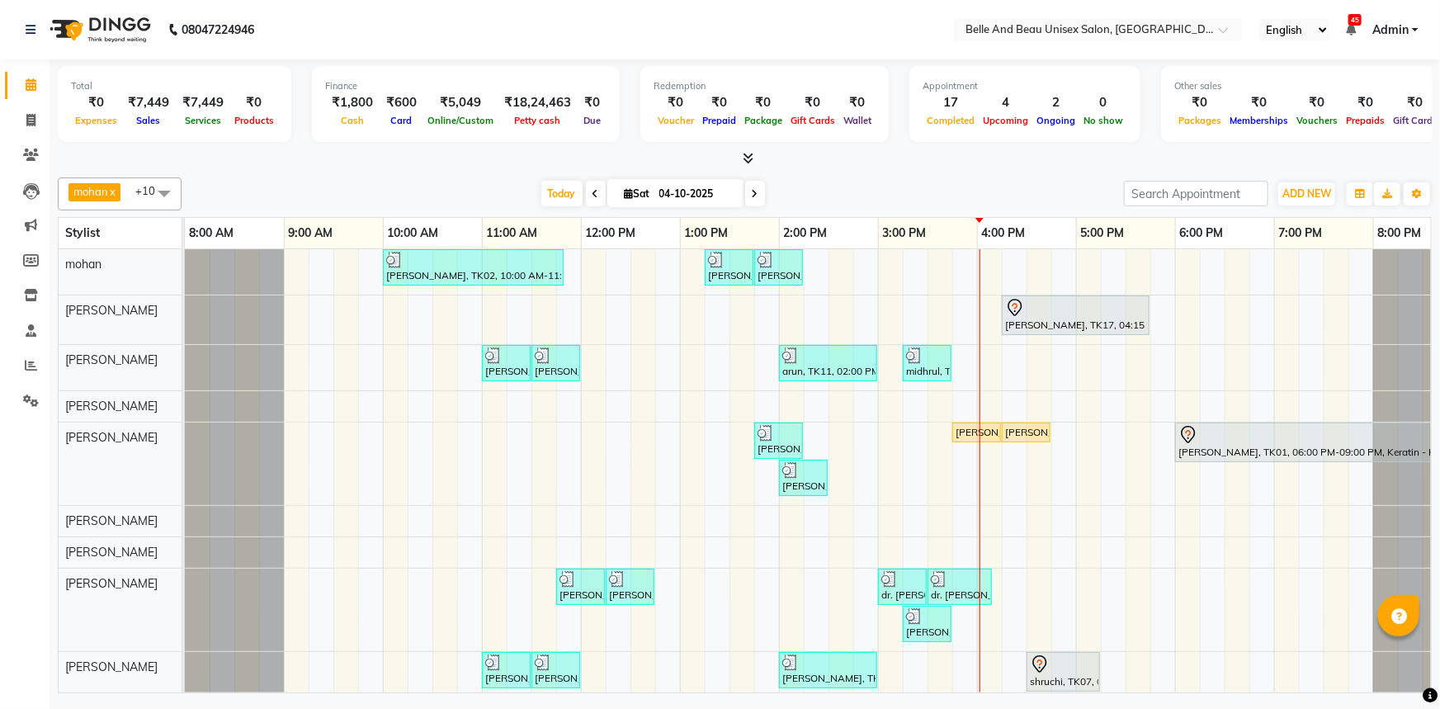
click at [595, 191] on span at bounding box center [596, 194] width 20 height 26
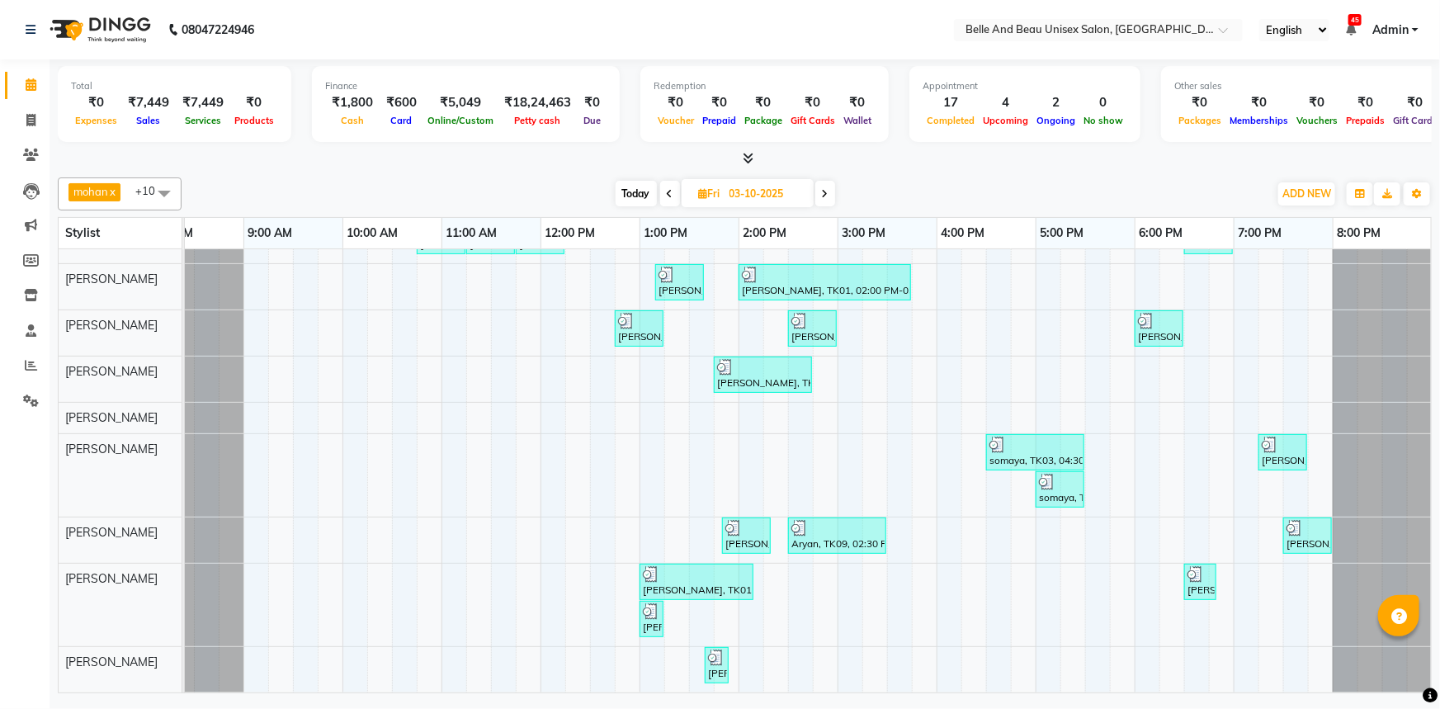
click at [670, 196] on icon at bounding box center [670, 194] width 7 height 10
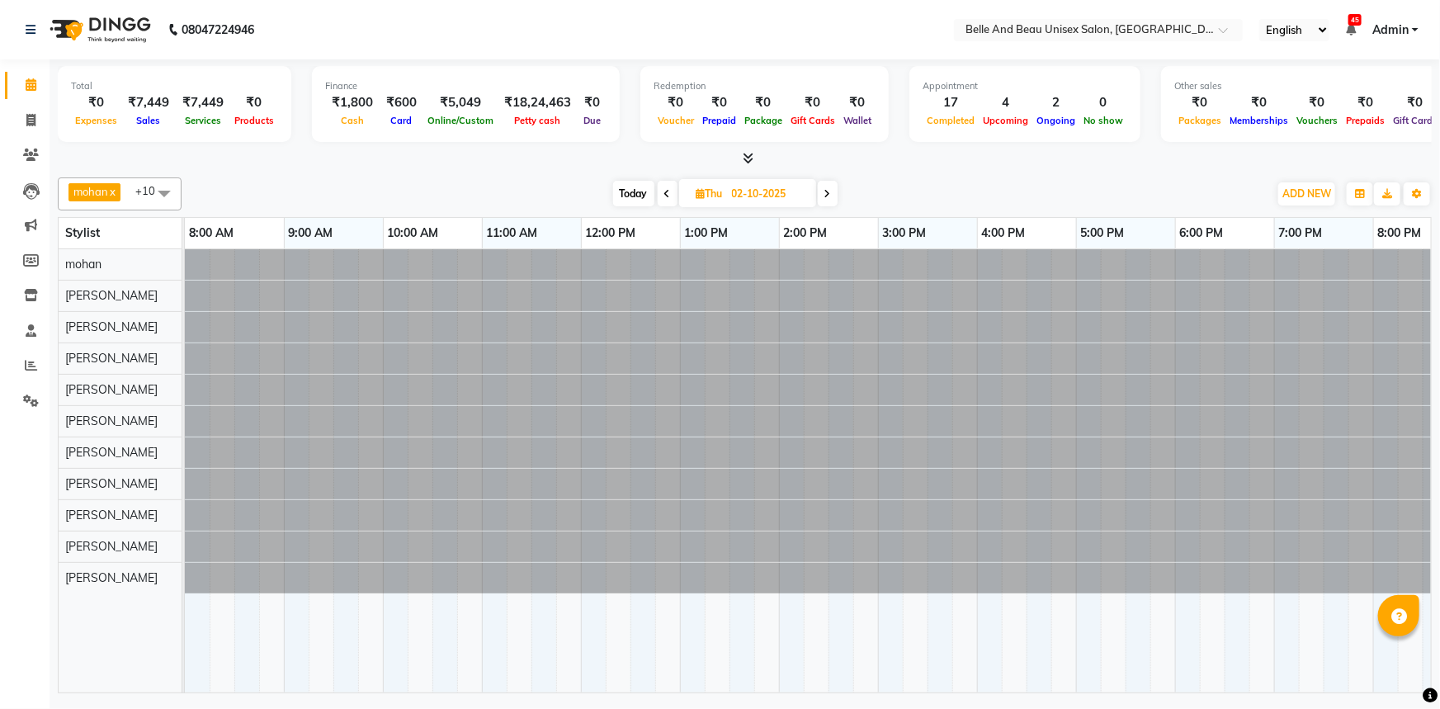
click at [833, 190] on span at bounding box center [828, 194] width 20 height 26
type input "03-10-2025"
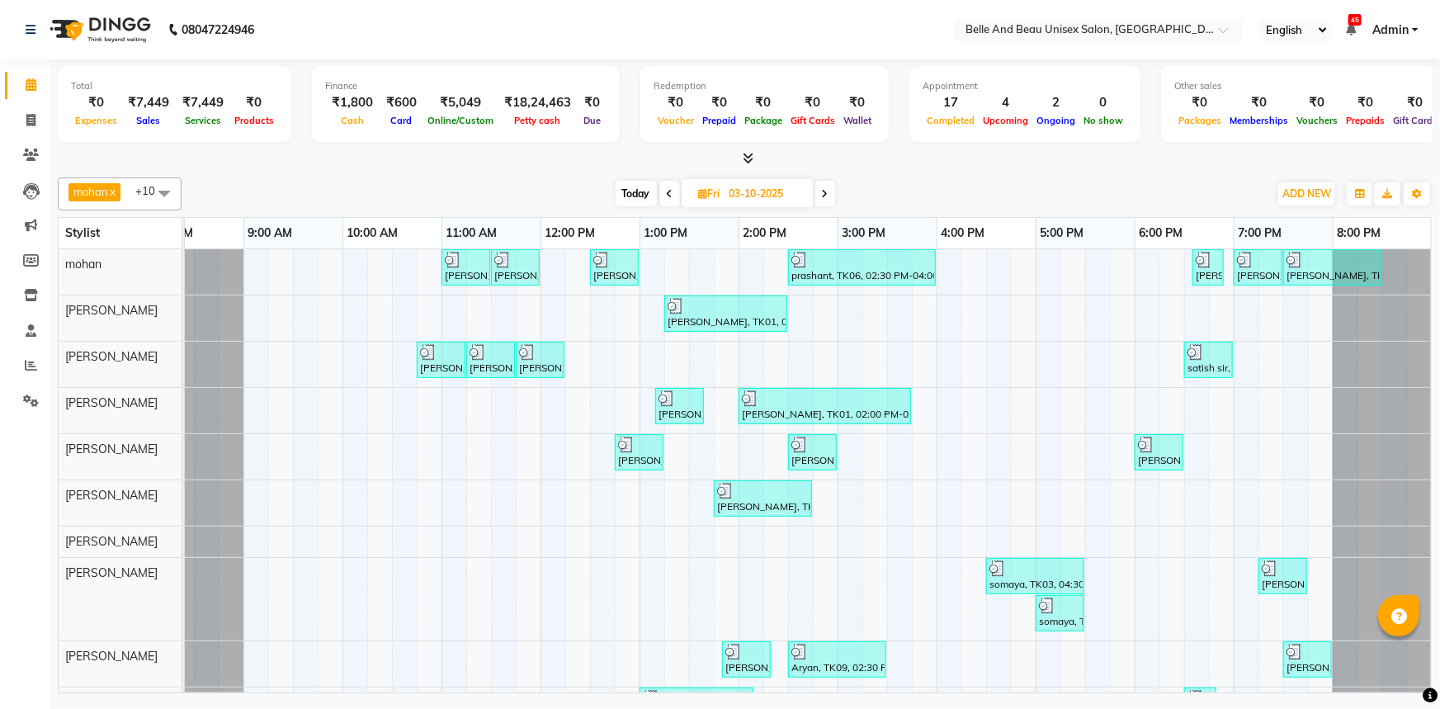
click at [743, 187] on input "03-10-2025" at bounding box center [766, 194] width 83 height 25
select select "10"
select select "2025"
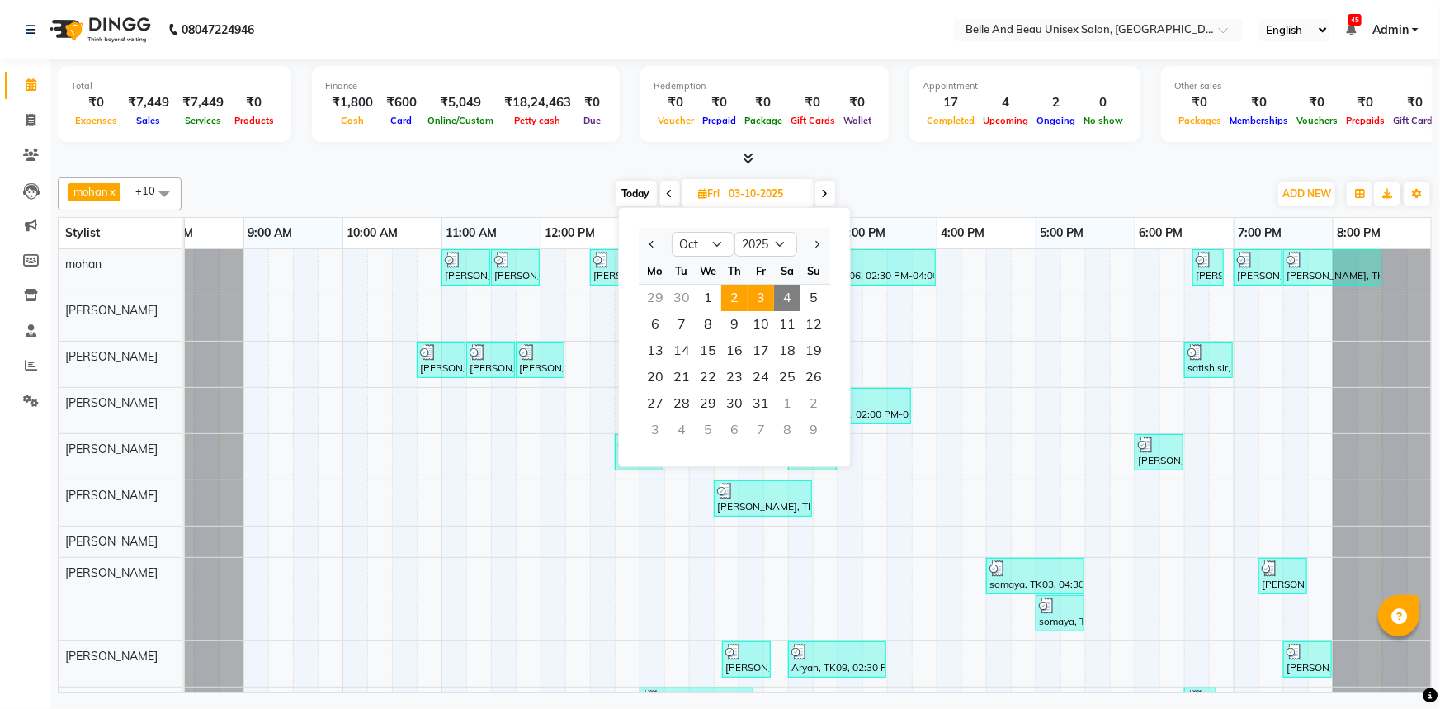
click at [724, 297] on span "2" at bounding box center [734, 298] width 26 height 26
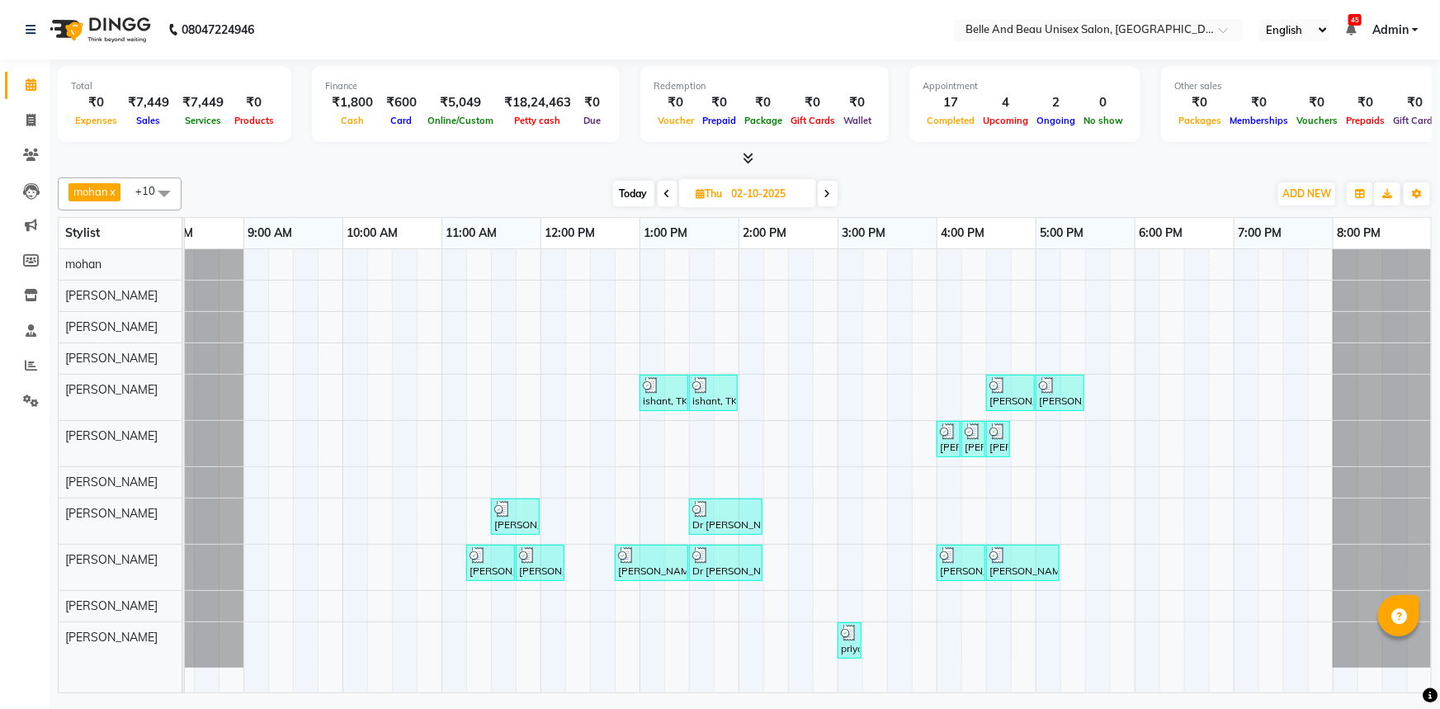
click at [668, 191] on icon at bounding box center [667, 194] width 7 height 10
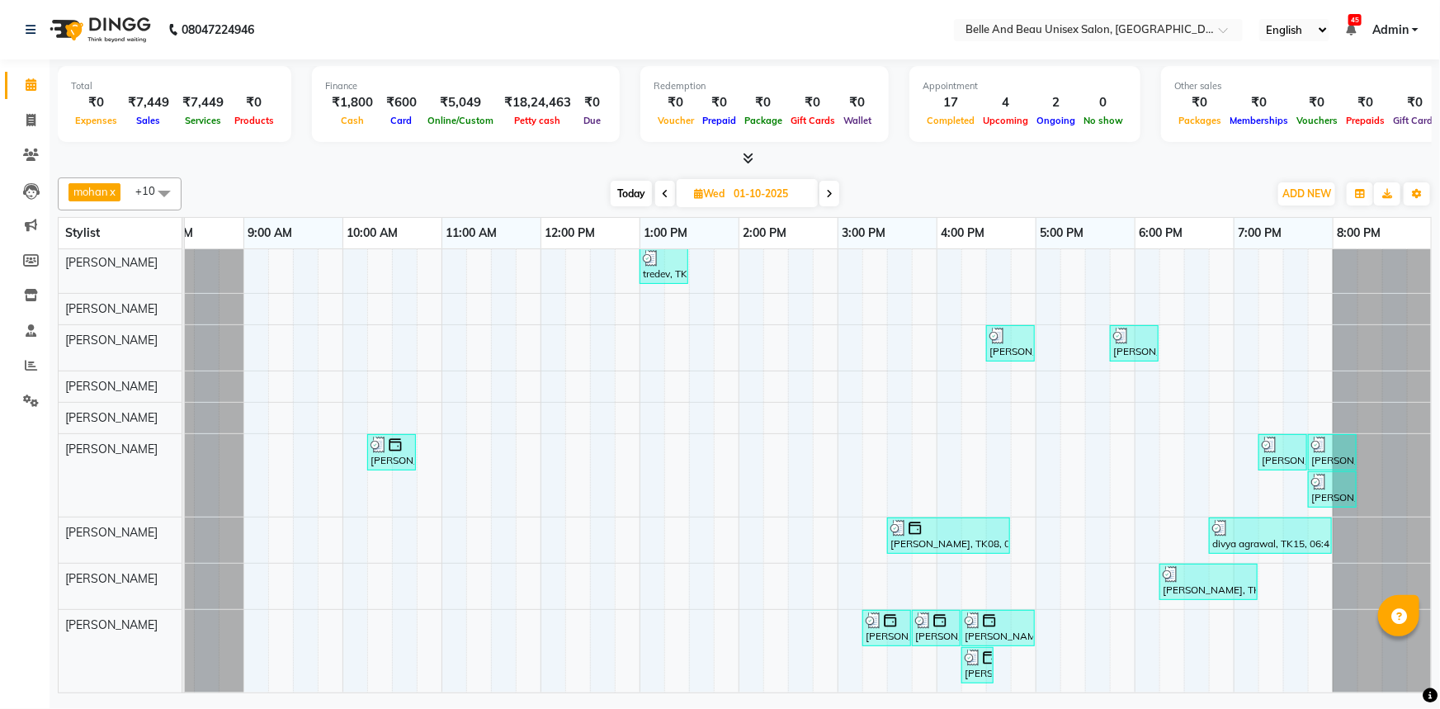
scroll to position [28, 40]
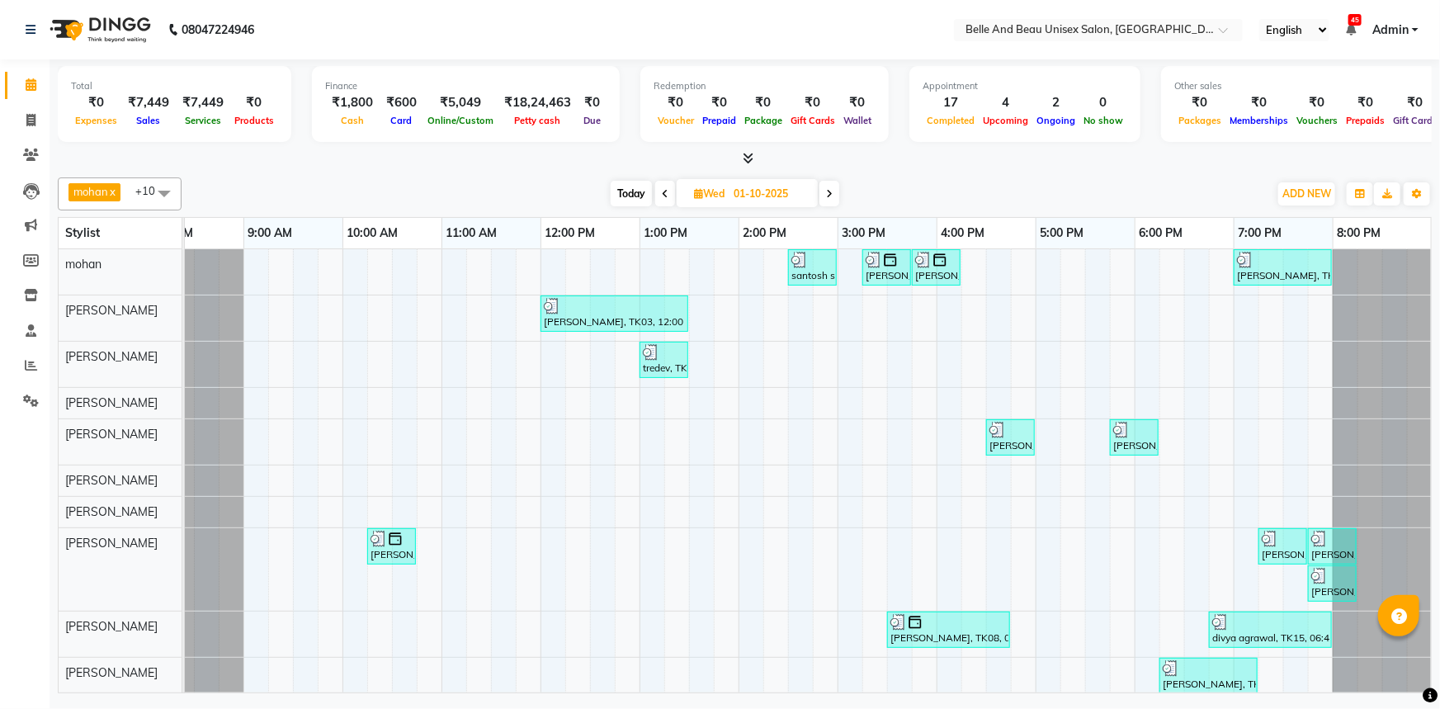
drag, startPoint x: 828, startPoint y: 196, endPoint x: 819, endPoint y: 197, distance: 9.2
click at [829, 193] on icon at bounding box center [829, 194] width 7 height 10
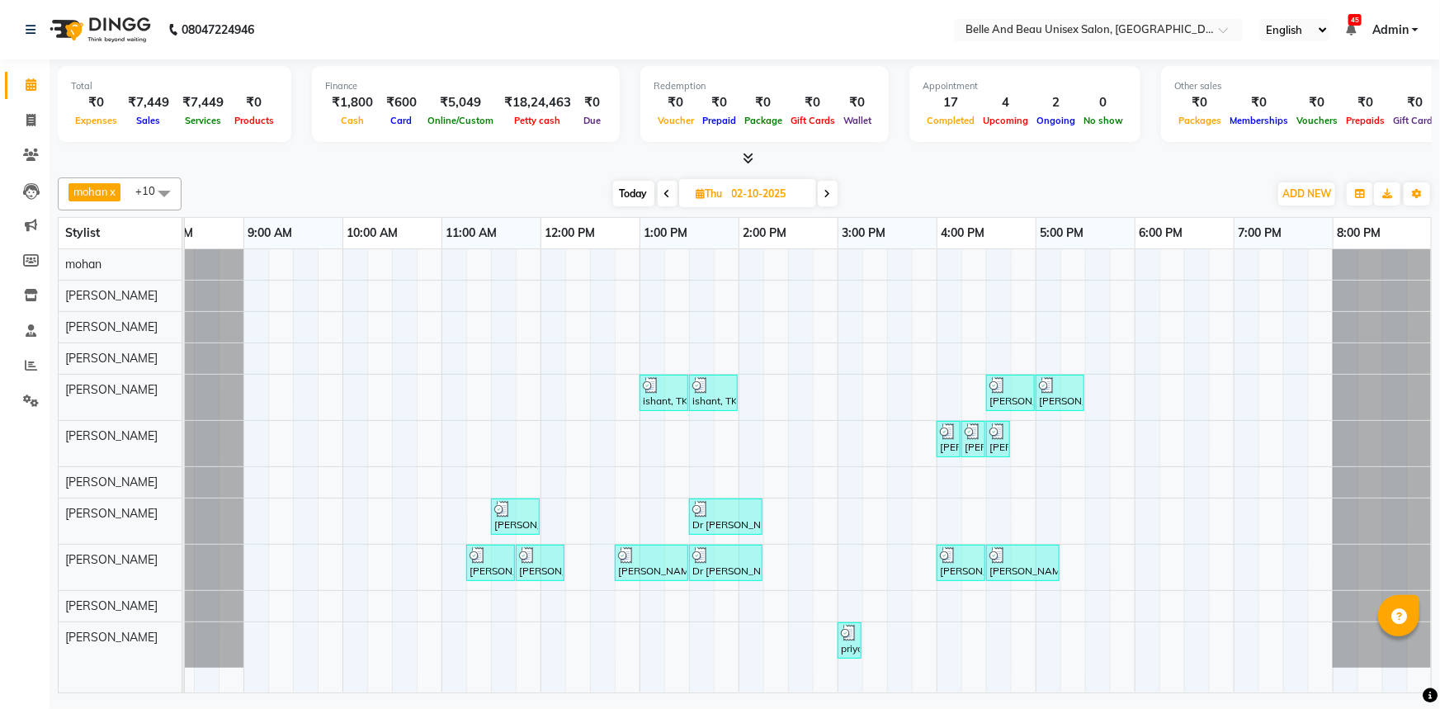
click at [828, 198] on span at bounding box center [828, 194] width 20 height 26
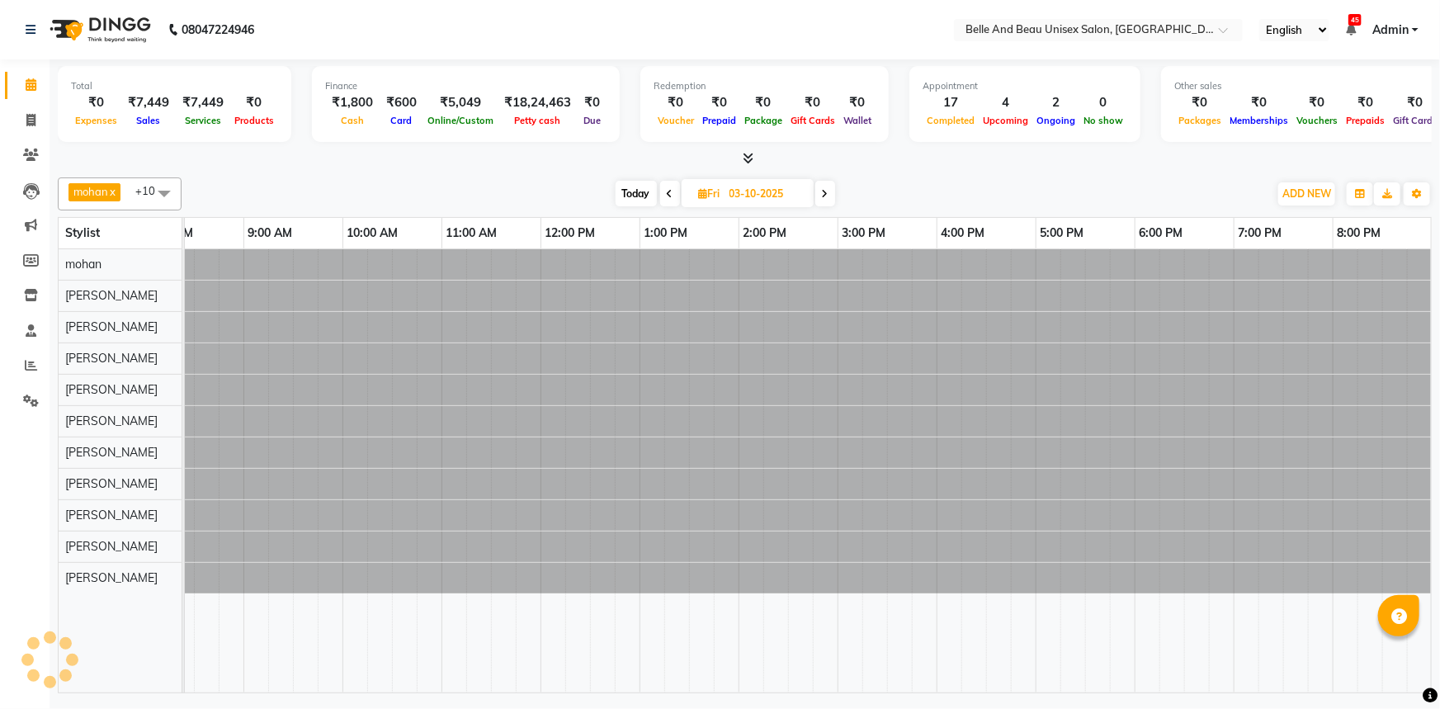
scroll to position [0, 40]
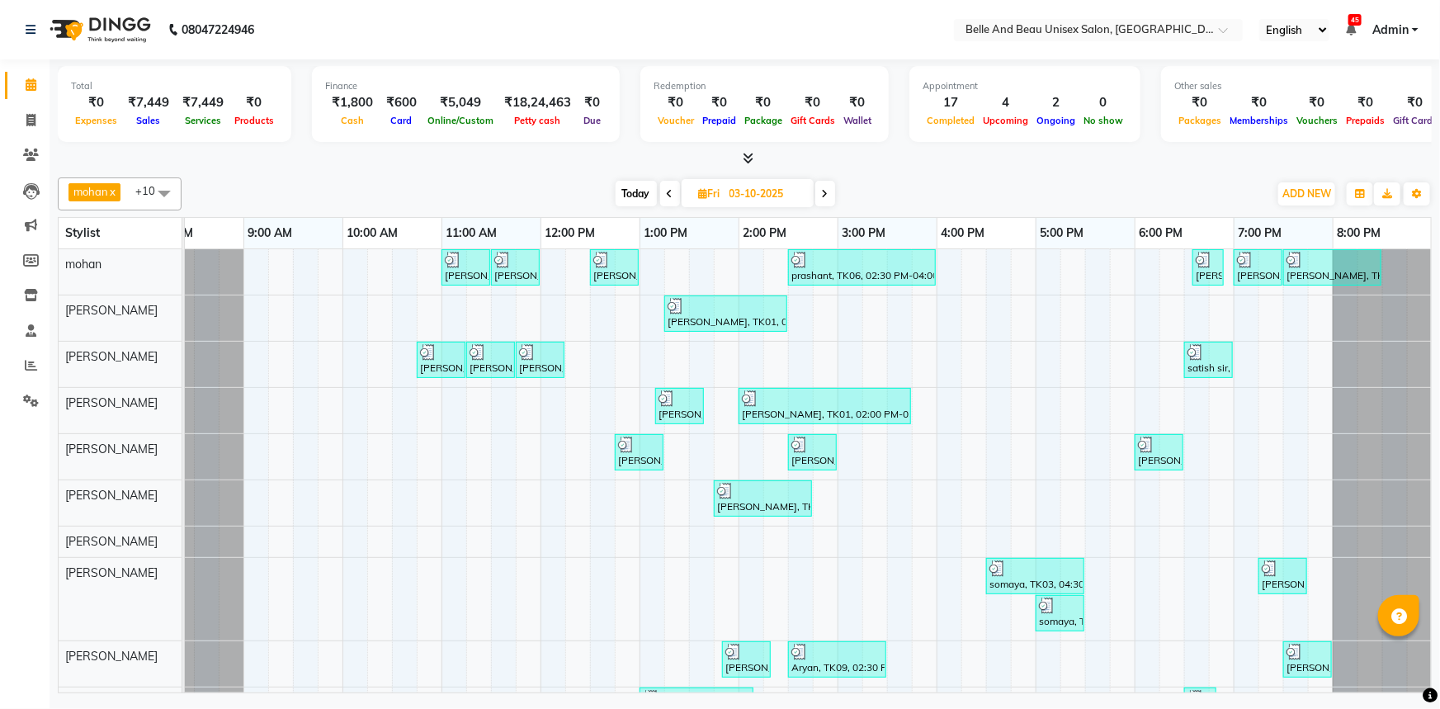
click at [822, 190] on icon at bounding box center [825, 194] width 7 height 10
type input "04-10-2025"
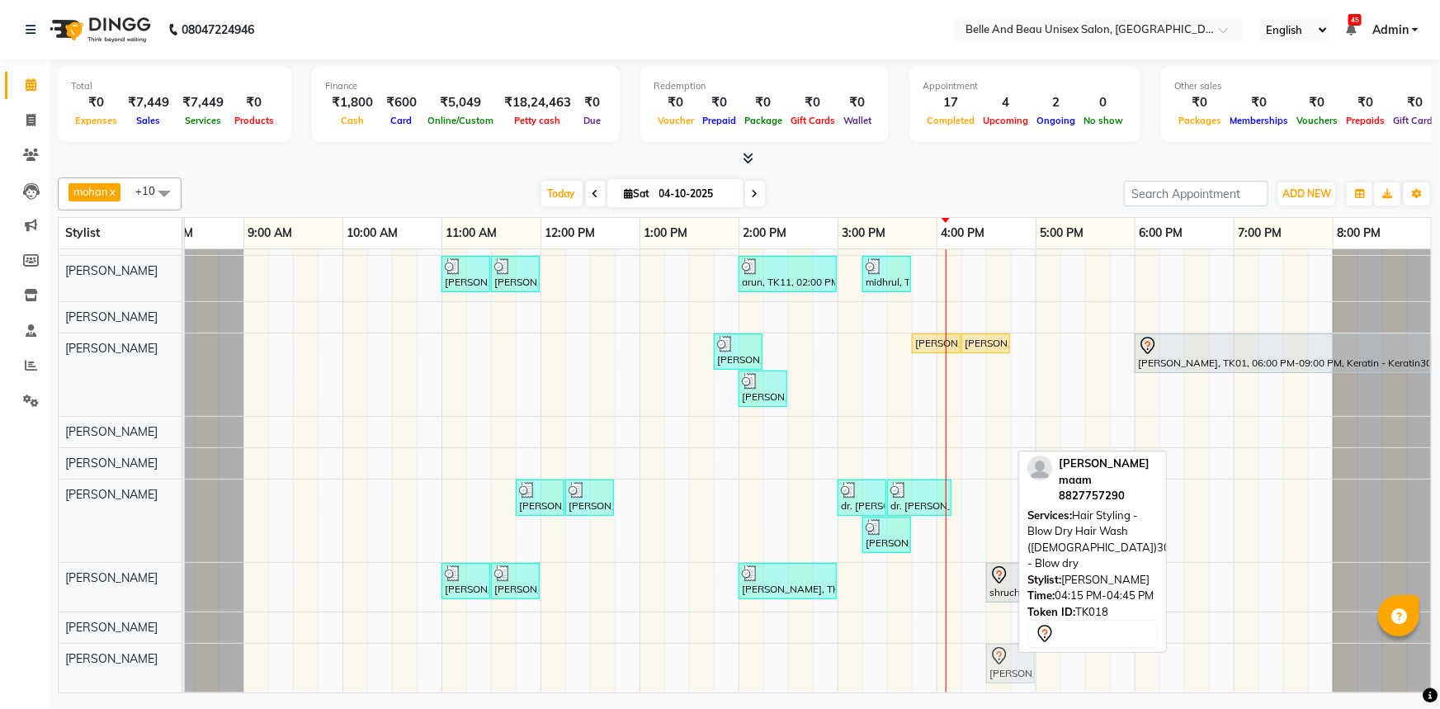
drag, startPoint x: 978, startPoint y: 657, endPoint x: 990, endPoint y: 656, distance: 12.4
click at [144, 657] on div "[PERSON_NAME] maam, TK18, 04:15 PM-04:45 PM, Hair Styling - Blow Dry Hair Wash …" at bounding box center [144, 668] width 0 height 49
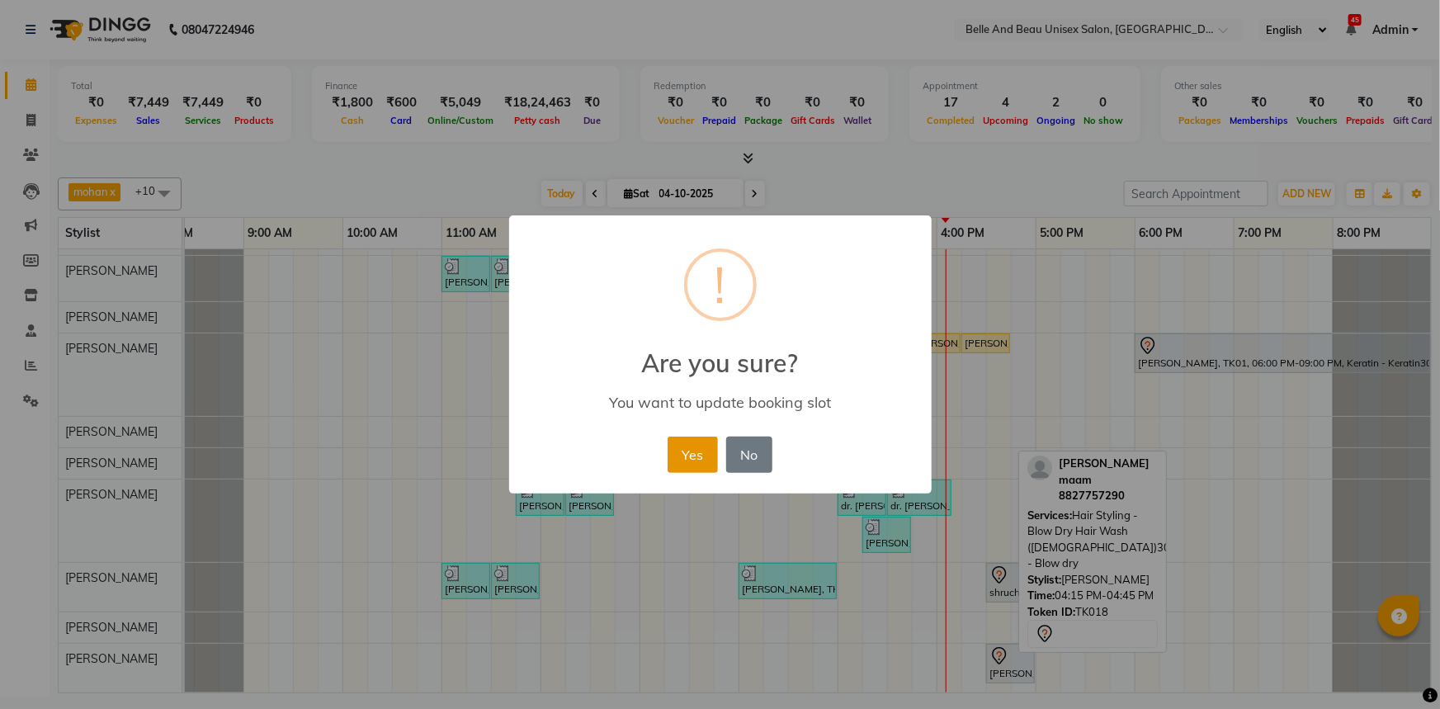
click at [702, 451] on button "Yes" at bounding box center [693, 455] width 50 height 36
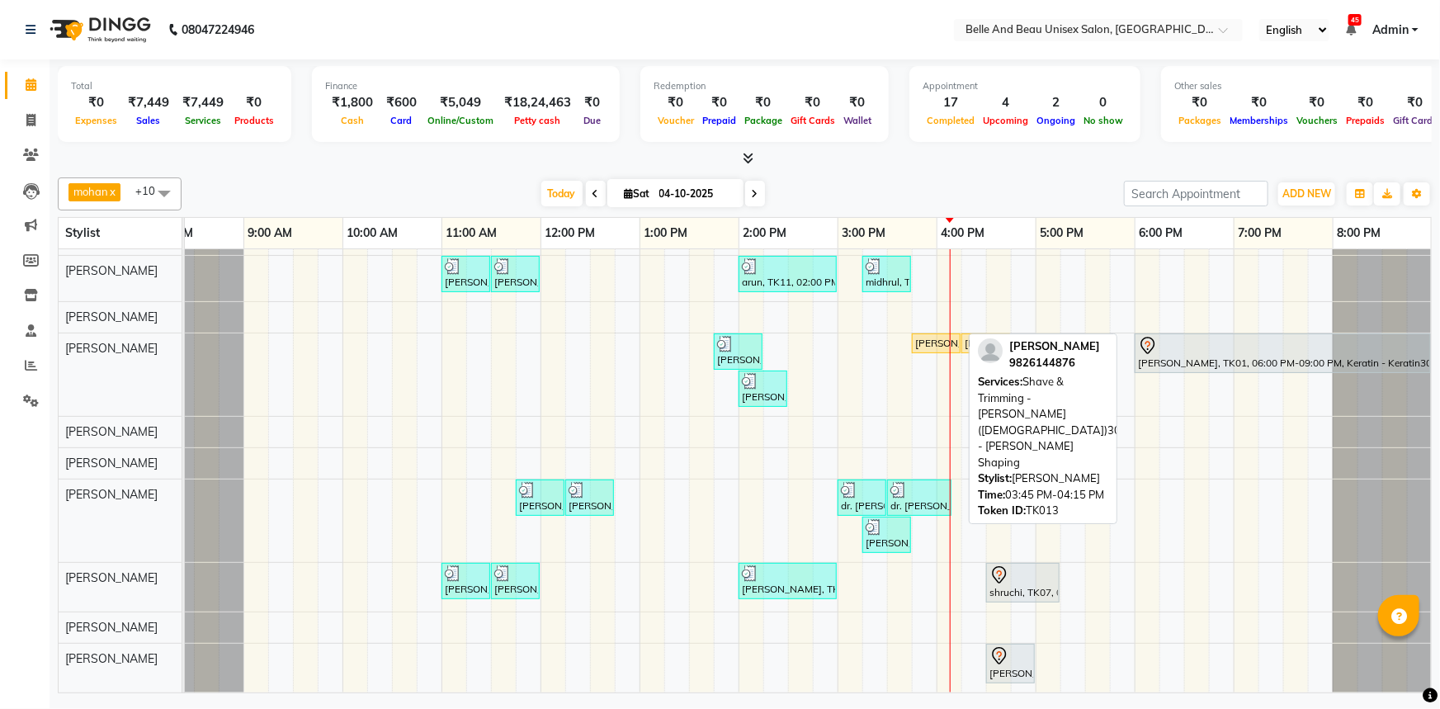
click at [946, 336] on div "[PERSON_NAME], TK13, 03:45 PM-04:15 PM, Shave & Trimming - [PERSON_NAME] ([DEMO…" at bounding box center [935, 343] width 45 height 15
click at [944, 336] on div "[PERSON_NAME], TK13, 03:45 PM-04:15 PM, Shave & Trimming - [PERSON_NAME] ([DEMO…" at bounding box center [935, 343] width 45 height 15
select select "1"
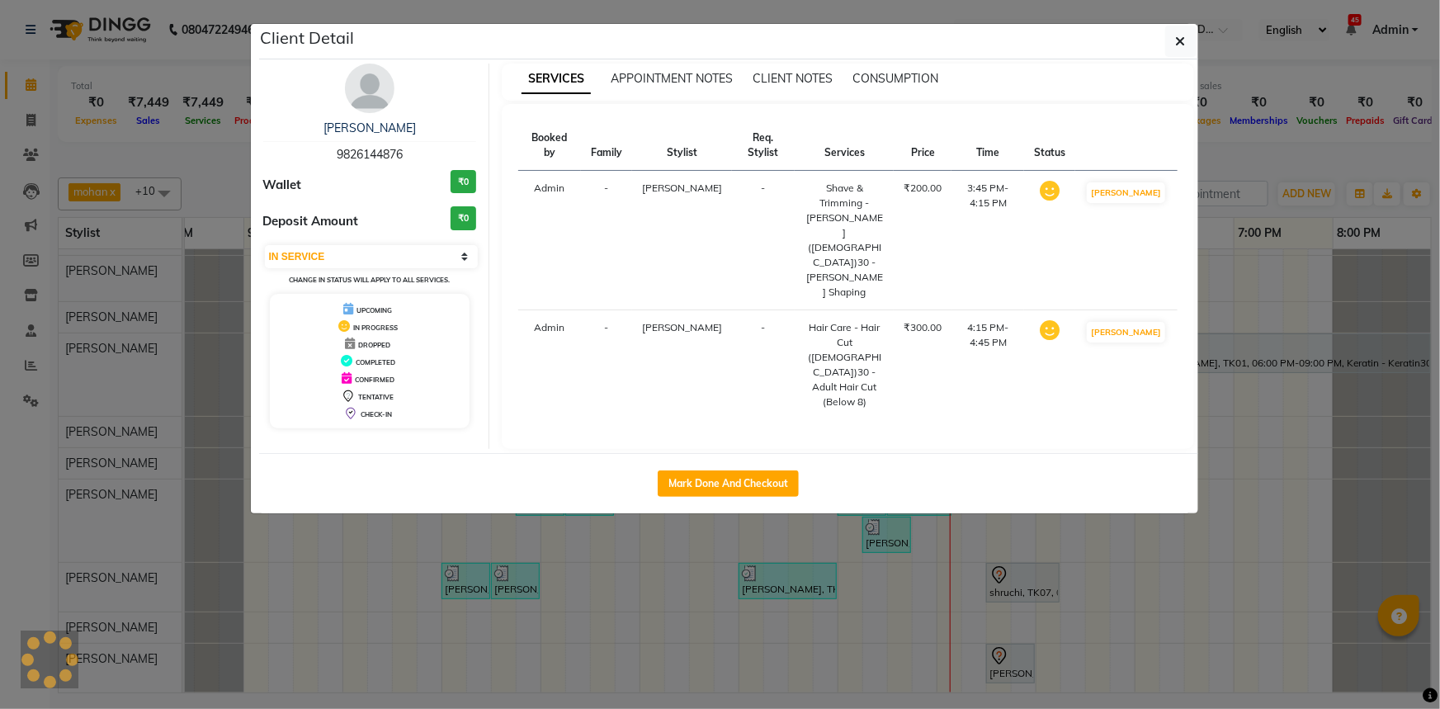
click at [944, 329] on div "SERVICES APPOINTMENT NOTES CLIENT NOTES CONSUMPTION Booked by Family Stylist Re…" at bounding box center [847, 256] width 717 height 385
click at [739, 470] on button "Mark Done And Checkout" at bounding box center [728, 483] width 141 height 26
select select "service"
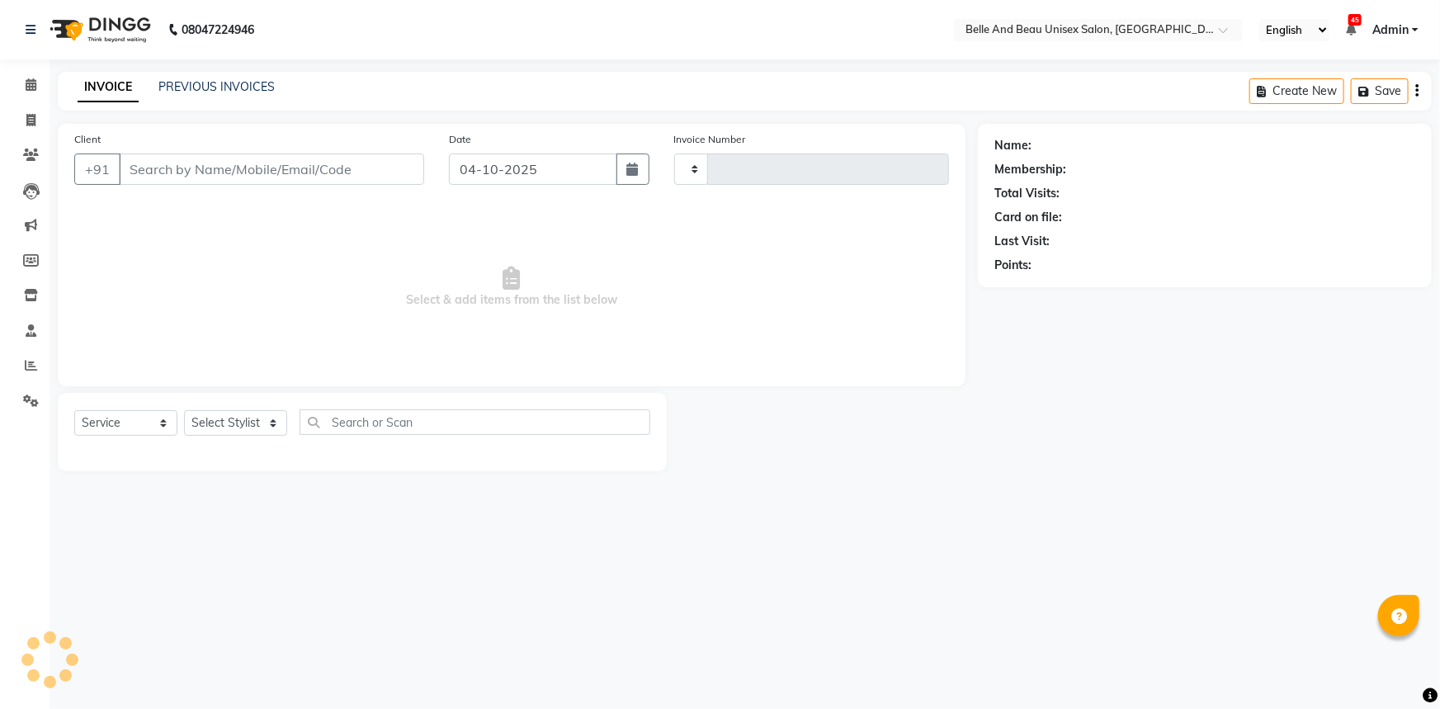
type input "2699"
select select "7066"
type input "9826144876"
select select "60511"
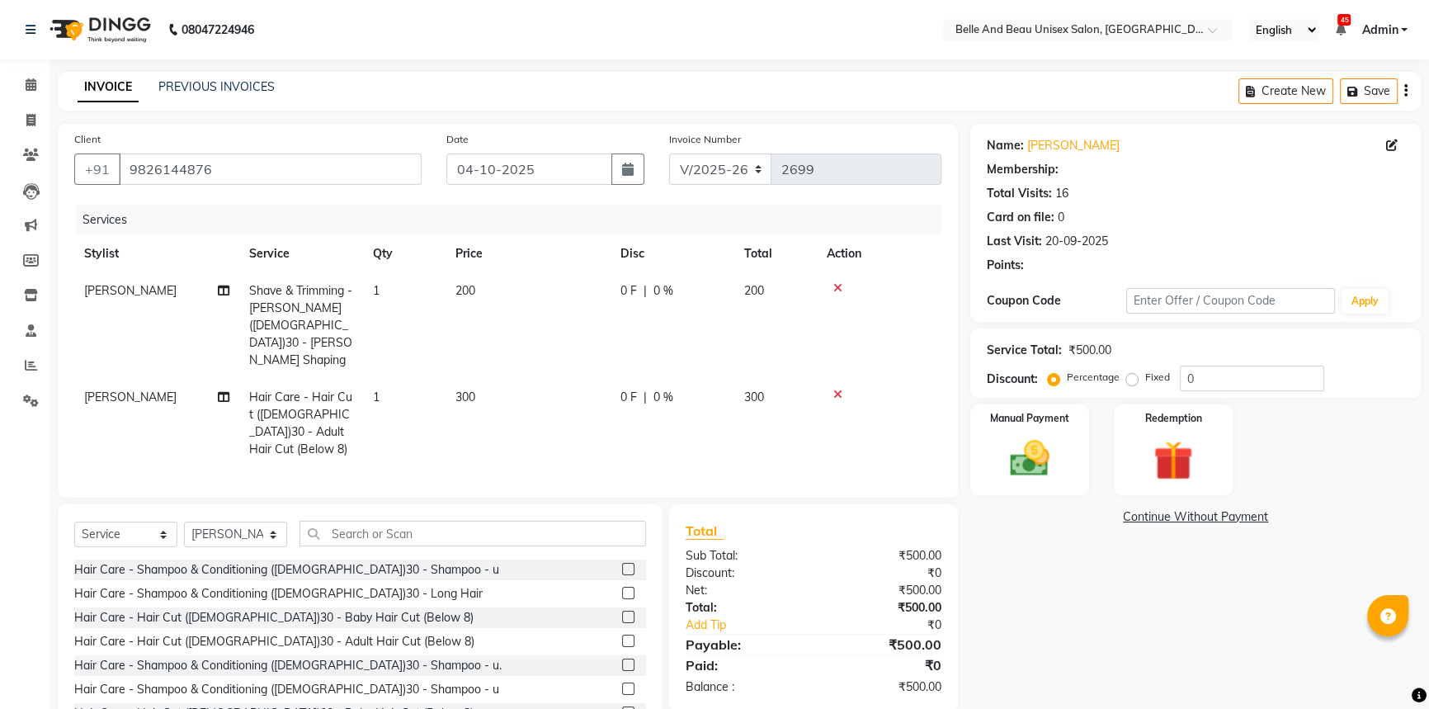
select select "1: Object"
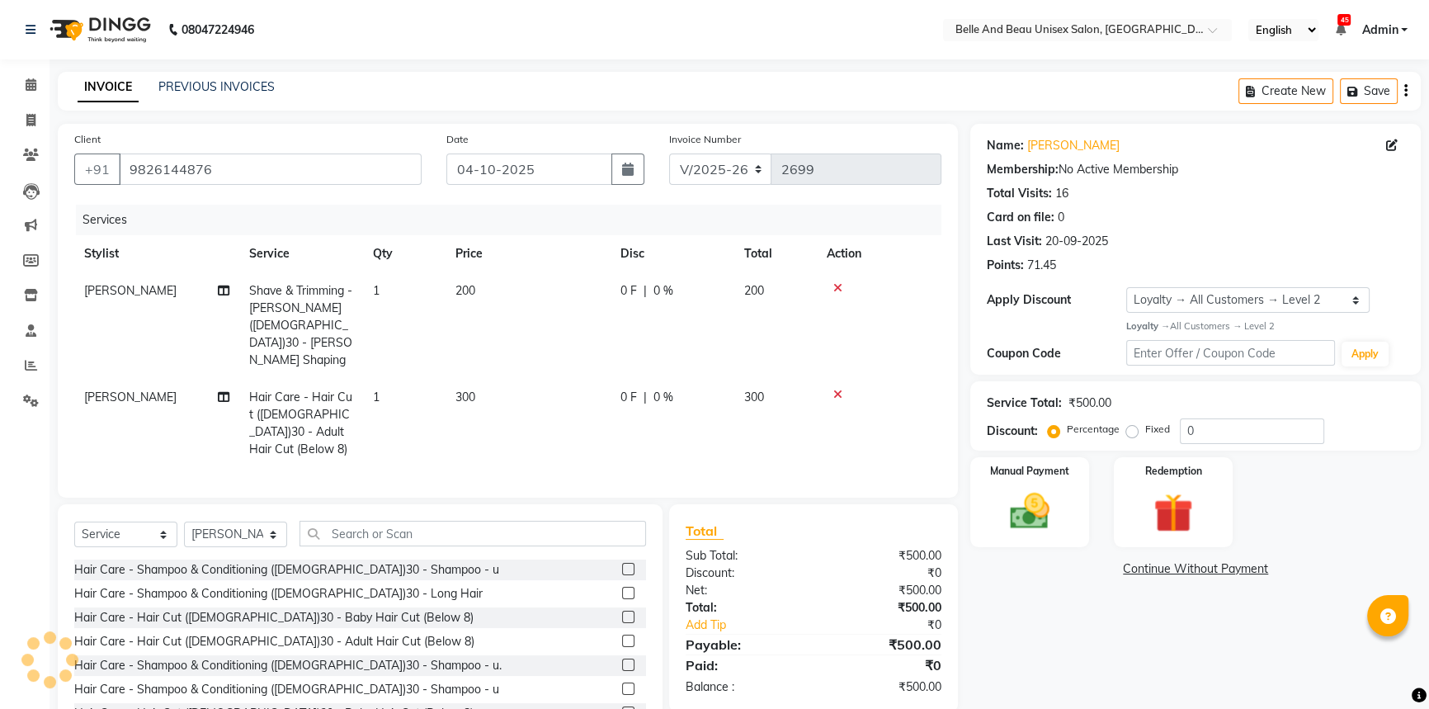
click at [468, 389] on span "300" at bounding box center [466, 396] width 20 height 15
select select "59701"
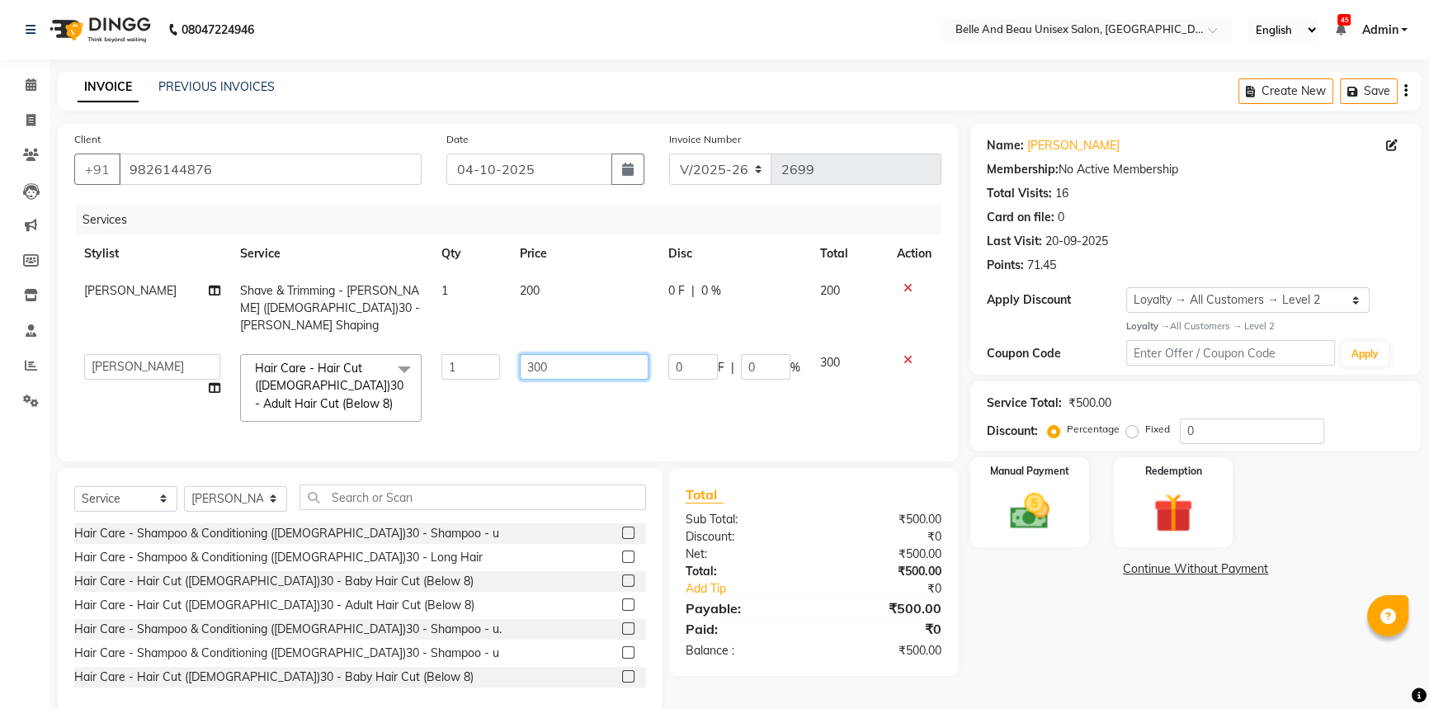
click at [535, 354] on input "300" at bounding box center [584, 367] width 129 height 26
type input "350"
click at [1052, 488] on img at bounding box center [1030, 511] width 67 height 47
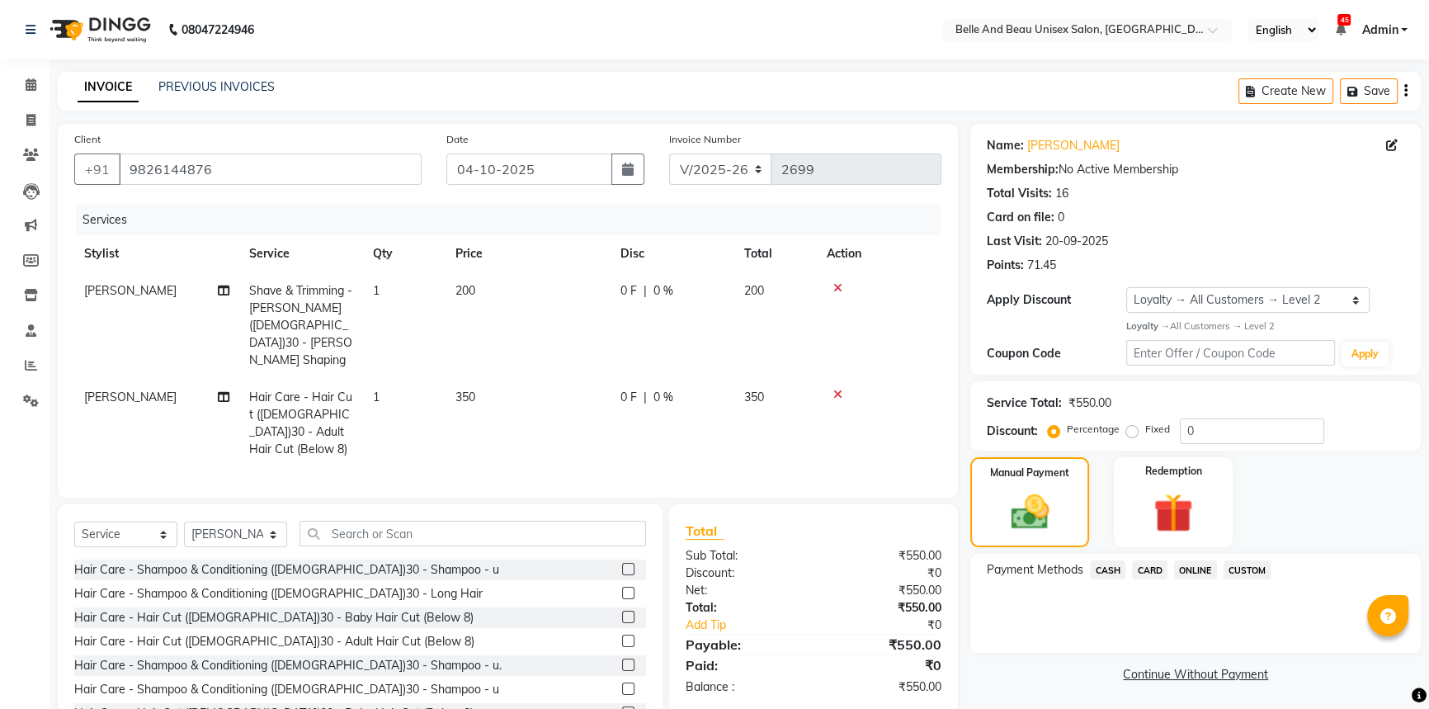
click at [1107, 568] on span "CASH" at bounding box center [1107, 569] width 35 height 19
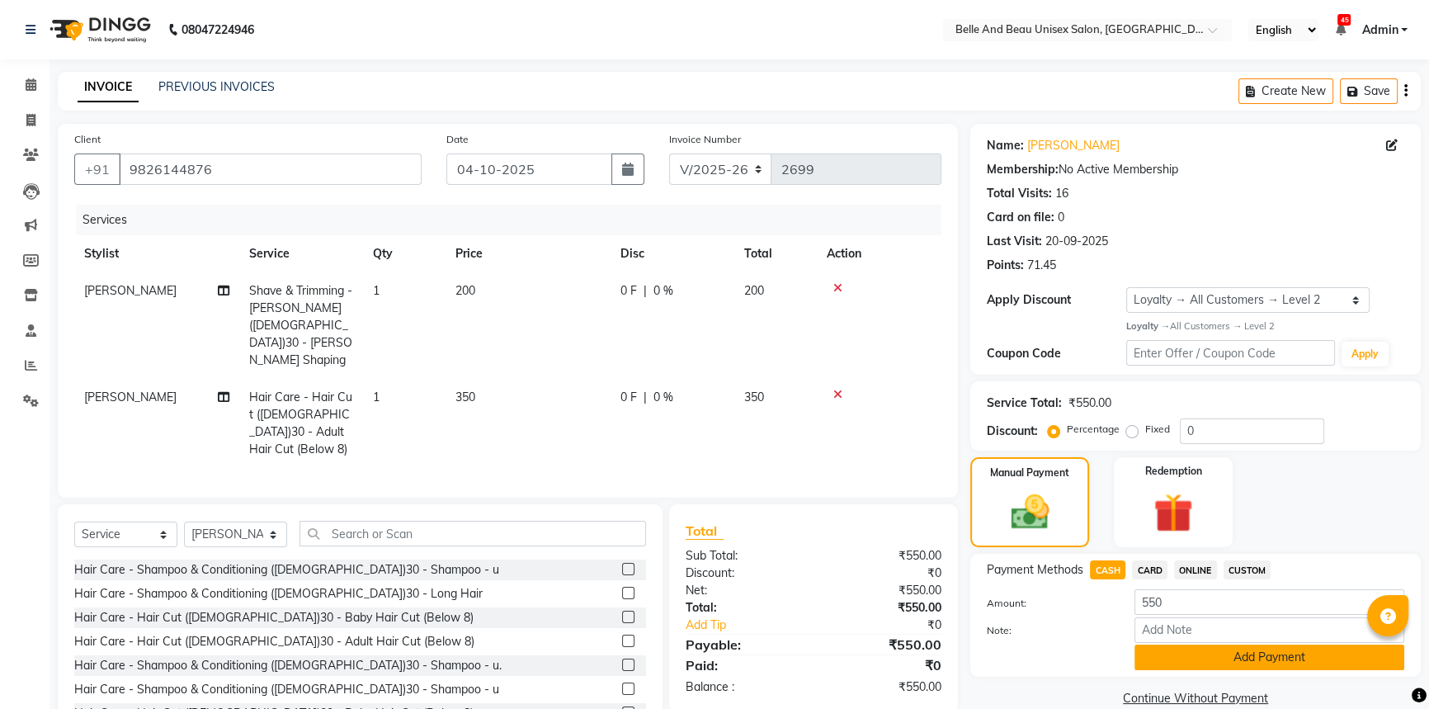
click at [1173, 661] on button "Add Payment" at bounding box center [1270, 657] width 270 height 26
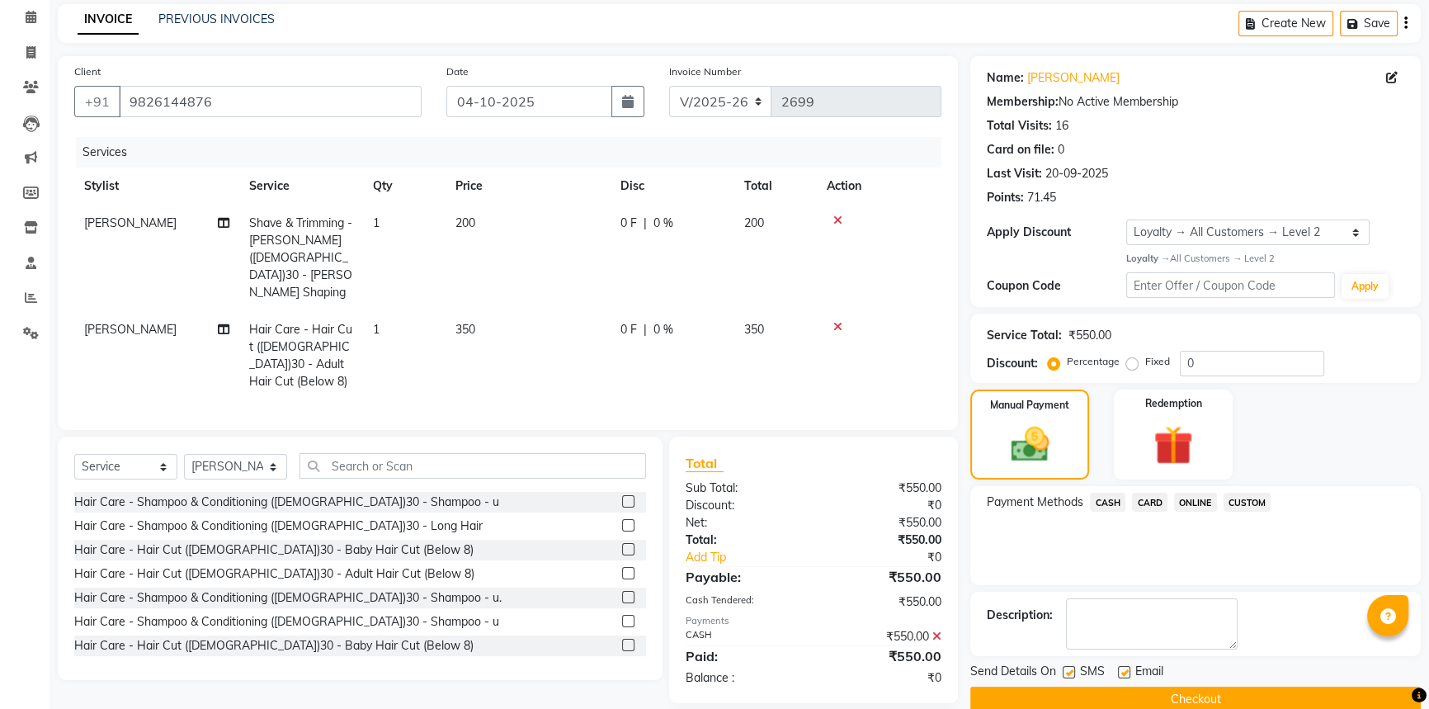
scroll to position [128, 0]
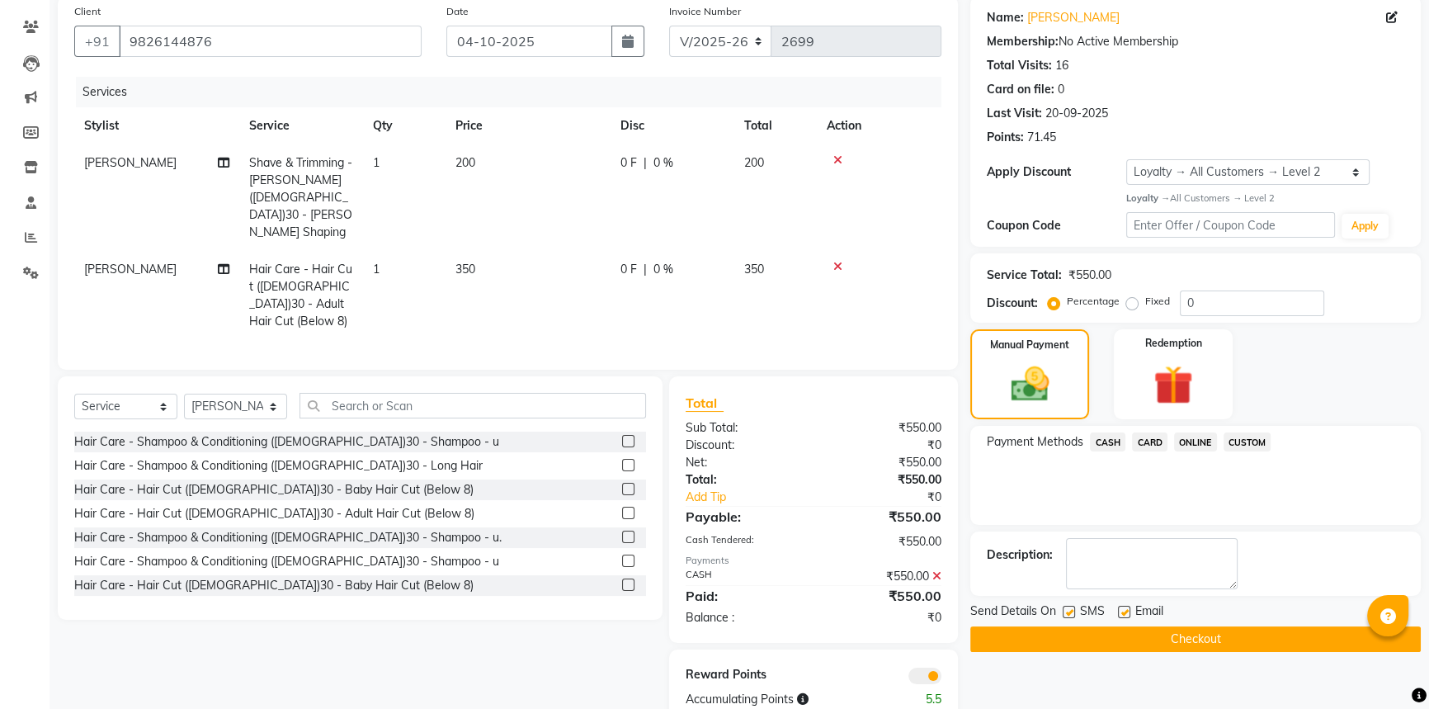
click at [1225, 285] on div "Service Total: ₹550.00 Discount: Percentage Fixed 0" at bounding box center [1196, 288] width 418 height 56
click at [1216, 310] on input "0" at bounding box center [1252, 303] width 144 height 26
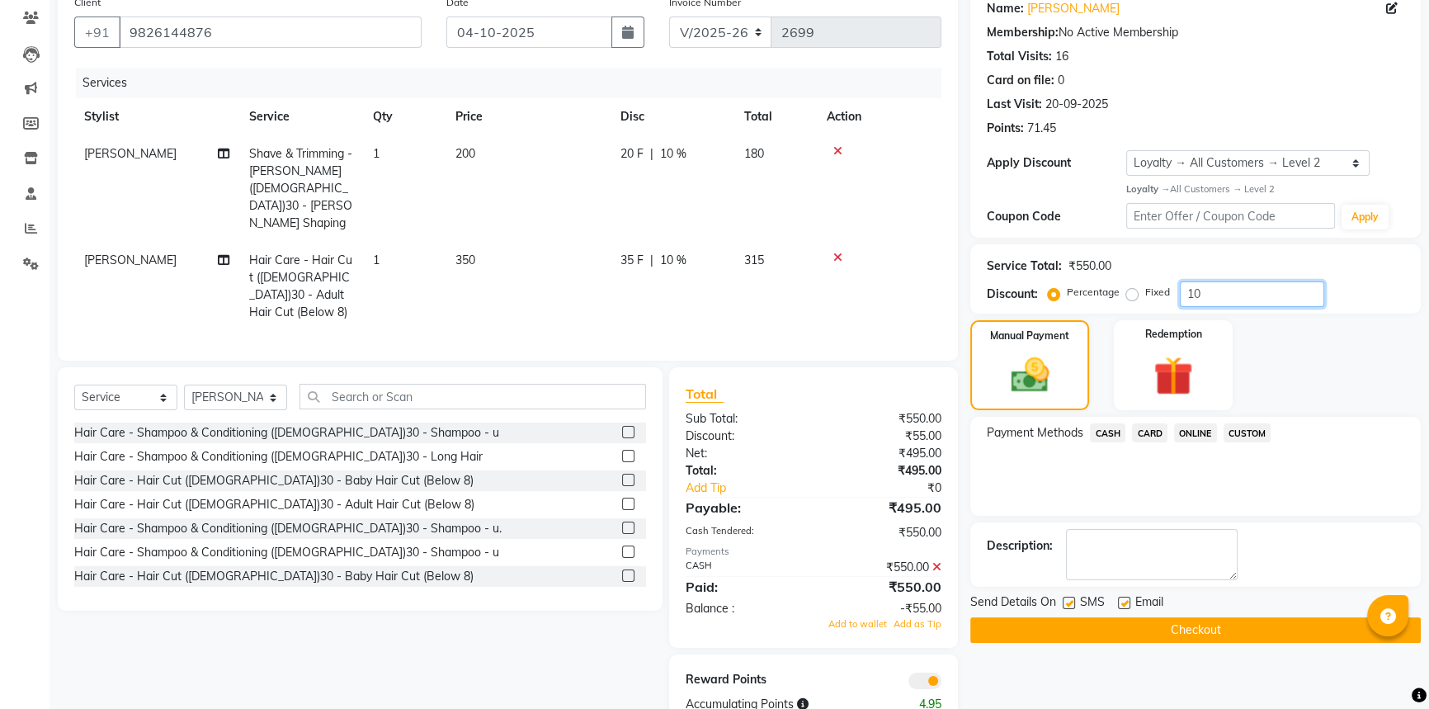
scroll to position [141, 0]
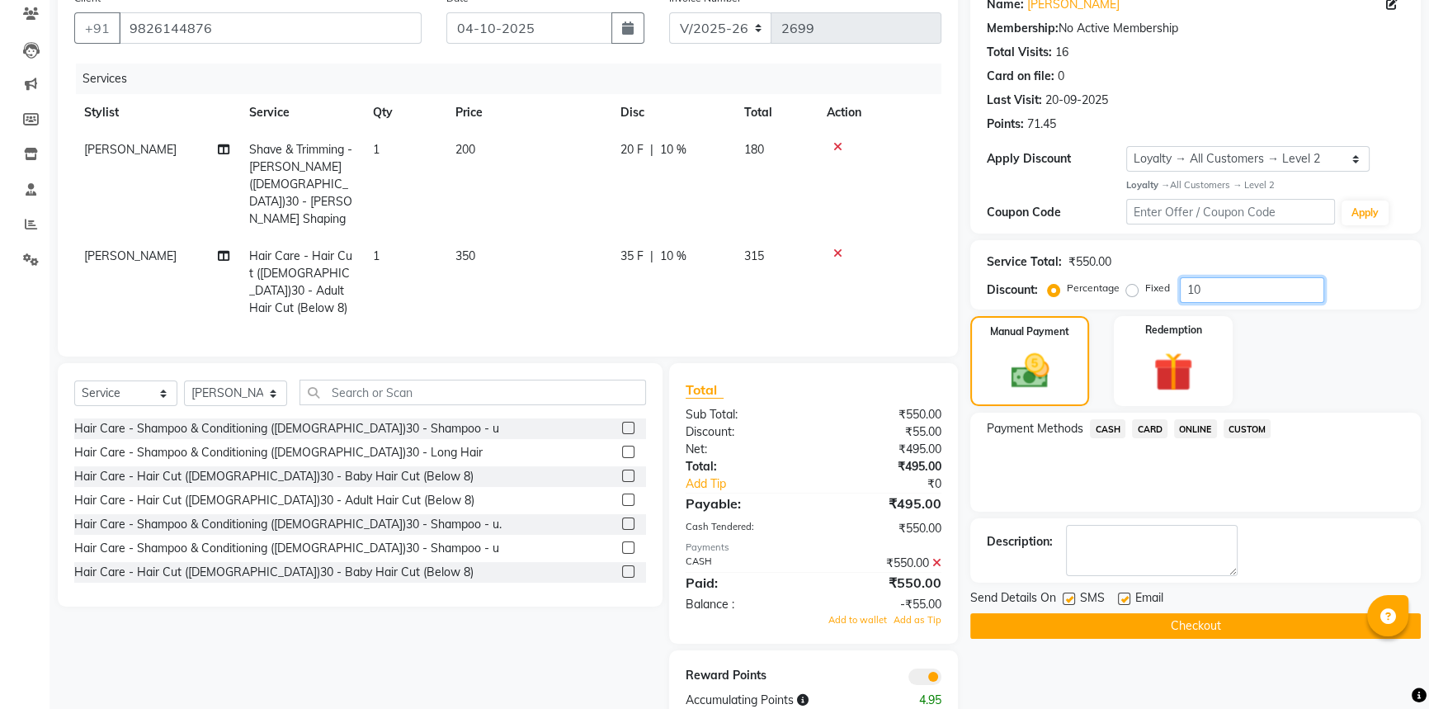
type input "10"
click at [937, 557] on icon at bounding box center [936, 563] width 9 height 12
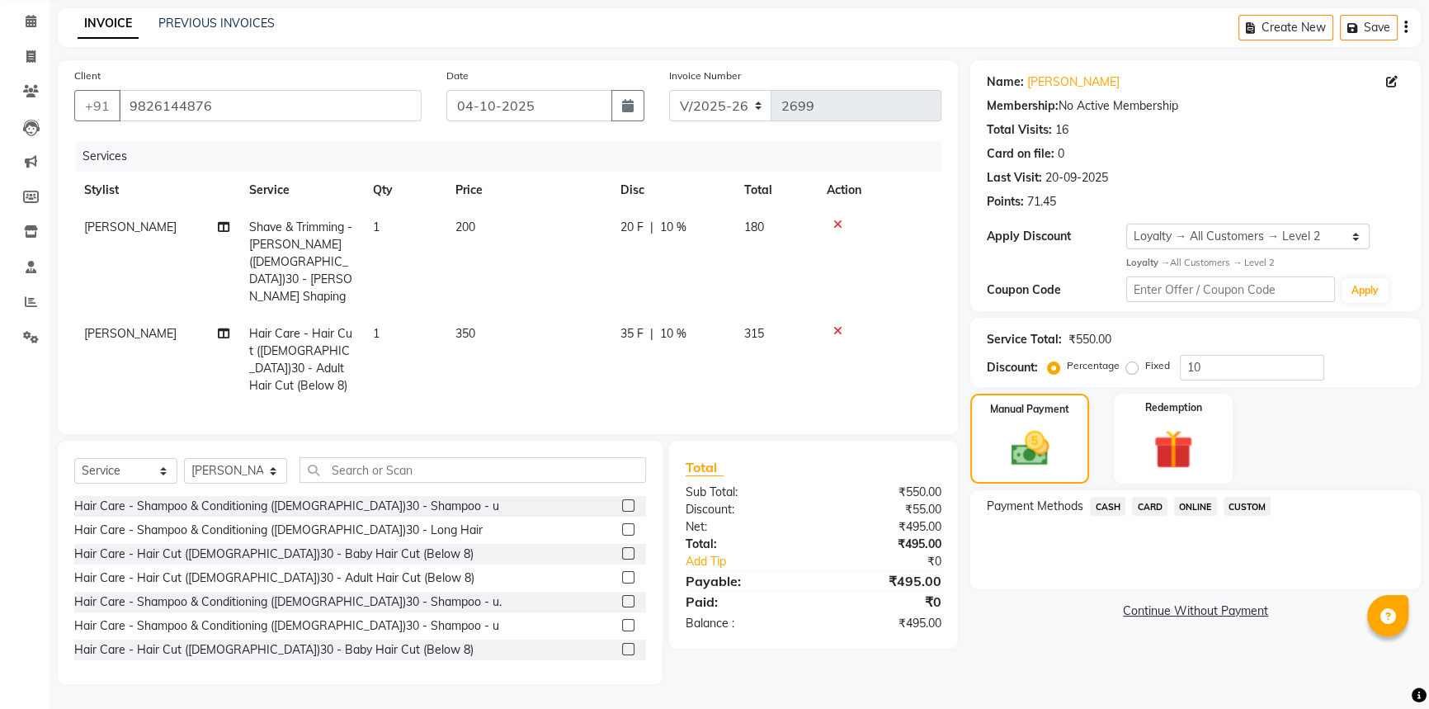
scroll to position [23, 0]
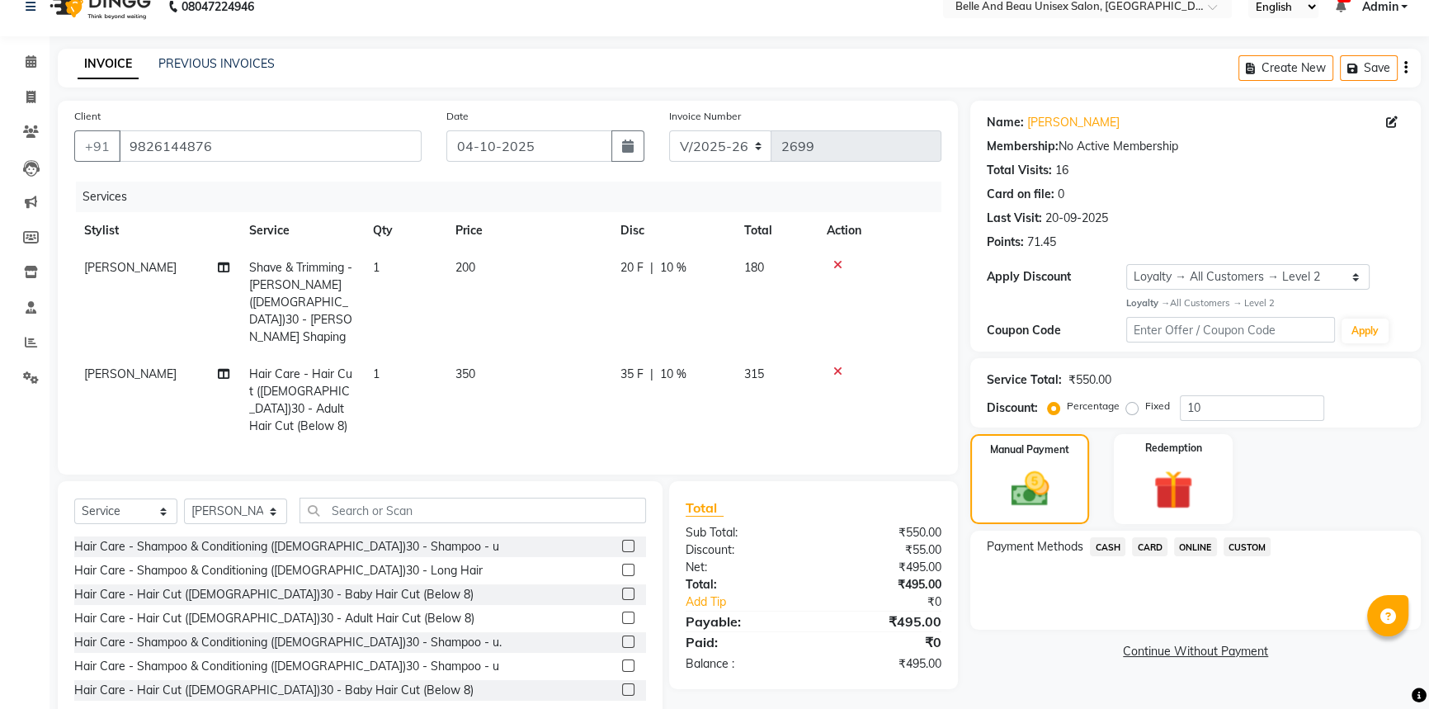
click at [1106, 545] on span "CASH" at bounding box center [1107, 546] width 35 height 19
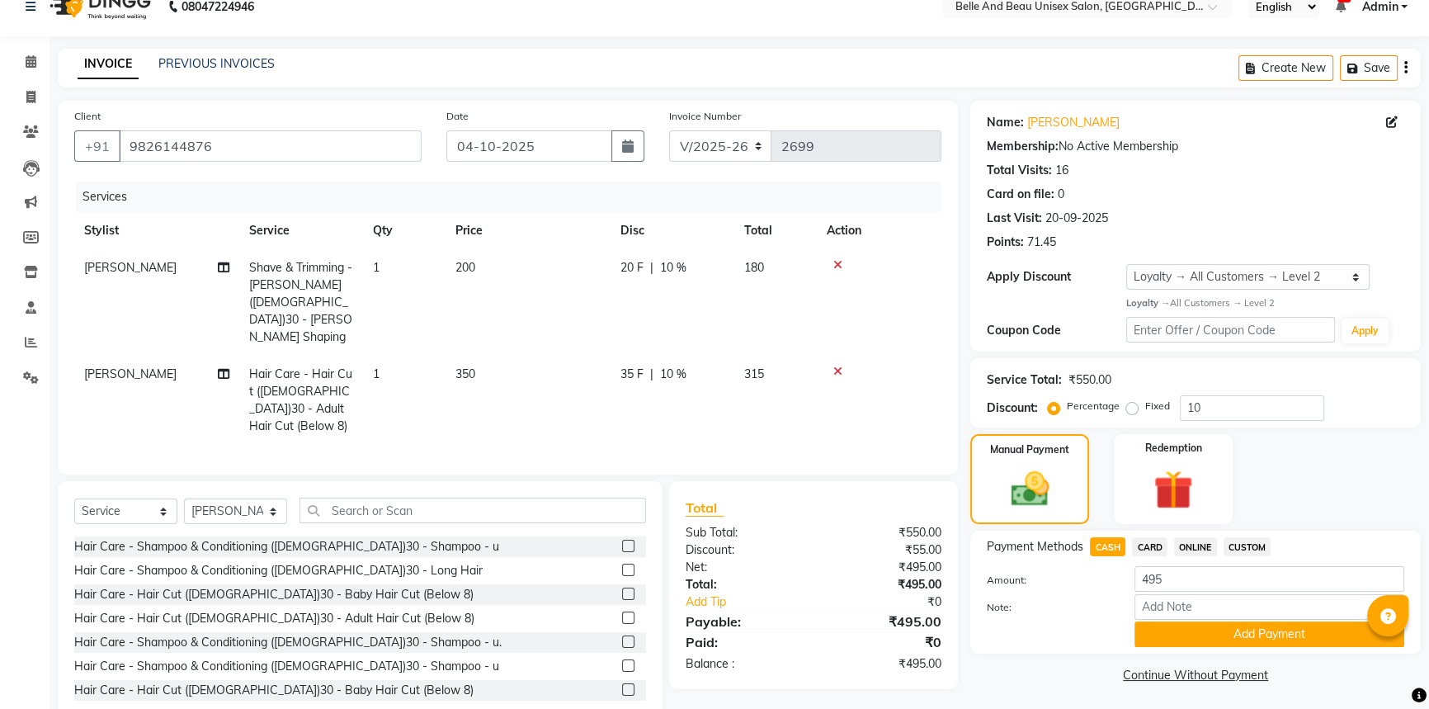
scroll to position [26, 0]
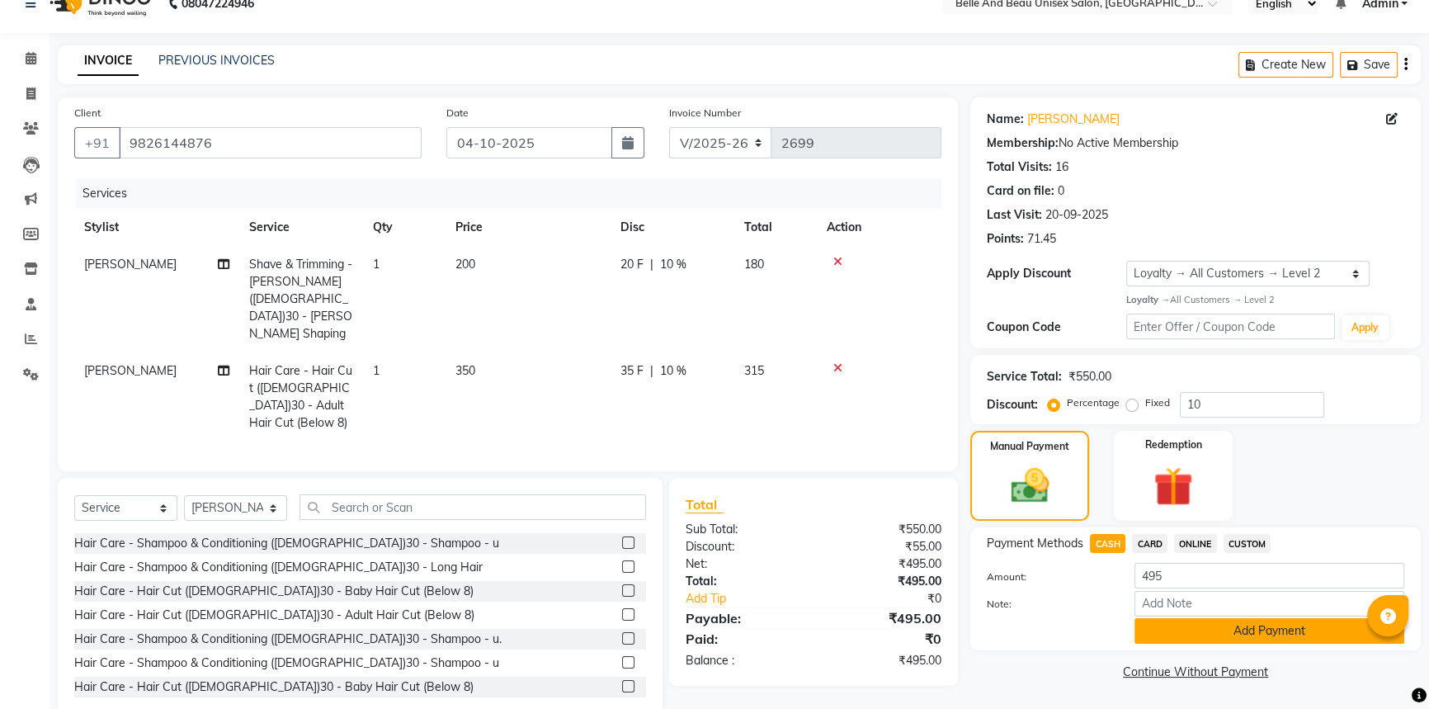
click at [1198, 629] on button "Add Payment" at bounding box center [1270, 631] width 270 height 26
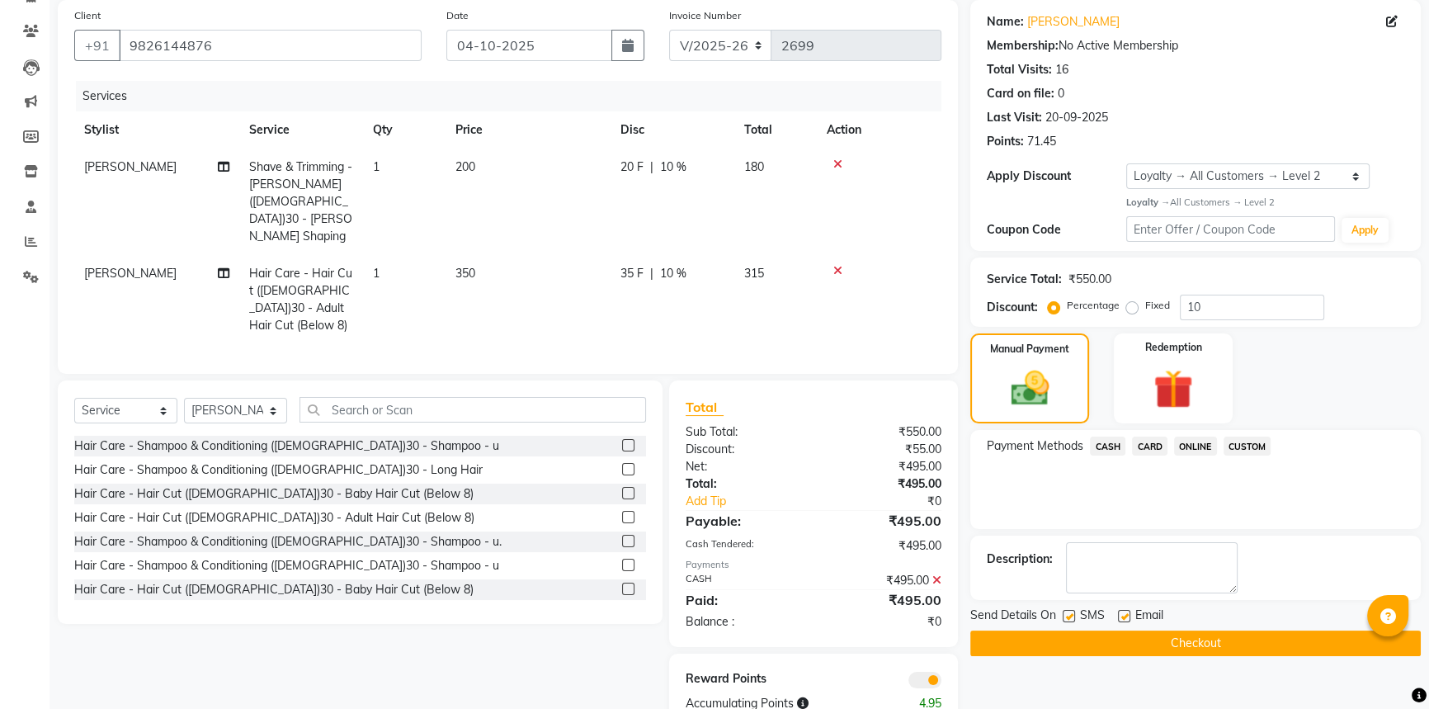
scroll to position [128, 0]
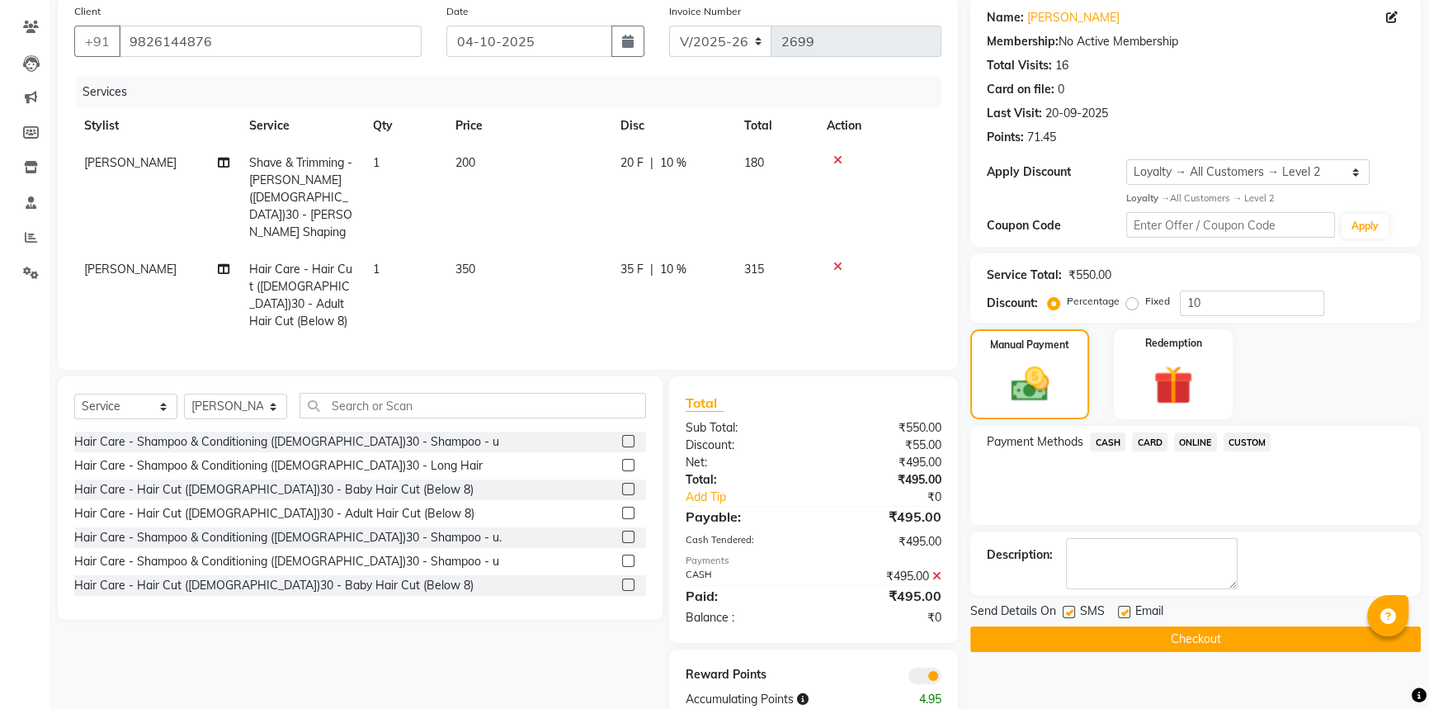
click at [1143, 634] on button "Checkout" at bounding box center [1195, 639] width 451 height 26
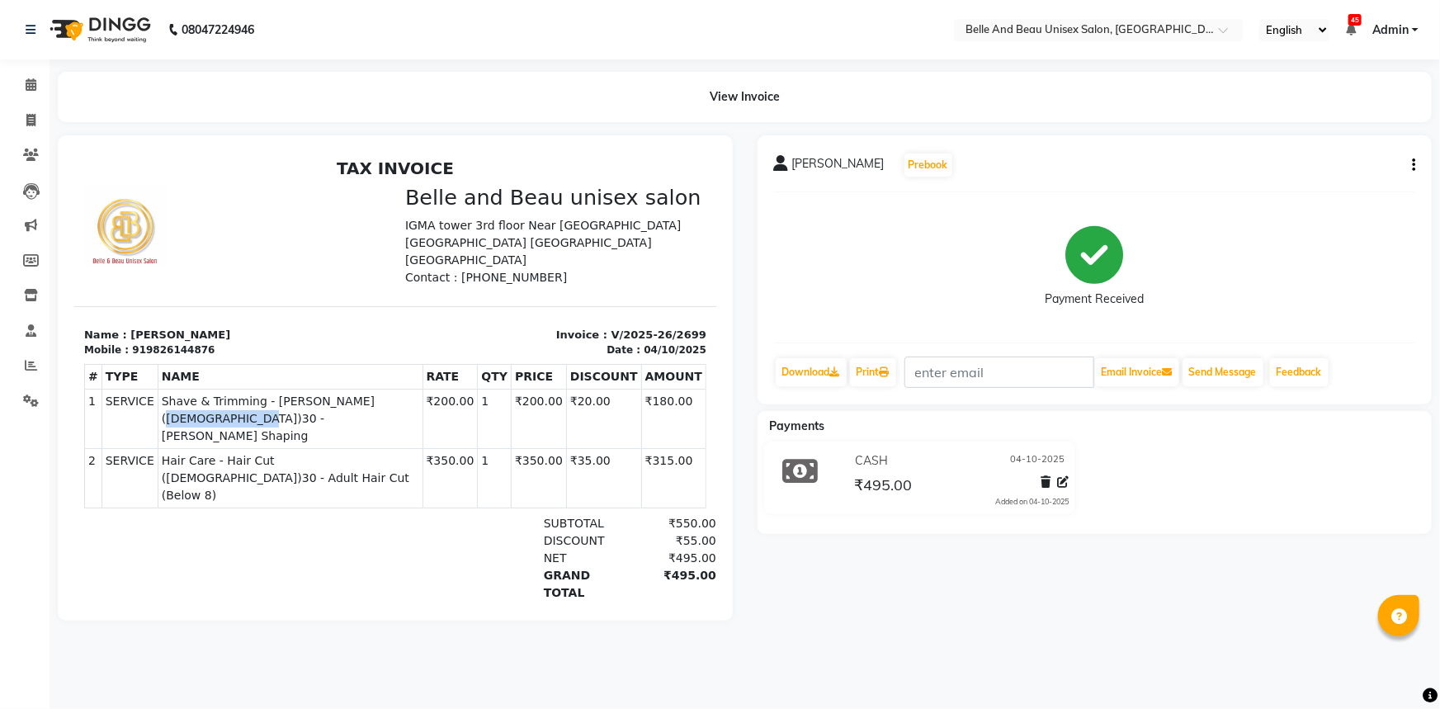
drag, startPoint x: 338, startPoint y: 375, endPoint x: 431, endPoint y: 379, distance: 93.3
click at [422, 389] on td "SERVICE Shave & Trimming - [PERSON_NAME] ([DEMOGRAPHIC_DATA])30 - [PERSON_NAME]…" at bounding box center [289, 418] width 265 height 59
click at [418, 392] on span "Shave & Trimming - [PERSON_NAME] ([DEMOGRAPHIC_DATA])30 - [PERSON_NAME] Shaping" at bounding box center [289, 418] width 257 height 52
drag, startPoint x: 342, startPoint y: 380, endPoint x: 422, endPoint y: 381, distance: 80.0
click at [418, 392] on span "Shave & Trimming - [PERSON_NAME] ([DEMOGRAPHIC_DATA])30 - [PERSON_NAME] Shaping" at bounding box center [289, 418] width 257 height 52
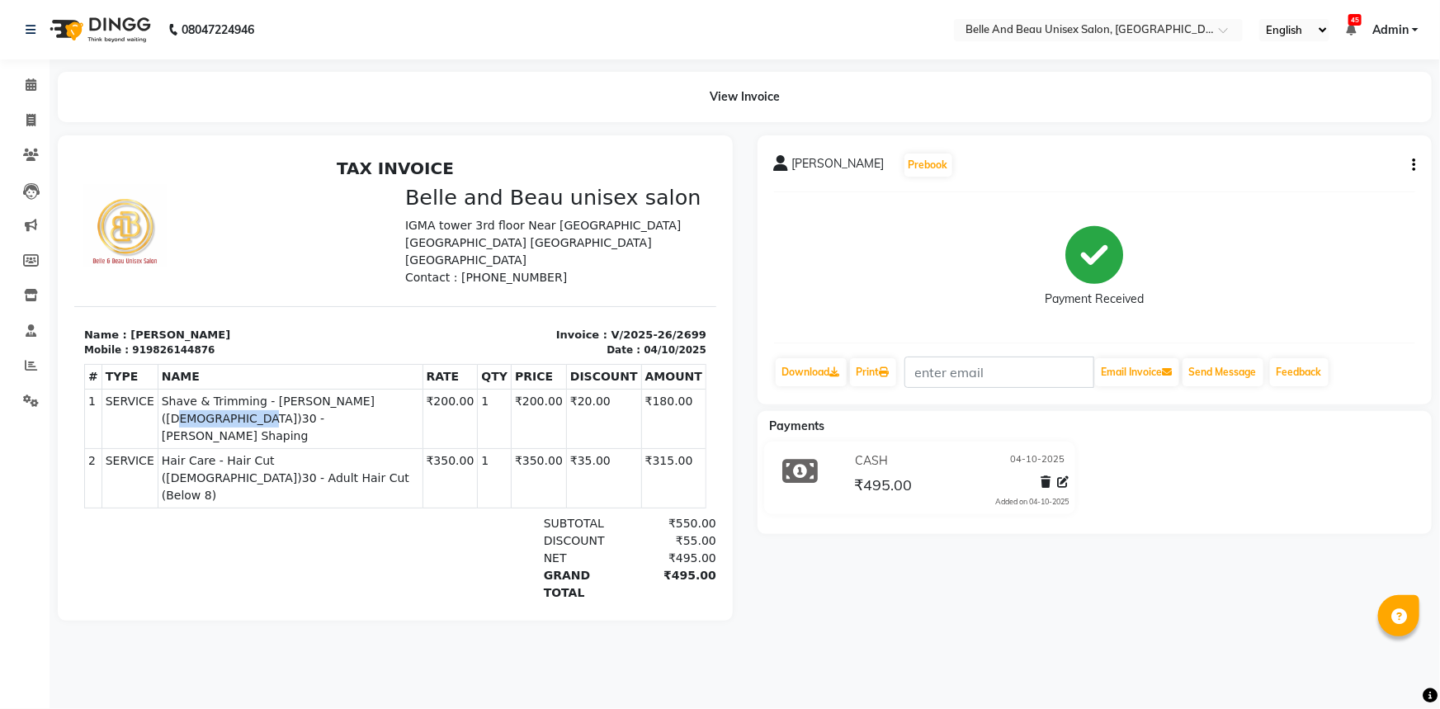
copy span "Beard Shaping"
drag, startPoint x: 304, startPoint y: 407, endPoint x: 381, endPoint y: 409, distance: 76.8
click at [381, 451] on span "Hair Care - Hair Cut ([DEMOGRAPHIC_DATA])30 - Adult Hair Cut (Below 8)" at bounding box center [289, 477] width 257 height 52
copy span "Adult Hair Cut"
click at [26, 81] on icon at bounding box center [31, 84] width 11 height 12
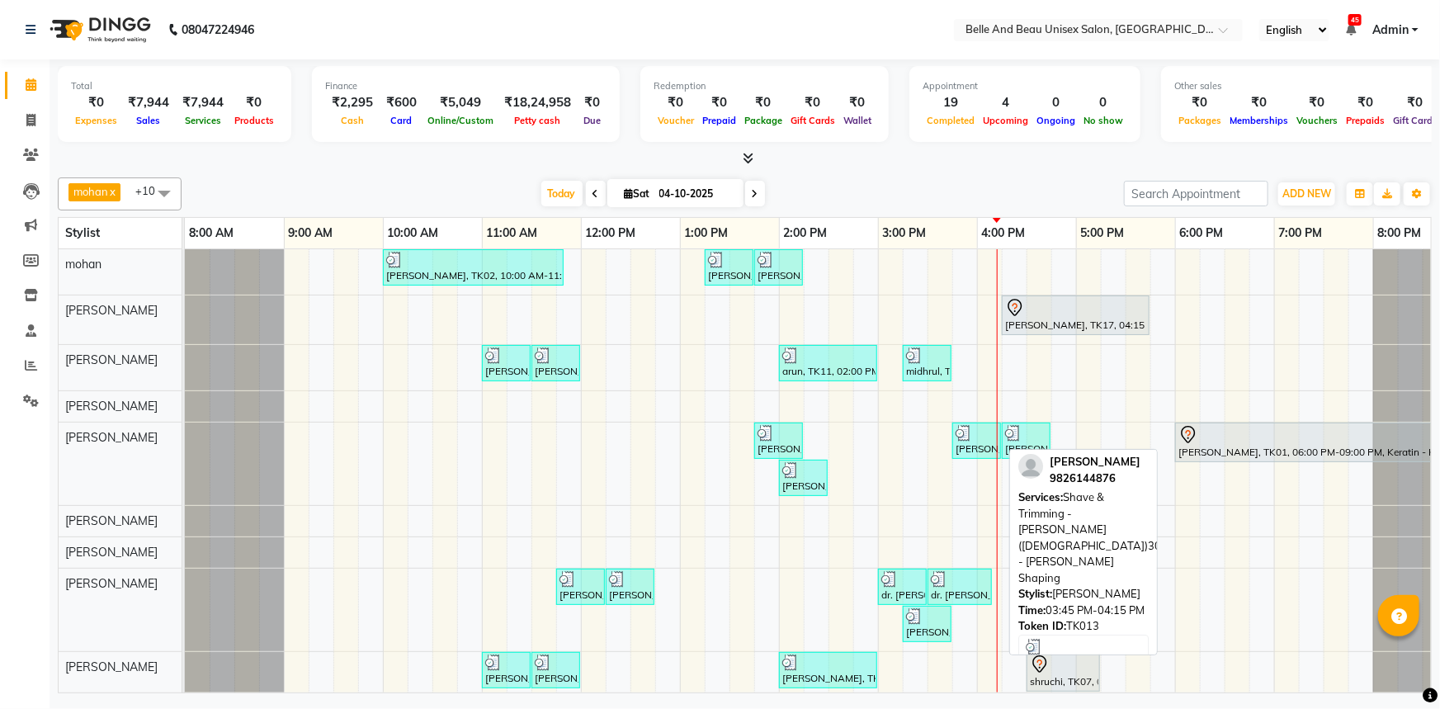
click at [975, 444] on div "[PERSON_NAME], TK13, 03:45 PM-04:15 PM, Shave & Trimming - [PERSON_NAME] ([DEMO…" at bounding box center [976, 440] width 45 height 31
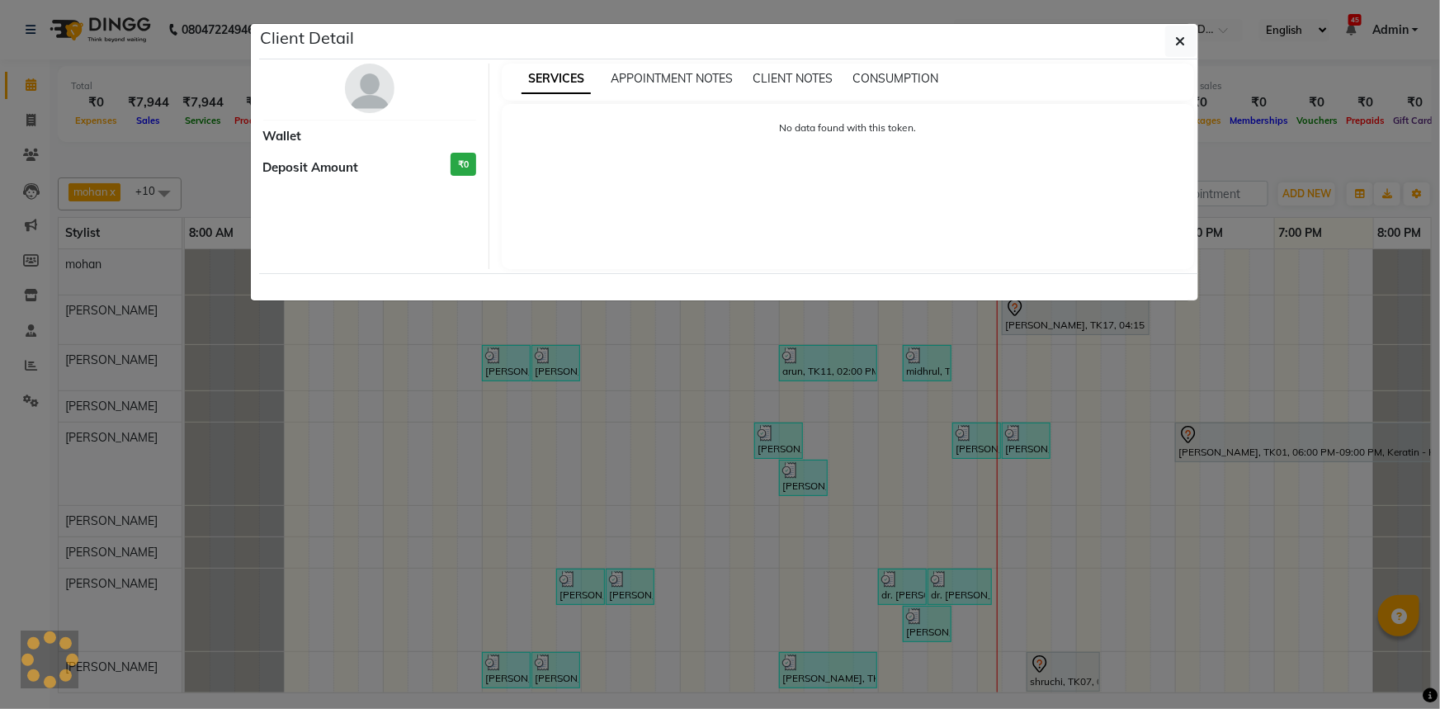
select select "3"
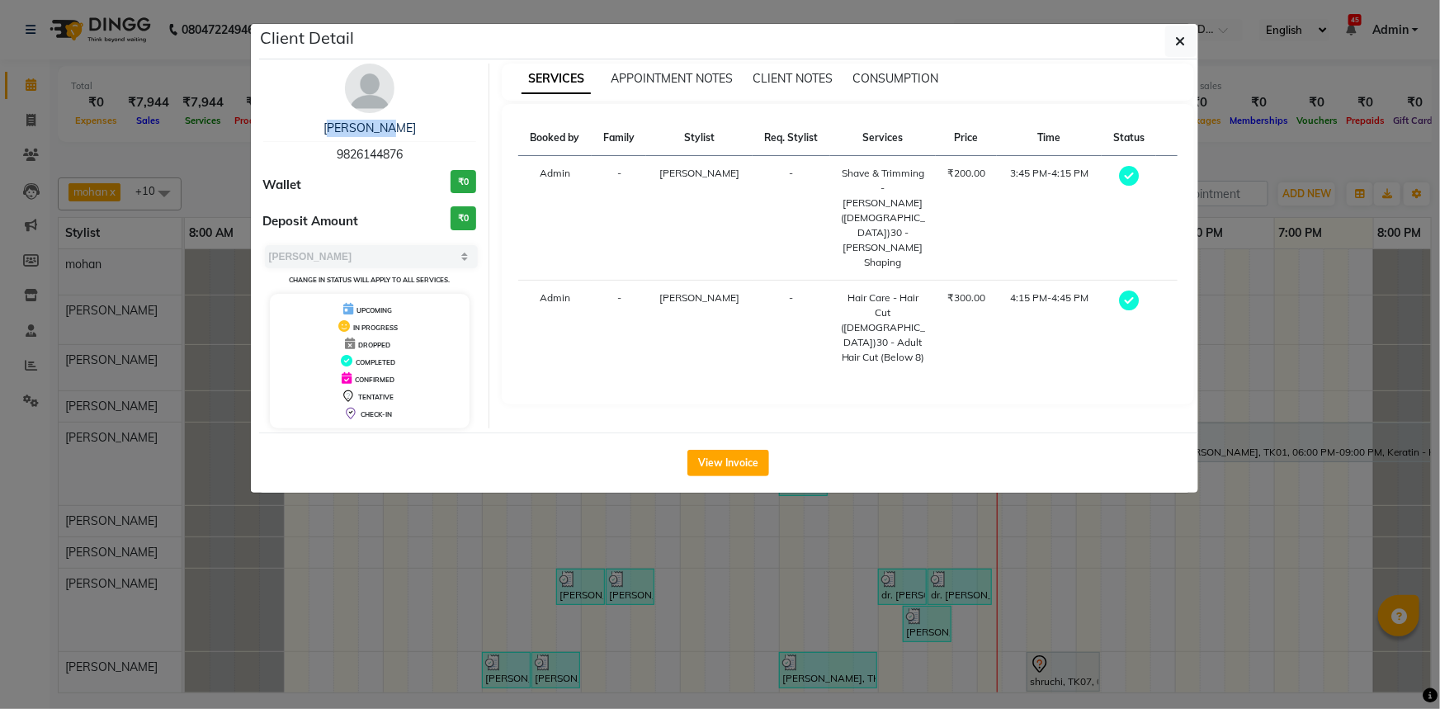
drag, startPoint x: 323, startPoint y: 117, endPoint x: 419, endPoint y: 125, distance: 96.8
click at [419, 125] on div "[PERSON_NAME] 9826144876 Wallet ₹0 Deposit Amount ₹0 Select MARK DONE UPCOMING …" at bounding box center [370, 246] width 239 height 365
copy link "[PERSON_NAME]"
click at [373, 157] on span "9826144876" at bounding box center [370, 154] width 66 height 15
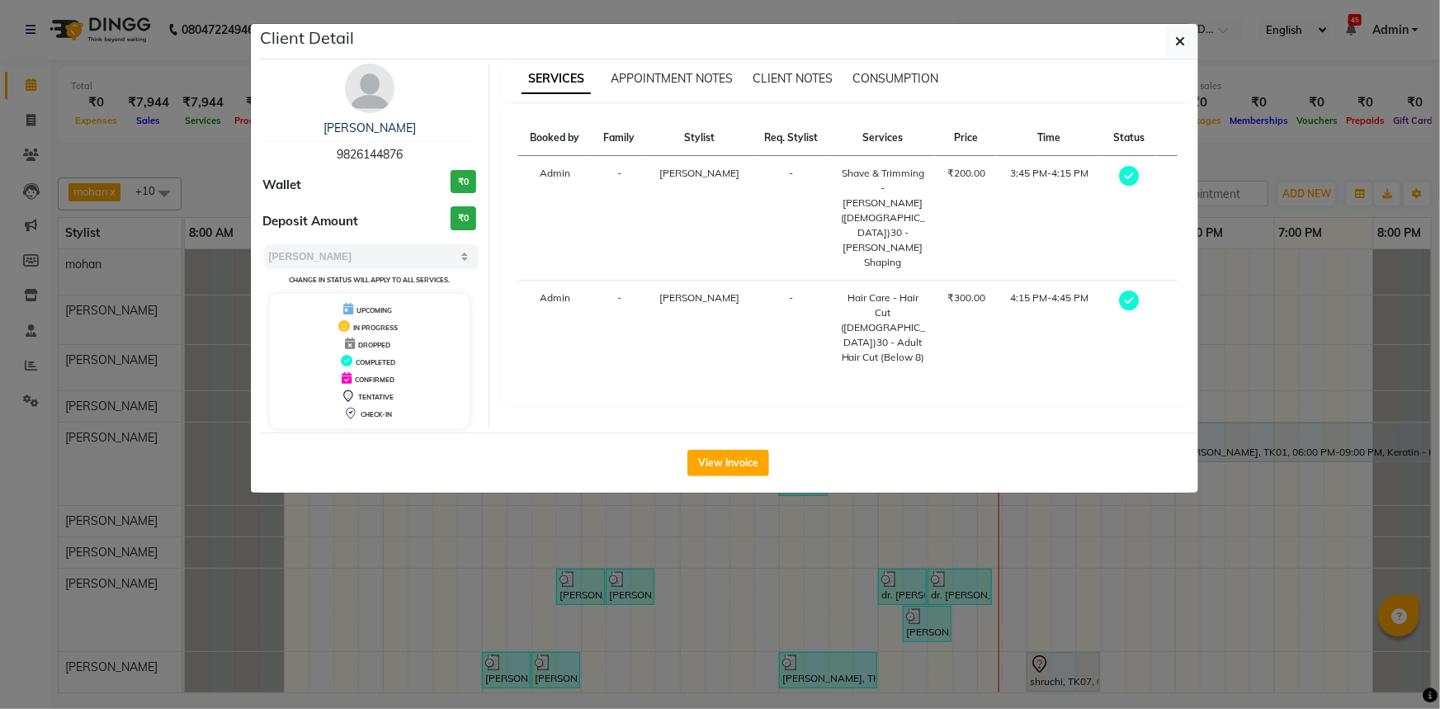
copy span "9826144876"
click at [1179, 45] on icon "button" at bounding box center [1181, 41] width 10 height 13
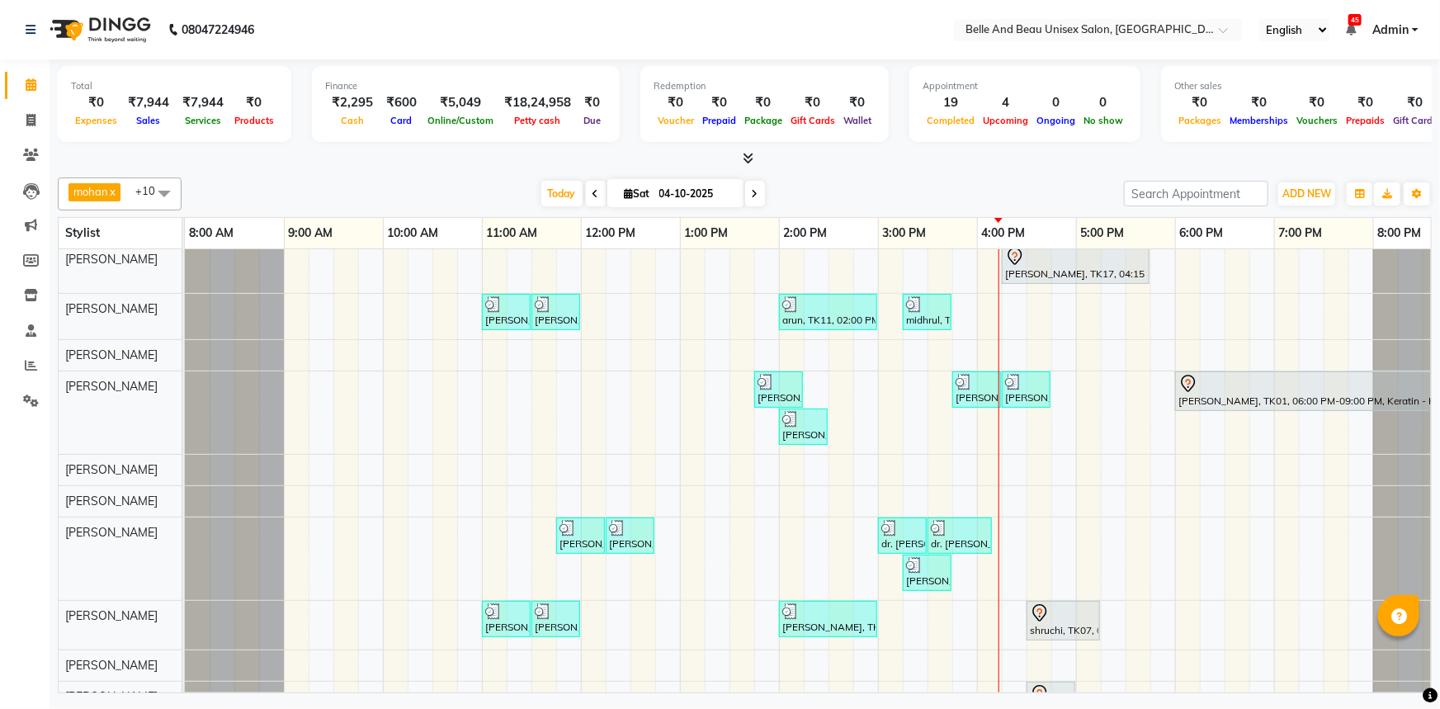
scroll to position [99, 0]
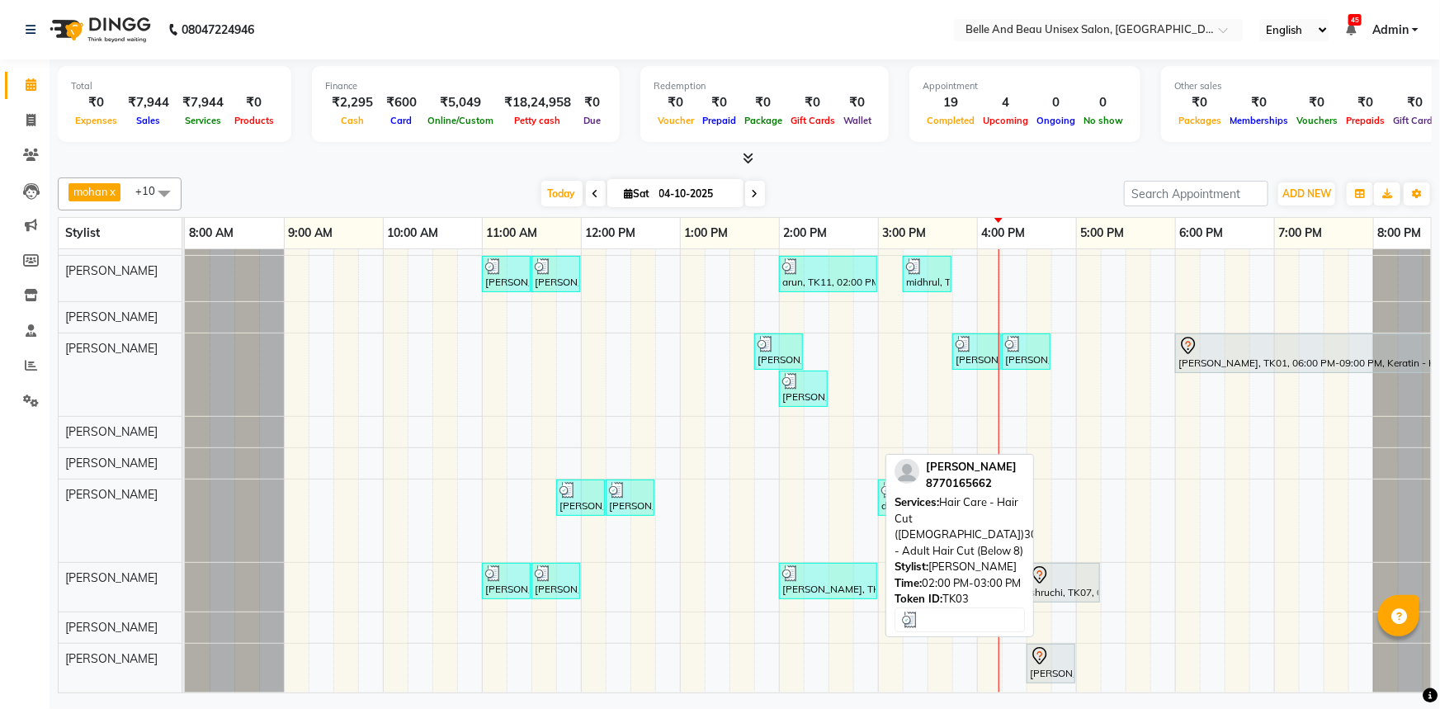
click at [802, 572] on div "[PERSON_NAME], TK03, 02:00 PM-03:00 PM, Hair Care - Hair Cut ([DEMOGRAPHIC_DATA…" at bounding box center [828, 580] width 95 height 31
select select "3"
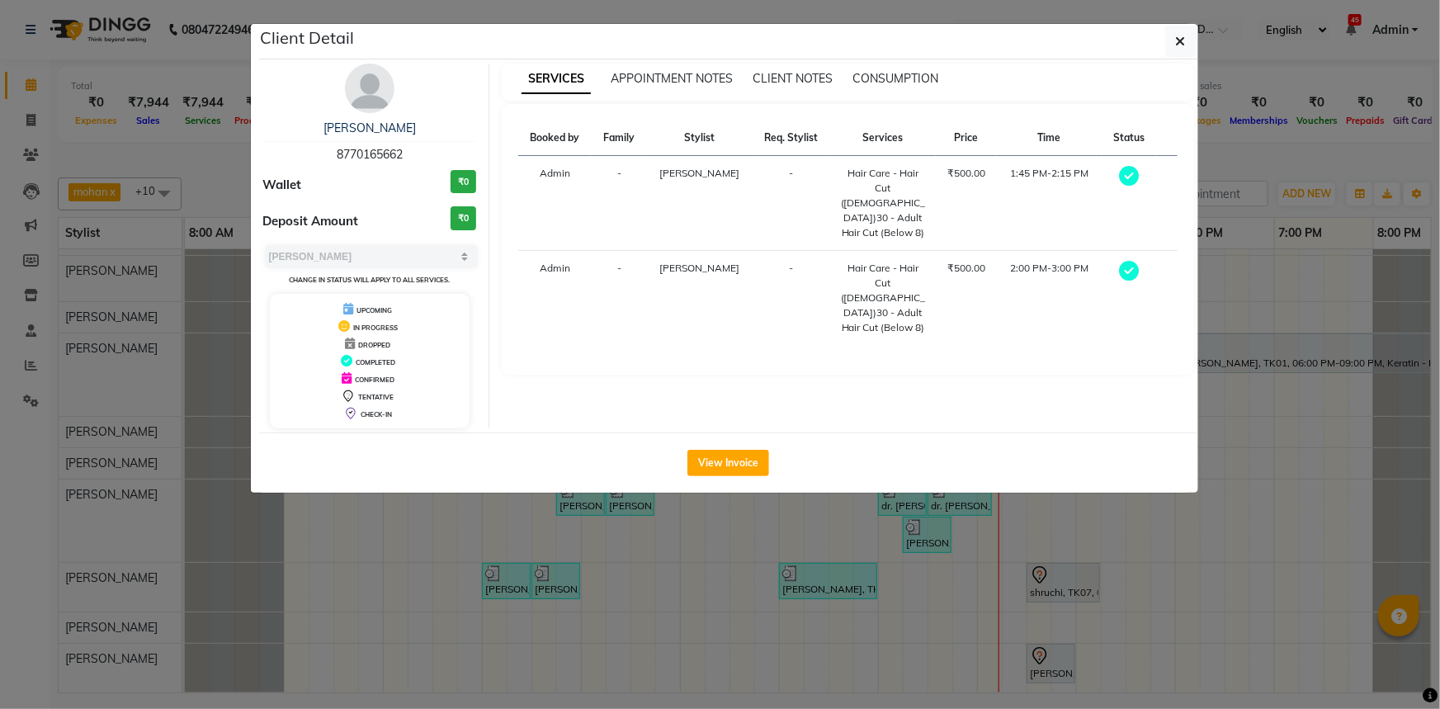
drag, startPoint x: 292, startPoint y: 126, endPoint x: 427, endPoint y: 129, distance: 134.5
click at [427, 129] on div "[PERSON_NAME]" at bounding box center [370, 128] width 214 height 17
click at [1185, 42] on icon "button" at bounding box center [1181, 41] width 10 height 13
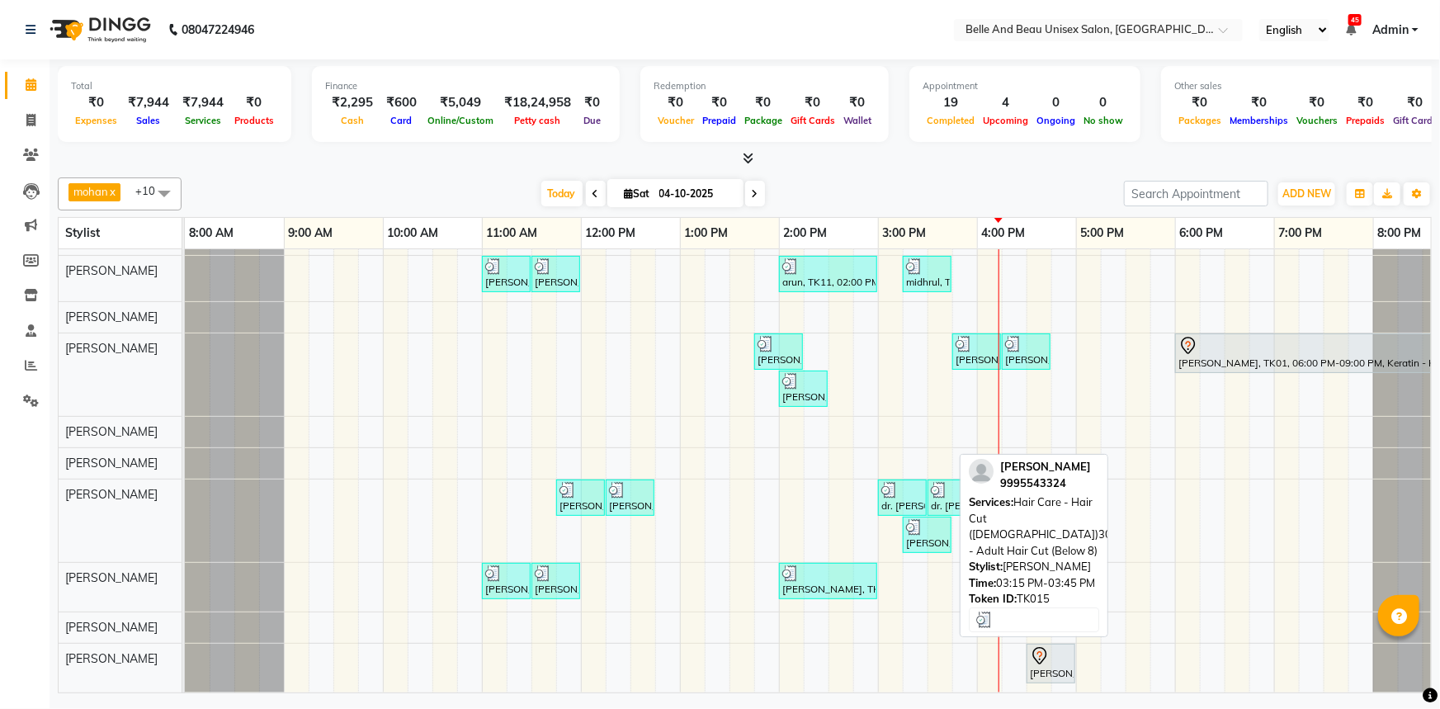
click at [922, 528] on div "[PERSON_NAME], TK15, 03:15 PM-03:45 PM, Hair Care - Hair Cut ([DEMOGRAPHIC_DATA…" at bounding box center [926, 534] width 45 height 31
select select "3"
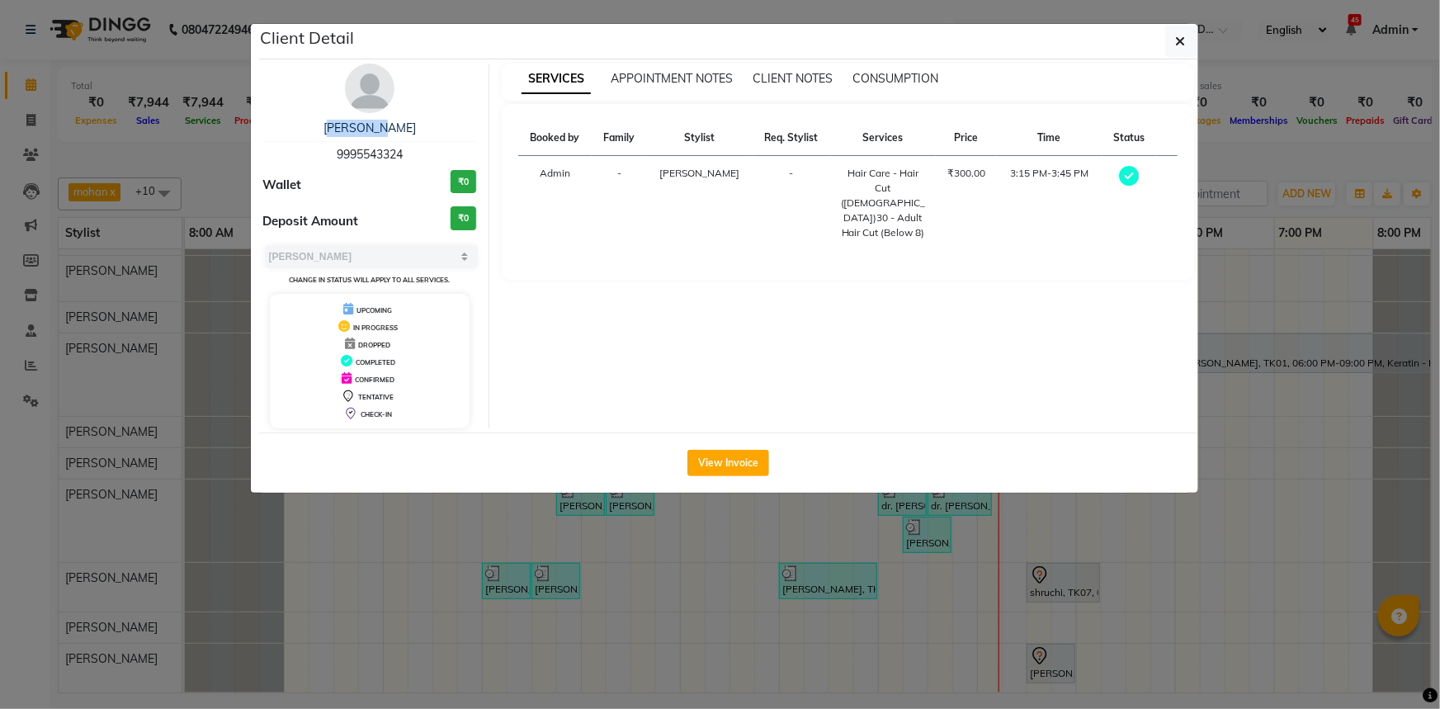
drag, startPoint x: 333, startPoint y: 122, endPoint x: 412, endPoint y: 122, distance: 78.4
click at [412, 122] on div "[PERSON_NAME]" at bounding box center [370, 128] width 214 height 17
copy link "[PERSON_NAME]"
click at [342, 145] on div "[PERSON_NAME] 9995543324" at bounding box center [370, 142] width 214 height 44
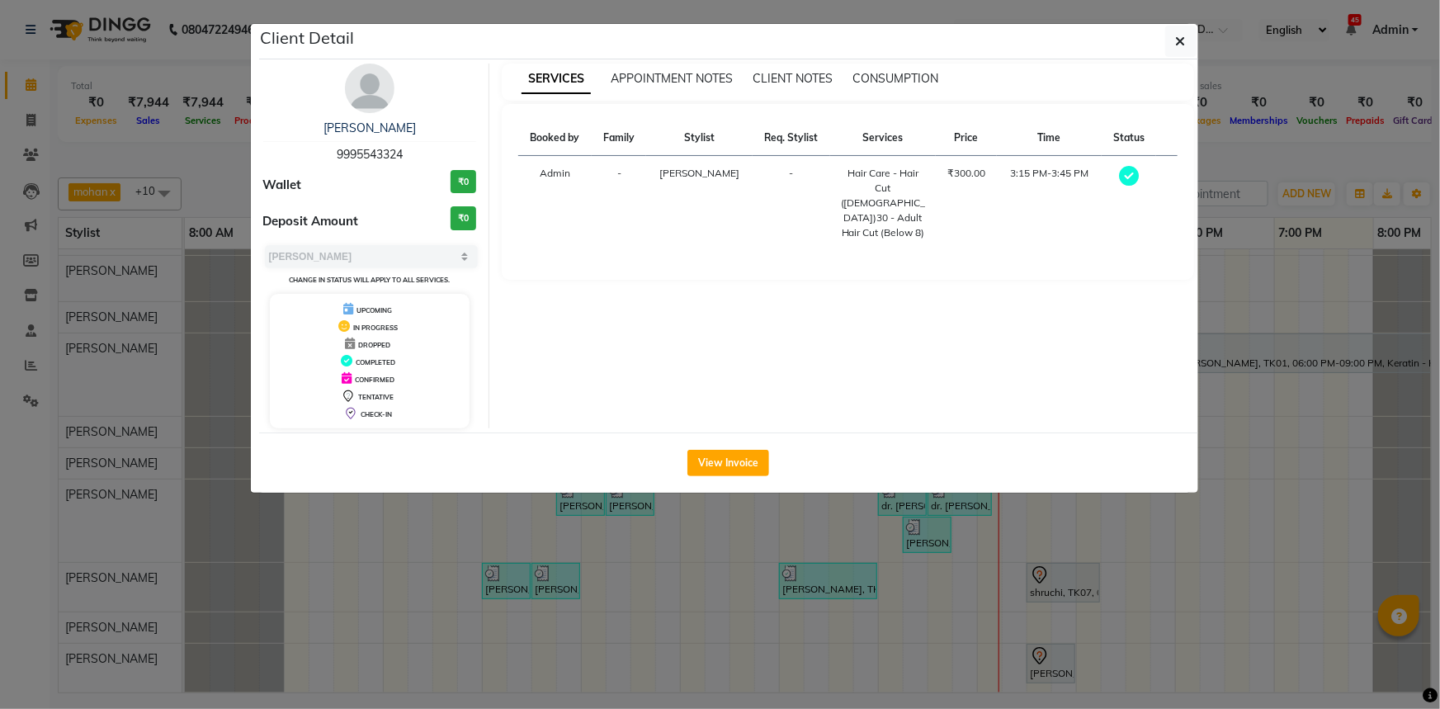
copy span "9995543324"
click at [696, 454] on button "View Invoice" at bounding box center [728, 463] width 82 height 26
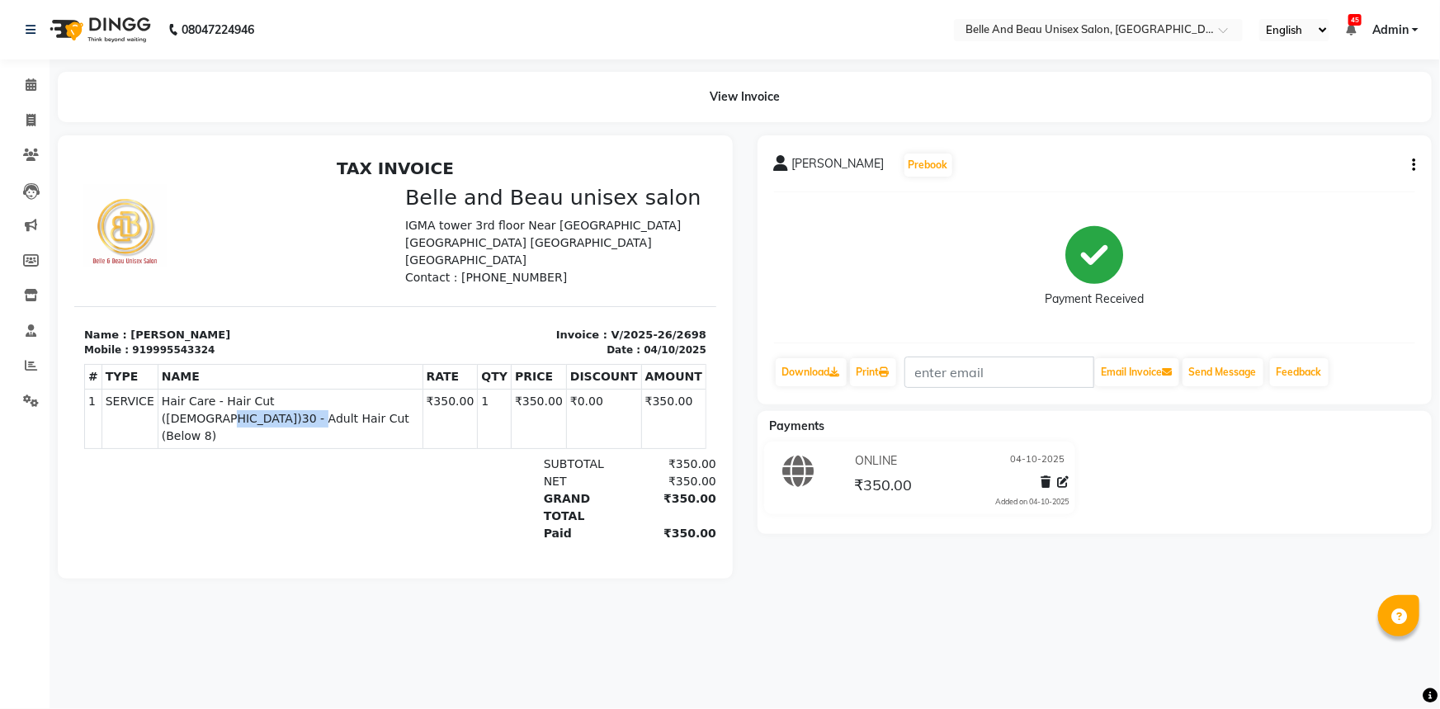
drag, startPoint x: 305, startPoint y: 384, endPoint x: 381, endPoint y: 387, distance: 76.0
click at [381, 392] on span "Hair Care - Hair Cut ([DEMOGRAPHIC_DATA])30 - Adult Hair Cut (Below 8)" at bounding box center [289, 418] width 257 height 52
copy span "Adult Hair Cut"
click at [29, 87] on icon at bounding box center [31, 84] width 11 height 12
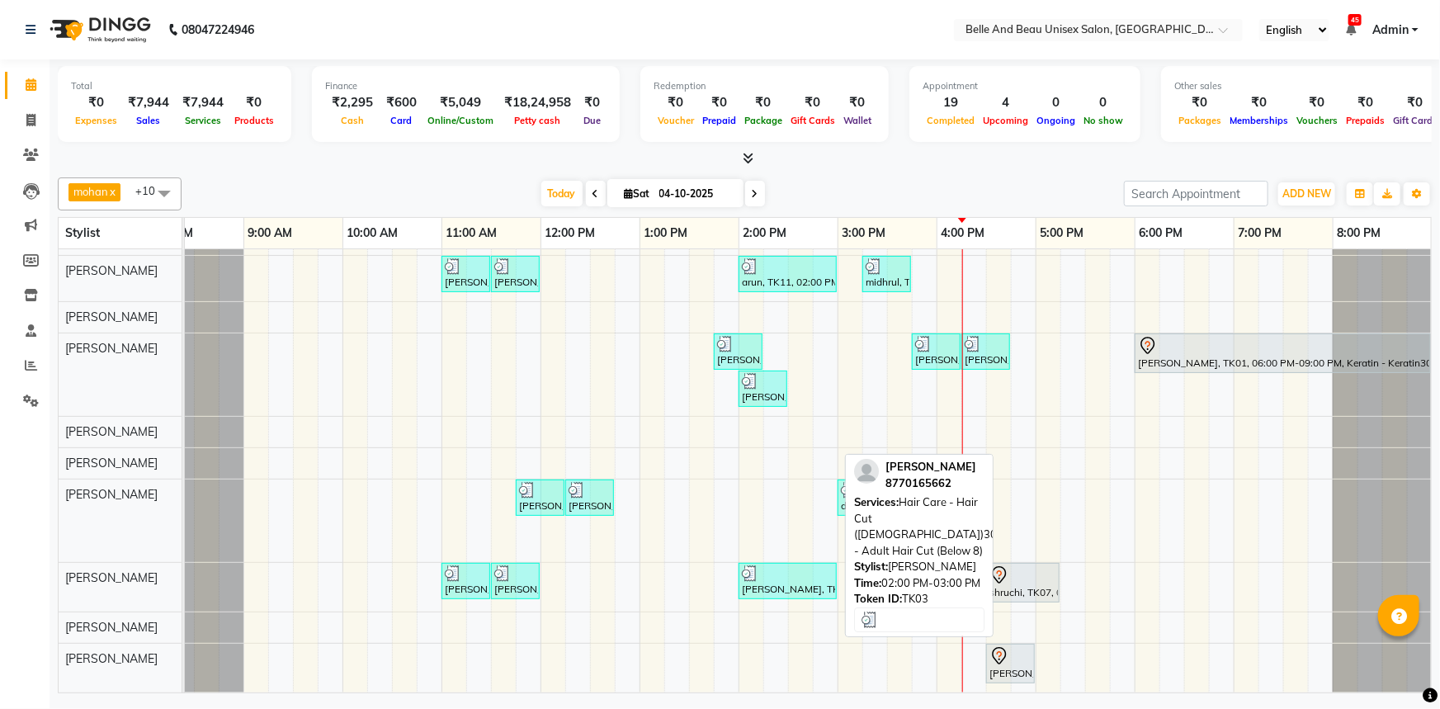
scroll to position [99, 40]
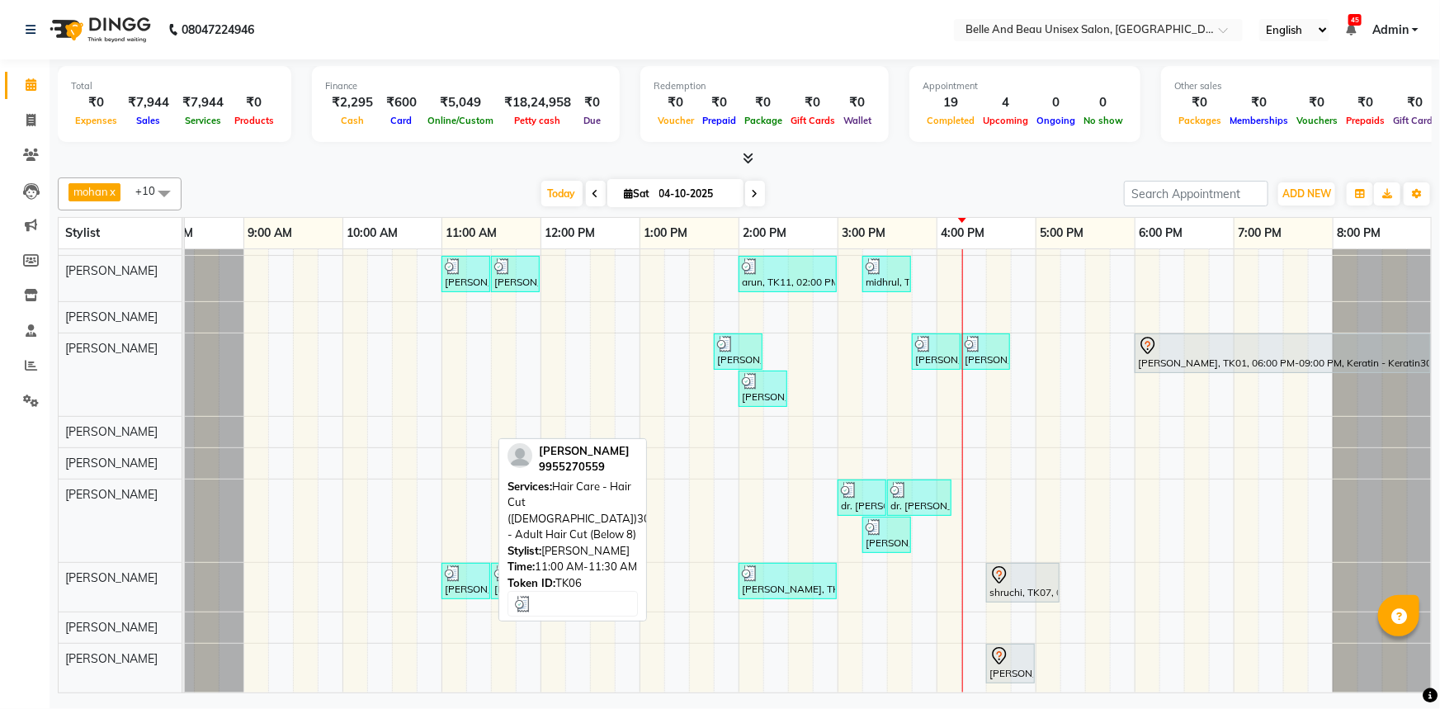
click at [463, 569] on div at bounding box center [466, 573] width 42 height 17
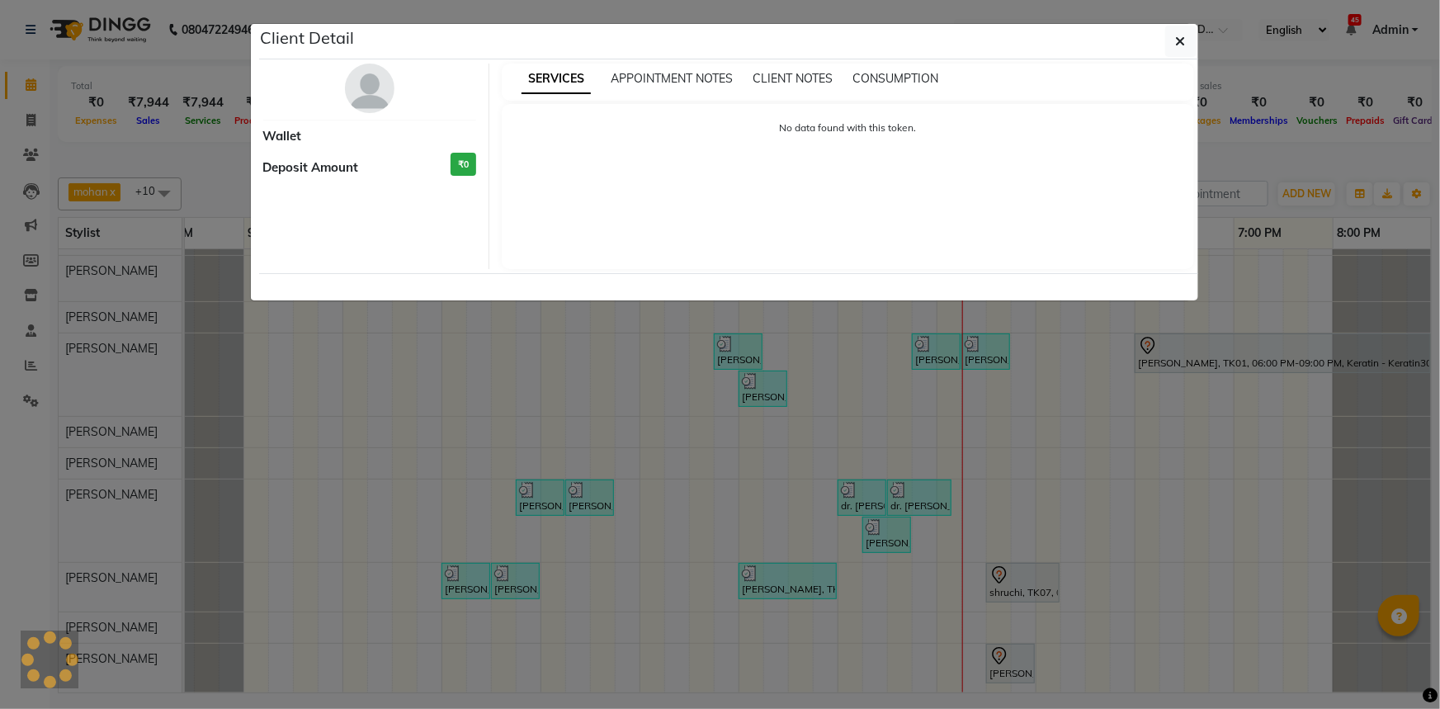
select select "3"
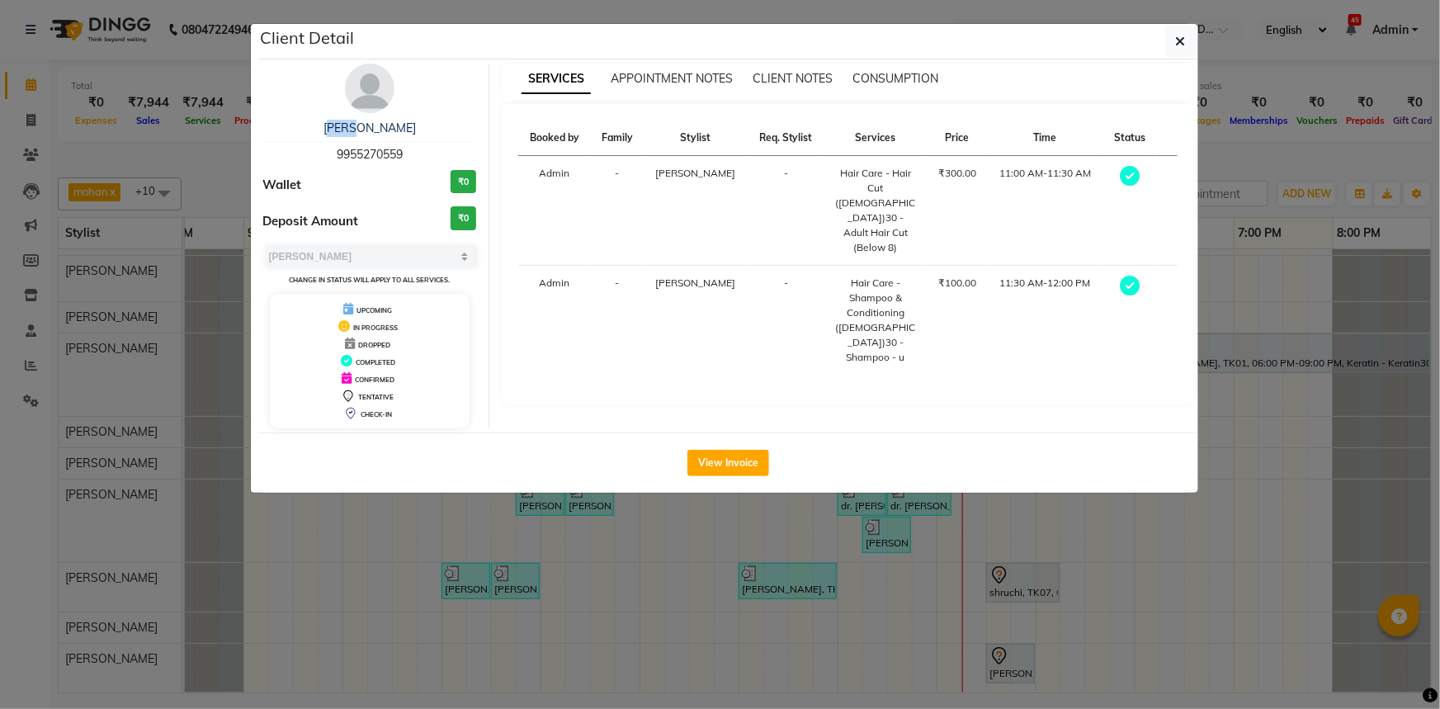
drag, startPoint x: 318, startPoint y: 116, endPoint x: 355, endPoint y: 117, distance: 37.1
click at [355, 117] on div "[PERSON_NAME] 9955270559 Wallet ₹0 Deposit Amount ₹0 Select MARK DONE UPCOMING …" at bounding box center [370, 246] width 239 height 365
click at [1186, 44] on button "button" at bounding box center [1180, 41] width 31 height 31
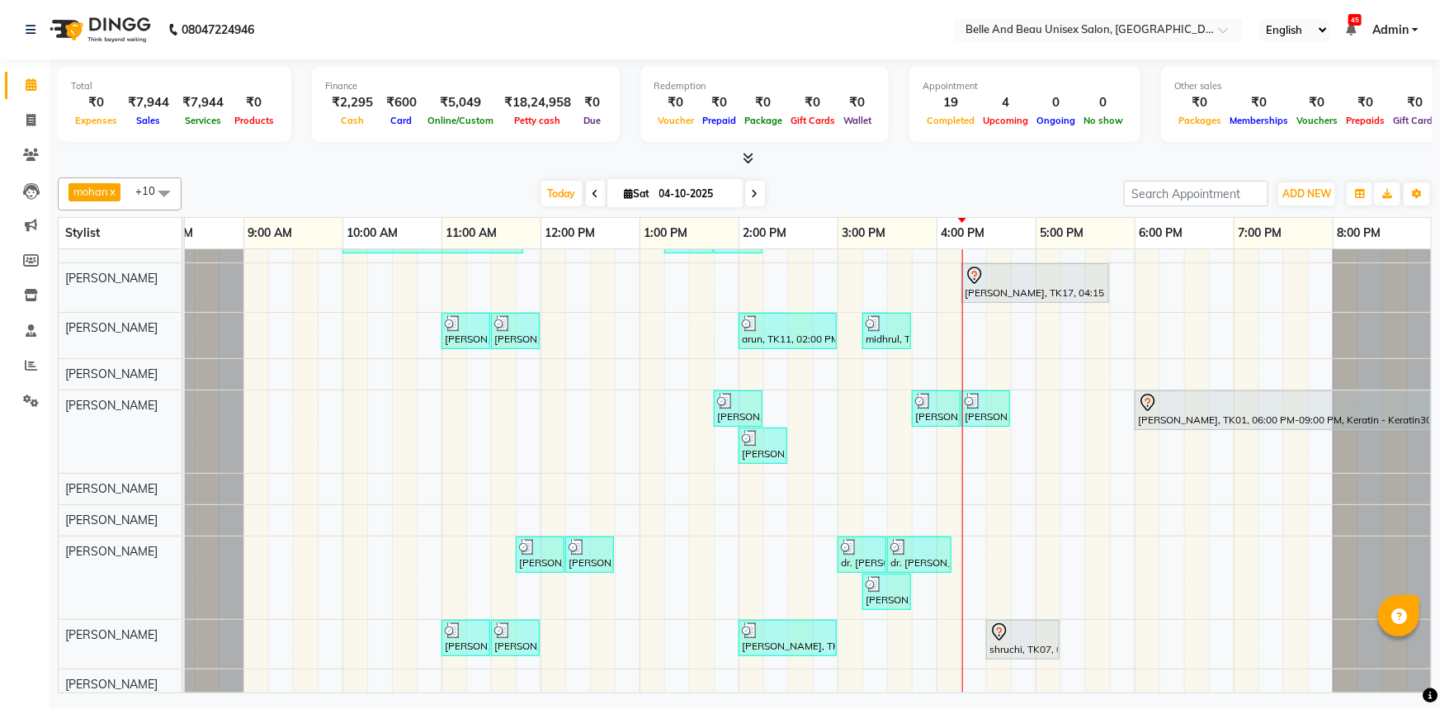
scroll to position [0, 0]
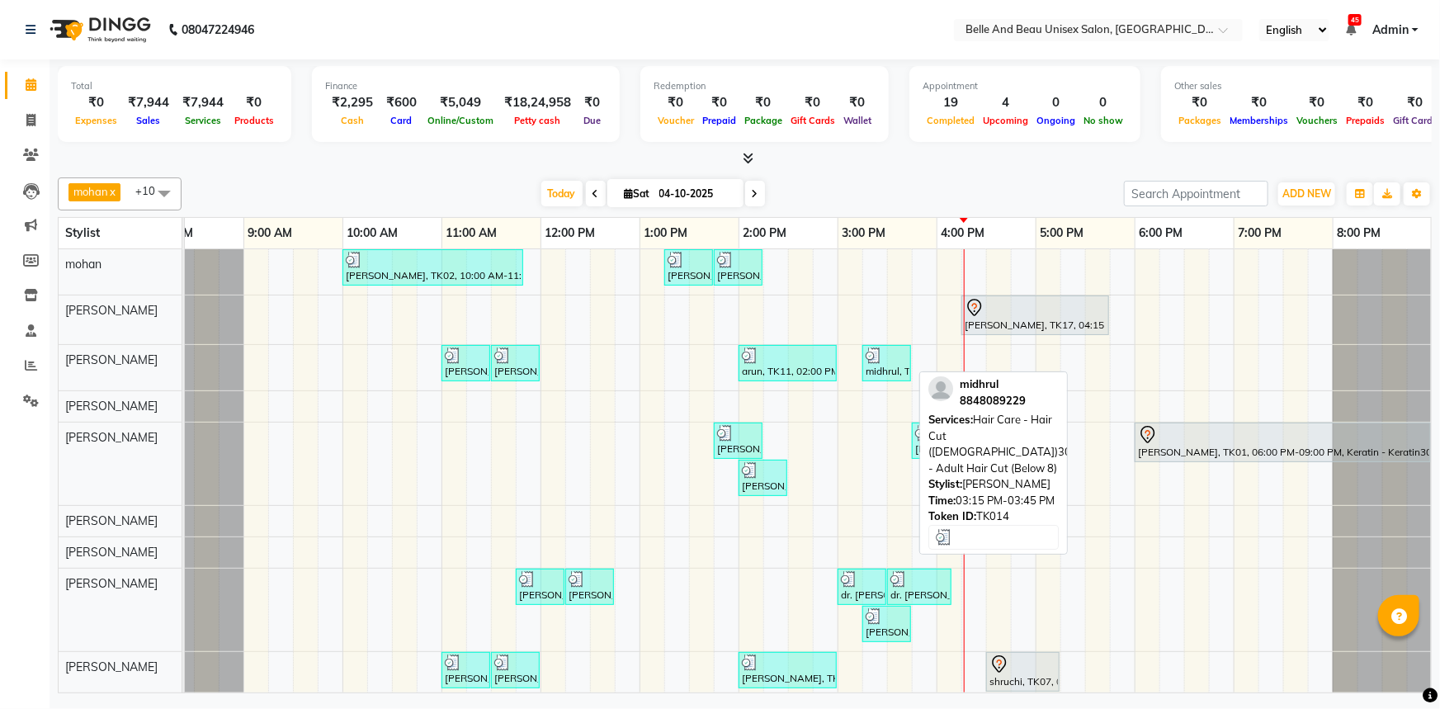
click at [885, 371] on div "midhrul, TK14, 03:15 PM-03:45 PM, Hair Care - Hair Cut ([DEMOGRAPHIC_DATA])30 -…" at bounding box center [886, 362] width 45 height 31
select select "3"
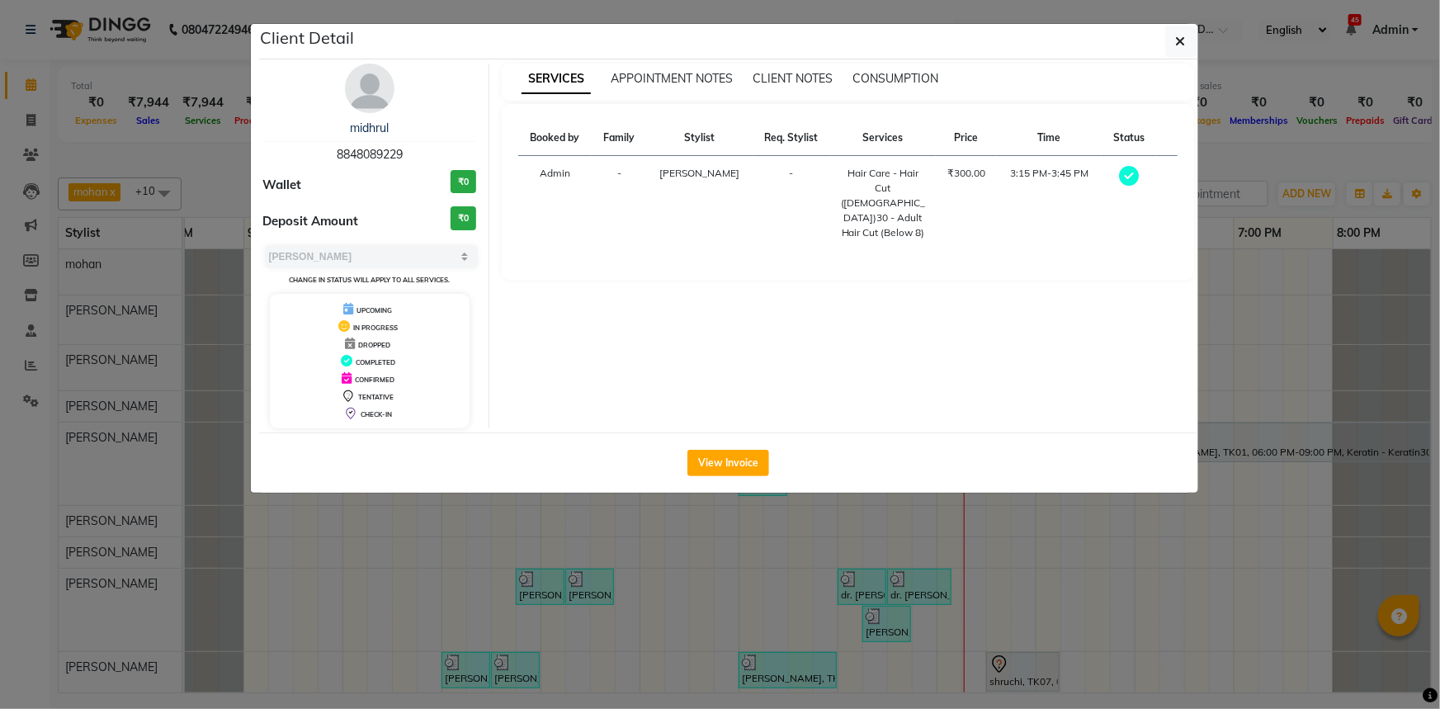
drag, startPoint x: 342, startPoint y: 124, endPoint x: 411, endPoint y: 125, distance: 69.3
click at [411, 125] on div "midhrul" at bounding box center [370, 128] width 214 height 17
copy link "midhrul"
drag, startPoint x: 328, startPoint y: 146, endPoint x: 410, endPoint y: 149, distance: 82.6
click at [410, 149] on div "[PERSON_NAME] 8848089229" at bounding box center [370, 142] width 214 height 44
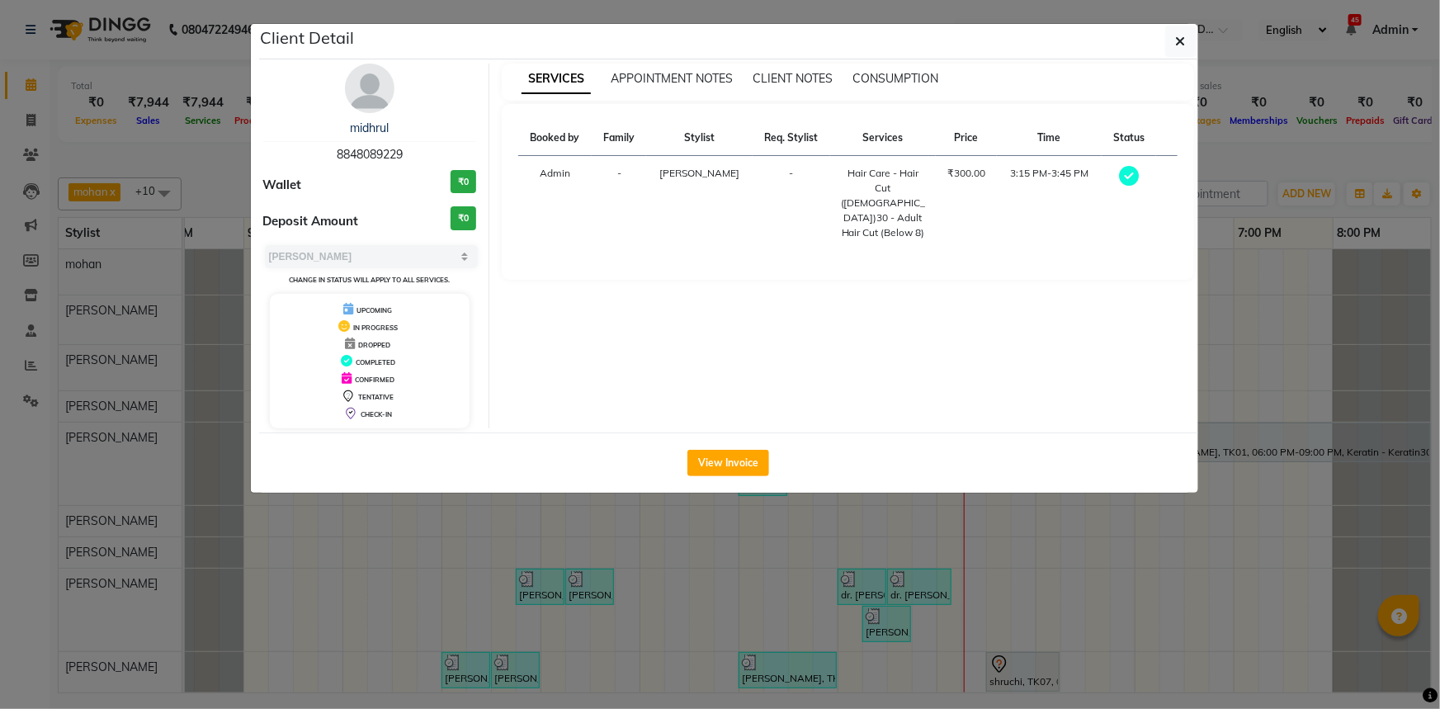
copy span "8848089229"
click at [738, 453] on button "View Invoice" at bounding box center [728, 463] width 82 height 26
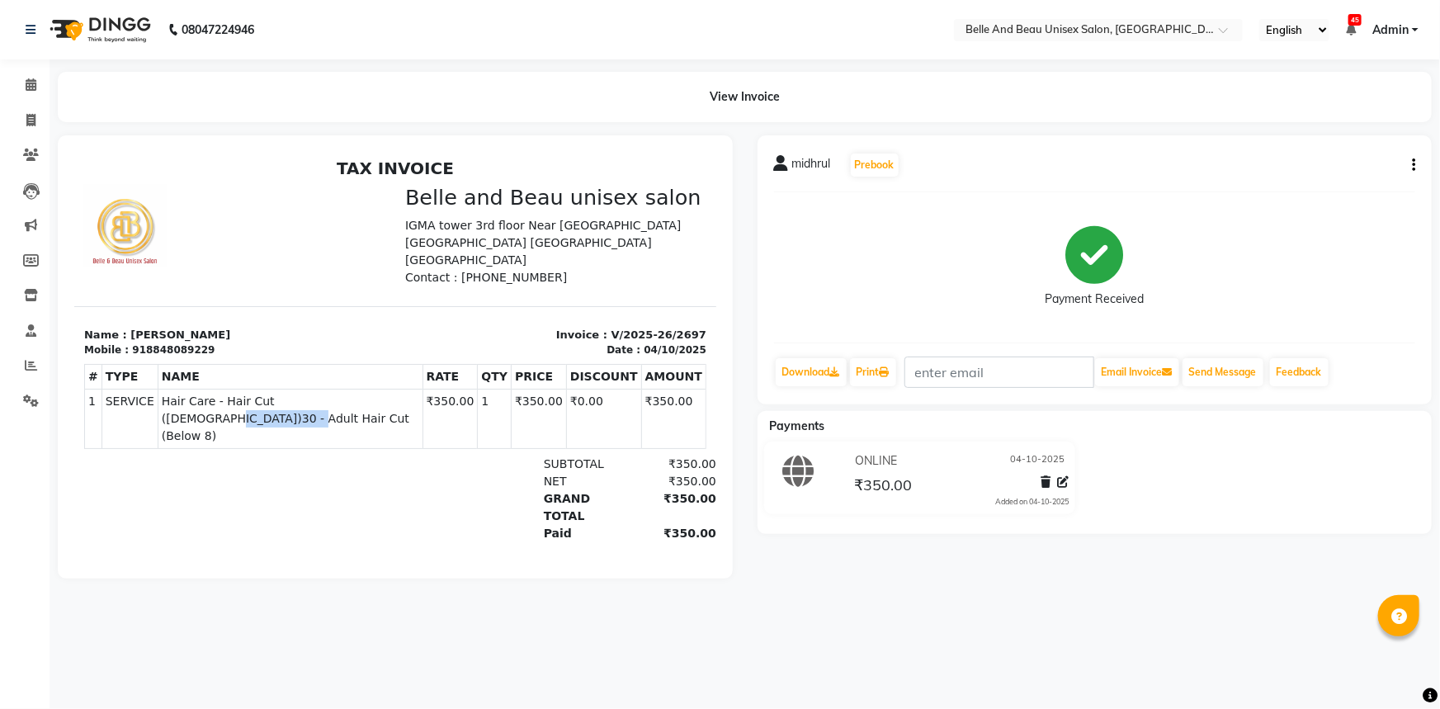
drag, startPoint x: 309, startPoint y: 382, endPoint x: 380, endPoint y: 389, distance: 72.2
click at [380, 392] on span "Hair Care - Hair Cut ([DEMOGRAPHIC_DATA])30 - Adult Hair Cut (Below 8)" at bounding box center [289, 418] width 257 height 52
copy span "Adult Hair Cut"
click at [35, 88] on icon at bounding box center [31, 84] width 11 height 12
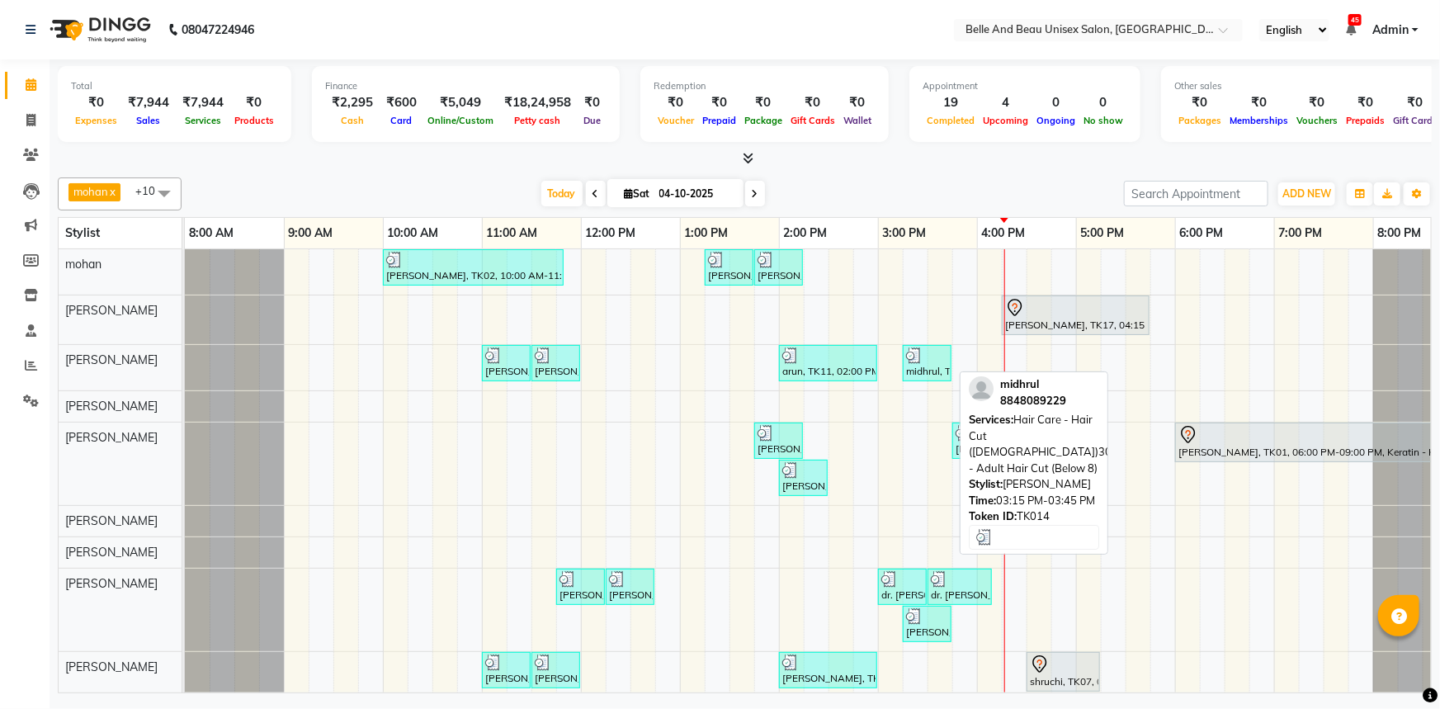
click at [910, 366] on div "midhrul, TK14, 03:15 PM-03:45 PM, Hair Care - Hair Cut ([DEMOGRAPHIC_DATA])30 -…" at bounding box center [926, 362] width 45 height 31
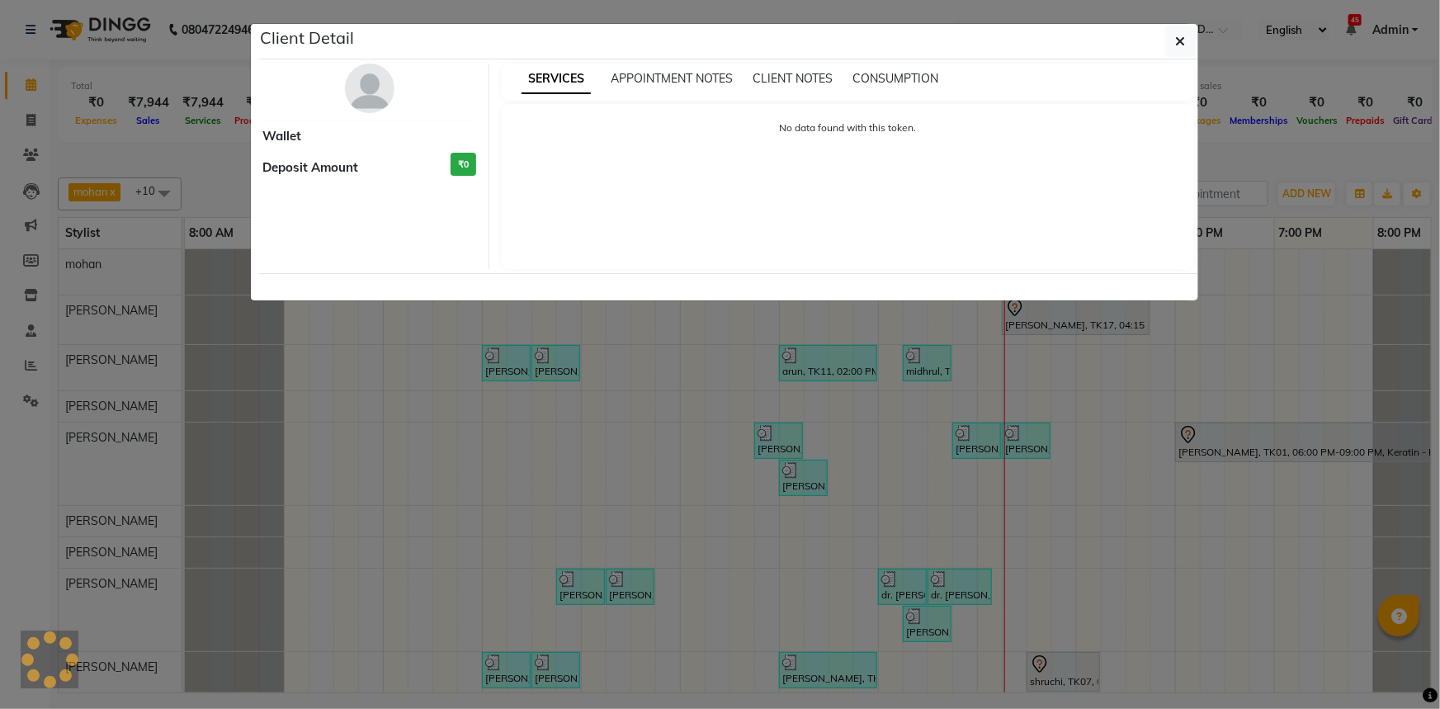
select select "3"
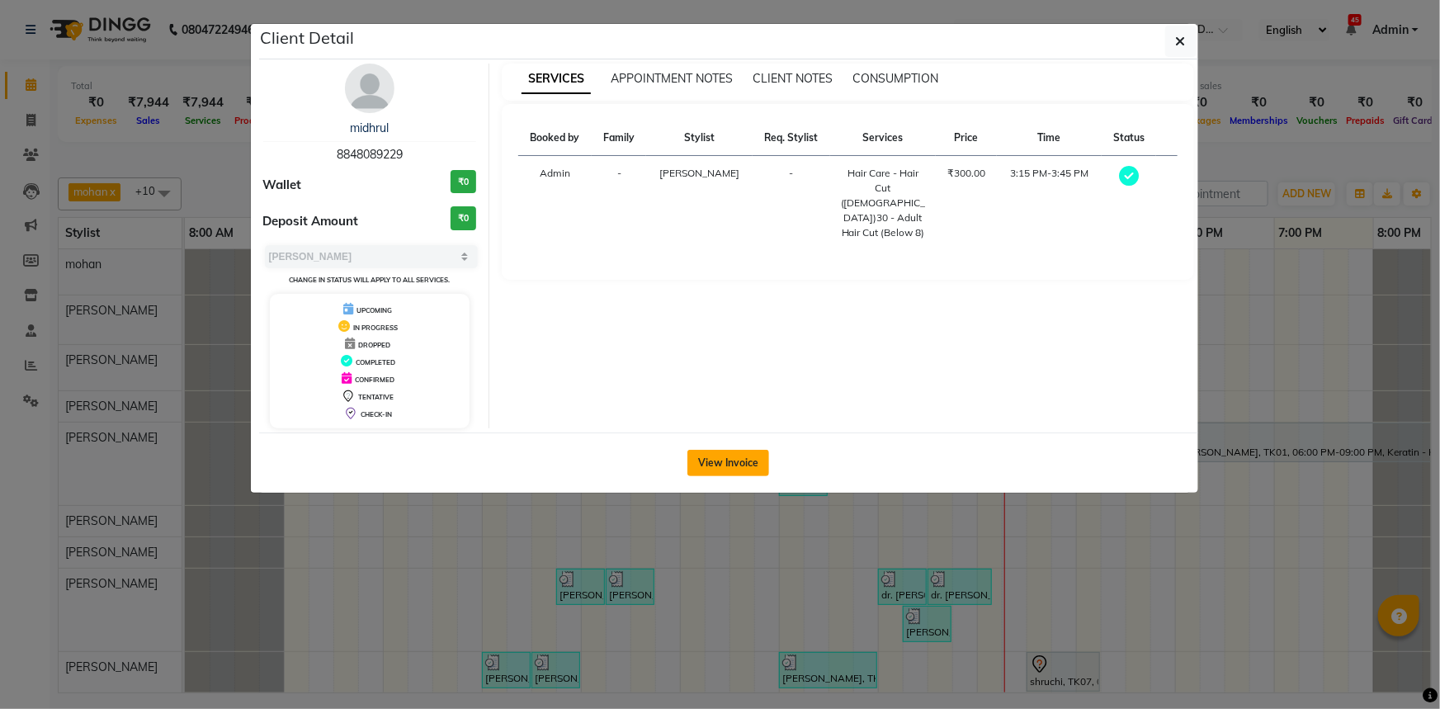
click at [732, 456] on button "View Invoice" at bounding box center [728, 463] width 82 height 26
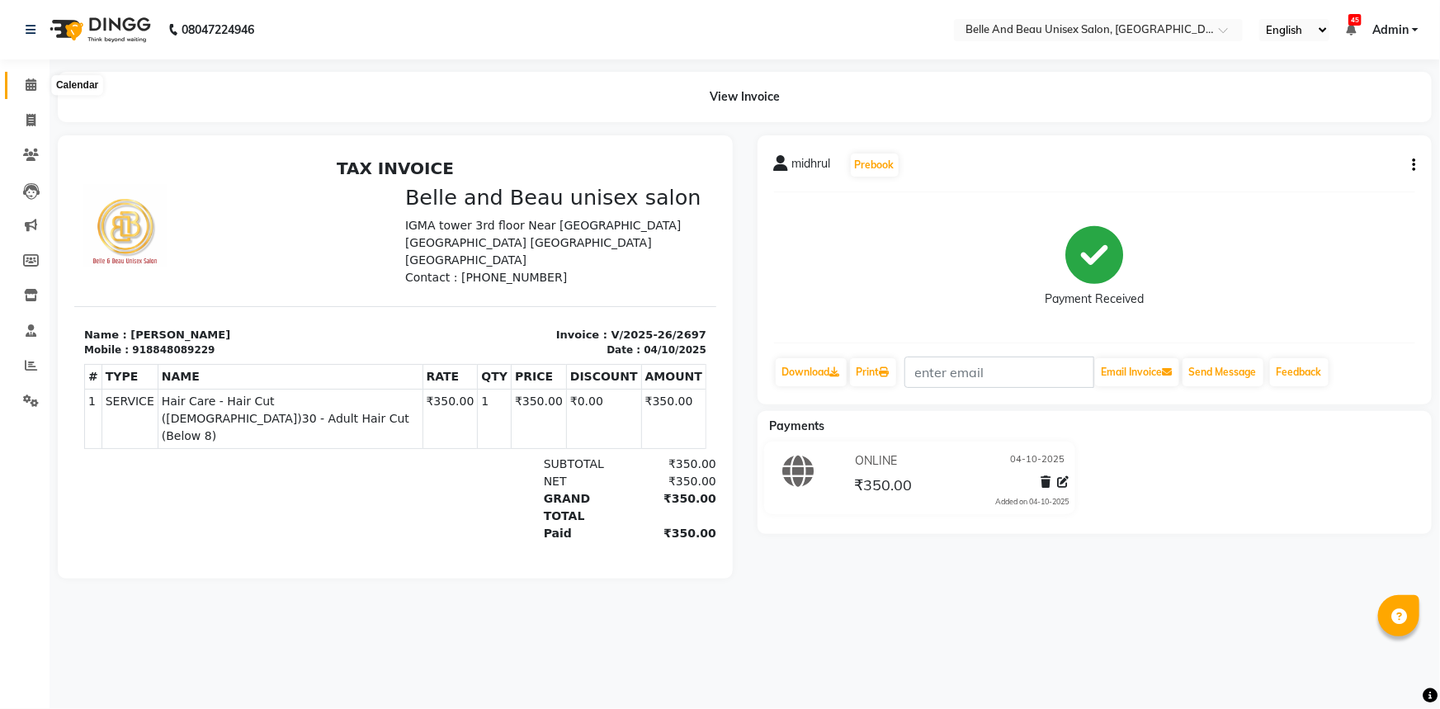
click at [31, 84] on icon at bounding box center [31, 84] width 11 height 12
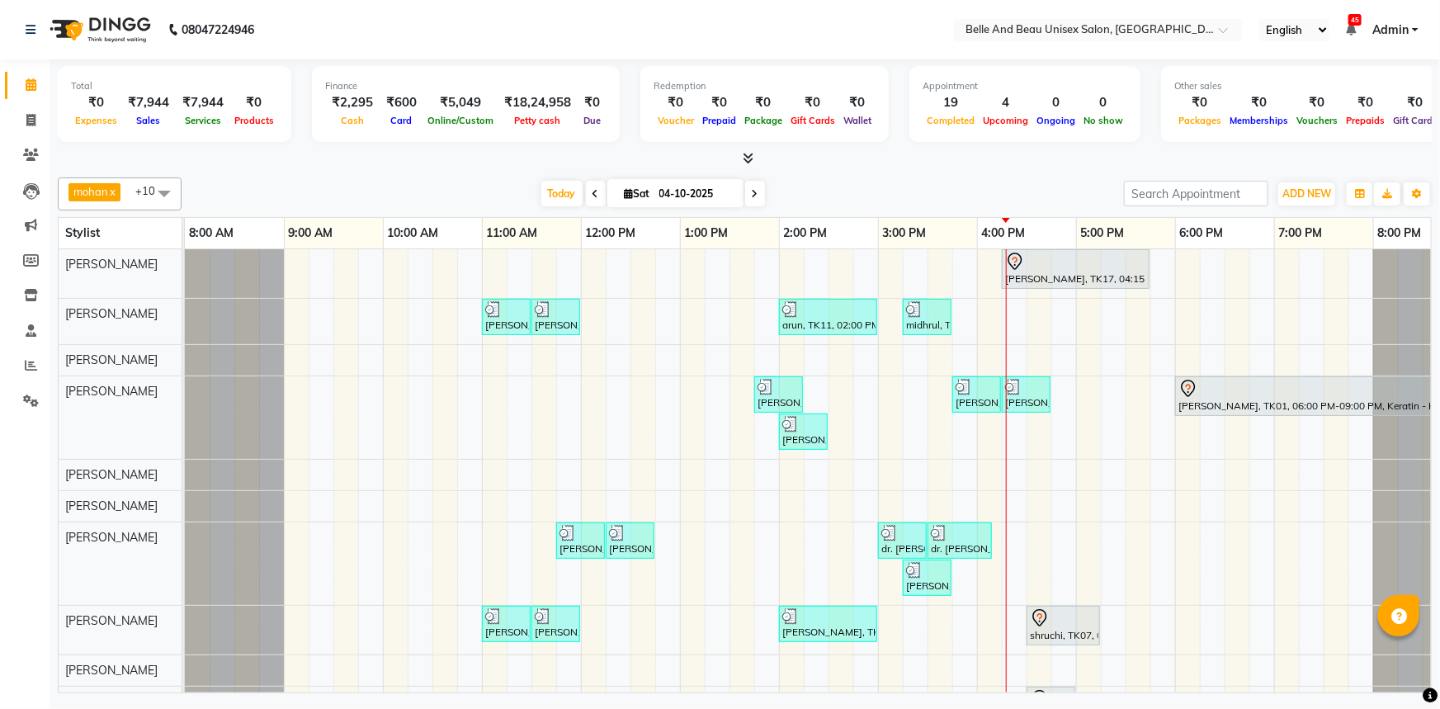
scroll to position [24, 0]
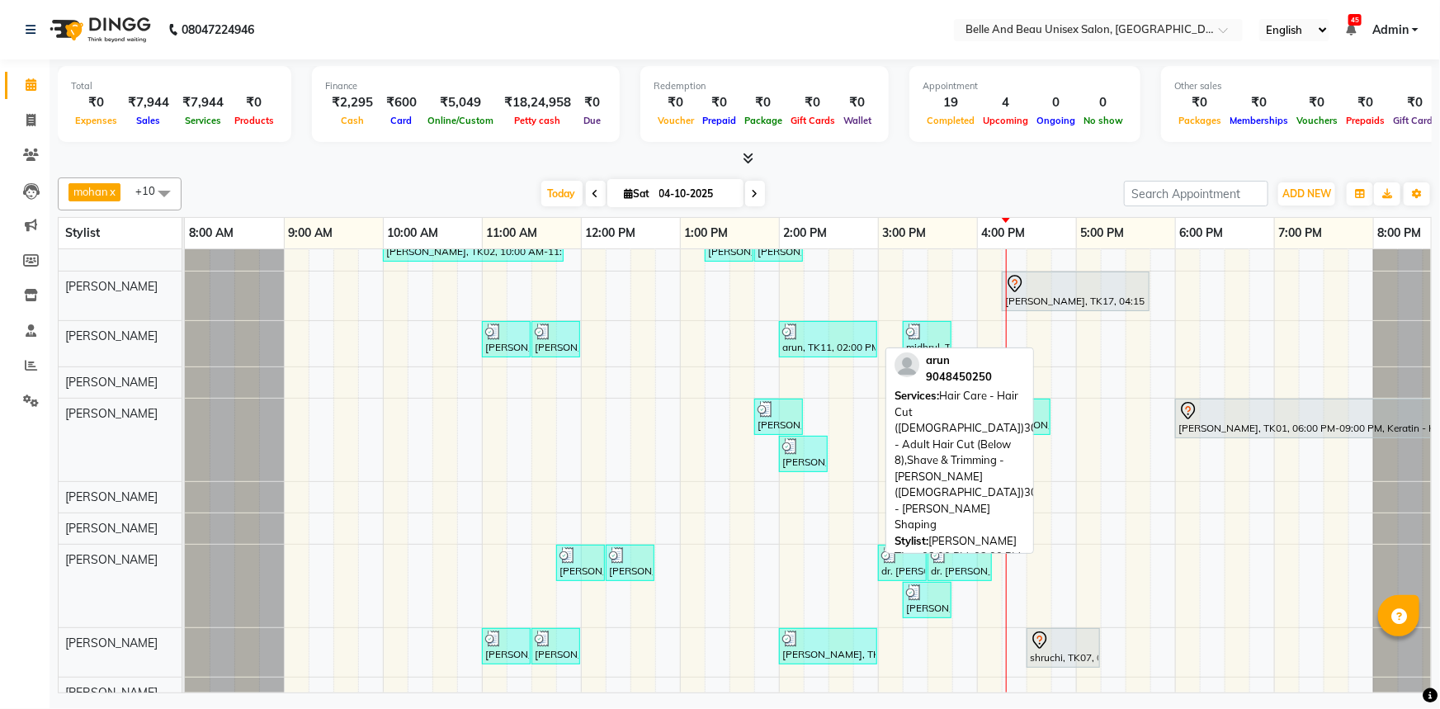
click at [813, 336] on div at bounding box center [828, 331] width 92 height 17
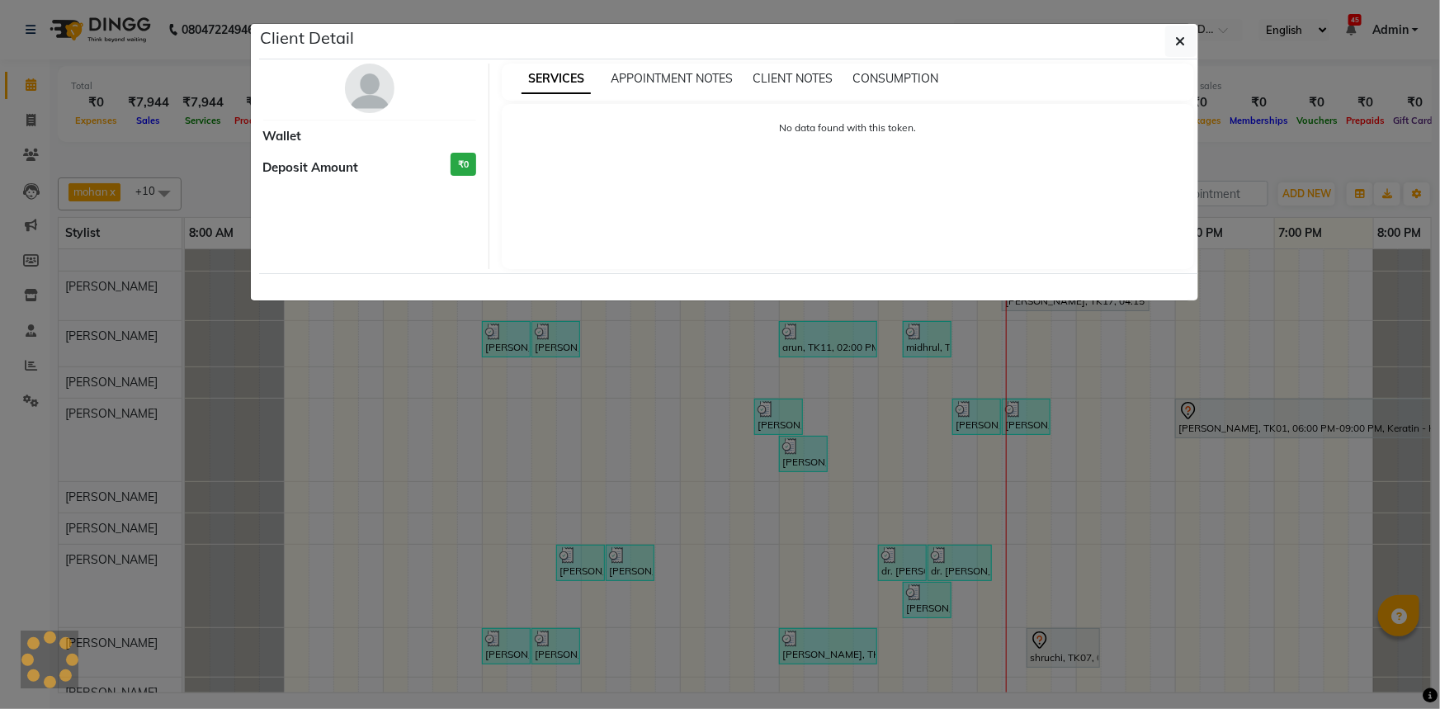
select select "3"
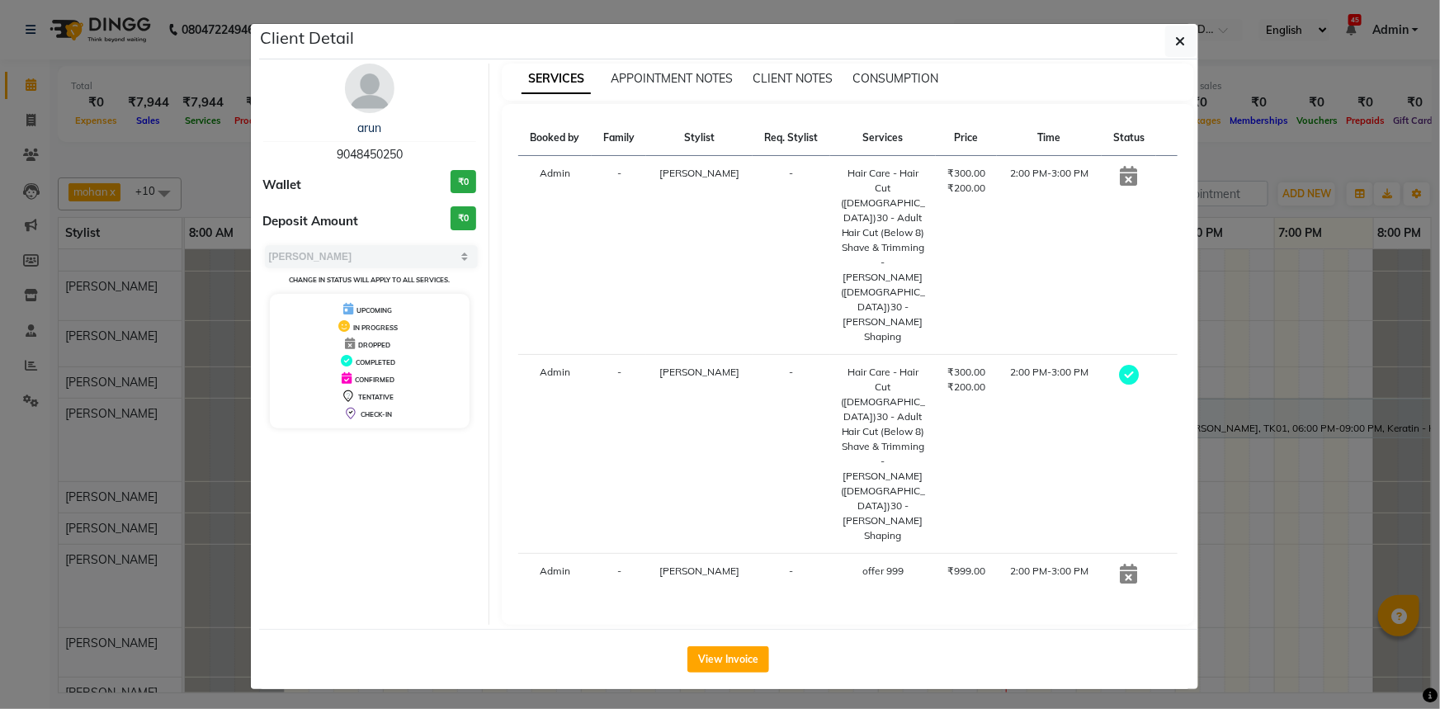
drag, startPoint x: 381, startPoint y: 120, endPoint x: 422, endPoint y: 120, distance: 40.4
click at [422, 120] on div "arun" at bounding box center [370, 128] width 214 height 17
click at [379, 153] on span "9048450250" at bounding box center [370, 154] width 66 height 15
click at [724, 646] on button "View Invoice" at bounding box center [728, 659] width 82 height 26
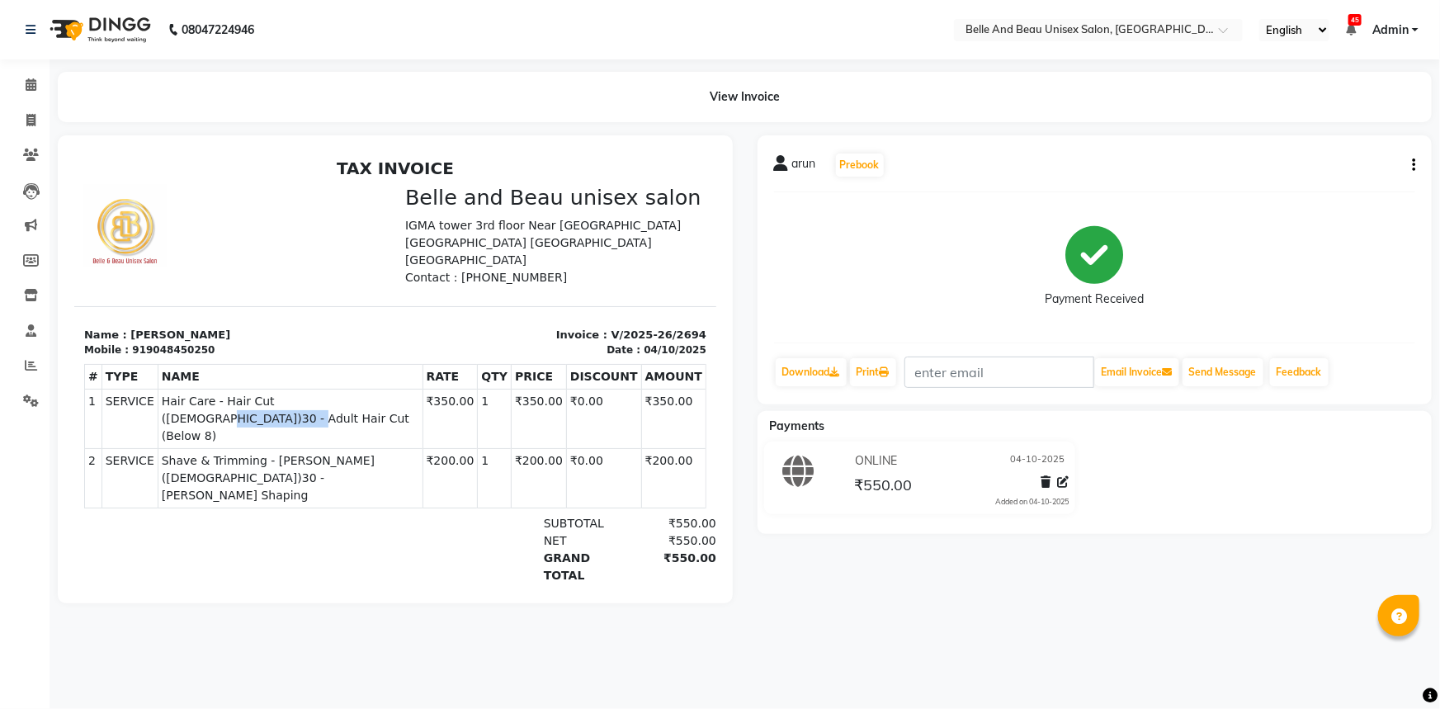
drag, startPoint x: 306, startPoint y: 380, endPoint x: 380, endPoint y: 381, distance: 74.3
click at [380, 392] on span "Hair Care - Hair Cut ([DEMOGRAPHIC_DATA])30 - Adult Hair Cut (Below 8)" at bounding box center [289, 418] width 257 height 52
drag, startPoint x: 340, startPoint y: 427, endPoint x: 417, endPoint y: 425, distance: 76.8
click at [417, 451] on span "Shave & Trimming - [PERSON_NAME] ([DEMOGRAPHIC_DATA])30 - [PERSON_NAME] Shaping" at bounding box center [289, 477] width 257 height 52
click at [28, 87] on icon at bounding box center [31, 84] width 11 height 12
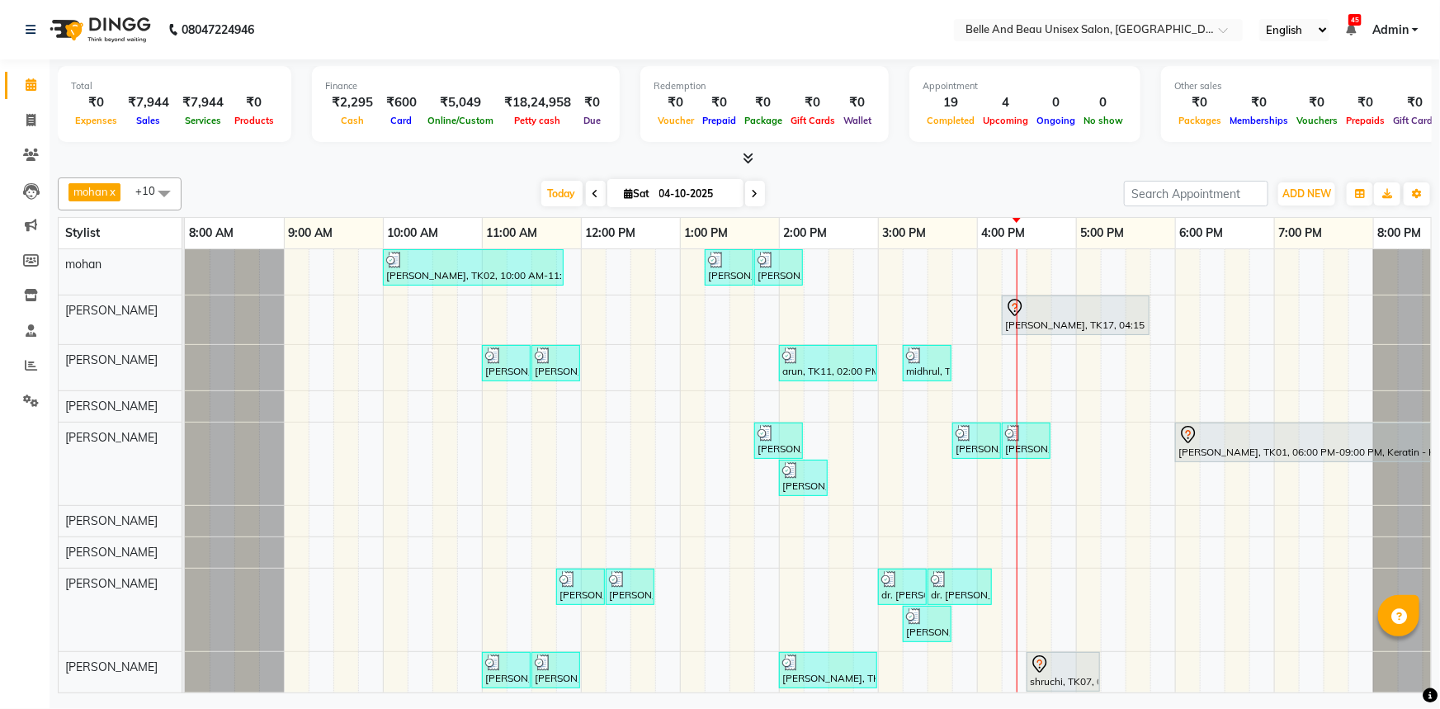
scroll to position [99, 0]
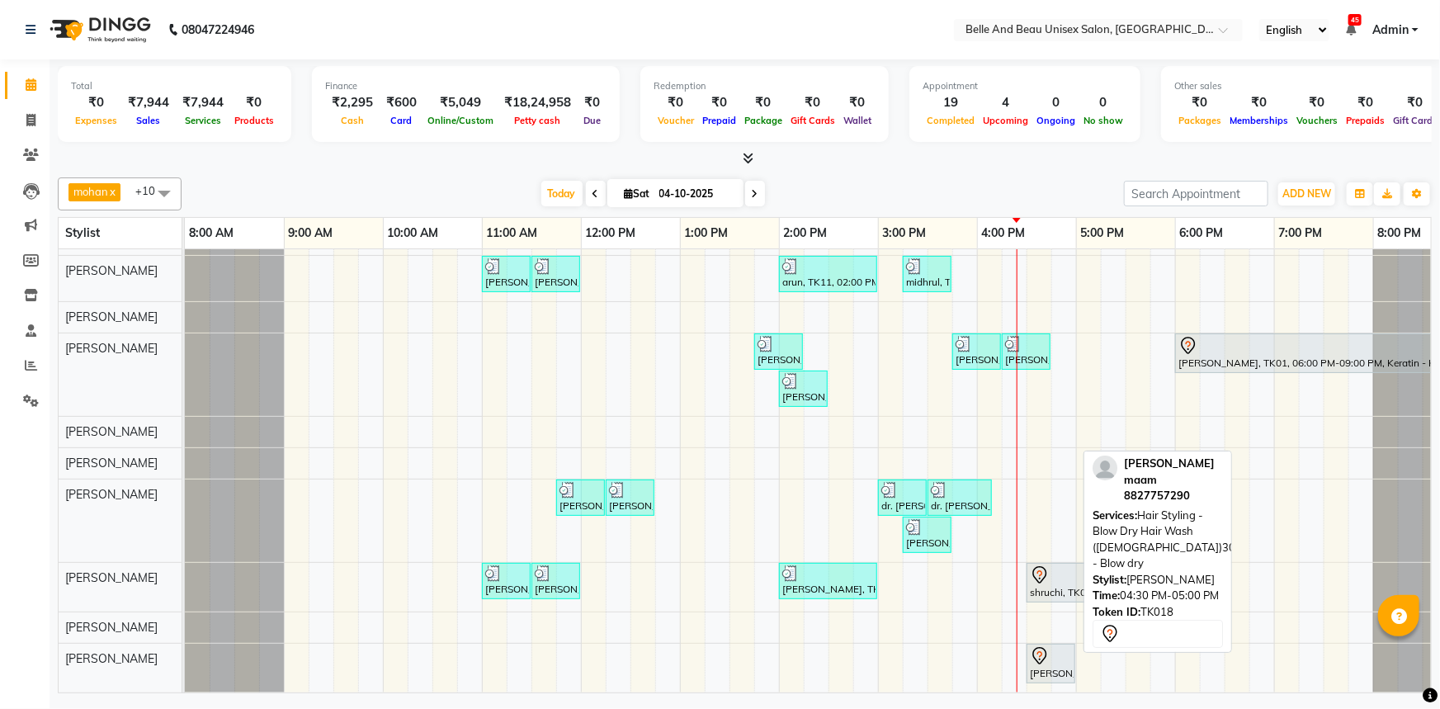
click at [1035, 649] on icon at bounding box center [1040, 656] width 20 height 20
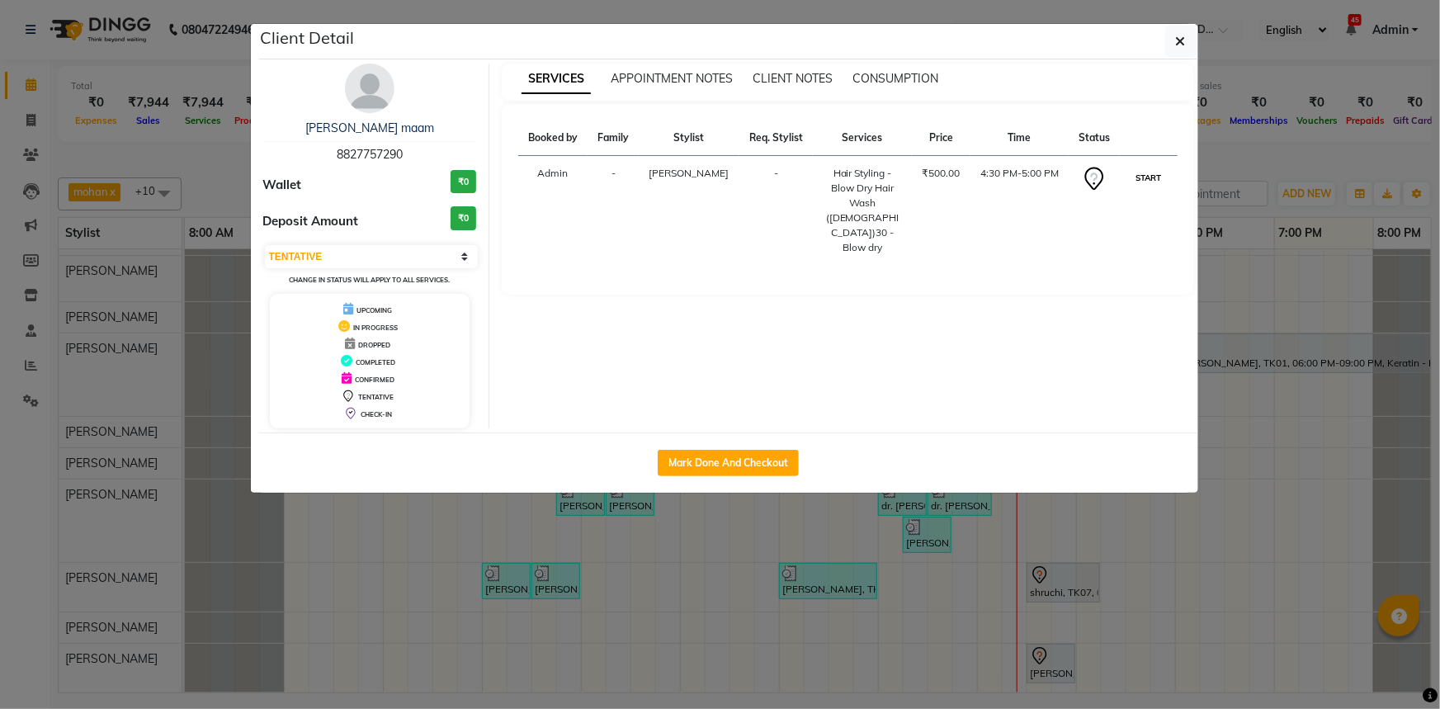
click at [1155, 172] on button "START" at bounding box center [1148, 178] width 34 height 21
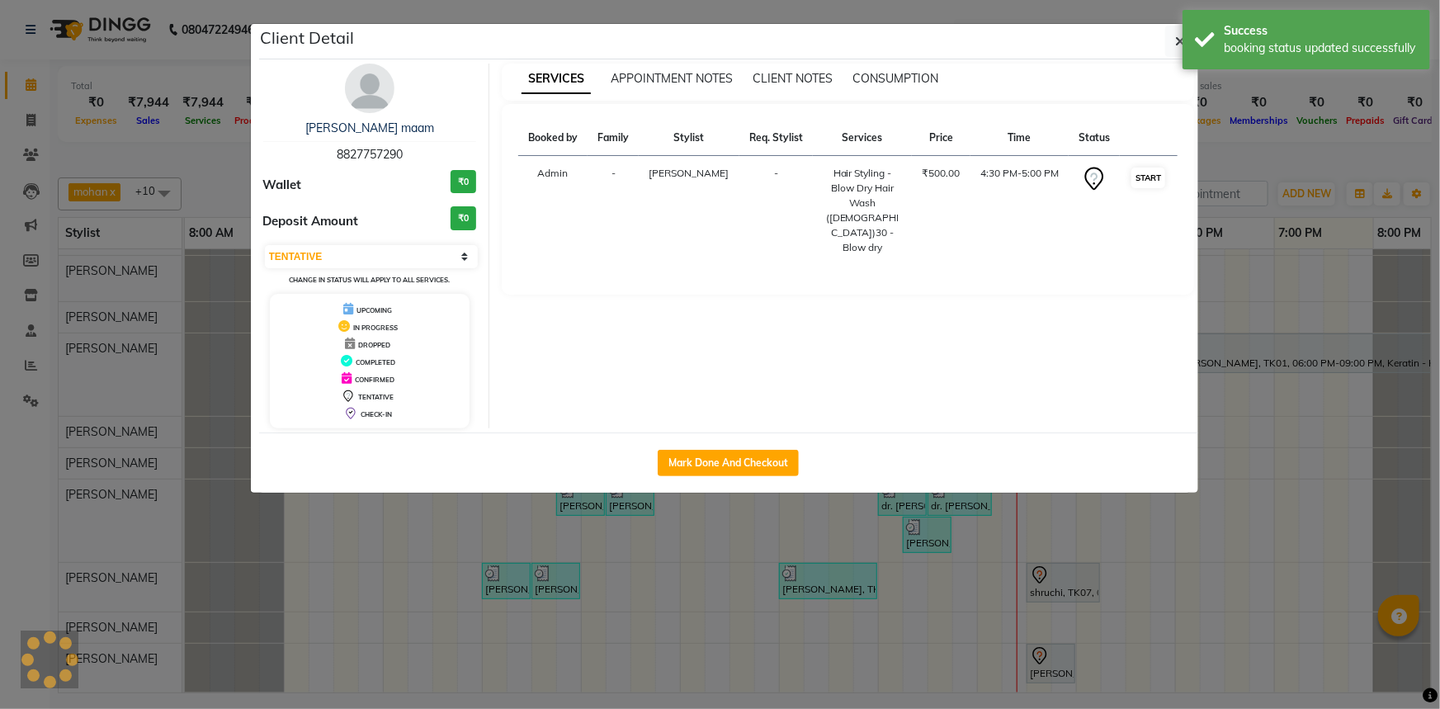
select select "1"
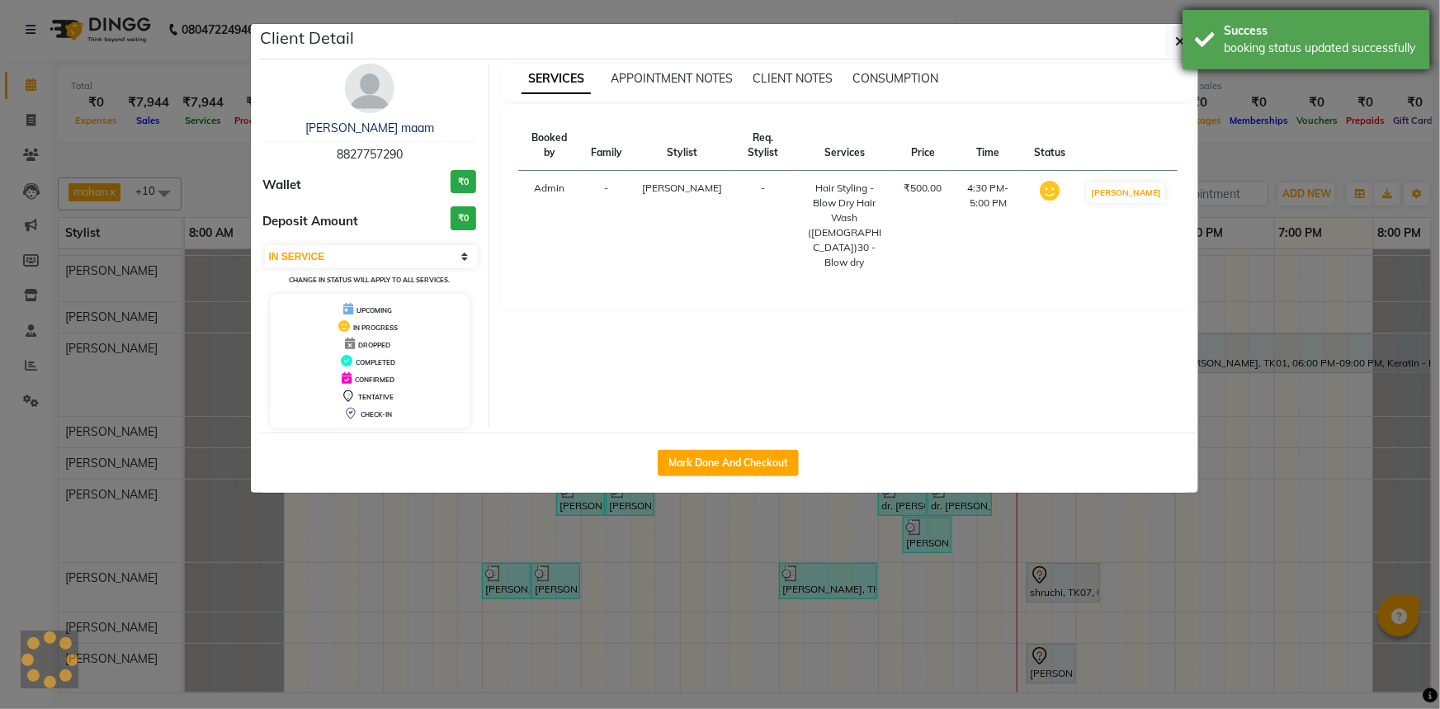
scroll to position [81, 0]
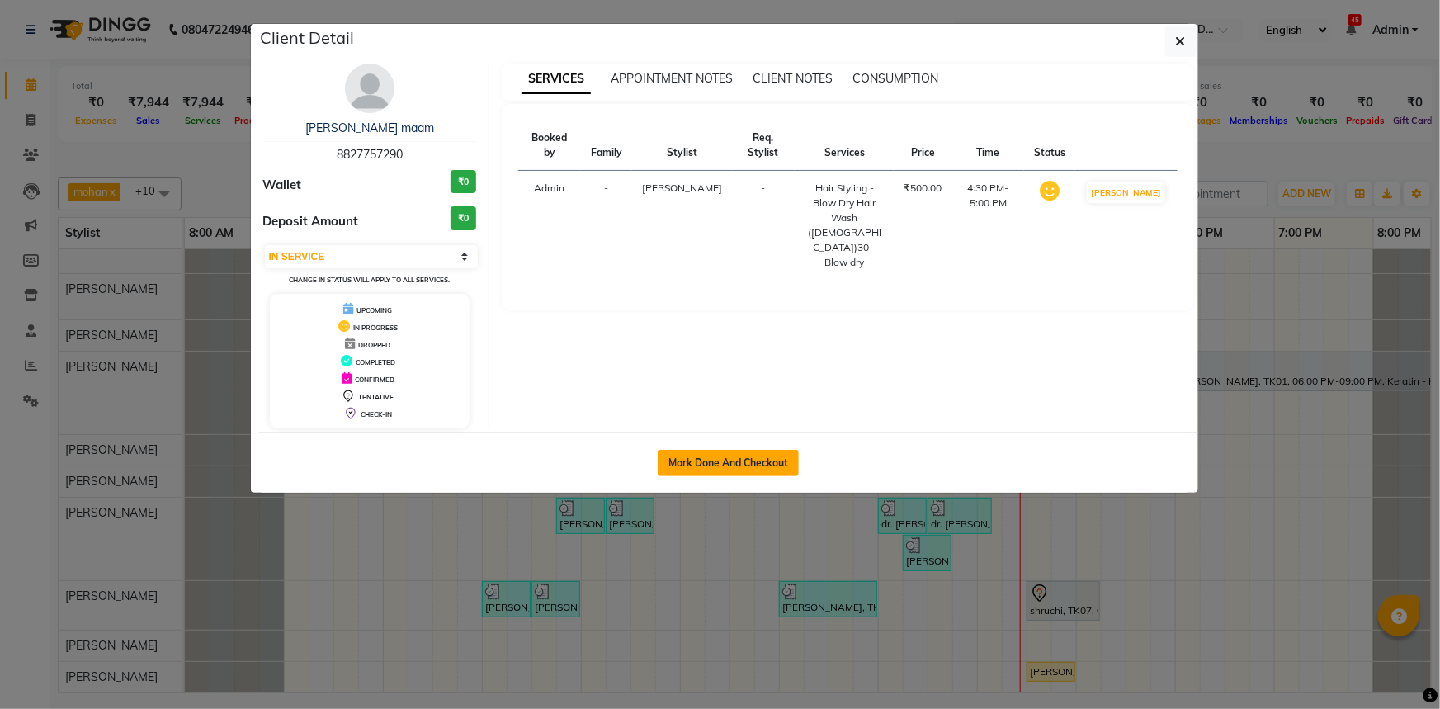
click at [723, 456] on button "Mark Done And Checkout" at bounding box center [728, 463] width 141 height 26
select select "7066"
select select "service"
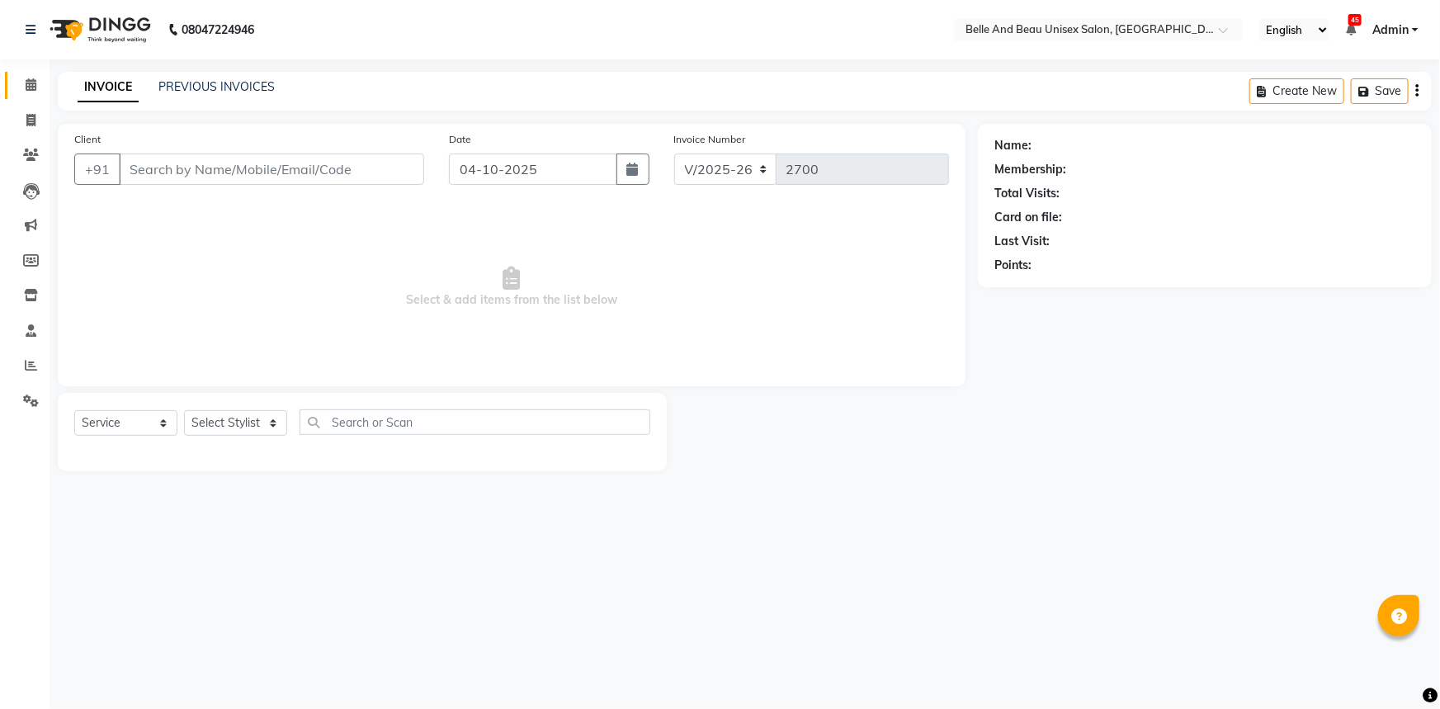
select select "60511"
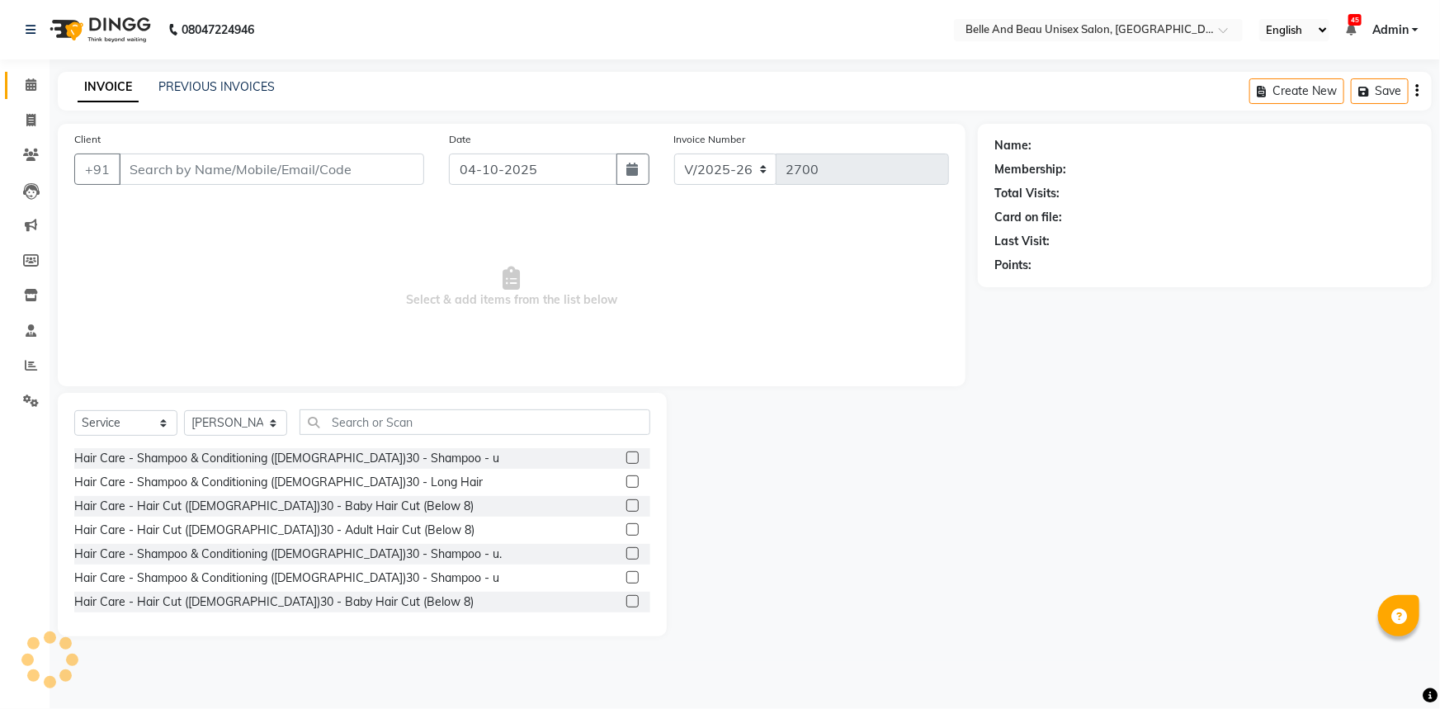
type input "8827757290"
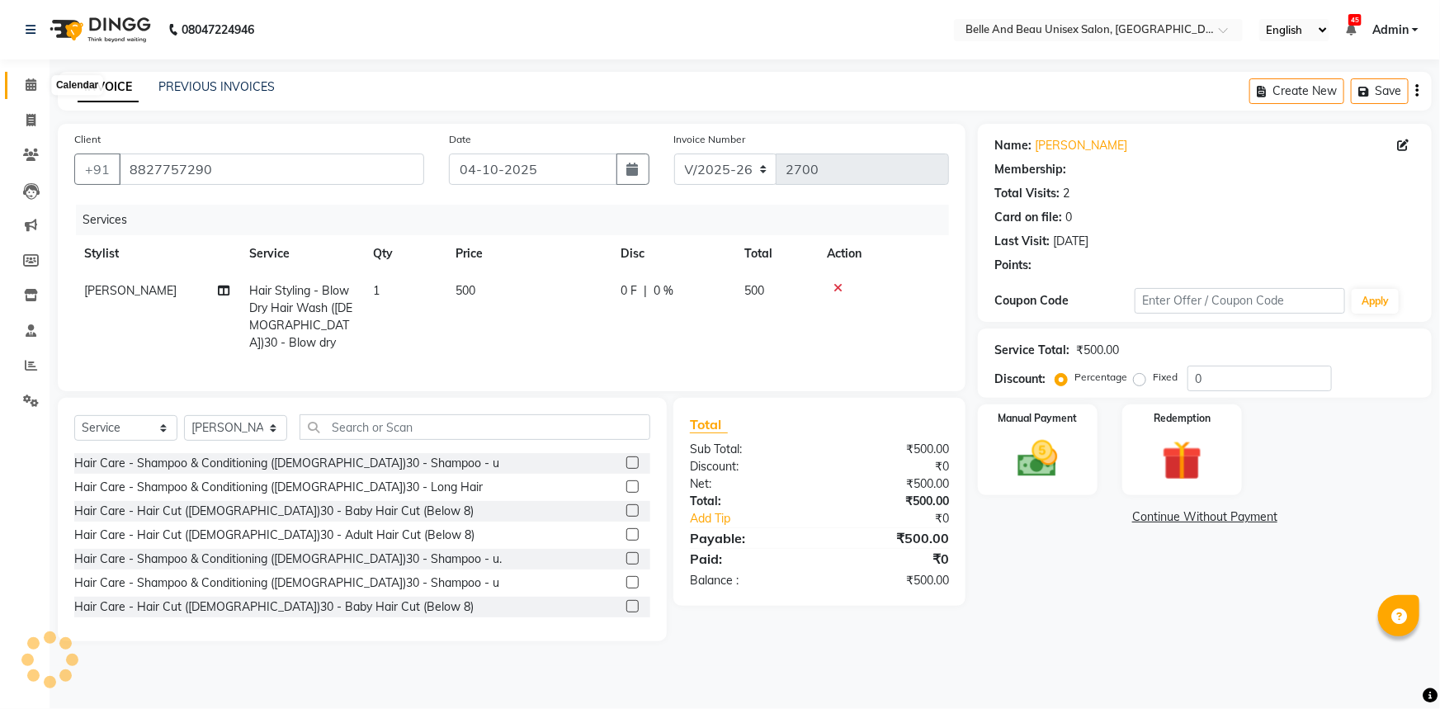
select select "1: Object"
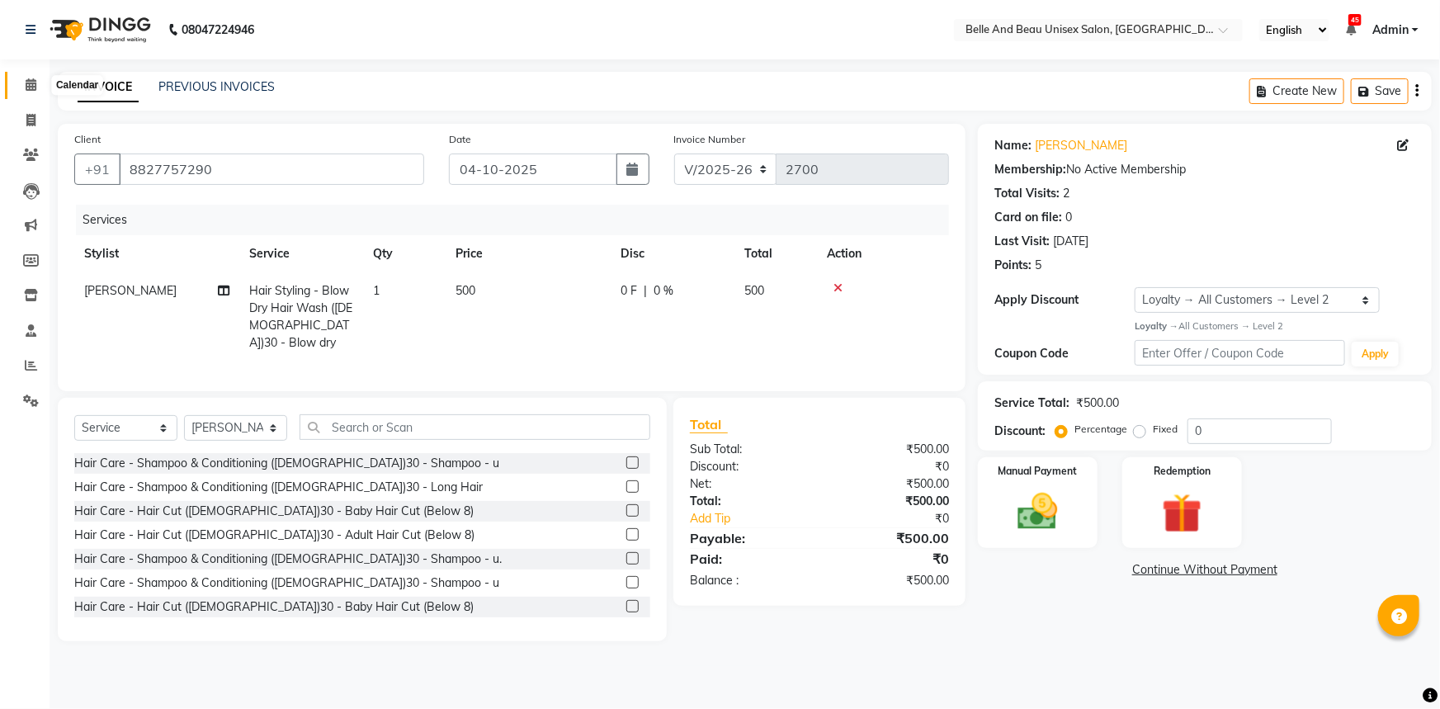
click at [26, 84] on icon at bounding box center [31, 84] width 11 height 12
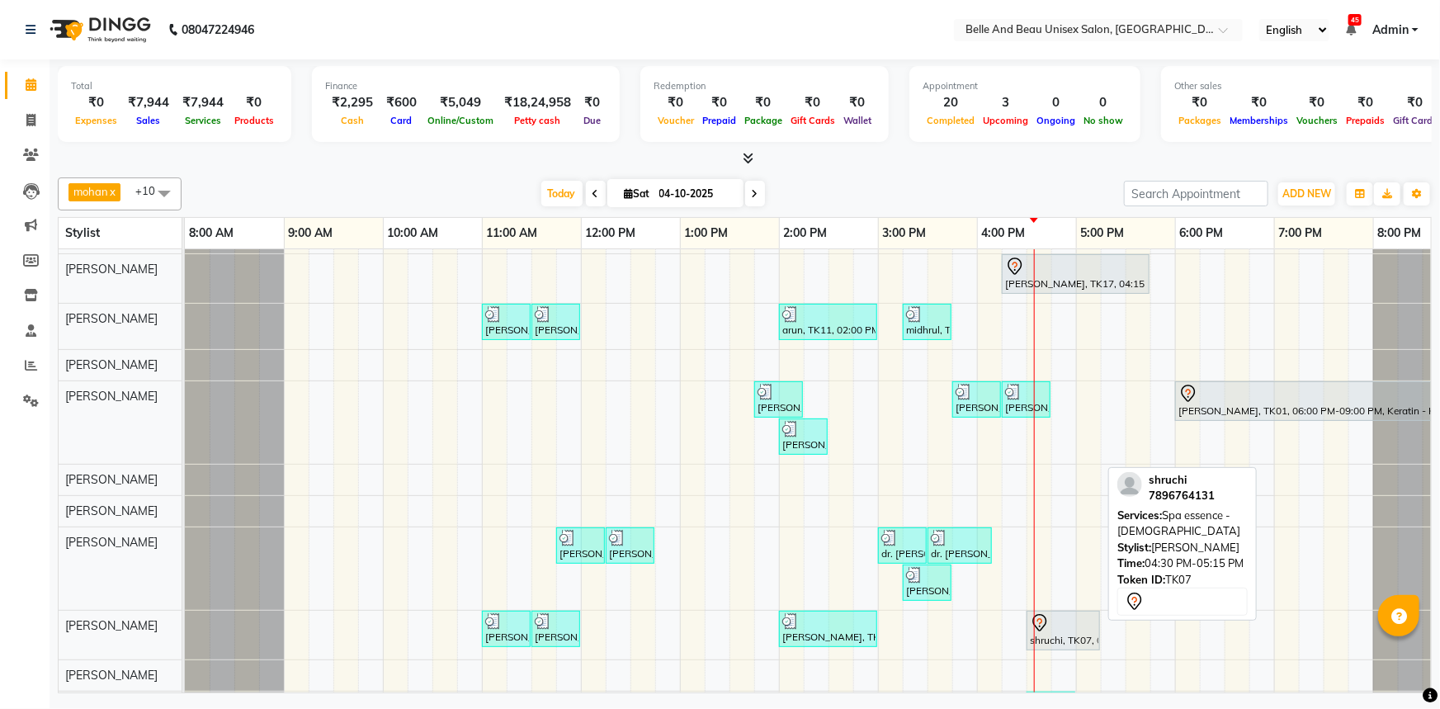
scroll to position [96, 0]
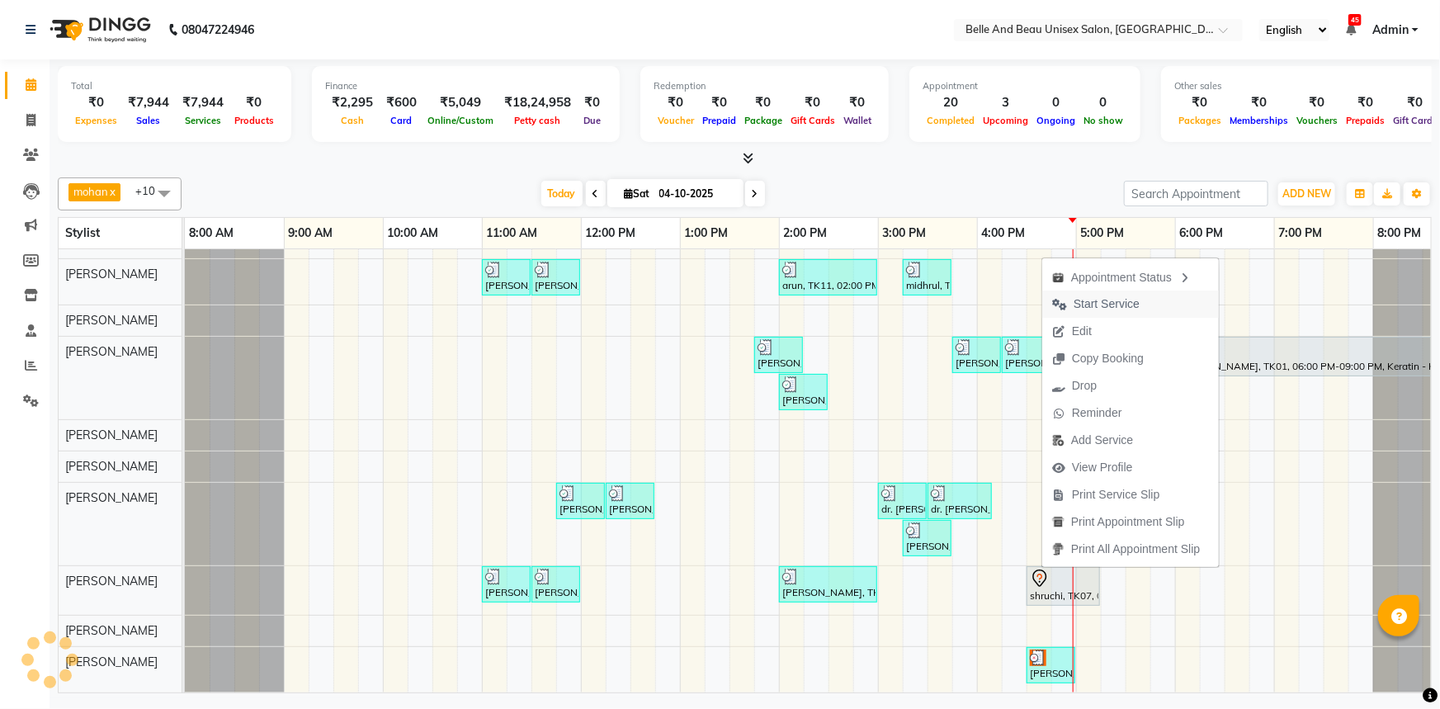
click at [1097, 305] on span "Start Service" at bounding box center [1107, 303] width 66 height 17
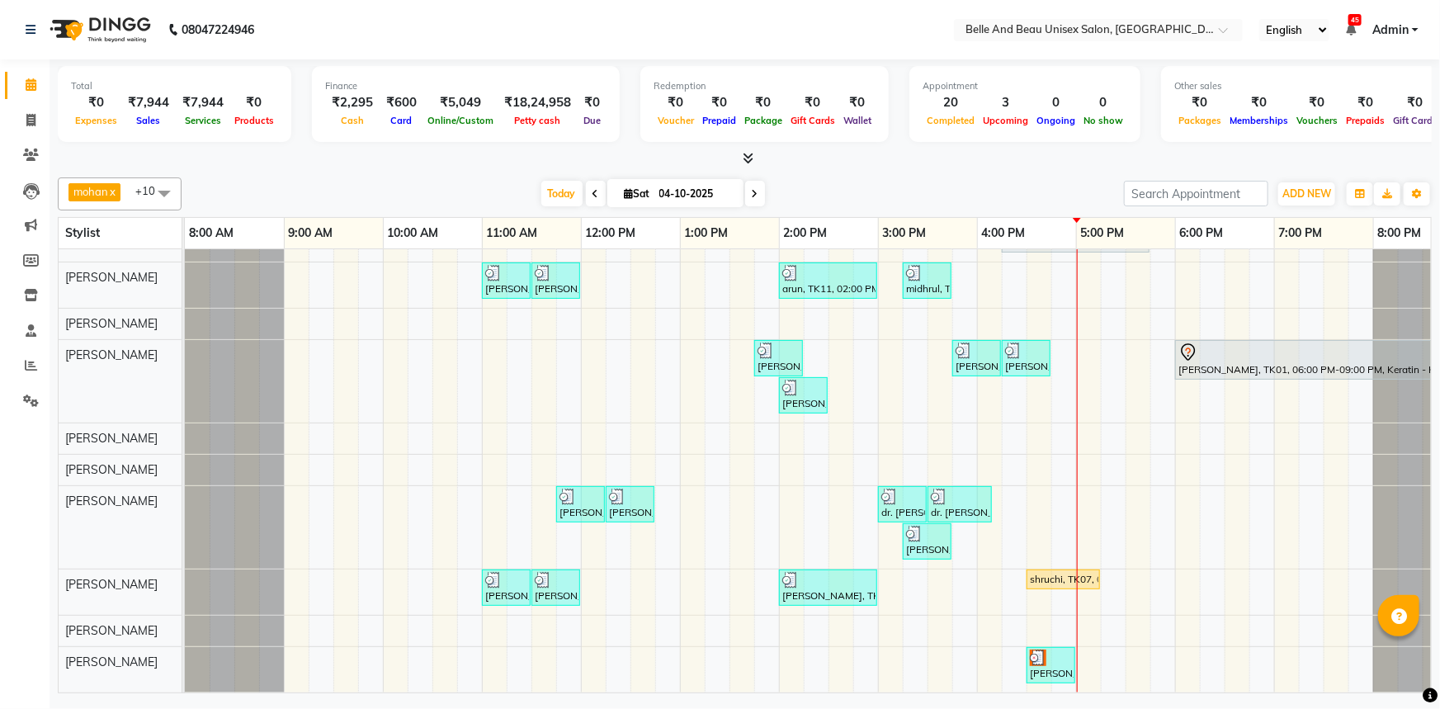
scroll to position [0, 0]
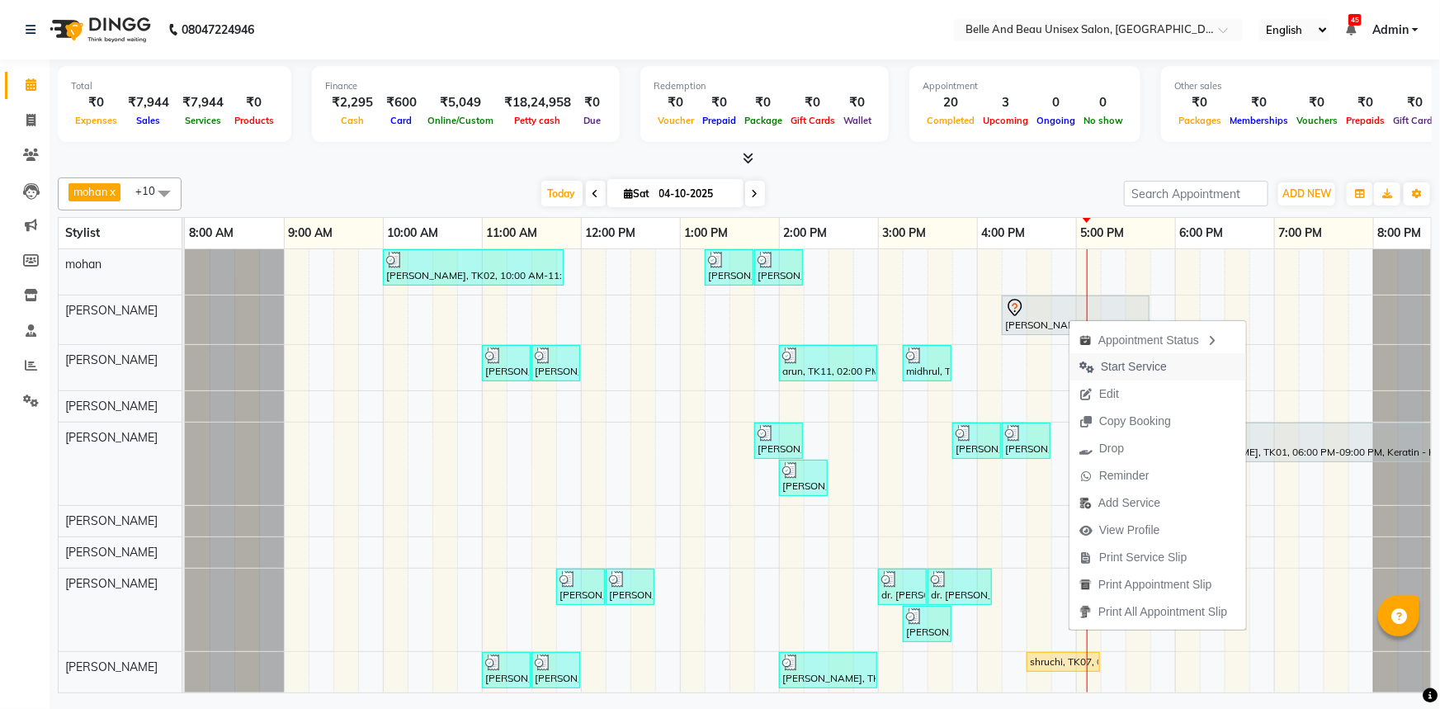
click at [1108, 367] on span "Start Service" at bounding box center [1134, 366] width 66 height 17
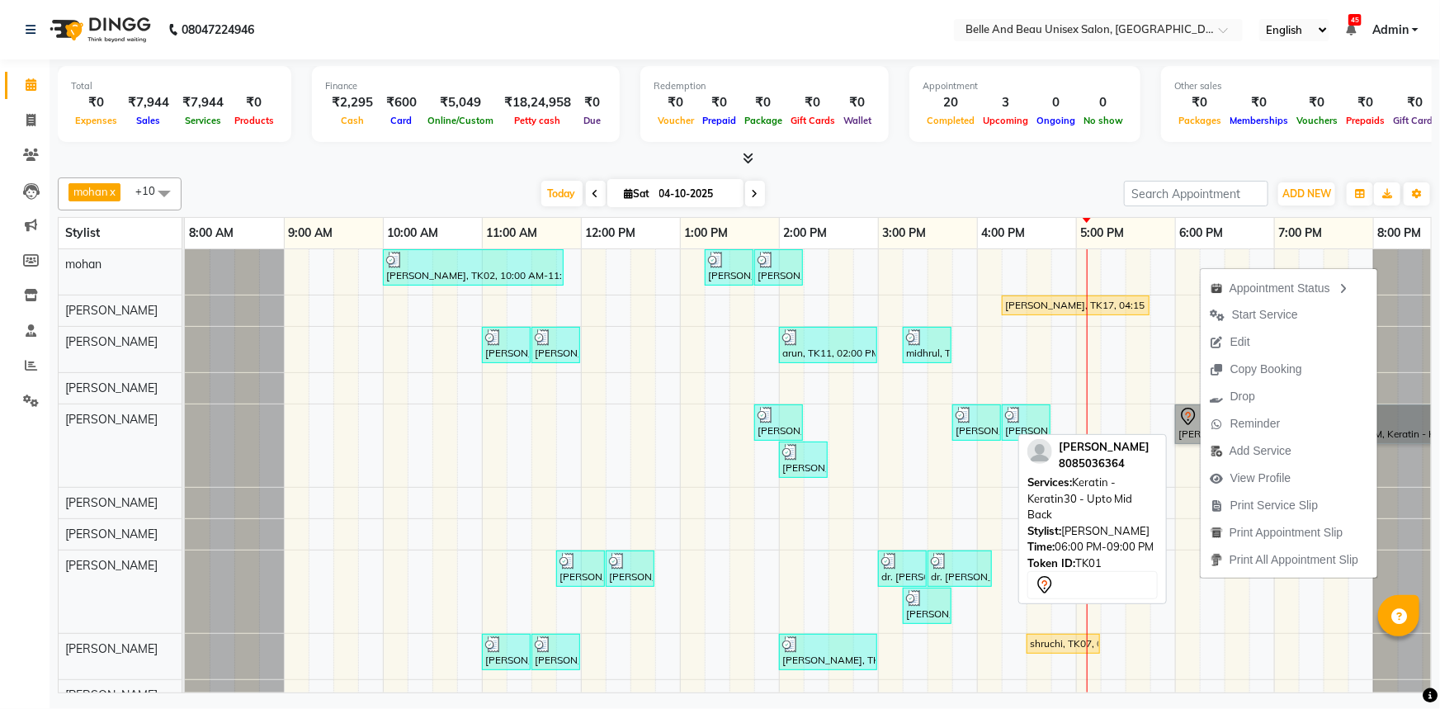
click at [1397, 408] on link "[PERSON_NAME], TK01, 06:00 PM-09:00 PM, Keratin - Keratin30 - Upto Mid Back" at bounding box center [1323, 424] width 296 height 40
select select "7"
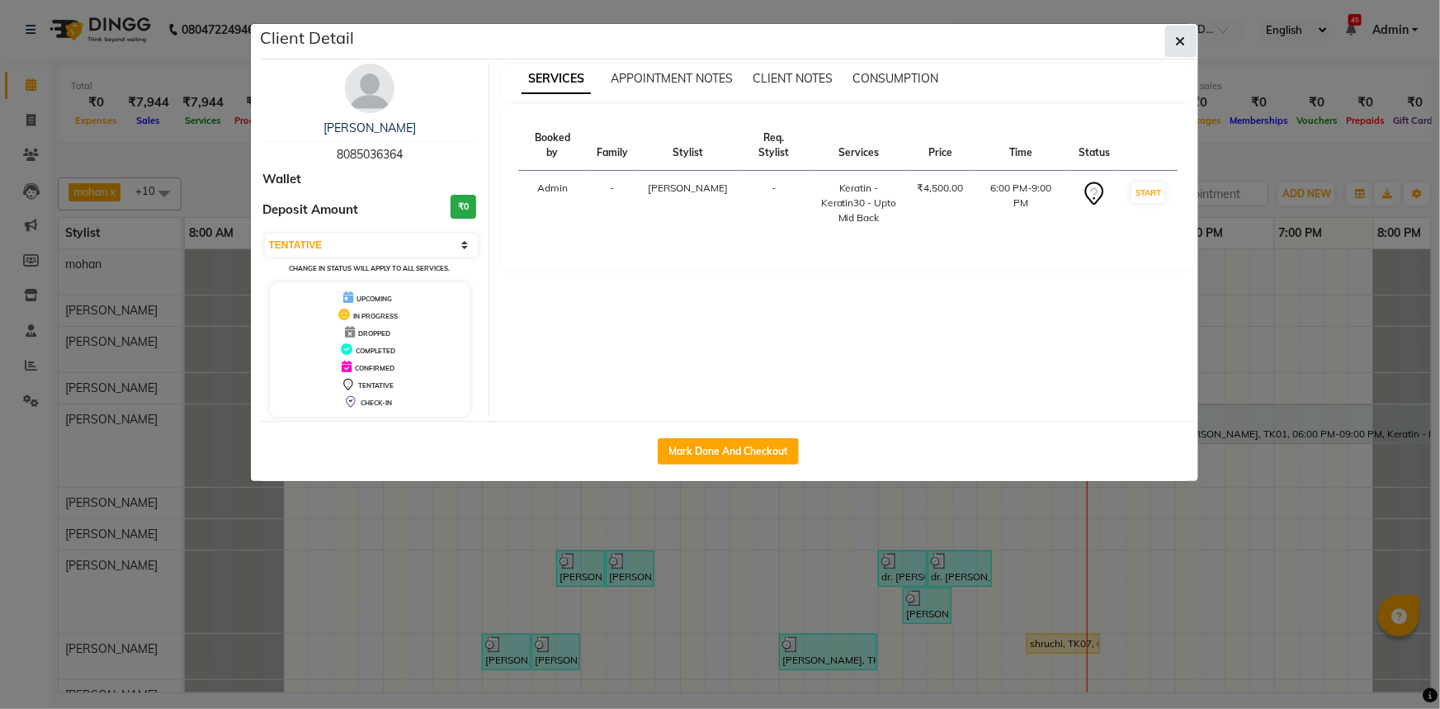
click at [1181, 33] on span "button" at bounding box center [1181, 41] width 10 height 17
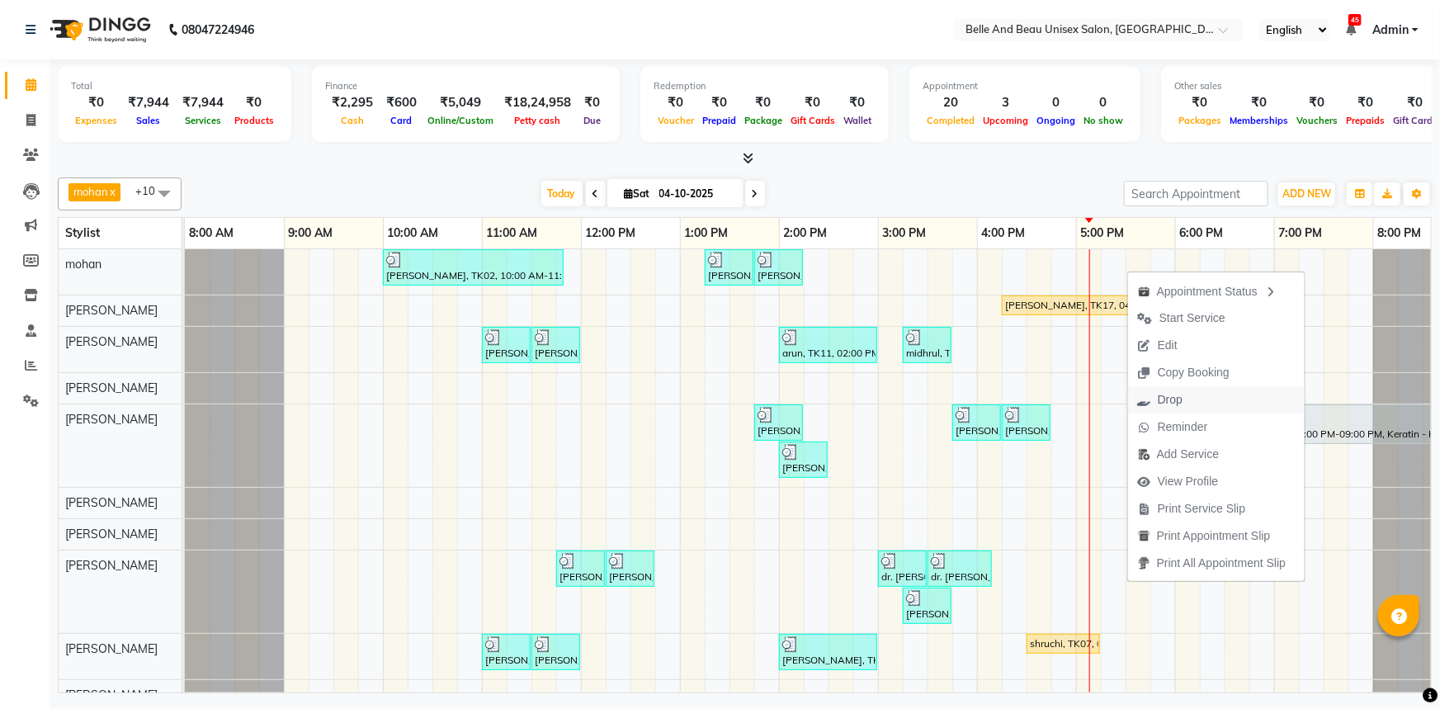
click at [1180, 405] on span "Drop" at bounding box center [1160, 399] width 64 height 27
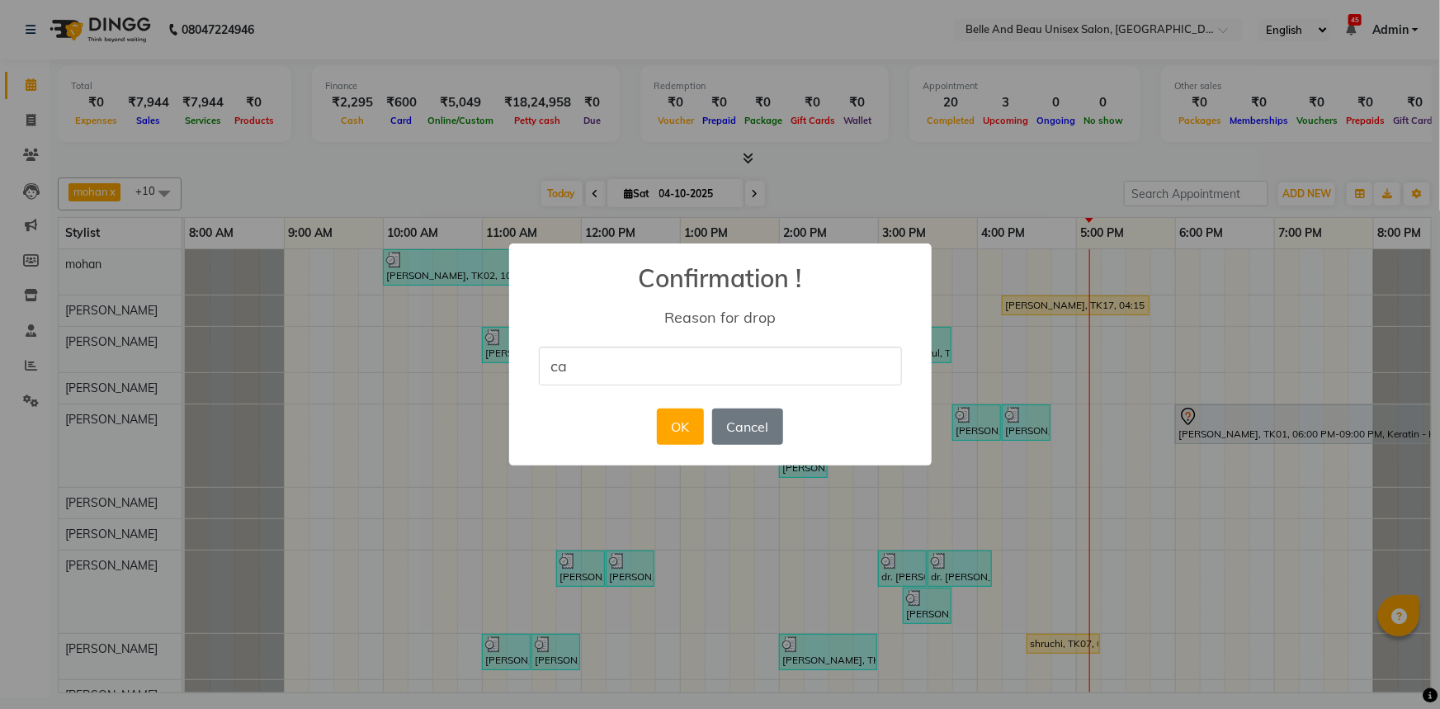
type input "cancel"
click at [675, 421] on button "OK" at bounding box center [680, 426] width 47 height 36
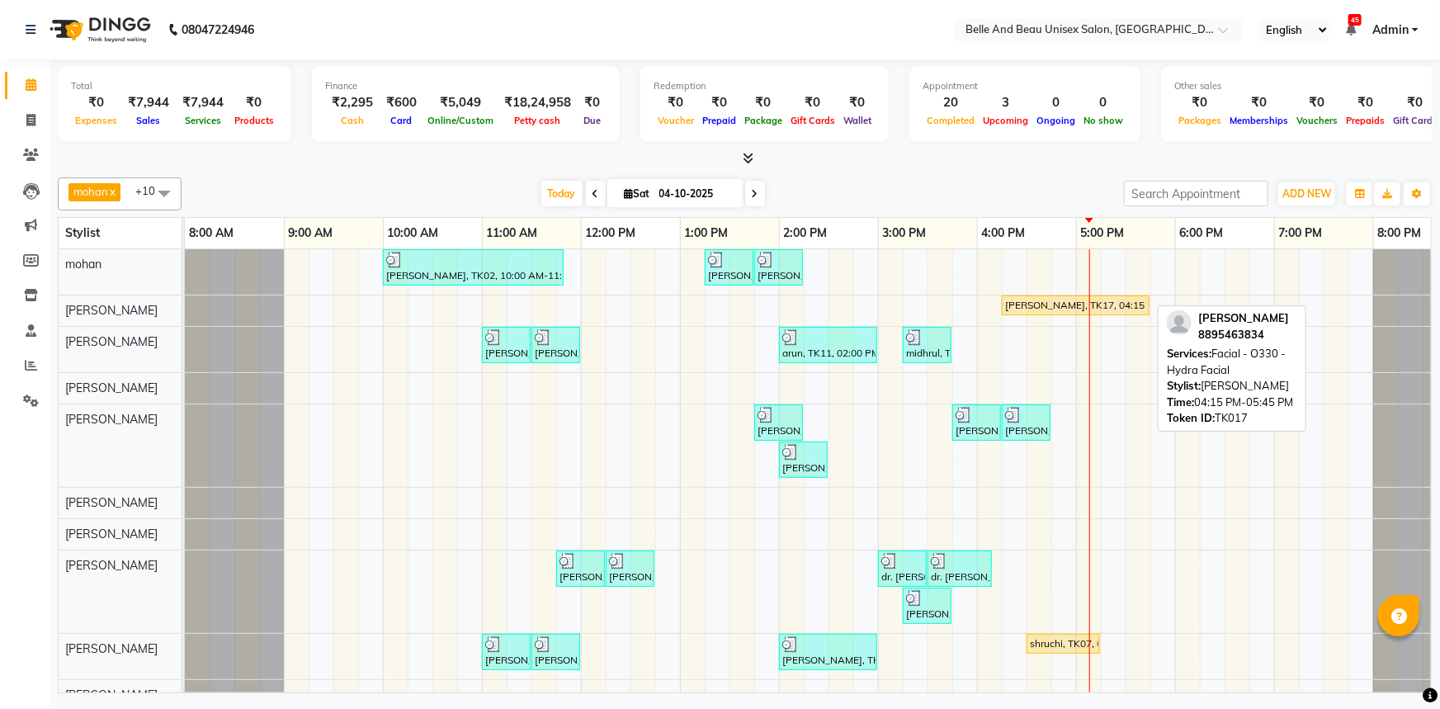
click at [1037, 298] on div "[PERSON_NAME], TK17, 04:15 PM-05:45 PM, Facial - O330 - Hydra Facial" at bounding box center [1075, 305] width 144 height 15
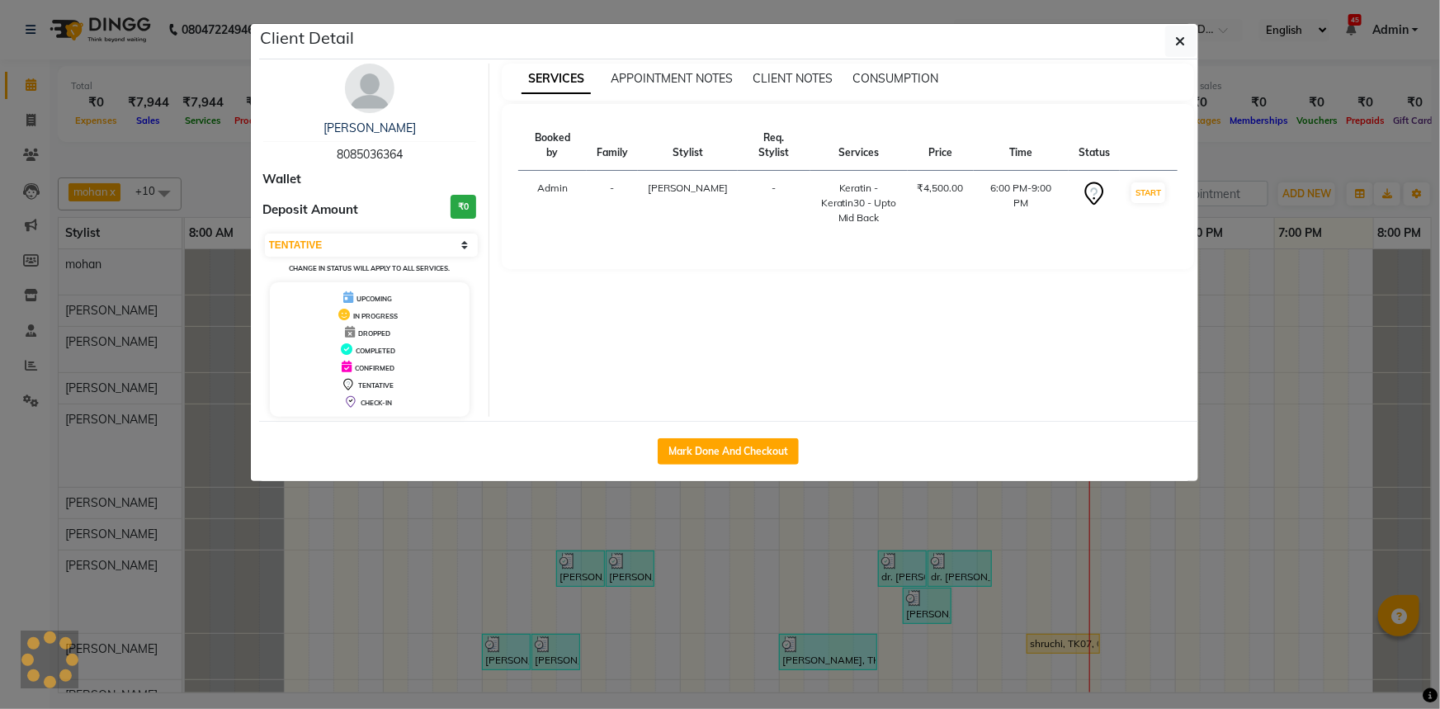
select select "1"
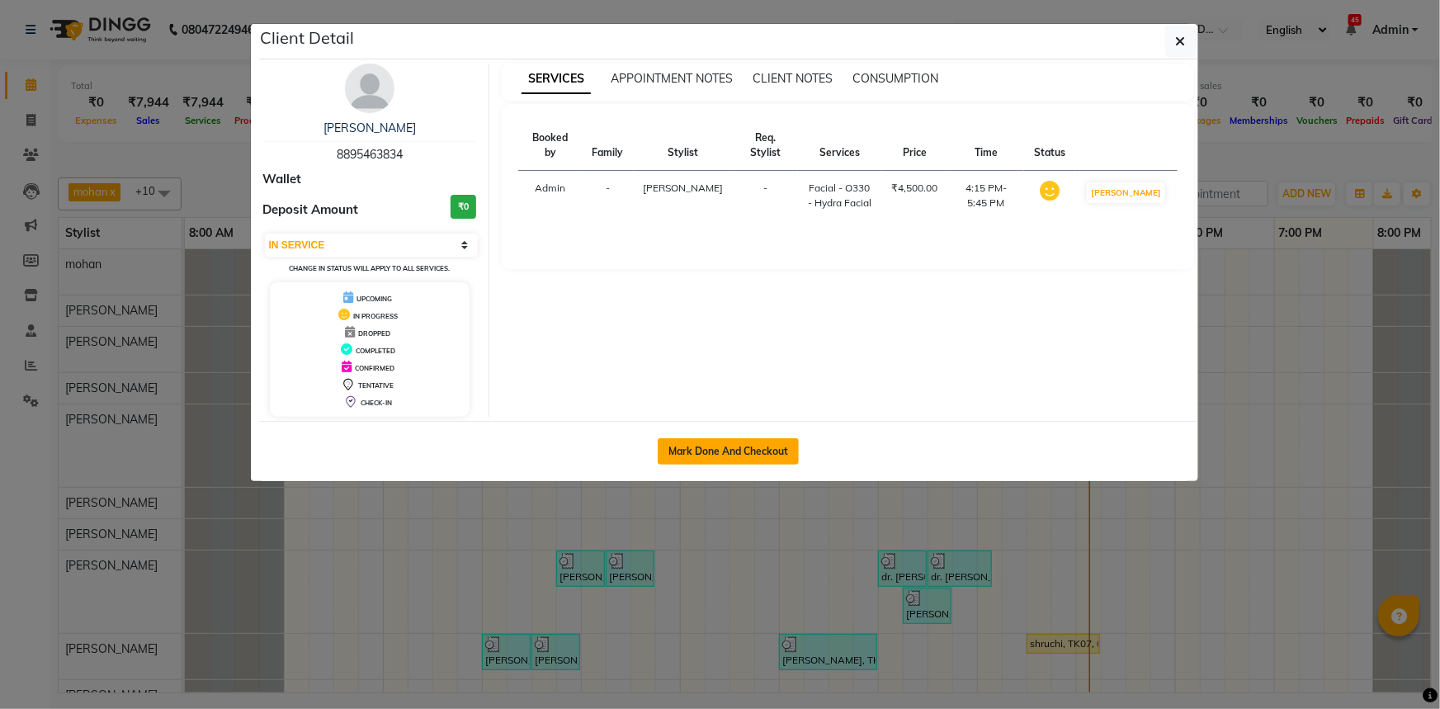
click at [734, 453] on button "Mark Done And Checkout" at bounding box center [728, 451] width 141 height 26
select select "7066"
select select "service"
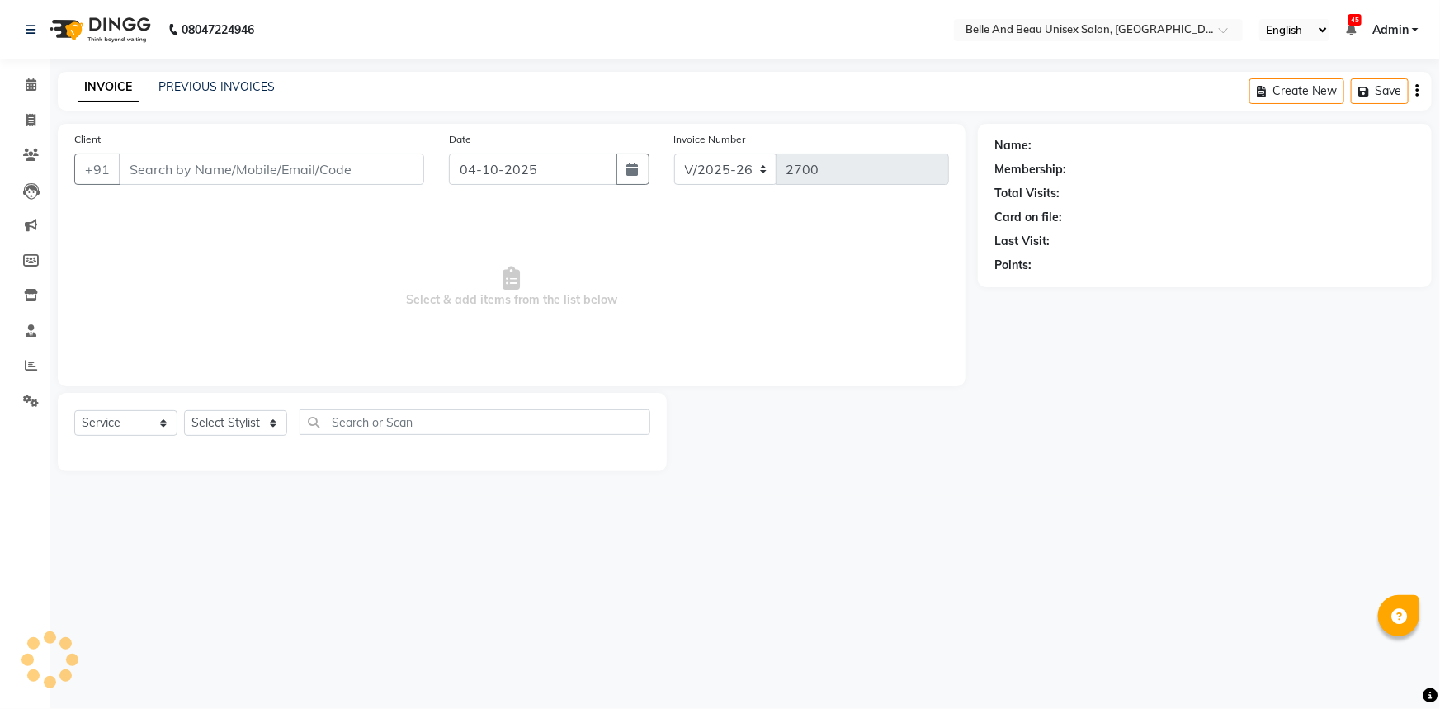
select select "60511"
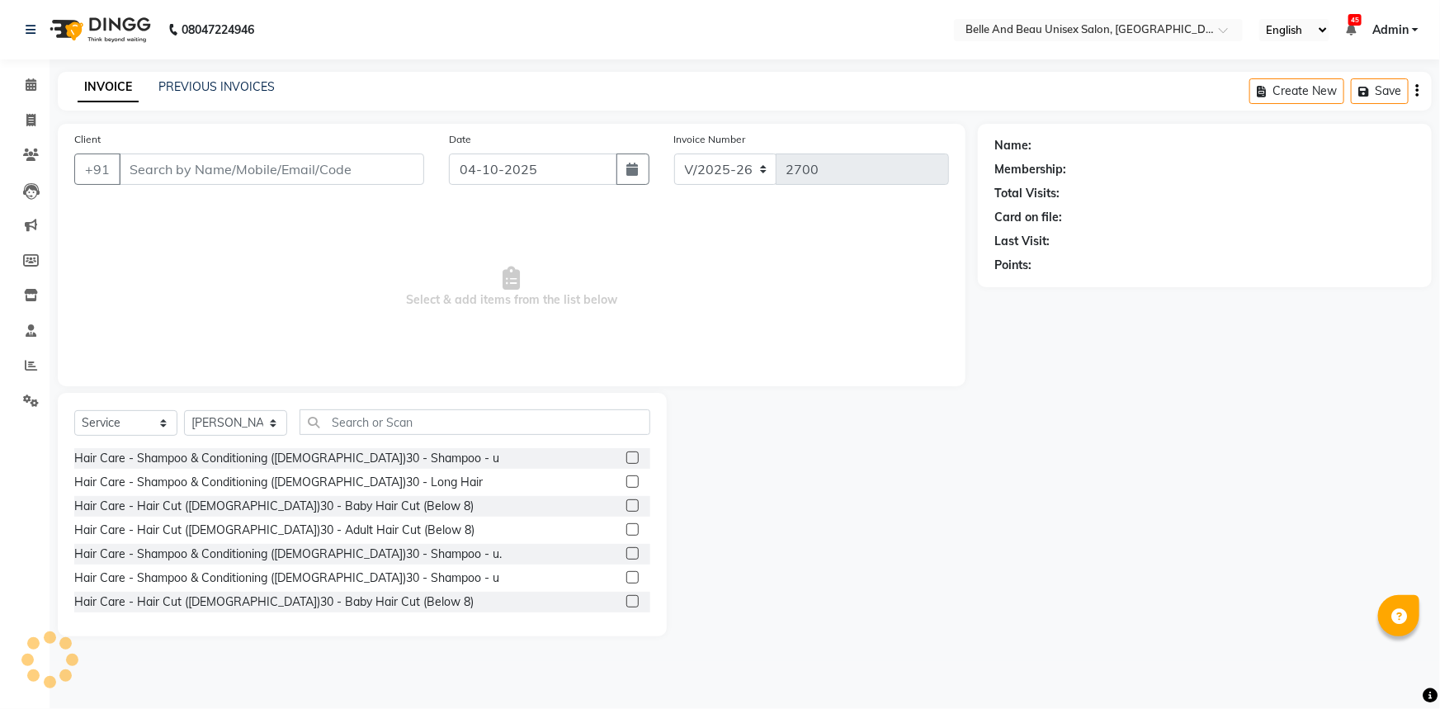
type input "8895463834"
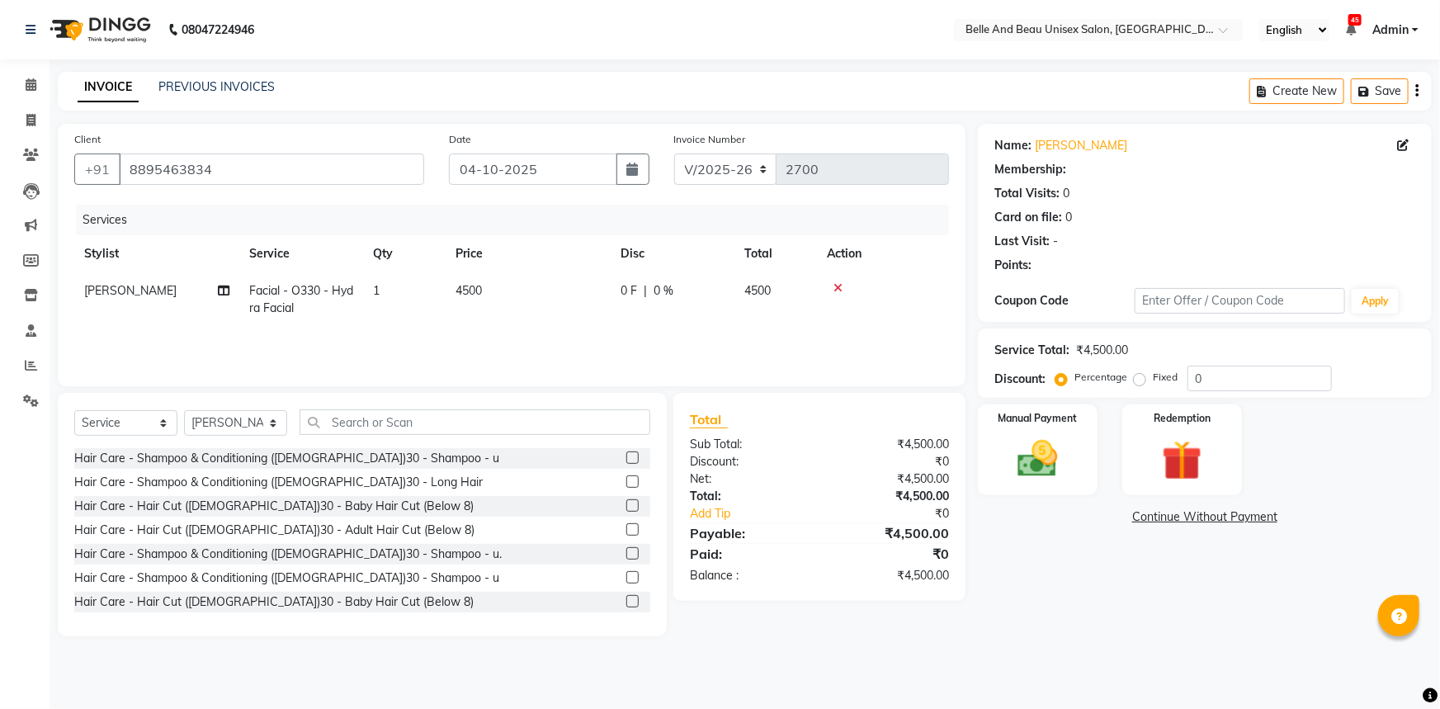
select select "1: Object"
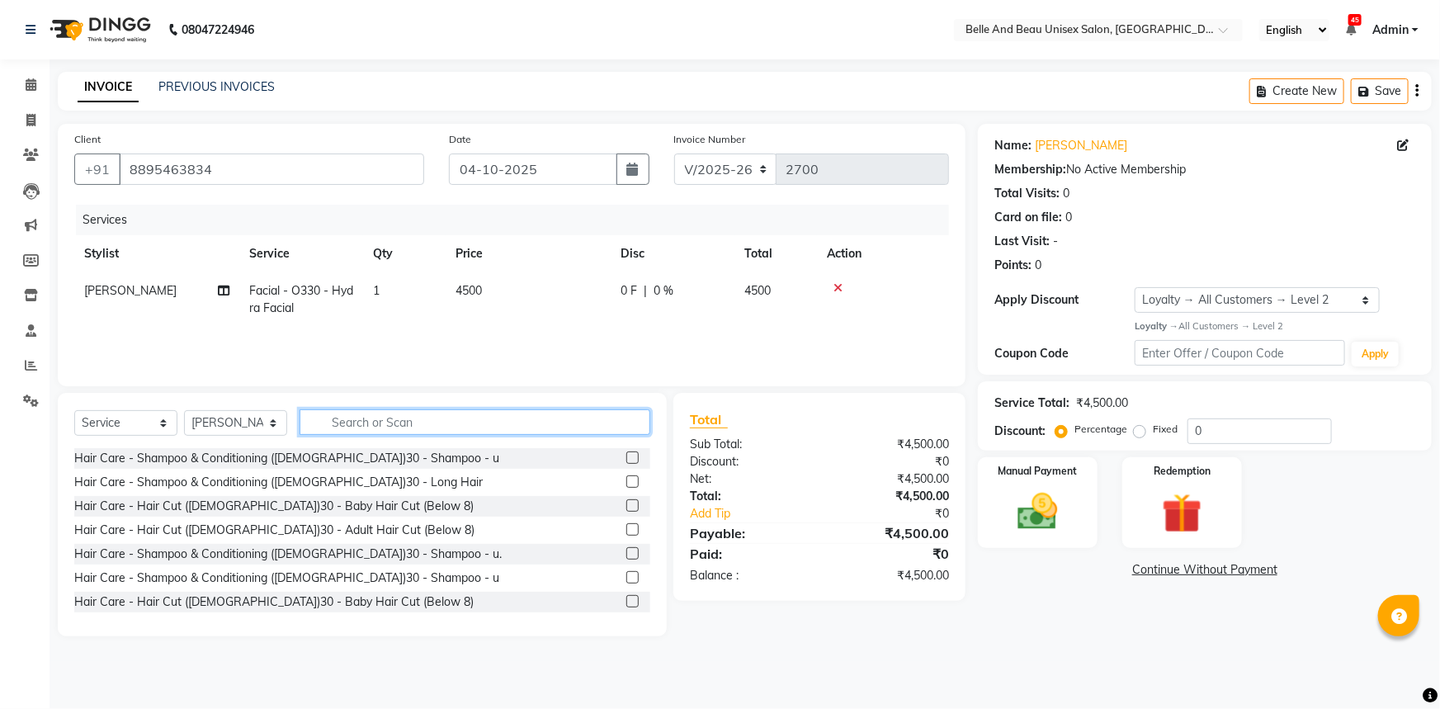
click at [437, 426] on input "text" at bounding box center [475, 422] width 351 height 26
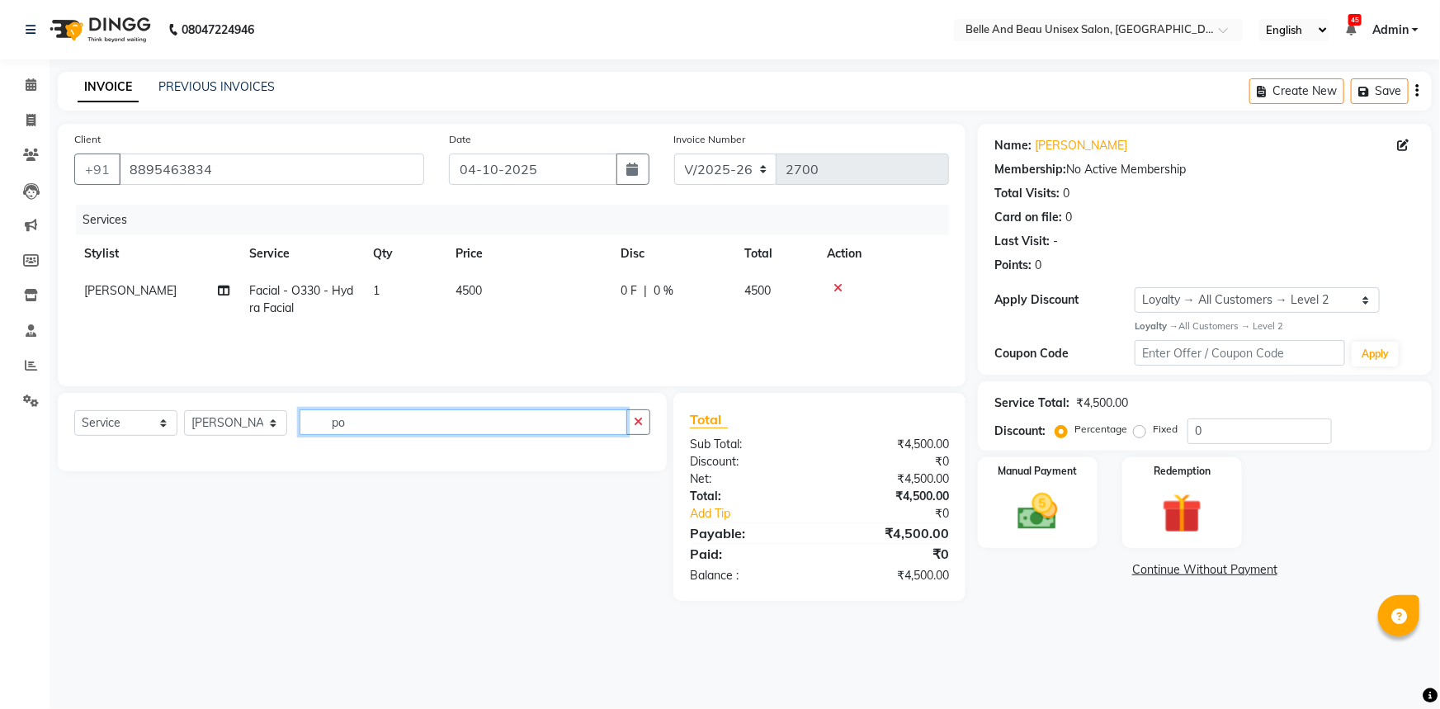
type input "p"
type input "f"
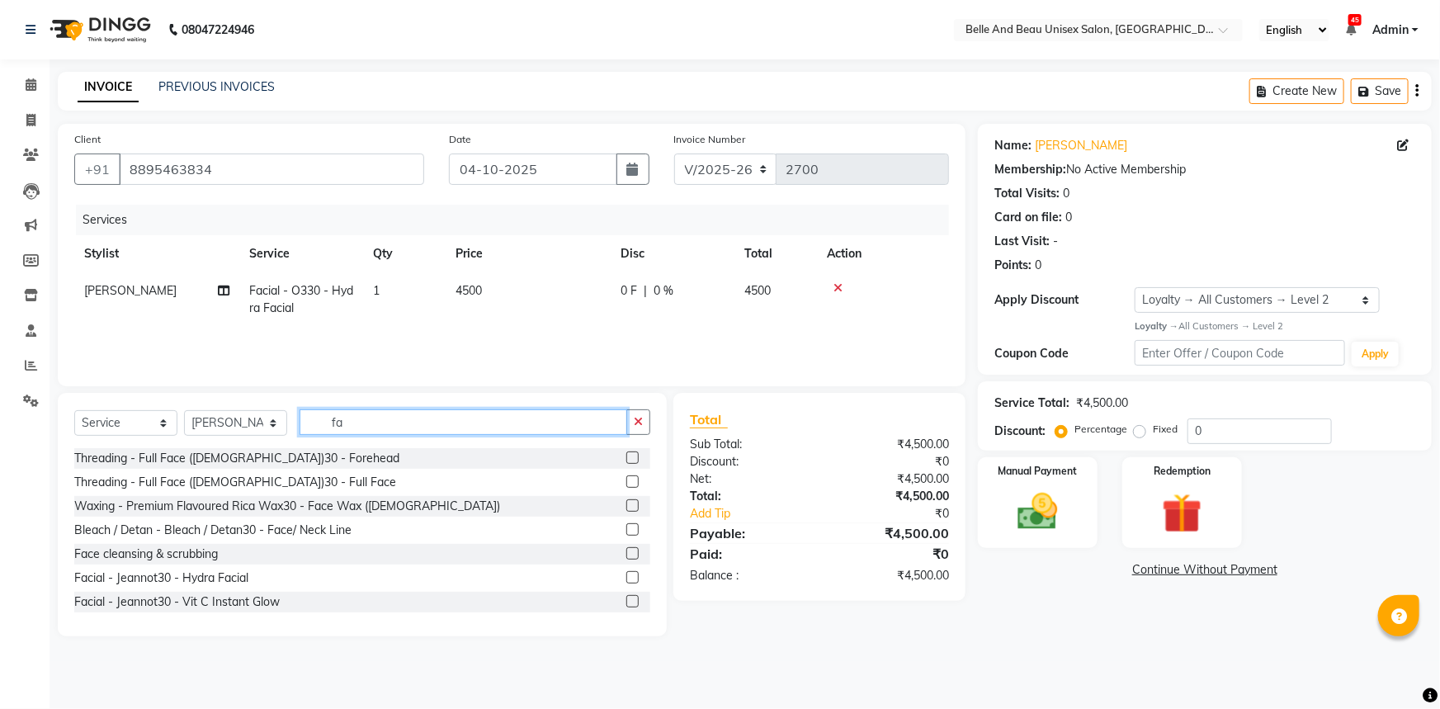
type input "f"
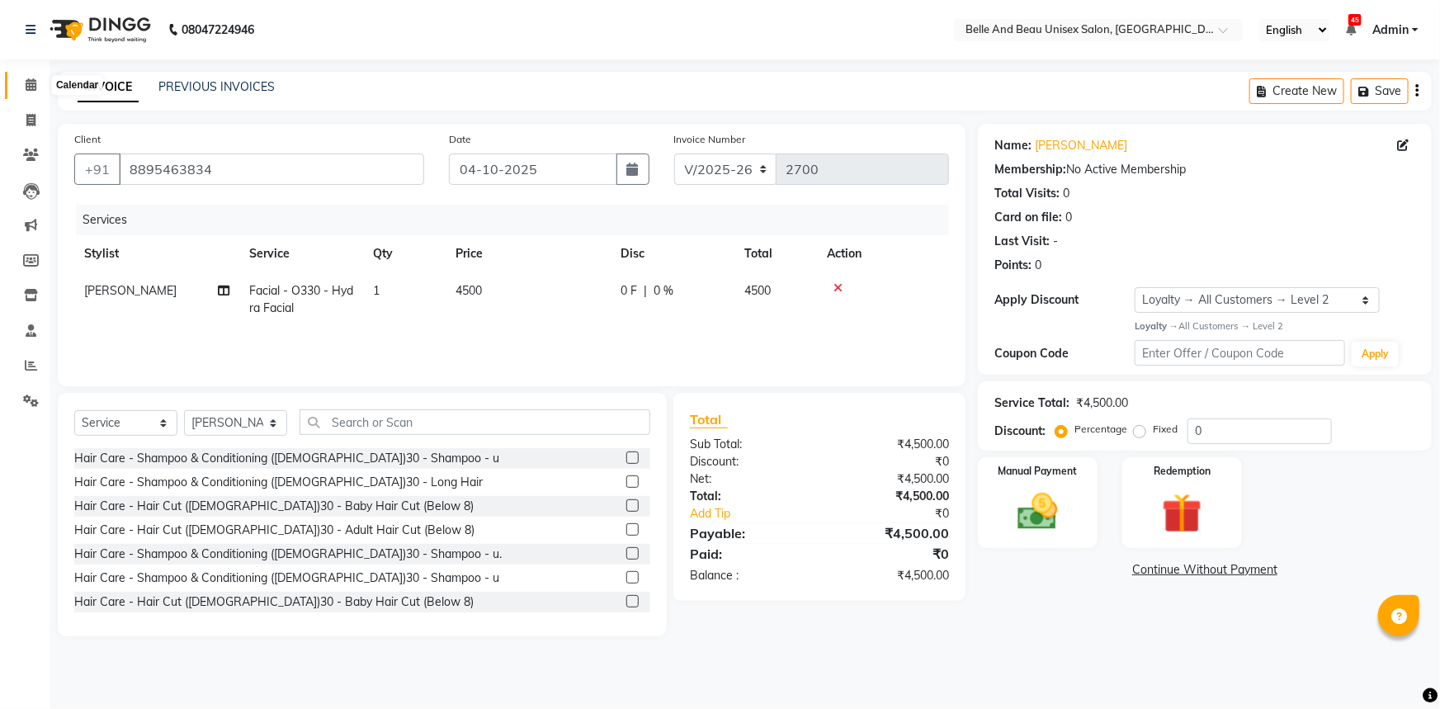
click at [26, 83] on icon at bounding box center [31, 84] width 11 height 12
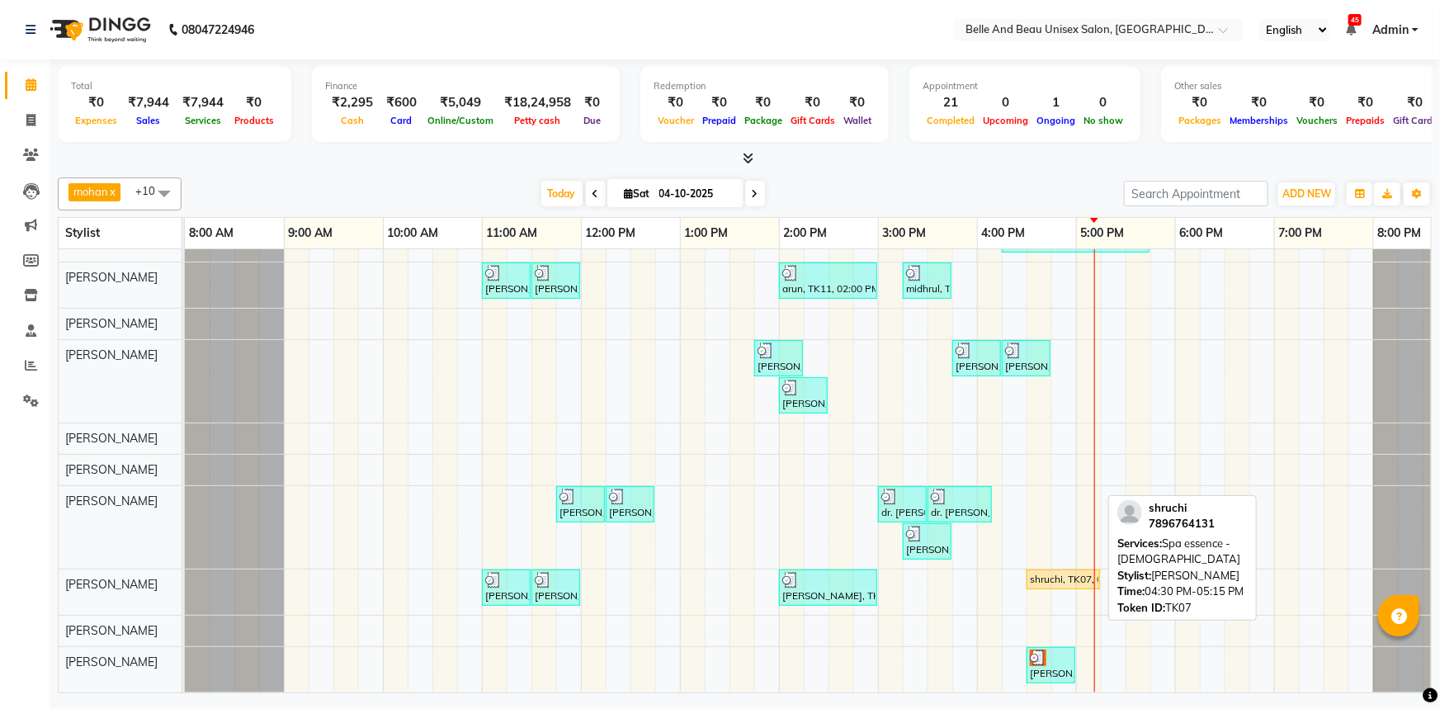
scroll to position [89, 0]
click at [1055, 572] on div "shruchi, TK07, 04:30 PM-05:15 PM, Spa essence - [DEMOGRAPHIC_DATA]" at bounding box center [1063, 579] width 70 height 15
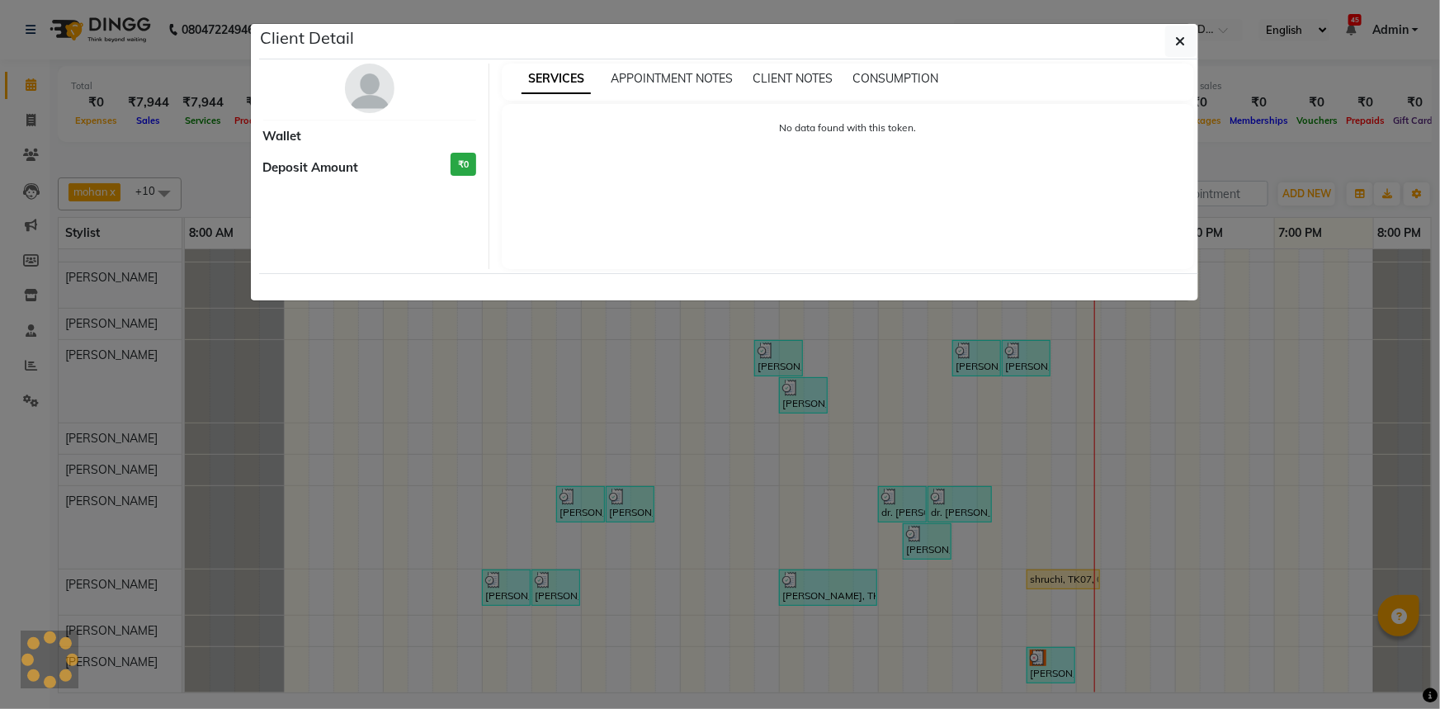
select select "1"
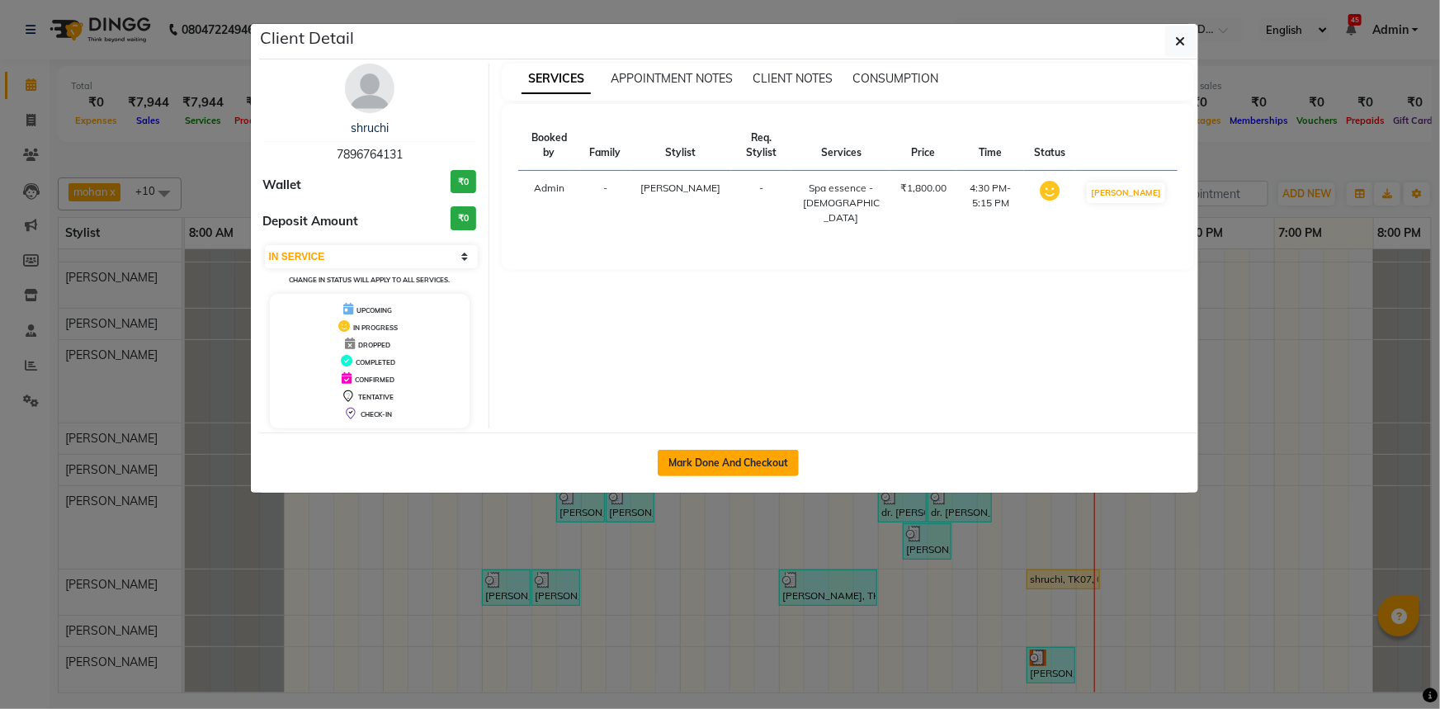
click at [751, 471] on button "Mark Done And Checkout" at bounding box center [728, 463] width 141 height 26
select select "7066"
select select "service"
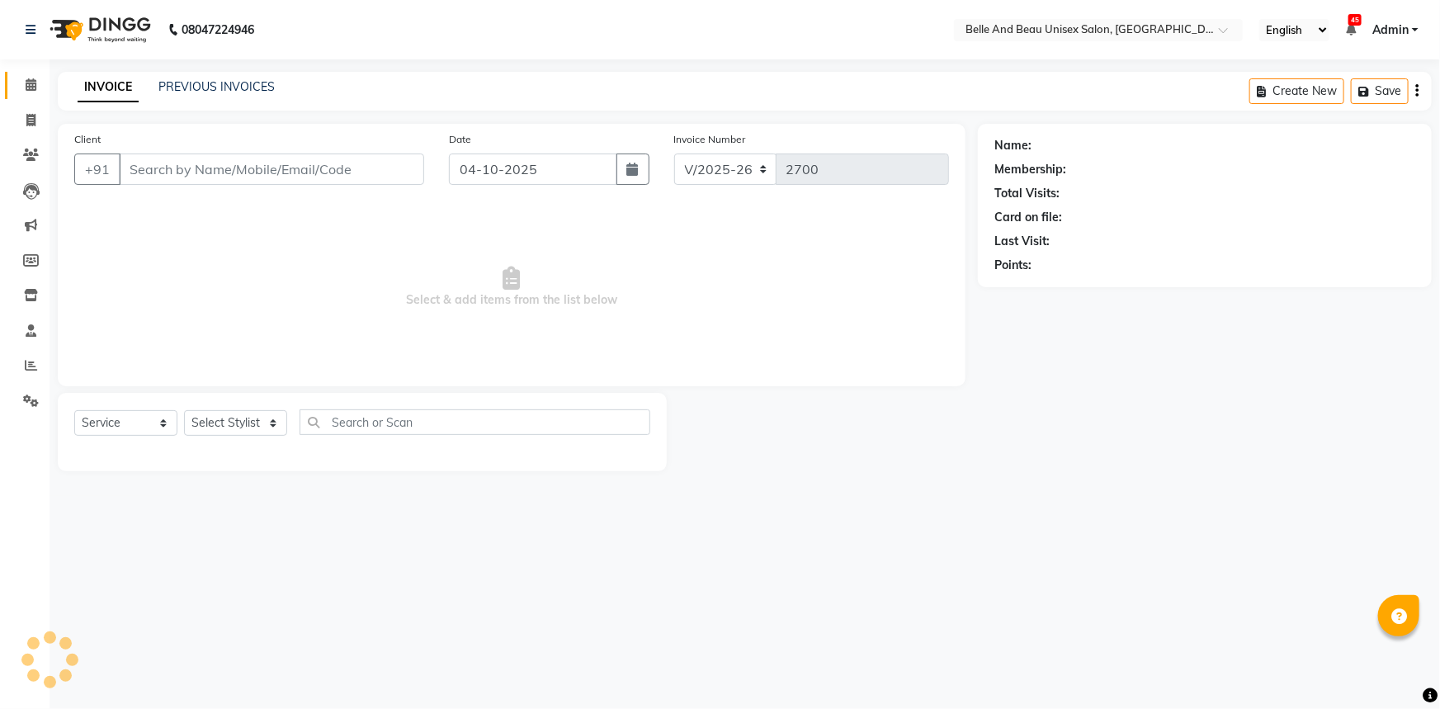
select select "60511"
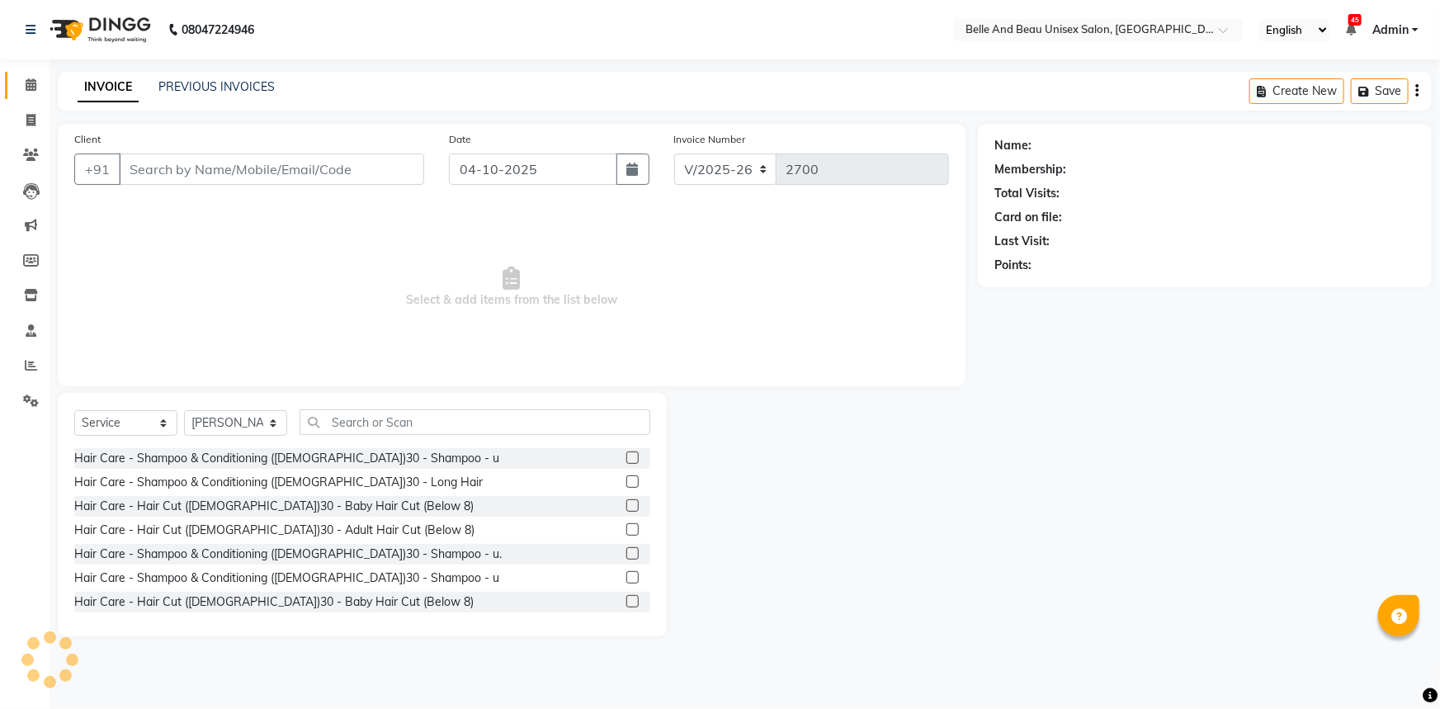
type input "7896764131"
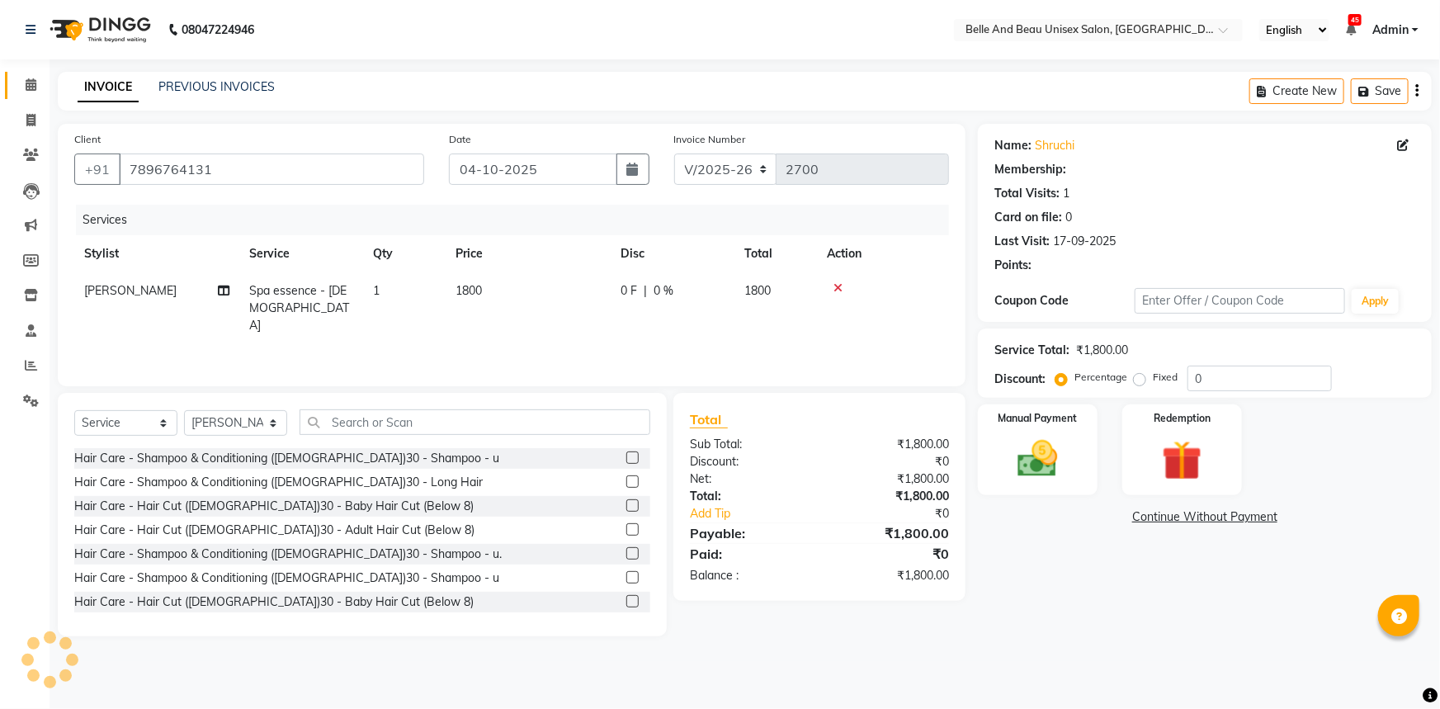
select select "1: Object"
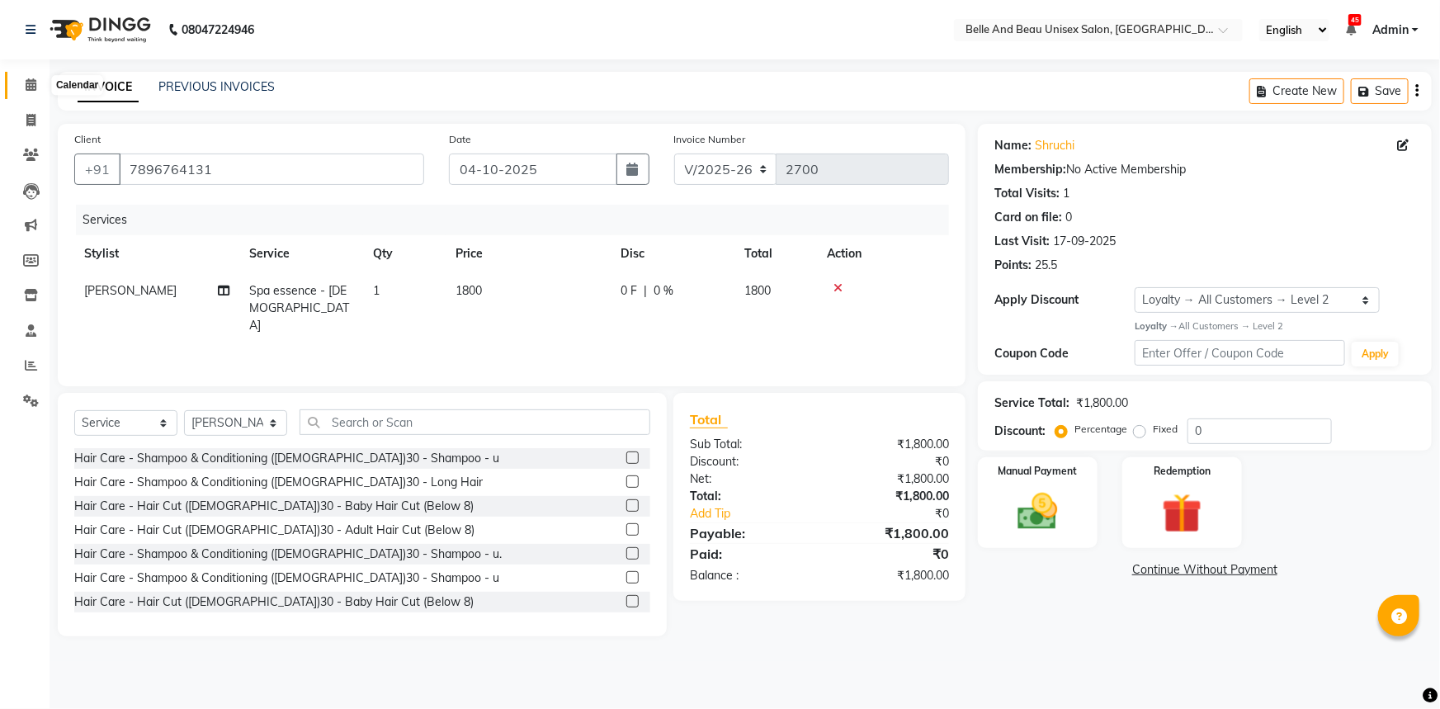
click at [23, 87] on span at bounding box center [31, 85] width 29 height 19
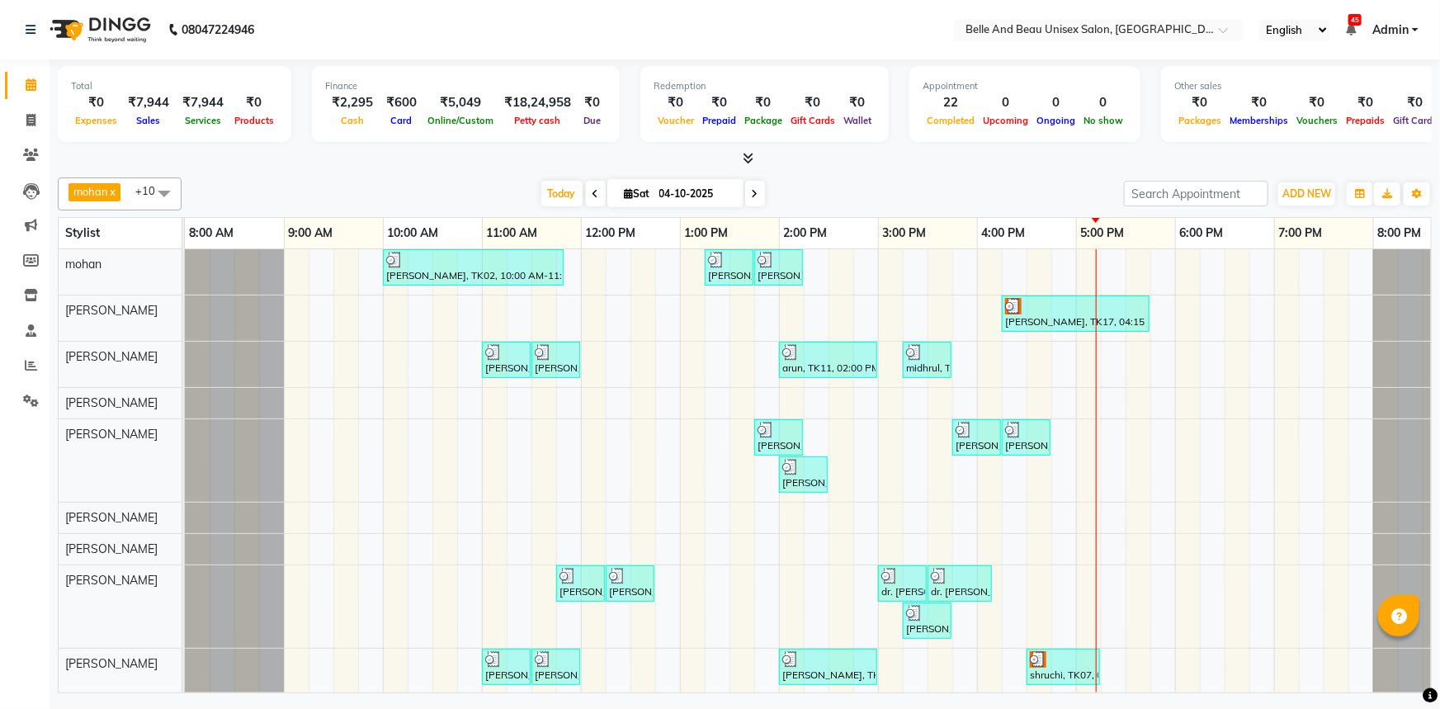
click at [1079, 517] on div "[PERSON_NAME], TK02, 10:00 AM-11:50 AM, offer 999,Hair Colour - Global30 - Glob…" at bounding box center [828, 510] width 1287 height 522
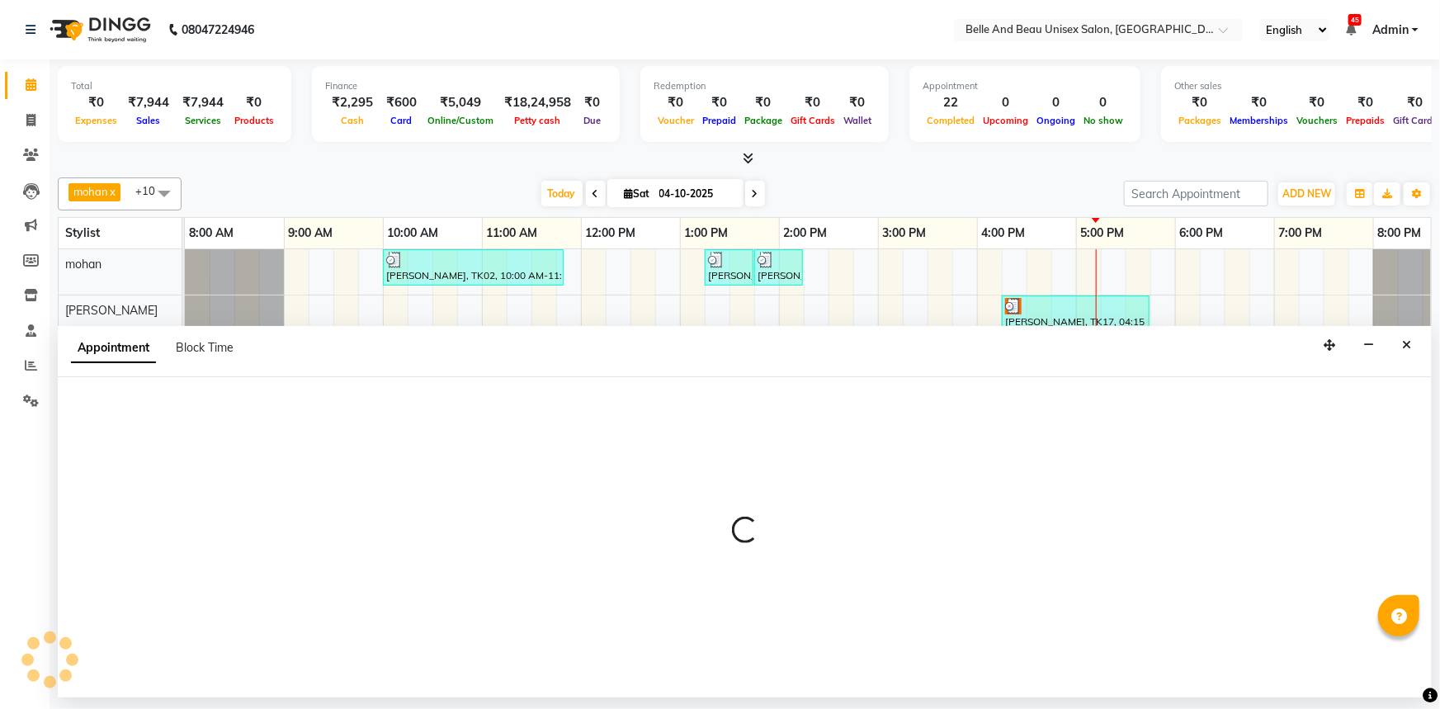
select select "60511"
select select "tentative"
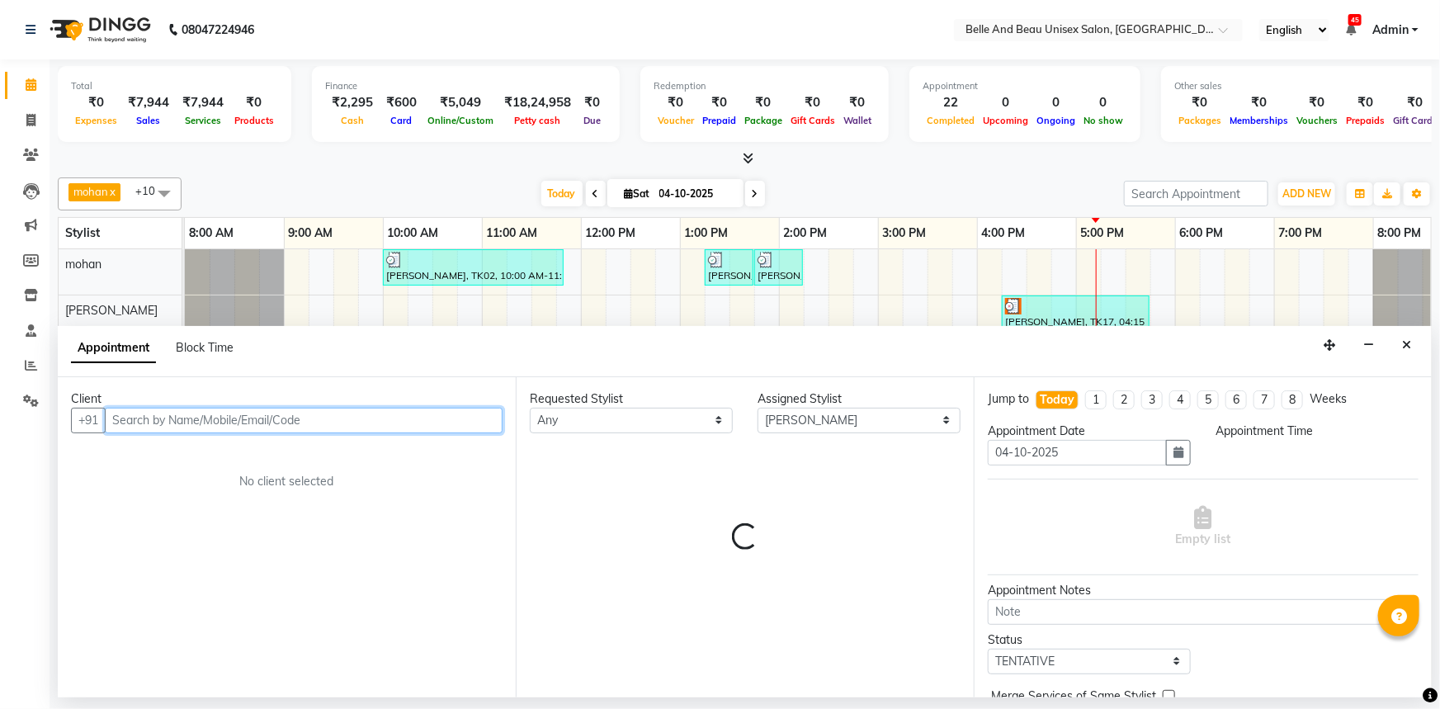
select select "1020"
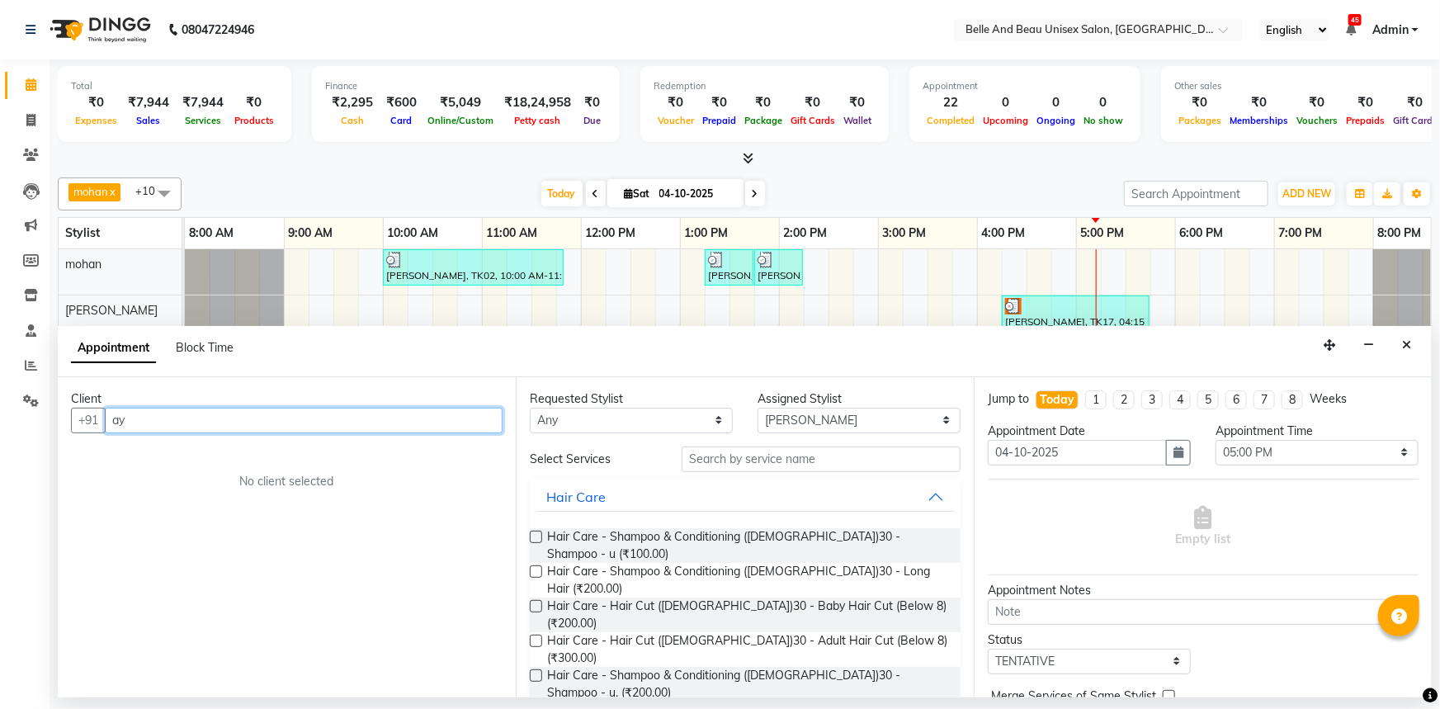
type input "a"
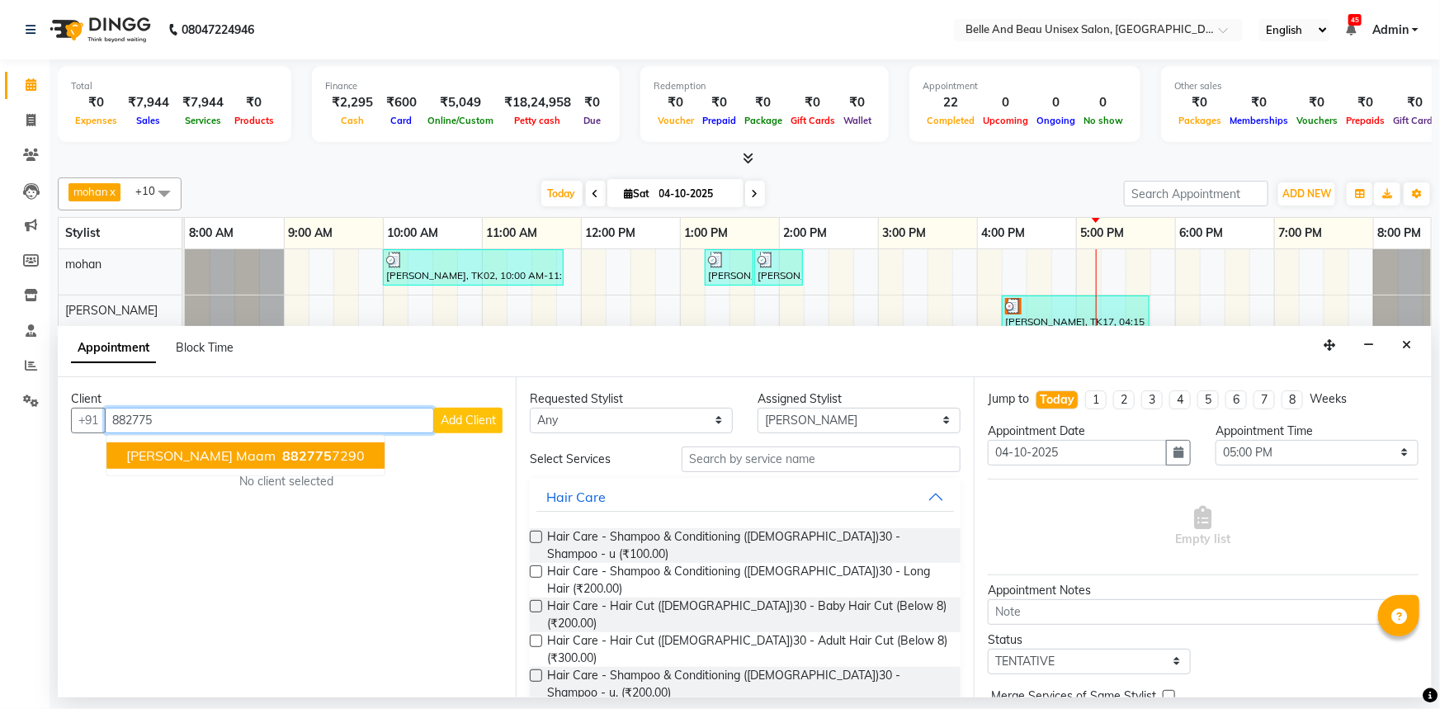
click at [182, 447] on span "[PERSON_NAME] maam" at bounding box center [200, 455] width 149 height 17
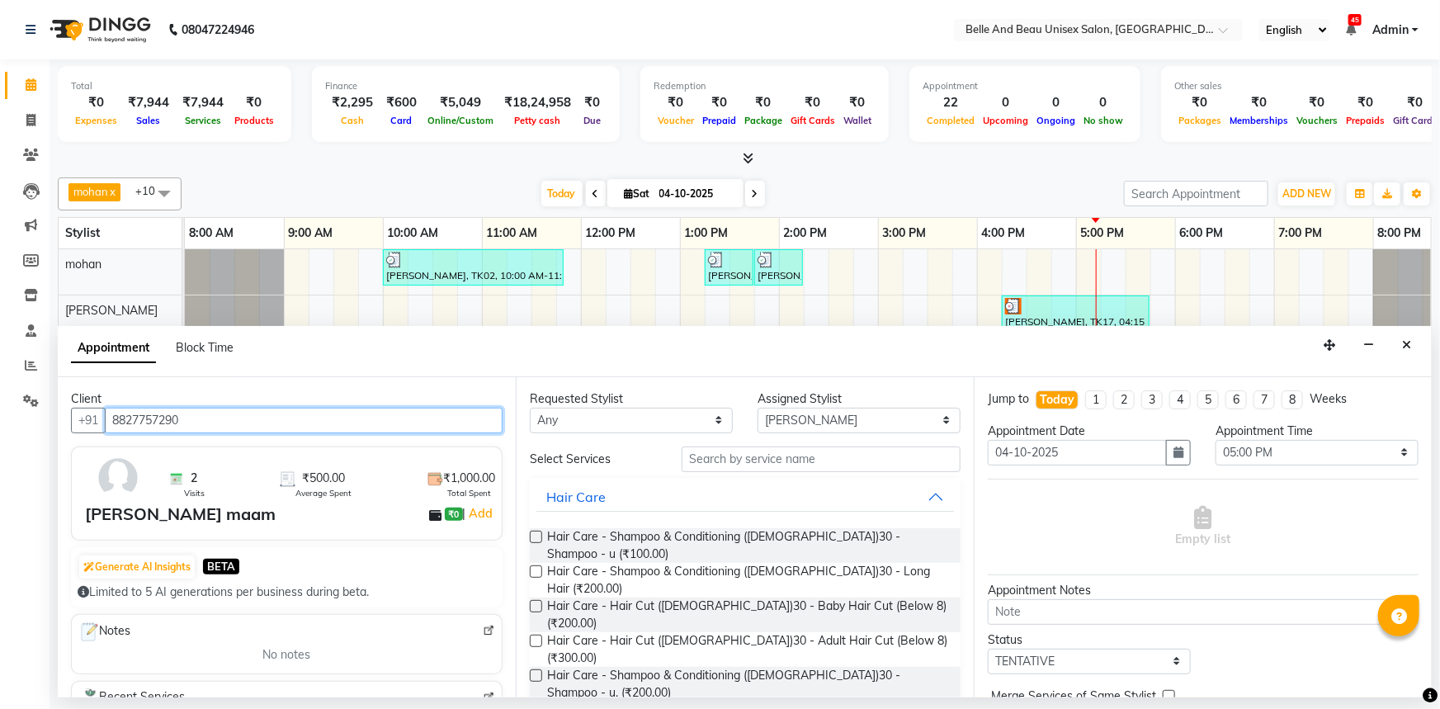
type input "8827757290"
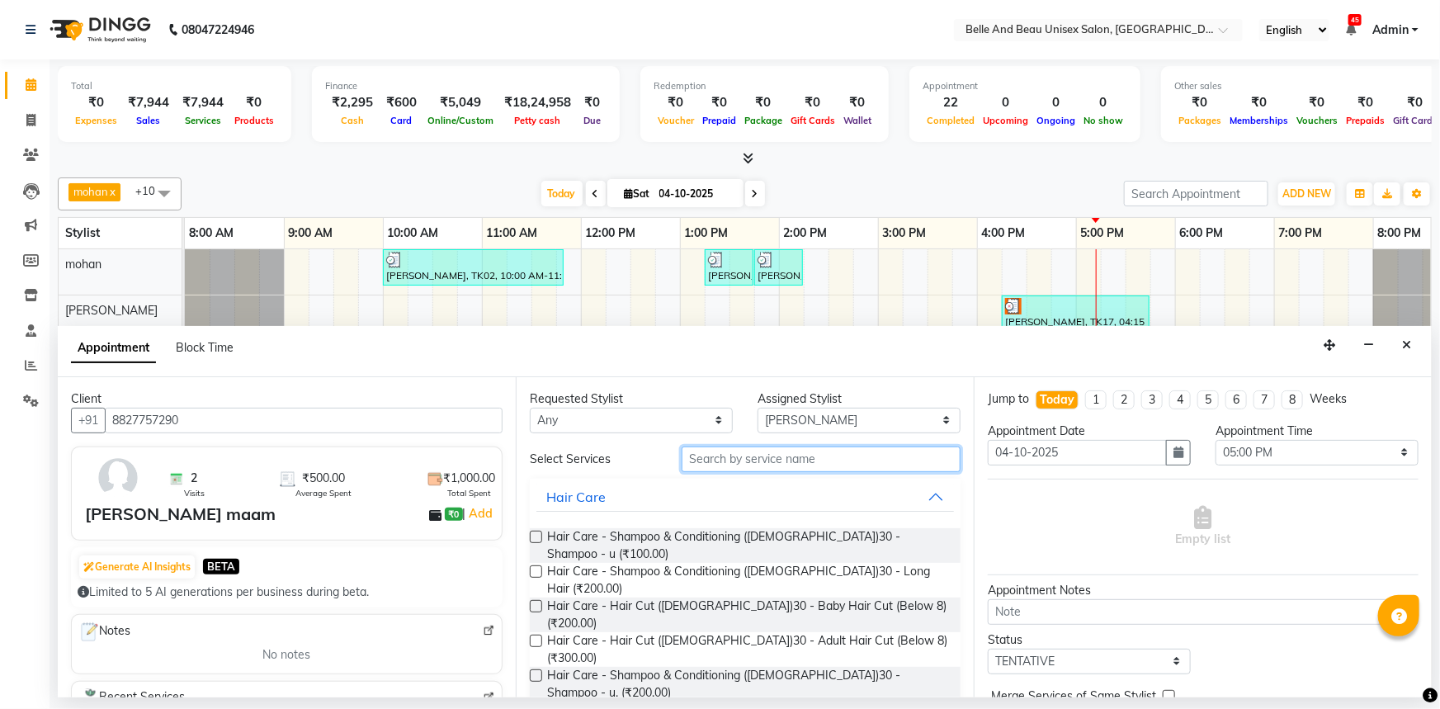
click at [750, 456] on input "text" at bounding box center [821, 459] width 279 height 26
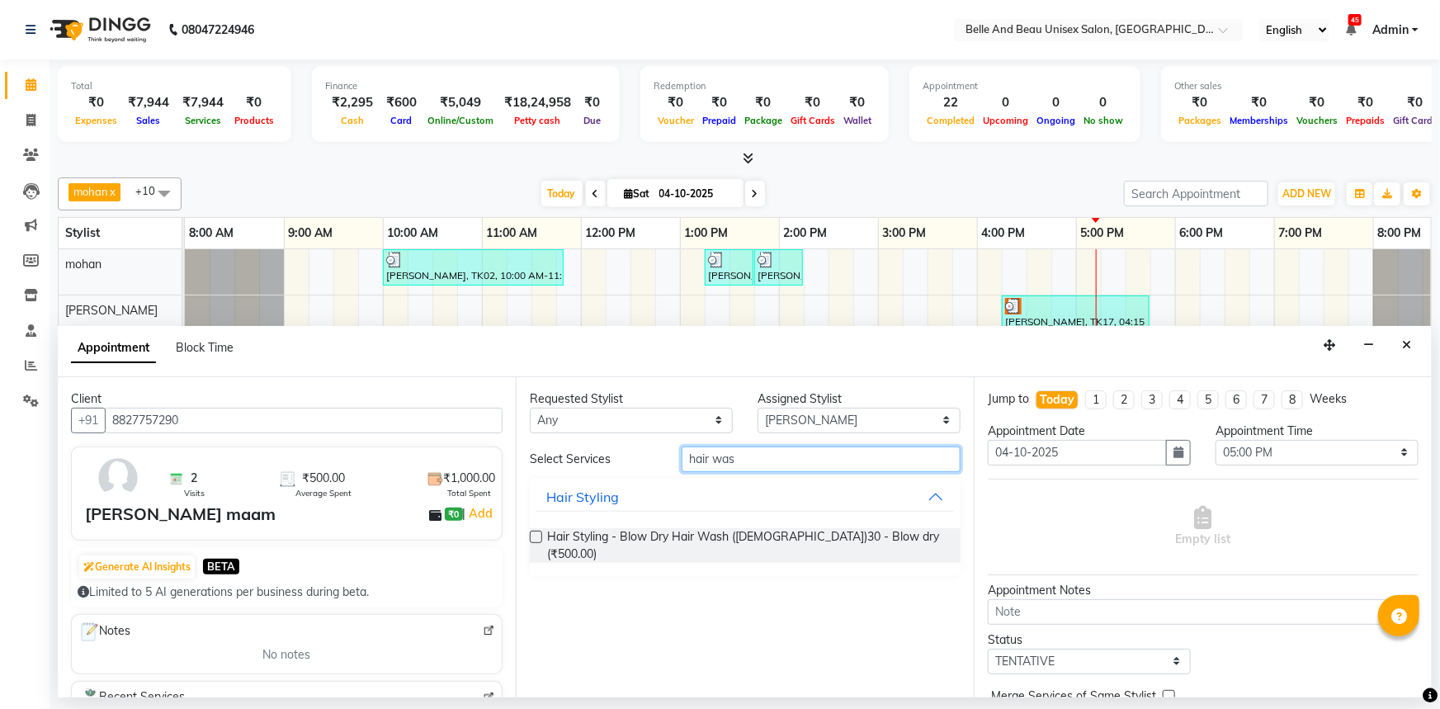
type input "hair was"
click at [534, 533] on label at bounding box center [536, 537] width 12 height 12
click at [534, 533] on input "checkbox" at bounding box center [535, 538] width 11 height 11
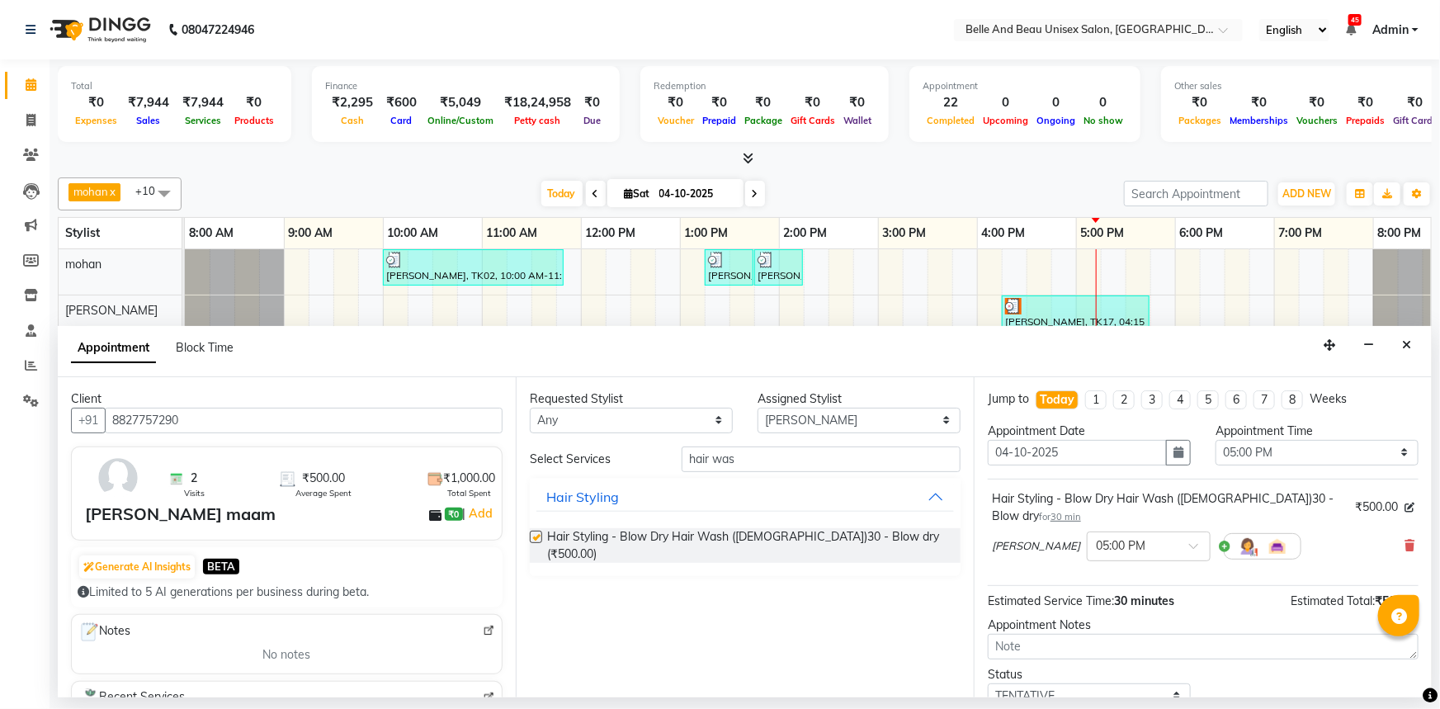
checkbox input "false"
click at [758, 451] on input "hair was" at bounding box center [821, 459] width 279 height 26
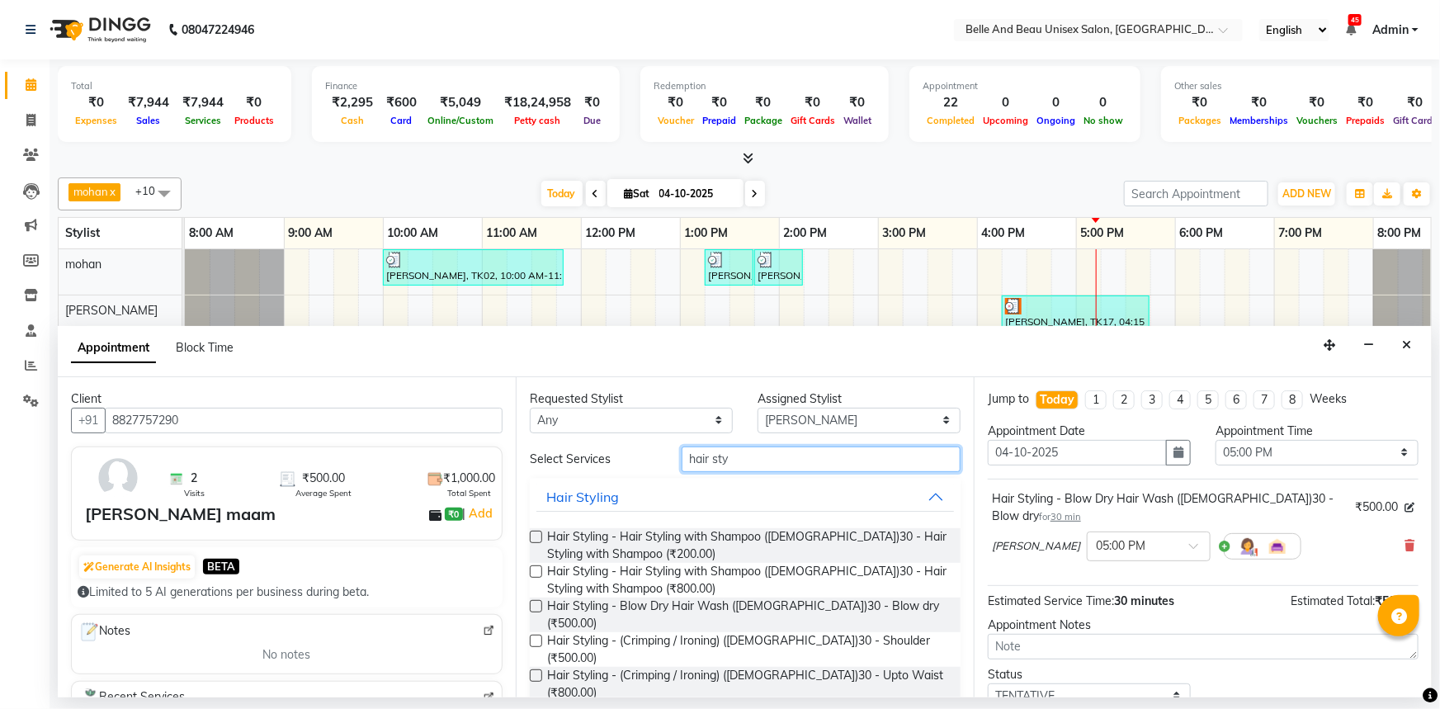
type input "hair sty"
click at [536, 565] on label at bounding box center [536, 571] width 12 height 12
click at [536, 568] on input "checkbox" at bounding box center [535, 573] width 11 height 11
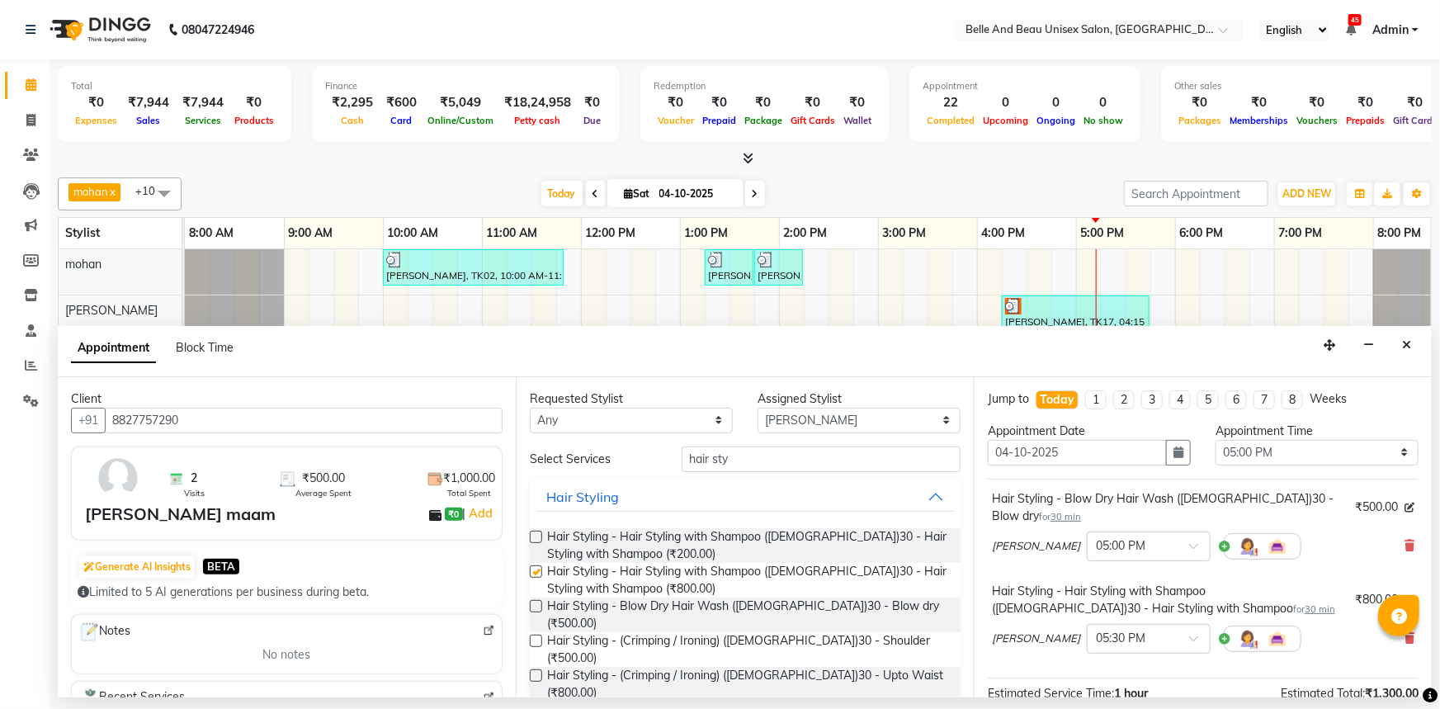
checkbox input "false"
click at [1404, 540] on icon at bounding box center [1409, 546] width 10 height 12
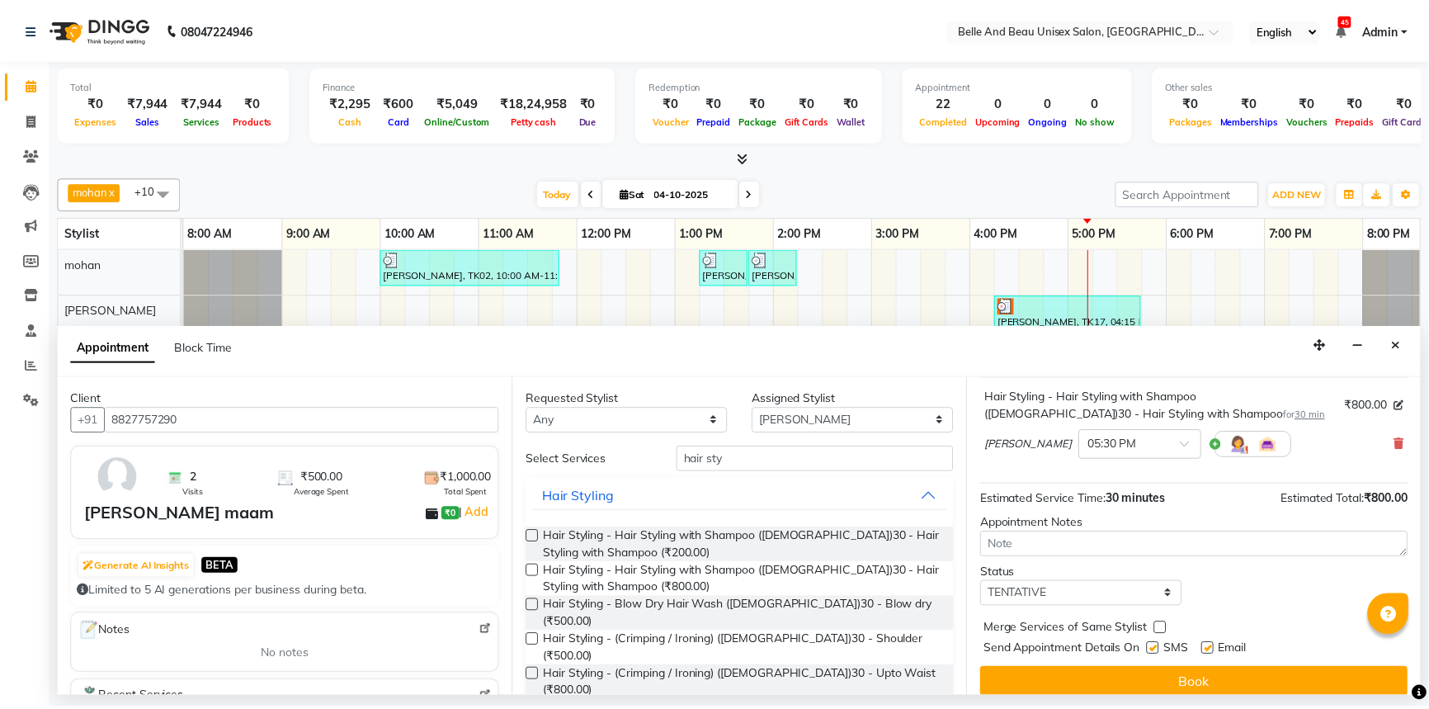
scroll to position [115, 0]
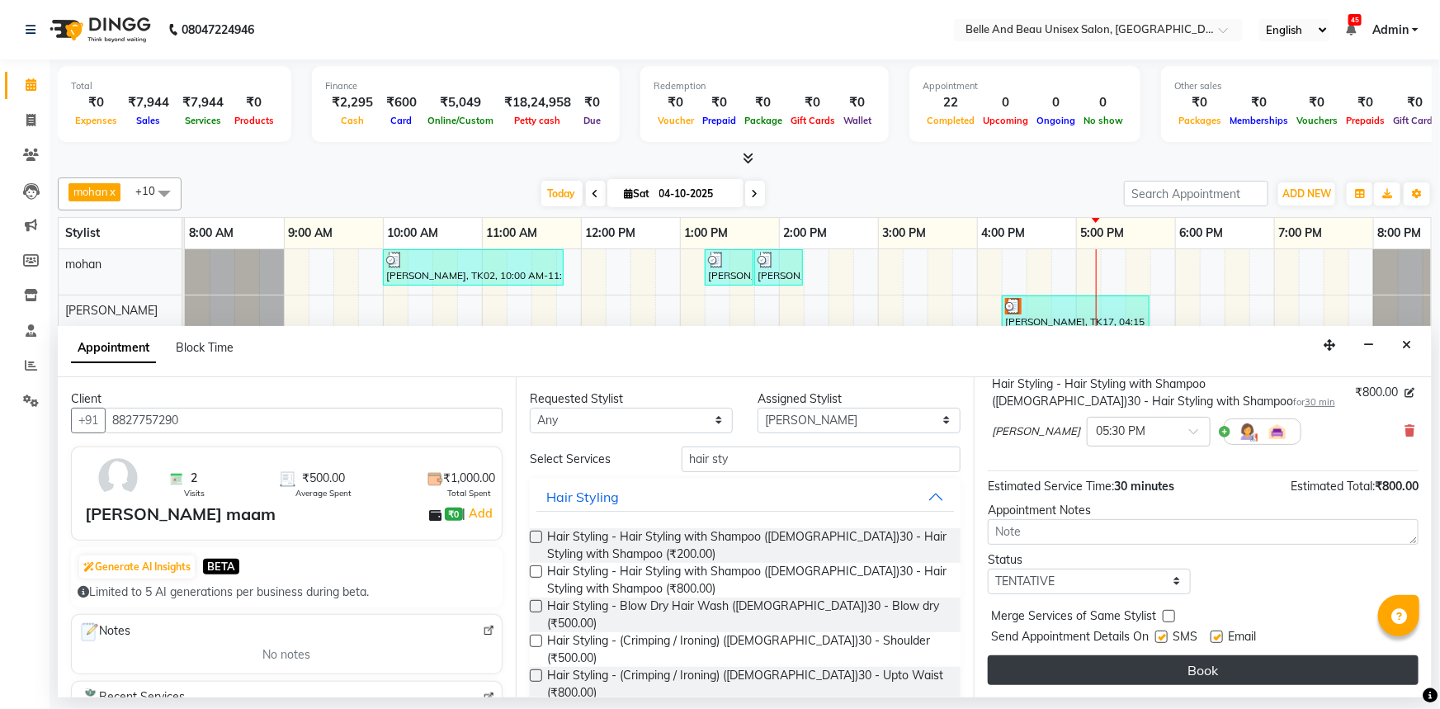
click at [1181, 662] on button "Book" at bounding box center [1203, 670] width 431 height 30
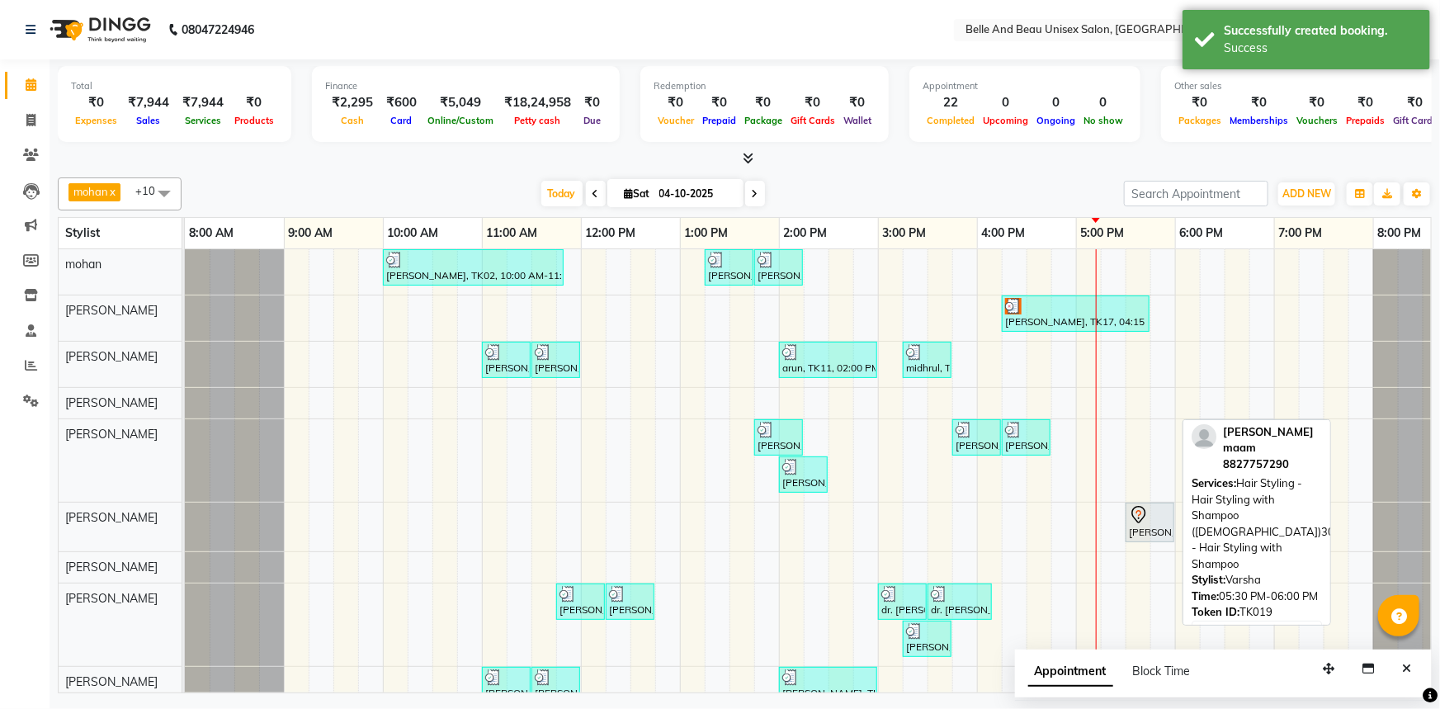
click at [1155, 522] on div "[PERSON_NAME] maam, TK19, 05:30 PM-06:00 PM, Hair Styling - Hair Styling with S…" at bounding box center [1149, 522] width 45 height 35
select select "7"
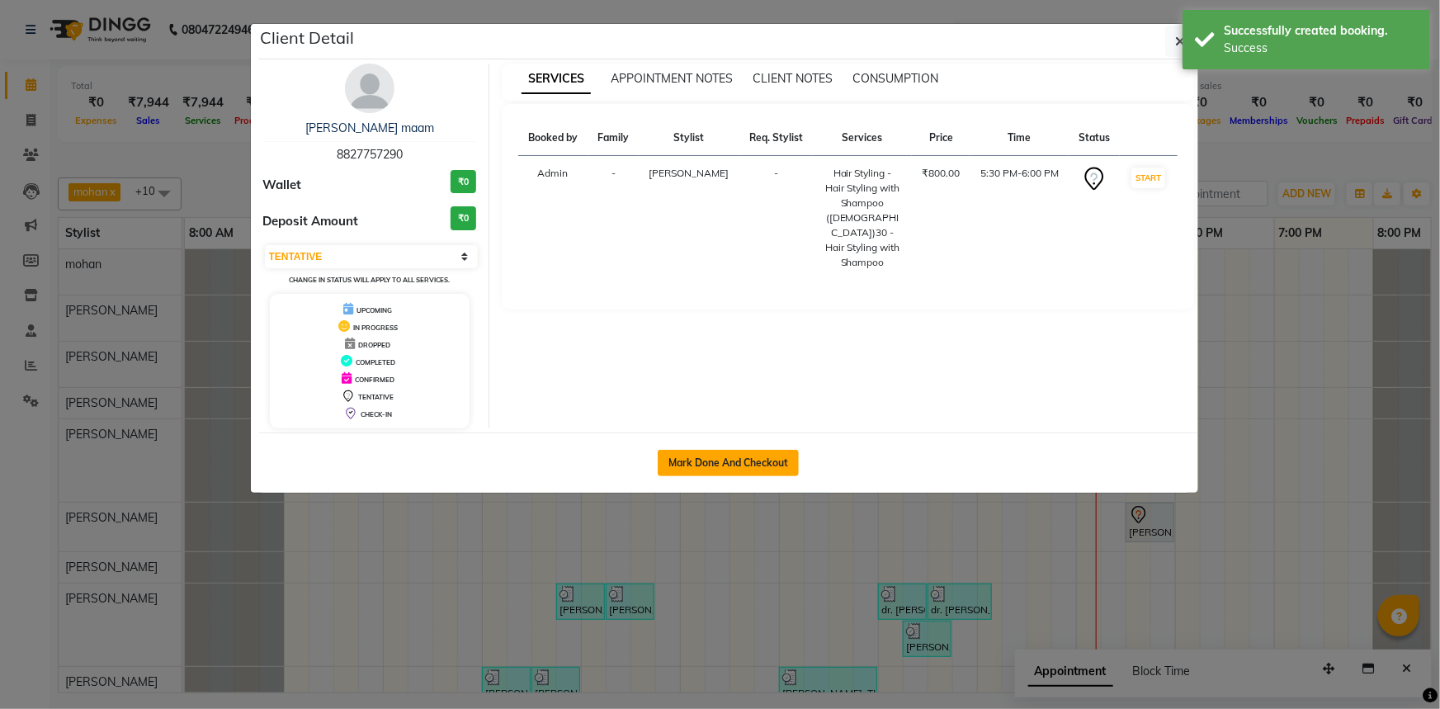
click at [780, 458] on button "Mark Done And Checkout" at bounding box center [728, 463] width 141 height 26
select select "service"
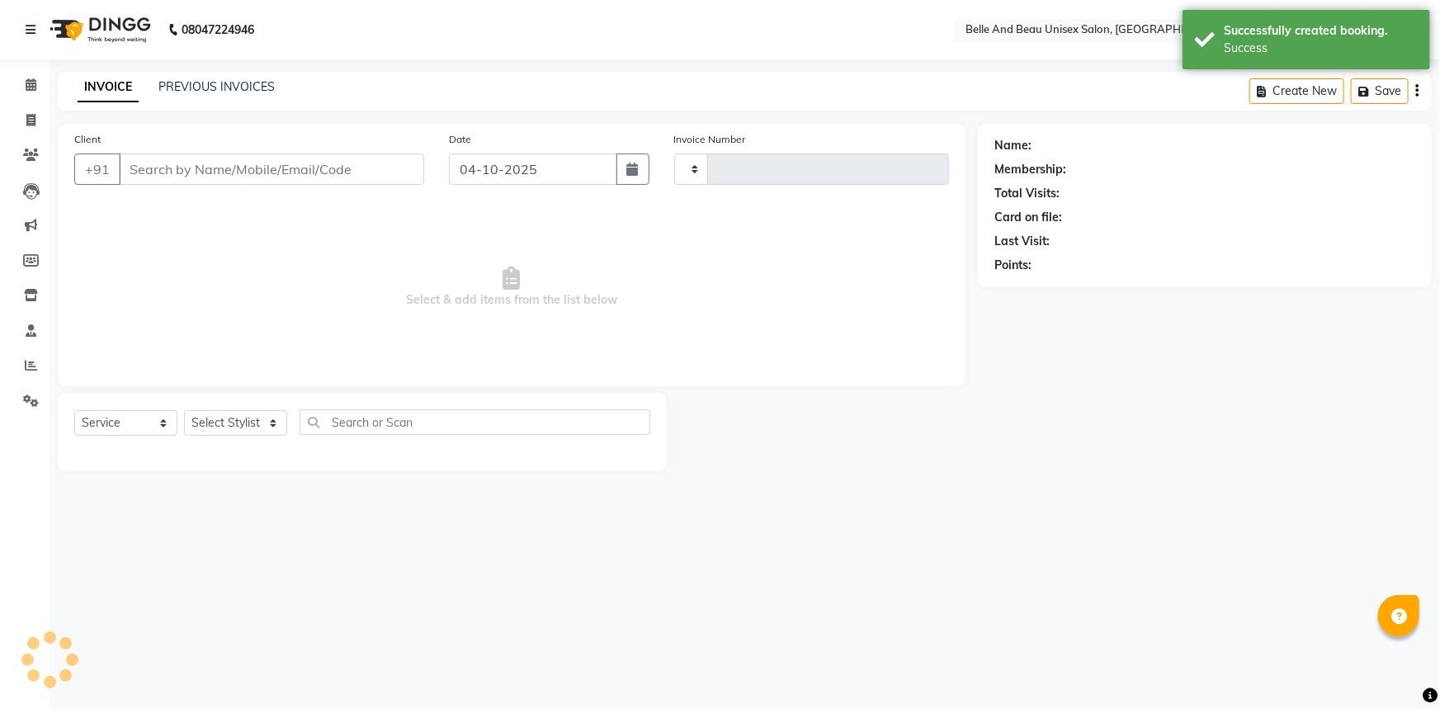
type input "2700"
select select "7066"
type input "8827757290"
select select "60511"
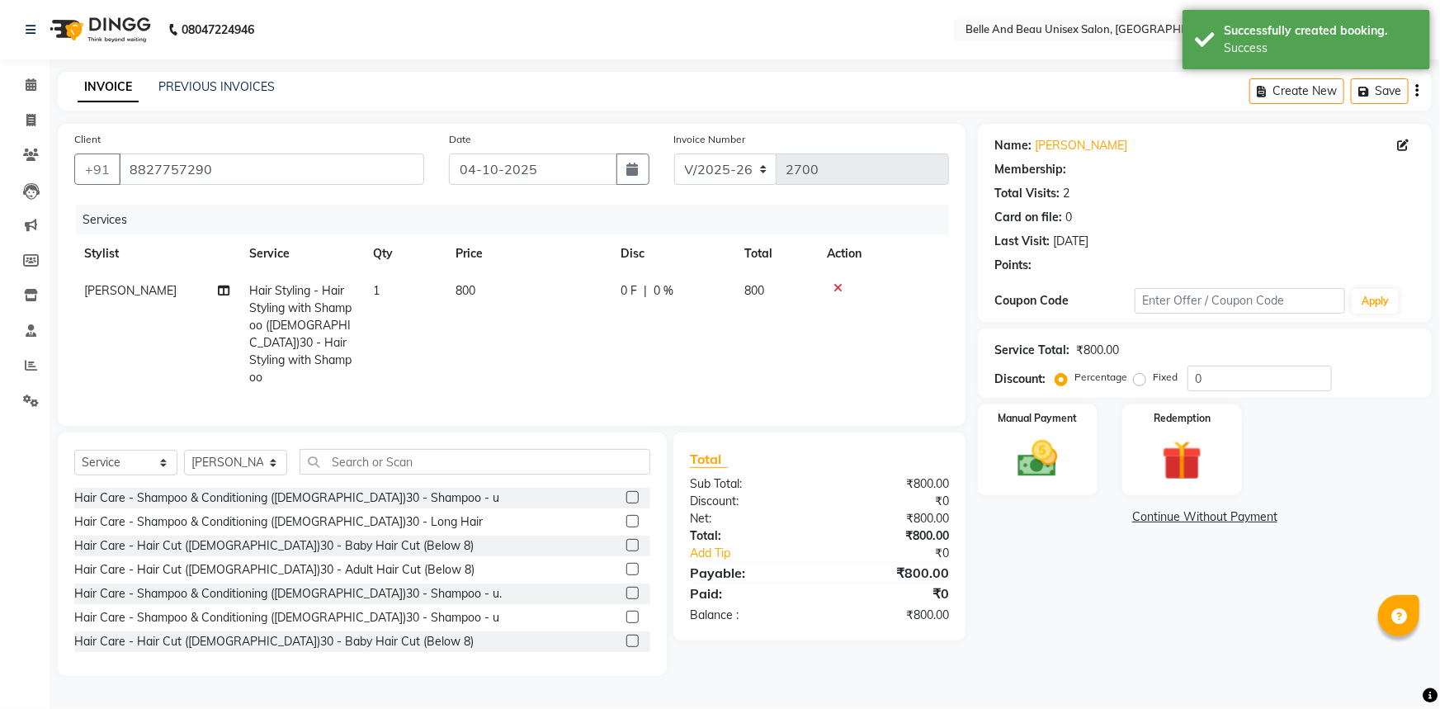
select select "1: Object"
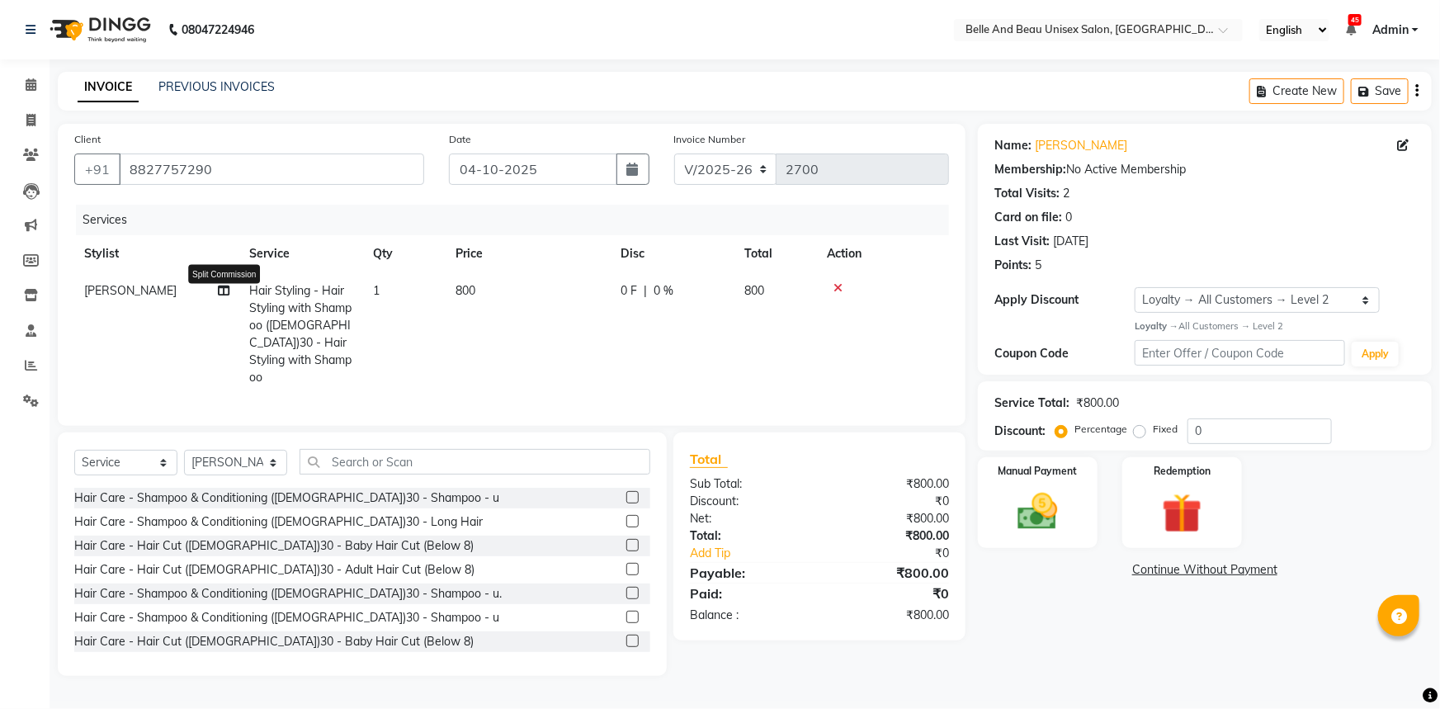
click at [223, 291] on icon at bounding box center [224, 291] width 12 height 12
select select "60511"
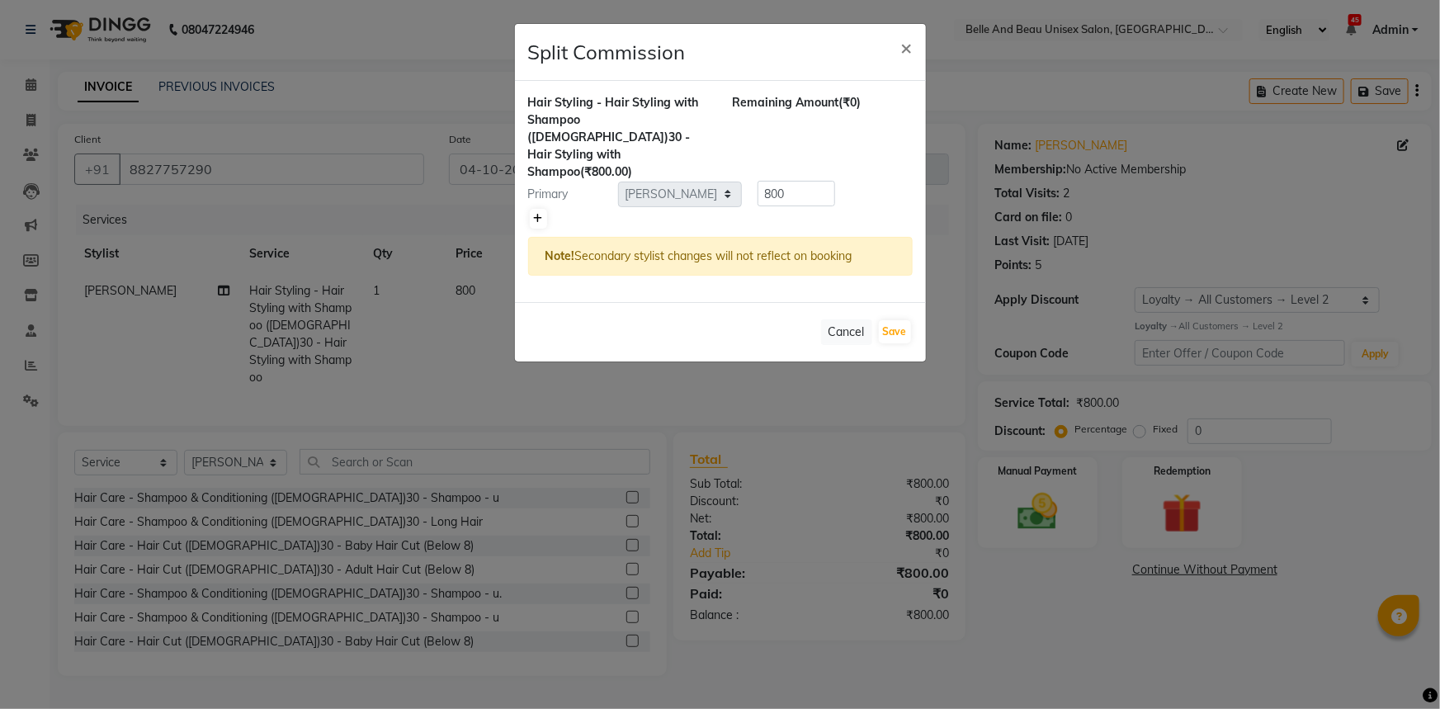
click at [539, 214] on icon at bounding box center [538, 219] width 9 height 10
type input "400"
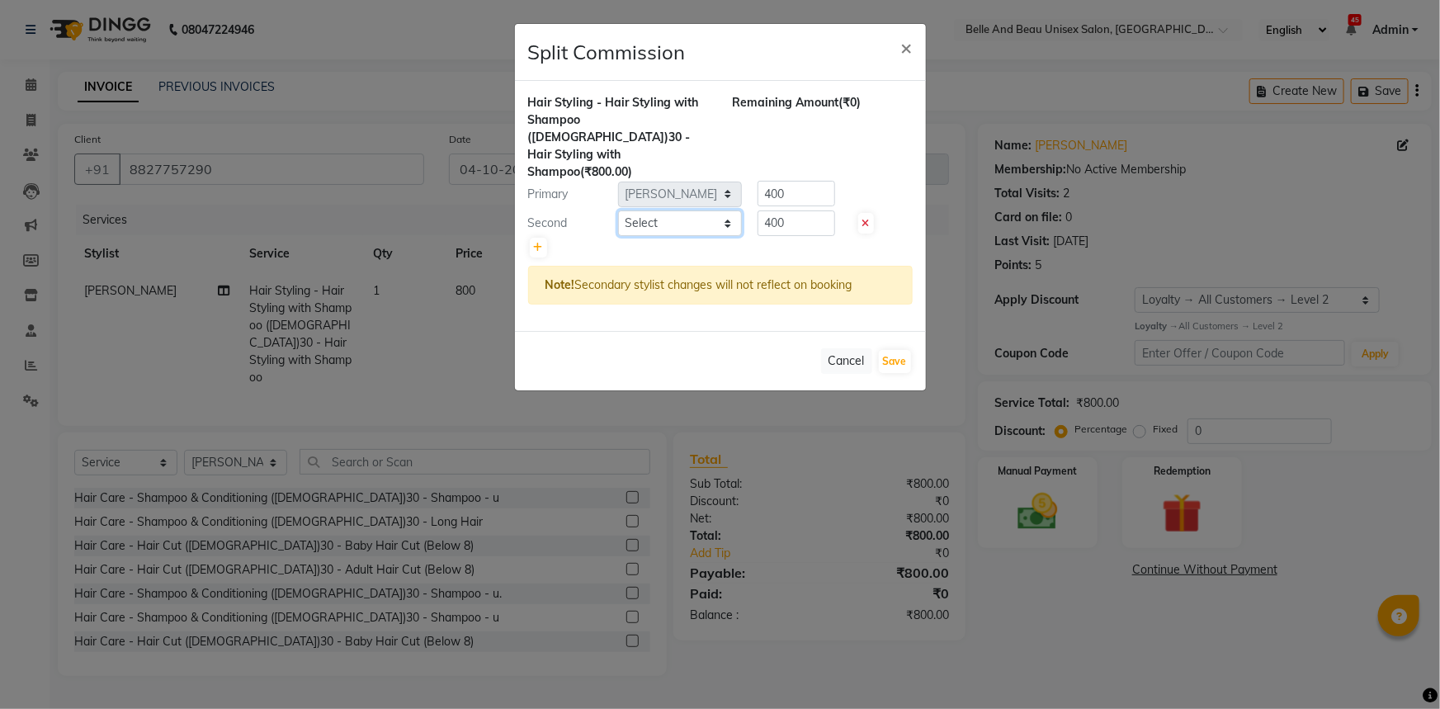
click at [703, 210] on select "Select [PERSON_NAME] [PERSON_NAME] [PERSON_NAME] [PERSON_NAME] [PERSON_NAME] [P…" at bounding box center [680, 223] width 124 height 26
select select "89706"
click at [618, 210] on select "Select [PERSON_NAME] [PERSON_NAME] [PERSON_NAME] [PERSON_NAME] [PERSON_NAME] [P…" at bounding box center [680, 223] width 124 height 26
click at [791, 210] on input "400" at bounding box center [797, 223] width 78 height 26
type input "4"
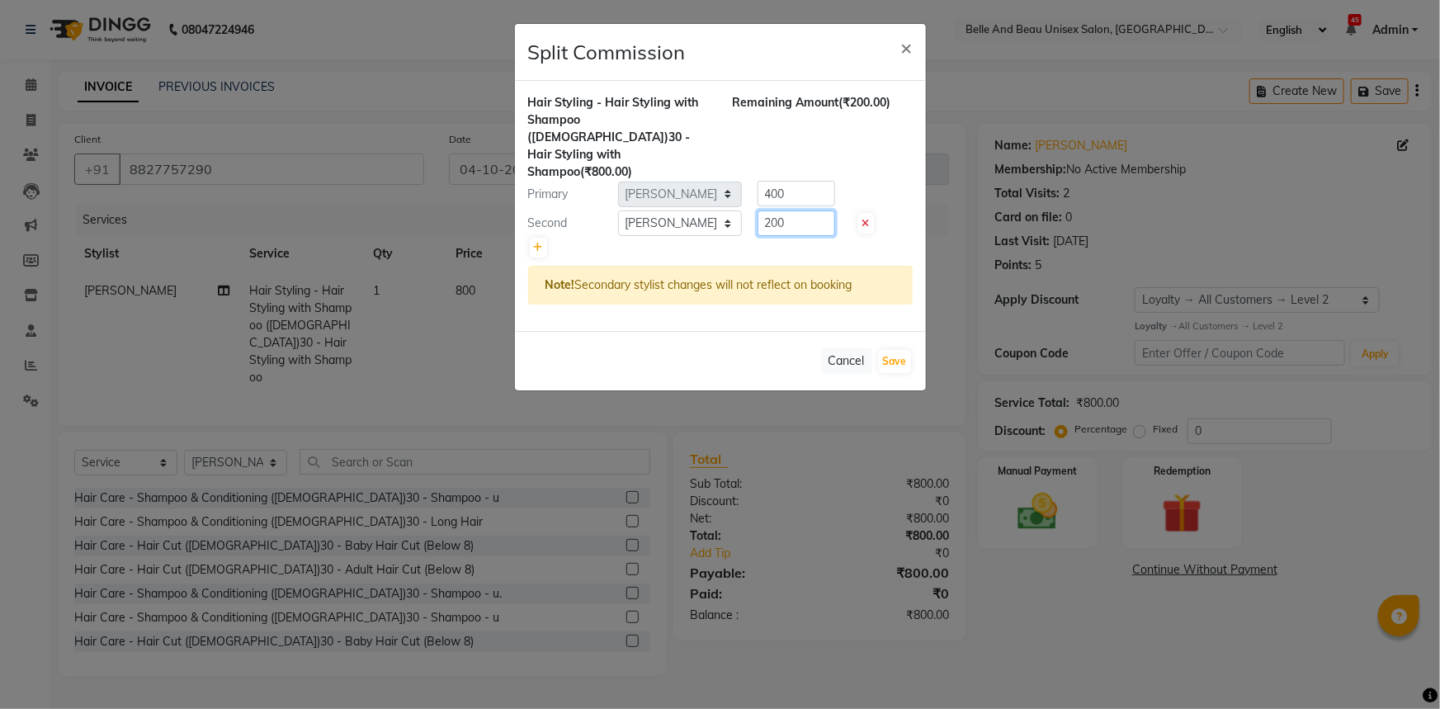
type input "200"
click at [819, 181] on input "400" at bounding box center [797, 194] width 78 height 26
type input "4"
type input "600"
click at [895, 350] on button "Save" at bounding box center [895, 361] width 32 height 23
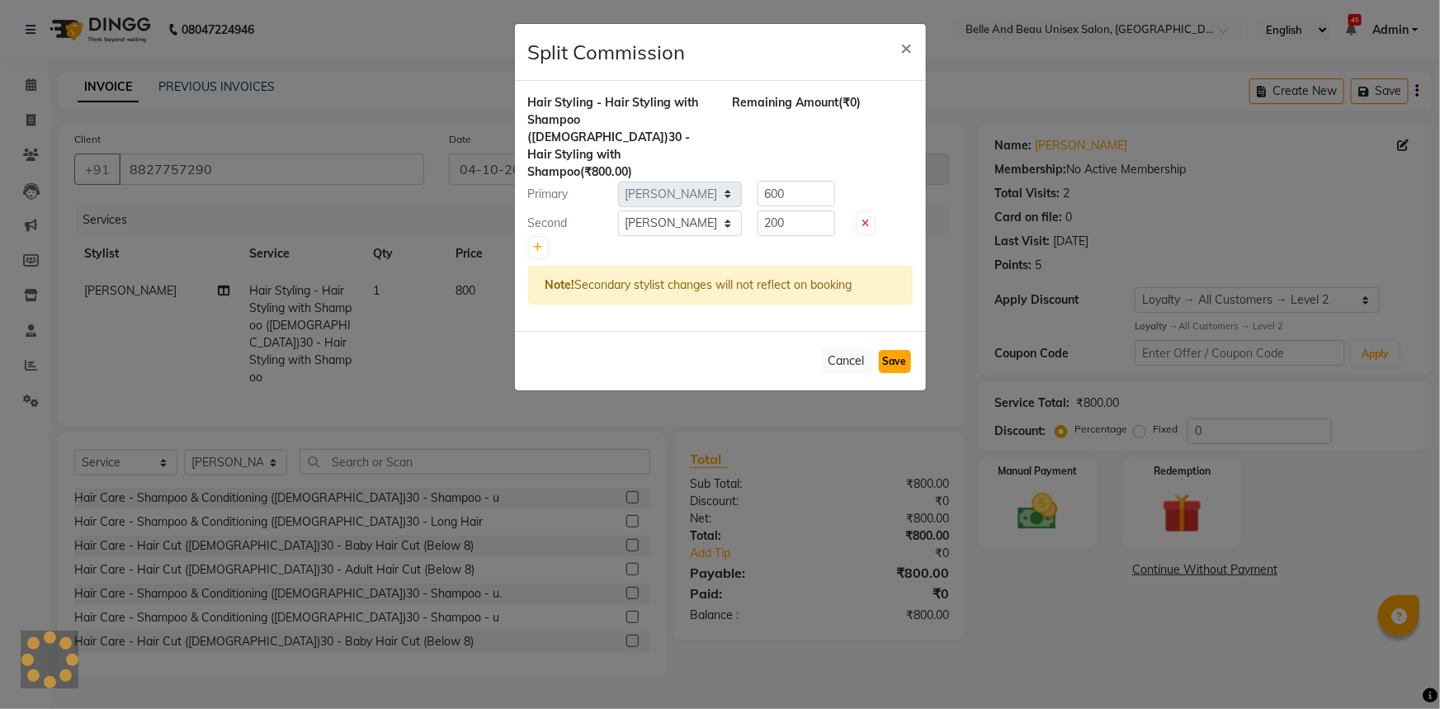
select select "Select"
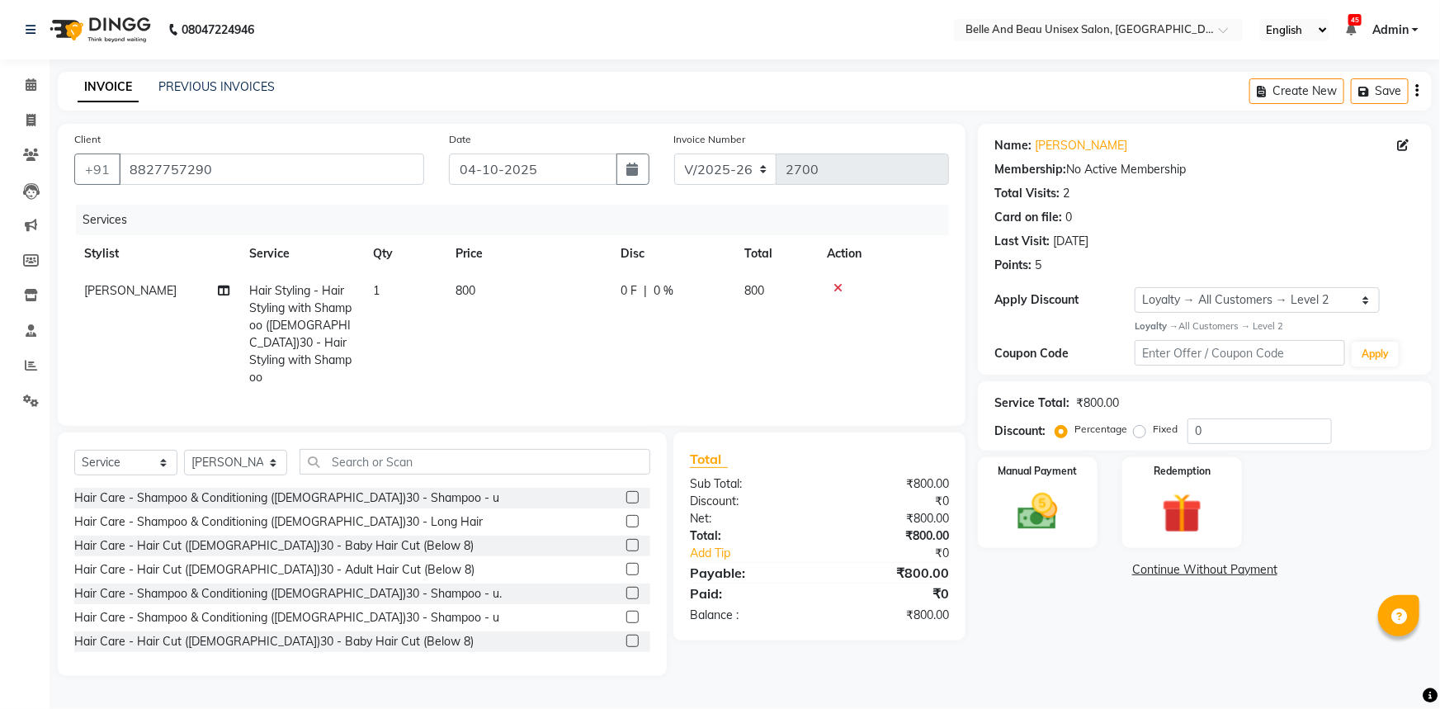
click at [561, 356] on td "800" at bounding box center [528, 334] width 165 height 124
select select "60511"
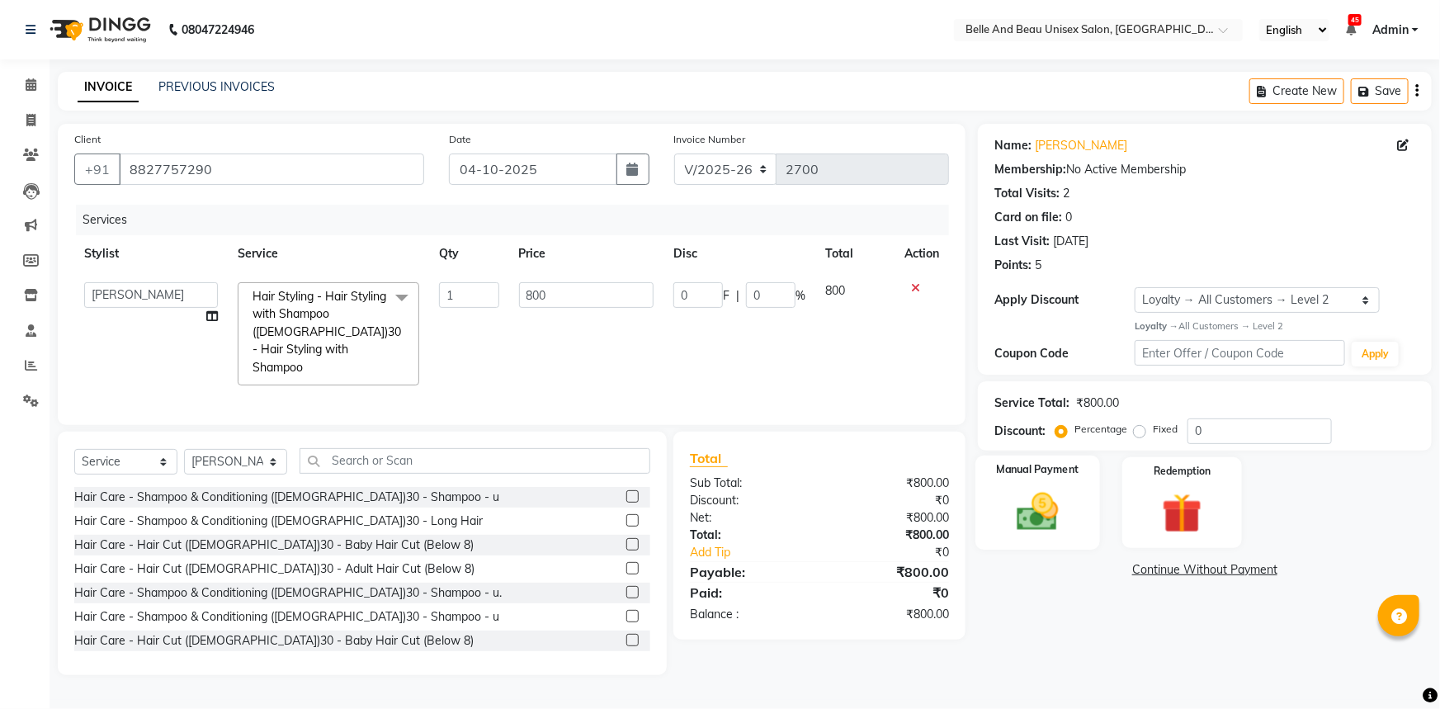
click at [1051, 530] on img at bounding box center [1038, 512] width 68 height 48
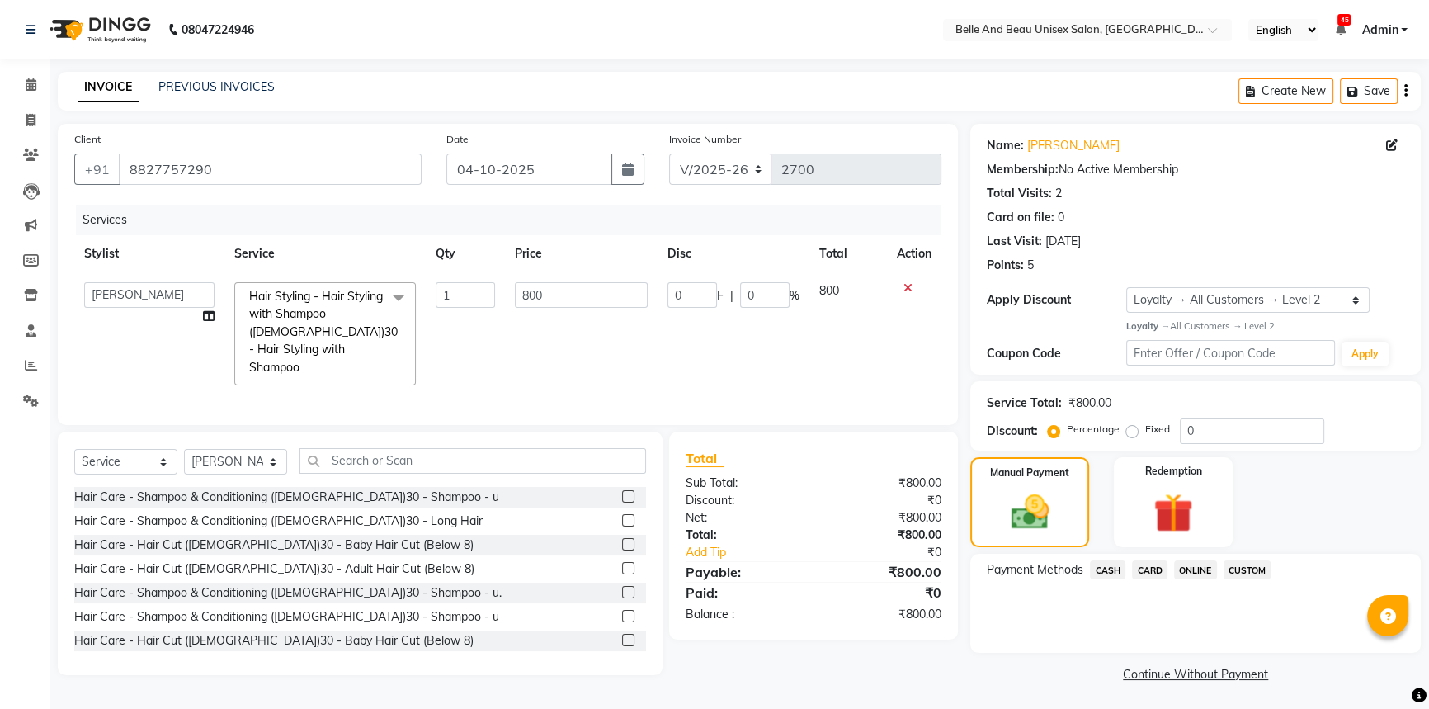
click at [1103, 567] on span "CASH" at bounding box center [1107, 569] width 35 height 19
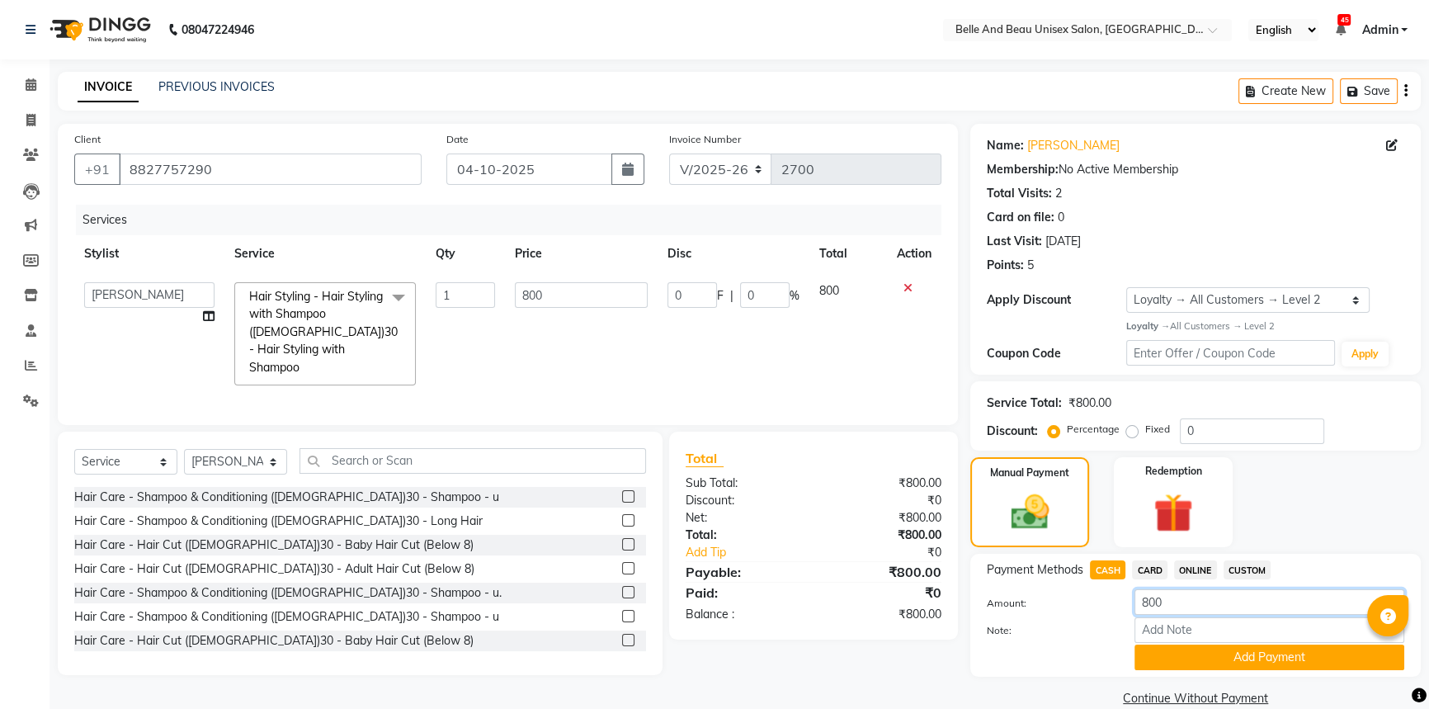
click at [1168, 602] on input "800" at bounding box center [1270, 602] width 270 height 26
type input "8"
type input "500"
click at [1224, 664] on button "Add Payment" at bounding box center [1270, 657] width 270 height 26
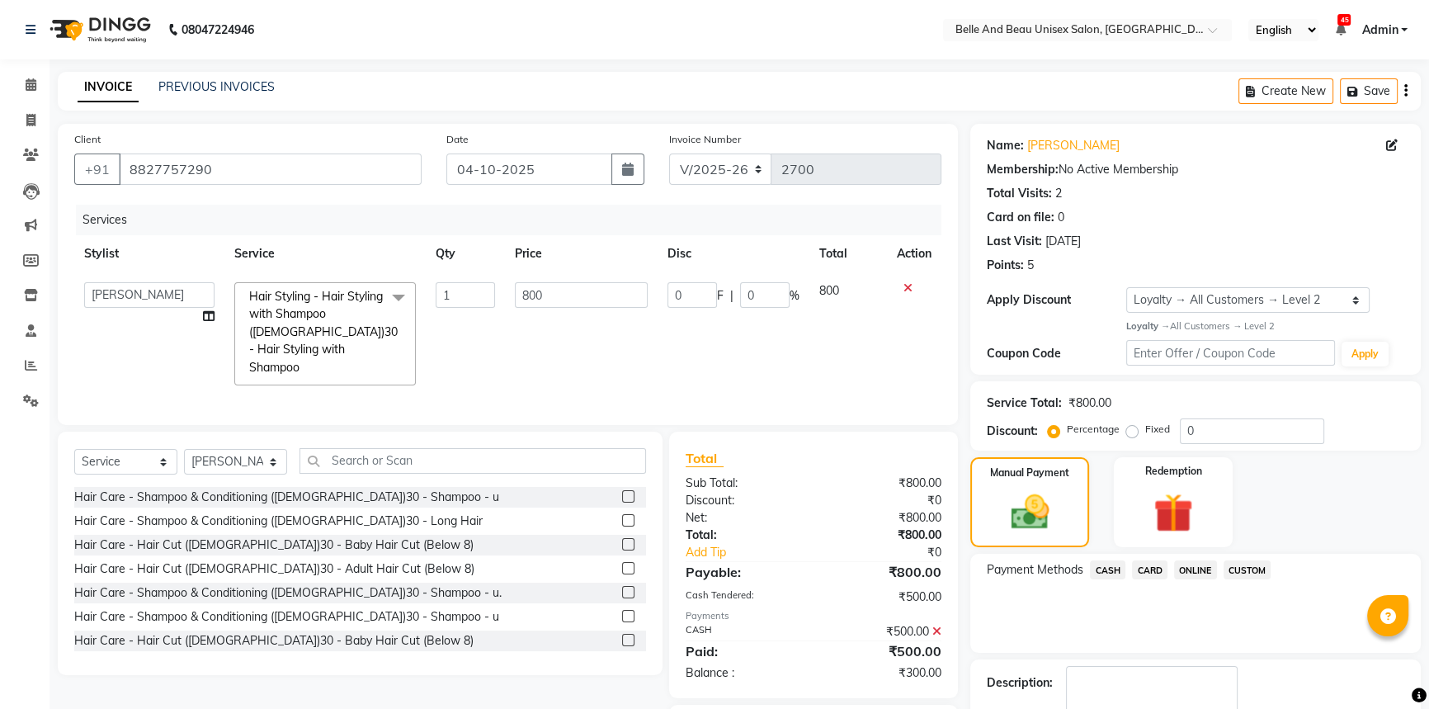
click at [1198, 569] on span "ONLINE" at bounding box center [1195, 569] width 43 height 19
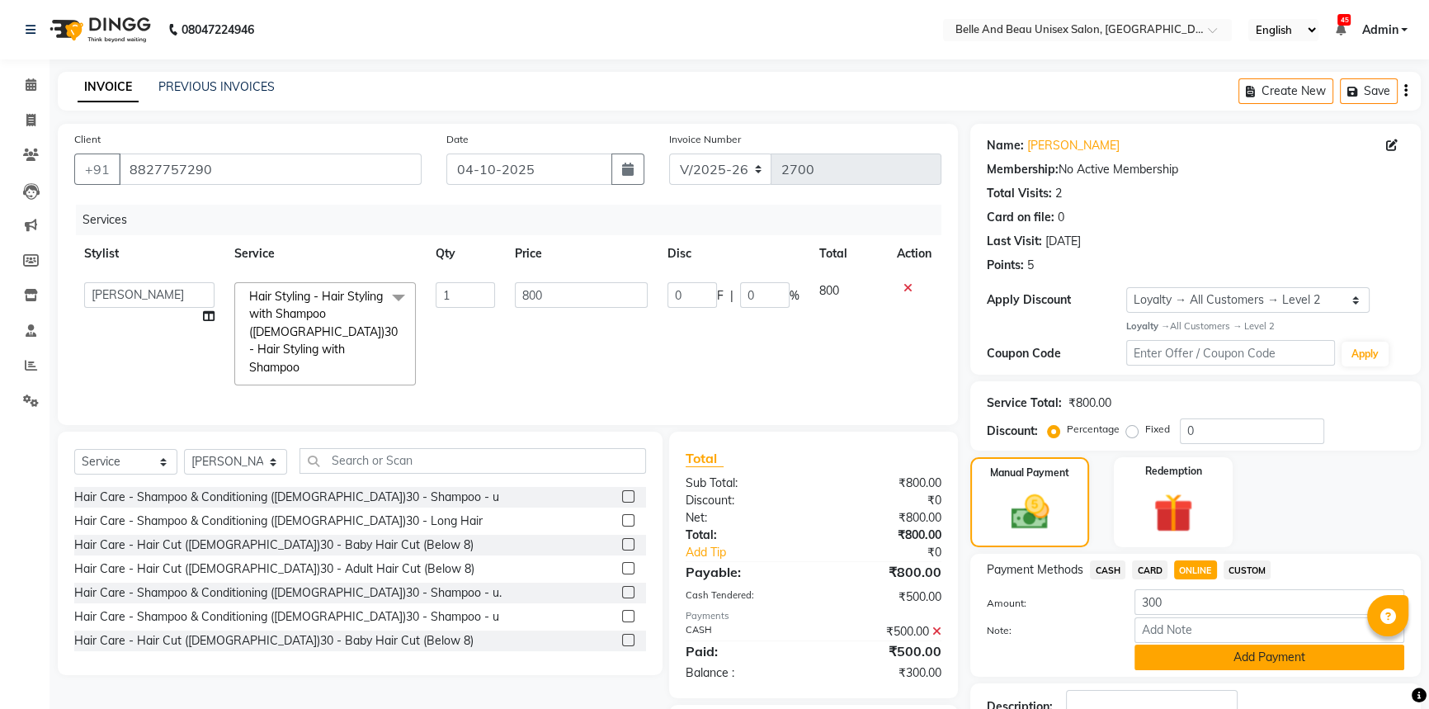
click at [1201, 661] on button "Add Payment" at bounding box center [1270, 657] width 270 height 26
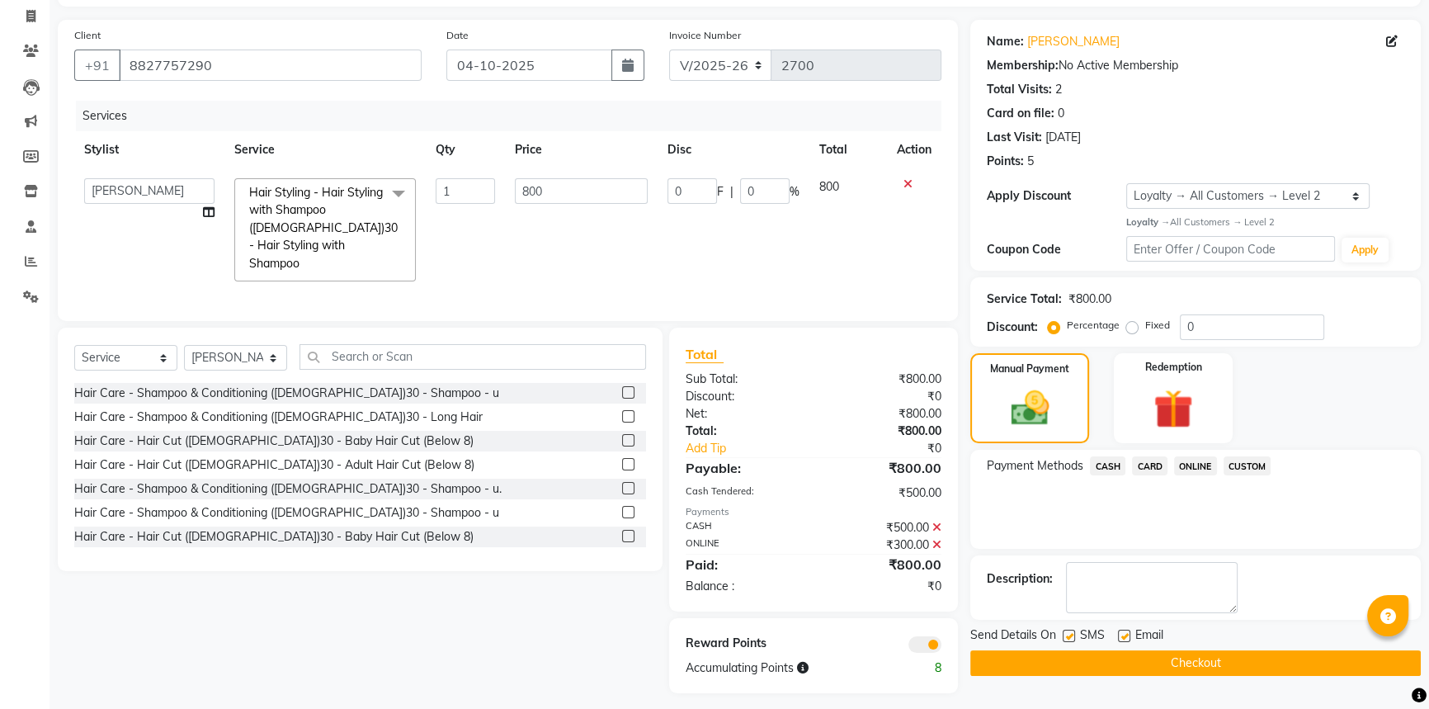
scroll to position [107, 0]
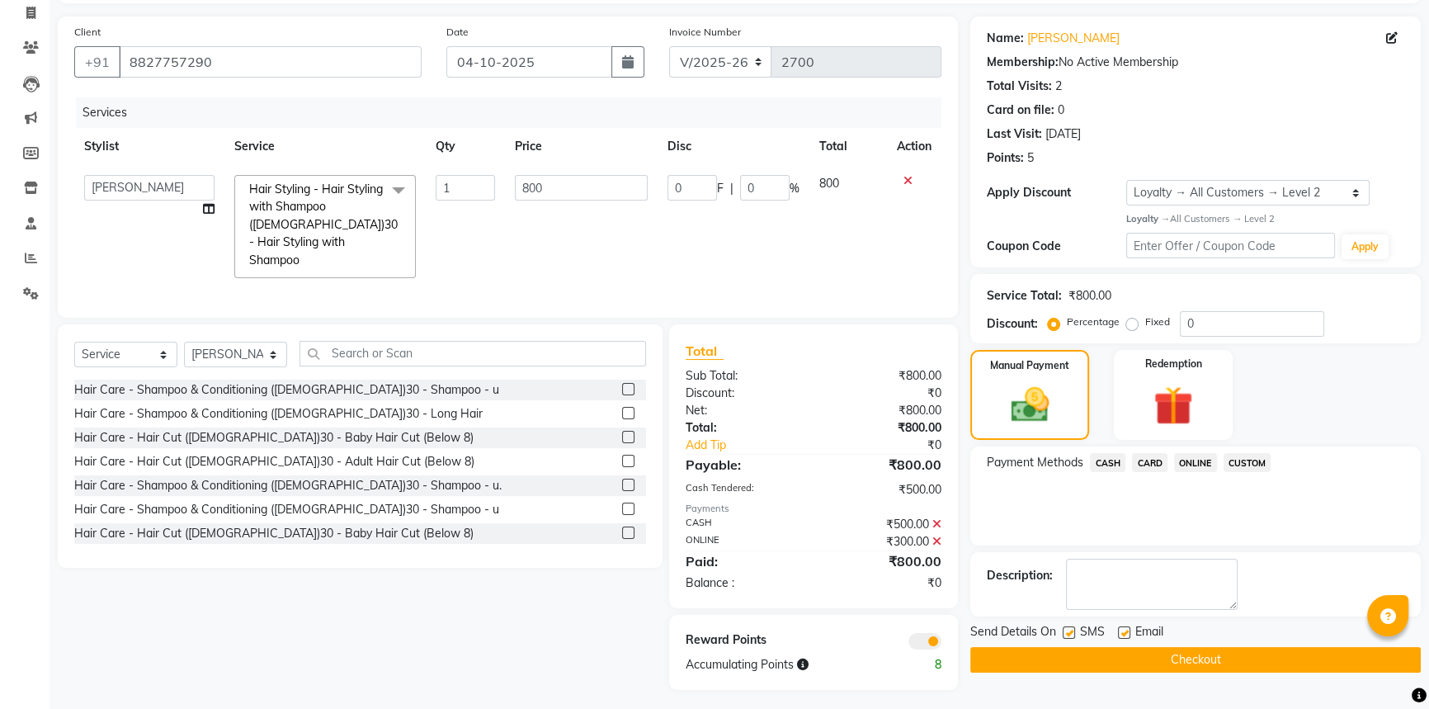
click at [1211, 656] on button "Checkout" at bounding box center [1195, 660] width 451 height 26
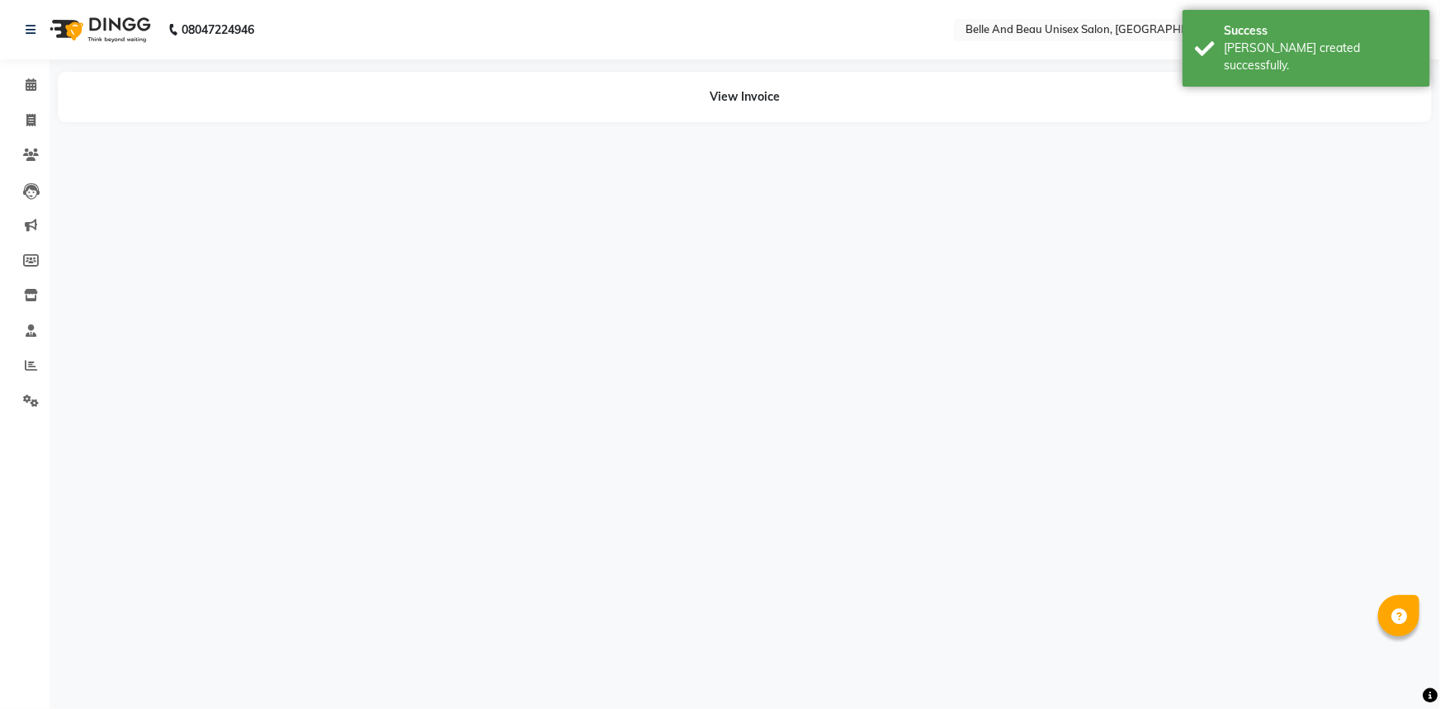
select select "60511"
select select "89706"
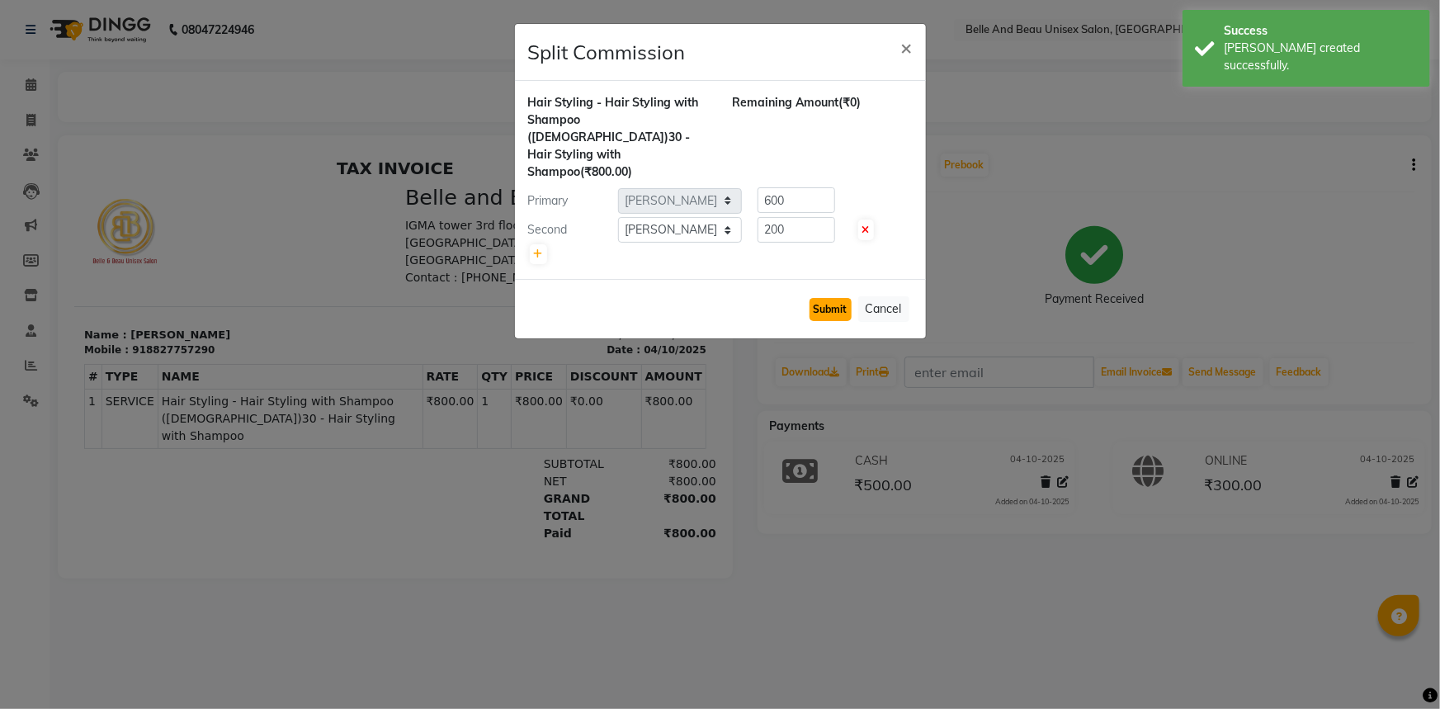
click at [818, 298] on button "Submit" at bounding box center [831, 309] width 42 height 23
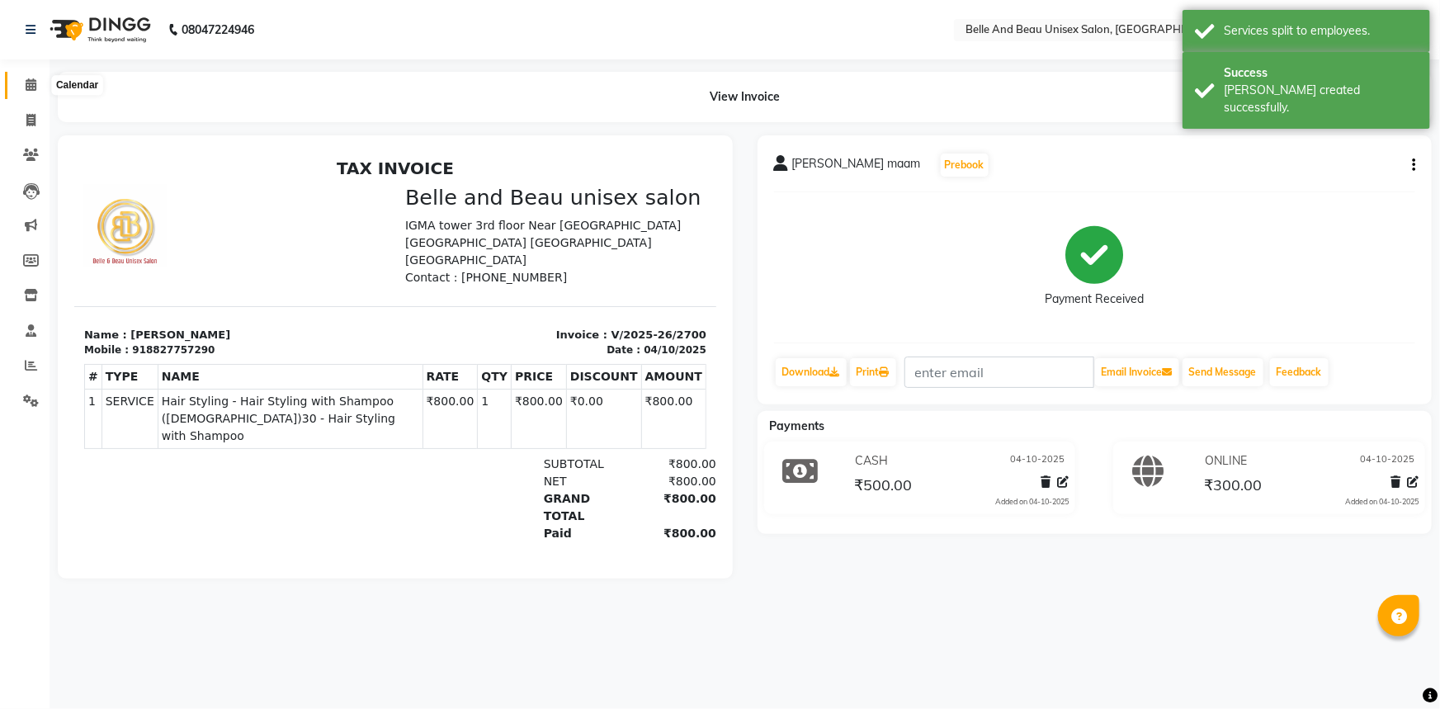
click at [33, 84] on icon at bounding box center [31, 84] width 11 height 12
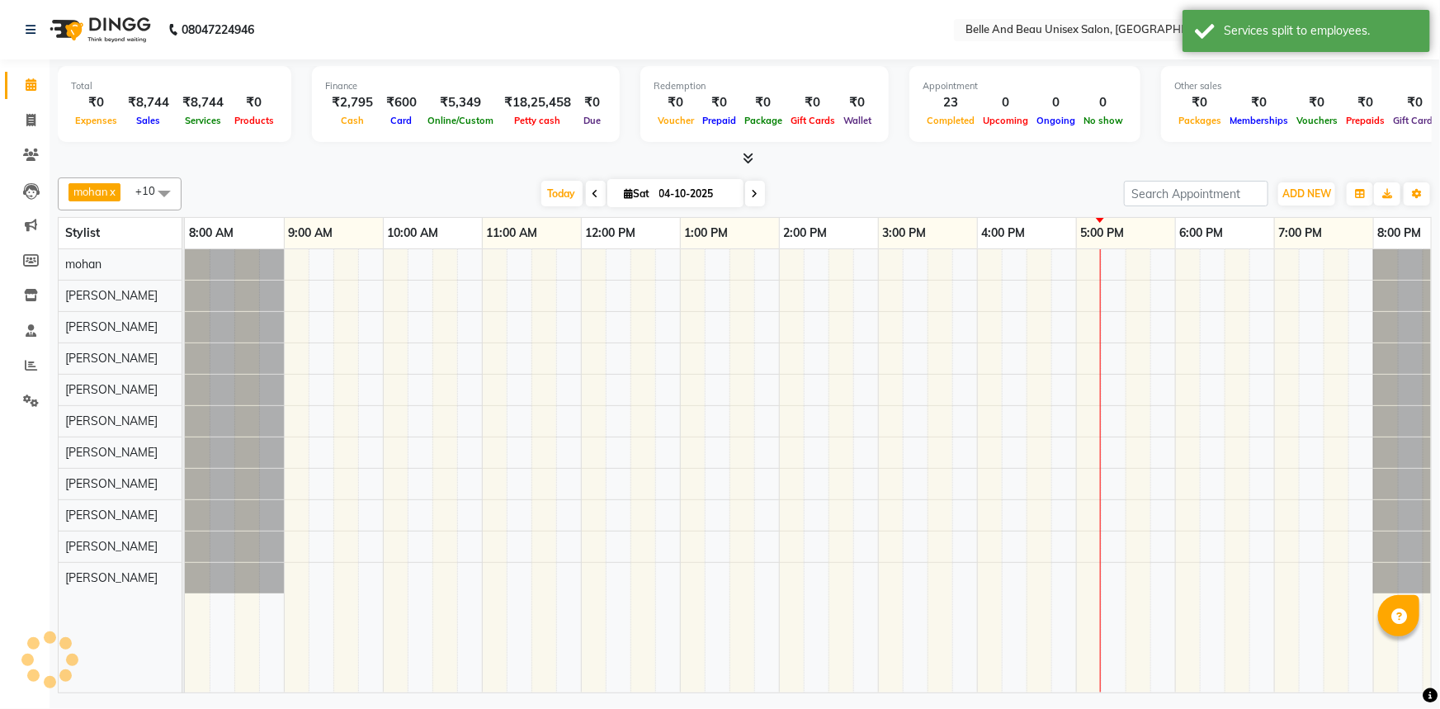
scroll to position [0, 40]
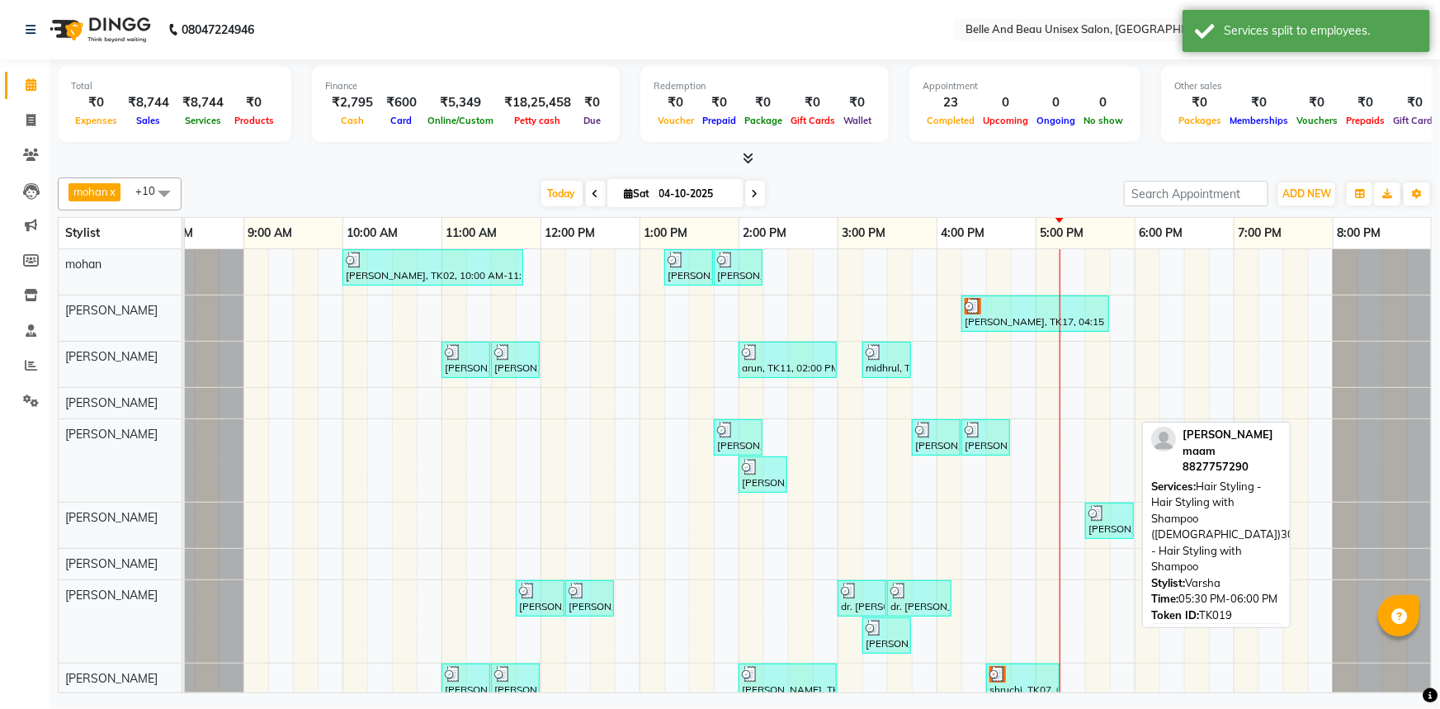
click at [1107, 528] on div "[PERSON_NAME] maam, TK19, 05:30 PM-06:00 PM, Hair Styling - Hair Styling with S…" at bounding box center [1109, 520] width 45 height 31
select select "3"
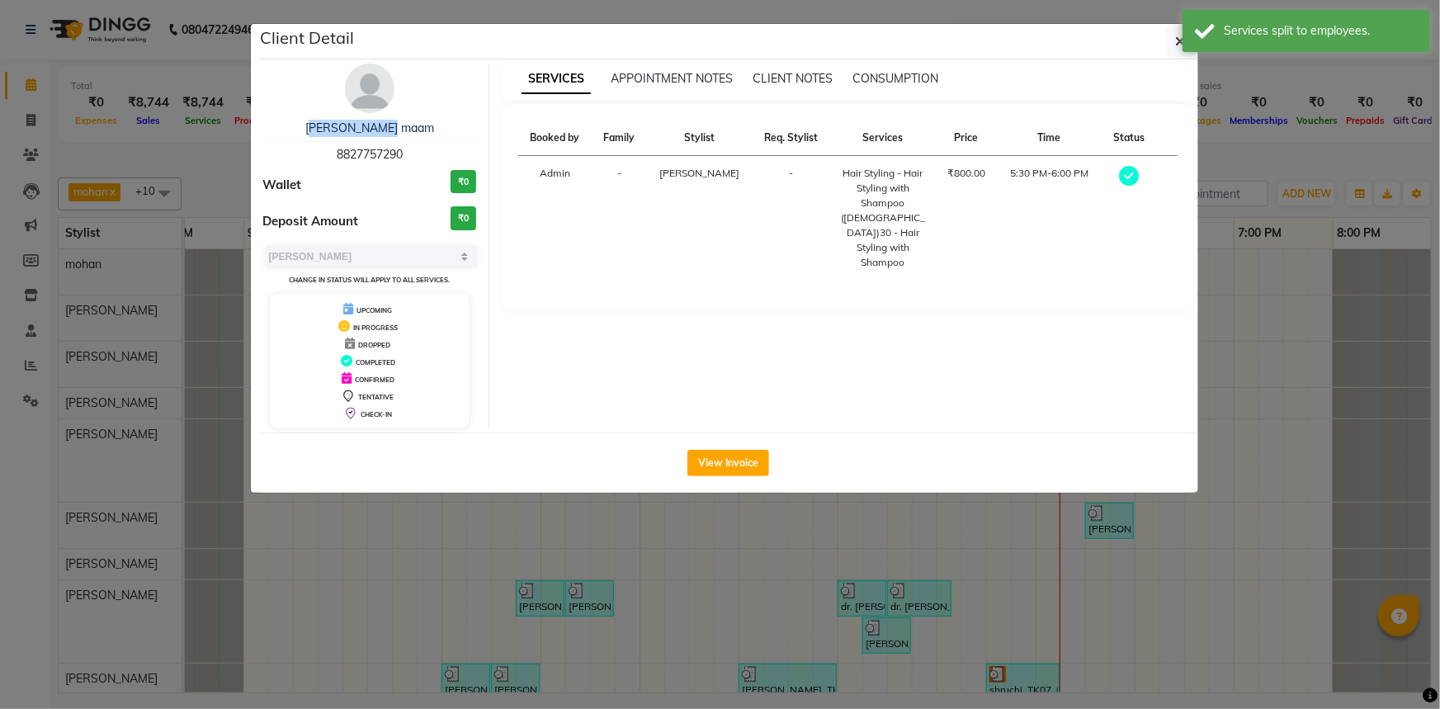
drag, startPoint x: 319, startPoint y: 122, endPoint x: 478, endPoint y: 130, distance: 158.7
click at [478, 130] on div "[PERSON_NAME] maam 8827757290 Wallet ₹0 Deposit Amount ₹0 Select MARK DONE UPCO…" at bounding box center [370, 246] width 239 height 365
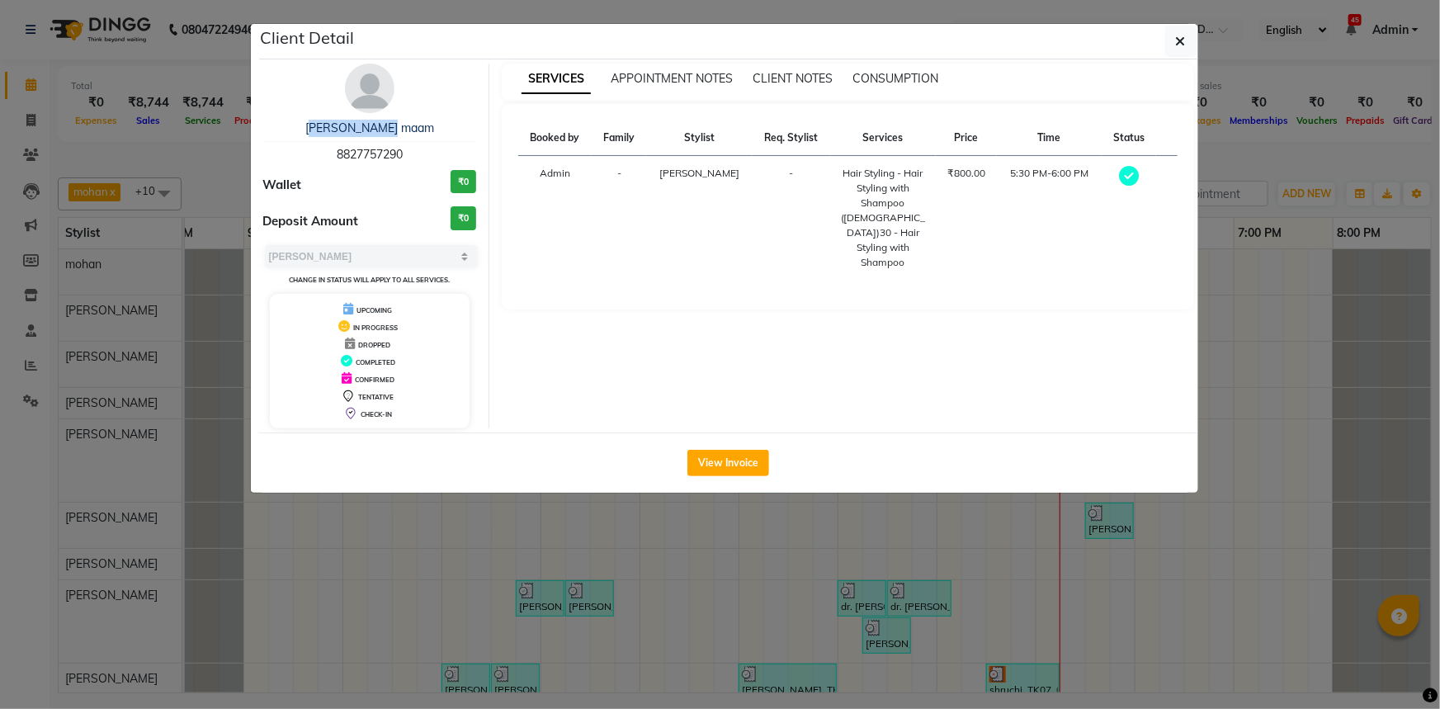
drag, startPoint x: 328, startPoint y: 152, endPoint x: 409, endPoint y: 153, distance: 80.9
click at [409, 153] on div "[PERSON_NAME] maam 8827757290" at bounding box center [370, 142] width 214 height 44
click at [707, 454] on button "View Invoice" at bounding box center [728, 463] width 82 height 26
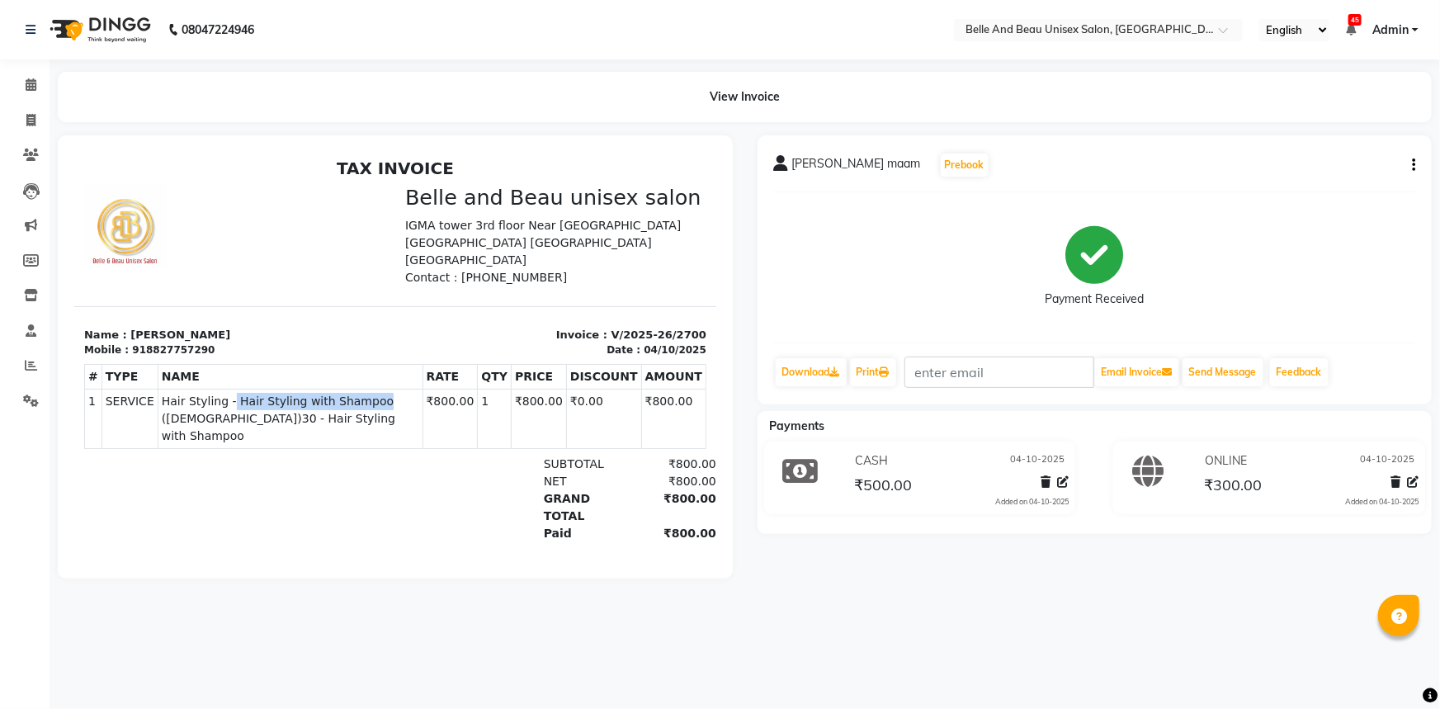
drag, startPoint x: 217, startPoint y: 382, endPoint x: 355, endPoint y: 385, distance: 137.8
click at [355, 392] on span "Hair Styling - Hair Styling with Shampoo ([DEMOGRAPHIC_DATA])30 - Hair Styling …" at bounding box center [289, 418] width 257 height 52
click at [23, 76] on span at bounding box center [31, 85] width 29 height 19
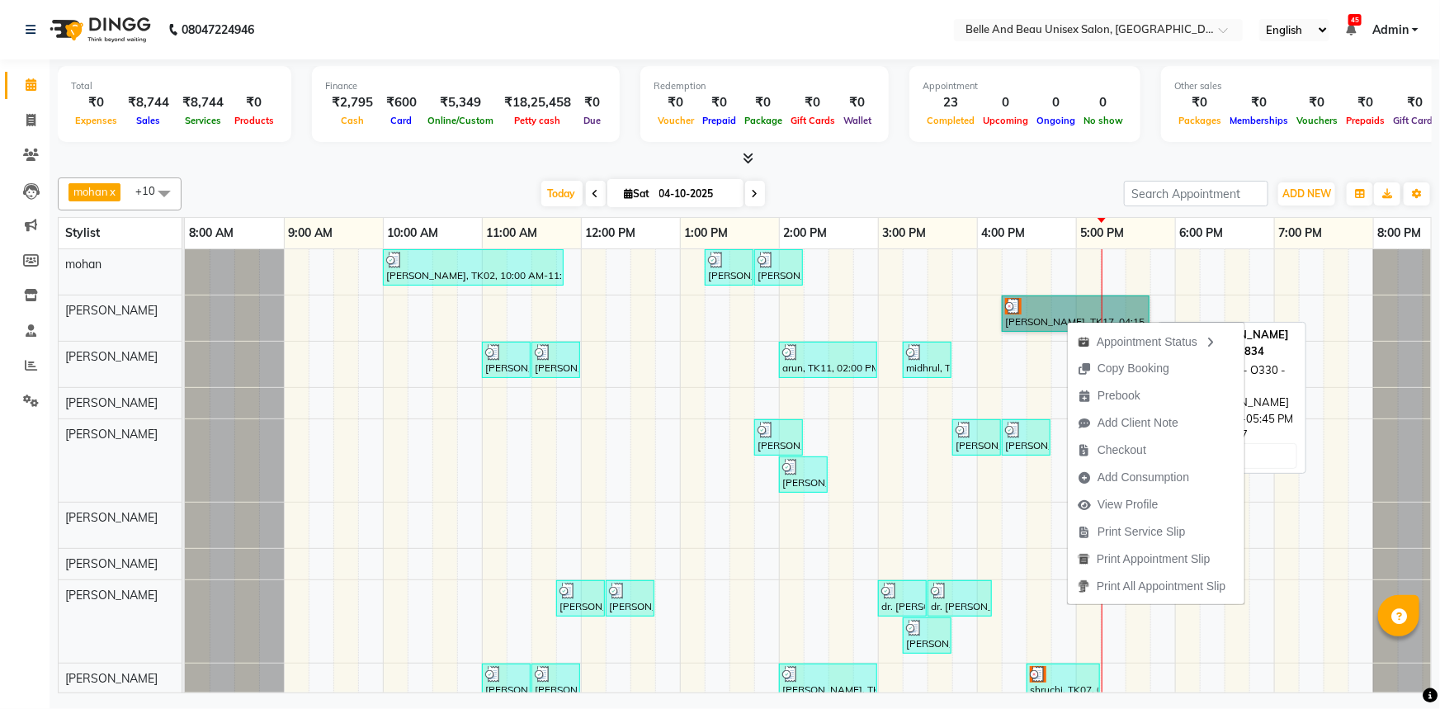
click at [1081, 312] on link "[PERSON_NAME], TK17, 04:15 PM-05:45 PM, Facial - O330 - Hydra Facial" at bounding box center [1076, 313] width 148 height 36
select select "3"
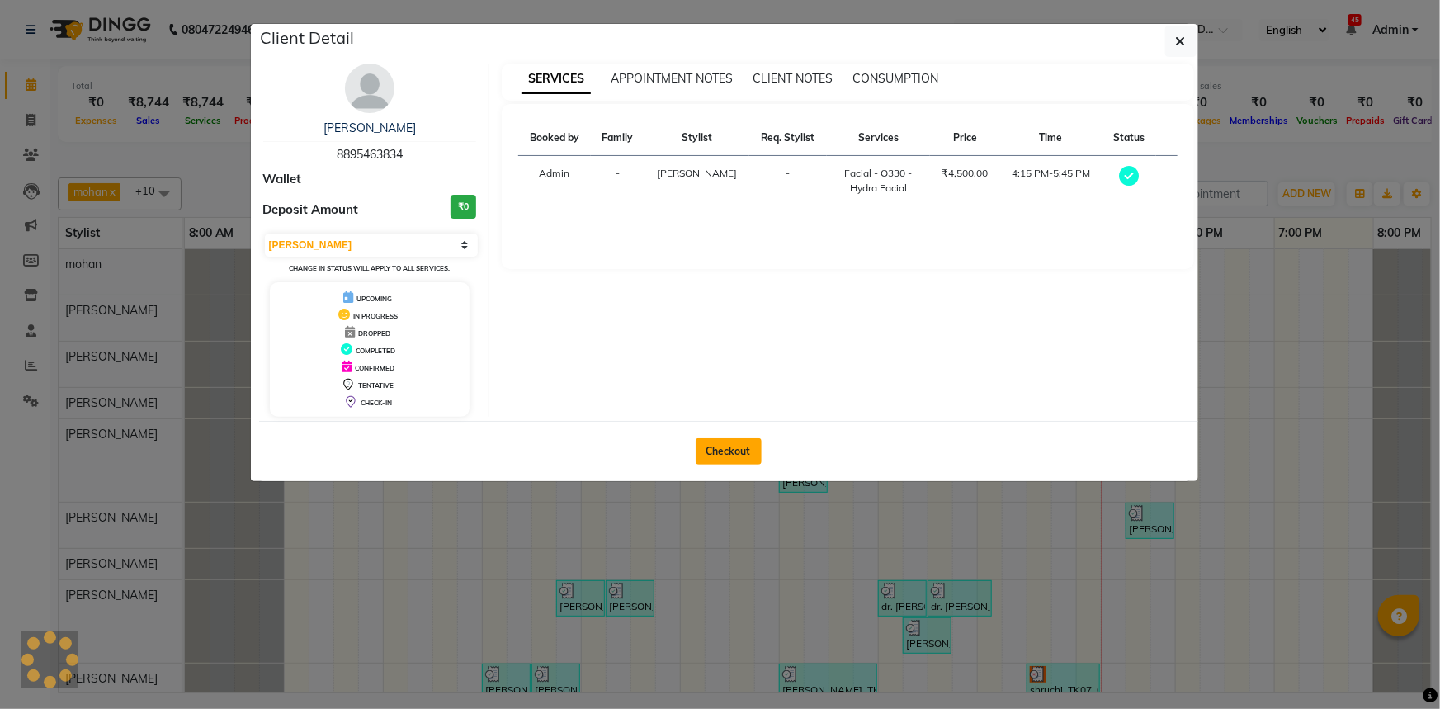
click at [734, 446] on button "Checkout" at bounding box center [729, 451] width 66 height 26
select select "7066"
select select "service"
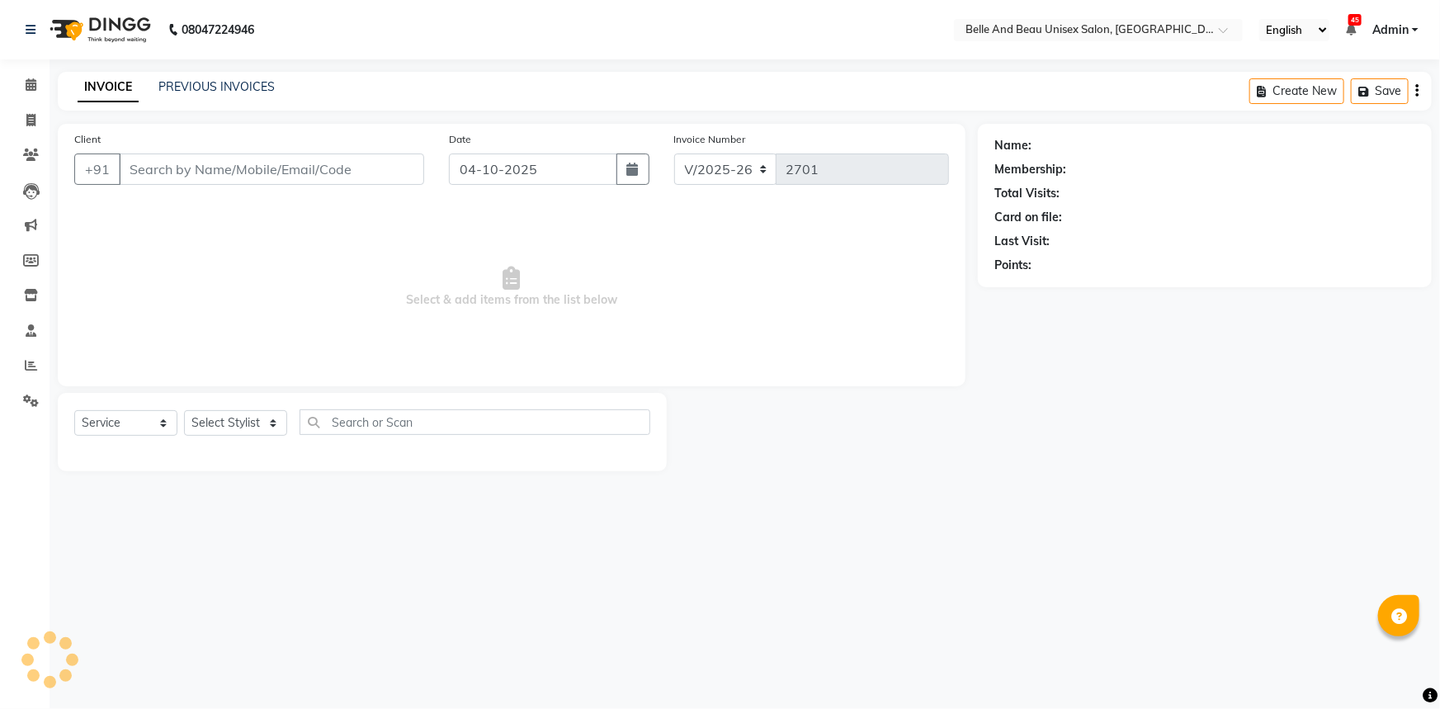
select select "60511"
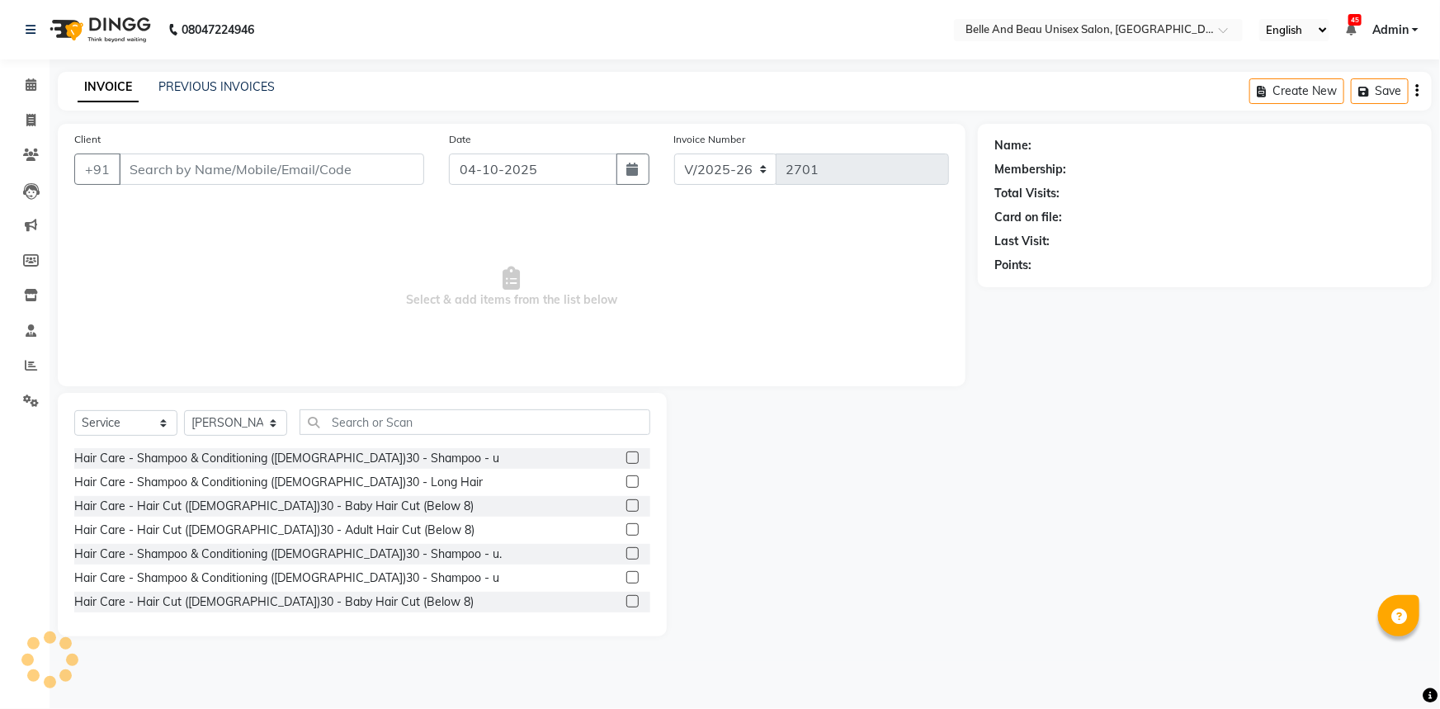
type input "8895463834"
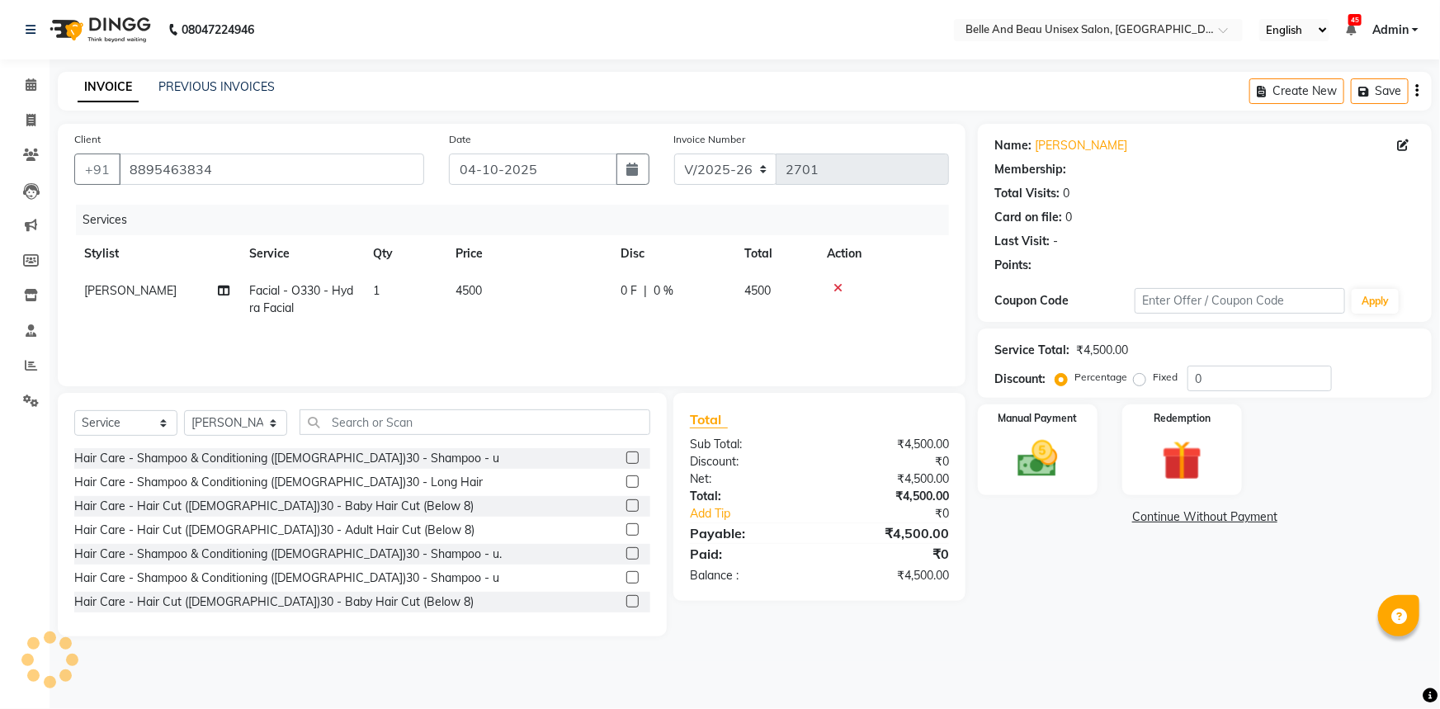
select select "1: Object"
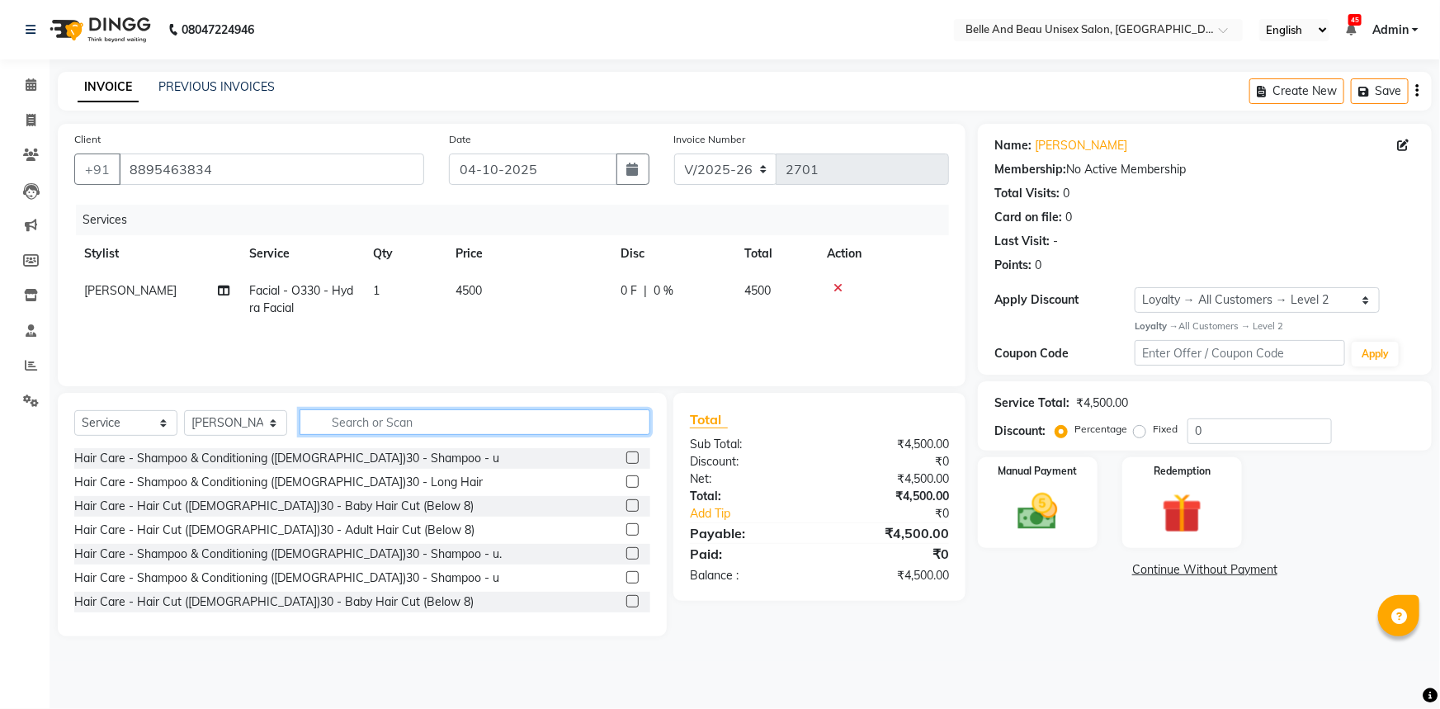
click at [422, 417] on input "text" at bounding box center [475, 422] width 351 height 26
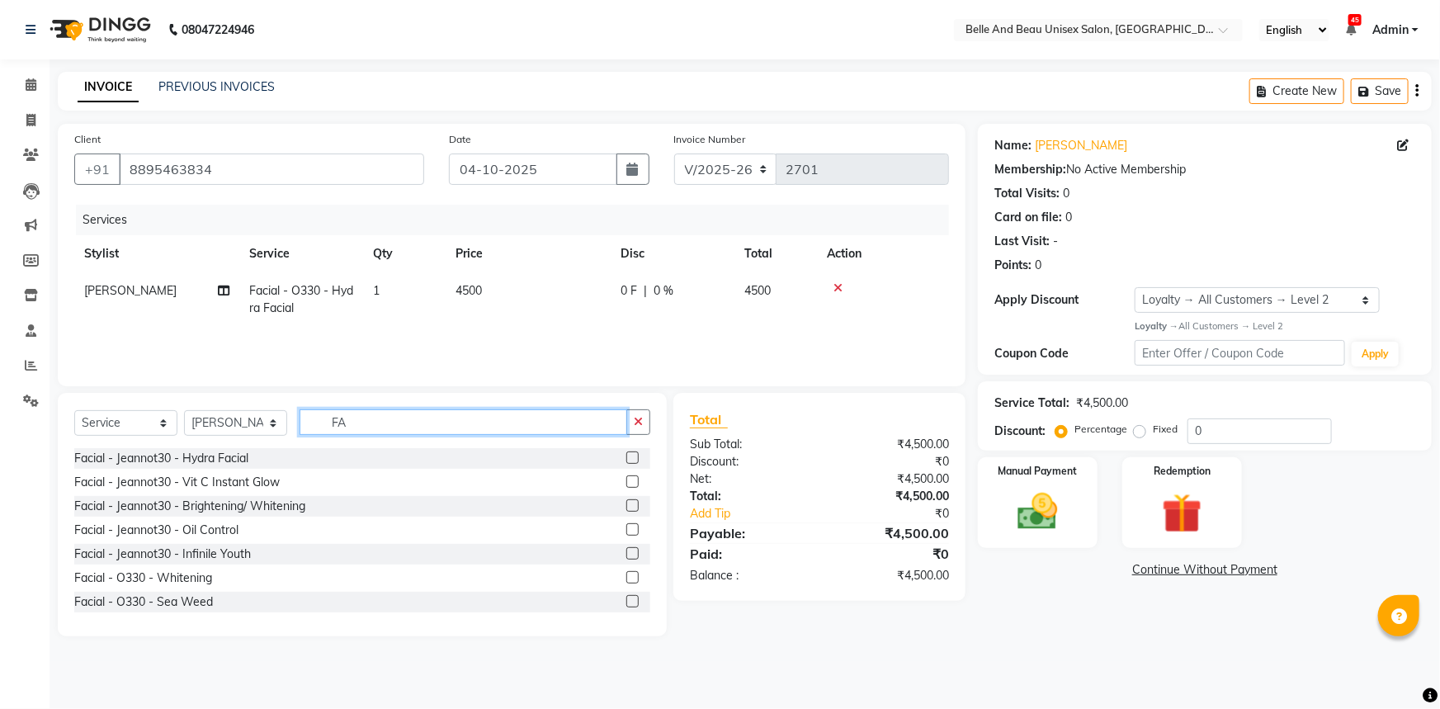
type input "F"
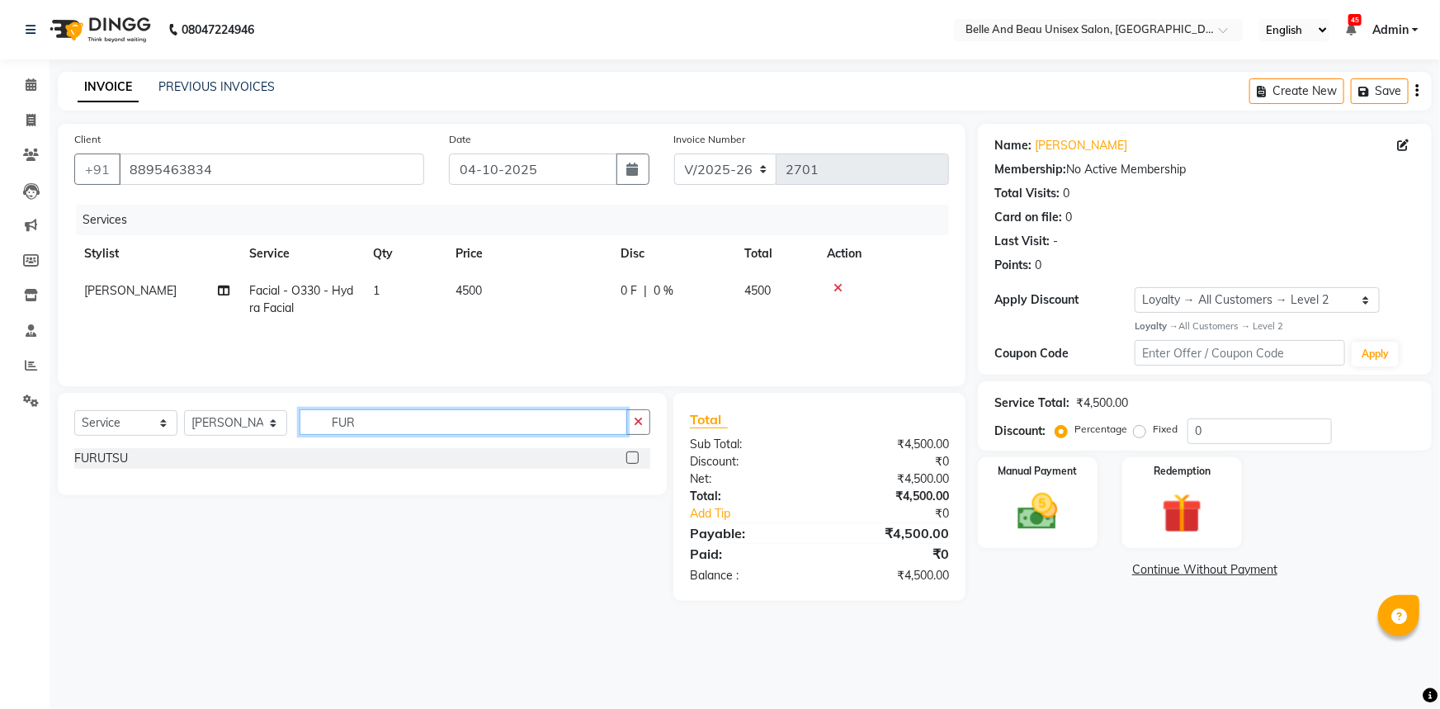
type input "FUR"
click at [130, 454] on div "FURUTSU" at bounding box center [362, 458] width 576 height 21
click at [634, 453] on label at bounding box center [632, 457] width 12 height 12
click at [634, 453] on input "checkbox" at bounding box center [631, 458] width 11 height 11
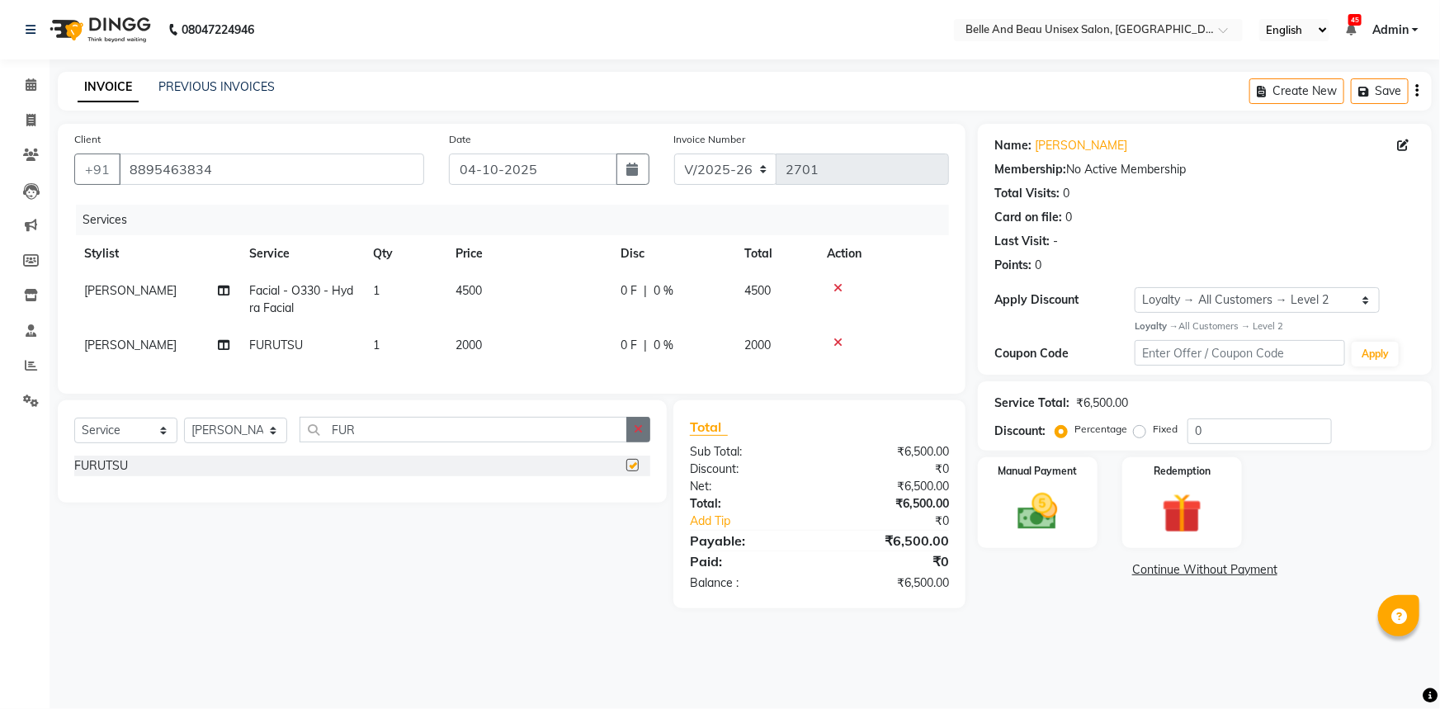
checkbox input "false"
click at [833, 287] on icon at bounding box center [837, 288] width 9 height 12
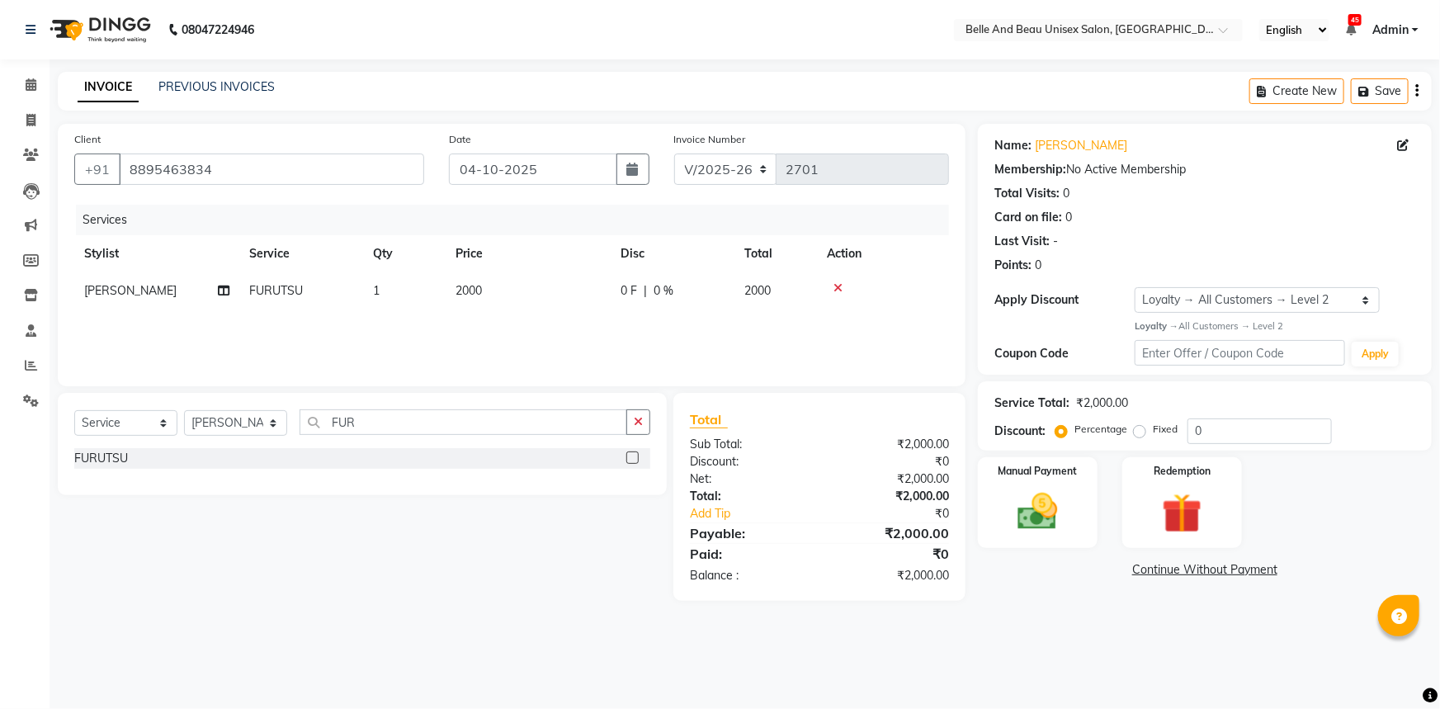
click at [469, 290] on span "2000" at bounding box center [469, 290] width 26 height 15
select select "60511"
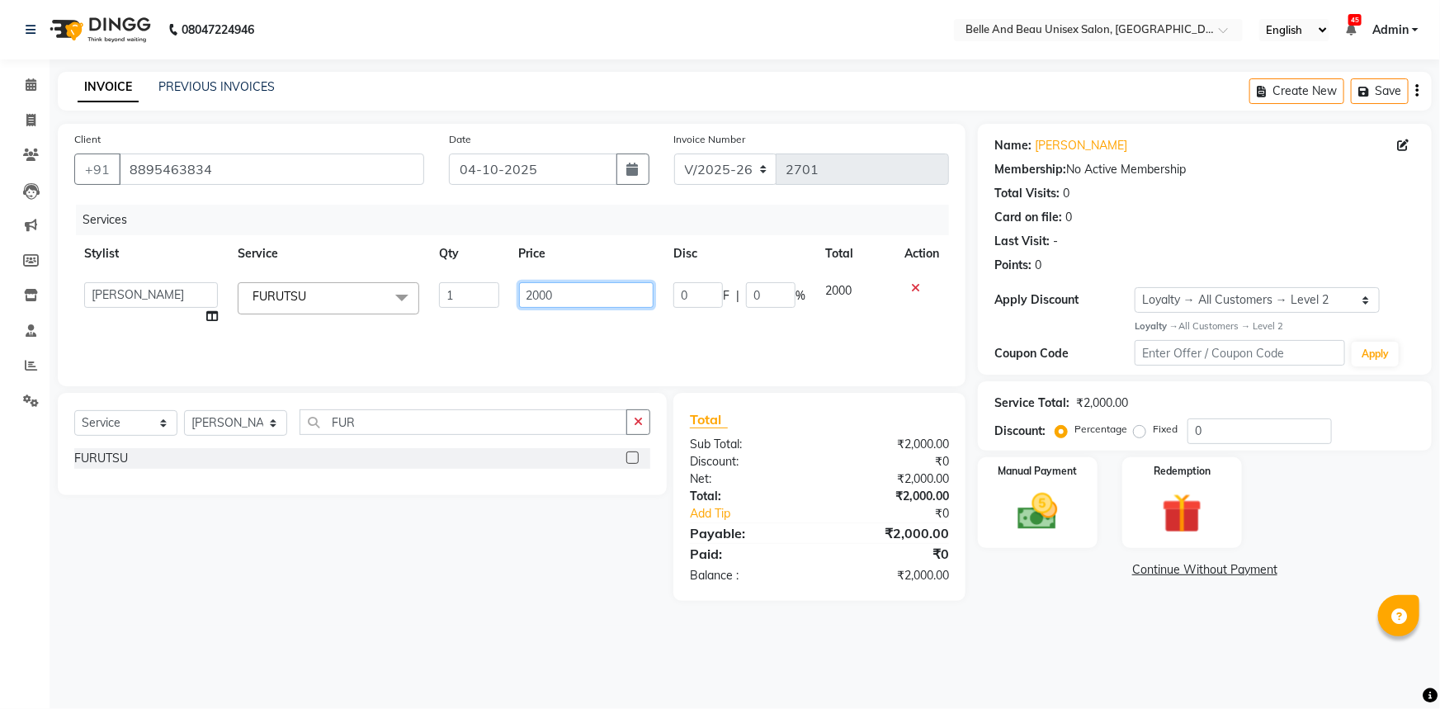
click at [536, 296] on input "2000" at bounding box center [586, 295] width 135 height 26
type input "2500"
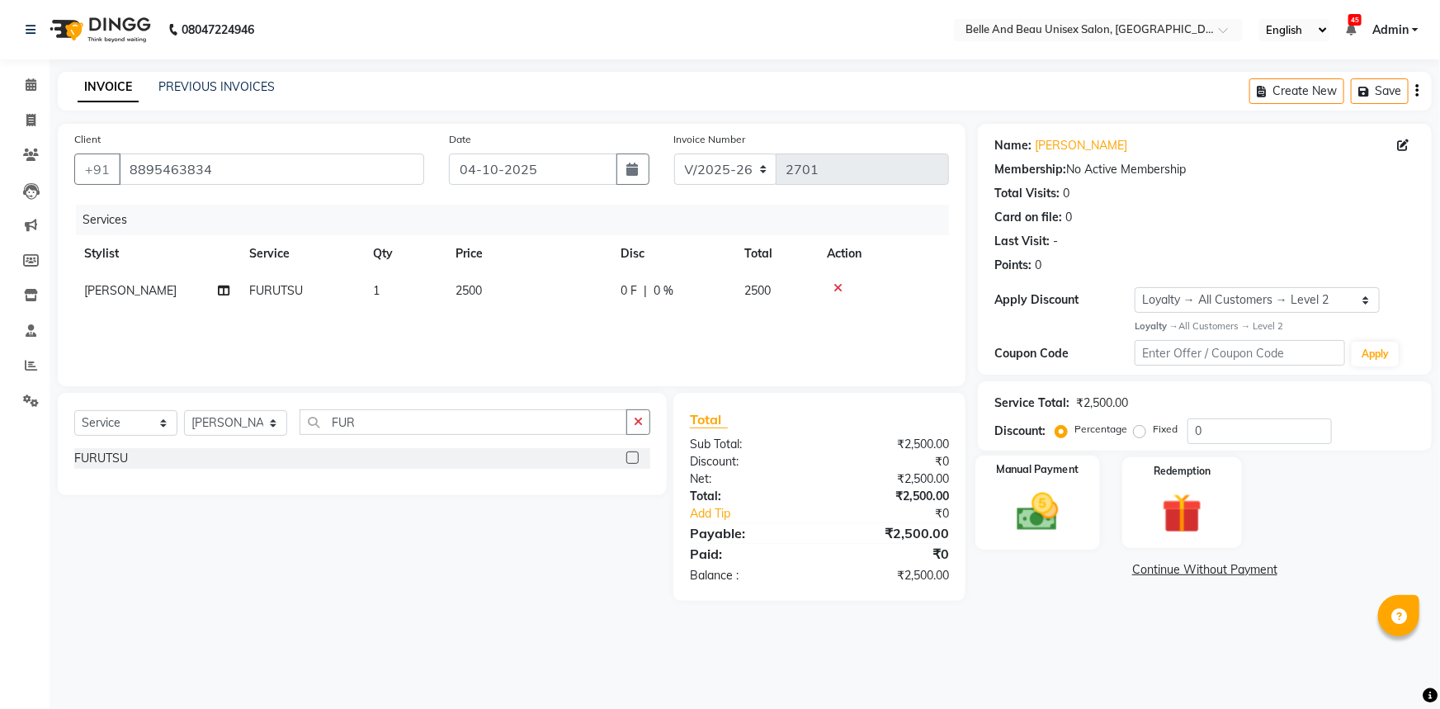
click at [1055, 489] on img at bounding box center [1038, 512] width 68 height 48
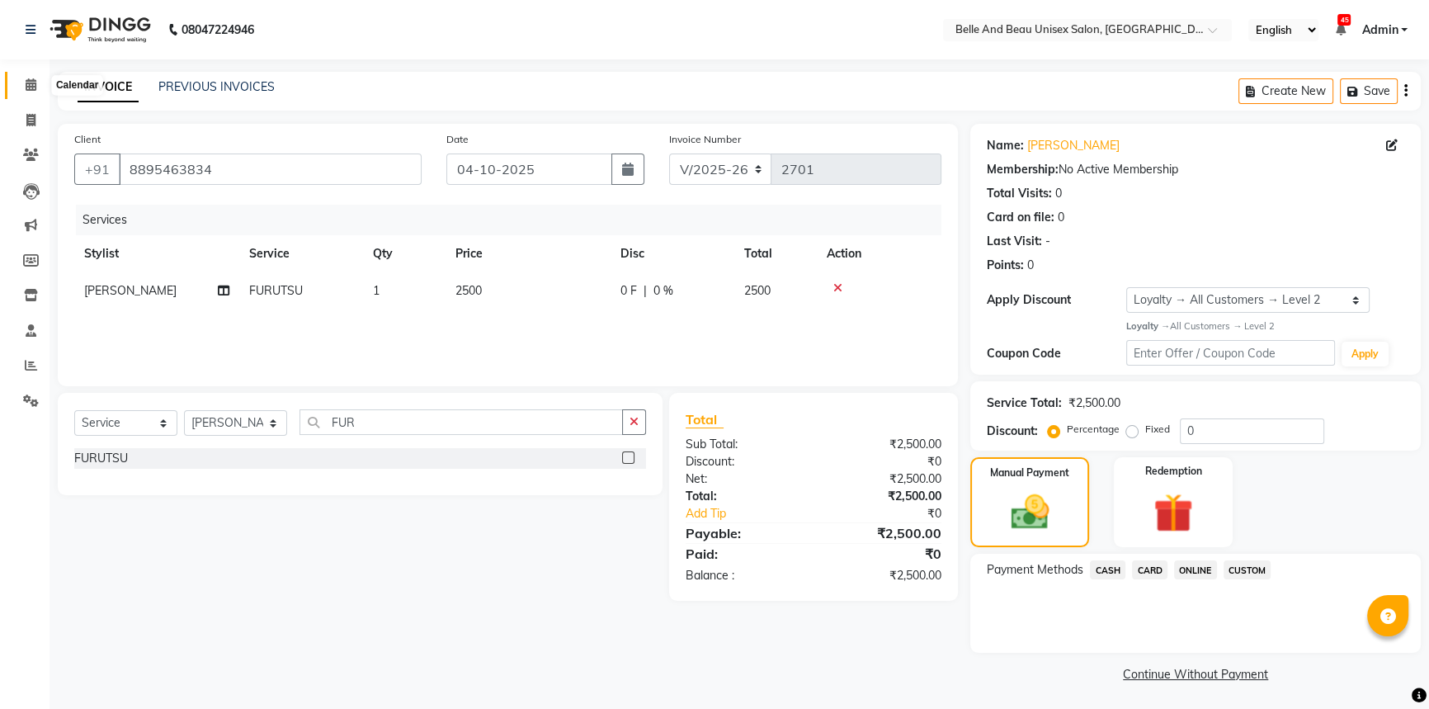
click at [23, 82] on span at bounding box center [31, 85] width 29 height 19
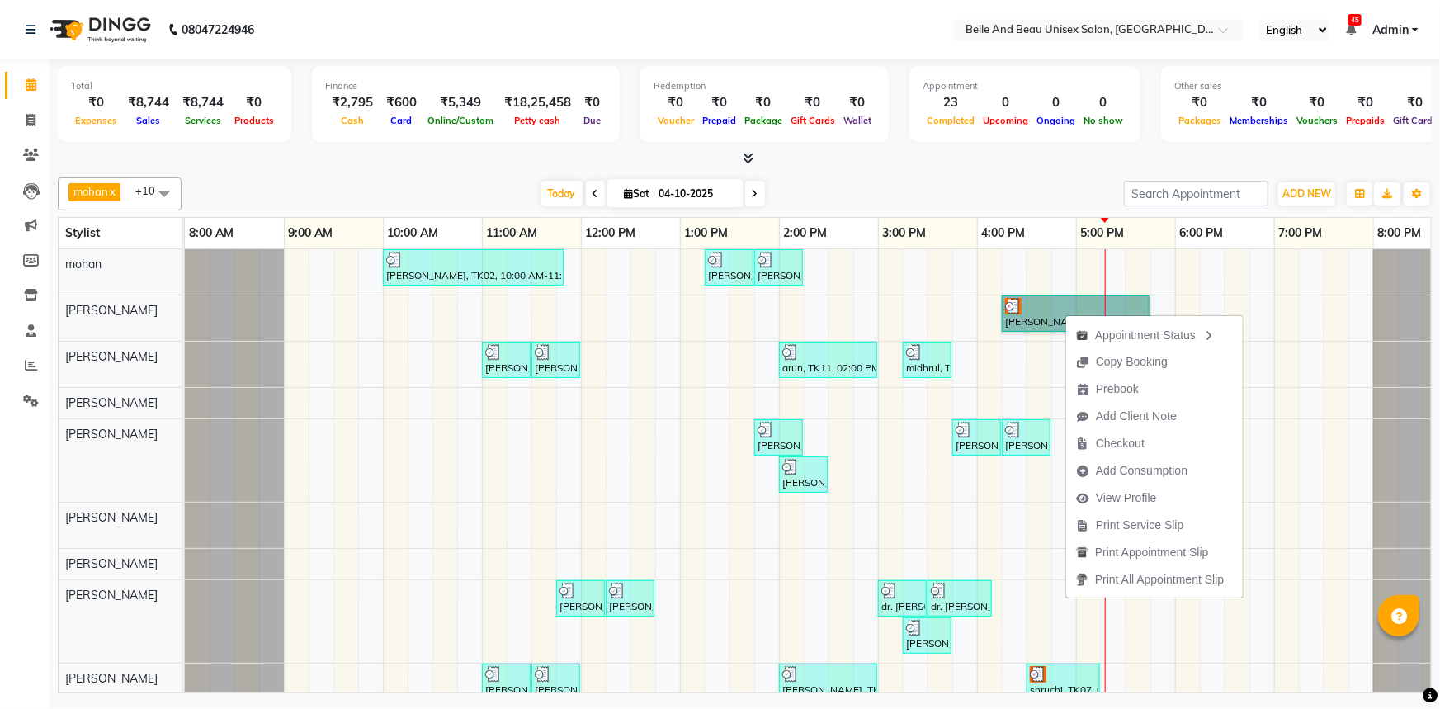
click at [1044, 282] on div "[PERSON_NAME], TK02, 10:00 AM-11:50 AM, offer 999,Hair Colour - Global30 - Glob…" at bounding box center [828, 517] width 1287 height 537
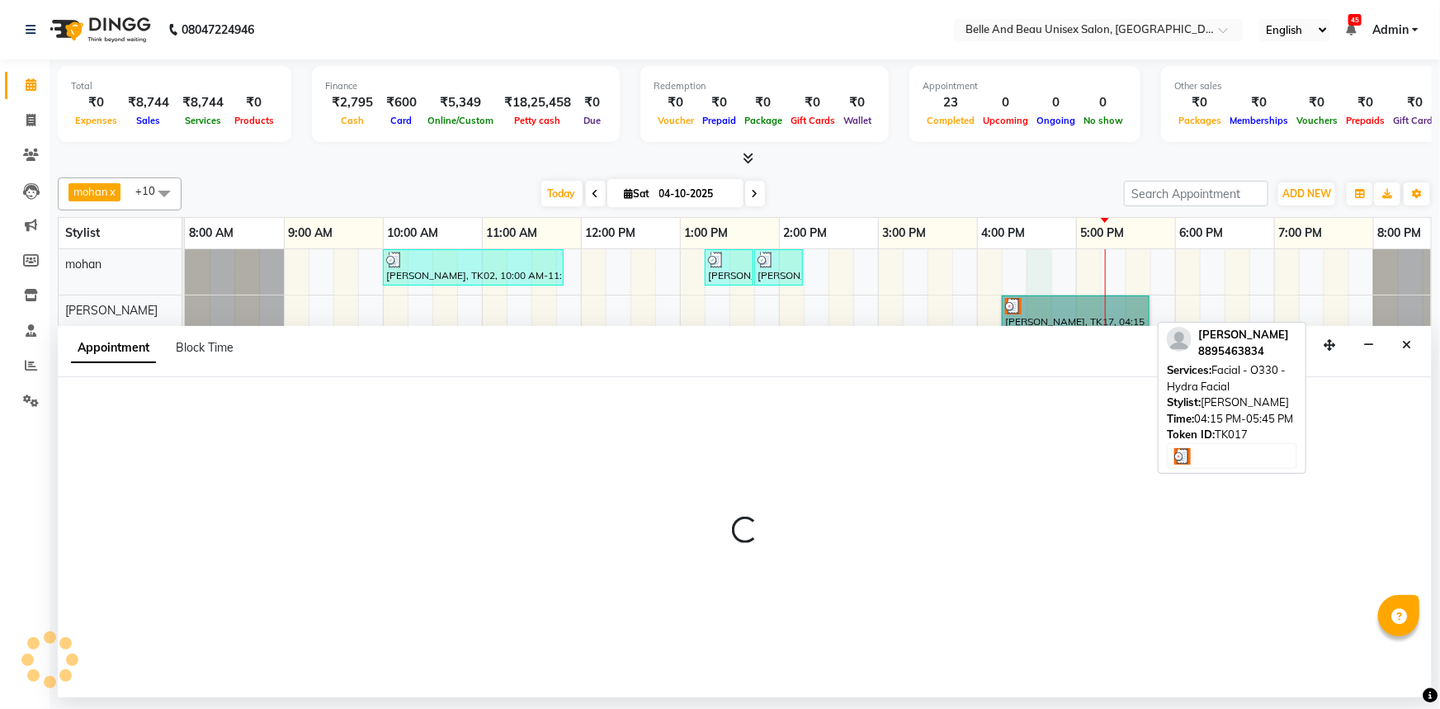
select select "65137"
select select "990"
select select "tentative"
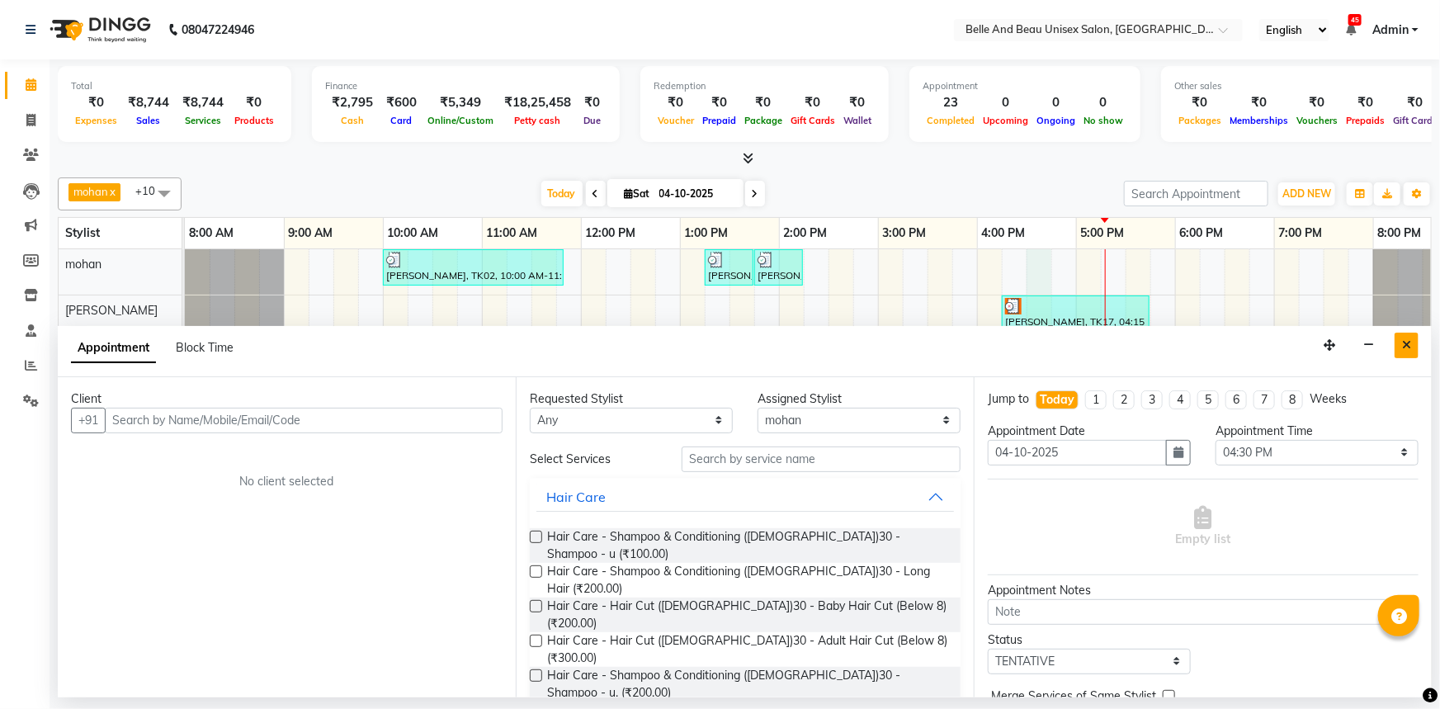
click at [1410, 347] on icon "Close" at bounding box center [1406, 345] width 9 height 12
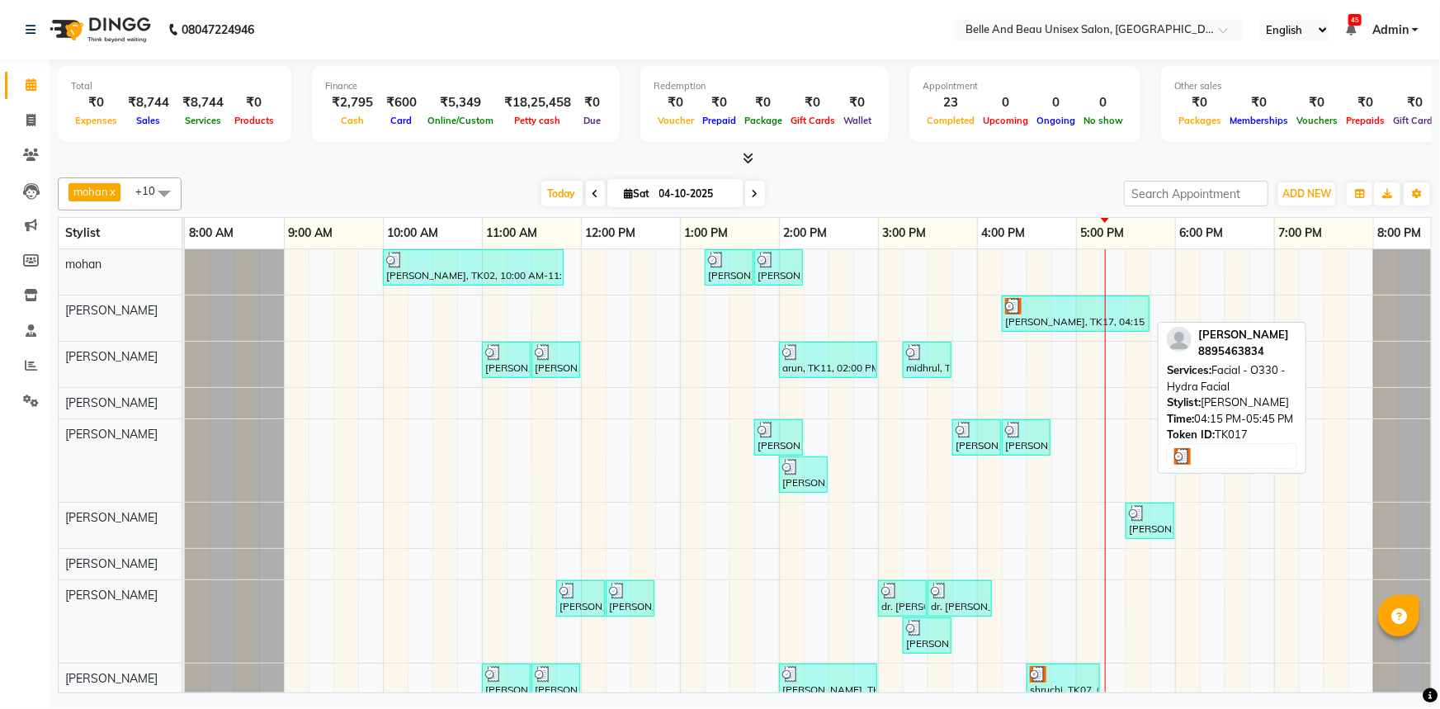
click at [1079, 312] on div at bounding box center [1075, 306] width 141 height 17
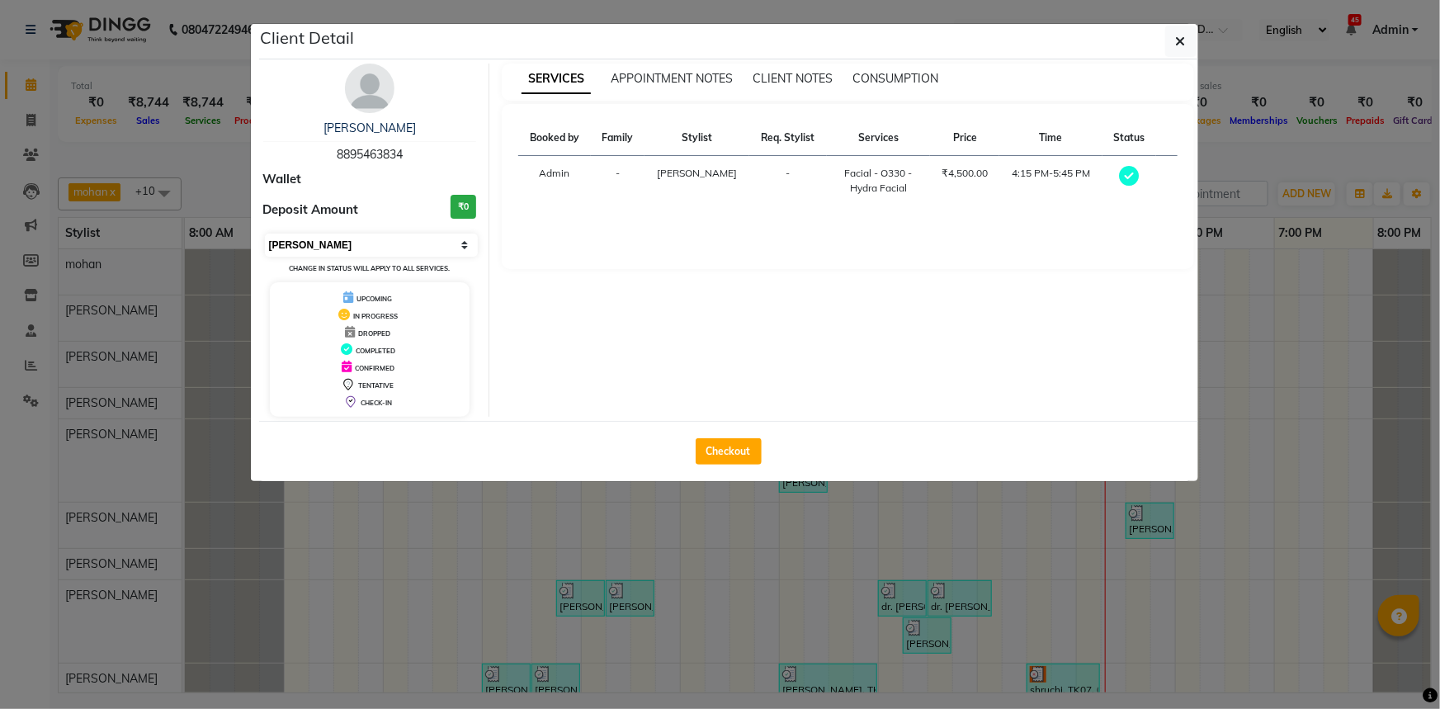
click at [352, 245] on select "Select MARK DONE UPCOMING" at bounding box center [372, 245] width 214 height 23
select select "5"
click at [265, 234] on select "Select MARK DONE UPCOMING" at bounding box center [372, 245] width 214 height 23
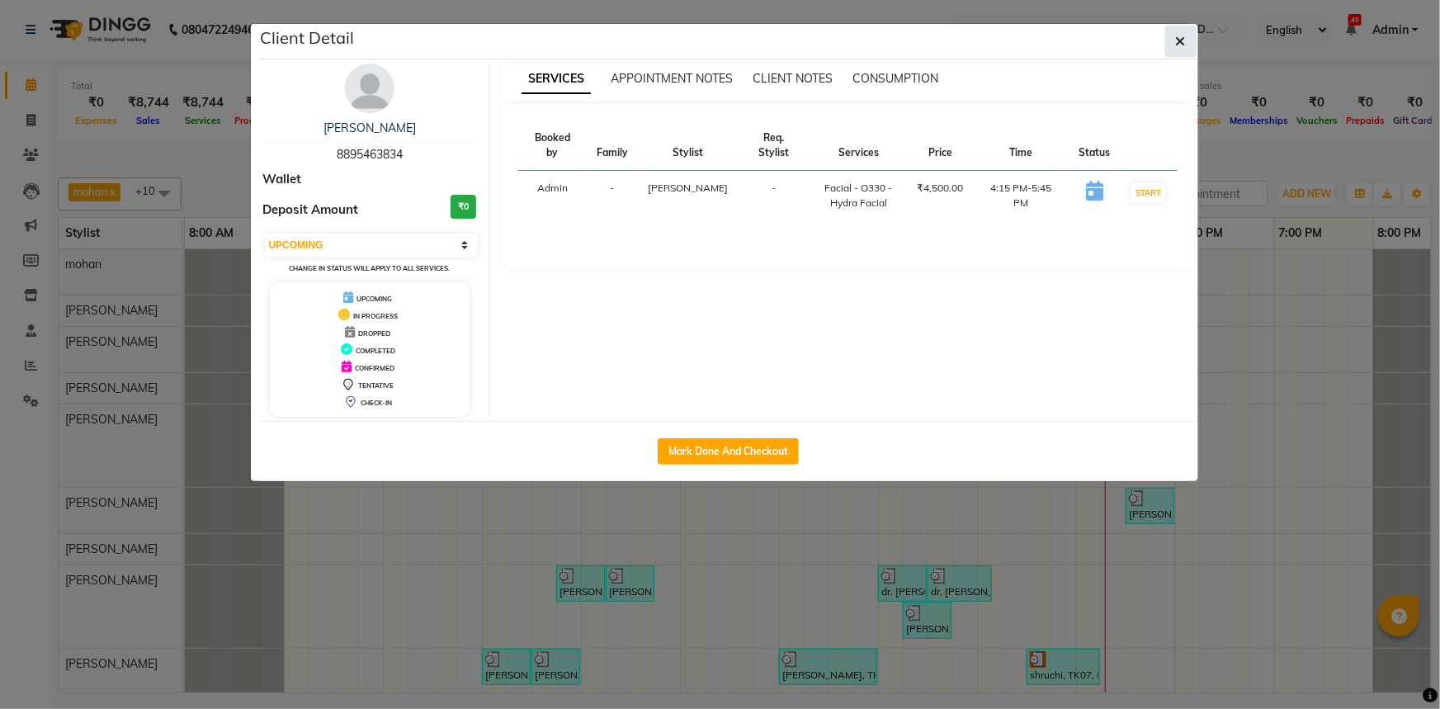
click at [1187, 38] on button "button" at bounding box center [1180, 41] width 31 height 31
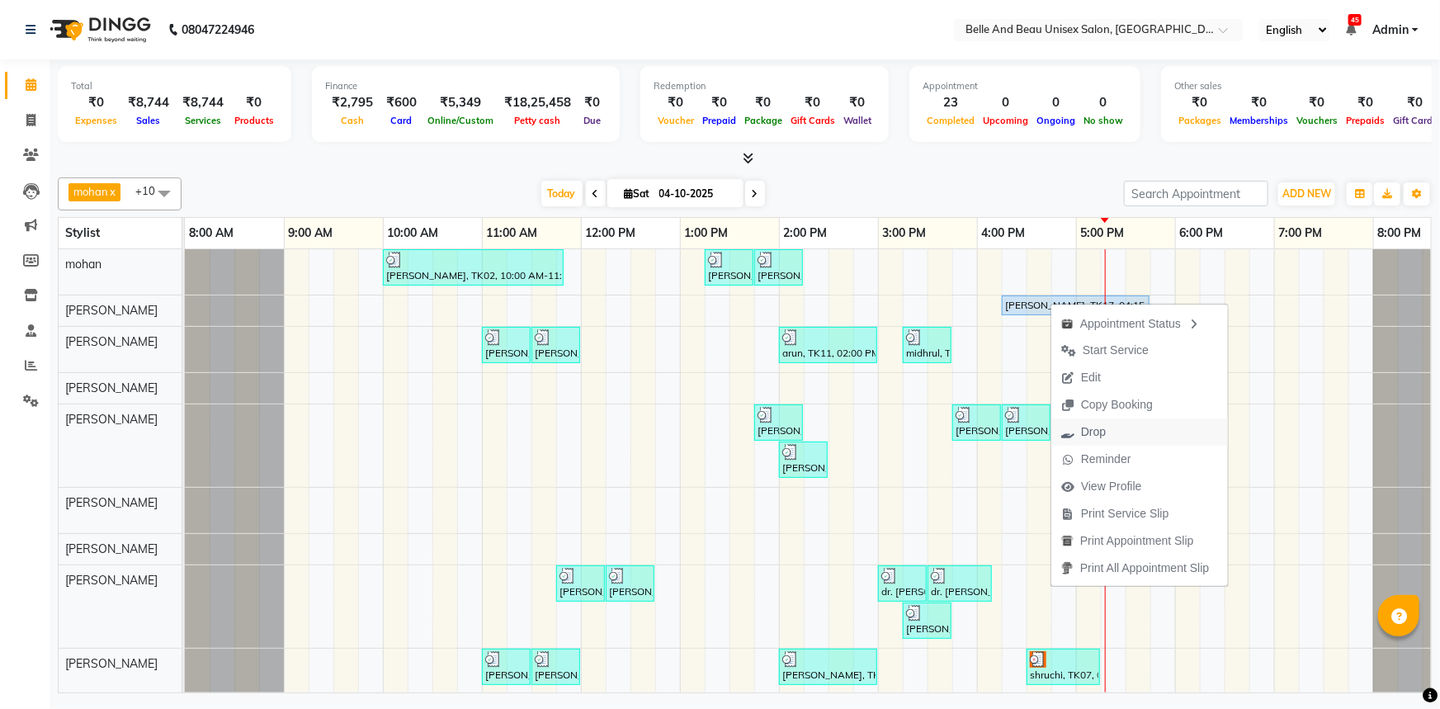
click at [1099, 434] on span "Drop" at bounding box center [1093, 431] width 25 height 17
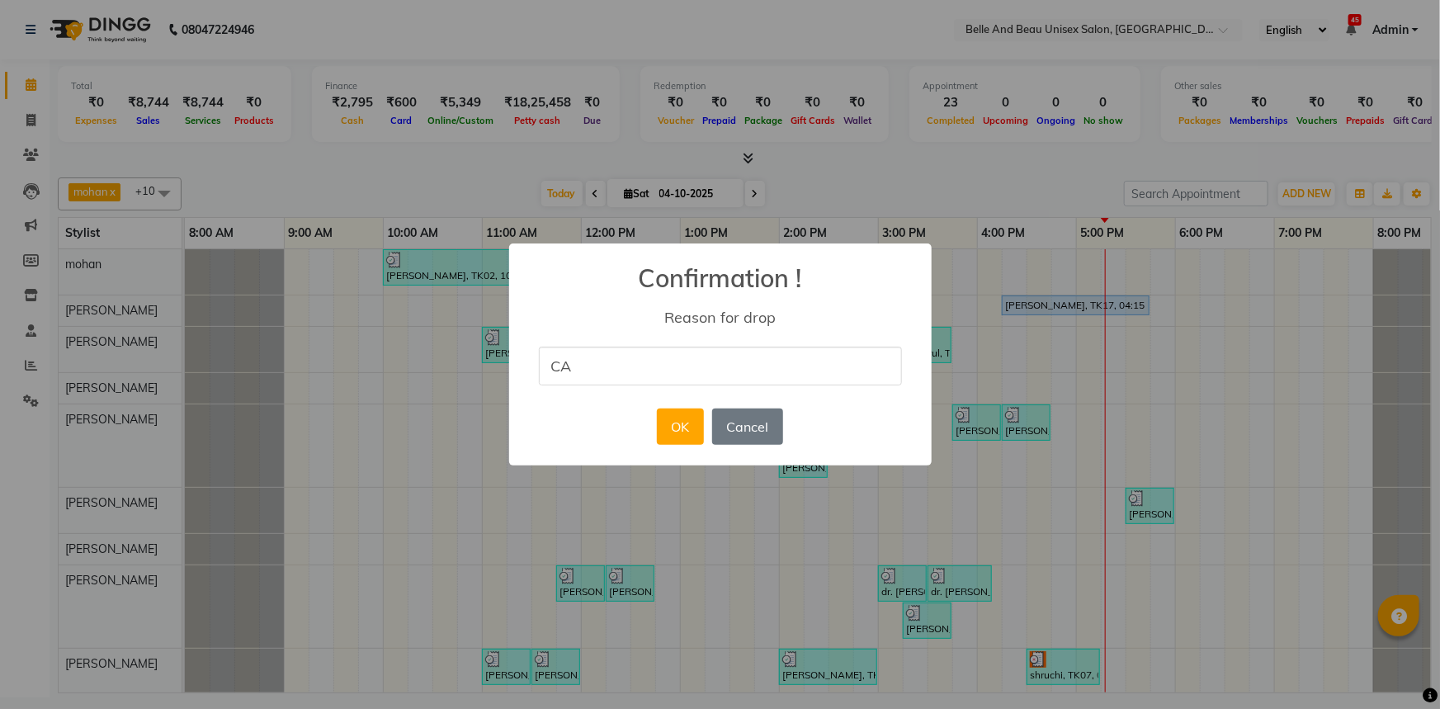
type input "Cancel"
click at [675, 419] on button "OK" at bounding box center [680, 426] width 47 height 36
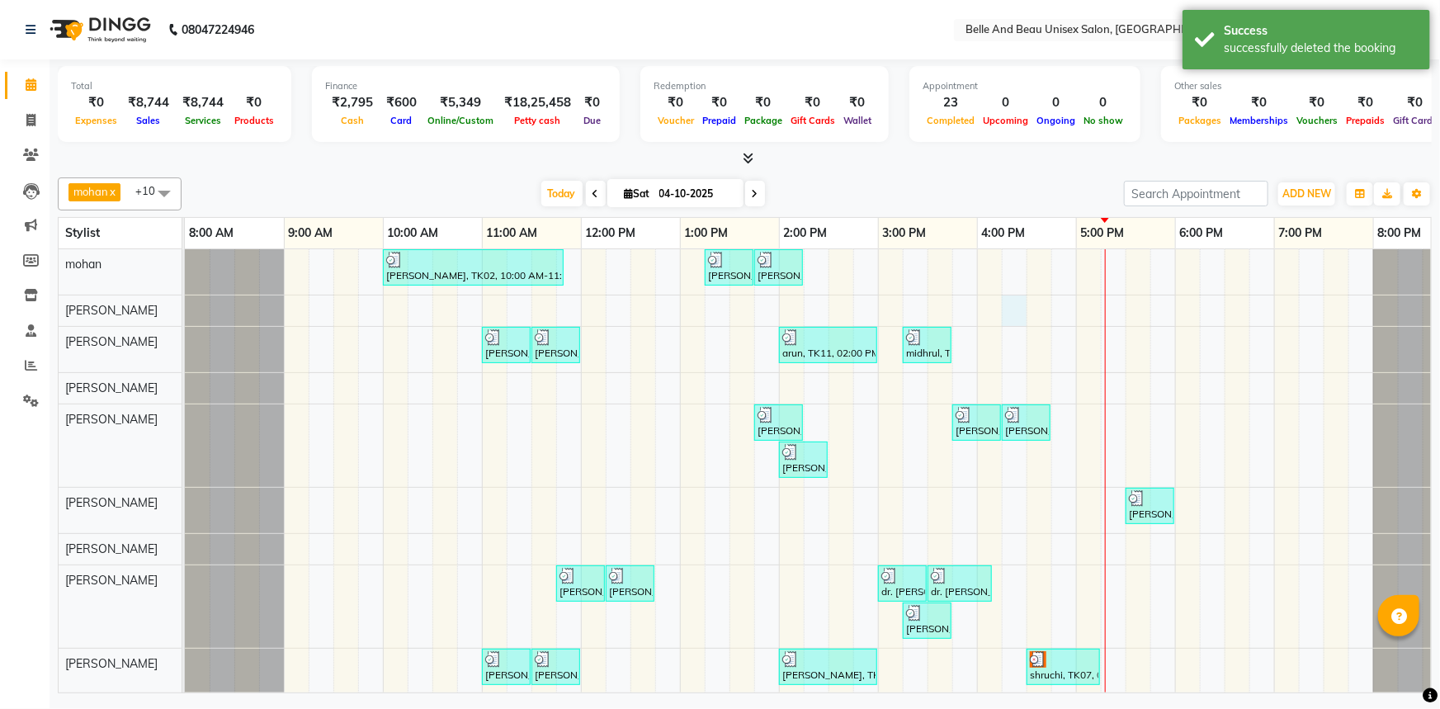
click at [1013, 309] on div "[PERSON_NAME], TK02, 10:00 AM-11:50 AM, offer 999,Hair Colour - Global30 - Glob…" at bounding box center [828, 510] width 1287 height 522
select select "59222"
select select "975"
select select "tentative"
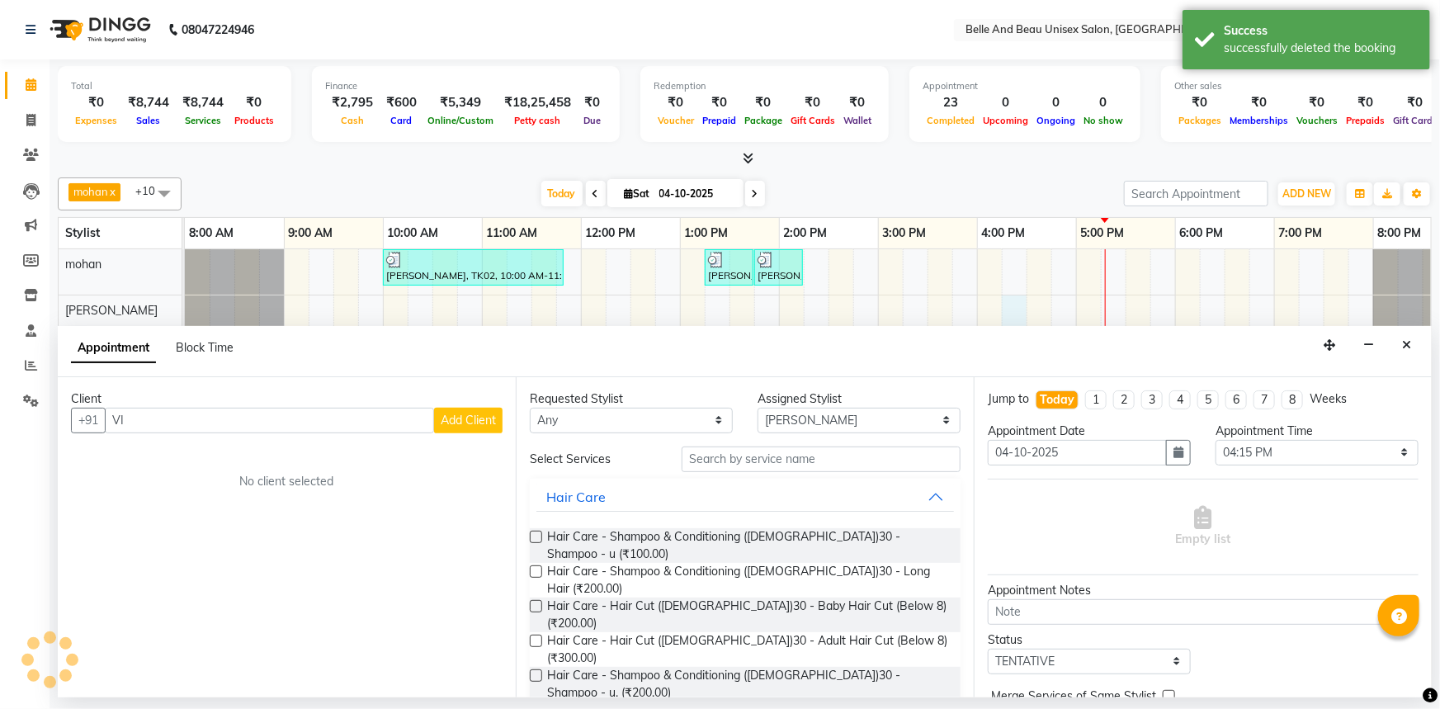
type input "V"
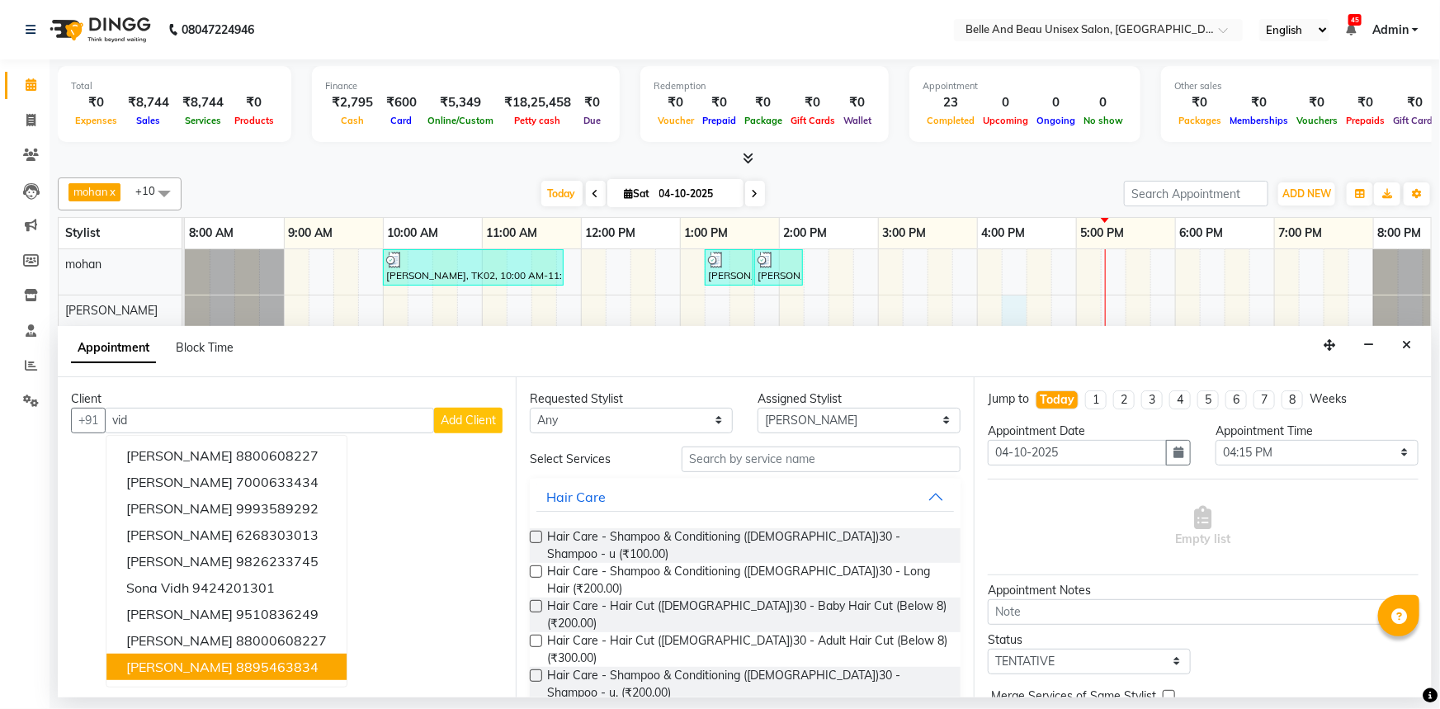
click at [190, 673] on span "[PERSON_NAME]" at bounding box center [179, 667] width 106 height 17
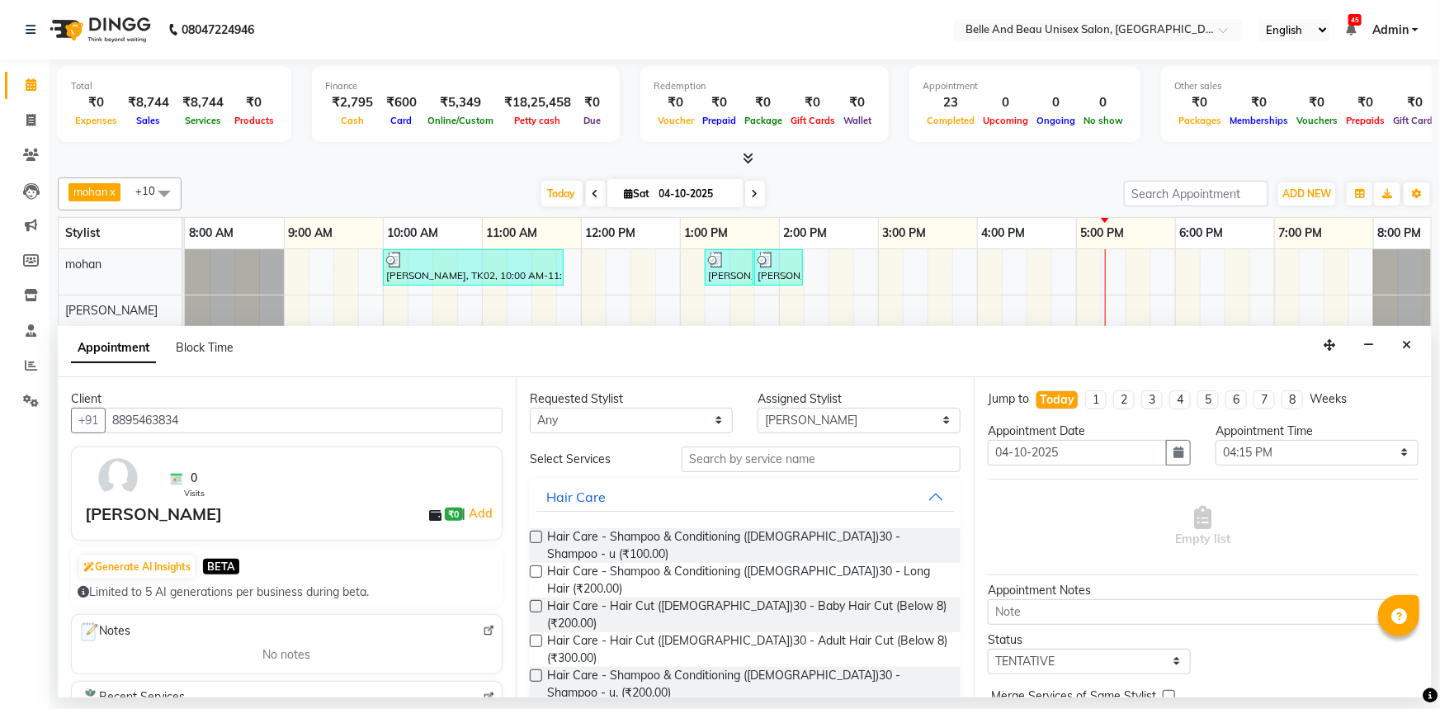
type input "8895463834"
click at [743, 460] on input "text" at bounding box center [821, 459] width 279 height 26
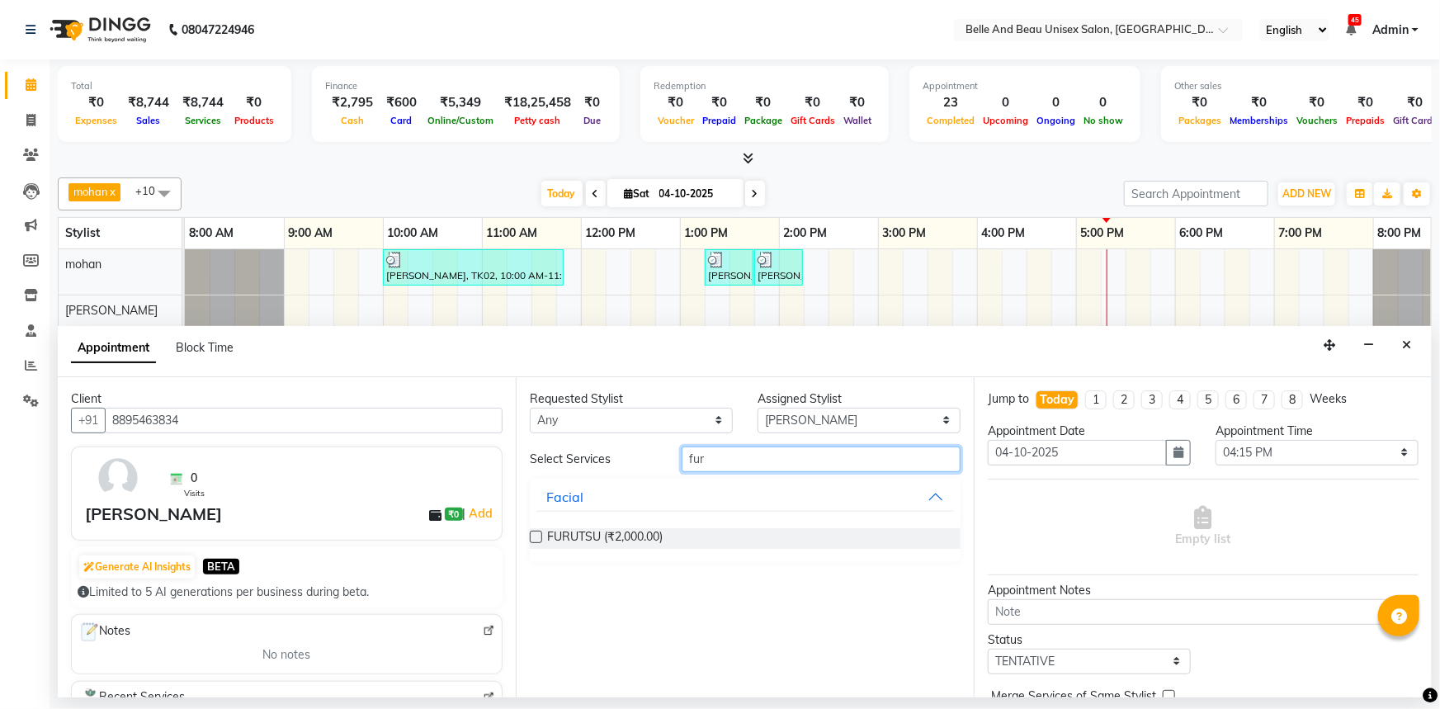
type input "fur"
click at [540, 536] on label at bounding box center [536, 537] width 12 height 12
click at [540, 536] on input "checkbox" at bounding box center [535, 538] width 11 height 11
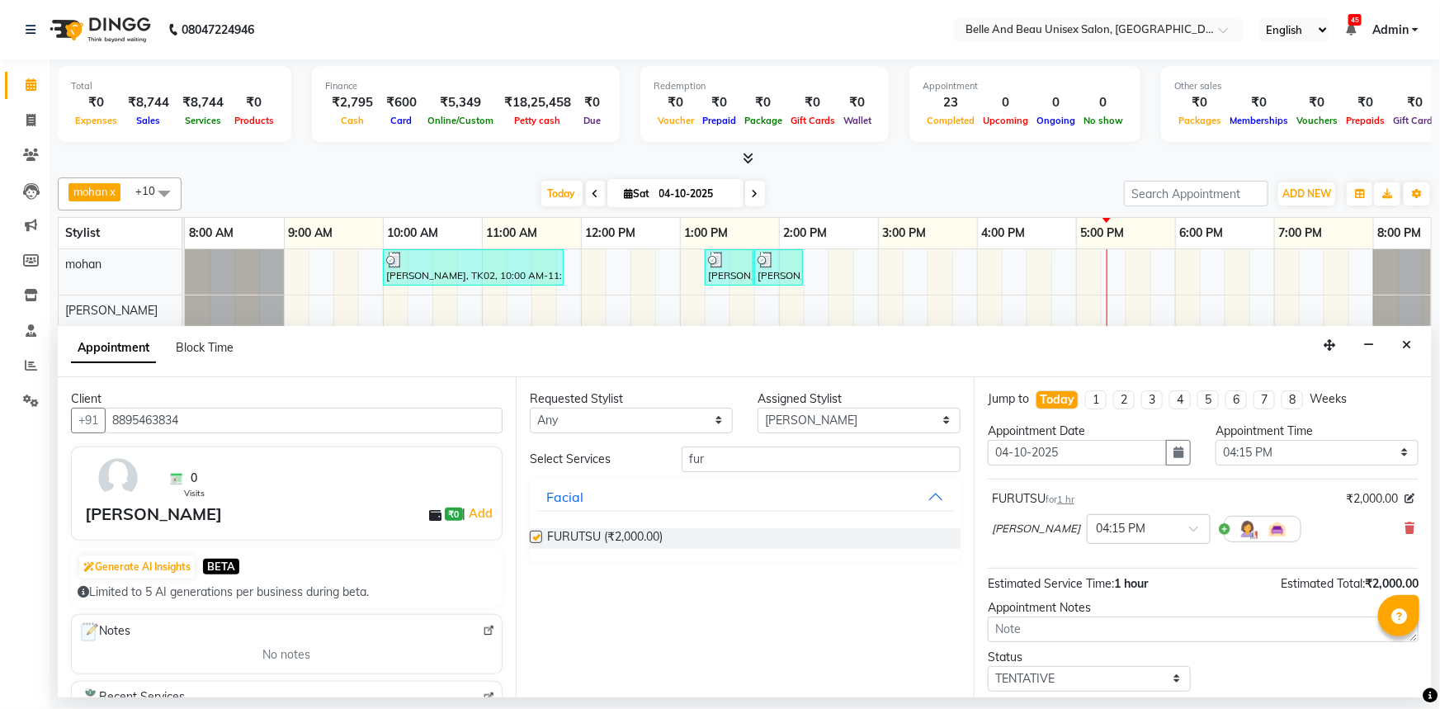
checkbox input "false"
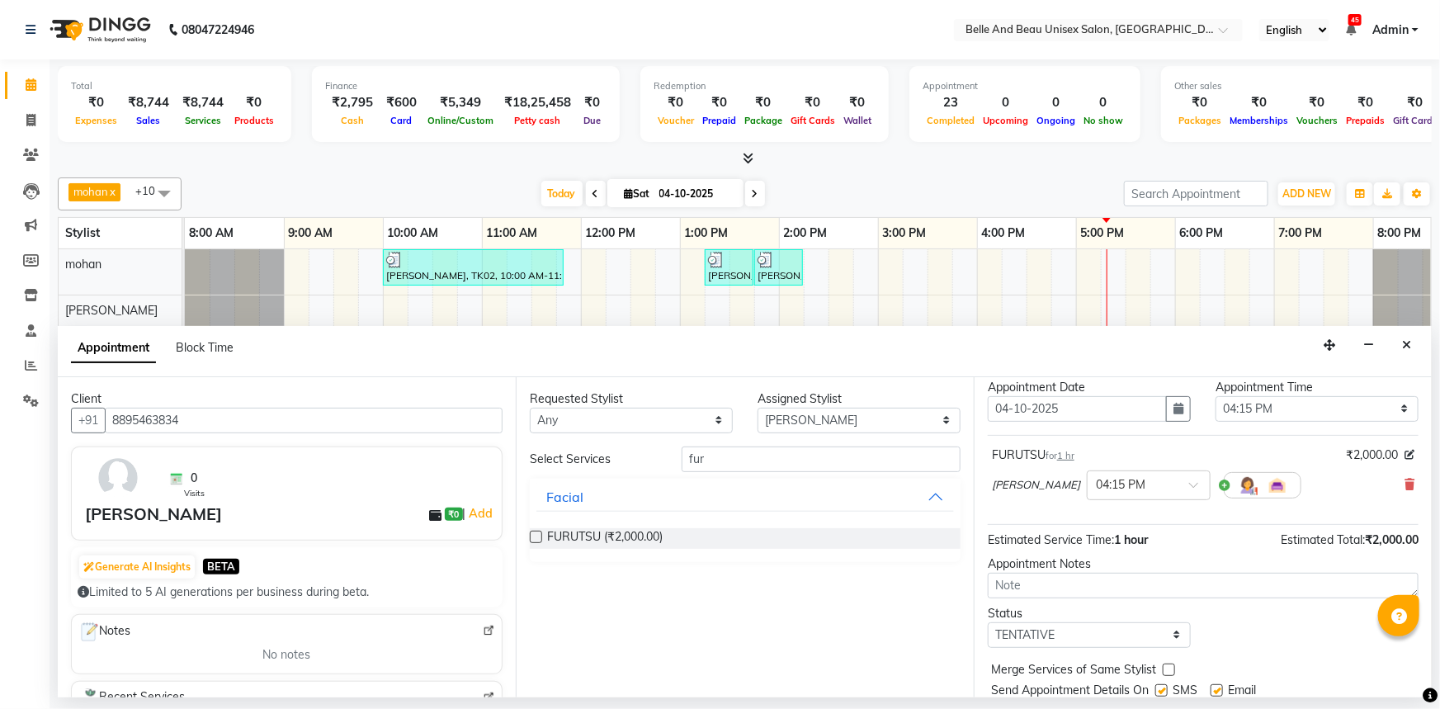
scroll to position [97, 0]
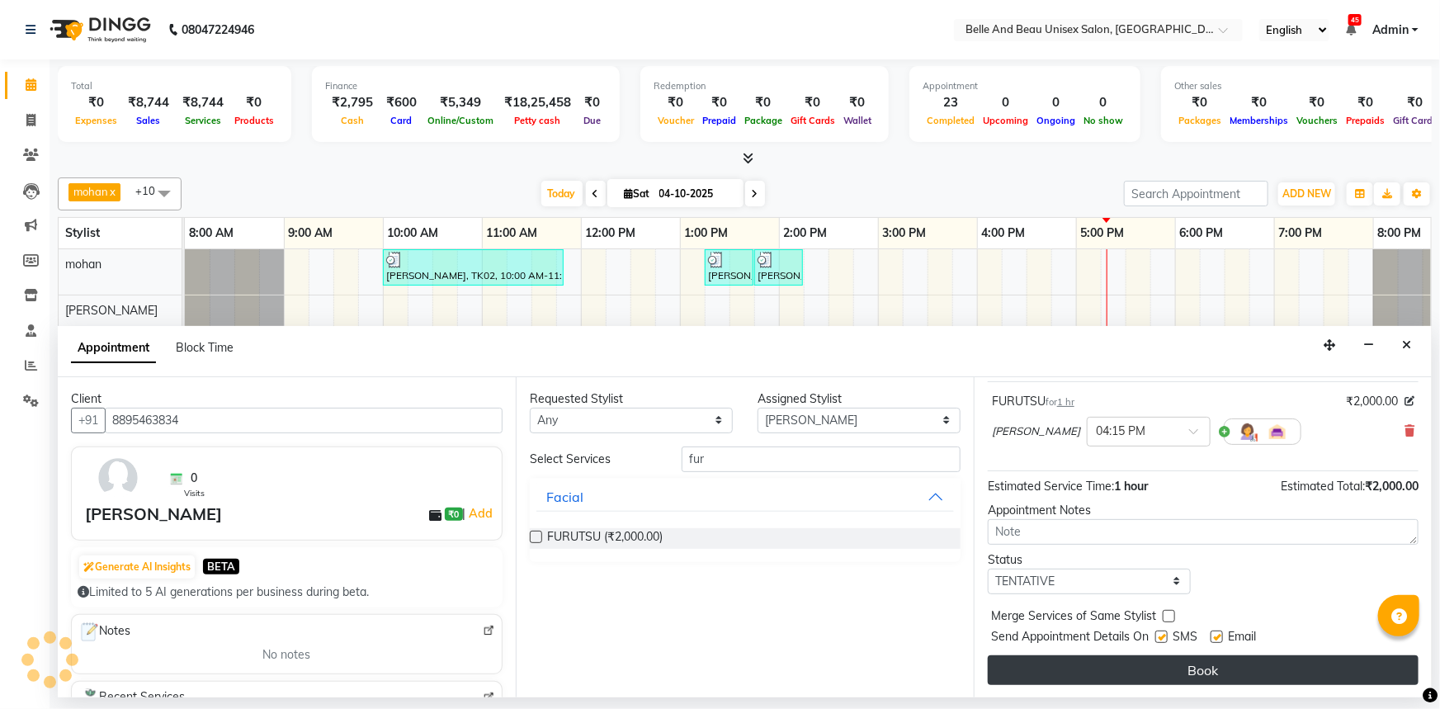
click at [1112, 676] on button "Book" at bounding box center [1203, 670] width 431 height 30
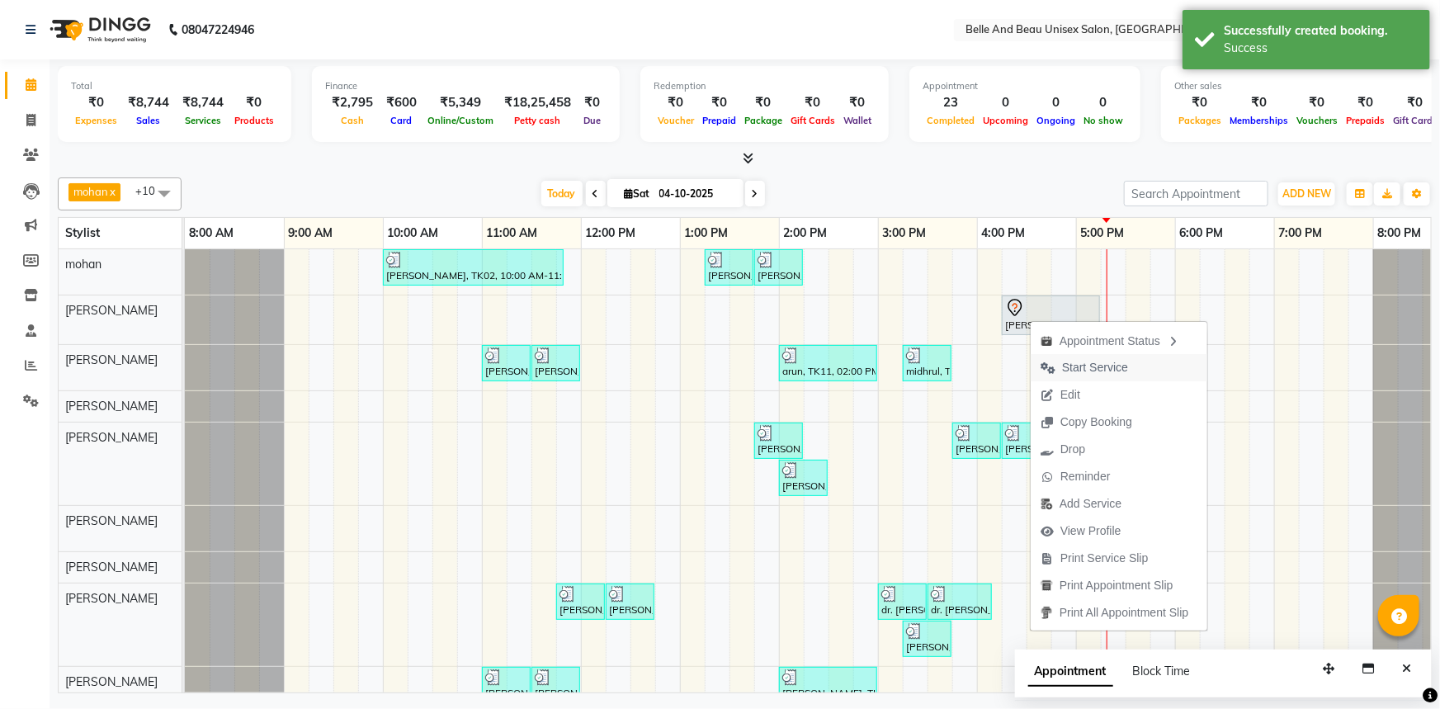
click at [1060, 368] on span "Start Service" at bounding box center [1084, 367] width 107 height 27
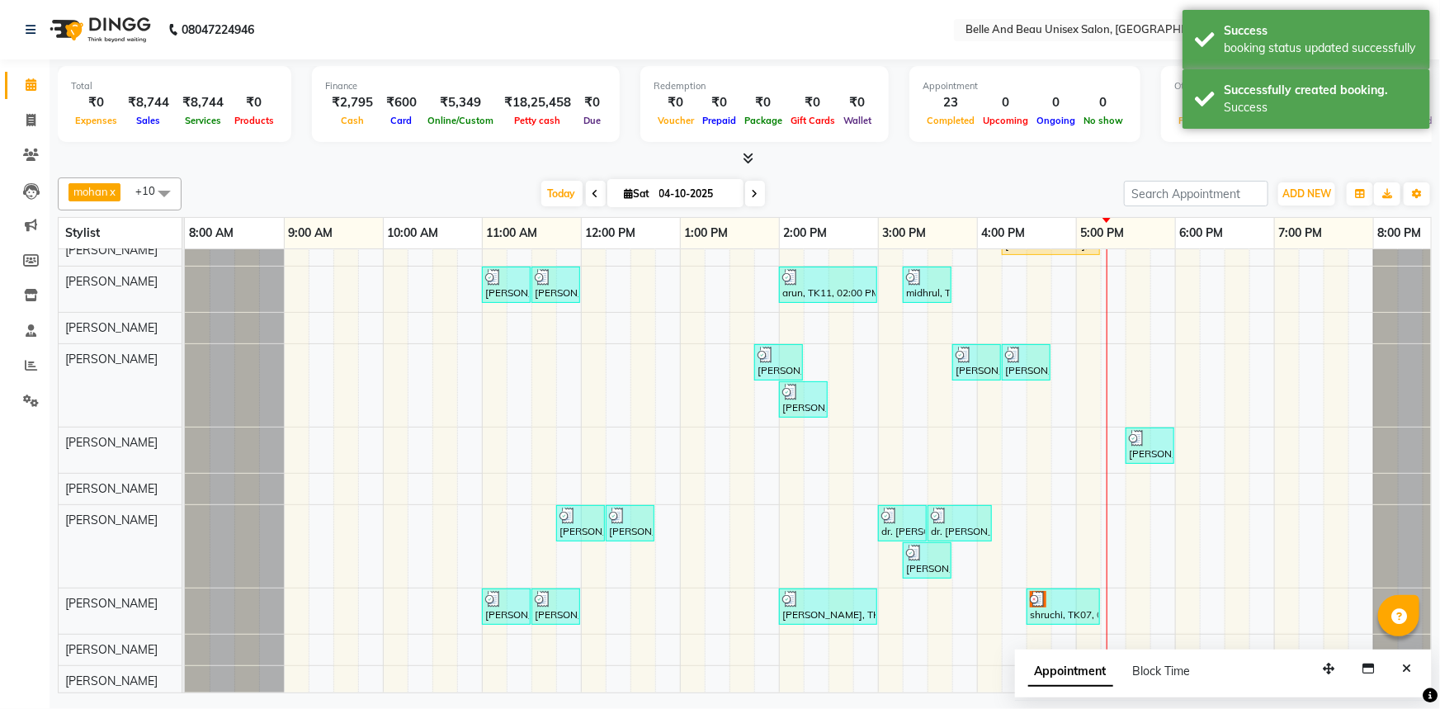
scroll to position [89, 0]
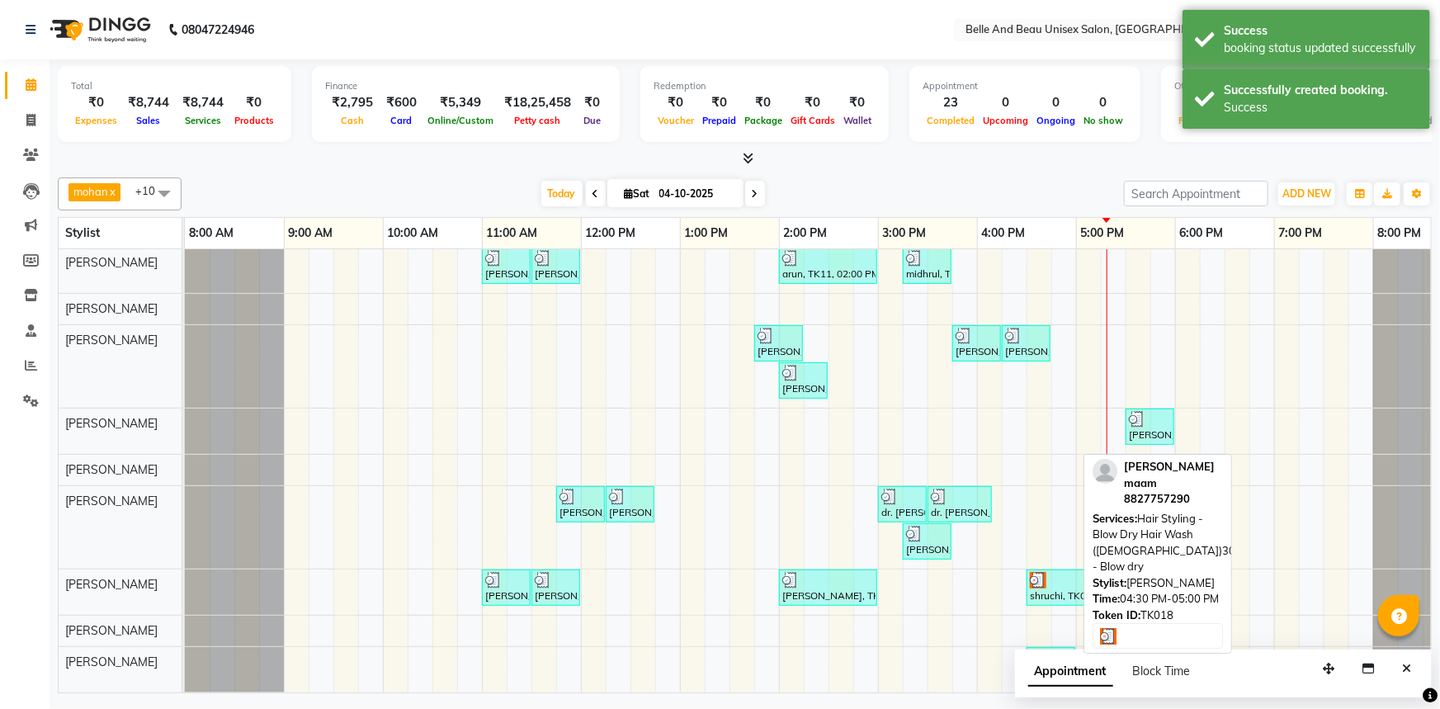
click at [1048, 649] on div at bounding box center [1051, 657] width 42 height 17
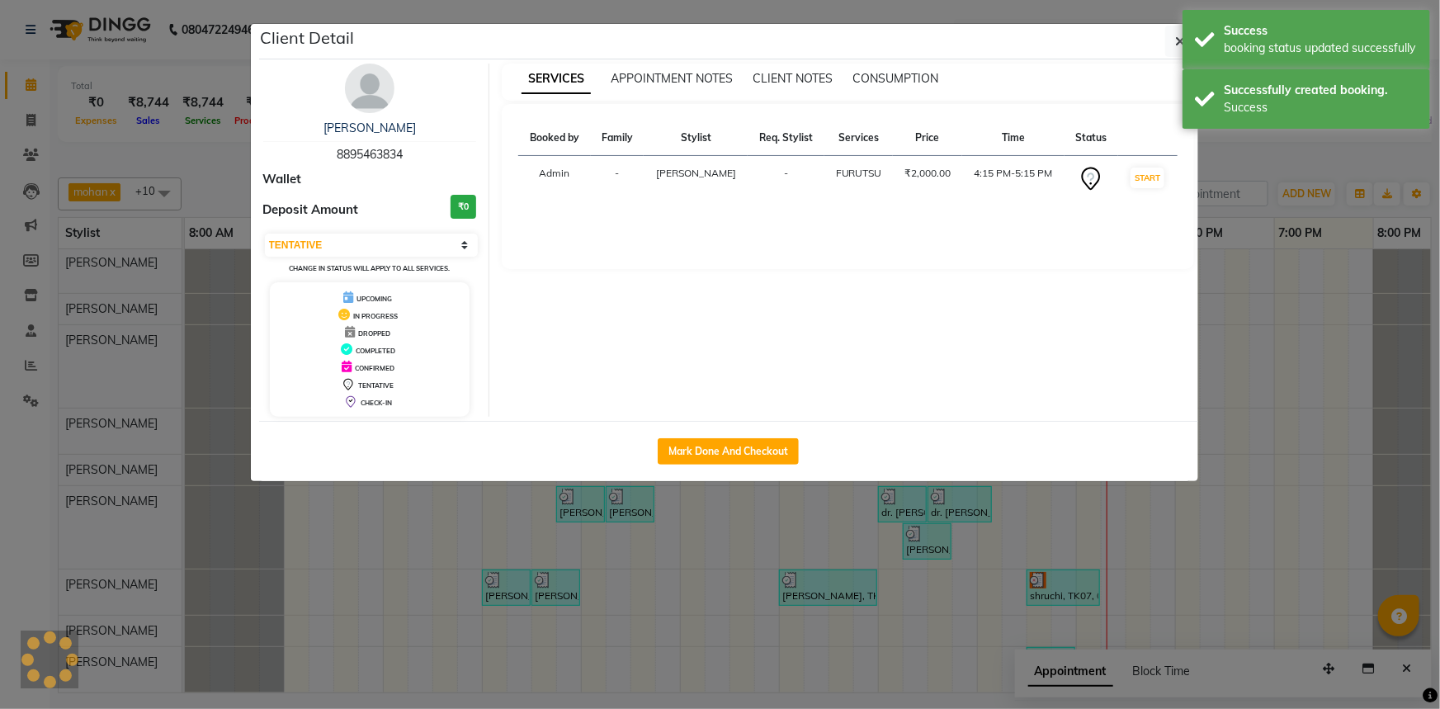
select select "3"
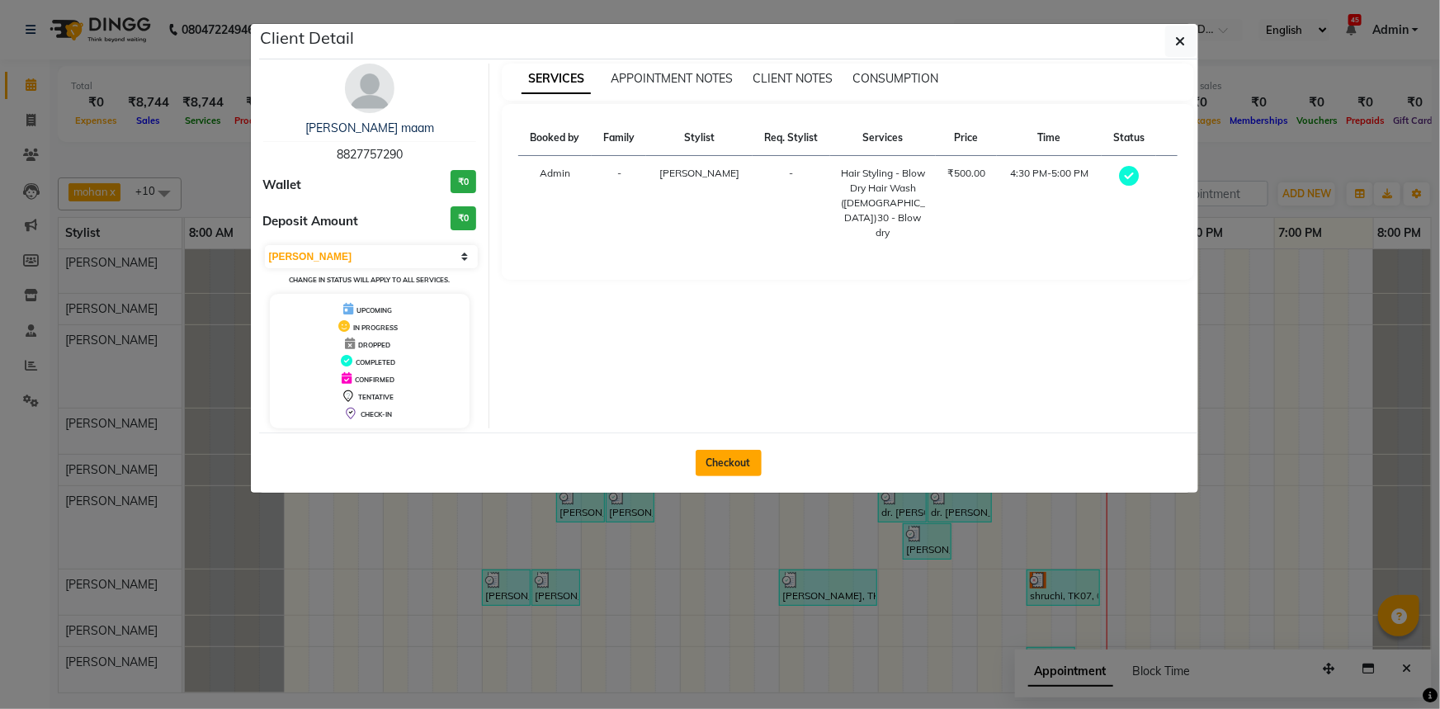
click at [735, 451] on button "Checkout" at bounding box center [729, 463] width 66 height 26
select select "service"
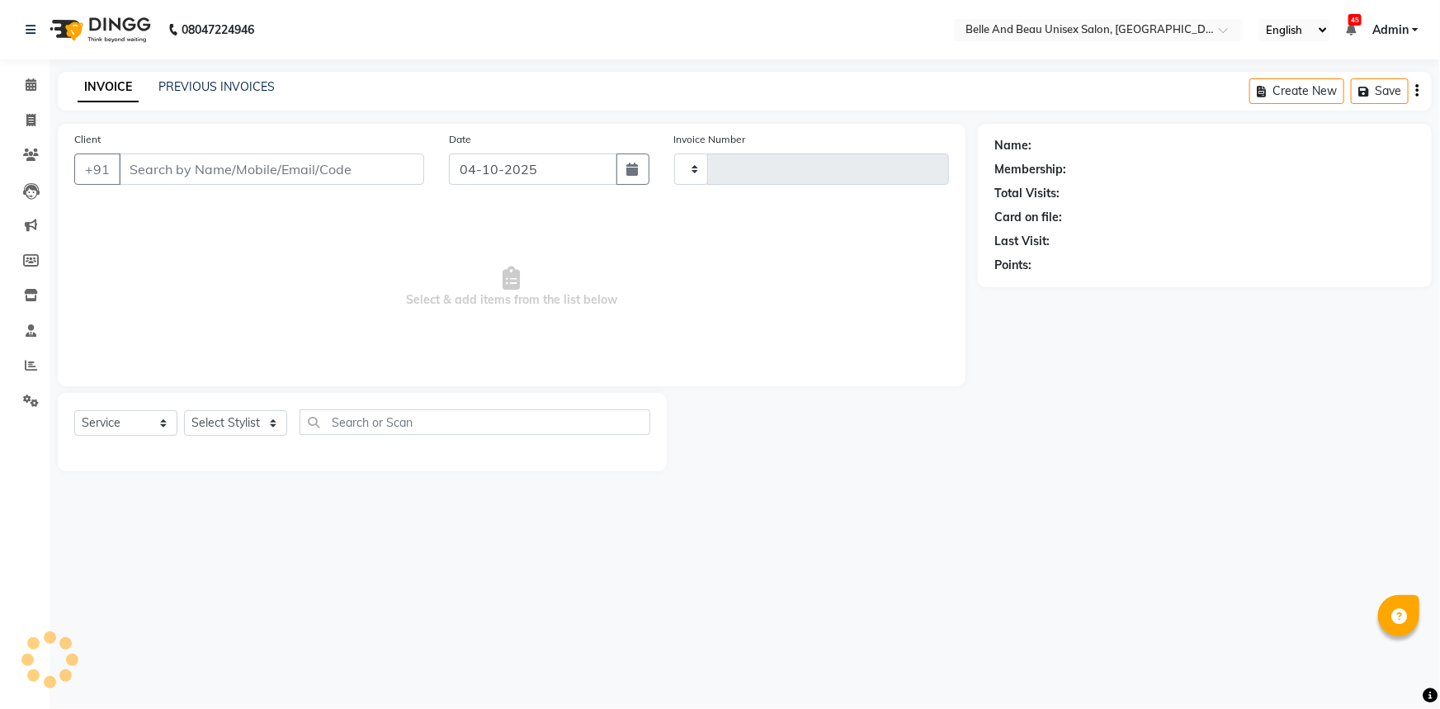
type input "2701"
select select "7066"
select select "60511"
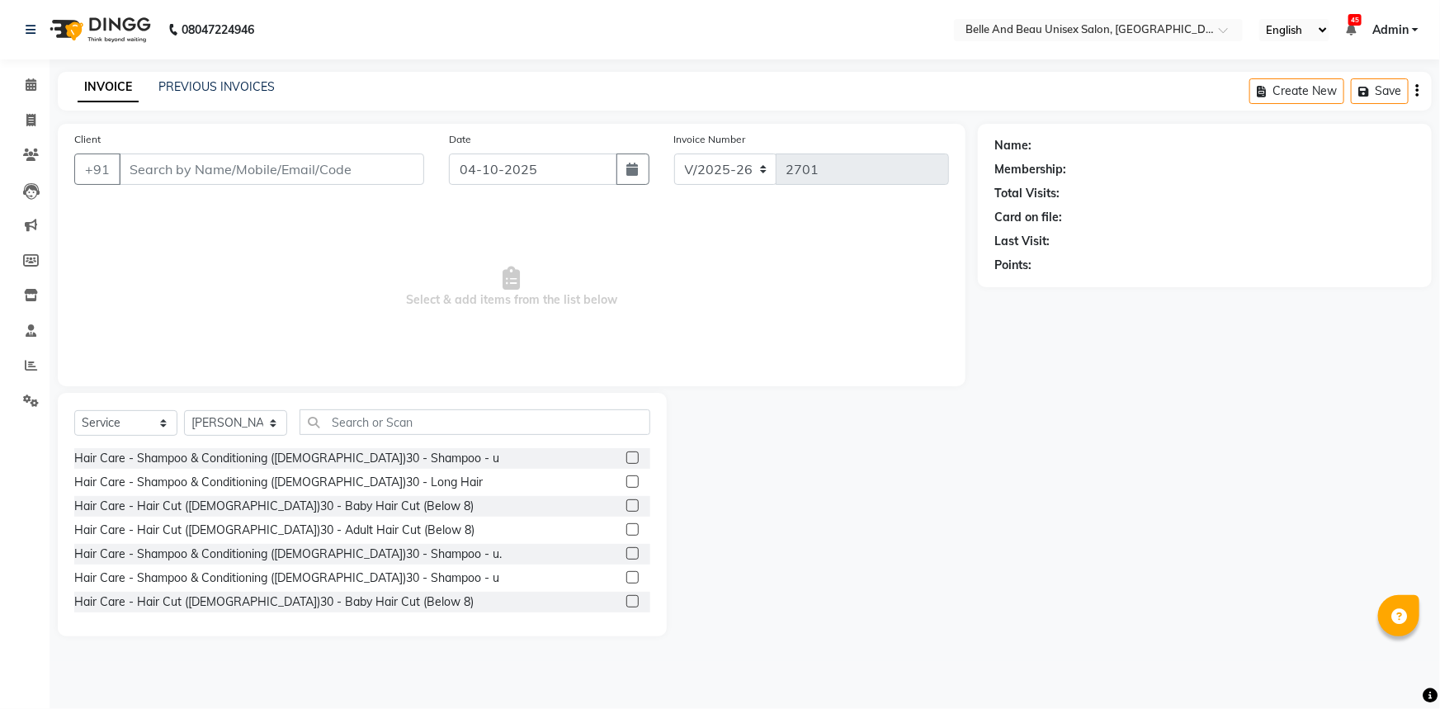
type input "8827757290"
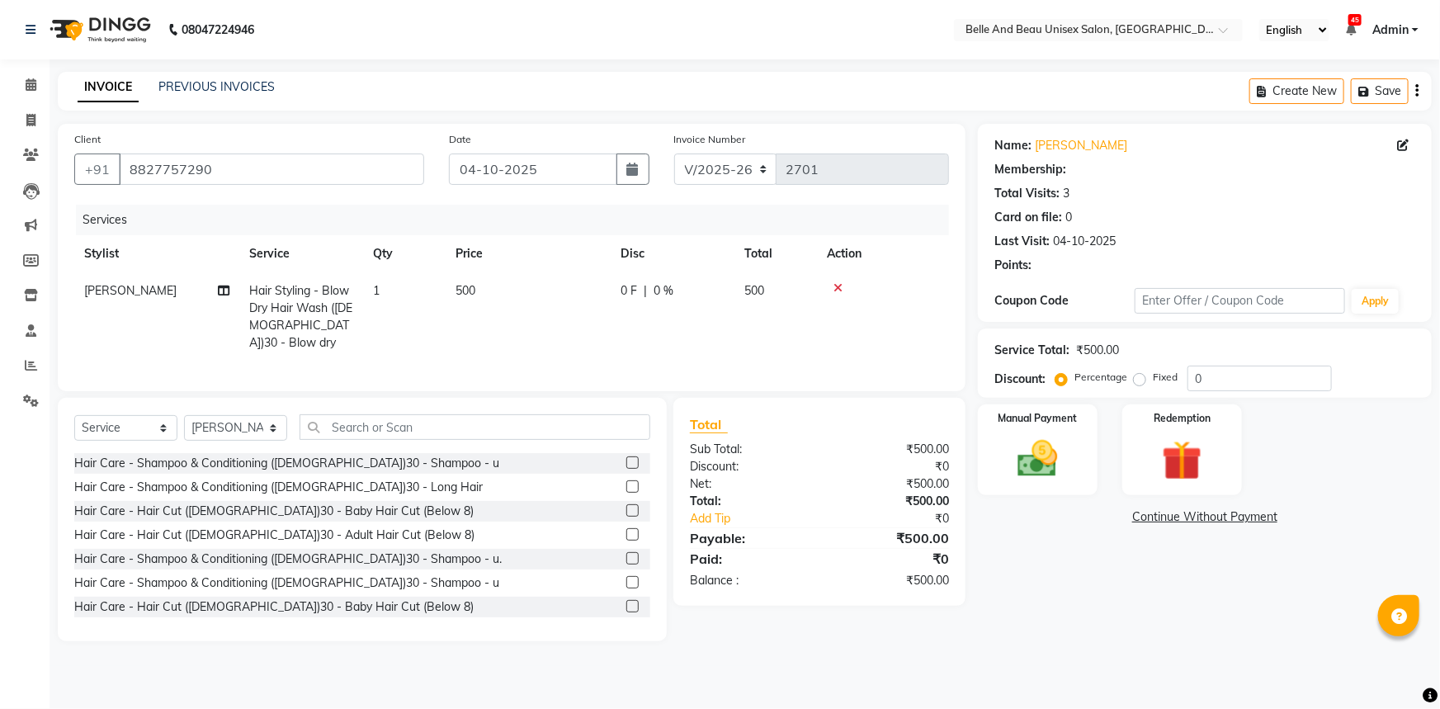
select select "1: Object"
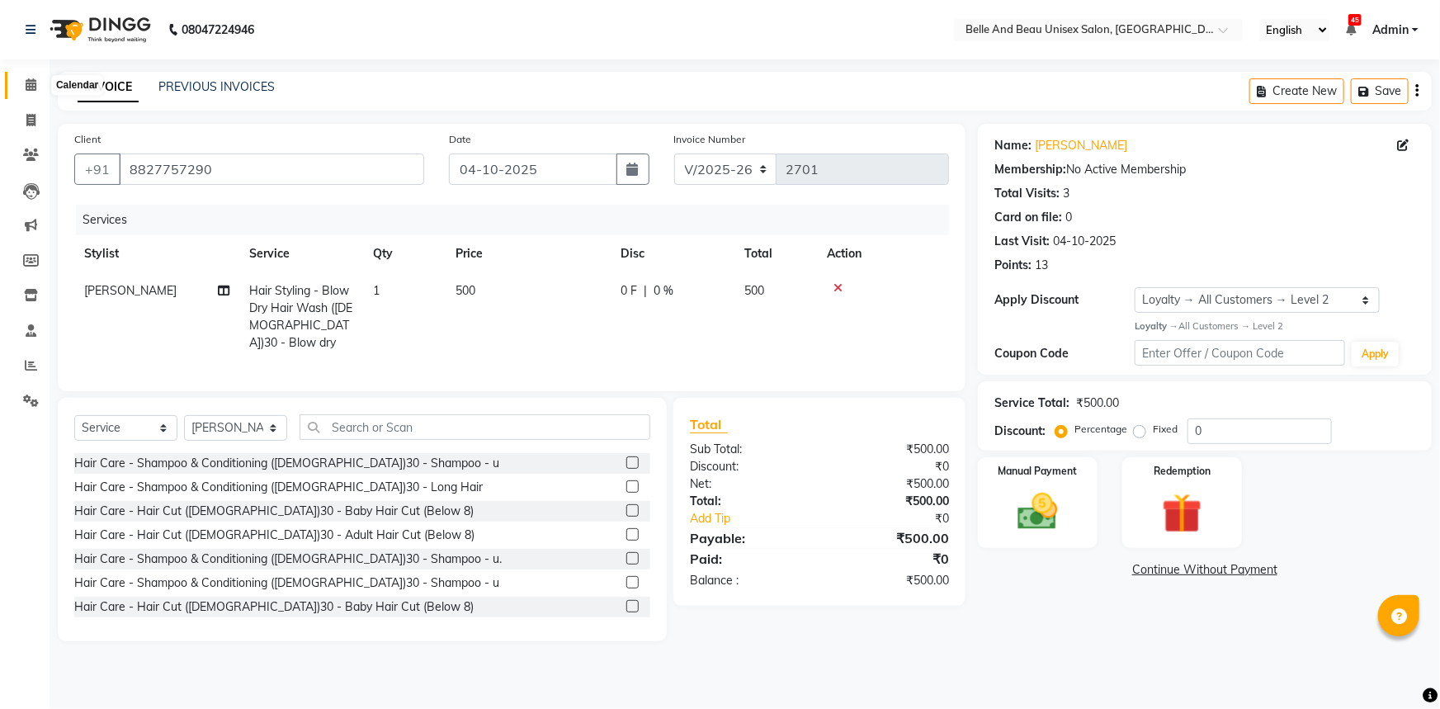
click at [24, 92] on span at bounding box center [31, 85] width 29 height 19
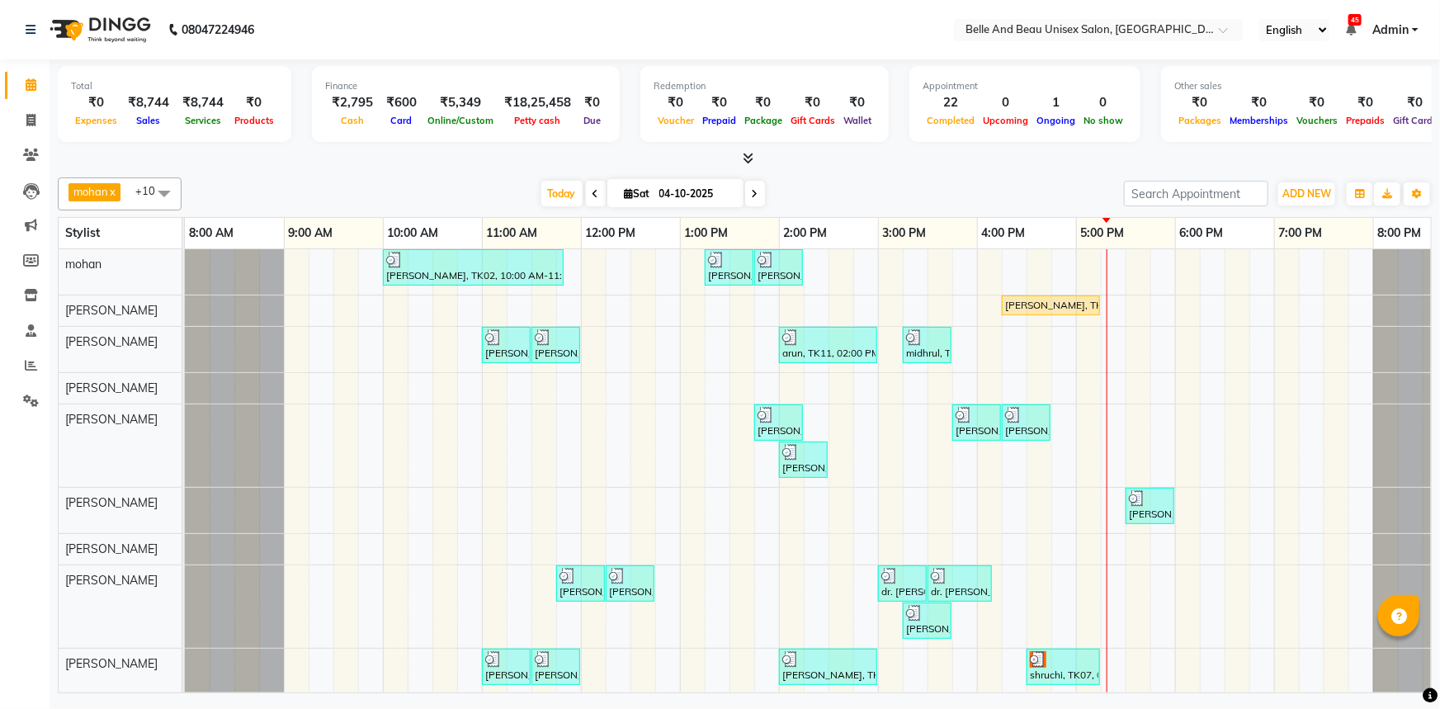
scroll to position [89, 0]
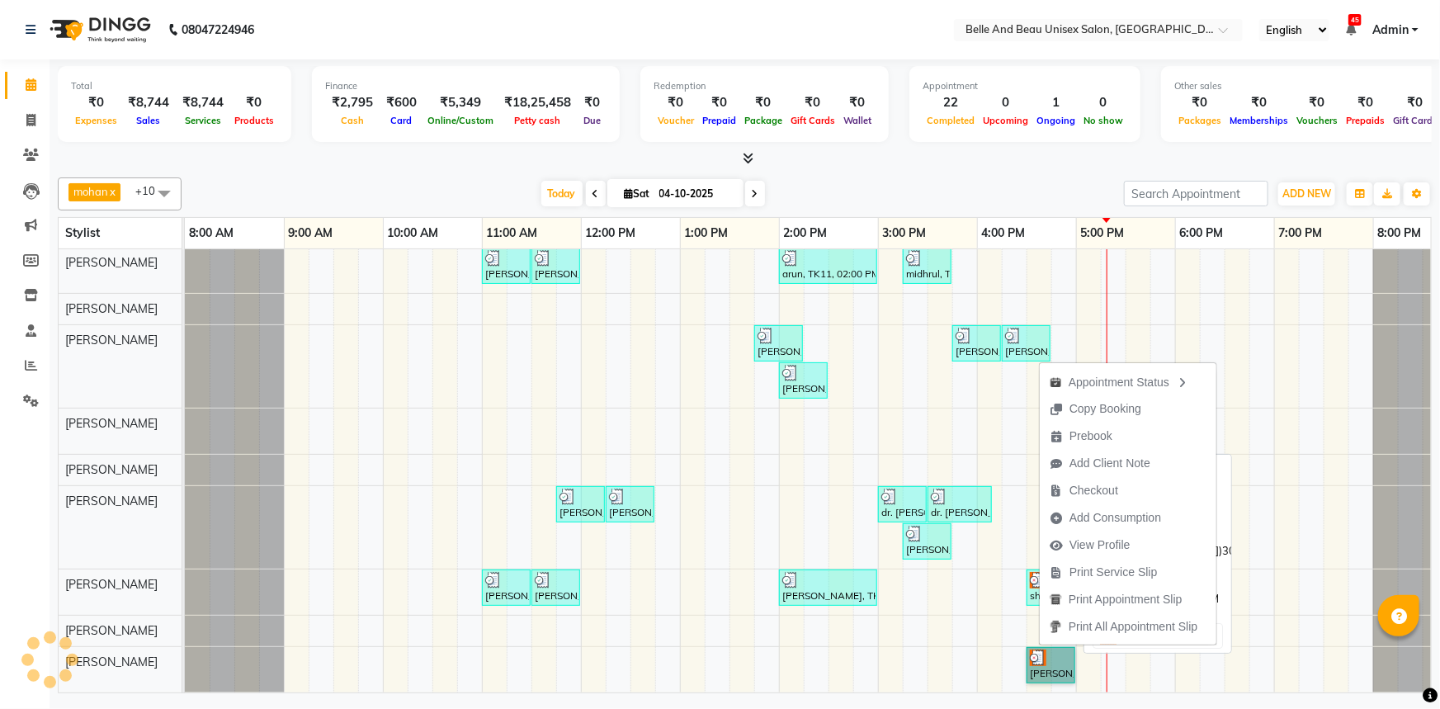
click at [1039, 647] on link "[PERSON_NAME] maam, TK18, 04:30 PM-05:00 PM, Hair Styling - Blow Dry Hair Wash …" at bounding box center [1051, 665] width 49 height 36
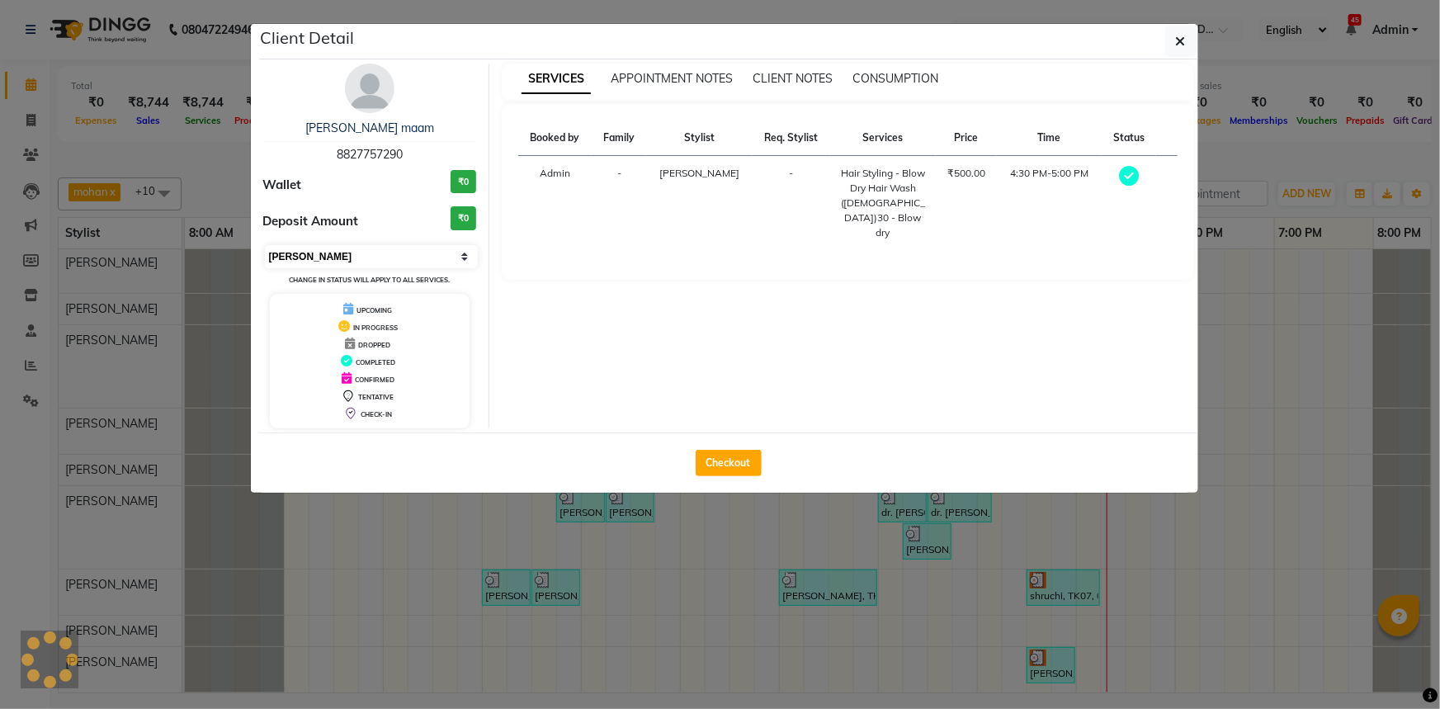
click at [352, 248] on select "Select MARK DONE UPCOMING" at bounding box center [372, 256] width 214 height 23
select select "5"
click at [265, 245] on select "Select MARK DONE UPCOMING" at bounding box center [372, 256] width 214 height 23
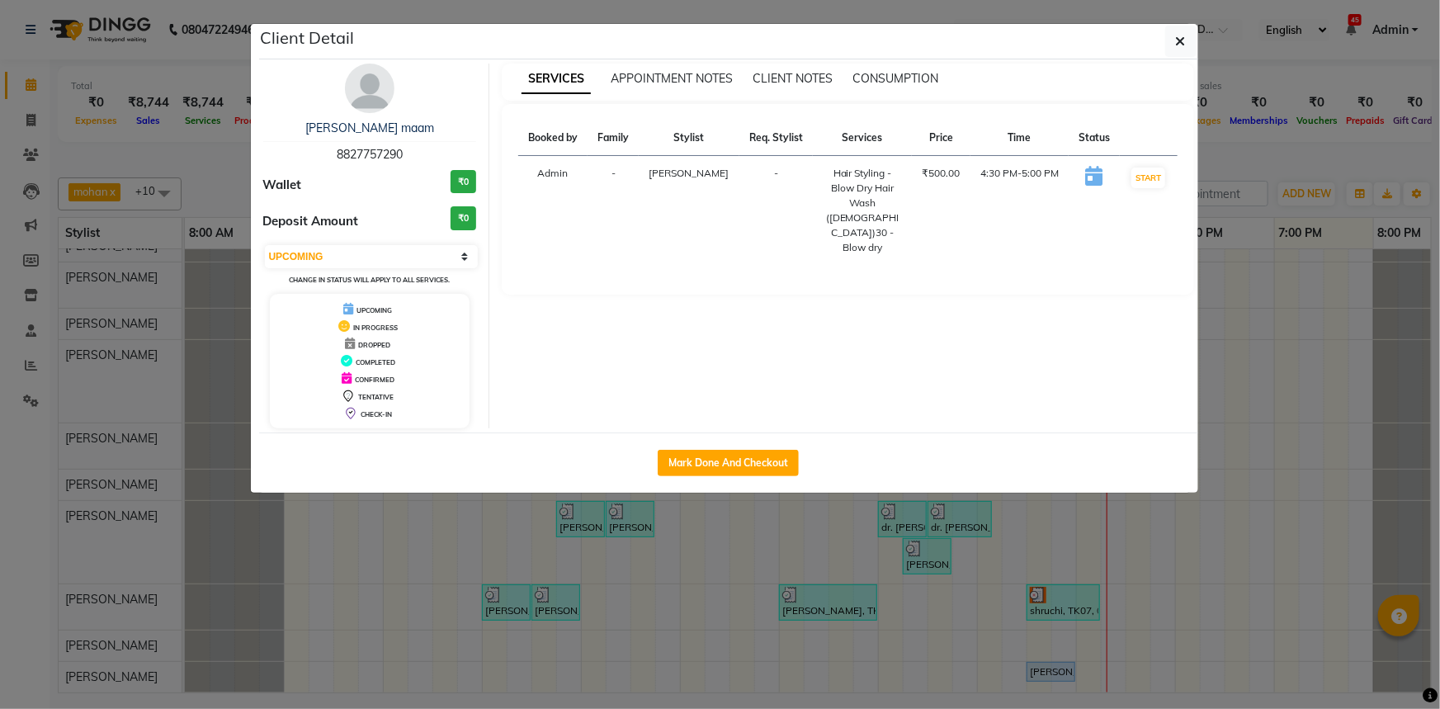
scroll to position [74, 0]
click at [1190, 40] on button "button" at bounding box center [1180, 41] width 31 height 31
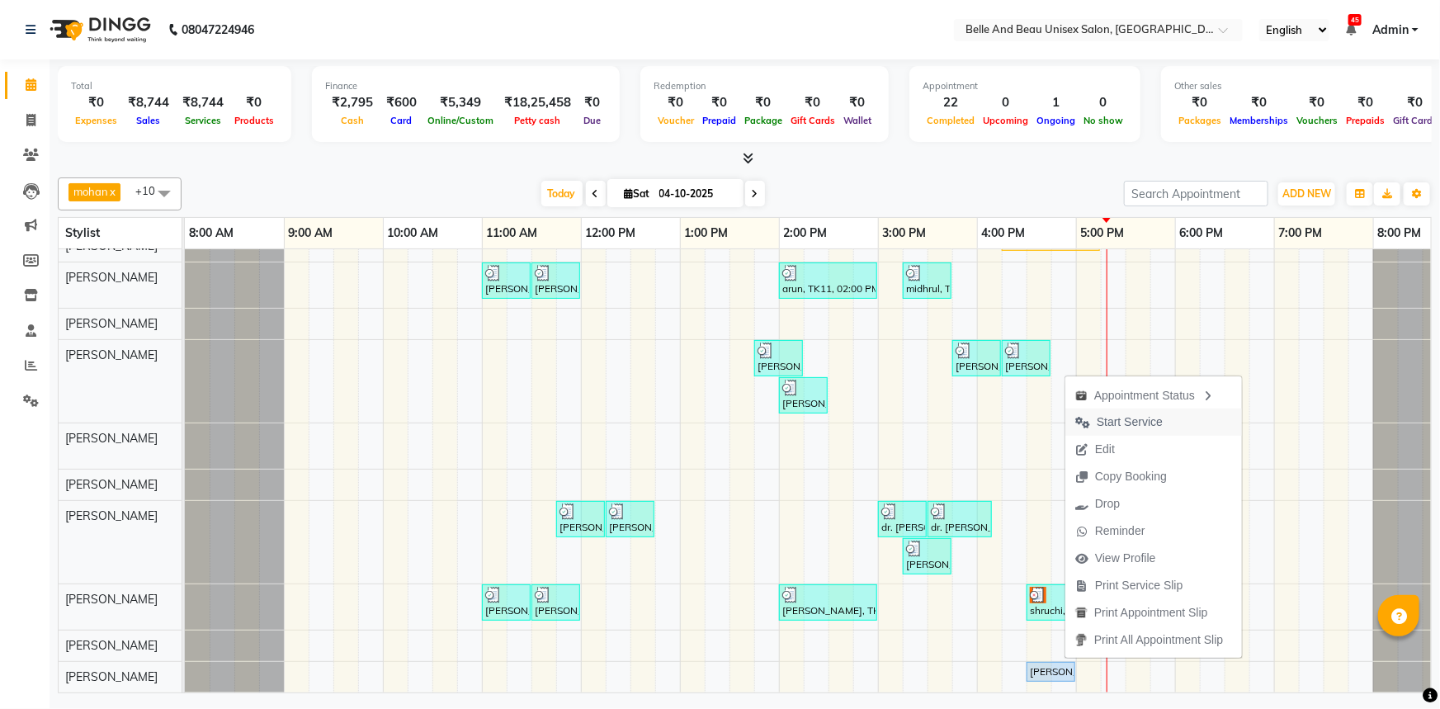
click at [1140, 422] on span "Start Service" at bounding box center [1130, 421] width 66 height 17
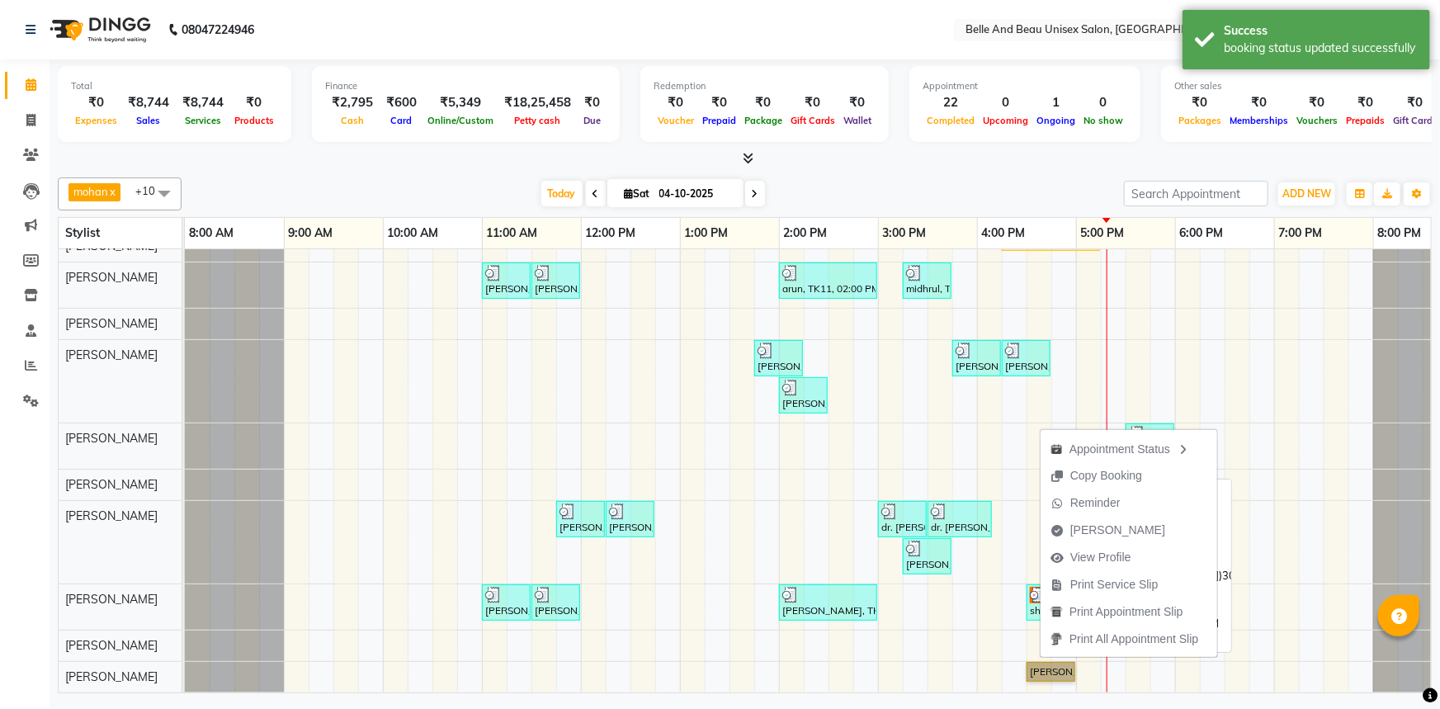
click at [1031, 665] on link "[PERSON_NAME] maam, TK18, 04:30 PM-05:00 PM, Hair Styling - Blow Dry Hair Wash …" at bounding box center [1051, 672] width 49 height 20
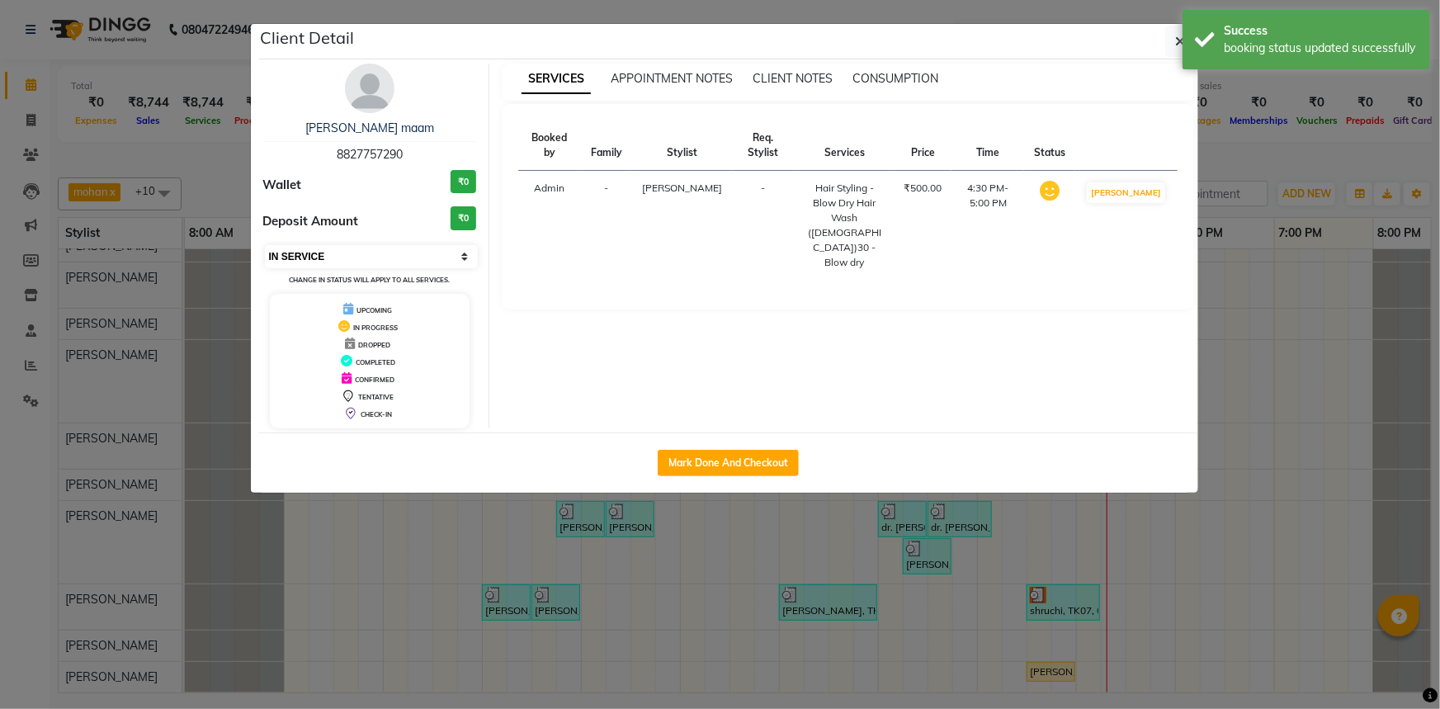
click at [330, 245] on select "Select IN SERVICE CONFIRMED TENTATIVE CHECK IN MARK DONE DROPPED UPCOMING" at bounding box center [372, 256] width 214 height 23
select select "5"
click at [265, 245] on select "Select IN SERVICE CONFIRMED TENTATIVE CHECK IN MARK DONE DROPPED UPCOMING" at bounding box center [372, 256] width 214 height 23
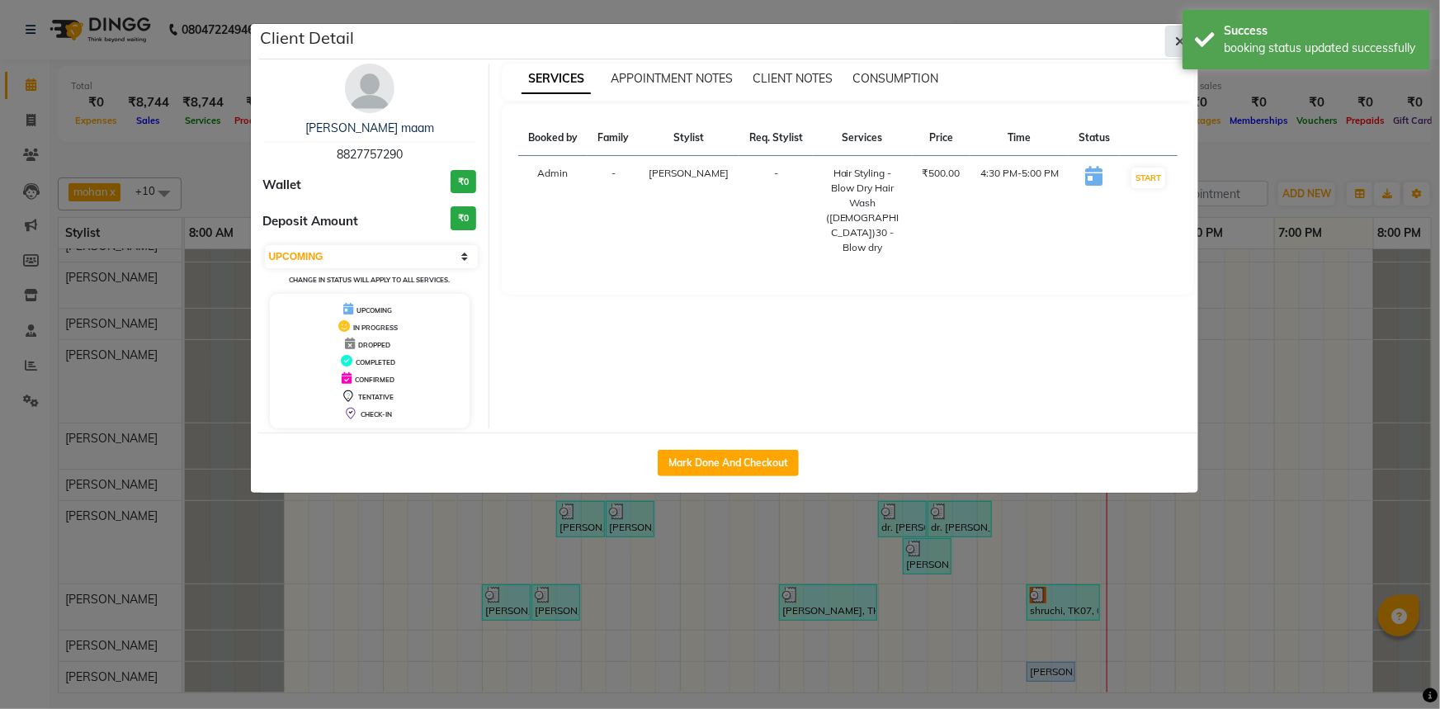
click at [1180, 35] on icon "button" at bounding box center [1181, 41] width 10 height 13
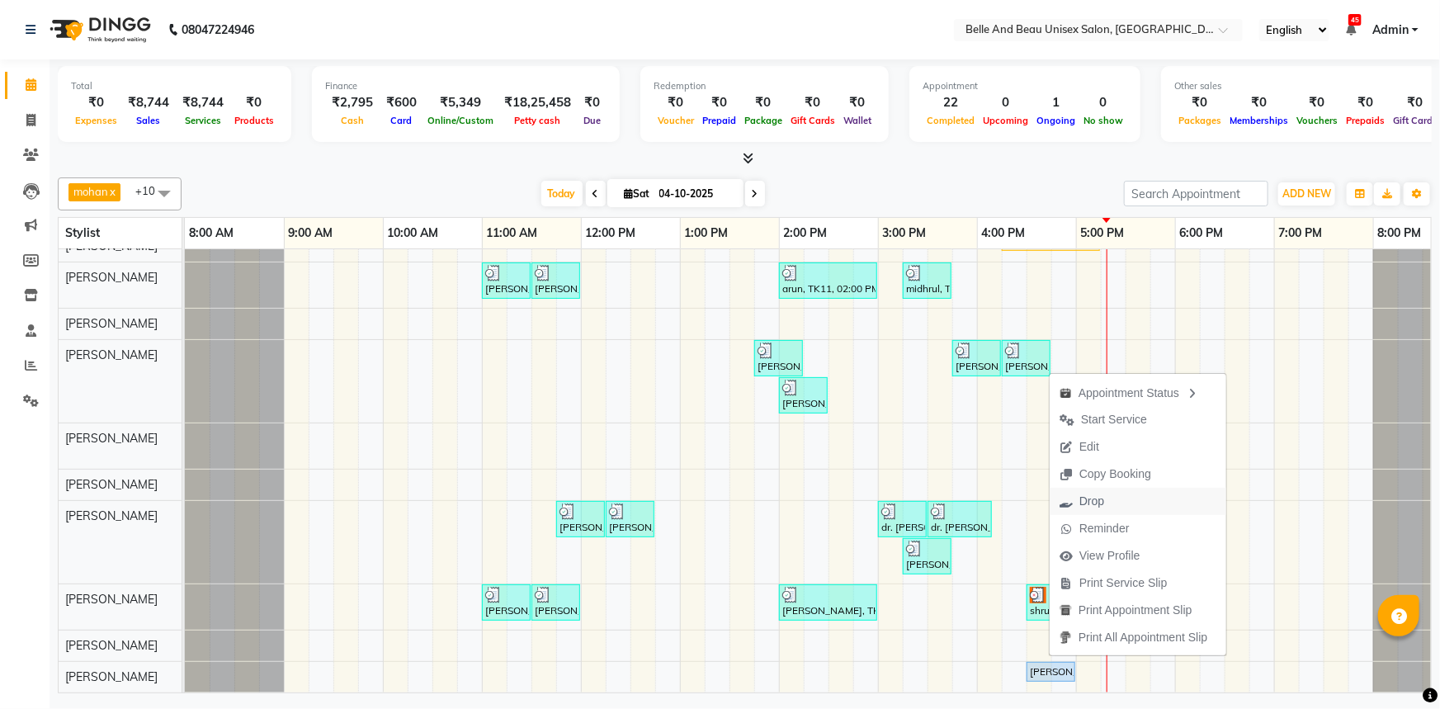
click at [1073, 506] on span "Drop" at bounding box center [1082, 501] width 64 height 27
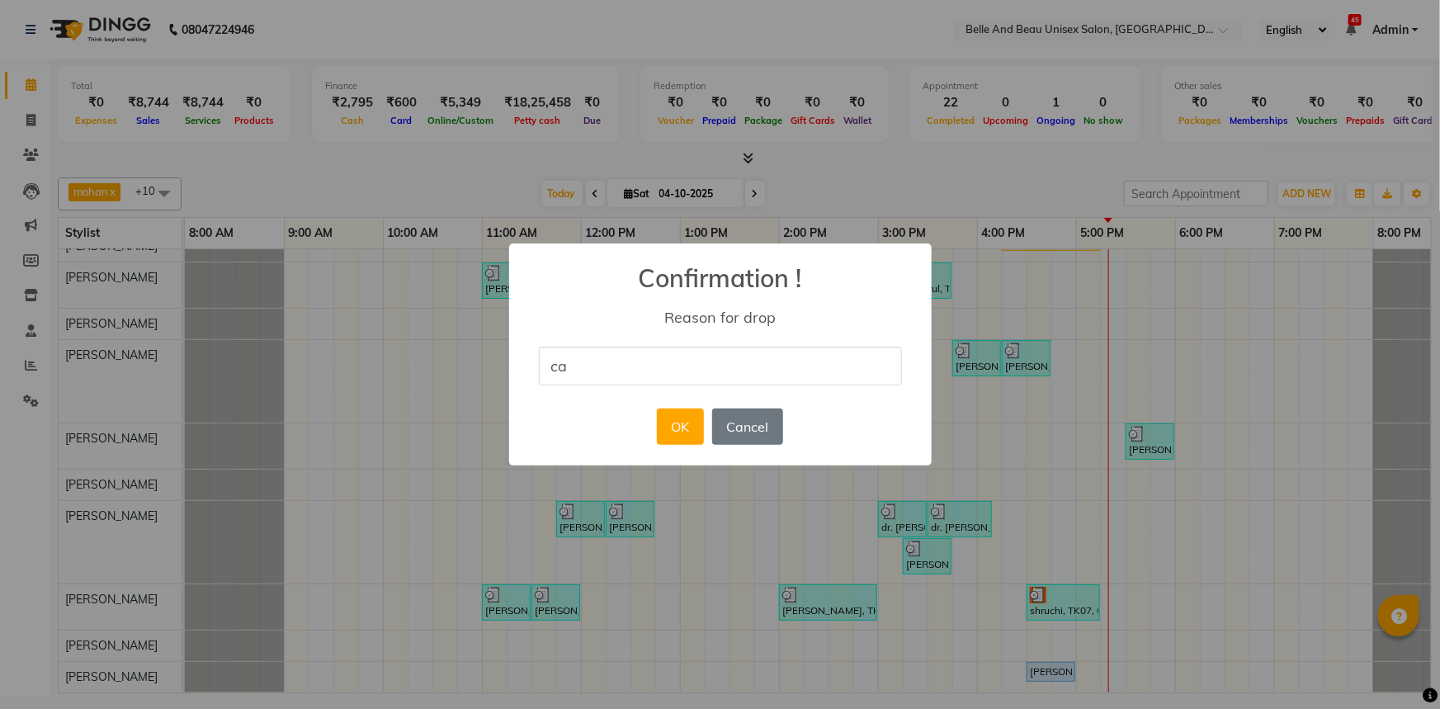
type input "Cancel"
click at [675, 427] on button "OK" at bounding box center [680, 426] width 47 height 36
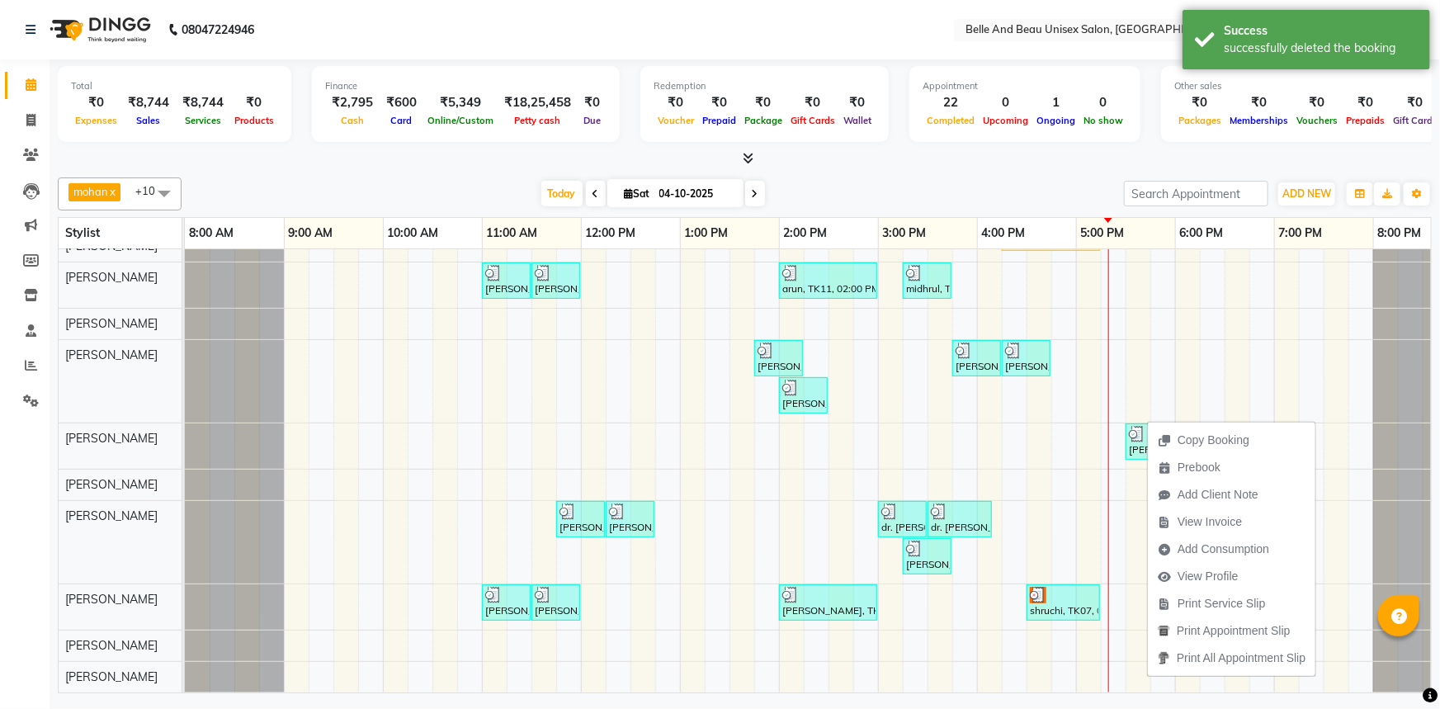
click at [1147, 420] on div "Copy Booking Prebook Add Client Note View Invoice Add Consumption View Profile …" at bounding box center [1231, 548] width 169 height 257
click at [1141, 426] on img at bounding box center [1137, 434] width 17 height 17
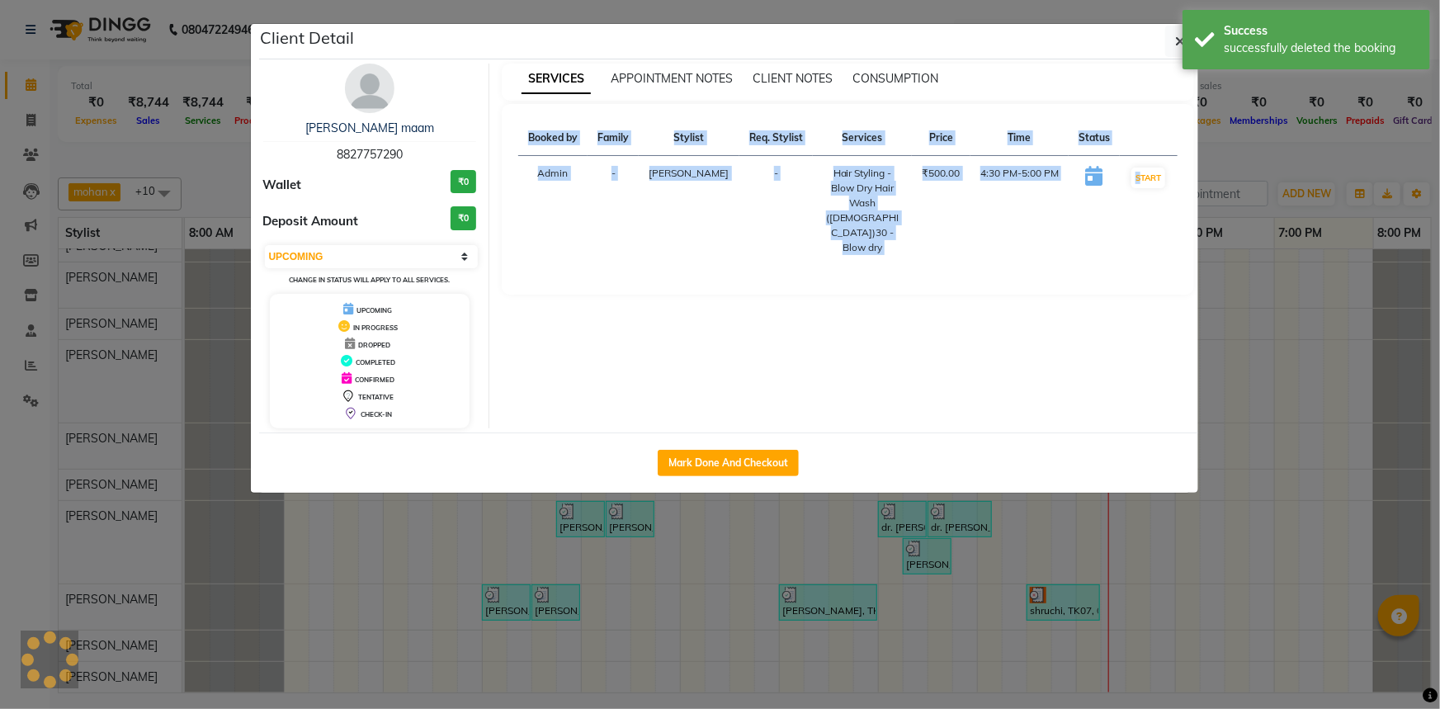
click at [1140, 432] on div "Mark Done And Checkout" at bounding box center [728, 462] width 939 height 60
select select "3"
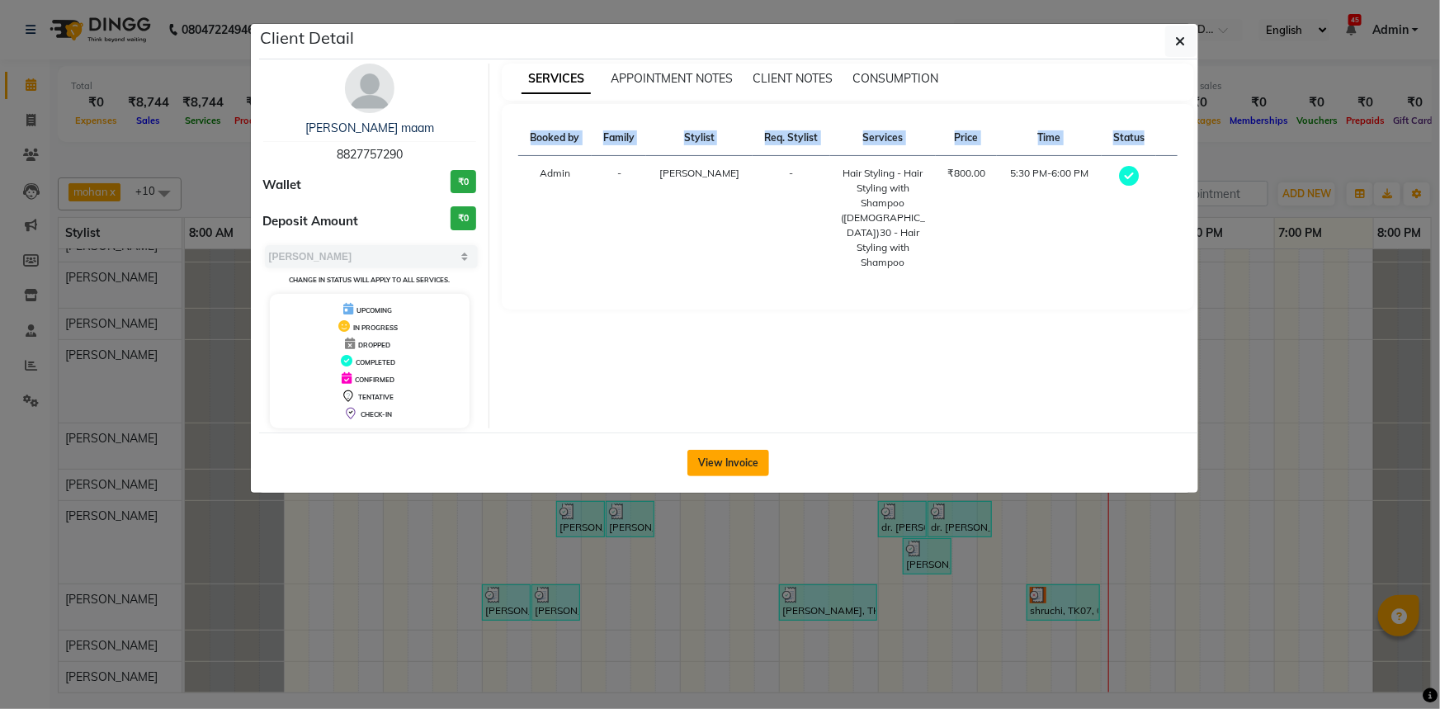
click at [701, 462] on button "View Invoice" at bounding box center [728, 463] width 82 height 26
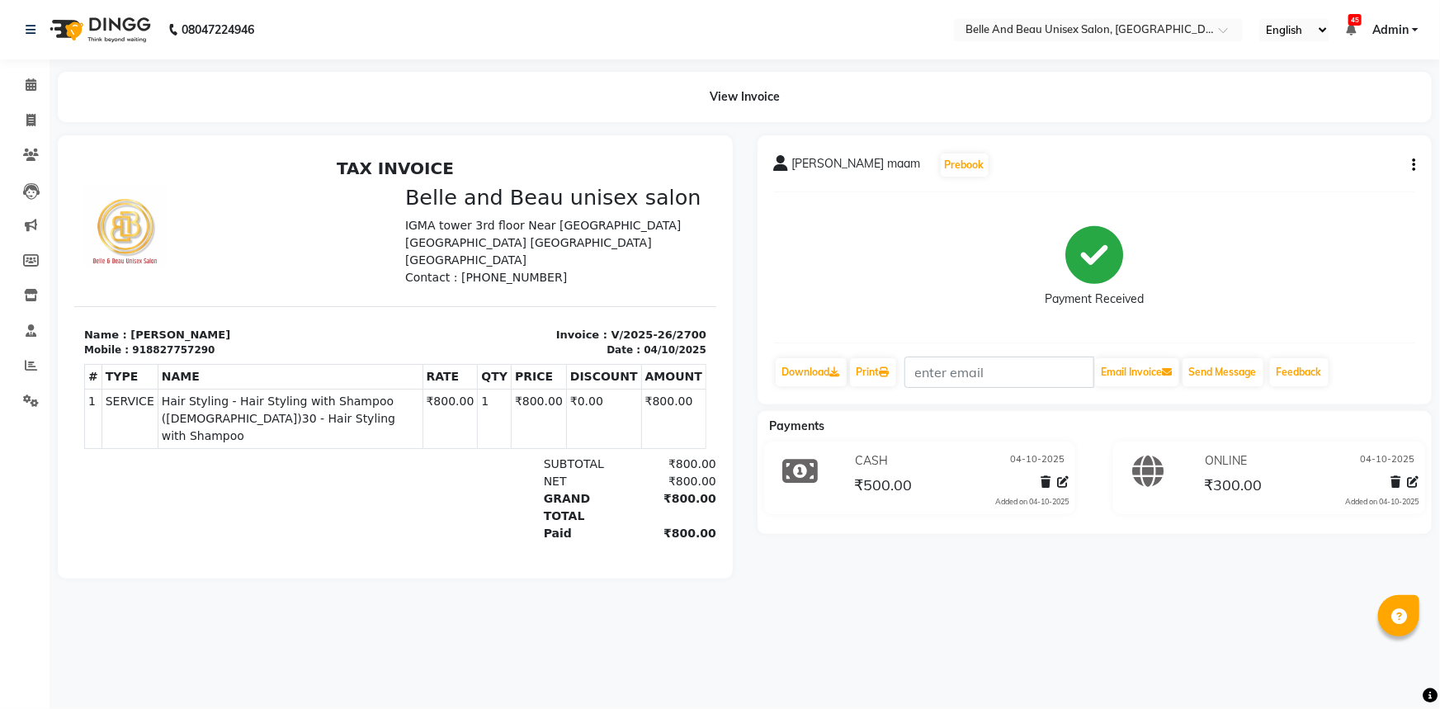
click at [1418, 166] on div "[PERSON_NAME] maam Prebook Payment Received Download Print Email Invoice Send M…" at bounding box center [1095, 269] width 675 height 269
click at [1410, 165] on button "button" at bounding box center [1410, 165] width 10 height 17
click at [1329, 145] on div "Split Service Amount" at bounding box center [1331, 144] width 113 height 21
select select "60511"
select select "89706"
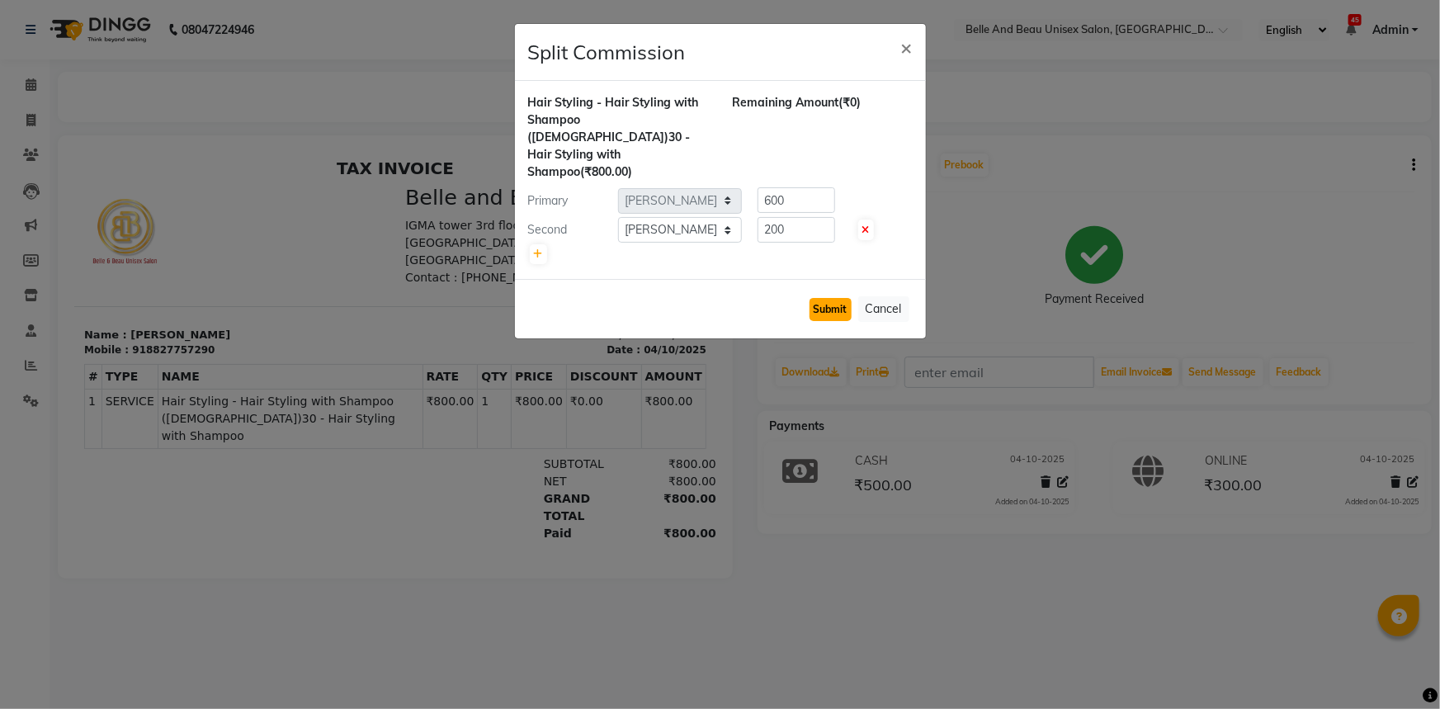
click at [832, 298] on button "Submit" at bounding box center [831, 309] width 42 height 23
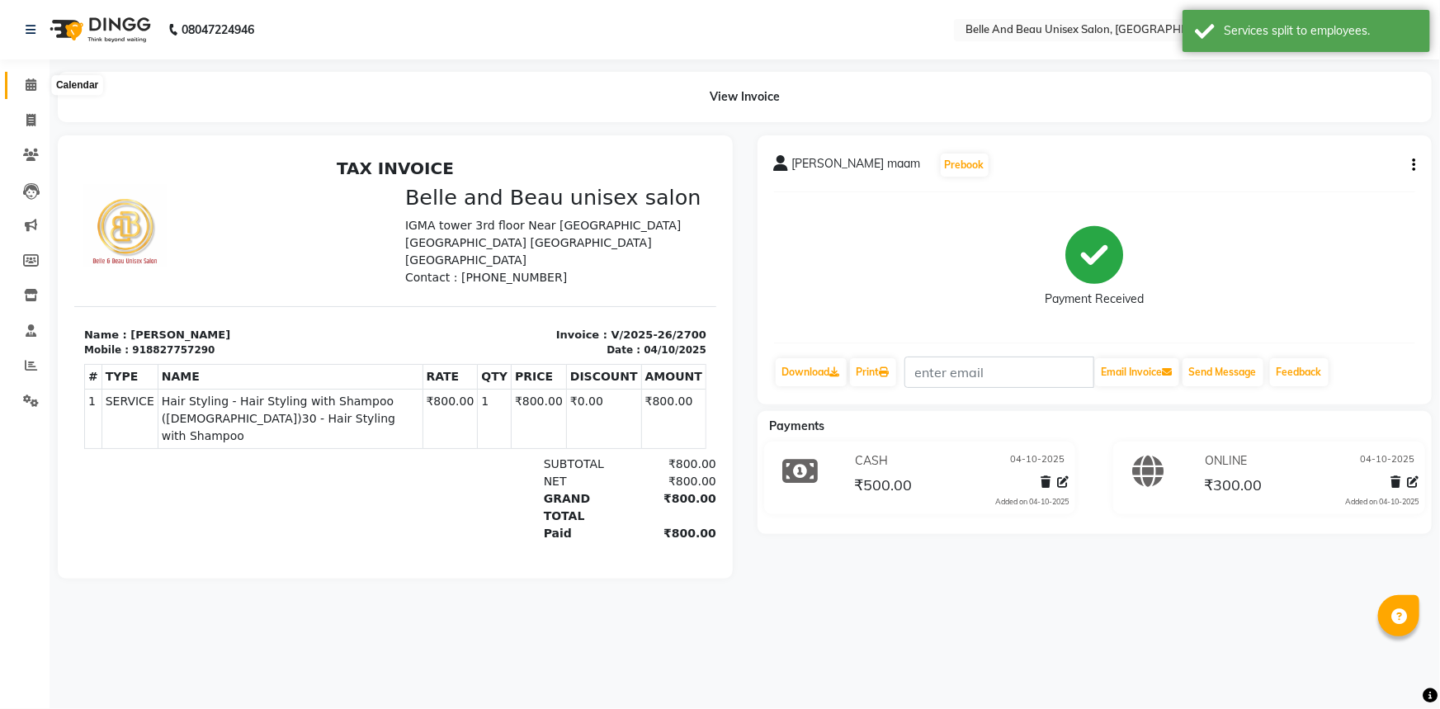
click at [26, 77] on span at bounding box center [31, 85] width 29 height 19
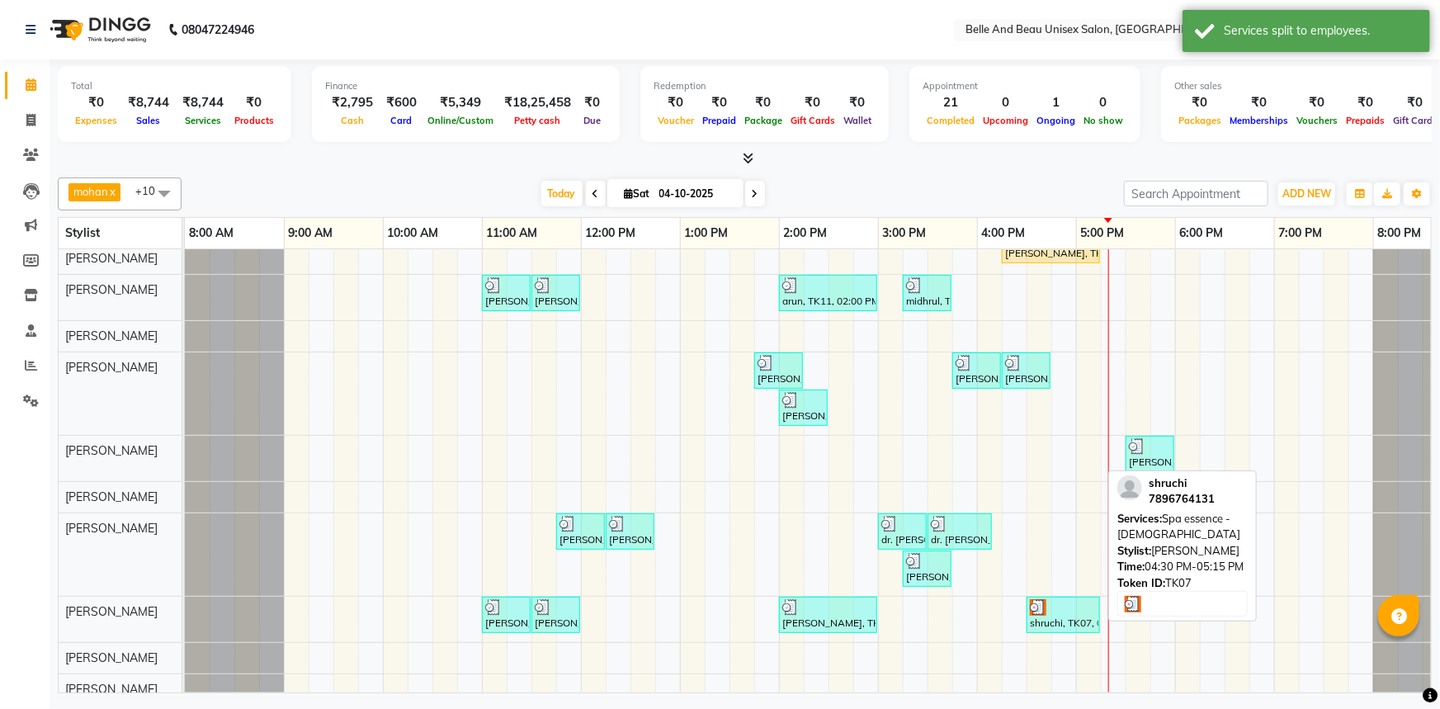
scroll to position [74, 0]
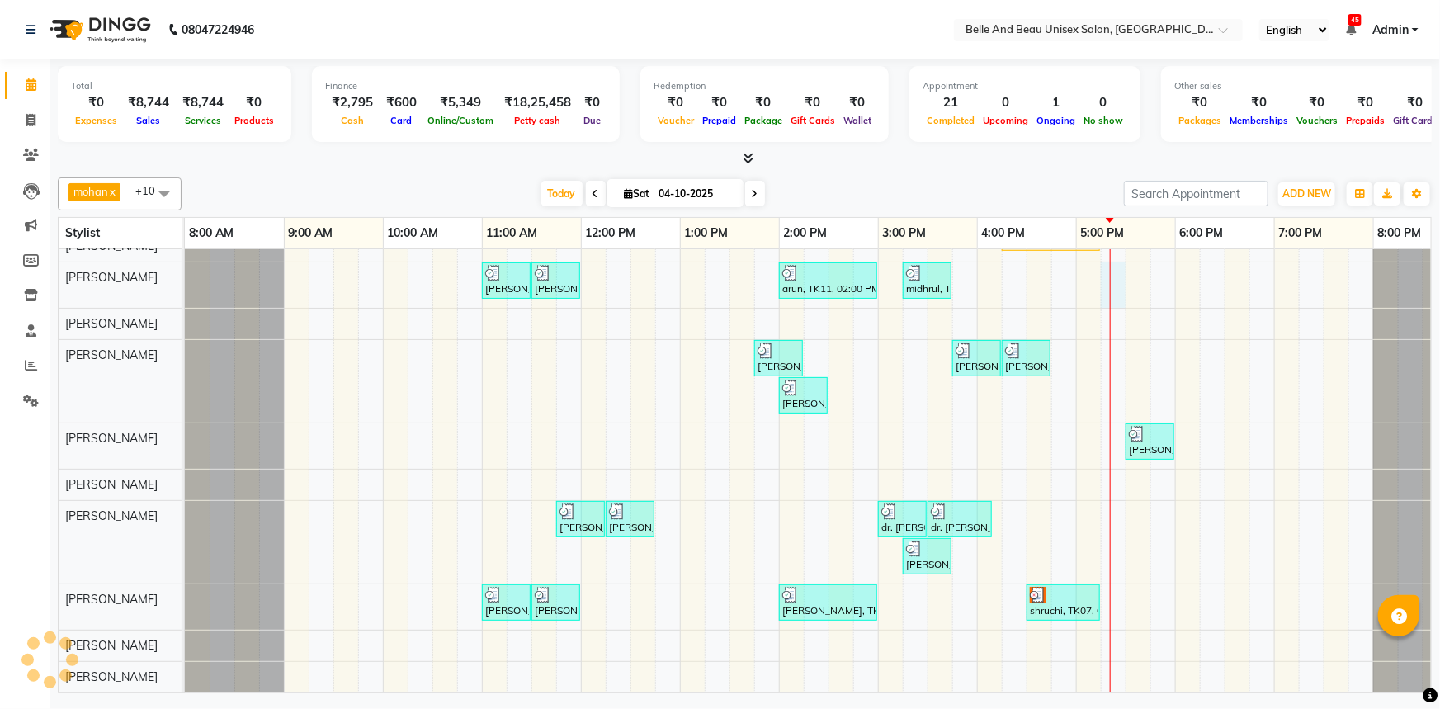
click at [1113, 271] on div "[PERSON_NAME], TK02, 10:00 AM-11:50 AM, offer 999,Hair Colour - Global30 - Glob…" at bounding box center [828, 438] width 1287 height 507
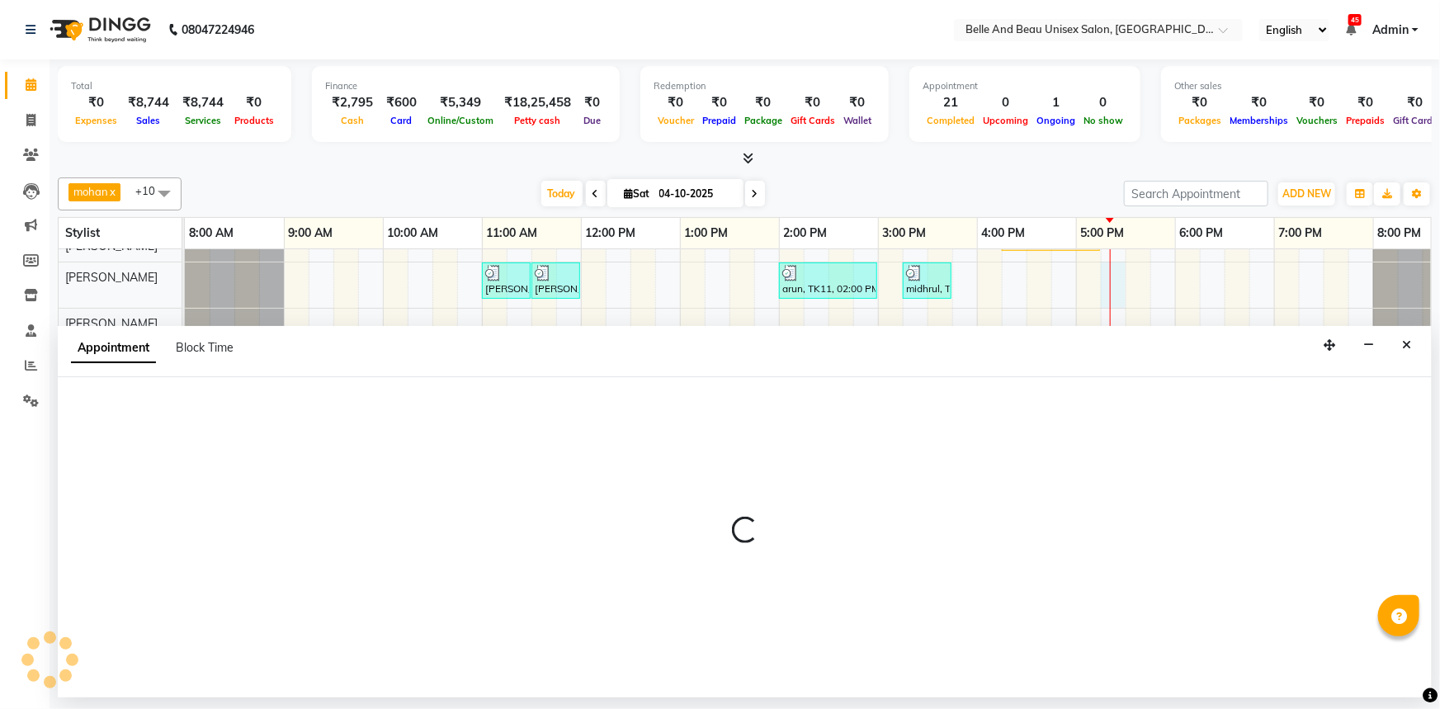
select select "59227"
select select "1035"
select select "tentative"
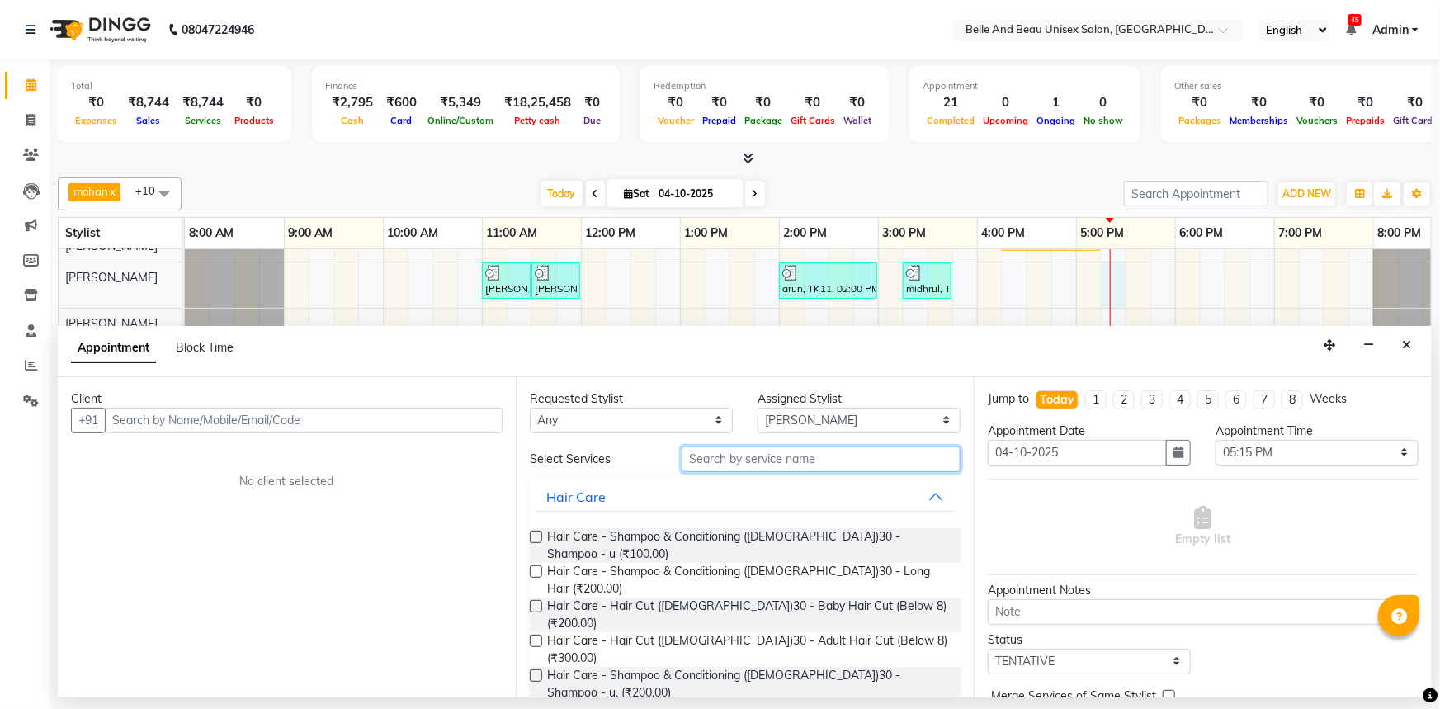
click at [736, 460] on input "text" at bounding box center [821, 459] width 279 height 26
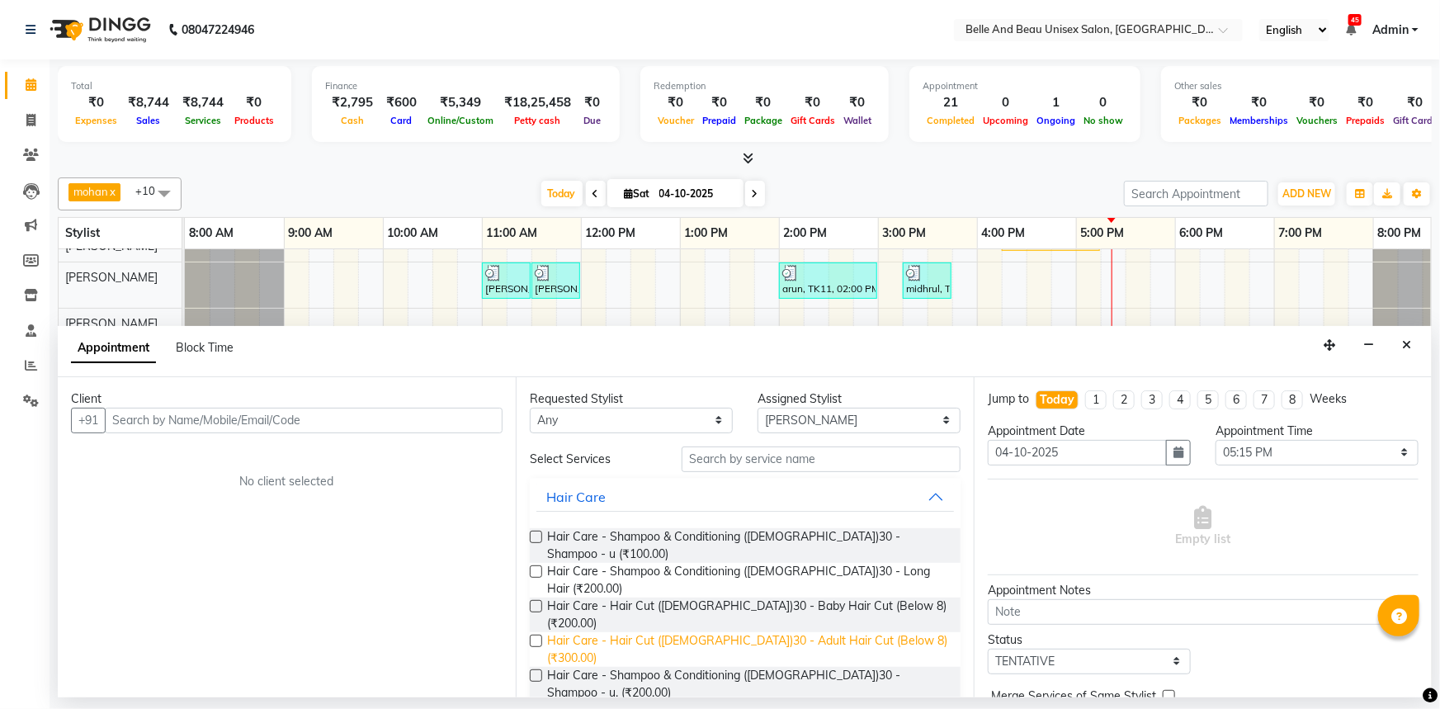
click at [733, 632] on span "Hair Care - Hair Cut ([DEMOGRAPHIC_DATA])30 - Adult Hair Cut (Below 8) (₹300.00)" at bounding box center [747, 649] width 400 height 35
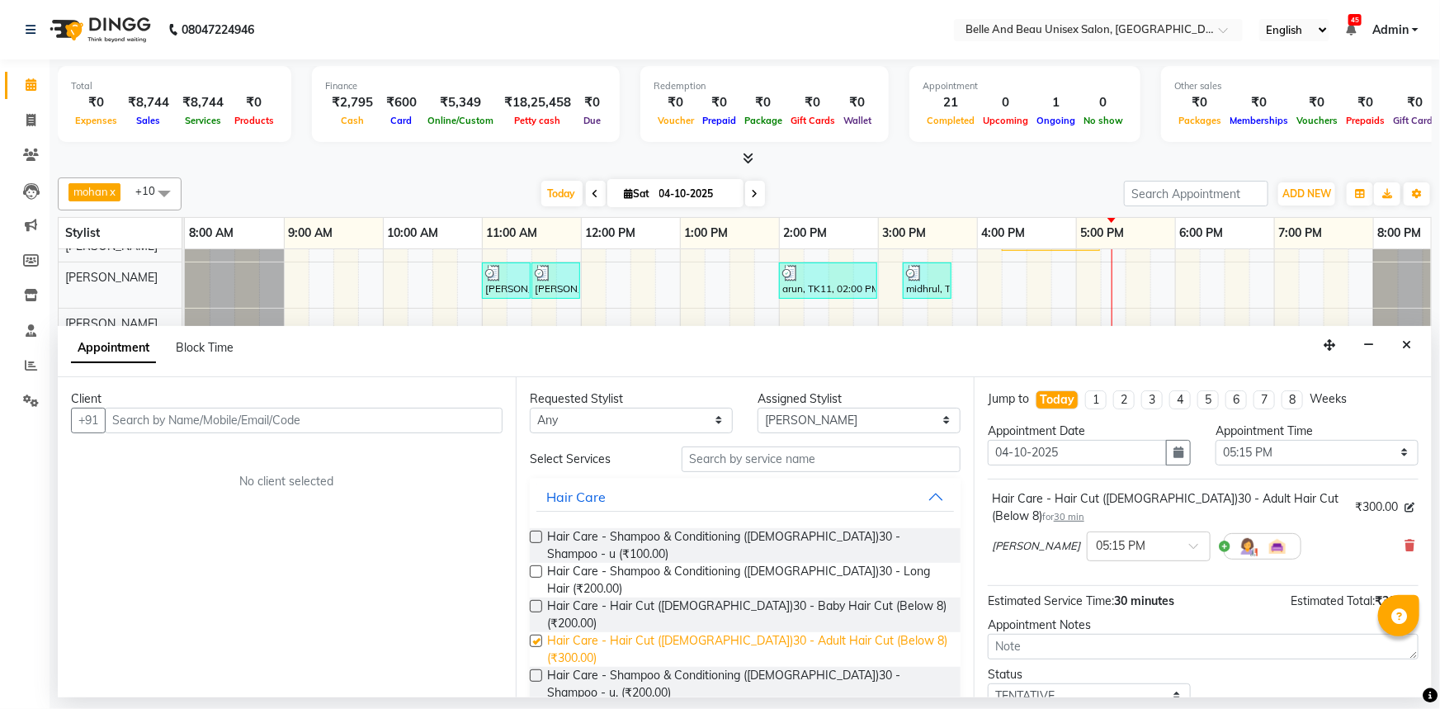
checkbox input "false"
click at [1404, 540] on icon at bounding box center [1409, 546] width 10 height 12
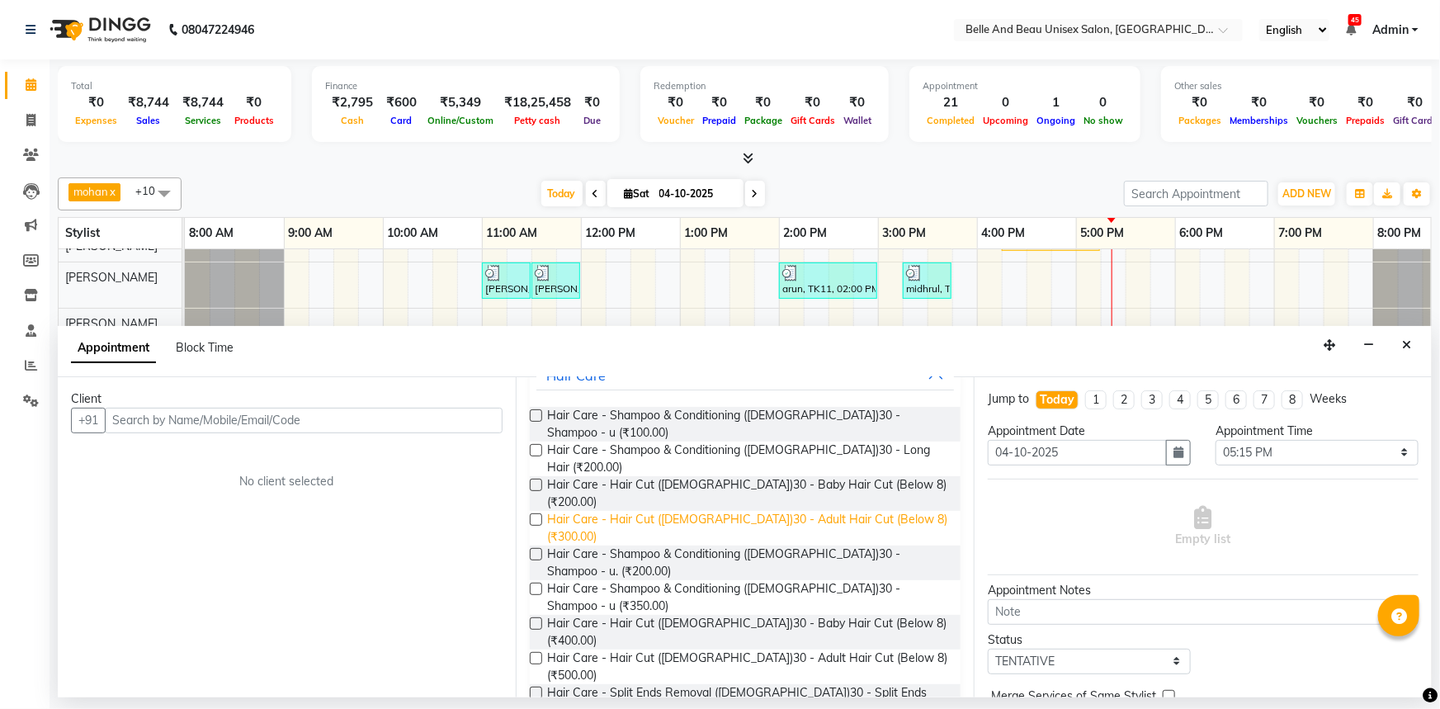
scroll to position [149, 0]
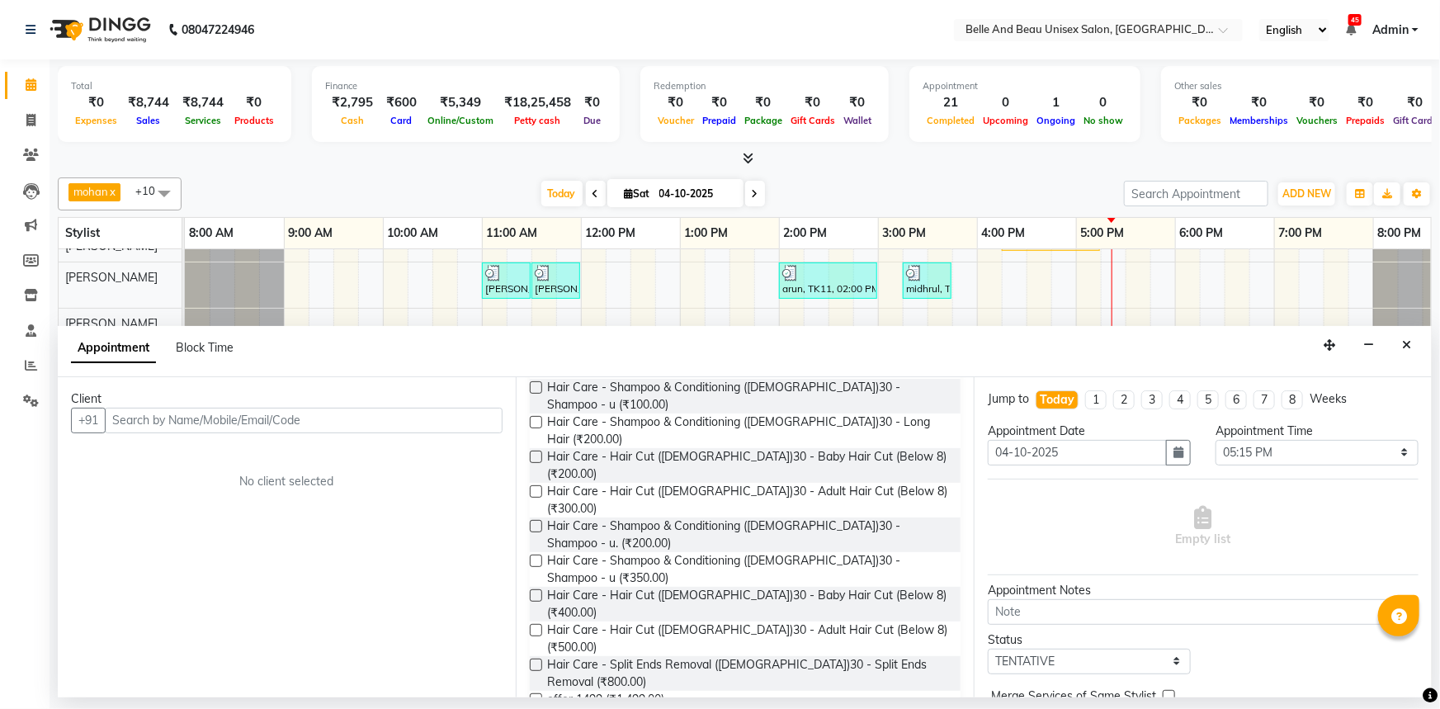
click at [536, 708] on label at bounding box center [536, 720] width 12 height 12
click at [536, 708] on input "checkbox" at bounding box center [535, 721] width 11 height 11
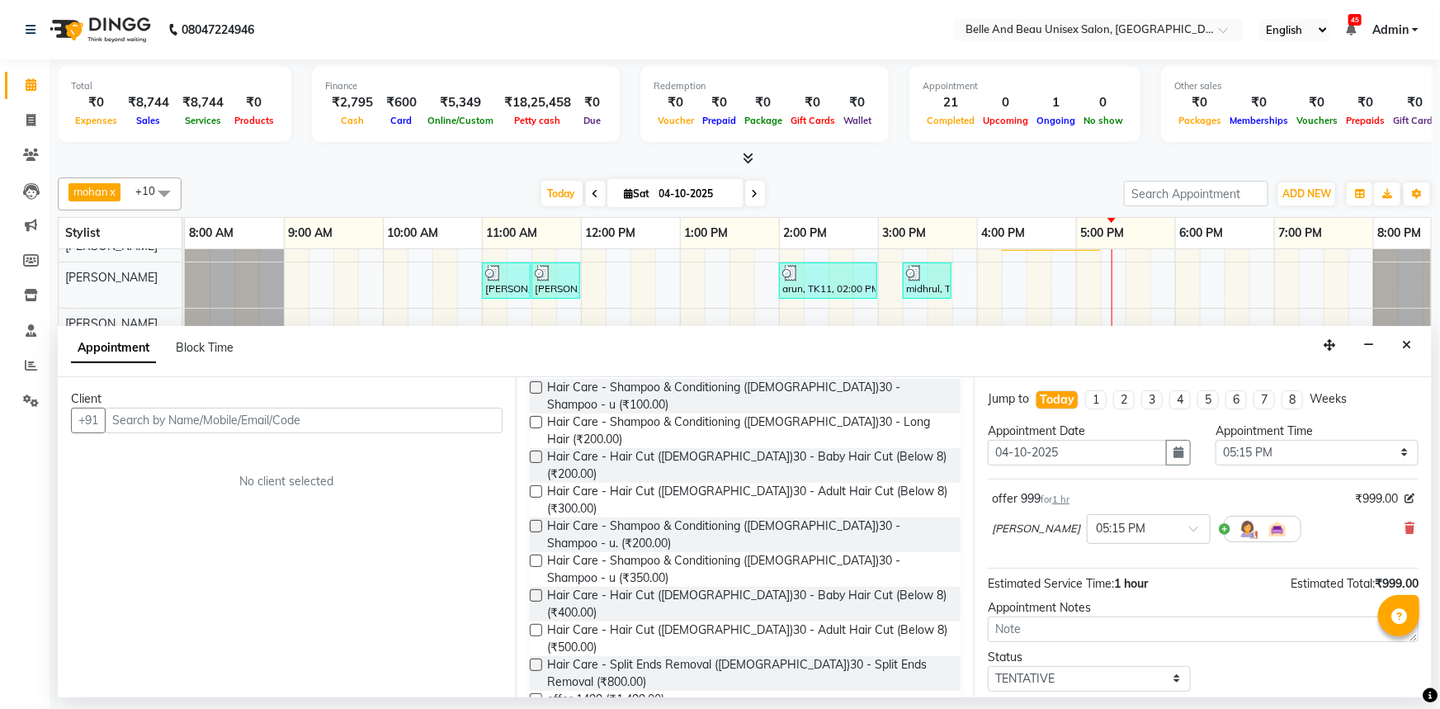
checkbox input "false"
click at [356, 418] on input "text" at bounding box center [304, 421] width 398 height 26
type input "t"
type input "\"
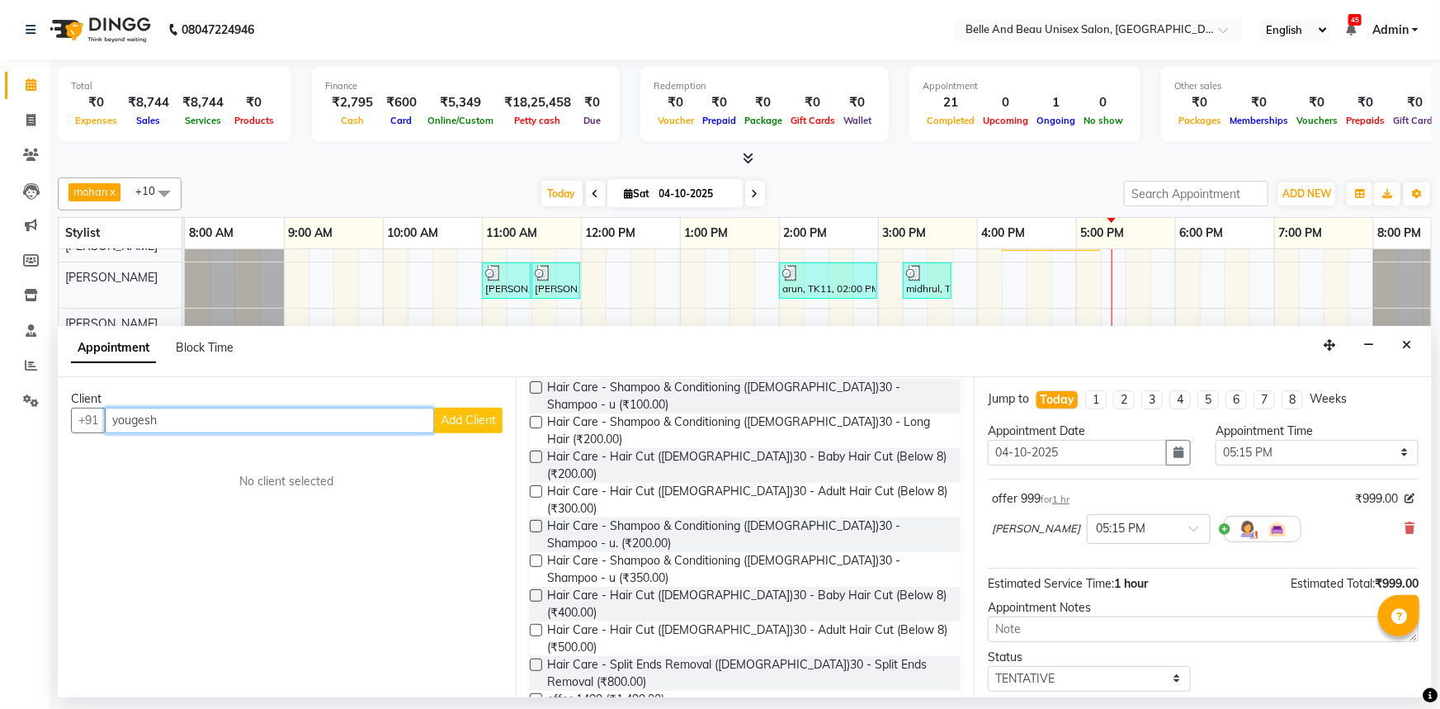
click at [131, 418] on input "yougesh" at bounding box center [269, 421] width 329 height 26
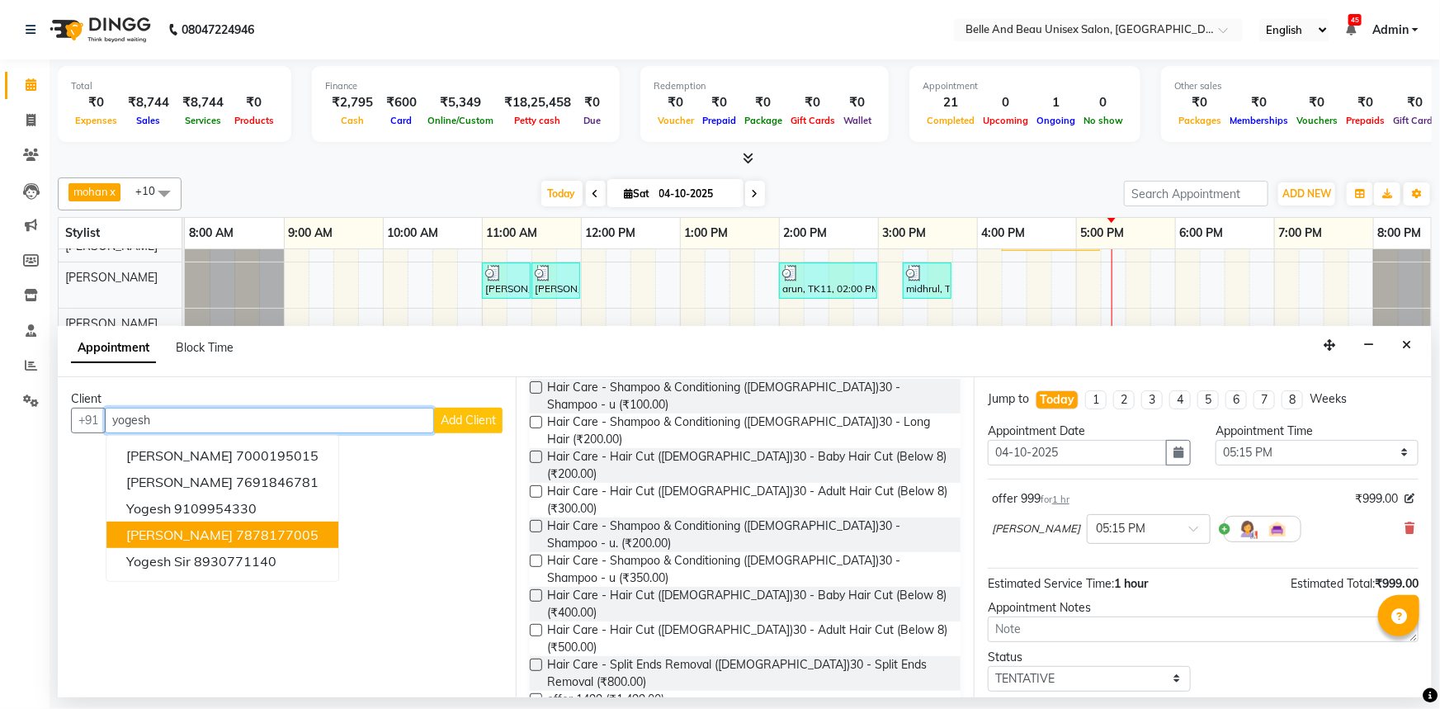
click at [191, 533] on span "[PERSON_NAME]" at bounding box center [179, 534] width 106 height 17
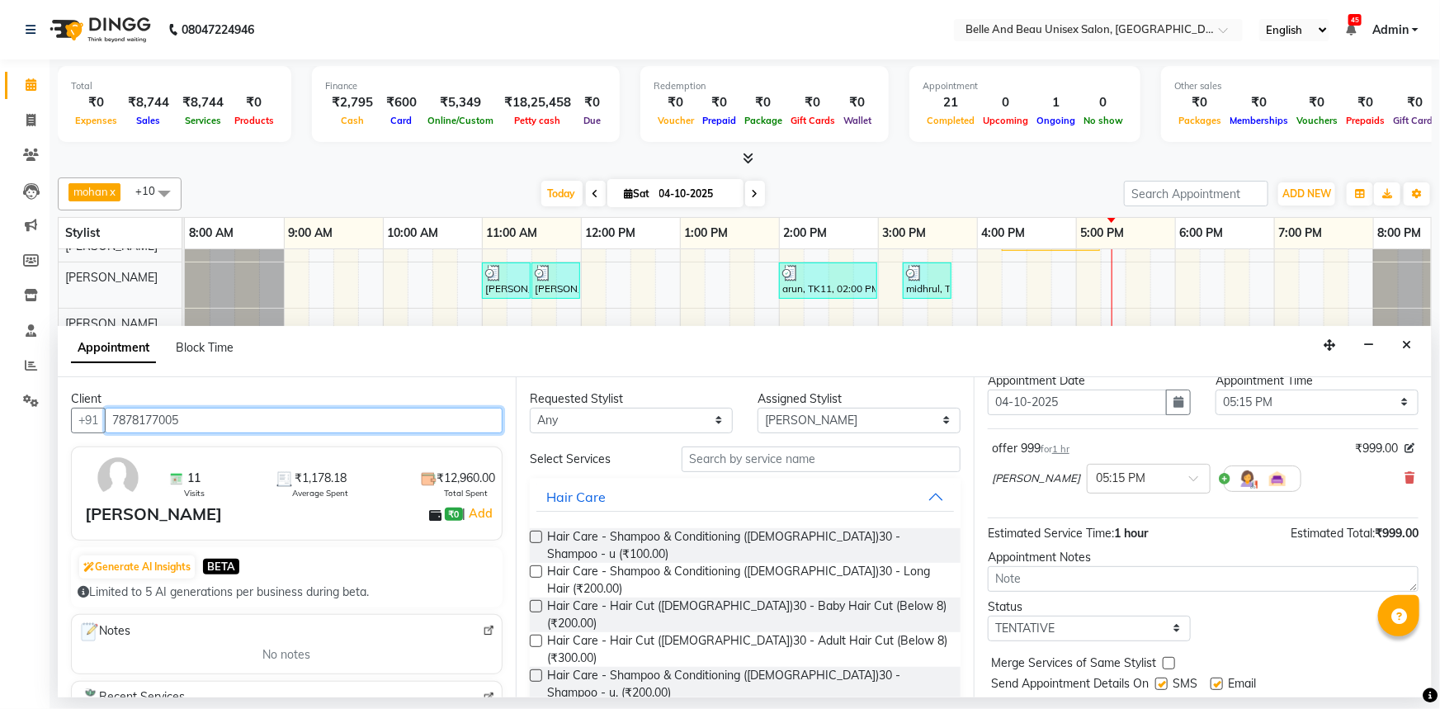
scroll to position [97, 0]
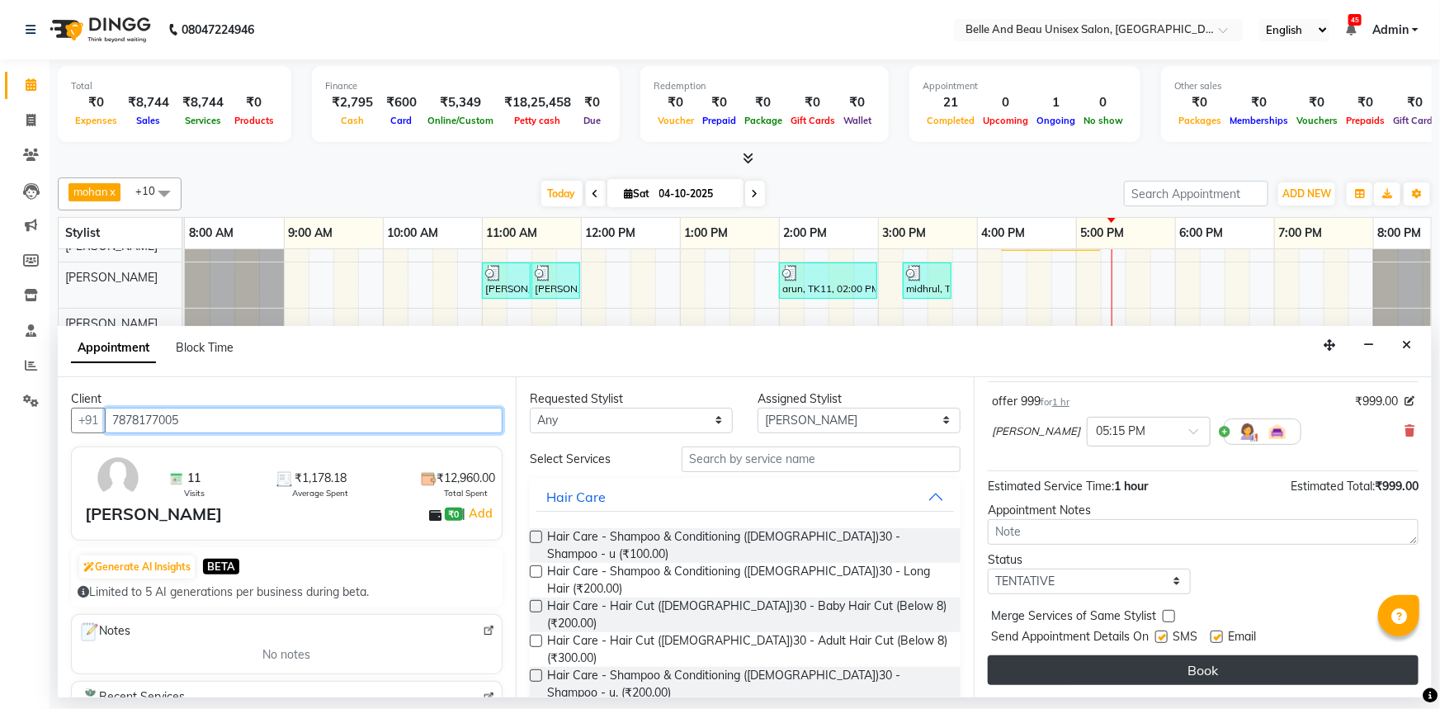
type input "7878177005"
click at [1219, 665] on button "Book" at bounding box center [1203, 670] width 431 height 30
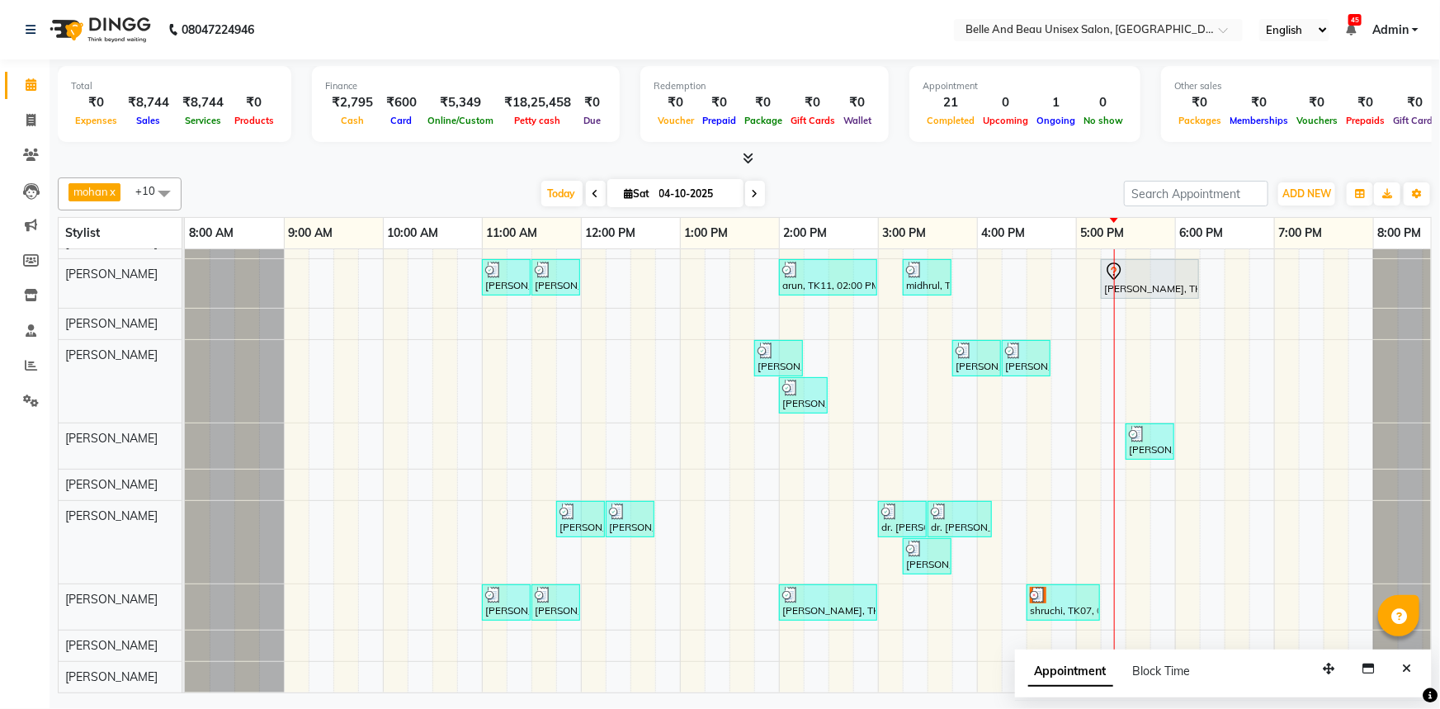
scroll to position [78, 0]
click at [1405, 666] on icon "Close" at bounding box center [1406, 669] width 9 height 12
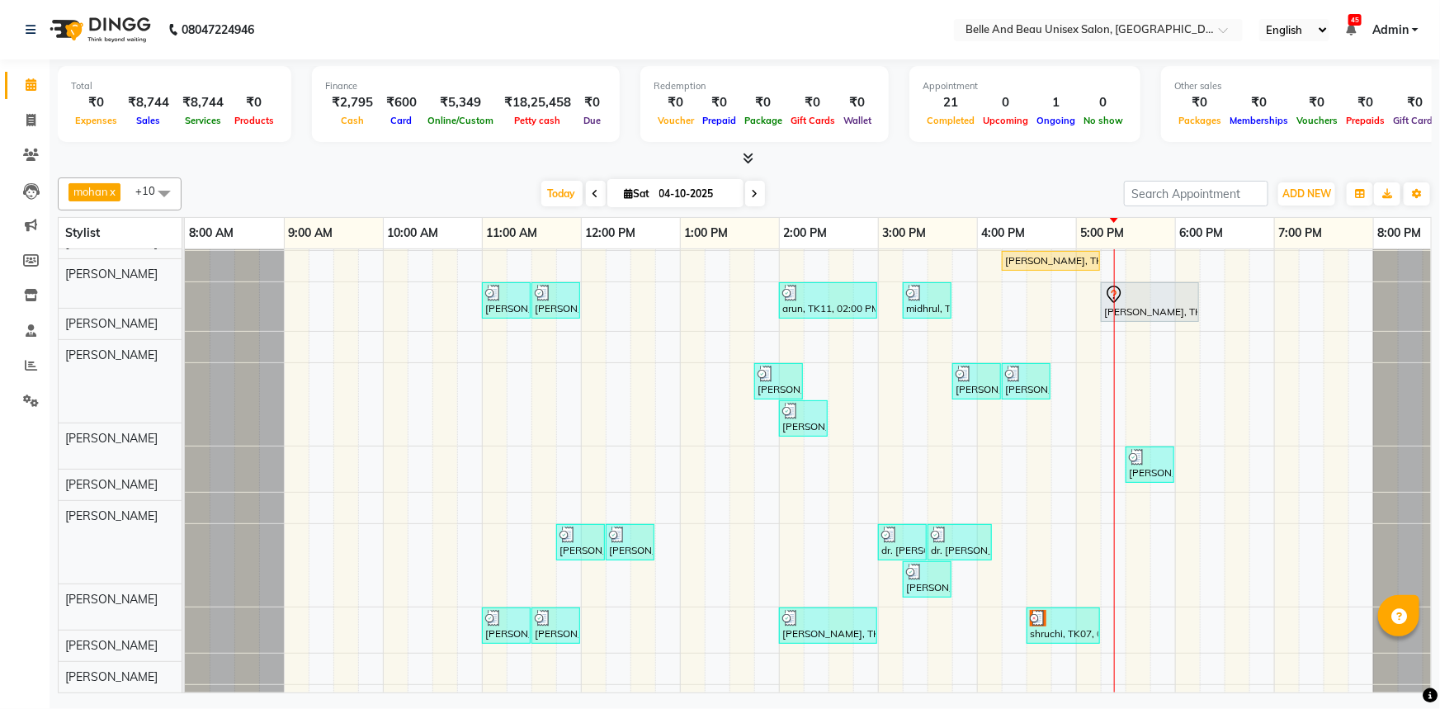
scroll to position [0, 0]
